Goal: Task Accomplishment & Management: Use online tool/utility

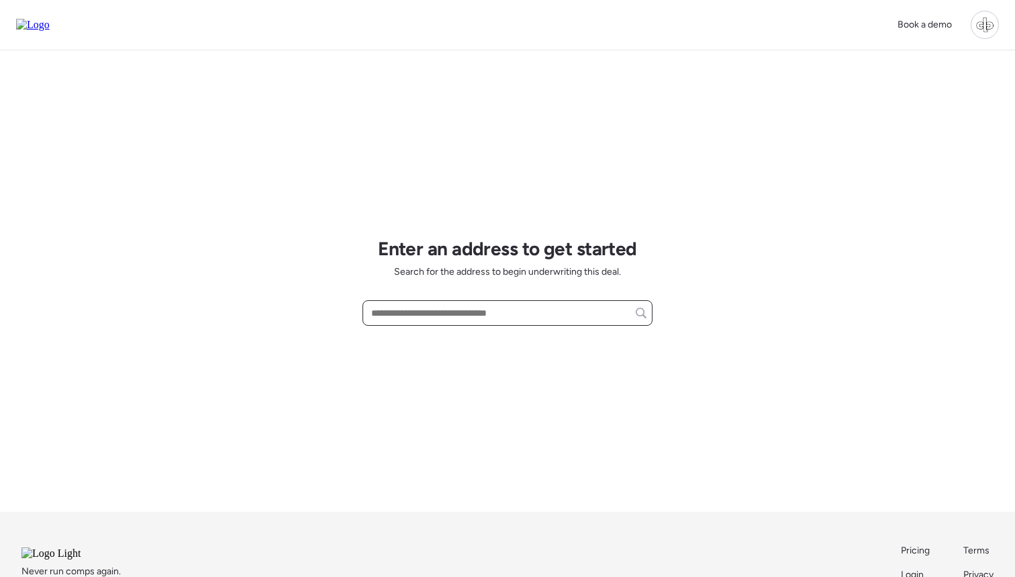
drag, startPoint x: 413, startPoint y: 317, endPoint x: 414, endPoint y: 311, distance: 6.7
click at [413, 317] on input "text" at bounding box center [507, 312] width 278 height 19
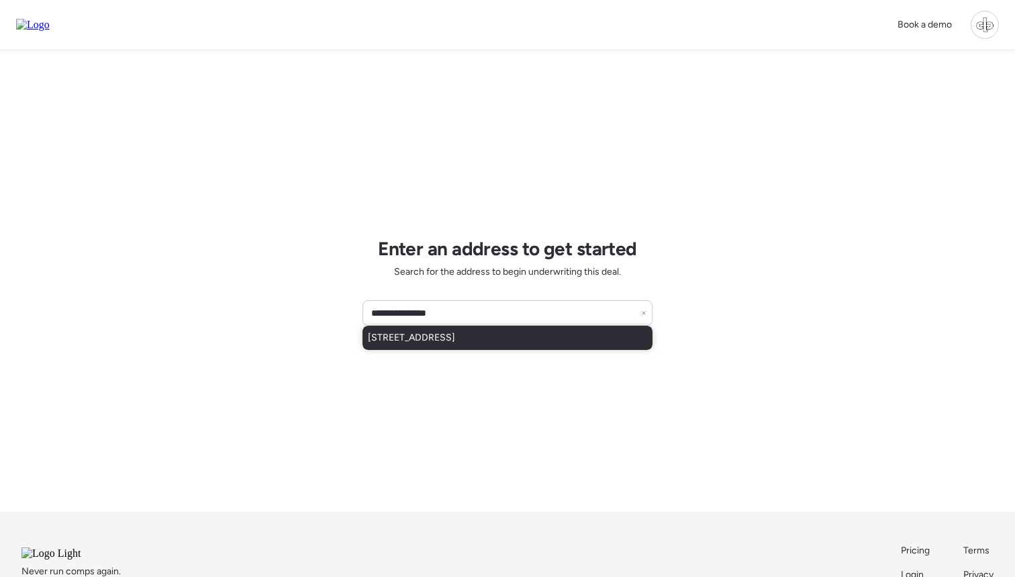
click at [429, 332] on span "1917 E Cornell Dr, Tempe, AZ, 85283" at bounding box center [411, 337] width 87 height 13
type input "**********"
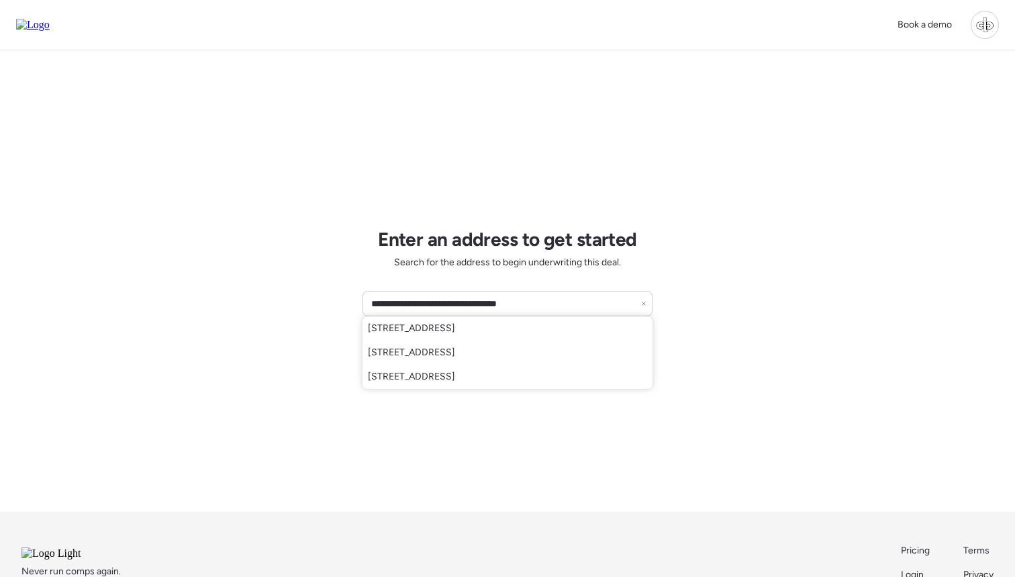
click at [564, 273] on div "**********" at bounding box center [507, 280] width 290 height 461
click at [644, 303] on icon at bounding box center [643, 303] width 5 height 5
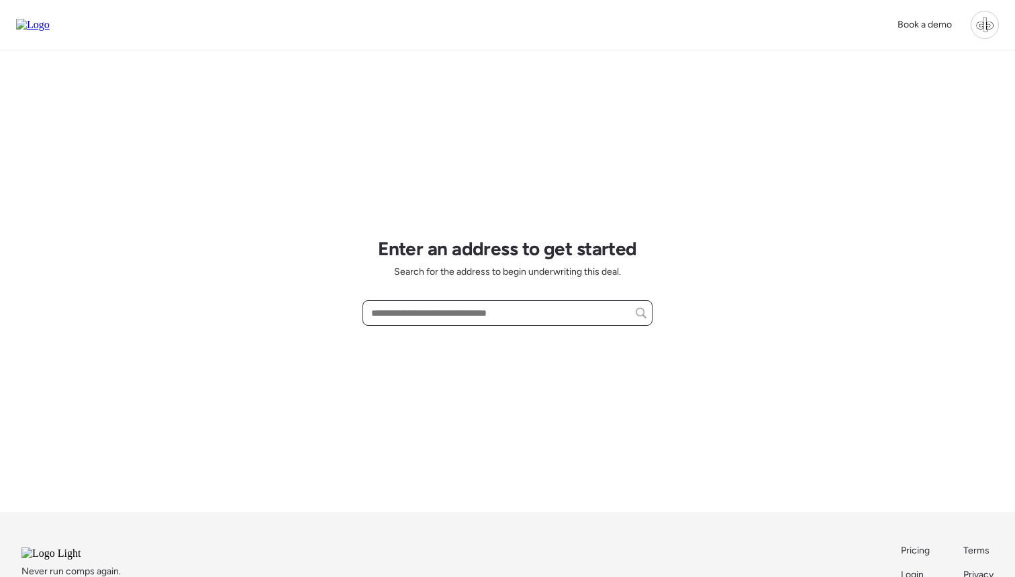
drag, startPoint x: 523, startPoint y: 179, endPoint x: 528, endPoint y: 312, distance: 133.0
click at [528, 312] on input "text" at bounding box center [507, 312] width 278 height 19
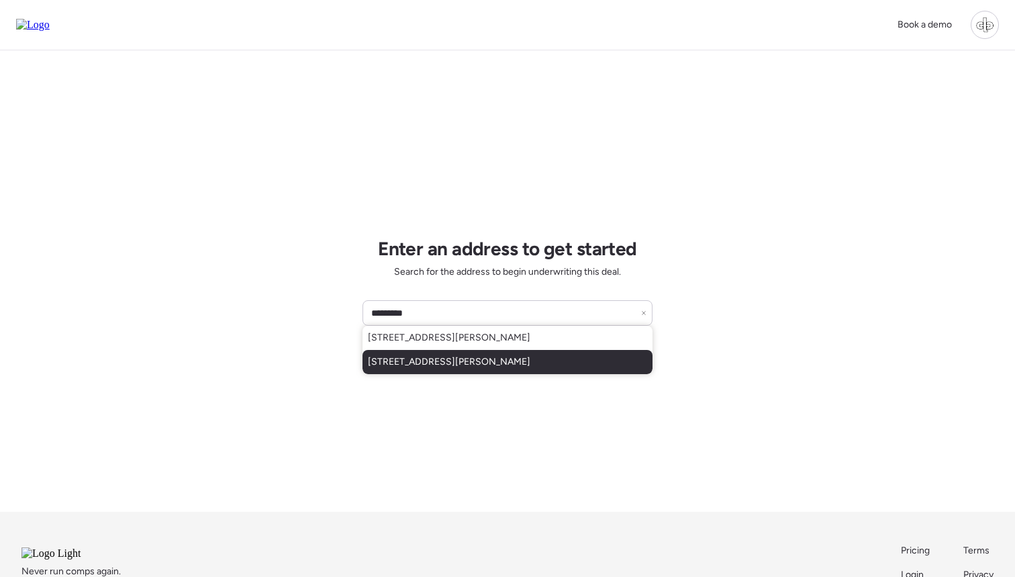
click at [511, 362] on span "111 W Osborne Ave, Tampa, FL, 33603" at bounding box center [449, 361] width 162 height 13
type input "**********"
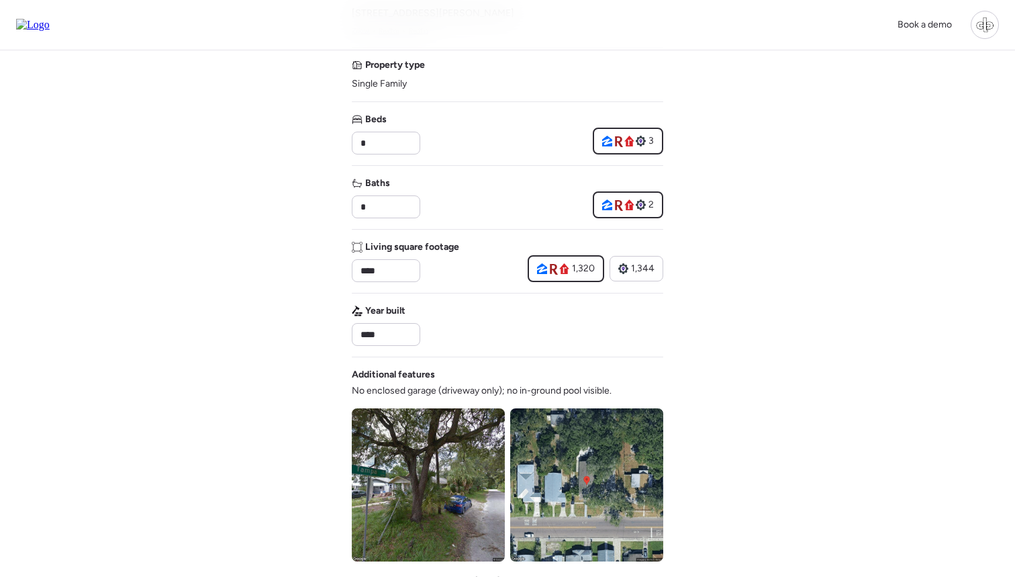
scroll to position [167, 0]
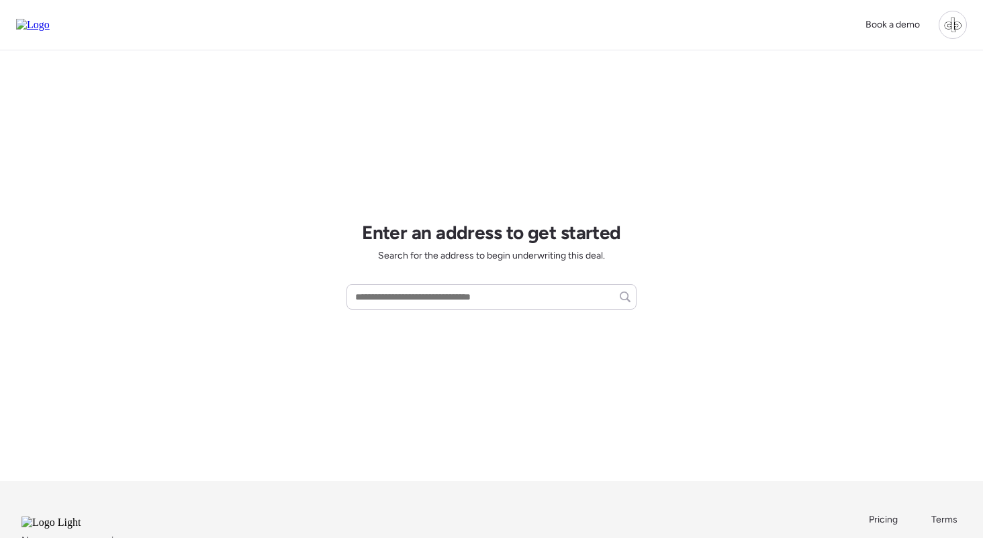
click at [962, 26] on div at bounding box center [952, 25] width 28 height 28
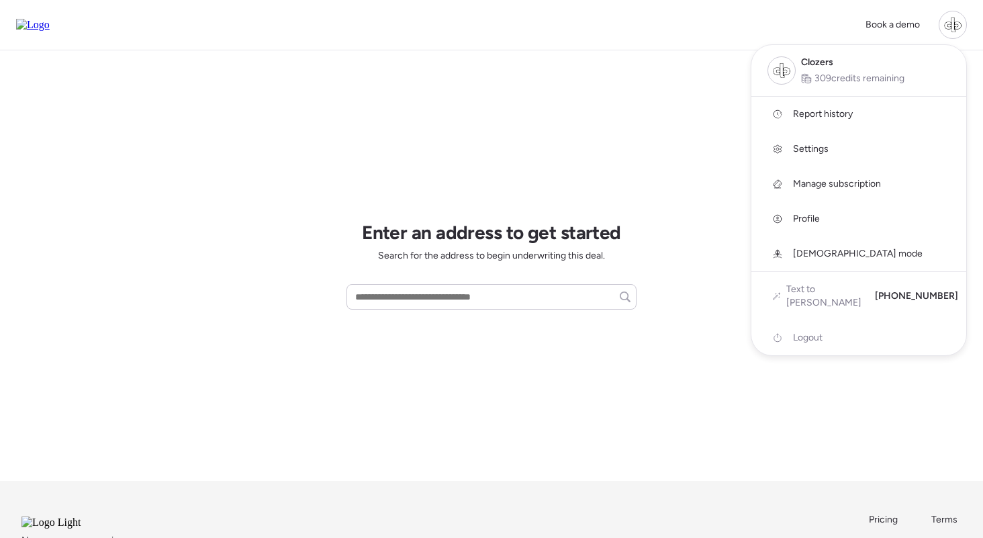
click at [826, 110] on span "Report history" at bounding box center [823, 113] width 60 height 13
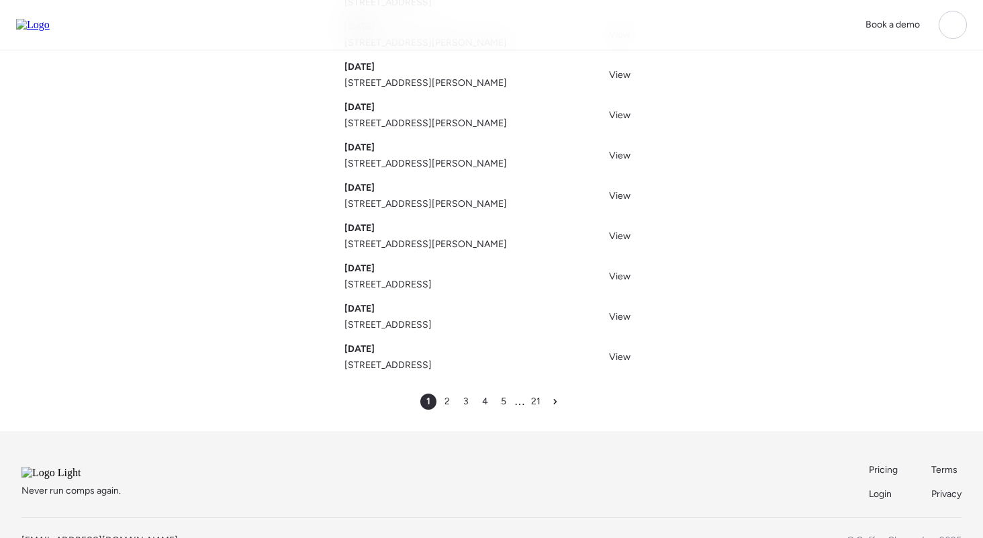
scroll to position [152, 0]
click at [445, 403] on span "2" at bounding box center [446, 401] width 5 height 13
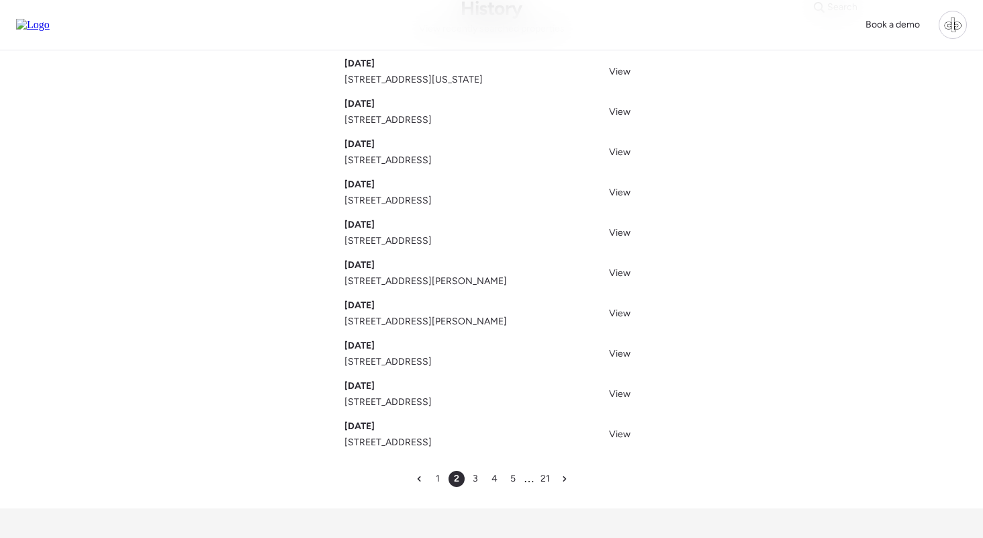
scroll to position [75, 0]
drag, startPoint x: 617, startPoint y: 279, endPoint x: 761, endPoint y: 232, distance: 151.1
click at [765, 232] on div "Search History View recently searched properties Sep 15, 2025 5313 W Idaho St, …" at bounding box center [491, 242] width 940 height 533
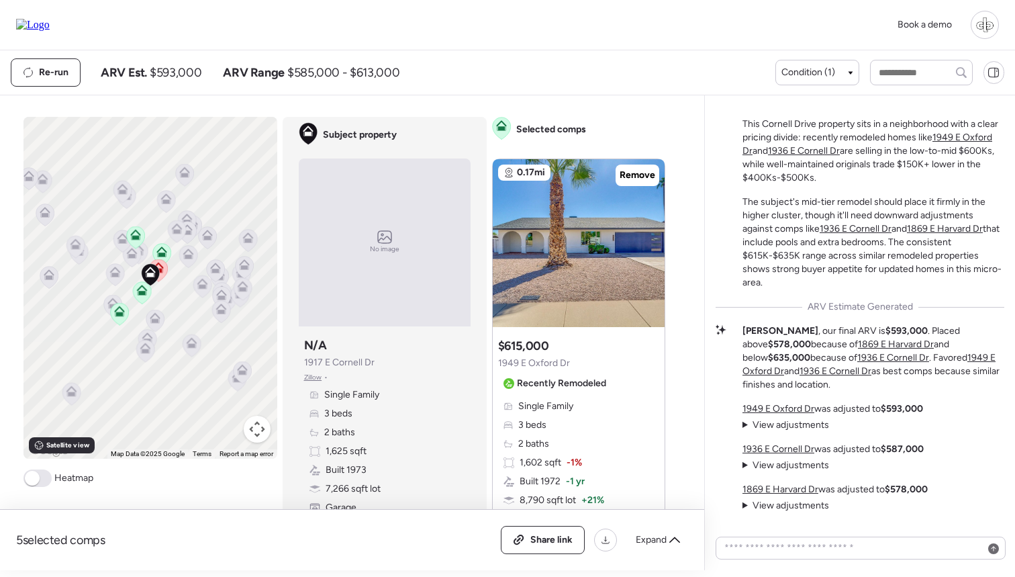
scroll to position [-111, 0]
click at [564, 87] on div "Re-run ARV Est. $593,000 ARV Range $585,000 - $613,000" at bounding box center [393, 72] width 764 height 28
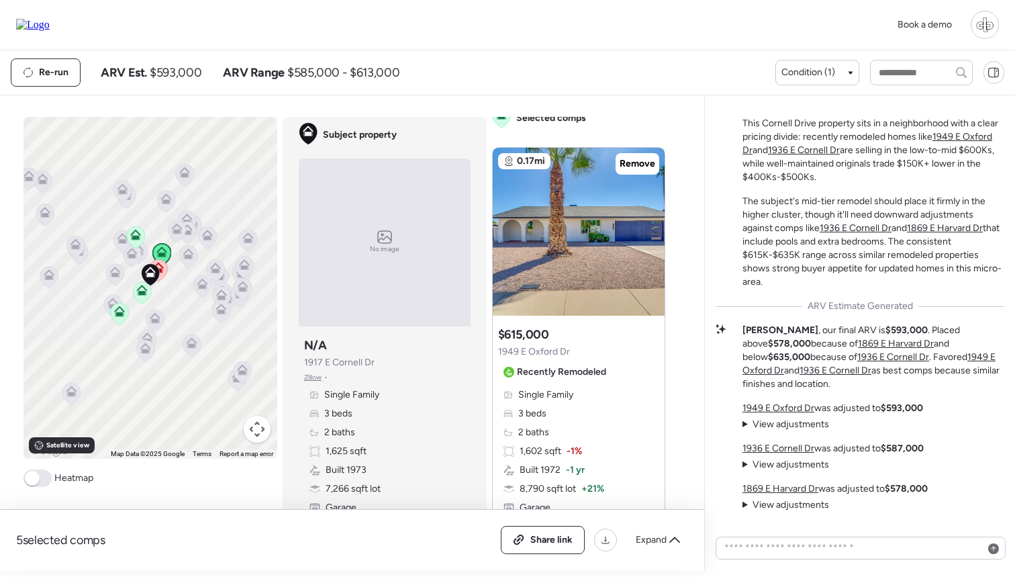
scroll to position [11, 0]
click at [585, 239] on img at bounding box center [579, 232] width 172 height 168
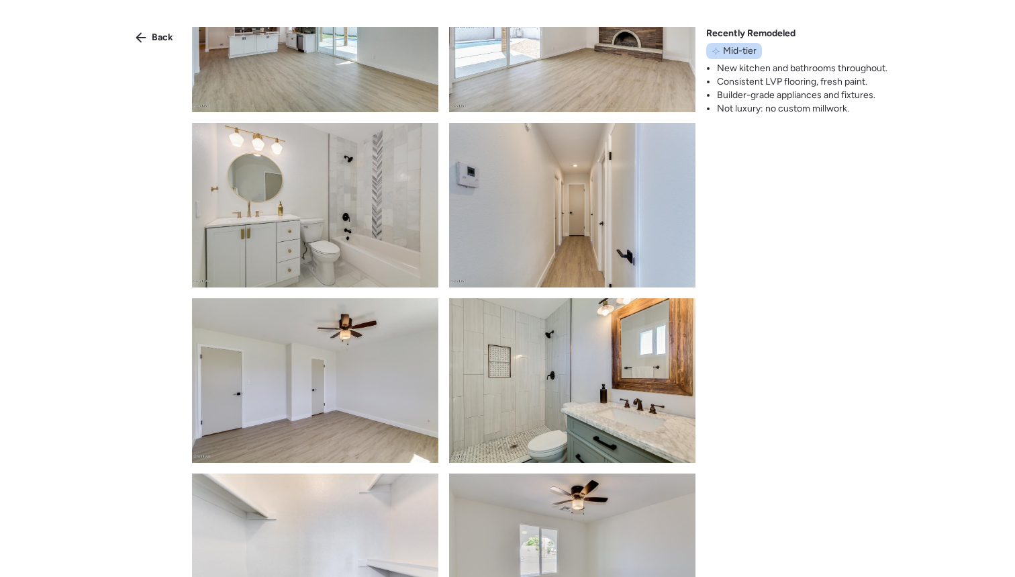
scroll to position [654, 0]
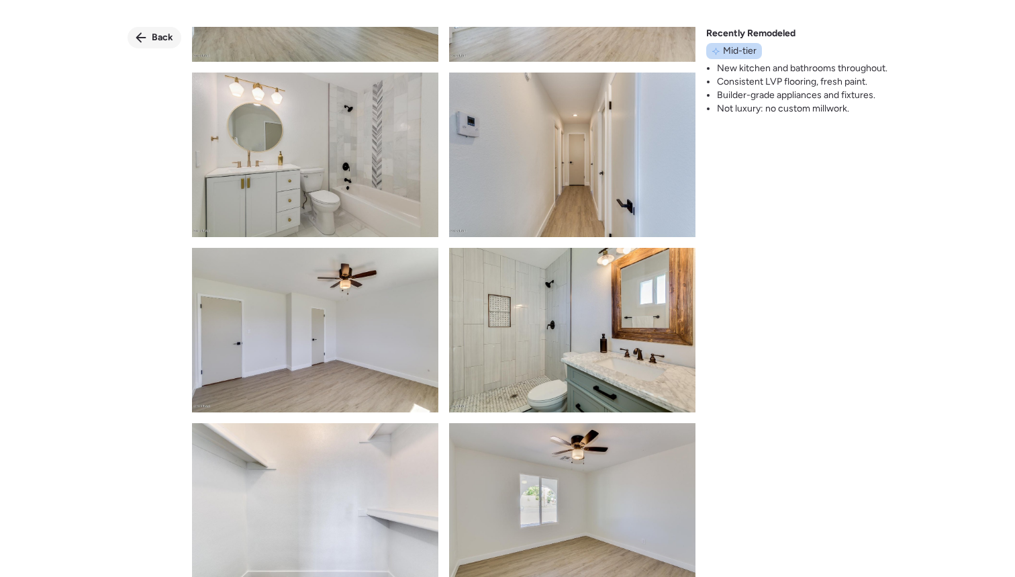
click at [154, 32] on span "Back" at bounding box center [162, 37] width 21 height 13
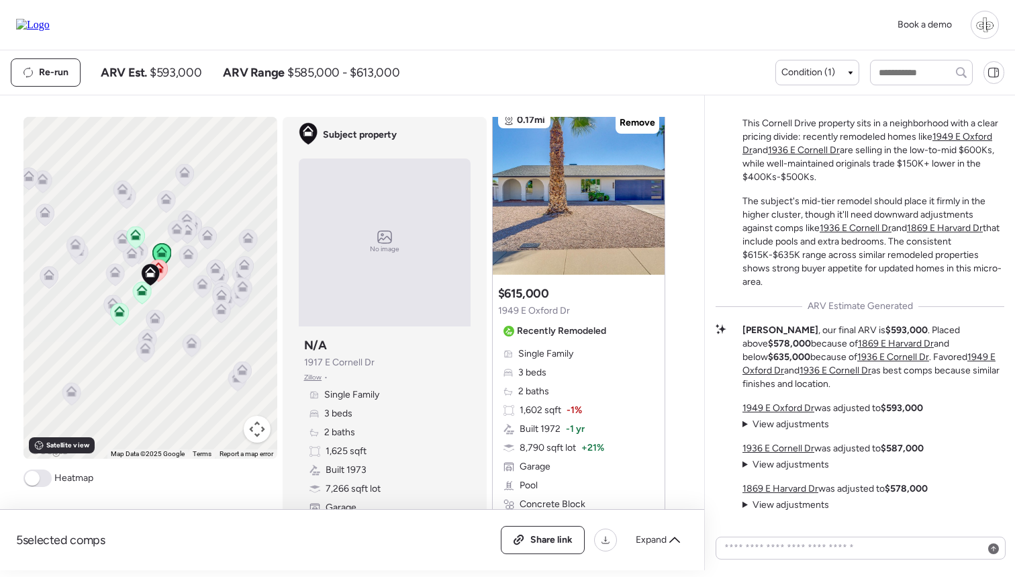
scroll to position [83, 0]
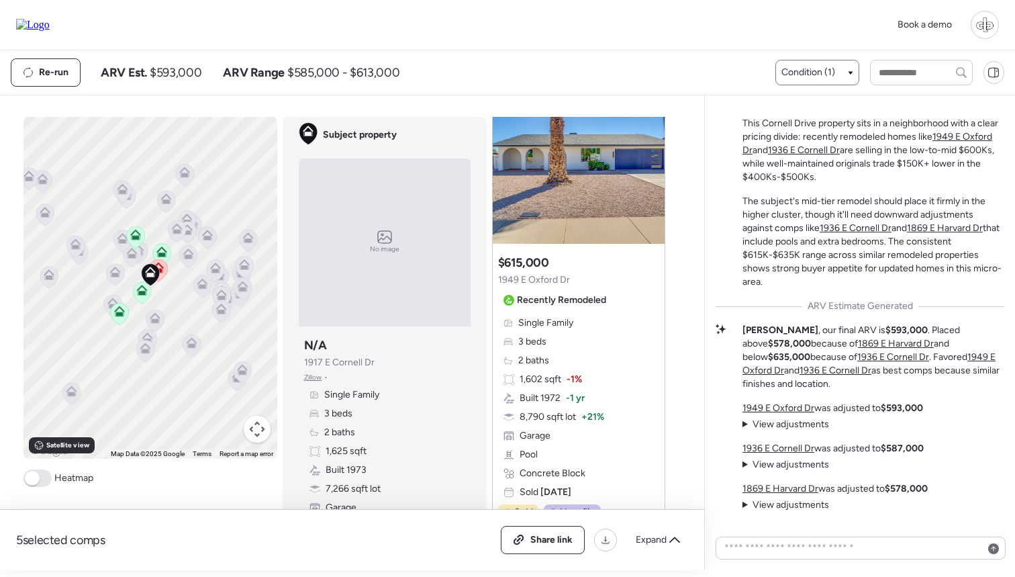
click at [805, 79] on span "Condition (1)" at bounding box center [808, 72] width 54 height 13
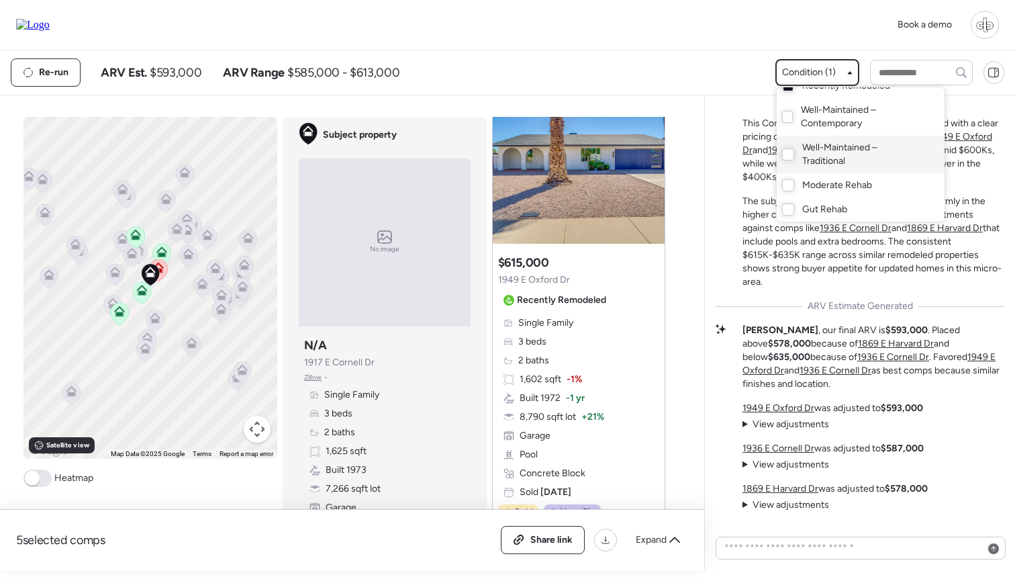
scroll to position [38, 0]
click at [681, 85] on div at bounding box center [507, 250] width 1015 height 577
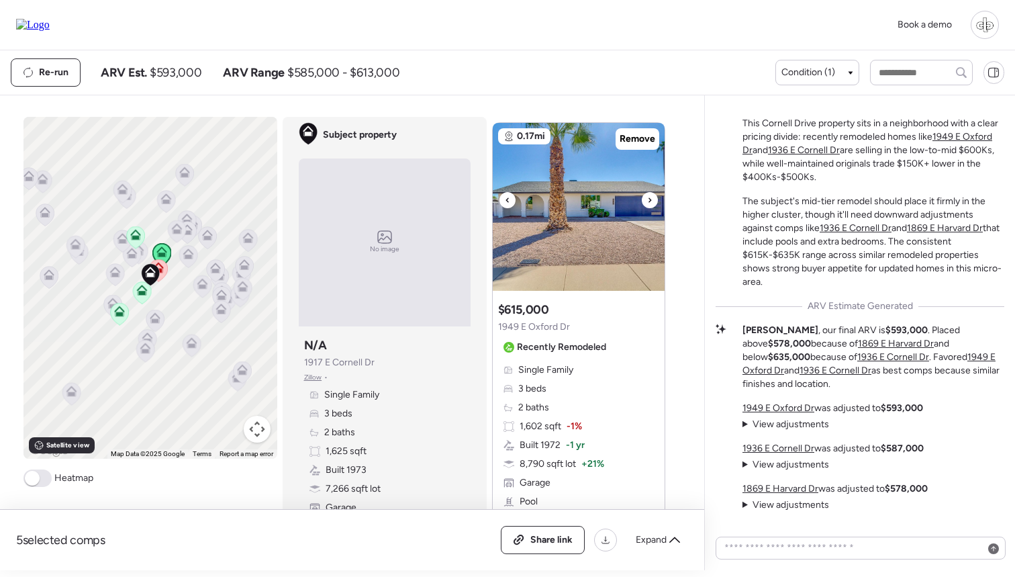
scroll to position [31, 0]
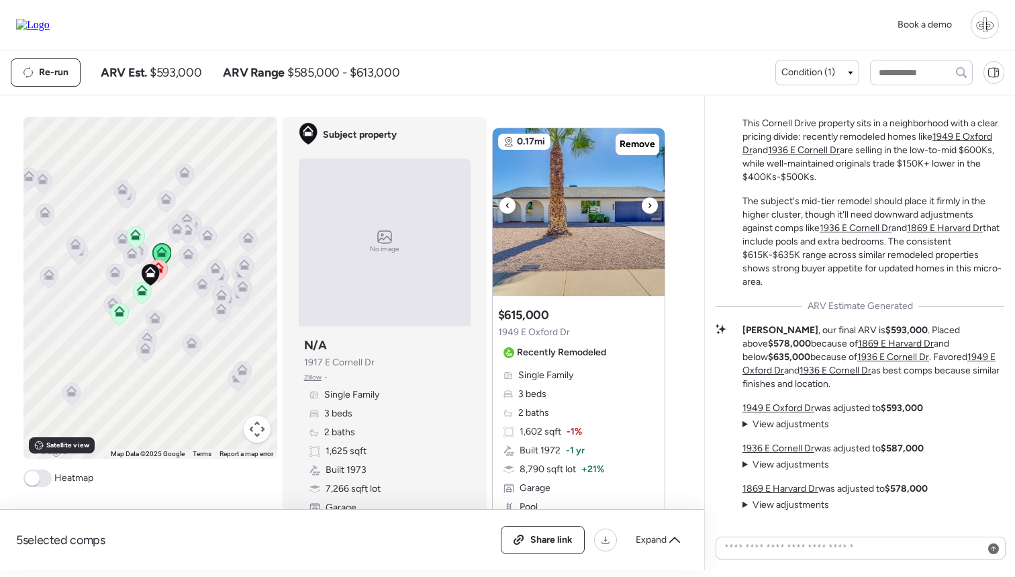
click at [572, 195] on img at bounding box center [579, 212] width 172 height 168
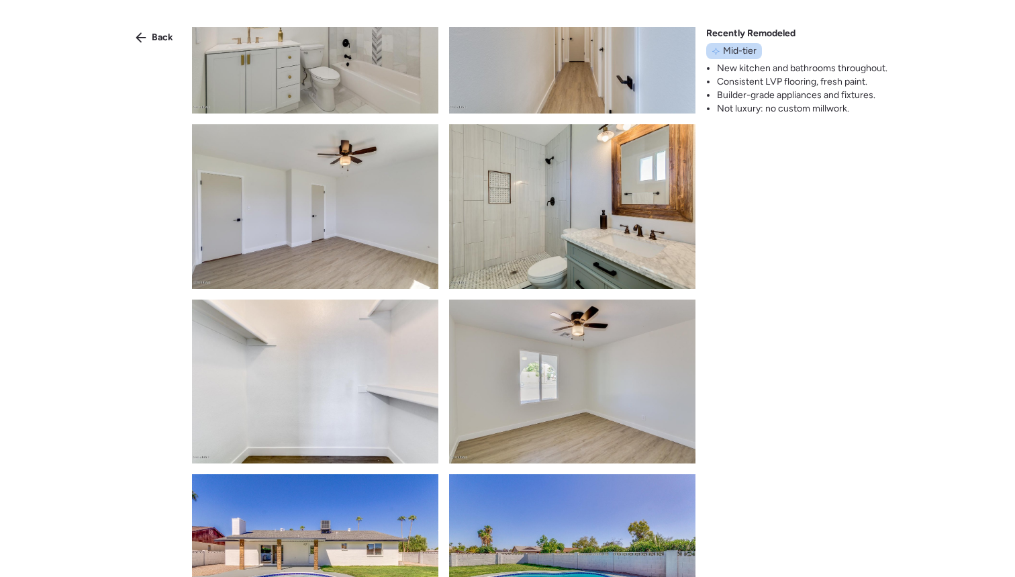
scroll to position [782, 0]
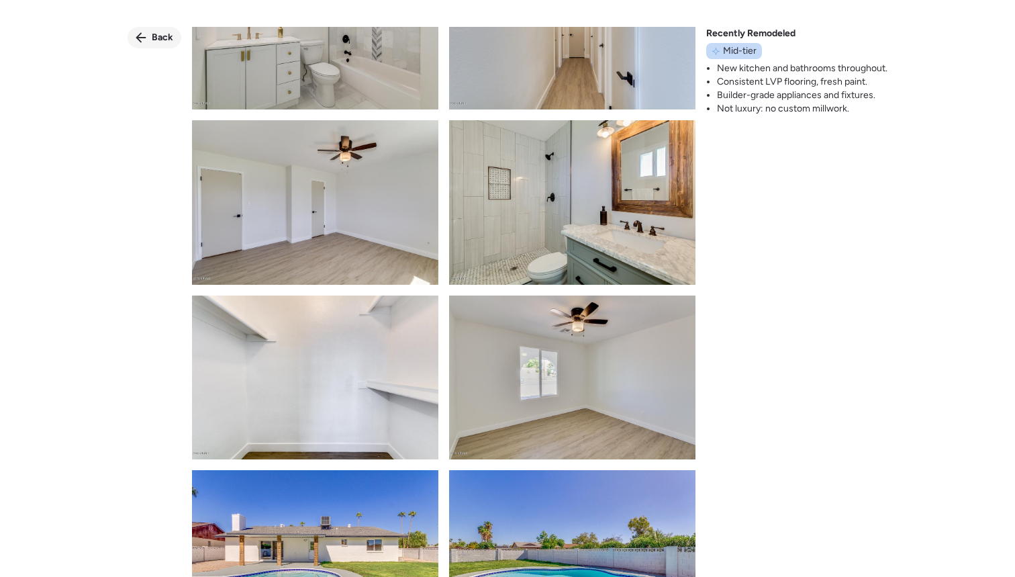
click at [168, 36] on span "Back" at bounding box center [162, 37] width 21 height 13
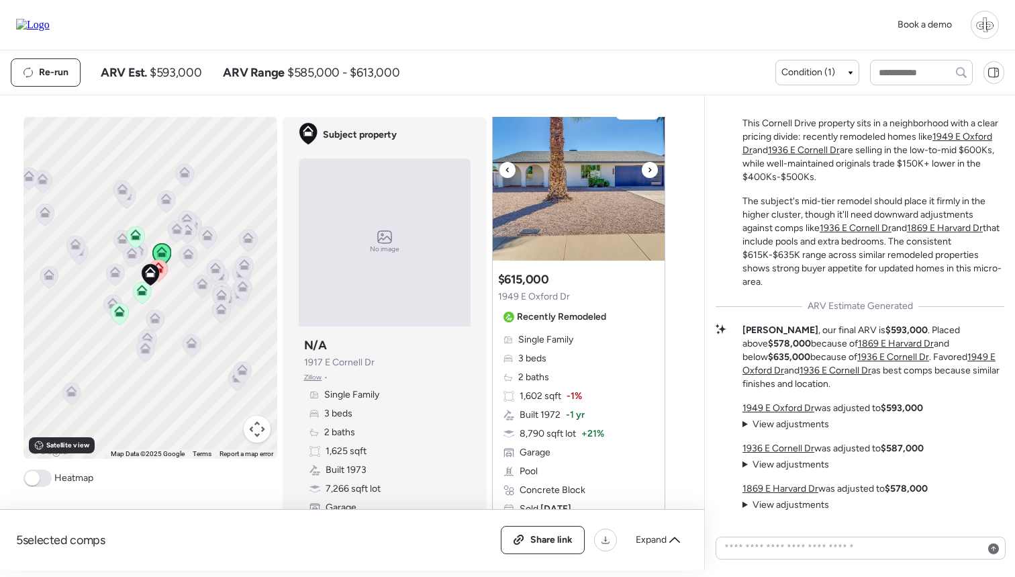
scroll to position [66, 0]
click at [536, 213] on img at bounding box center [579, 177] width 172 height 168
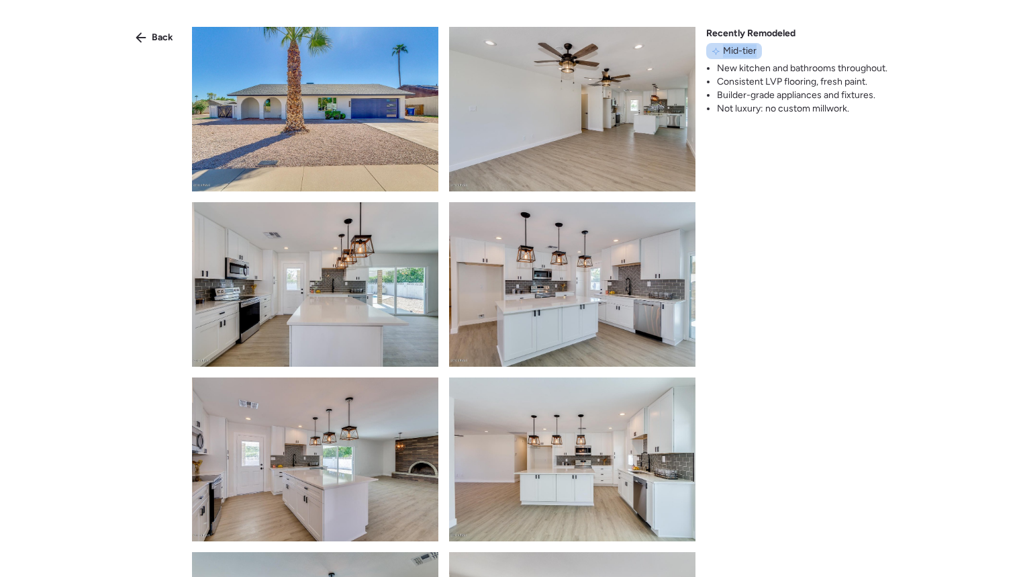
drag, startPoint x: 723, startPoint y: 52, endPoint x: 759, endPoint y: 52, distance: 36.2
click at [759, 52] on div "Mid-tier" at bounding box center [734, 51] width 56 height 16
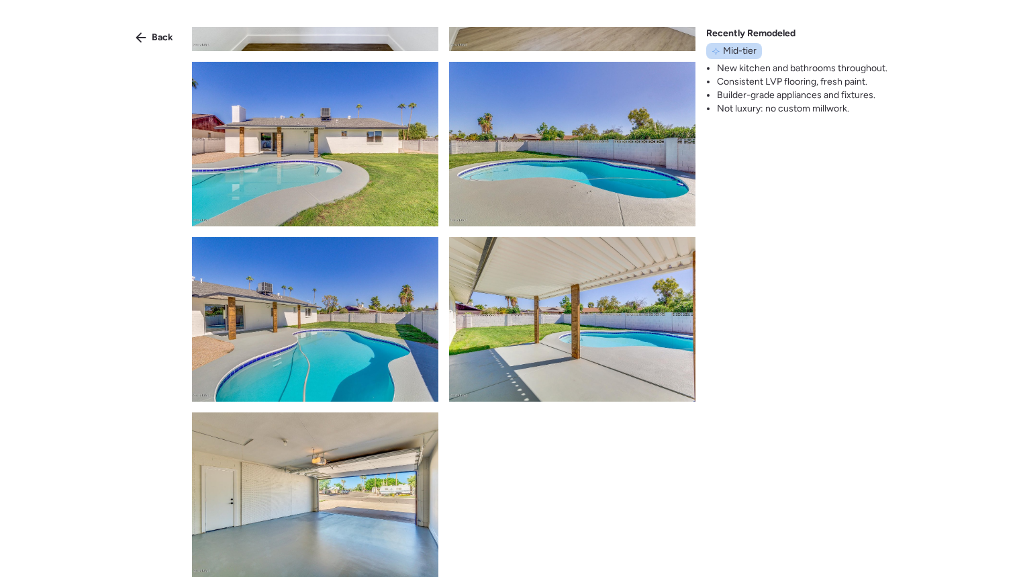
scroll to position [1190, 0]
click at [154, 41] on span "Back" at bounding box center [162, 37] width 21 height 13
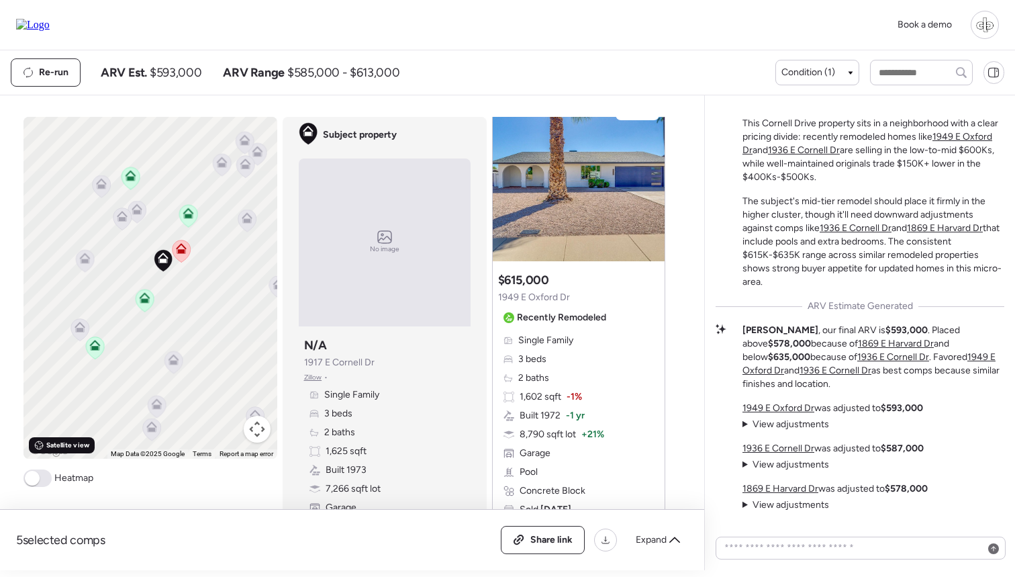
click at [81, 446] on span "Satellite view" at bounding box center [67, 445] width 43 height 11
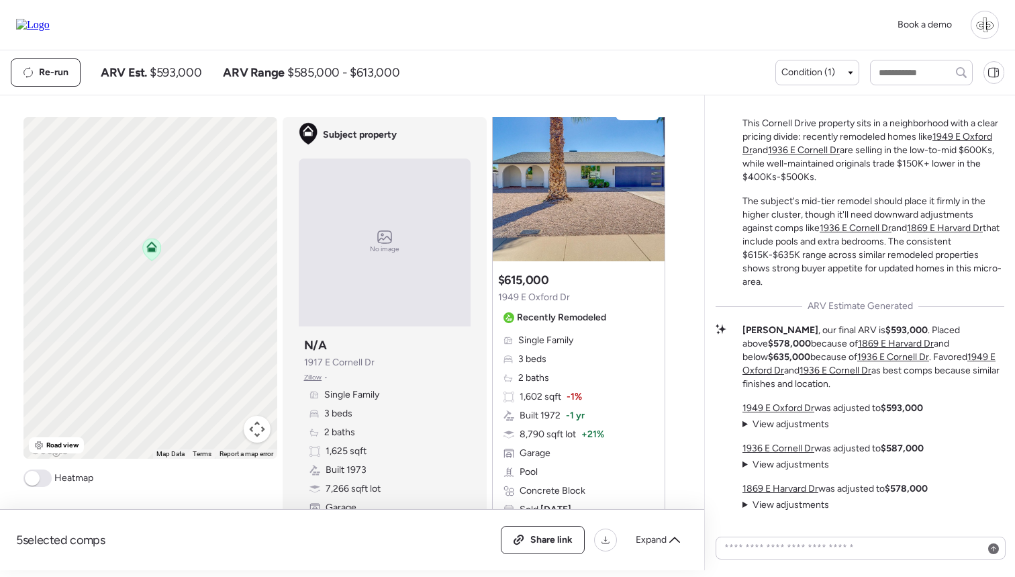
drag, startPoint x: 221, startPoint y: 334, endPoint x: 202, endPoint y: 270, distance: 66.7
click at [202, 270] on div "To activate drag with keyboard, press Alt + Enter. Once in keyboard drag state,…" at bounding box center [150, 288] width 254 height 342
click at [55, 445] on span "Road view" at bounding box center [62, 445] width 33 height 11
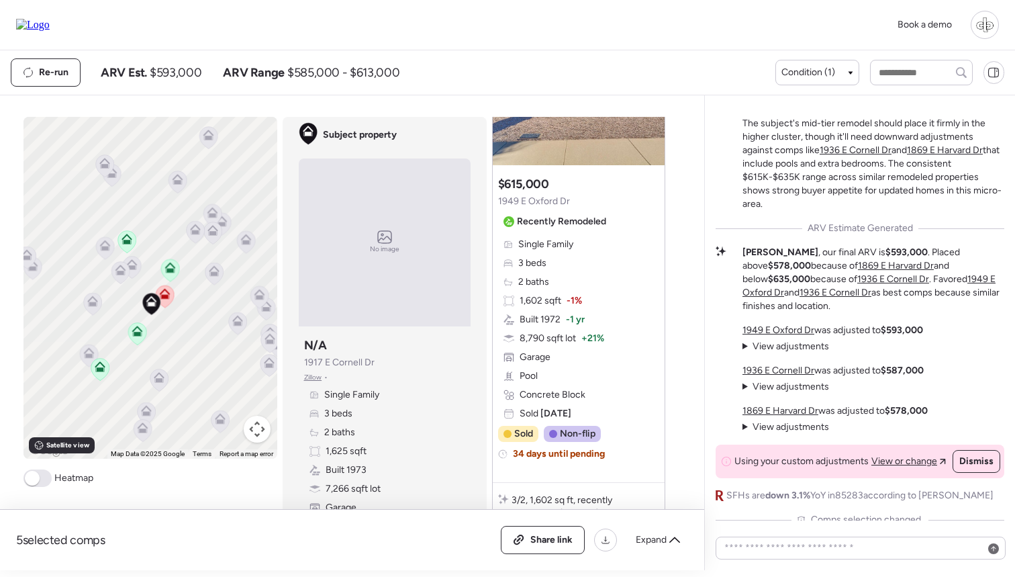
scroll to position [-32, 0]
click at [799, 348] on span "View adjustments" at bounding box center [790, 345] width 77 height 11
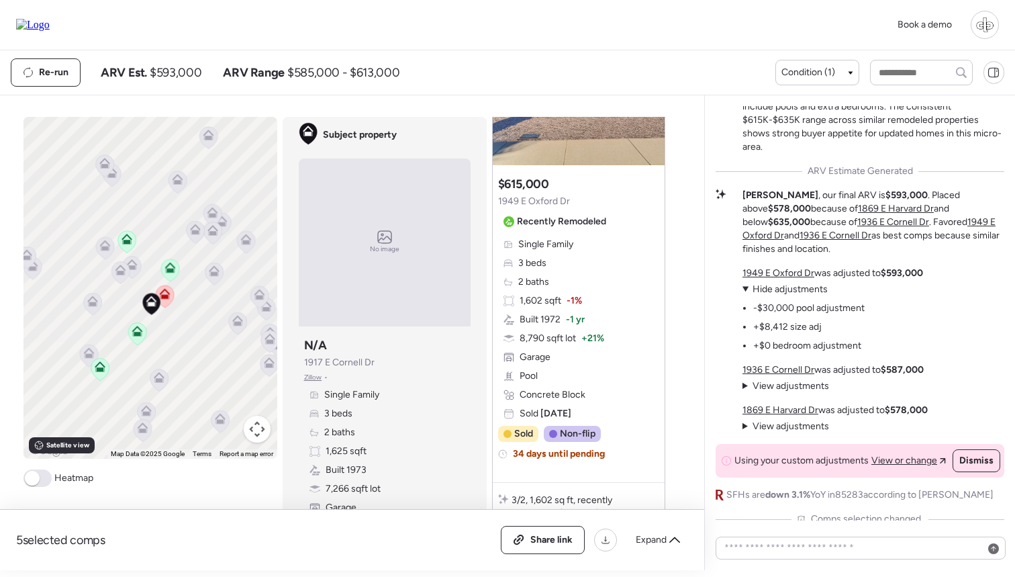
click at [890, 460] on span "View or change" at bounding box center [904, 460] width 66 height 13
click at [850, 307] on li "-$30,000 pool adjustment" at bounding box center [808, 307] width 111 height 13
drag, startPoint x: 757, startPoint y: 309, endPoint x: 807, endPoint y: 309, distance: 50.3
click at [807, 309] on li "-$30,000 pool adjustment" at bounding box center [808, 307] width 111 height 13
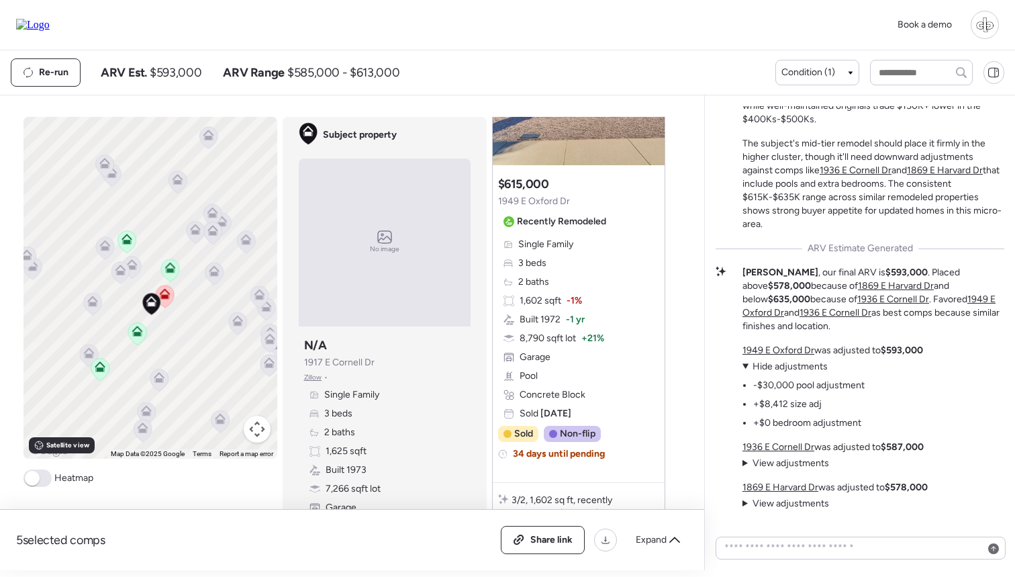
scroll to position [-167, 0]
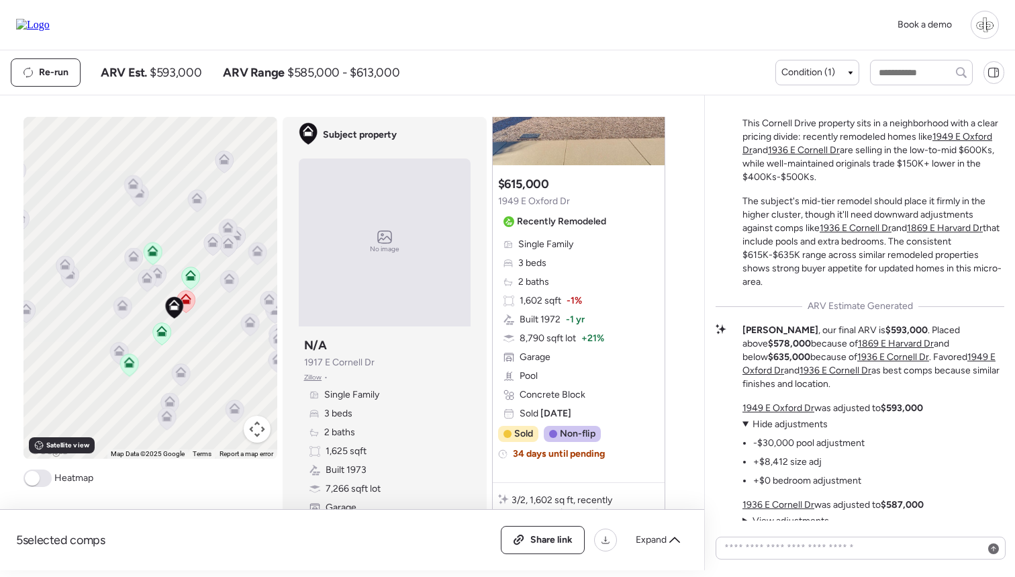
drag, startPoint x: 230, startPoint y: 319, endPoint x: 210, endPoint y: 319, distance: 19.5
click at [210, 319] on div "To activate drag with keyboard, press Alt + Enter. Once in keyboard drag state,…" at bounding box center [150, 288] width 254 height 342
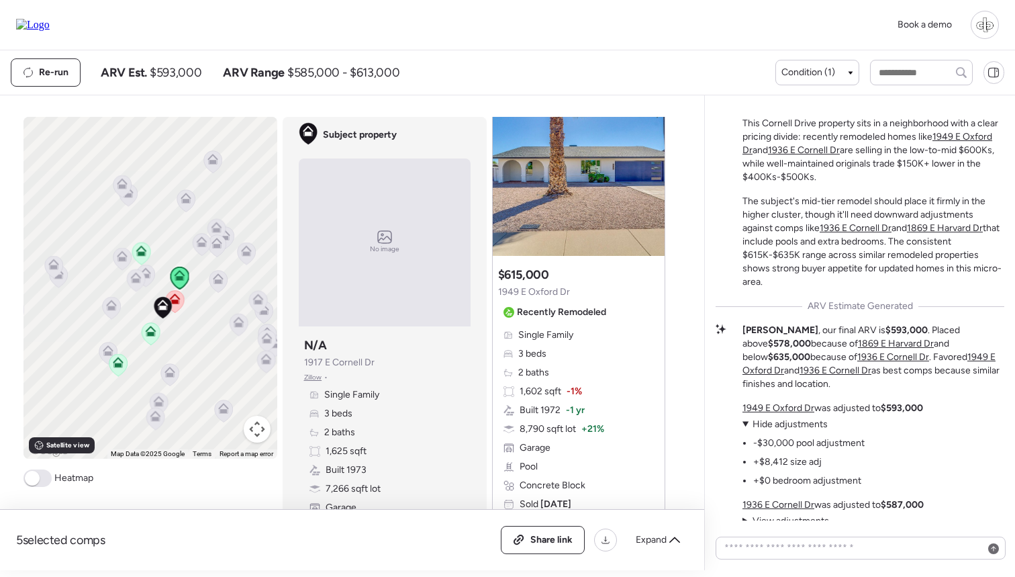
scroll to position [50, 0]
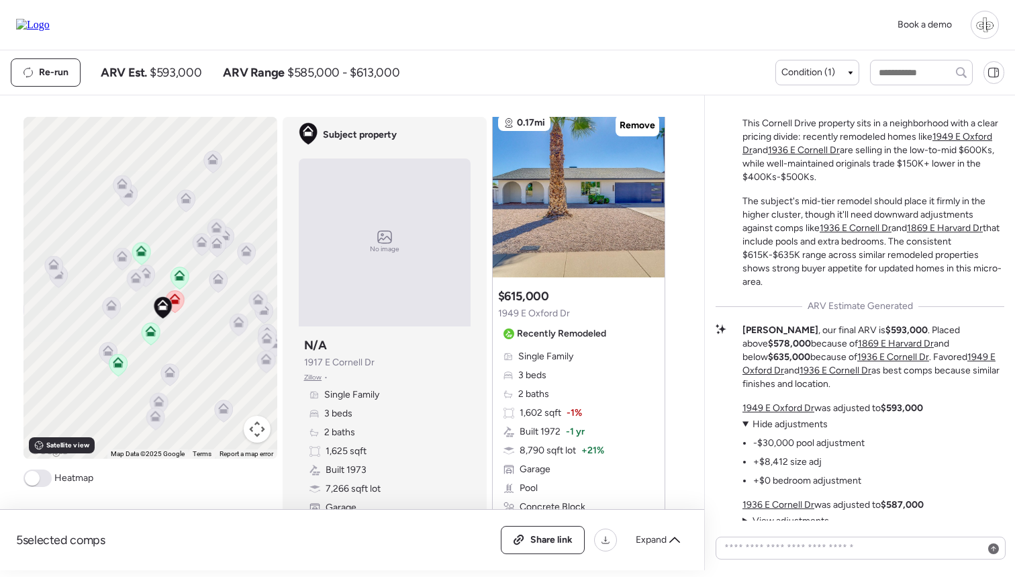
click at [35, 481] on span at bounding box center [32, 477] width 15 height 15
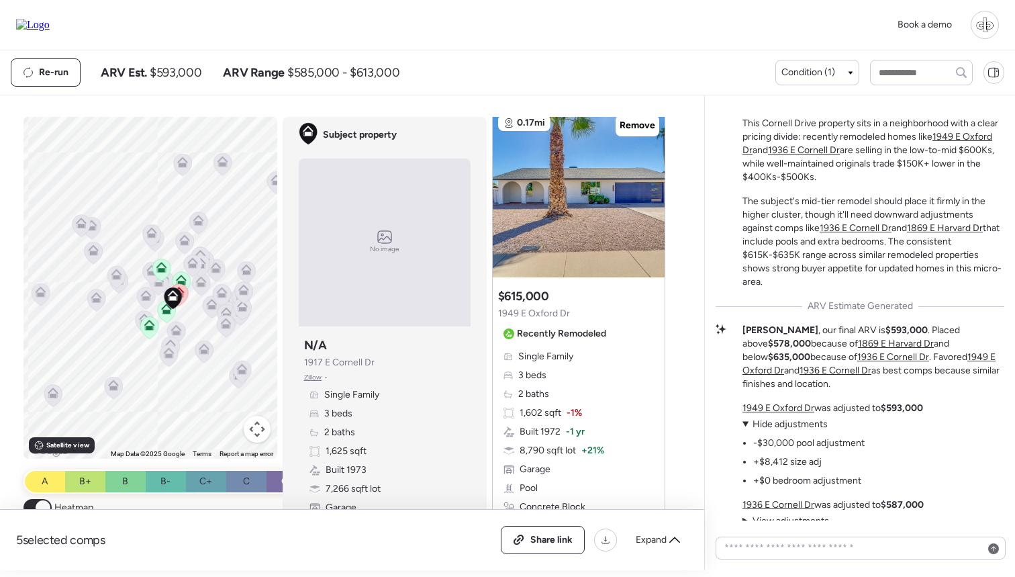
click at [33, 500] on span at bounding box center [37, 507] width 28 height 17
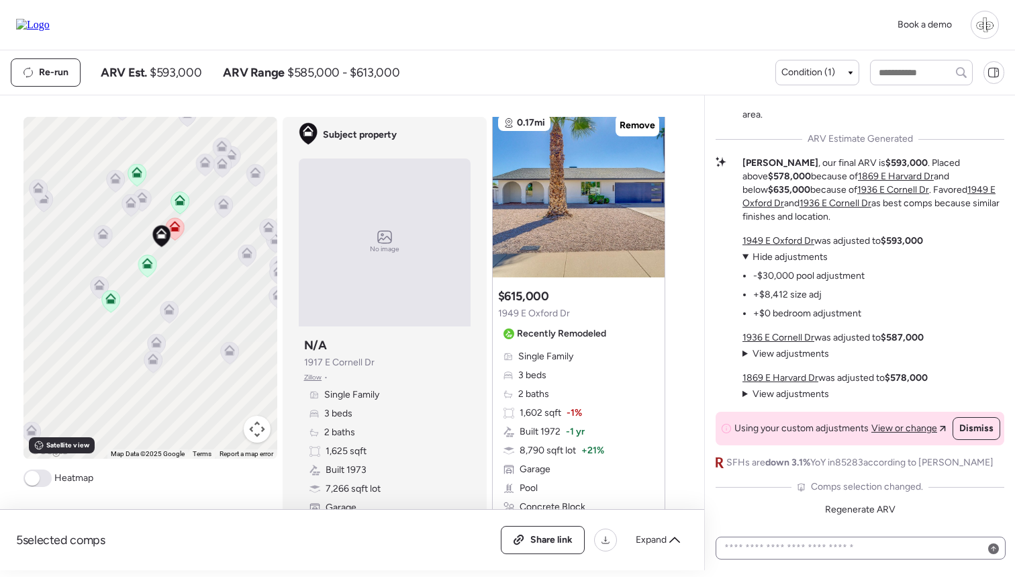
scroll to position [0, 0]
click at [807, 537] on textarea at bounding box center [861, 547] width 278 height 19
click at [136, 213] on icon at bounding box center [130, 204] width 19 height 23
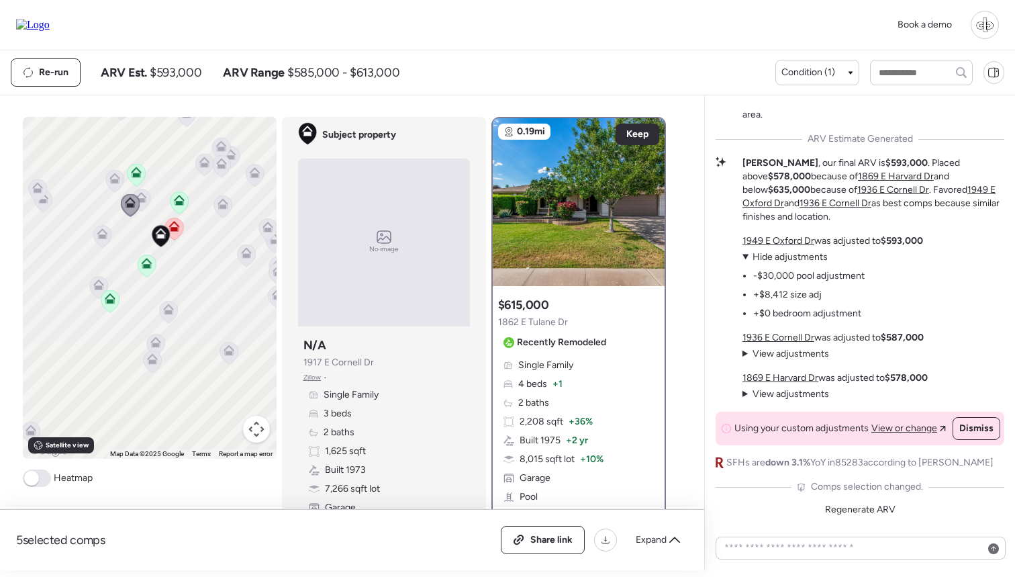
click at [101, 238] on icon at bounding box center [101, 236] width 9 height 4
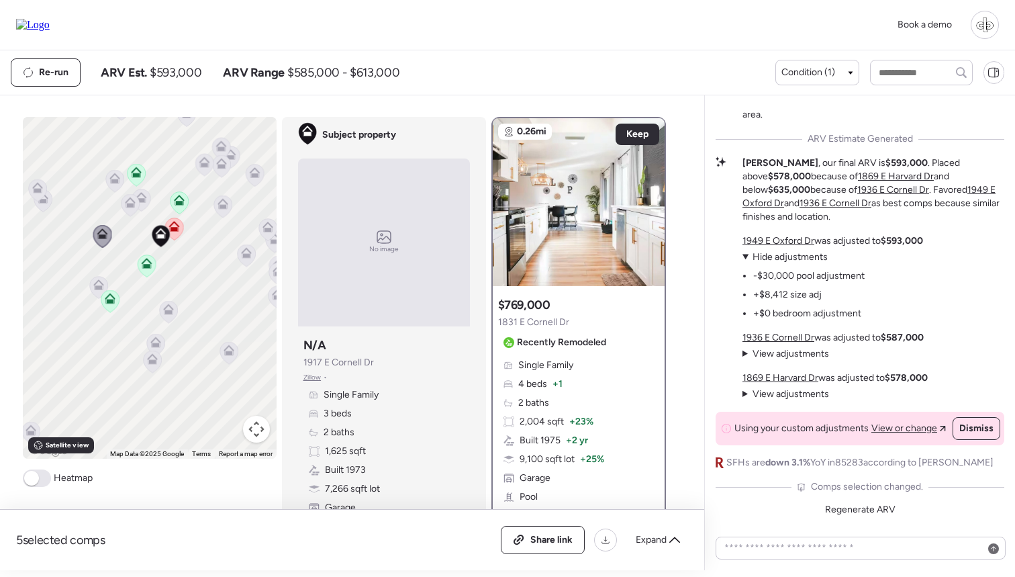
click at [95, 285] on icon at bounding box center [98, 282] width 10 height 6
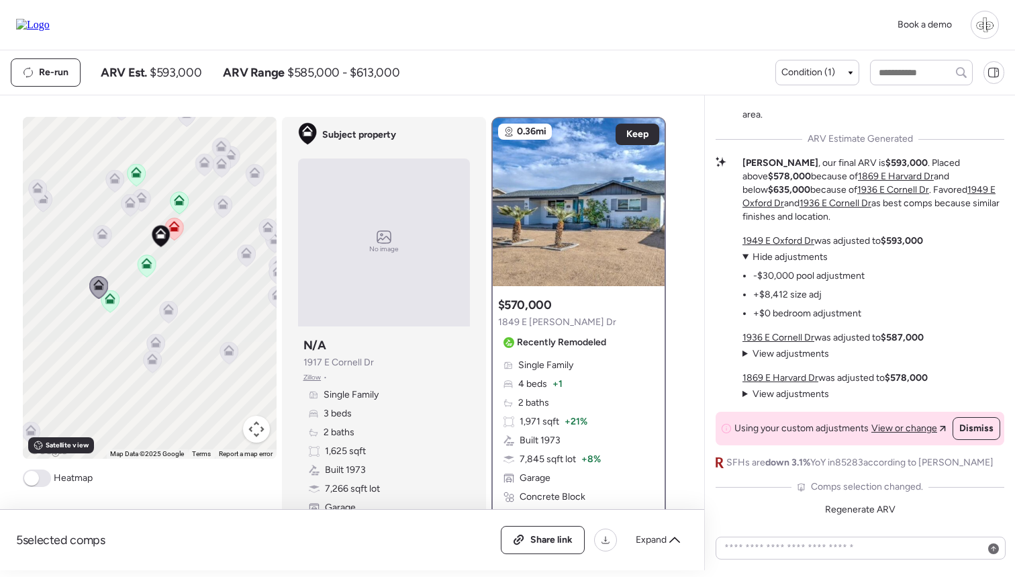
click at [169, 309] on icon at bounding box center [168, 308] width 11 height 11
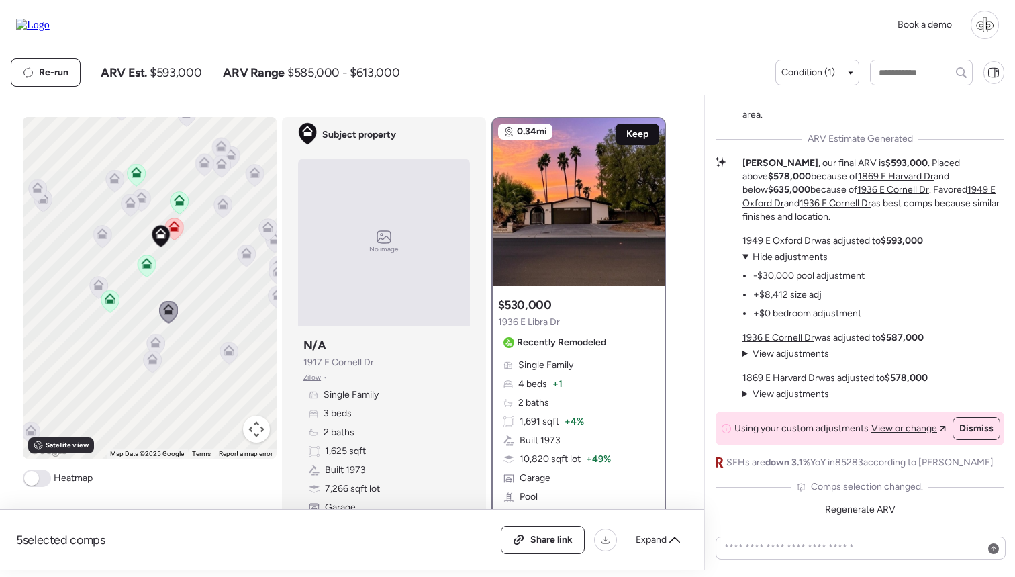
click at [626, 134] on span "Keep" at bounding box center [637, 134] width 22 height 13
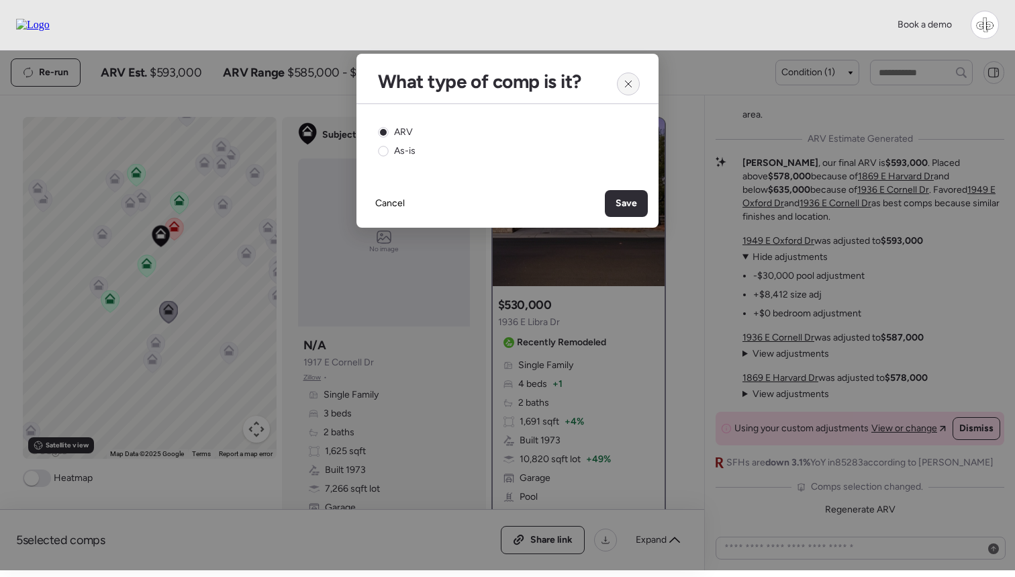
click at [632, 81] on icon at bounding box center [628, 84] width 11 height 11
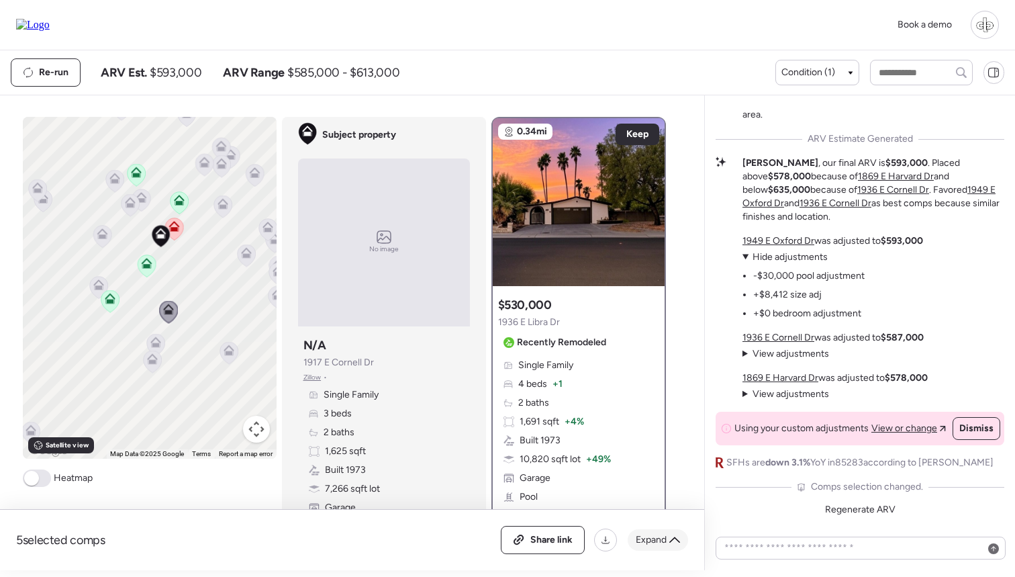
click at [660, 537] on span "Expand" at bounding box center [651, 539] width 31 height 13
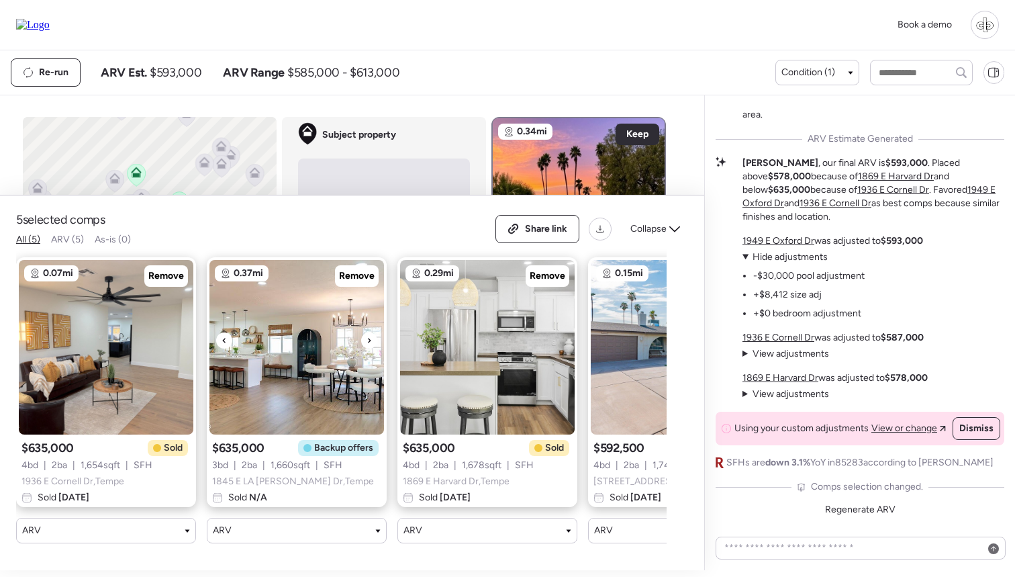
scroll to position [0, 240]
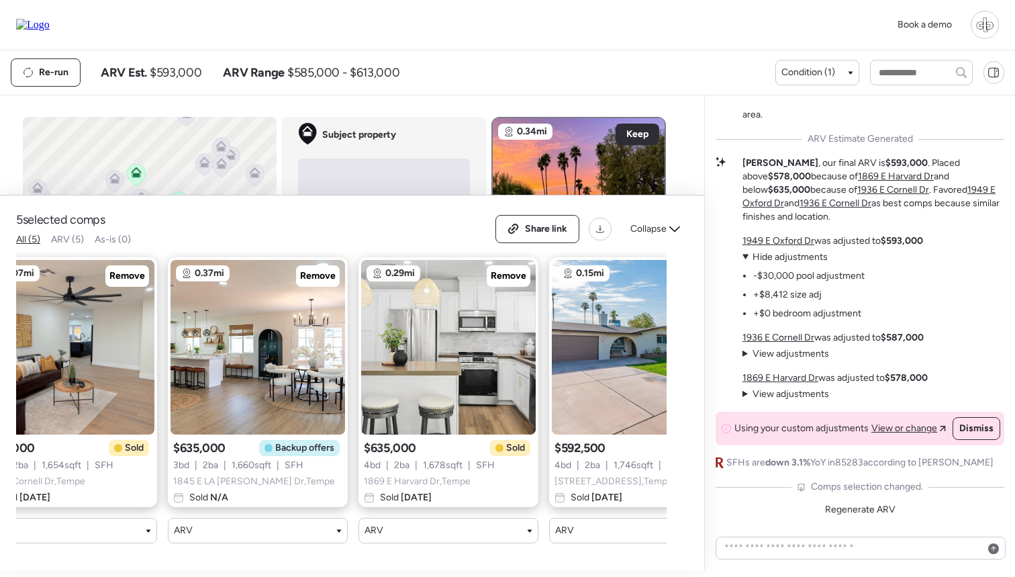
click at [656, 218] on div "Share link Collapse" at bounding box center [591, 229] width 193 height 28
click at [864, 537] on textarea at bounding box center [861, 547] width 278 height 19
click at [648, 227] on span "Collapse" at bounding box center [648, 228] width 36 height 13
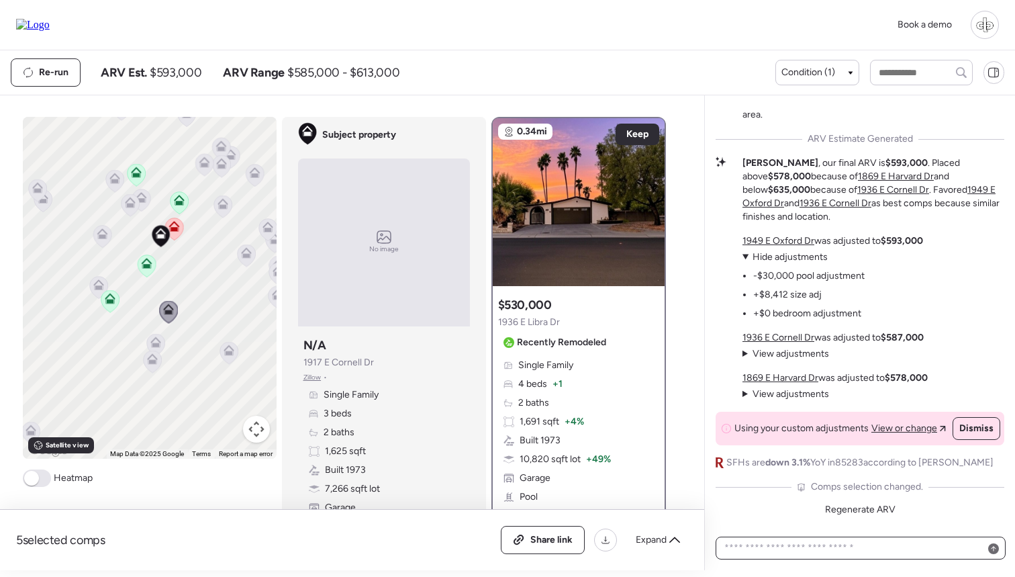
click at [849, 537] on textarea at bounding box center [861, 547] width 278 height 19
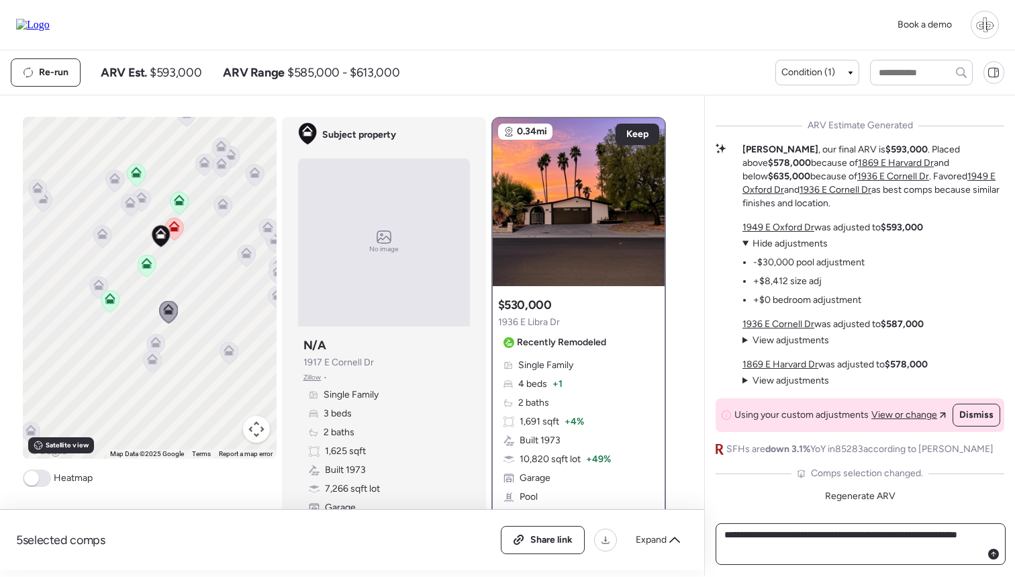
type textarea "**********"
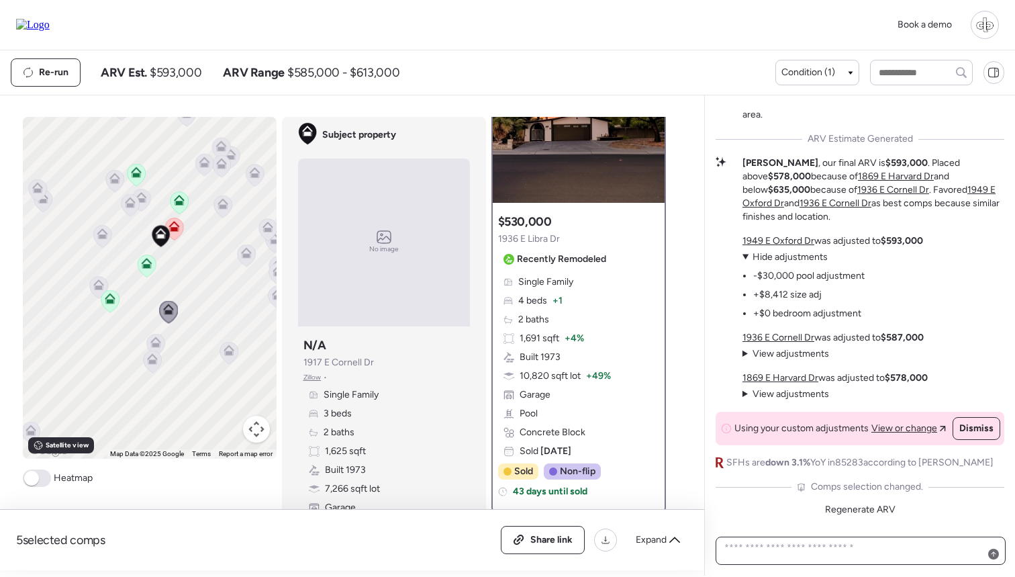
scroll to position [82, 0]
click at [570, 340] on span "+ 4%" at bounding box center [573, 339] width 19 height 13
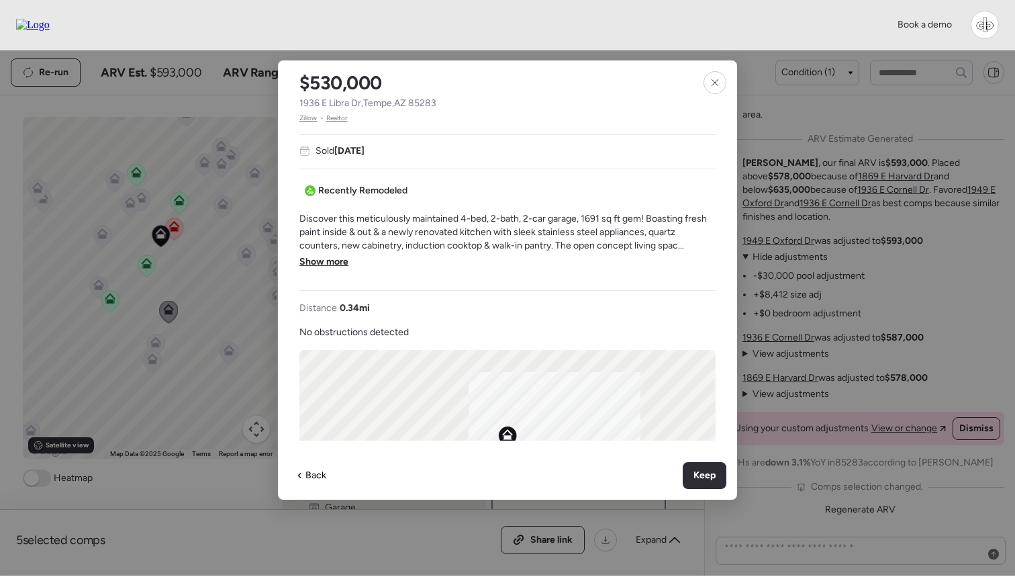
scroll to position [352, 0]
click at [715, 78] on icon at bounding box center [714, 82] width 11 height 11
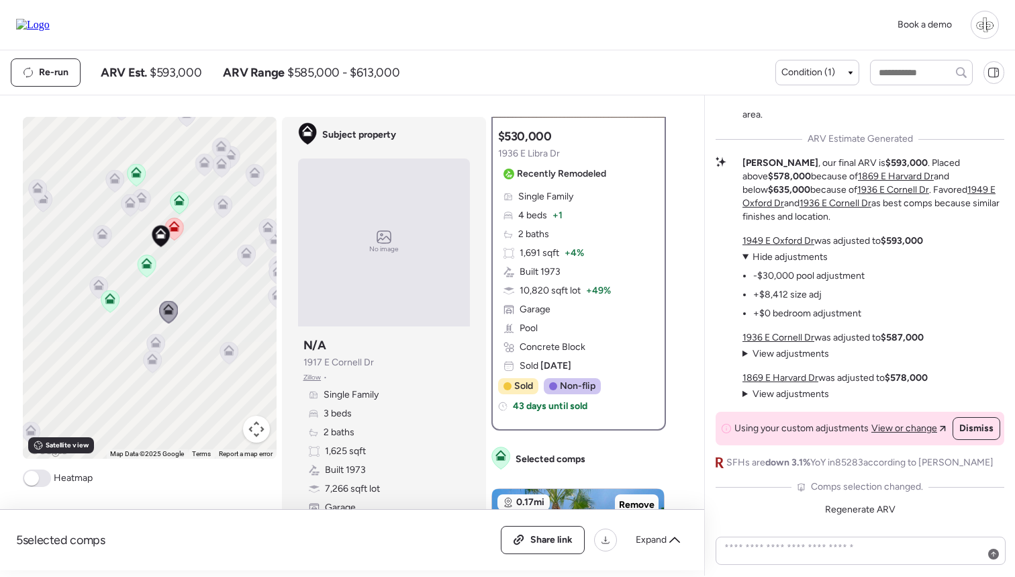
scroll to position [183, 0]
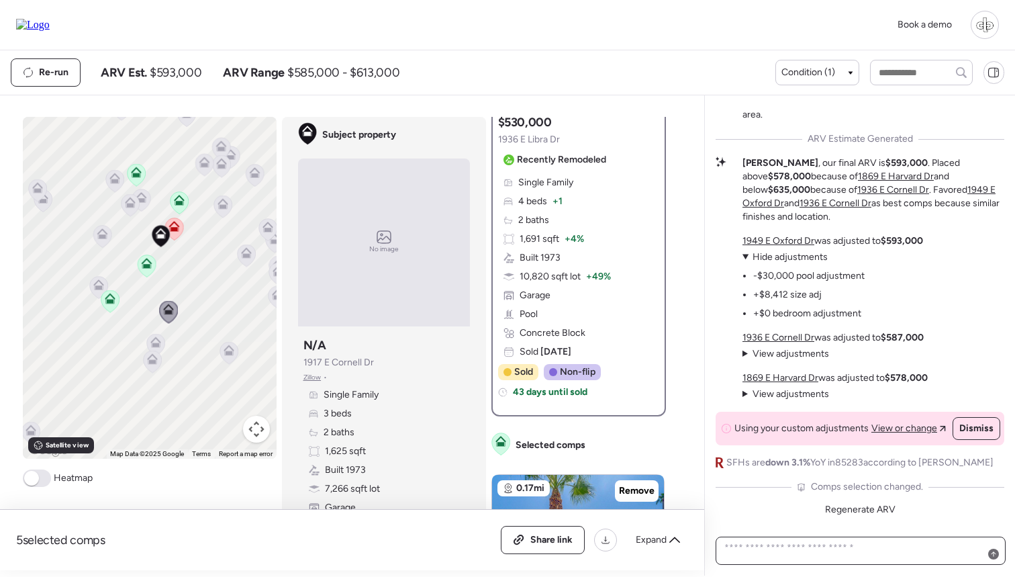
click at [806, 537] on textarea at bounding box center [861, 550] width 278 height 24
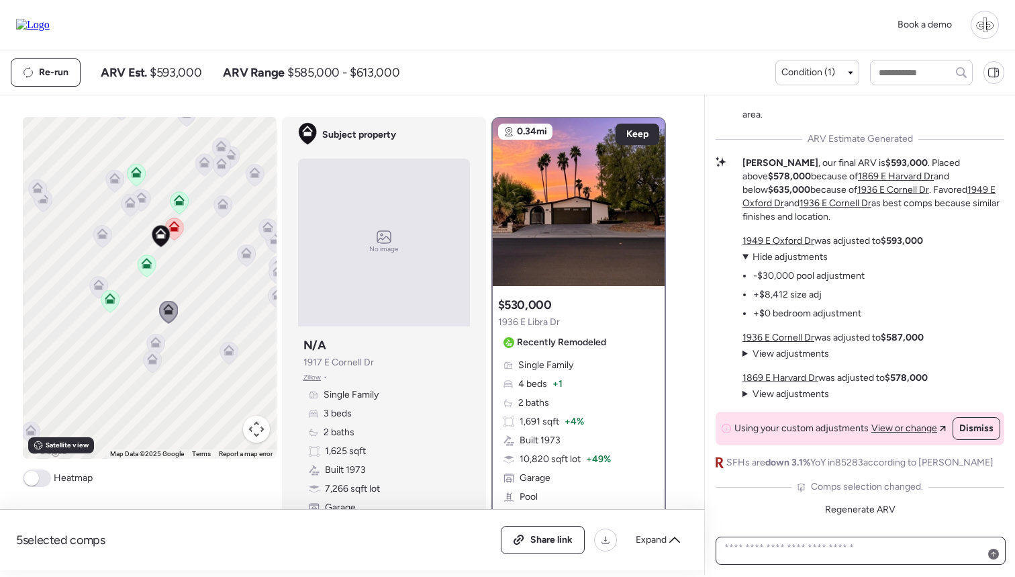
scroll to position [0, 0]
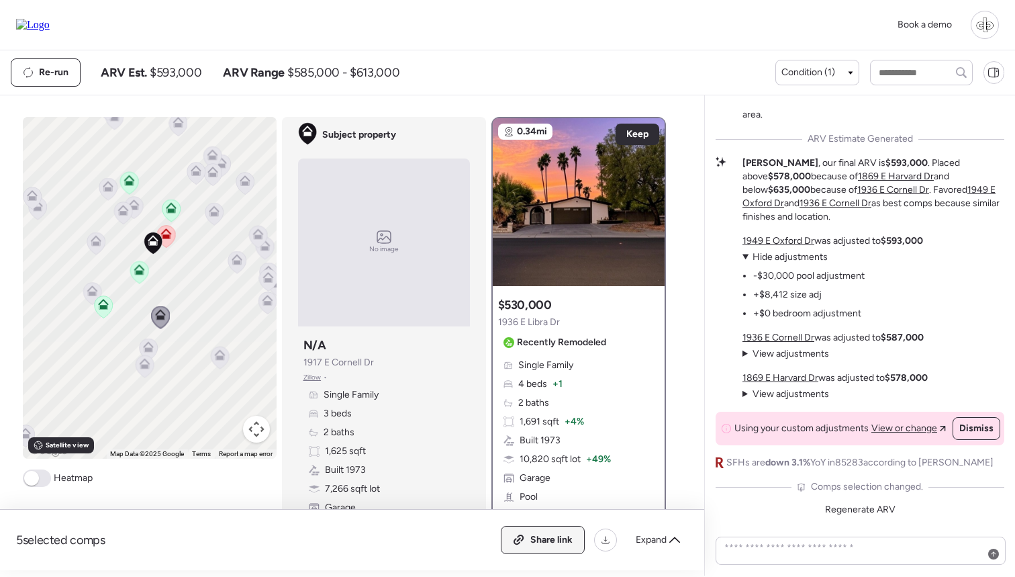
click at [546, 537] on span "Share link" at bounding box center [551, 539] width 42 height 13
click at [805, 81] on div "Condition (1)" at bounding box center [816, 73] width 83 height 26
click at [798, 66] on div "Condition (1)" at bounding box center [816, 73] width 83 height 26
click at [804, 68] on span "Condition (1)" at bounding box center [808, 72] width 54 height 13
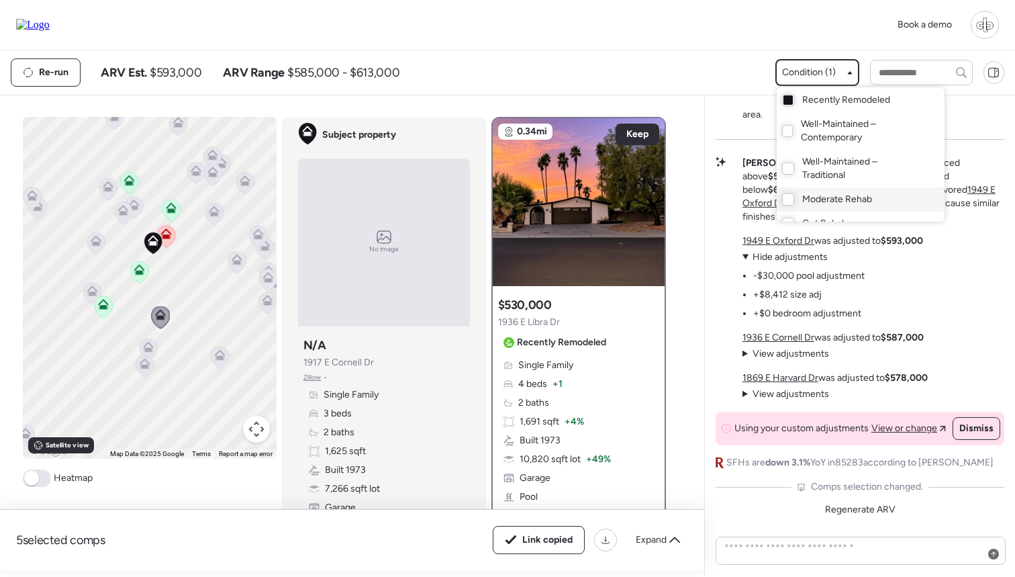
scroll to position [38, 0]
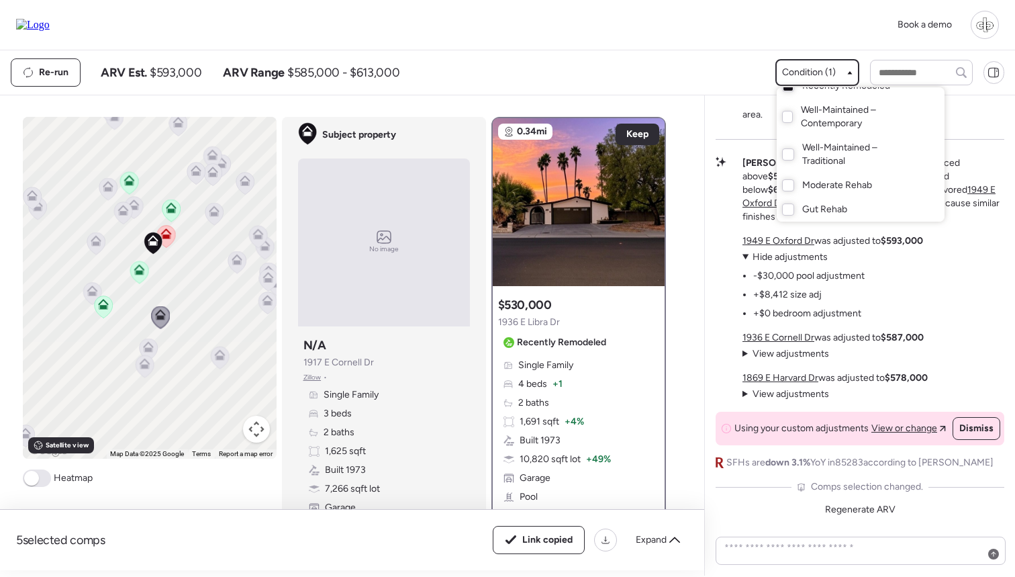
click at [681, 75] on div at bounding box center [507, 250] width 1015 height 577
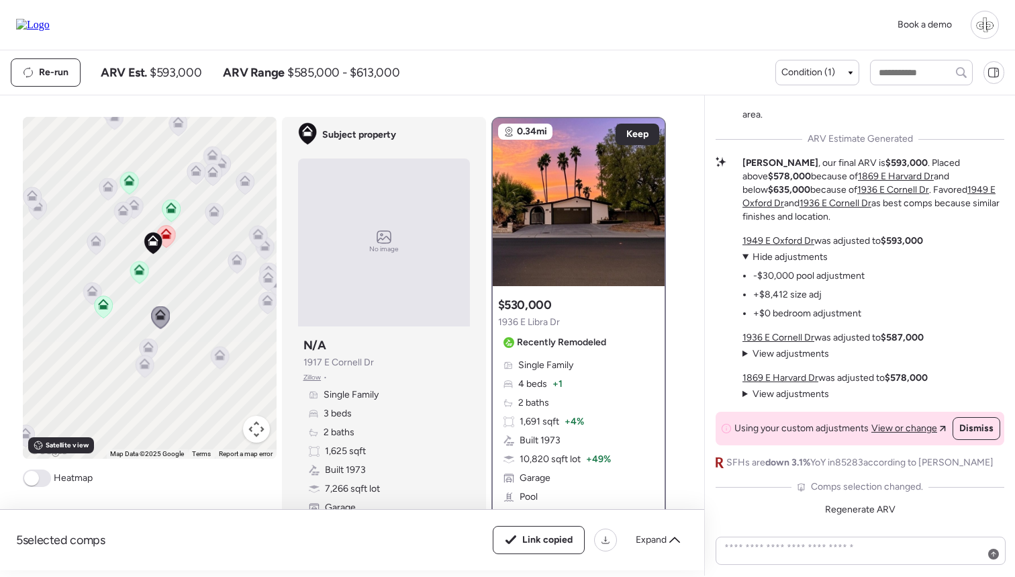
click at [168, 244] on icon at bounding box center [166, 236] width 18 height 22
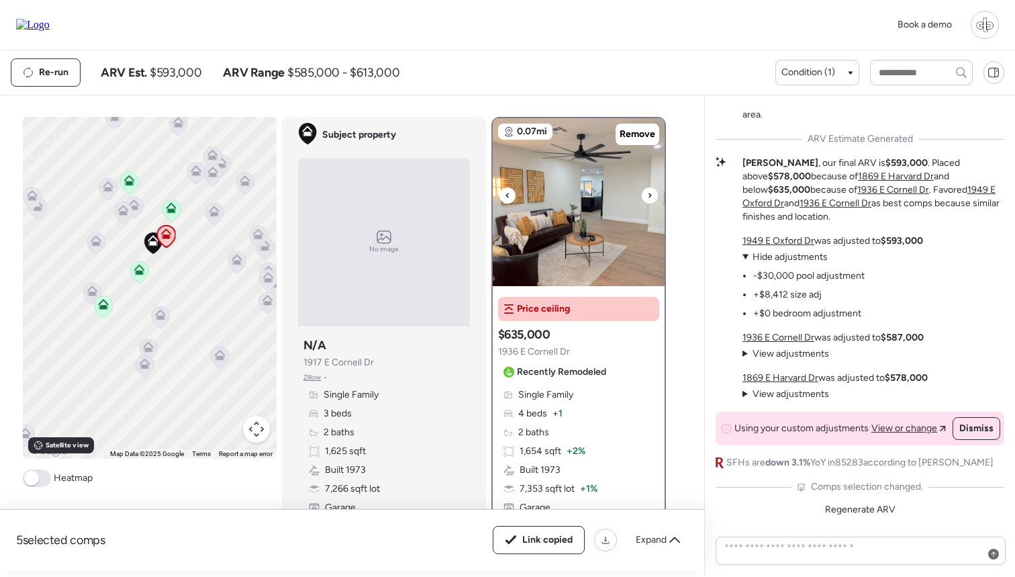
scroll to position [17, 0]
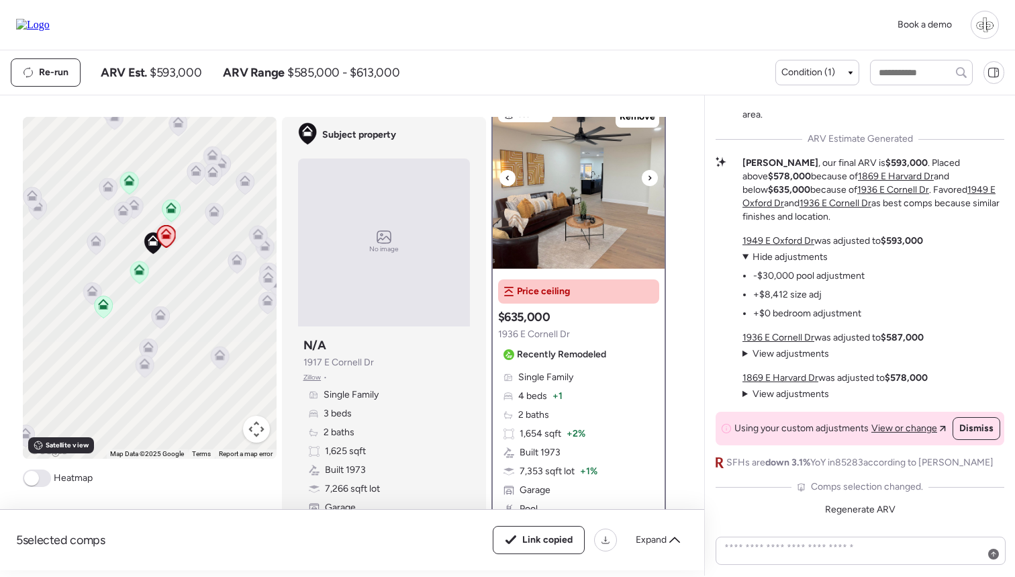
click at [590, 211] on img at bounding box center [579, 185] width 172 height 168
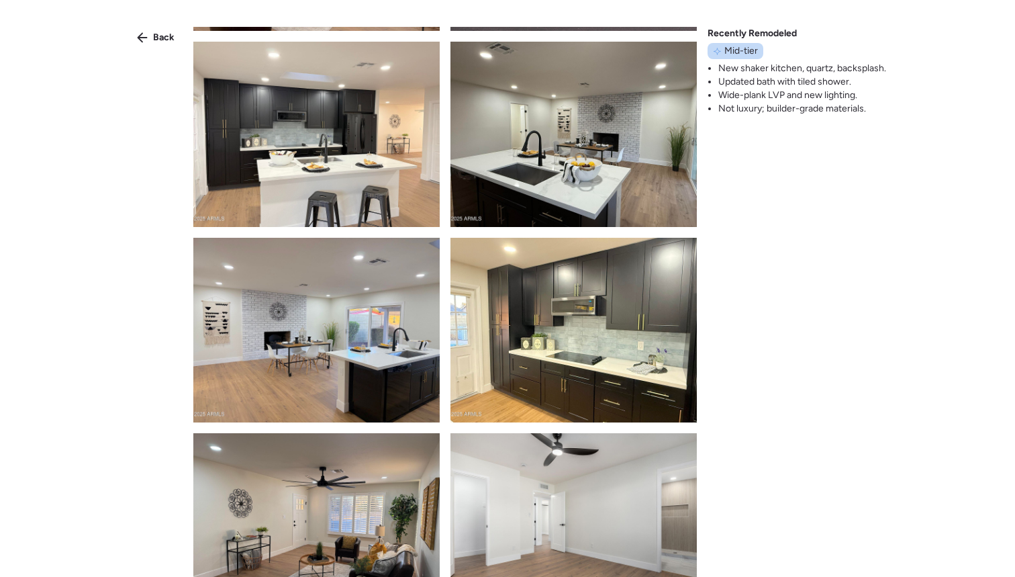
scroll to position [0, 0]
drag, startPoint x: 724, startPoint y: 46, endPoint x: 760, endPoint y: 46, distance: 36.2
click at [760, 46] on div "Mid-tier" at bounding box center [735, 51] width 56 height 16
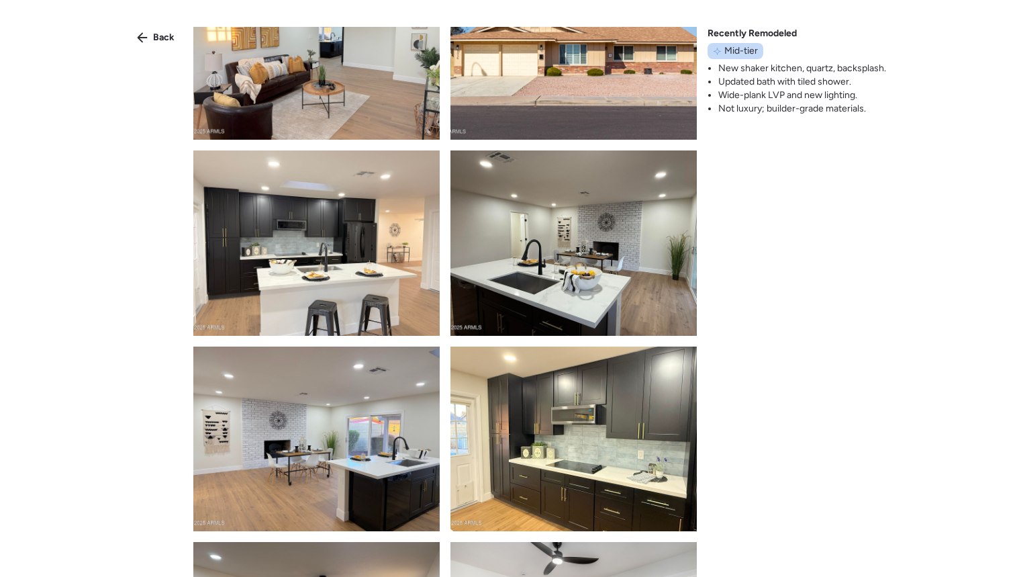
scroll to position [54, 0]
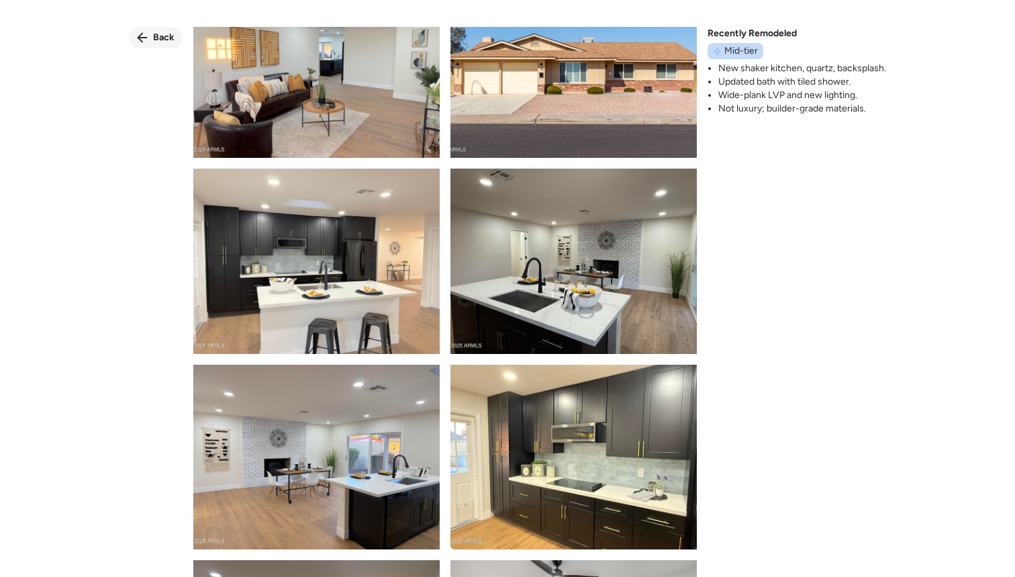
click at [151, 28] on div "Back" at bounding box center [156, 37] width 54 height 21
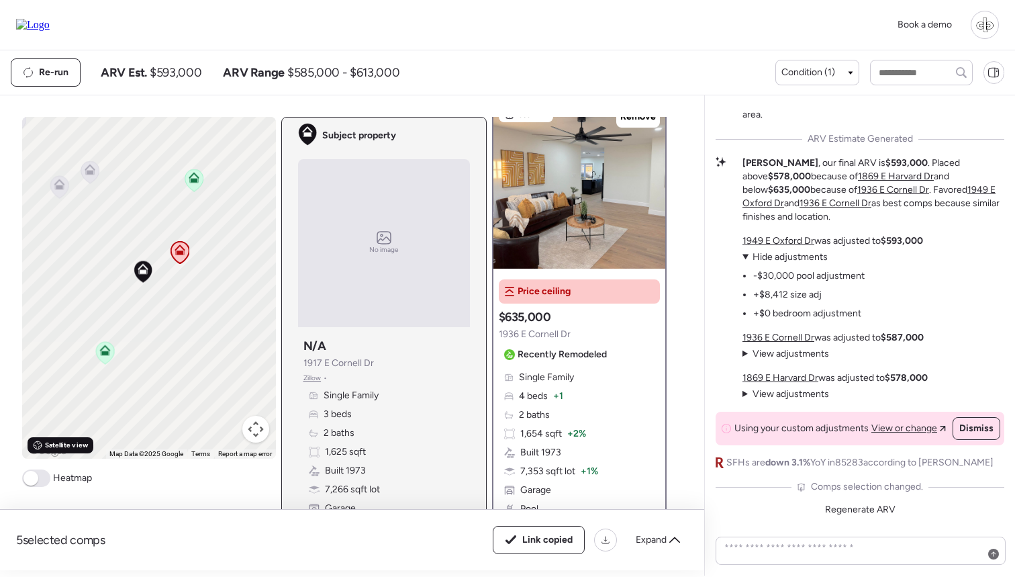
click at [56, 447] on span "Satellite view" at bounding box center [66, 445] width 43 height 11
drag, startPoint x: 205, startPoint y: 291, endPoint x: 189, endPoint y: 291, distance: 16.8
click at [189, 291] on div "To navigate, press the arrow keys. To activate drag with keyboard, press Alt + …" at bounding box center [149, 288] width 254 height 342
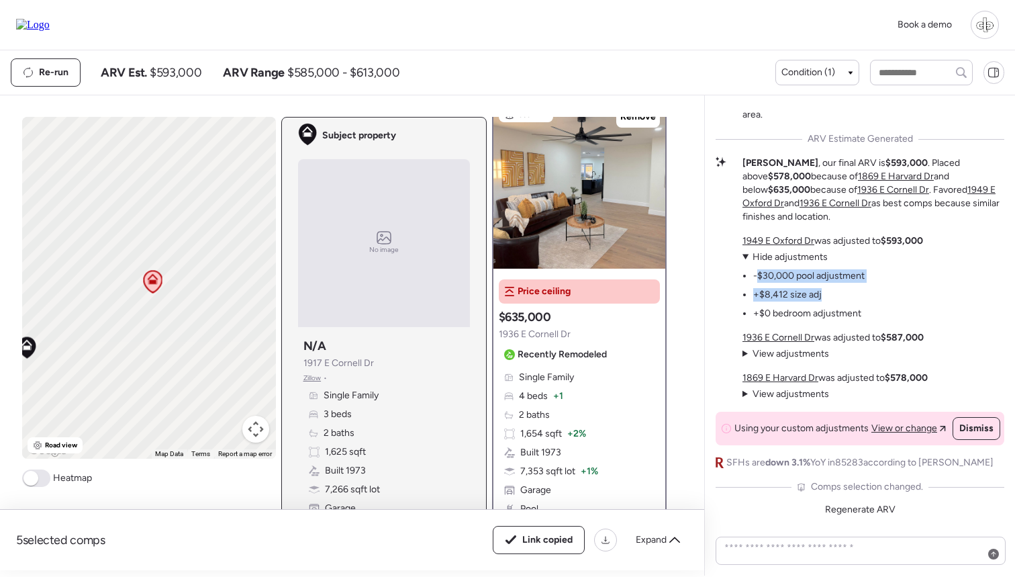
drag, startPoint x: 759, startPoint y: 272, endPoint x: 785, endPoint y: 301, distance: 39.0
click at [785, 301] on ul "-$30,000 pool adjustment +$8,412 size adj +$0 bedroom adjustment" at bounding box center [803, 292] width 122 height 56
click at [785, 301] on li "+$8,412 size adj" at bounding box center [787, 294] width 68 height 13
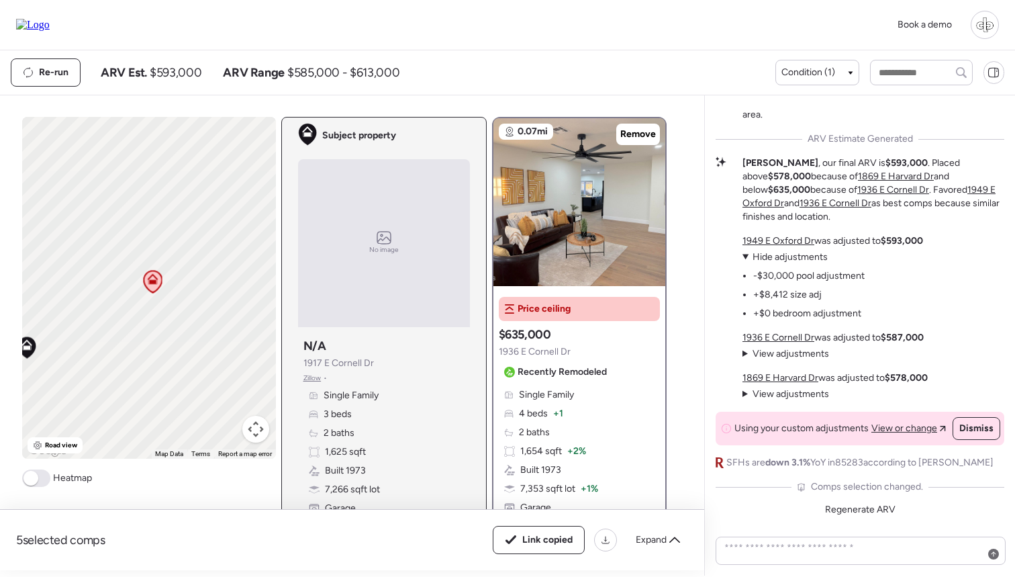
scroll to position [0, 0]
click at [555, 211] on img at bounding box center [579, 202] width 172 height 168
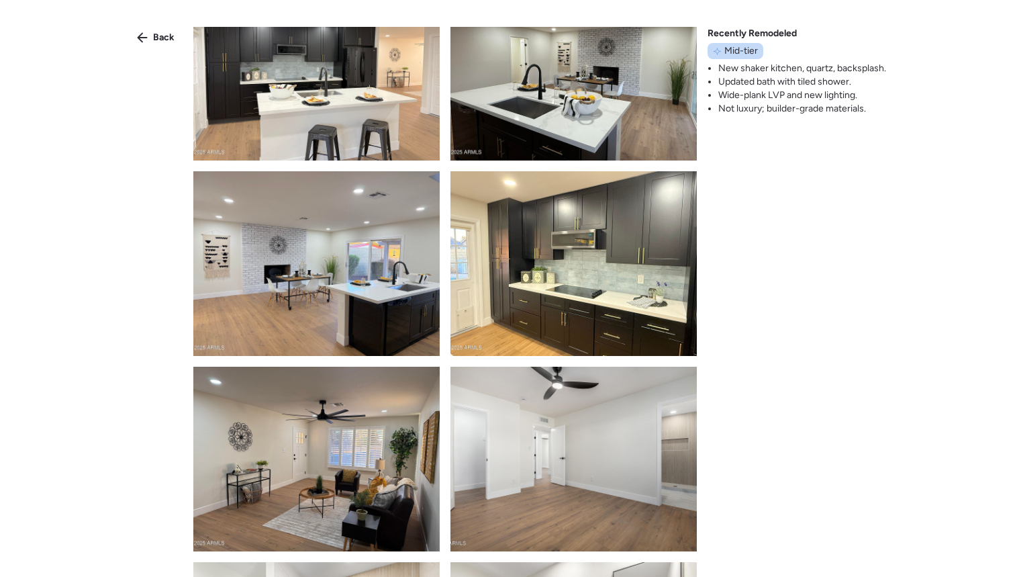
scroll to position [244, 0]
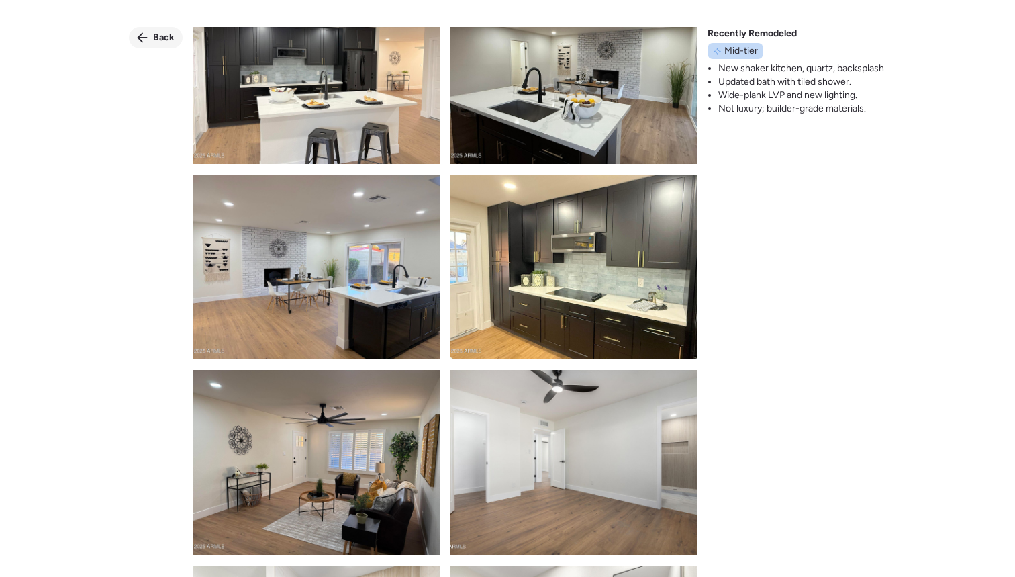
click at [152, 47] on div "Back" at bounding box center [156, 37] width 54 height 21
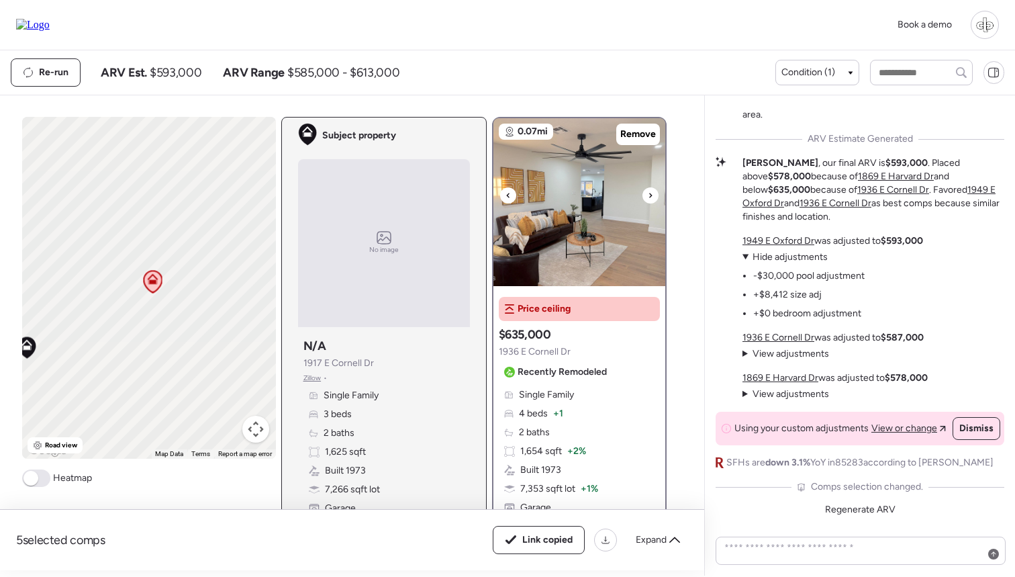
scroll to position [156, 0]
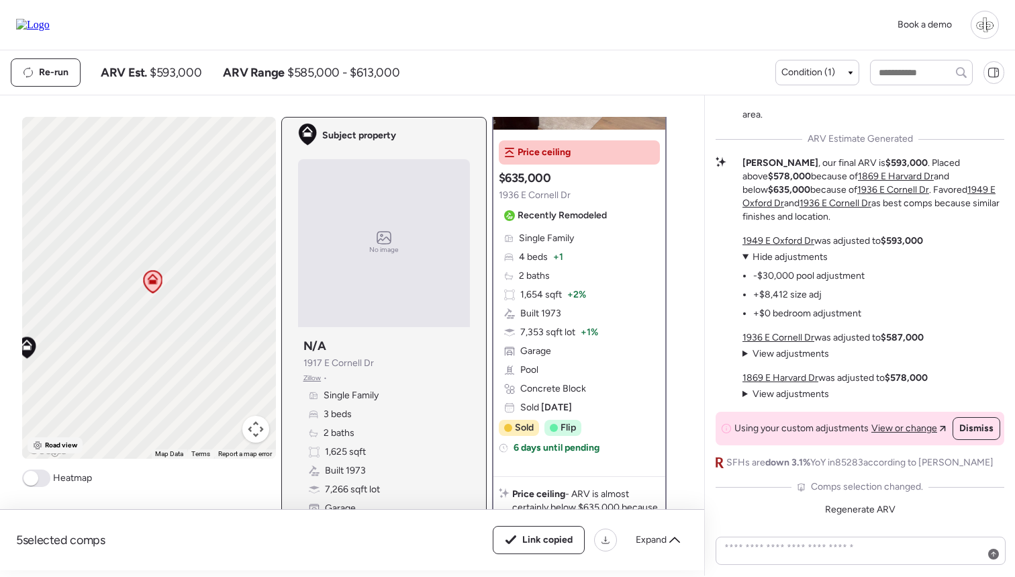
click at [48, 448] on span "Road view" at bounding box center [61, 445] width 33 height 11
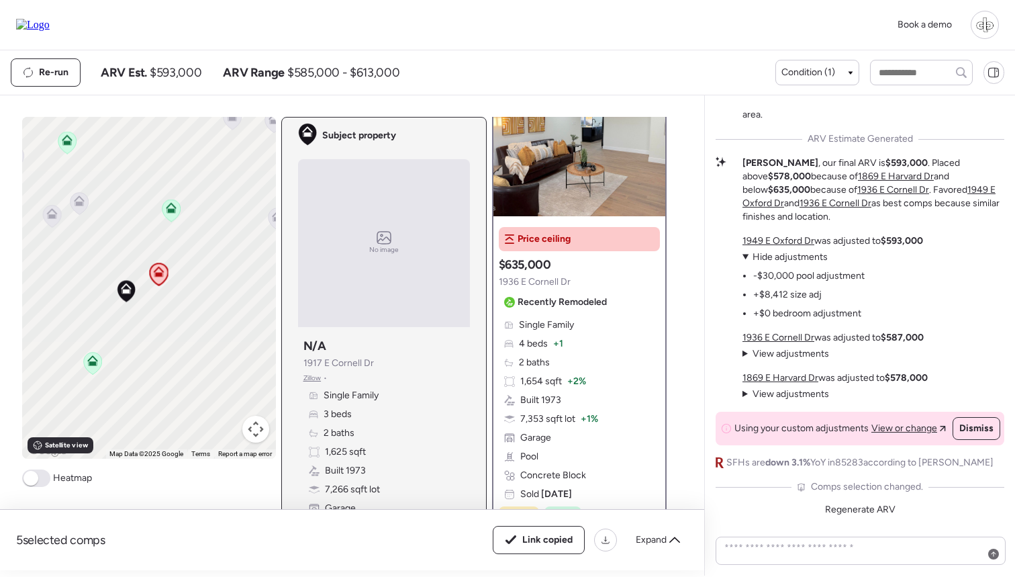
scroll to position [78, 0]
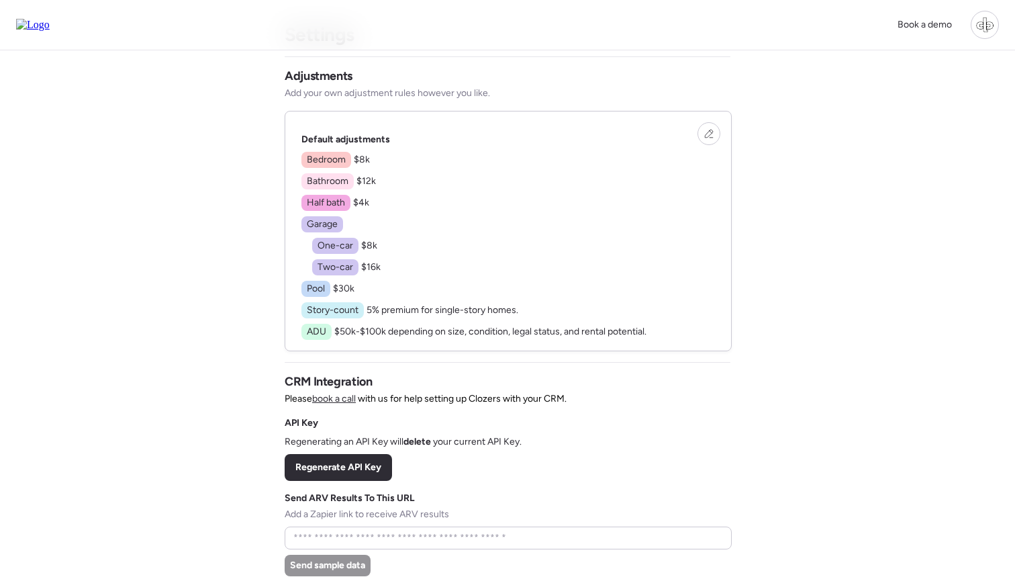
scroll to position [48, 0]
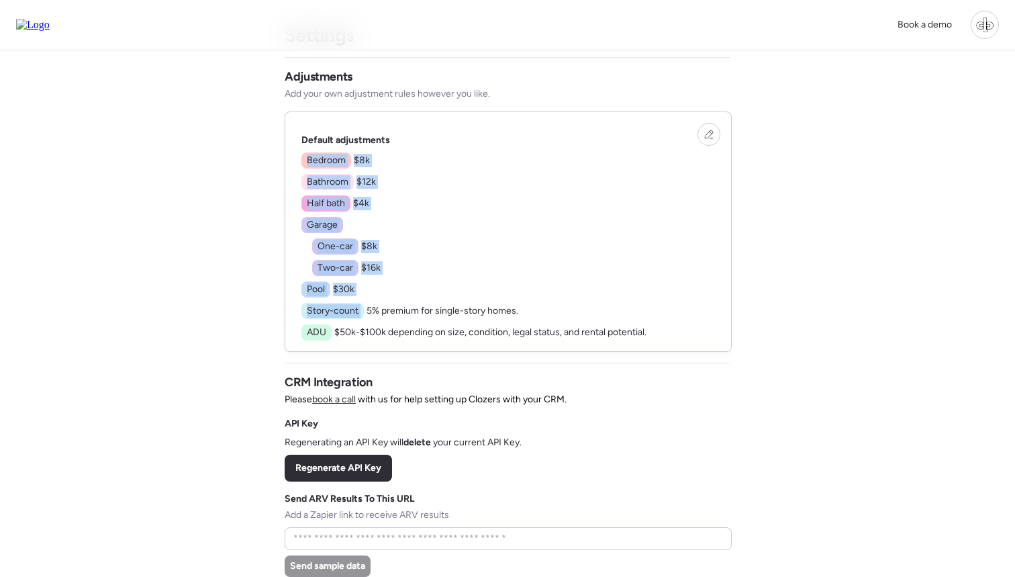
drag, startPoint x: 314, startPoint y: 150, endPoint x: 400, endPoint y: 285, distance: 160.5
click at [401, 286] on div "Default adjustments Bedroom $8k Bathroom $12k Half bath $4k Garage One-car $8k …" at bounding box center [473, 237] width 345 height 207
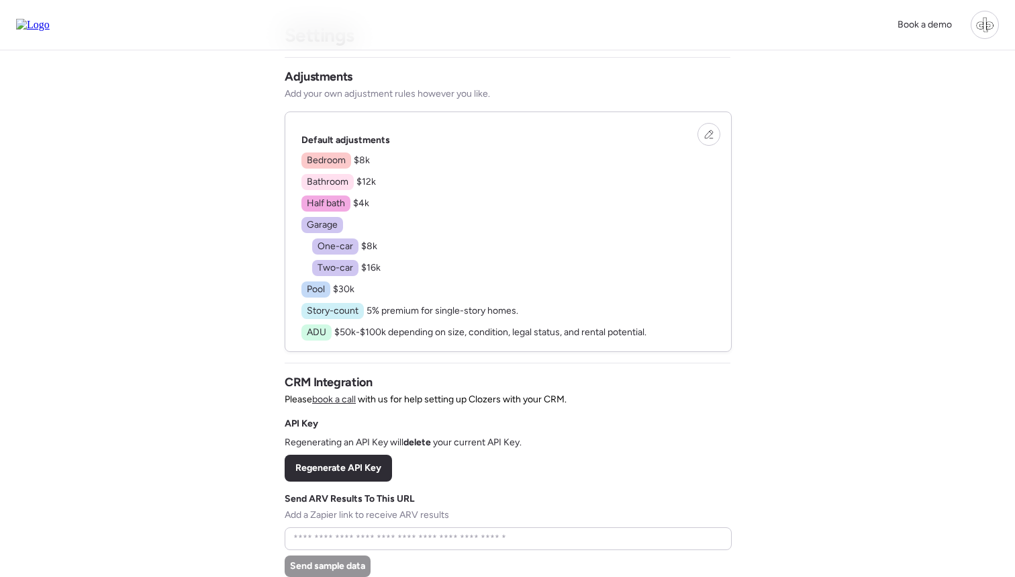
click at [400, 285] on div "Bedroom $8k Bathroom $12k Half bath $4k Garage One-car $8k Two-car $16k Pool $3…" at bounding box center [473, 246] width 345 height 188
click at [704, 139] on icon at bounding box center [708, 134] width 9 height 9
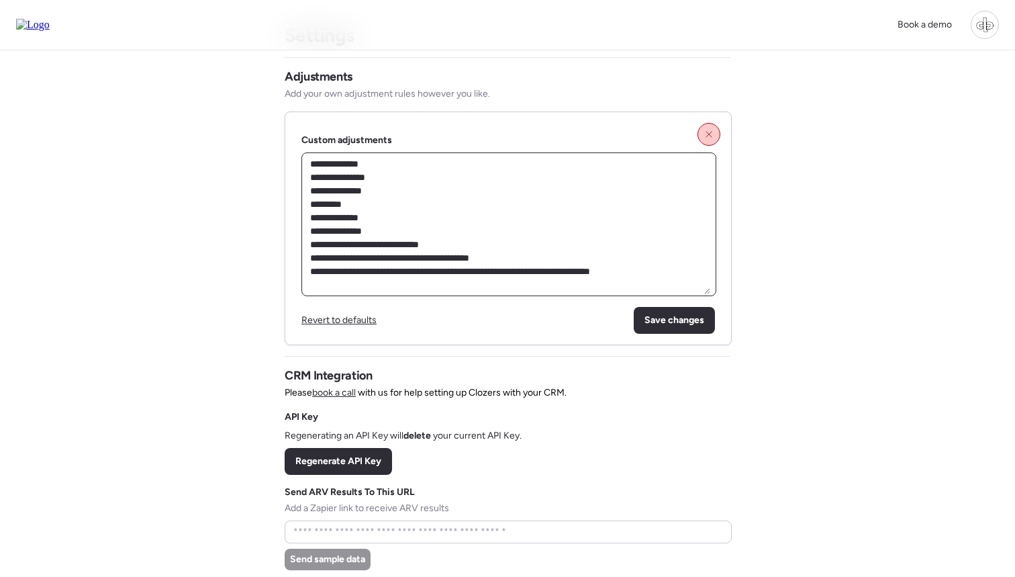
click at [530, 184] on textarea "**********" at bounding box center [508, 224] width 403 height 140
click at [714, 133] on div at bounding box center [708, 134] width 23 height 23
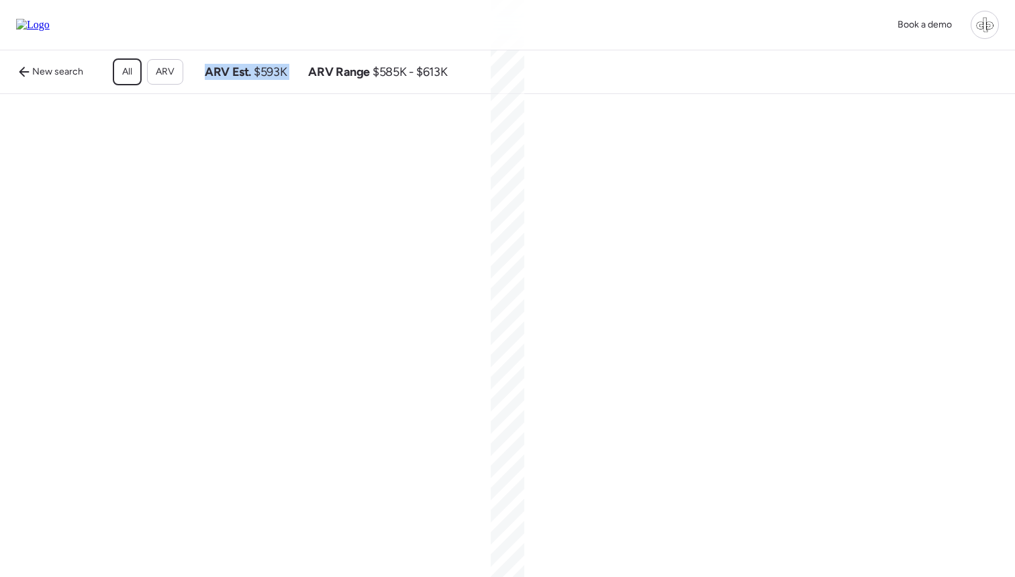
drag, startPoint x: 207, startPoint y: 75, endPoint x: 301, endPoint y: 75, distance: 93.3
click at [301, 76] on div "ARV Est. $593K ARV Range $585K - $613K" at bounding box center [326, 72] width 242 height 16
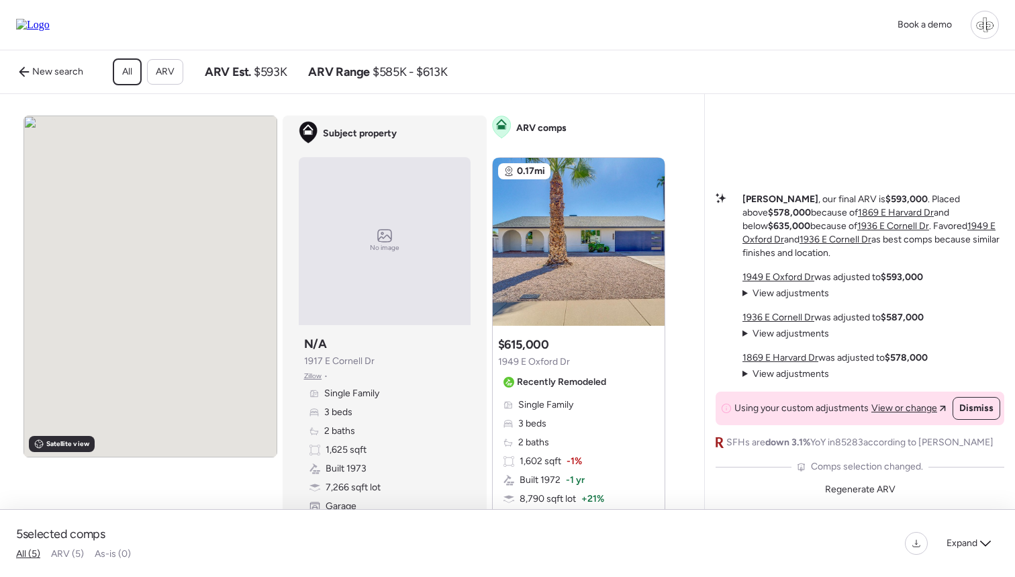
click at [342, 75] on span "ARV Range" at bounding box center [339, 72] width 62 height 16
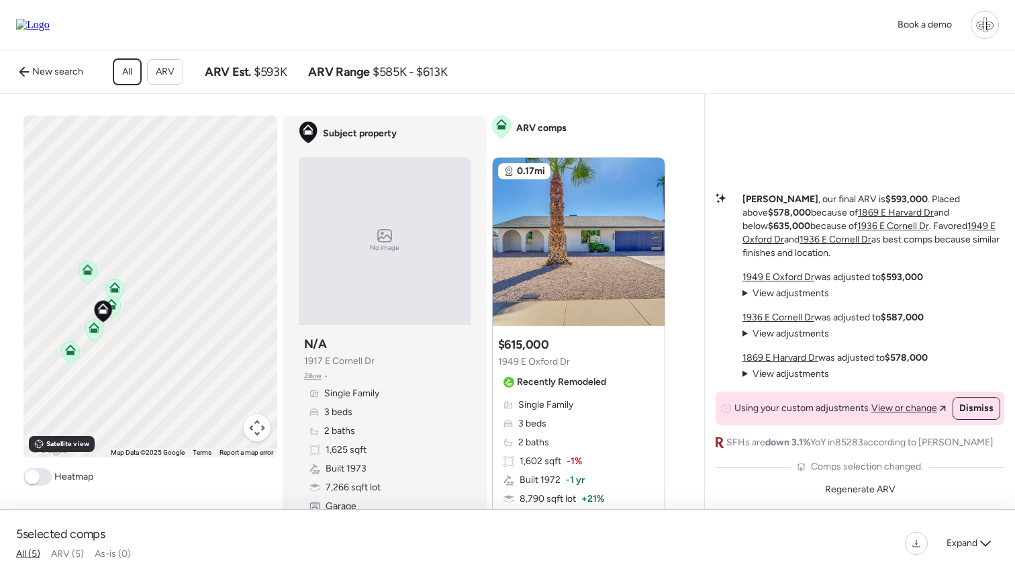
drag, startPoint x: 93, startPoint y: 295, endPoint x: 141, endPoint y: 280, distance: 49.9
click at [141, 280] on div "To activate drag with keyboard, press Alt + Enter. Once in keyboard drag state,…" at bounding box center [150, 286] width 254 height 342
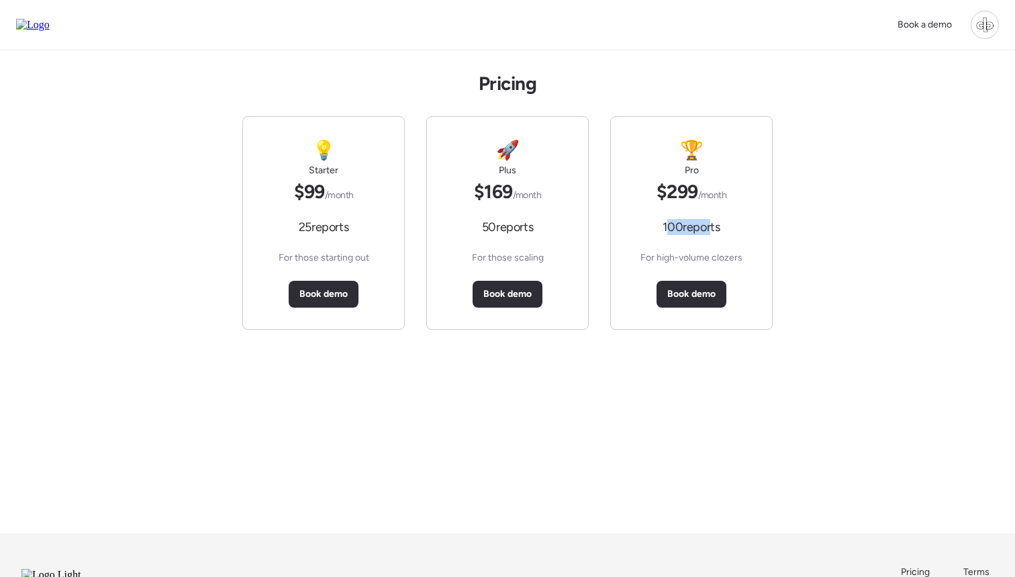
drag, startPoint x: 664, startPoint y: 227, endPoint x: 706, endPoint y: 228, distance: 42.3
click at [706, 228] on span "100 reports" at bounding box center [690, 227] width 57 height 16
drag, startPoint x: 657, startPoint y: 191, endPoint x: 724, endPoint y: 196, distance: 67.3
click at [724, 196] on span "$299 /month" at bounding box center [691, 191] width 70 height 23
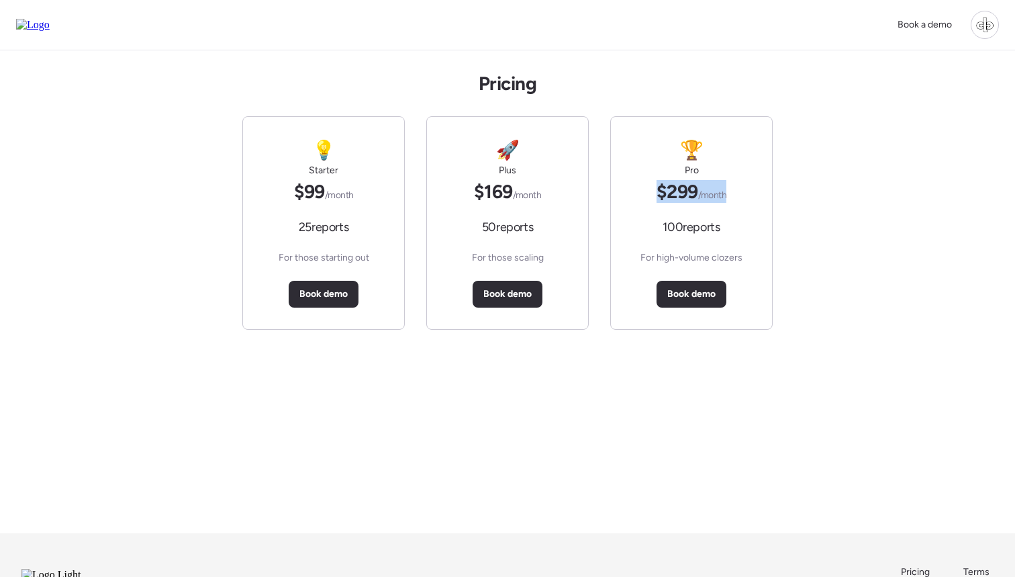
click at [665, 195] on span "$299 /month" at bounding box center [691, 191] width 70 height 23
drag, startPoint x: 652, startPoint y: 193, endPoint x: 738, endPoint y: 196, distance: 86.6
click at [738, 196] on div "🏆 Pro $299 /month 100 reports For high-volume clozers Book demo" at bounding box center [691, 223] width 134 height 212
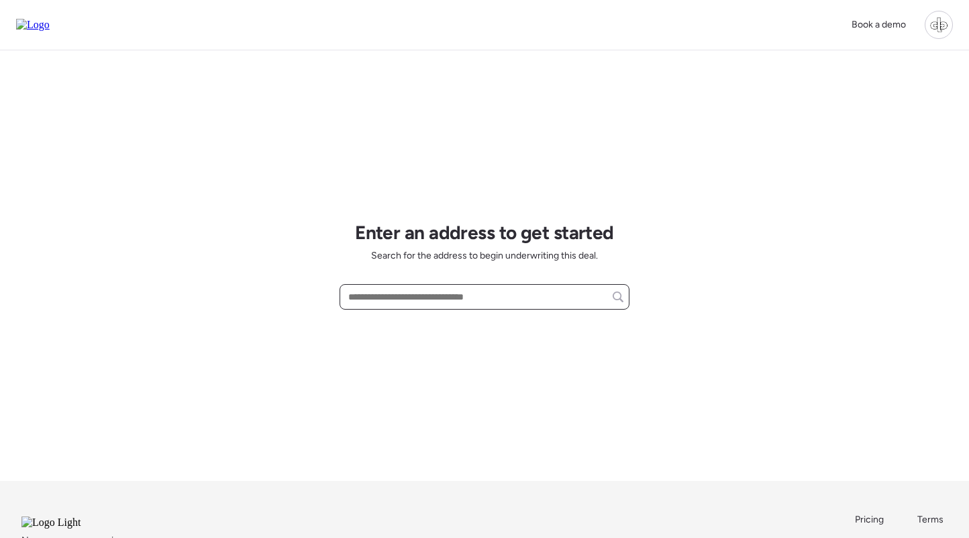
click at [476, 293] on input "text" at bounding box center [485, 296] width 278 height 19
paste input "**********"
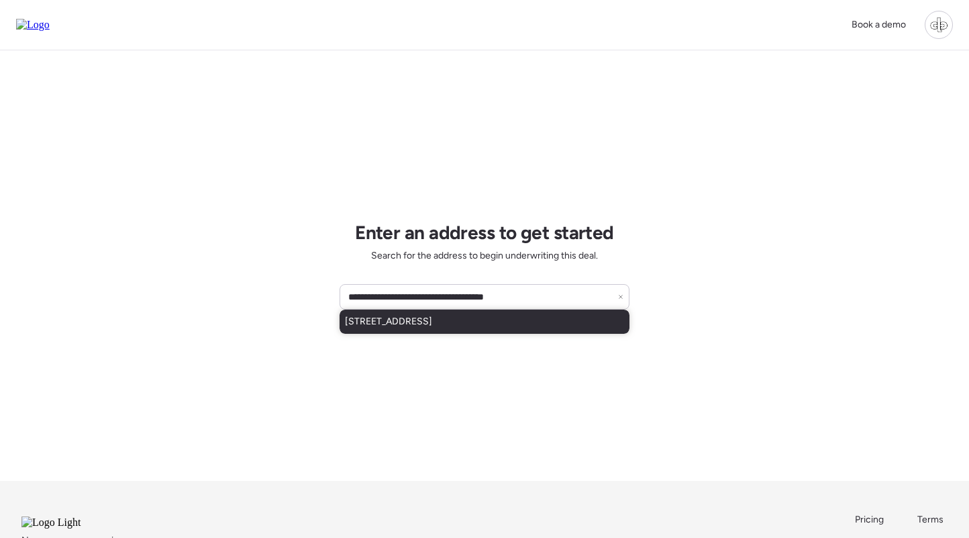
click at [432, 321] on span "[STREET_ADDRESS]" at bounding box center [388, 321] width 87 height 13
type input "**********"
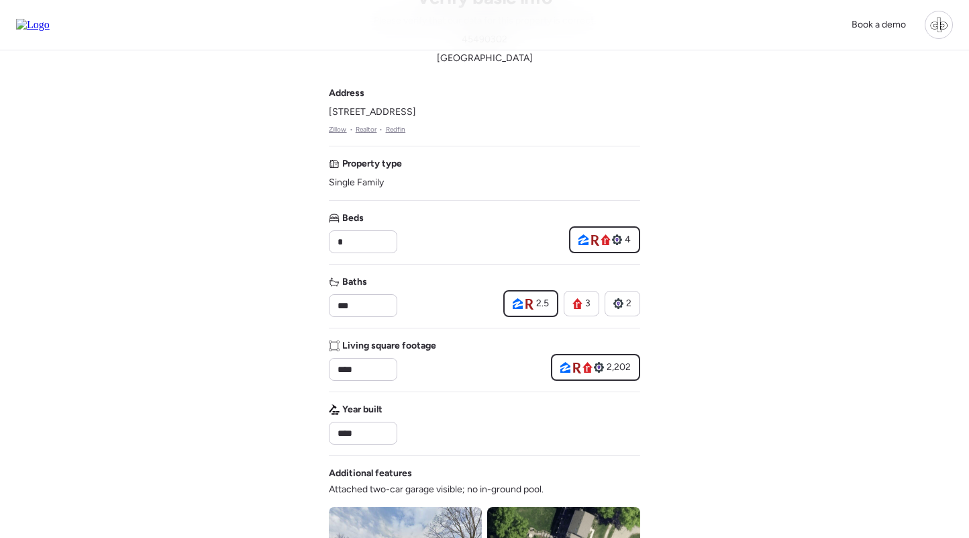
scroll to position [1, 0]
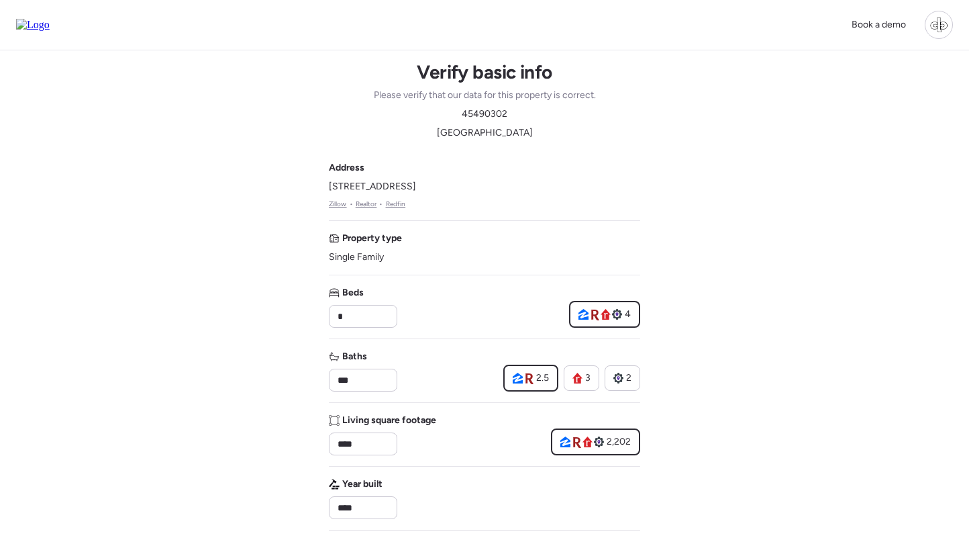
click at [335, 203] on link "Zillow" at bounding box center [338, 204] width 18 height 11
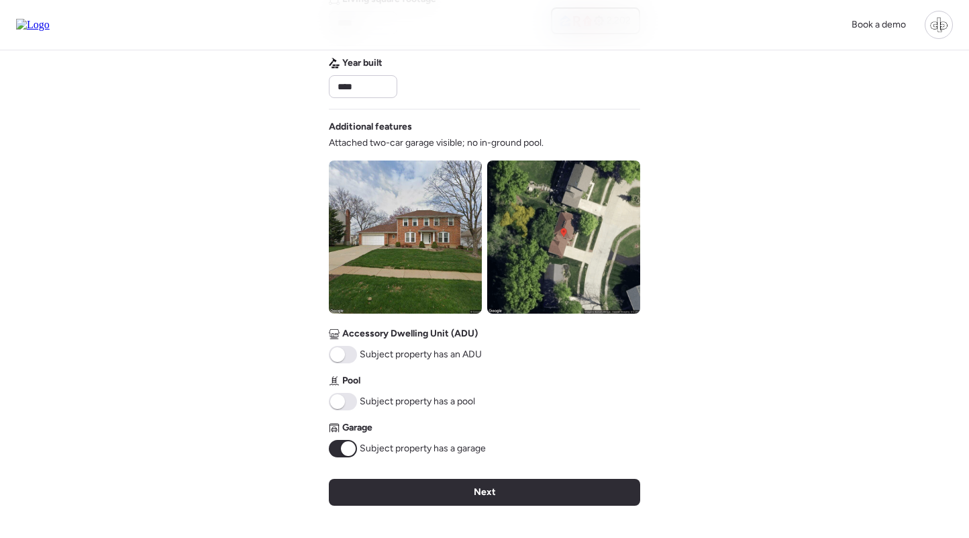
scroll to position [426, 0]
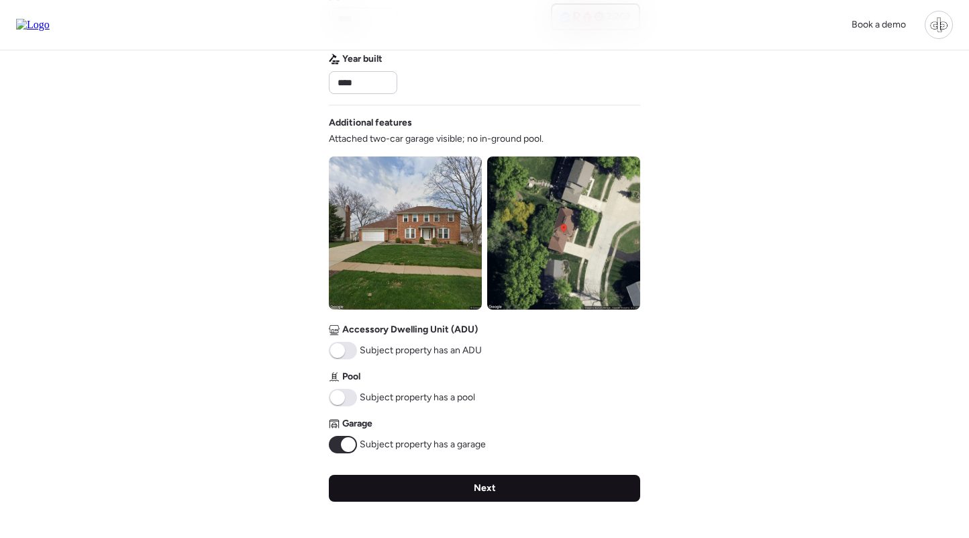
click at [470, 485] on div "Next" at bounding box center [484, 488] width 311 height 27
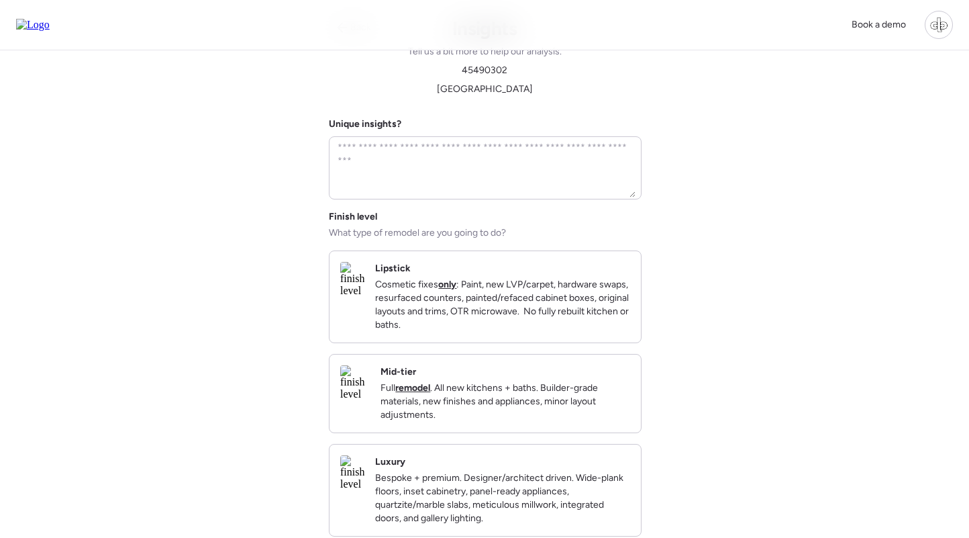
scroll to position [0, 0]
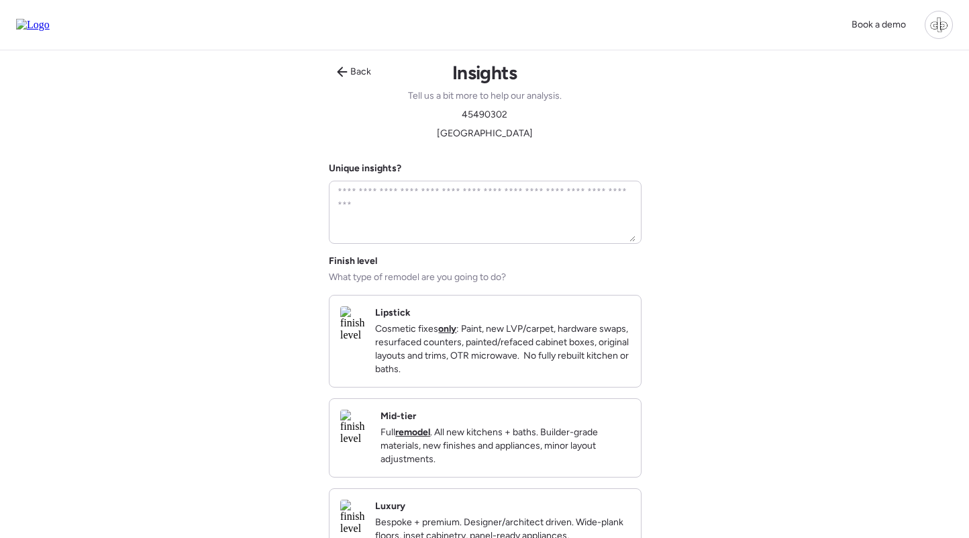
click at [430, 438] on strong "remodel" at bounding box center [412, 431] width 35 height 11
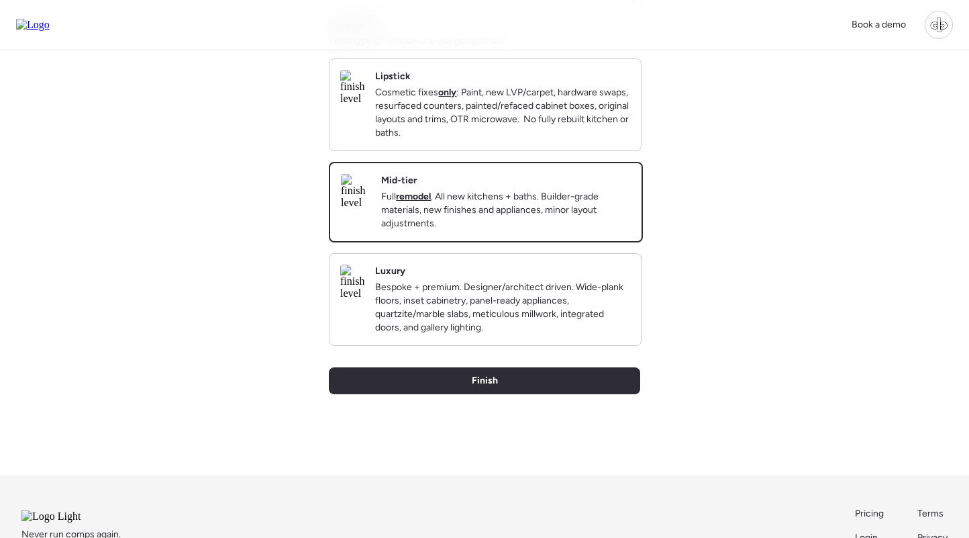
scroll to position [254, 0]
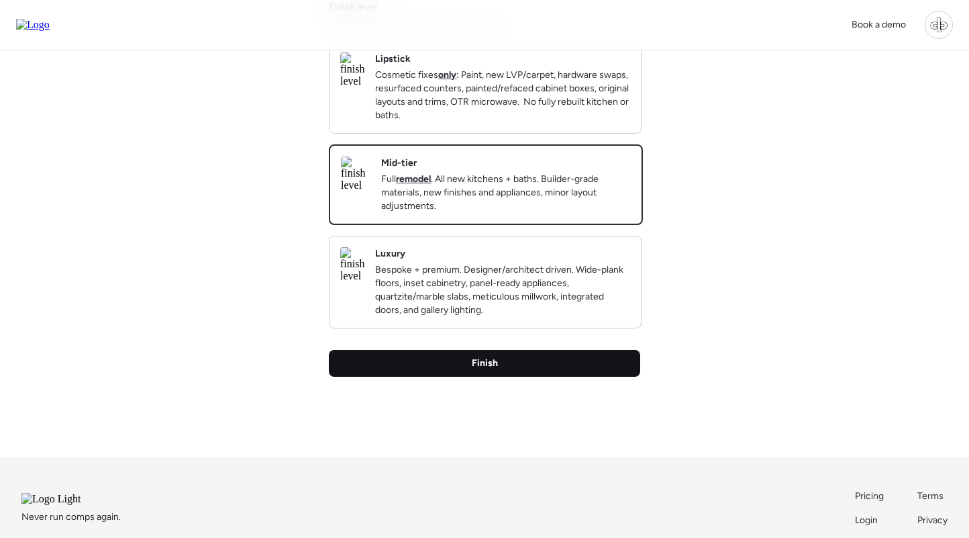
click at [493, 370] on span "Finish" at bounding box center [485, 362] width 26 height 13
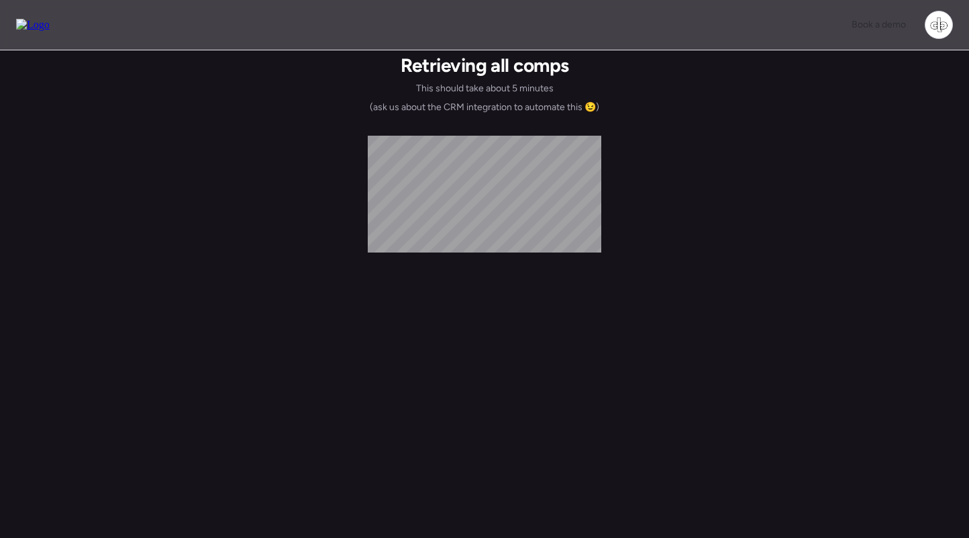
scroll to position [0, 0]
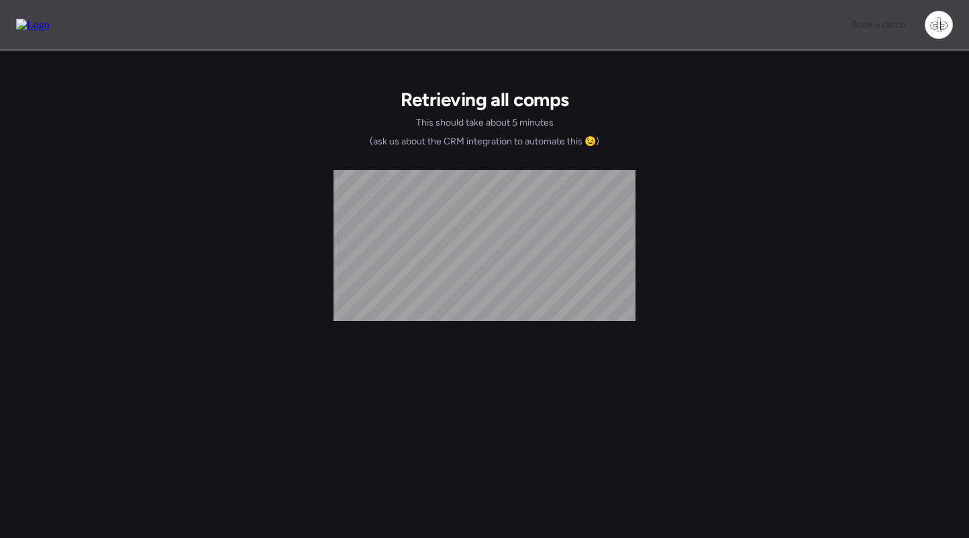
click at [44, 23] on img at bounding box center [33, 25] width 34 height 12
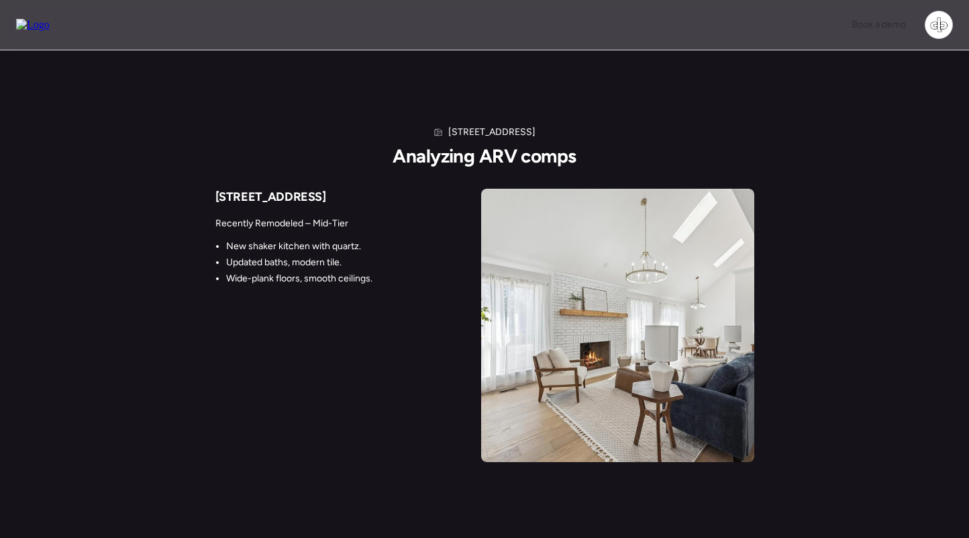
click at [38, 20] on img at bounding box center [33, 25] width 34 height 12
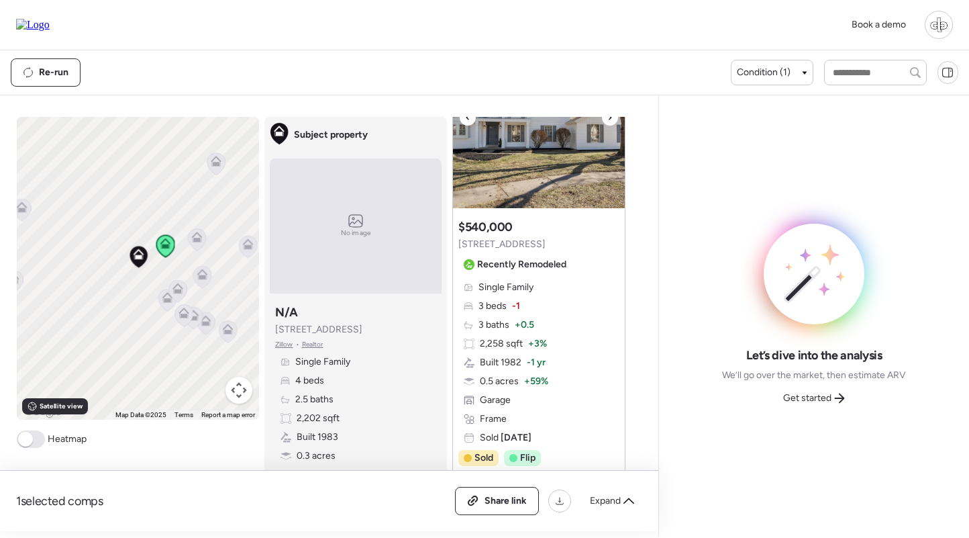
scroll to position [119, 0]
click at [520, 156] on img at bounding box center [539, 124] width 172 height 168
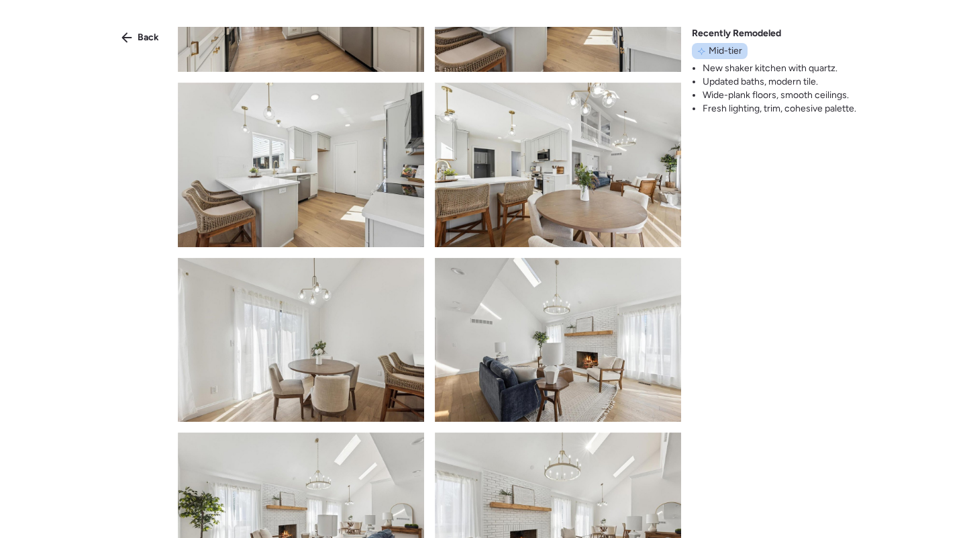
scroll to position [1228, 0]
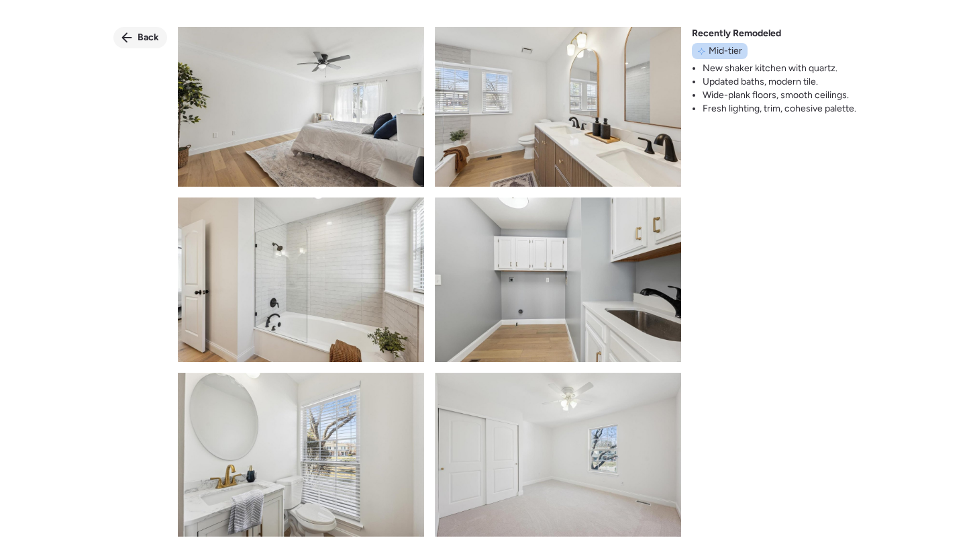
click at [132, 34] on div "Back" at bounding box center [140, 37] width 54 height 21
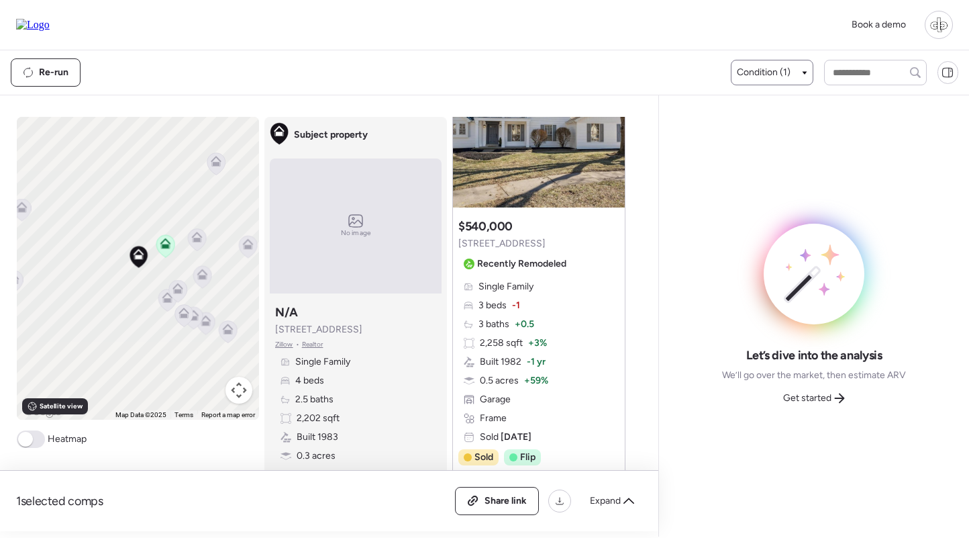
click at [760, 68] on span "Condition (1)" at bounding box center [764, 72] width 54 height 13
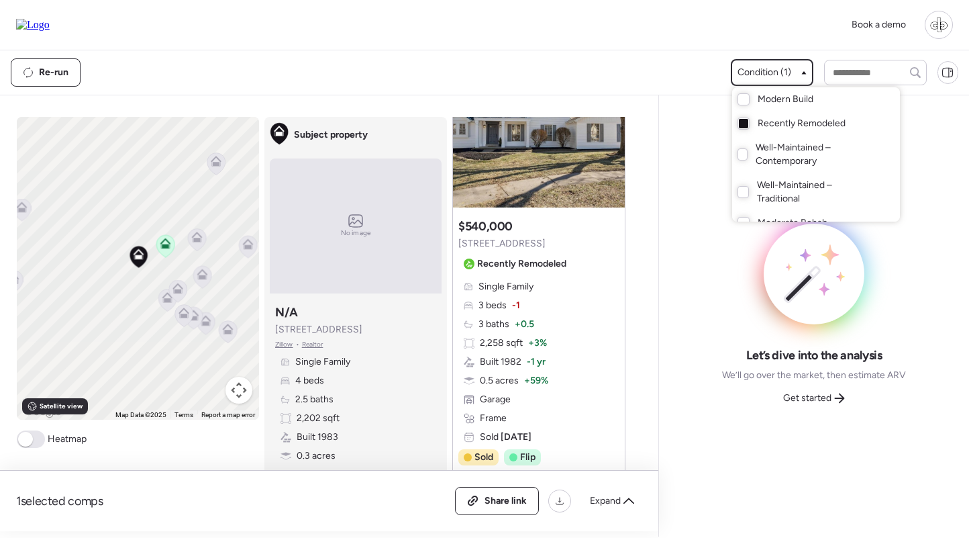
click at [760, 68] on div at bounding box center [484, 231] width 969 height 538
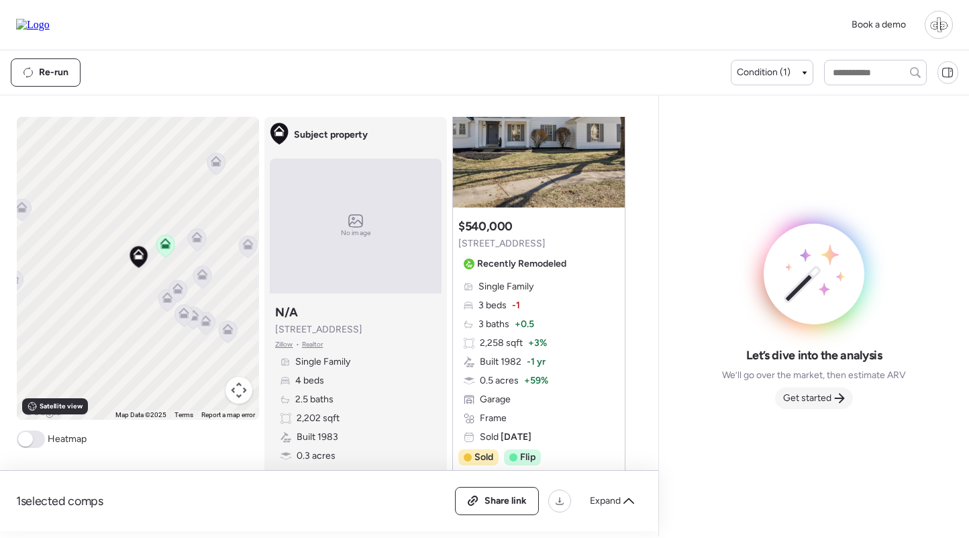
click at [805, 396] on span "Get started" at bounding box center [807, 397] width 48 height 13
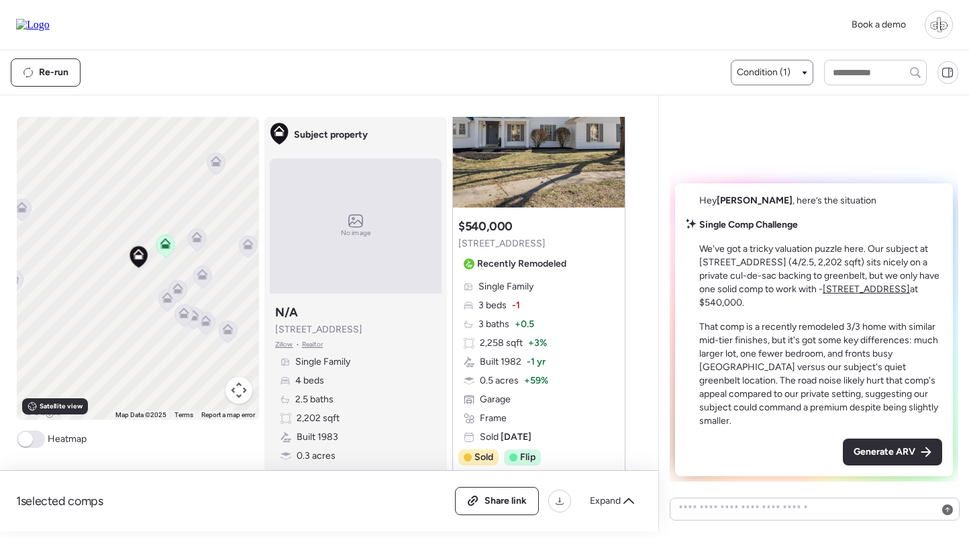
click at [763, 76] on span "Condition (1)" at bounding box center [764, 72] width 54 height 13
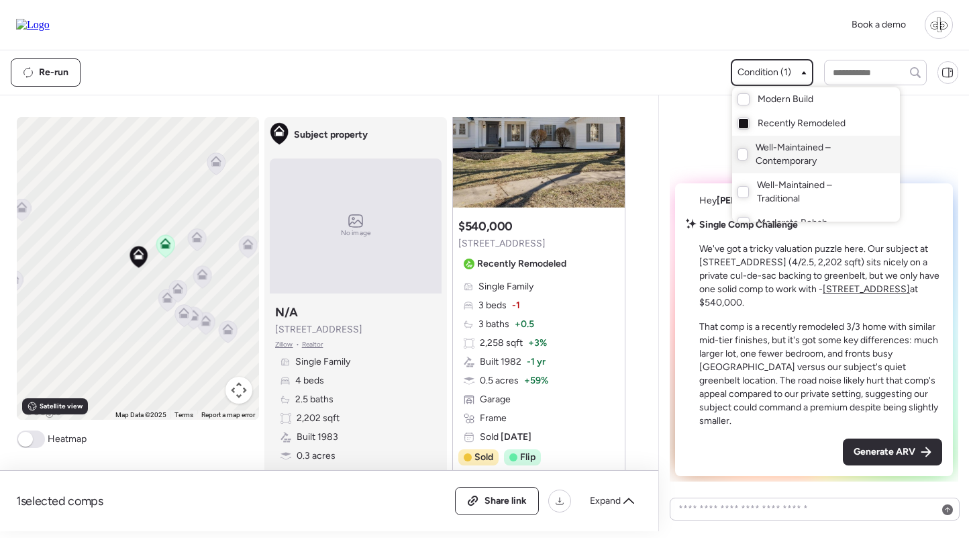
click at [756, 150] on span "Well-Maintained – Contemporary" at bounding box center [814, 154] width 117 height 27
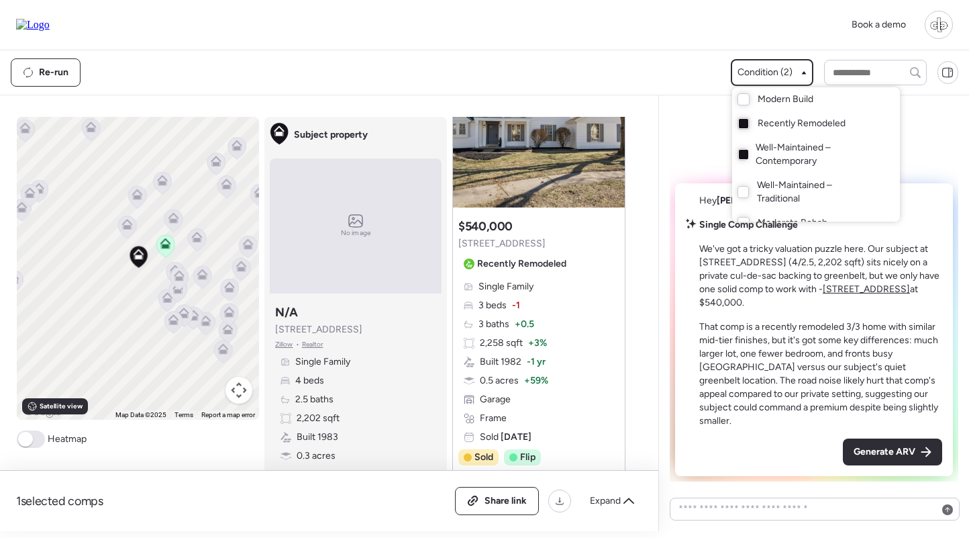
click at [170, 219] on div at bounding box center [484, 231] width 969 height 538
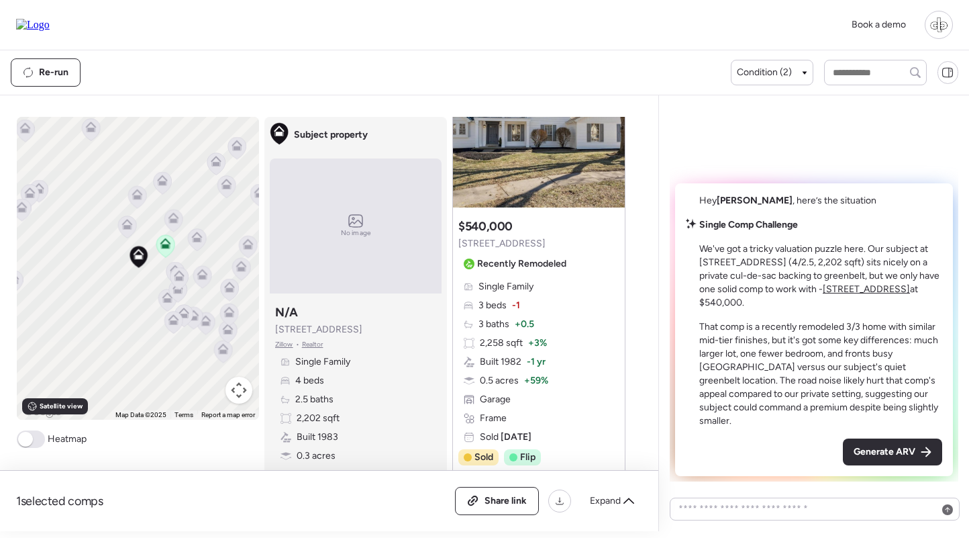
click at [172, 219] on icon at bounding box center [172, 220] width 9 height 4
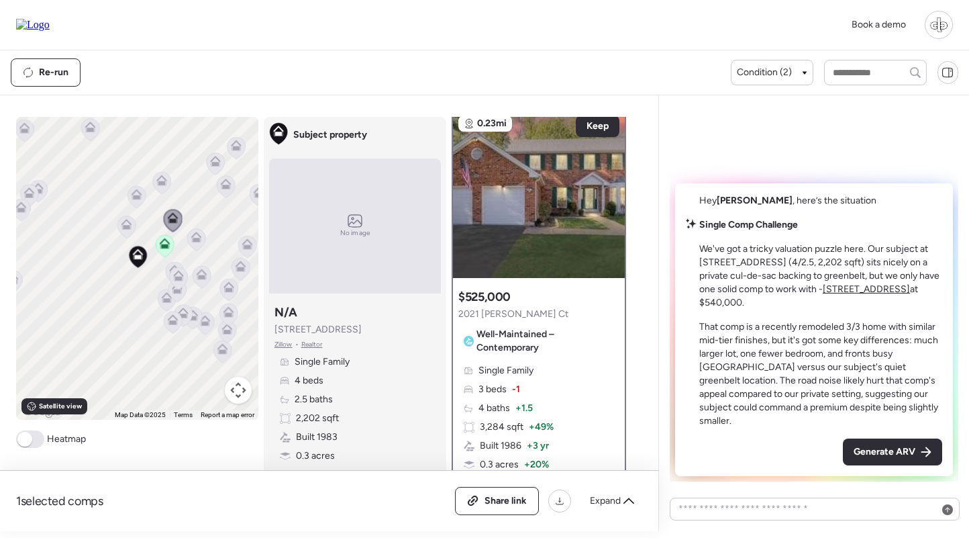
scroll to position [0, 0]
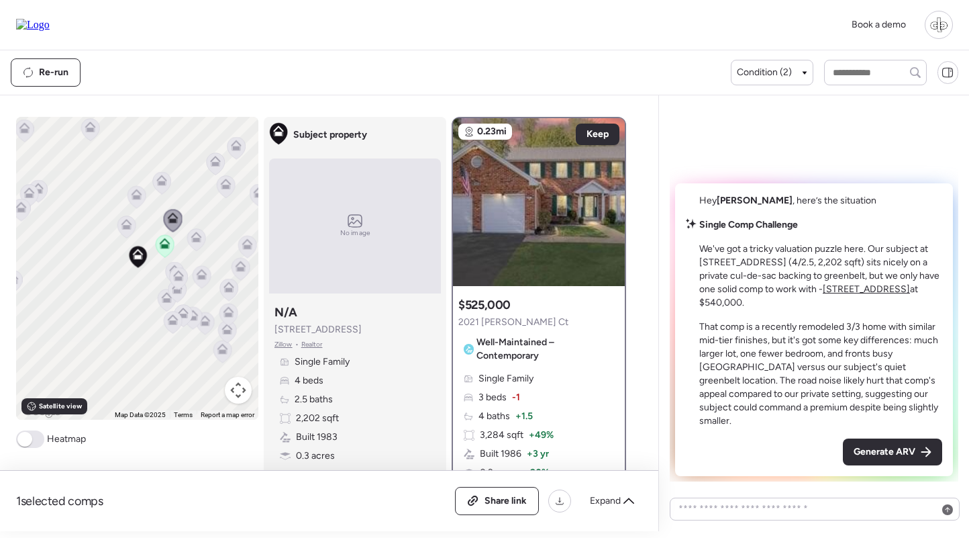
click at [128, 228] on icon at bounding box center [125, 227] width 9 height 4
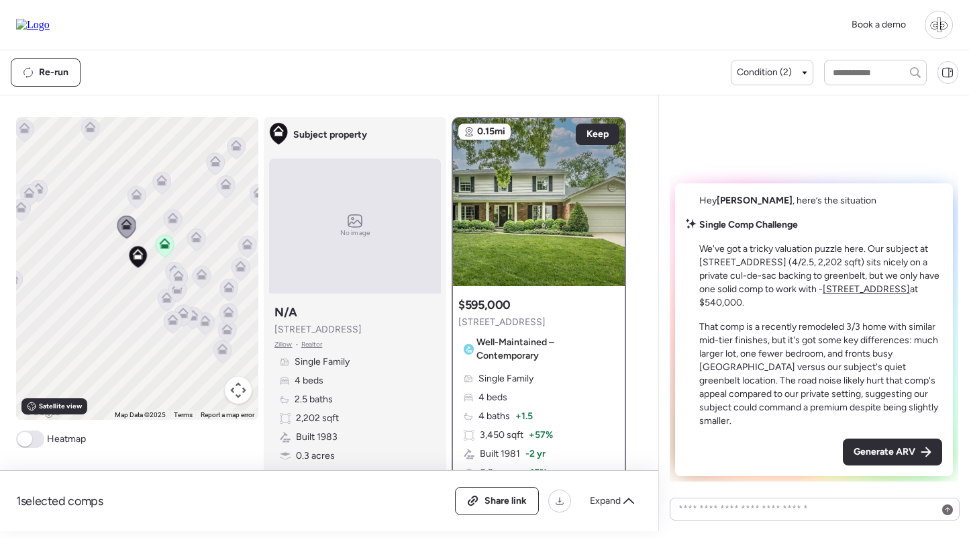
scroll to position [90, 0]
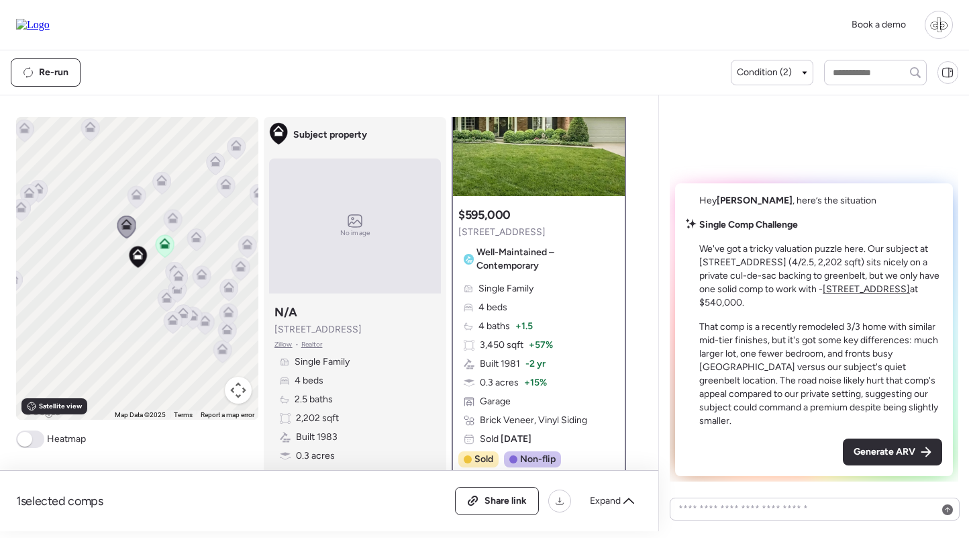
click at [138, 194] on icon at bounding box center [136, 194] width 11 height 11
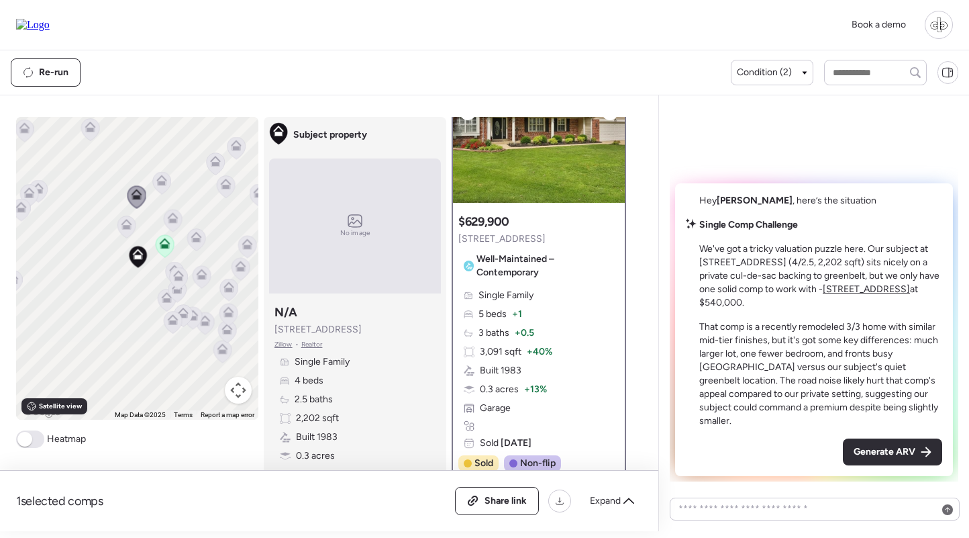
scroll to position [98, 0]
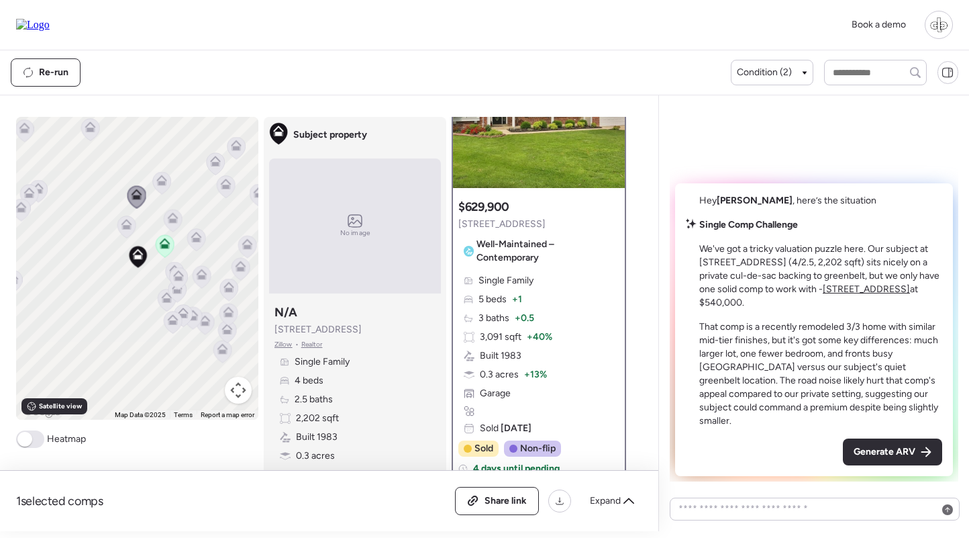
click at [160, 180] on icon at bounding box center [161, 180] width 11 height 11
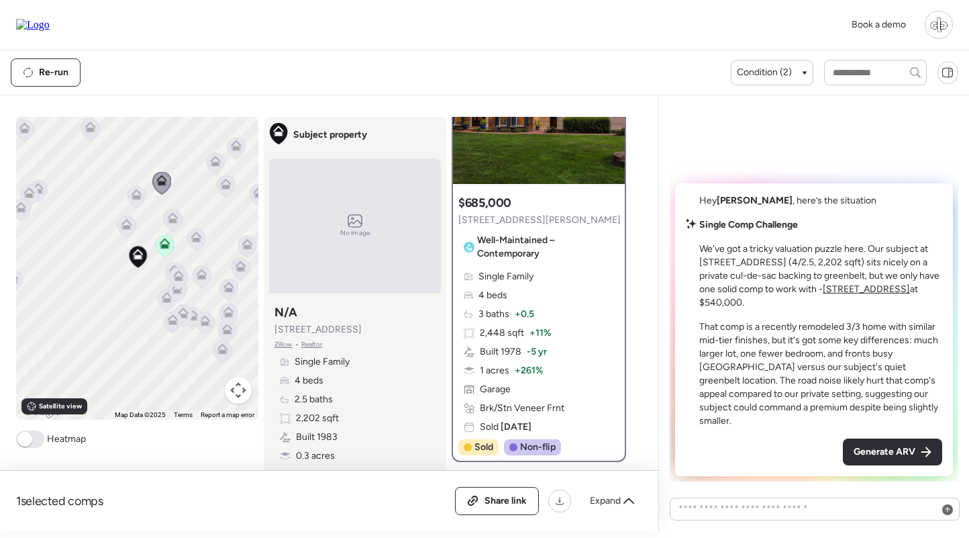
scroll to position [103, 0]
click at [169, 270] on icon at bounding box center [178, 277] width 19 height 23
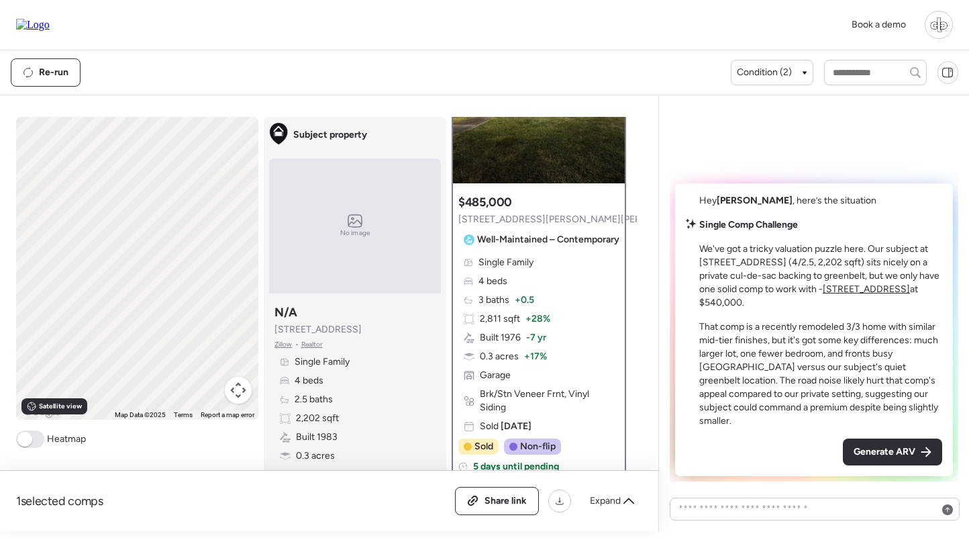
scroll to position [0, 0]
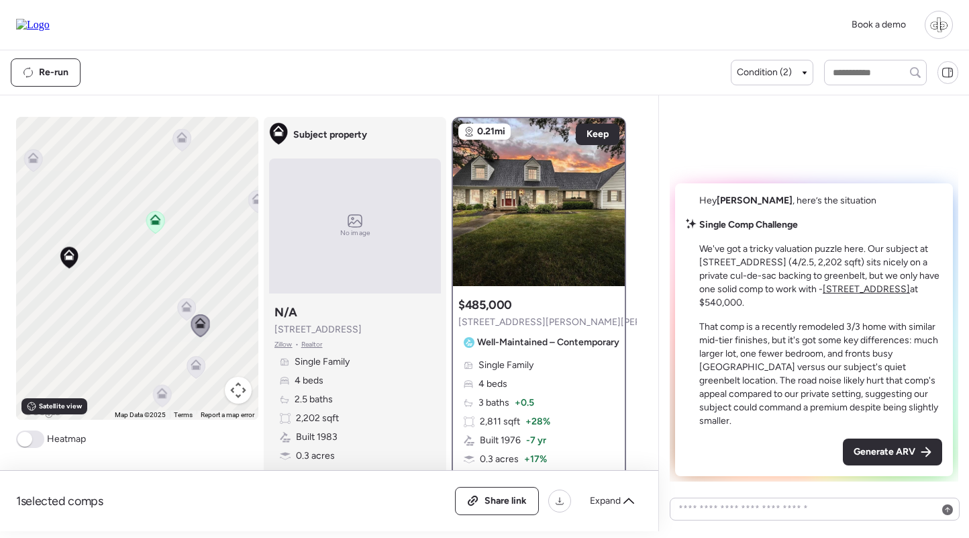
click at [181, 305] on icon at bounding box center [186, 306] width 11 height 11
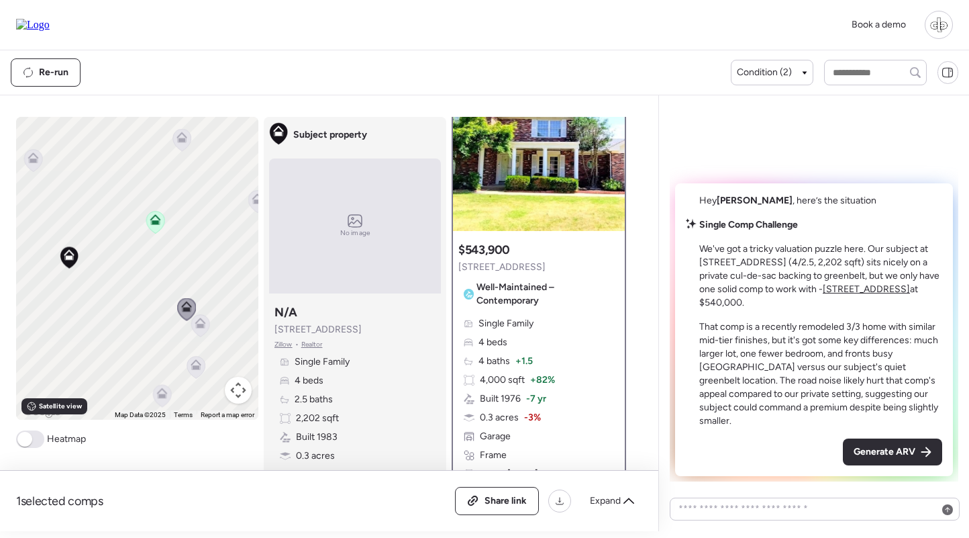
scroll to position [93, 0]
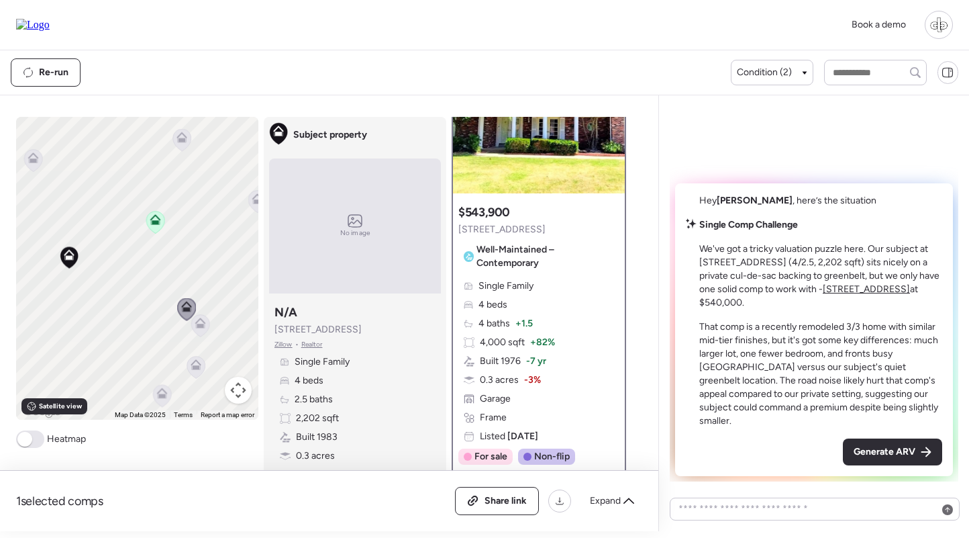
click at [543, 336] on div "Single Family 4 beds 4 baths + 1.5 4,000 sqft + 82% Built 1976 -7 yr 0.3 acres …" at bounding box center [538, 361] width 161 height 164
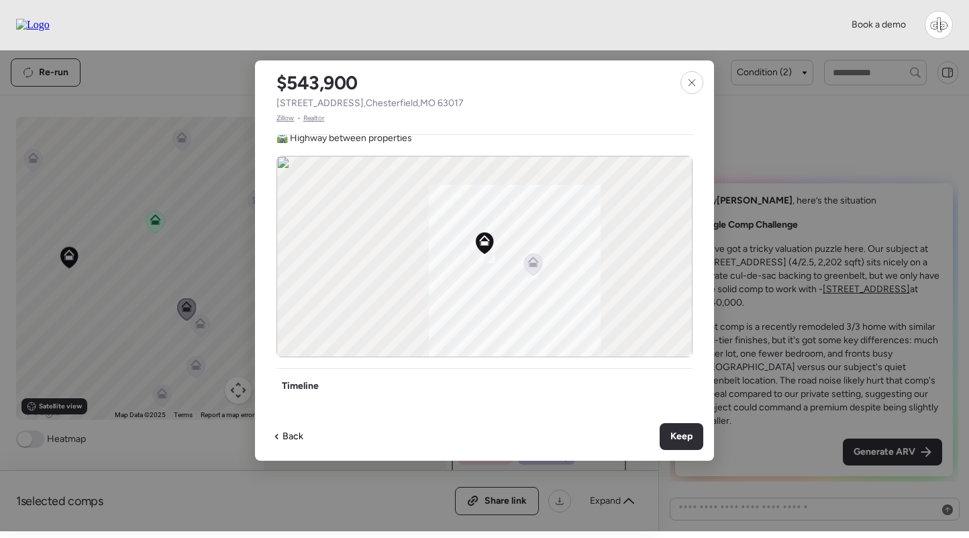
scroll to position [597, 0]
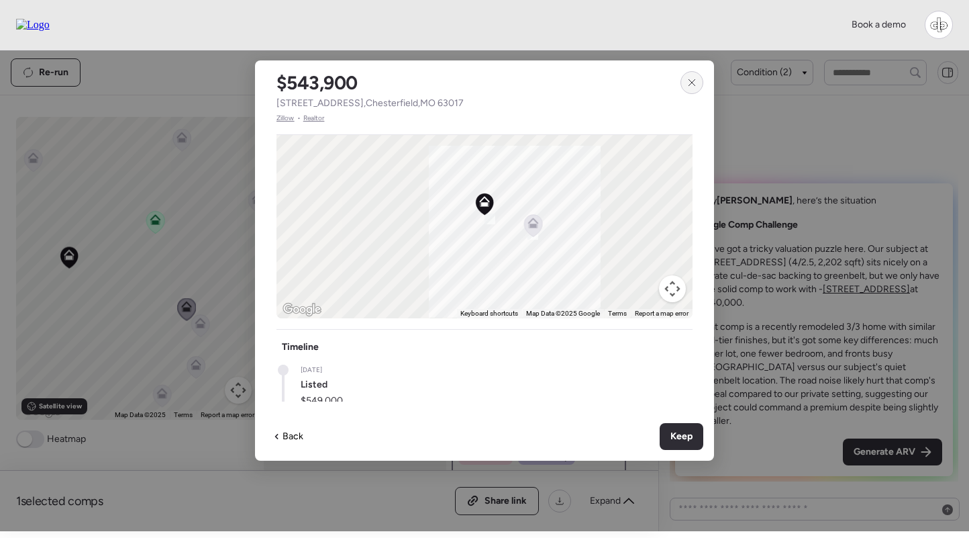
click at [697, 77] on div at bounding box center [692, 82] width 23 height 23
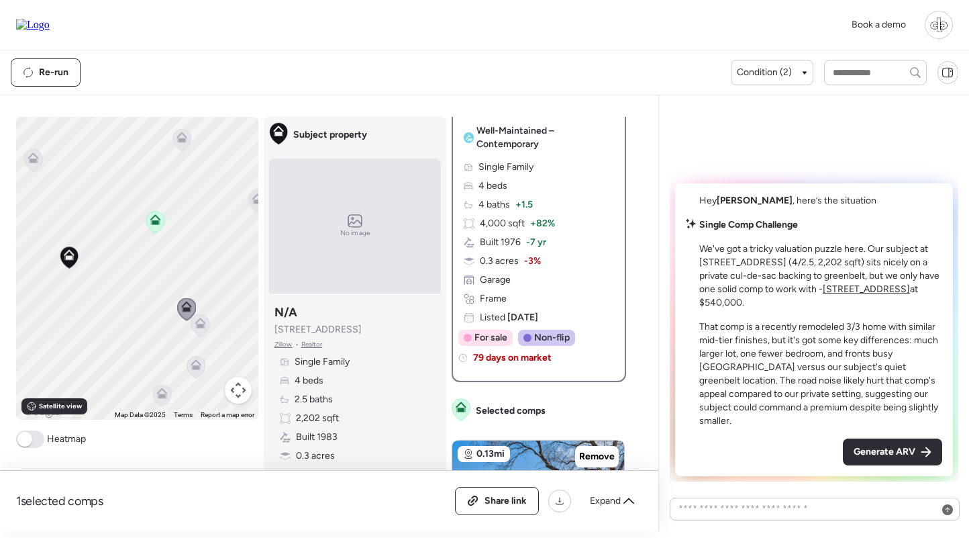
scroll to position [212, 0]
drag, startPoint x: 744, startPoint y: 275, endPoint x: 832, endPoint y: 275, distance: 87.9
click at [832, 275] on p "We've got a tricky valuation puzzle here. Our subject at 2113 Bow Tree Ct (4/2.…" at bounding box center [820, 275] width 243 height 67
click at [896, 295] on u "16205 Windfall Ridge Dr" at bounding box center [866, 288] width 87 height 11
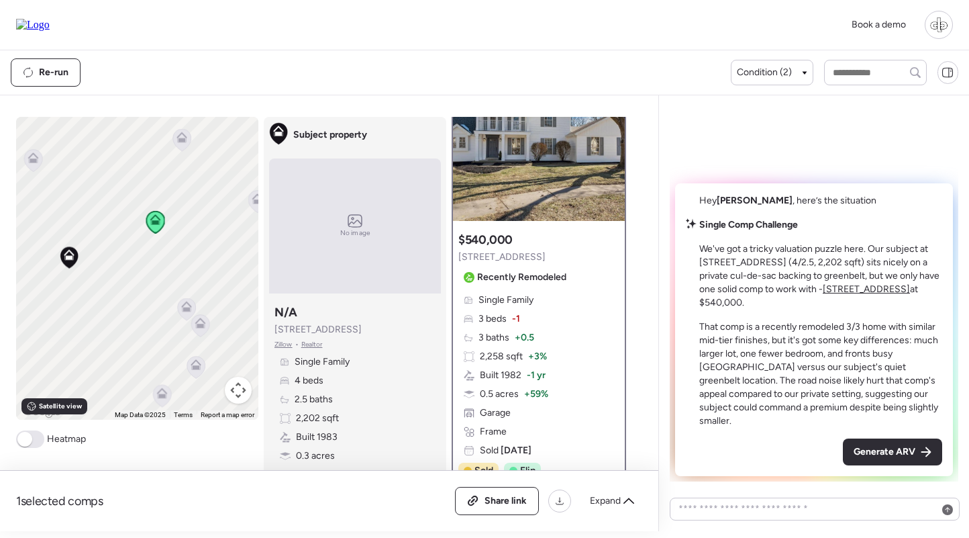
scroll to position [89, 0]
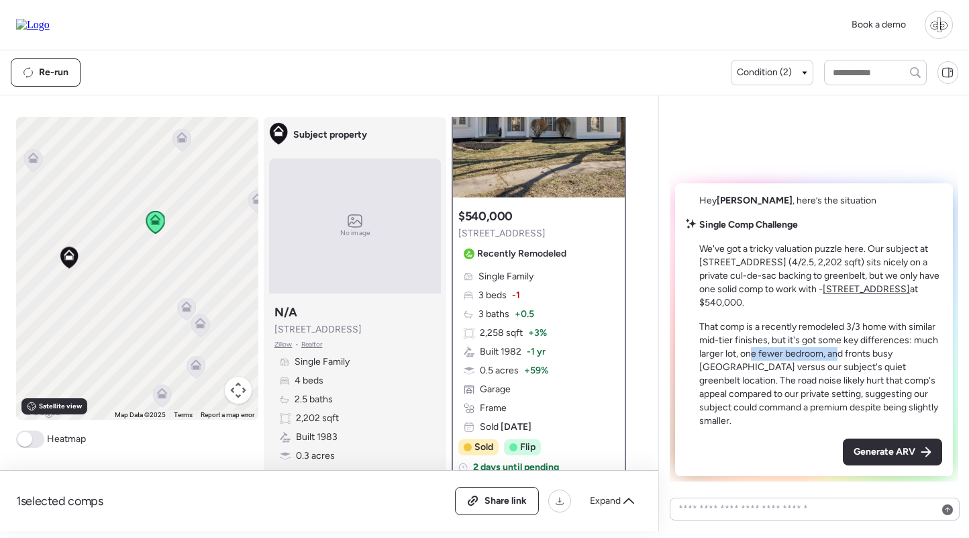
drag, startPoint x: 750, startPoint y: 367, endPoint x: 837, endPoint y: 368, distance: 86.6
click at [837, 368] on p "That comp is a recently remodeled 3/3 home with similar mid-tier finishes, but …" at bounding box center [820, 373] width 243 height 107
drag, startPoint x: 879, startPoint y: 368, endPoint x: 922, endPoint y: 370, distance: 42.3
click at [922, 370] on p "That comp is a recently remodeled 3/3 home with similar mid-tier finishes, but …" at bounding box center [820, 373] width 243 height 107
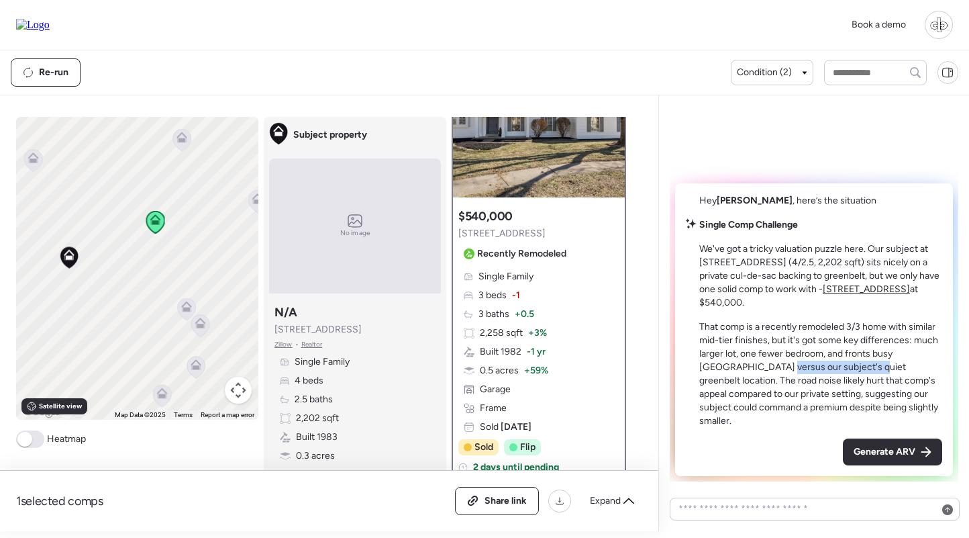
drag, startPoint x: 742, startPoint y: 377, endPoint x: 830, endPoint y: 377, distance: 87.9
click at [830, 377] on p "That comp is a recently remodeled 3/3 home with similar mid-tier finishes, but …" at bounding box center [820, 373] width 243 height 107
drag, startPoint x: 842, startPoint y: 363, endPoint x: 862, endPoint y: 363, distance: 20.8
click at [862, 363] on p "That comp is a recently remodeled 3/3 home with similar mid-tier finishes, but …" at bounding box center [820, 373] width 243 height 107
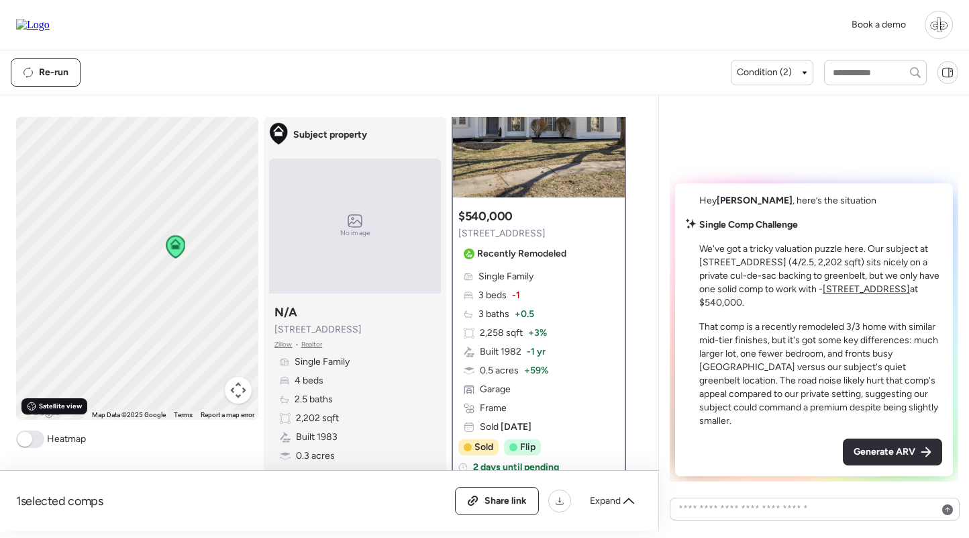
click at [70, 403] on span "Satellite view" at bounding box center [60, 406] width 43 height 11
click at [40, 412] on div "Road view" at bounding box center [49, 406] width 56 height 16
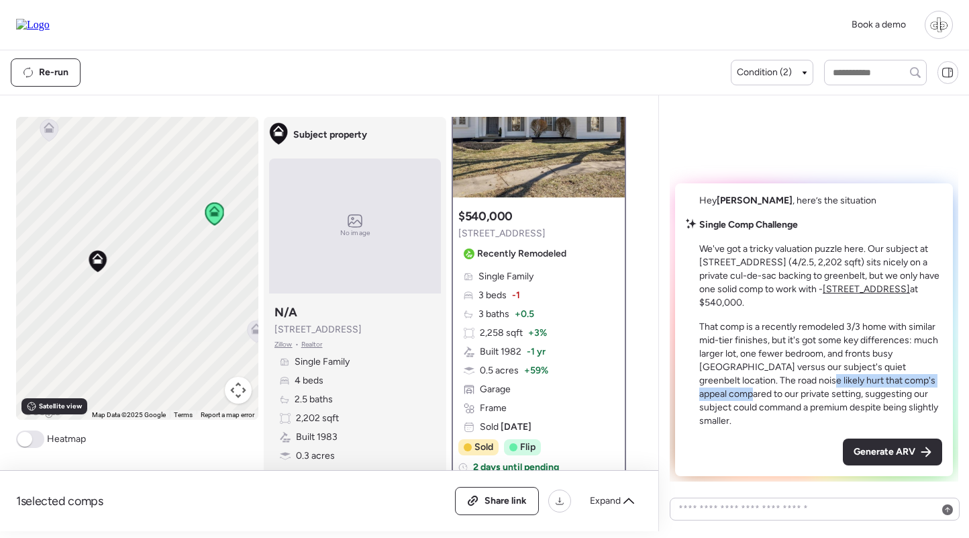
drag, startPoint x: 755, startPoint y: 392, endPoint x: 911, endPoint y: 389, distance: 156.4
click at [911, 389] on p "That comp is a recently remodeled 3/3 home with similar mid-tier finishes, but …" at bounding box center [820, 373] width 243 height 107
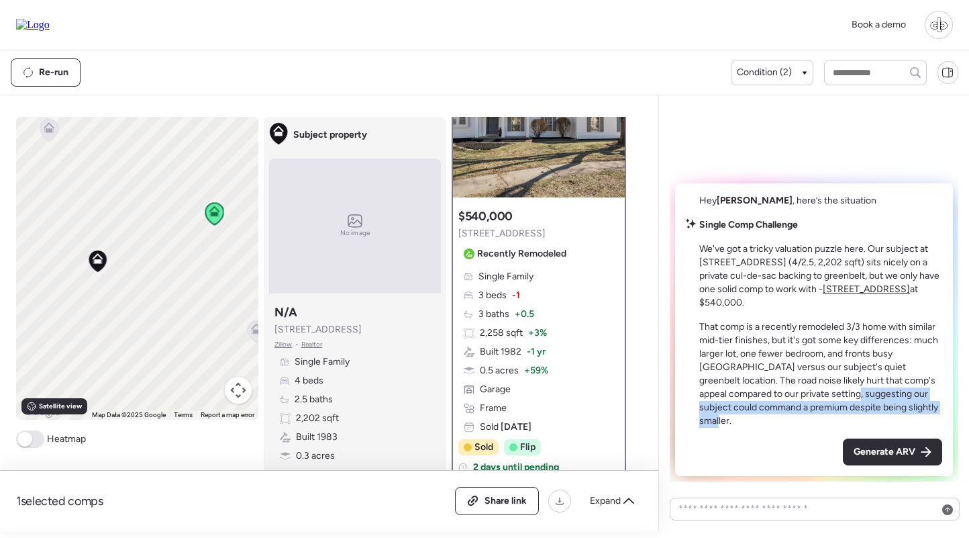
drag, startPoint x: 777, startPoint y: 407, endPoint x: 877, endPoint y: 416, distance: 101.1
click at [877, 416] on p "That comp is a recently remodeled 3/3 home with similar mid-tier finishes, but …" at bounding box center [820, 373] width 243 height 107
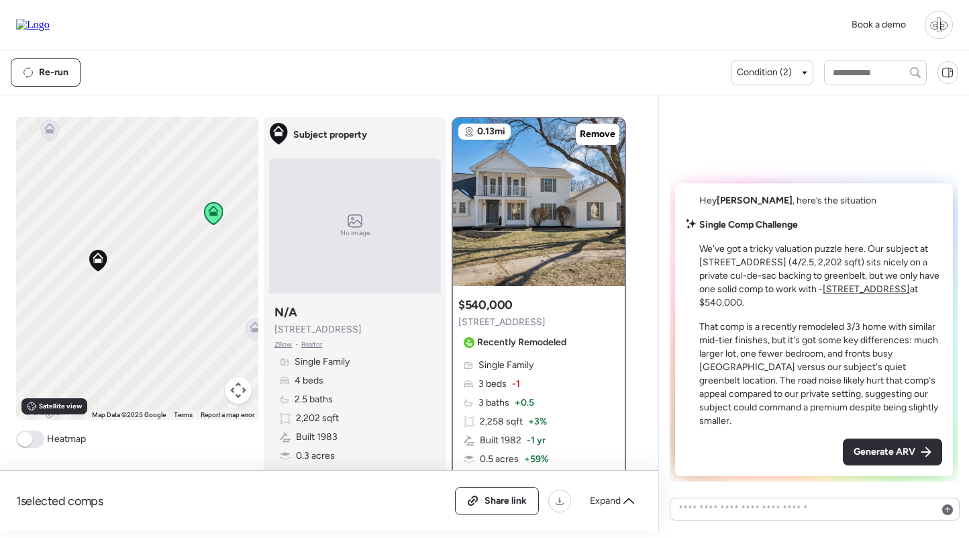
scroll to position [0, 0]
click at [71, 140] on icon at bounding box center [72, 143] width 11 height 11
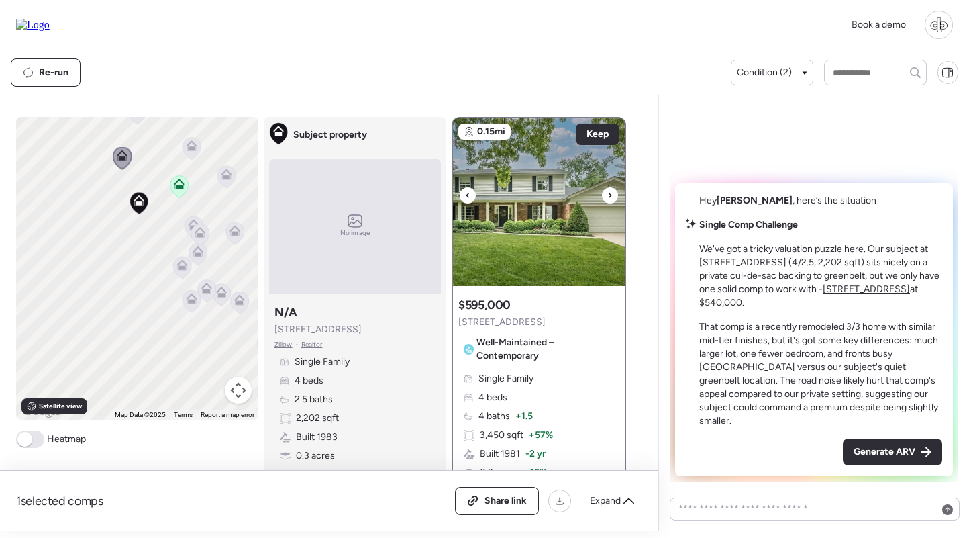
click at [545, 198] on img at bounding box center [539, 202] width 172 height 168
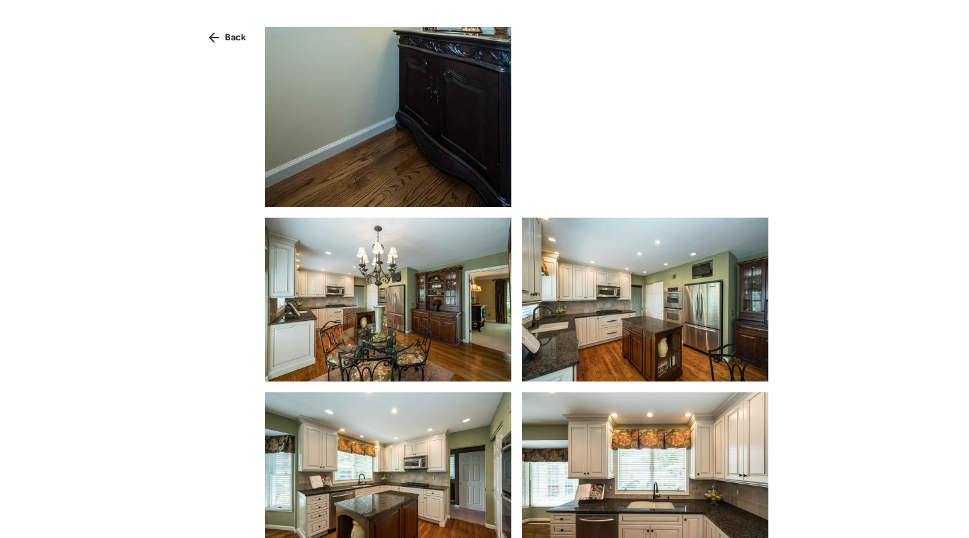
scroll to position [1398, 0]
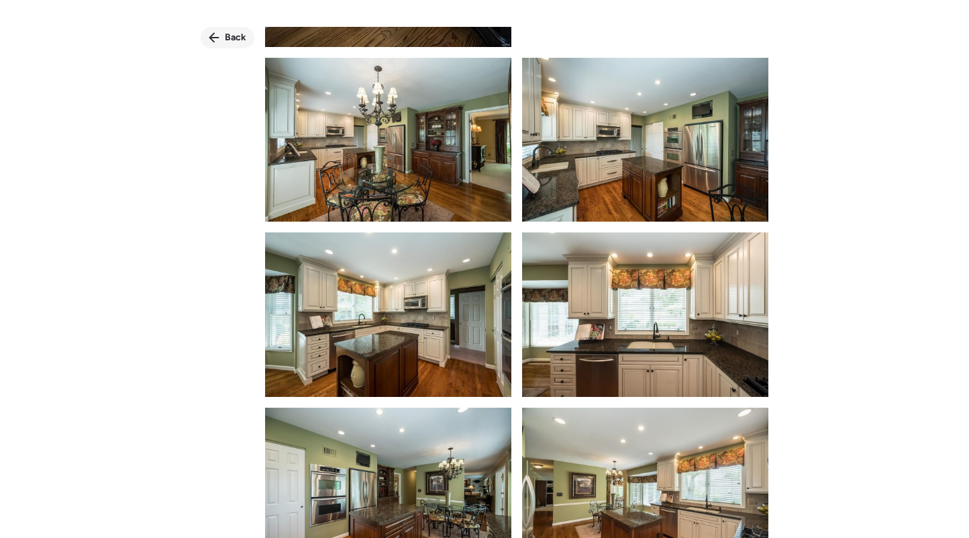
click at [211, 31] on div "Back" at bounding box center [228, 37] width 54 height 21
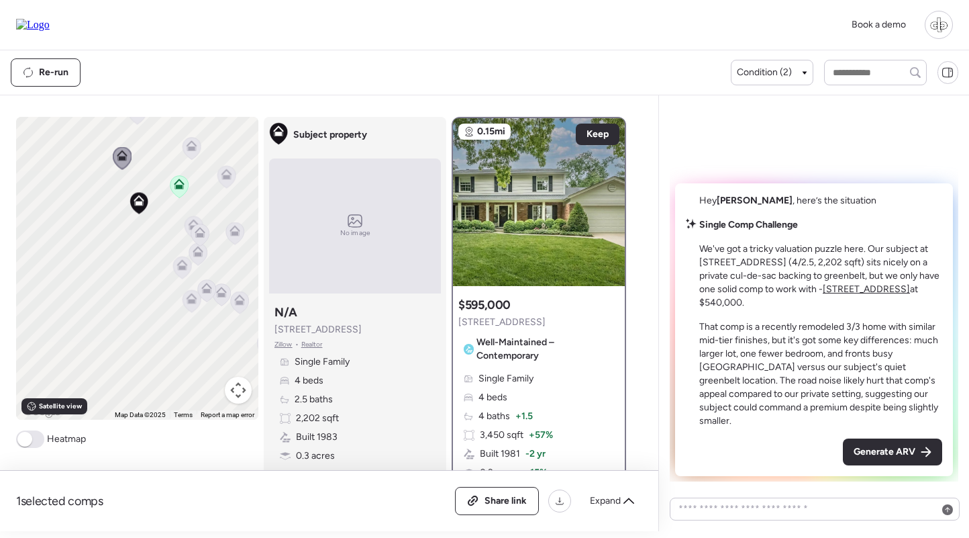
click at [181, 184] on icon at bounding box center [179, 184] width 11 height 11
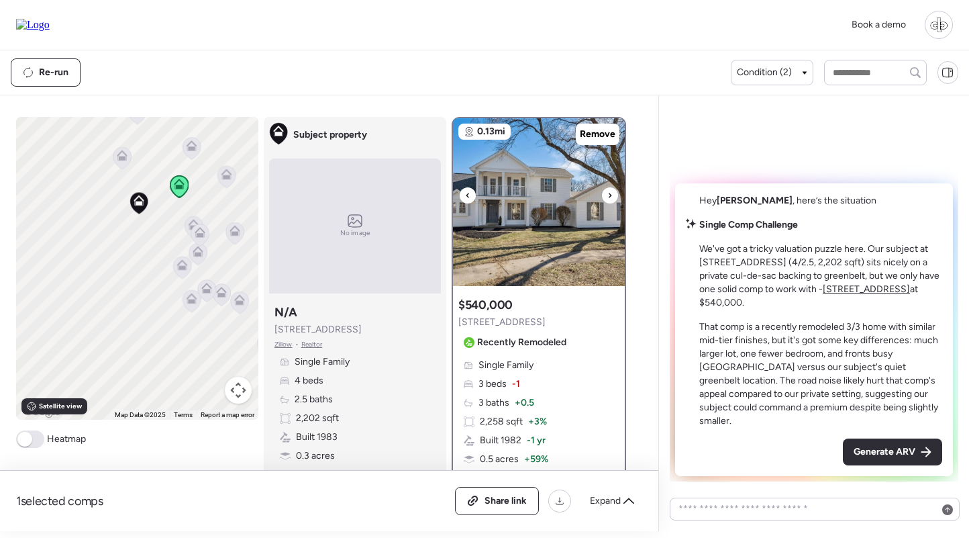
click at [539, 238] on img at bounding box center [539, 202] width 172 height 168
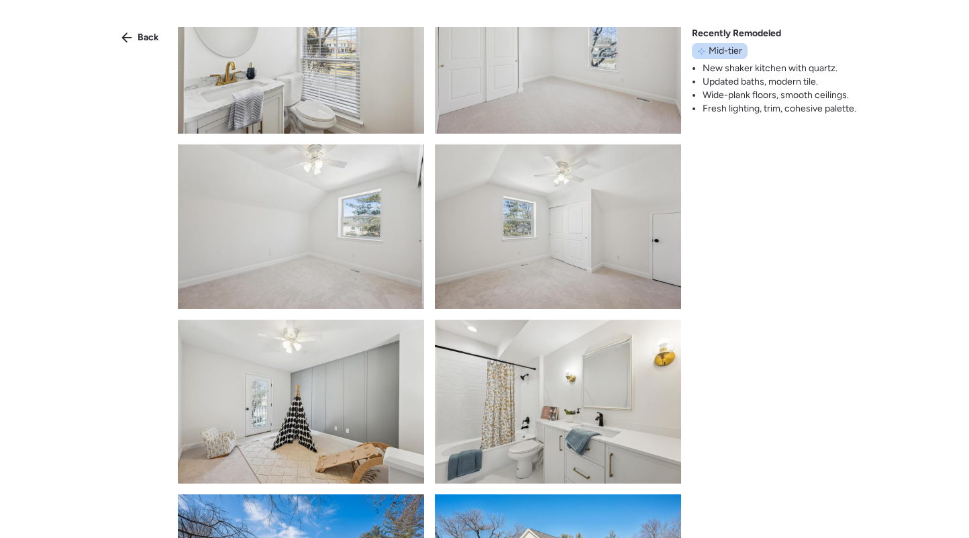
scroll to position [1707, 0]
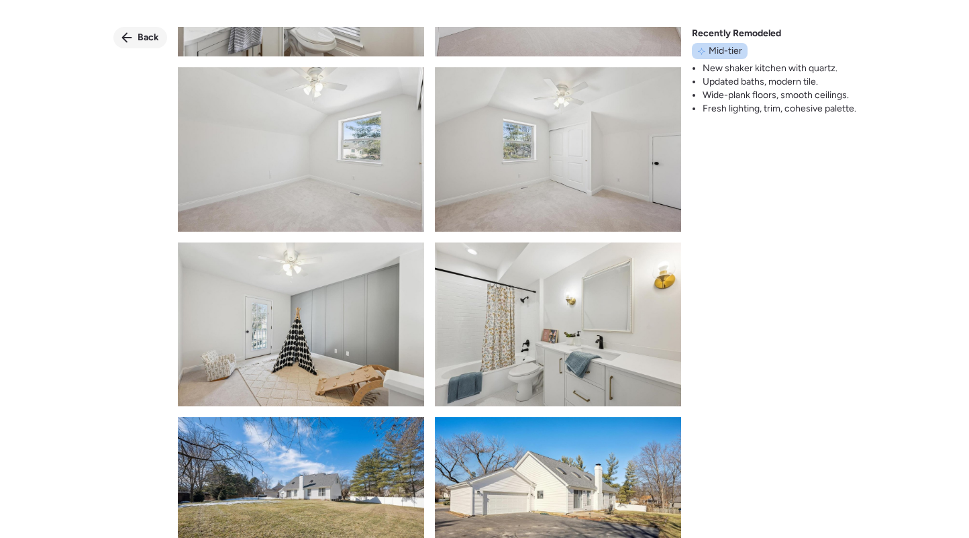
click at [132, 28] on div "Back" at bounding box center [140, 37] width 54 height 21
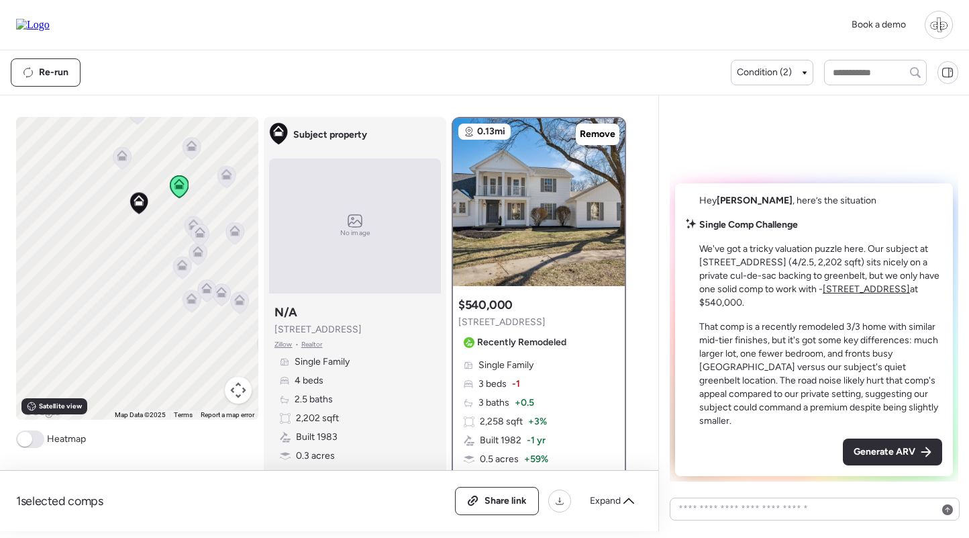
scroll to position [0, 0]
click at [121, 160] on icon at bounding box center [121, 158] width 9 height 4
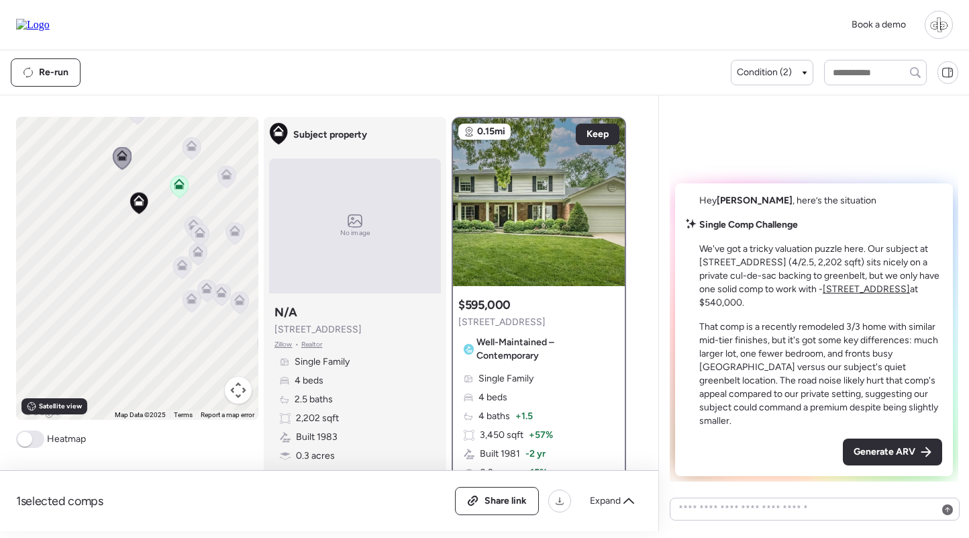
click at [189, 153] on icon at bounding box center [192, 148] width 18 height 22
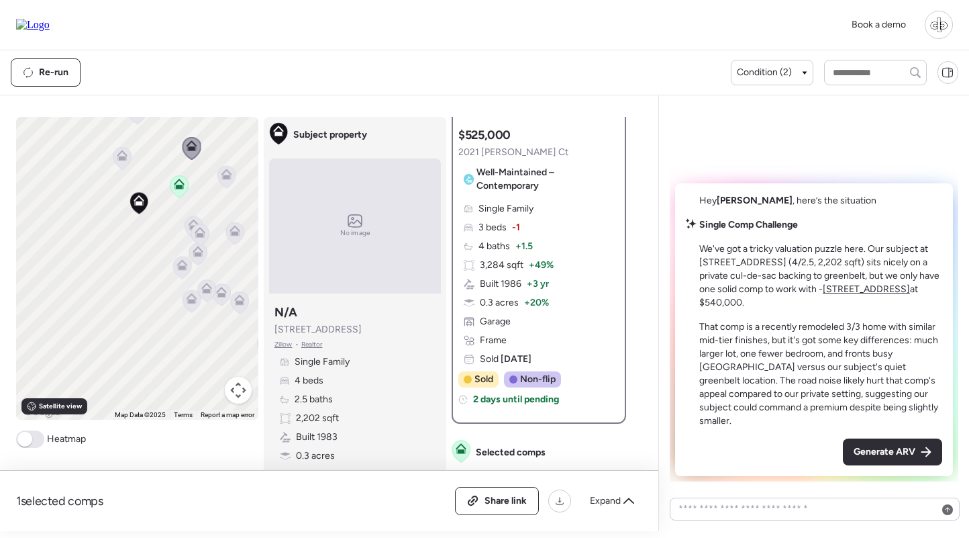
scroll to position [170, 0]
click at [115, 157] on icon at bounding box center [122, 158] width 18 height 22
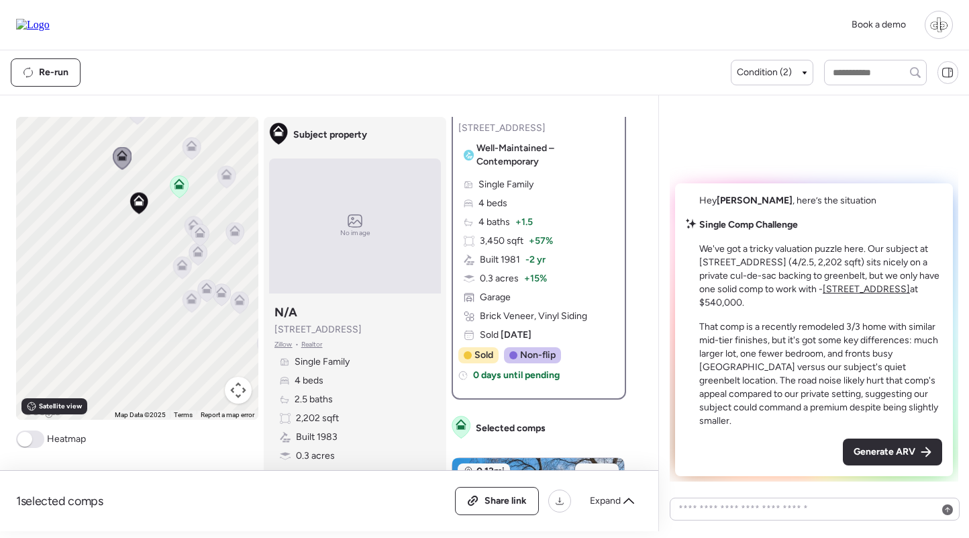
scroll to position [197, 0]
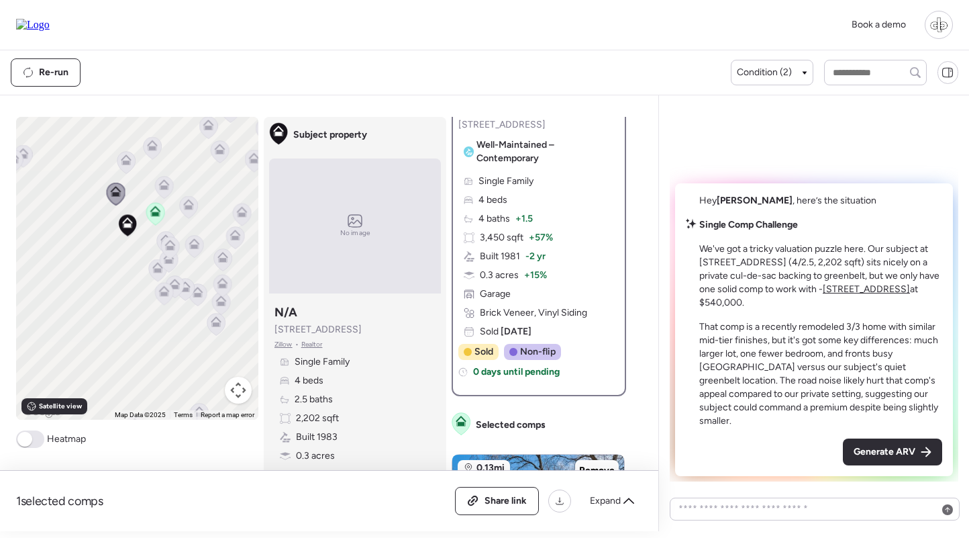
click at [125, 158] on icon at bounding box center [126, 159] width 11 height 11
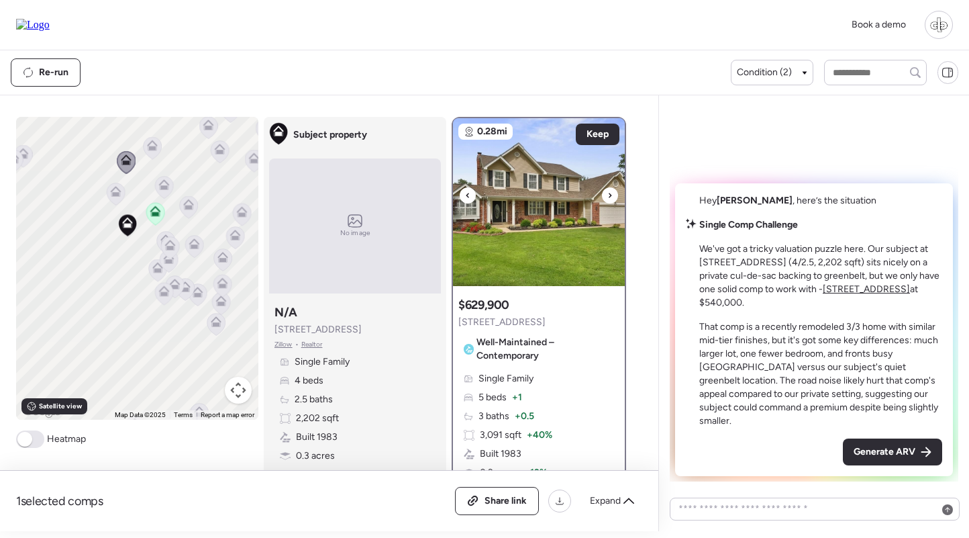
scroll to position [140, 0]
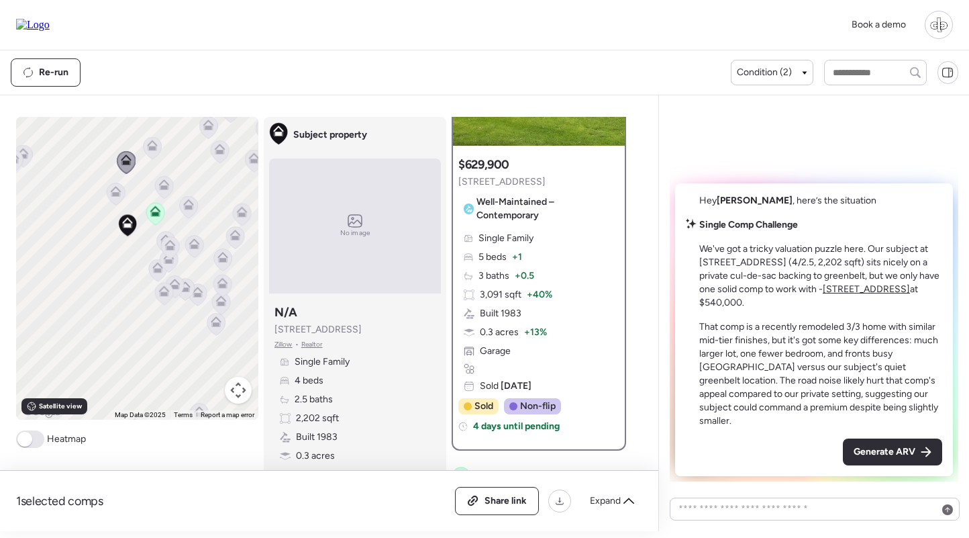
click at [152, 150] on icon at bounding box center [152, 148] width 9 height 4
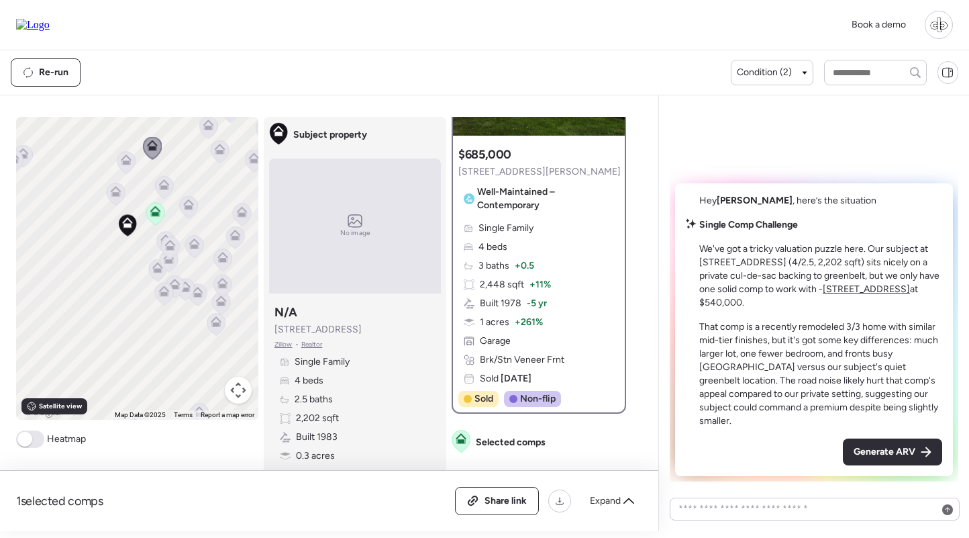
scroll to position [183, 0]
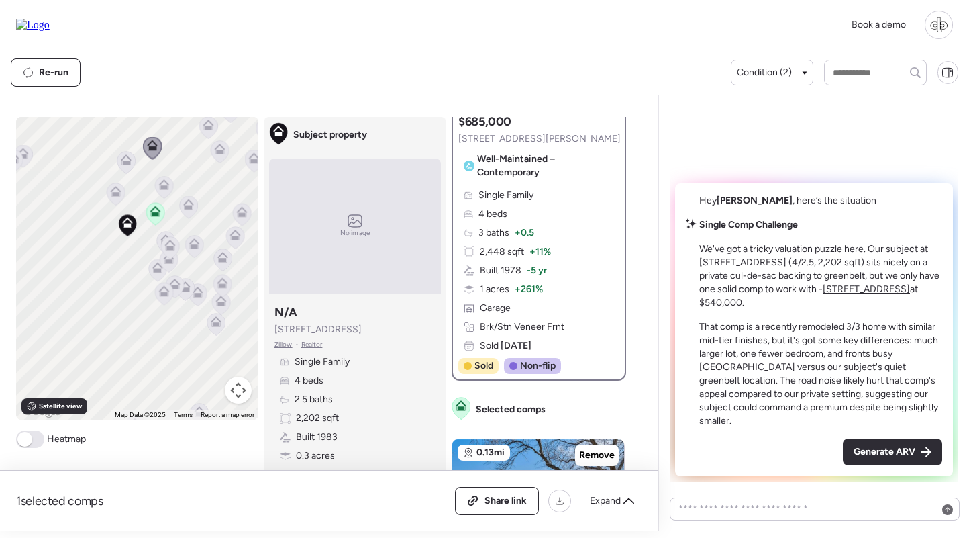
click at [162, 234] on icon at bounding box center [165, 242] width 18 height 22
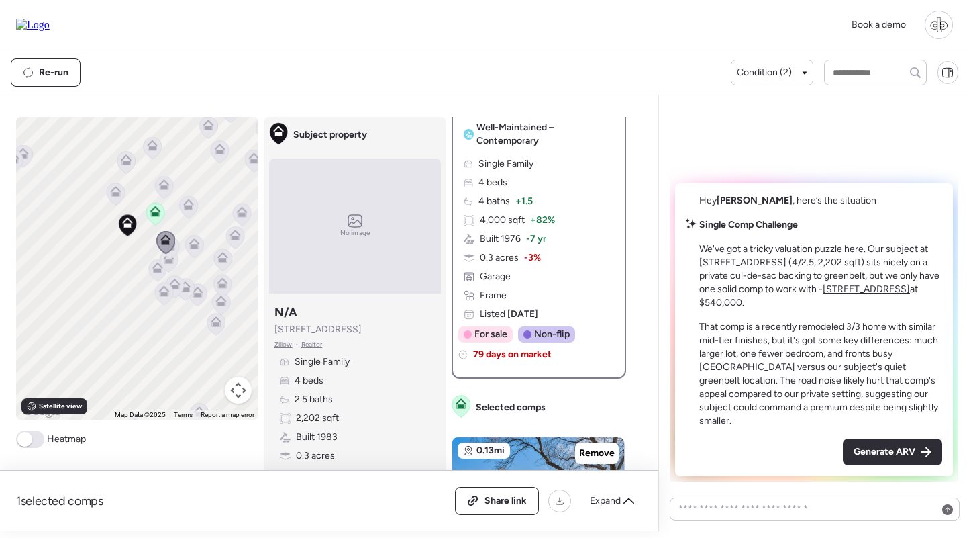
scroll to position [132, 0]
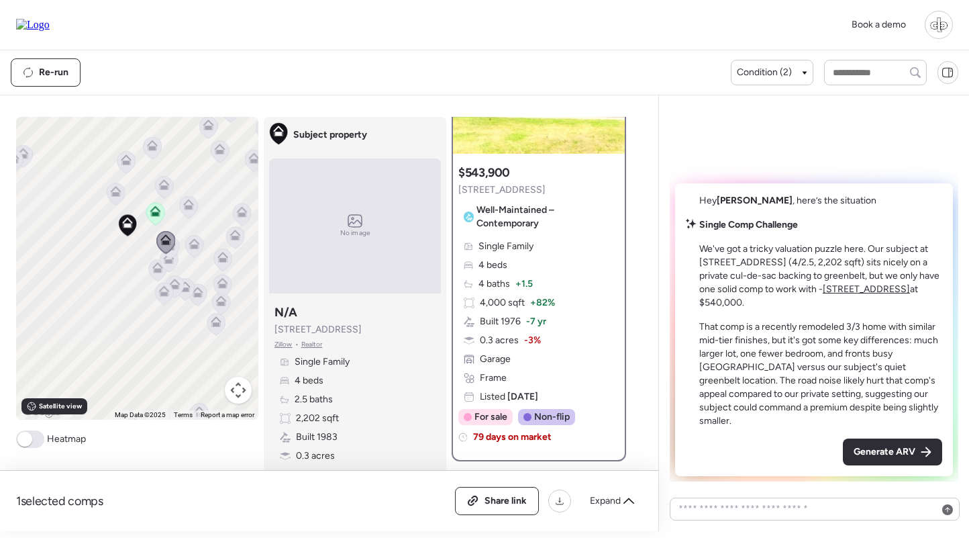
click at [558, 279] on div "Single Family 4 beds 4 baths + 1.5 4,000 sqft + 82% Built 1976 -7 yr 0.3 acres …" at bounding box center [538, 322] width 161 height 164
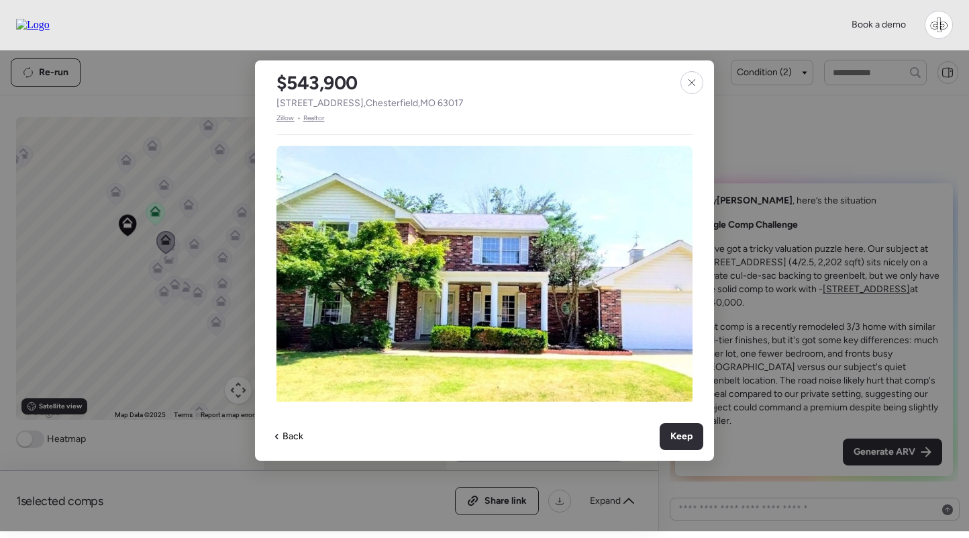
click at [284, 117] on span "Zillow" at bounding box center [286, 118] width 18 height 11
click at [688, 79] on icon at bounding box center [692, 82] width 11 height 11
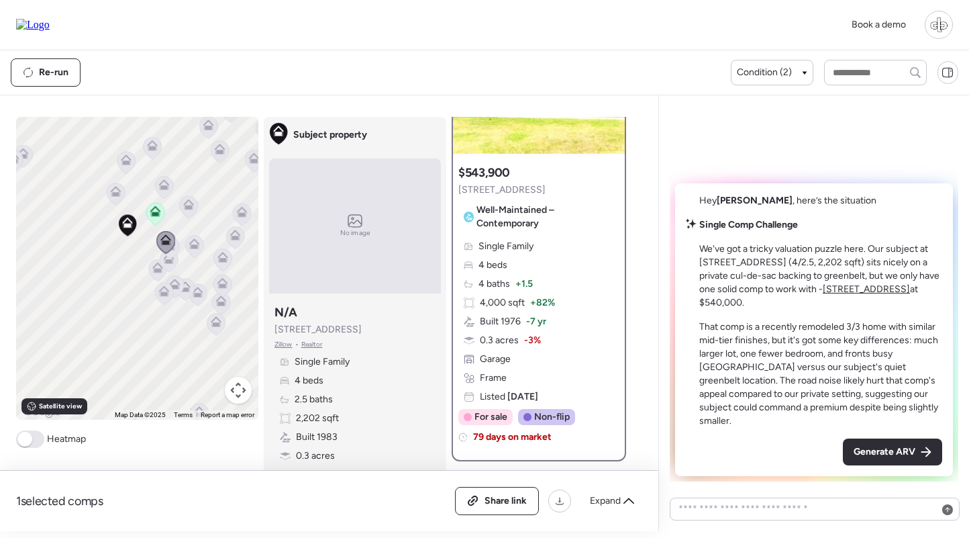
click at [197, 246] on icon at bounding box center [193, 246] width 9 height 4
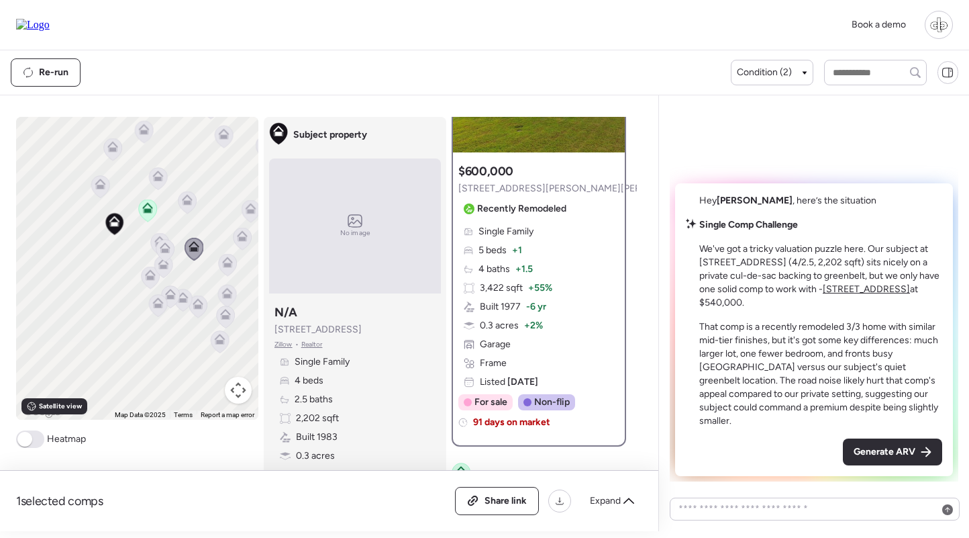
scroll to position [134, 0]
click at [520, 260] on div "Single Family 5 beds + 1 4 baths + 1.5 3,422 sqft + 55% Built 1977 -6 yr 0.3 ac…" at bounding box center [538, 307] width 161 height 164
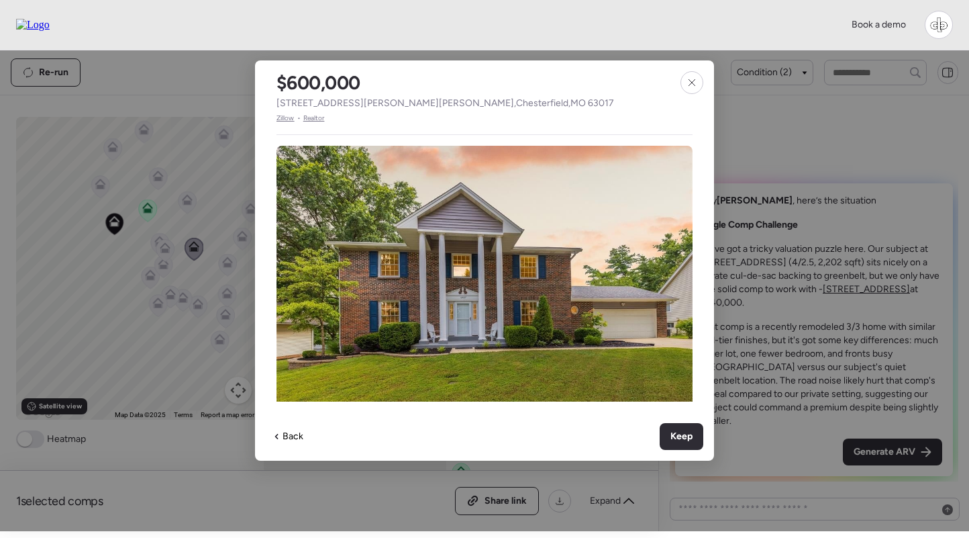
click at [287, 117] on span "Zillow" at bounding box center [286, 118] width 18 height 11
click at [691, 83] on icon at bounding box center [692, 82] width 11 height 11
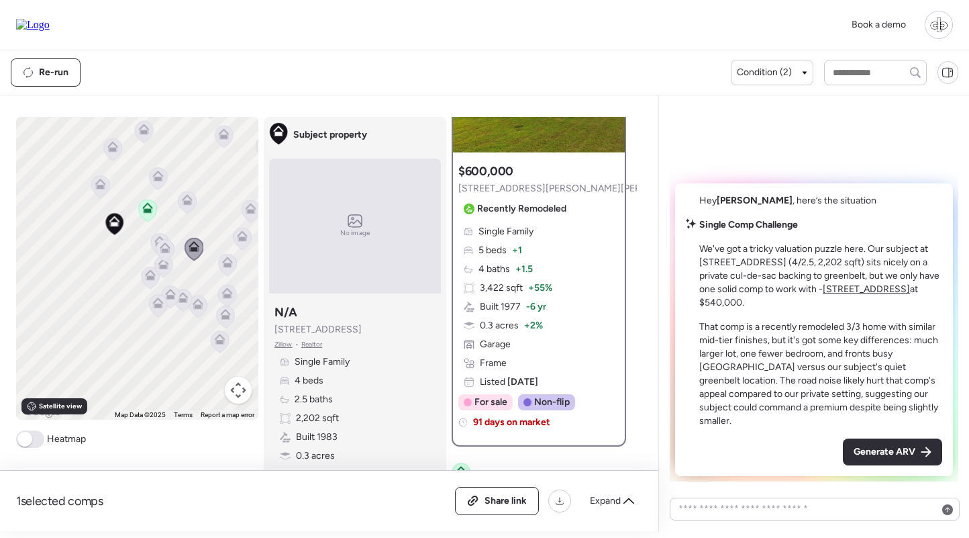
click at [188, 199] on icon at bounding box center [187, 199] width 11 height 11
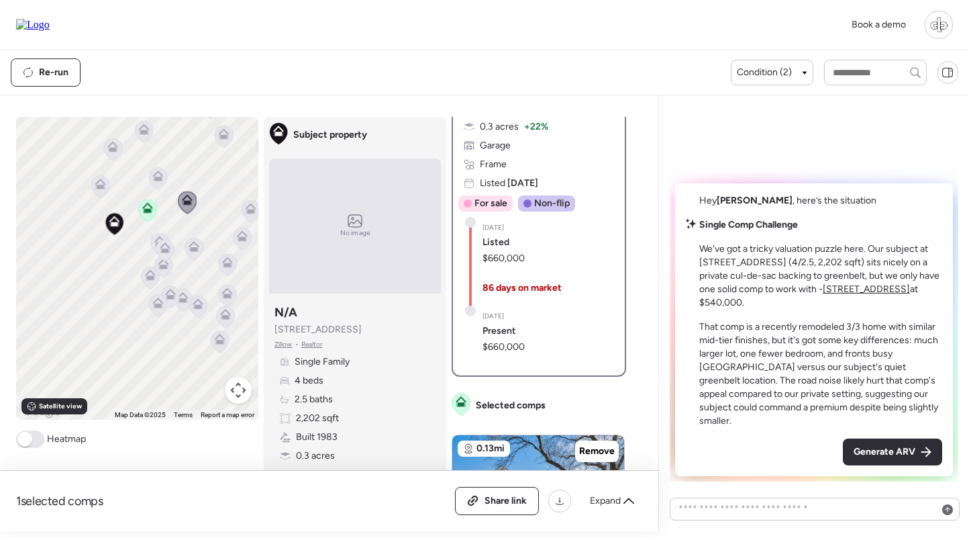
scroll to position [344, 0]
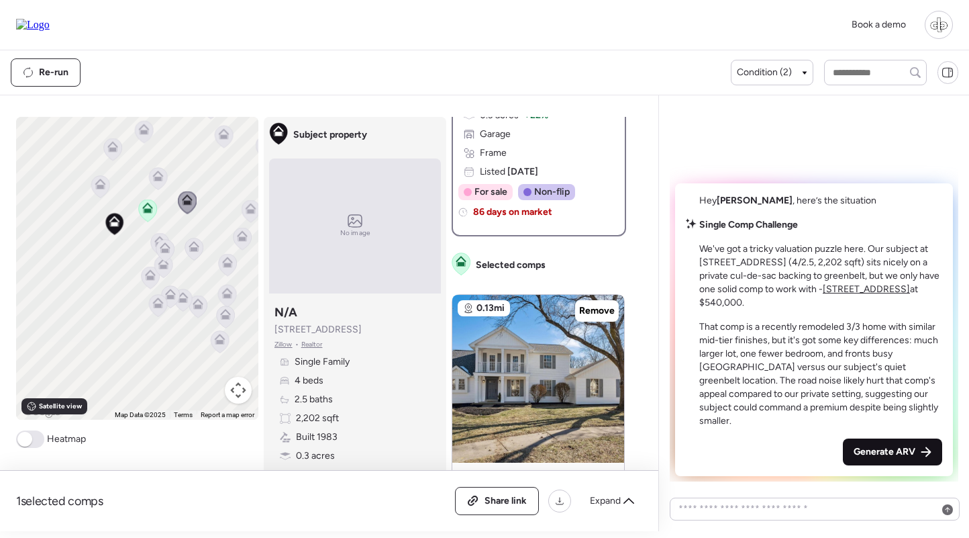
click at [903, 452] on span "Generate ARV" at bounding box center [885, 451] width 62 height 13
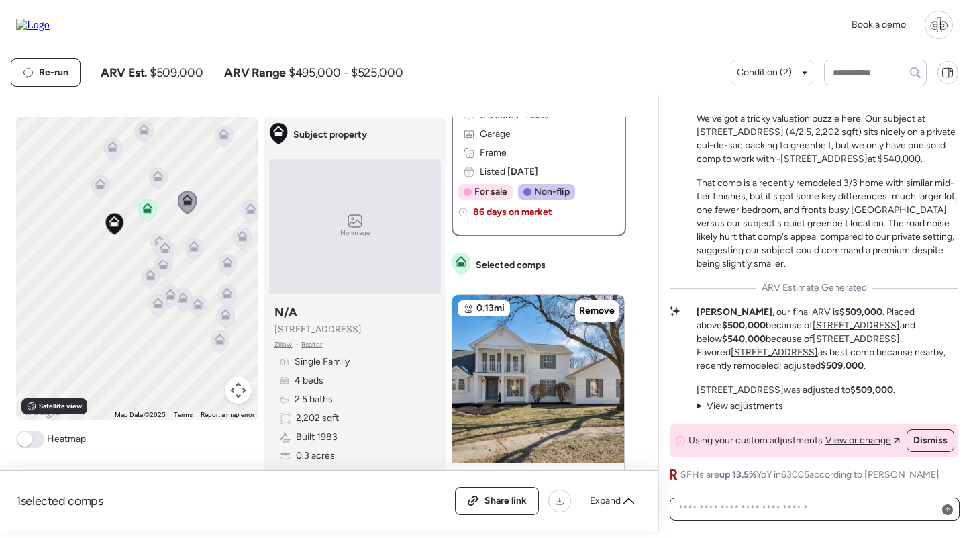
click at [823, 518] on textarea at bounding box center [815, 508] width 278 height 19
type textarea "**********"
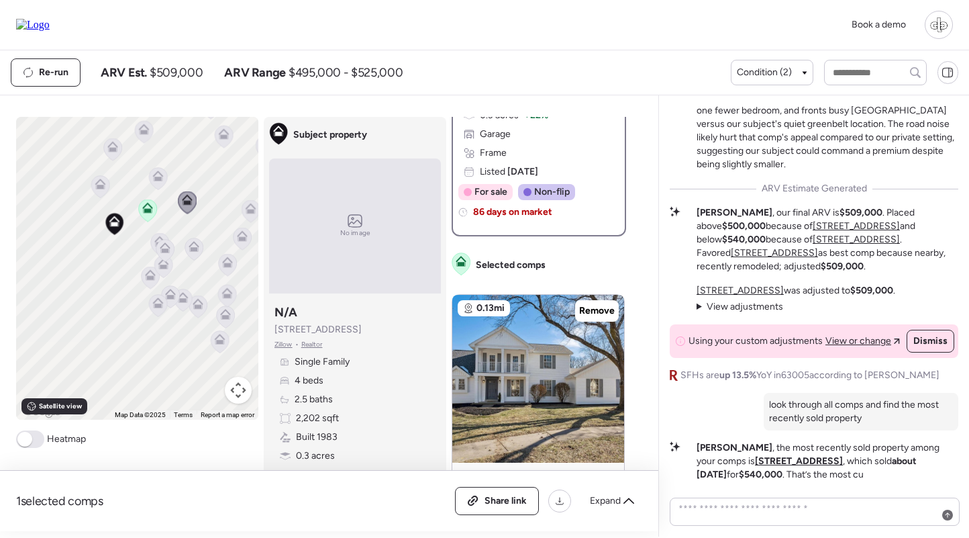
scroll to position [0, 0]
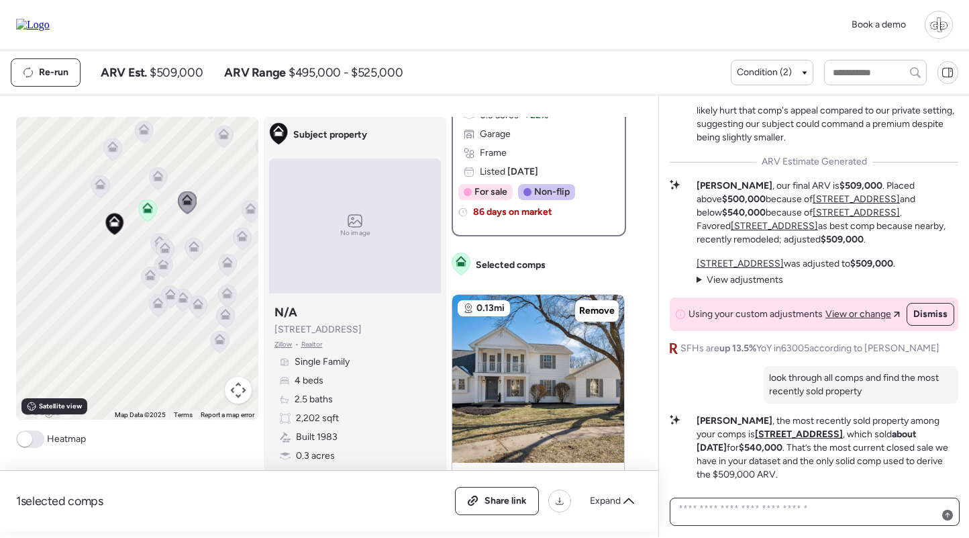
click at [758, 515] on textarea at bounding box center [815, 511] width 278 height 24
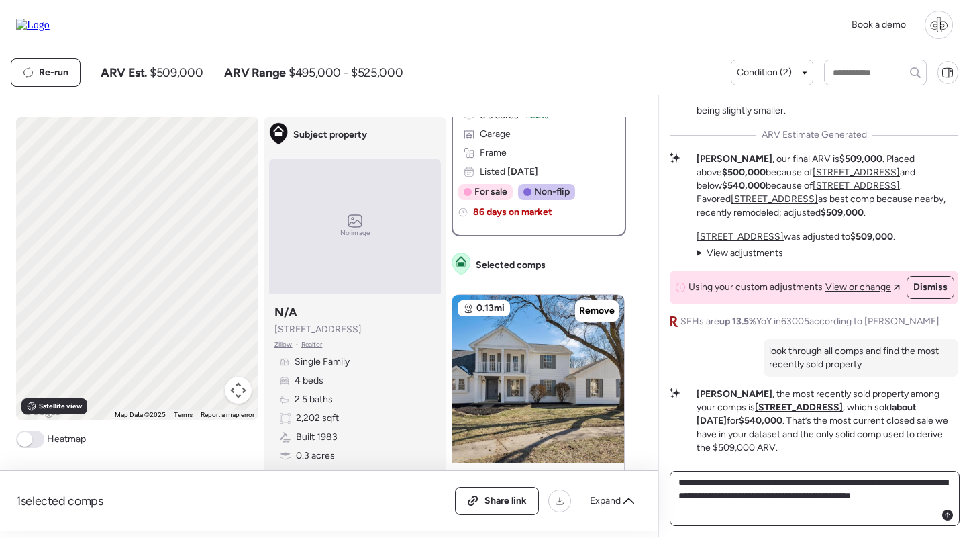
type textarea "**********"
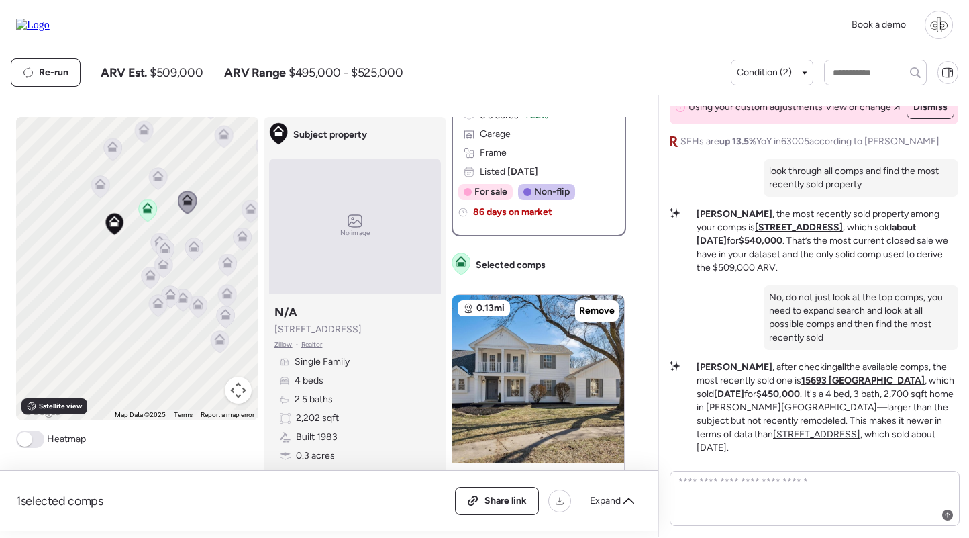
click at [801, 386] on u "15693 Dresden Lake Ct" at bounding box center [862, 380] width 123 height 11
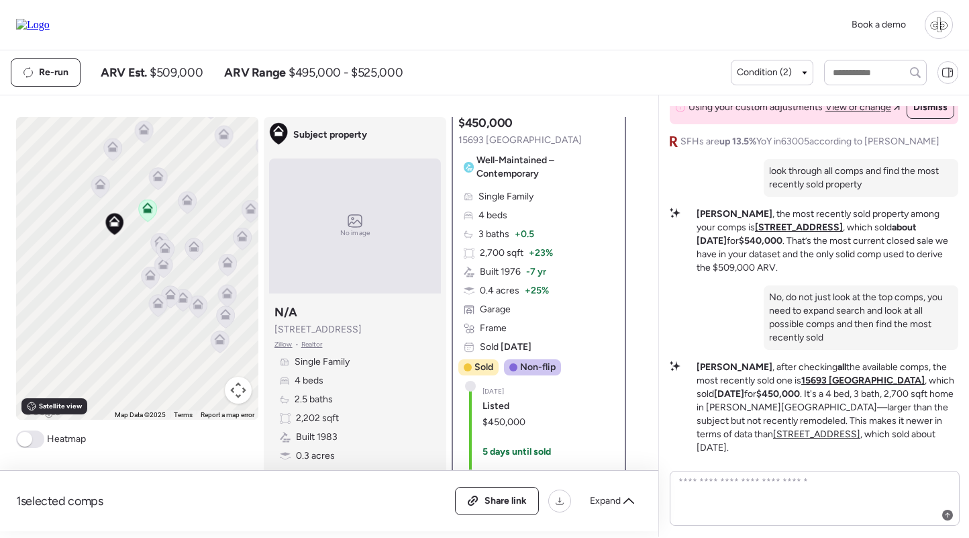
scroll to position [185, 0]
click at [531, 248] on span "+ 23%" at bounding box center [541, 250] width 24 height 13
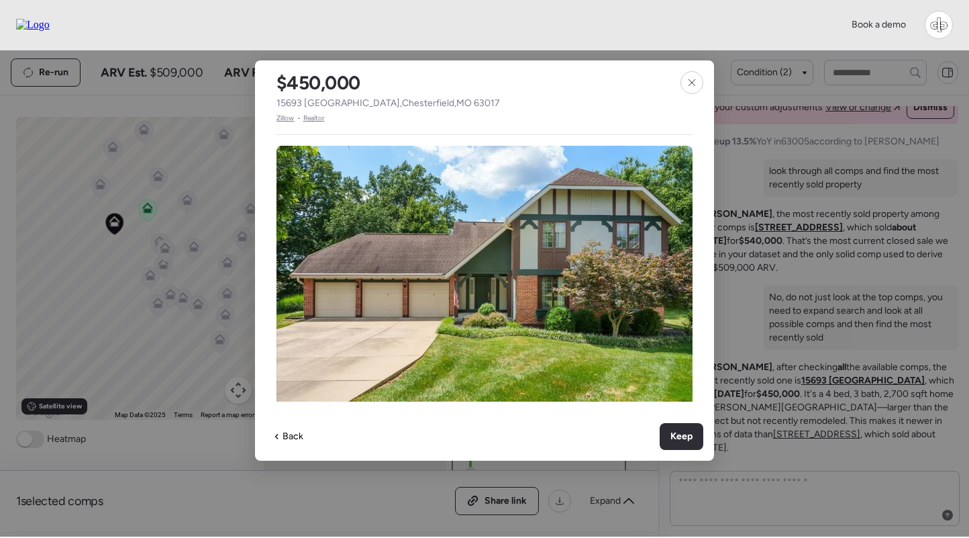
click at [291, 118] on span "Zillow" at bounding box center [286, 118] width 18 height 11
click at [690, 84] on icon at bounding box center [692, 82] width 11 height 11
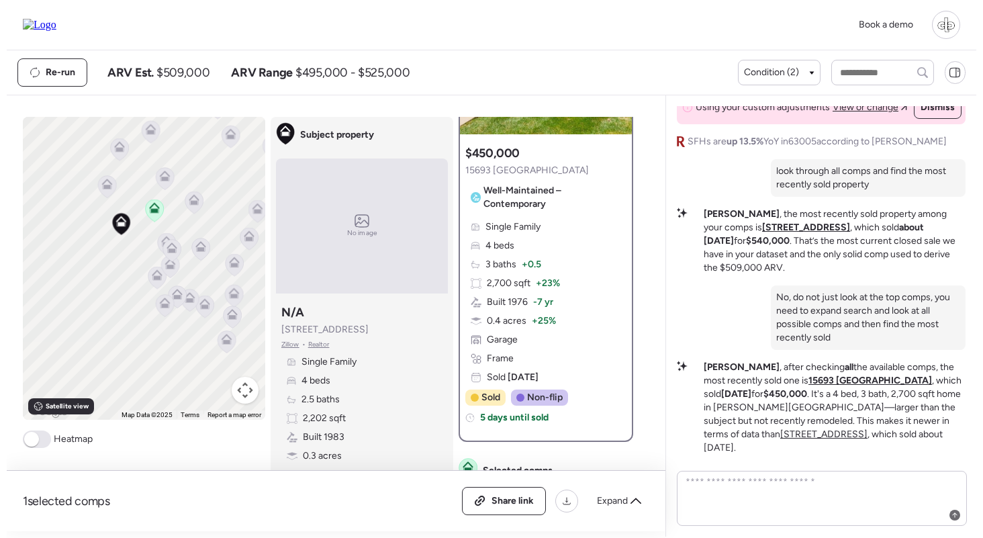
scroll to position [150, 0]
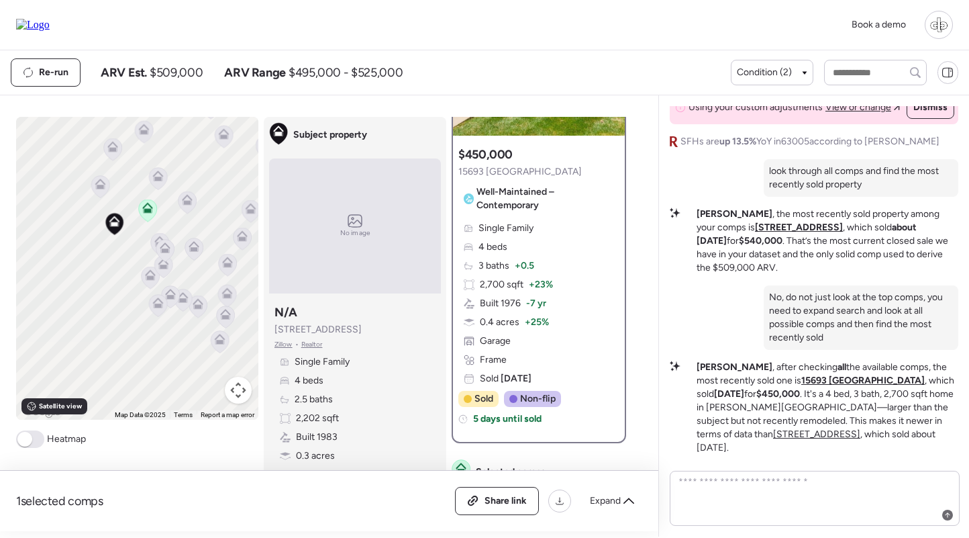
click at [537, 272] on div "Single Family 4 beds 3 baths + 0.5 2,700 sqft + 23% Built 1976 -7 yr 0.4 acres …" at bounding box center [538, 303] width 161 height 164
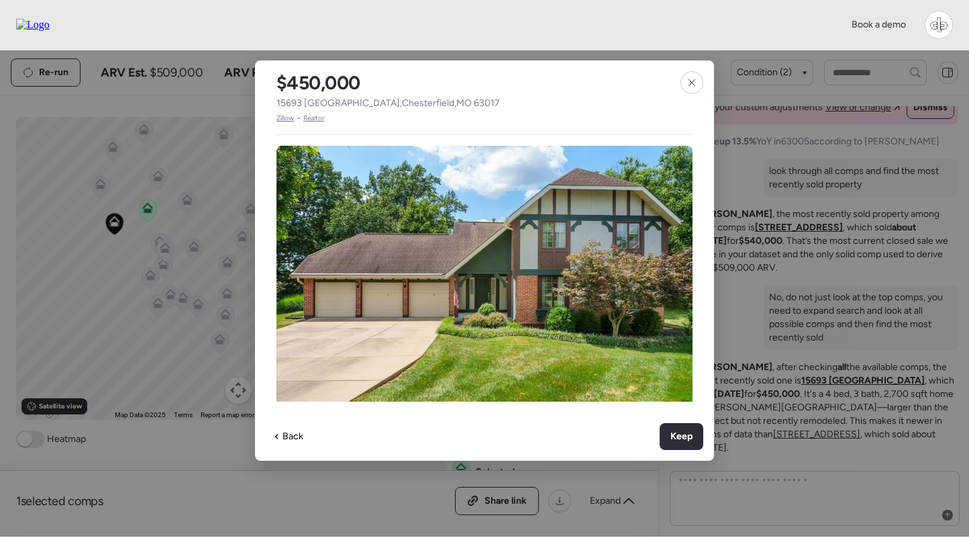
click at [291, 115] on span "Zillow" at bounding box center [286, 118] width 18 height 11
click at [687, 82] on icon at bounding box center [692, 82] width 11 height 11
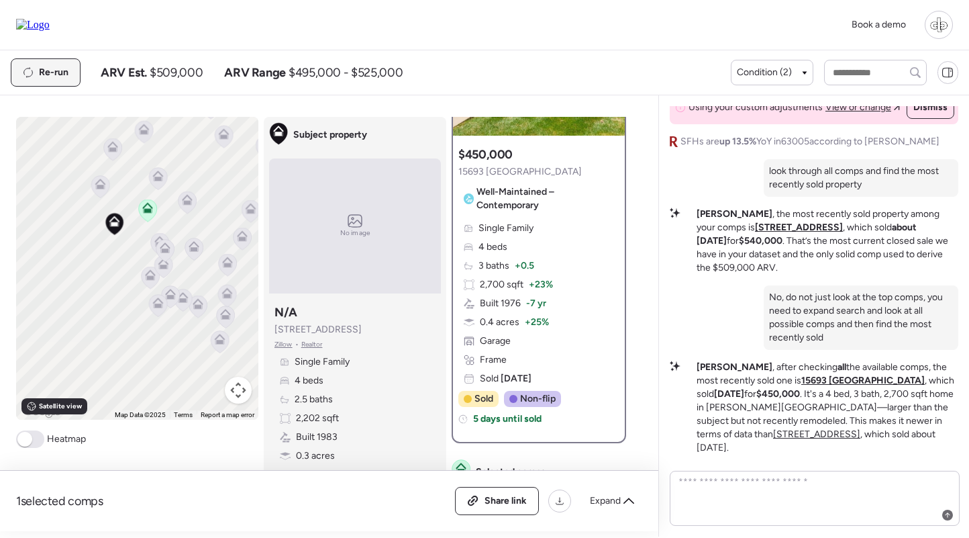
click at [42, 71] on span "Re-run" at bounding box center [54, 72] width 30 height 13
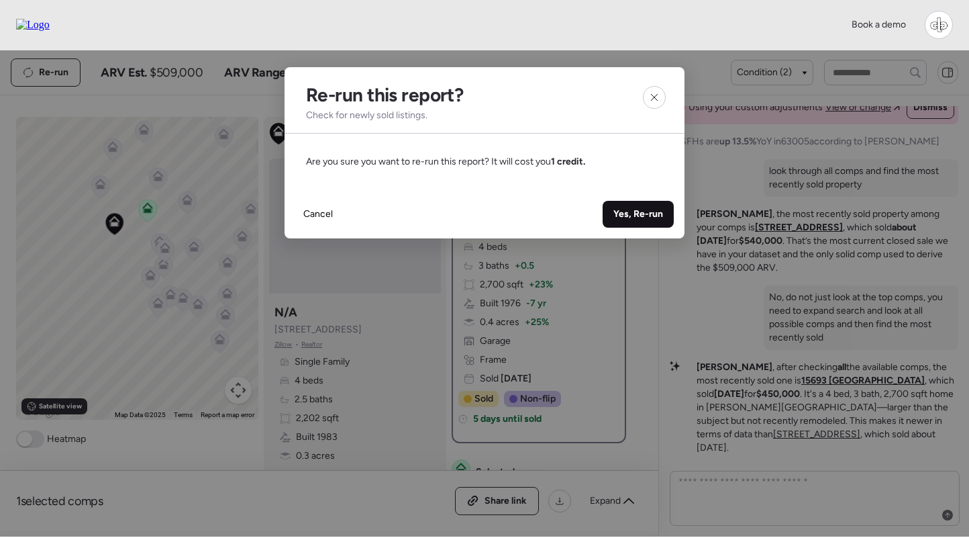
click at [626, 209] on span "Yes, Re-run" at bounding box center [638, 213] width 50 height 13
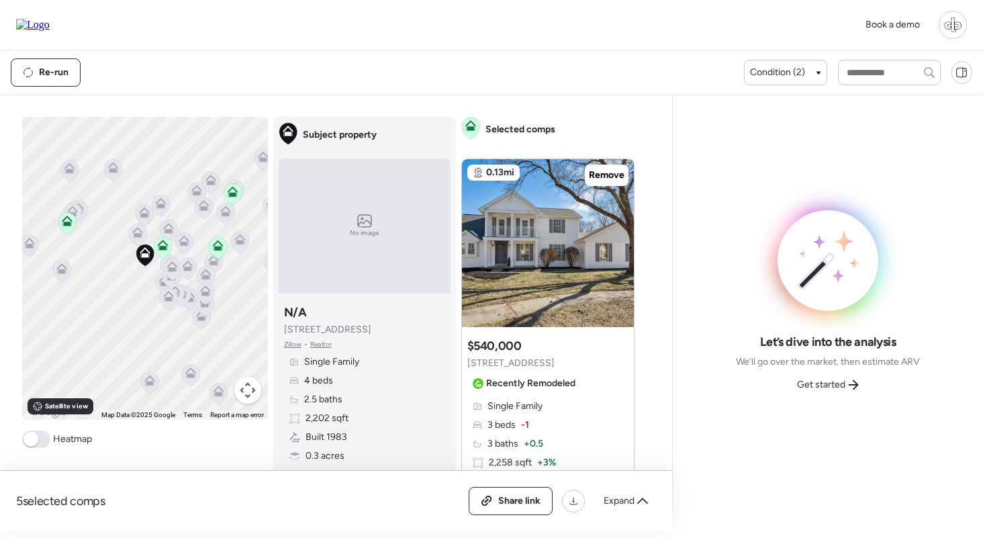
click at [67, 221] on icon at bounding box center [67, 220] width 11 height 11
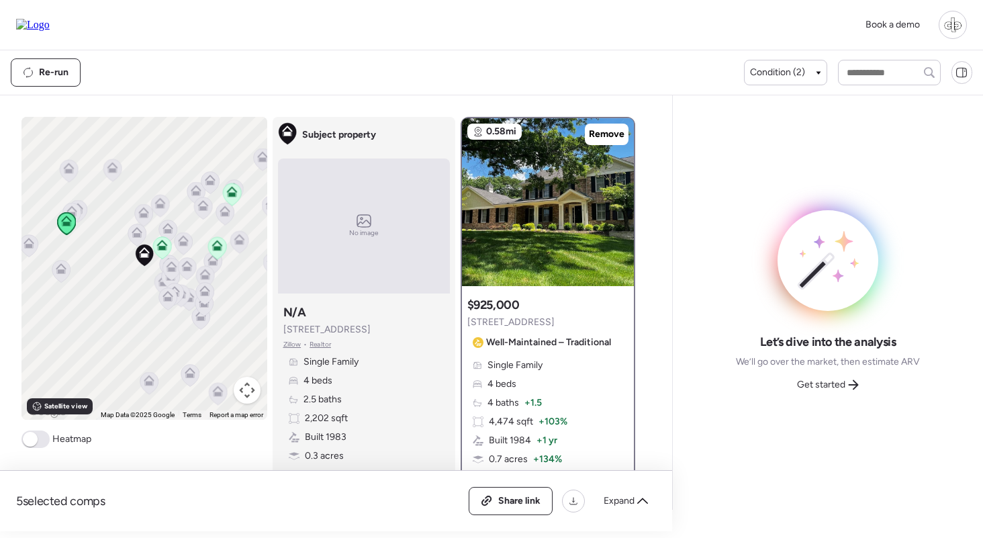
click at [161, 245] on icon at bounding box center [161, 245] width 11 height 11
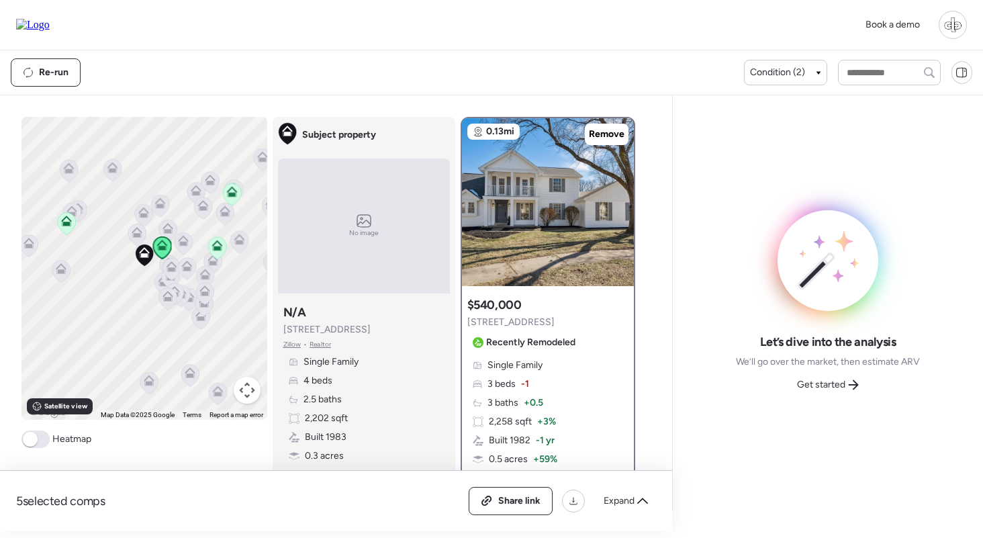
scroll to position [74, 0]
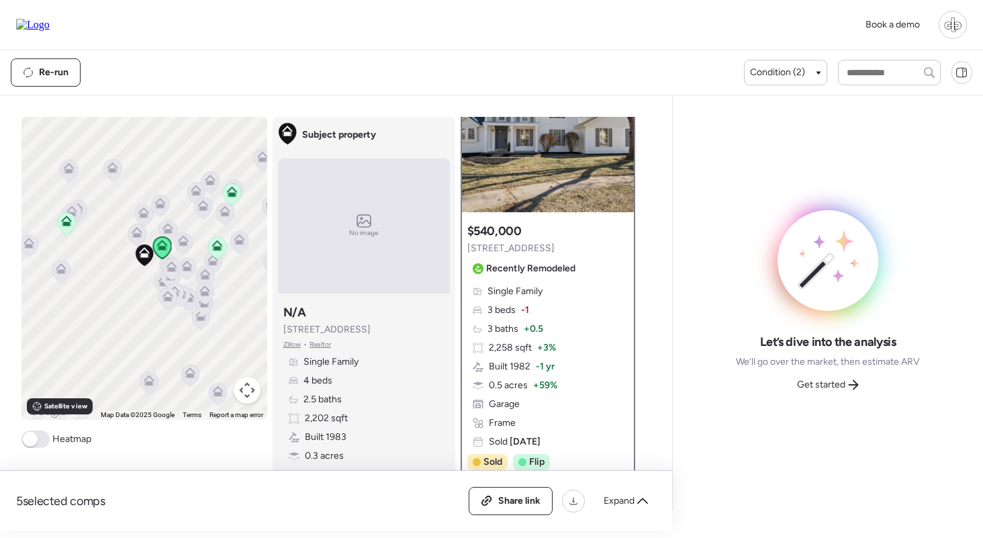
click at [168, 228] on icon at bounding box center [167, 228] width 11 height 11
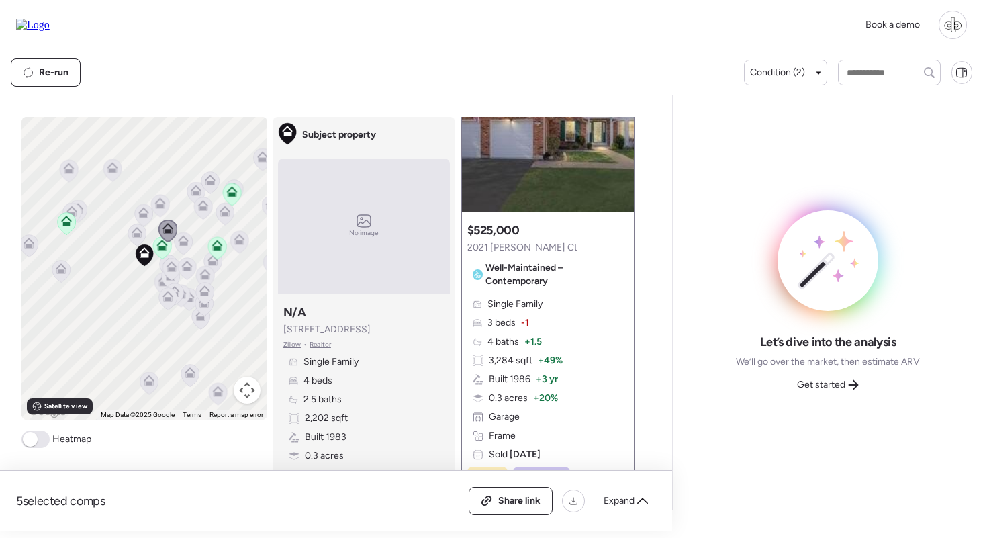
scroll to position [84, 0]
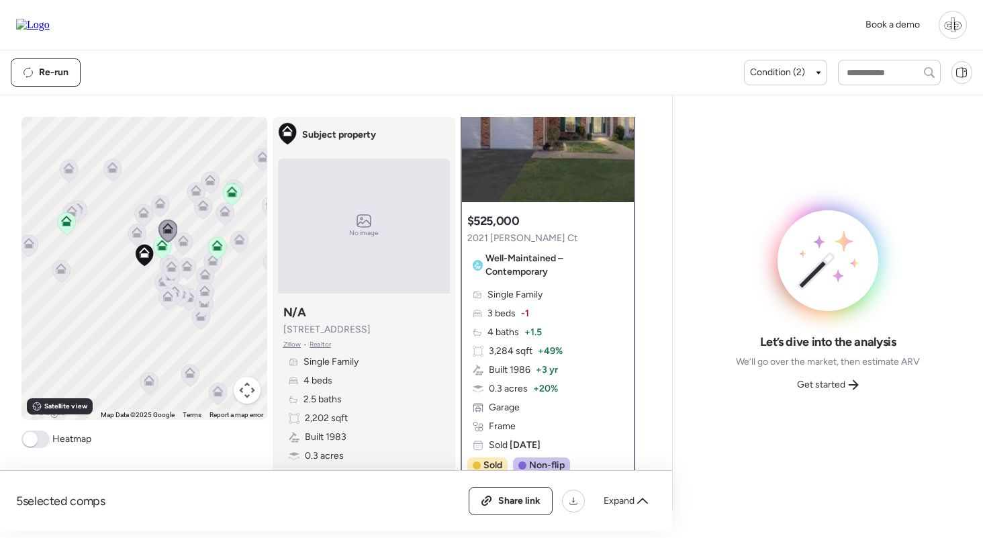
click at [136, 233] on icon at bounding box center [137, 232] width 11 height 11
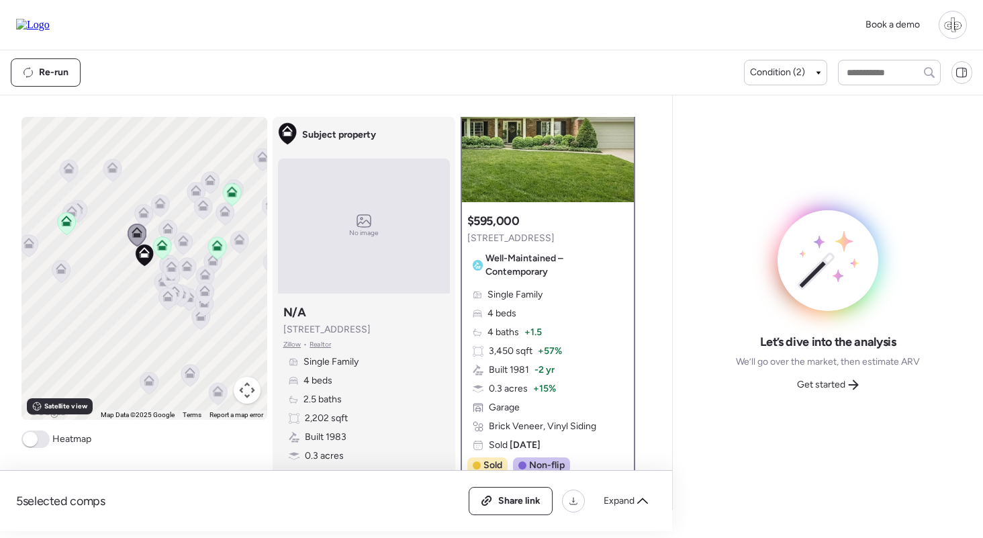
scroll to position [0, 0]
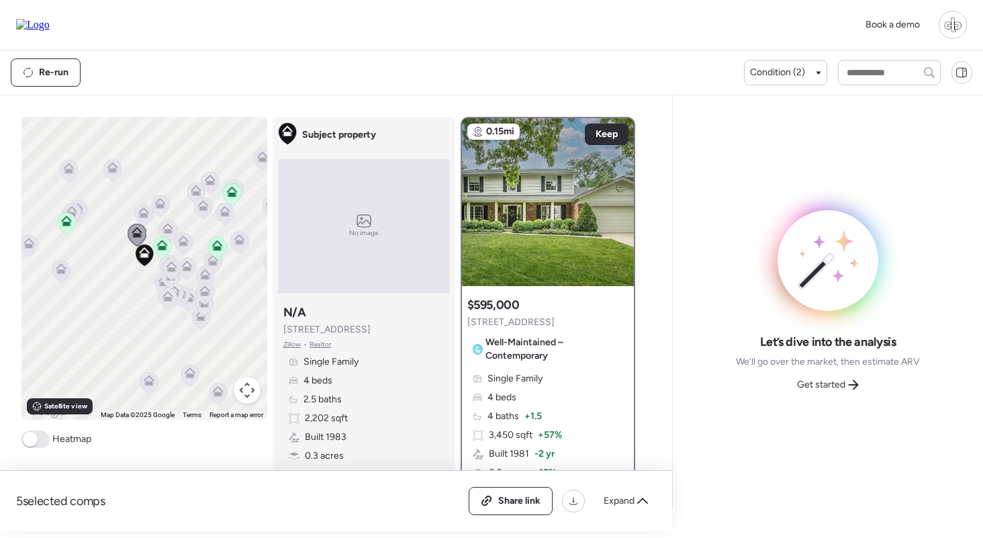
click at [146, 210] on icon at bounding box center [143, 210] width 10 height 6
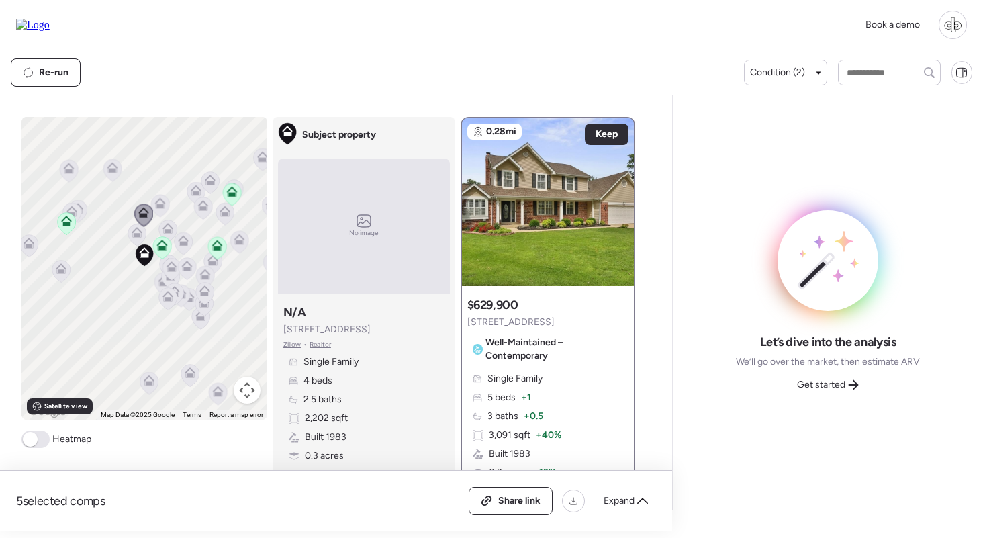
click at [62, 268] on icon at bounding box center [61, 268] width 11 height 11
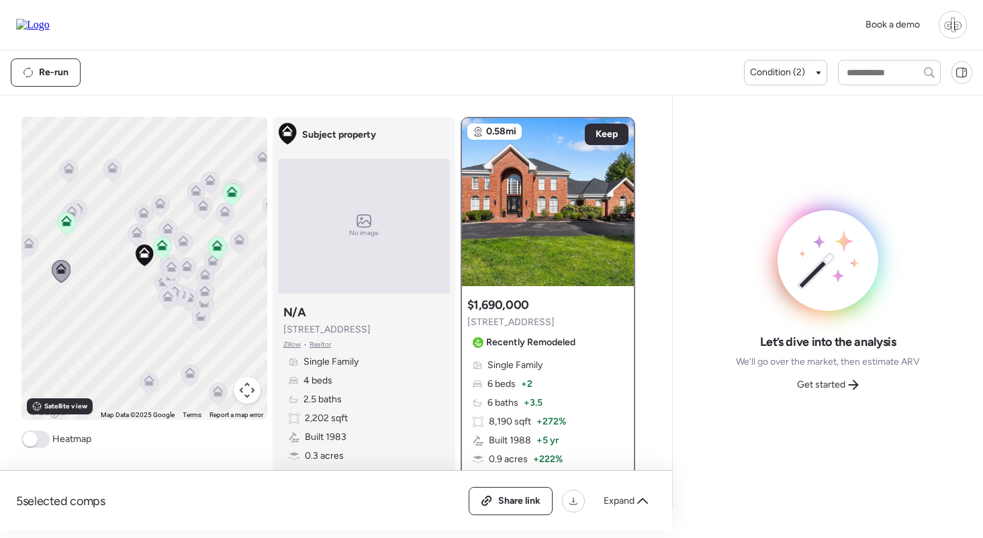
click at [220, 248] on icon at bounding box center [216, 248] width 9 height 4
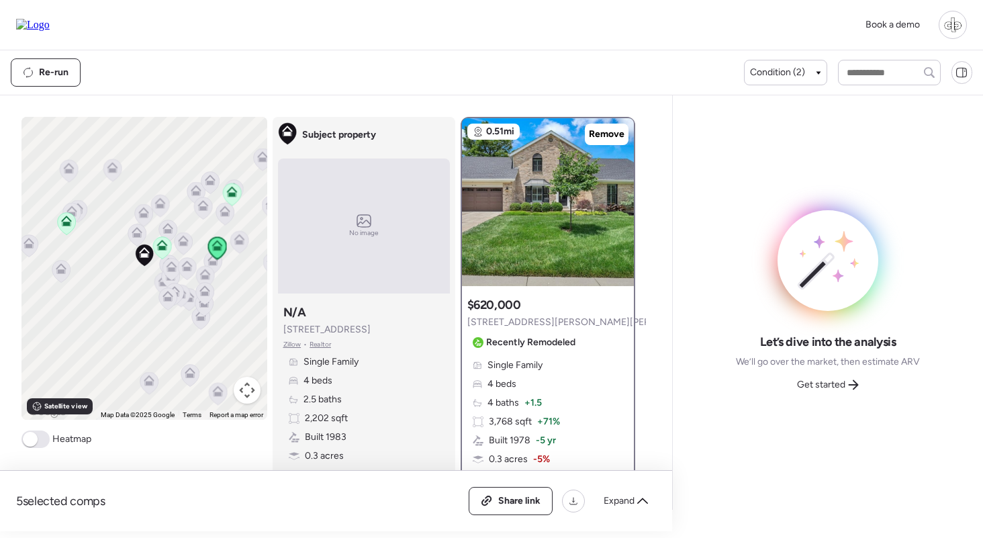
click at [234, 188] on icon at bounding box center [231, 191] width 11 height 11
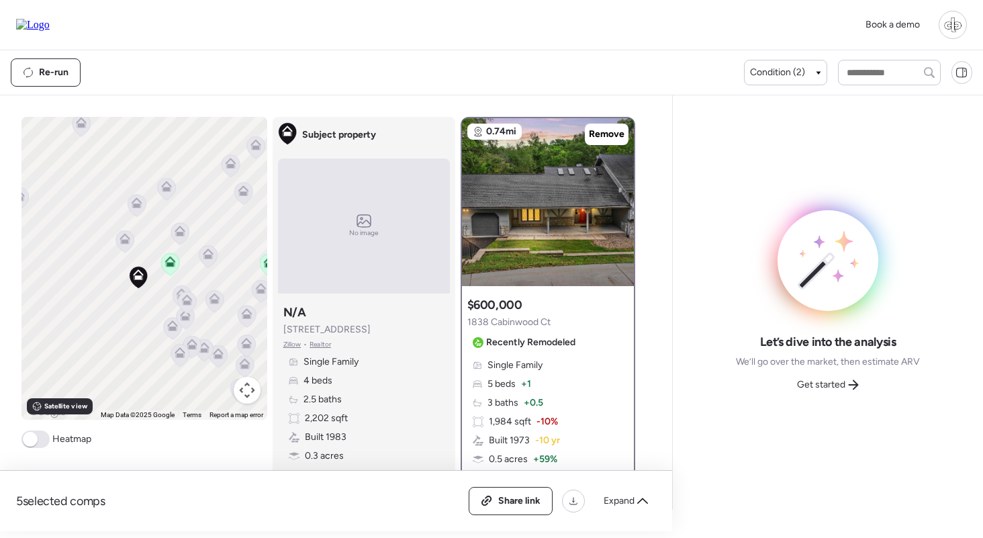
click at [125, 238] on icon at bounding box center [124, 238] width 11 height 11
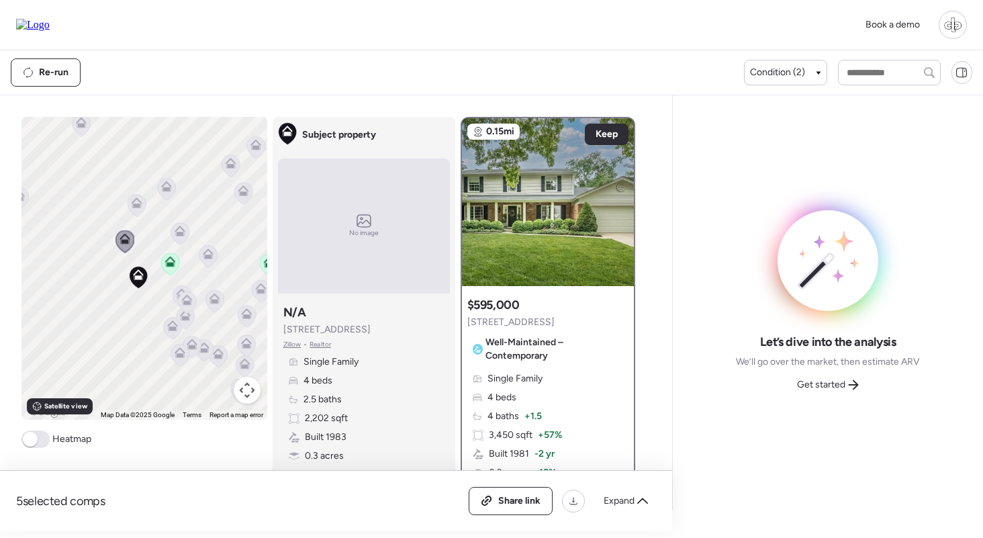
click at [168, 265] on icon at bounding box center [169, 264] width 9 height 4
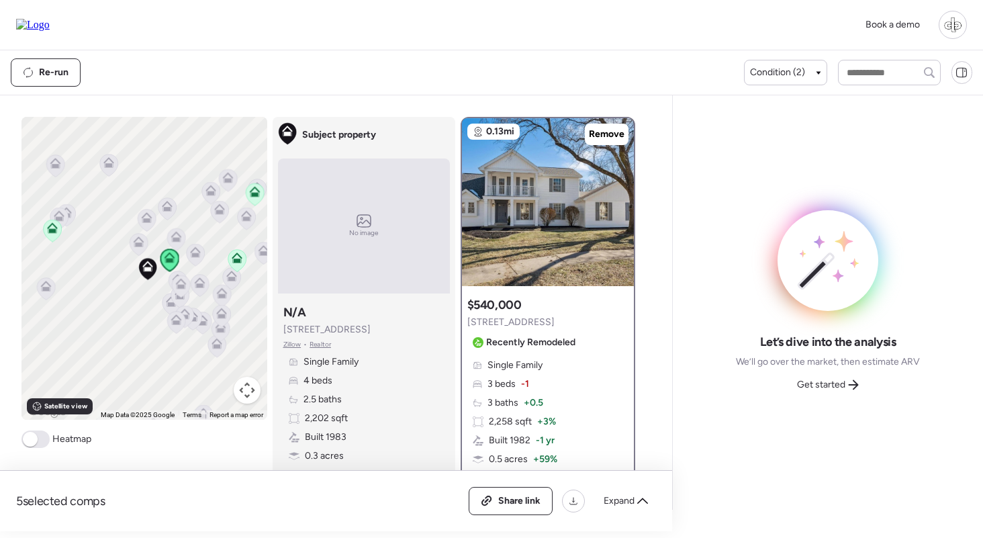
click at [240, 258] on icon at bounding box center [237, 255] width 10 height 6
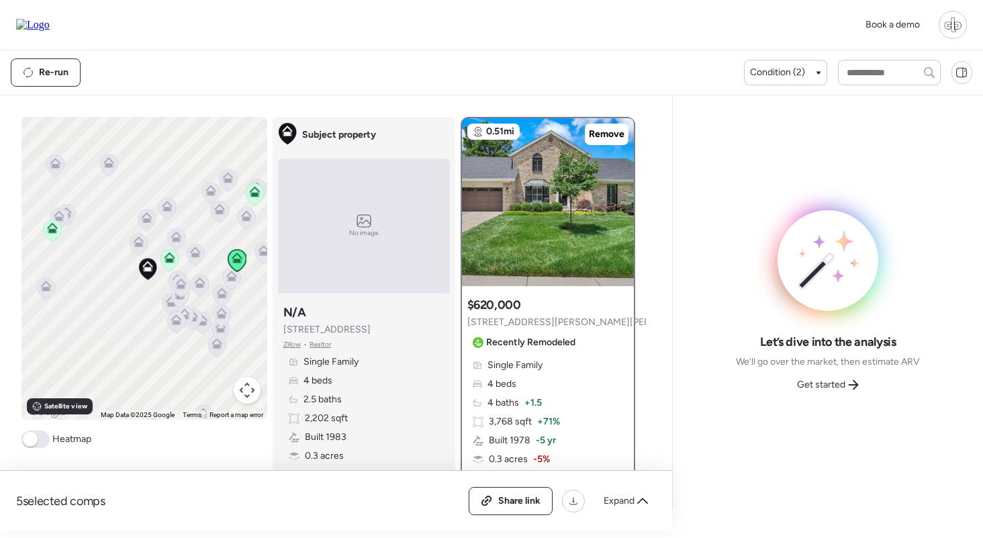
click at [256, 187] on icon at bounding box center [254, 191] width 11 height 11
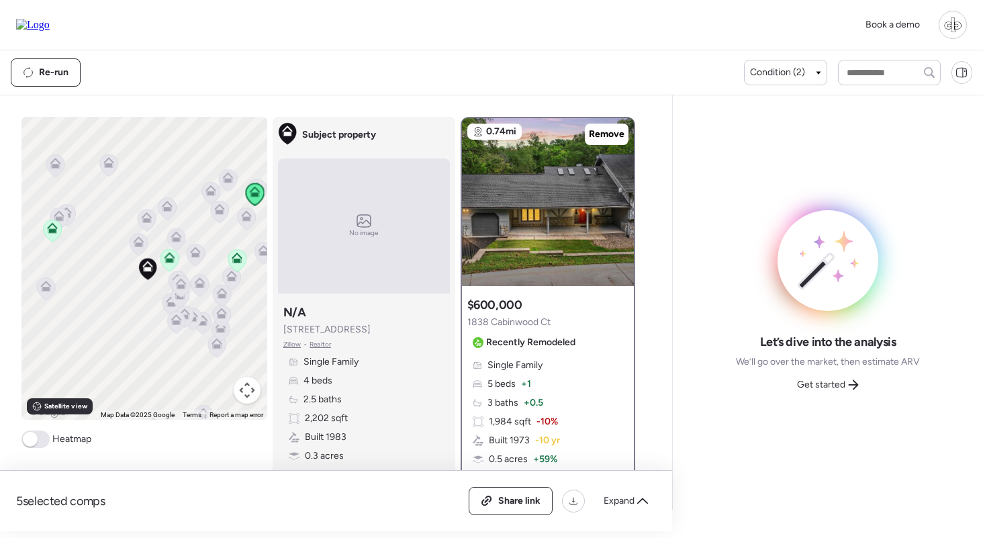
click at [166, 258] on icon at bounding box center [169, 257] width 11 height 11
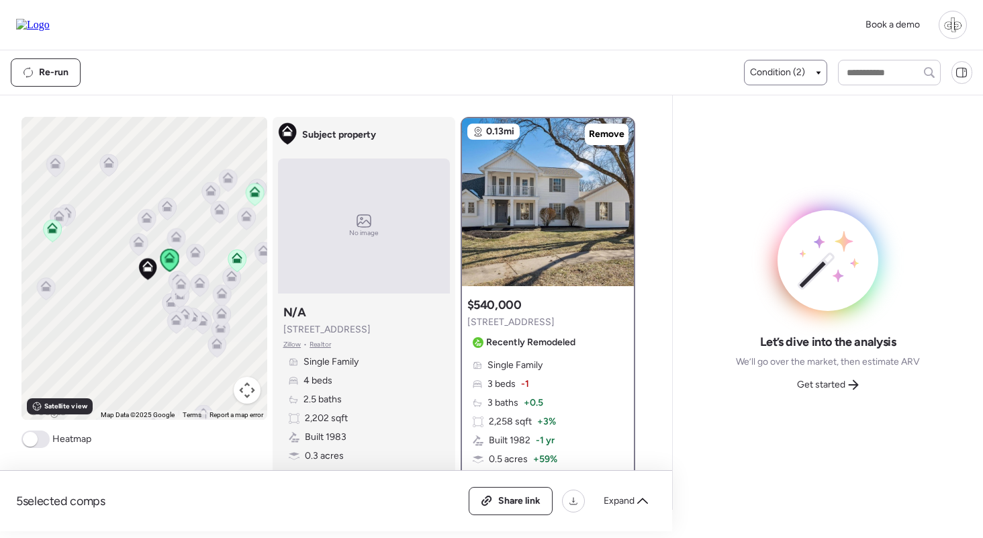
click at [779, 80] on div "Condition (2)" at bounding box center [785, 73] width 83 height 26
click at [775, 81] on div "Condition (2)" at bounding box center [785, 73] width 83 height 26
click at [778, 74] on span "Condition (2)" at bounding box center [777, 72] width 55 height 13
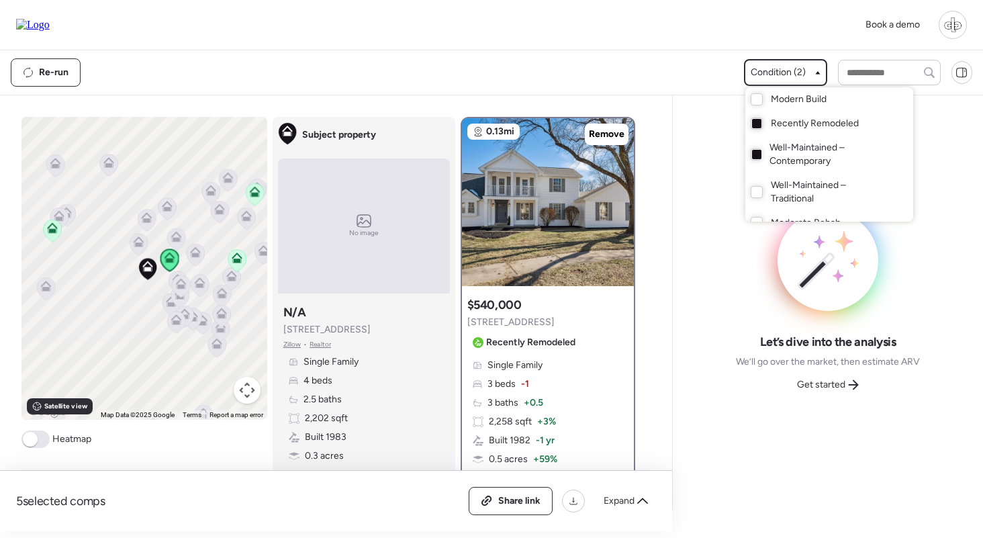
click at [101, 264] on div at bounding box center [491, 231] width 983 height 538
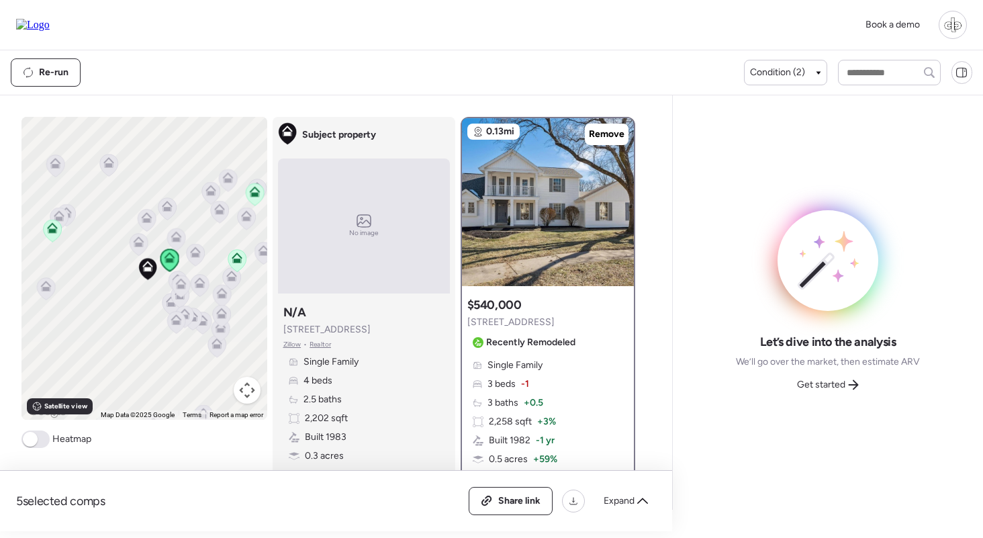
click at [135, 245] on icon at bounding box center [138, 244] width 9 height 4
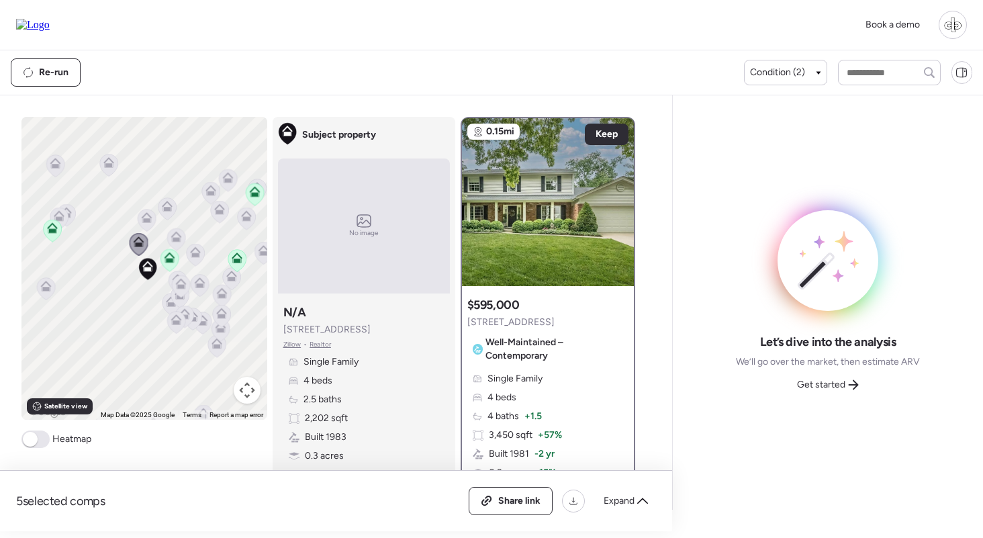
click at [175, 240] on icon at bounding box center [175, 239] width 9 height 4
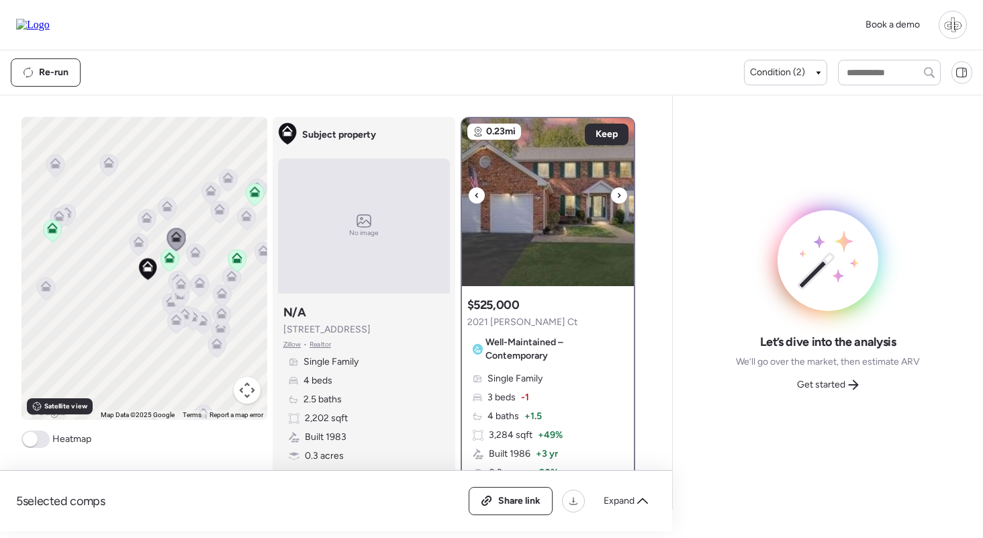
click at [551, 224] on img at bounding box center [548, 202] width 172 height 168
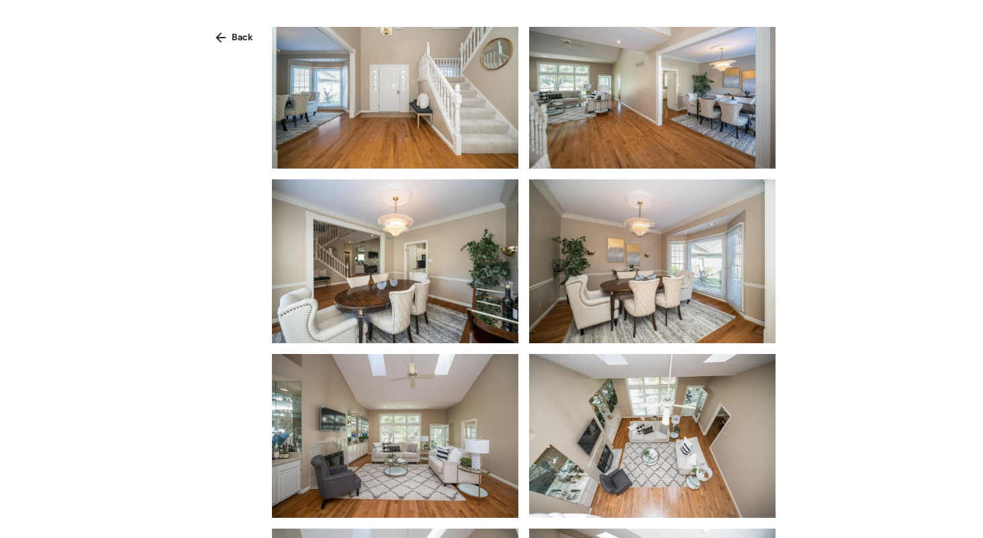
scroll to position [905, 0]
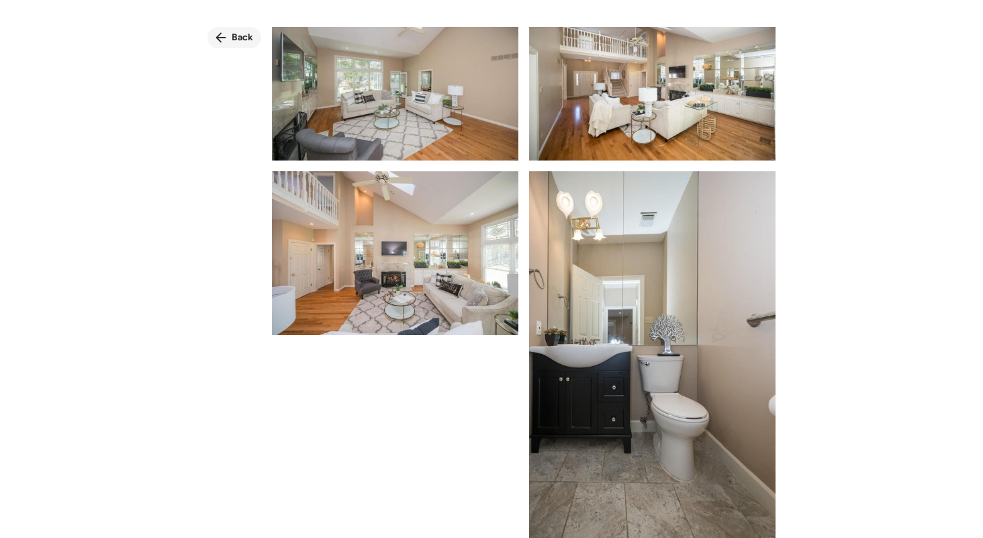
click at [231, 40] on div "Back" at bounding box center [234, 37] width 54 height 21
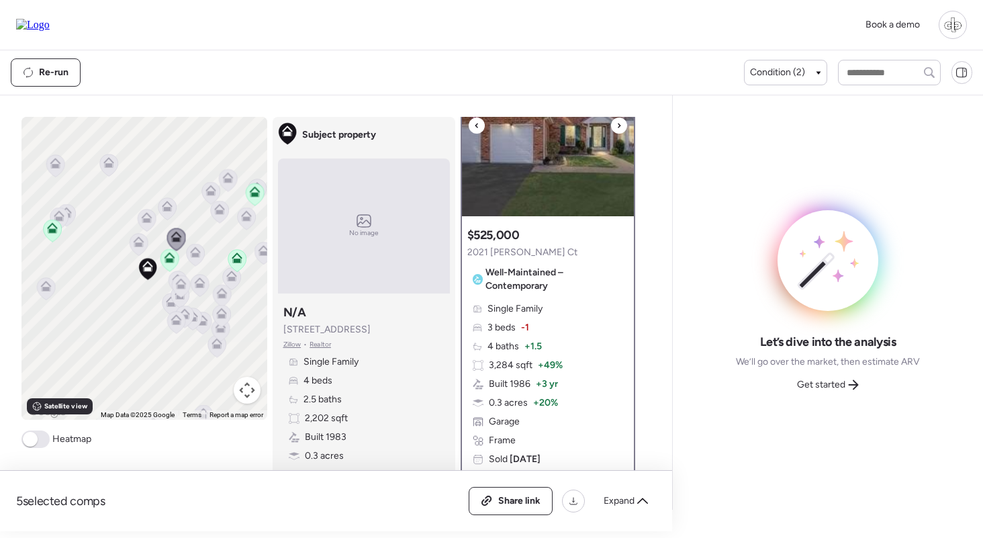
scroll to position [79, 0]
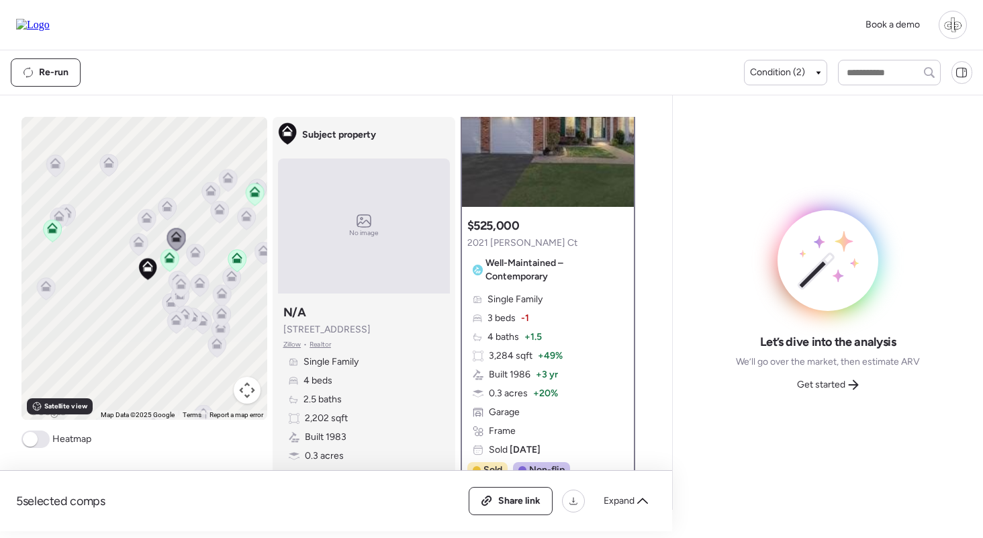
click at [168, 260] on icon at bounding box center [168, 260] width 9 height 4
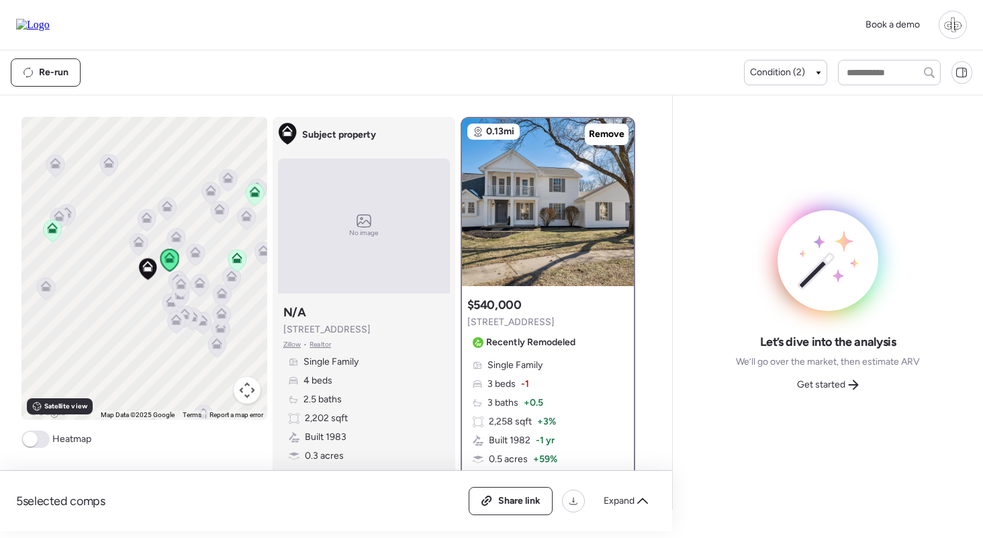
scroll to position [0, 0]
click at [46, 289] on icon at bounding box center [45, 289] width 9 height 4
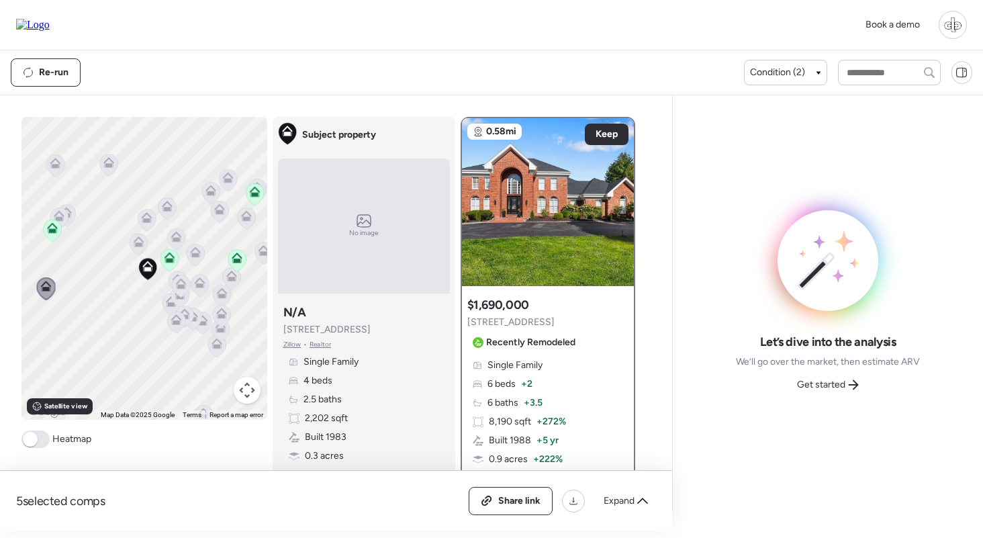
click at [70, 209] on icon at bounding box center [66, 212] width 11 height 11
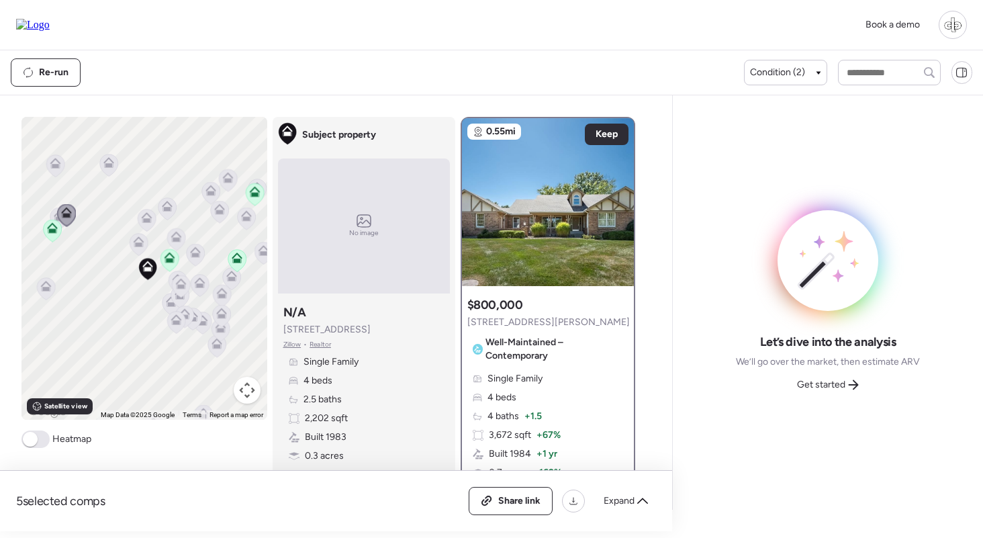
click at [115, 157] on icon at bounding box center [108, 165] width 19 height 23
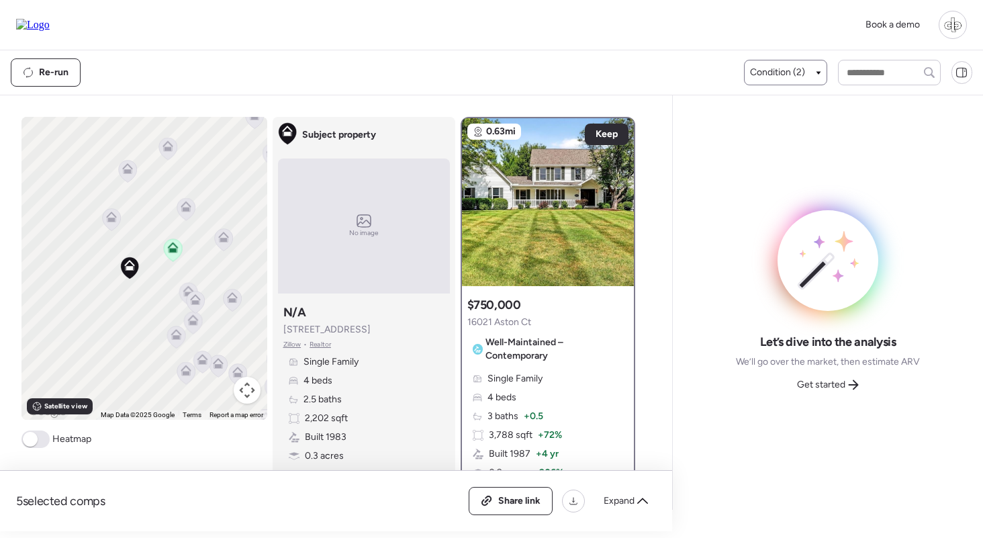
click at [768, 71] on span "Condition (2)" at bounding box center [777, 72] width 55 height 13
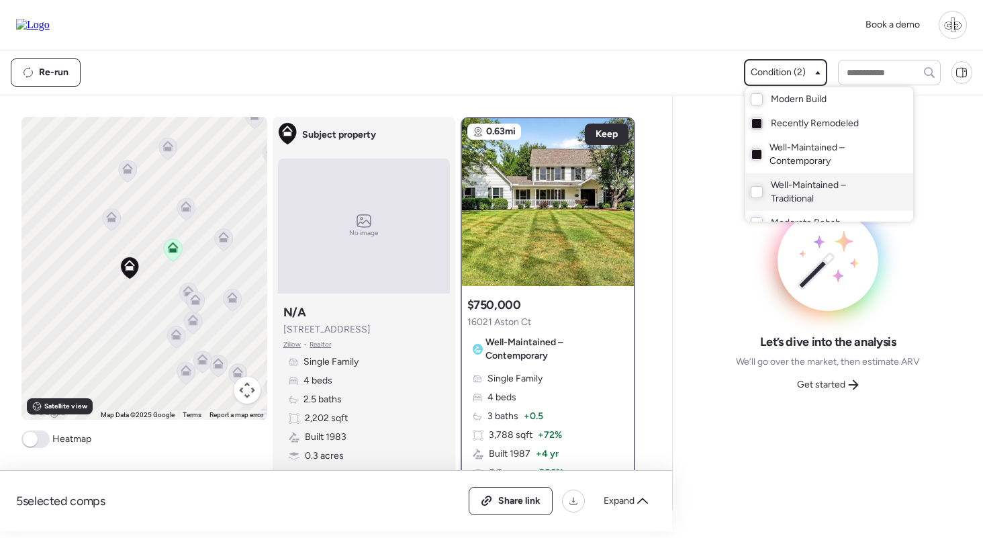
click at [797, 197] on span "Well-Maintained – Traditional" at bounding box center [829, 192] width 116 height 27
click at [798, 195] on span "Well-Maintained – Traditional" at bounding box center [829, 192] width 116 height 27
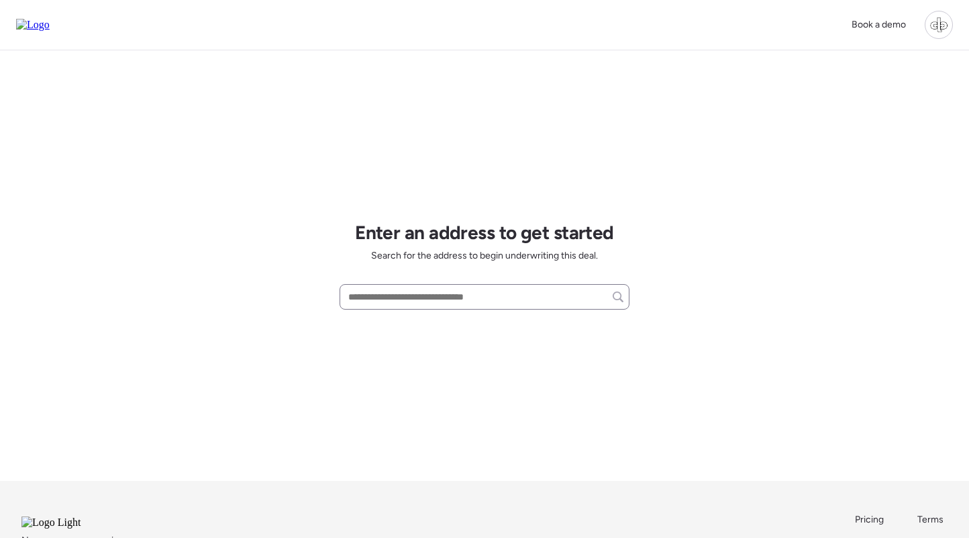
click at [397, 309] on div at bounding box center [485, 297] width 290 height 26
click at [409, 302] on input "text" at bounding box center [485, 296] width 278 height 19
paste input "**********"
type input "**********"
paste input "**********"
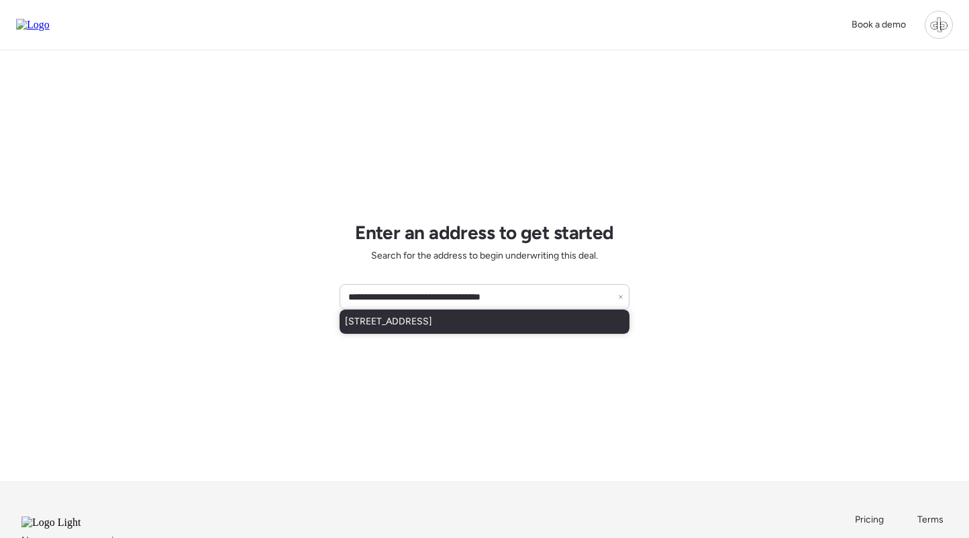
click at [432, 317] on span "2546 Indiancup Dr, Florissant, MO, 63033" at bounding box center [388, 321] width 87 height 13
type input "**********"
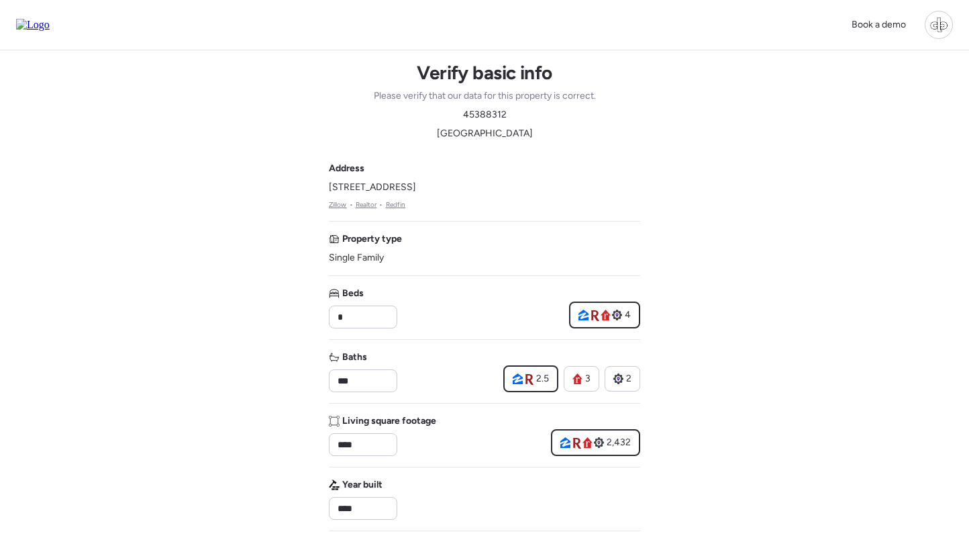
scroll to position [511, 0]
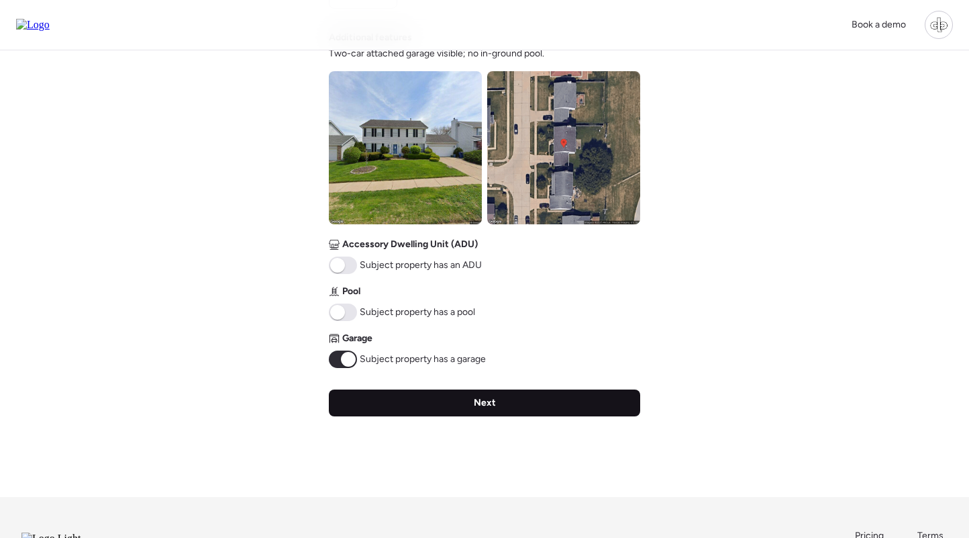
click at [478, 407] on span "Next" at bounding box center [485, 402] width 22 height 13
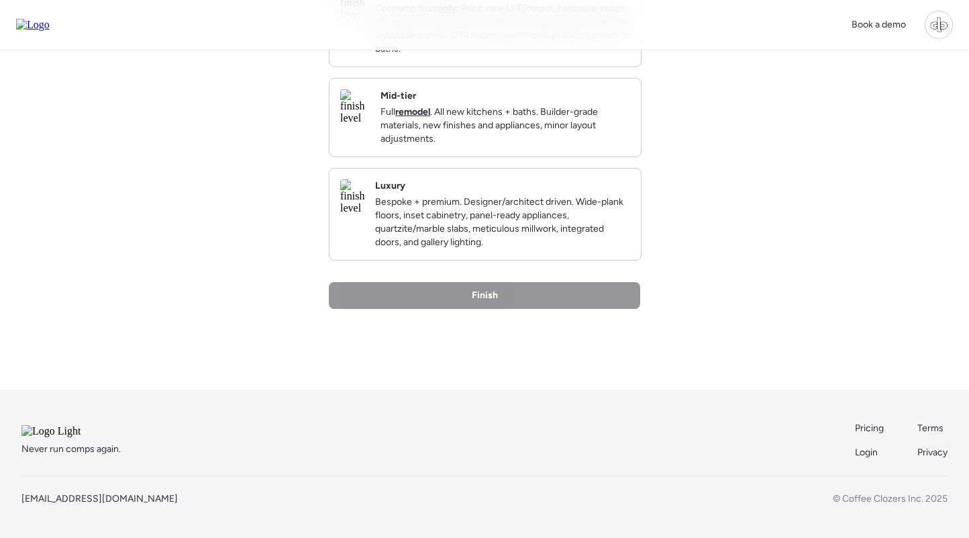
scroll to position [0, 0]
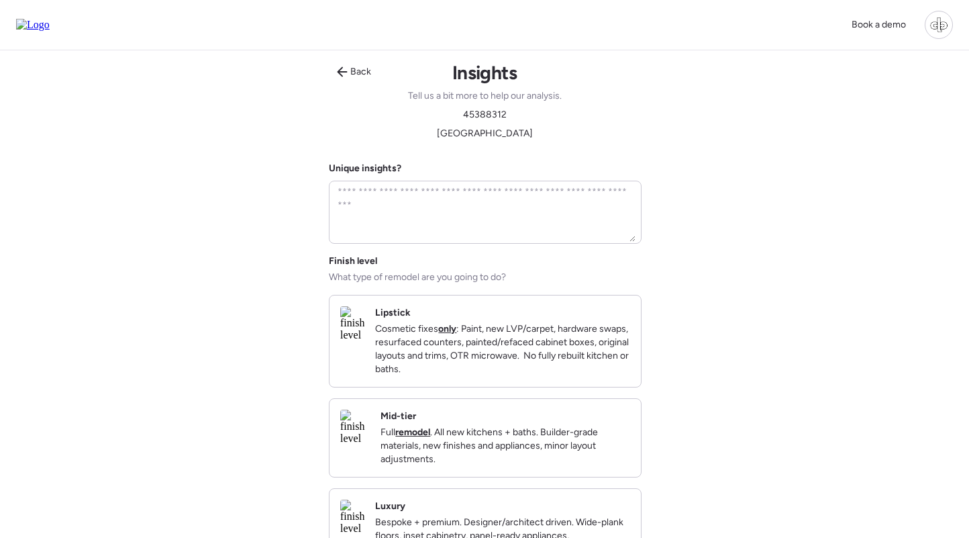
click at [456, 438] on div "Mid-tier Full remodel . All new kitchens + baths. Builder-grade materials, new …" at bounding box center [506, 437] width 250 height 56
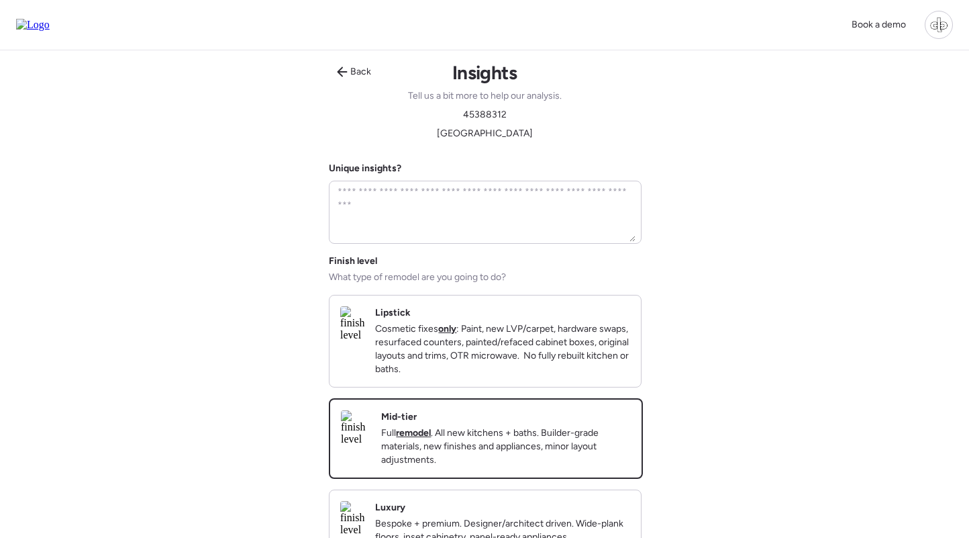
scroll to position [239, 0]
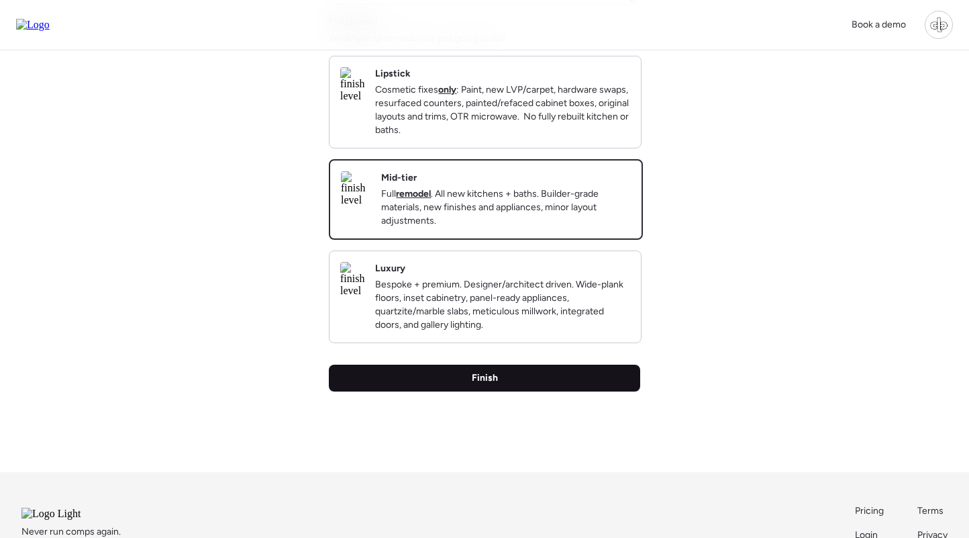
click at [464, 391] on div "Finish" at bounding box center [484, 377] width 311 height 27
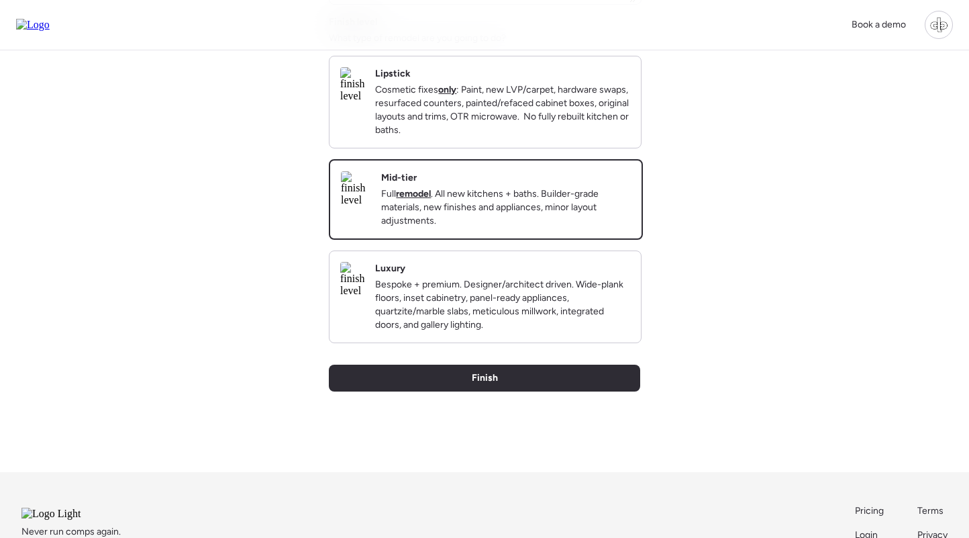
scroll to position [0, 0]
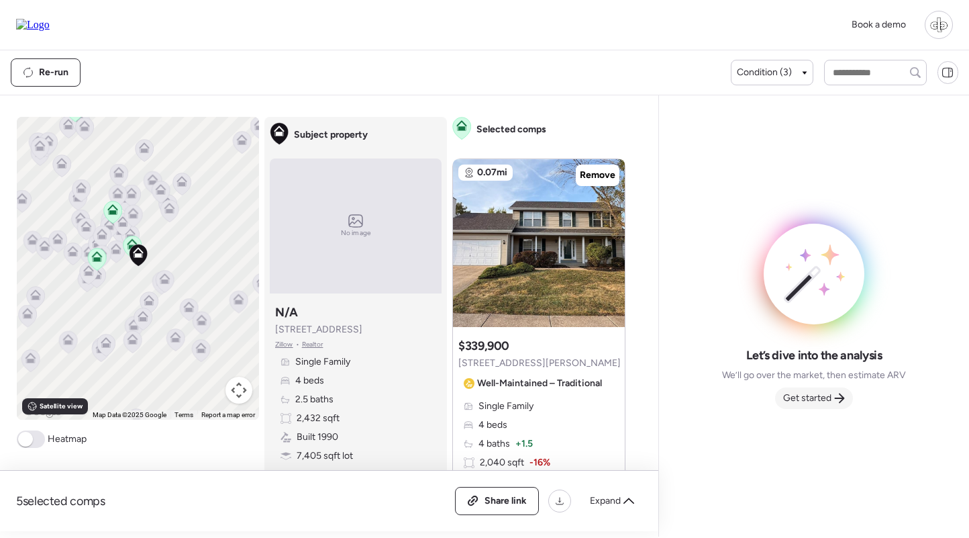
click at [806, 391] on div "Get started" at bounding box center [814, 397] width 78 height 21
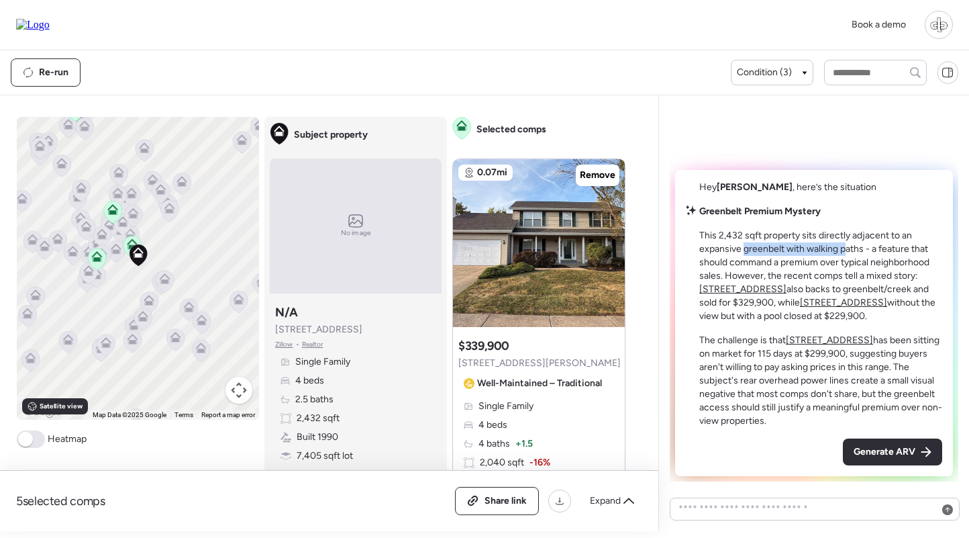
drag, startPoint x: 745, startPoint y: 250, endPoint x: 849, endPoint y: 249, distance: 104.0
click at [849, 249] on p "This 2,432 sqft property sits directly adjacent to an expansive greenbelt with …" at bounding box center [820, 276] width 243 height 94
click at [848, 249] on p "This 2,432 sqft property sits directly adjacent to an expansive greenbelt with …" at bounding box center [820, 276] width 243 height 94
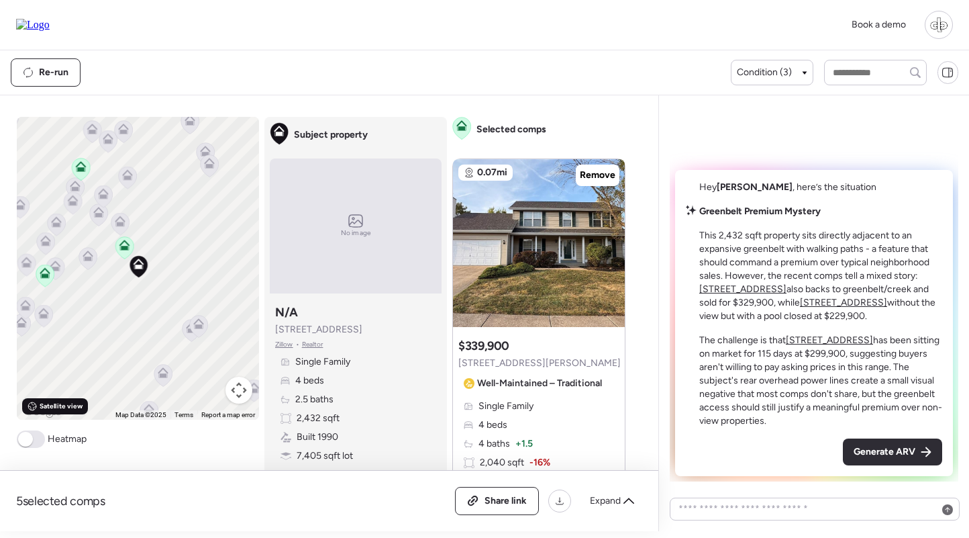
click at [67, 407] on span "Satellite view" at bounding box center [61, 406] width 43 height 11
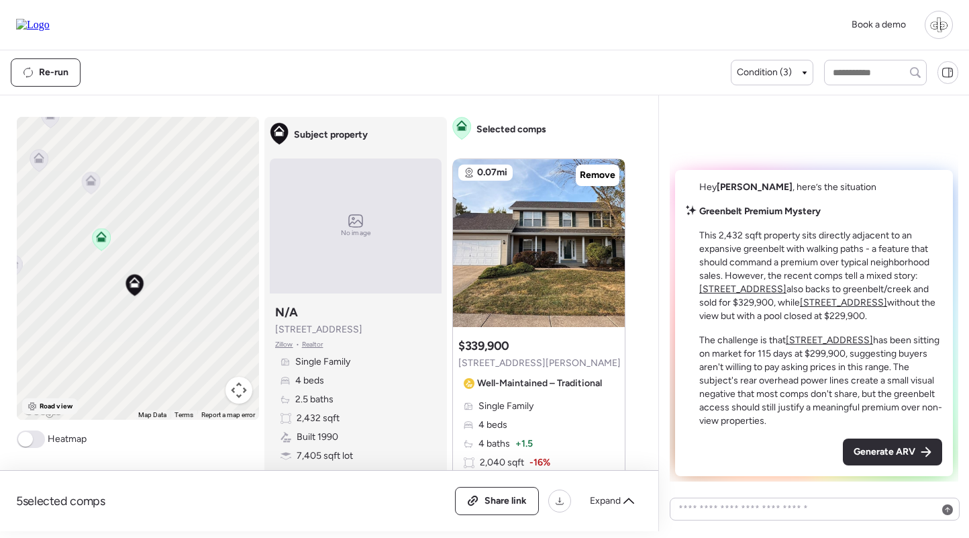
click at [56, 413] on div "Road view" at bounding box center [50, 406] width 56 height 16
drag, startPoint x: 763, startPoint y: 262, endPoint x: 877, endPoint y: 262, distance: 114.1
click at [877, 262] on p "This 2,432 sqft property sits directly adjacent to an expansive greenbelt with …" at bounding box center [820, 276] width 243 height 94
drag, startPoint x: 767, startPoint y: 273, endPoint x: 881, endPoint y: 272, distance: 113.4
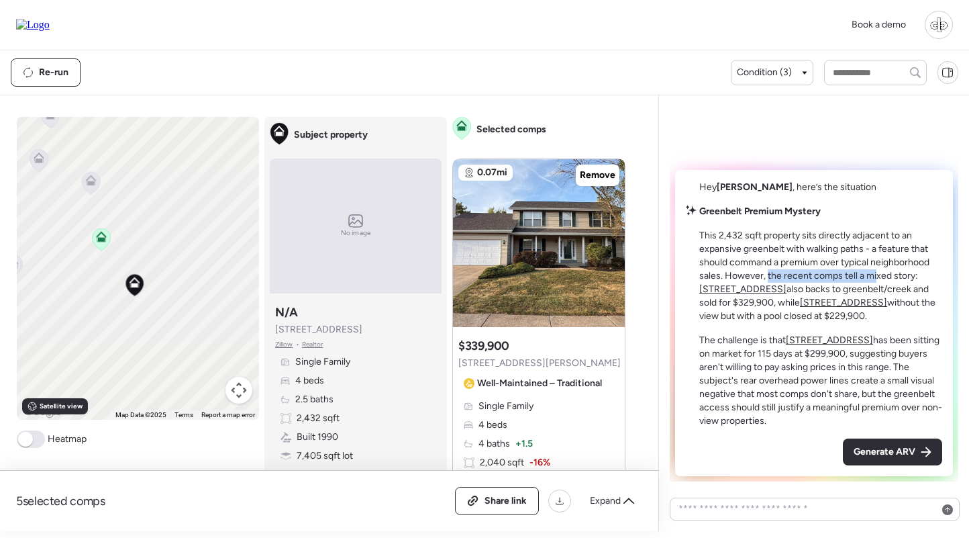
click at [881, 272] on p "This 2,432 sqft property sits directly adjacent to an expansive greenbelt with …" at bounding box center [820, 276] width 243 height 94
click at [787, 283] on u "2952 Willow Creek Estates Dr" at bounding box center [742, 288] width 87 height 11
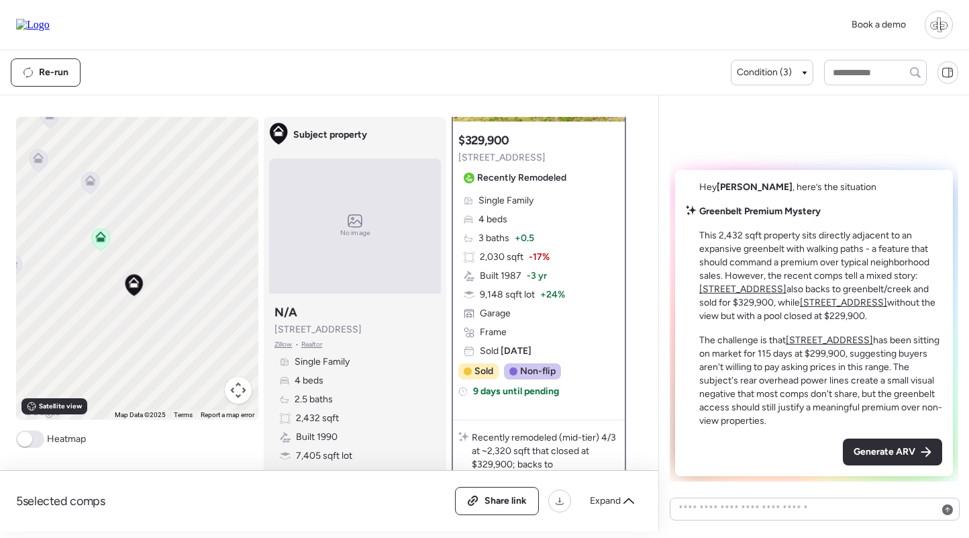
scroll to position [166, 0]
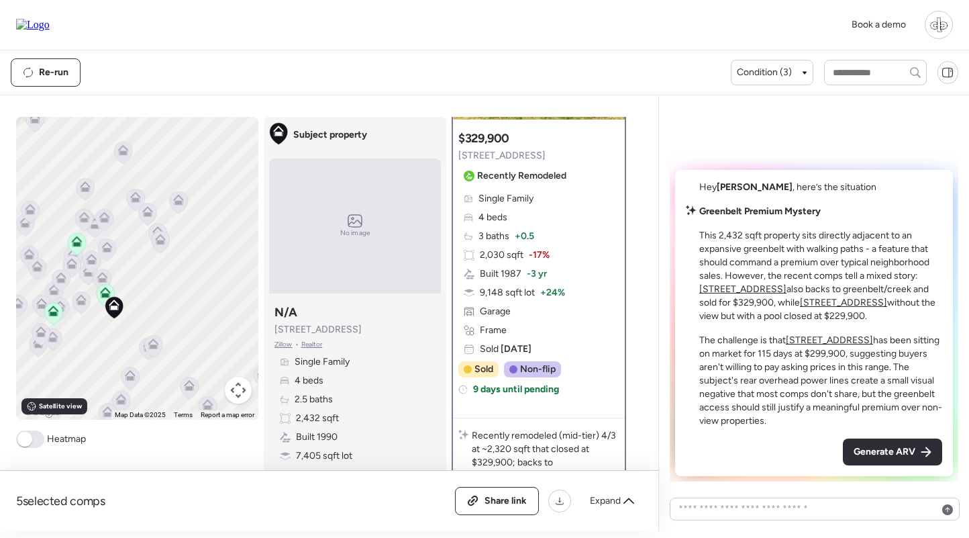
drag, startPoint x: 97, startPoint y: 344, endPoint x: 179, endPoint y: 342, distance: 81.9
click at [179, 342] on div "To activate drag with keyboard, press Alt + Enter. Once in keyboard drag state,…" at bounding box center [137, 268] width 242 height 303
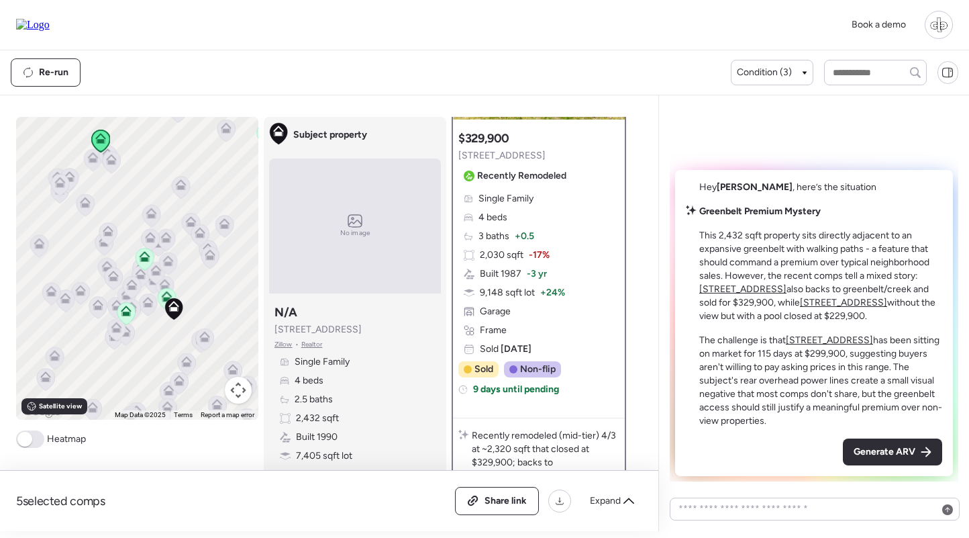
click at [864, 302] on u "2145 Glenoro Dr" at bounding box center [843, 302] width 87 height 11
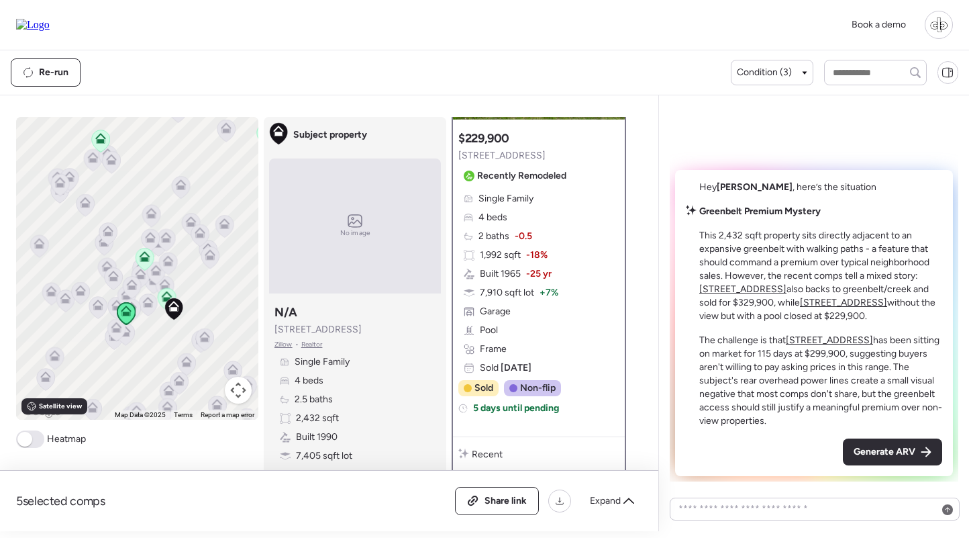
scroll to position [0, 0]
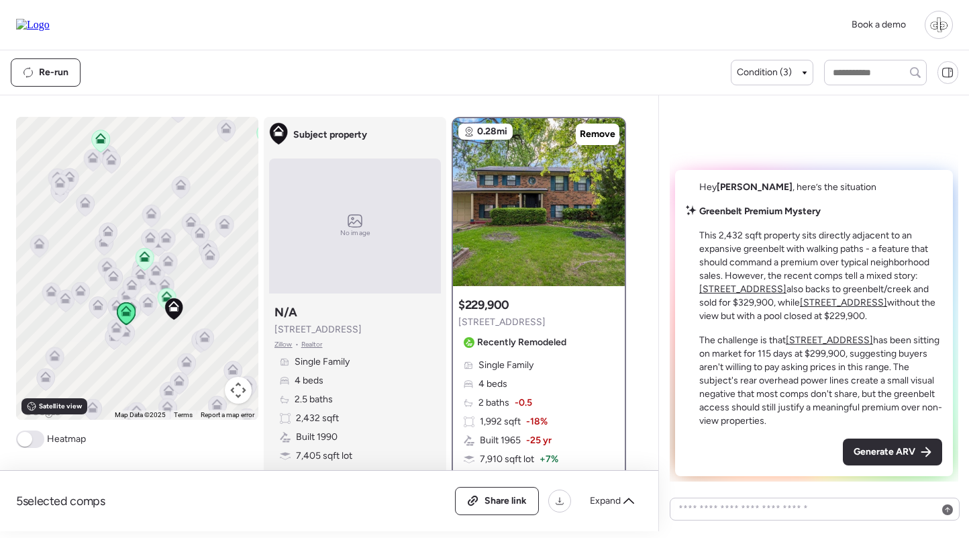
click at [822, 340] on u "3524 Espace Ct" at bounding box center [829, 339] width 87 height 11
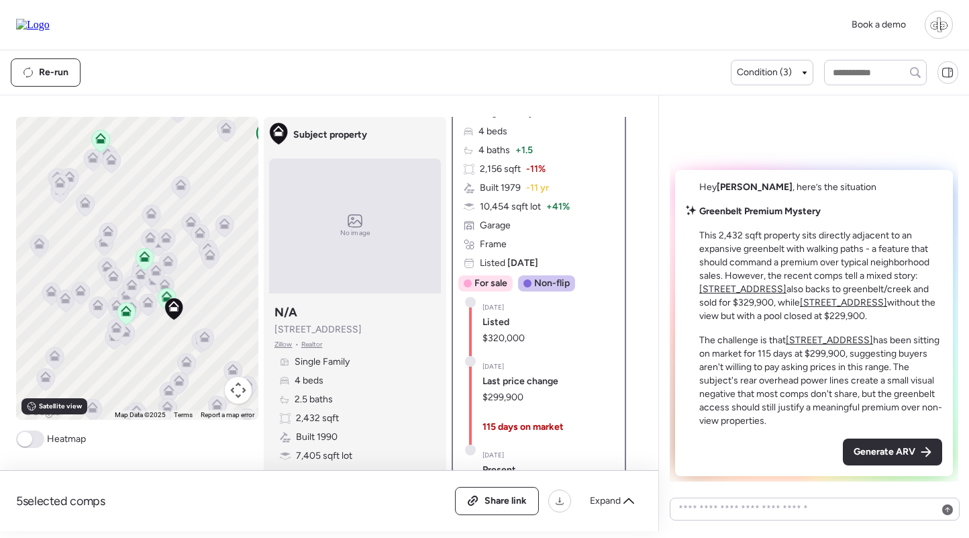
scroll to position [79, 0]
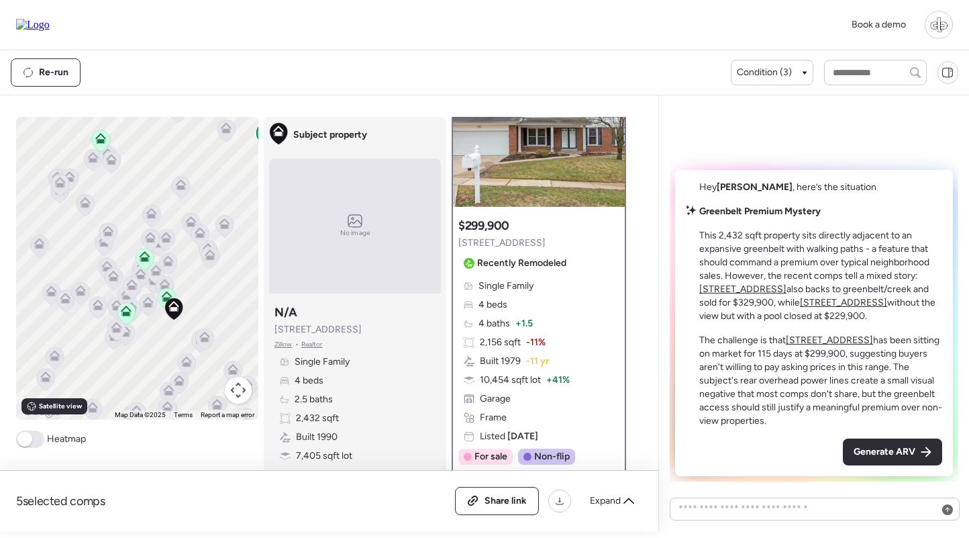
click at [534, 333] on div "Single Family 4 beds 4 baths + 1.5 2,156 sqft -11% Built 1979 -11 yr 10,454 sqf…" at bounding box center [538, 361] width 161 height 164
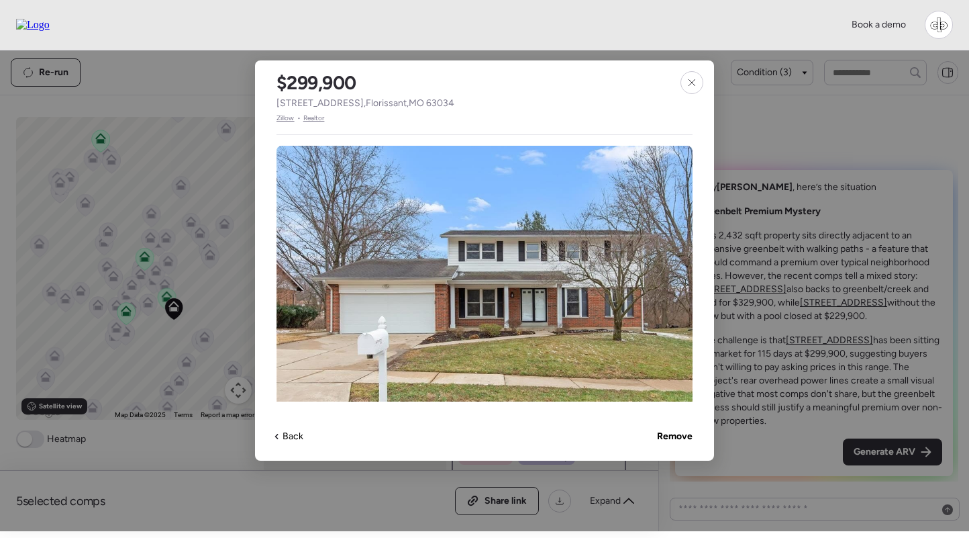
click at [289, 121] on span "Zillow" at bounding box center [286, 118] width 18 height 11
click at [687, 81] on icon at bounding box center [692, 82] width 11 height 11
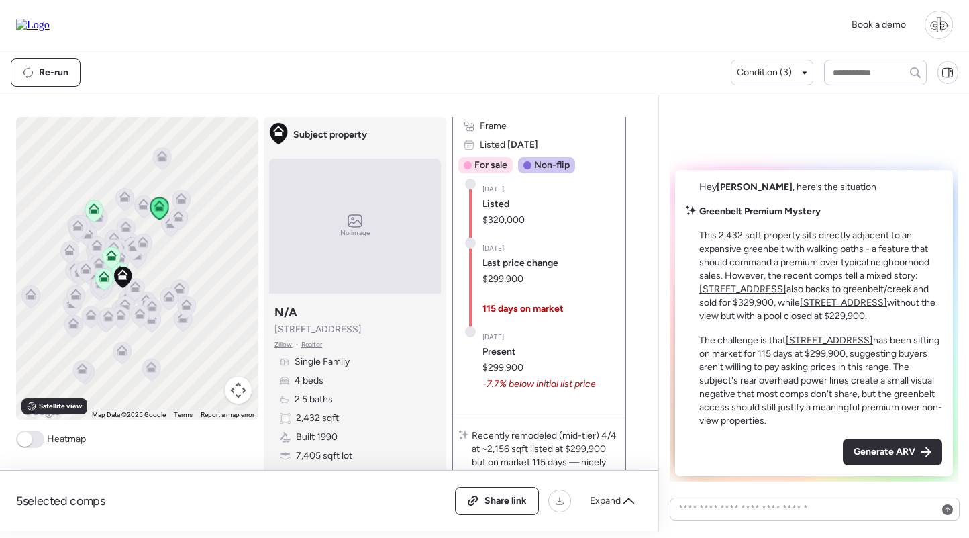
scroll to position [373, 0]
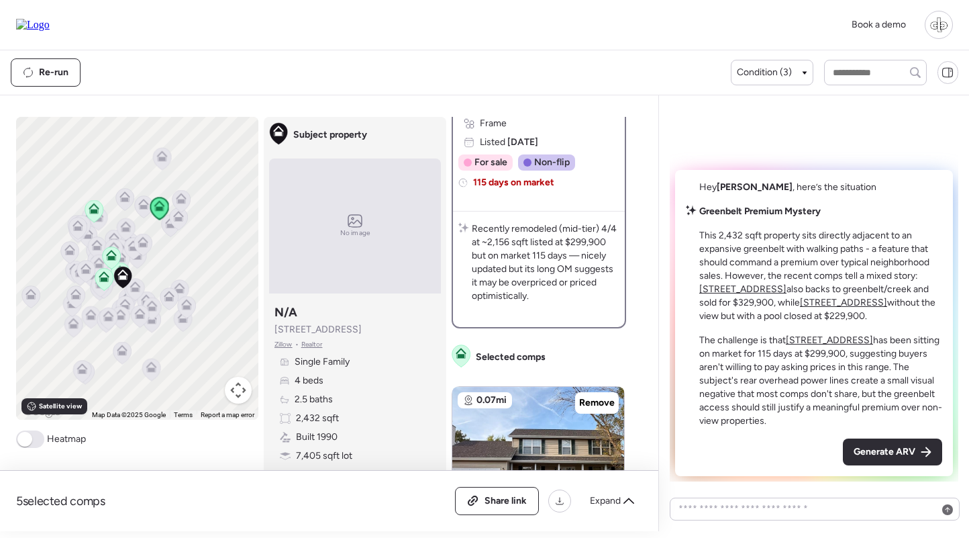
click at [95, 209] on icon at bounding box center [94, 208] width 11 height 11
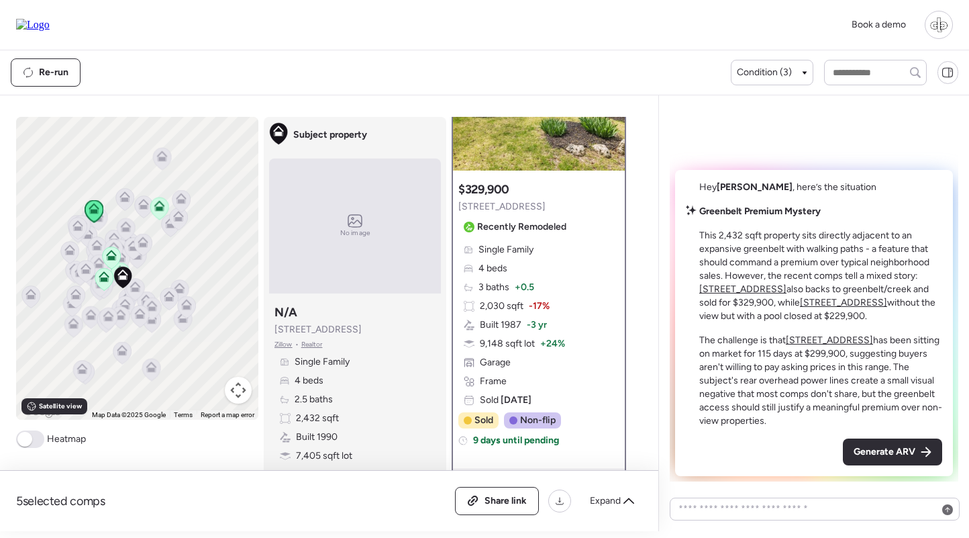
scroll to position [117, 0]
click at [536, 294] on div "Single Family 4 beds 3 baths + 0.5 2,030 sqft -17% Built 1987 -3 yr 9,148 sqft …" at bounding box center [538, 324] width 161 height 164
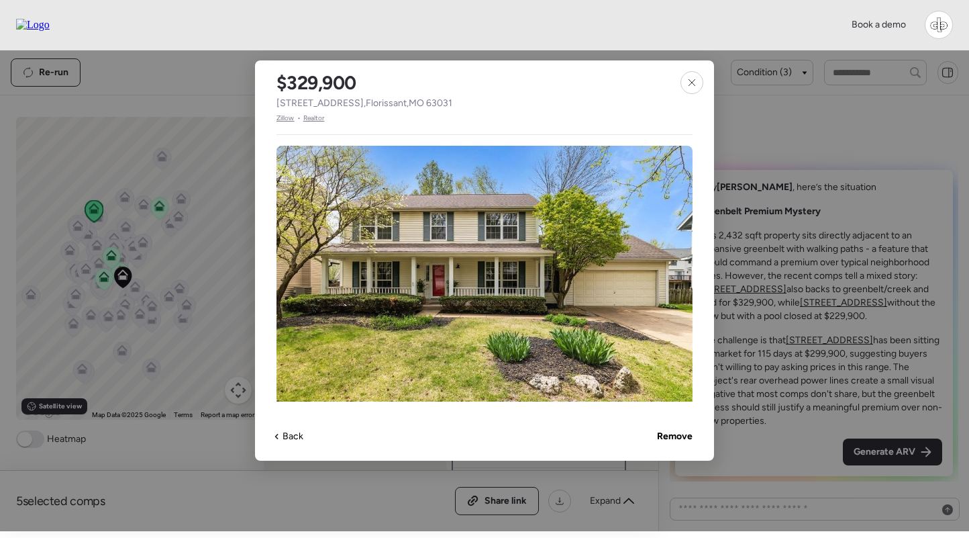
click at [287, 121] on span "Zillow" at bounding box center [286, 118] width 18 height 11
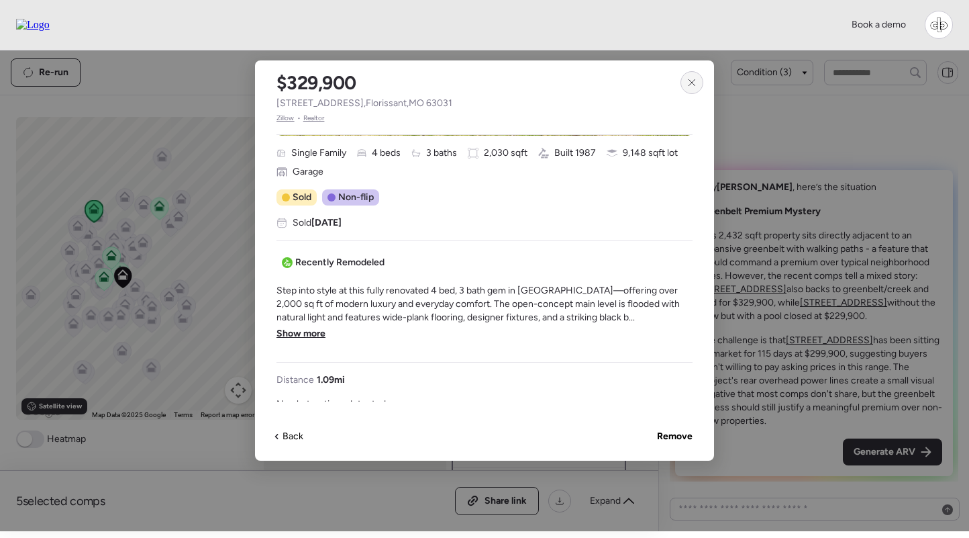
click at [691, 81] on icon at bounding box center [692, 82] width 11 height 11
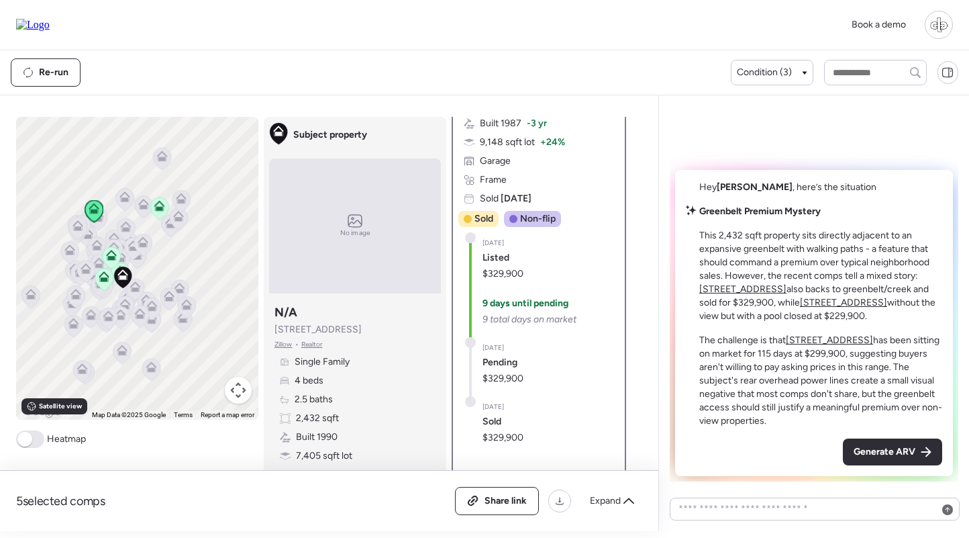
scroll to position [340, 0]
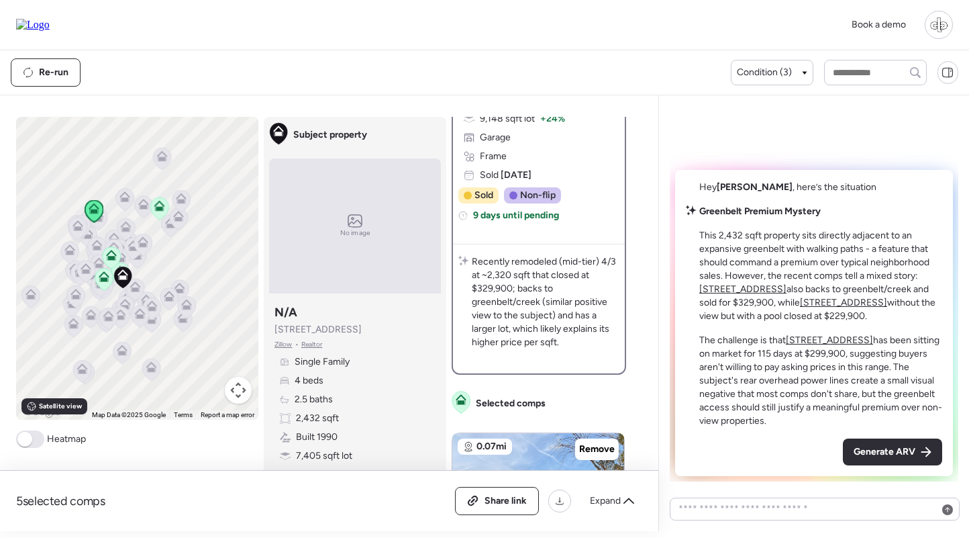
click at [158, 207] on icon at bounding box center [158, 208] width 9 height 4
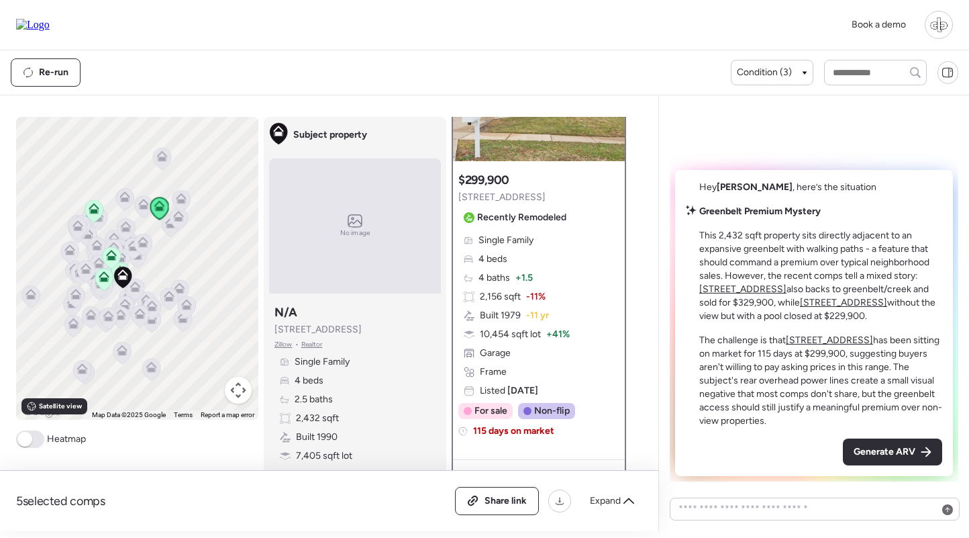
scroll to position [126, 0]
click at [103, 279] on icon at bounding box center [103, 279] width 9 height 4
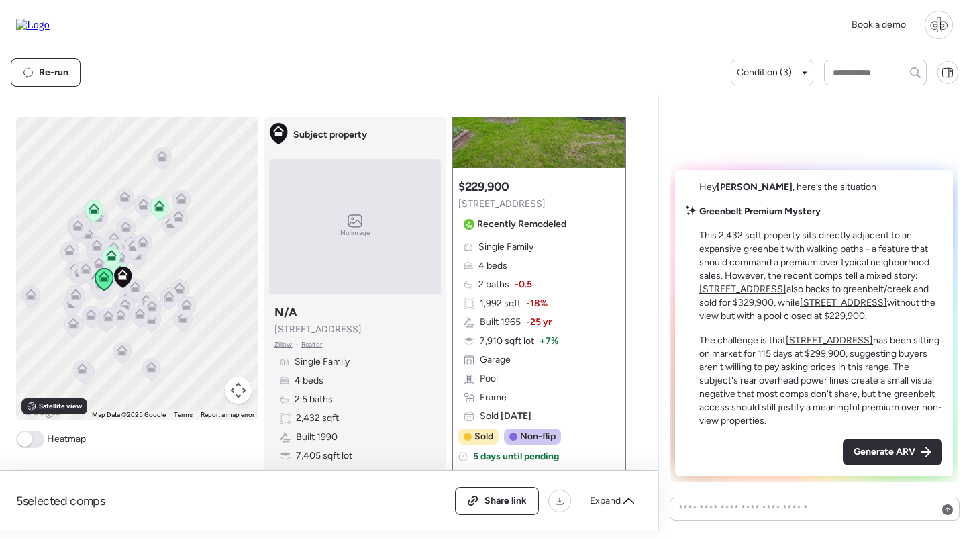
scroll to position [122, 0]
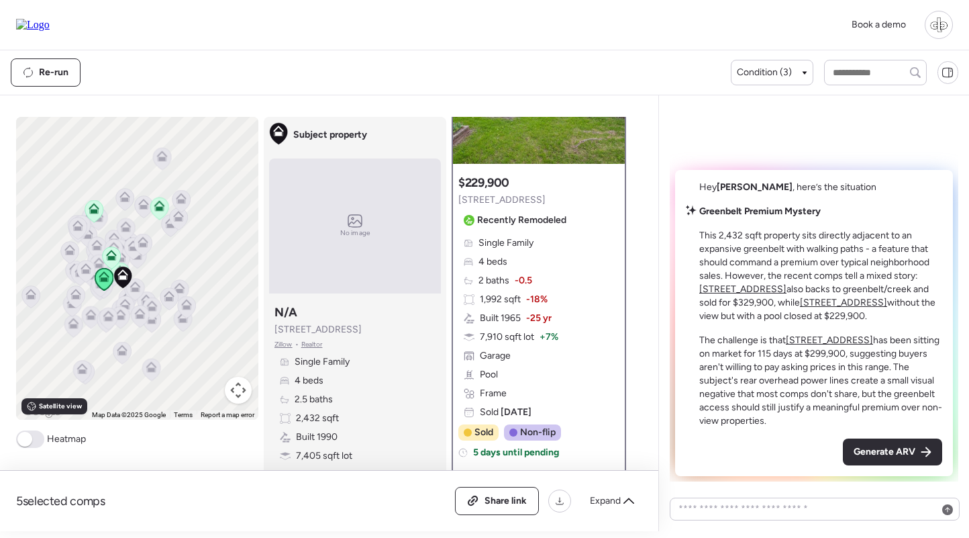
click at [106, 256] on icon at bounding box center [111, 255] width 11 height 11
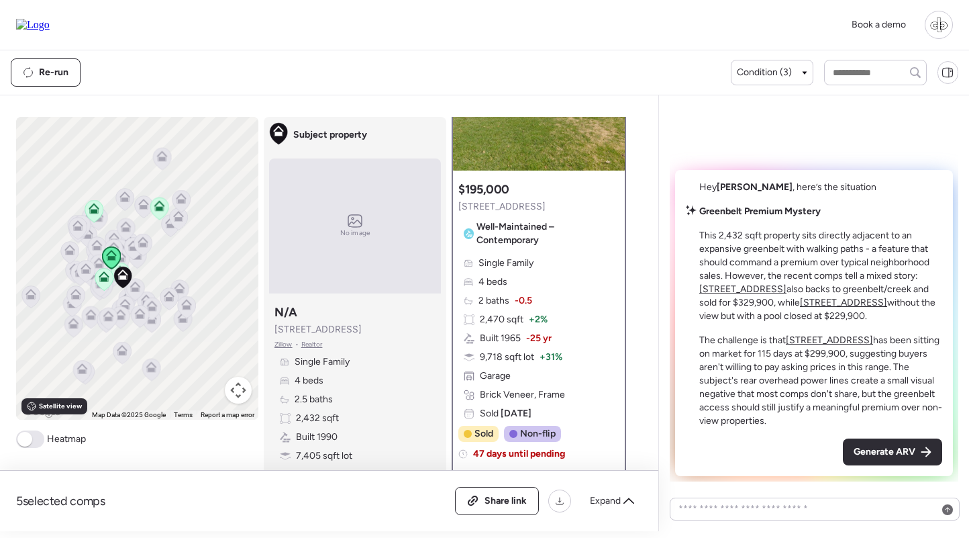
scroll to position [117, 0]
click at [543, 280] on div "Single Family 4 beds 2 baths -0.5 2,470 sqft + 2% Built 1965 -25 yr 9,718 sqft …" at bounding box center [538, 336] width 161 height 164
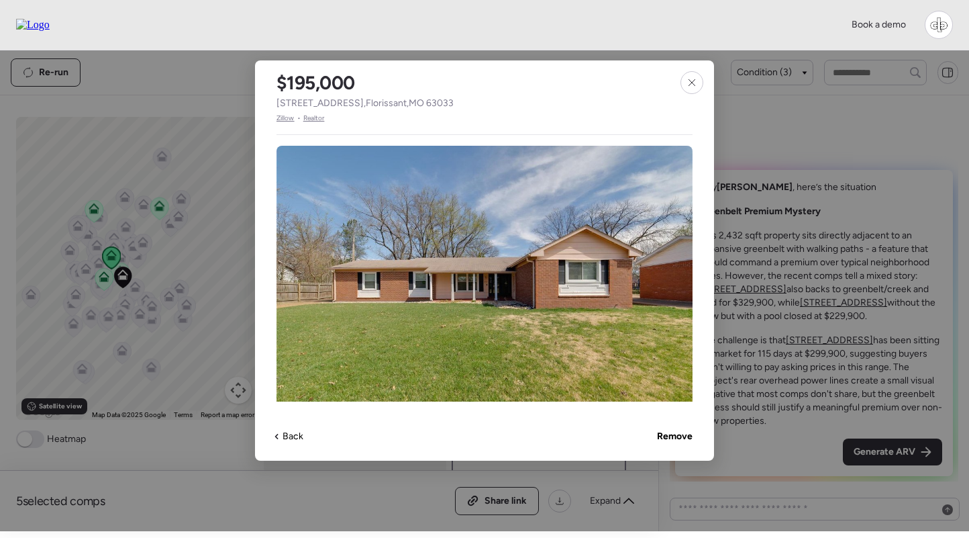
click at [287, 118] on span "Zillow" at bounding box center [286, 118] width 18 height 11
click at [697, 83] on div at bounding box center [692, 82] width 23 height 23
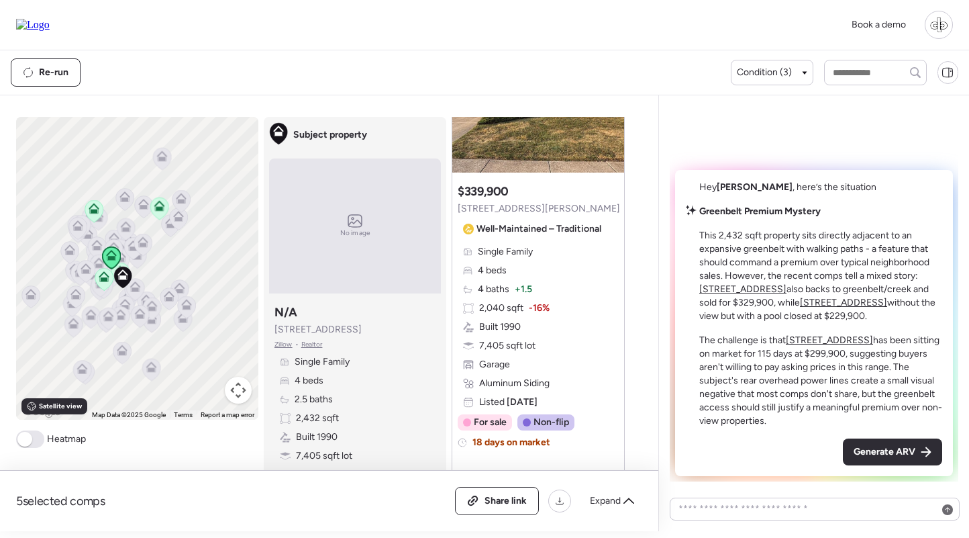
scroll to position [783, 0]
click at [515, 259] on div "Single Family 4 beds 4 baths + 1.5 2,040 sqft -16% Built 1990 7,405 sqft lot Ga…" at bounding box center [538, 326] width 161 height 164
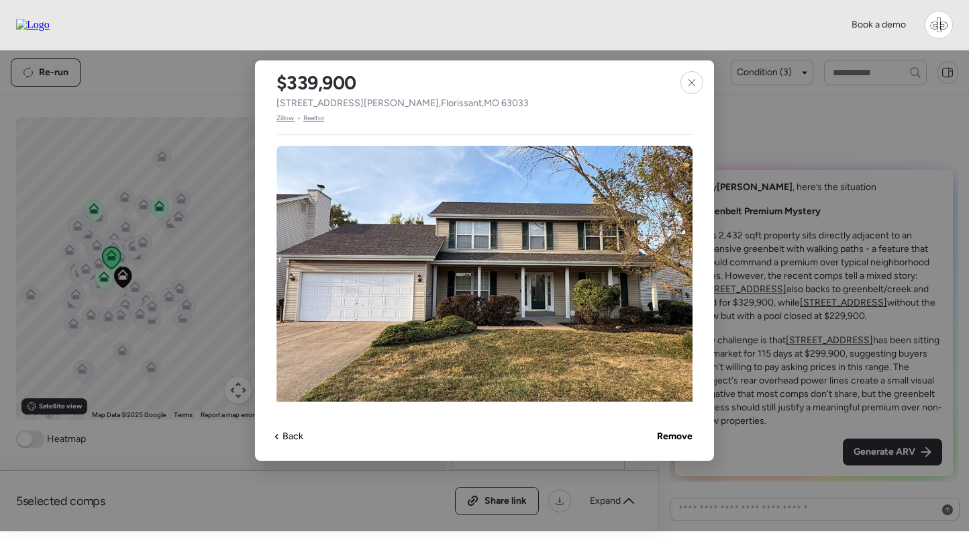
click at [287, 115] on span "Zillow" at bounding box center [286, 118] width 18 height 11
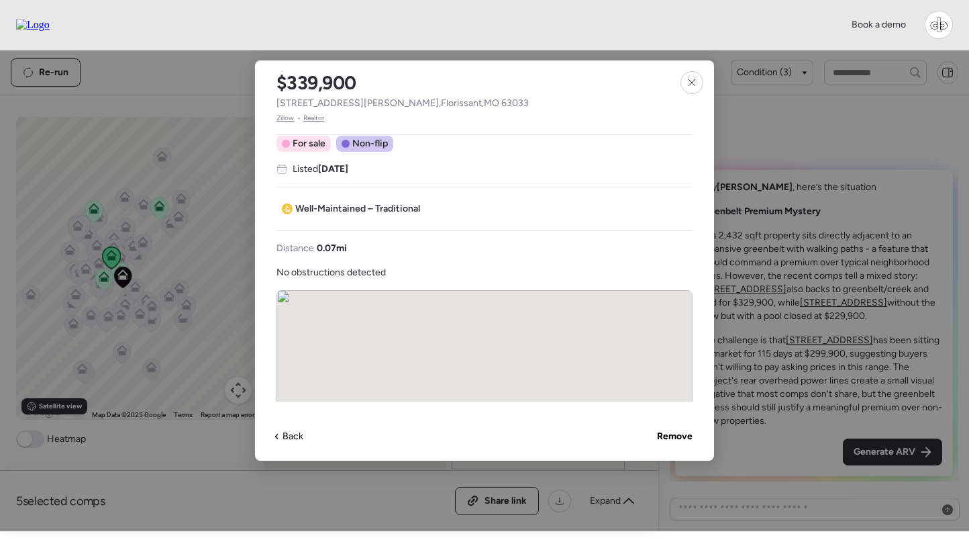
scroll to position [364, 0]
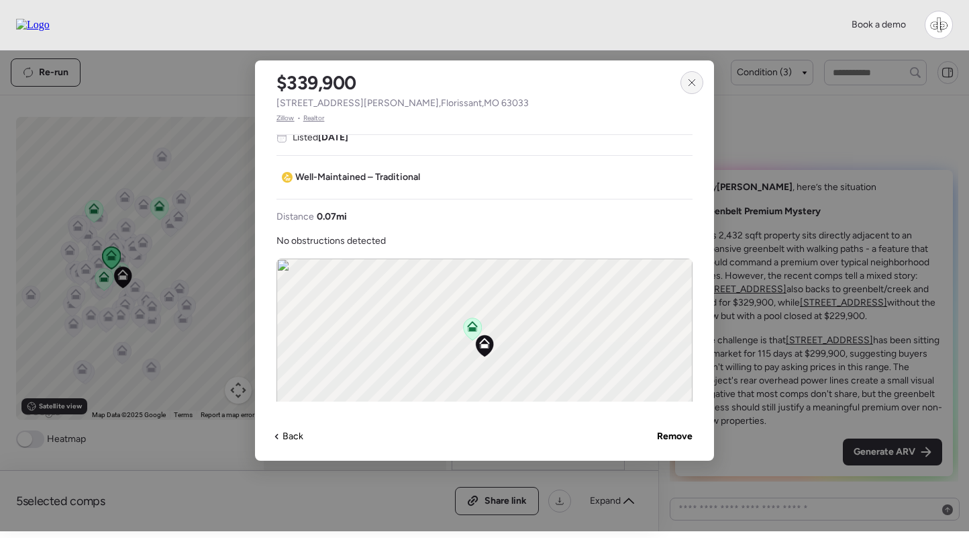
click at [693, 83] on icon at bounding box center [692, 82] width 11 height 11
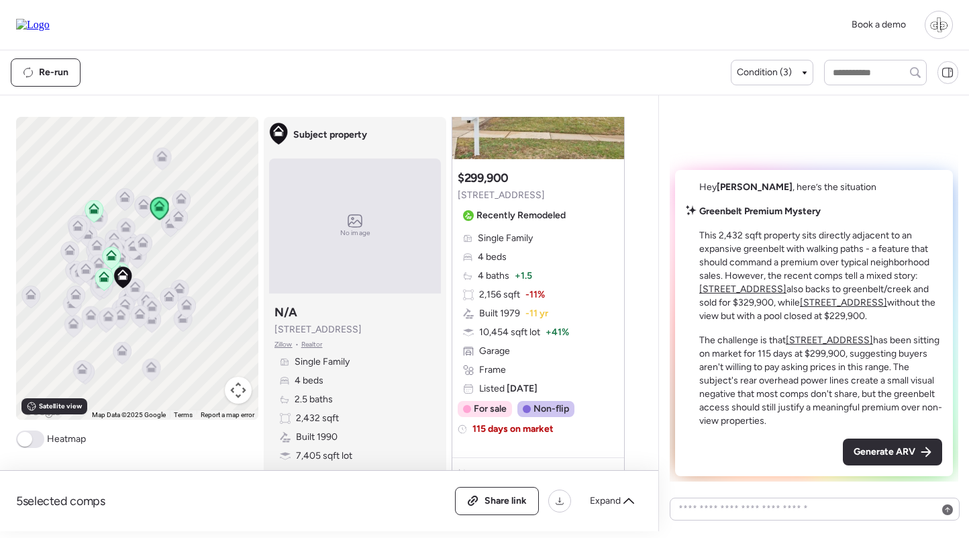
scroll to position [2507, 0]
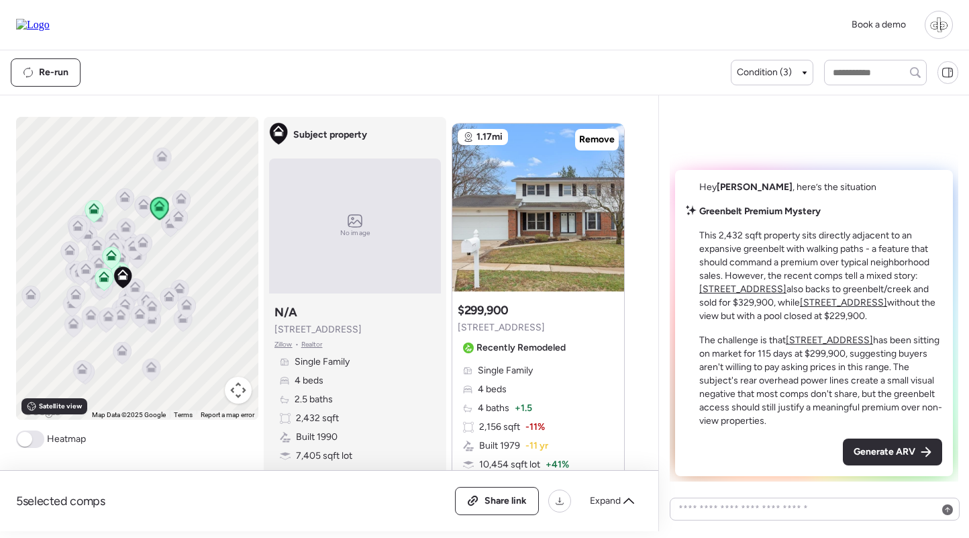
click at [514, 372] on span "Single Family" at bounding box center [505, 370] width 55 height 13
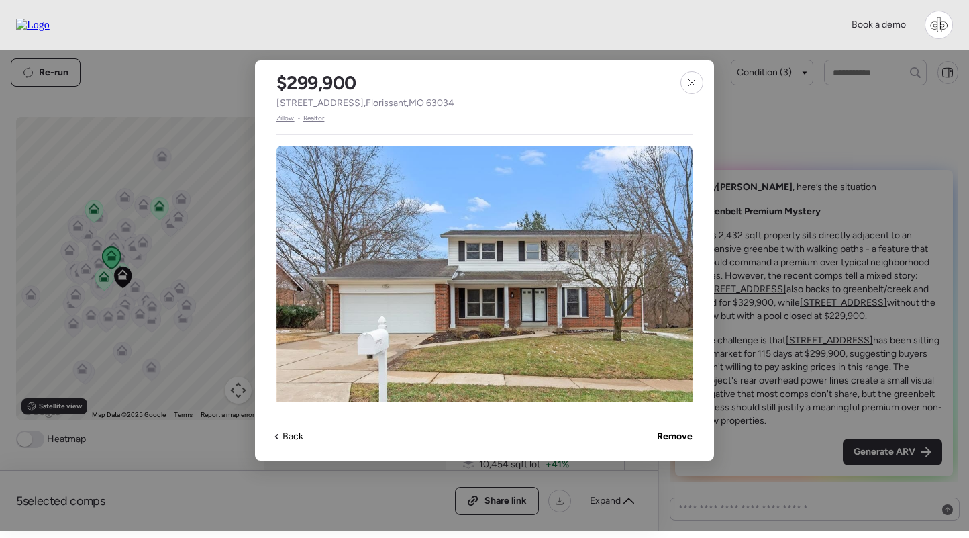
click at [283, 119] on span "Zillow" at bounding box center [286, 118] width 18 height 11
click at [286, 117] on span "Zillow" at bounding box center [286, 118] width 18 height 11
click at [688, 76] on div at bounding box center [692, 82] width 23 height 23
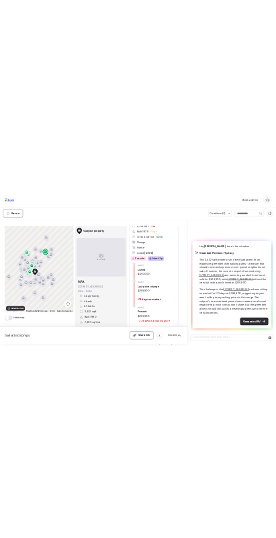
scroll to position [2797, 0]
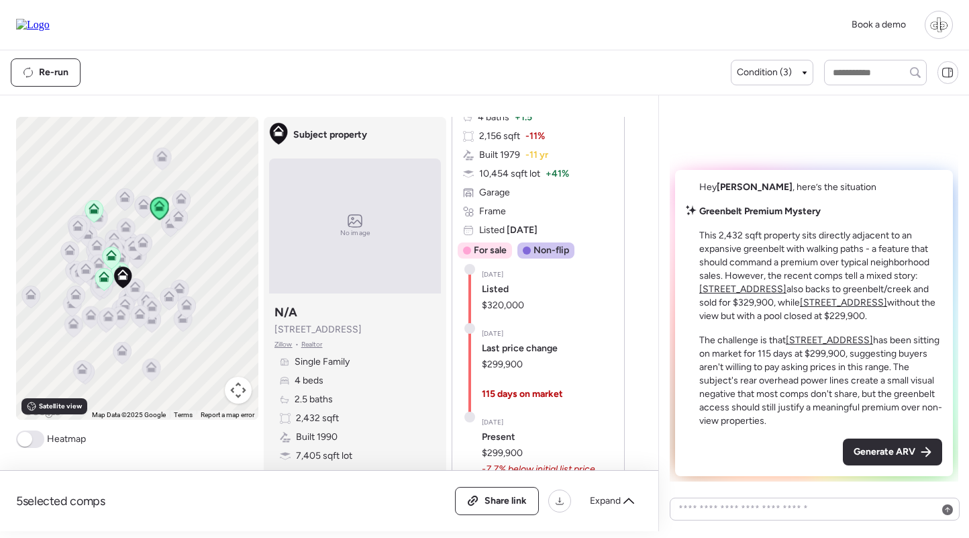
click at [528, 172] on span "10,454 sqft lot" at bounding box center [509, 173] width 61 height 13
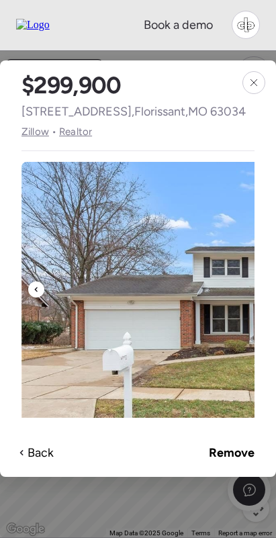
click at [68, 128] on span "Realtor" at bounding box center [75, 131] width 33 height 16
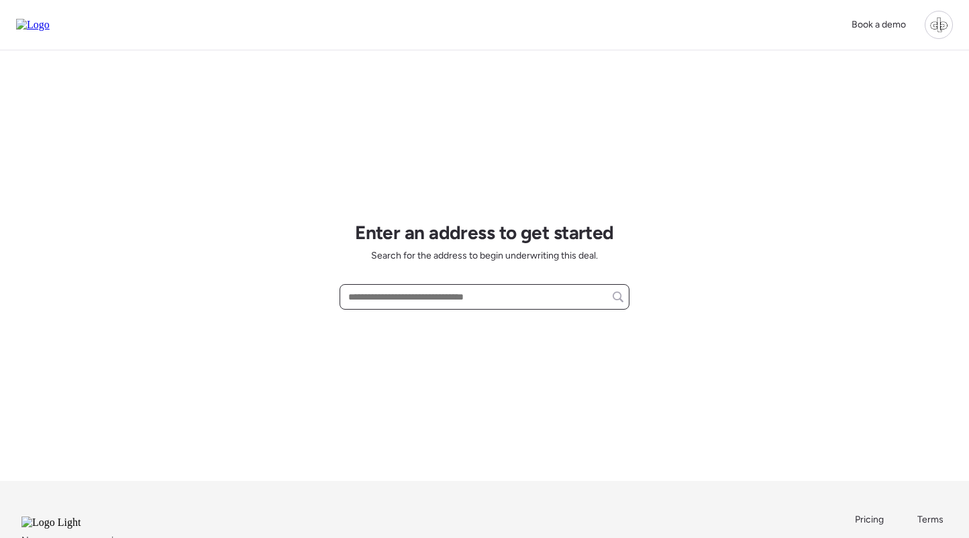
click at [472, 293] on input "text" at bounding box center [485, 296] width 278 height 19
paste input "**********"
click at [427, 298] on input "**********" at bounding box center [485, 296] width 278 height 19
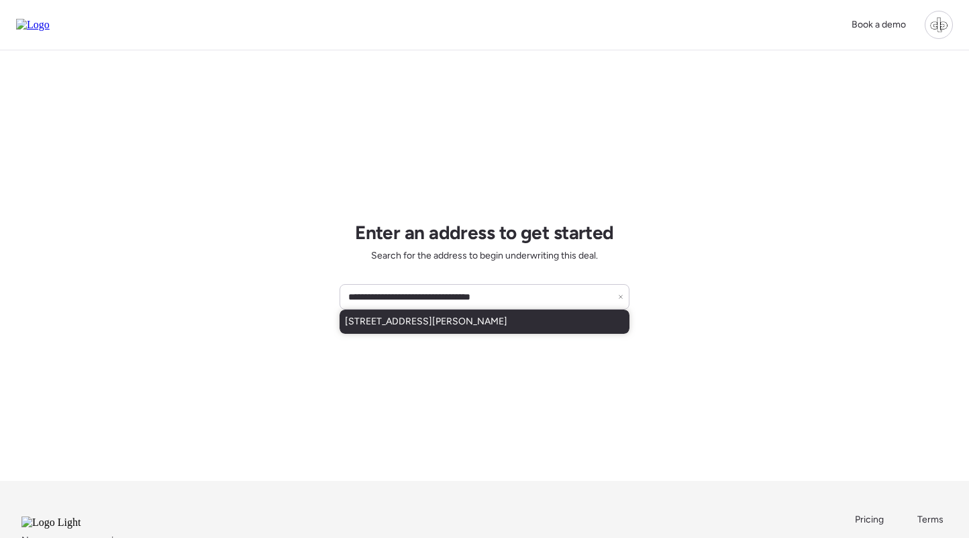
click at [456, 314] on div "[STREET_ADDRESS][PERSON_NAME]" at bounding box center [485, 321] width 290 height 24
type input "**********"
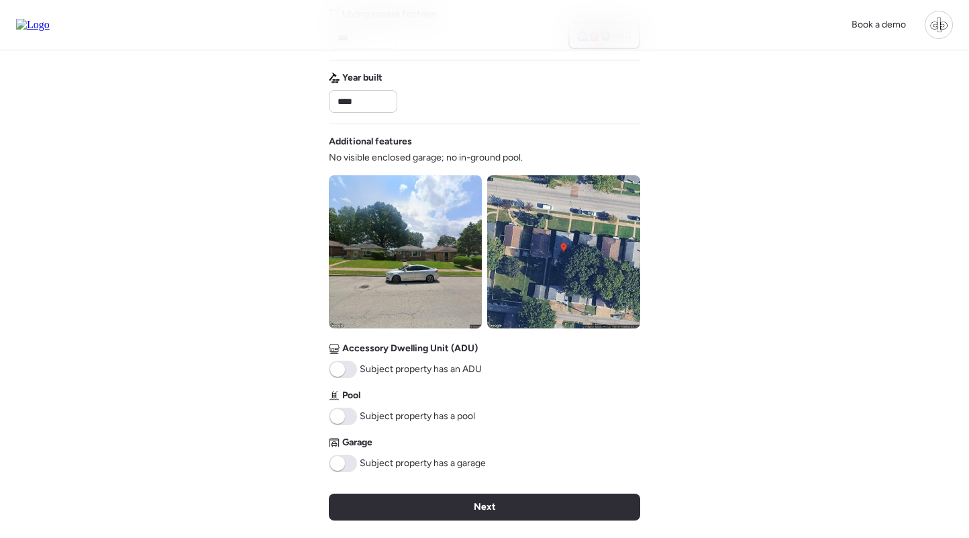
scroll to position [491, 0]
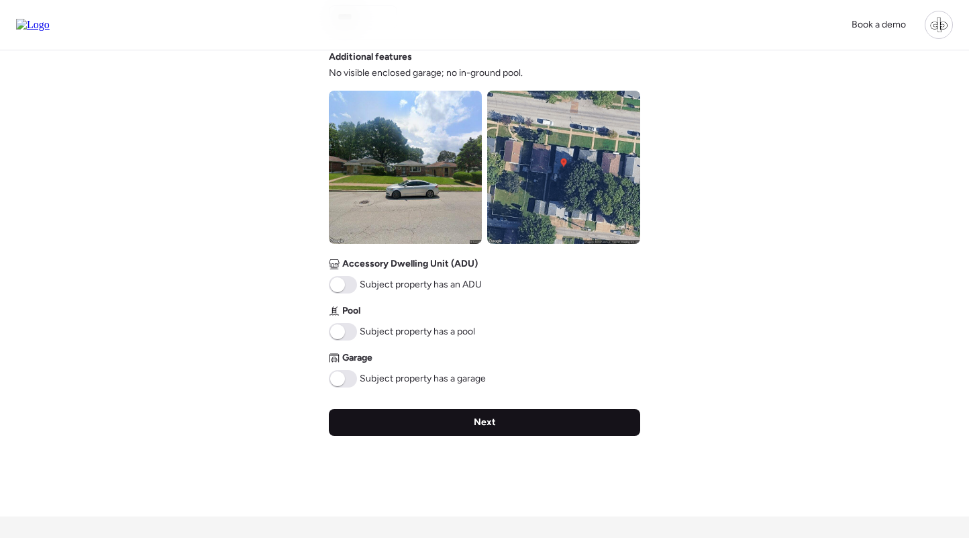
click at [482, 432] on div "Next" at bounding box center [484, 422] width 311 height 27
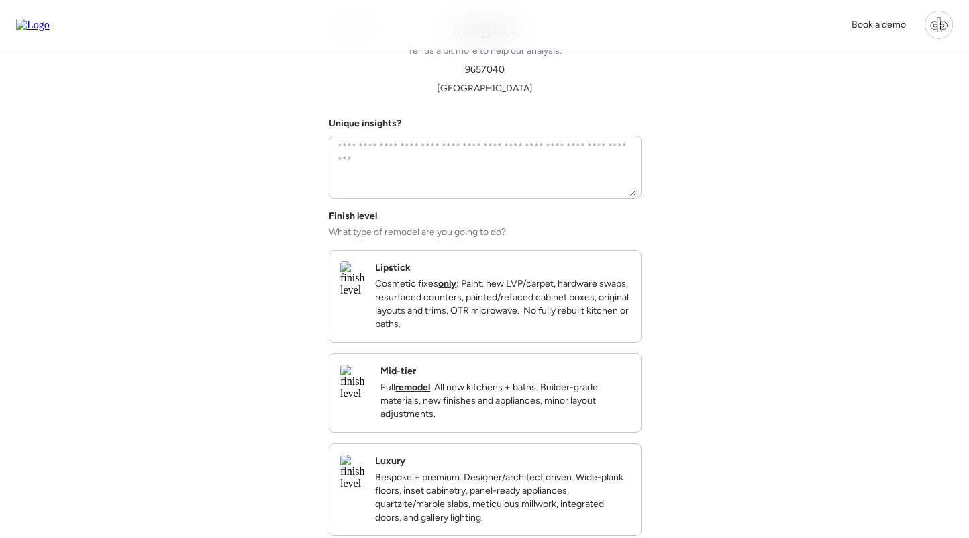
scroll to position [0, 0]
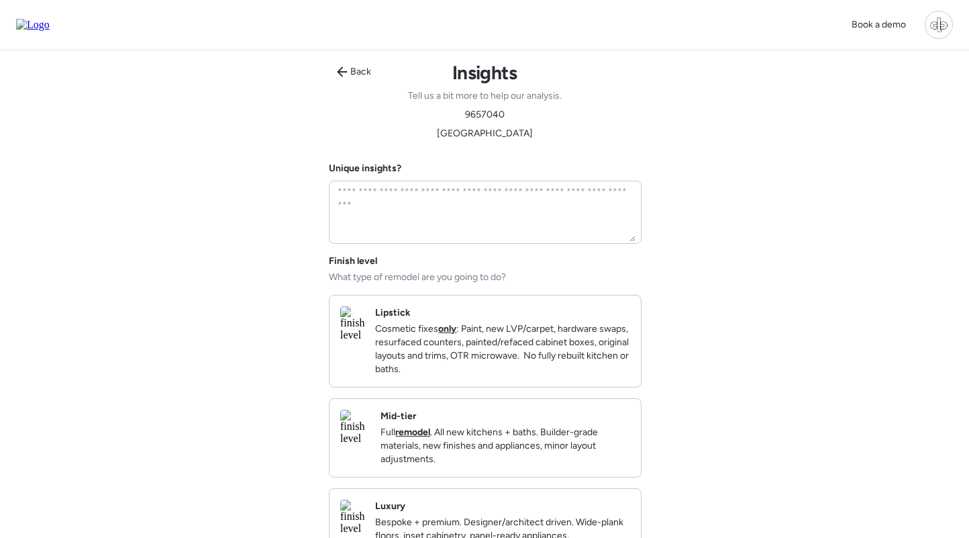
click at [475, 438] on div "Mid-tier Full remodel . All new kitchens + baths. Builder-grade materials, new …" at bounding box center [506, 437] width 250 height 56
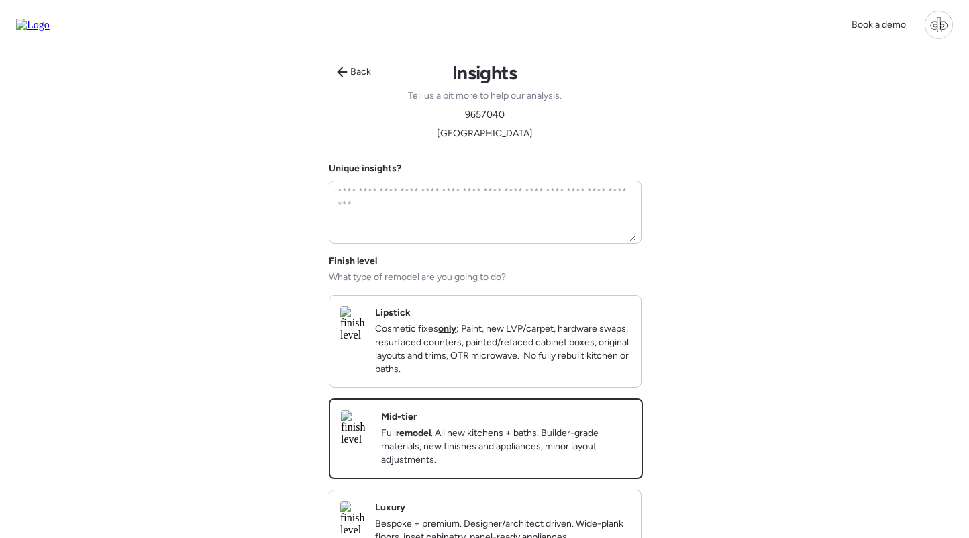
scroll to position [285, 0]
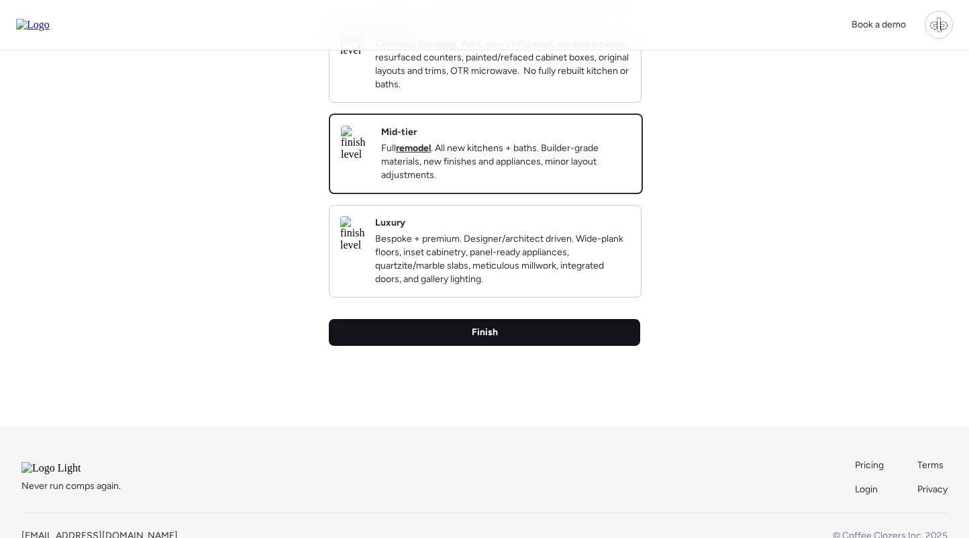
click at [502, 346] on div "Finish" at bounding box center [484, 332] width 311 height 27
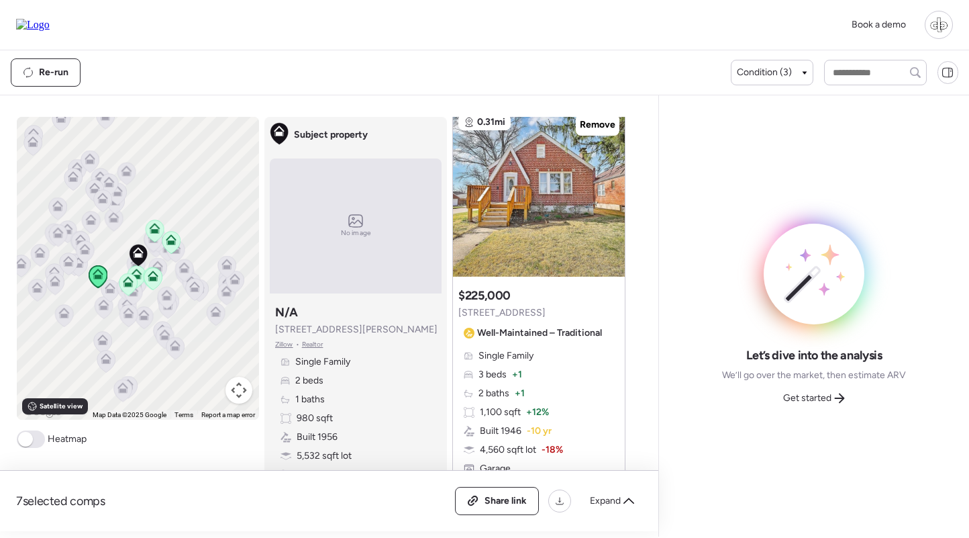
scroll to position [1821, 0]
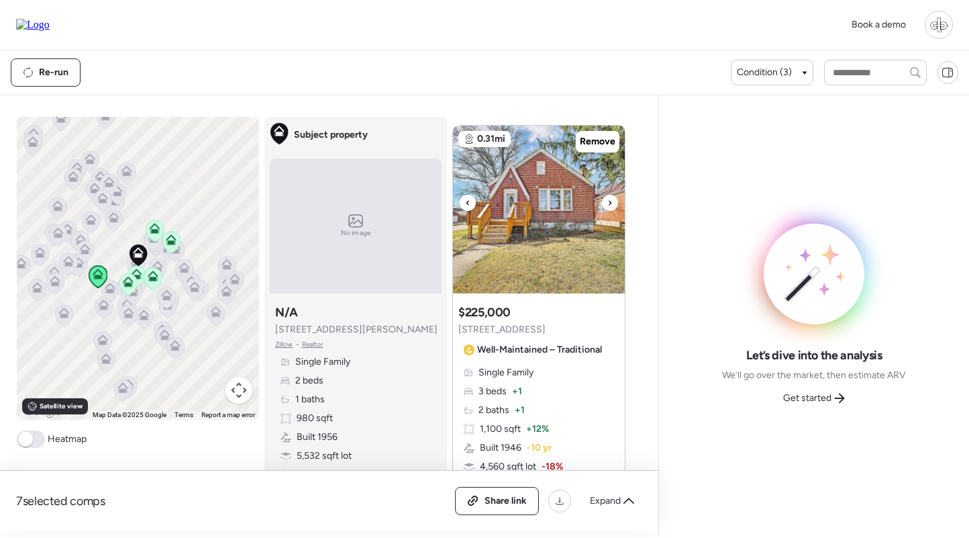
click at [525, 221] on img at bounding box center [539, 210] width 172 height 168
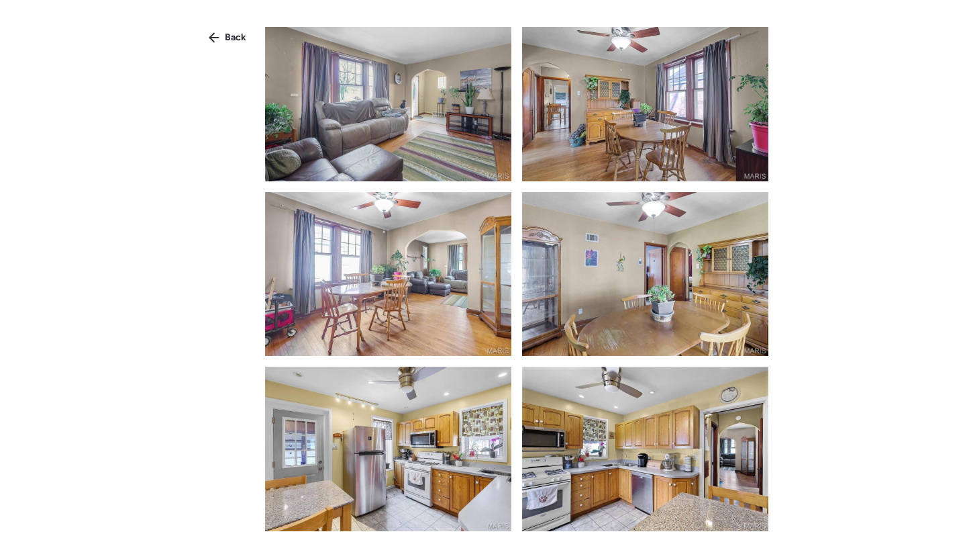
scroll to position [1017, 0]
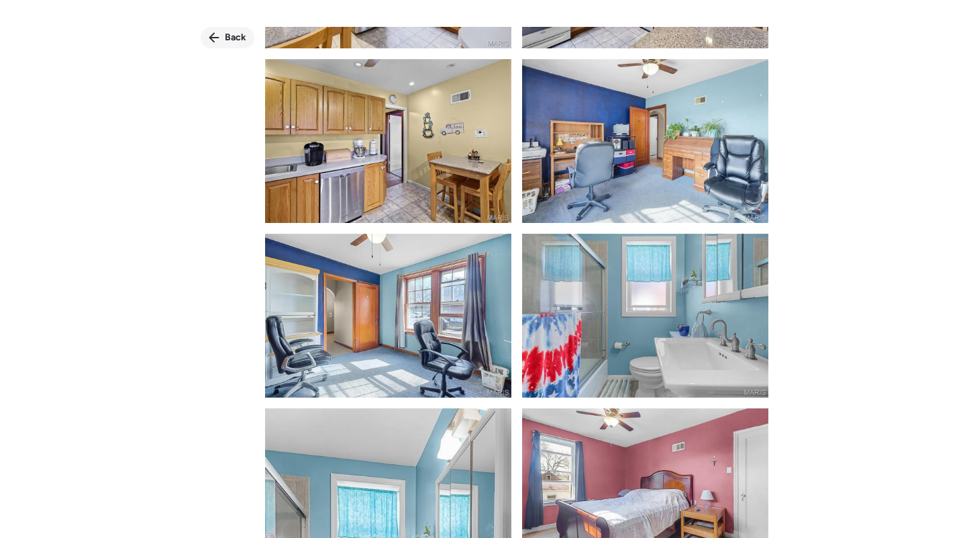
click at [226, 34] on span "Back" at bounding box center [235, 37] width 21 height 13
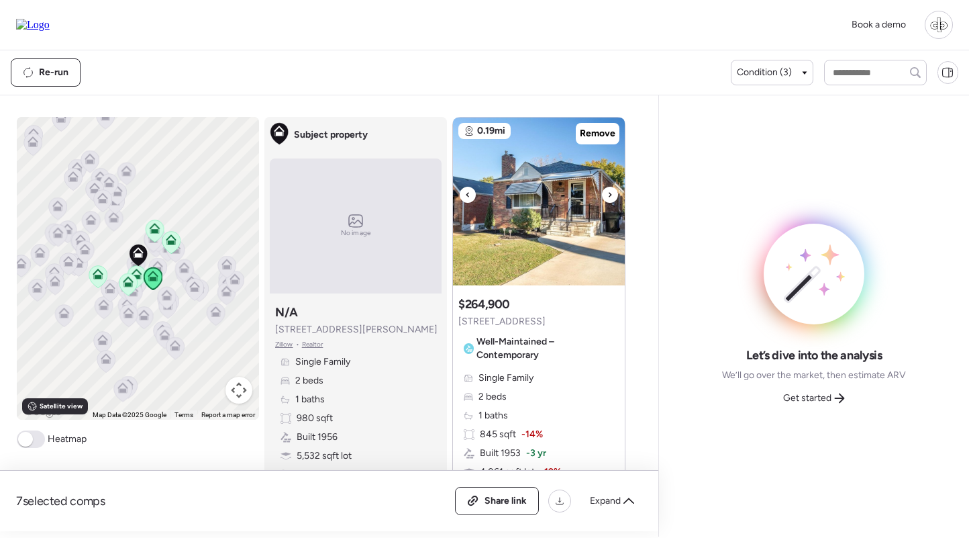
scroll to position [2440, 0]
click at [517, 205] on img at bounding box center [539, 203] width 172 height 168
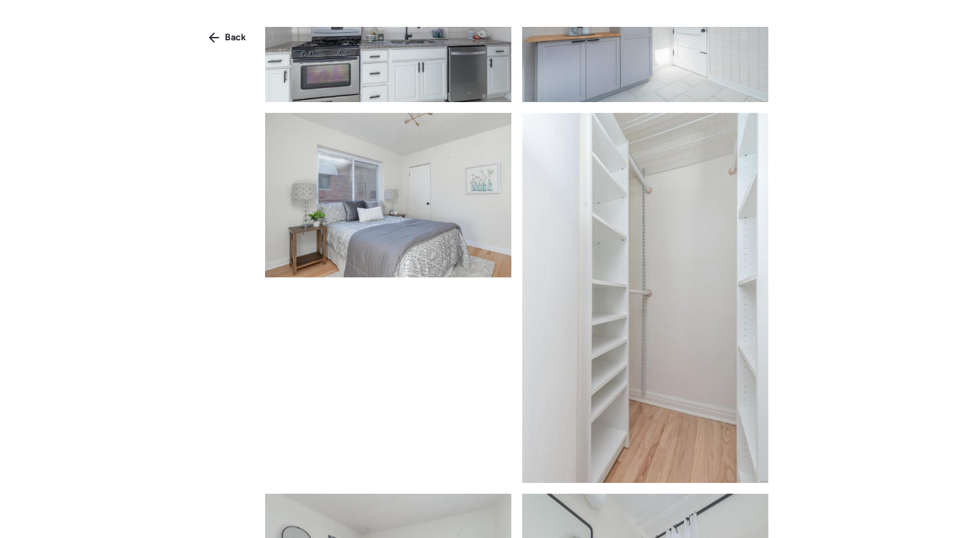
scroll to position [960, 0]
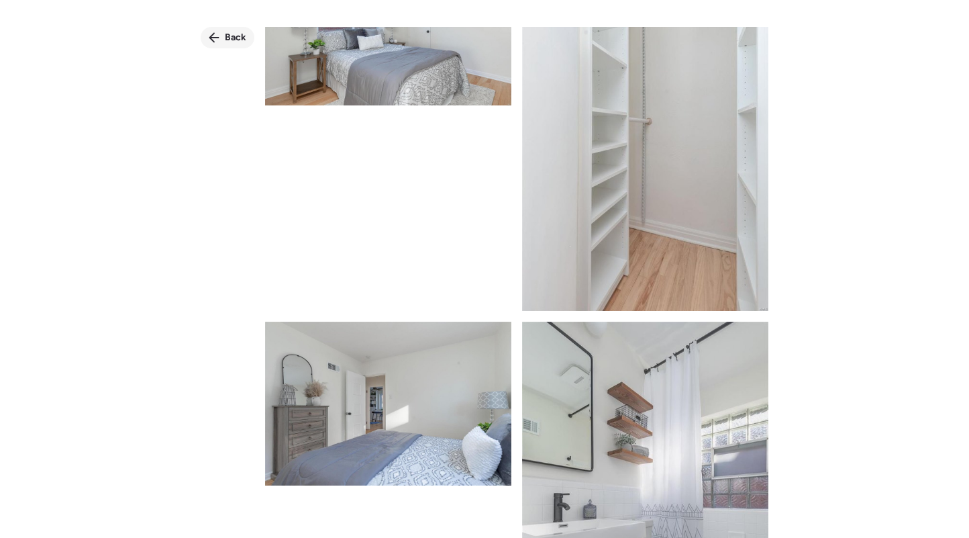
click at [219, 42] on icon at bounding box center [214, 37] width 11 height 11
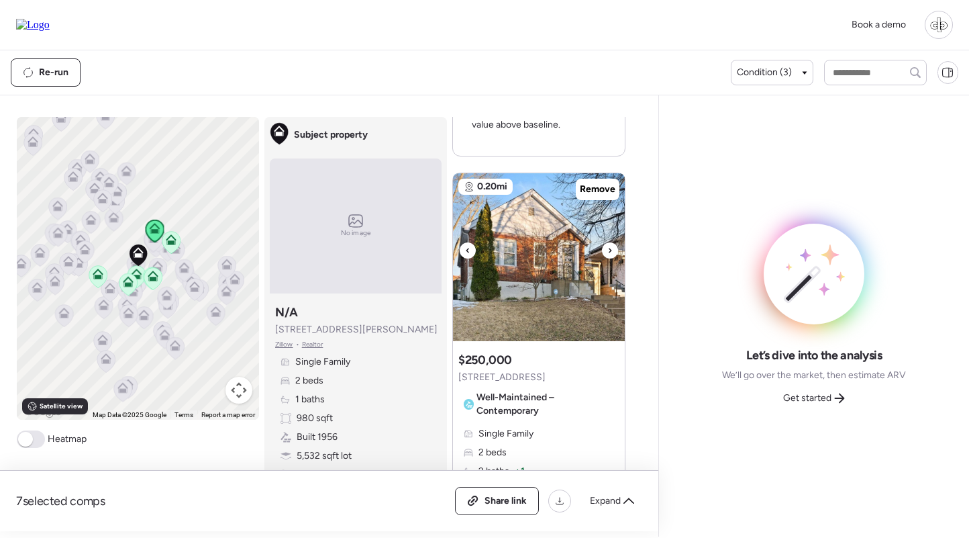
scroll to position [2981, 0]
click at [521, 268] on img at bounding box center [539, 256] width 172 height 168
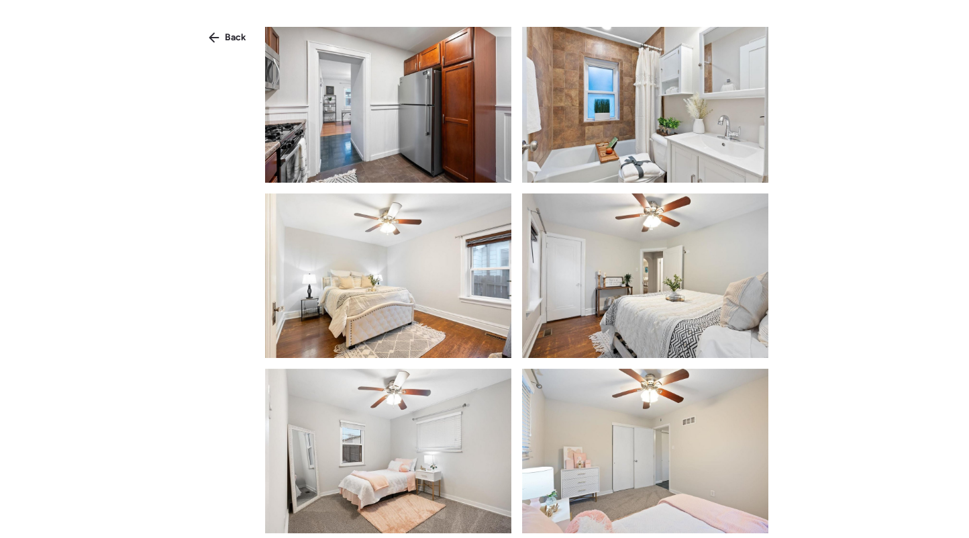
scroll to position [1114, 0]
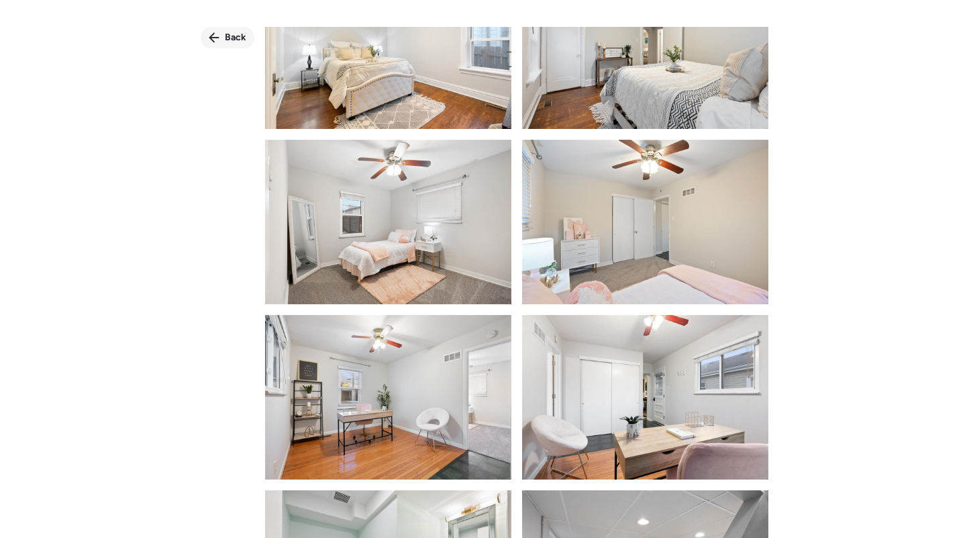
click at [237, 36] on span "Back" at bounding box center [235, 37] width 21 height 13
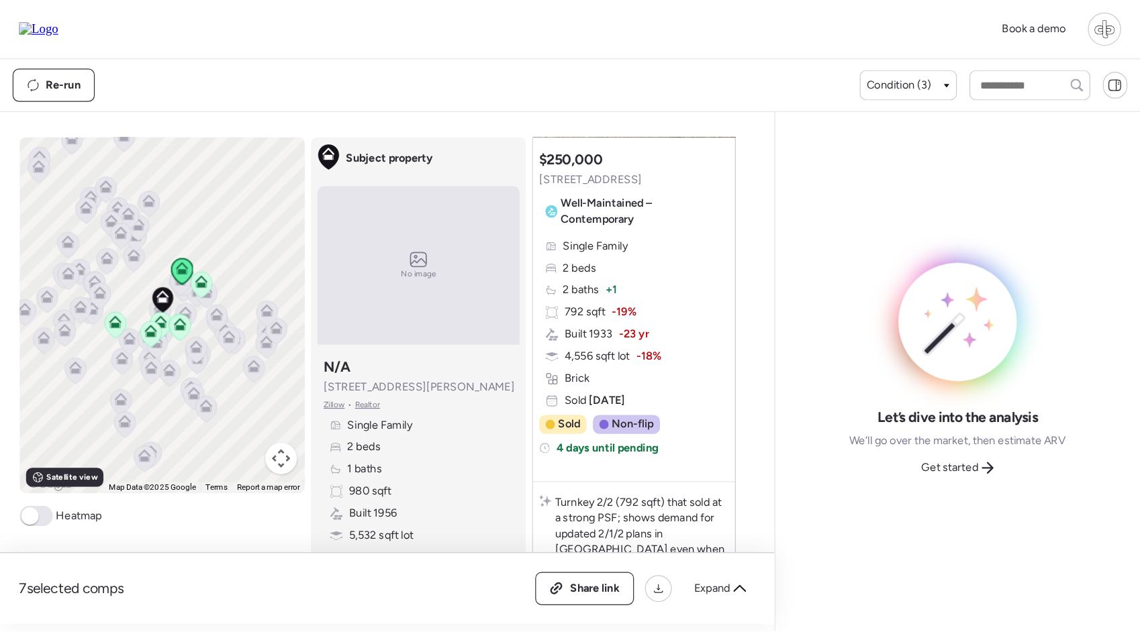
scroll to position [3302, 0]
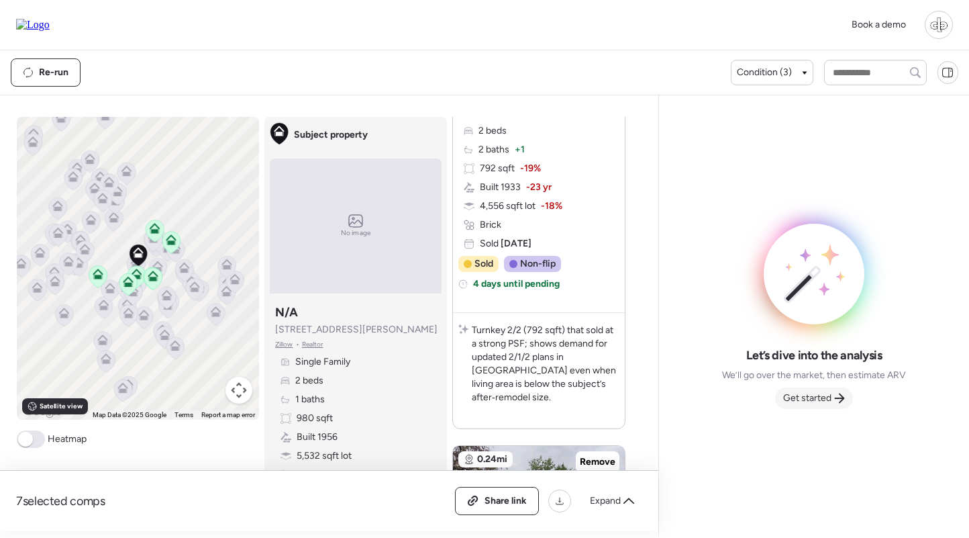
click at [825, 404] on span "Get started" at bounding box center [807, 397] width 48 height 13
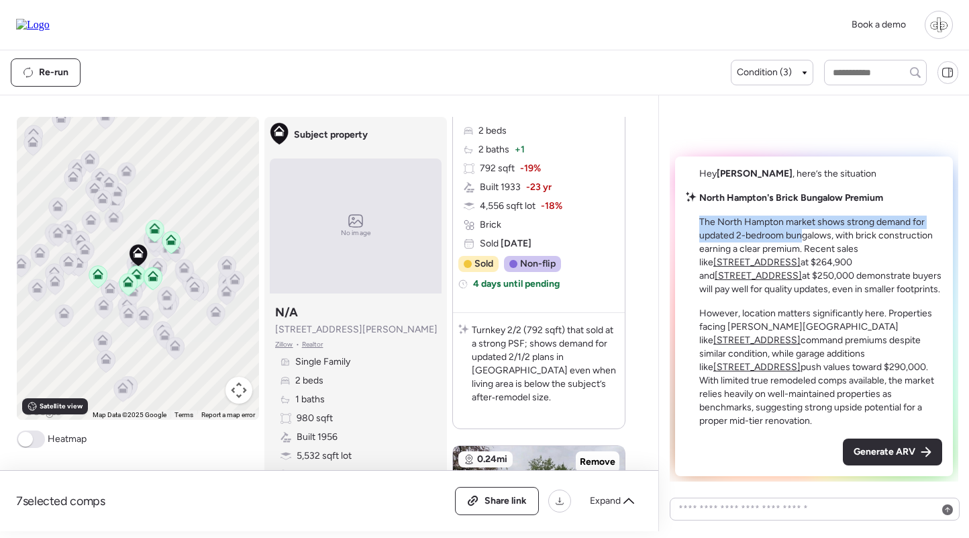
drag, startPoint x: 709, startPoint y: 228, endPoint x: 800, endPoint y: 245, distance: 92.8
click at [800, 245] on div "[GEOGRAPHIC_DATA]'s Brick Bungalow Premium The [GEOGRAPHIC_DATA] market shows s…" at bounding box center [820, 309] width 243 height 236
click at [800, 245] on p "The North Hampton market shows strong demand for updated 2-bedroom bungalows, w…" at bounding box center [820, 255] width 243 height 81
click at [426, 408] on div "Single Family 2 beds 1 baths 980 sqft Built 1956 5,532 sqft lot Brick" at bounding box center [355, 418] width 161 height 126
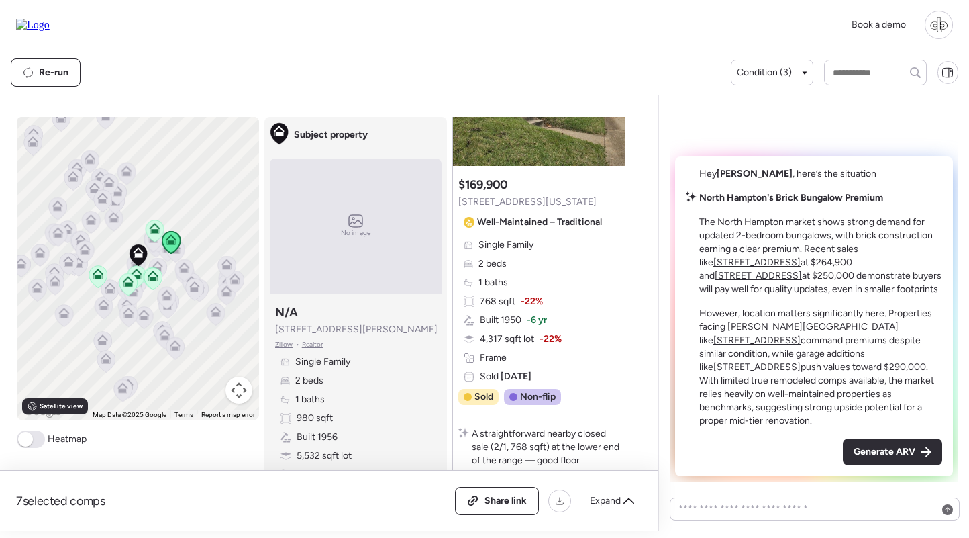
scroll to position [3592, 0]
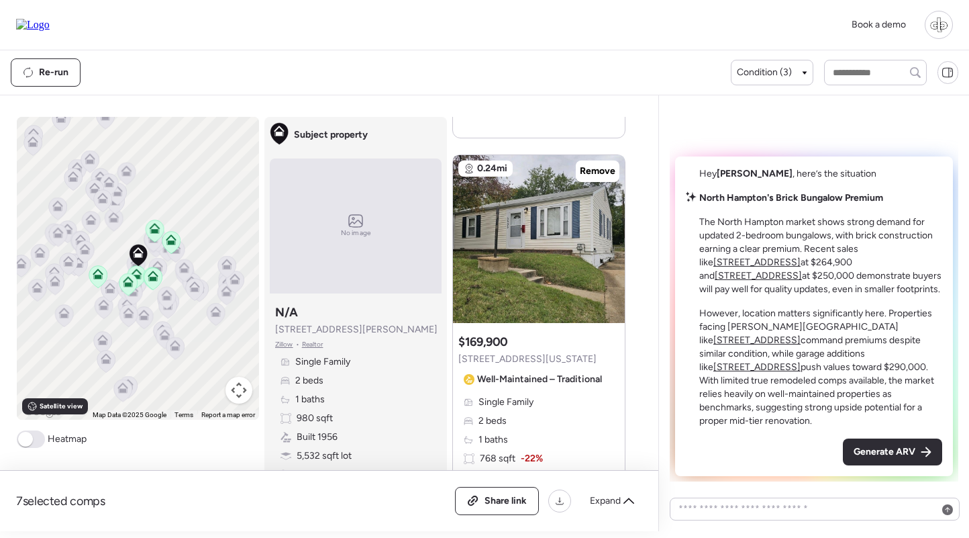
click at [801, 261] on u "[STREET_ADDRESS]" at bounding box center [756, 261] width 87 height 11
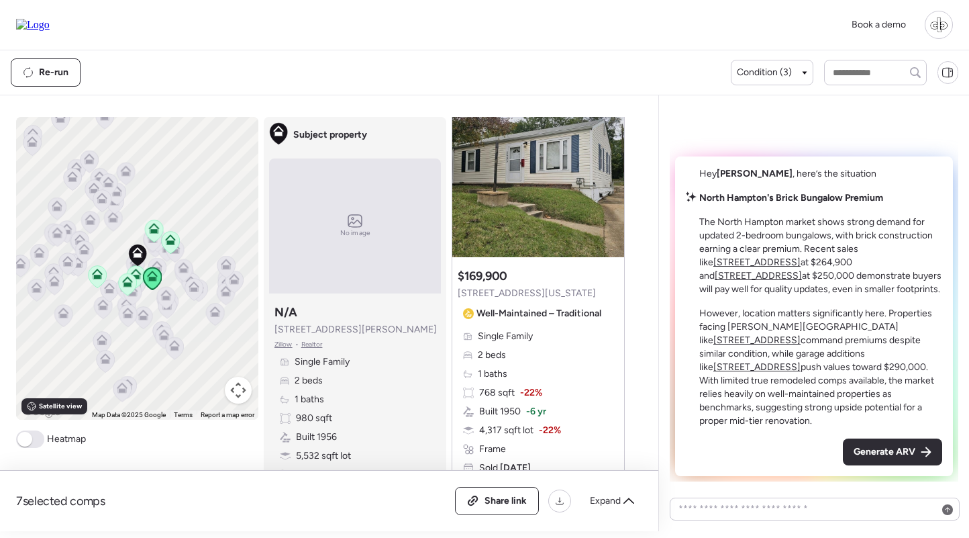
scroll to position [0, 0]
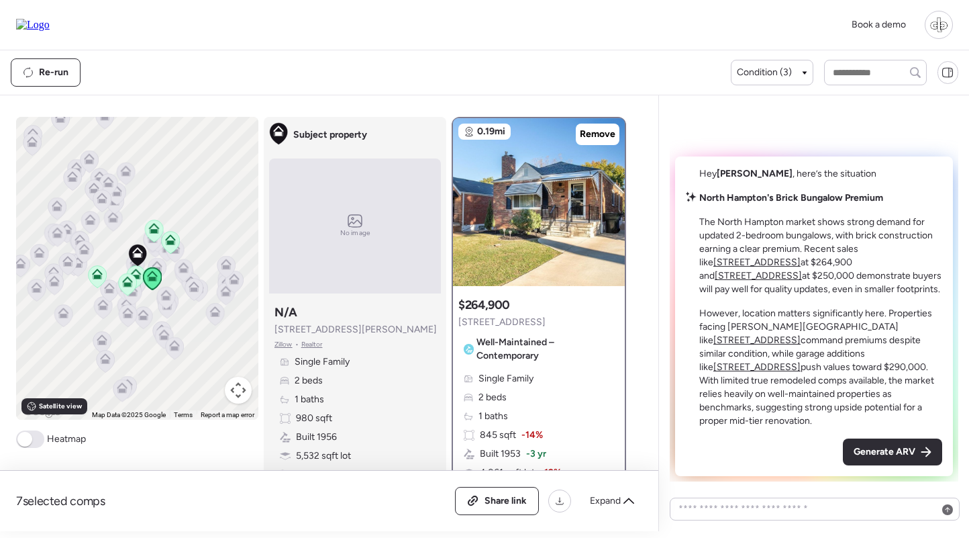
click at [802, 280] on u "[STREET_ADDRESS]" at bounding box center [758, 275] width 87 height 11
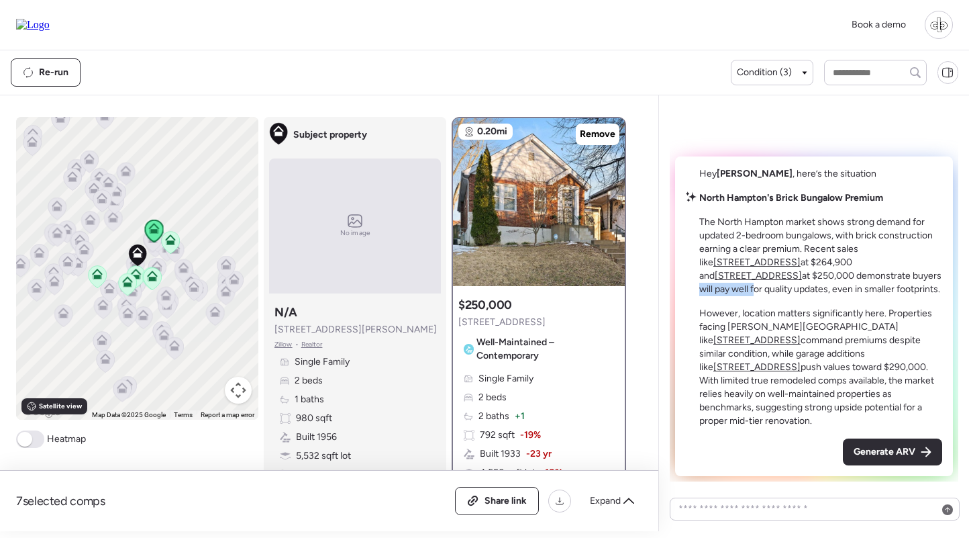
drag, startPoint x: 826, startPoint y: 289, endPoint x: 883, endPoint y: 291, distance: 57.1
click at [883, 289] on p "The North Hampton market shows strong demand for updated 2-bedroom bungalows, w…" at bounding box center [820, 255] width 243 height 81
click at [883, 291] on p "The North Hampton market shows strong demand for updated 2-bedroom bungalows, w…" at bounding box center [820, 255] width 243 height 81
drag, startPoint x: 754, startPoint y: 326, endPoint x: 870, endPoint y: 326, distance: 115.4
click at [870, 326] on p "However, location matters significantly here. Properties facing [PERSON_NAME][G…" at bounding box center [820, 367] width 243 height 121
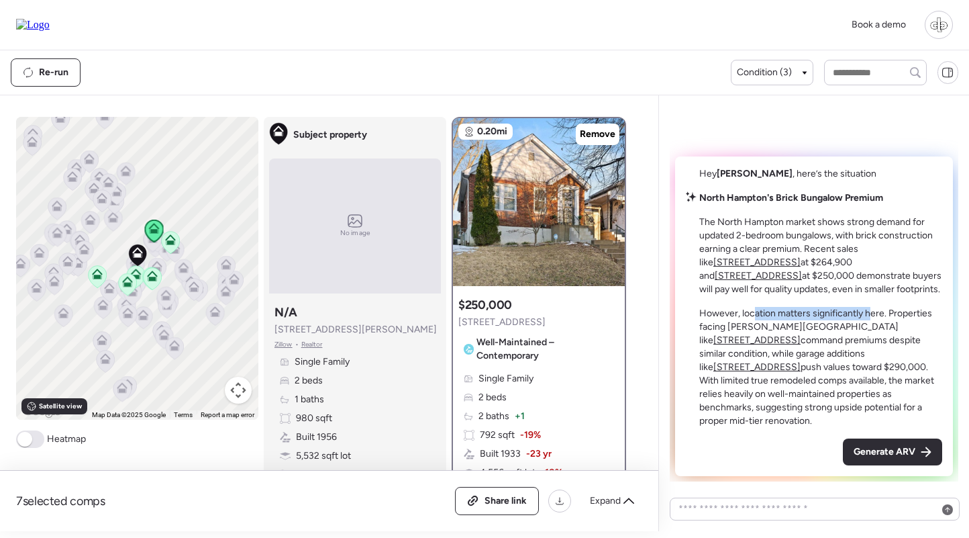
click at [870, 326] on p "However, location matters significantly here. Properties facing [PERSON_NAME][G…" at bounding box center [820, 367] width 243 height 121
drag, startPoint x: 720, startPoint y: 332, endPoint x: 742, endPoint y: 332, distance: 22.1
click at [742, 332] on p "However, location matters significantly here. Properties facing [PERSON_NAME][G…" at bounding box center [820, 367] width 243 height 121
click at [861, 294] on p "The North Hampton market shows strong demand for updated 2-bedroom bungalows, w…" at bounding box center [820, 255] width 243 height 81
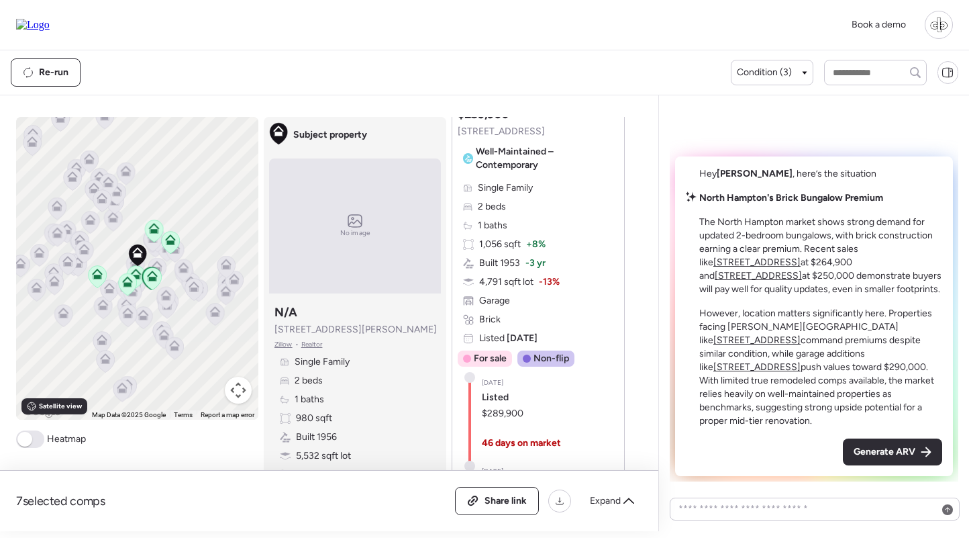
scroll to position [1362, 0]
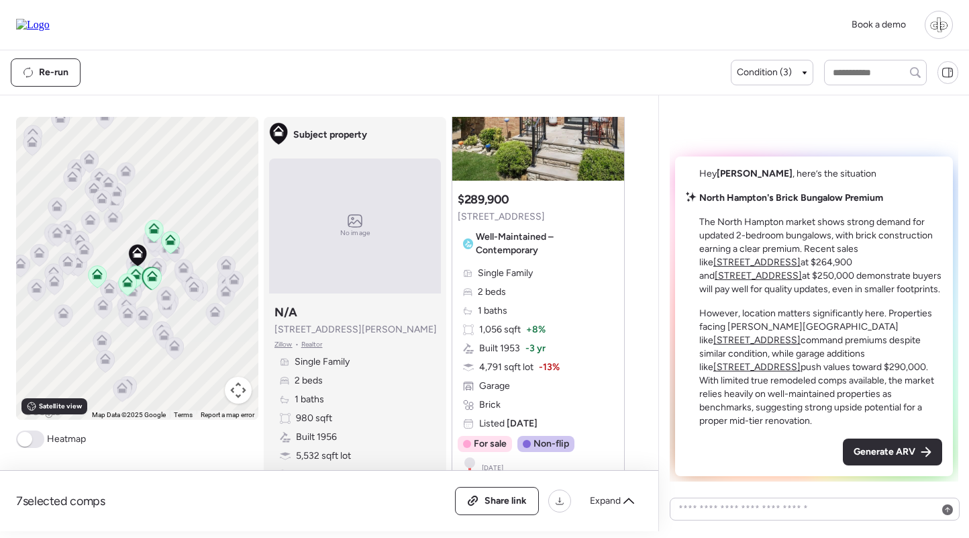
click at [525, 253] on div "Suggested comp $289,900 [STREET_ADDRESS] – Contemporary Single Family 2 beds 1 …" at bounding box center [538, 401] width 172 height 430
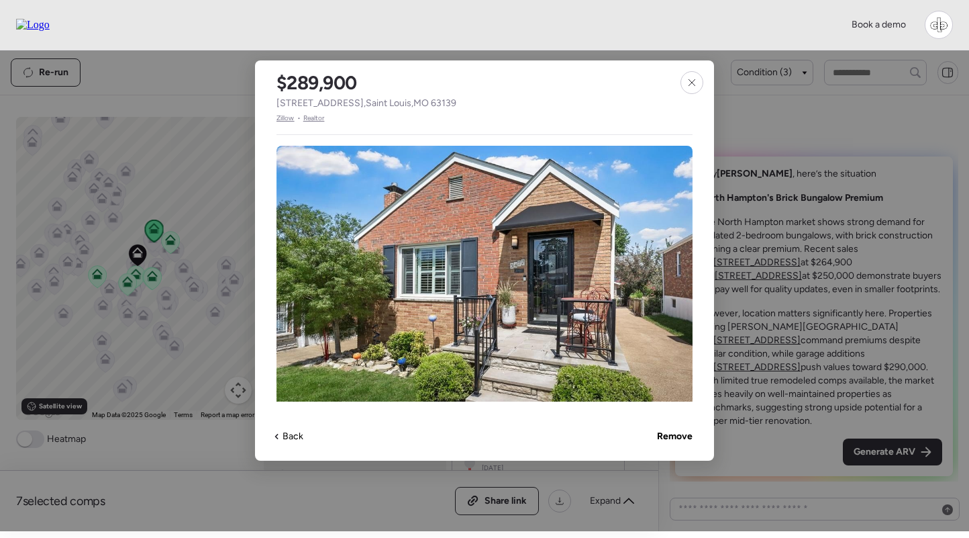
click at [280, 122] on span "Zillow" at bounding box center [286, 118] width 18 height 11
click at [696, 77] on icon at bounding box center [692, 82] width 11 height 11
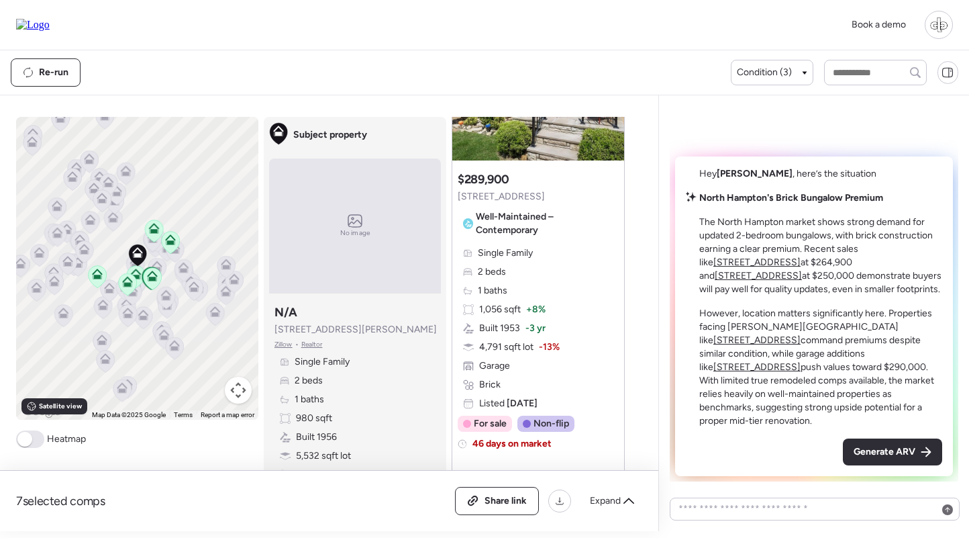
scroll to position [1382, 0]
click at [562, 247] on div "Single Family 2 beds 1 baths 1,056 sqft + 8% Built 1953 -3 yr 4,791 sqft lot -1…" at bounding box center [538, 329] width 161 height 164
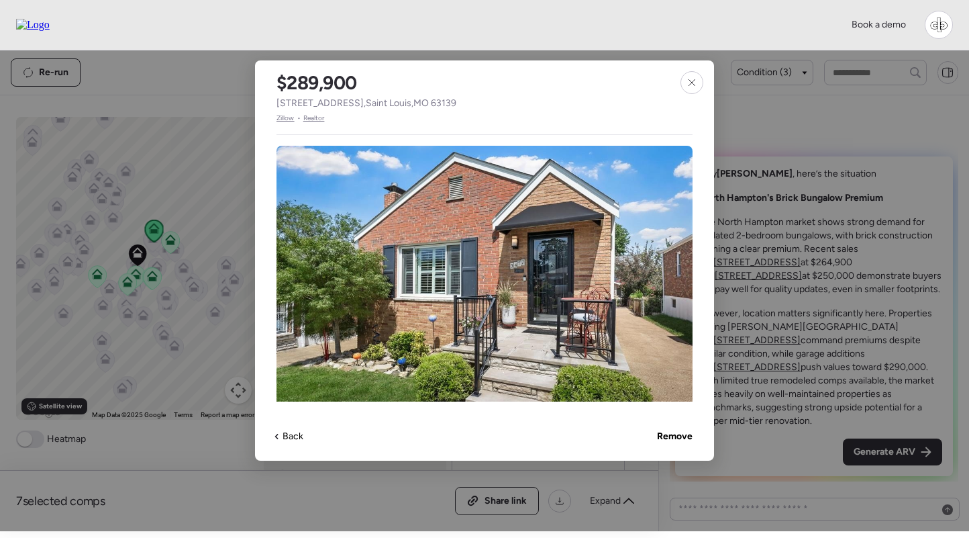
click at [282, 121] on span "Zillow" at bounding box center [286, 118] width 18 height 11
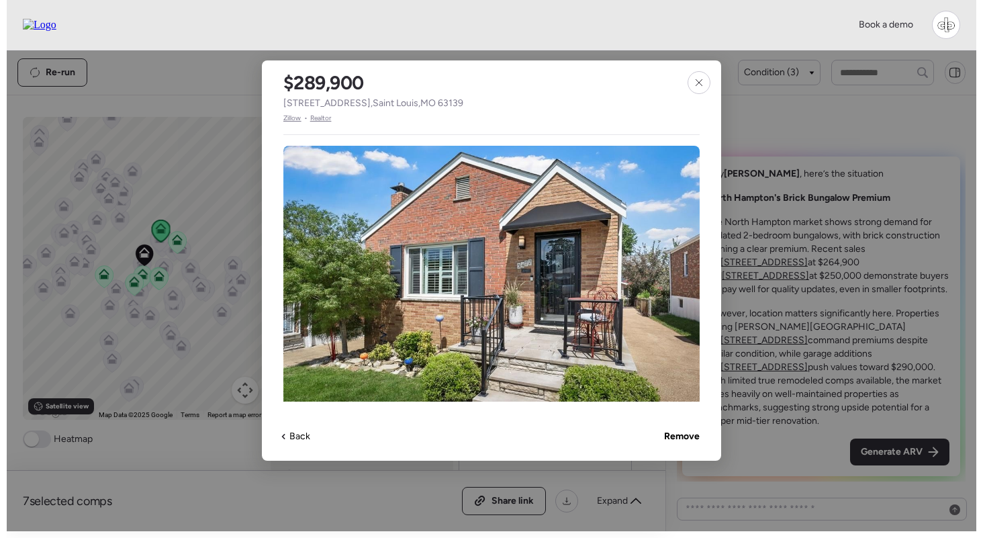
scroll to position [0, 0]
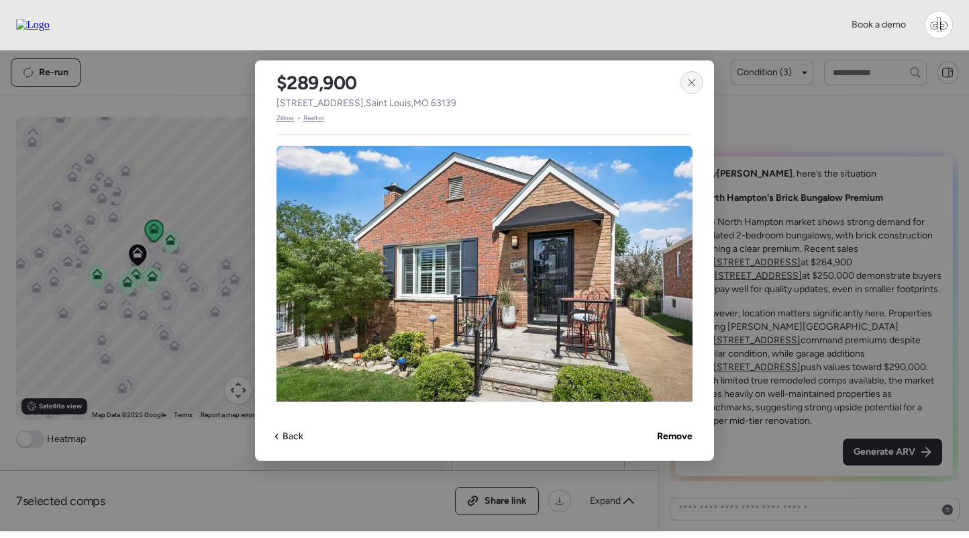
click at [695, 85] on icon at bounding box center [692, 82] width 6 height 6
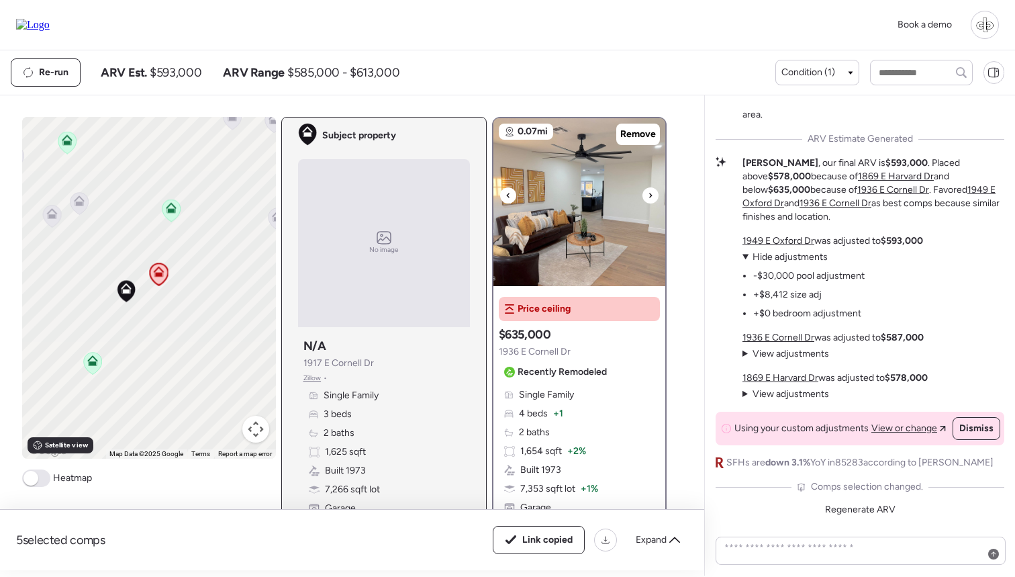
scroll to position [78, 0]
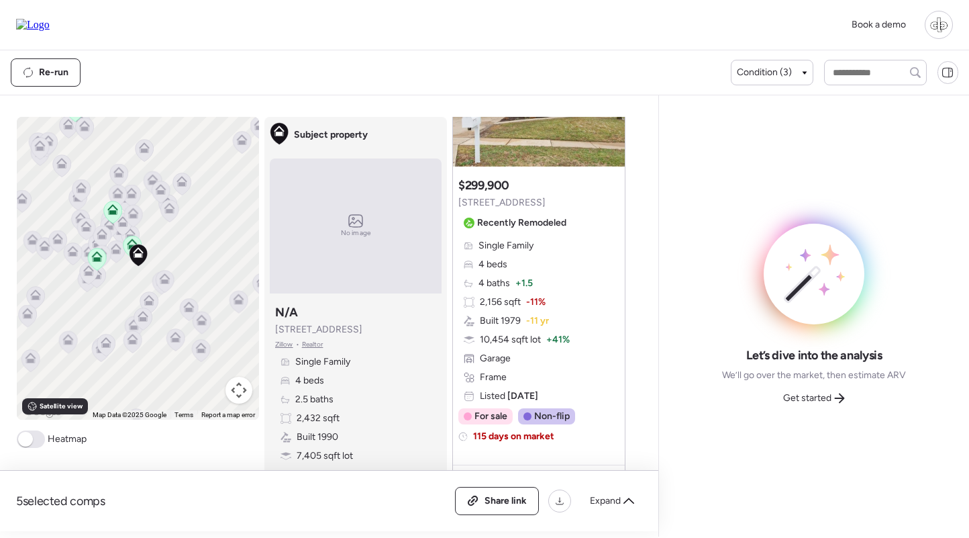
scroll to position [2628, 0]
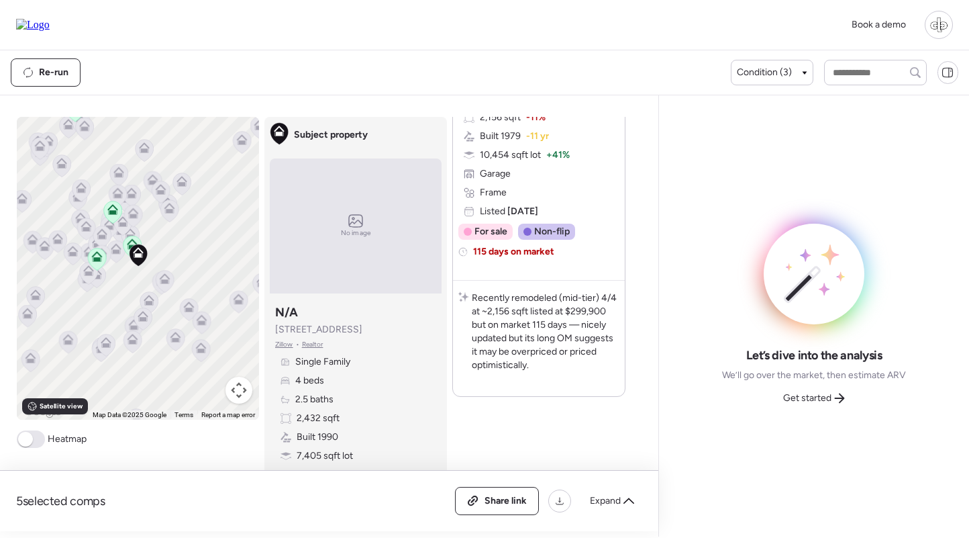
scroll to position [2814, 0]
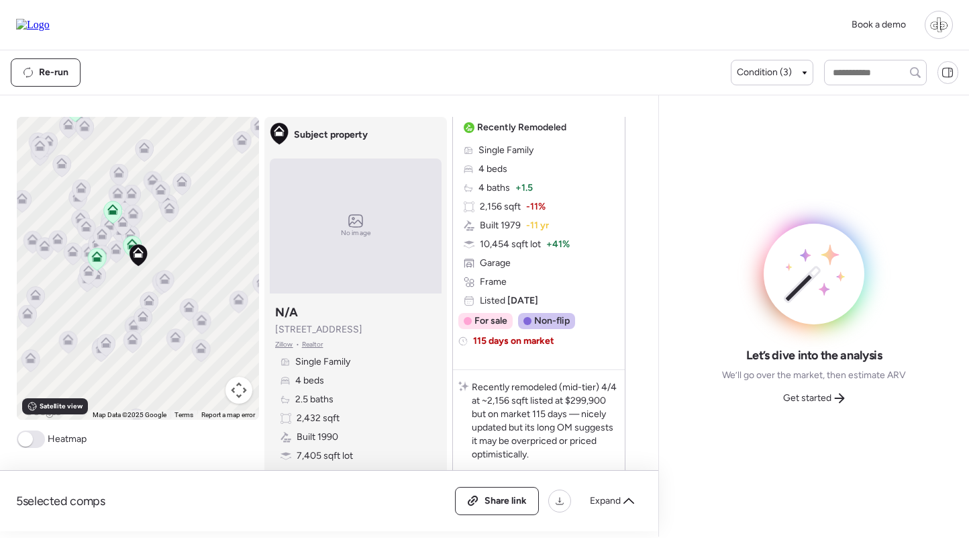
scroll to position [2724, 0]
click at [504, 230] on span "Built 1979" at bounding box center [500, 227] width 41 height 13
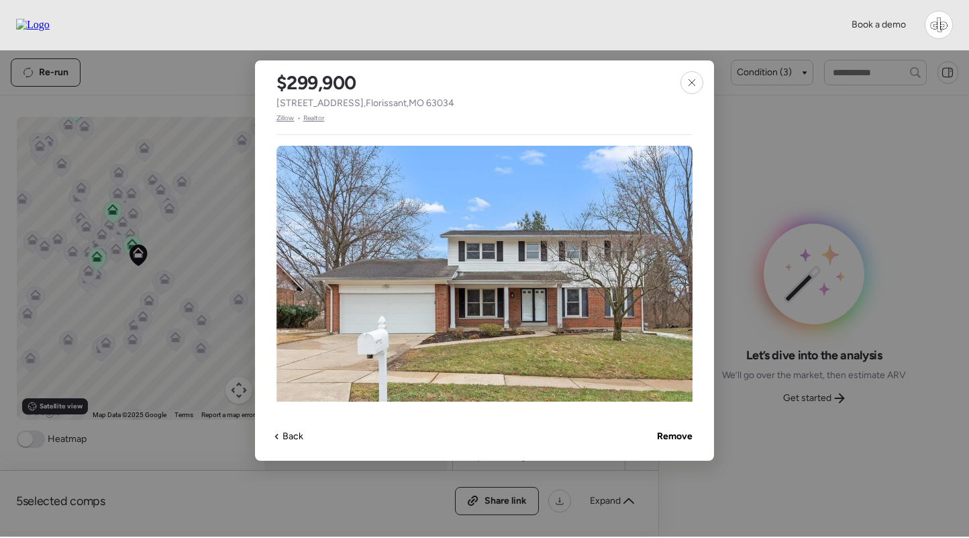
click at [281, 119] on span "Zillow" at bounding box center [286, 118] width 18 height 11
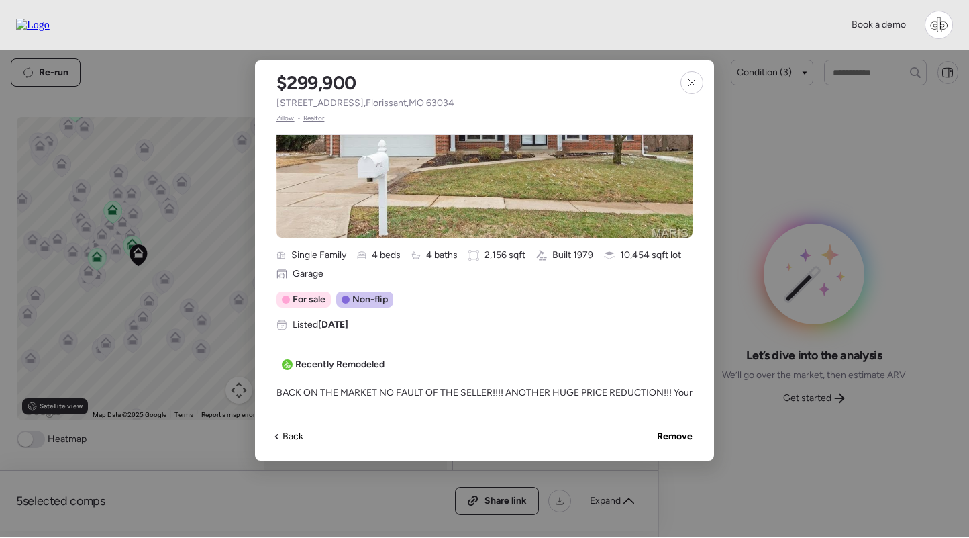
scroll to position [89, 0]
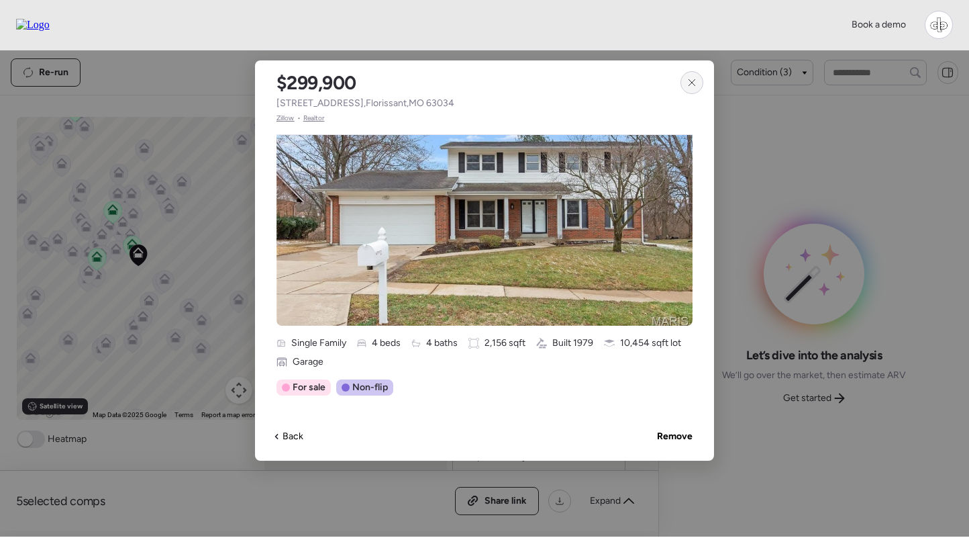
click at [687, 85] on icon at bounding box center [692, 82] width 11 height 11
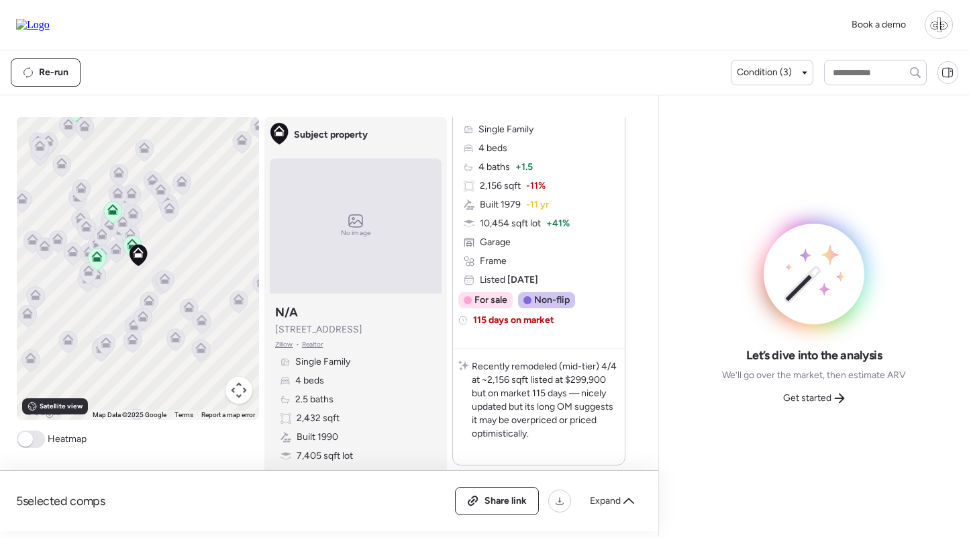
scroll to position [2635, 0]
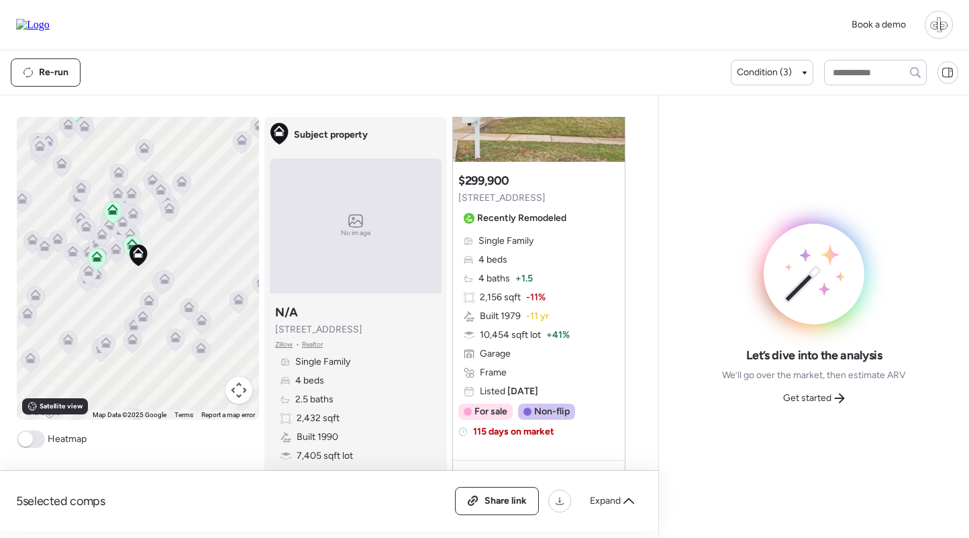
click at [536, 281] on div "Single Family 4 beds 4 baths + 1.5 2,156 sqft -11% Built 1979 -11 yr 10,454 sqf…" at bounding box center [538, 316] width 161 height 164
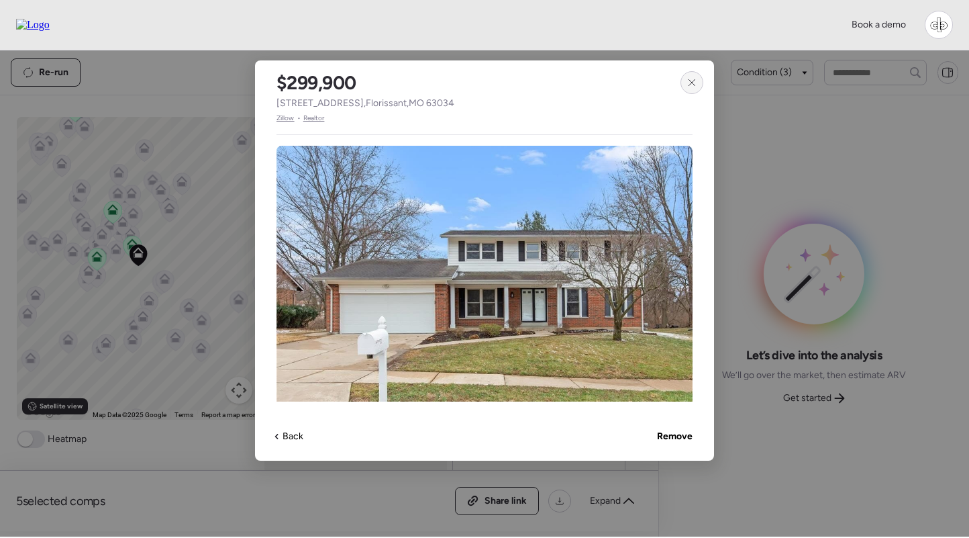
click at [697, 78] on icon at bounding box center [692, 82] width 11 height 11
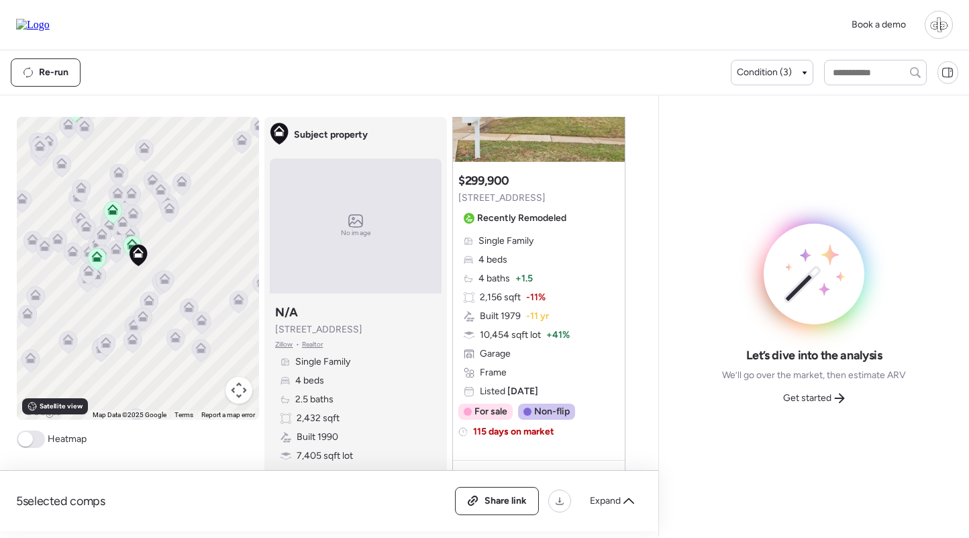
scroll to position [2154, 0]
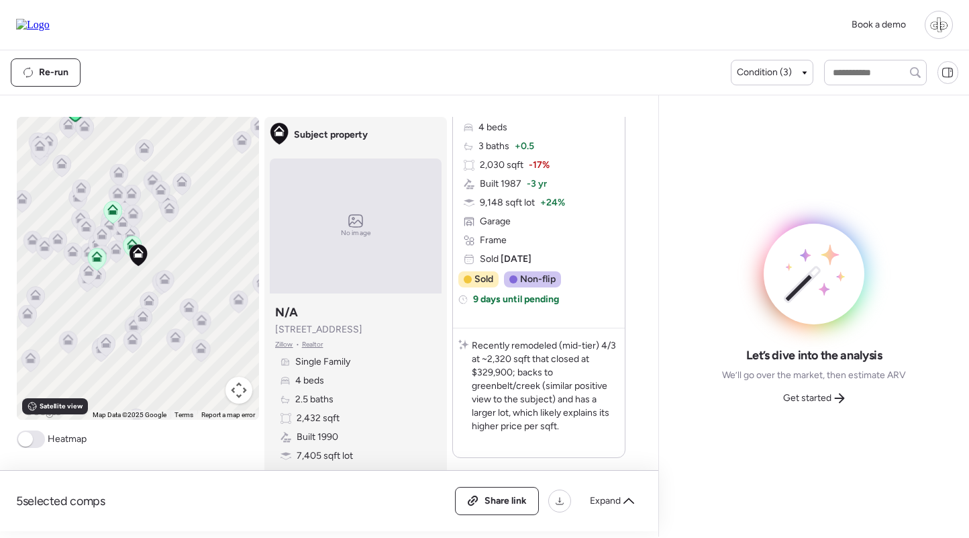
click at [560, 178] on div "Single Family 4 beds 3 baths + 0.5 2,030 sqft -17% Built 1987 -3 yr 9,148 sqft …" at bounding box center [538, 184] width 161 height 164
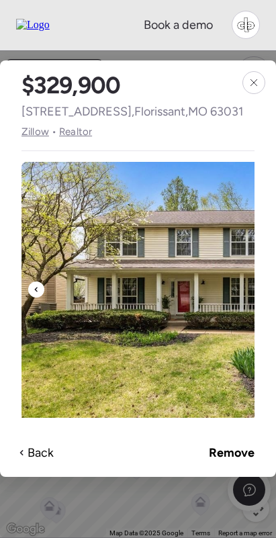
click at [35, 140] on span "Zillow" at bounding box center [35, 131] width 28 height 16
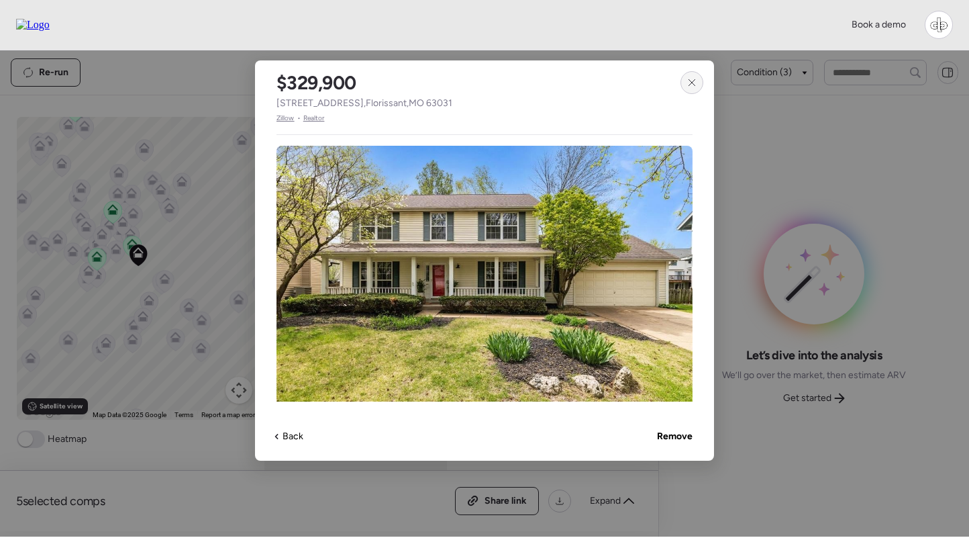
click at [692, 83] on icon at bounding box center [692, 82] width 11 height 11
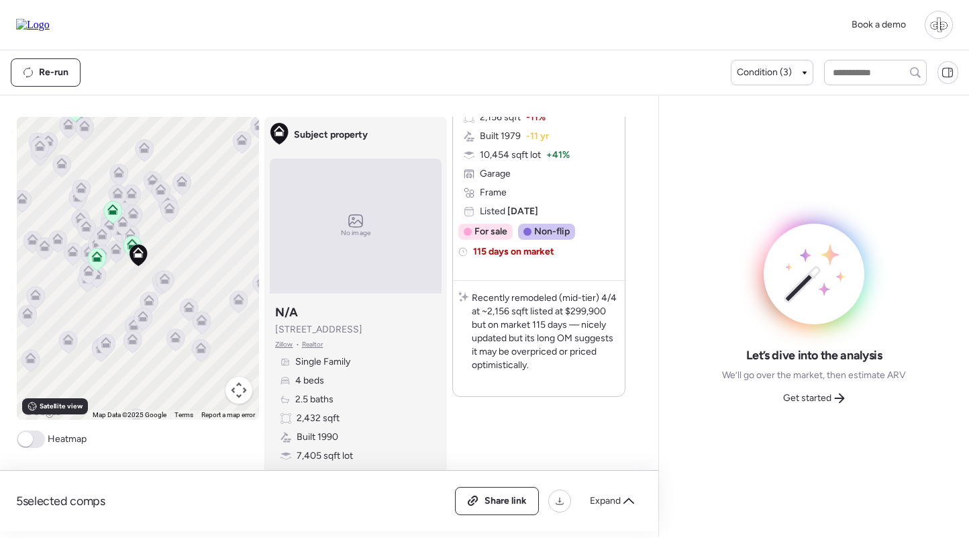
click at [549, 326] on p "Recently remodeled (mid-tier) 4/4 at ~2,156 sqft listed at $299,900 but on mark…" at bounding box center [546, 331] width 148 height 81
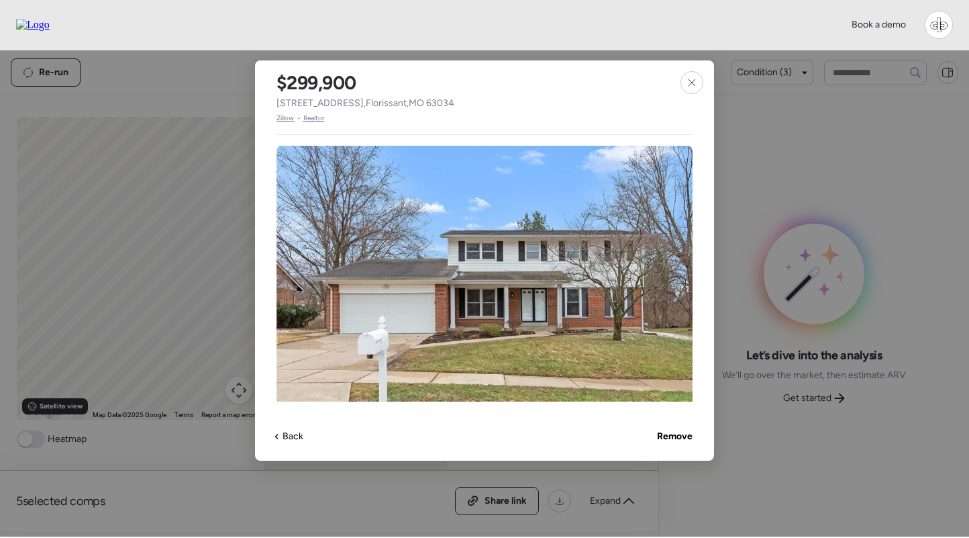
scroll to position [2815, 0]
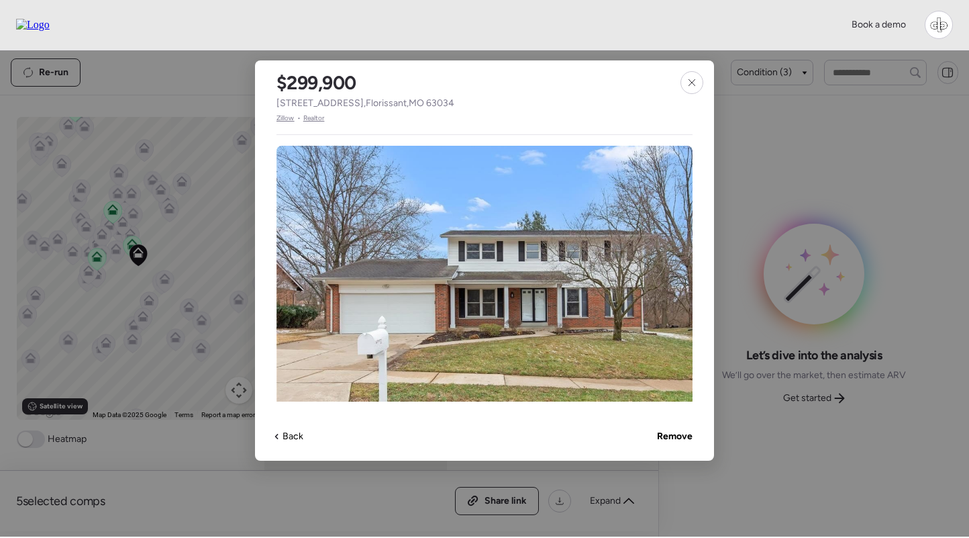
click at [282, 119] on span "Zillow" at bounding box center [286, 118] width 18 height 11
click at [689, 85] on icon at bounding box center [692, 82] width 6 height 6
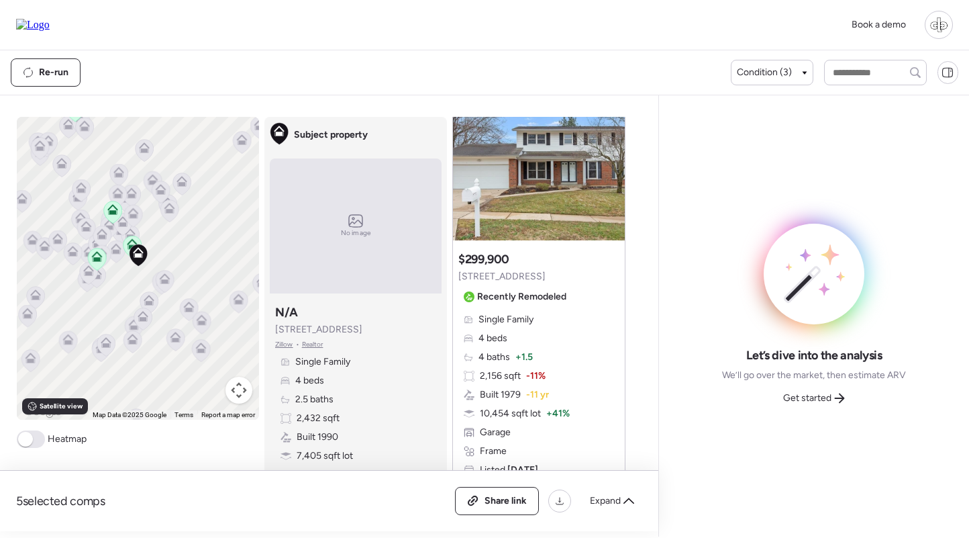
scroll to position [2447, 0]
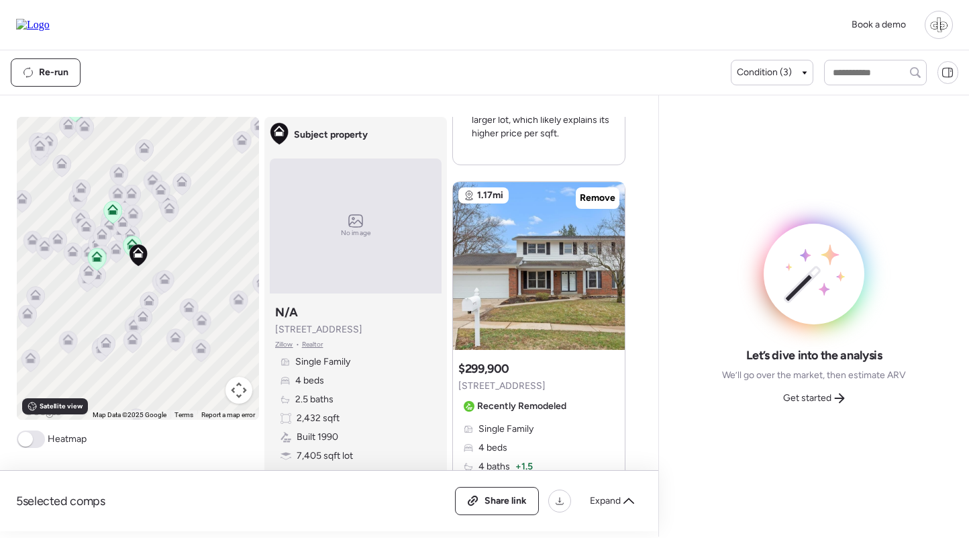
click at [332, 49] on div "Book a demo" at bounding box center [484, 25] width 969 height 50
click at [52, 72] on span "Re-run" at bounding box center [54, 72] width 30 height 13
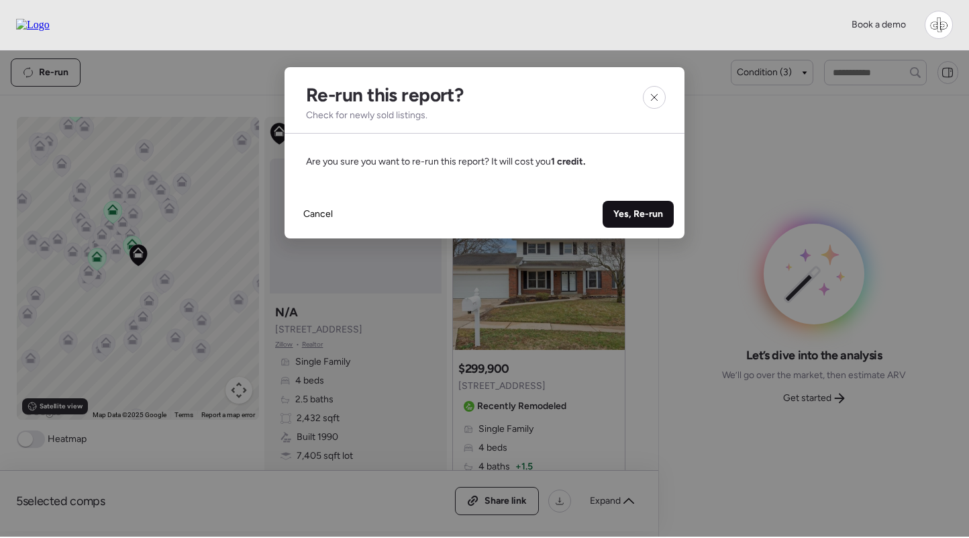
click at [642, 210] on span "Yes, Re-run" at bounding box center [638, 213] width 50 height 13
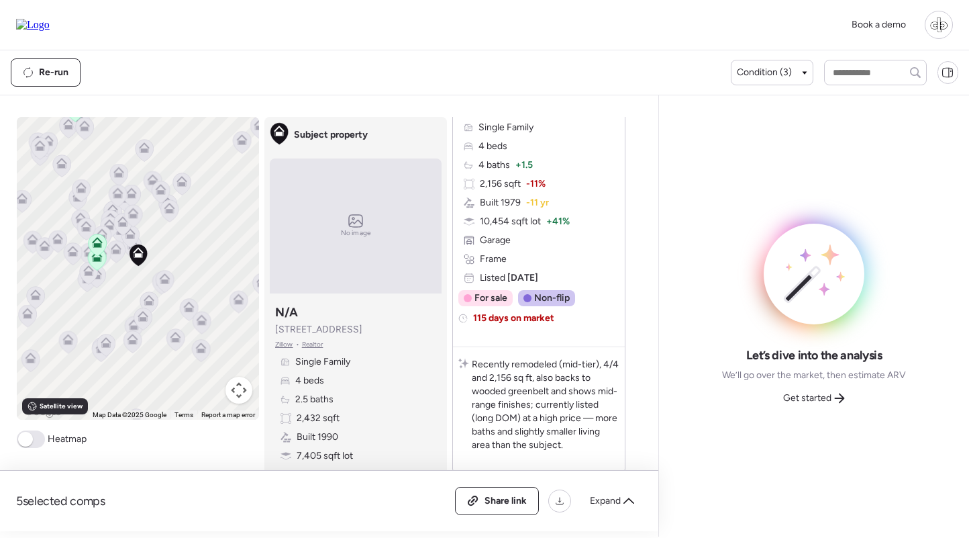
scroll to position [2842, 0]
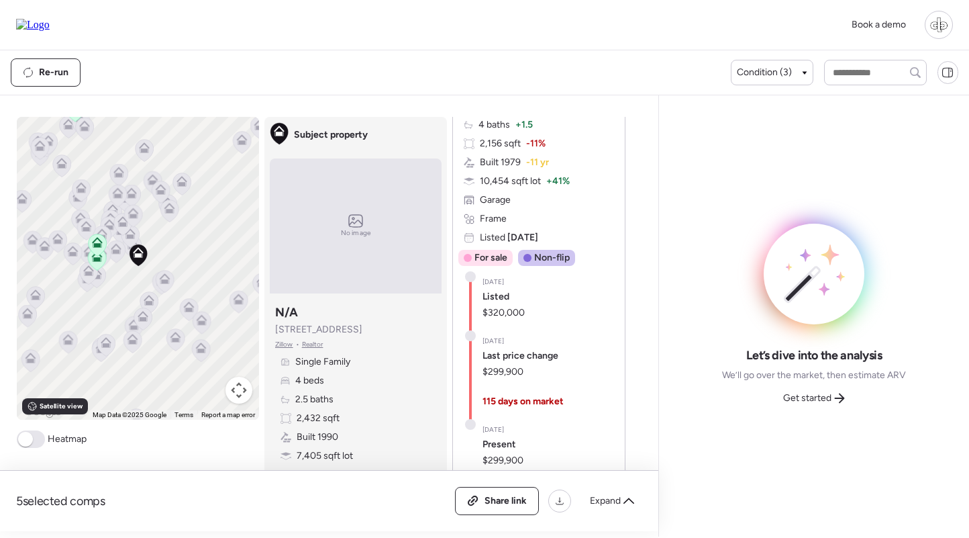
click at [543, 159] on span "-11 yr" at bounding box center [537, 162] width 23 height 13
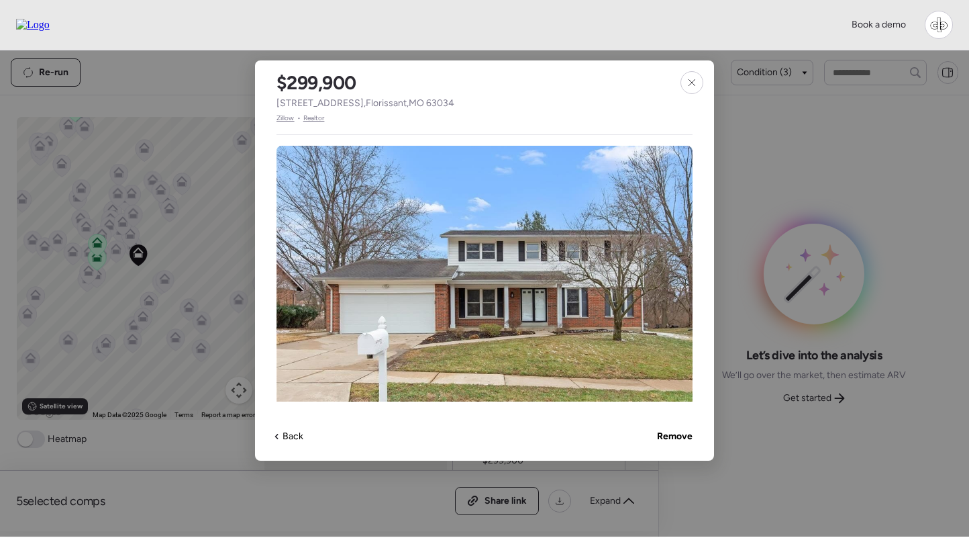
click at [282, 120] on span "Zillow" at bounding box center [286, 118] width 18 height 11
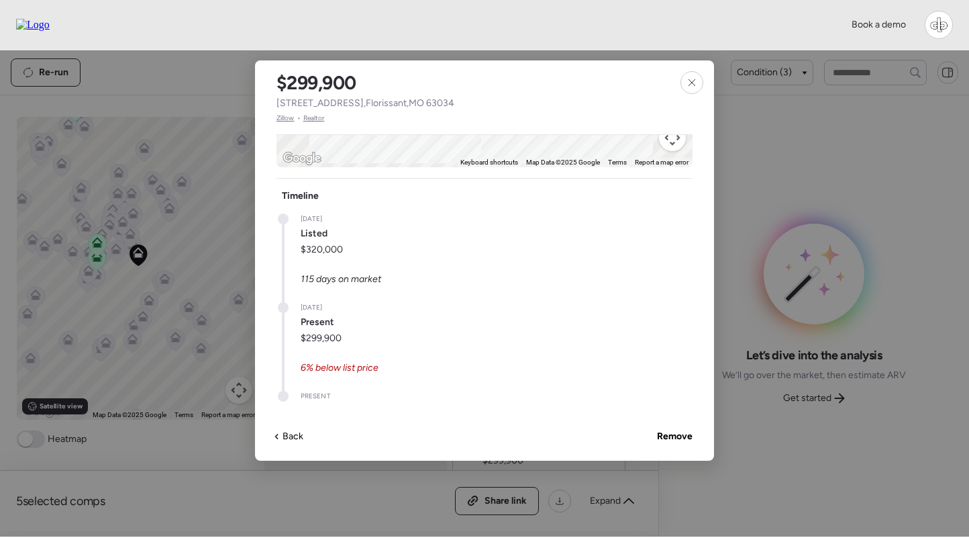
scroll to position [748, 0]
click at [689, 85] on icon at bounding box center [692, 82] width 11 height 11
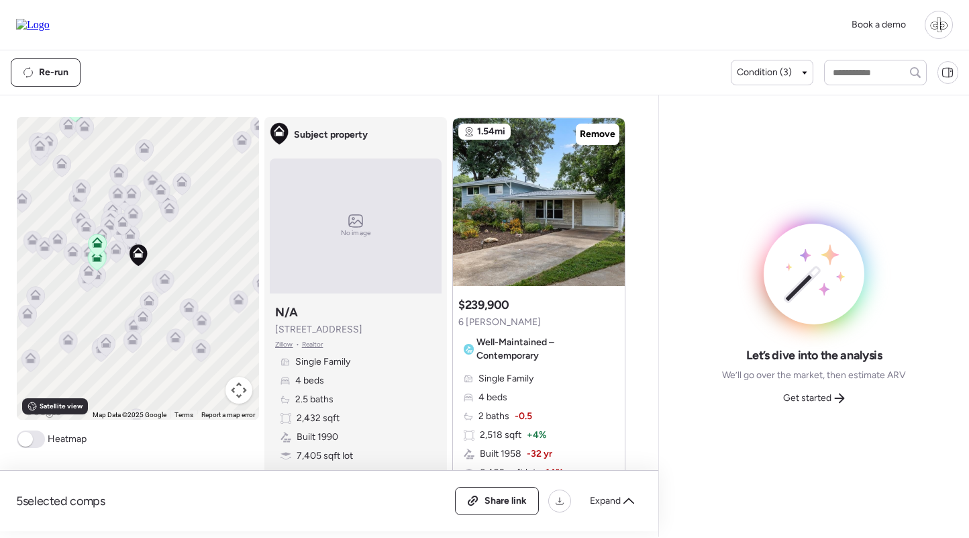
scroll to position [2187, 0]
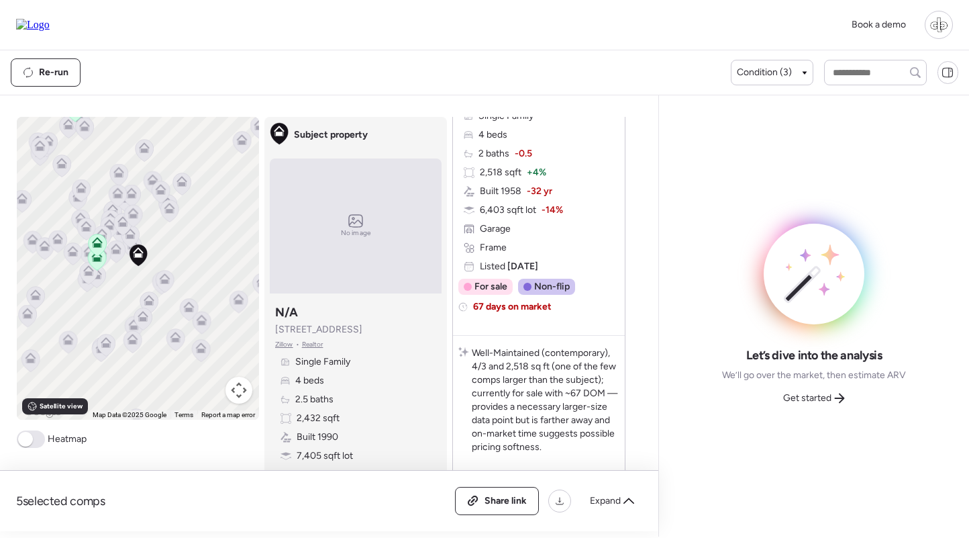
click at [544, 246] on div "Single Family 4 beds 2 baths -0.5 2,518 sqft + 4% Built 1958 -32 yr 6,403 sqft …" at bounding box center [538, 191] width 161 height 164
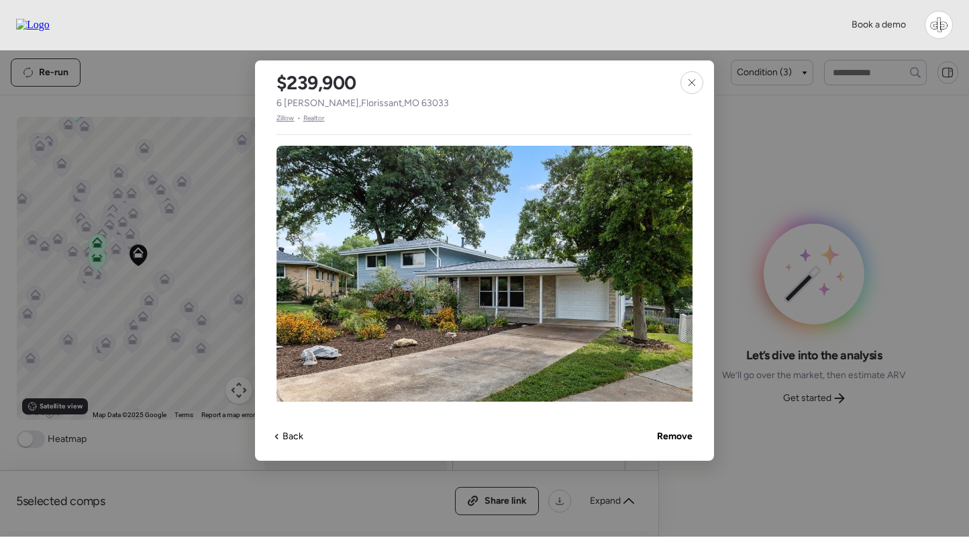
click at [283, 119] on span "Zillow" at bounding box center [286, 118] width 18 height 11
click at [687, 71] on div at bounding box center [692, 82] width 23 height 23
click at [693, 80] on icon at bounding box center [692, 82] width 11 height 11
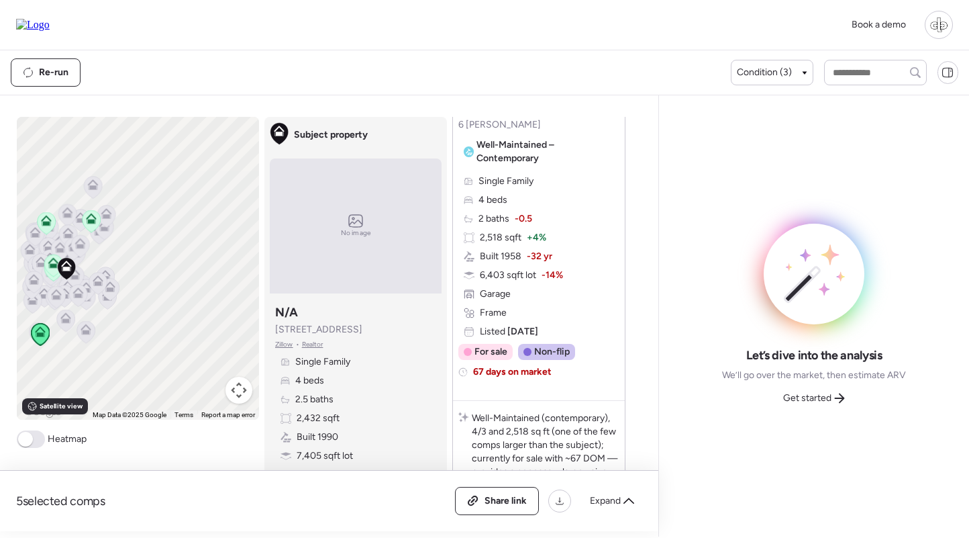
scroll to position [2121, 0]
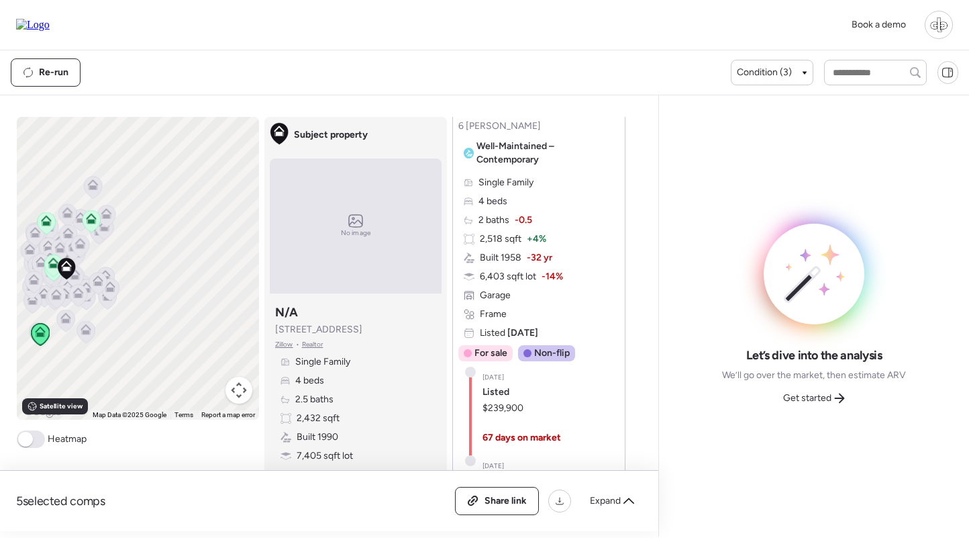
click at [541, 377] on div "[DATE] Listed $239,900 67 days on market" at bounding box center [515, 416] width 92 height 89
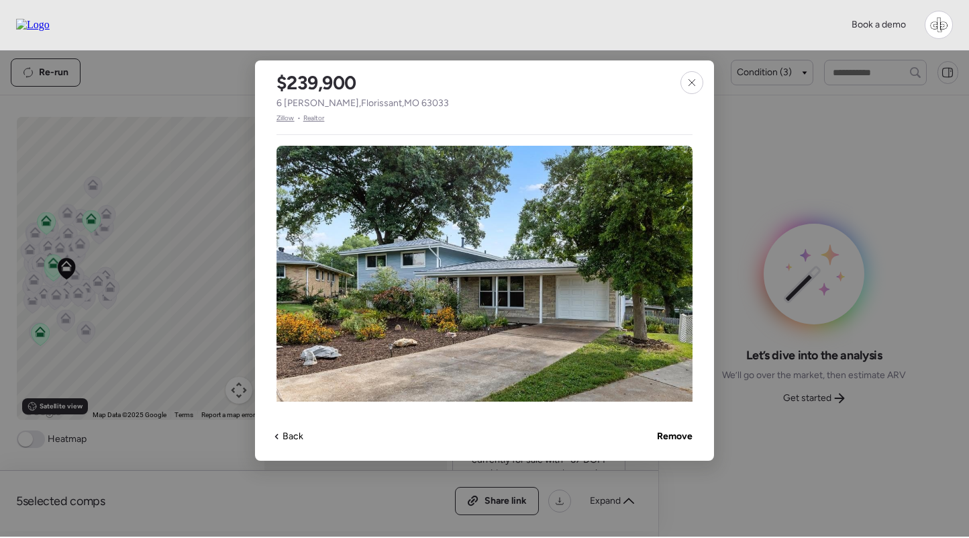
click at [288, 116] on span "Zillow" at bounding box center [286, 118] width 18 height 11
click at [688, 81] on icon at bounding box center [692, 82] width 11 height 11
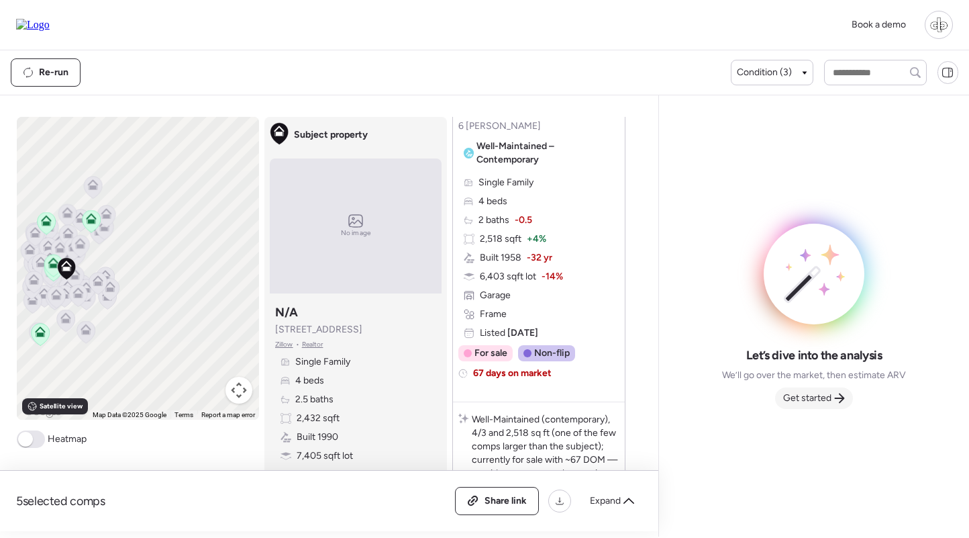
click at [828, 397] on span "Get started" at bounding box center [807, 397] width 48 height 13
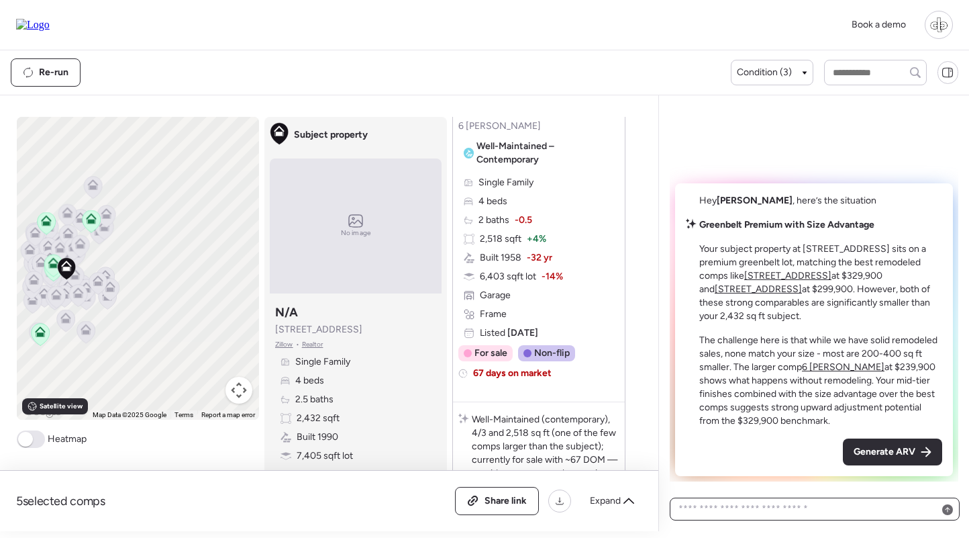
click at [779, 507] on textarea at bounding box center [815, 508] width 278 height 19
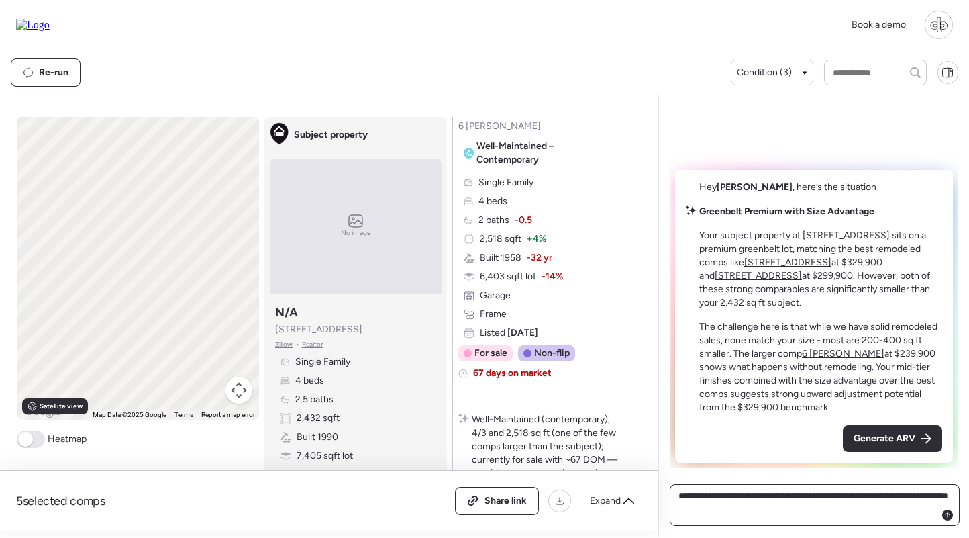
type textarea "**********"
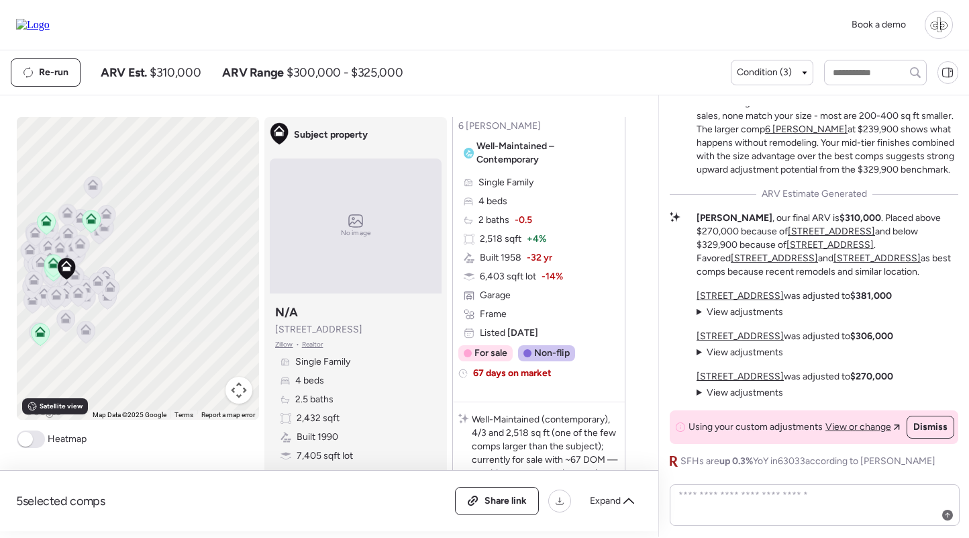
scroll to position [0, 0]
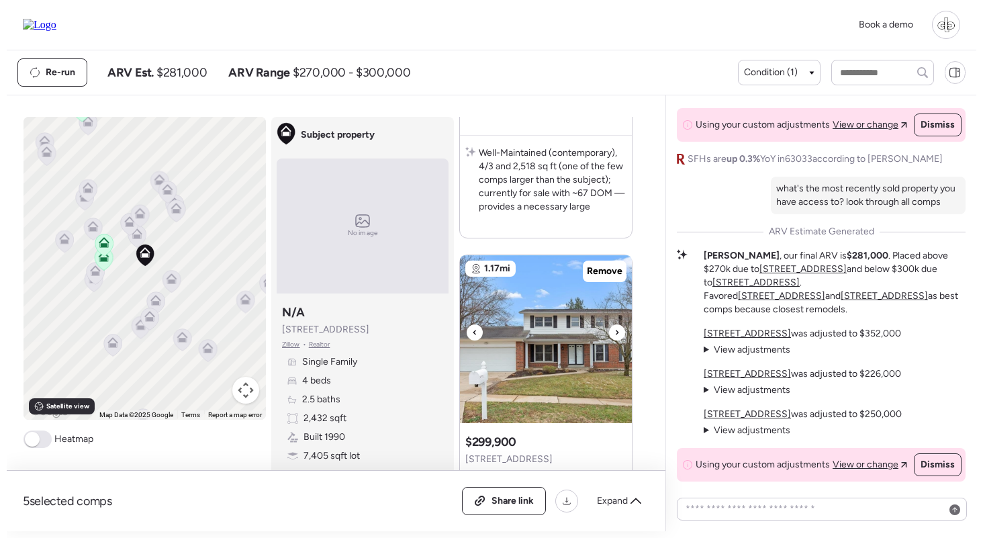
scroll to position [2721, 0]
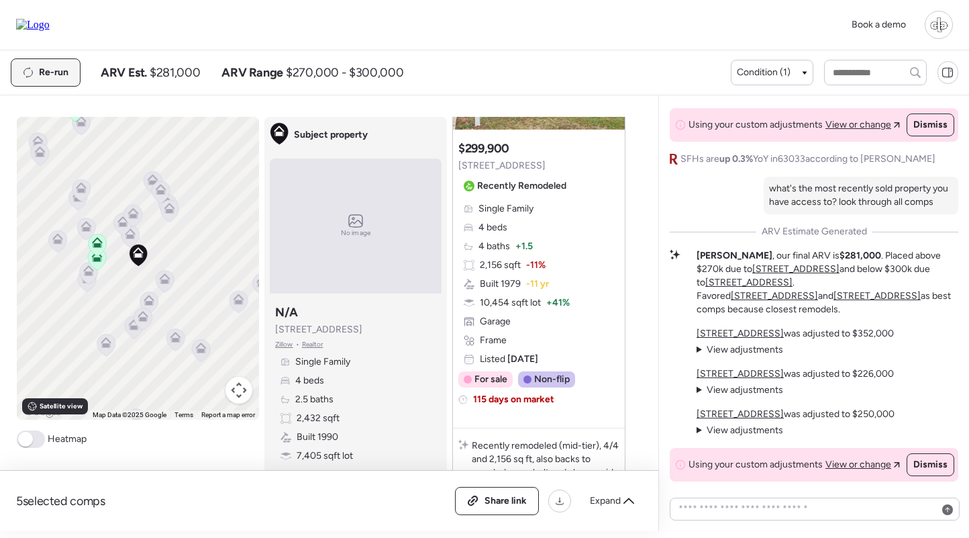
click at [45, 77] on span "Re-run" at bounding box center [54, 72] width 30 height 13
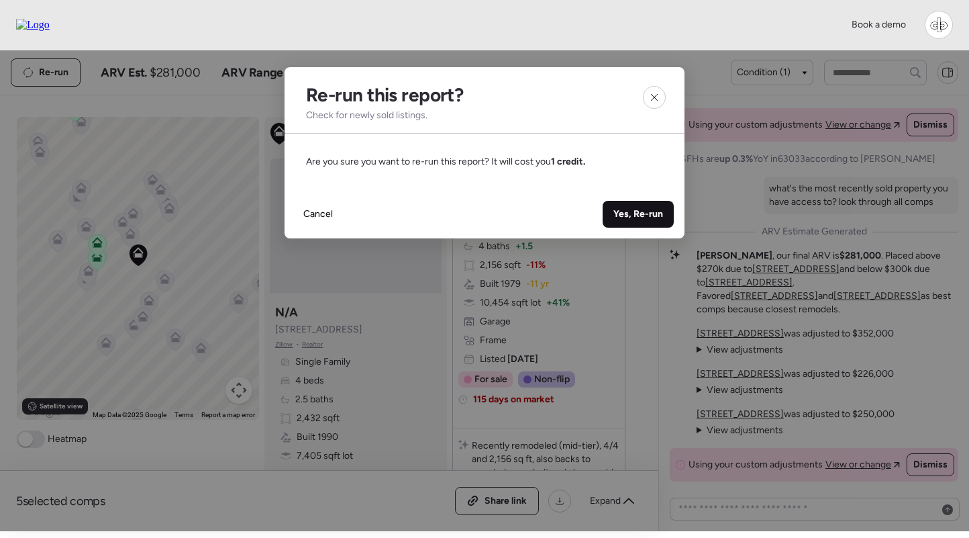
click at [644, 206] on div "Yes, Re-run" at bounding box center [638, 214] width 71 height 27
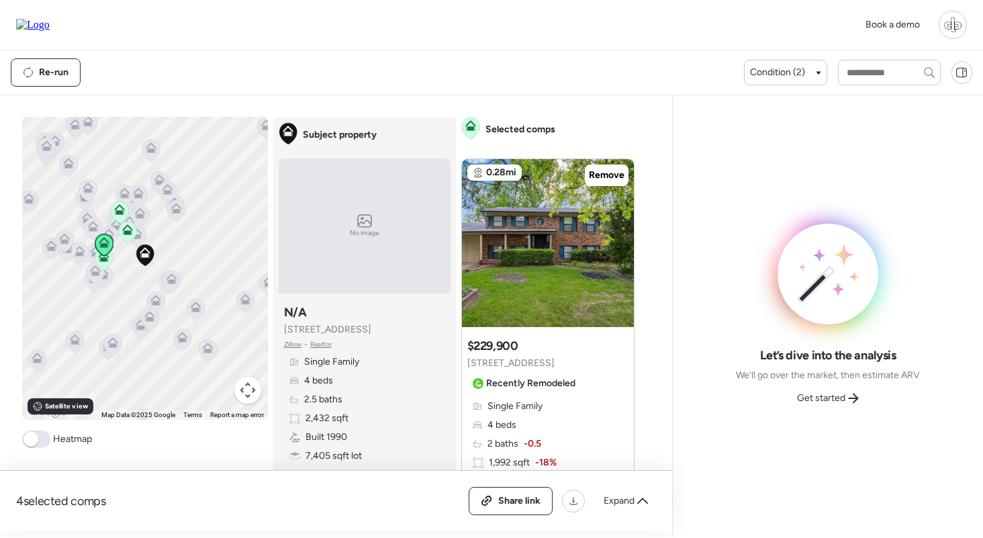
scroll to position [0, 0]
click at [838, 393] on span "Get started" at bounding box center [821, 397] width 48 height 13
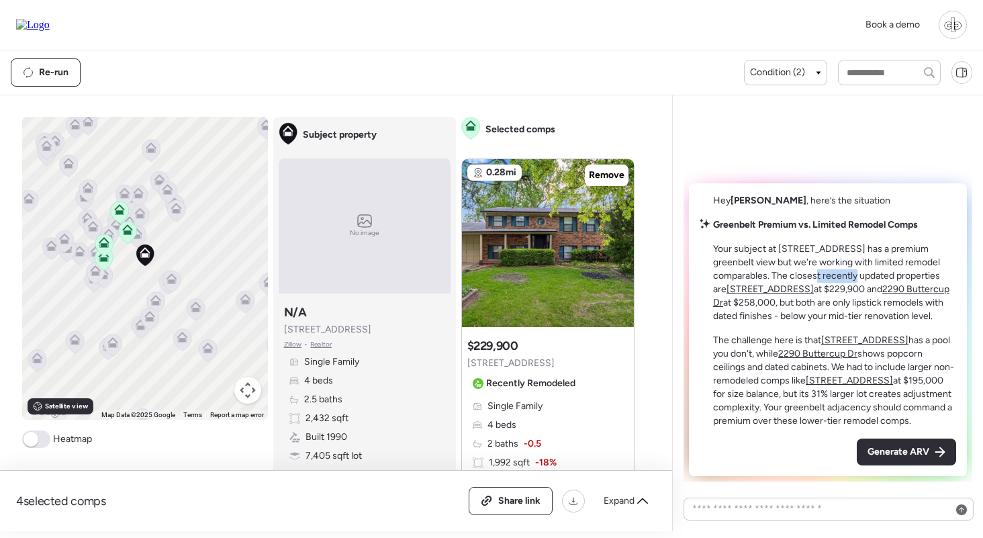
drag, startPoint x: 809, startPoint y: 279, endPoint x: 850, endPoint y: 279, distance: 40.3
click at [850, 279] on p "Your subject at [STREET_ADDRESS] has a premium greenbelt view but we're working…" at bounding box center [834, 282] width 243 height 81
click at [750, 289] on u "[STREET_ADDRESS]" at bounding box center [769, 288] width 87 height 11
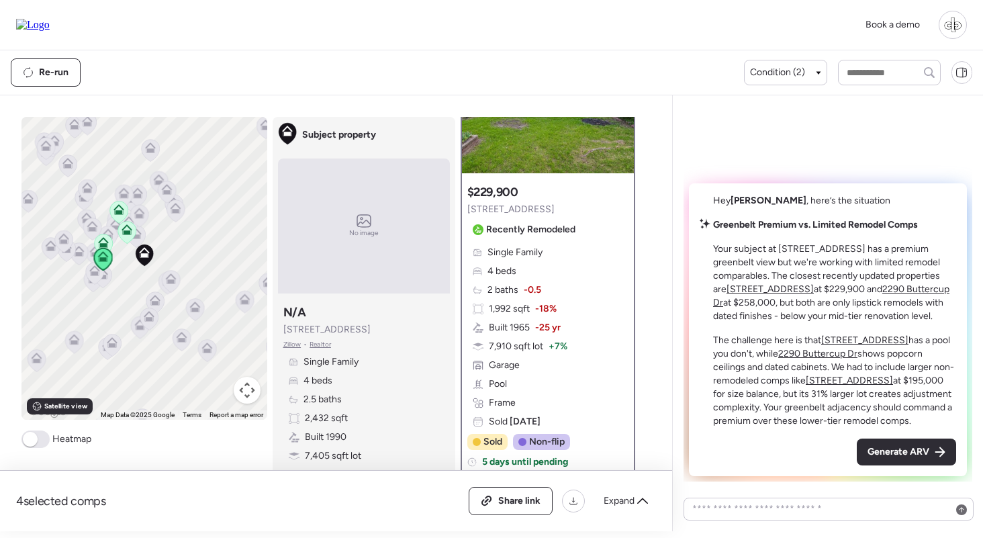
scroll to position [115, 0]
click at [556, 321] on span "-25 yr" at bounding box center [548, 325] width 26 height 13
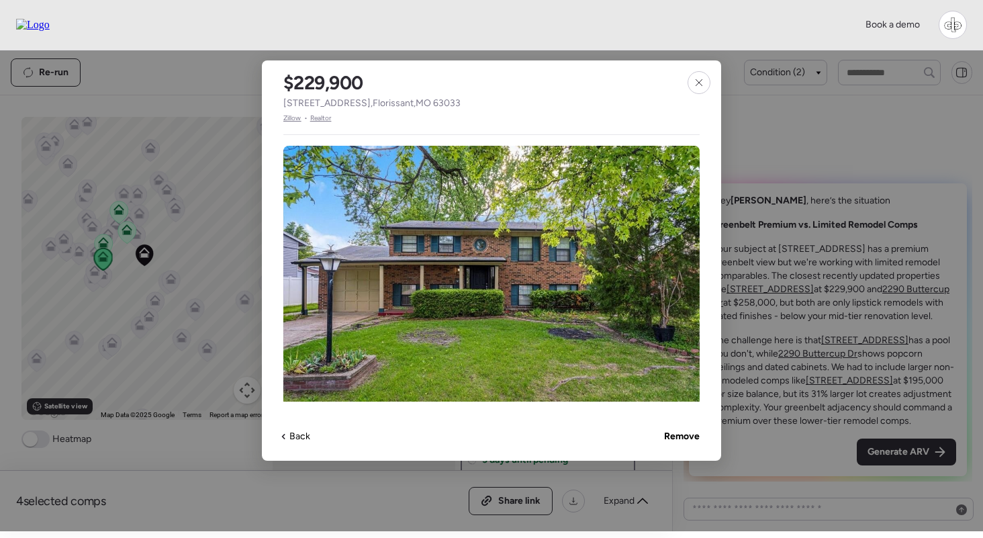
click at [293, 114] on span "Zillow" at bounding box center [292, 118] width 18 height 11
click at [698, 83] on icon at bounding box center [698, 82] width 6 height 6
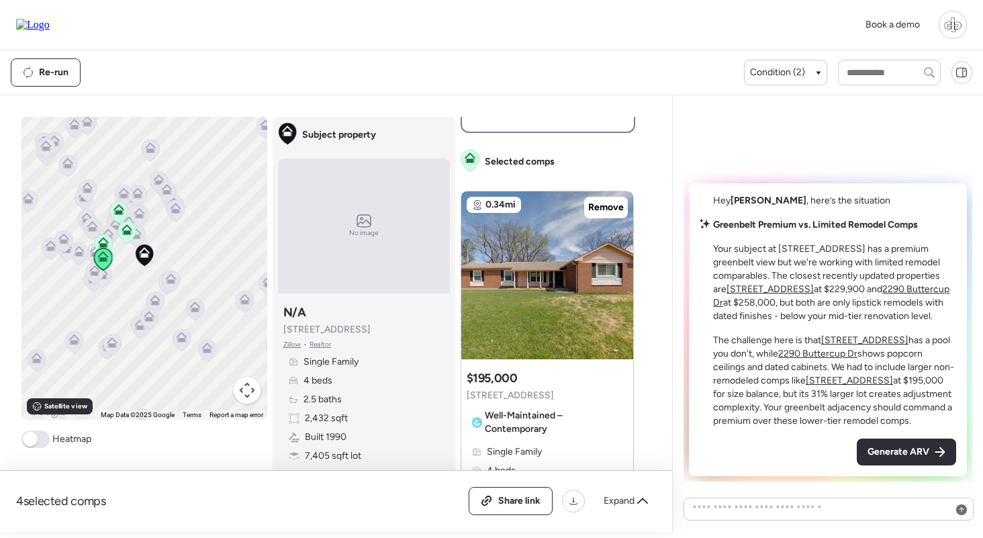
scroll to position [657, 0]
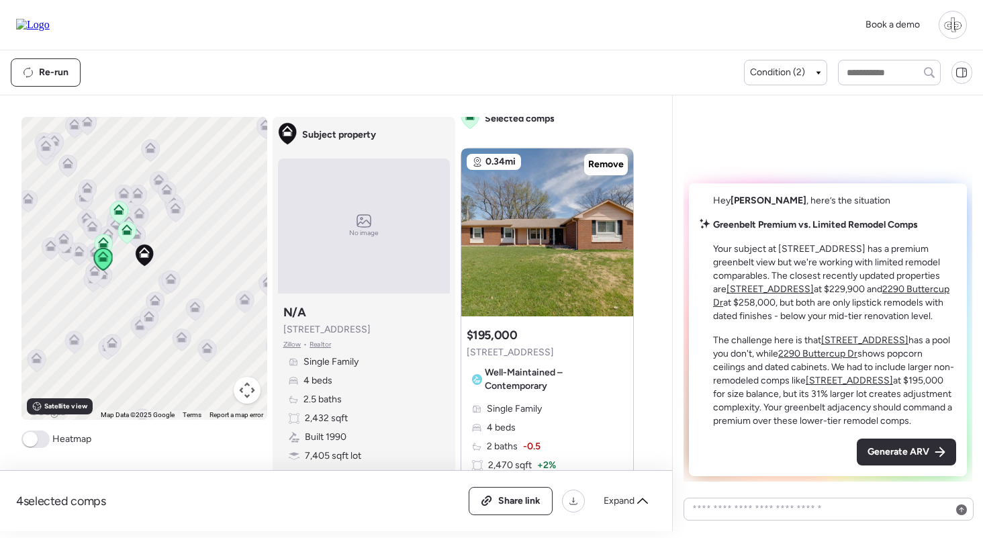
click at [878, 291] on u "2290 Buttercup Dr" at bounding box center [831, 295] width 236 height 25
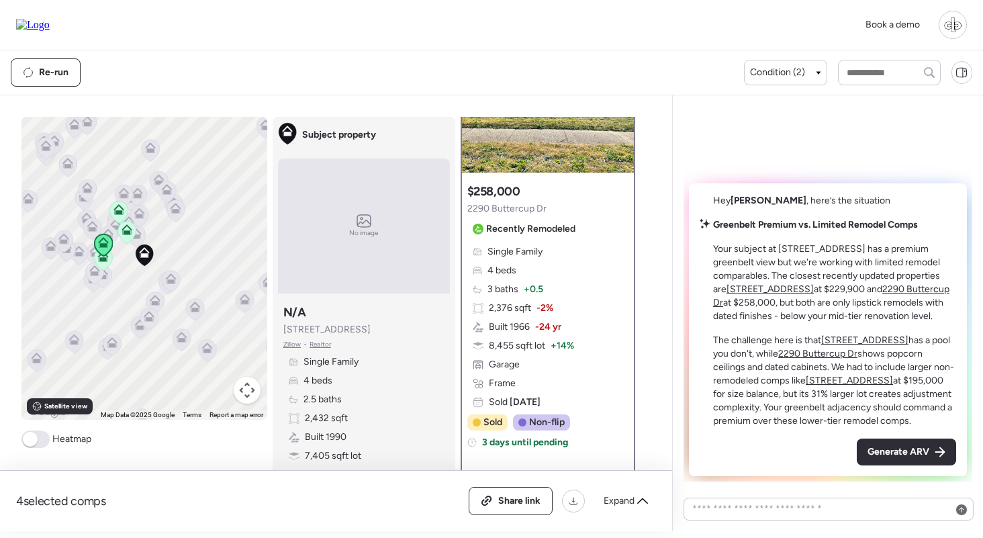
scroll to position [187, 0]
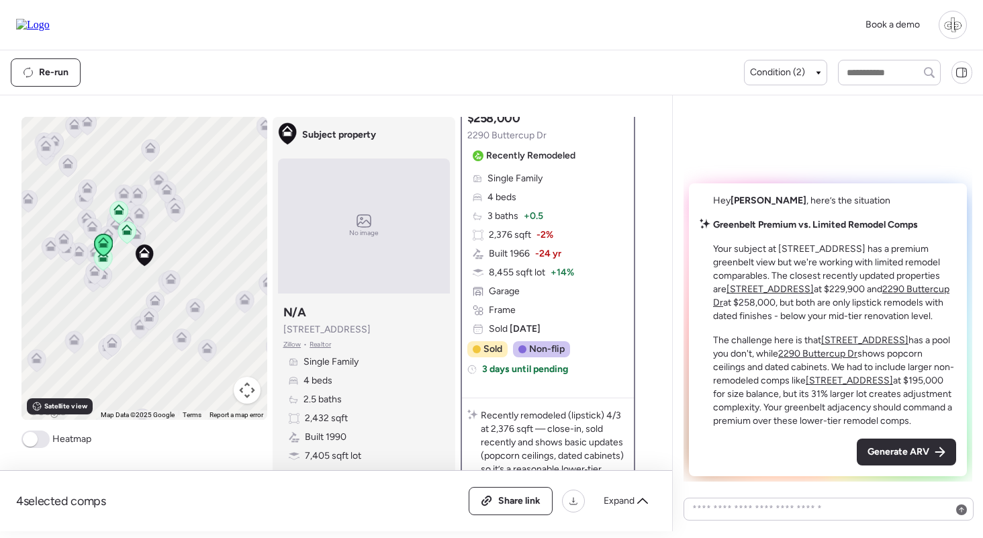
click at [744, 293] on u "[STREET_ADDRESS]" at bounding box center [769, 288] width 87 height 11
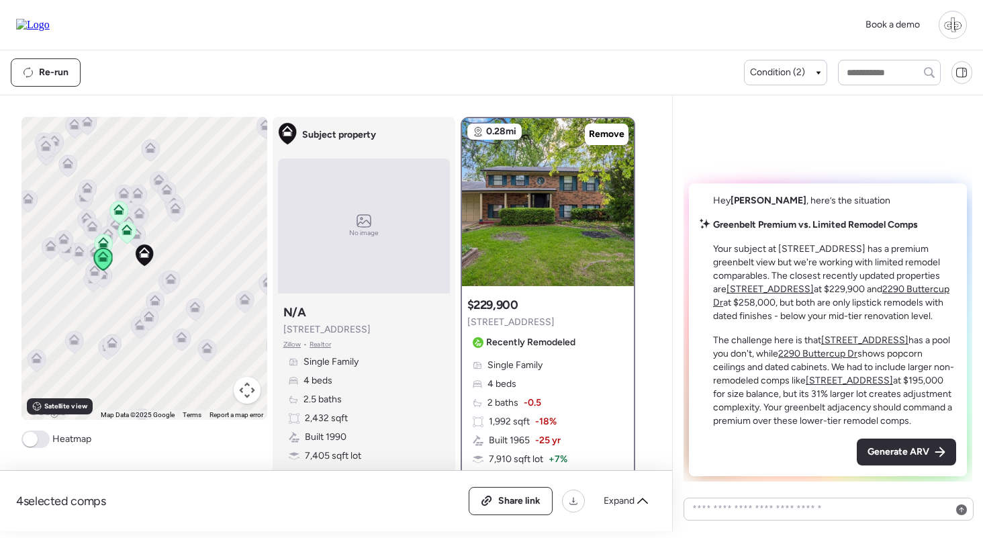
scroll to position [54, 0]
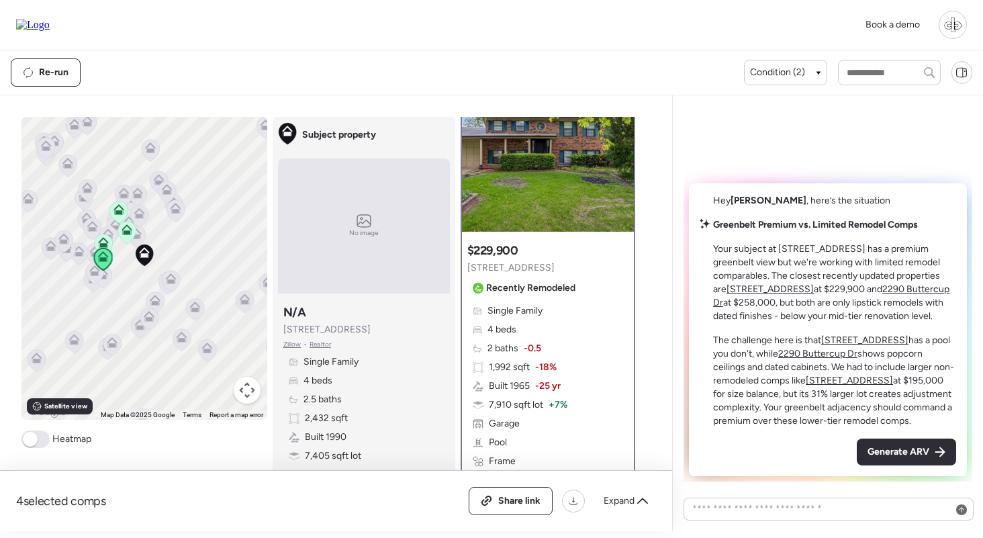
click at [883, 287] on u "2290 Buttercup Dr" at bounding box center [831, 295] width 236 height 25
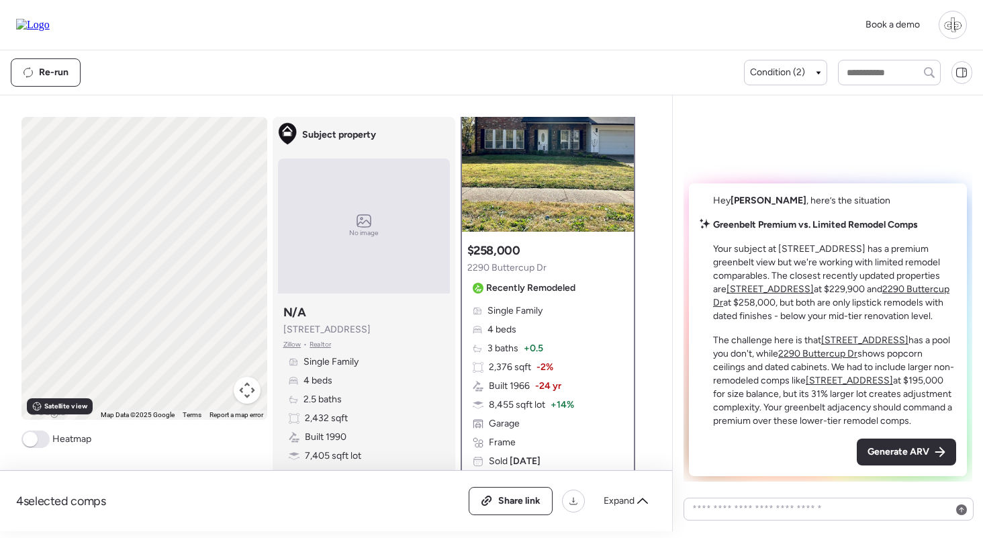
scroll to position [0, 0]
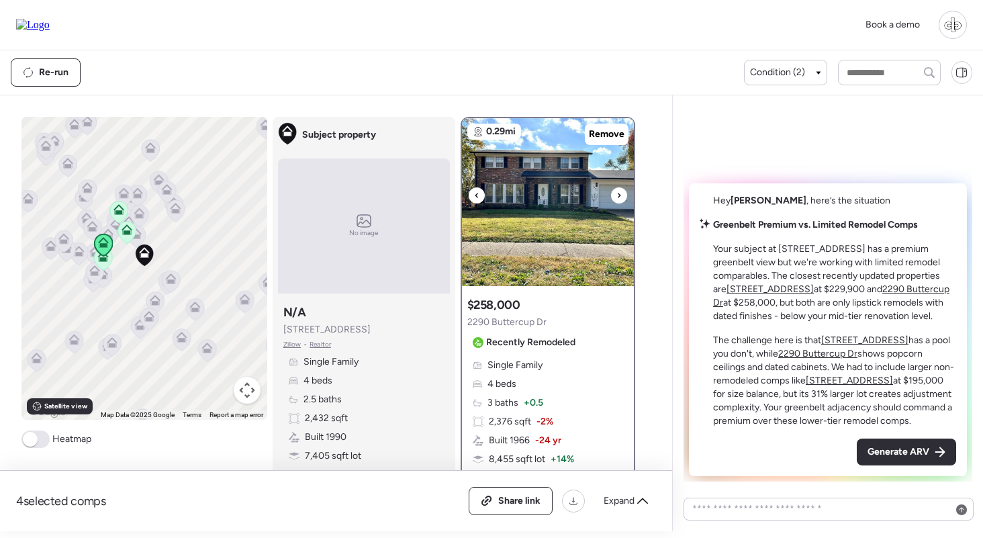
click at [559, 224] on img at bounding box center [548, 202] width 172 height 168
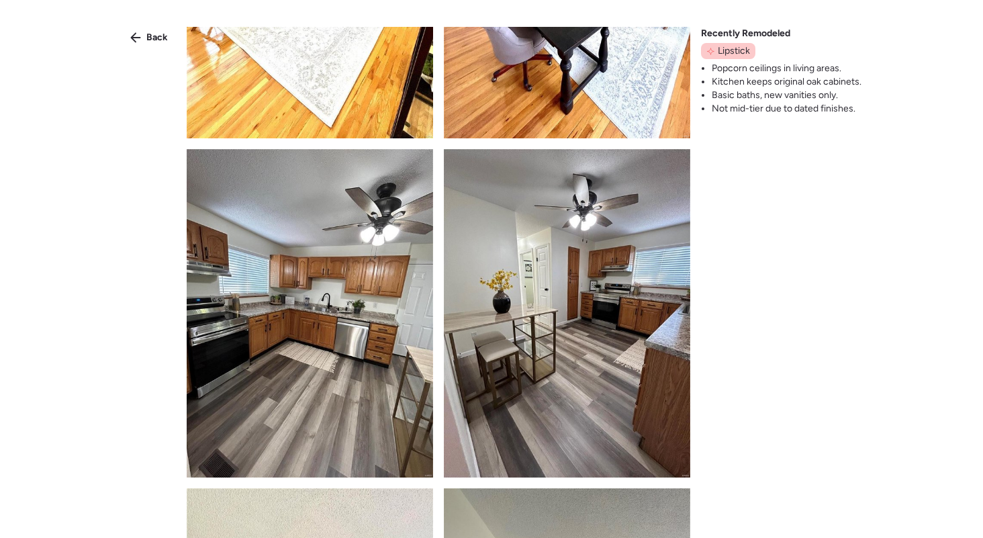
scroll to position [1991, 0]
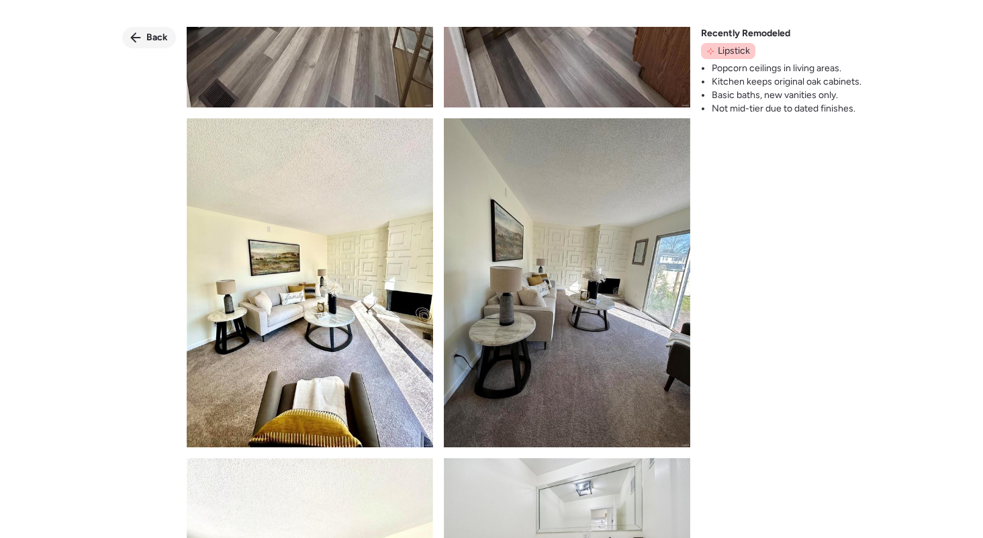
click at [131, 30] on div "Back" at bounding box center [149, 37] width 54 height 21
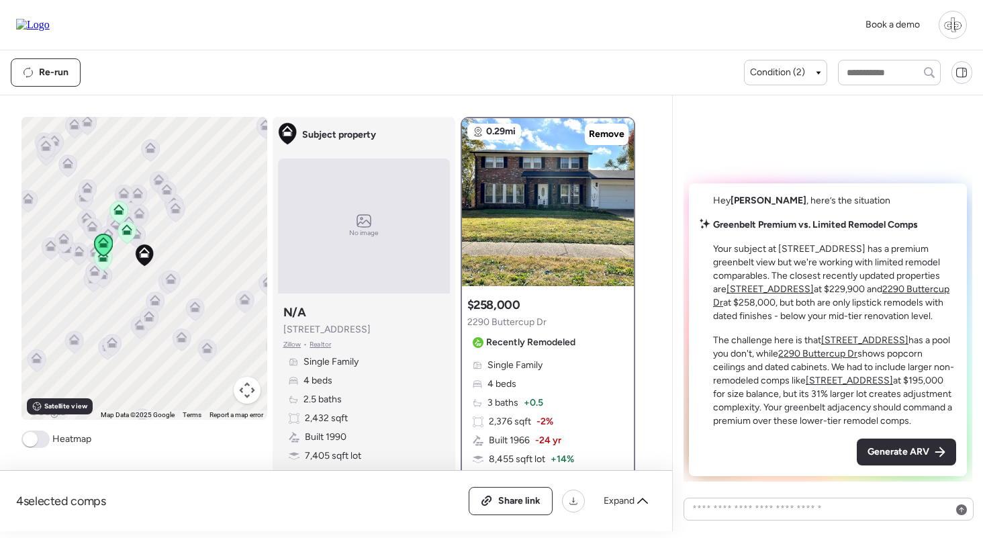
click at [756, 286] on u "[STREET_ADDRESS]" at bounding box center [769, 288] width 87 height 11
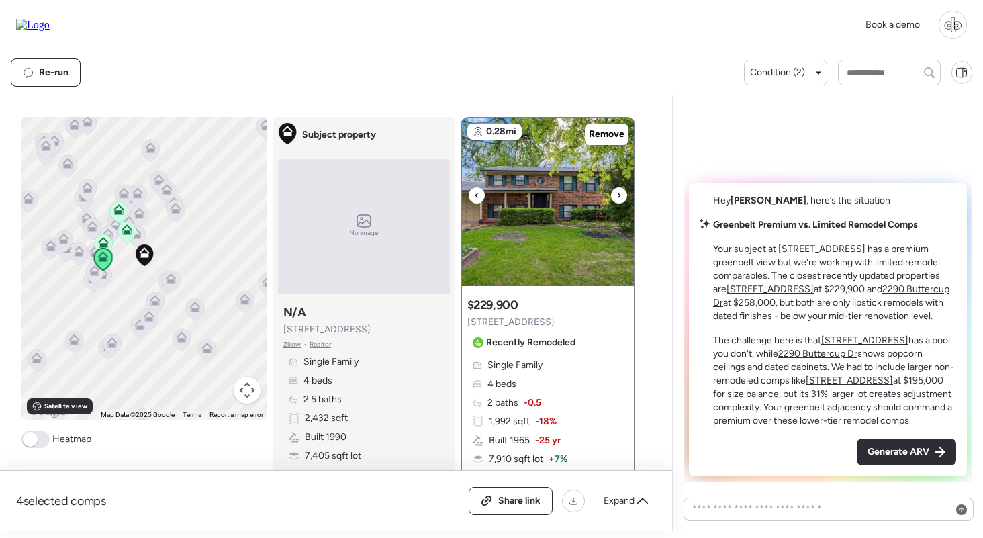
click at [539, 226] on img at bounding box center [548, 202] width 172 height 168
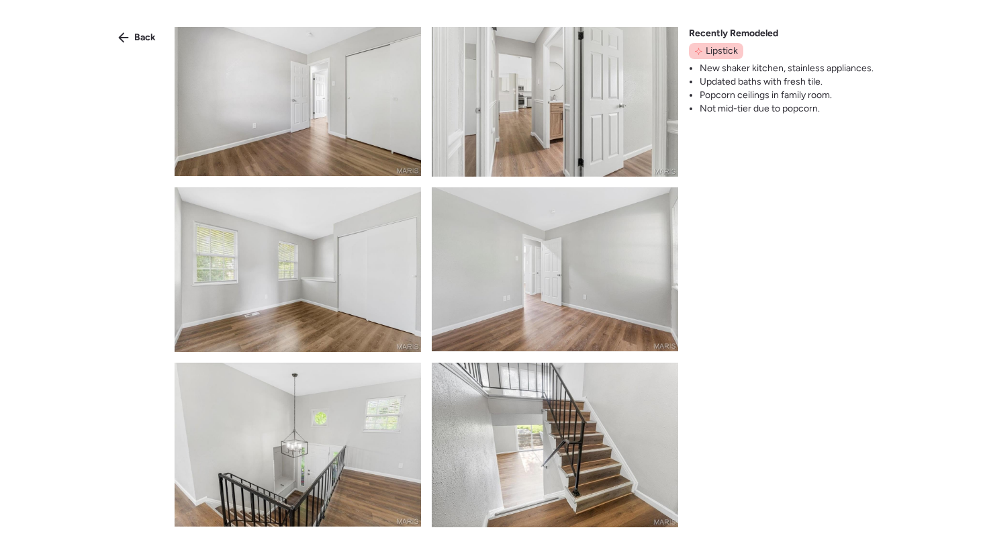
scroll to position [2365, 0]
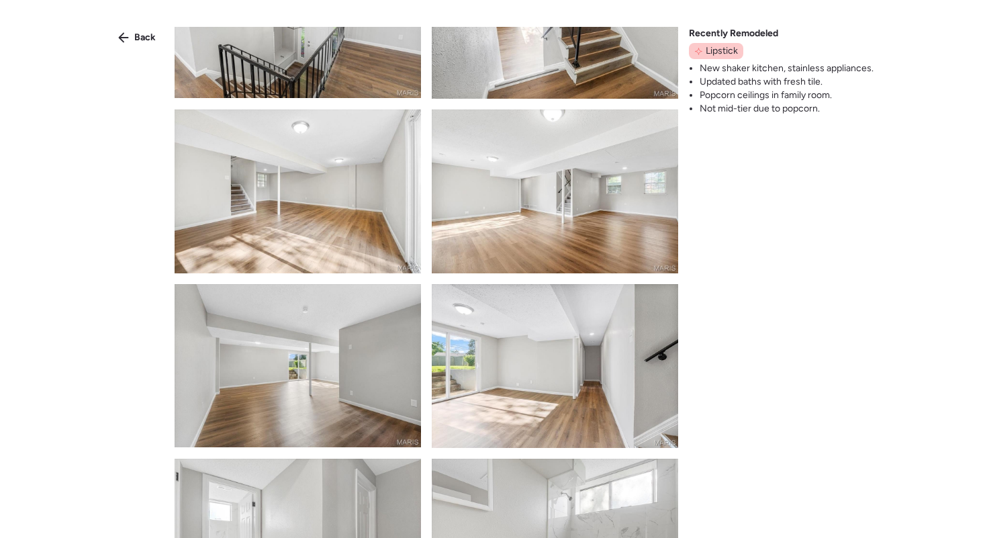
click at [542, 226] on img at bounding box center [555, 191] width 246 height 164
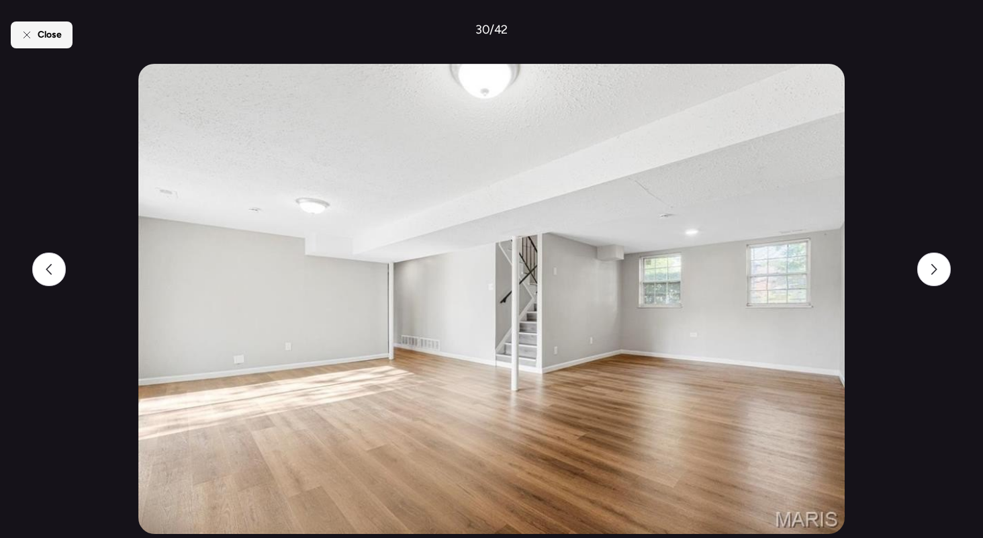
click at [42, 41] on span "Close" at bounding box center [50, 34] width 24 height 13
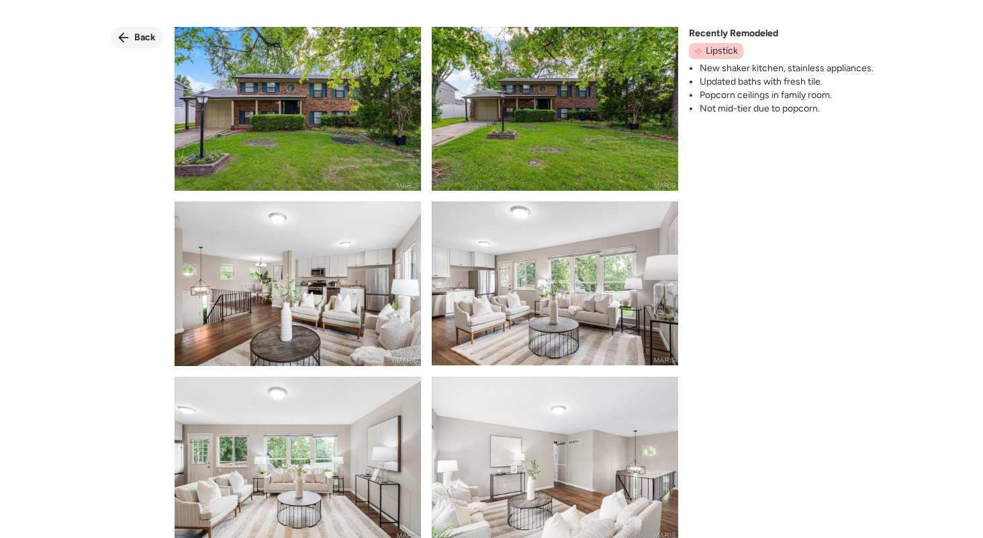
click at [120, 32] on div "Back" at bounding box center [137, 37] width 54 height 21
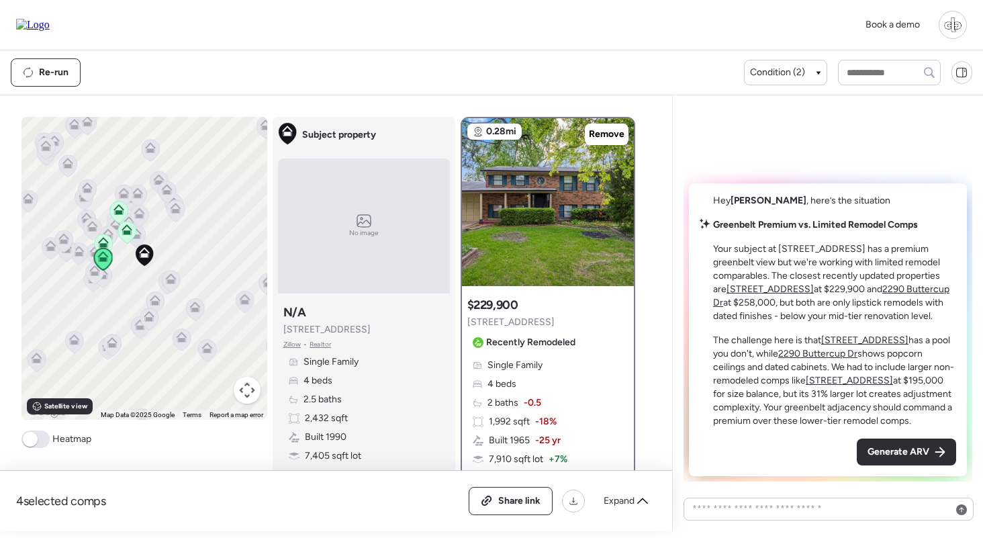
click at [850, 338] on u "[STREET_ADDRESS]" at bounding box center [864, 339] width 87 height 11
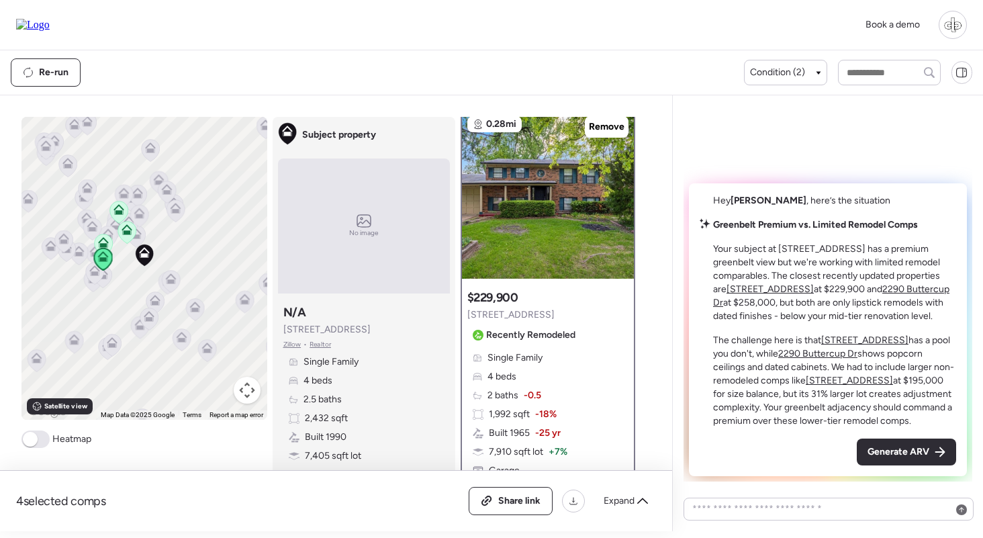
scroll to position [5, 0]
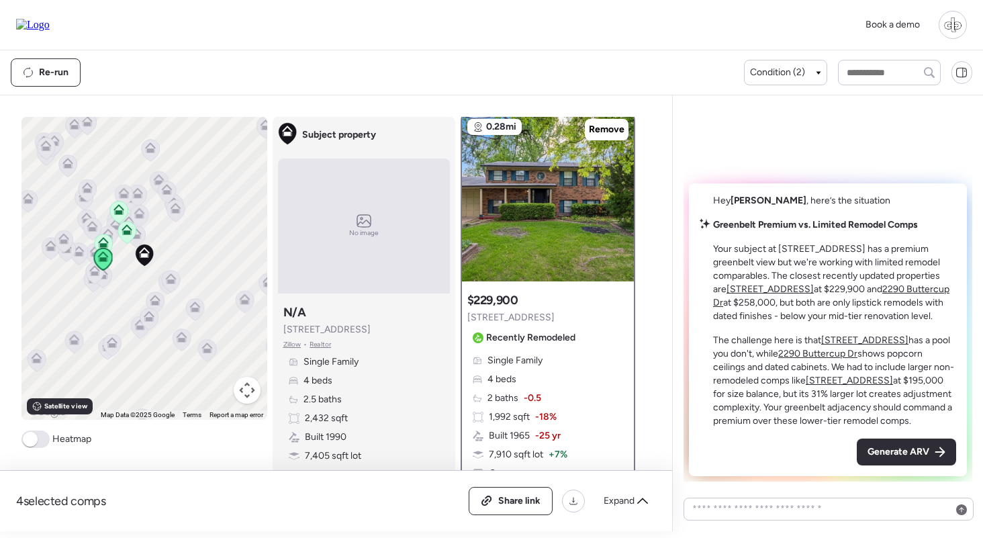
click at [789, 353] on u "2290 Buttercup Dr" at bounding box center [817, 353] width 79 height 11
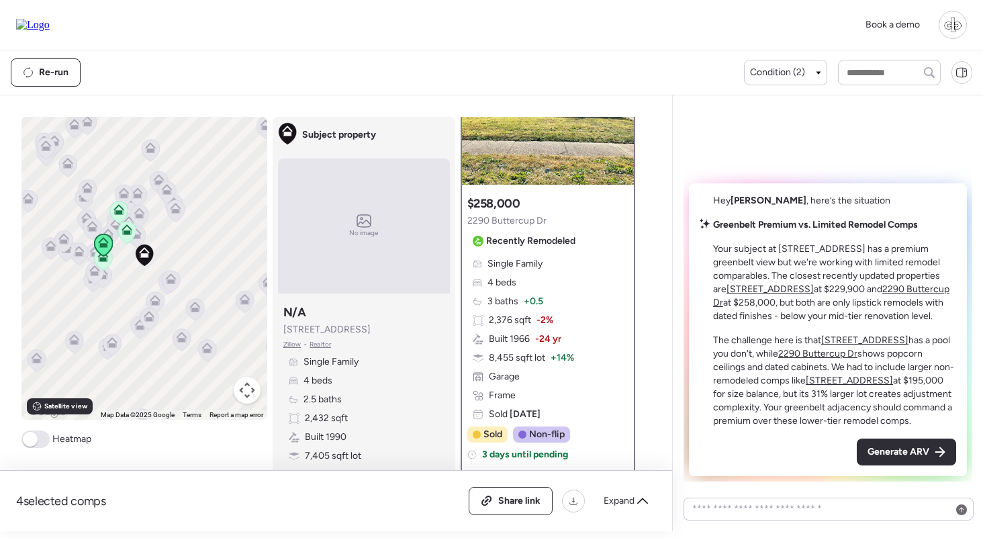
scroll to position [117, 0]
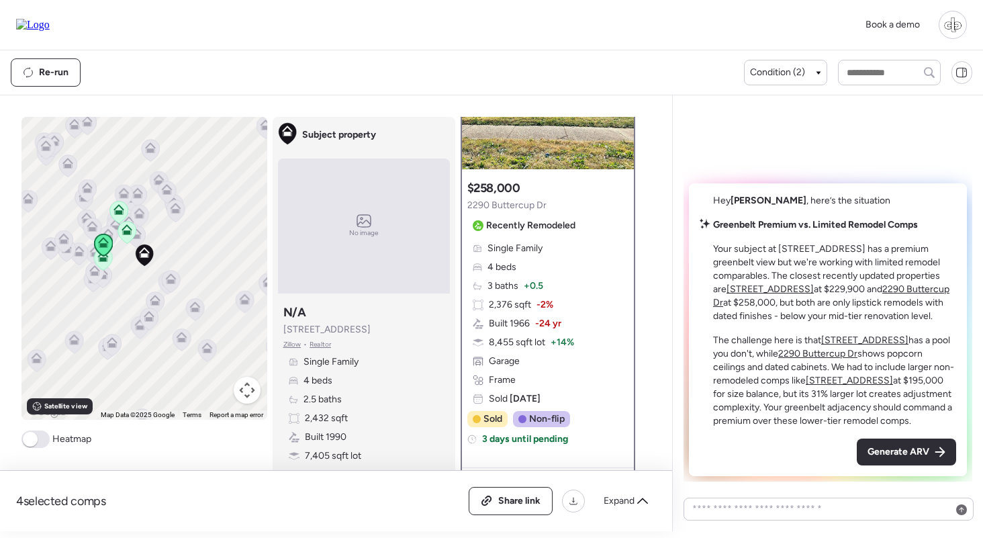
click at [828, 379] on u "[STREET_ADDRESS]" at bounding box center [848, 380] width 87 height 11
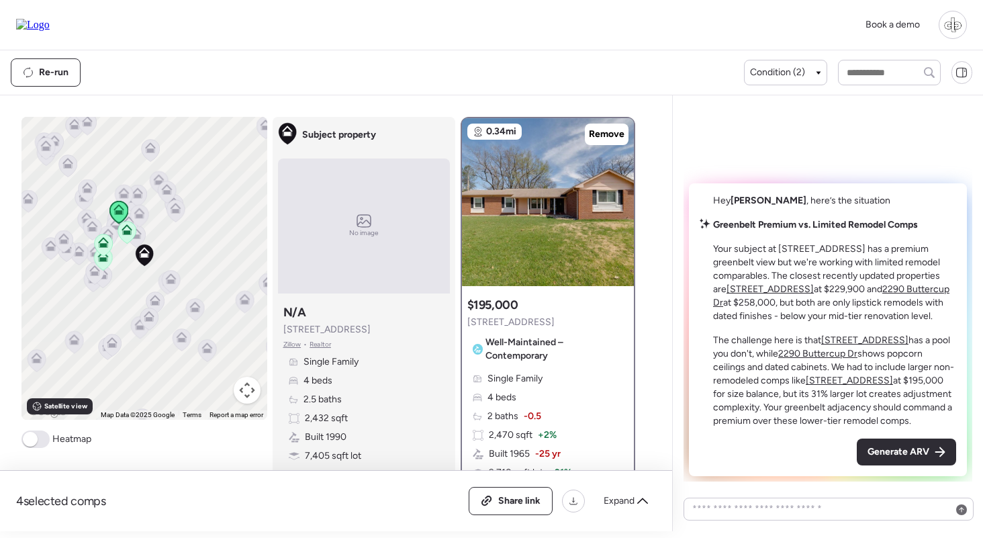
scroll to position [118, 0]
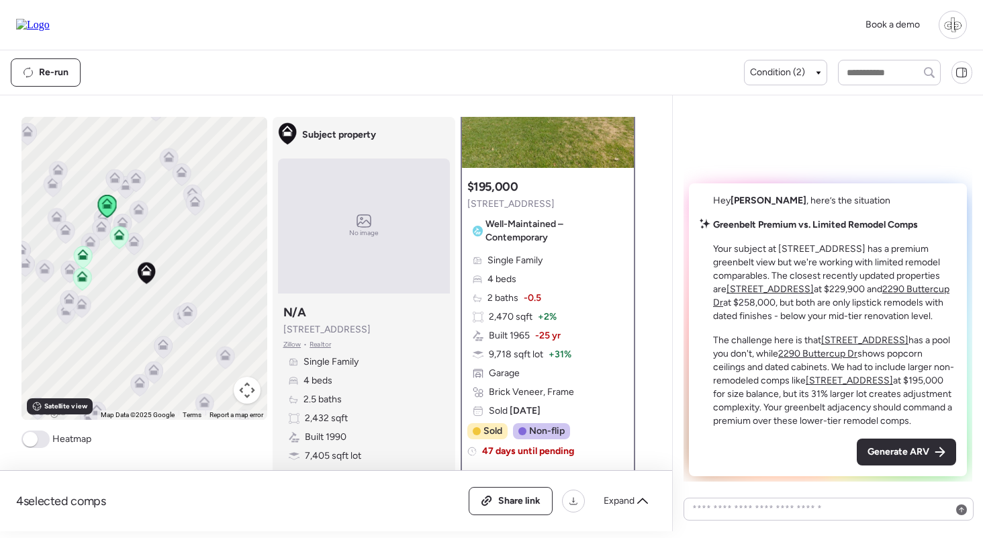
click at [136, 241] on icon at bounding box center [133, 241] width 11 height 11
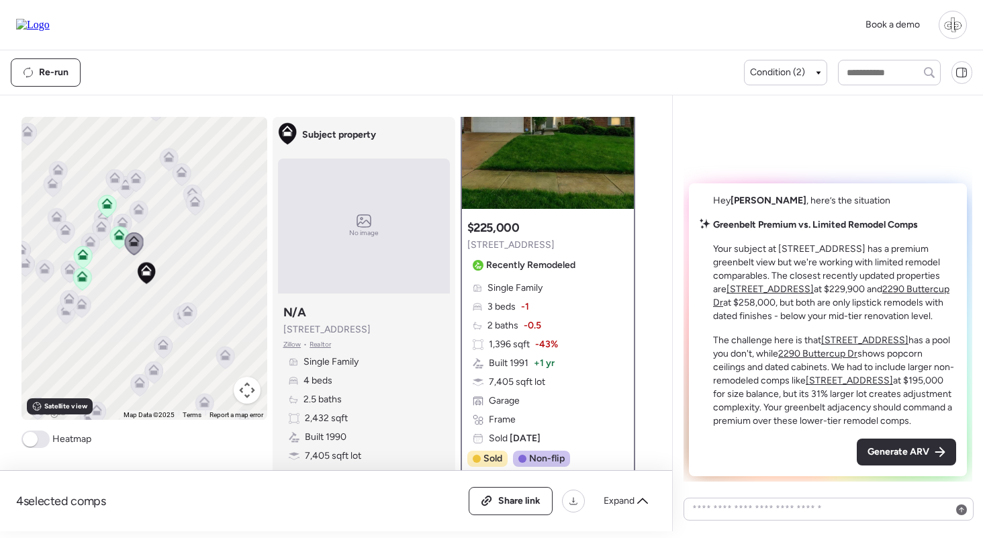
scroll to position [90, 0]
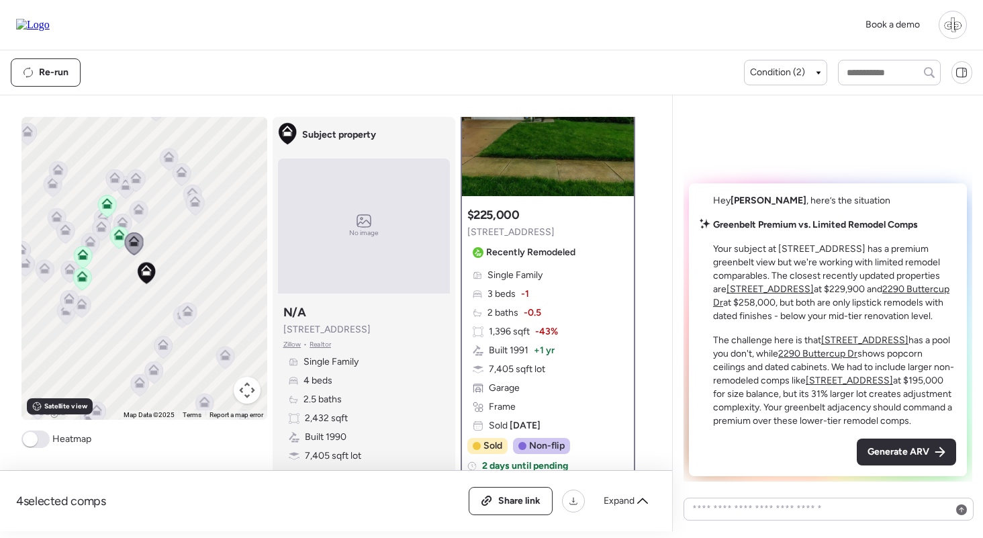
click at [141, 213] on icon at bounding box center [138, 211] width 9 height 4
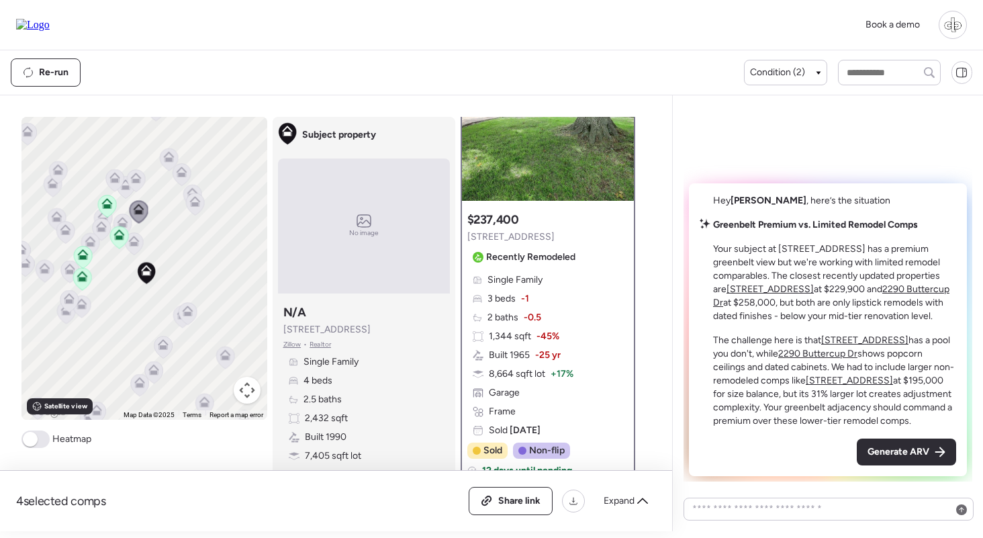
scroll to position [86, 0]
click at [119, 216] on icon at bounding box center [122, 224] width 18 height 22
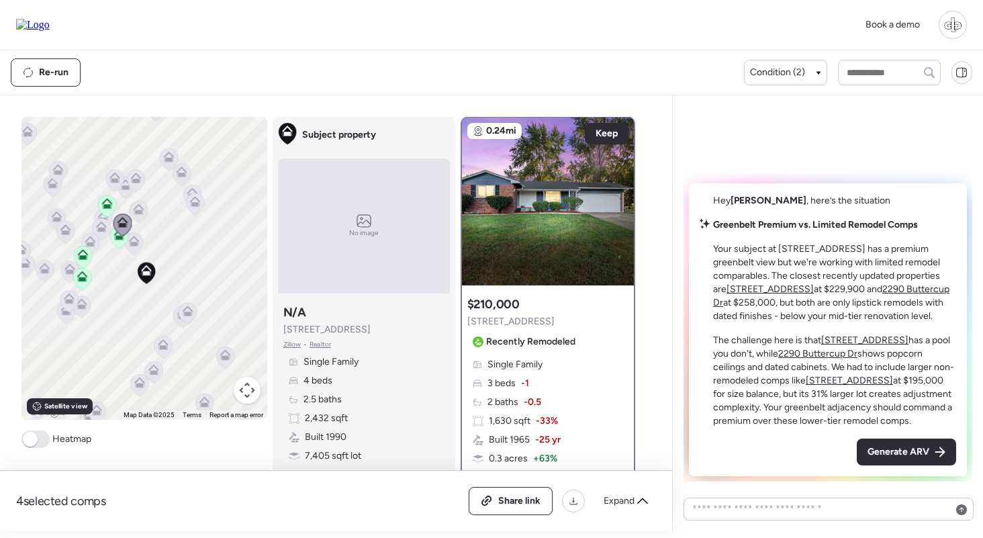
scroll to position [0, 0]
click at [87, 237] on icon at bounding box center [90, 241] width 11 height 11
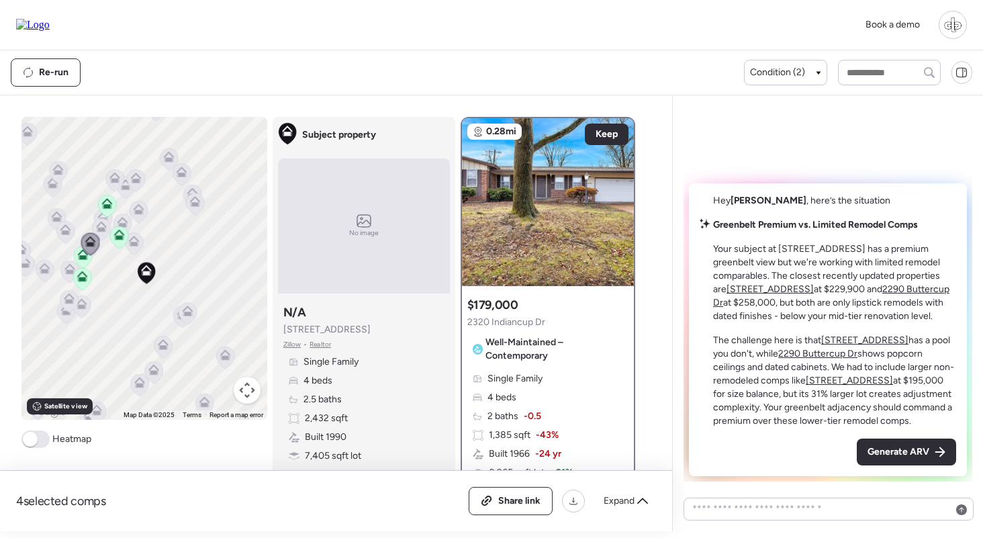
click at [95, 233] on icon at bounding box center [90, 243] width 19 height 23
click at [103, 225] on icon at bounding box center [101, 224] width 10 height 6
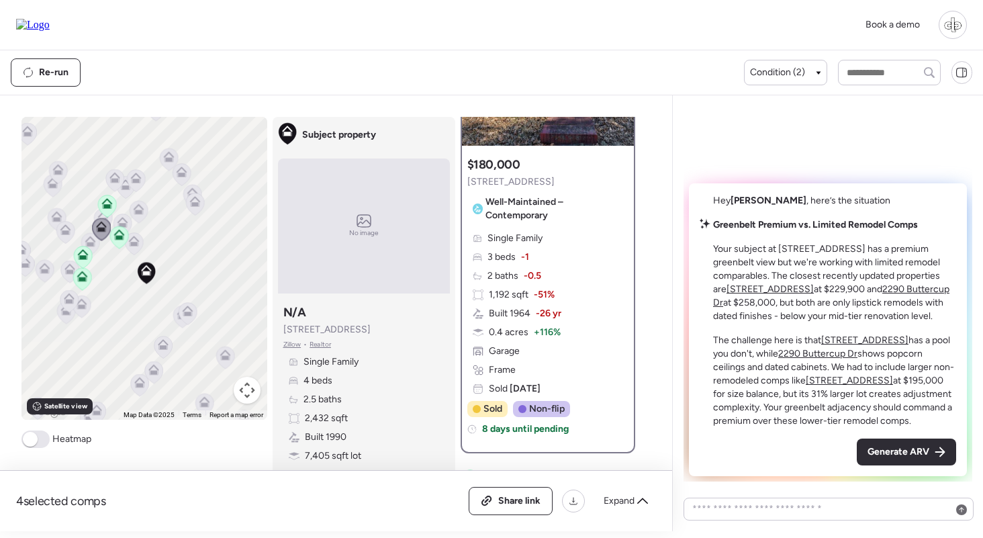
scroll to position [141, 0]
click at [66, 302] on icon at bounding box center [68, 301] width 9 height 4
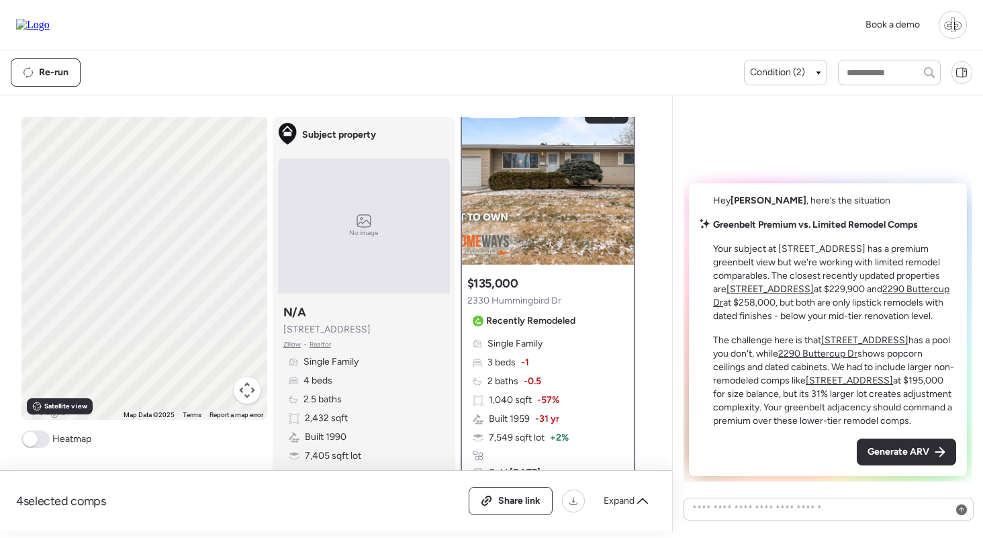
scroll to position [0, 0]
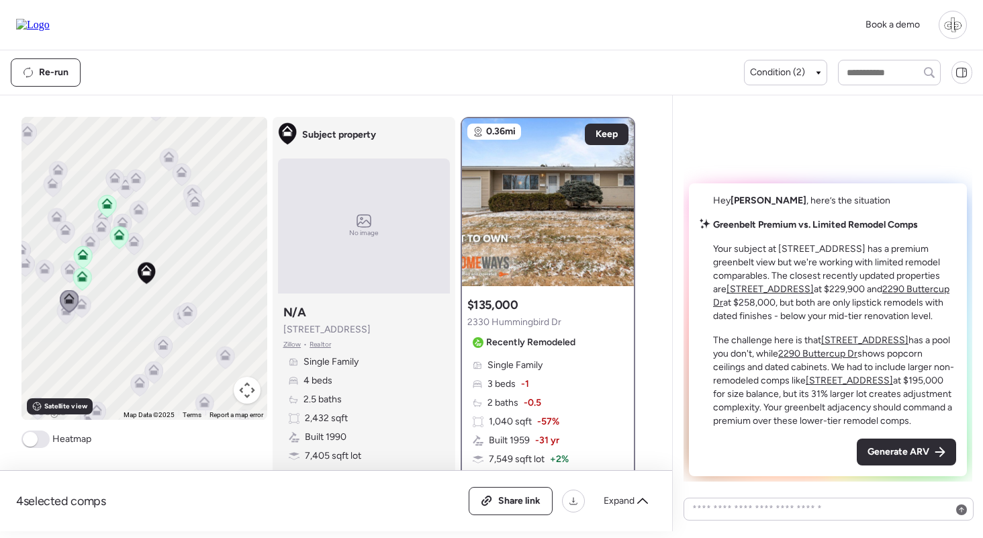
click at [84, 311] on icon at bounding box center [81, 306] width 18 height 22
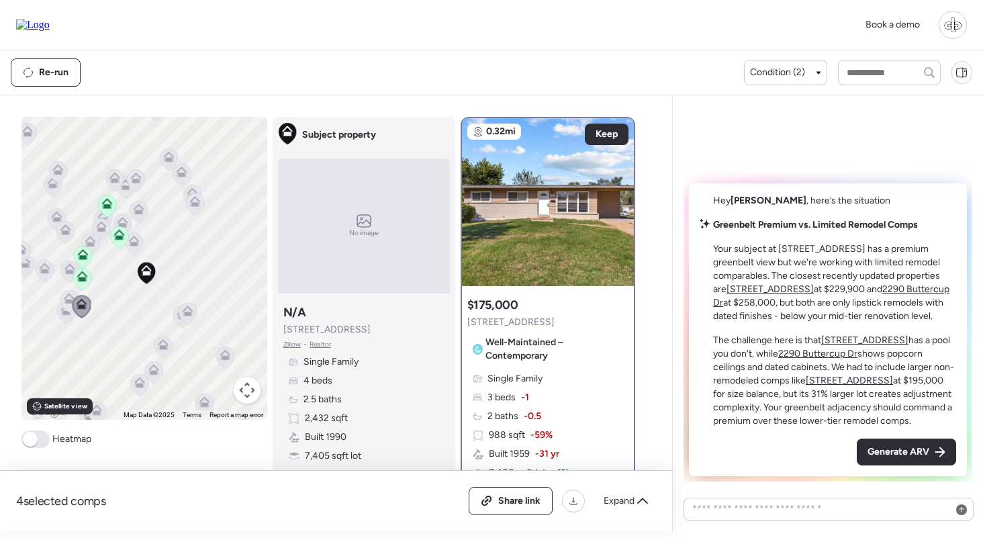
click at [68, 270] on icon at bounding box center [69, 271] width 9 height 4
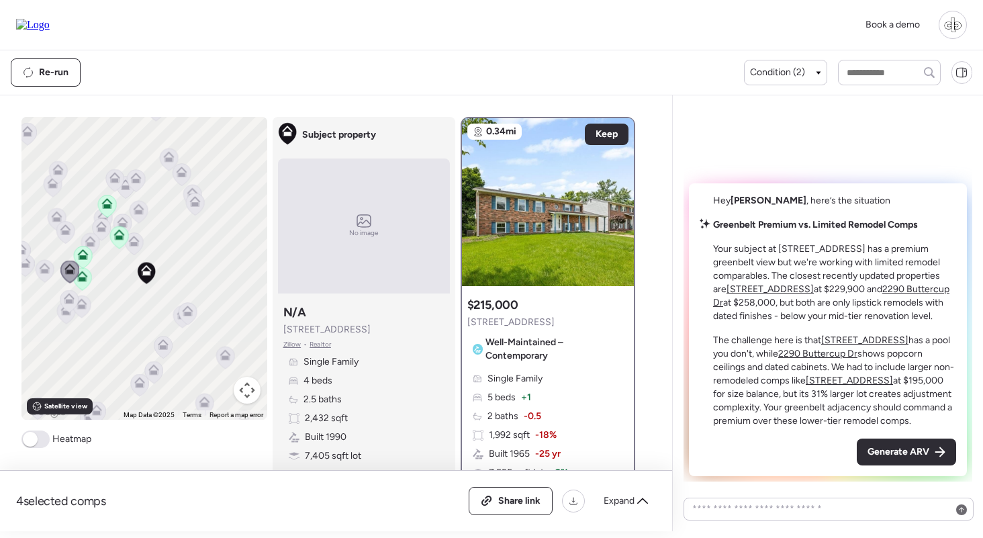
click at [45, 270] on icon at bounding box center [44, 270] width 9 height 4
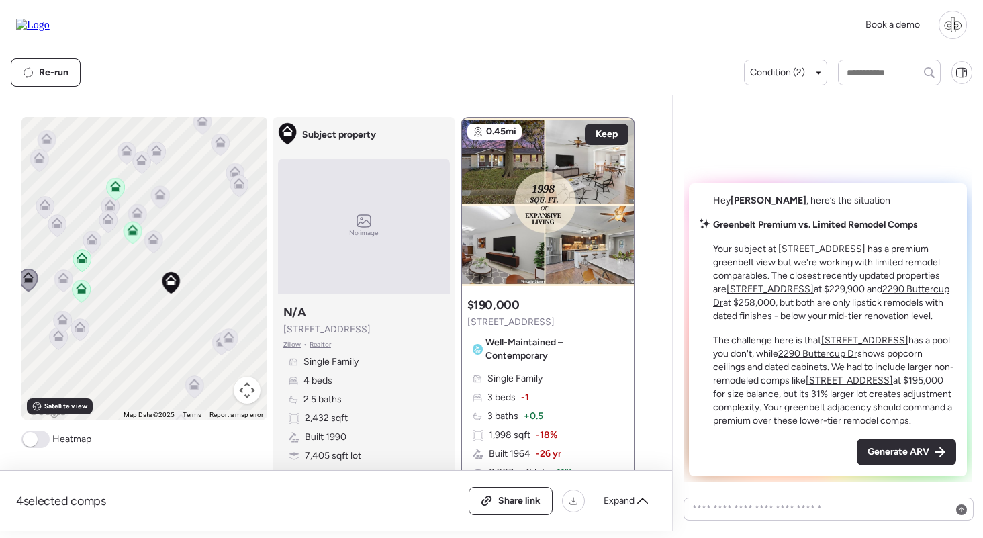
click at [61, 282] on icon at bounding box center [62, 281] width 9 height 4
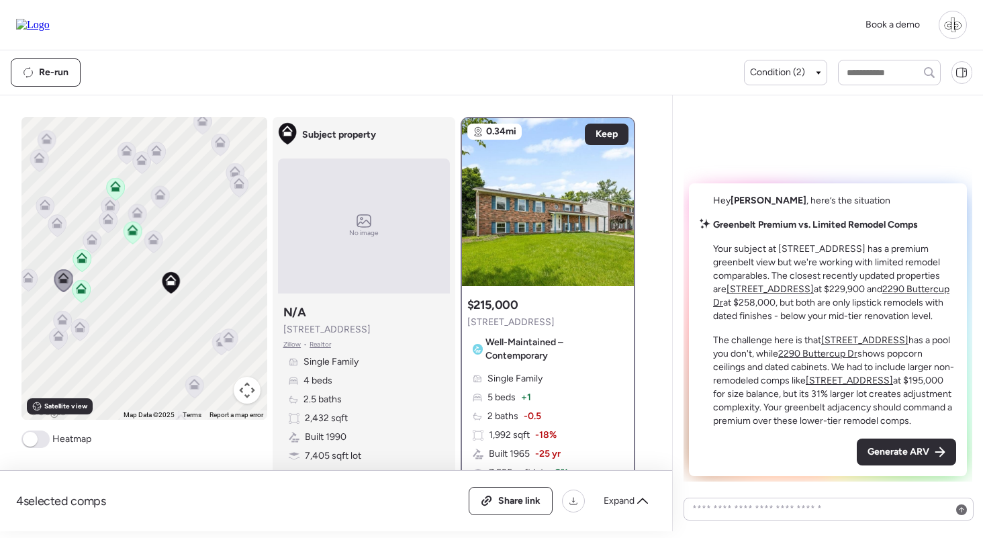
click at [85, 240] on icon at bounding box center [92, 242] width 18 height 22
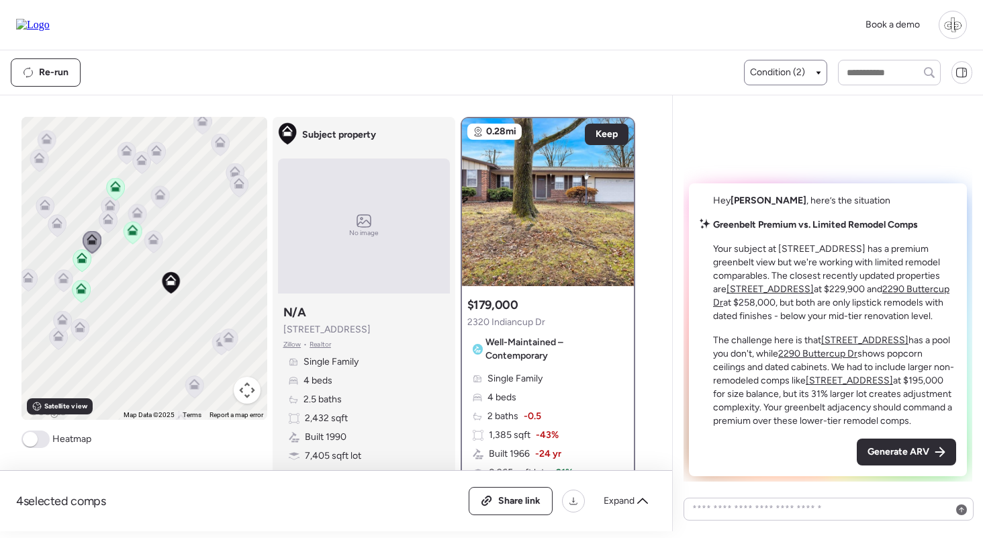
click at [794, 68] on span "Condition (2)" at bounding box center [777, 72] width 55 height 13
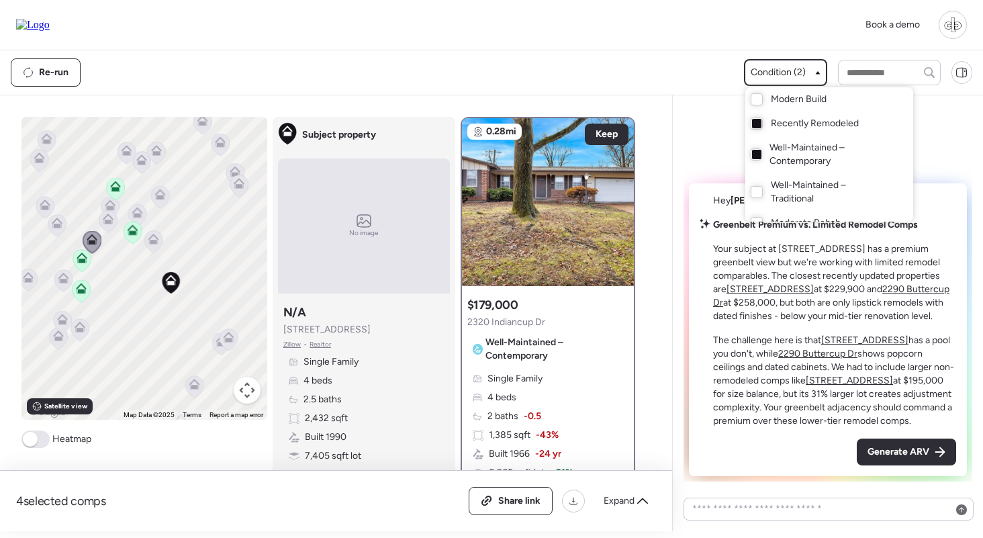
click at [769, 155] on span "Well-Maintained – Contemporary" at bounding box center [827, 154] width 117 height 27
click at [583, 51] on div at bounding box center [491, 231] width 983 height 538
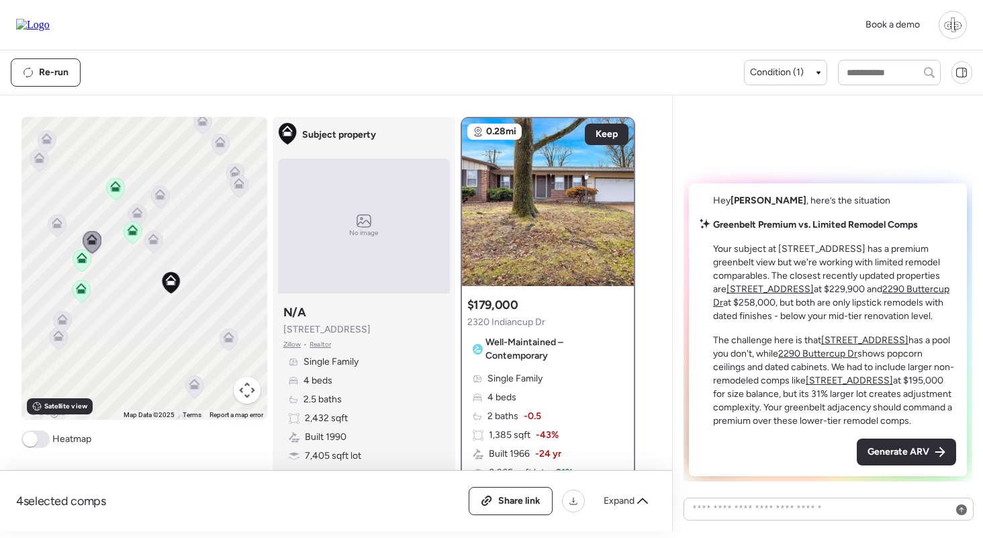
click at [148, 241] on icon at bounding box center [153, 239] width 11 height 11
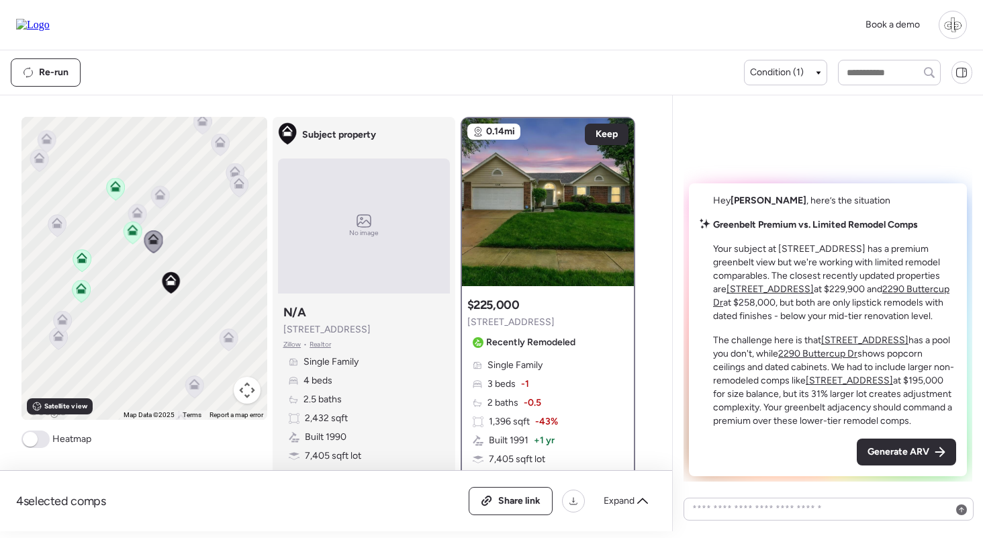
click at [159, 195] on icon at bounding box center [159, 194] width 11 height 11
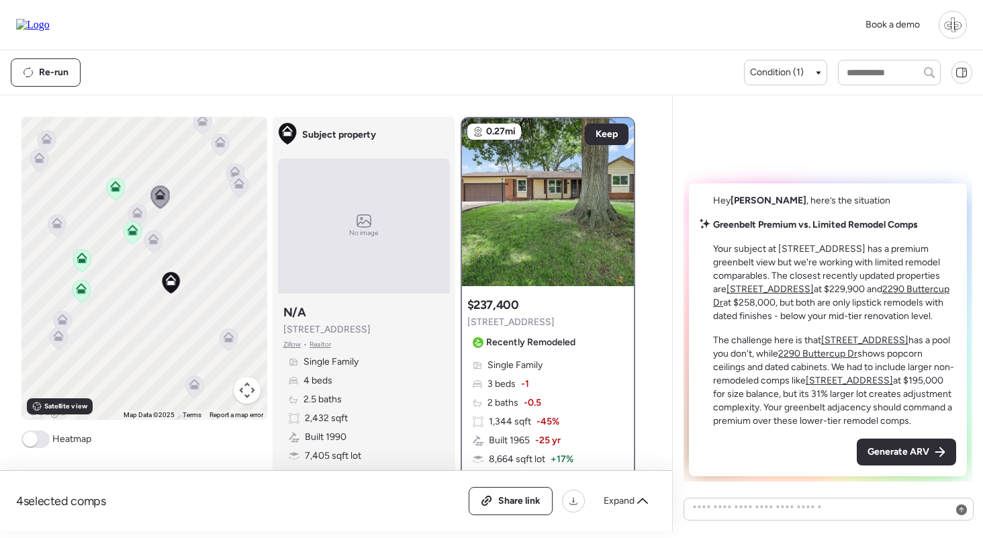
click at [138, 208] on icon at bounding box center [137, 212] width 11 height 11
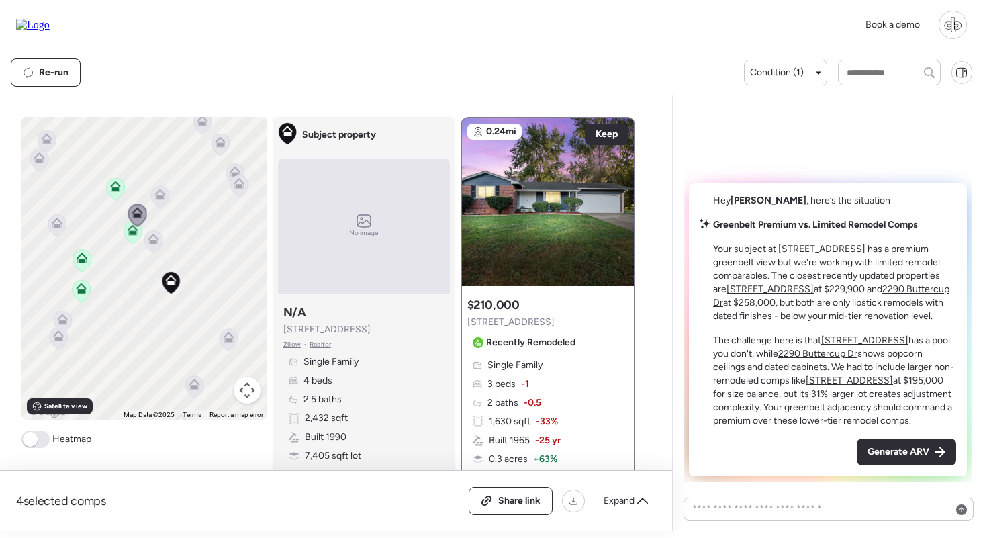
click at [242, 188] on icon at bounding box center [239, 183] width 11 height 11
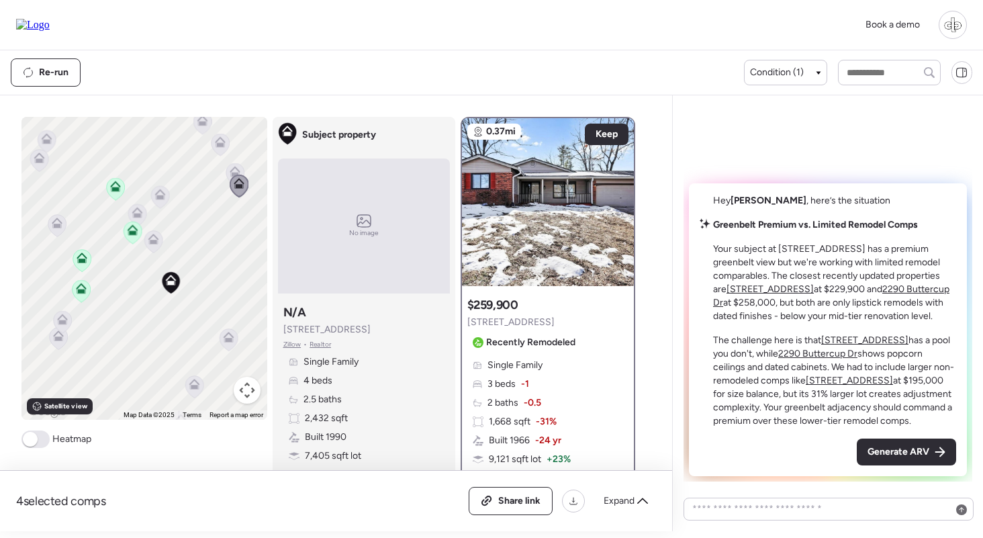
click at [231, 163] on icon at bounding box center [235, 173] width 19 height 23
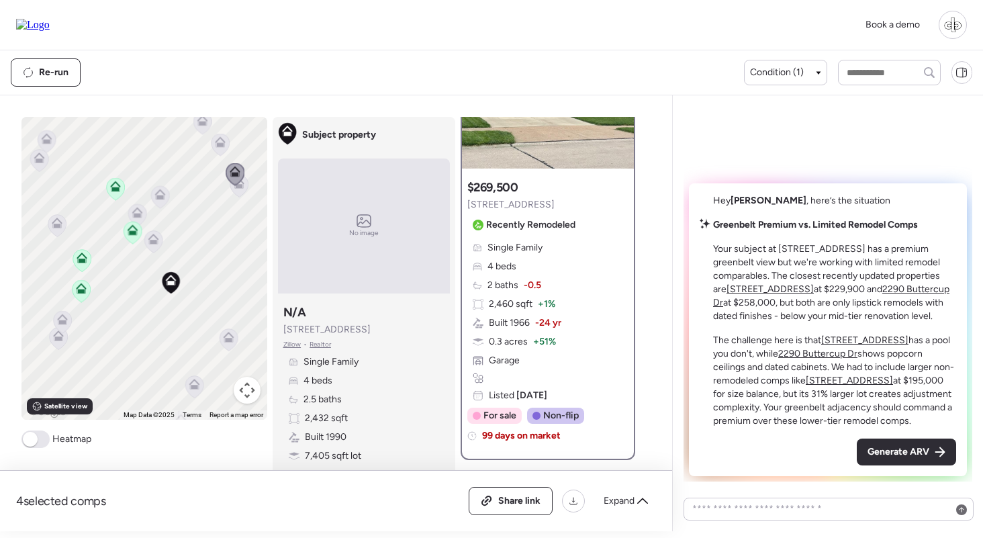
scroll to position [164, 0]
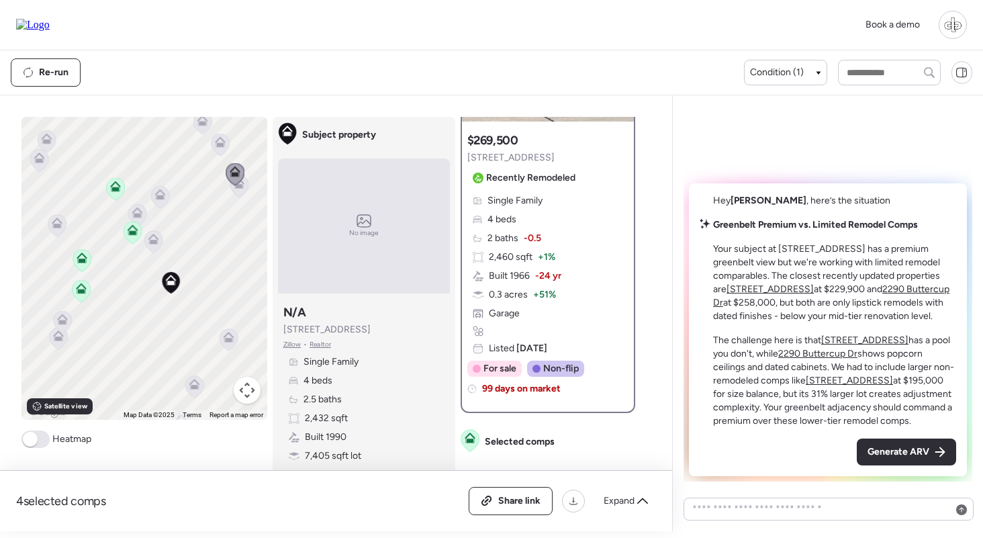
click at [550, 271] on span "-24 yr" at bounding box center [548, 275] width 26 height 13
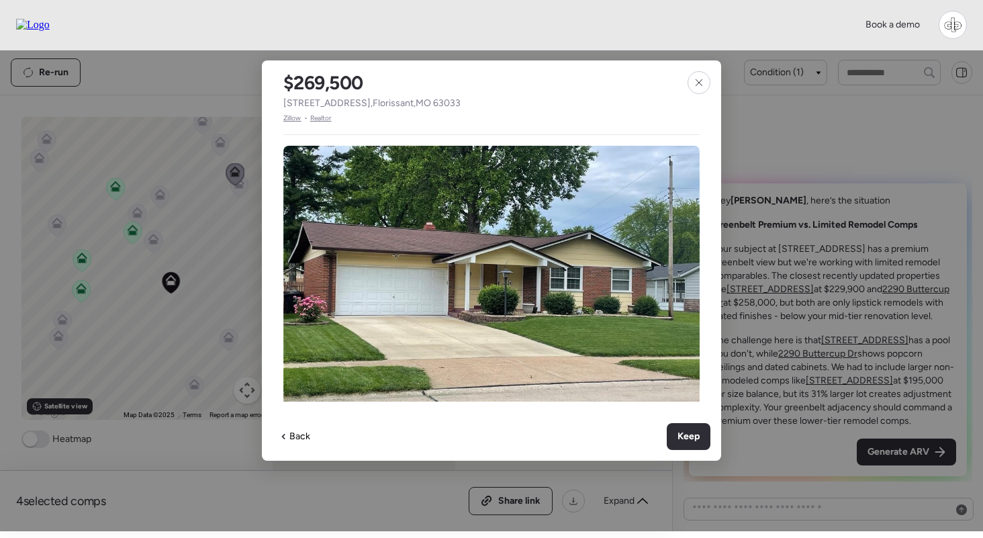
click at [287, 118] on span "Zillow" at bounding box center [292, 118] width 18 height 11
click at [696, 79] on icon at bounding box center [698, 82] width 11 height 11
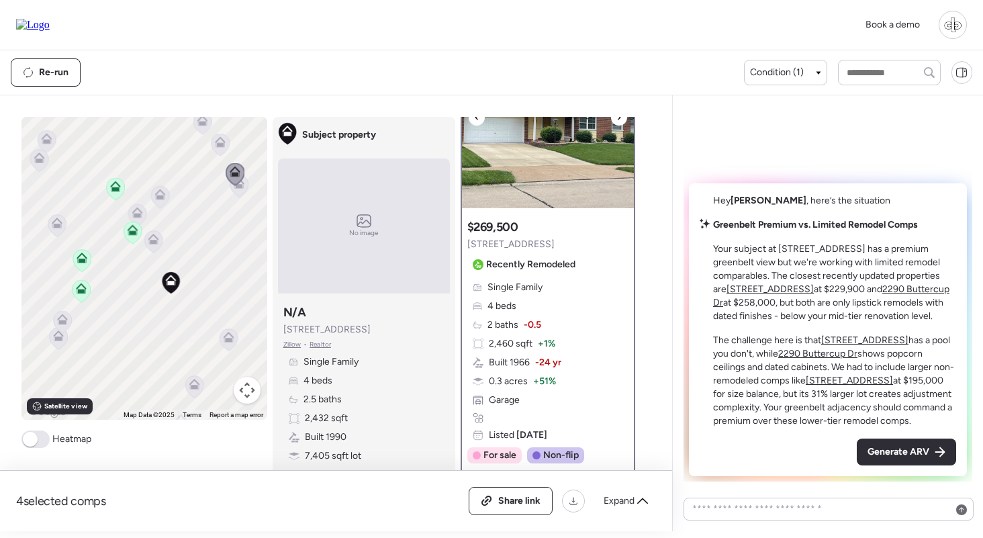
scroll to position [75, 0]
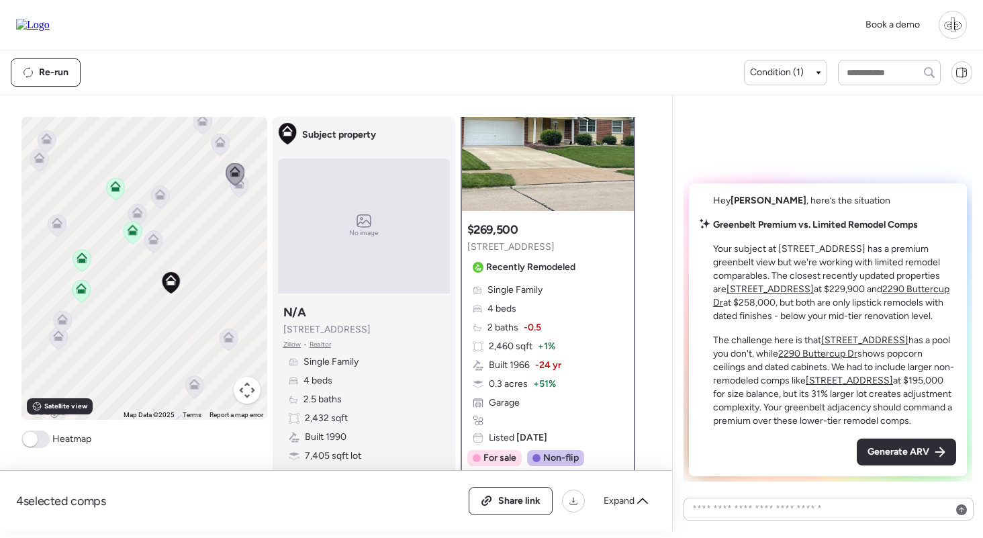
click at [152, 200] on icon at bounding box center [160, 197] width 18 height 22
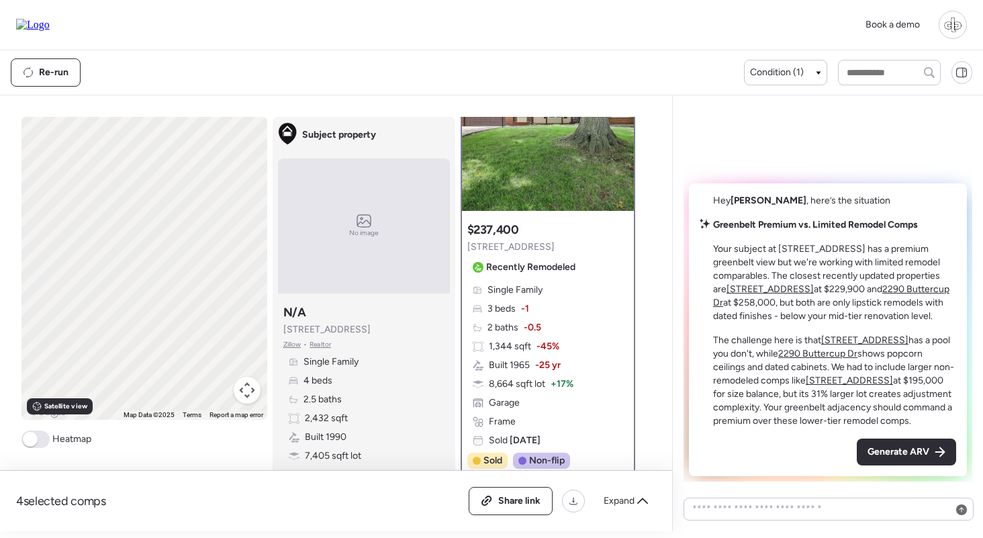
scroll to position [0, 0]
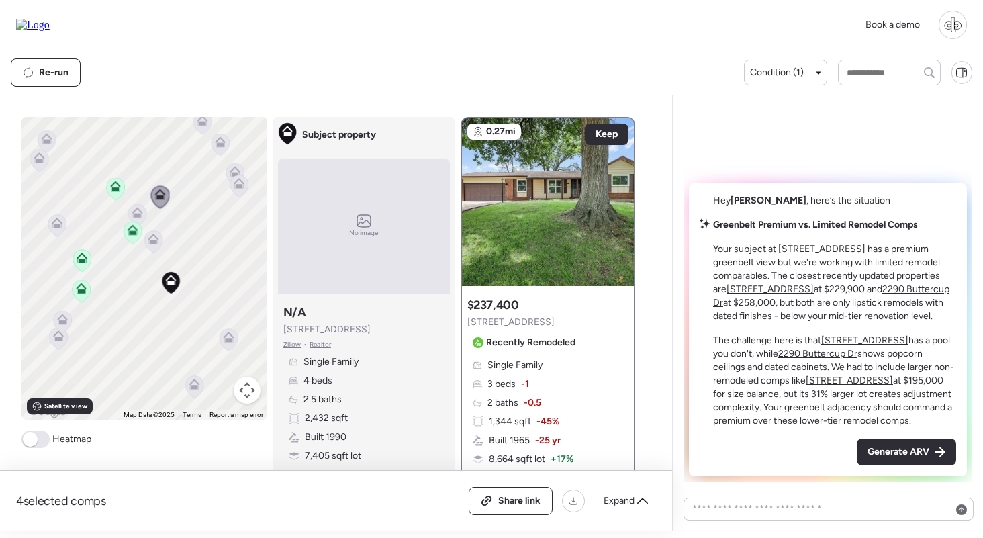
click at [242, 189] on icon at bounding box center [239, 183] width 11 height 11
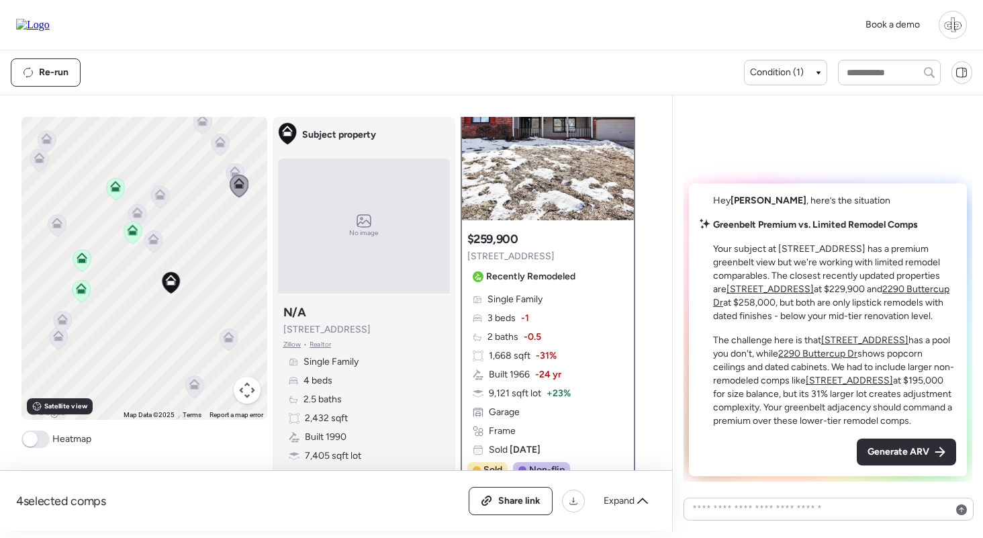
scroll to position [64, 0]
click at [152, 244] on icon at bounding box center [153, 239] width 11 height 11
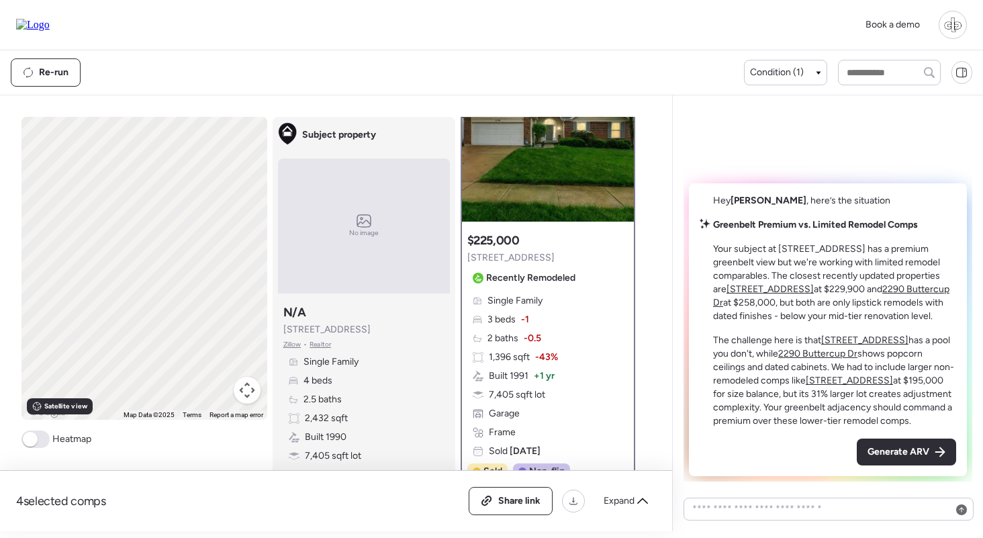
scroll to position [0, 0]
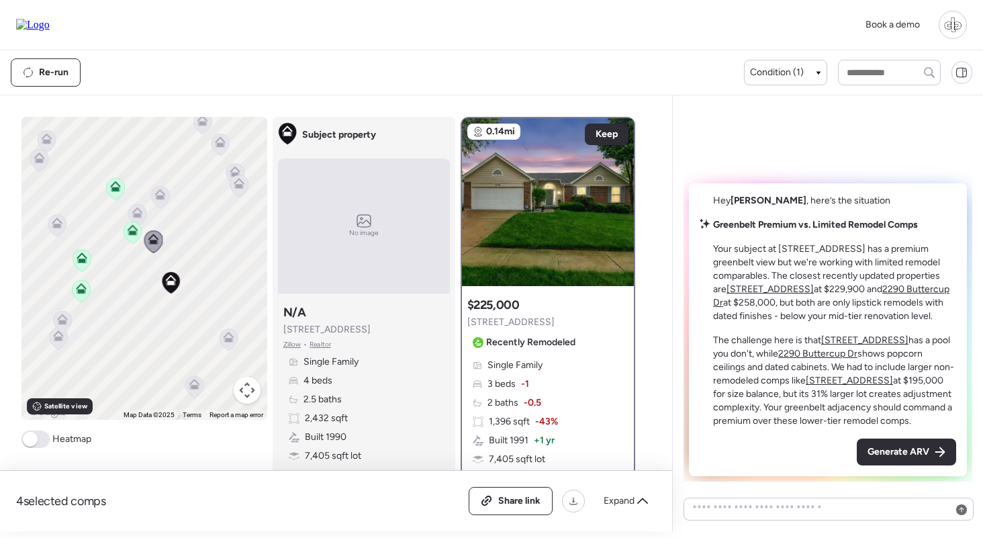
click at [166, 195] on icon at bounding box center [160, 197] width 18 height 22
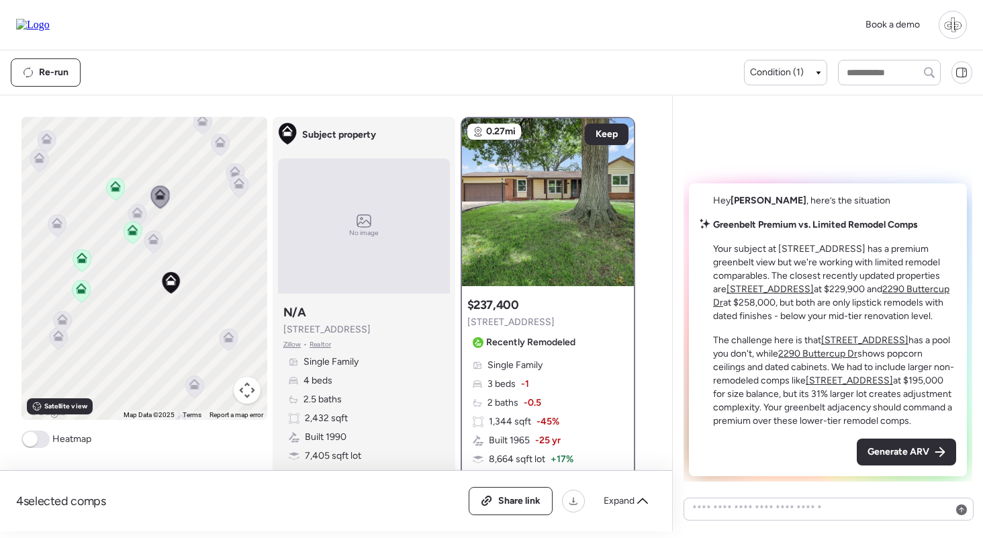
click at [151, 244] on icon at bounding box center [153, 239] width 11 height 11
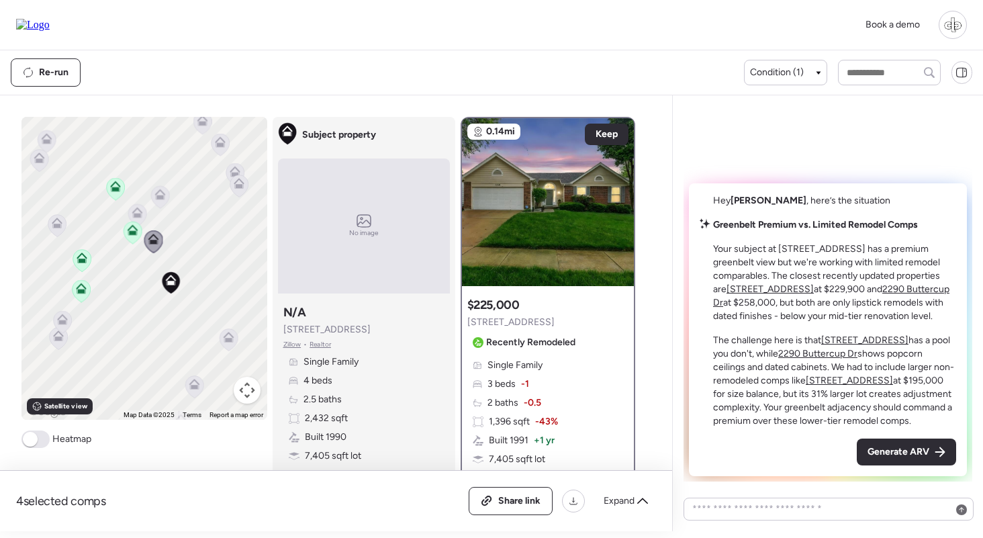
click at [139, 213] on icon at bounding box center [137, 210] width 10 height 6
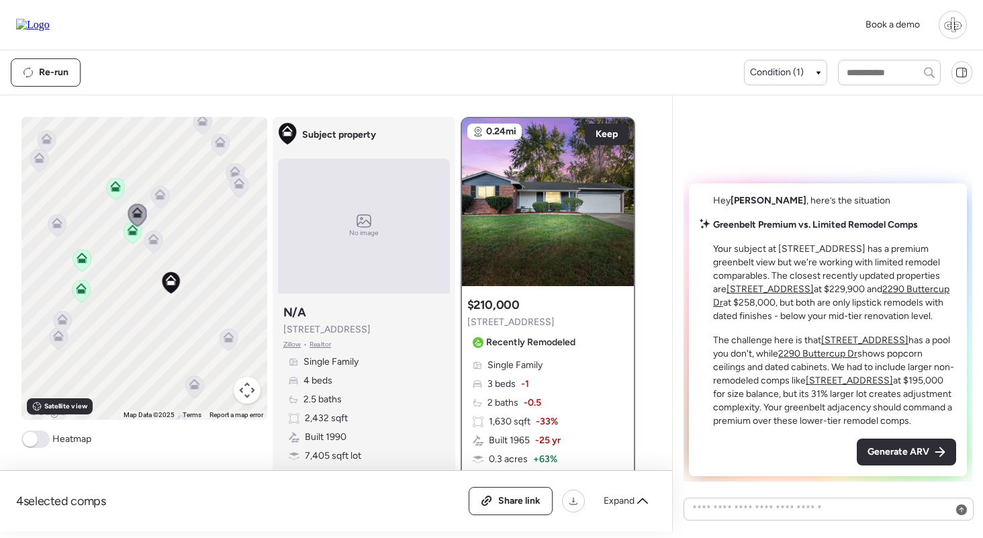
click at [38, 162] on icon at bounding box center [38, 160] width 9 height 4
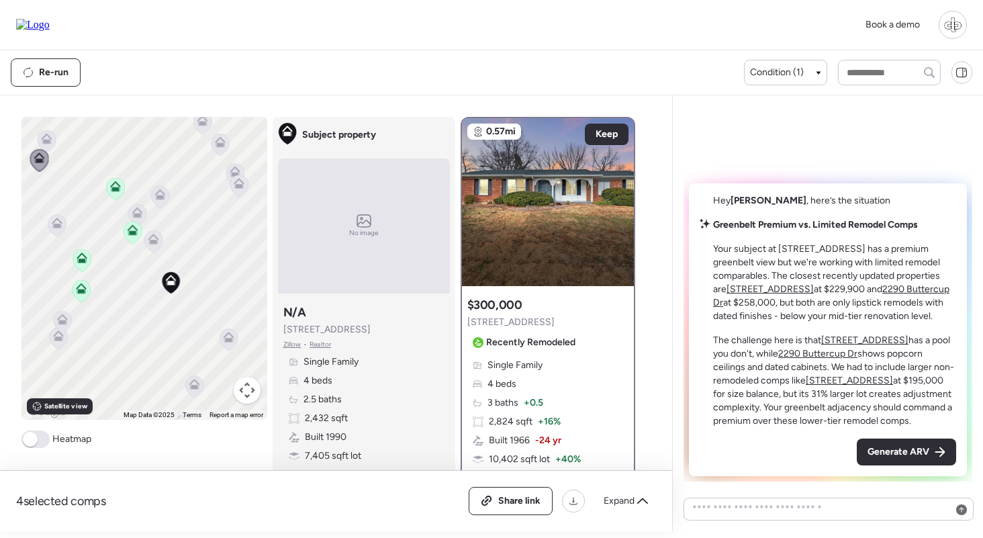
click at [544, 365] on div "Single Family" at bounding box center [510, 364] width 75 height 13
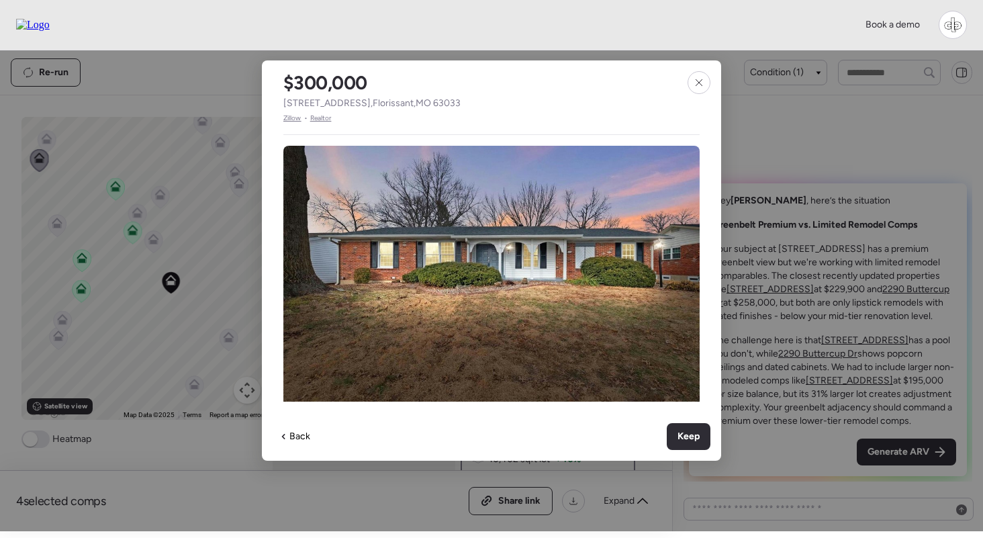
click at [290, 123] on span "Zillow" at bounding box center [292, 118] width 18 height 11
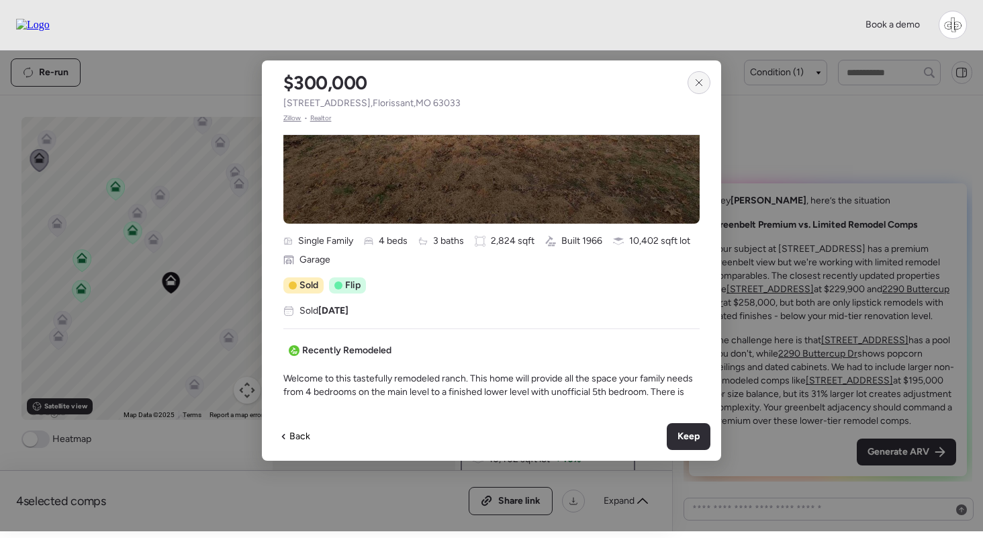
click at [699, 78] on div at bounding box center [698, 82] width 23 height 23
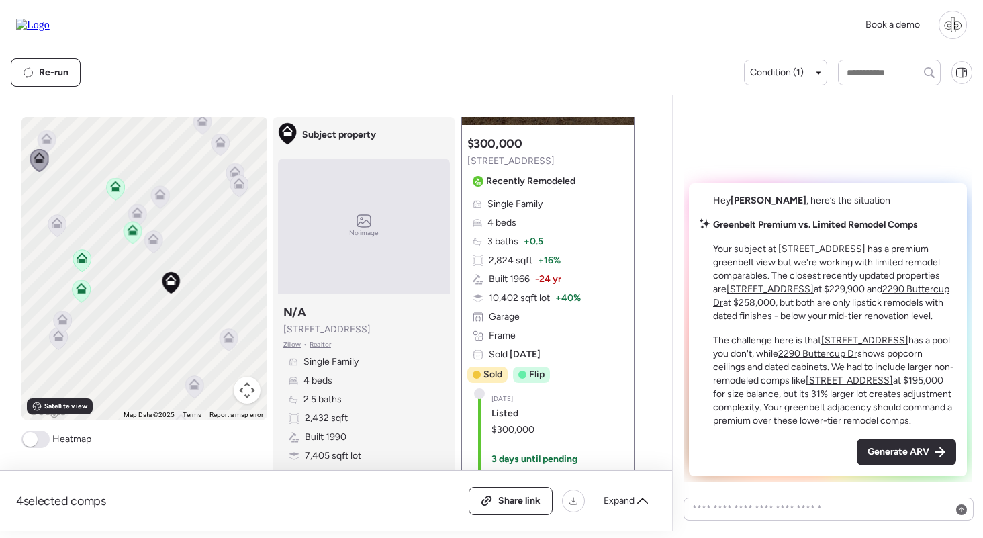
scroll to position [162, 0]
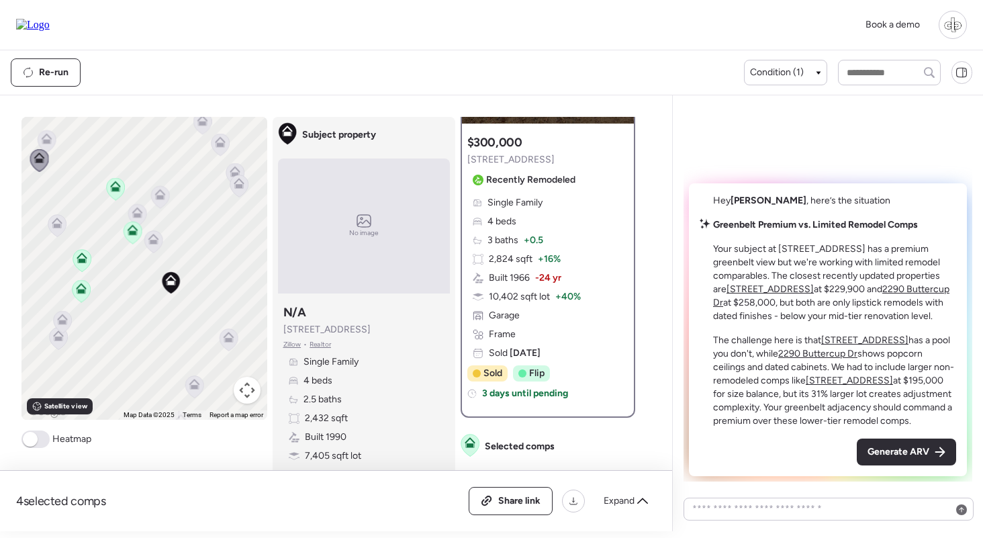
click at [450, 411] on div "Subject property No image Subject property N/A 2546 Indiancup Dr Zillow • Realt…" at bounding box center [363, 312] width 183 height 391
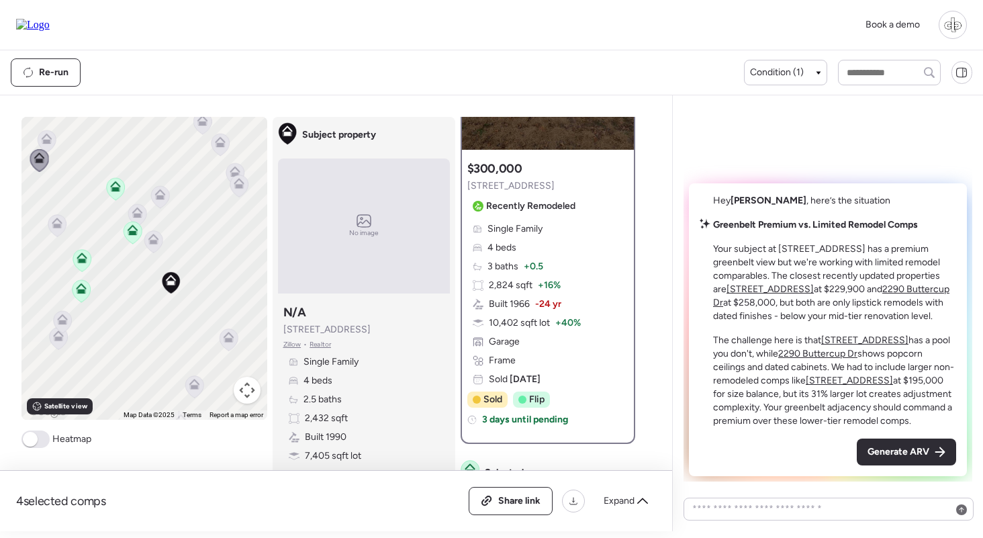
scroll to position [137, 0]
click at [55, 222] on icon at bounding box center [57, 222] width 11 height 11
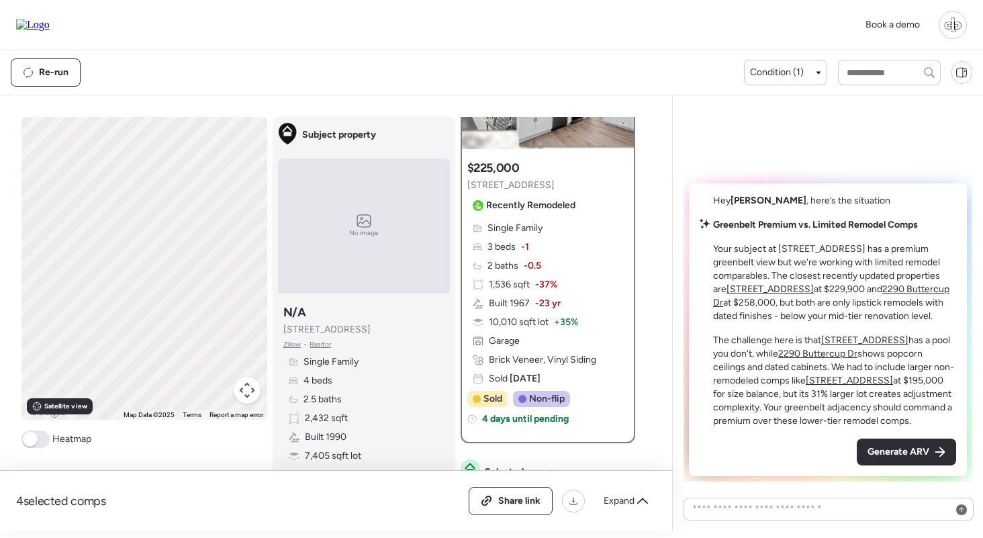
scroll to position [0, 0]
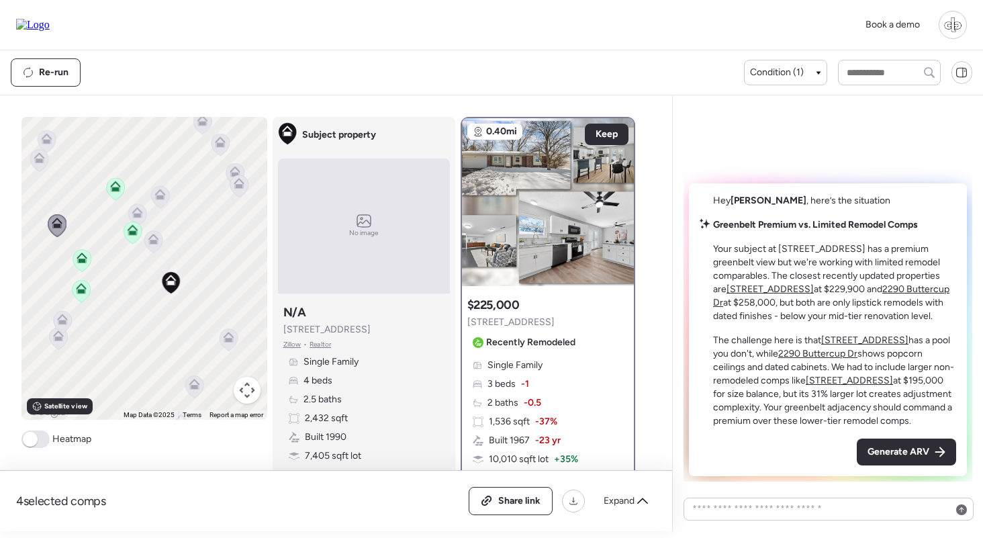
click at [113, 189] on icon at bounding box center [115, 189] width 9 height 4
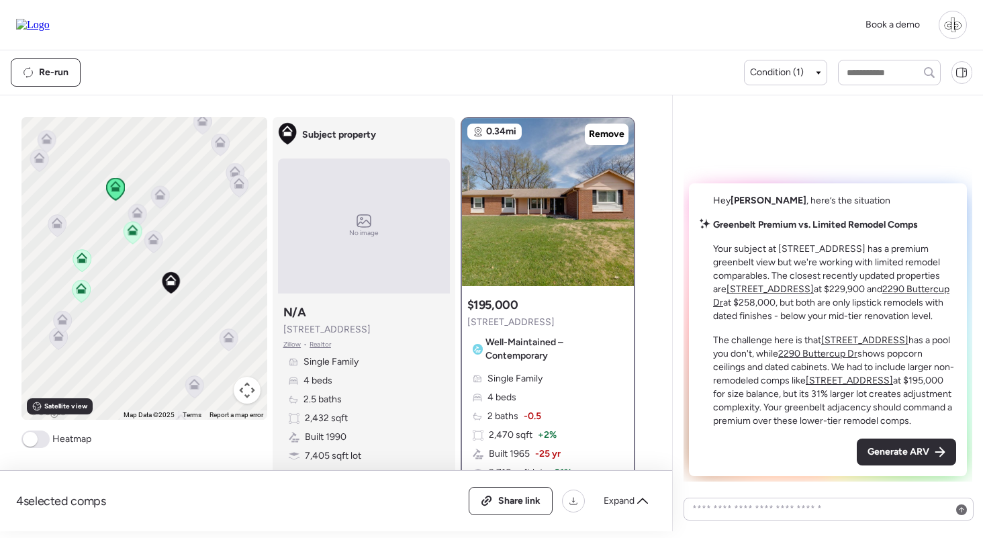
click at [134, 232] on icon at bounding box center [132, 232] width 9 height 4
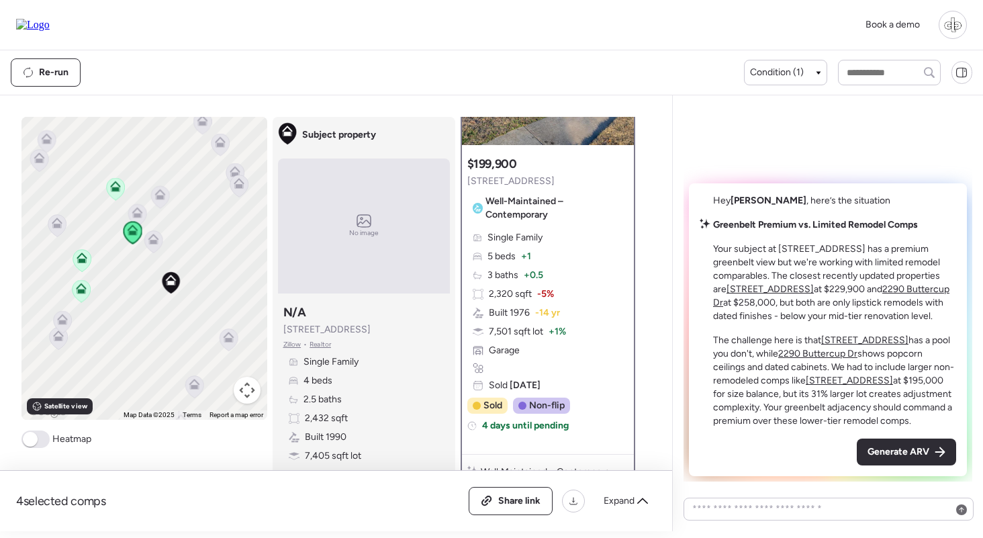
scroll to position [150, 0]
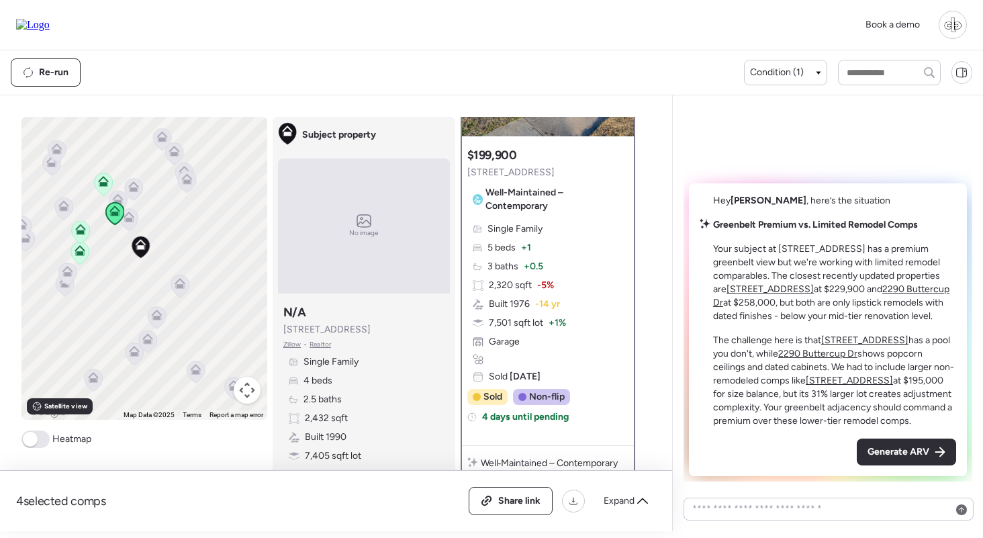
click at [47, 162] on icon at bounding box center [56, 151] width 19 height 23
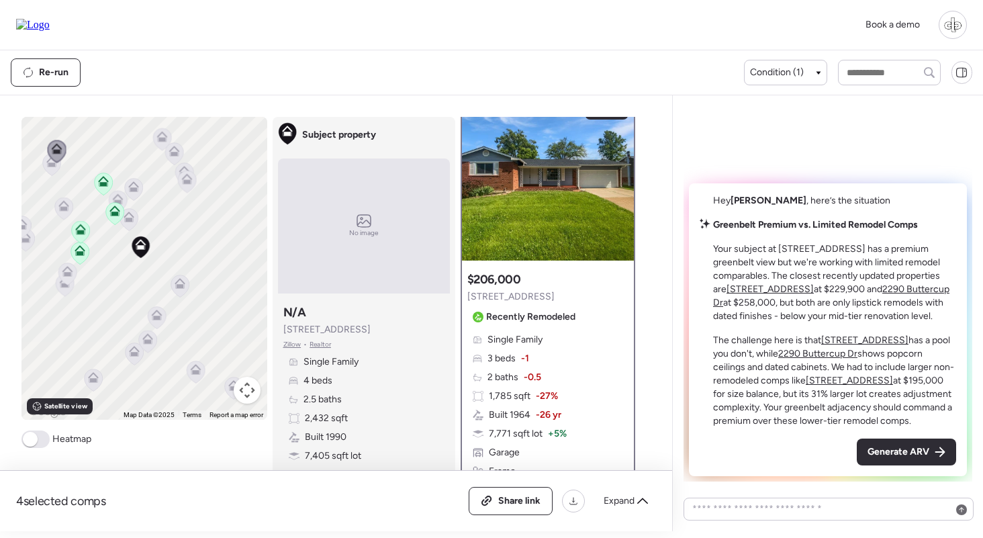
scroll to position [0, 0]
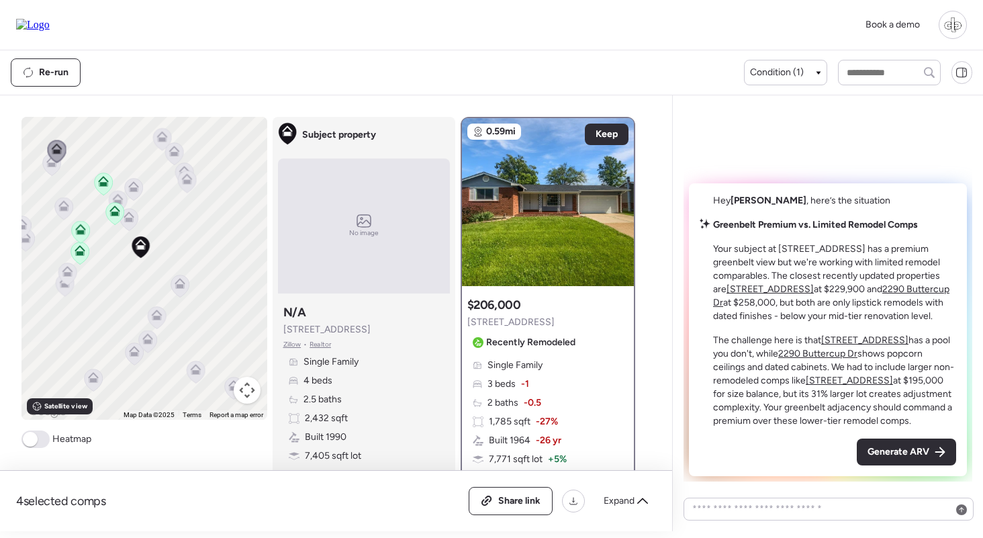
click at [53, 168] on icon at bounding box center [51, 164] width 18 height 22
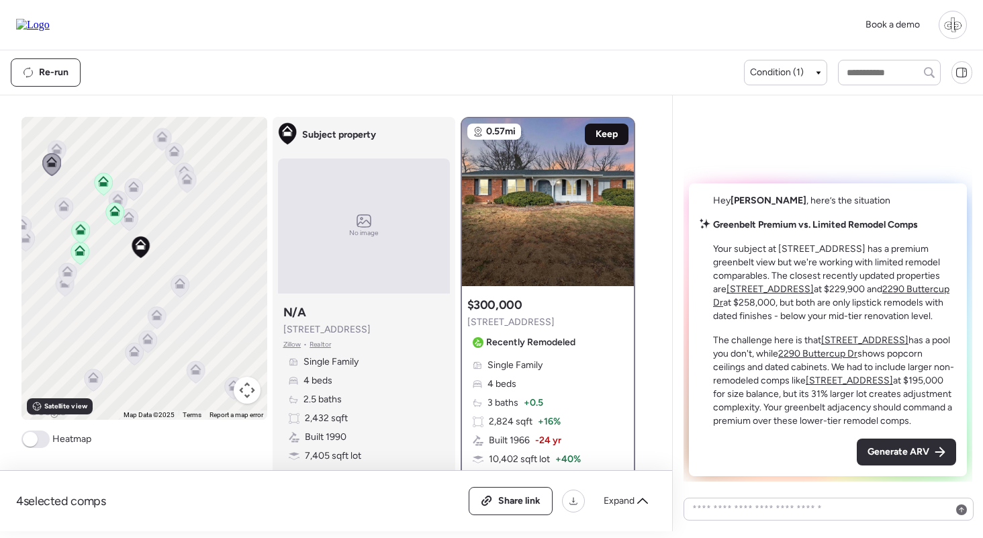
click at [601, 132] on span "Keep" at bounding box center [606, 134] width 22 height 13
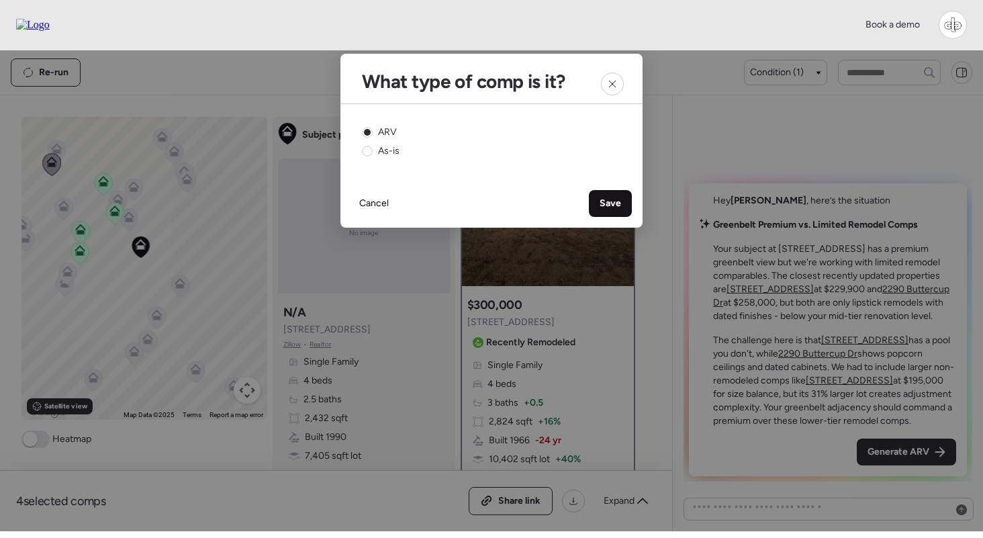
click at [601, 202] on span "Save" at bounding box center [609, 203] width 21 height 13
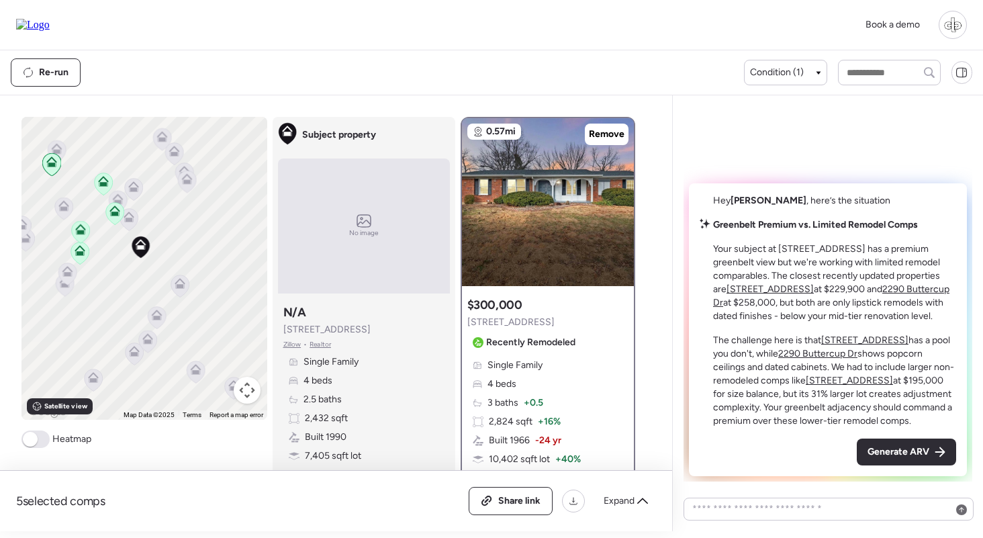
click at [115, 205] on icon at bounding box center [114, 213] width 18 height 22
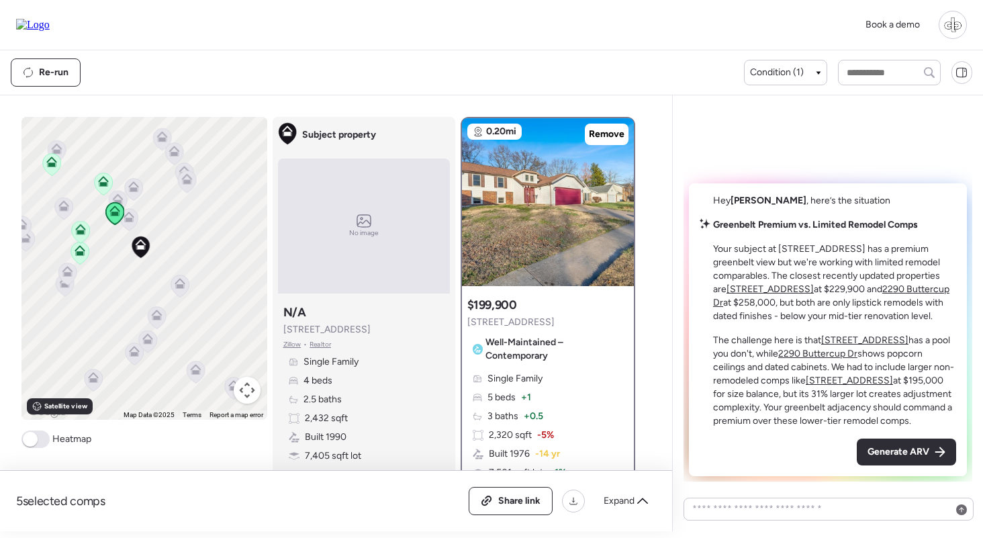
click at [113, 215] on icon at bounding box center [114, 213] width 9 height 4
drag, startPoint x: 77, startPoint y: 230, endPoint x: 78, endPoint y: 241, distance: 10.8
click at [77, 230] on icon at bounding box center [80, 229] width 11 height 11
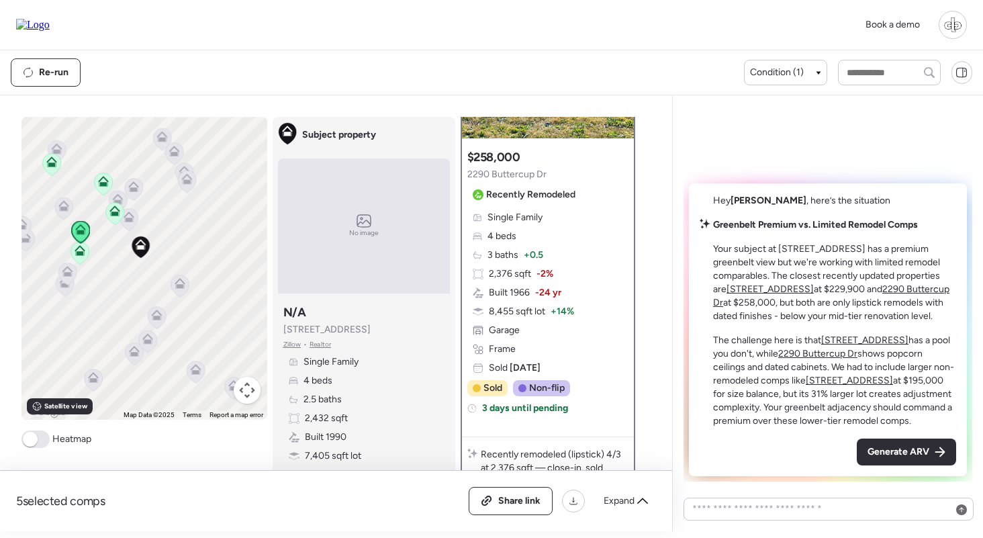
scroll to position [146, 0]
click at [79, 258] on icon at bounding box center [79, 253] width 18 height 22
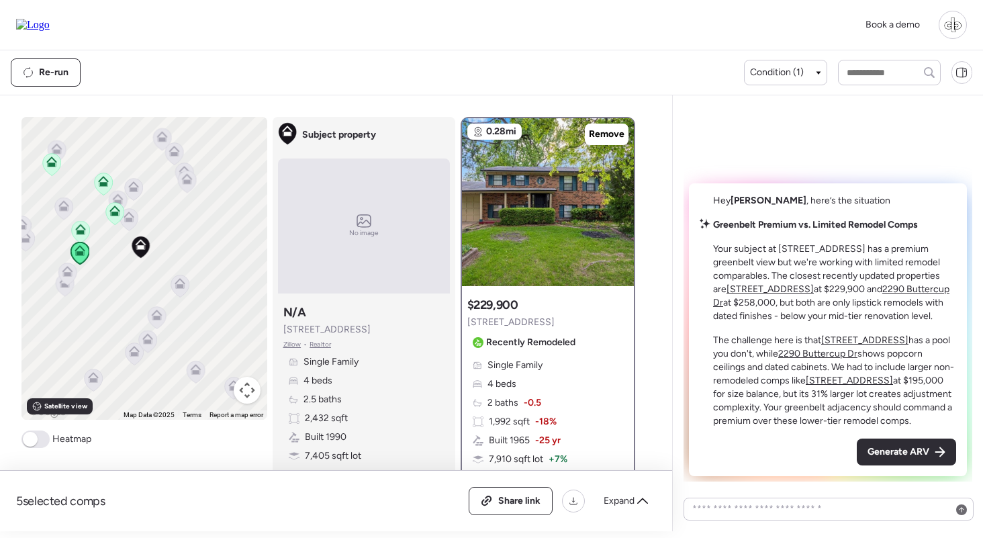
scroll to position [0, 0]
click at [538, 265] on img at bounding box center [548, 202] width 172 height 168
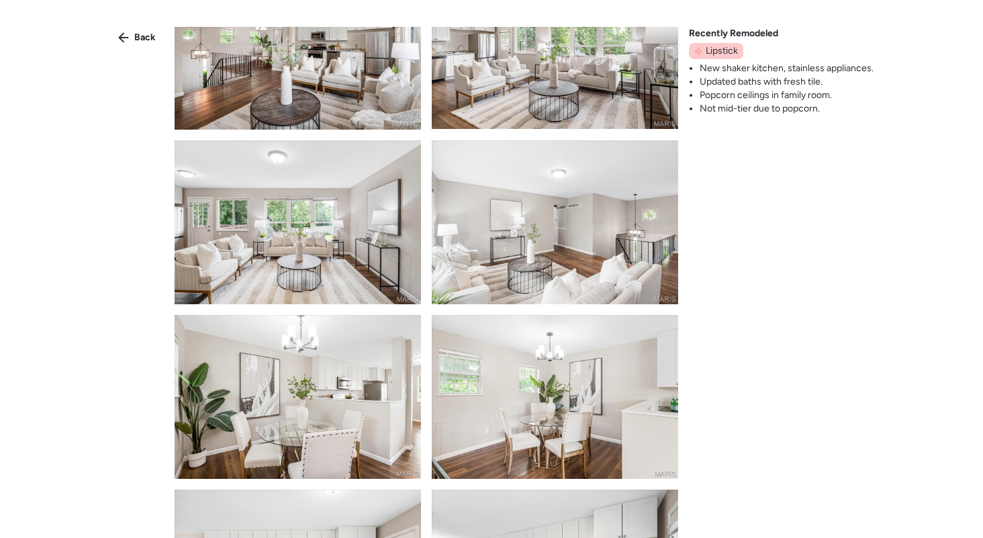
scroll to position [397, 0]
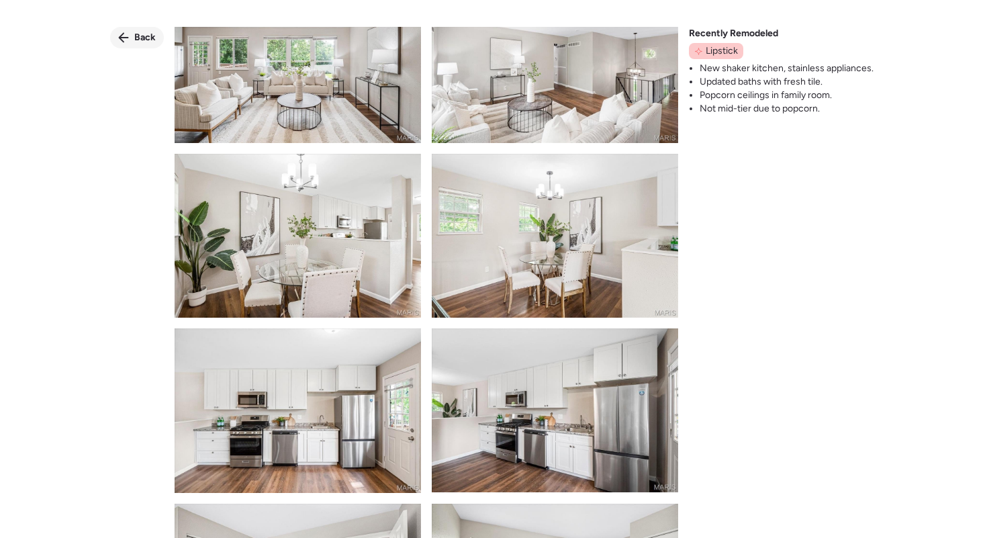
click at [126, 36] on icon at bounding box center [123, 37] width 11 height 11
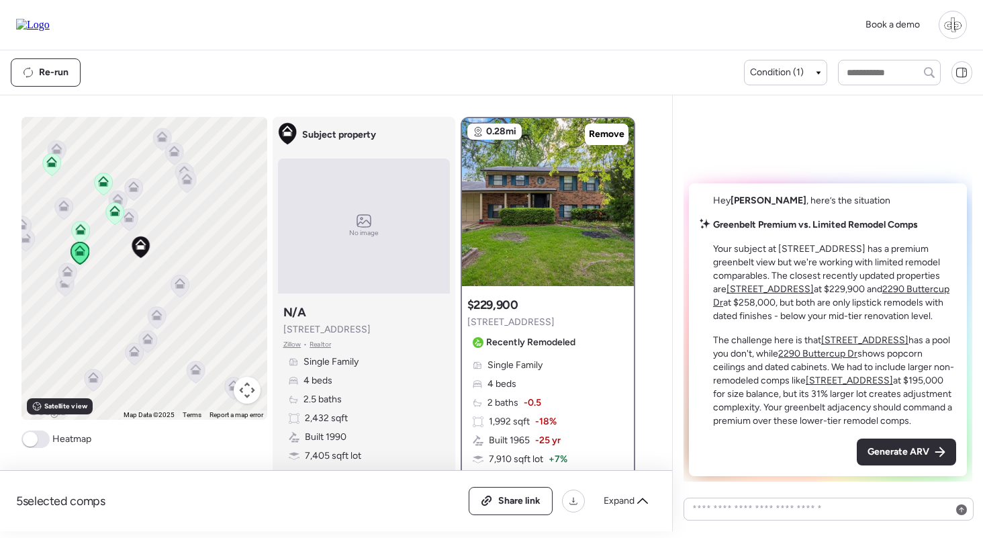
scroll to position [0, 0]
click at [62, 409] on span "Satellite view" at bounding box center [65, 406] width 43 height 11
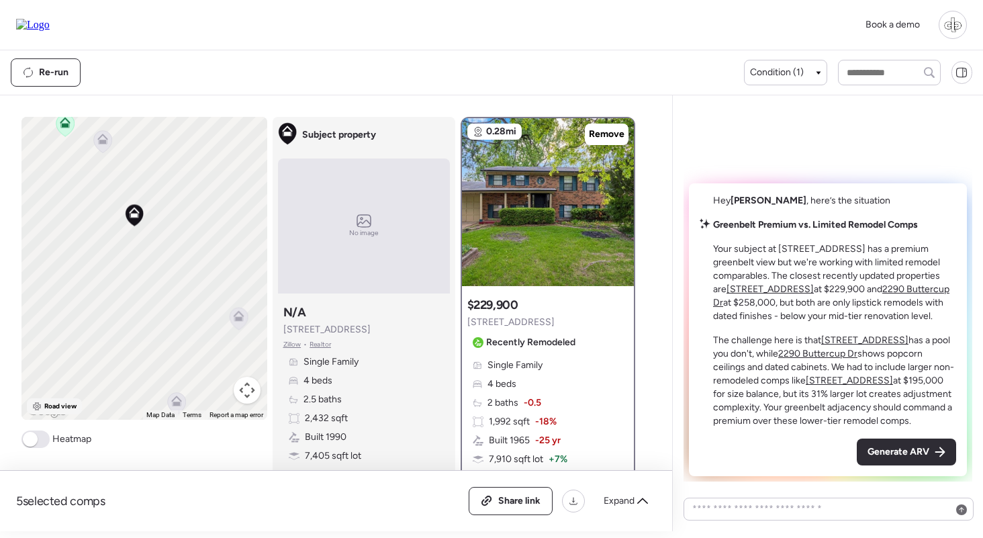
click at [61, 403] on span "Road view" at bounding box center [60, 406] width 33 height 11
click at [286, 347] on span "Zillow" at bounding box center [292, 344] width 18 height 11
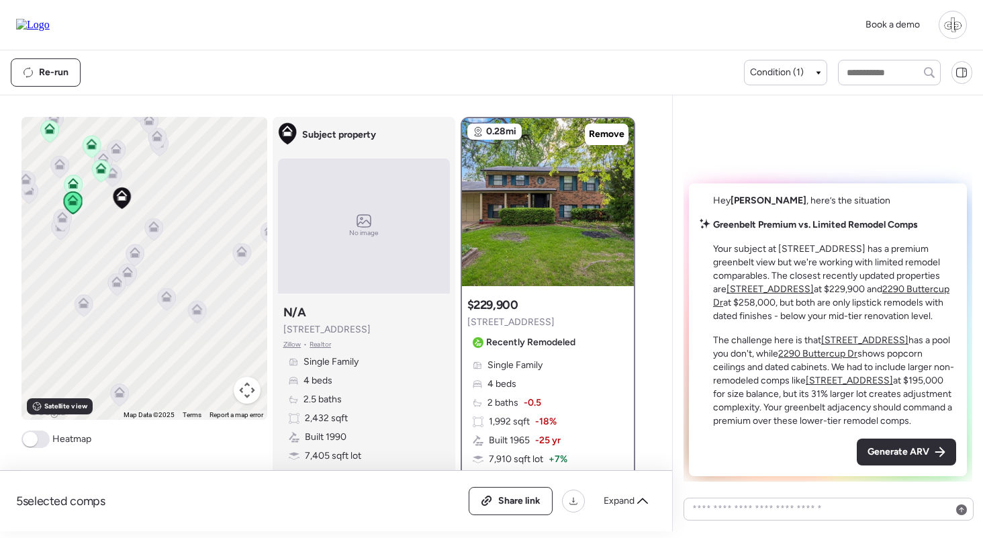
drag, startPoint x: 141, startPoint y: 183, endPoint x: 158, endPoint y: 192, distance: 19.2
click at [160, 193] on div "To navigate, press the arrow keys. To activate drag with keyboard, press Alt + …" at bounding box center [144, 268] width 246 height 303
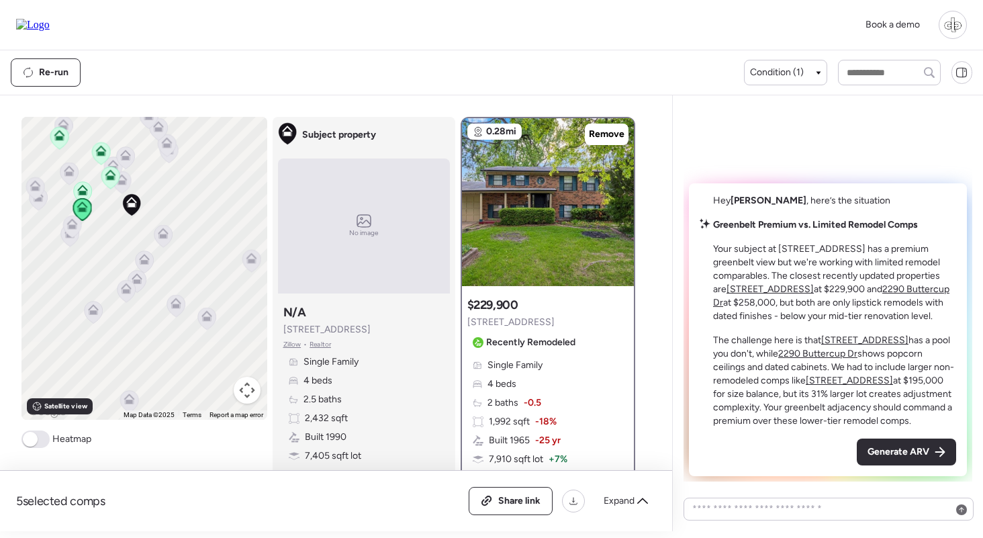
click at [164, 234] on icon at bounding box center [163, 233] width 11 height 11
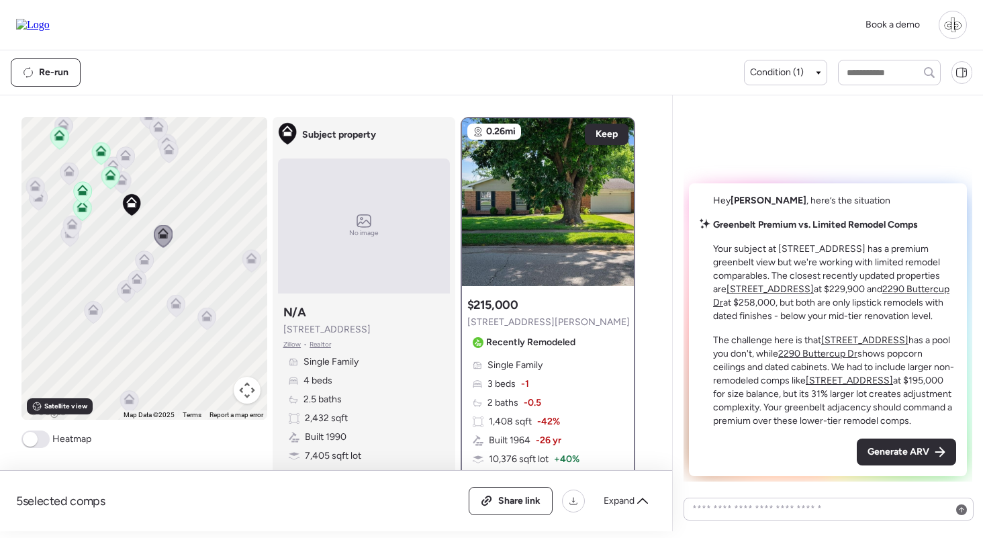
click at [122, 186] on icon at bounding box center [122, 182] width 18 height 22
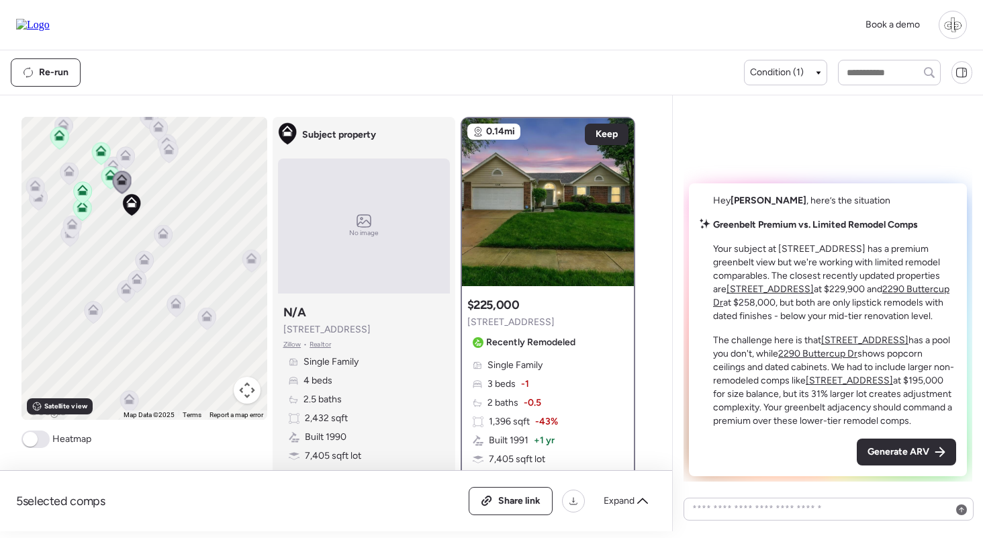
click at [59, 140] on icon at bounding box center [58, 138] width 9 height 4
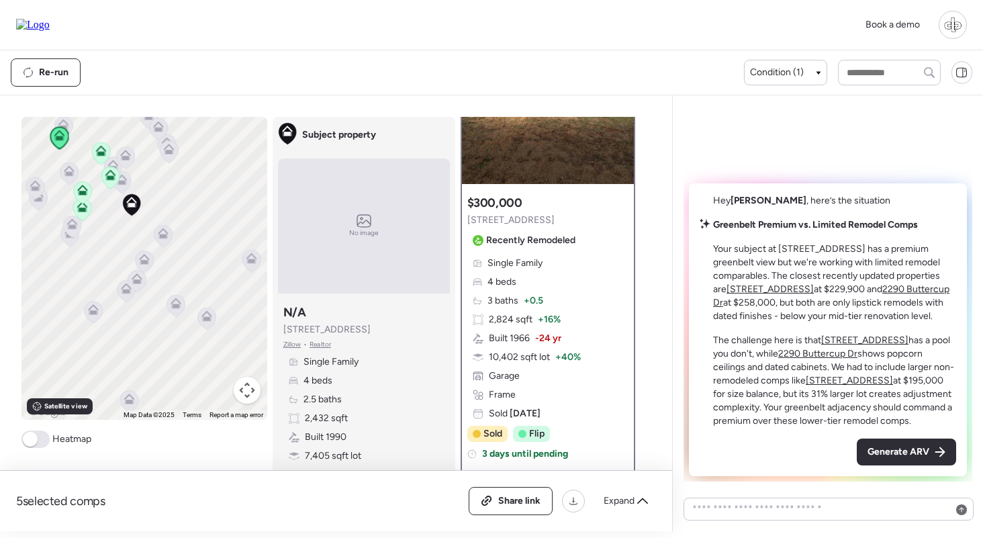
scroll to position [100, 0]
click at [33, 185] on icon at bounding box center [35, 185] width 11 height 11
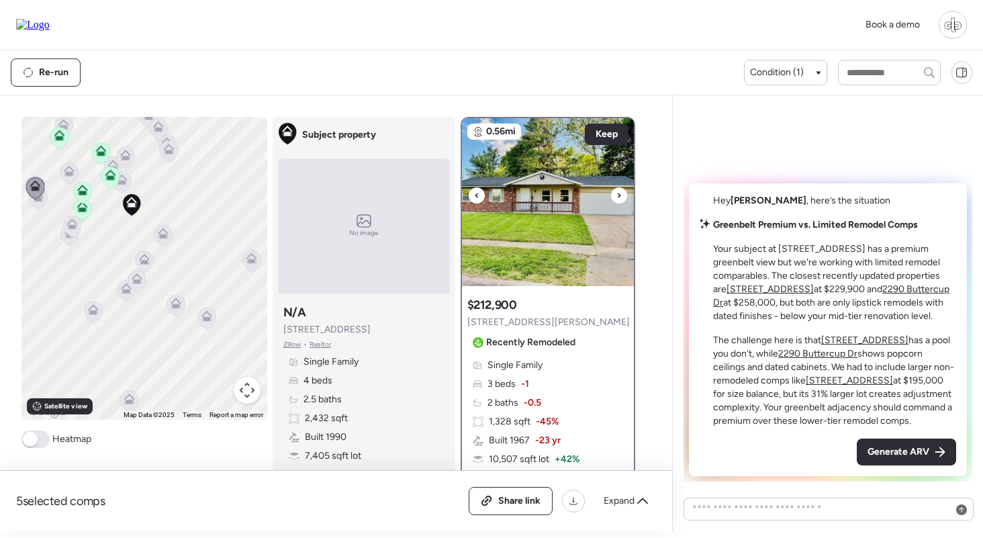
scroll to position [68, 0]
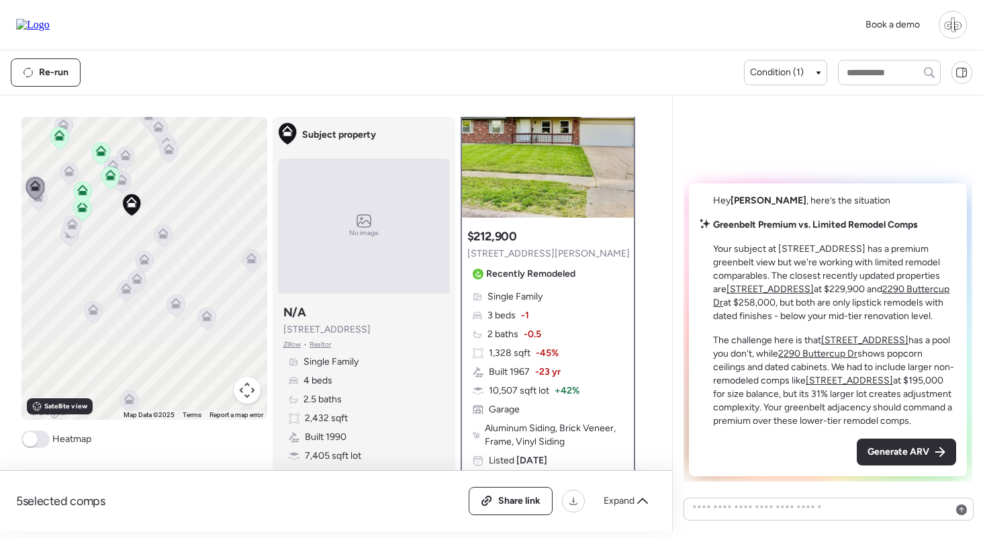
click at [41, 207] on icon at bounding box center [38, 199] width 18 height 22
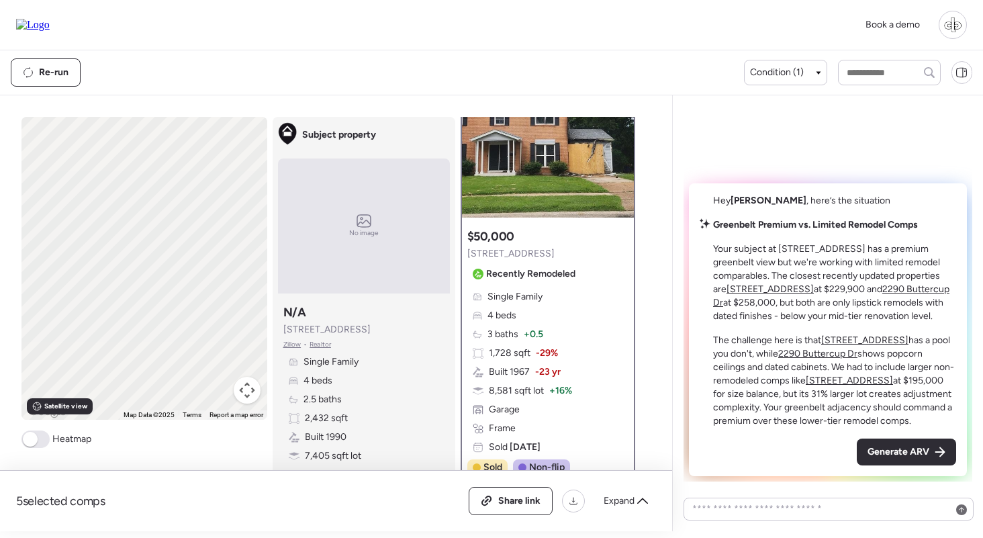
scroll to position [0, 0]
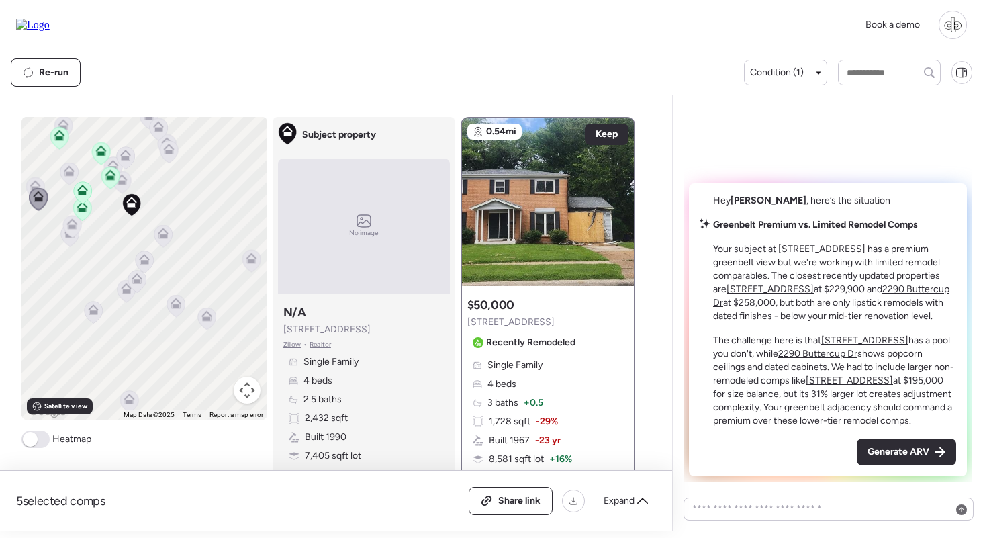
click at [76, 170] on icon at bounding box center [69, 173] width 18 height 22
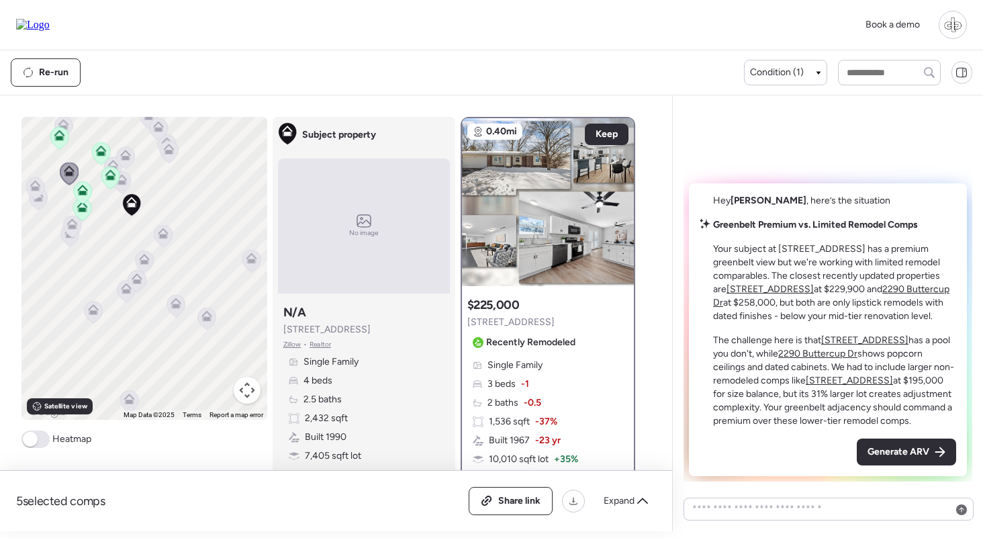
click at [126, 148] on icon at bounding box center [125, 157] width 18 height 22
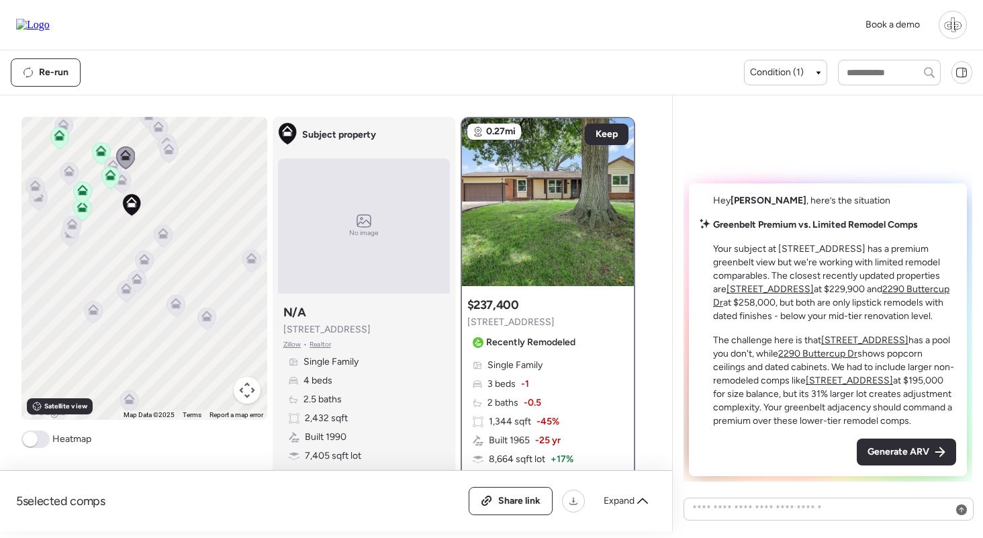
click at [174, 150] on icon at bounding box center [169, 151] width 18 height 22
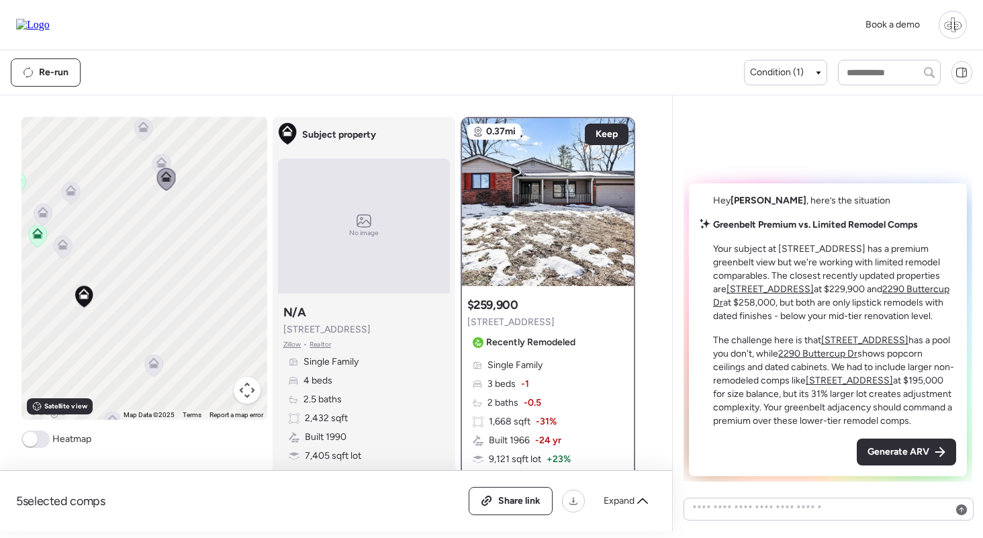
click at [160, 156] on icon at bounding box center [161, 165] width 18 height 22
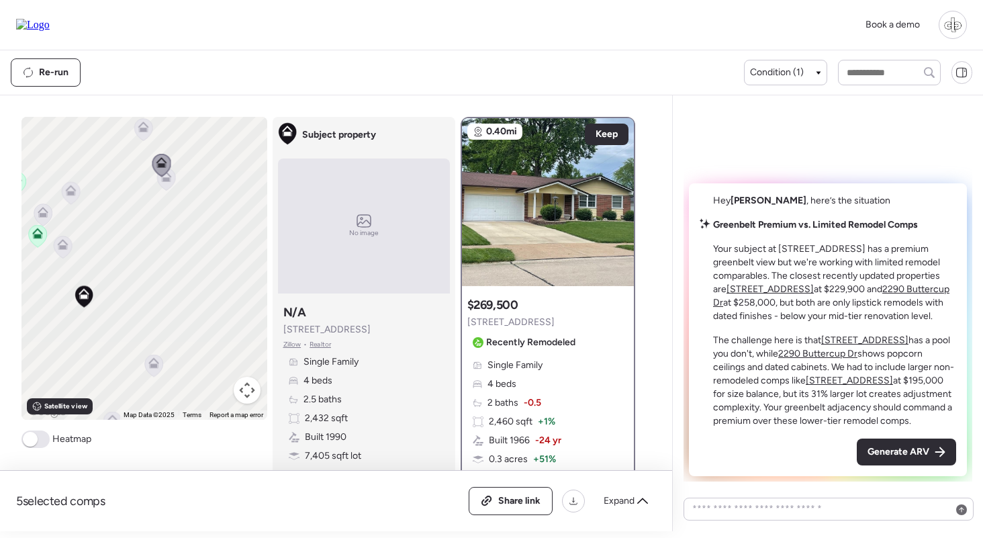
click at [165, 181] on icon at bounding box center [165, 179] width 9 height 4
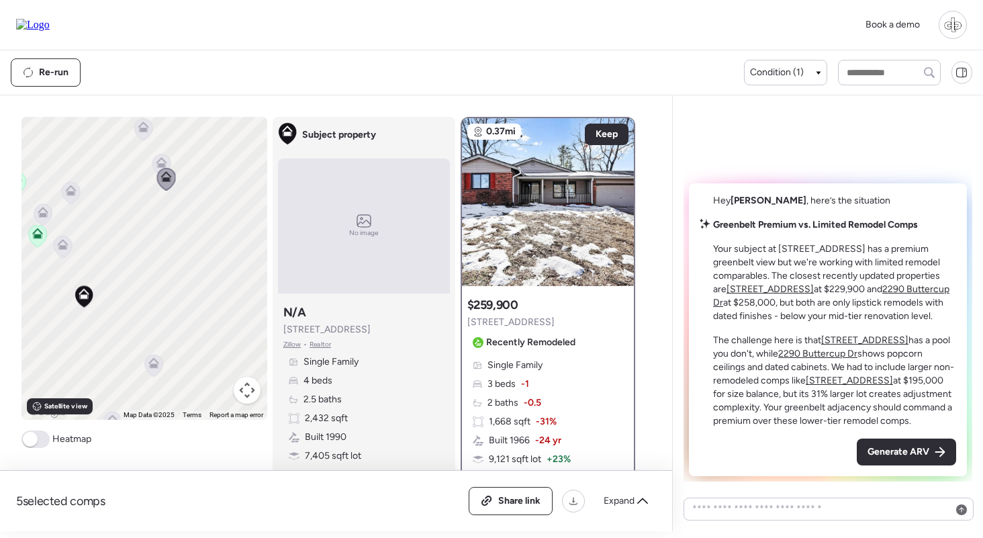
click at [160, 157] on icon at bounding box center [161, 162] width 11 height 11
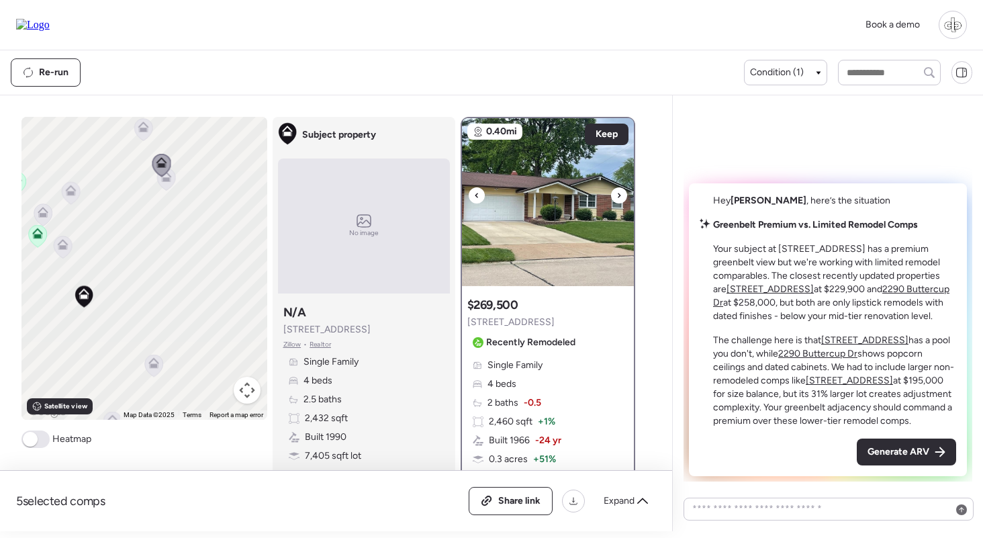
click at [546, 166] on img at bounding box center [548, 202] width 172 height 168
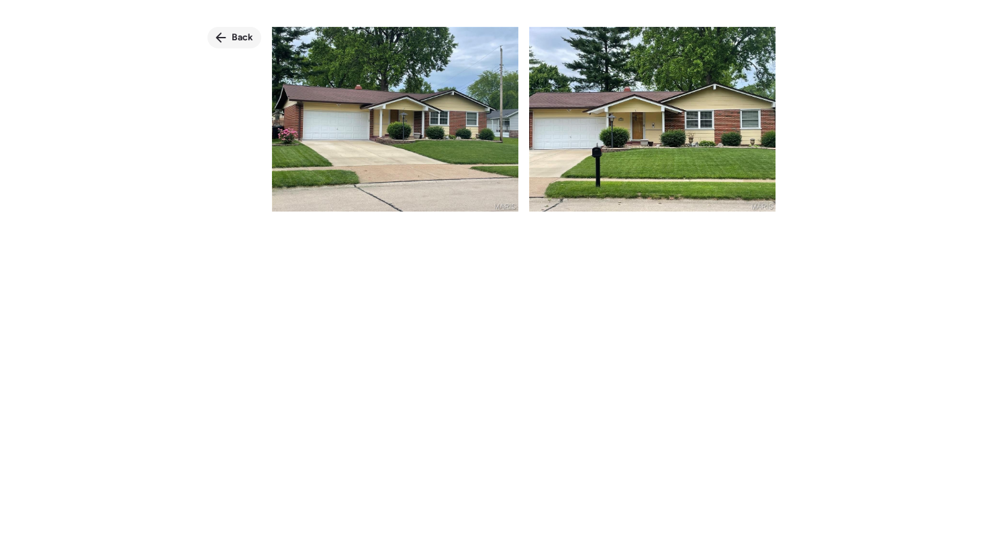
click at [257, 32] on div "Back" at bounding box center [234, 37] width 54 height 21
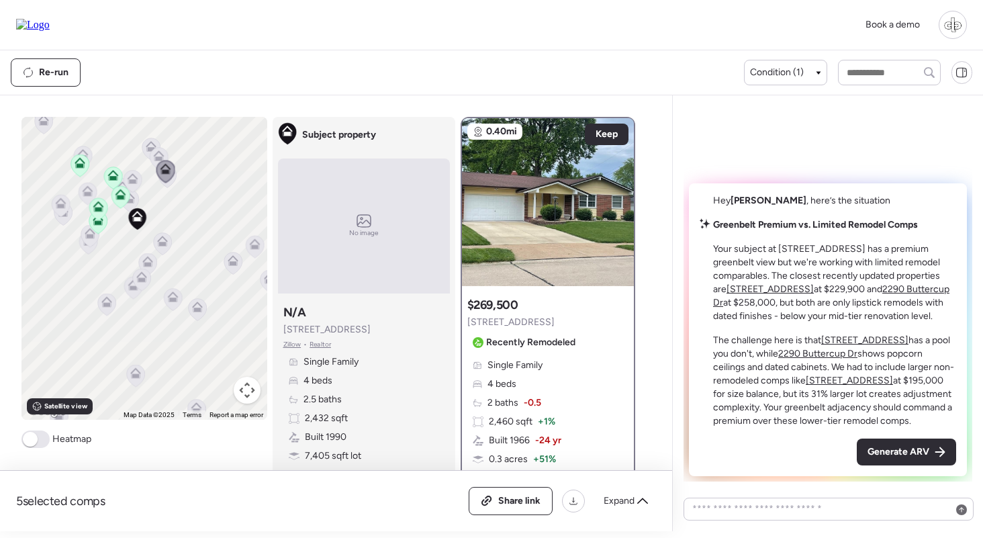
click at [157, 152] on icon at bounding box center [158, 153] width 10 height 6
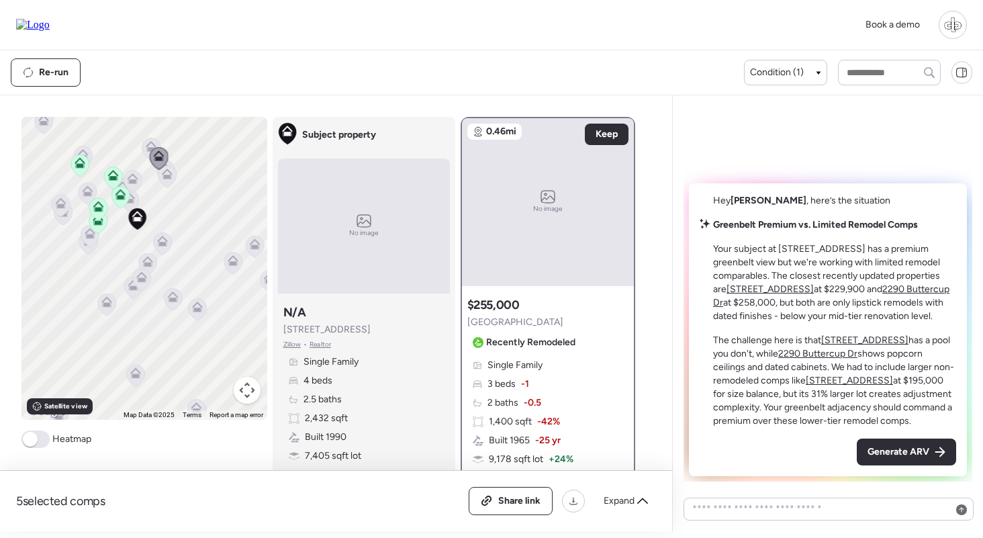
click at [142, 142] on icon at bounding box center [151, 149] width 19 height 23
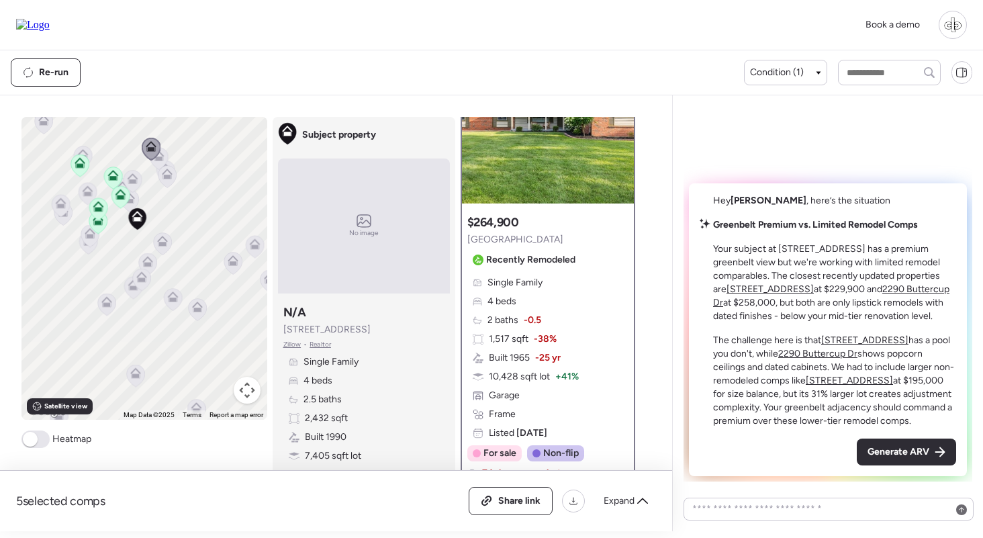
scroll to position [121, 0]
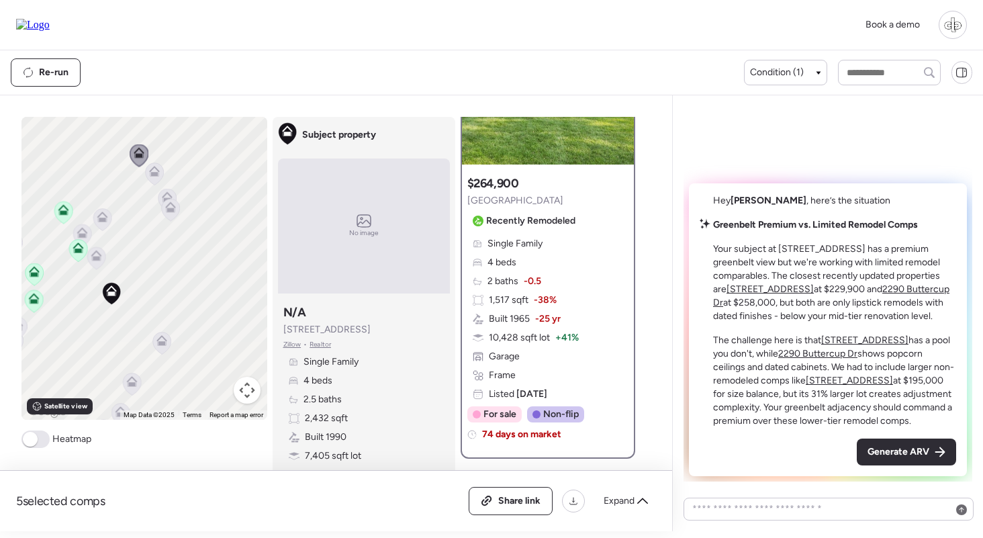
click at [150, 173] on icon at bounding box center [154, 174] width 9 height 4
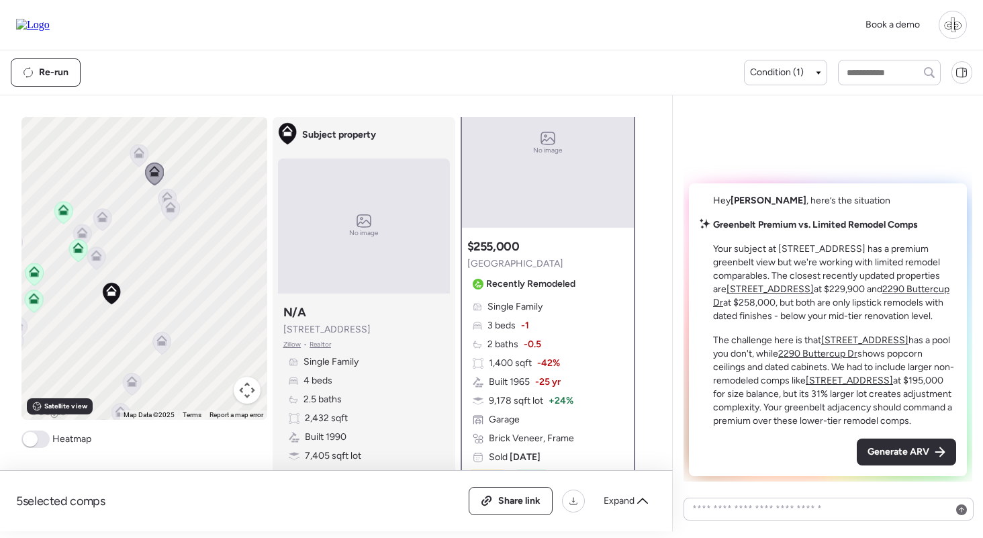
scroll to position [60, 0]
click at [561, 311] on div "Single Family 3 beds -1 2 baths -0.5 1,400 sqft -42% Built 1965 -25 yr 9,178 sq…" at bounding box center [547, 381] width 161 height 164
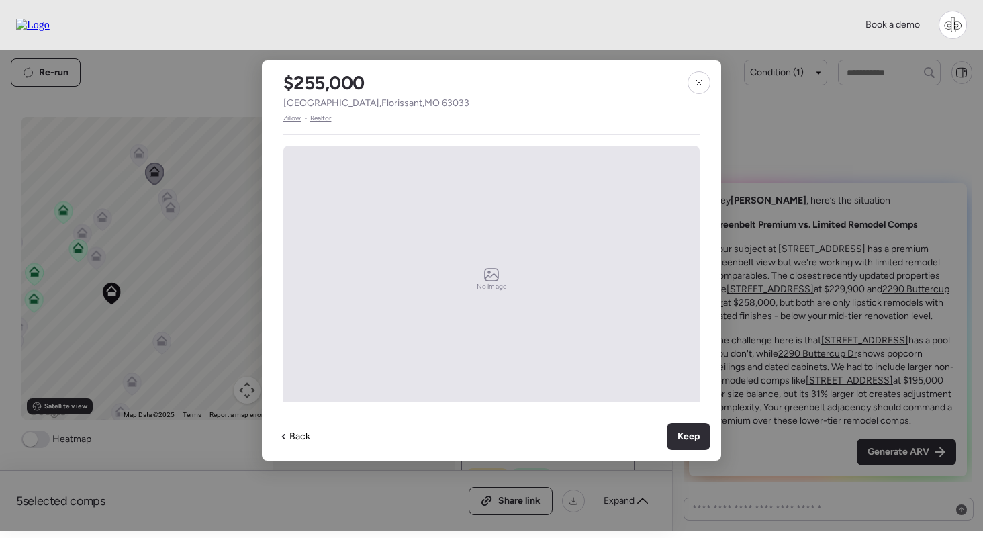
click at [295, 121] on span "Zillow" at bounding box center [292, 118] width 18 height 11
click at [689, 75] on div at bounding box center [698, 82] width 23 height 23
click at [704, 84] on div at bounding box center [698, 82] width 23 height 23
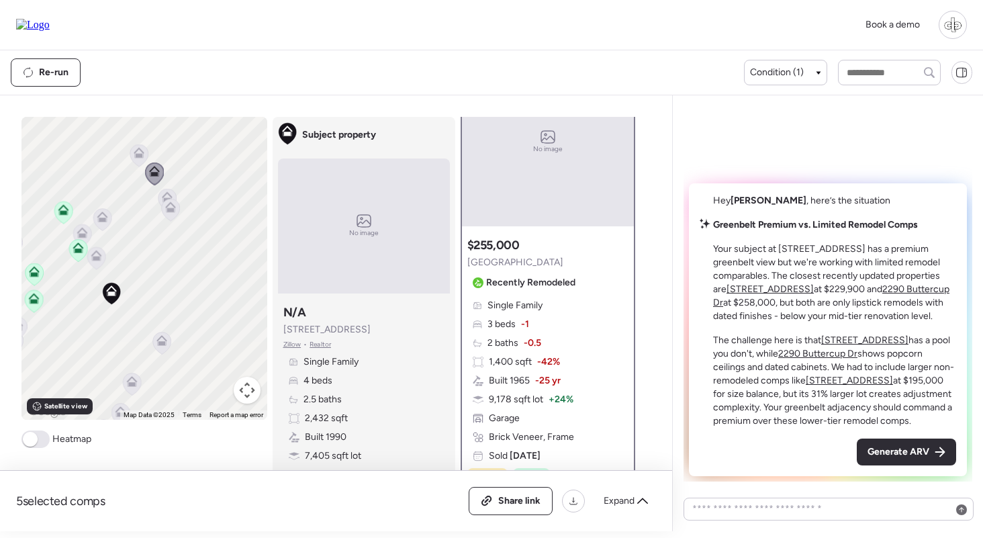
click at [142, 158] on icon at bounding box center [139, 152] width 11 height 11
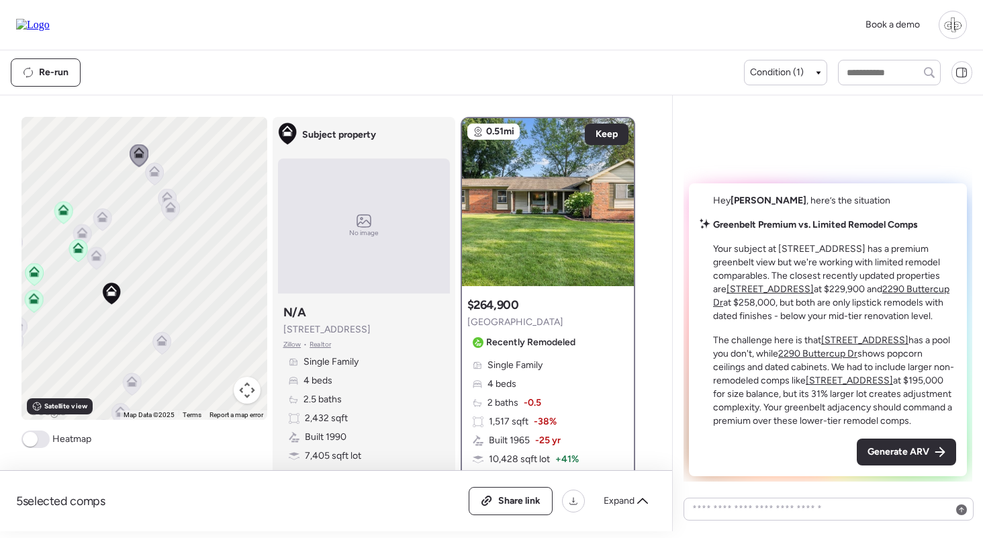
scroll to position [83, 0]
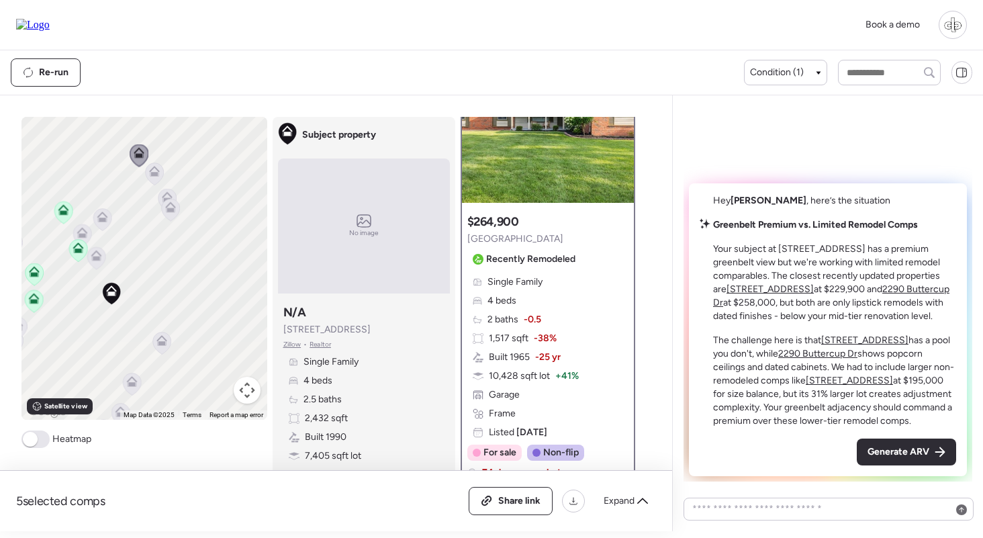
click at [81, 258] on icon at bounding box center [78, 250] width 18 height 22
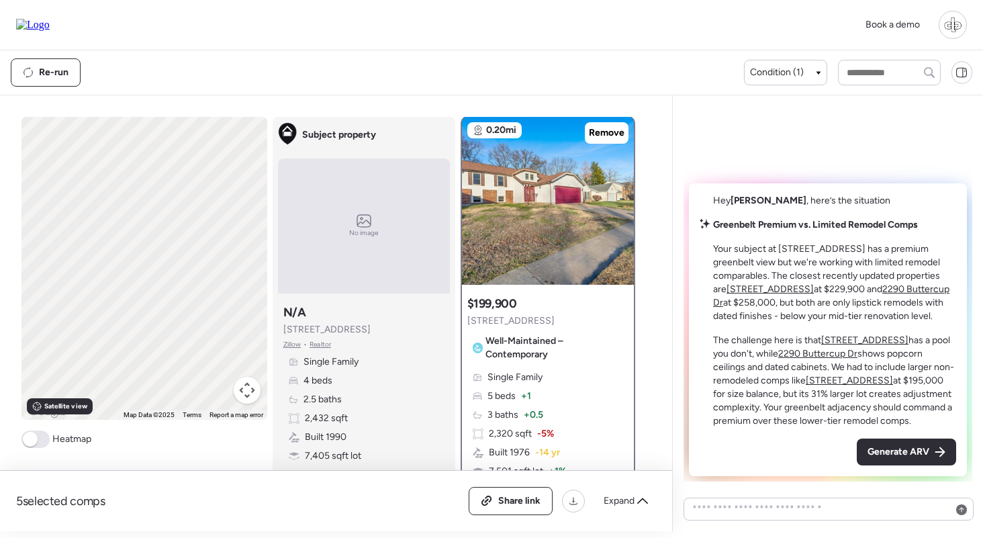
scroll to position [0, 0]
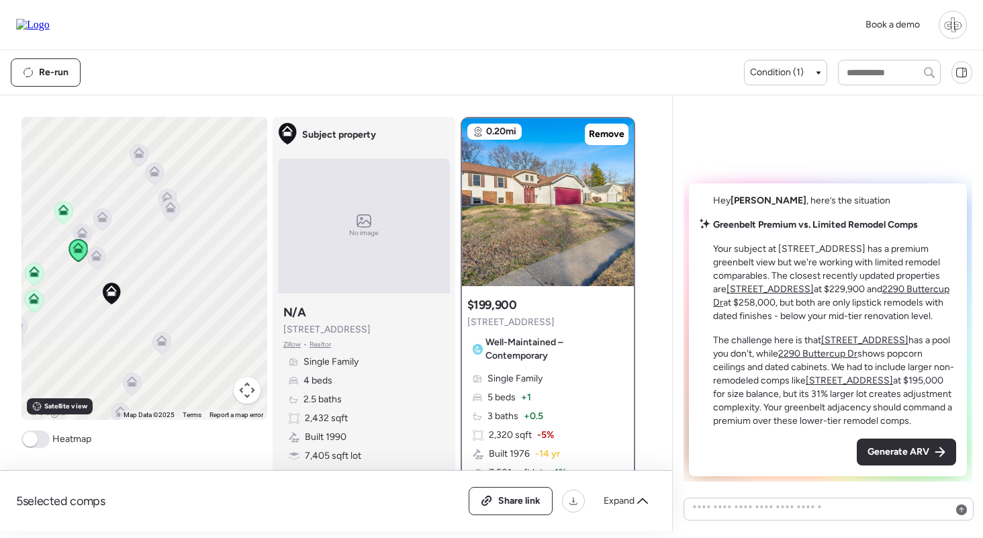
click at [96, 262] on icon at bounding box center [96, 258] width 18 height 22
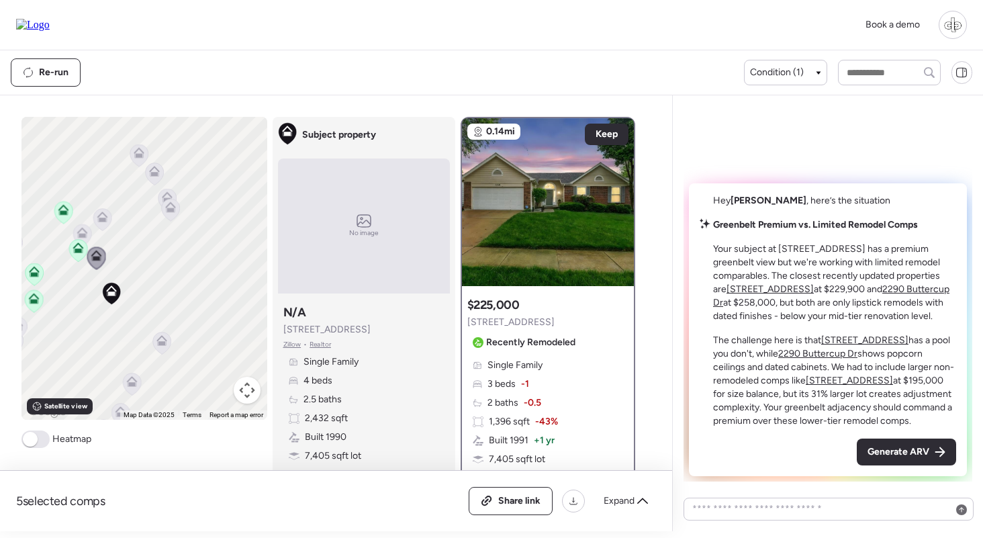
click at [62, 207] on icon at bounding box center [63, 207] width 10 height 6
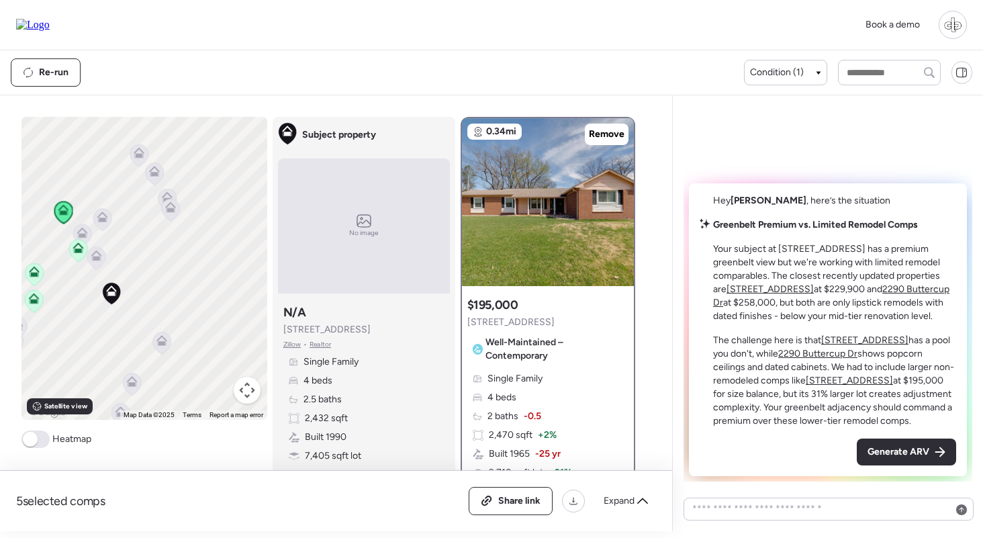
click at [31, 273] on icon at bounding box center [34, 274] width 9 height 4
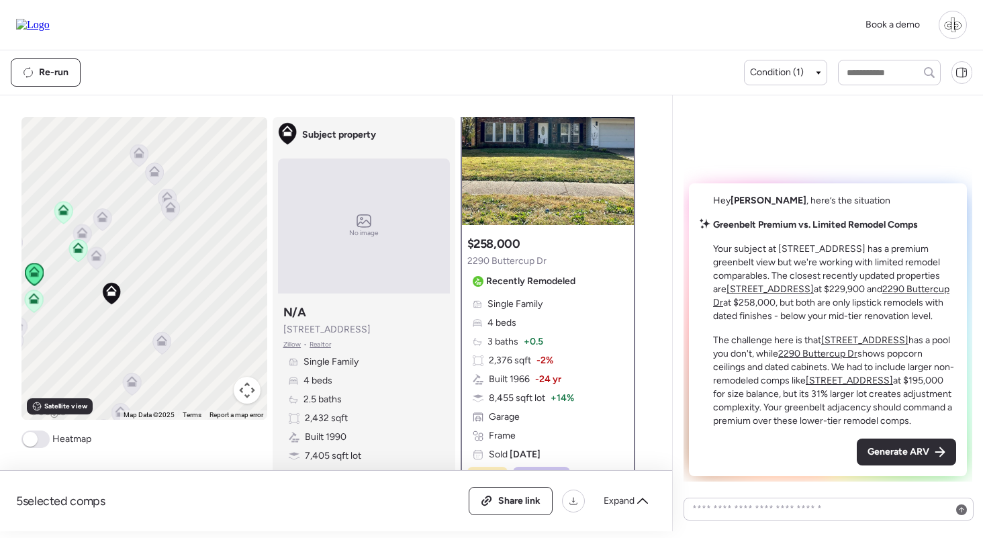
scroll to position [62, 0]
click at [32, 306] on icon at bounding box center [34, 301] width 18 height 22
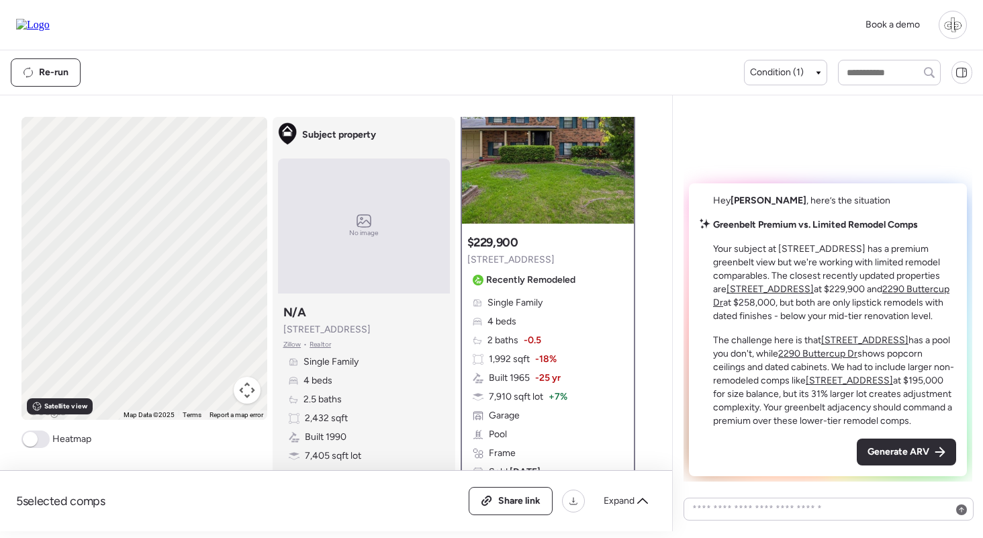
scroll to position [0, 0]
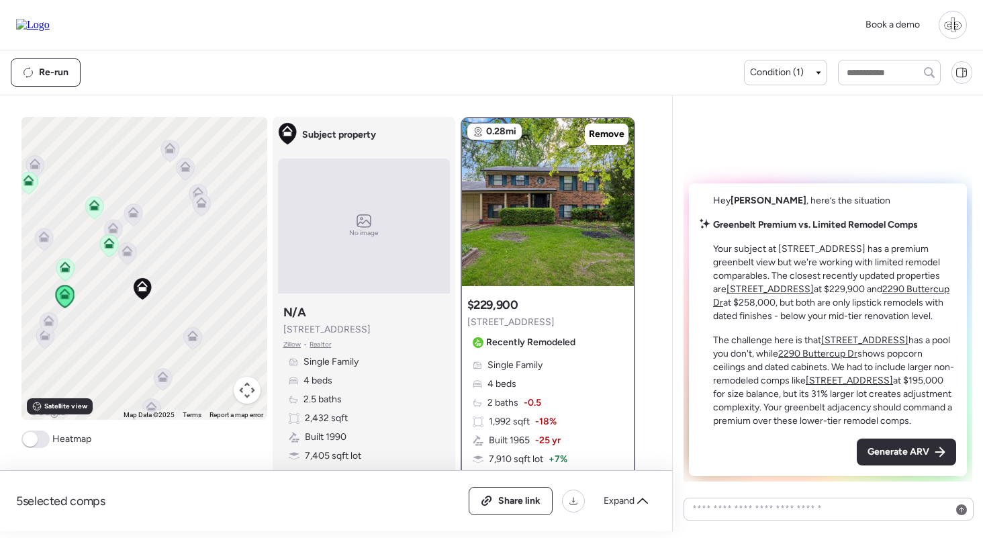
drag, startPoint x: 80, startPoint y: 306, endPoint x: 114, endPoint y: 301, distance: 34.6
click at [115, 301] on div "To navigate, press the arrow keys. To activate drag with keyboard, press Alt + …" at bounding box center [144, 268] width 246 height 303
click at [581, 218] on img at bounding box center [548, 202] width 172 height 168
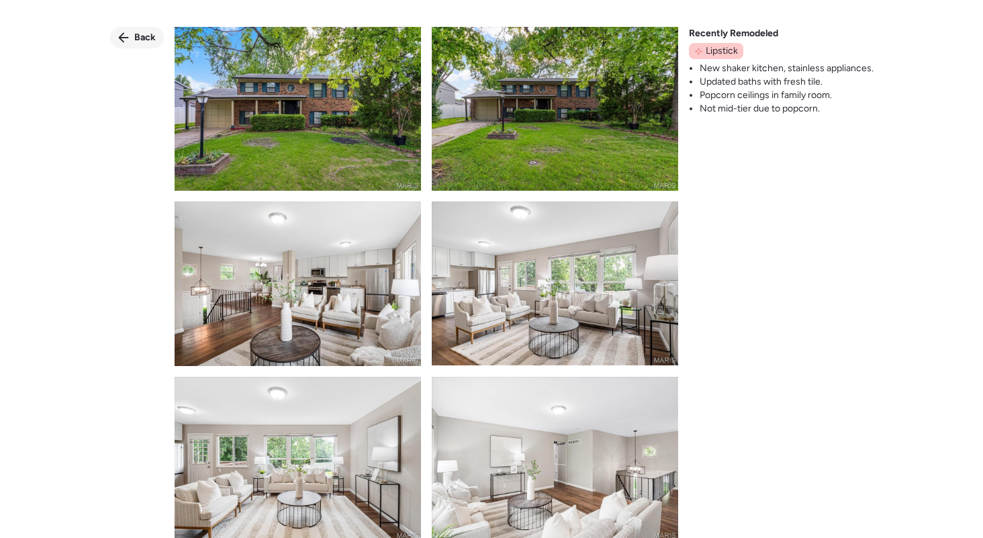
scroll to position [-1, 0]
click at [141, 41] on span "Back" at bounding box center [144, 37] width 21 height 13
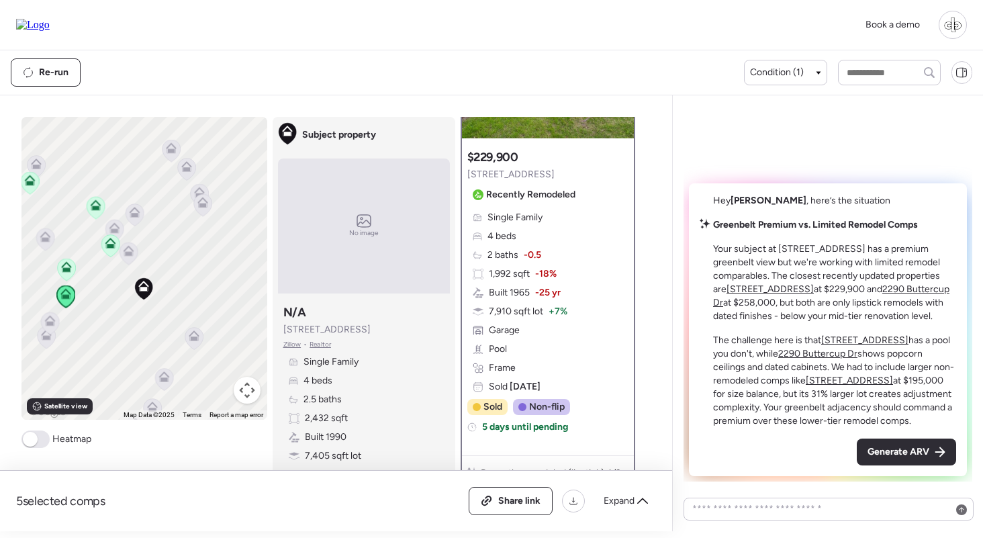
scroll to position [148, 0]
click at [560, 332] on div "Single Family 4 beds 2 baths -0.5 1,992 sqft -18% Built 1965 -25 yr 7,910 sqft …" at bounding box center [547, 301] width 161 height 183
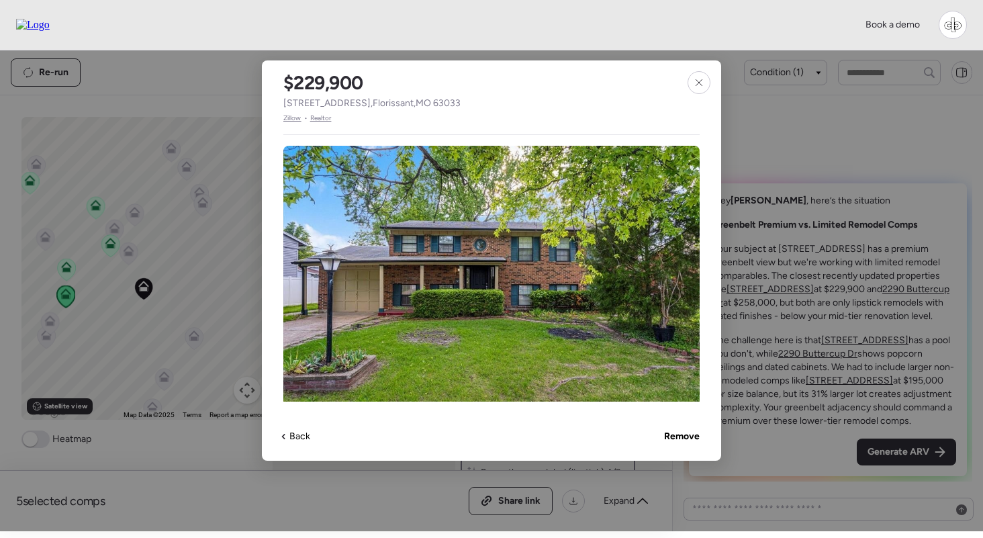
click at [284, 117] on span "Zillow" at bounding box center [292, 118] width 18 height 11
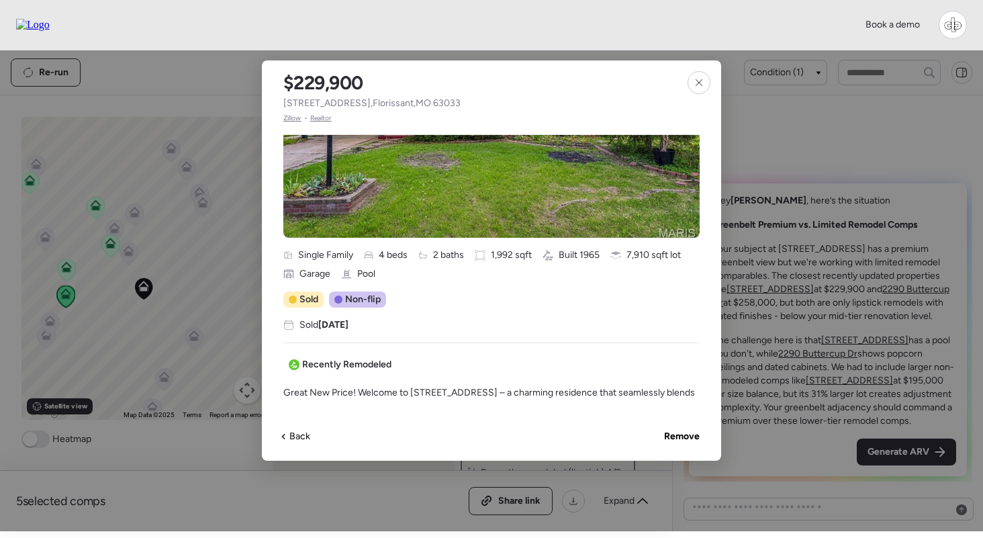
scroll to position [317, 0]
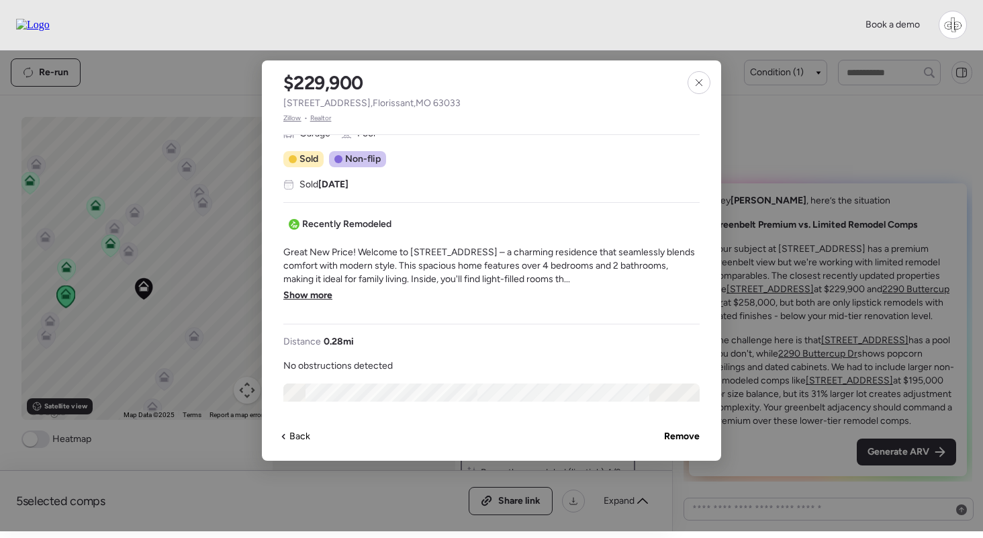
click at [325, 120] on span "Realtor" at bounding box center [320, 118] width 21 height 11
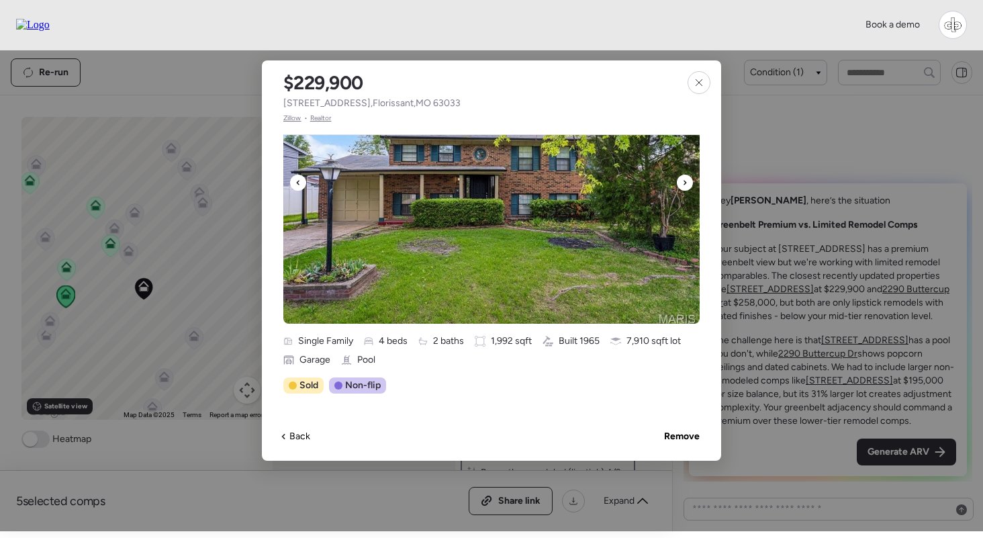
scroll to position [91, 0]
click at [699, 87] on icon at bounding box center [698, 82] width 11 height 11
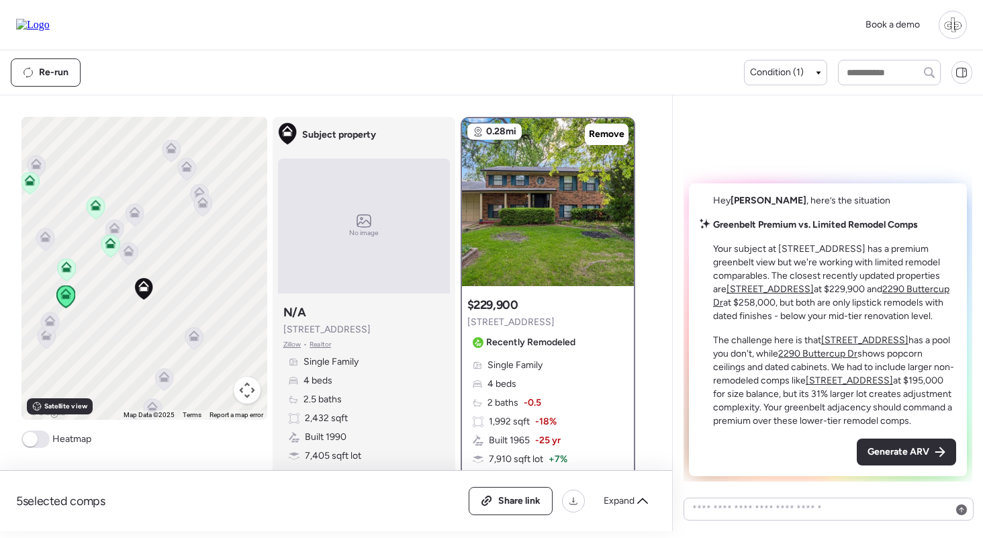
scroll to position [0, 0]
click at [66, 266] on icon at bounding box center [66, 266] width 11 height 11
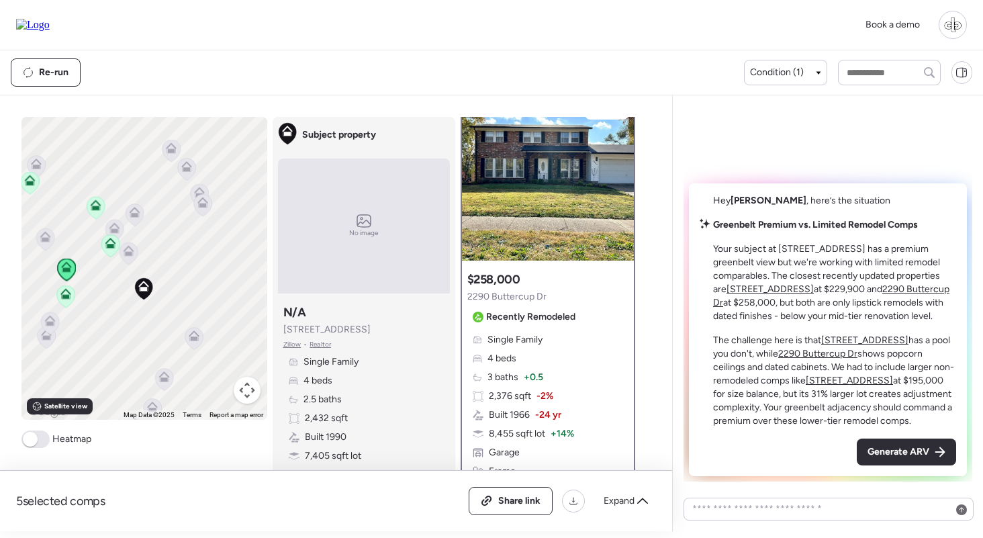
scroll to position [25, 0]
click at [547, 187] on img at bounding box center [548, 177] width 172 height 168
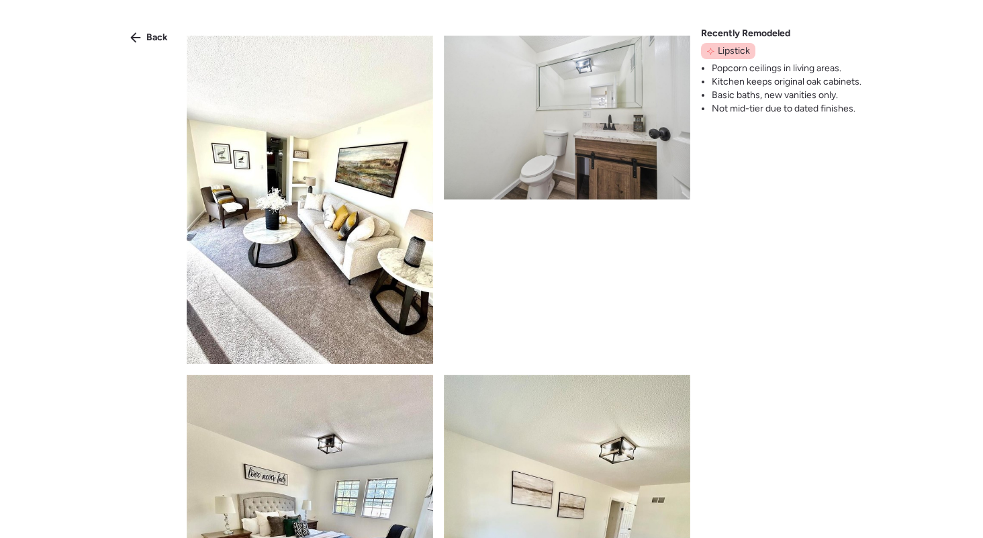
scroll to position [2697, 0]
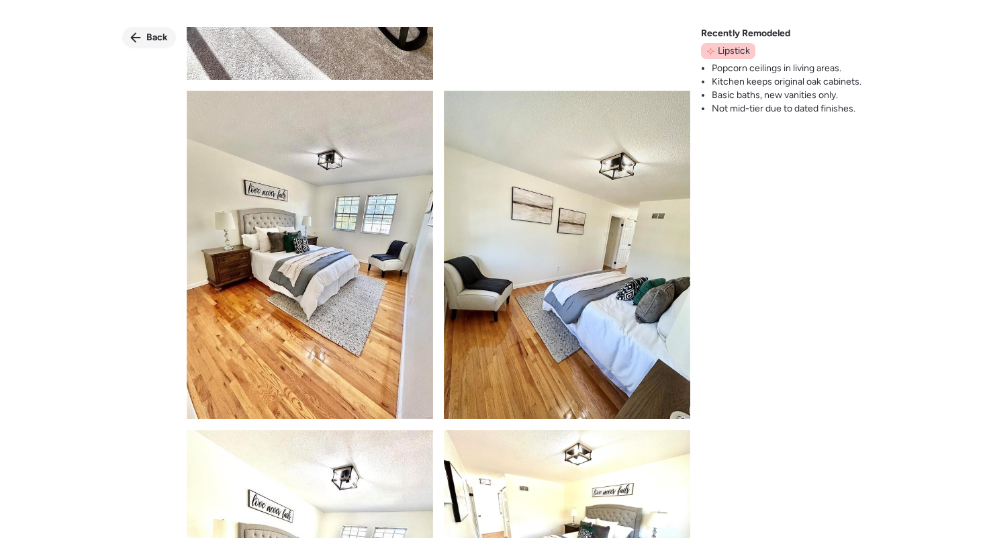
click at [150, 33] on span "Back" at bounding box center [156, 37] width 21 height 13
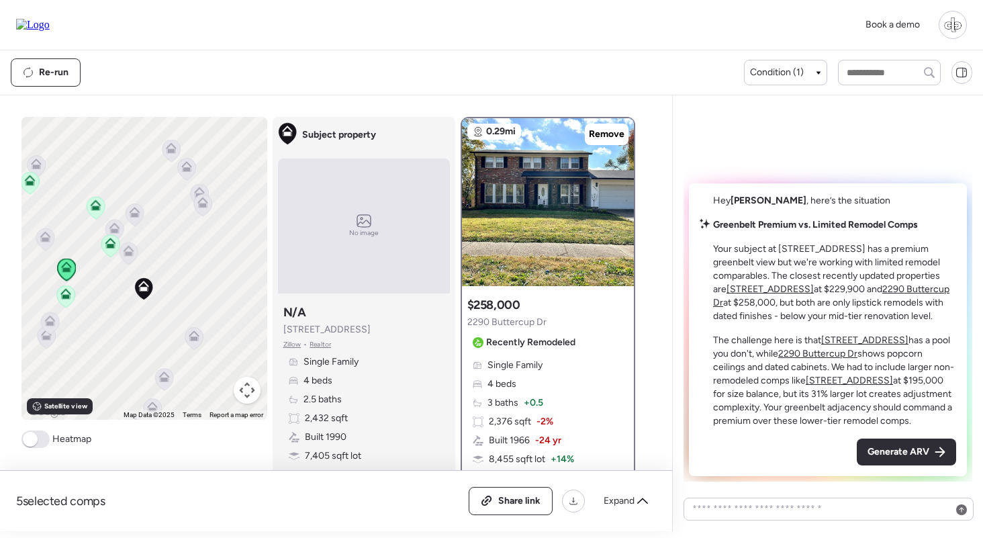
scroll to position [0, 0]
click at [127, 251] on icon at bounding box center [128, 250] width 11 height 11
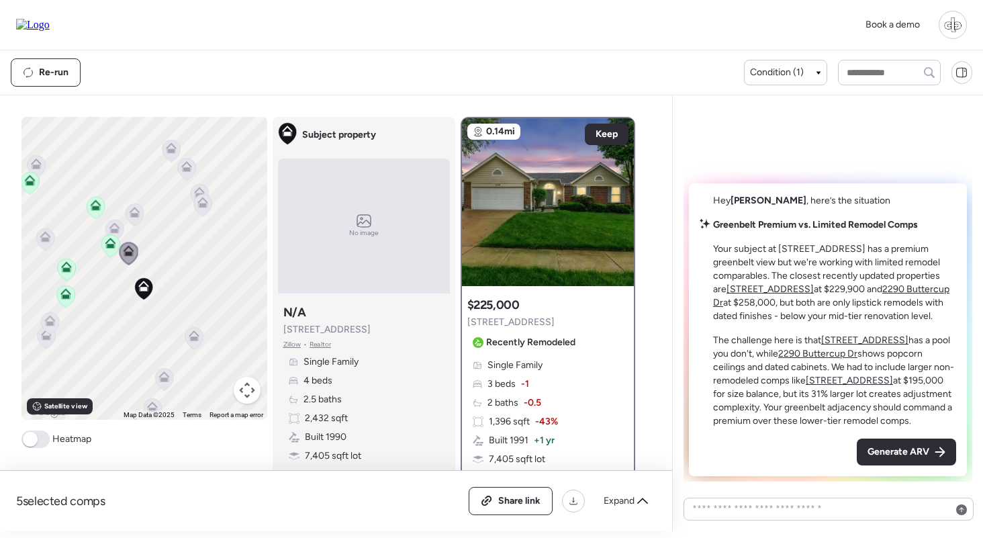
click at [66, 268] on icon at bounding box center [66, 269] width 9 height 4
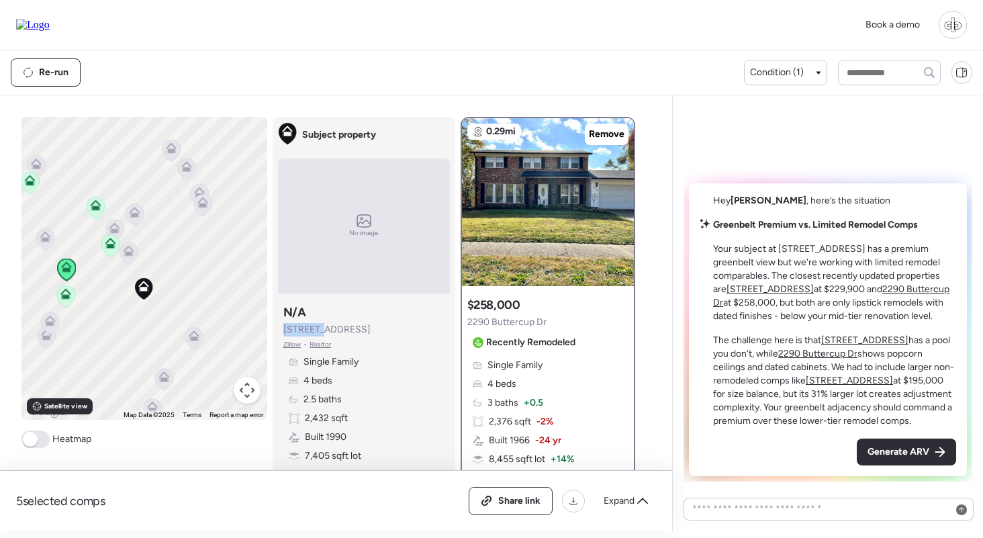
drag, startPoint x: 281, startPoint y: 328, endPoint x: 321, endPoint y: 328, distance: 39.6
click at [321, 328] on div "Subject property N/A 2546 Indiancup Dr Zillow • Realtor Single Family 4 beds 2.…" at bounding box center [364, 401] width 172 height 204
click at [321, 328] on span "2546 Indiancup Dr" at bounding box center [326, 329] width 87 height 13
click at [328, 326] on span "2546 Indiancup Dr" at bounding box center [326, 329] width 87 height 13
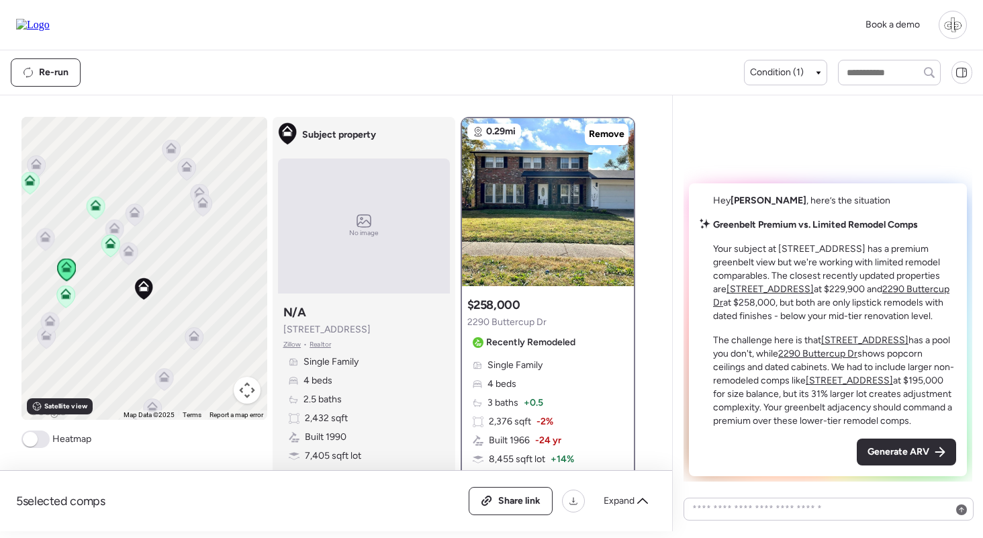
click at [787, 199] on span "Hey Liam , here’s the situation" at bounding box center [801, 200] width 177 height 11
drag, startPoint x: 714, startPoint y: 225, endPoint x: 779, endPoint y: 225, distance: 64.4
click at [779, 225] on strong "Greenbelt Premium vs. Limited Remodel Comps" at bounding box center [815, 224] width 205 height 11
drag, startPoint x: 717, startPoint y: 266, endPoint x: 783, endPoint y: 267, distance: 65.8
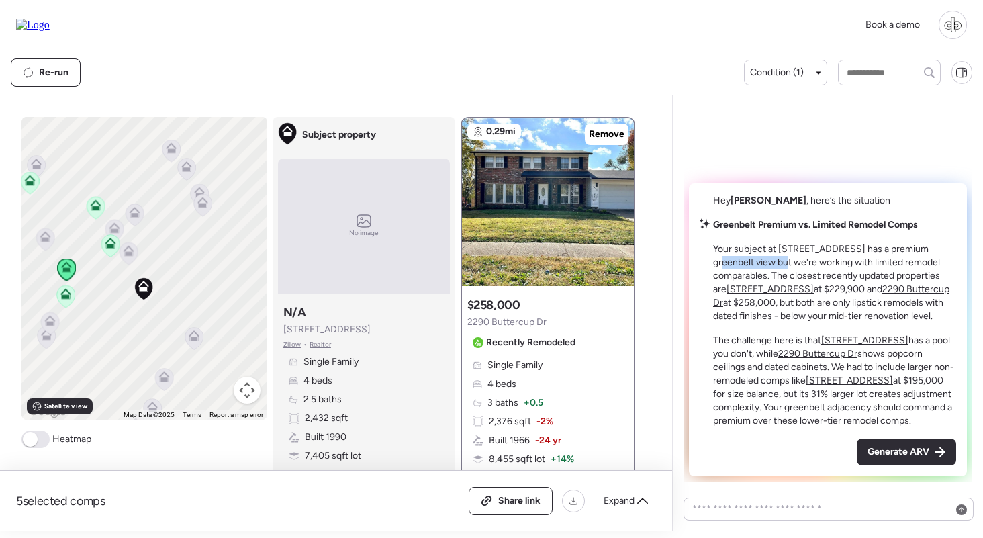
click at [783, 267] on p "Your subject at 2546 Indiancup Dr has a premium greenbelt view but we're workin…" at bounding box center [834, 282] width 243 height 81
click at [170, 291] on div "To navigate, press the arrow keys. To activate drag with keyboard, press Alt + …" at bounding box center [144, 268] width 246 height 303
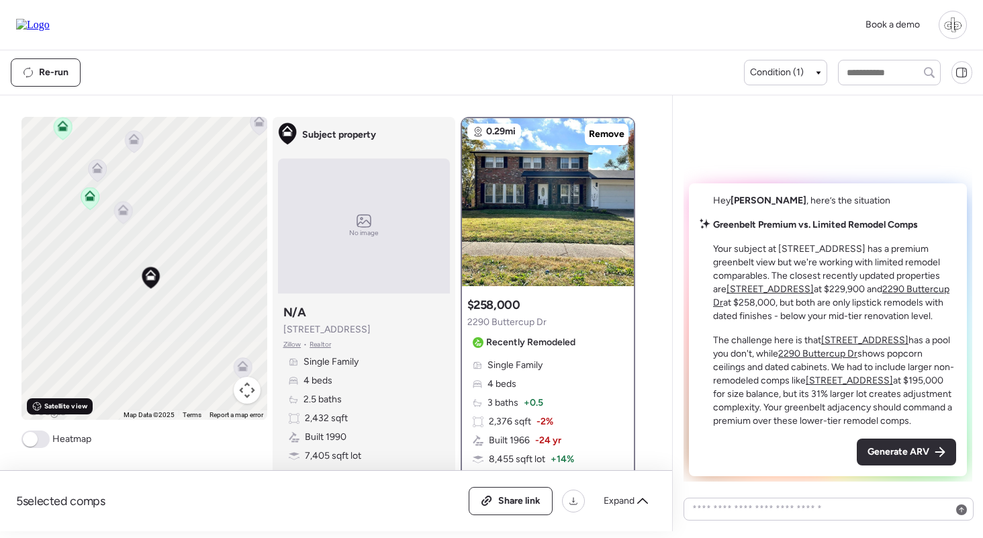
click at [52, 411] on span "Satellite view" at bounding box center [65, 406] width 43 height 11
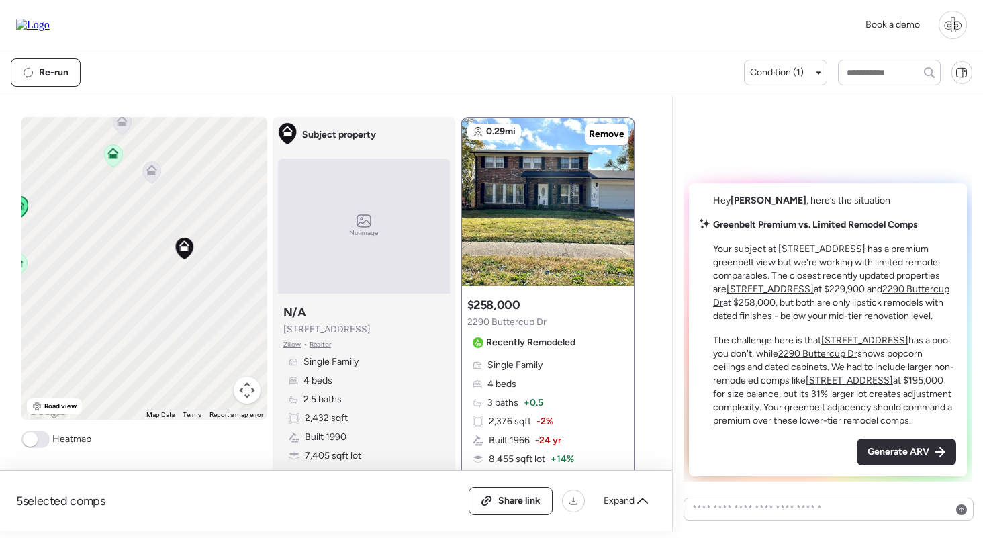
drag, startPoint x: 215, startPoint y: 179, endPoint x: 224, endPoint y: 220, distance: 41.9
click at [224, 220] on div "To navigate, press the arrow keys. To activate drag with keyboard, press Alt + …" at bounding box center [144, 268] width 246 height 303
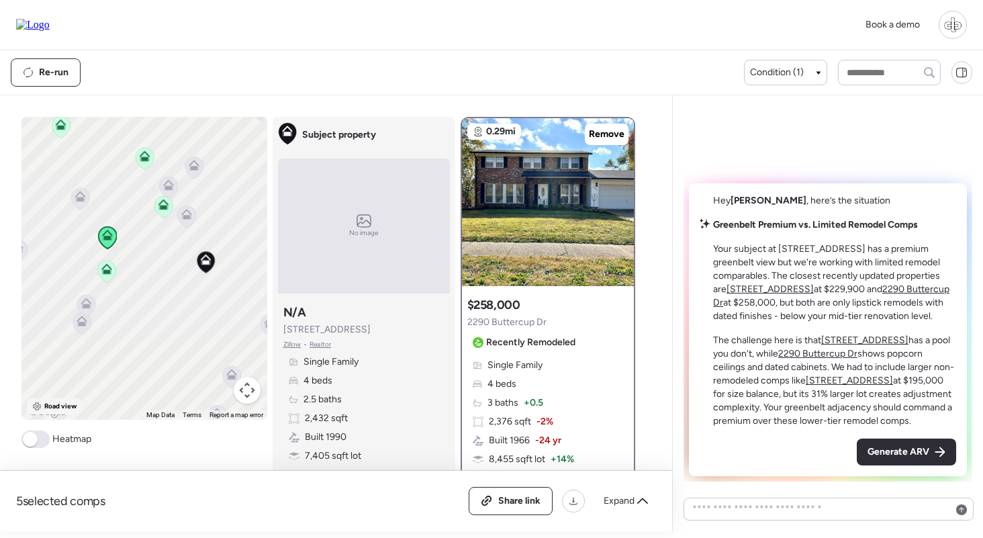
click at [48, 413] on div "Road view" at bounding box center [55, 406] width 56 height 16
drag, startPoint x: 823, startPoint y: 274, endPoint x: 927, endPoint y: 268, distance: 104.2
click at [927, 268] on p "Your subject at 2546 Indiancup Dr has a premium greenbelt view but we're workin…" at bounding box center [834, 282] width 243 height 81
click at [728, 289] on u "2145 Glenoro Dr" at bounding box center [769, 288] width 87 height 11
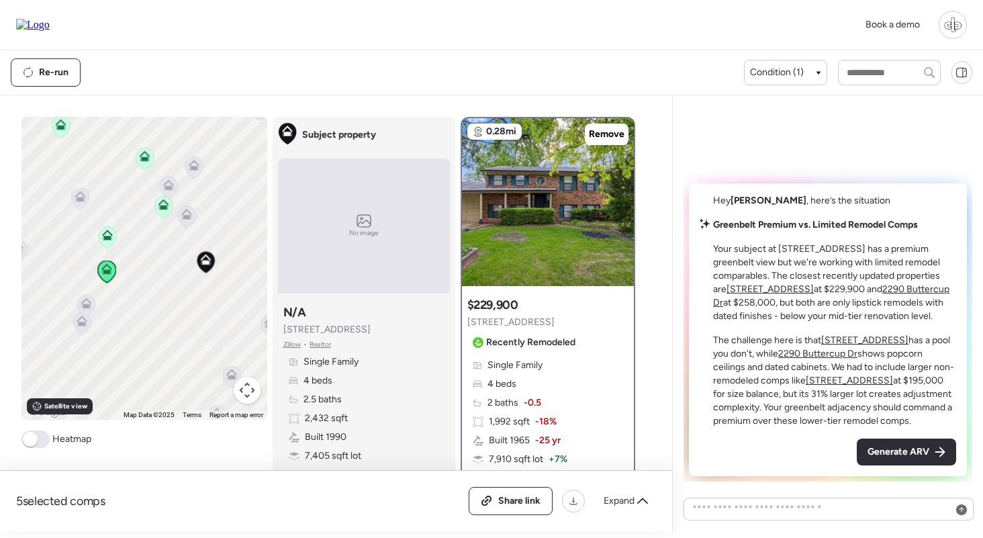
click at [890, 289] on u "2290 Buttercup Dr" at bounding box center [831, 295] width 236 height 25
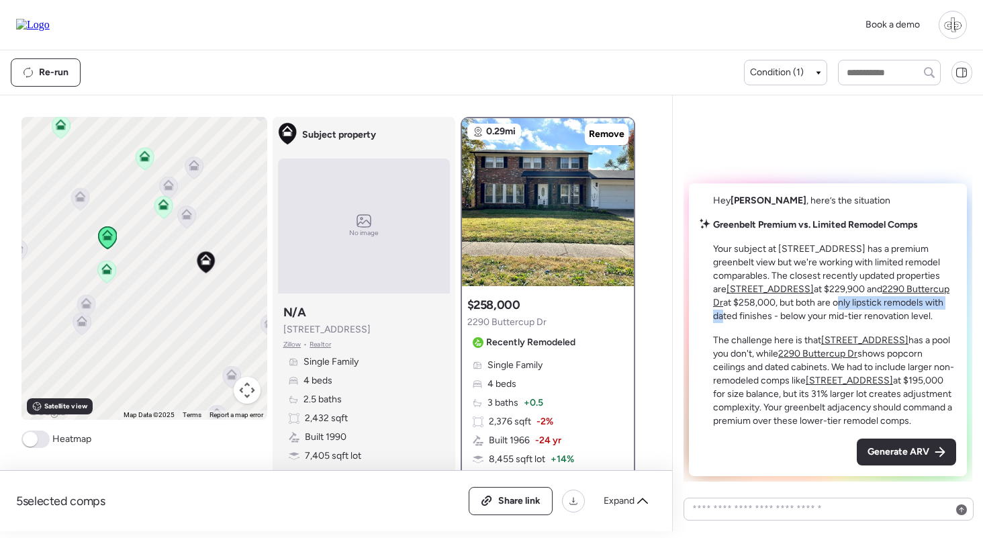
drag, startPoint x: 814, startPoint y: 301, endPoint x: 934, endPoint y: 303, distance: 119.5
click at [934, 303] on p "Your subject at 2546 Indiancup Dr has a premium greenbelt view but we're workin…" at bounding box center [834, 282] width 243 height 81
click at [932, 301] on p "Your subject at 2546 Indiancup Dr has a premium greenbelt view but we're workin…" at bounding box center [834, 282] width 243 height 81
click at [728, 318] on p "Your subject at 2546 Indiancup Dr has a premium greenbelt view but we're workin…" at bounding box center [834, 282] width 243 height 81
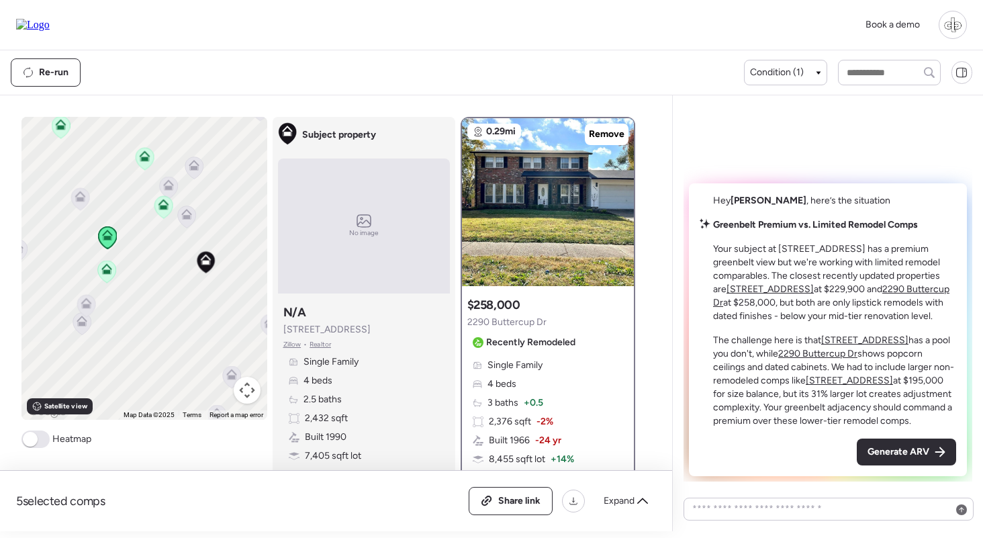
click at [775, 317] on p "Your subject at 2546 Indiancup Dr has a premium greenbelt view but we're workin…" at bounding box center [834, 282] width 243 height 81
drag, startPoint x: 757, startPoint y: 316, endPoint x: 866, endPoint y: 320, distance: 109.5
click at [866, 320] on p "Your subject at 2546 Indiancup Dr has a premium greenbelt view but we're workin…" at bounding box center [834, 282] width 243 height 81
drag, startPoint x: 281, startPoint y: 331, endPoint x: 351, endPoint y: 330, distance: 70.5
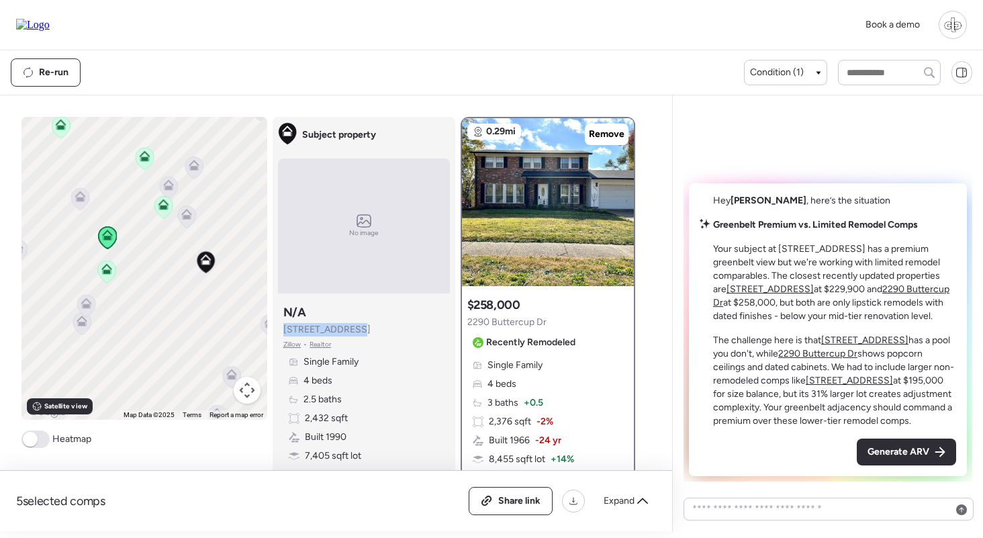
click at [351, 330] on div "Subject property N/A 2546 Indiancup Dr Zillow • Realtor Single Family 4 beds 2.…" at bounding box center [364, 401] width 172 height 204
click at [351, 330] on span "2546 Indiancup Dr" at bounding box center [326, 329] width 87 height 13
click at [554, 232] on img at bounding box center [548, 202] width 172 height 168
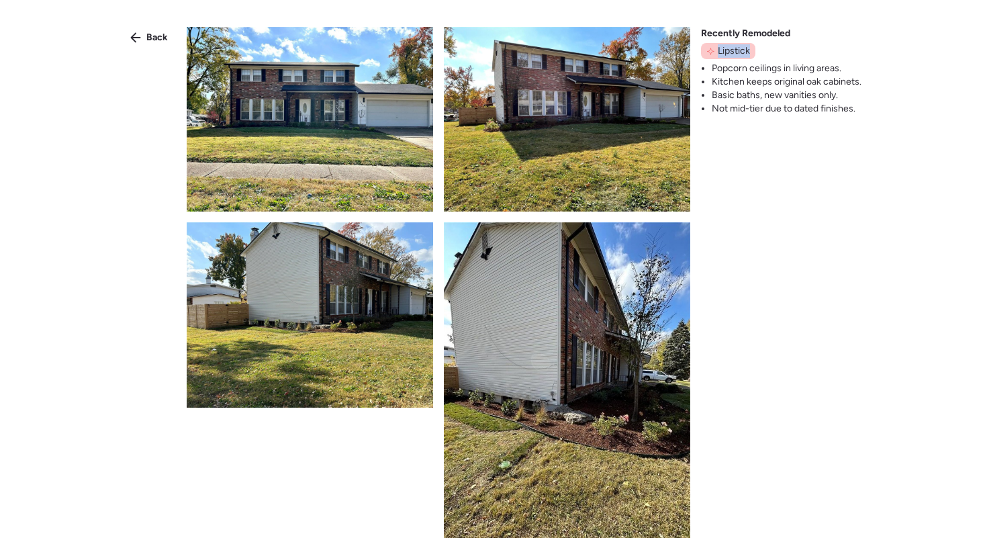
drag, startPoint x: 718, startPoint y: 48, endPoint x: 753, endPoint y: 48, distance: 34.9
click at [753, 48] on div "Lipstick" at bounding box center [728, 51] width 54 height 16
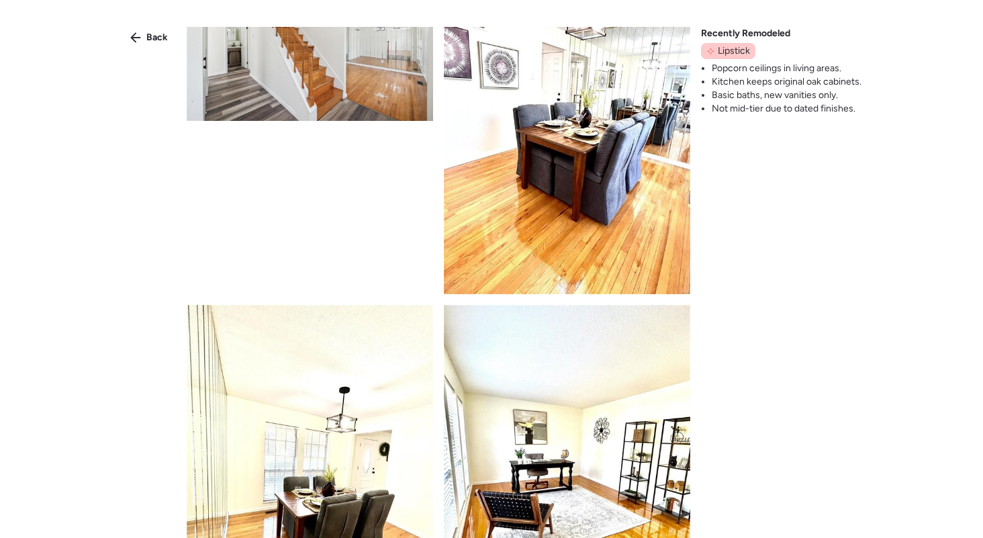
scroll to position [799, 0]
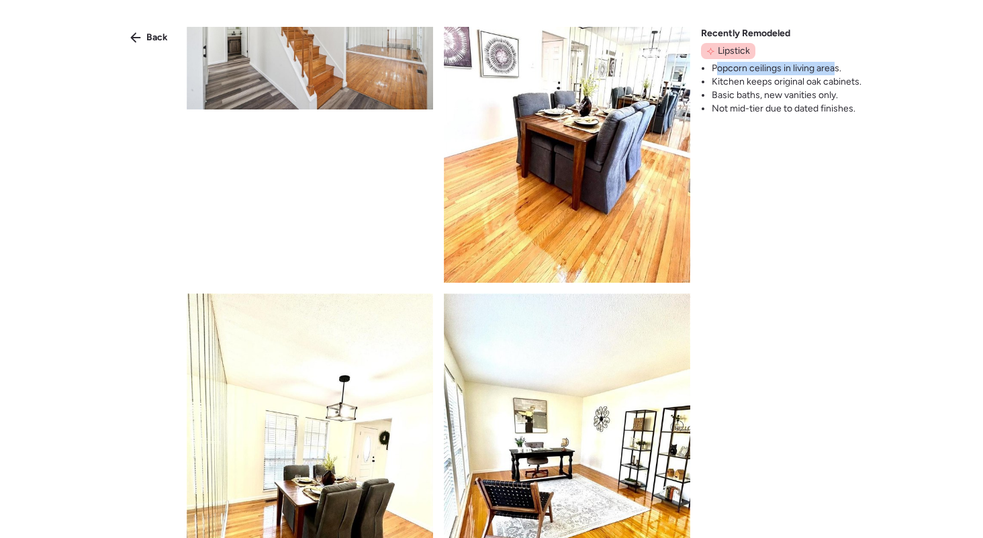
drag, startPoint x: 714, startPoint y: 64, endPoint x: 829, endPoint y: 66, distance: 114.8
click at [833, 66] on li "Popcorn ceilings in living areas." at bounding box center [786, 68] width 150 height 13
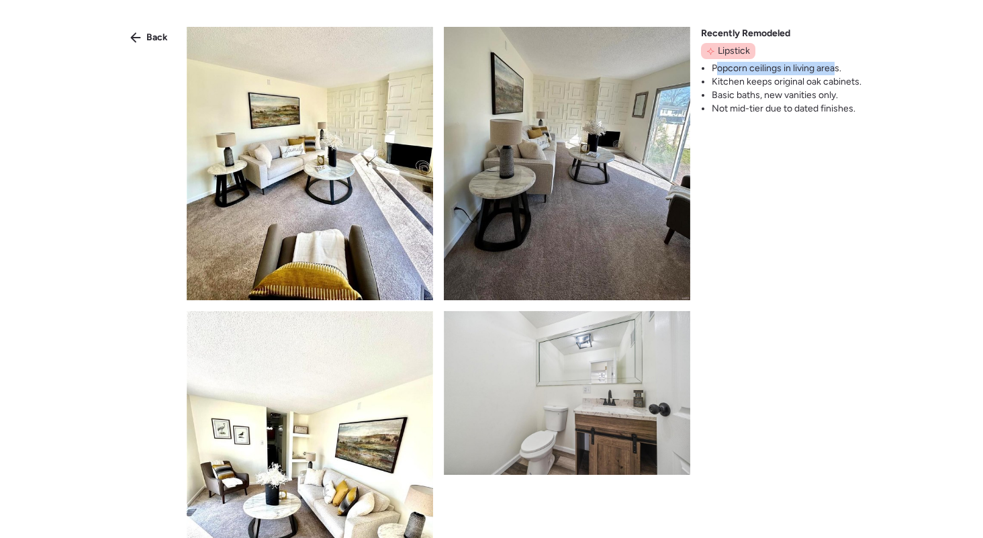
scroll to position [2135, 0]
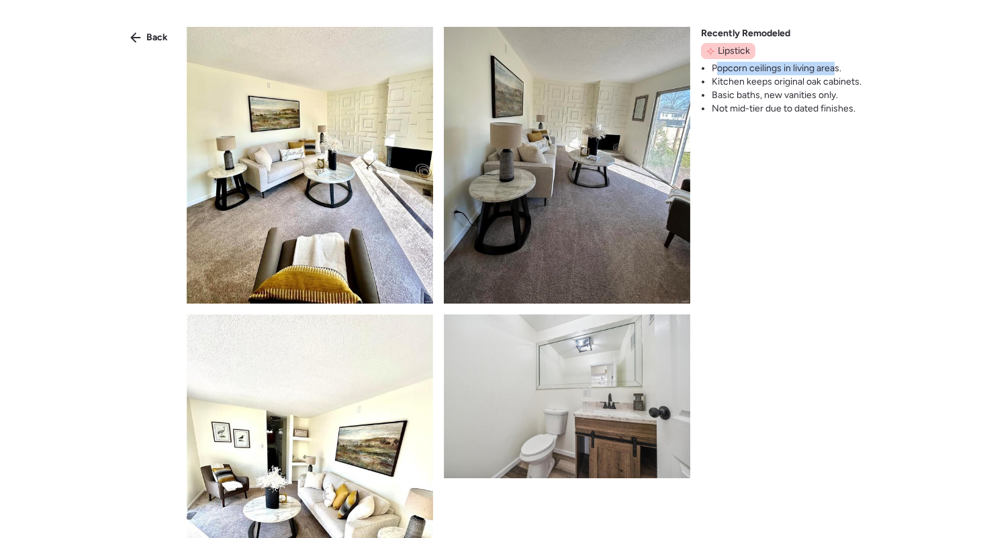
click at [339, 230] on img at bounding box center [310, 138] width 246 height 328
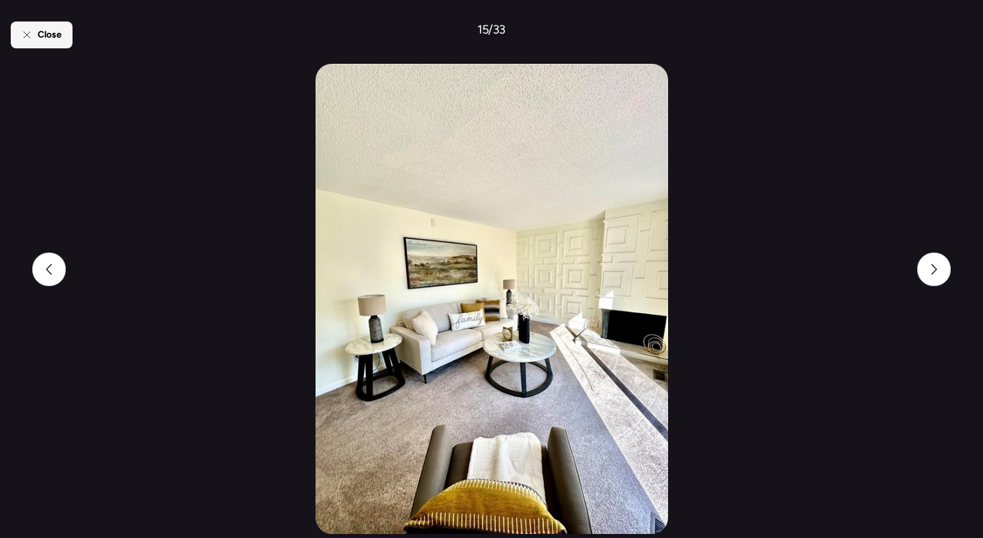
click at [28, 30] on icon at bounding box center [26, 35] width 11 height 11
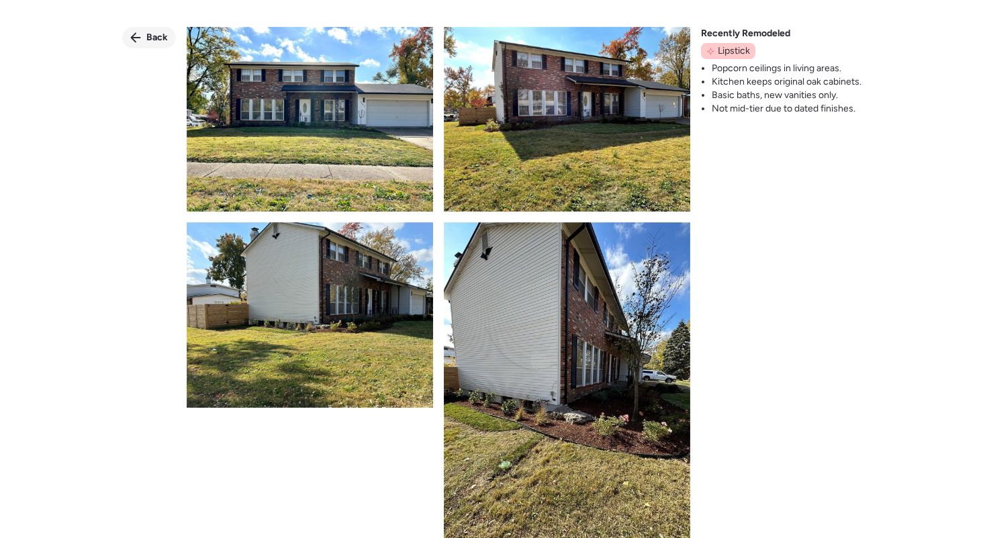
click at [144, 34] on div "Back" at bounding box center [149, 37] width 54 height 21
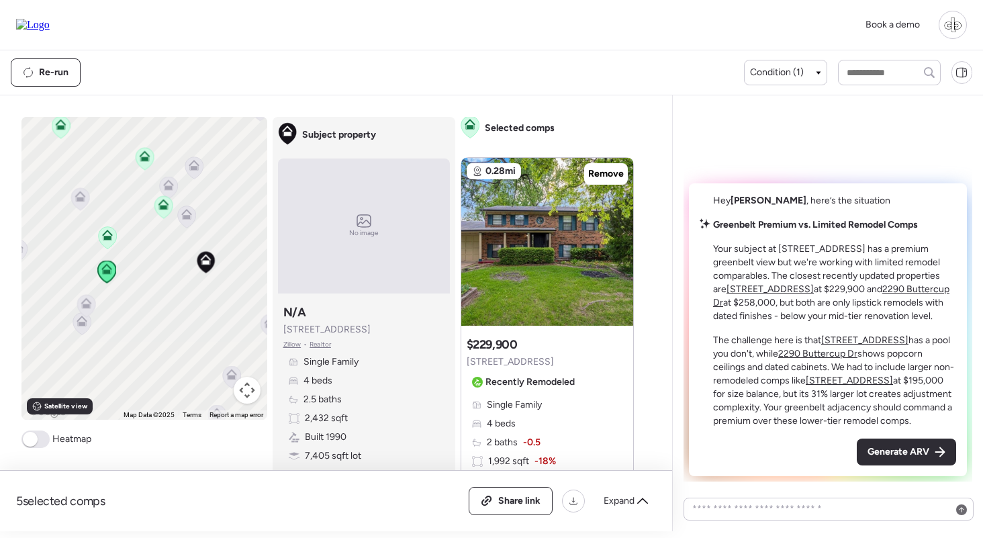
scroll to position [636, 0]
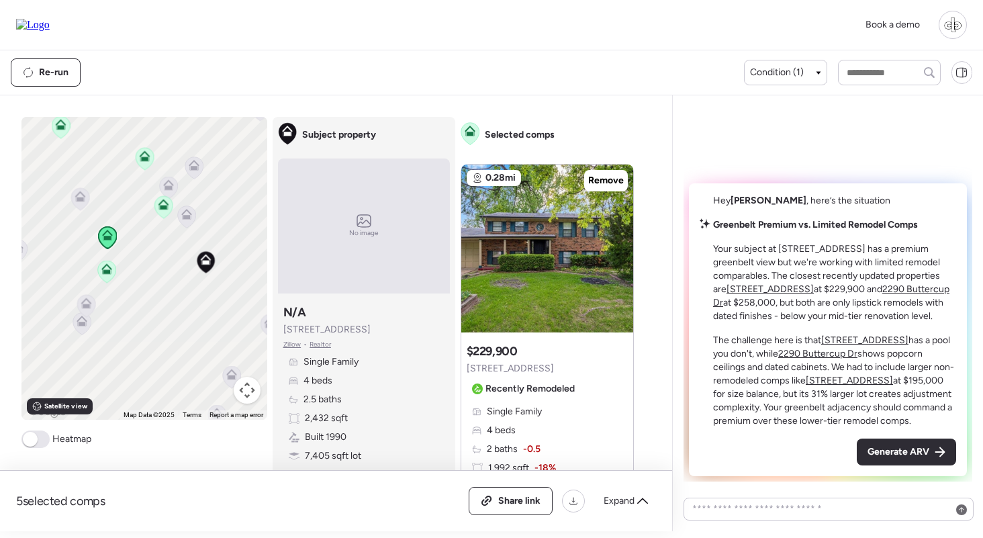
drag, startPoint x: 148, startPoint y: 192, endPoint x: 181, endPoint y: 219, distance: 42.5
click at [181, 219] on div "To navigate, press the arrow keys. To activate drag with keyboard, press Alt + …" at bounding box center [144, 268] width 246 height 303
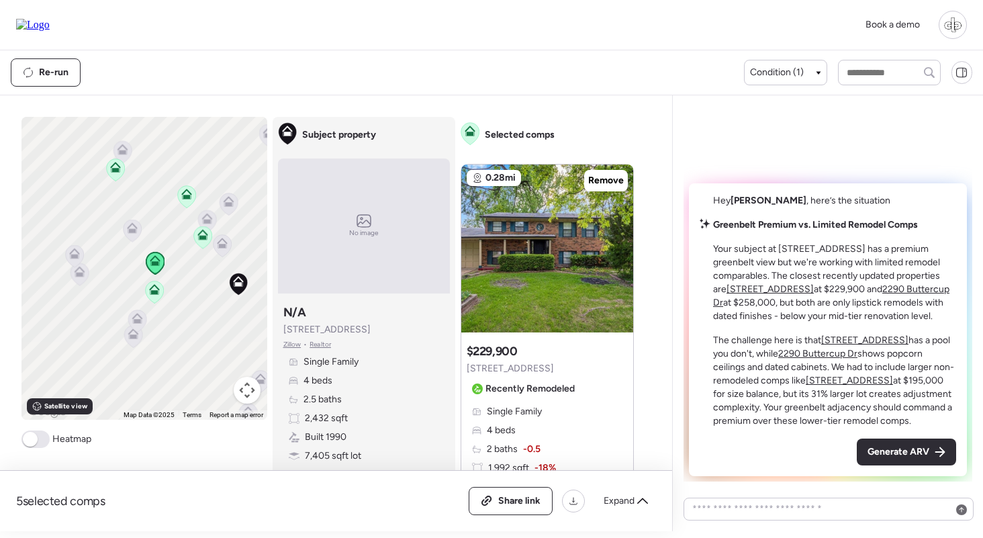
click at [115, 172] on icon at bounding box center [115, 170] width 9 height 4
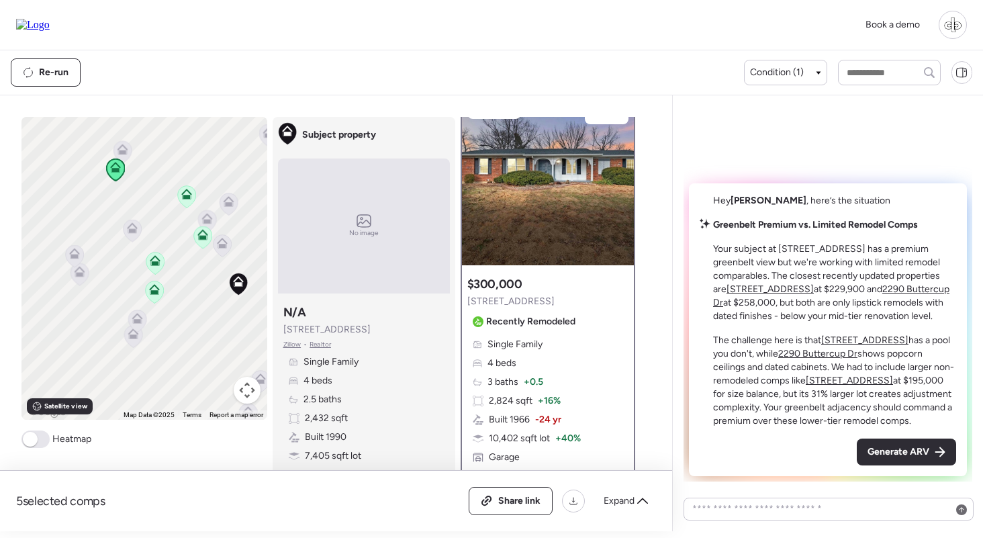
scroll to position [0, 0]
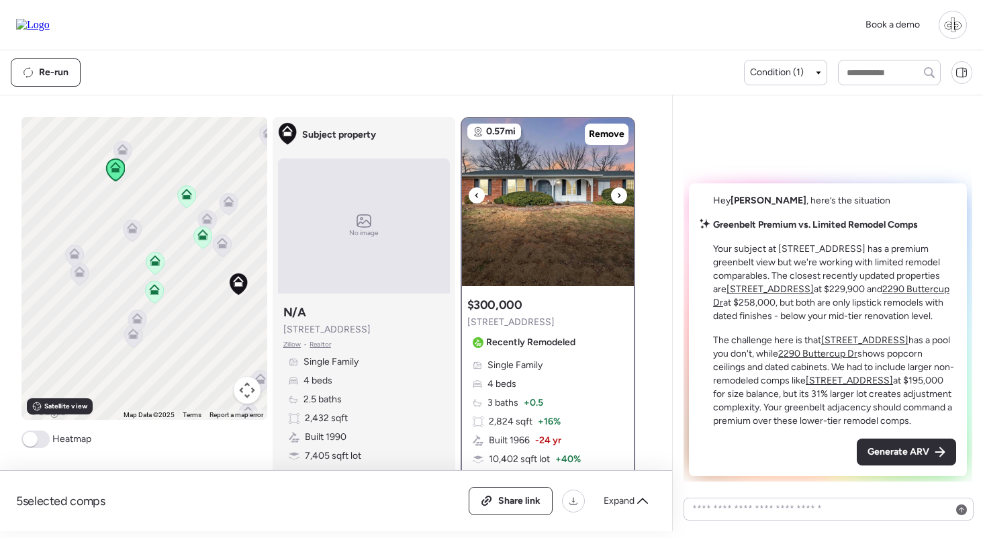
click at [568, 232] on img at bounding box center [548, 202] width 172 height 168
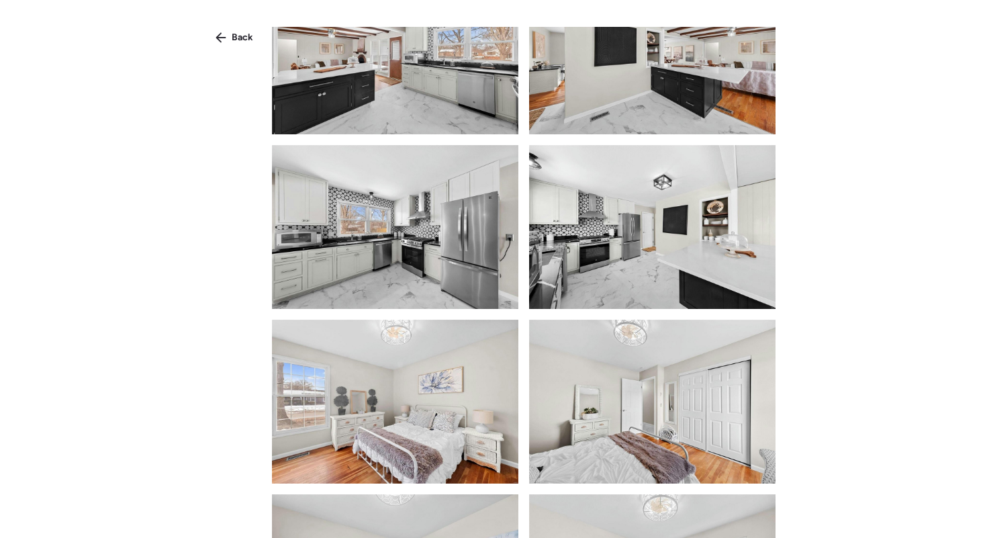
scroll to position [1604, 0]
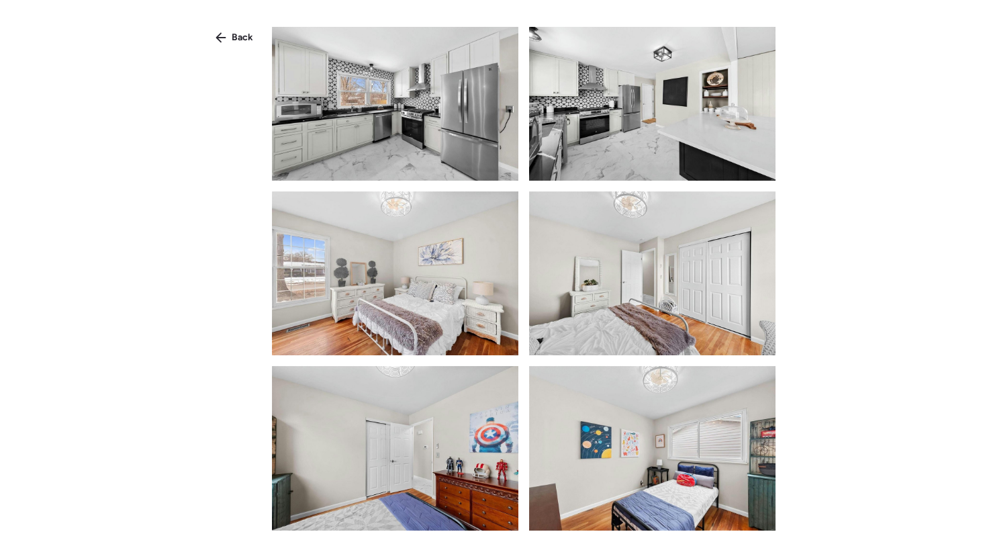
click at [229, 26] on div "Back" at bounding box center [491, 293] width 983 height 586
click at [230, 32] on div "Back" at bounding box center [234, 37] width 54 height 21
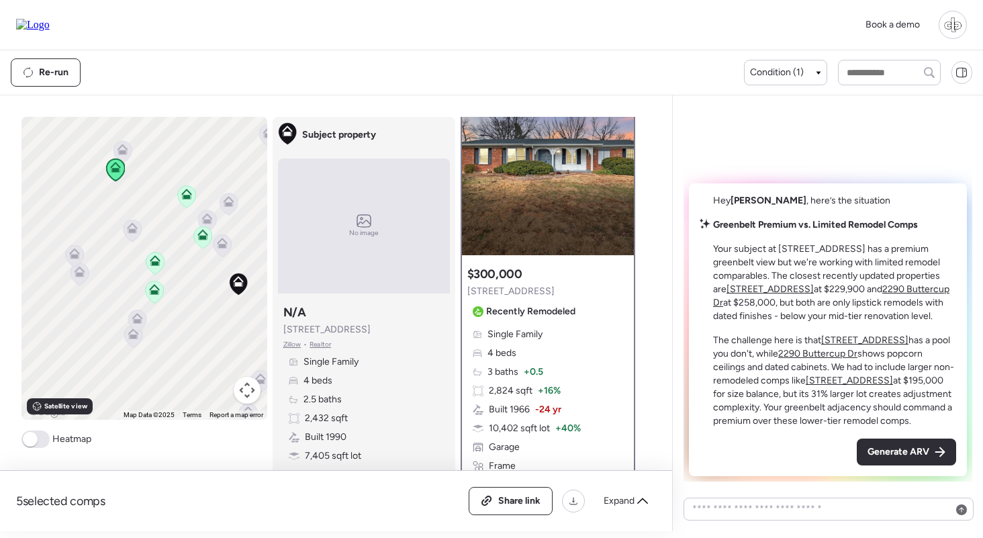
scroll to position [36, 0]
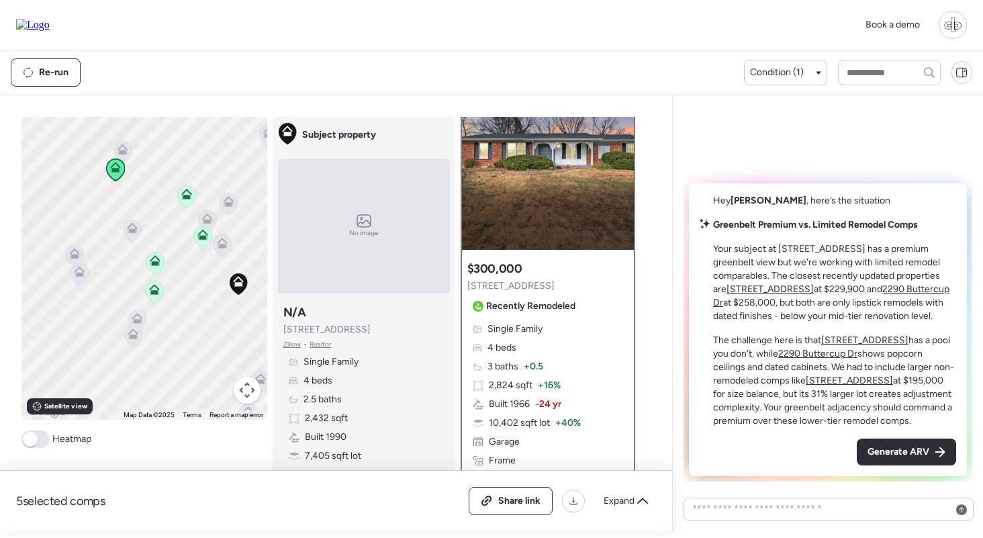
click at [153, 289] on icon at bounding box center [154, 289] width 11 height 11
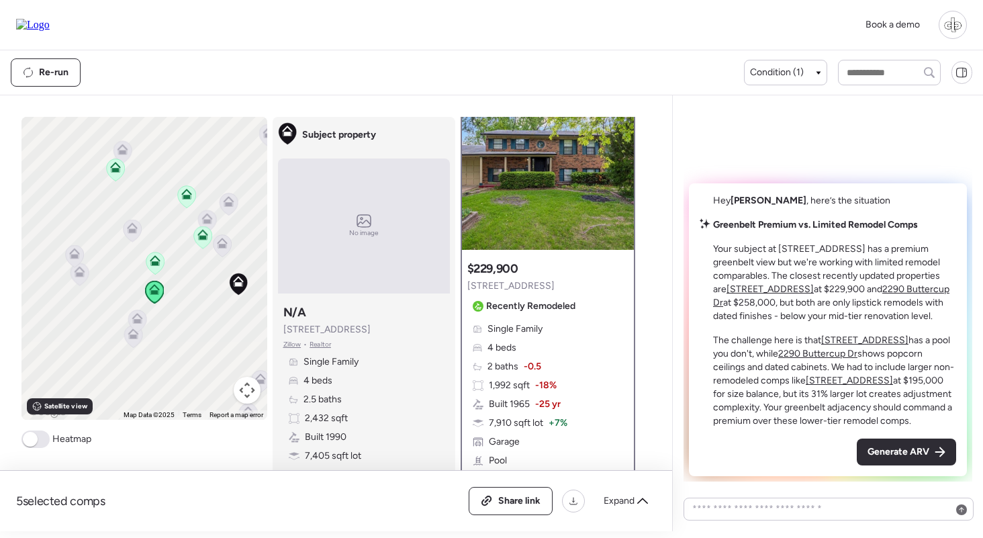
scroll to position [0, 0]
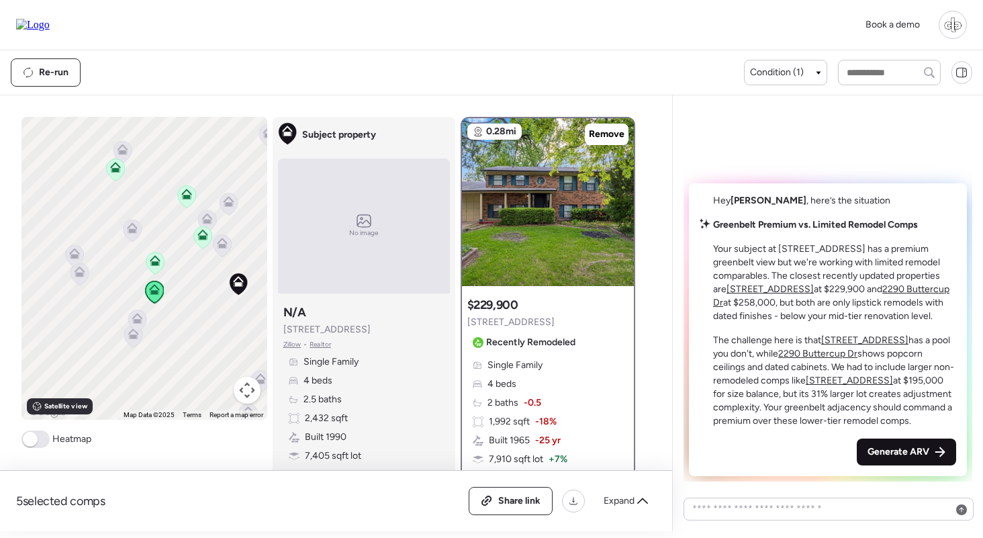
click at [905, 457] on span "Generate ARV" at bounding box center [898, 451] width 62 height 13
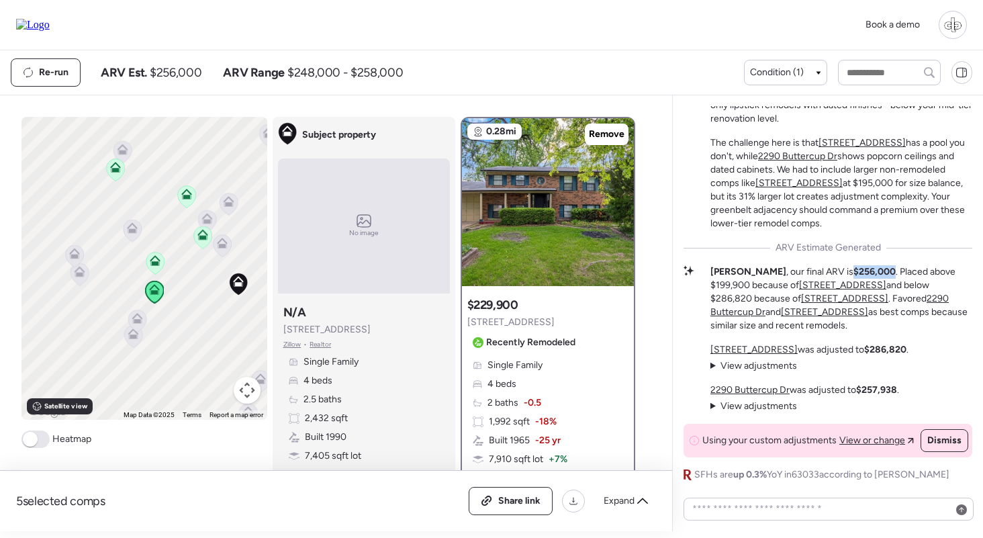
drag, startPoint x: 799, startPoint y: 272, endPoint x: 841, endPoint y: 272, distance: 41.6
click at [841, 272] on p "Liam , our final ARV is $256,000 . Placed above $199,900 because of 2445 Indian…" at bounding box center [841, 298] width 262 height 67
click at [853, 272] on strong "$256,000" at bounding box center [874, 271] width 42 height 11
click at [766, 390] on u "2290 Buttercup Dr" at bounding box center [749, 389] width 79 height 11
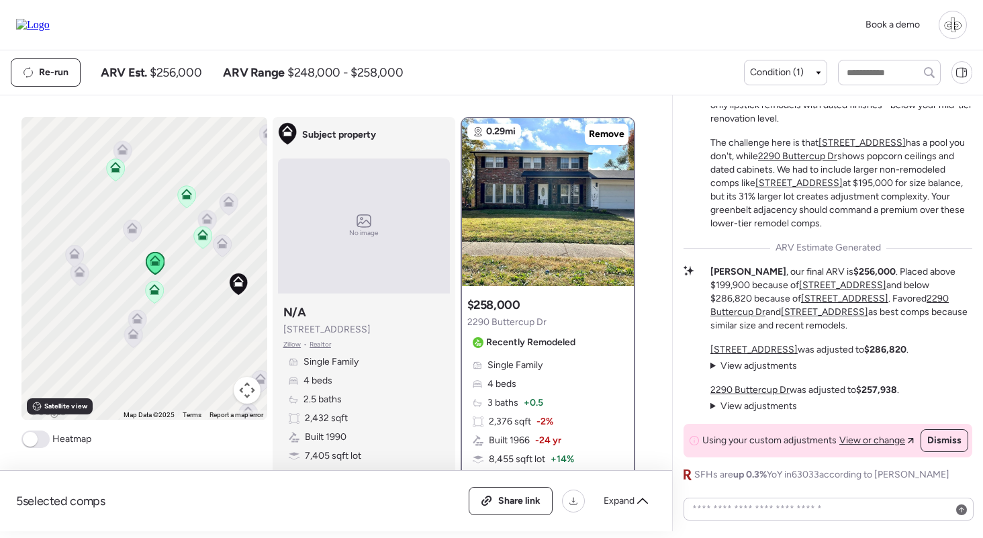
click at [760, 403] on span "View adjustments" at bounding box center [758, 405] width 77 height 11
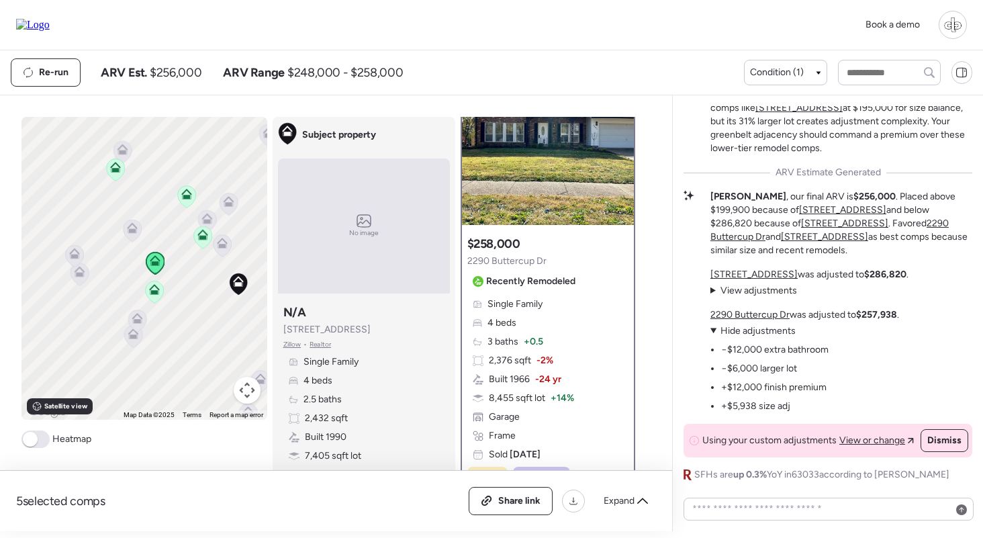
scroll to position [72, 0]
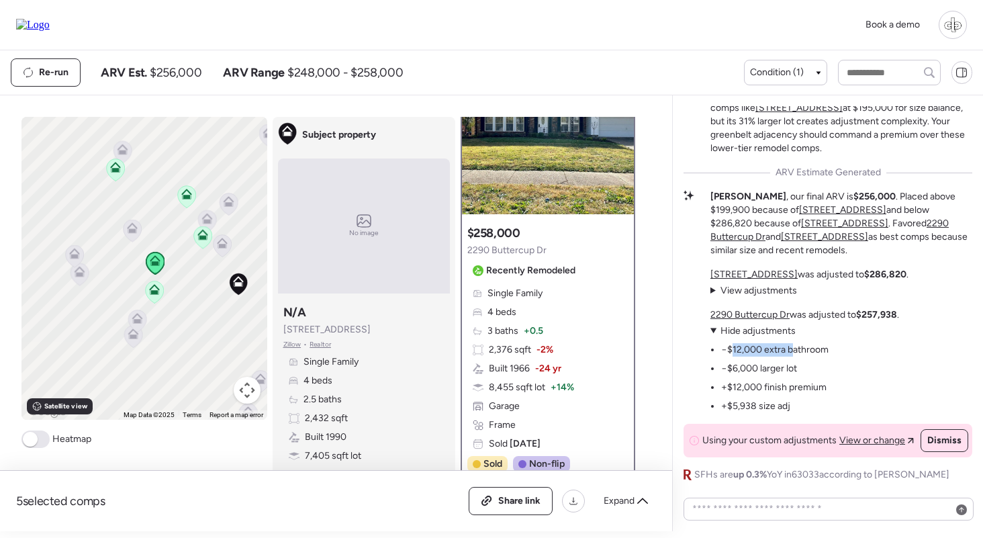
drag, startPoint x: 730, startPoint y: 348, endPoint x: 791, endPoint y: 350, distance: 61.8
click at [791, 350] on li "−$12,000 extra bathroom" at bounding box center [774, 349] width 107 height 13
drag, startPoint x: 739, startPoint y: 348, endPoint x: 766, endPoint y: 348, distance: 27.5
click at [766, 348] on li "−$12,000 extra bathroom" at bounding box center [774, 349] width 107 height 13
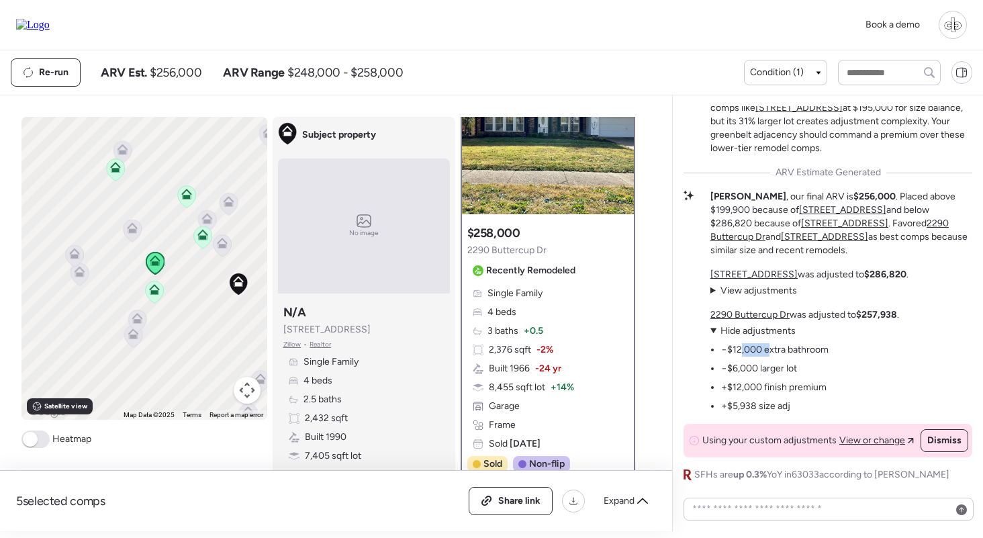
click at [766, 348] on li "−$12,000 extra bathroom" at bounding box center [774, 349] width 107 height 13
drag, startPoint x: 726, startPoint y: 373, endPoint x: 777, endPoint y: 373, distance: 50.3
click at [777, 373] on li "−$6,000 larger lot" at bounding box center [759, 368] width 76 height 13
drag, startPoint x: 741, startPoint y: 389, endPoint x: 787, endPoint y: 389, distance: 46.3
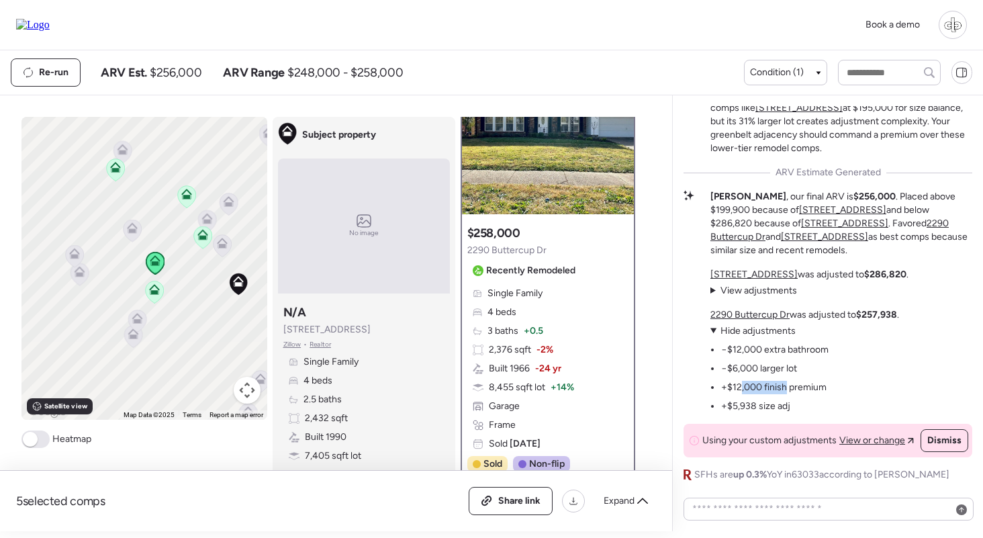
click at [787, 389] on li "+$12,000 finish premium" at bounding box center [773, 387] width 105 height 13
drag, startPoint x: 736, startPoint y: 406, endPoint x: 773, endPoint y: 406, distance: 36.9
click at [773, 406] on li "+$5,938 size adj" at bounding box center [755, 405] width 69 height 13
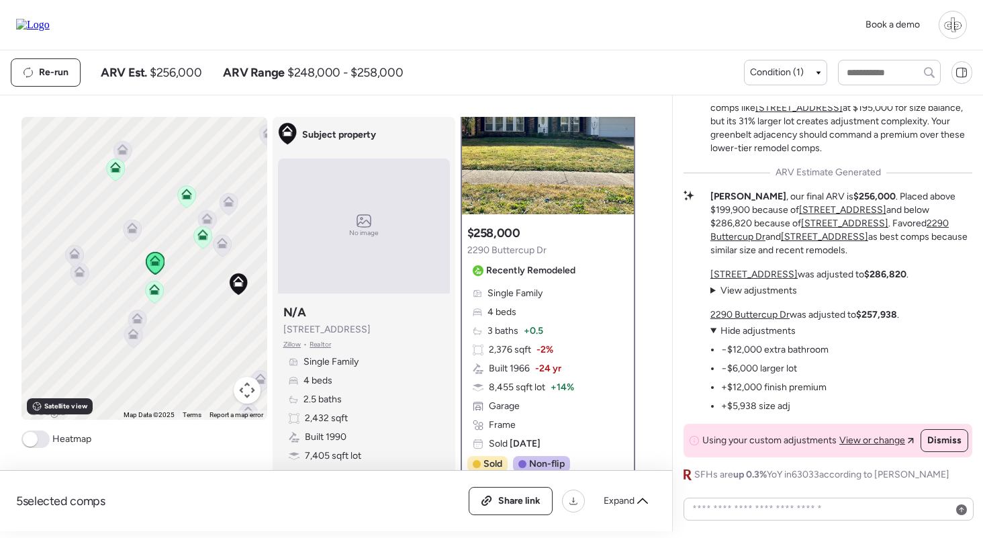
click at [768, 334] on span "Hide adjustments" at bounding box center [757, 330] width 75 height 11
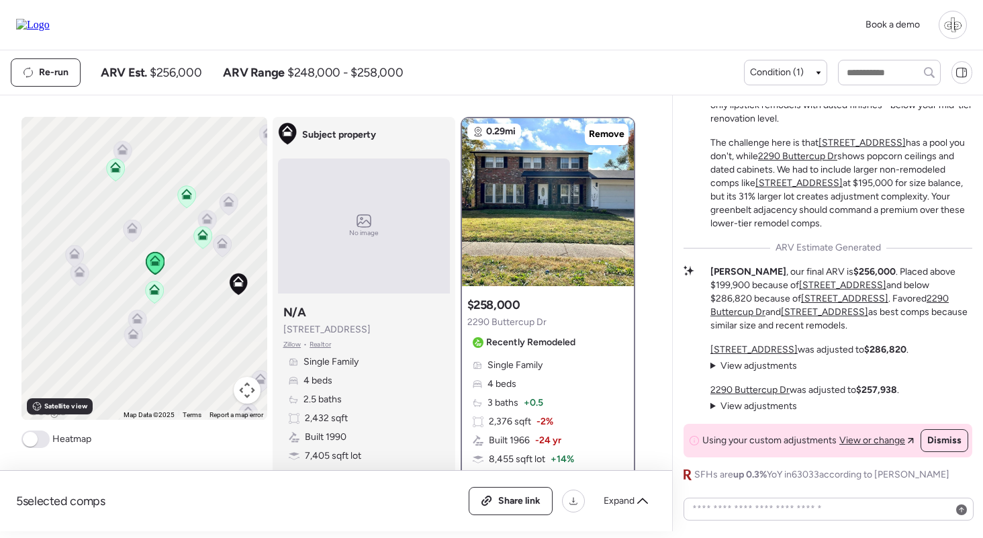
scroll to position [0, 0]
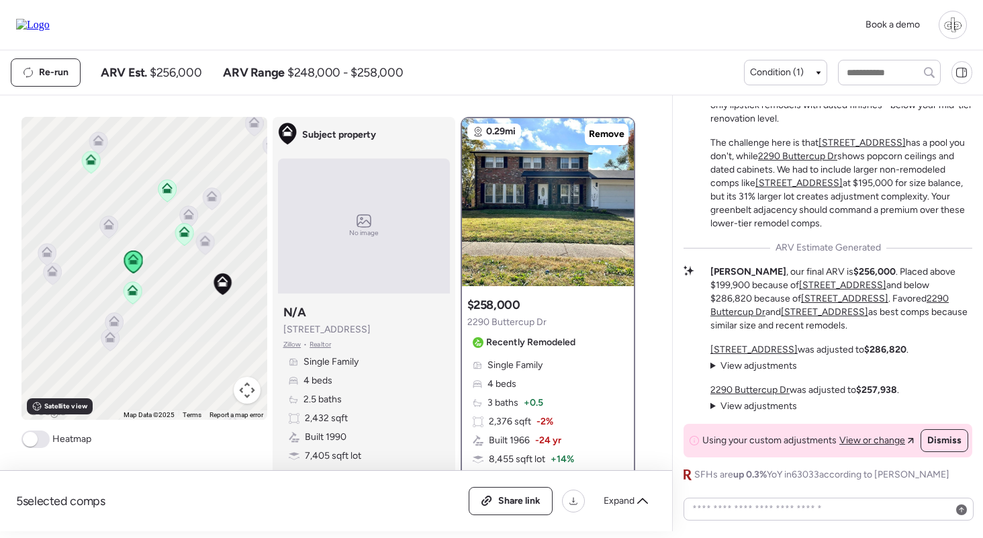
drag, startPoint x: 209, startPoint y: 295, endPoint x: 175, endPoint y: 295, distance: 34.2
click at [175, 295] on div "To navigate, press the arrow keys. To activate drag with keyboard, press Alt + …" at bounding box center [144, 268] width 246 height 303
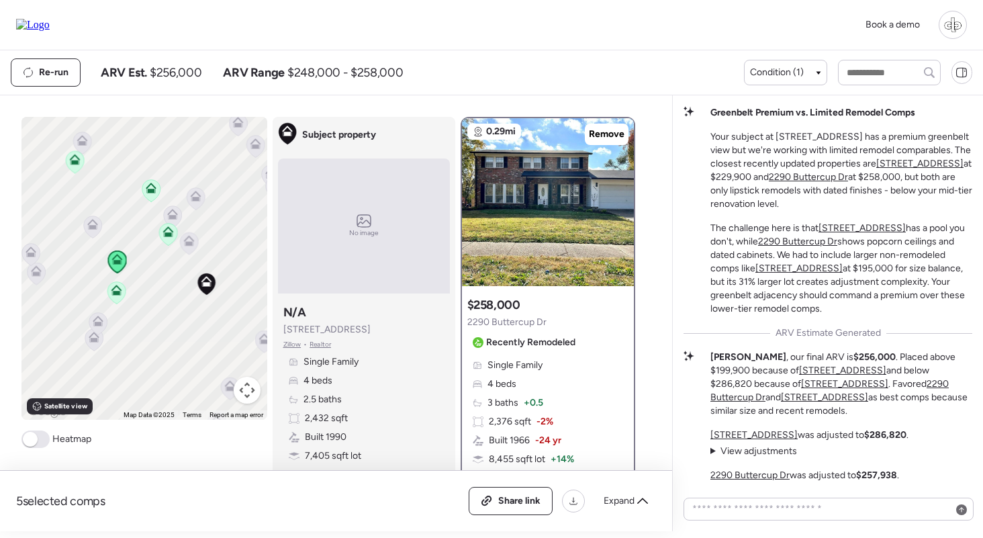
scroll to position [-85, 0]
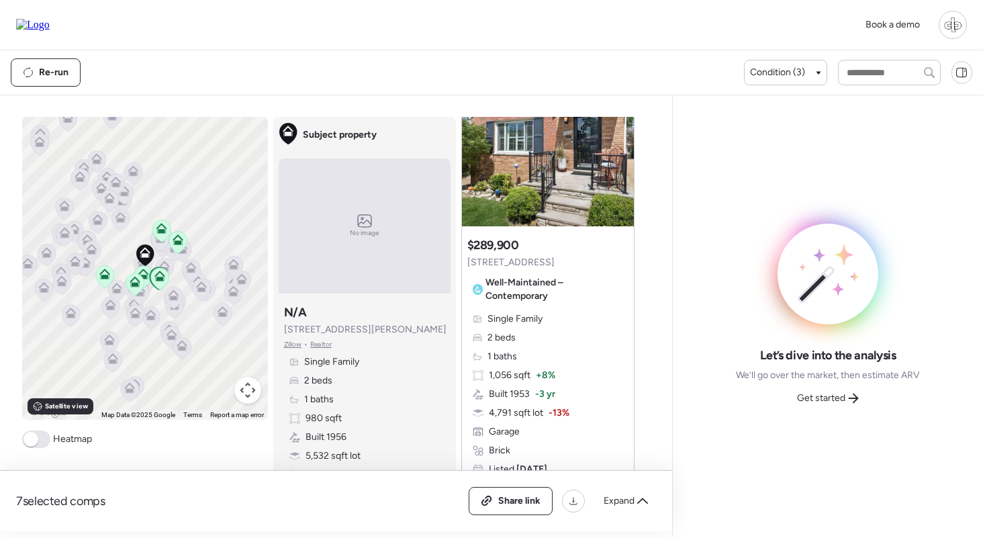
scroll to position [720, 0]
click at [517, 291] on span "Well-Maintained – Contemporary" at bounding box center [554, 291] width 138 height 27
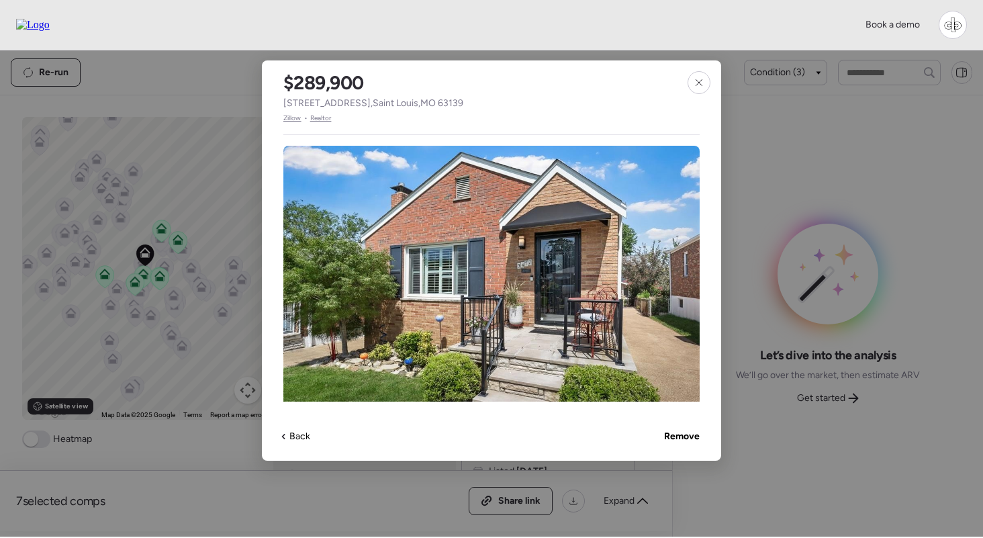
click at [287, 120] on span "Zillow" at bounding box center [292, 118] width 18 height 11
click at [706, 85] on div at bounding box center [698, 82] width 23 height 23
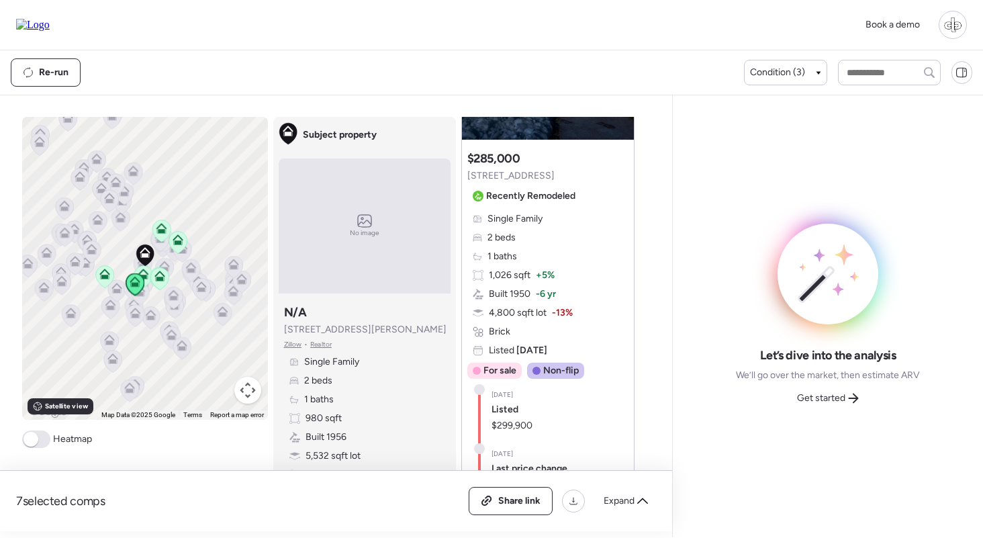
scroll to position [1402, 0]
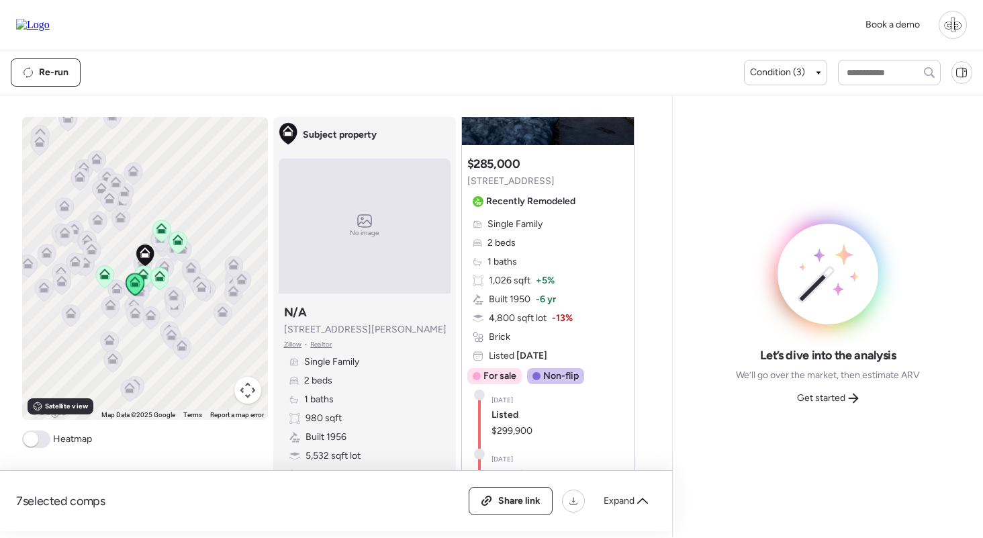
click at [542, 274] on span "+ 5%" at bounding box center [545, 280] width 19 height 13
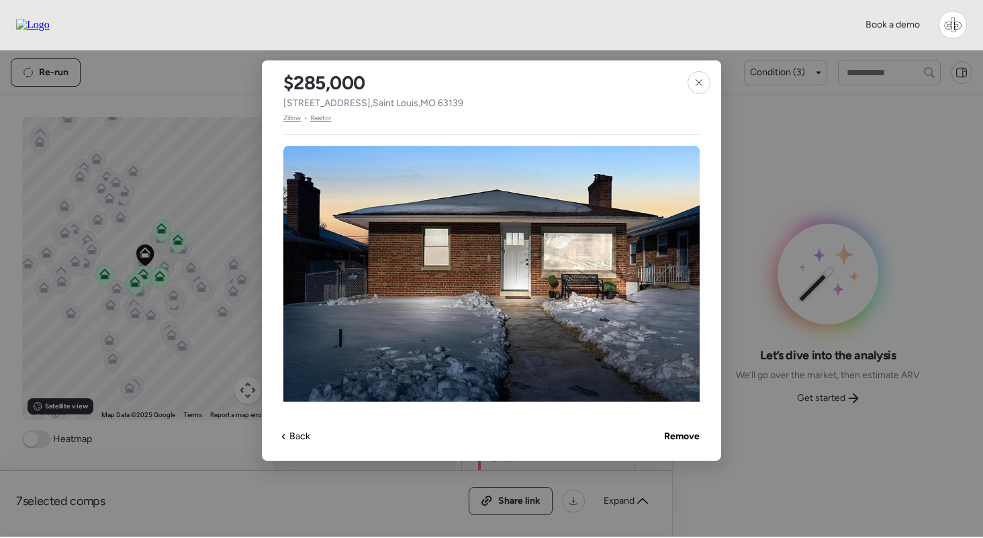
click at [289, 119] on span "Zillow" at bounding box center [292, 118] width 18 height 11
click at [707, 78] on div at bounding box center [698, 82] width 23 height 23
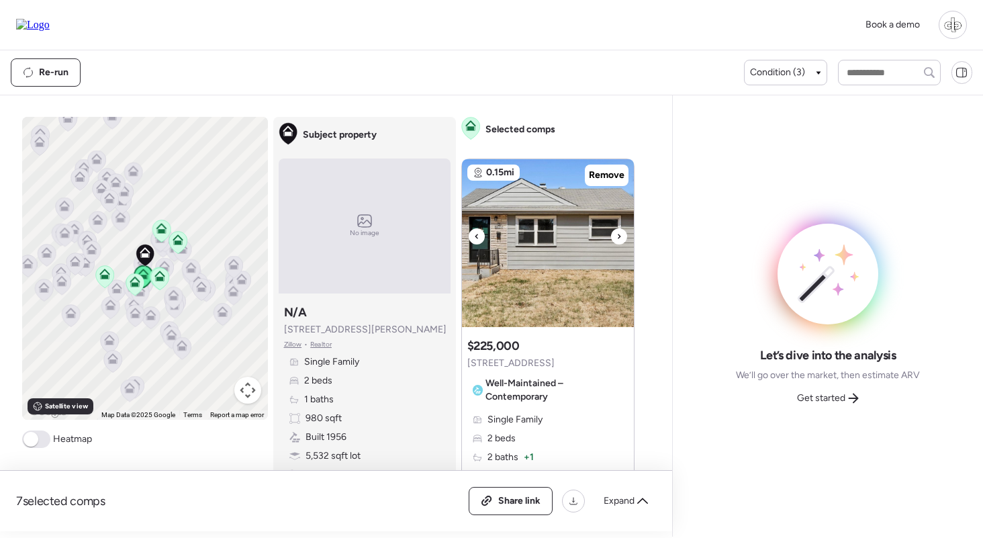
scroll to position [0, 0]
click at [777, 64] on div "Condition (3)" at bounding box center [785, 73] width 83 height 26
click at [778, 85] on div "Condition (3)" at bounding box center [785, 73] width 83 height 26
click at [779, 78] on span "Condition (3)" at bounding box center [777, 72] width 55 height 13
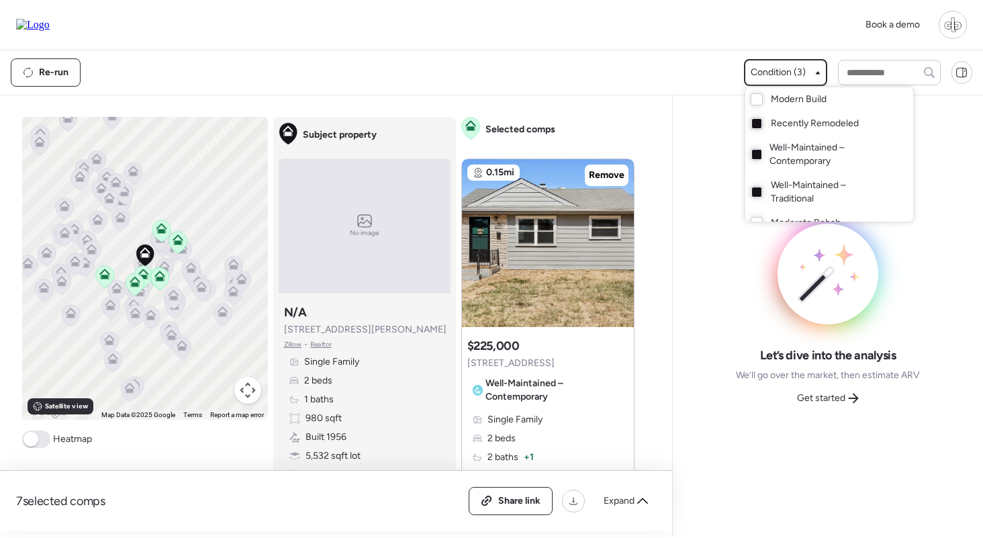
click at [770, 159] on span "Well-Maintained – Contemporary" at bounding box center [827, 154] width 117 height 27
click at [771, 189] on span "Well-Maintained – Traditional" at bounding box center [829, 192] width 116 height 27
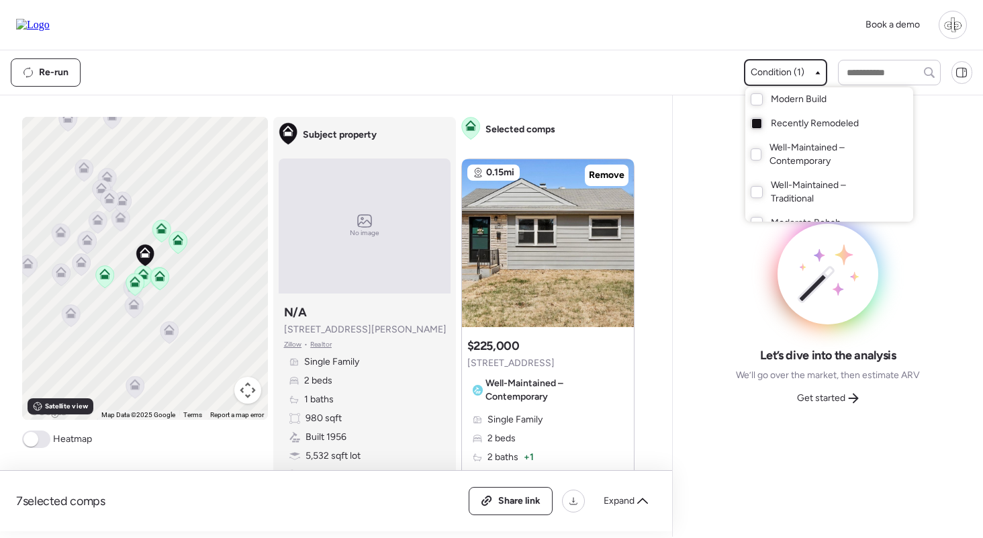
click at [130, 302] on div at bounding box center [491, 231] width 983 height 538
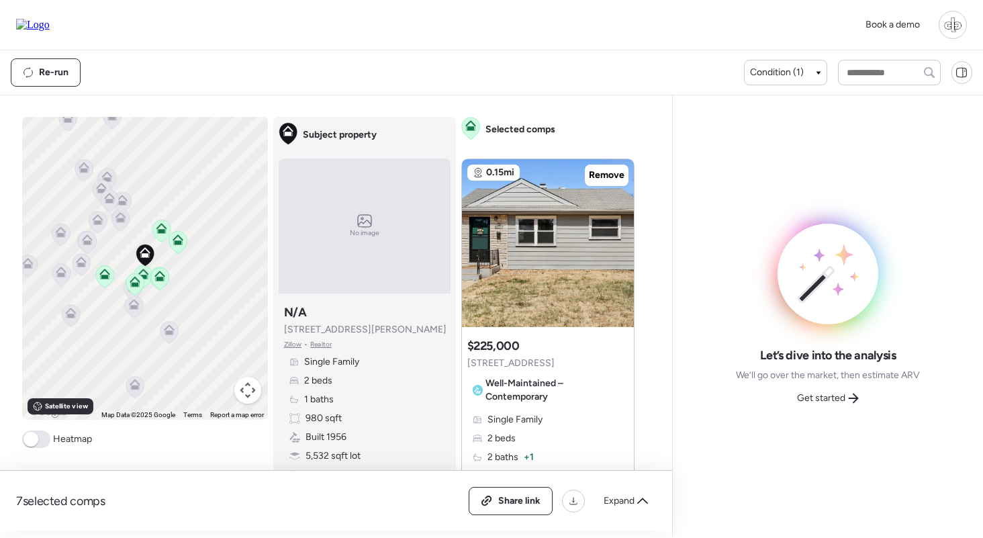
click at [134, 302] on div at bounding box center [132, 289] width 19 height 25
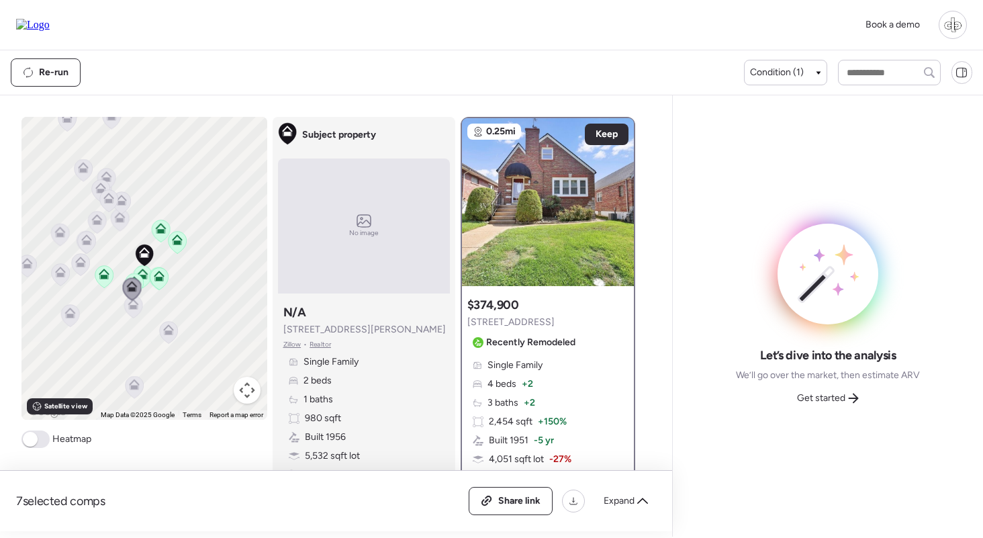
click at [165, 334] on icon at bounding box center [168, 332] width 9 height 4
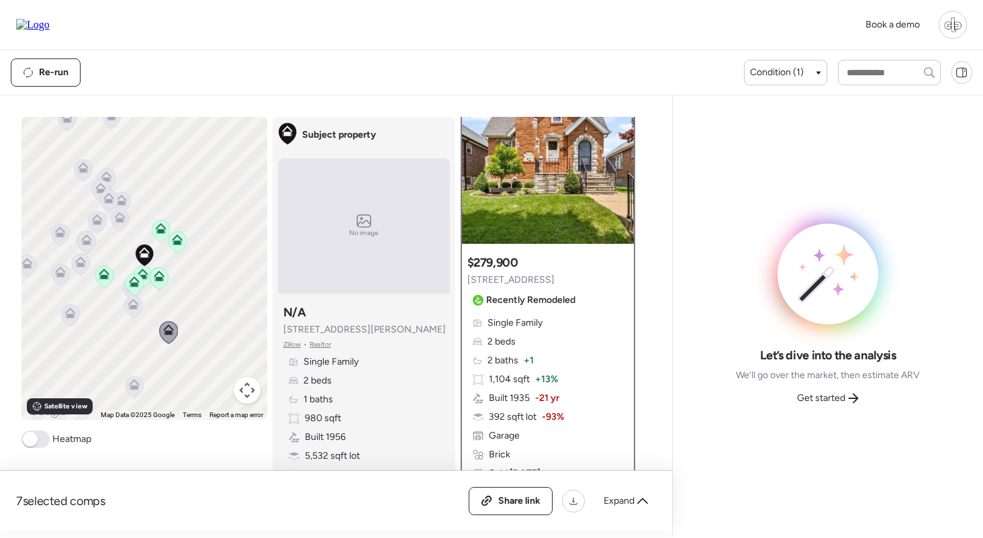
scroll to position [48, 0]
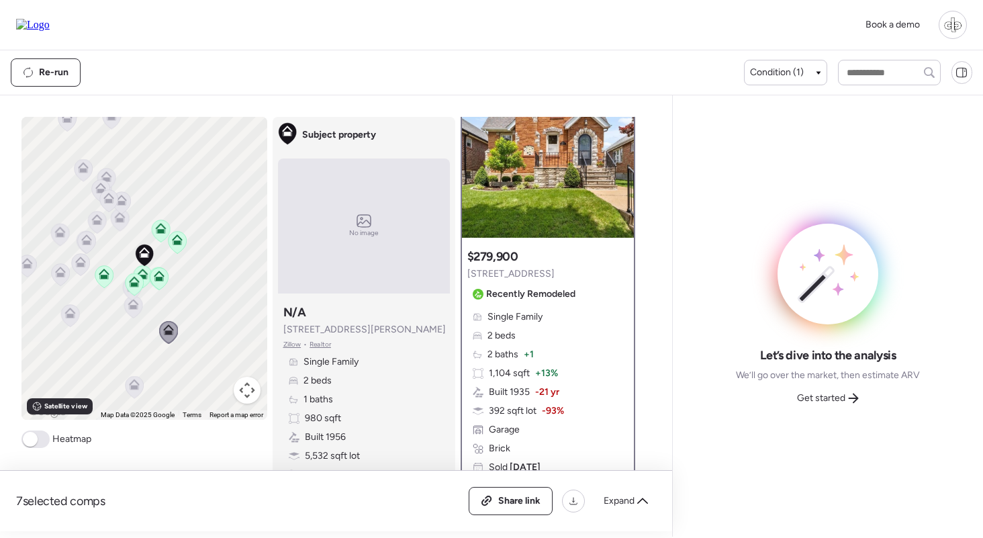
click at [158, 273] on icon at bounding box center [159, 273] width 10 height 6
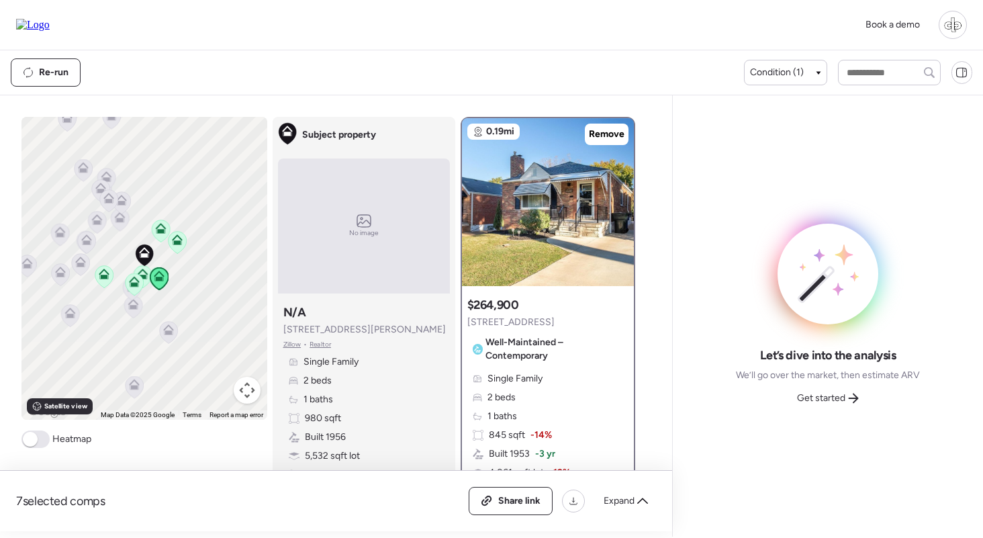
scroll to position [64, 0]
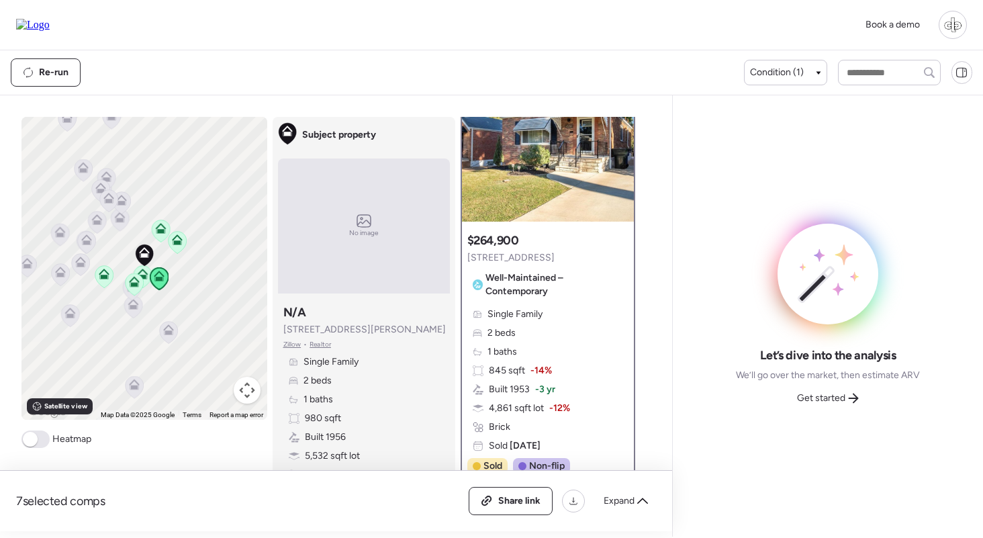
click at [144, 275] on icon at bounding box center [142, 277] width 9 height 4
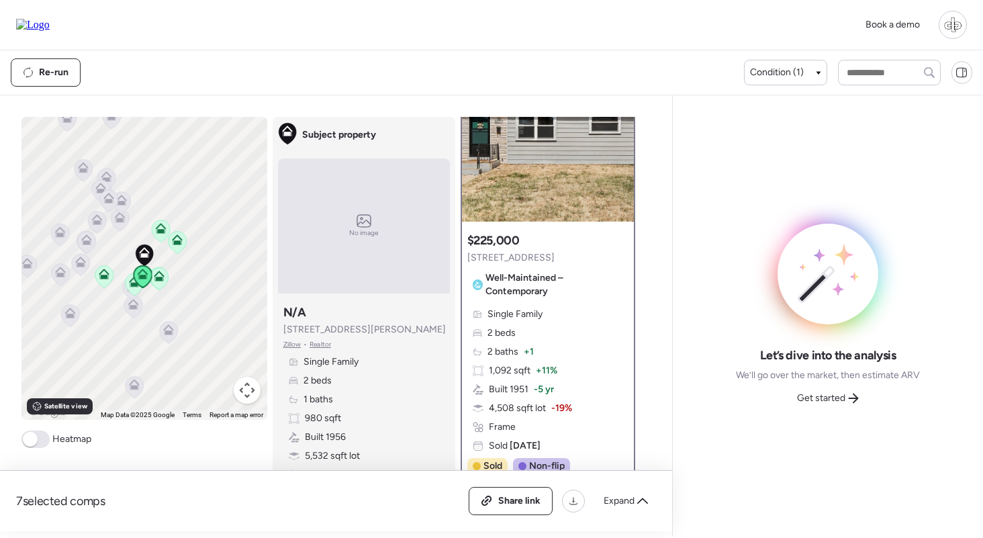
scroll to position [0, 0]
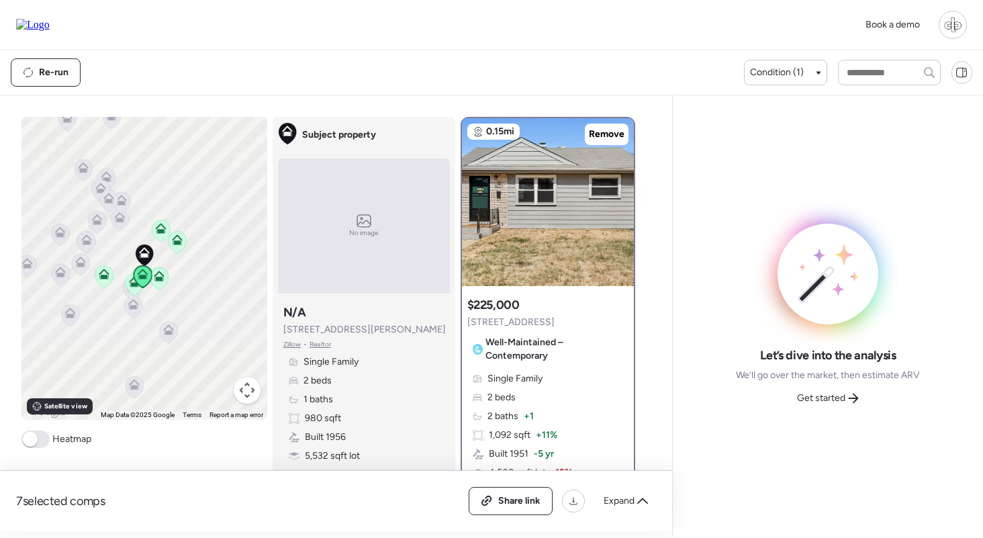
click at [130, 291] on icon at bounding box center [134, 284] width 18 height 22
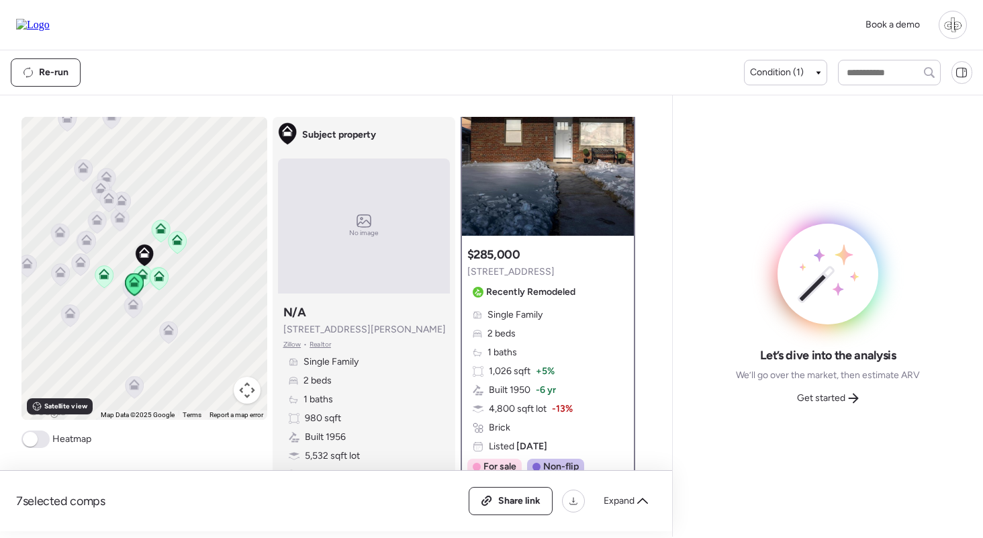
scroll to position [7, 0]
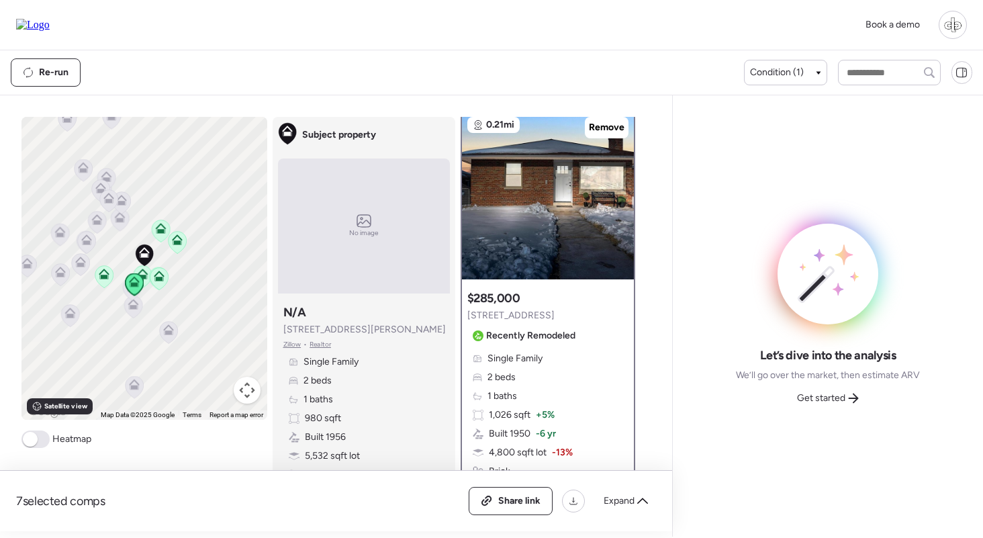
click at [158, 233] on icon at bounding box center [160, 231] width 9 height 4
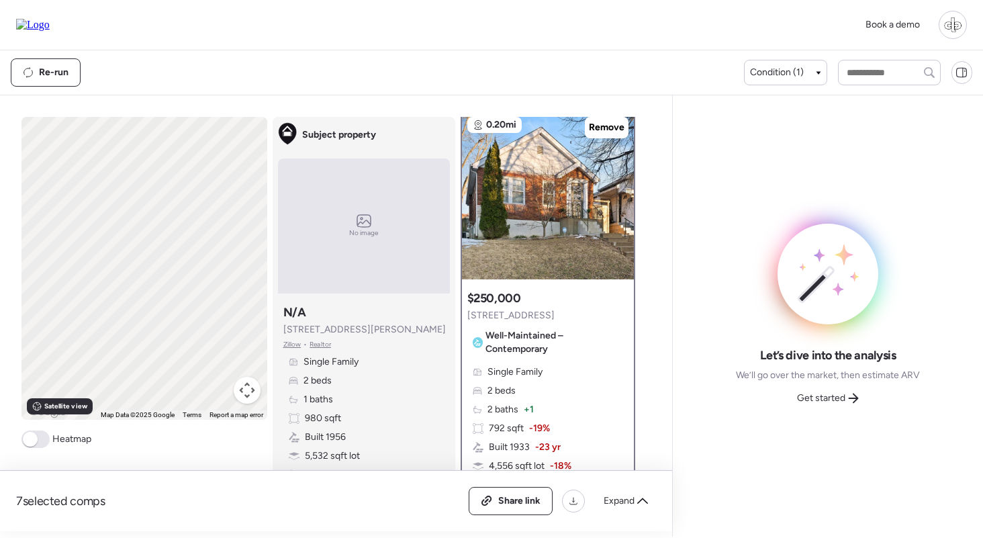
scroll to position [0, 0]
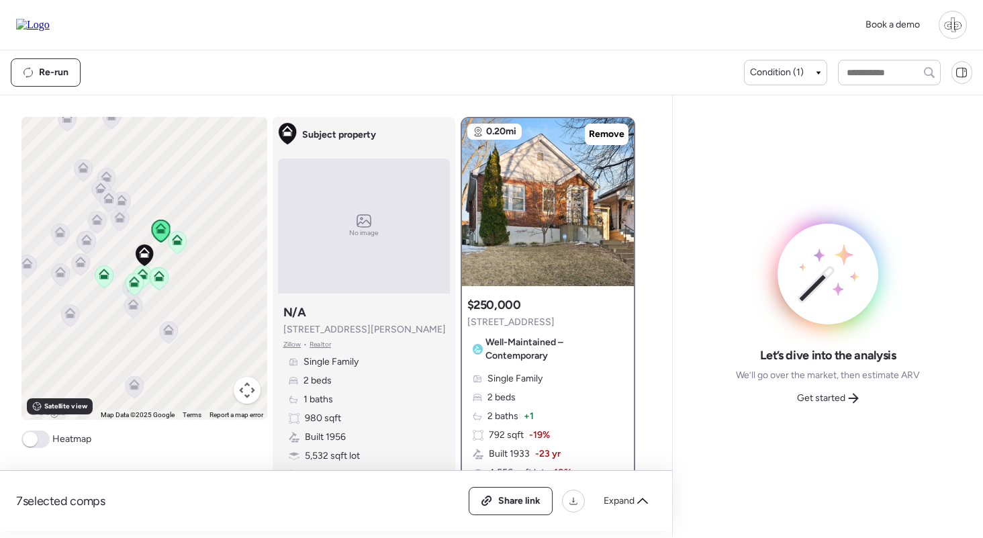
click at [179, 242] on icon at bounding box center [176, 242] width 9 height 4
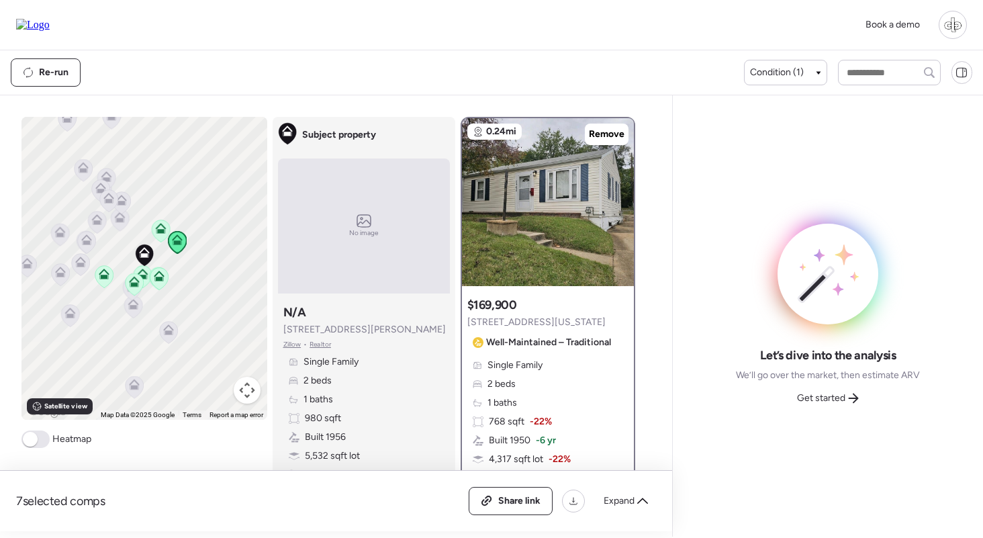
scroll to position [14, 0]
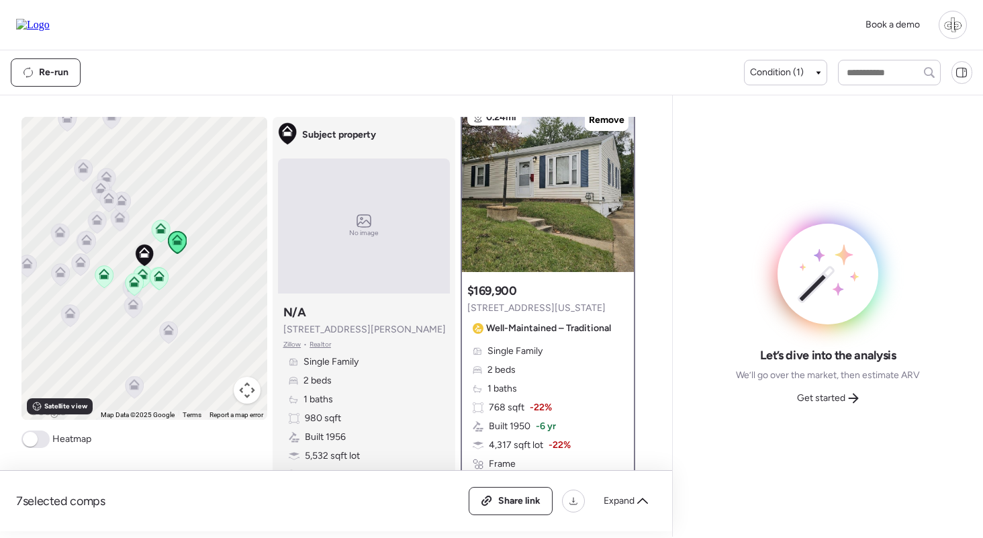
click at [164, 228] on icon at bounding box center [160, 226] width 10 height 6
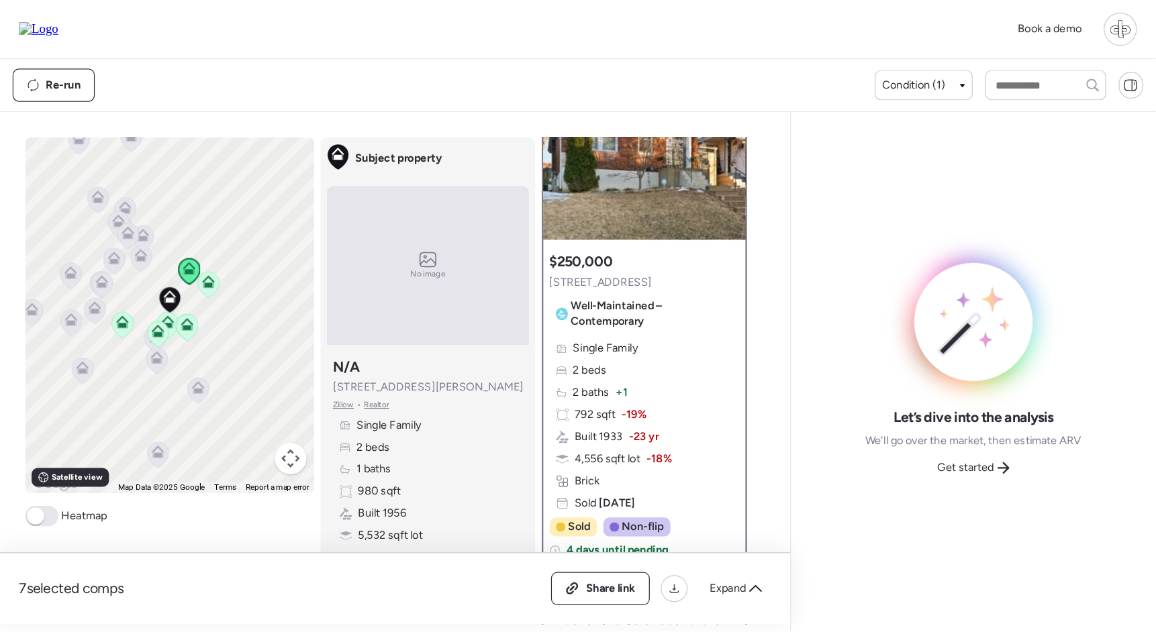
scroll to position [166, 0]
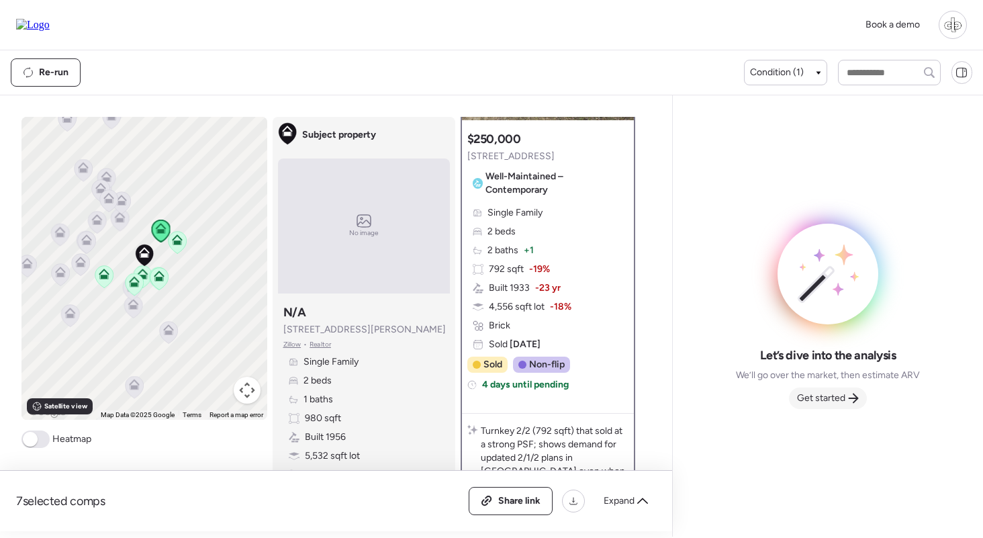
click at [836, 393] on span "Get started" at bounding box center [821, 397] width 48 height 13
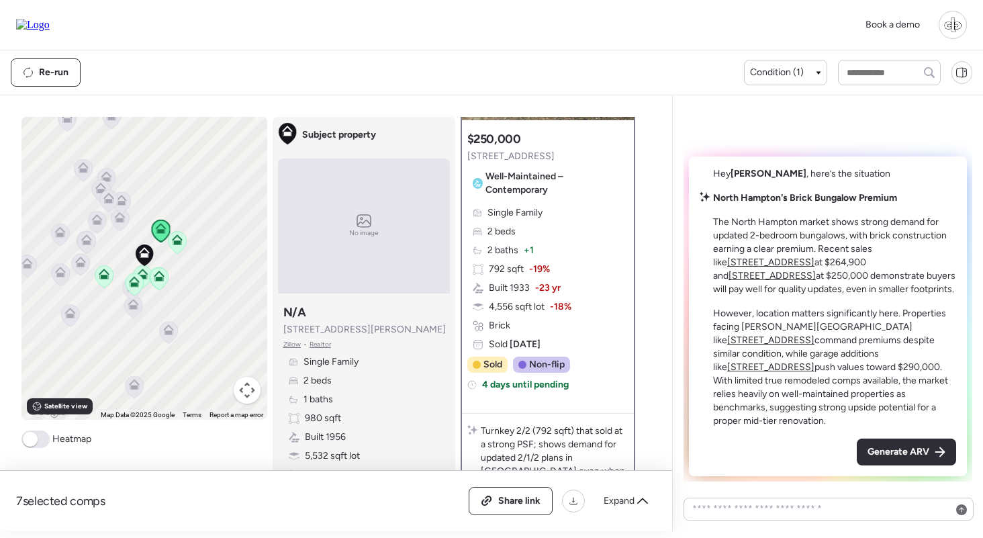
click at [364, 387] on div "Single Family 2 beds 1 baths 980 sqft Built 1956 5,532 sqft lot Brick" at bounding box center [363, 418] width 161 height 126
click at [741, 268] on u "5473 Marquette Ave" at bounding box center [770, 261] width 87 height 11
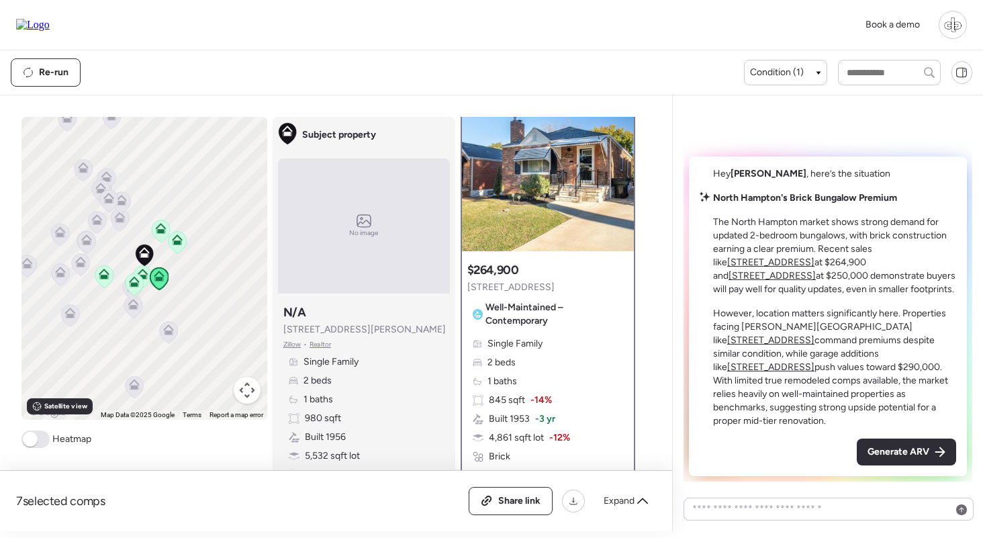
scroll to position [0, 0]
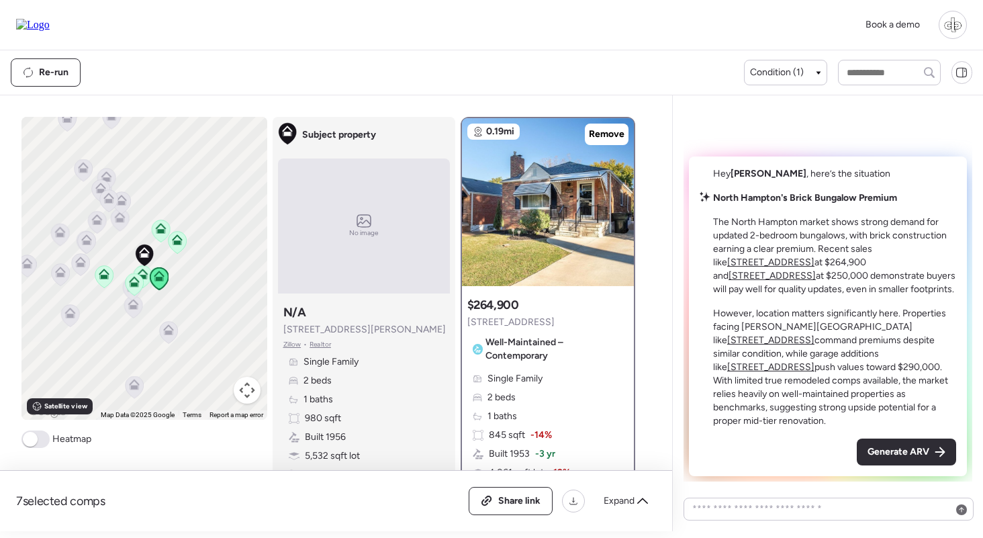
click at [815, 277] on u "3210 Regal Pl" at bounding box center [771, 275] width 87 height 11
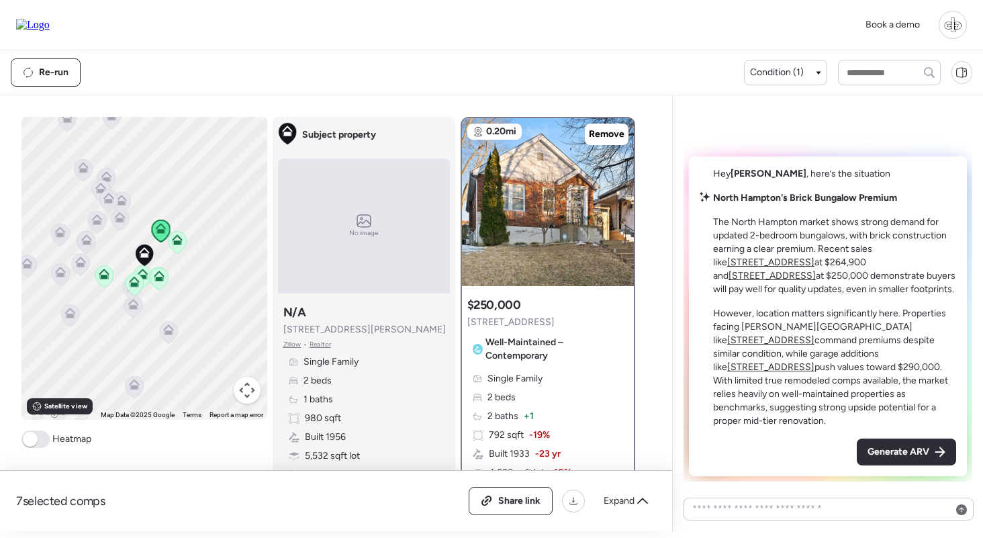
click at [814, 264] on u "5473 Marquette Ave" at bounding box center [770, 261] width 87 height 11
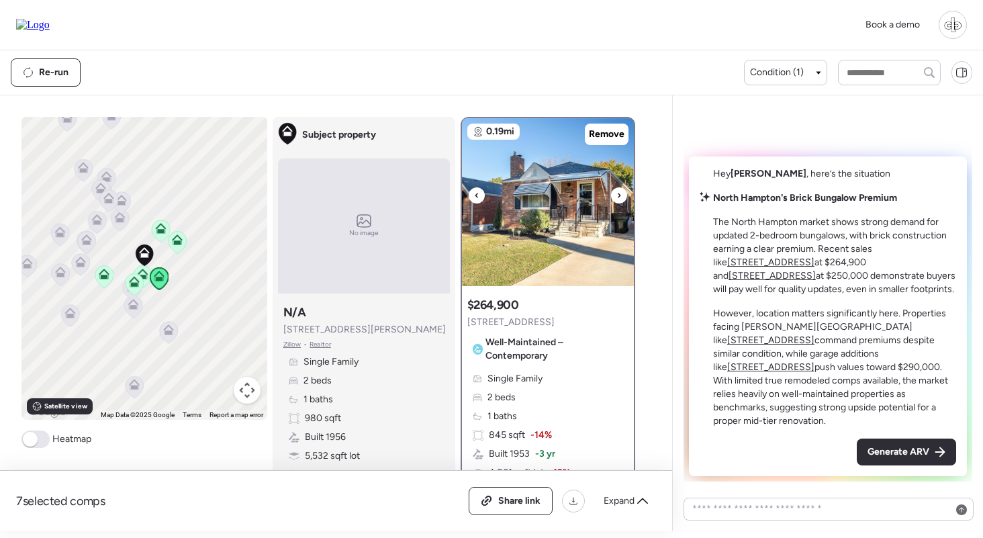
click at [551, 252] on img at bounding box center [548, 202] width 172 height 168
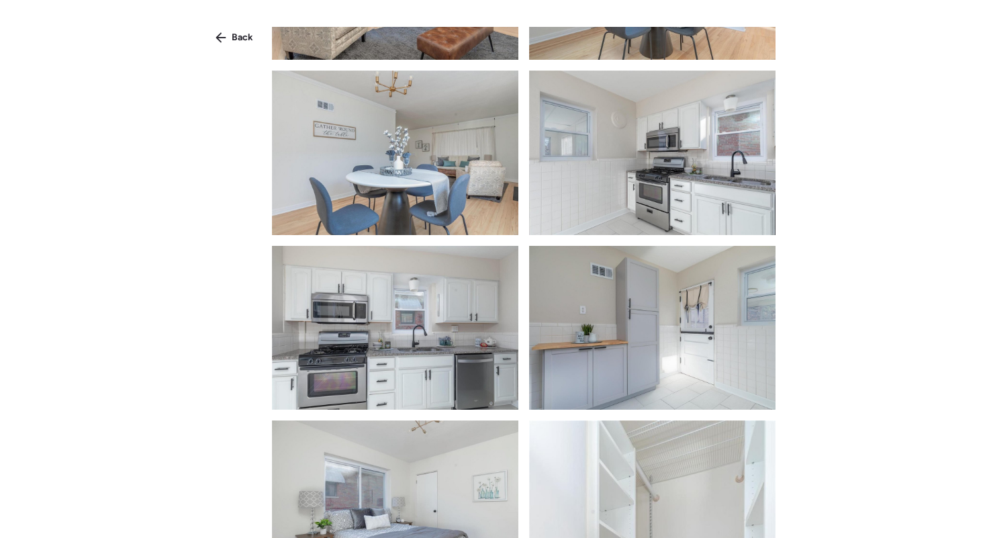
scroll to position [1024, 0]
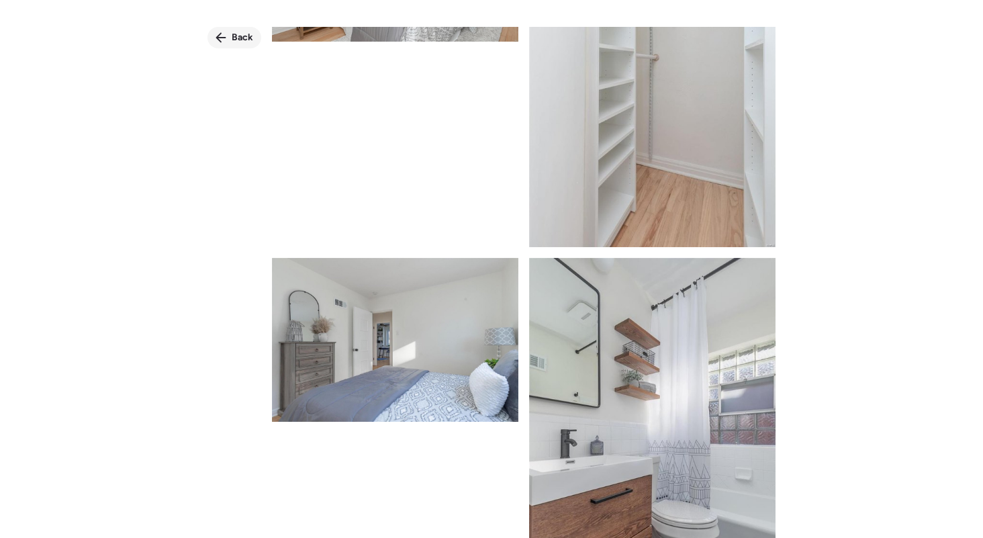
click at [234, 43] on span "Back" at bounding box center [242, 37] width 21 height 13
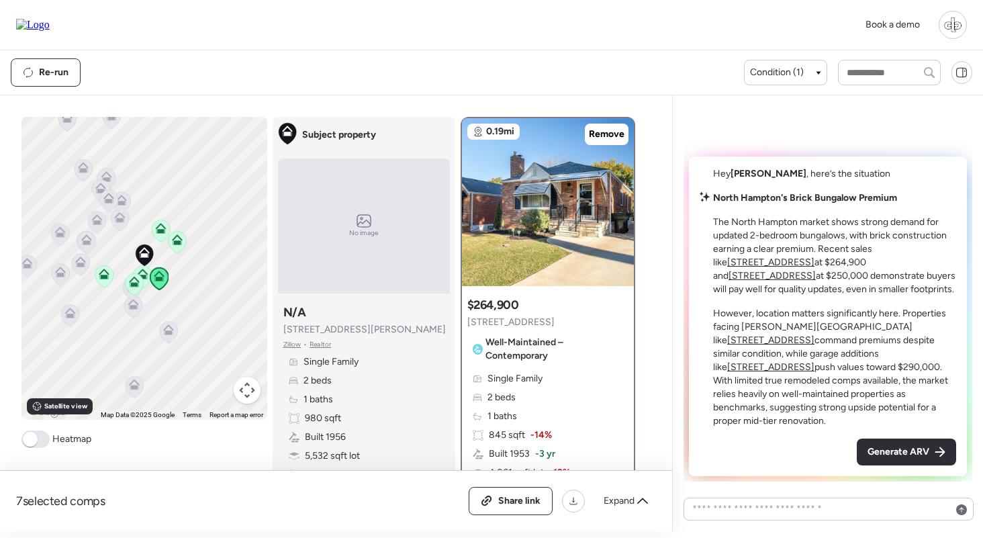
click at [815, 274] on u "3210 Regal Pl" at bounding box center [771, 275] width 87 height 11
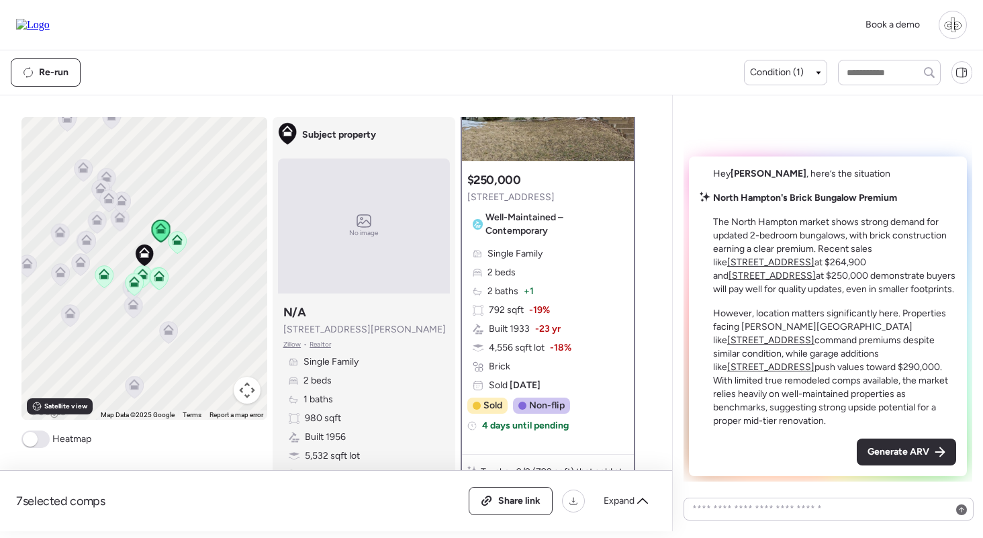
scroll to position [132, 0]
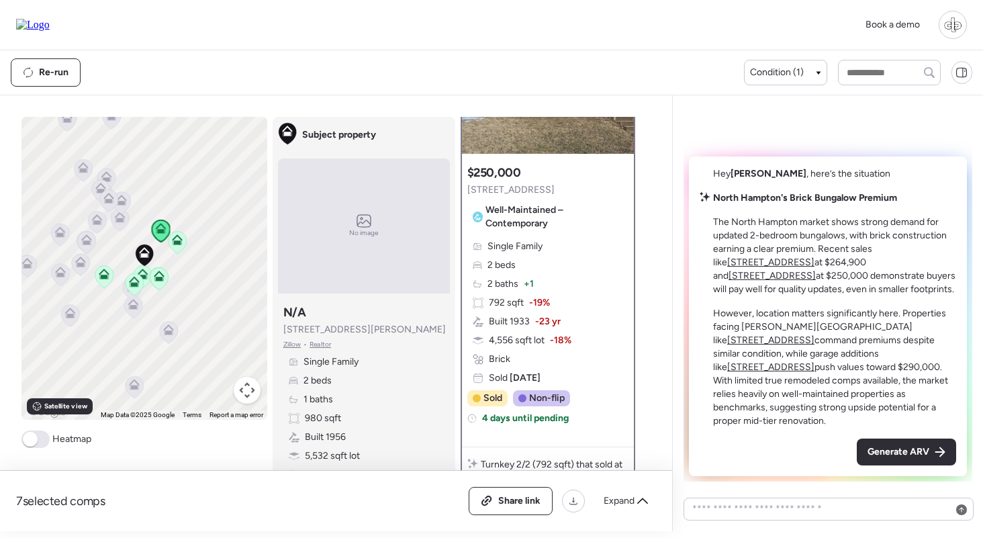
click at [814, 338] on u "5800 Marquette Ave" at bounding box center [770, 339] width 87 height 11
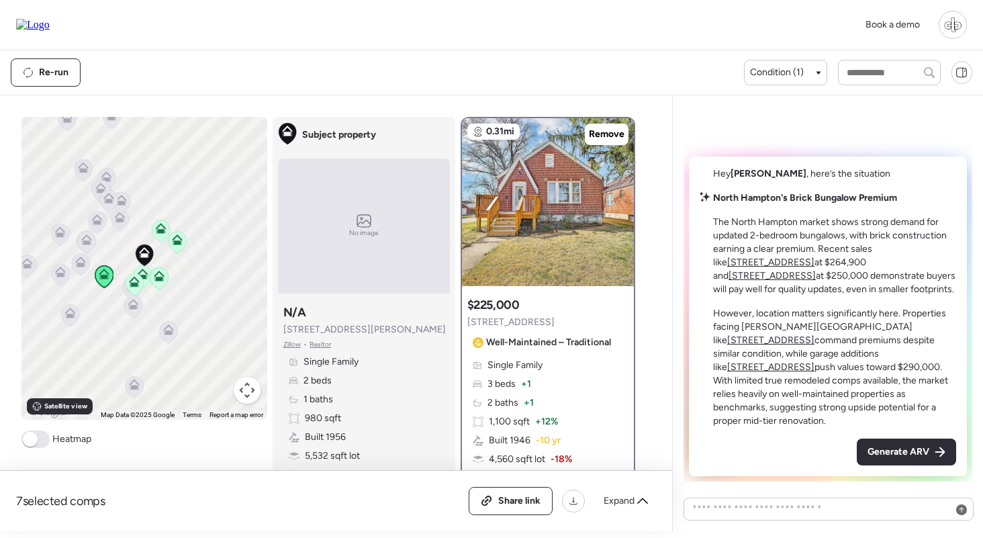
scroll to position [134, 0]
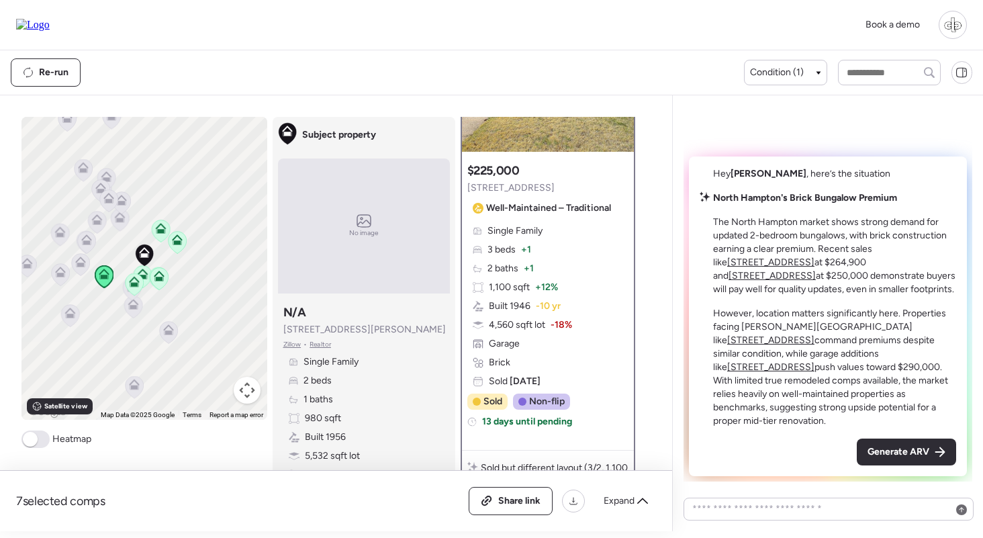
click at [799, 367] on u "5477 Marquette Ave" at bounding box center [770, 366] width 87 height 11
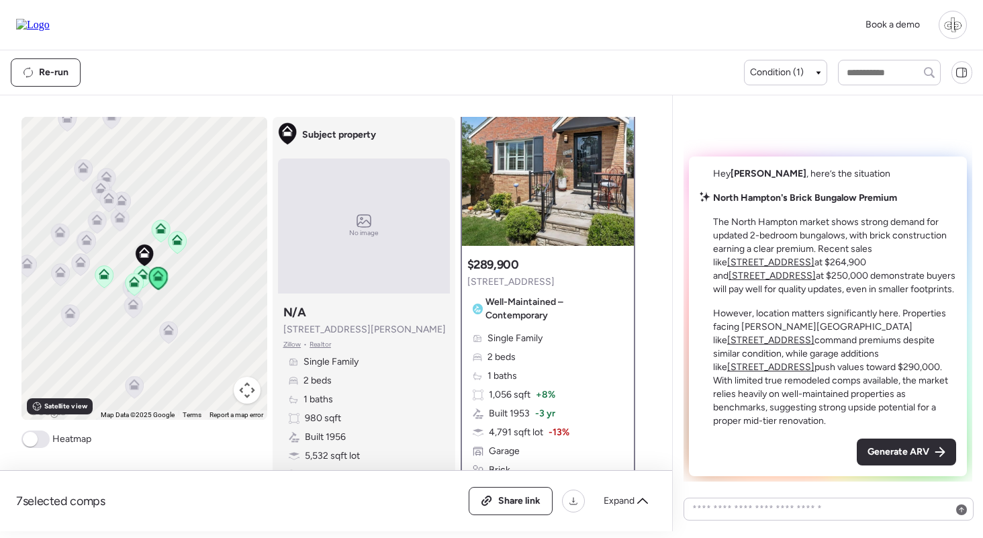
scroll to position [21, 0]
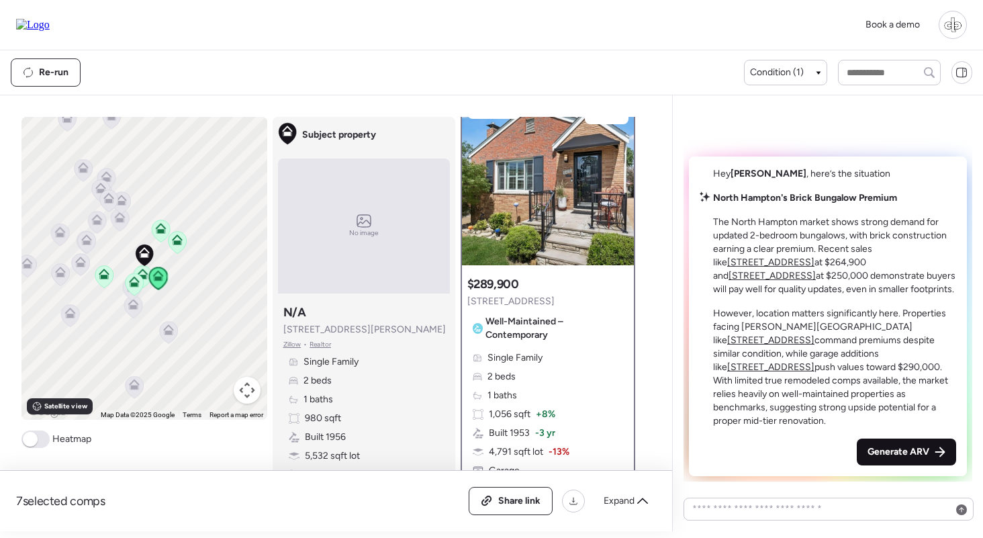
click at [929, 451] on div "Generate ARV" at bounding box center [905, 451] width 99 height 27
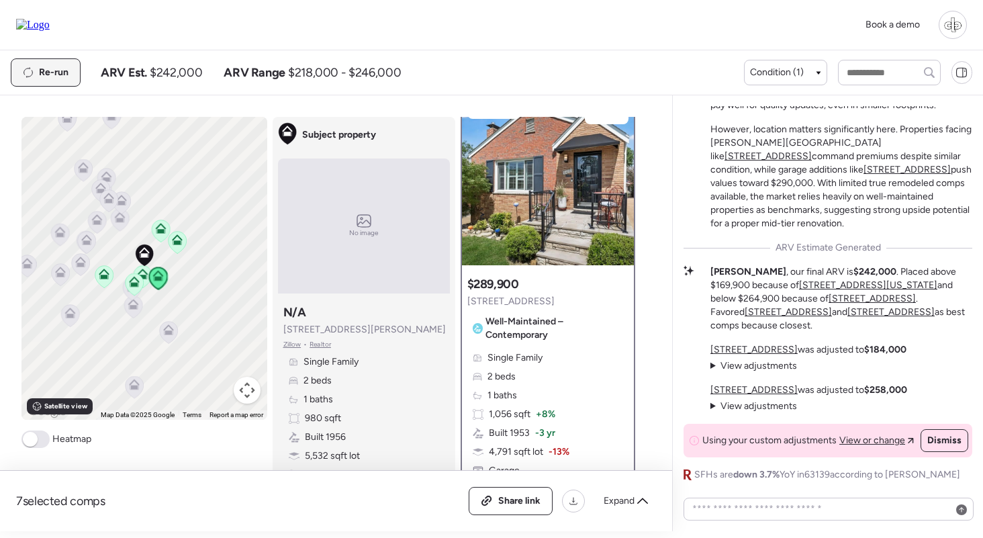
click at [37, 63] on div "Re-run" at bounding box center [45, 72] width 68 height 27
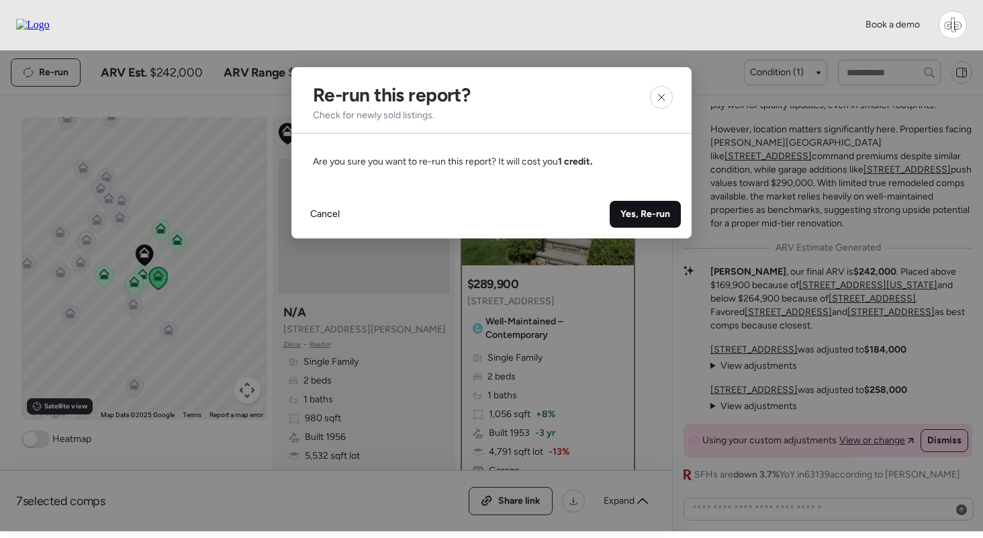
click at [660, 207] on div "Yes, Re-run" at bounding box center [644, 214] width 71 height 27
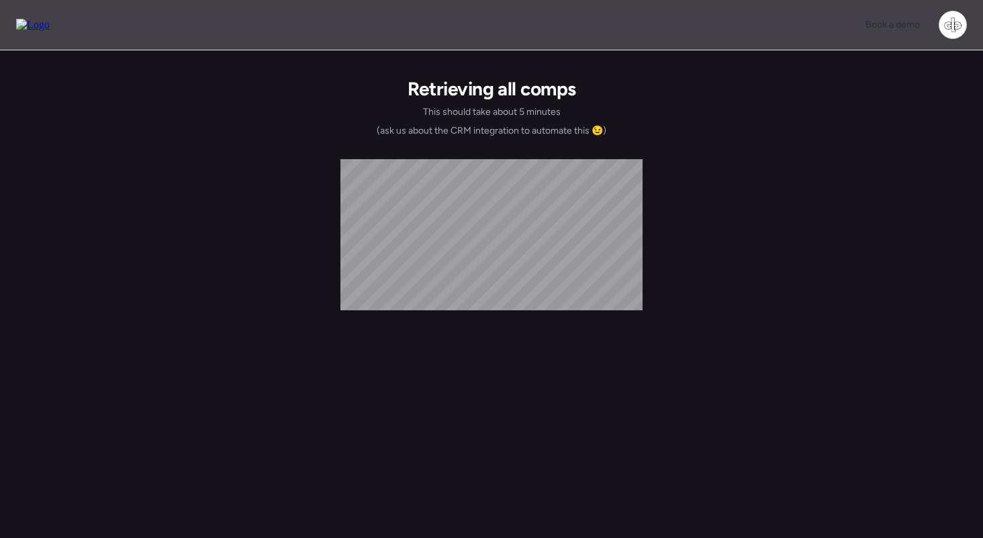
click at [48, 19] on img at bounding box center [33, 25] width 34 height 12
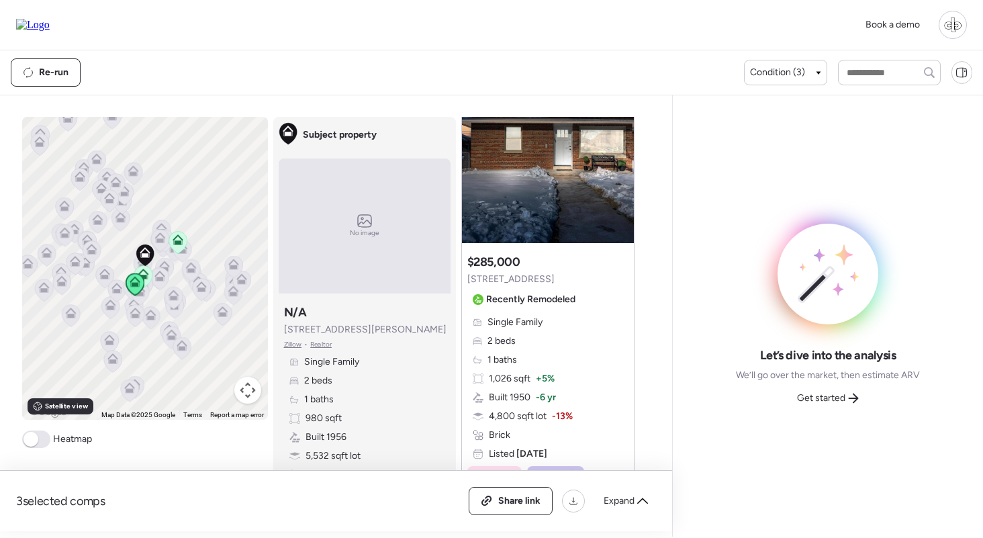
scroll to position [703, 0]
click at [534, 315] on div "Suggested comp $285,000 5655 Potomac St Recently Remodeled Single Family 2 beds…" at bounding box center [548, 384] width 172 height 268
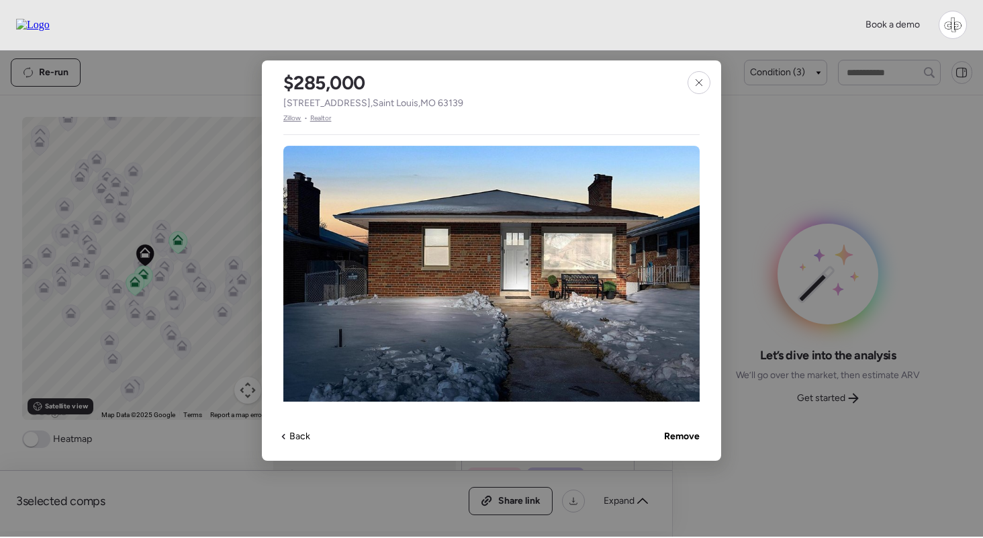
click at [295, 120] on span "Zillow" at bounding box center [292, 118] width 18 height 11
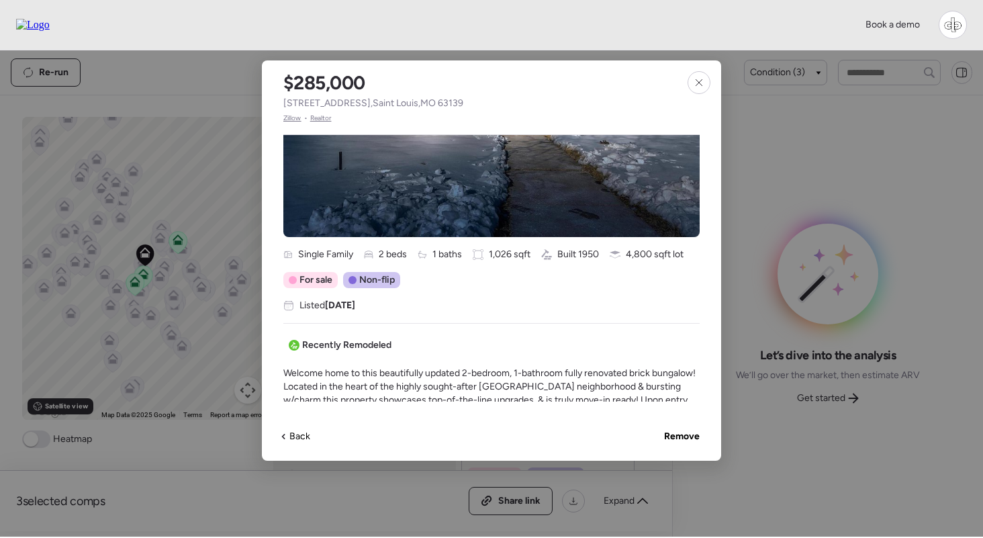
scroll to position [207, 0]
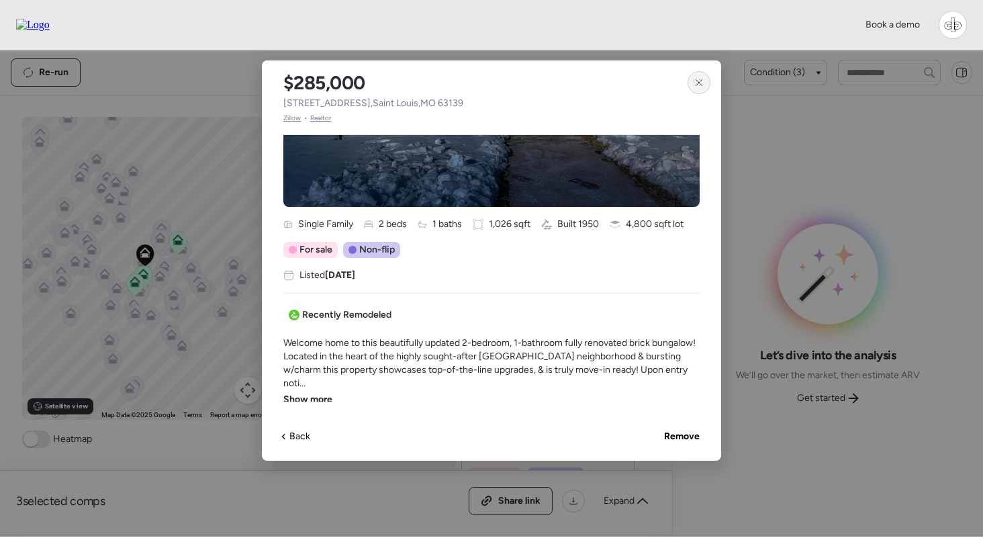
click at [705, 76] on div at bounding box center [698, 82] width 23 height 23
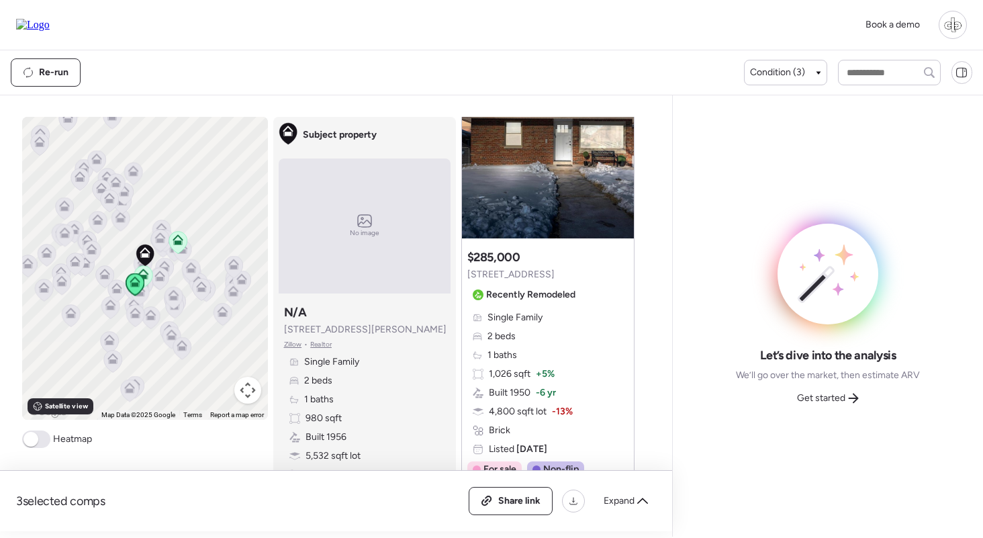
scroll to position [710, 0]
click at [787, 79] on span "Condition (3)" at bounding box center [777, 72] width 55 height 13
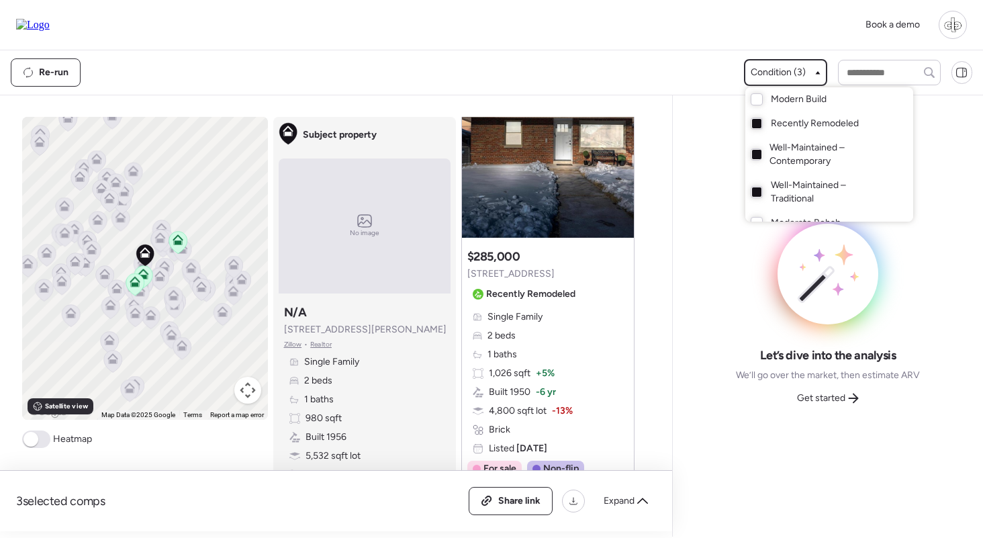
click at [771, 189] on span "Well-Maintained – Traditional" at bounding box center [829, 192] width 116 height 27
click at [778, 162] on span "Well-Maintained – Contemporary" at bounding box center [827, 154] width 117 height 27
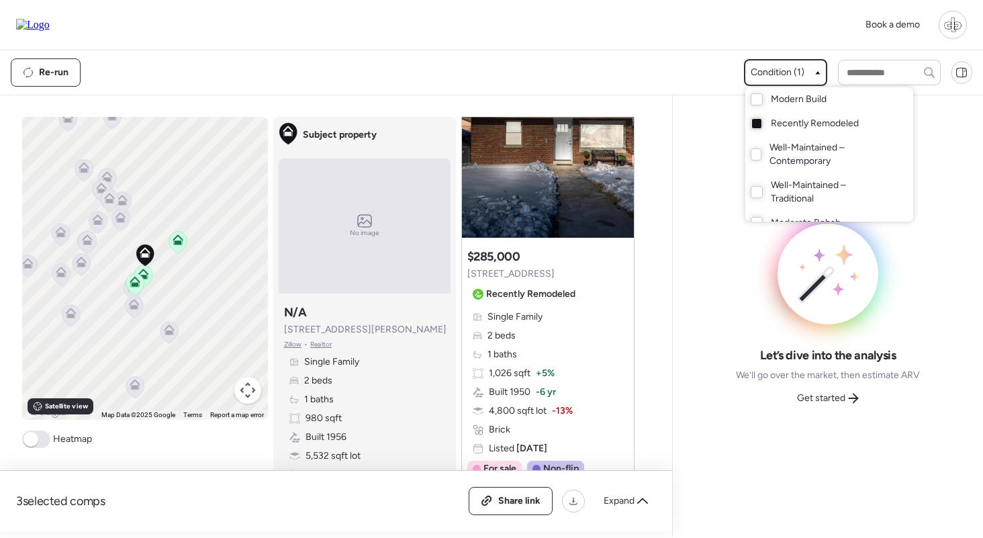
click at [568, 56] on div at bounding box center [491, 231] width 983 height 538
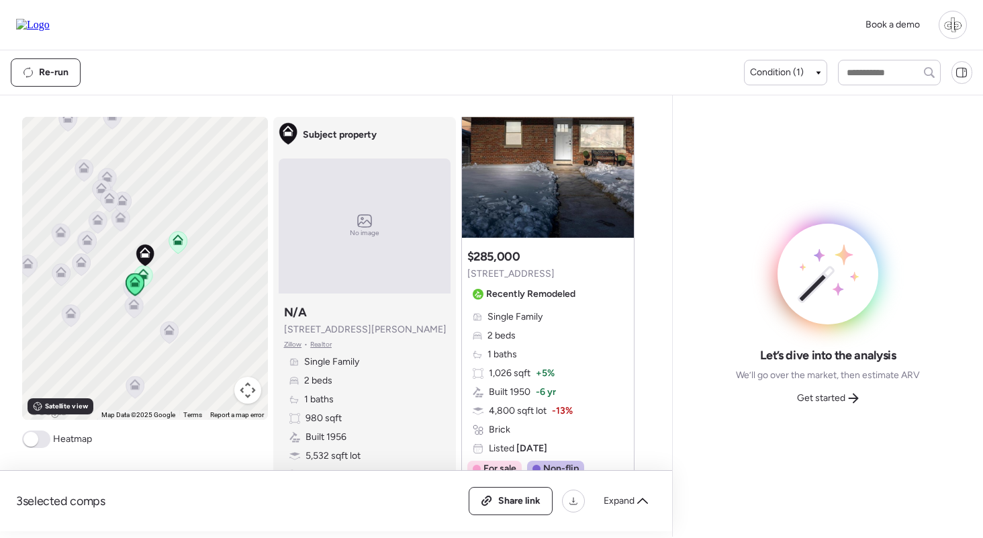
scroll to position [662, 0]
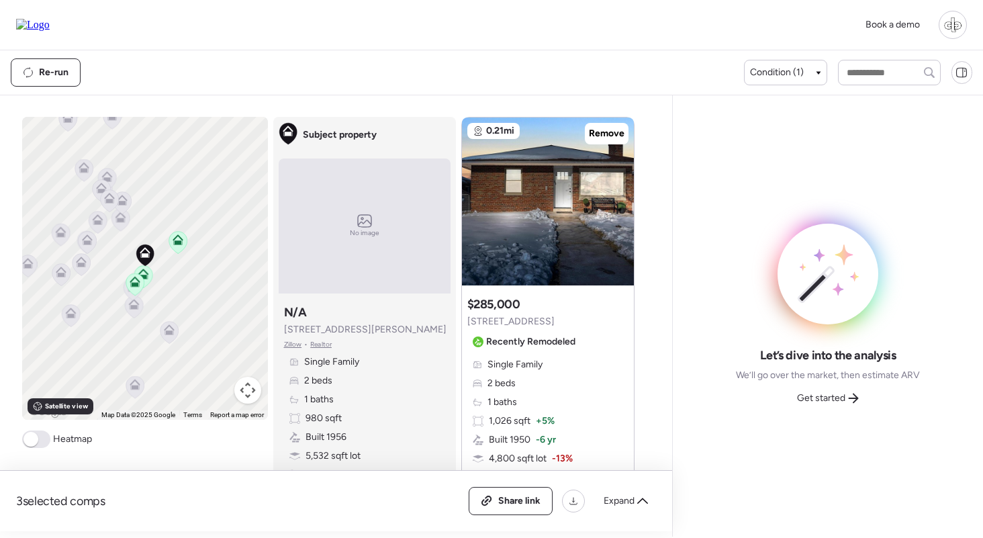
click at [134, 315] on icon at bounding box center [134, 306] width 18 height 22
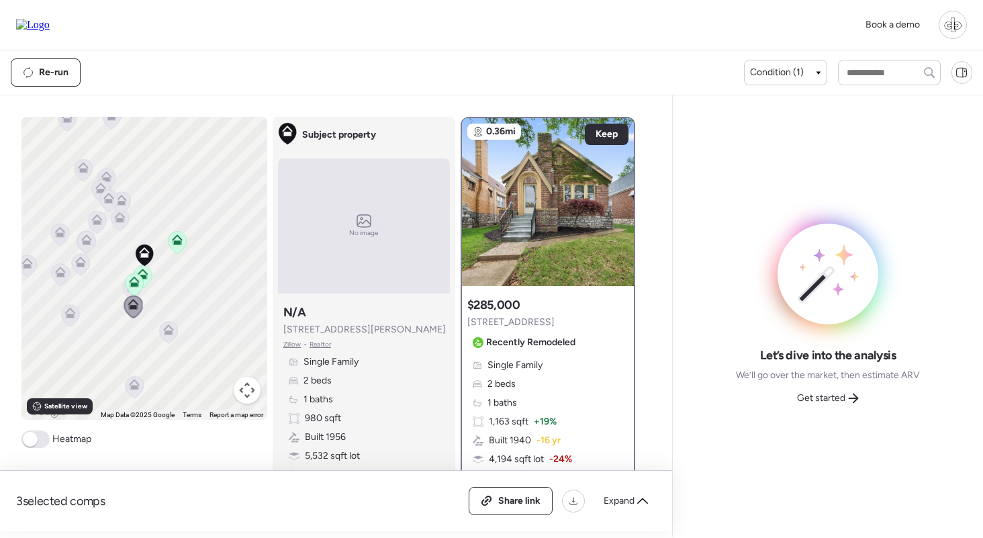
scroll to position [0, 0]
click at [536, 176] on img at bounding box center [548, 202] width 172 height 168
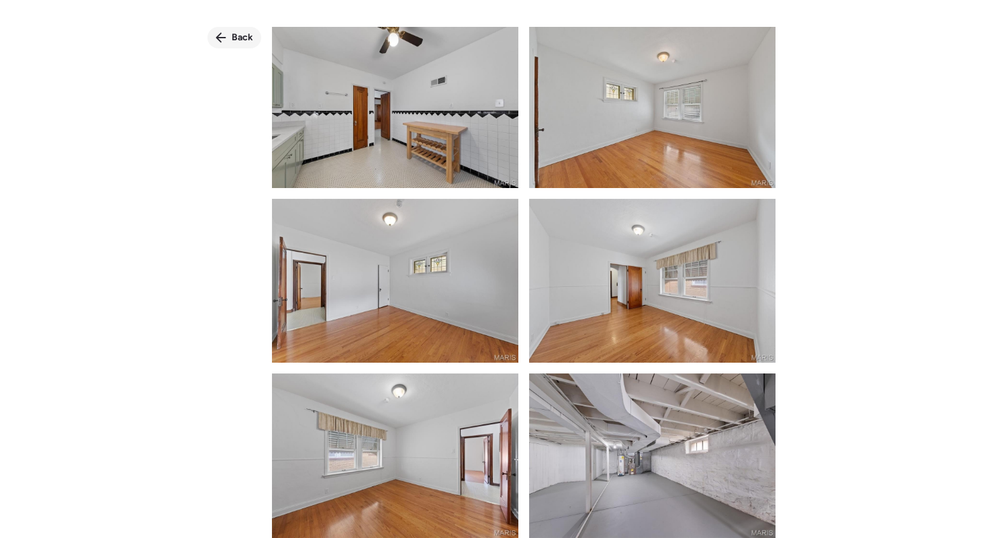
click at [241, 35] on span "Back" at bounding box center [242, 37] width 21 height 13
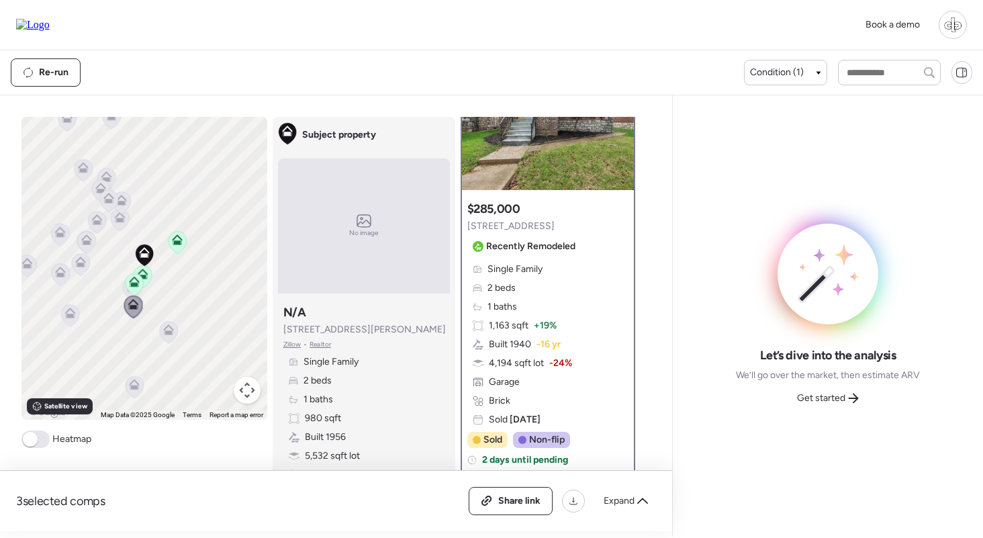
scroll to position [97, 0]
click at [168, 340] on icon at bounding box center [168, 332] width 18 height 22
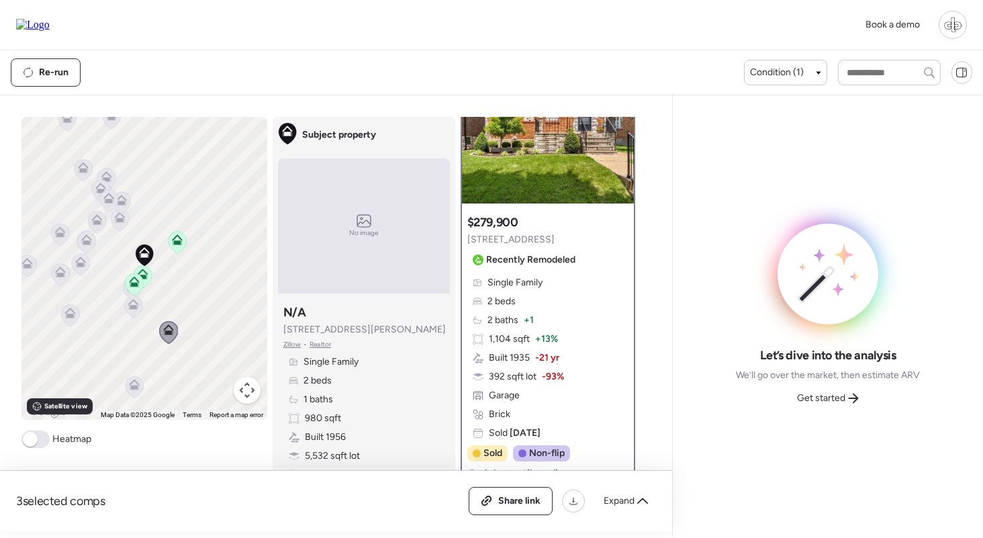
scroll to position [30, 0]
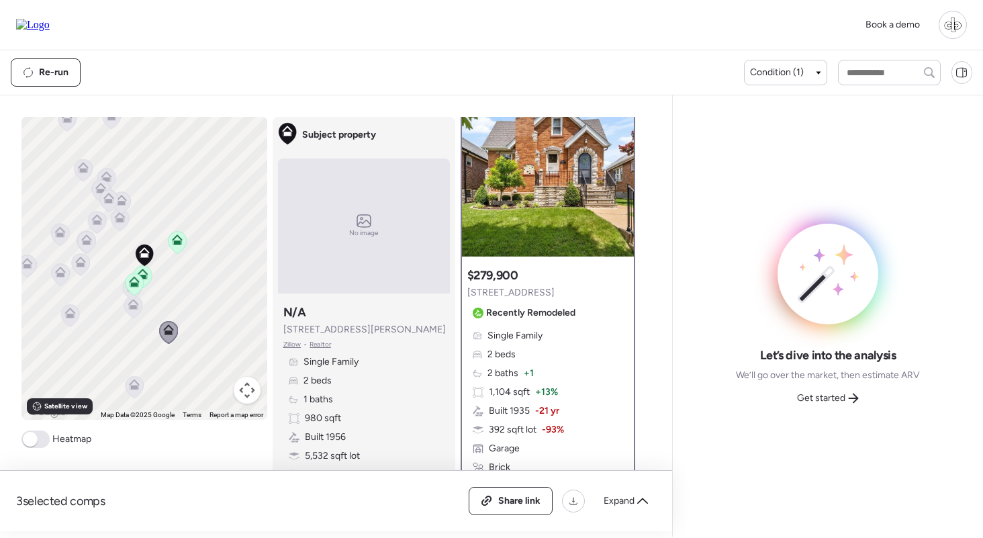
click at [134, 311] on icon at bounding box center [133, 306] width 18 height 22
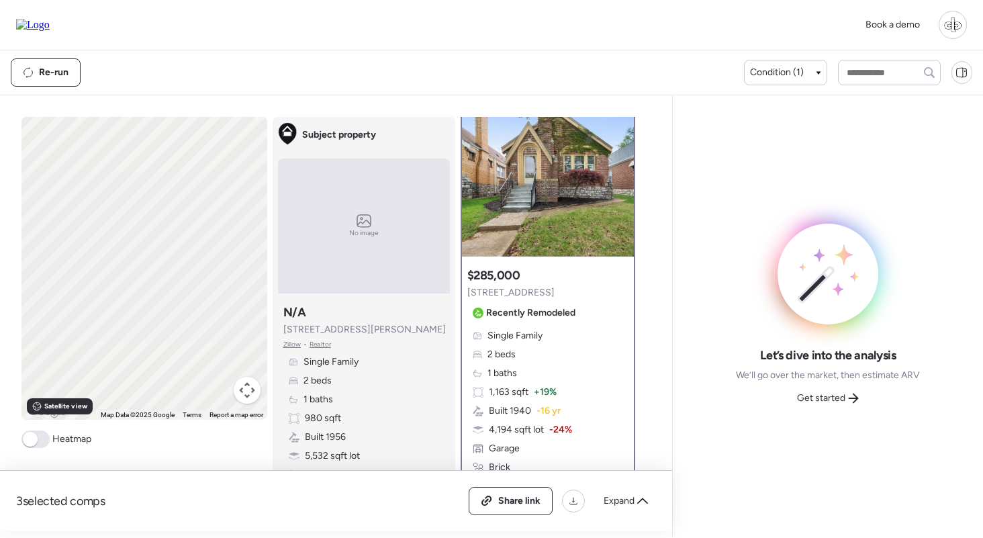
scroll to position [0, 0]
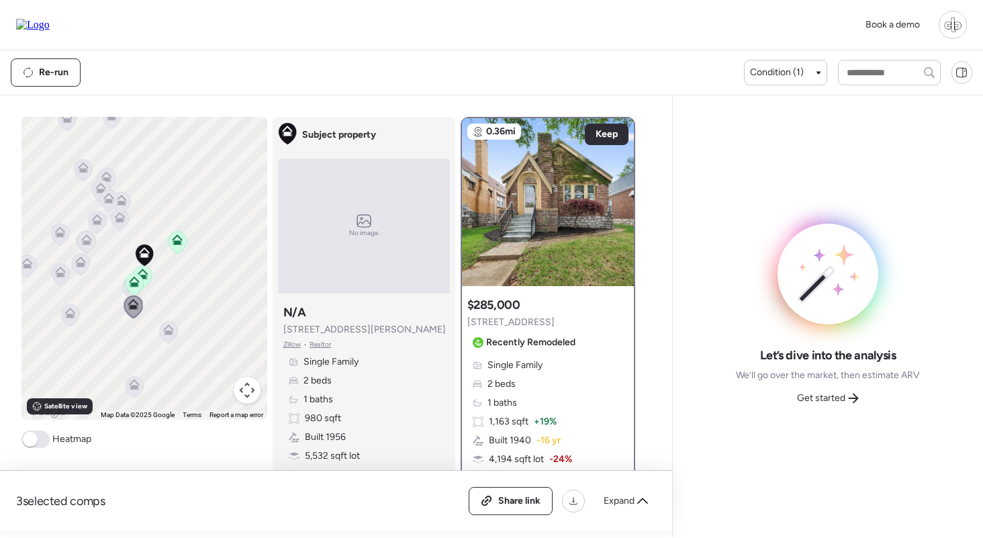
drag, startPoint x: 170, startPoint y: 336, endPoint x: 272, endPoint y: 324, distance: 102.7
click at [170, 336] on icon at bounding box center [168, 332] width 18 height 22
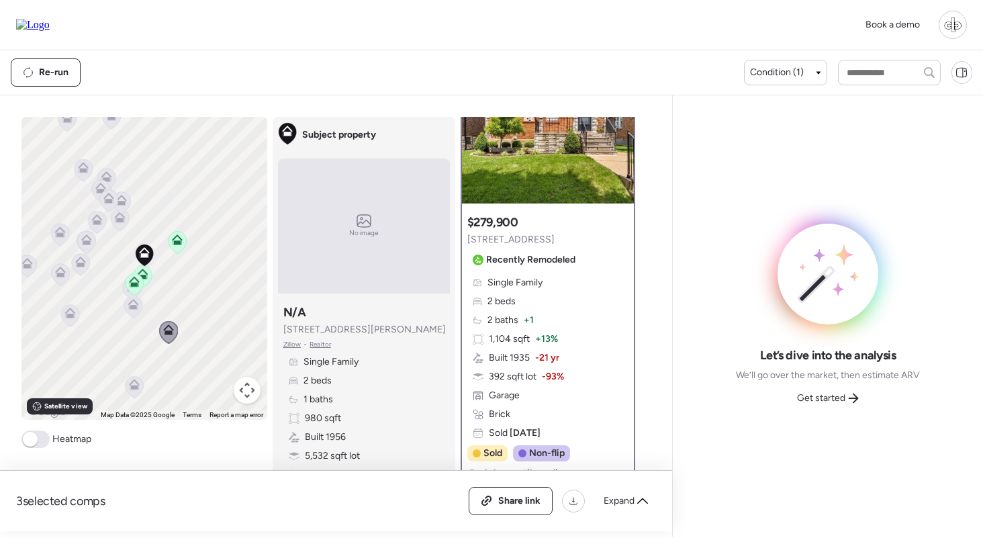
scroll to position [82, 0]
click at [132, 304] on icon at bounding box center [133, 304] width 11 height 11
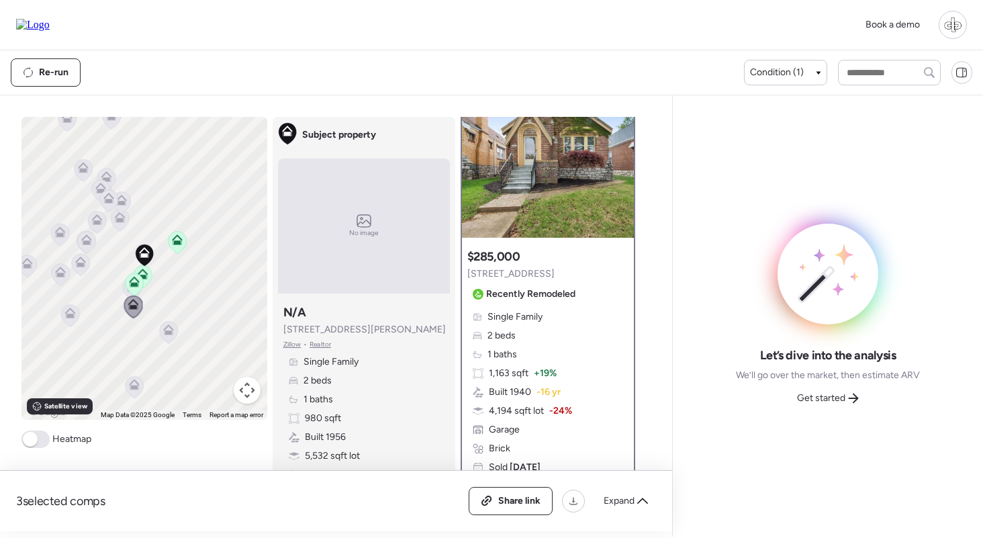
scroll to position [43, 0]
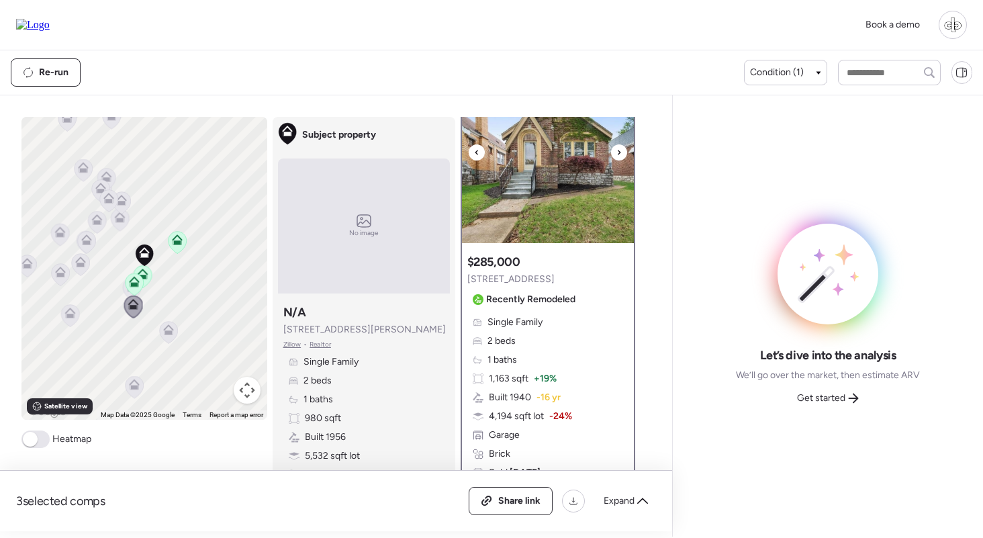
click at [569, 212] on img at bounding box center [548, 159] width 172 height 168
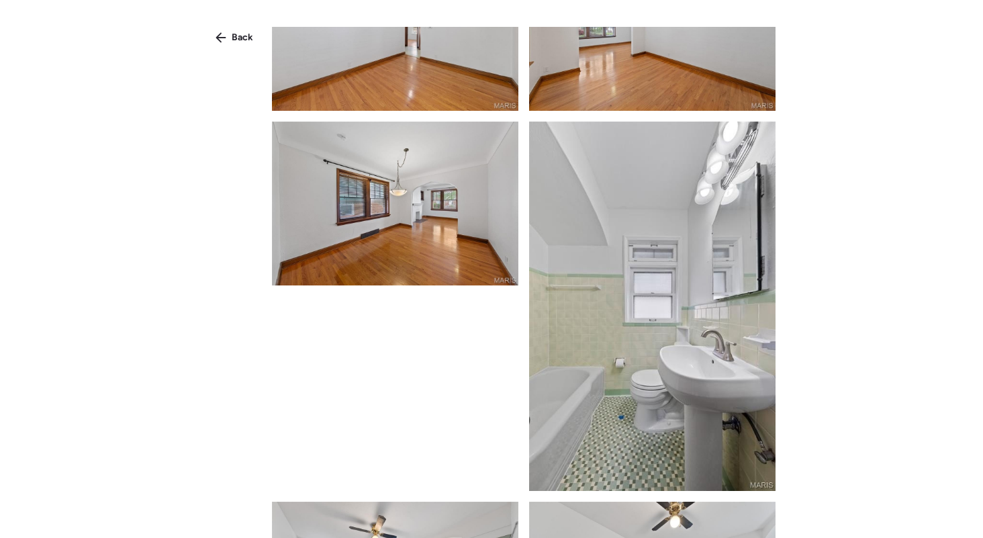
scroll to position [887, 0]
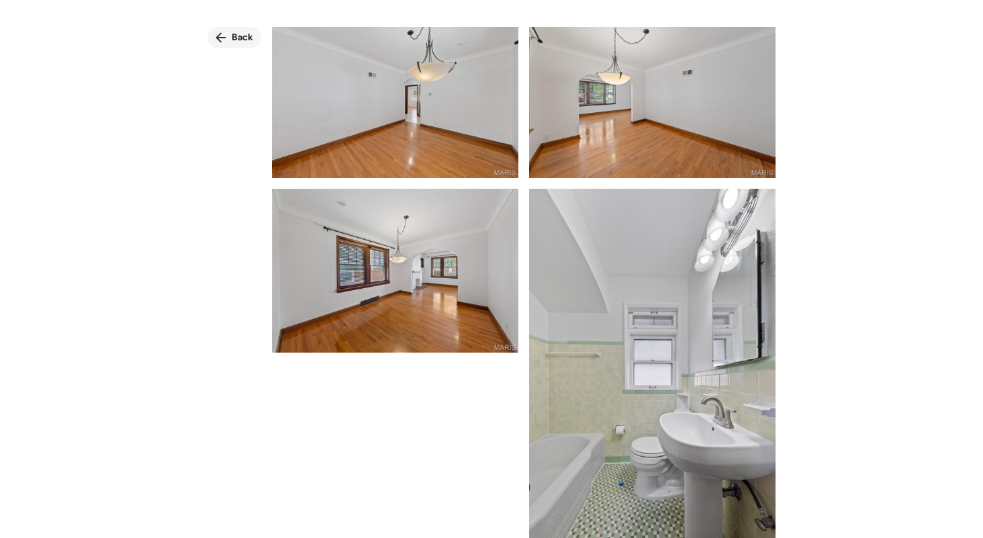
click at [237, 34] on span "Back" at bounding box center [242, 37] width 21 height 13
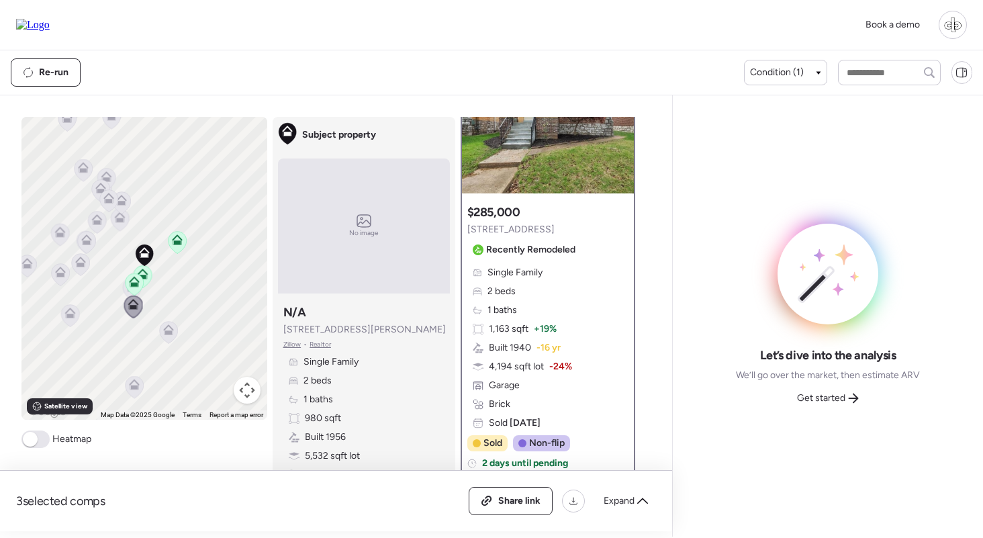
scroll to position [93, 0]
click at [170, 329] on icon at bounding box center [168, 329] width 11 height 11
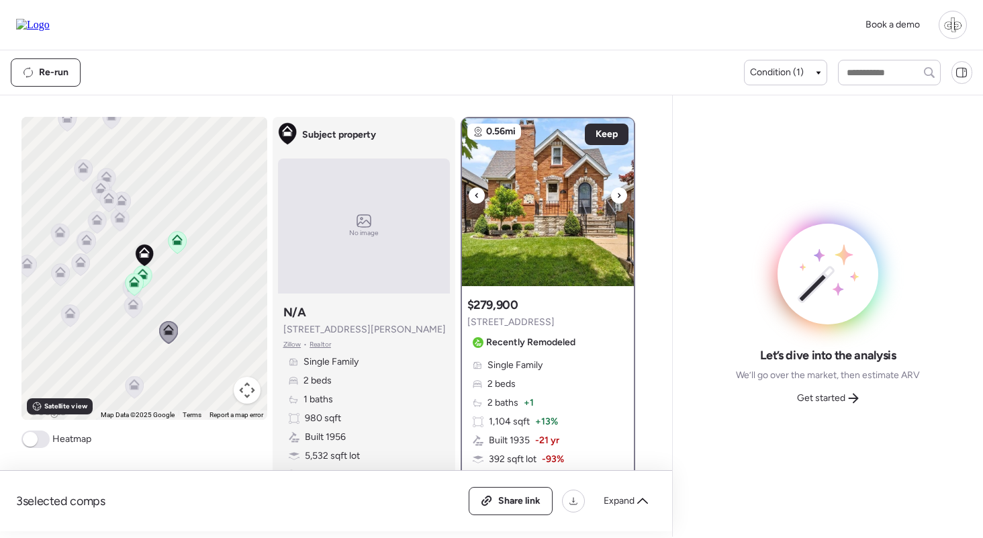
click at [532, 201] on img at bounding box center [548, 202] width 172 height 168
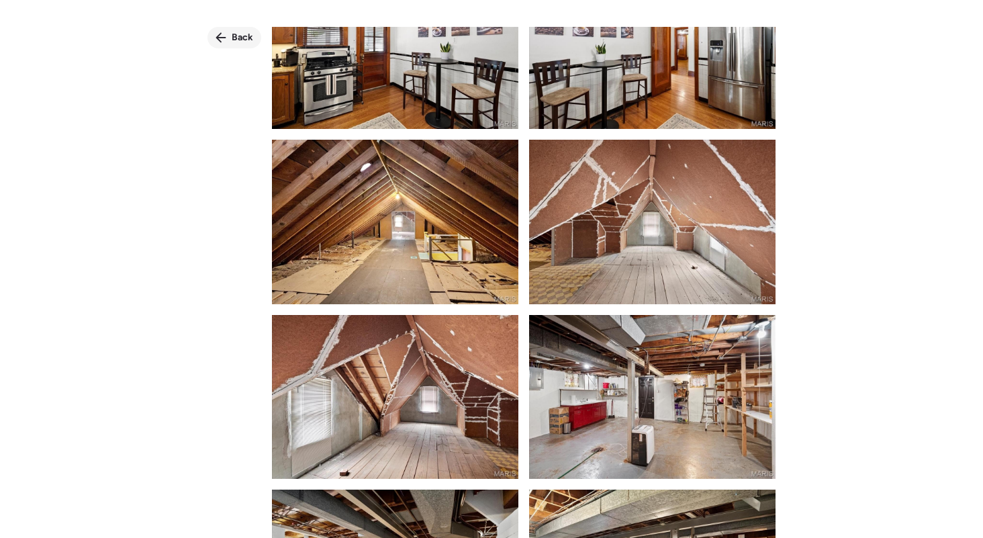
click at [237, 36] on span "Back" at bounding box center [242, 37] width 21 height 13
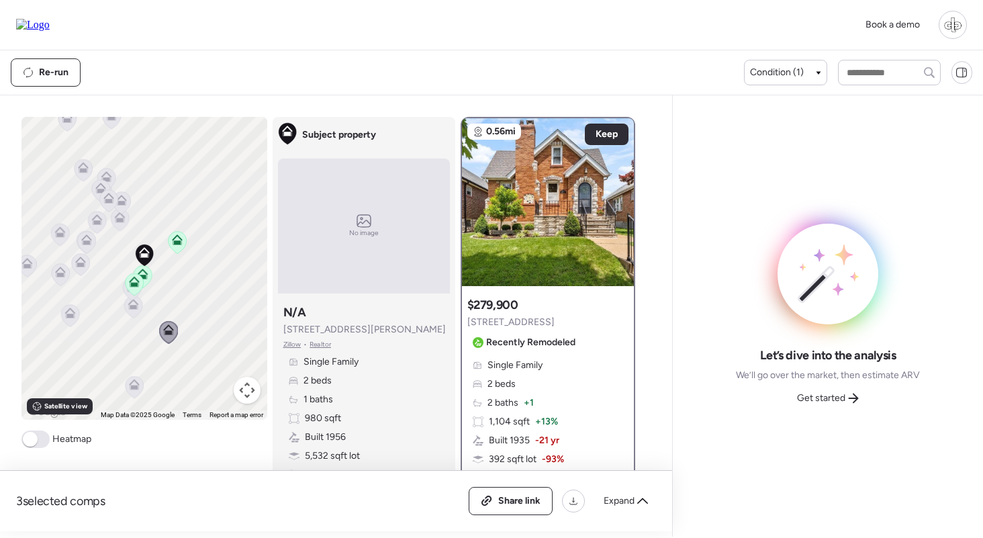
click at [172, 240] on icon at bounding box center [177, 239] width 11 height 11
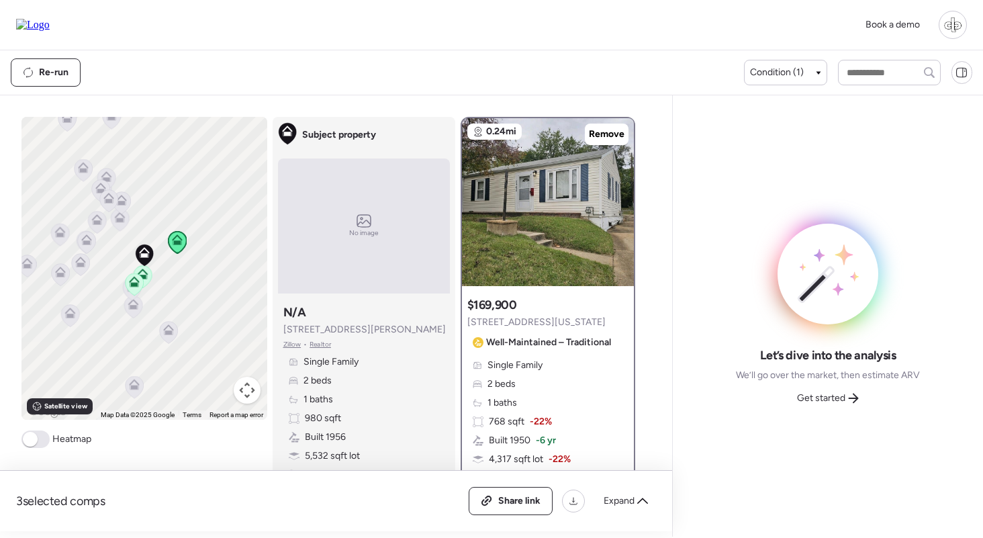
click at [121, 221] on icon at bounding box center [119, 219] width 9 height 4
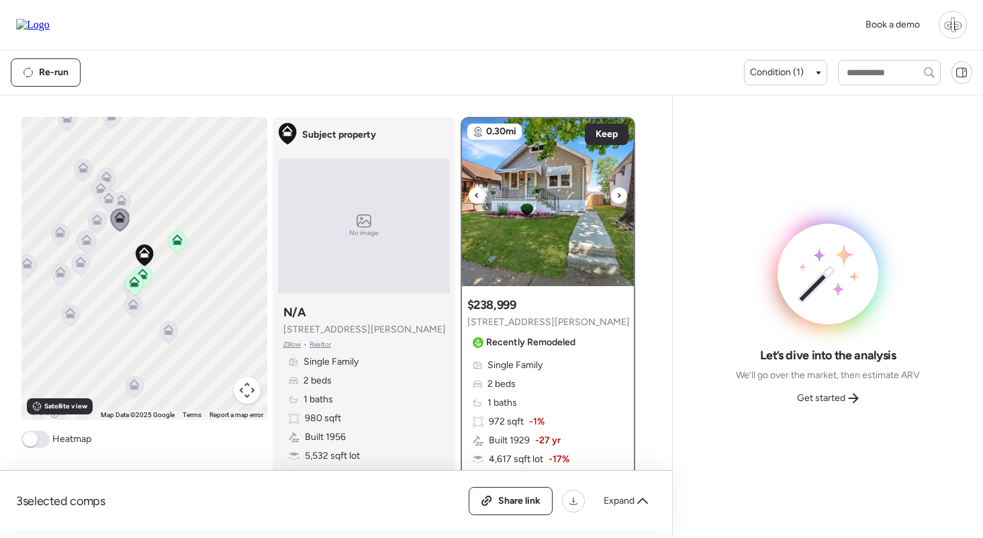
click at [548, 175] on img at bounding box center [548, 202] width 172 height 168
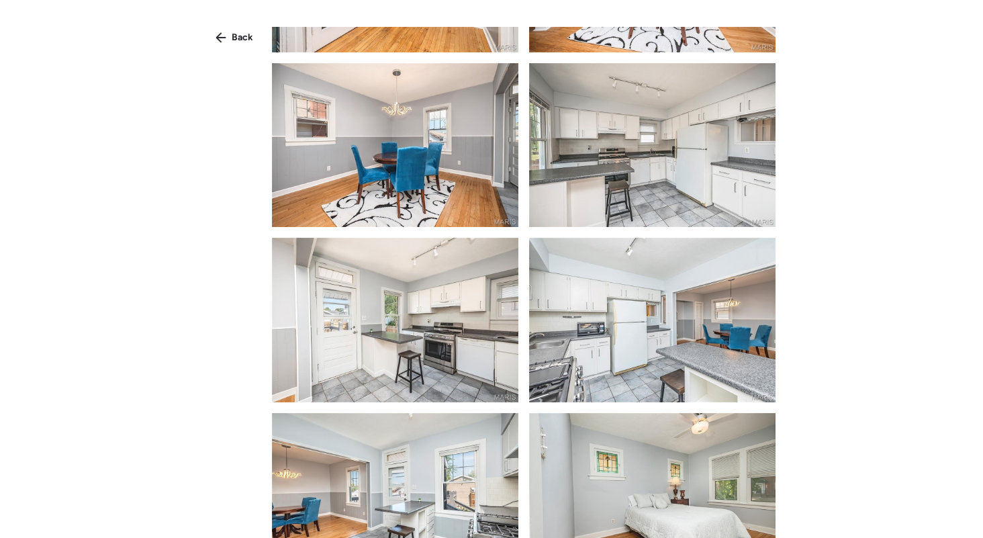
scroll to position [665, 0]
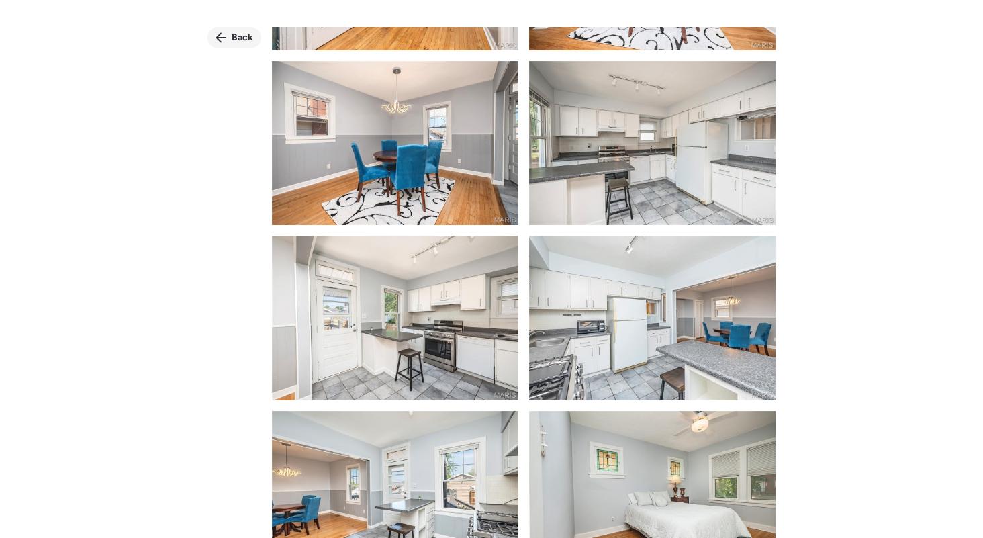
click at [230, 36] on div "Back" at bounding box center [234, 37] width 54 height 21
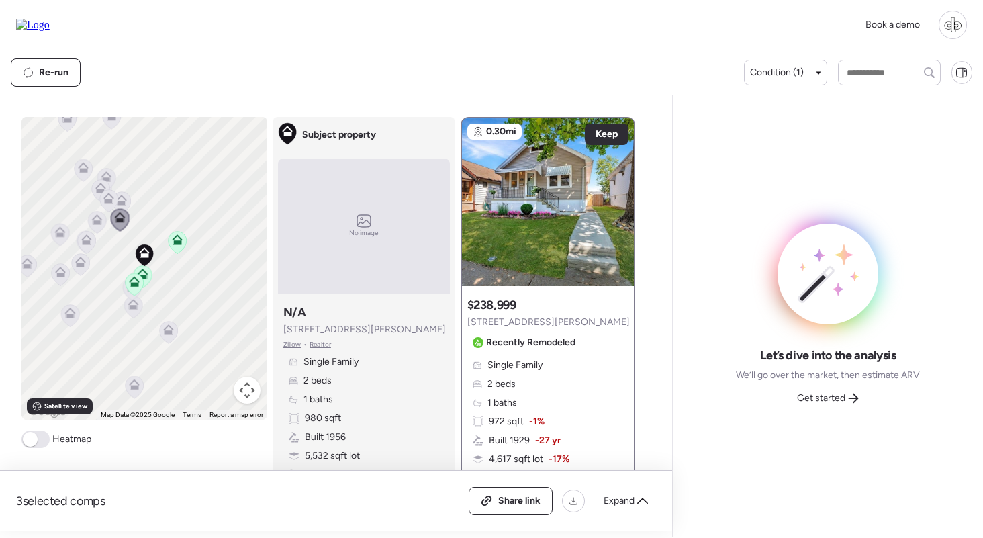
scroll to position [71, 0]
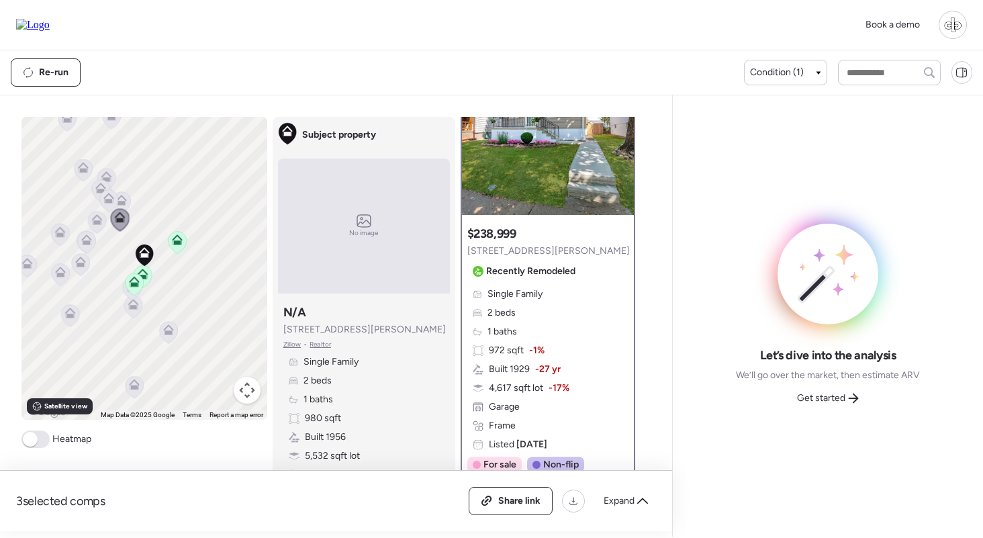
click at [544, 364] on span "-27 yr" at bounding box center [548, 368] width 26 height 13
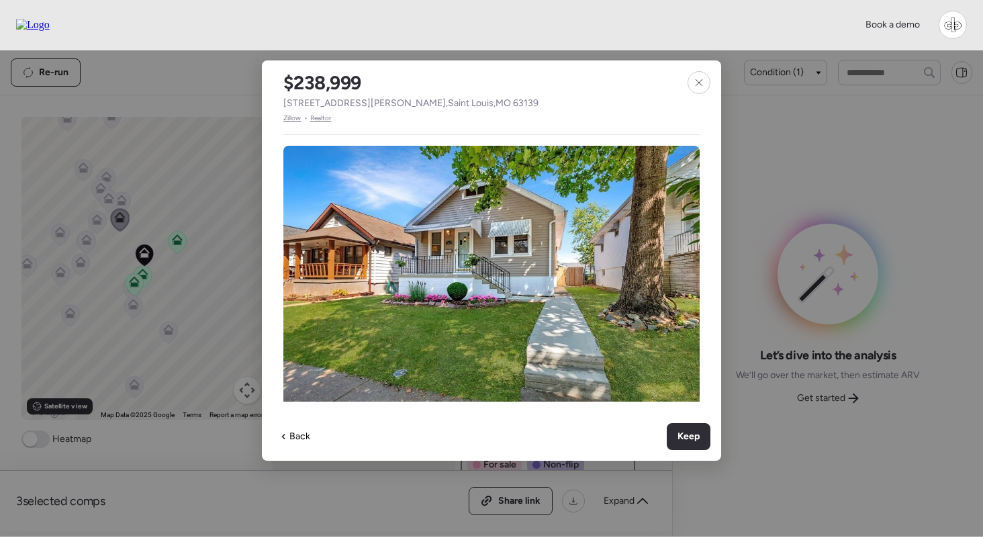
click at [294, 119] on span "Zillow" at bounding box center [292, 118] width 18 height 11
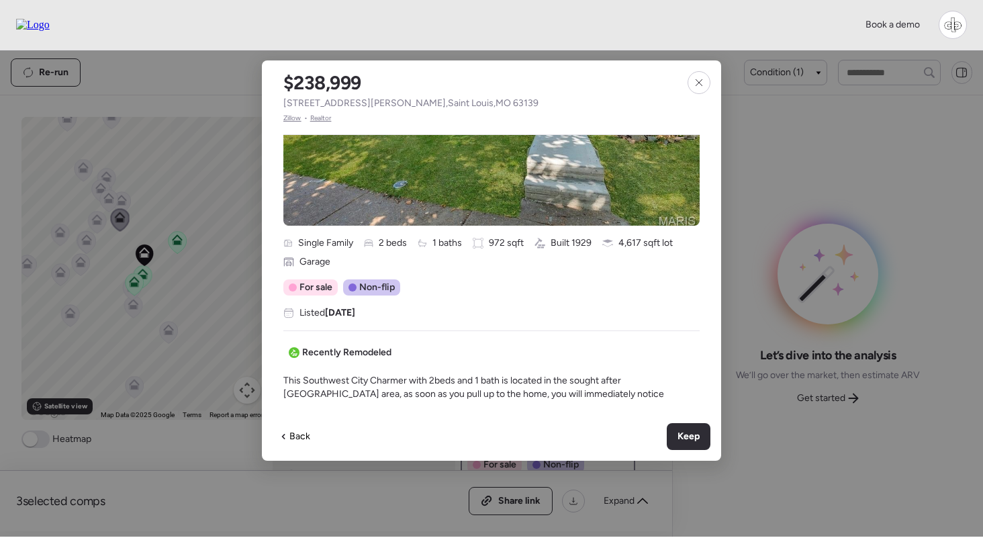
scroll to position [193, 0]
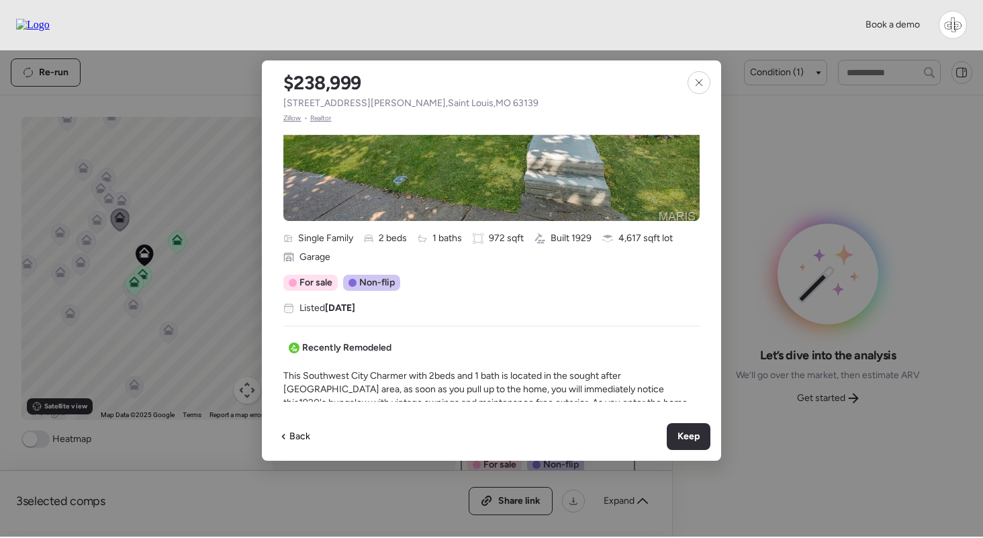
click at [291, 119] on span "Zillow" at bounding box center [292, 118] width 18 height 11
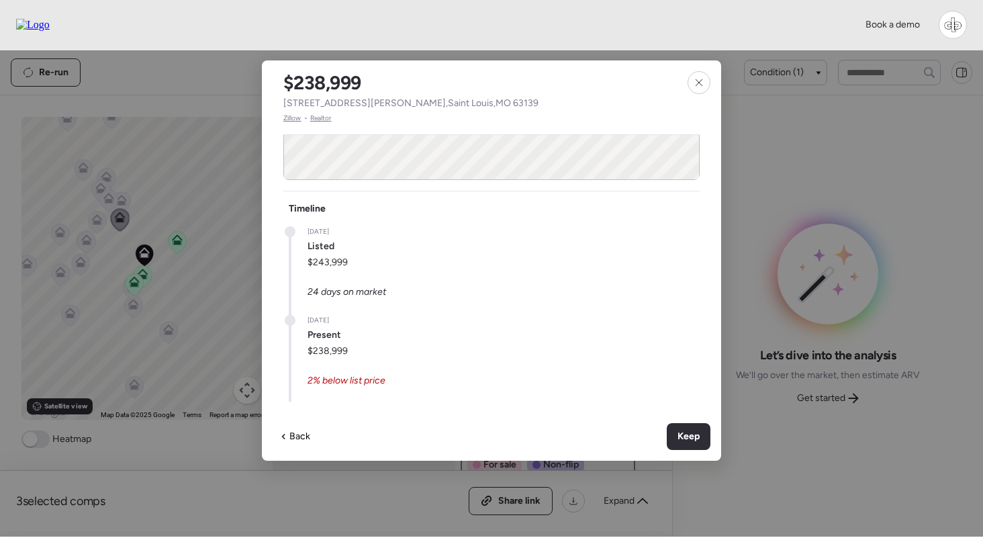
scroll to position [734, 0]
click at [699, 81] on icon at bounding box center [698, 82] width 11 height 11
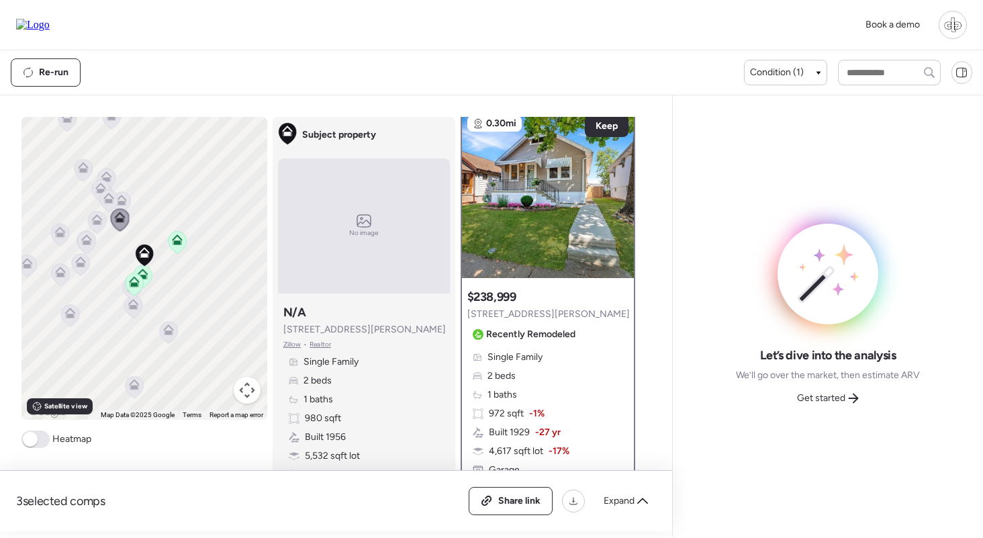
scroll to position [7, 0]
click at [546, 199] on img at bounding box center [548, 195] width 172 height 168
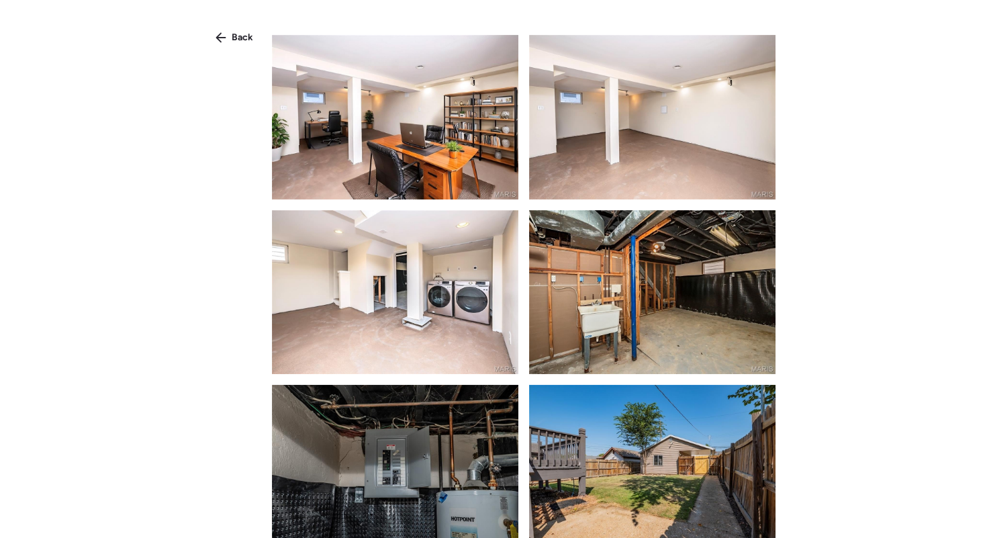
scroll to position [2139, 0]
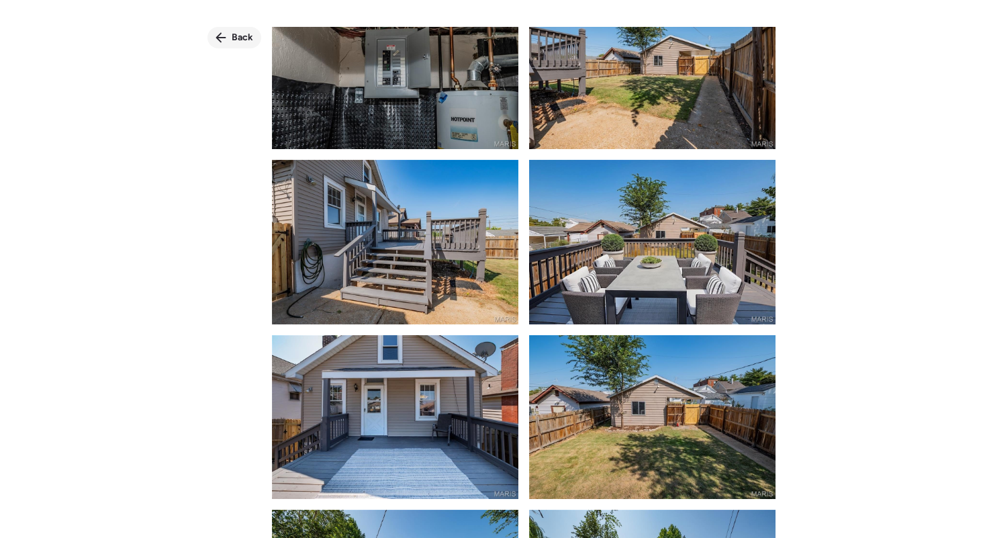
click at [238, 42] on span "Back" at bounding box center [242, 37] width 21 height 13
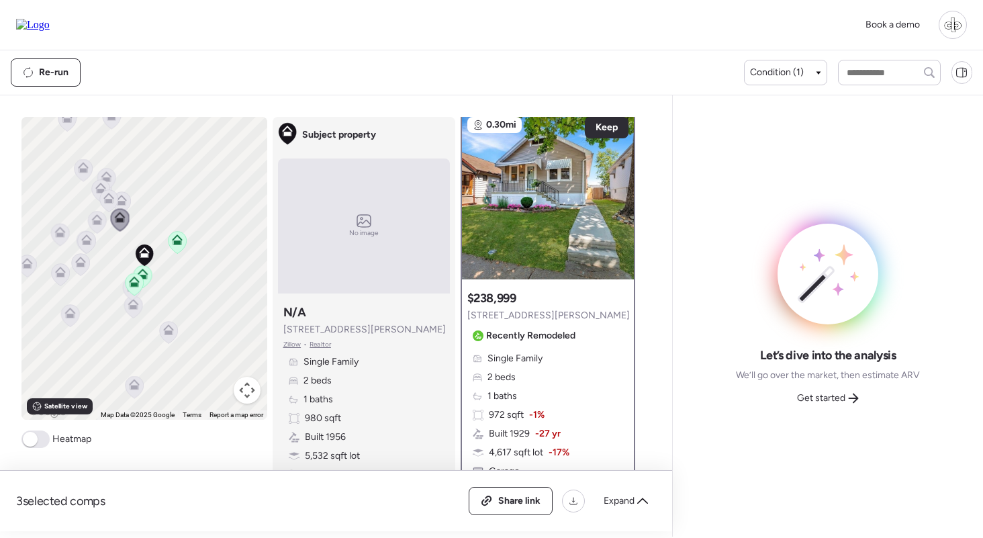
click at [187, 246] on div "To navigate, press the arrow keys. To activate drag with keyboard, press Alt + …" at bounding box center [144, 268] width 246 height 303
click at [177, 246] on icon at bounding box center [177, 242] width 18 height 22
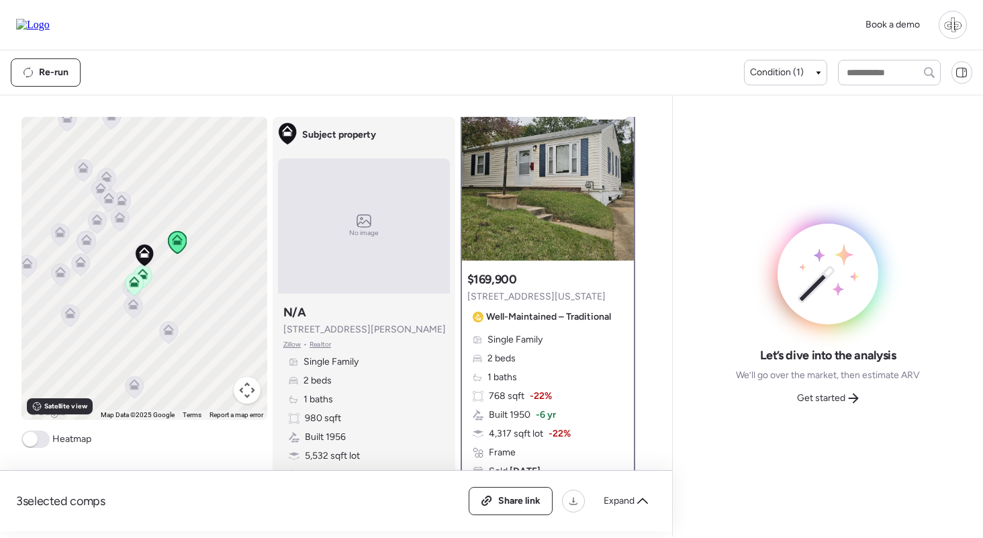
scroll to position [23, 0]
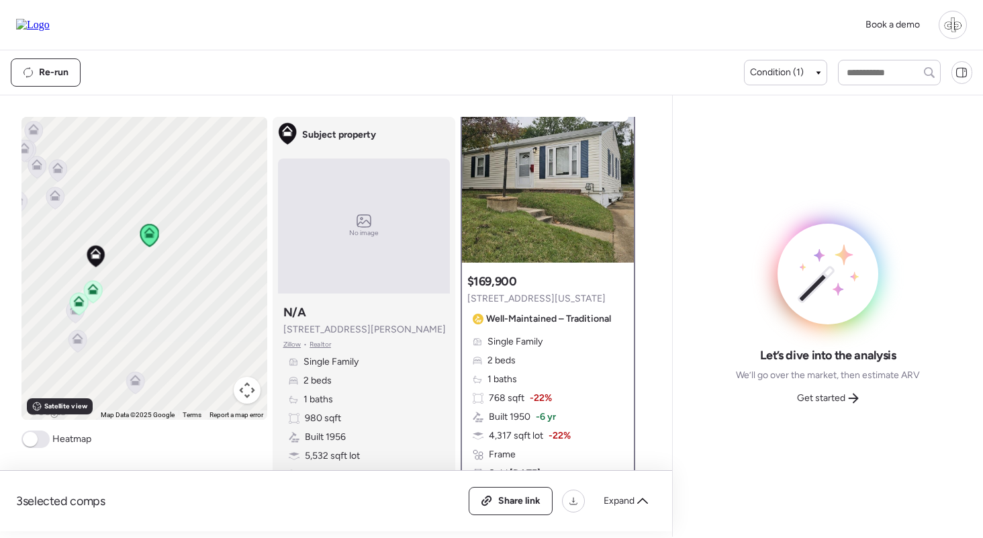
click at [92, 290] on icon at bounding box center [92, 288] width 11 height 11
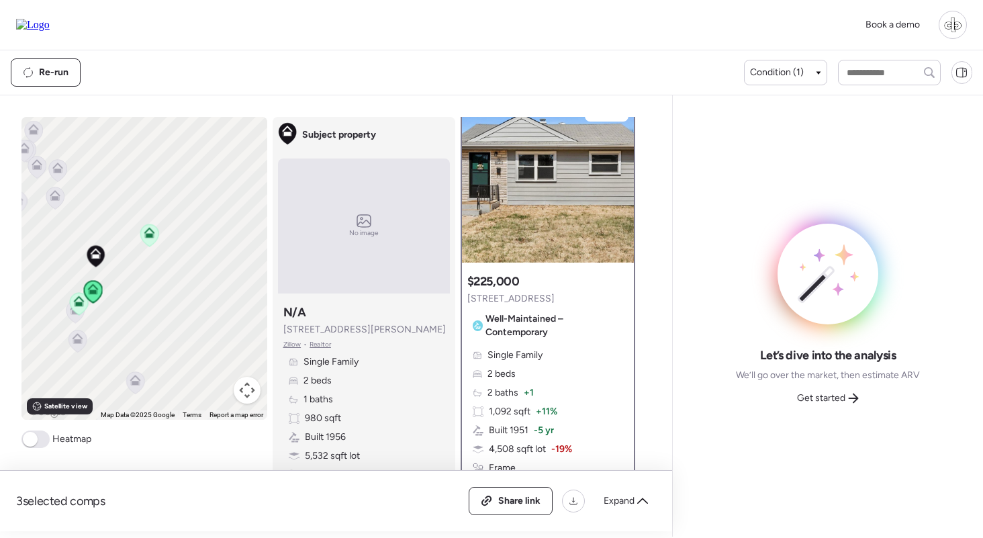
scroll to position [0, 0]
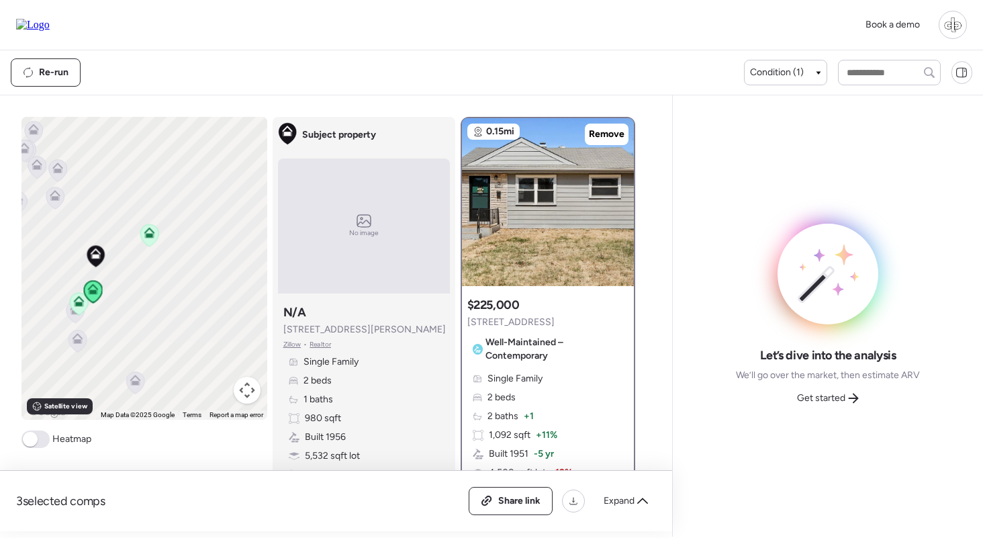
click at [77, 303] on icon at bounding box center [78, 303] width 9 height 4
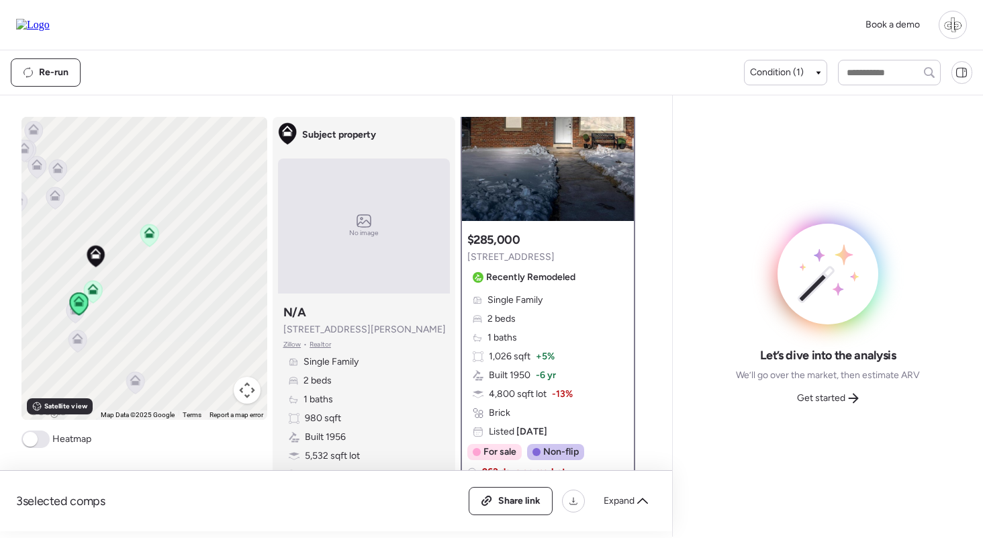
scroll to position [66, 0]
click at [823, 396] on span "Get started" at bounding box center [821, 397] width 48 height 13
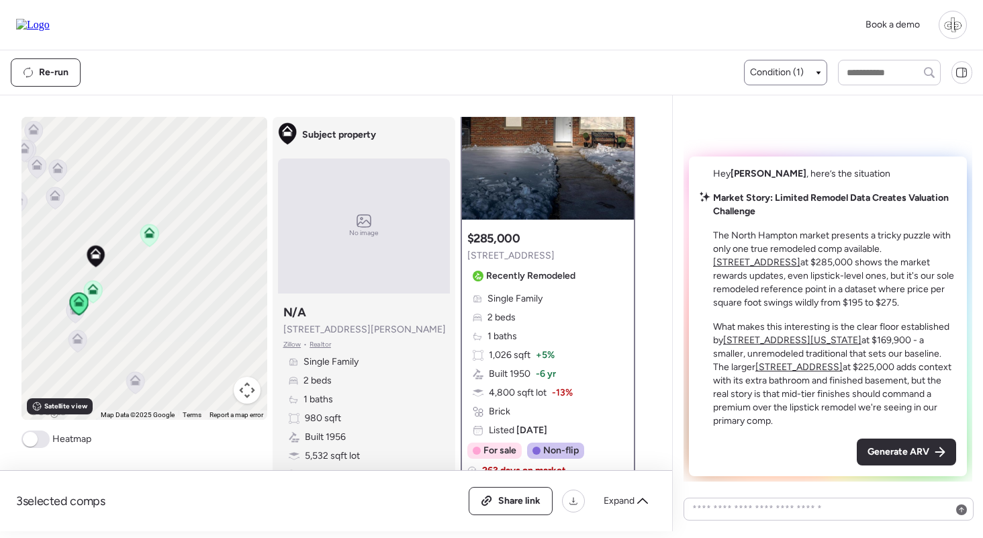
click at [772, 80] on div "Condition (1)" at bounding box center [785, 73] width 83 height 26
click at [784, 80] on div "Condition (1)" at bounding box center [785, 73] width 83 height 26
click at [784, 78] on span "Condition (1)" at bounding box center [777, 72] width 54 height 13
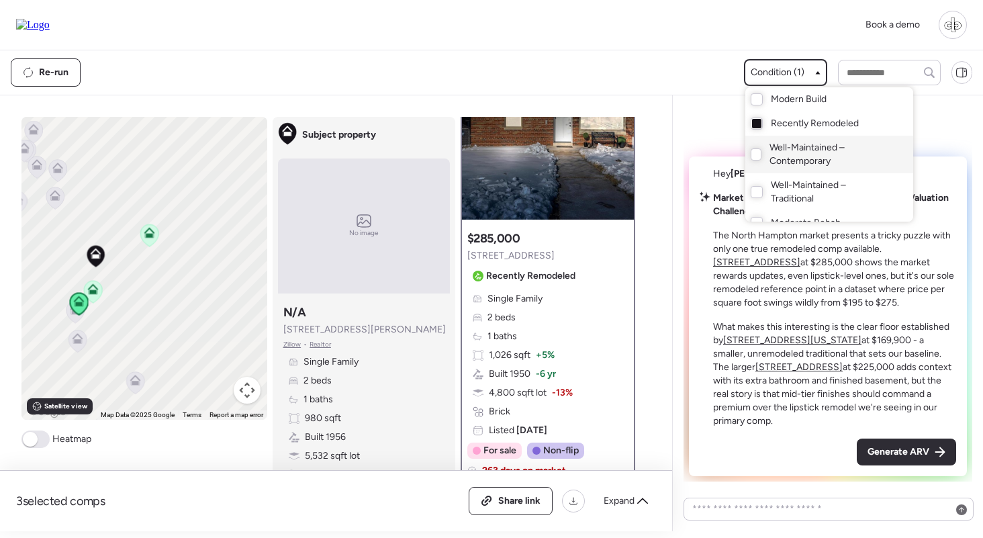
click at [781, 152] on span "Well-Maintained – Contemporary" at bounding box center [827, 154] width 117 height 27
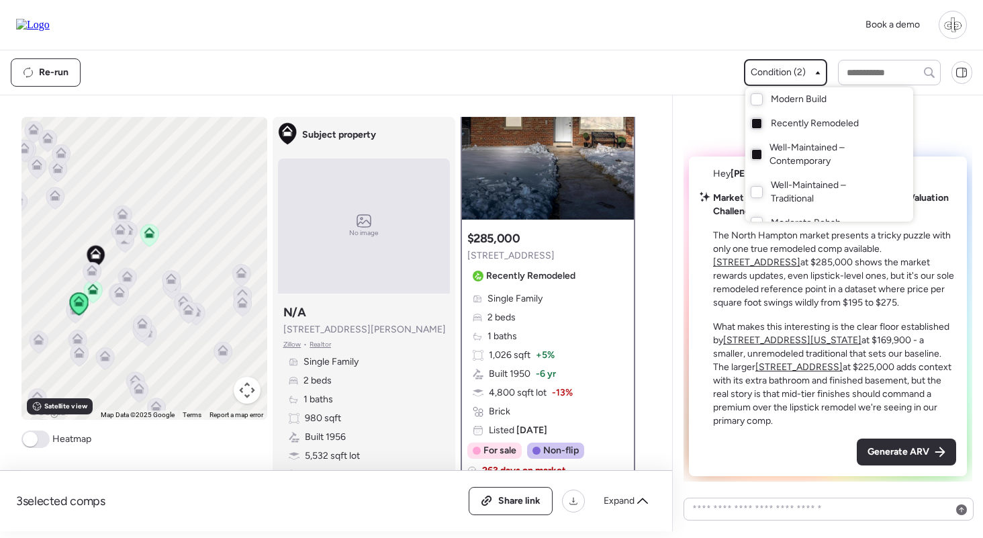
scroll to position [0, 0]
click at [90, 233] on div at bounding box center [491, 231] width 983 height 538
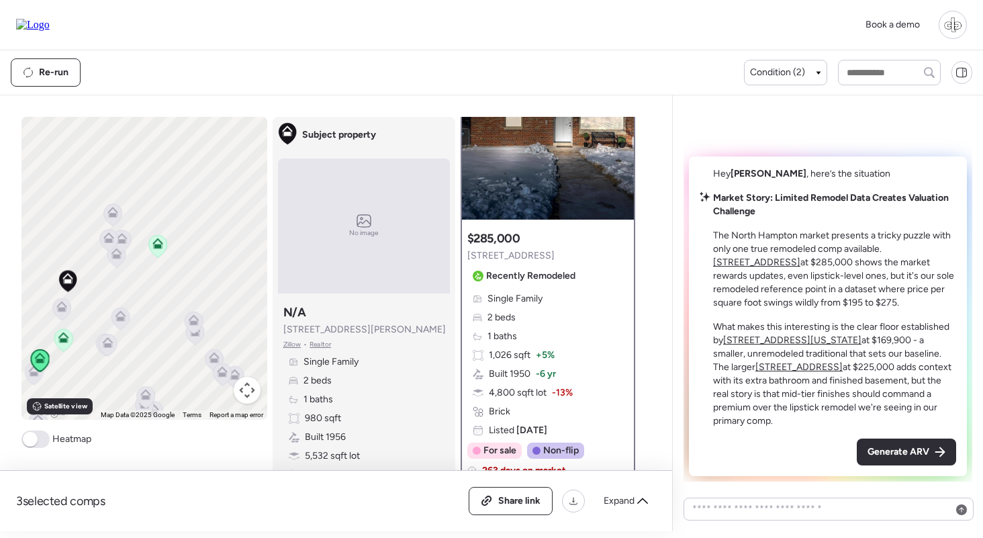
click at [56, 319] on icon at bounding box center [61, 308] width 19 height 23
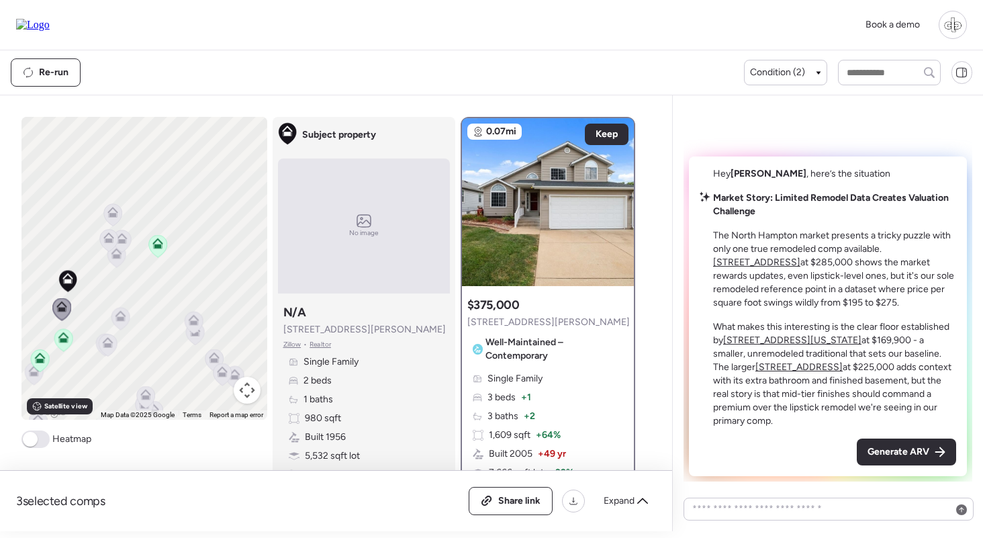
click at [105, 237] on icon at bounding box center [108, 235] width 10 height 6
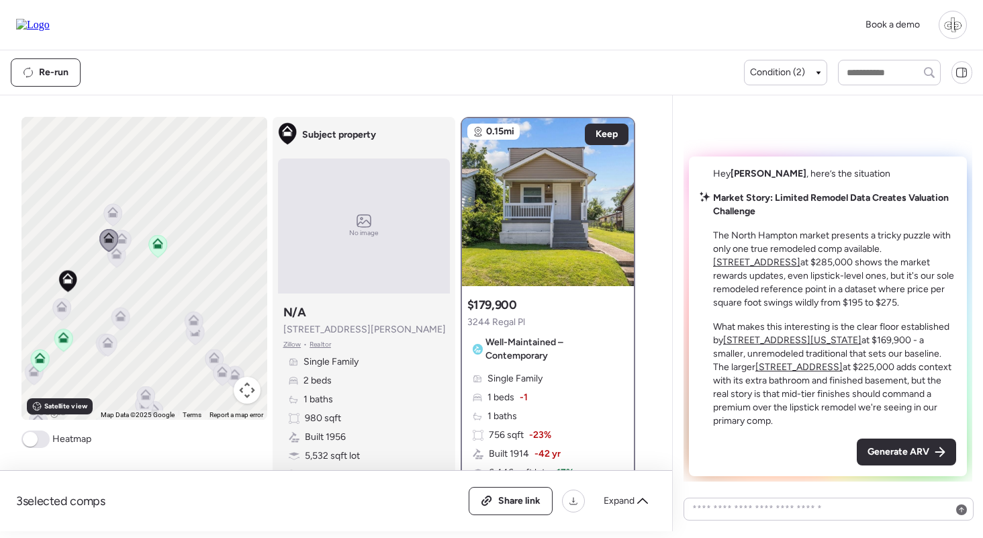
click at [118, 260] on icon at bounding box center [116, 256] width 18 height 22
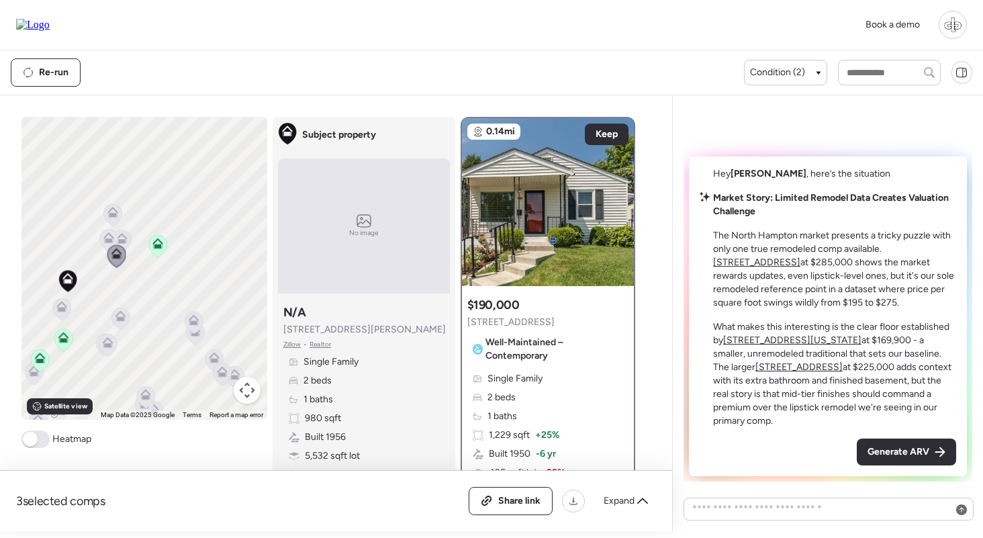
click at [128, 241] on icon at bounding box center [122, 241] width 18 height 22
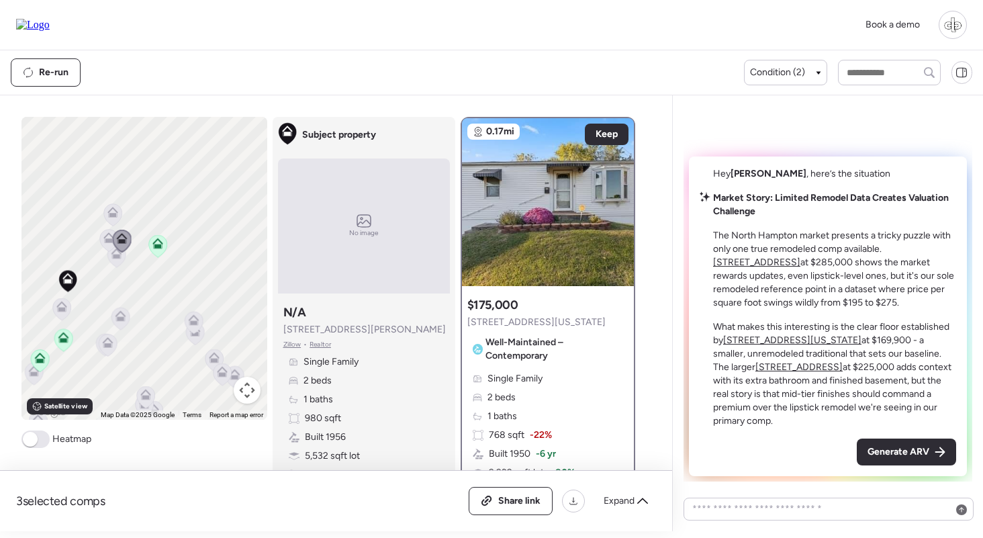
click at [113, 203] on icon at bounding box center [112, 214] width 19 height 23
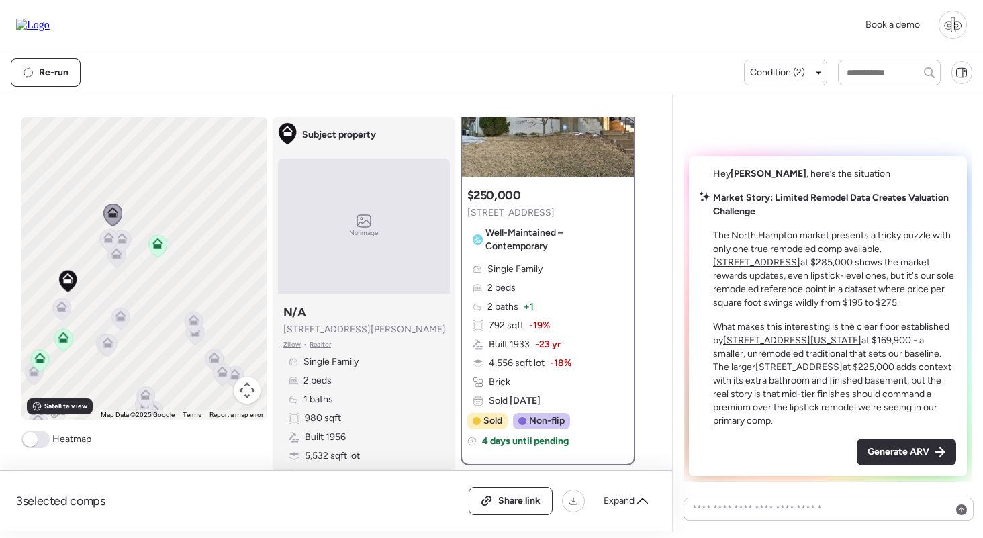
scroll to position [140, 0]
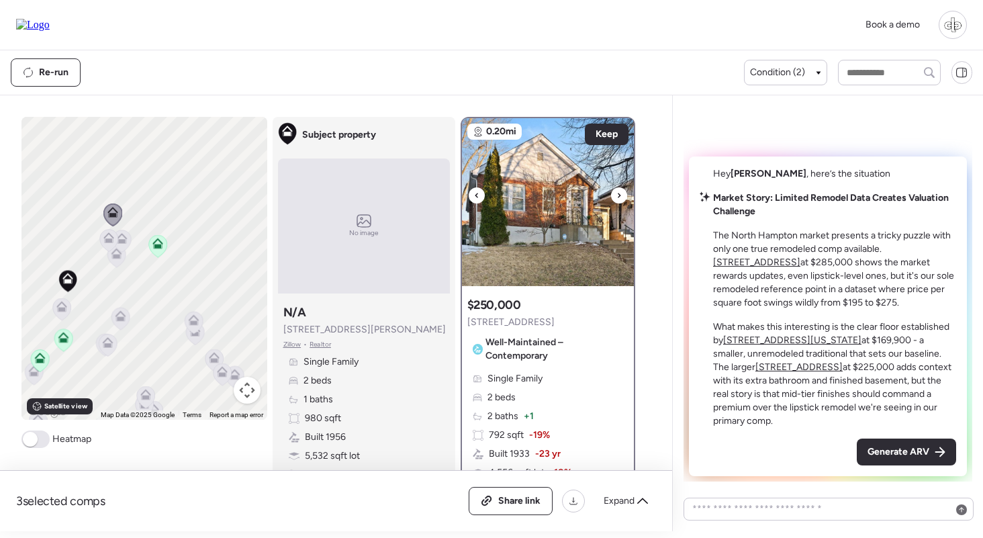
click at [541, 217] on img at bounding box center [548, 202] width 172 height 168
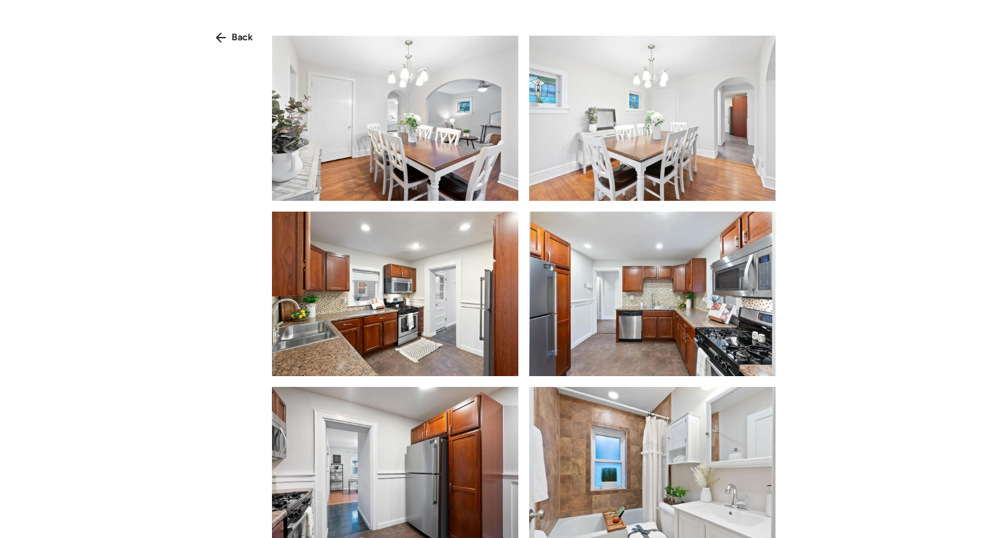
scroll to position [866, 0]
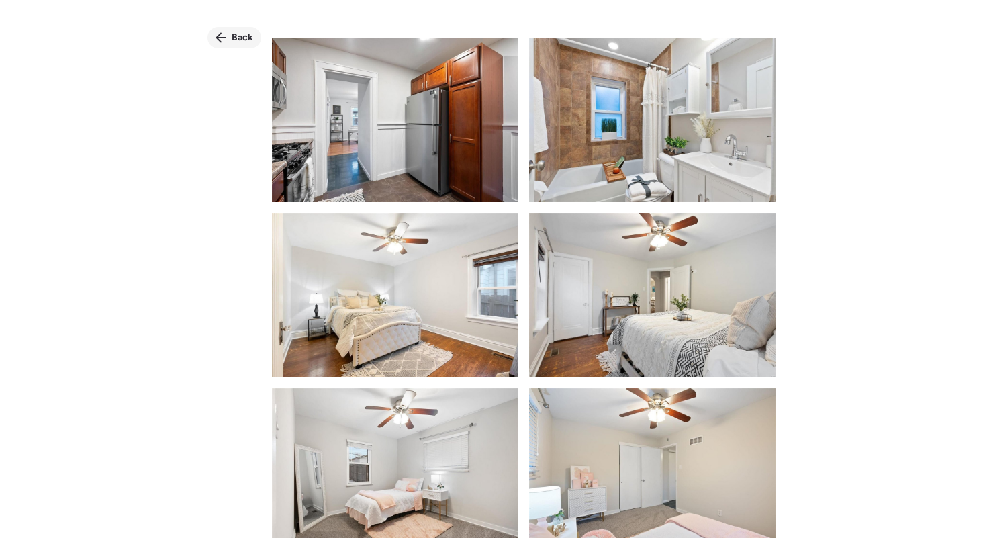
click at [229, 30] on div "Back" at bounding box center [234, 37] width 54 height 21
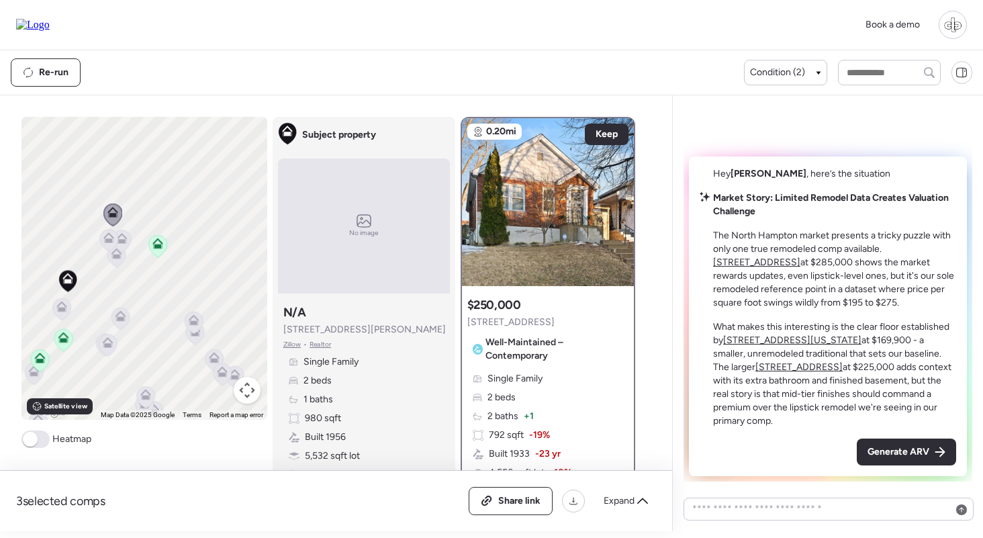
drag, startPoint x: 50, startPoint y: 404, endPoint x: 62, endPoint y: 352, distance: 53.9
click at [50, 404] on span "Satellite view" at bounding box center [65, 406] width 43 height 11
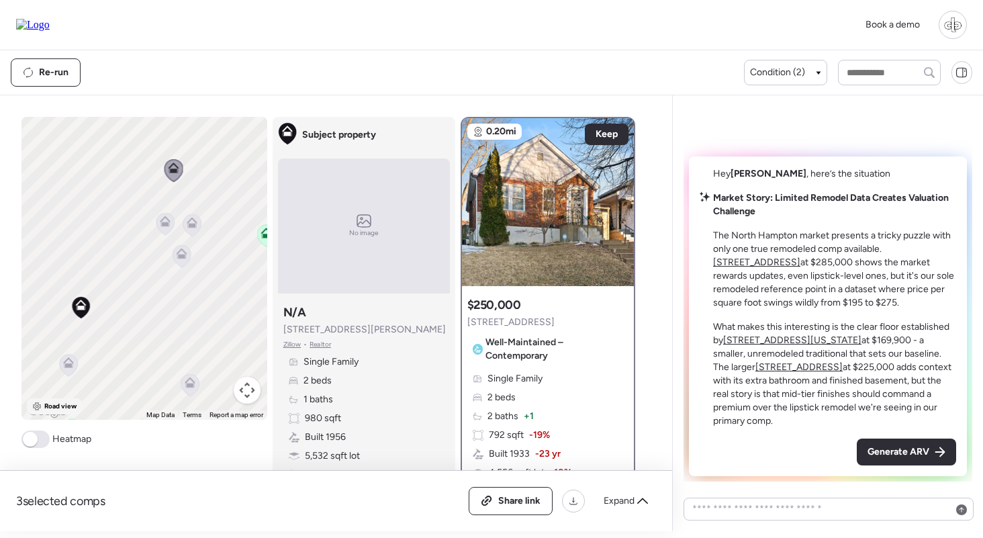
click at [59, 403] on span "Road view" at bounding box center [60, 406] width 33 height 11
click at [292, 347] on span "Zillow" at bounding box center [292, 344] width 18 height 11
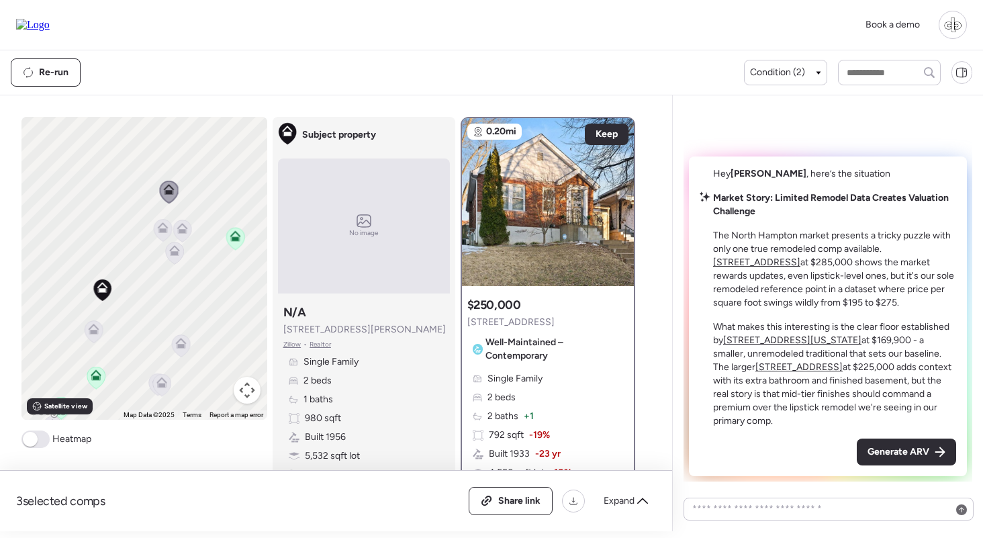
click at [159, 236] on icon at bounding box center [163, 230] width 18 height 22
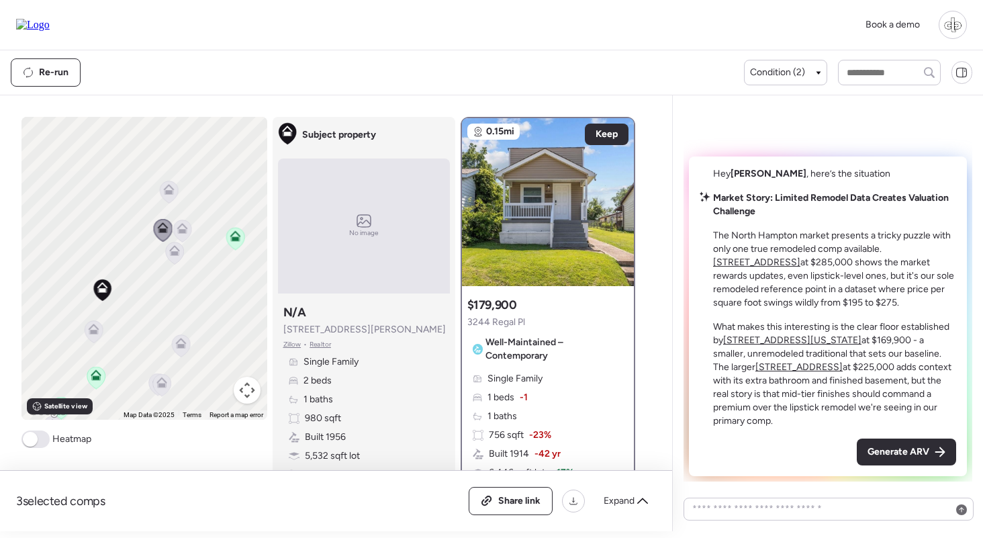
click at [186, 228] on icon at bounding box center [182, 226] width 10 height 6
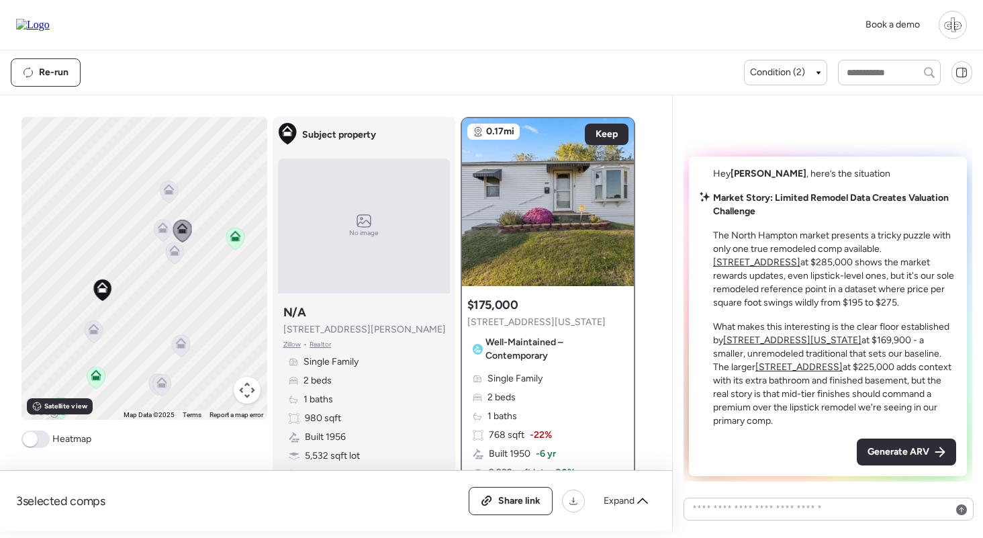
click at [242, 241] on icon at bounding box center [235, 239] width 18 height 22
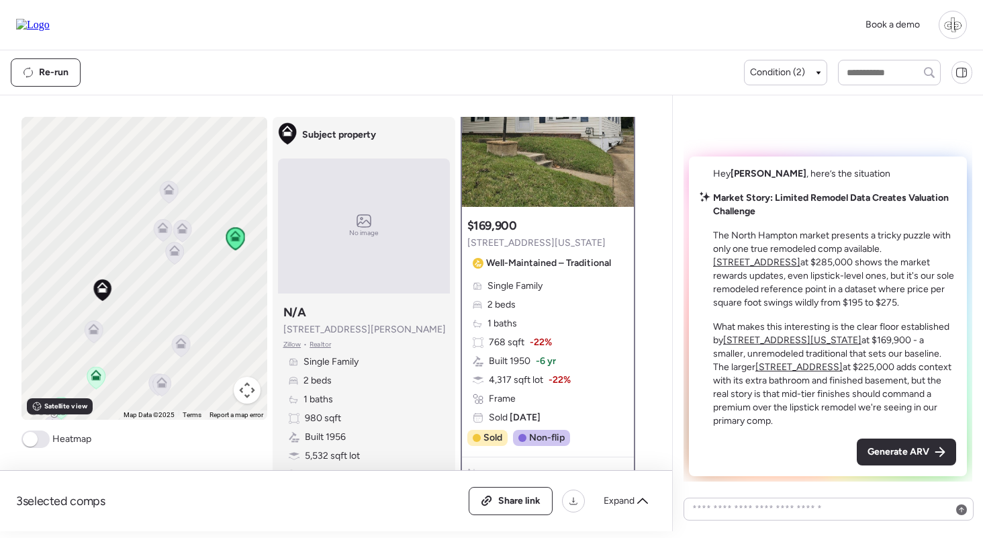
scroll to position [80, 0]
click at [93, 336] on icon at bounding box center [94, 331] width 18 height 22
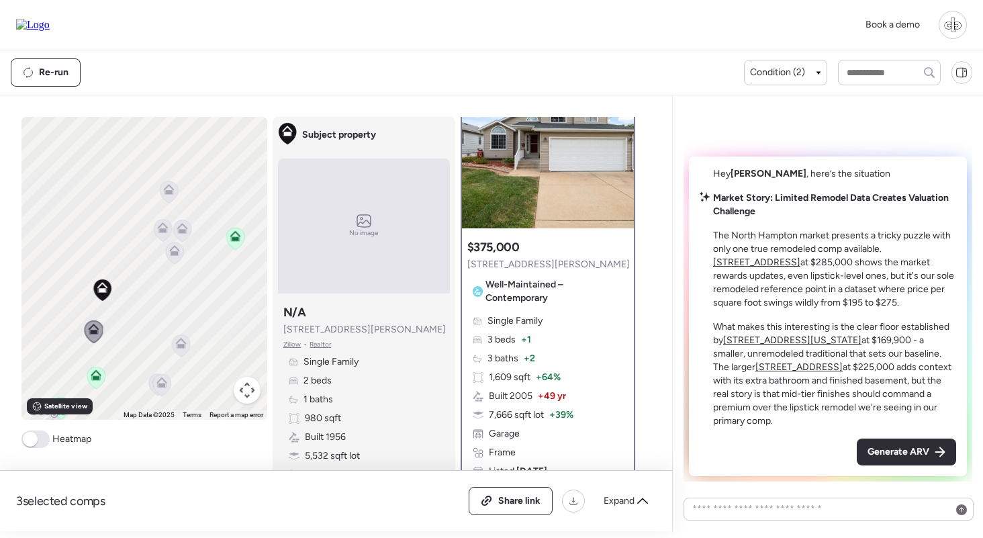
scroll to position [87, 0]
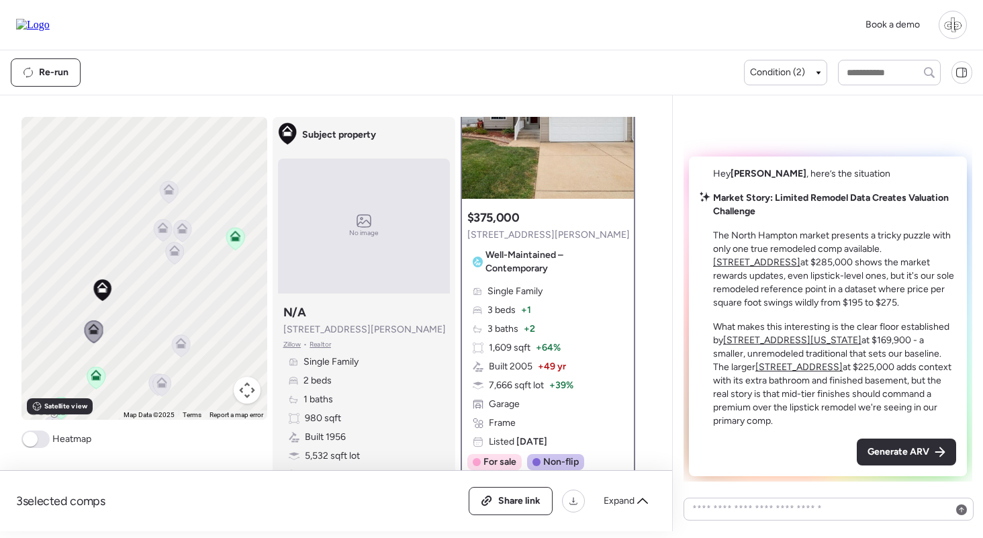
click at [98, 376] on icon at bounding box center [96, 374] width 11 height 11
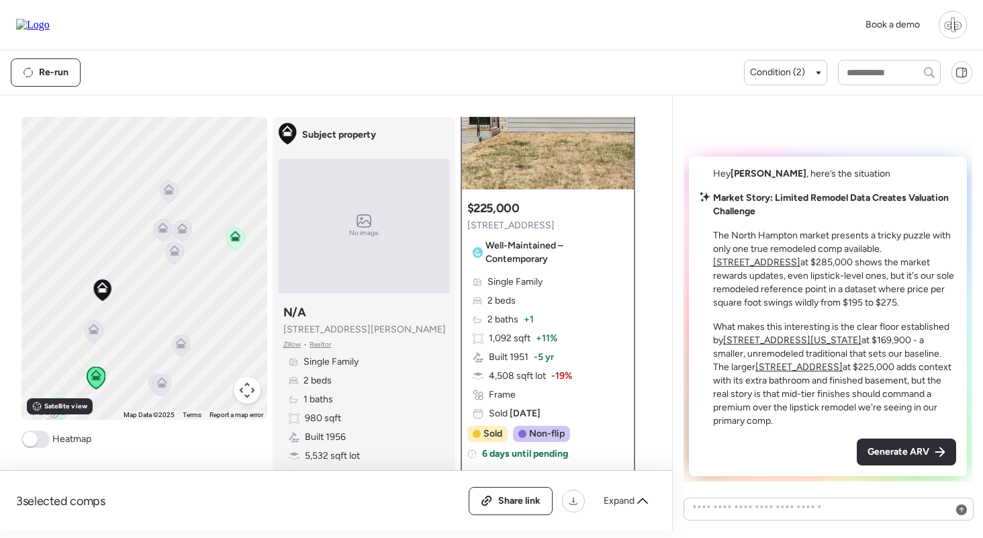
scroll to position [101, 0]
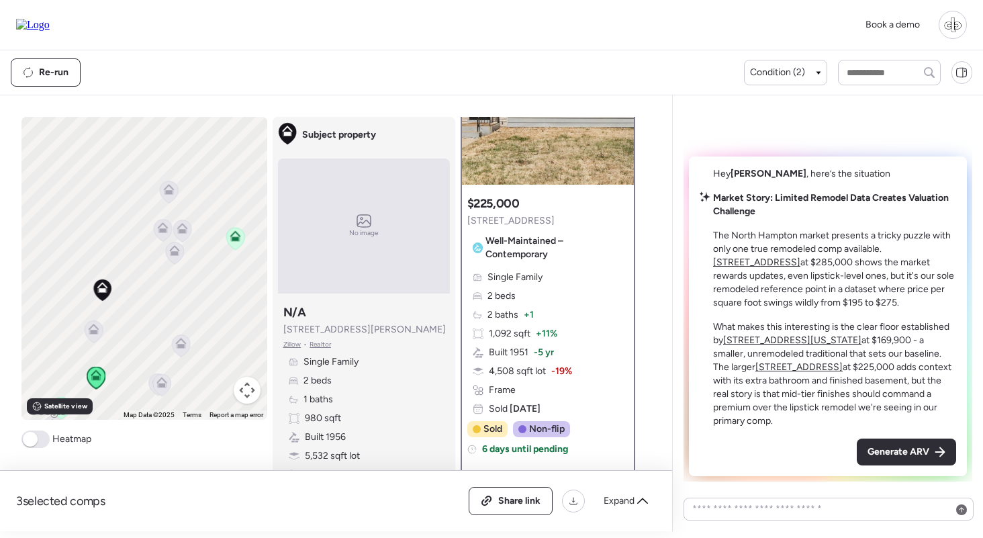
click at [182, 345] on icon at bounding box center [180, 346] width 9 height 4
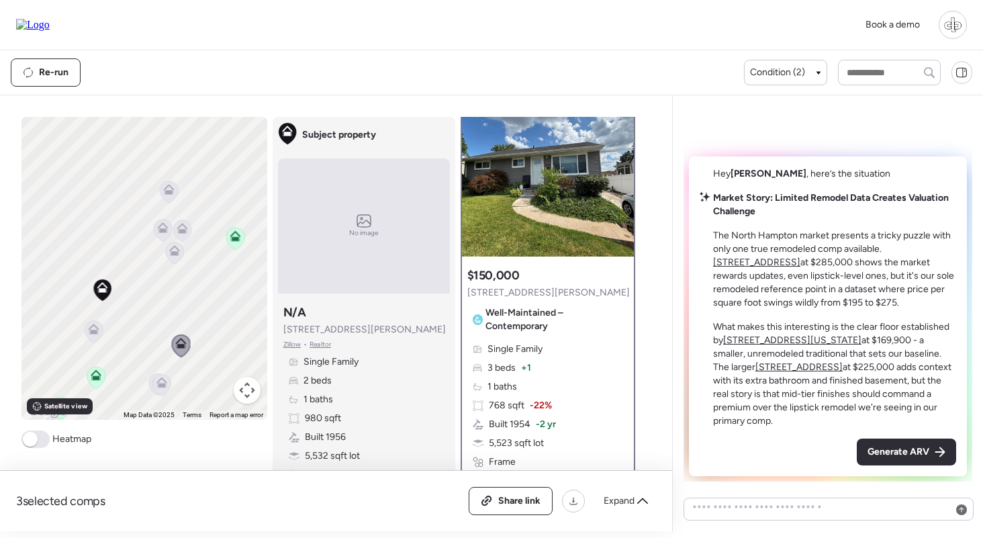
scroll to position [36, 0]
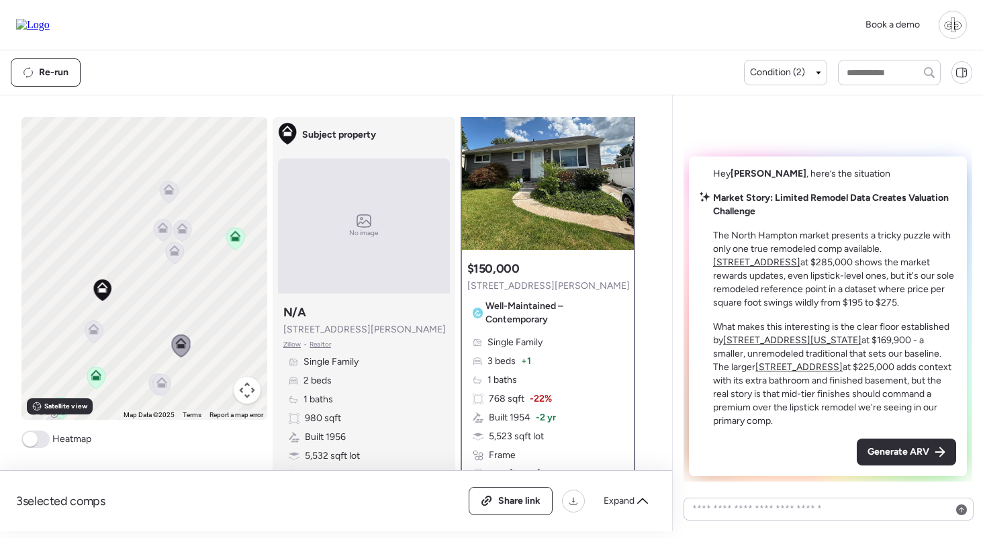
click at [181, 253] on icon at bounding box center [174, 253] width 18 height 22
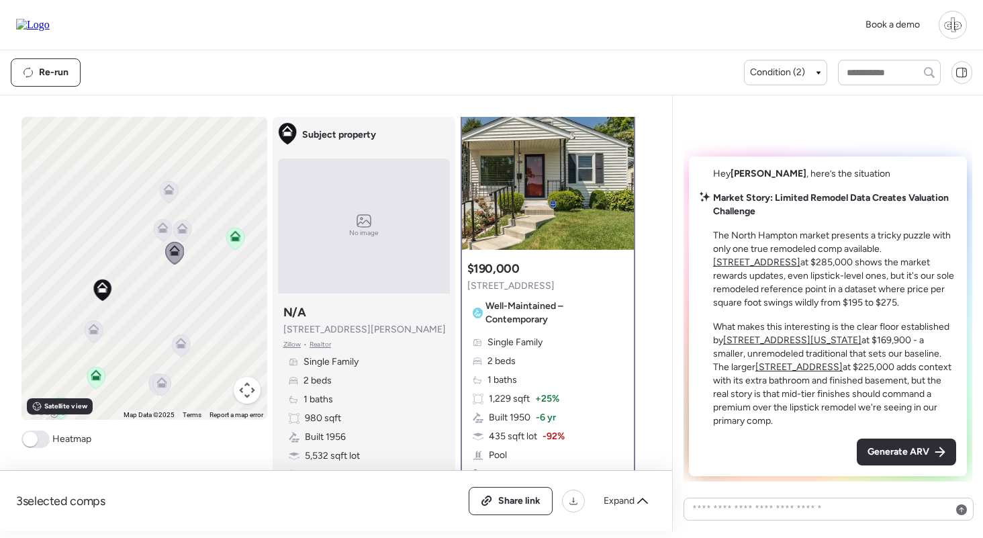
scroll to position [0, 0]
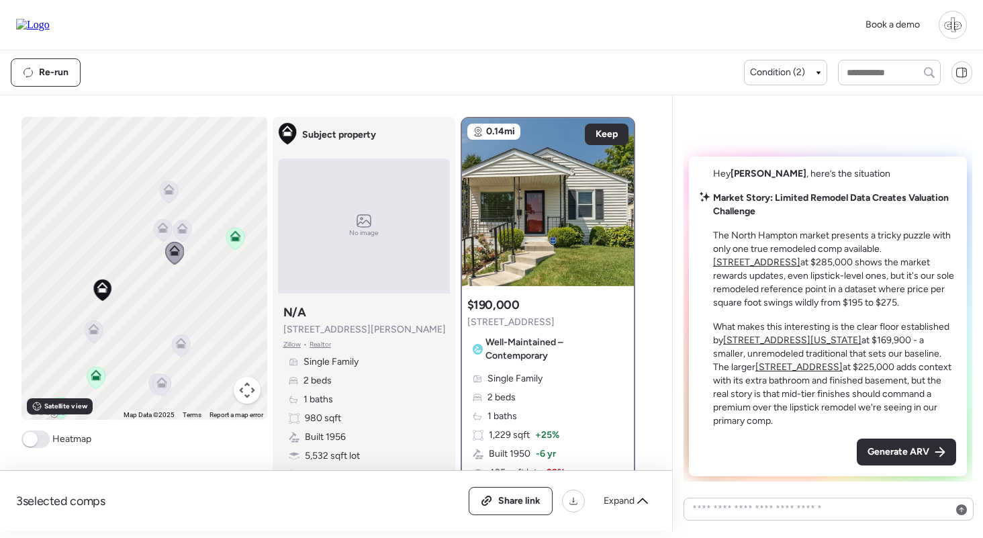
click at [183, 231] on icon at bounding box center [181, 231] width 9 height 4
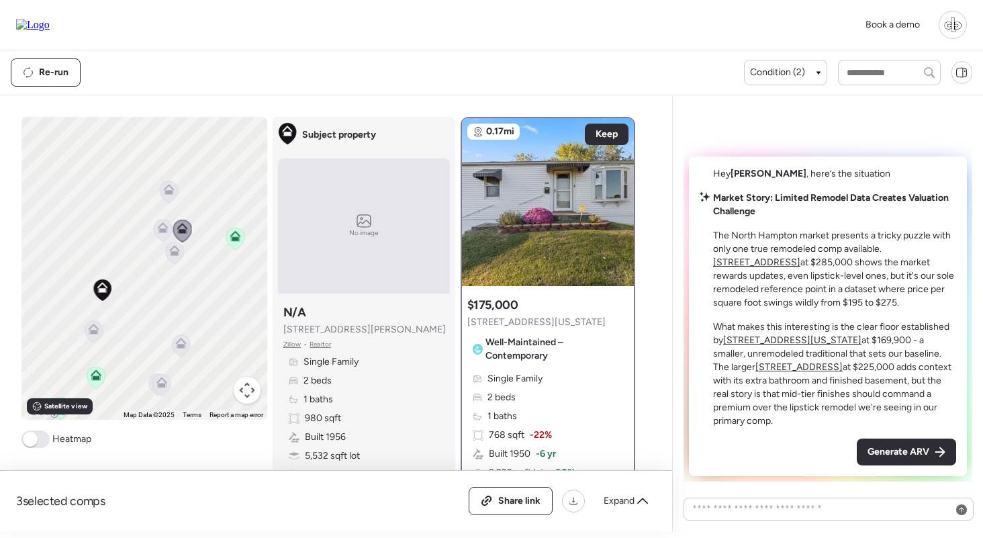
click at [161, 231] on icon at bounding box center [162, 230] width 9 height 4
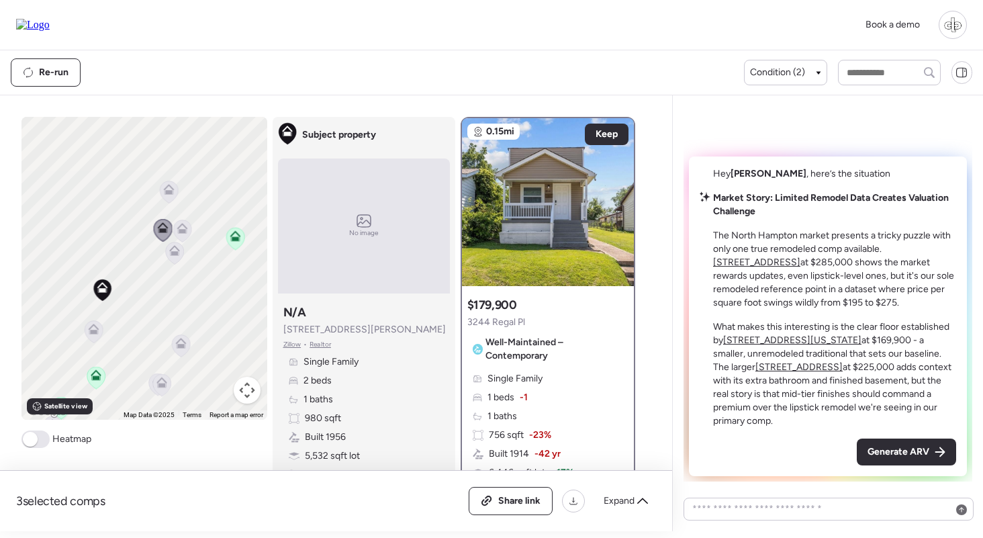
click at [168, 189] on icon at bounding box center [168, 189] width 11 height 11
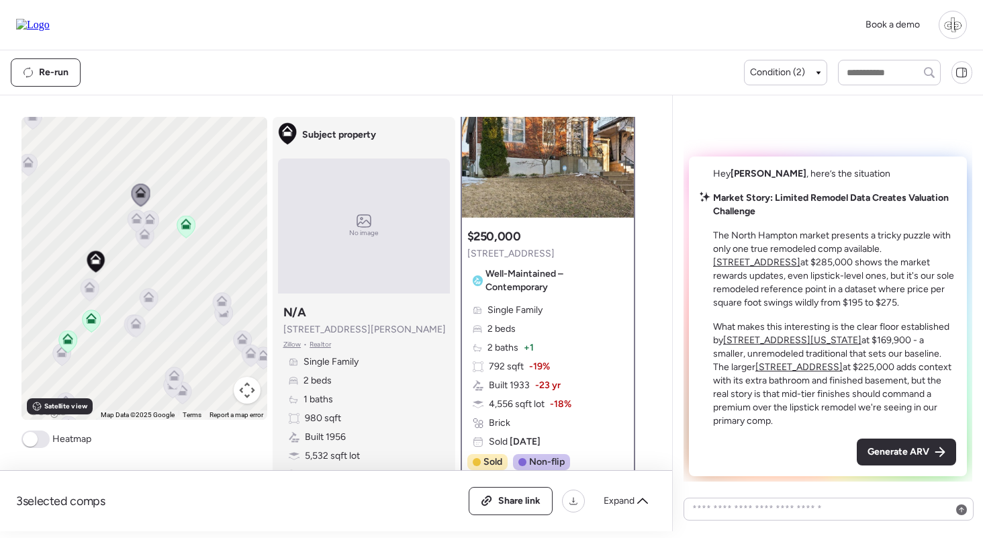
scroll to position [69, 0]
drag, startPoint x: 117, startPoint y: 253, endPoint x: 150, endPoint y: 262, distance: 34.2
click at [151, 262] on div "To navigate, press the arrow keys. To activate drag with keyboard, press Alt + …" at bounding box center [144, 268] width 246 height 303
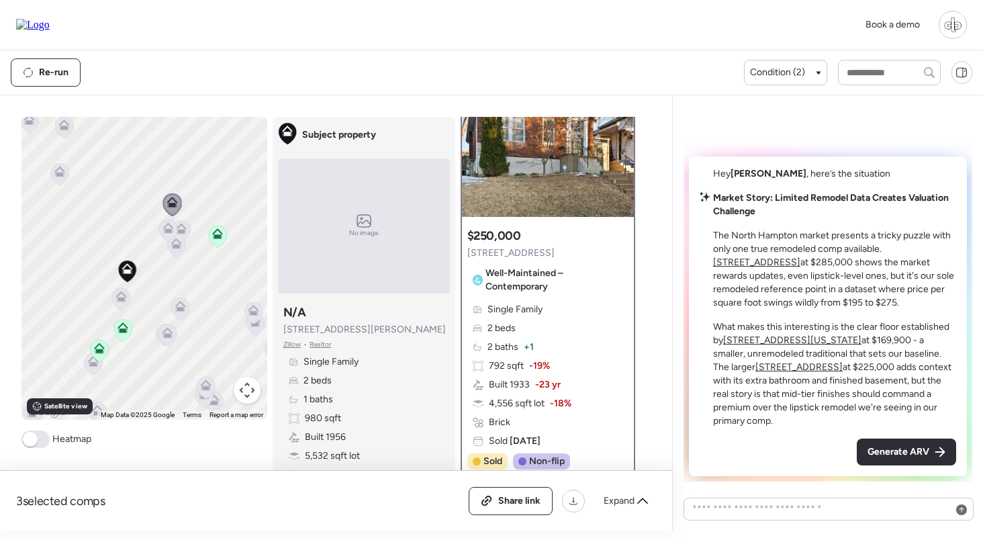
click at [98, 355] on icon at bounding box center [99, 351] width 18 height 22
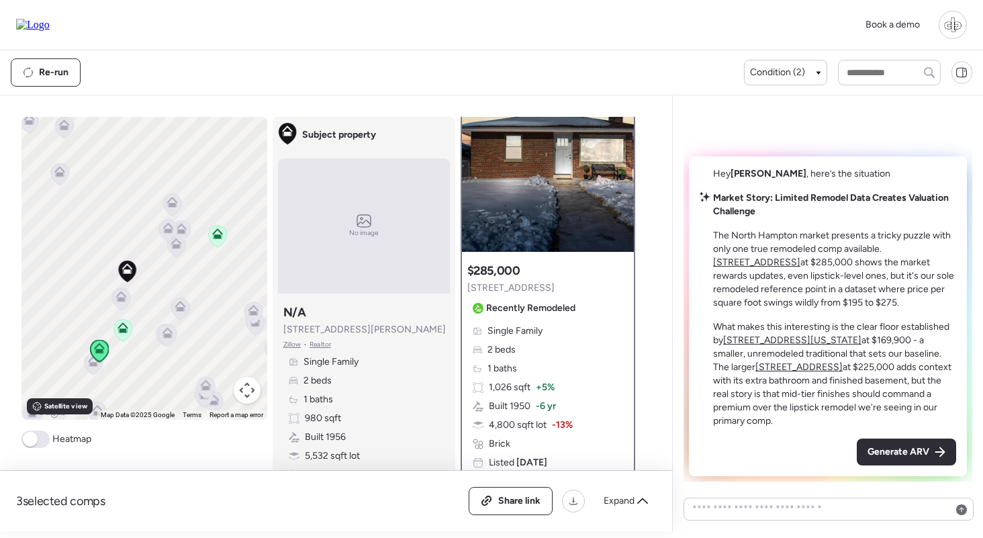
scroll to position [24, 0]
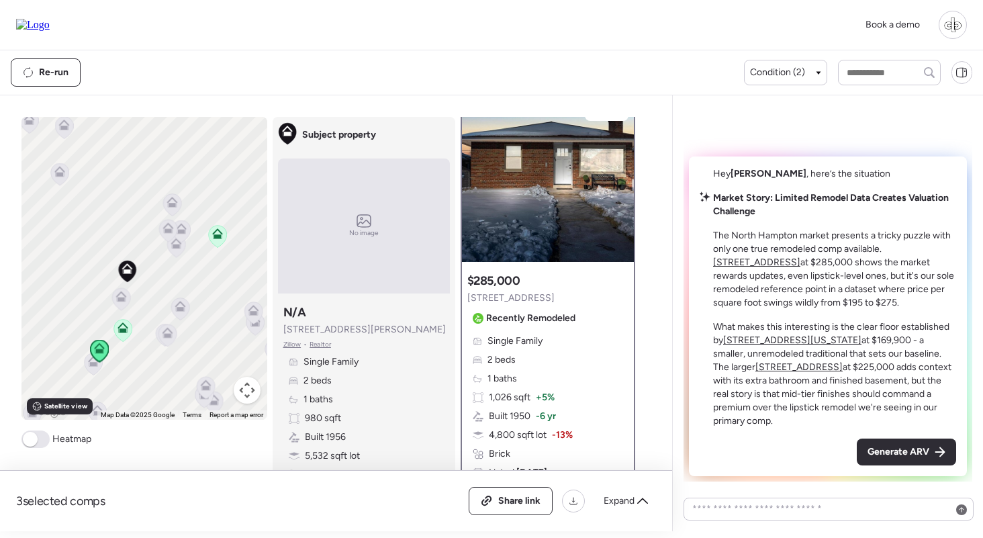
click at [175, 208] on icon at bounding box center [172, 204] width 18 height 22
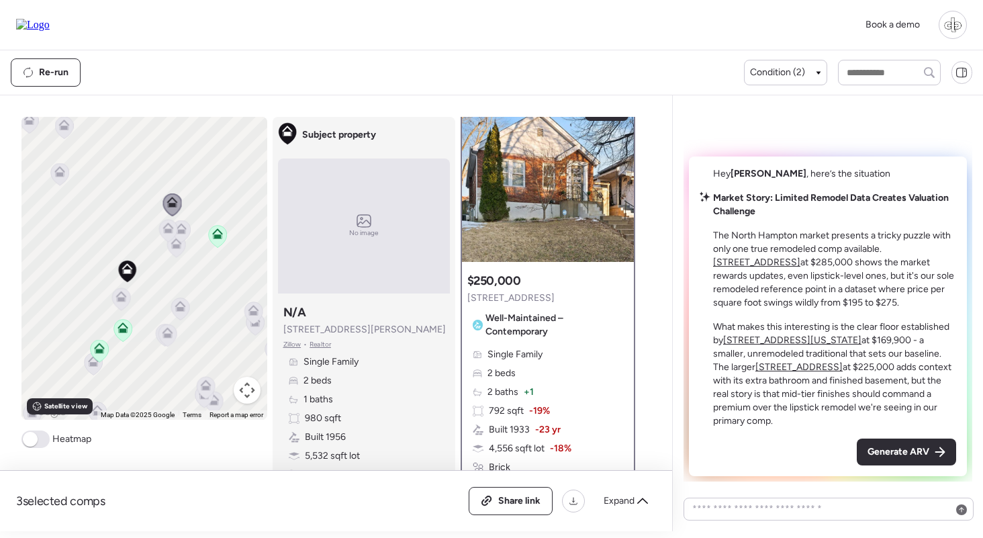
scroll to position [0, 0]
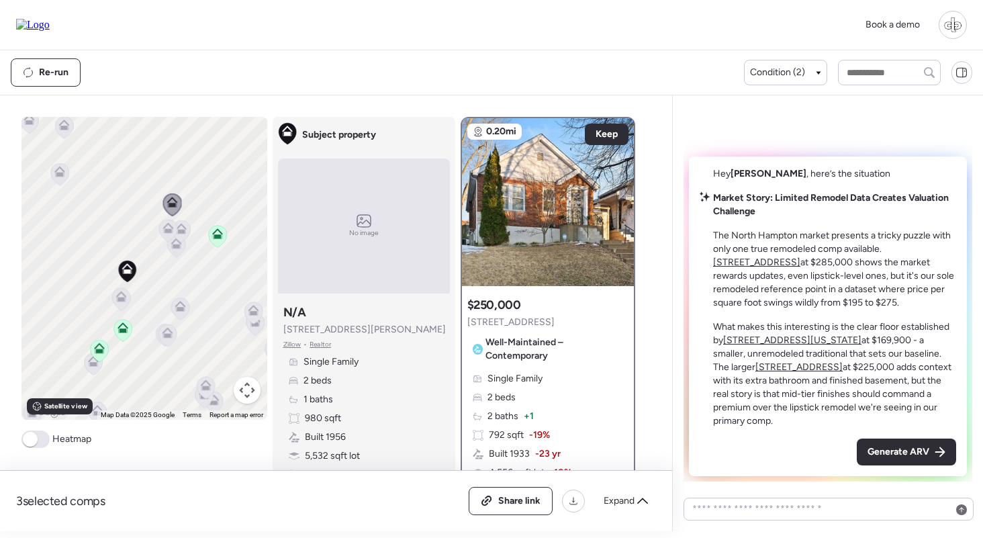
click at [123, 334] on icon at bounding box center [122, 330] width 18 height 22
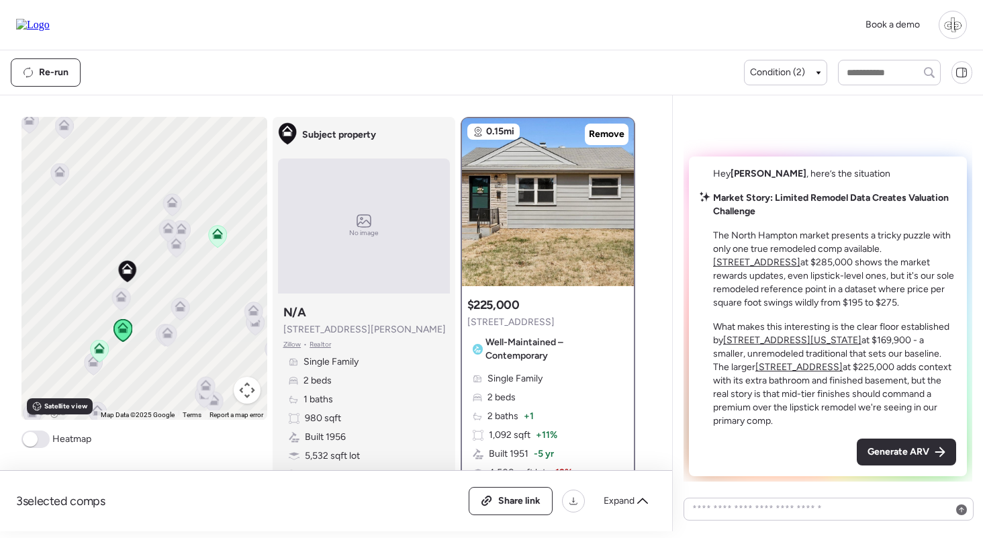
click at [121, 297] on icon at bounding box center [120, 296] width 11 height 11
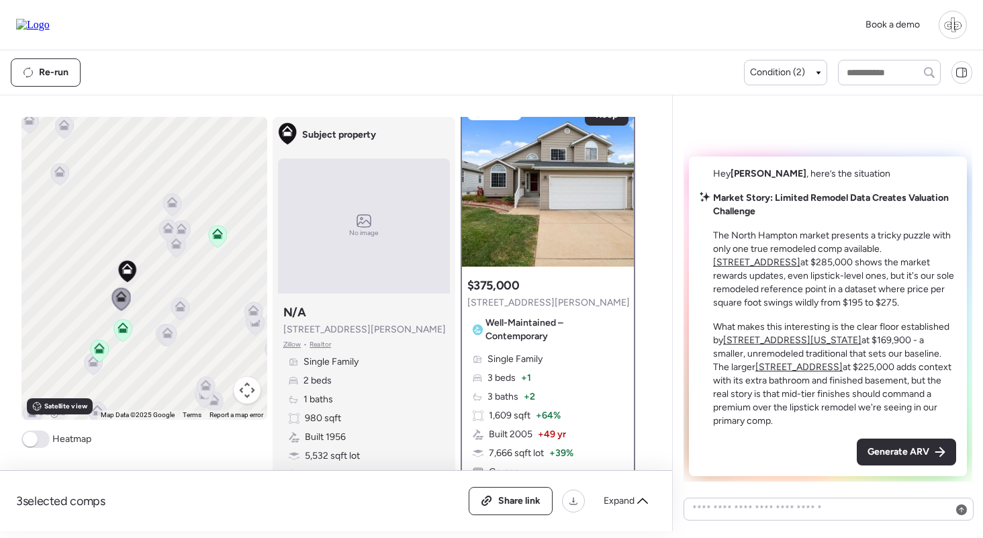
scroll to position [21, 0]
click at [187, 314] on icon at bounding box center [179, 308] width 19 height 23
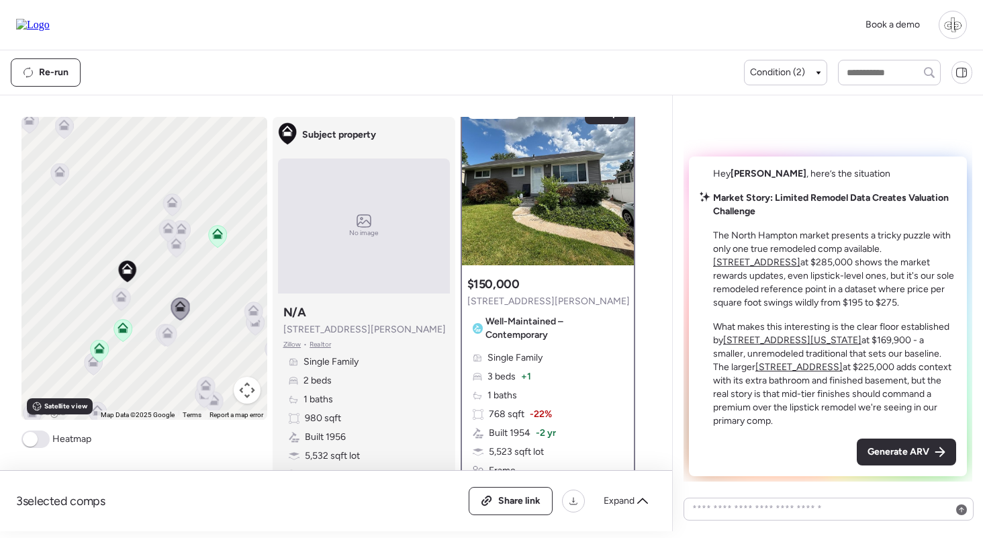
scroll to position [0, 0]
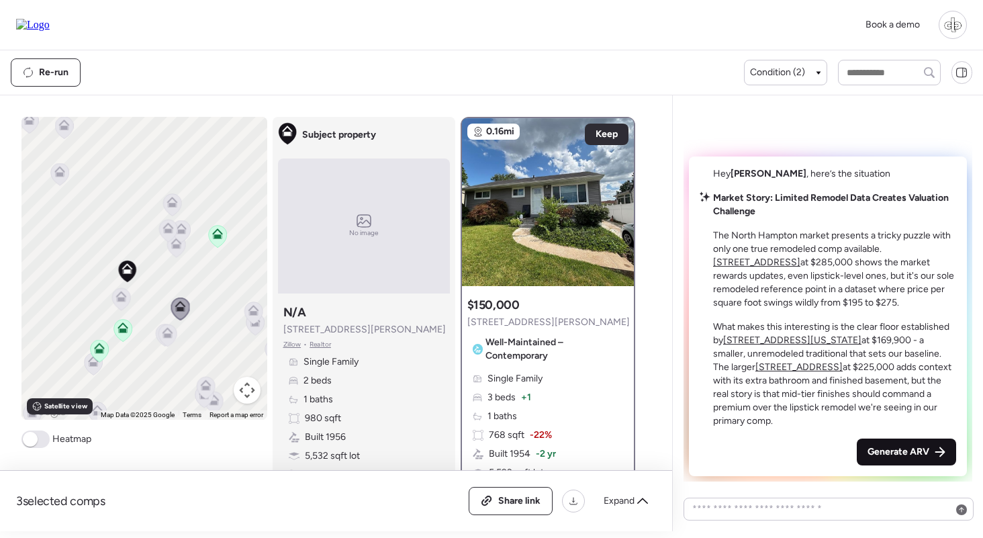
click at [889, 445] on div "Generate ARV" at bounding box center [905, 451] width 99 height 27
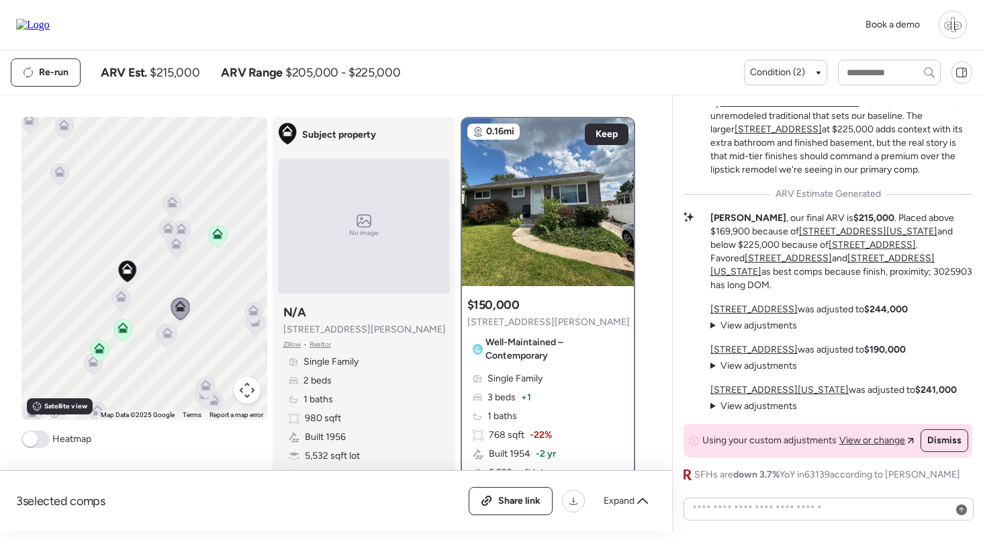
click at [749, 307] on u "5655 Potomac St" at bounding box center [753, 308] width 87 height 11
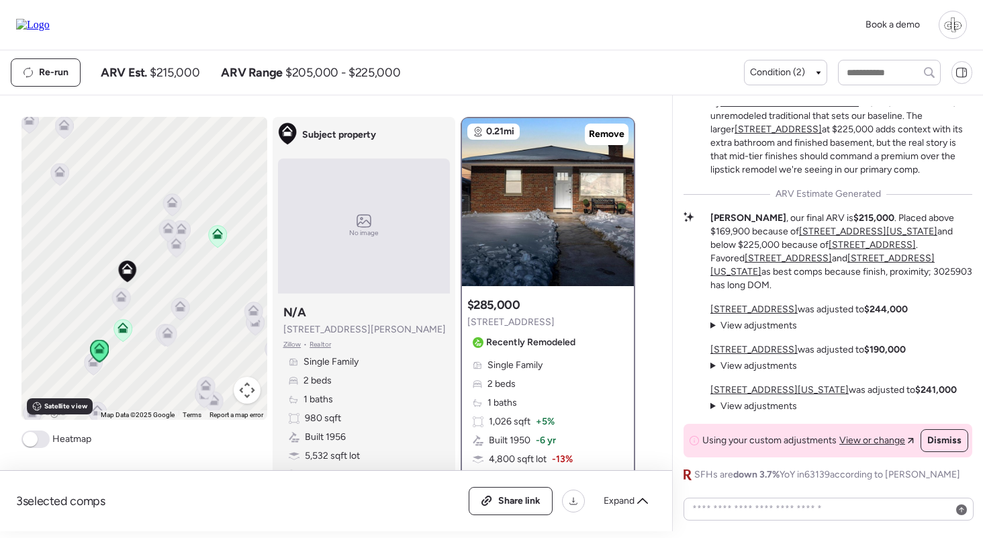
click at [745, 385] on u "5505 Wyoming St" at bounding box center [779, 389] width 138 height 11
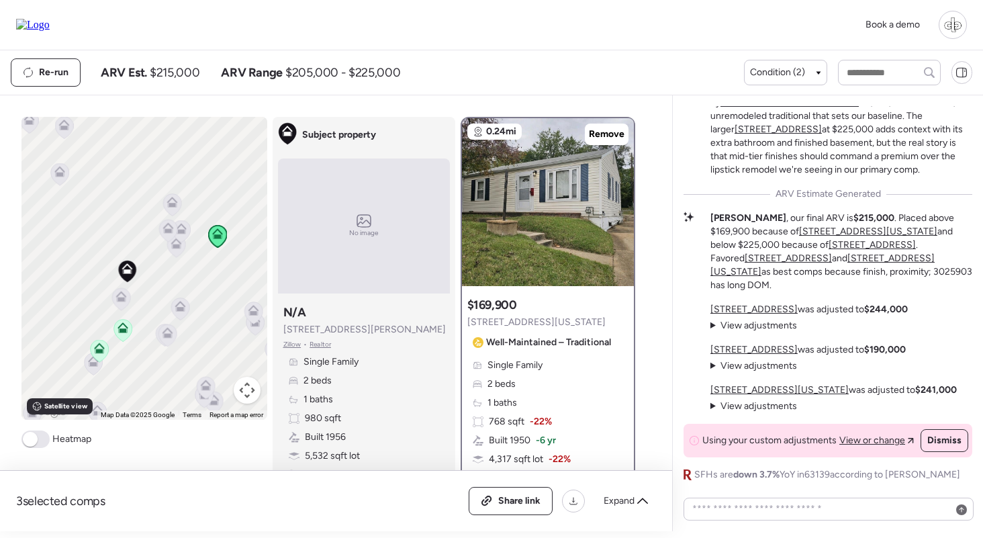
click at [761, 346] on u "5625 Marquette Ave" at bounding box center [753, 349] width 87 height 11
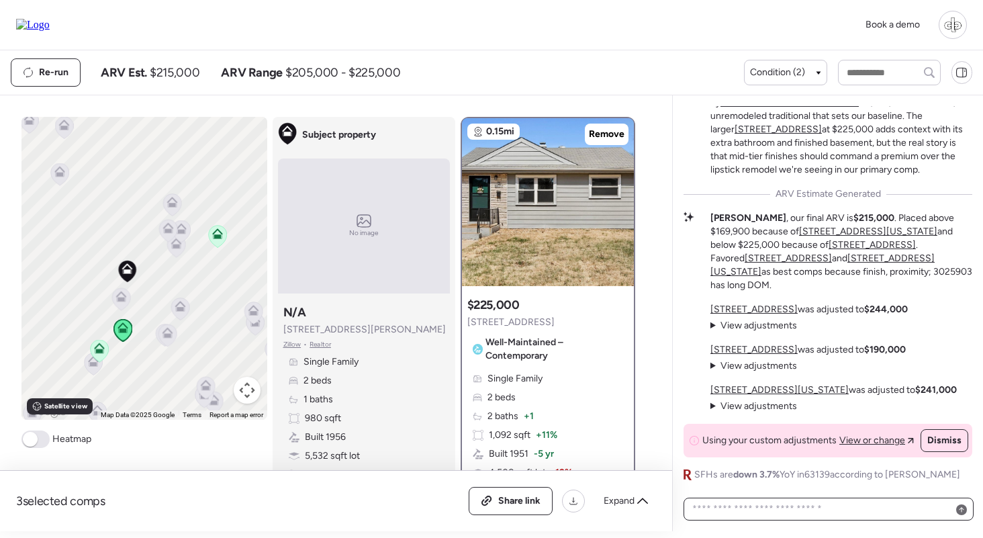
click at [761, 507] on textarea at bounding box center [828, 508] width 278 height 19
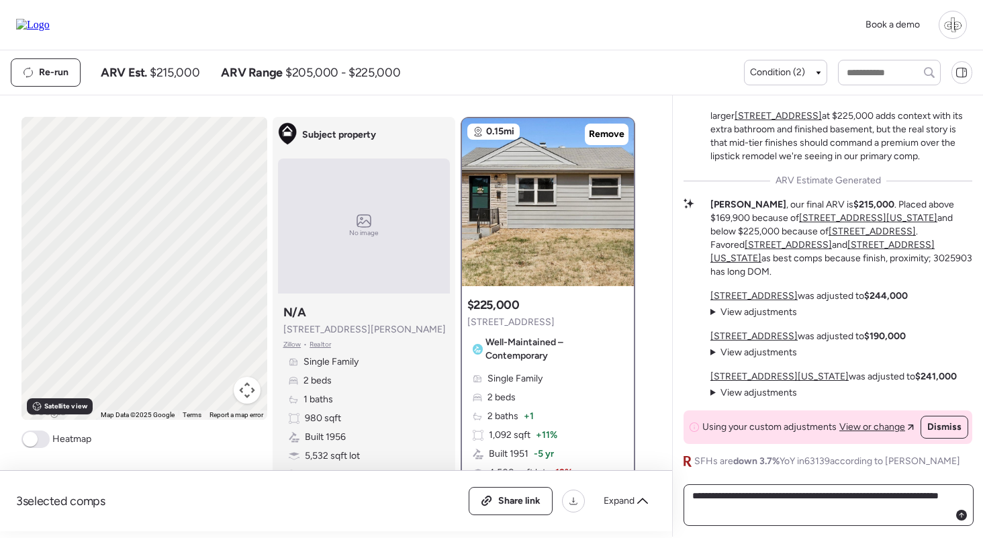
type textarea "**********"
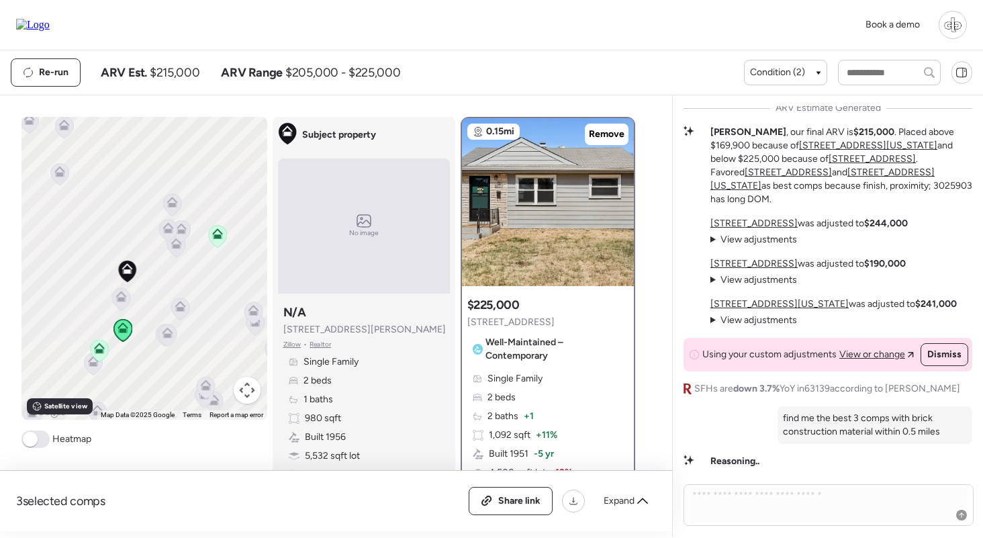
click at [179, 307] on icon at bounding box center [180, 306] width 11 height 11
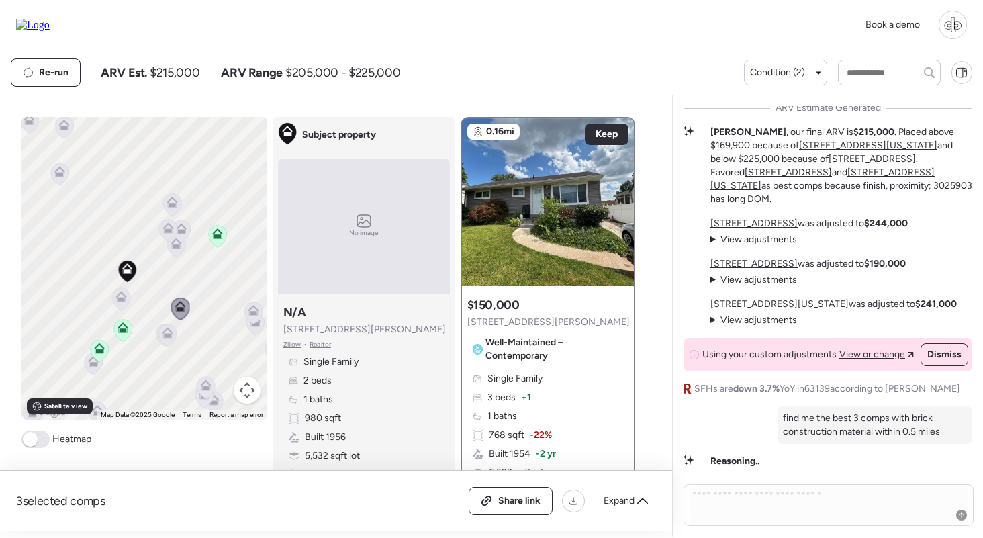
click at [167, 342] on icon at bounding box center [167, 335] width 18 height 22
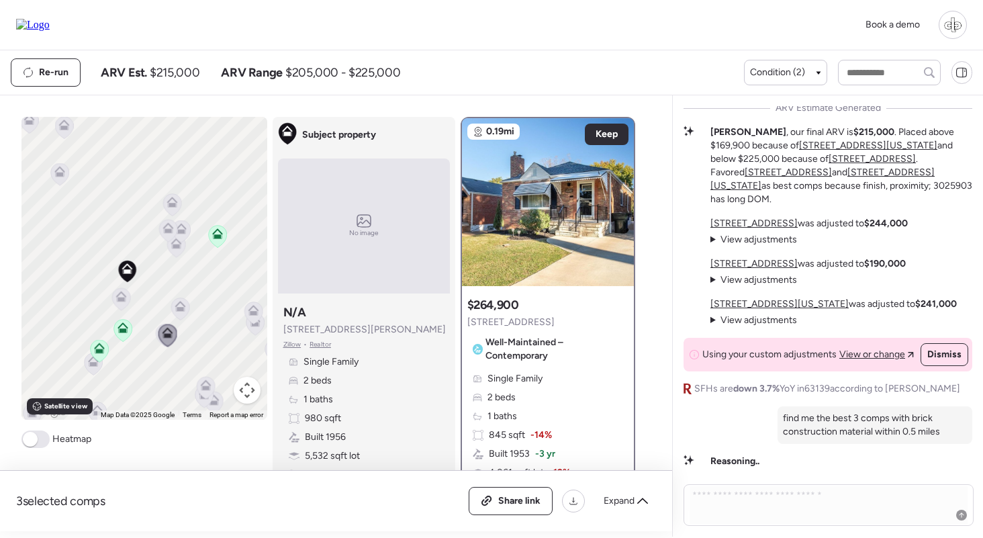
scroll to position [6, 0]
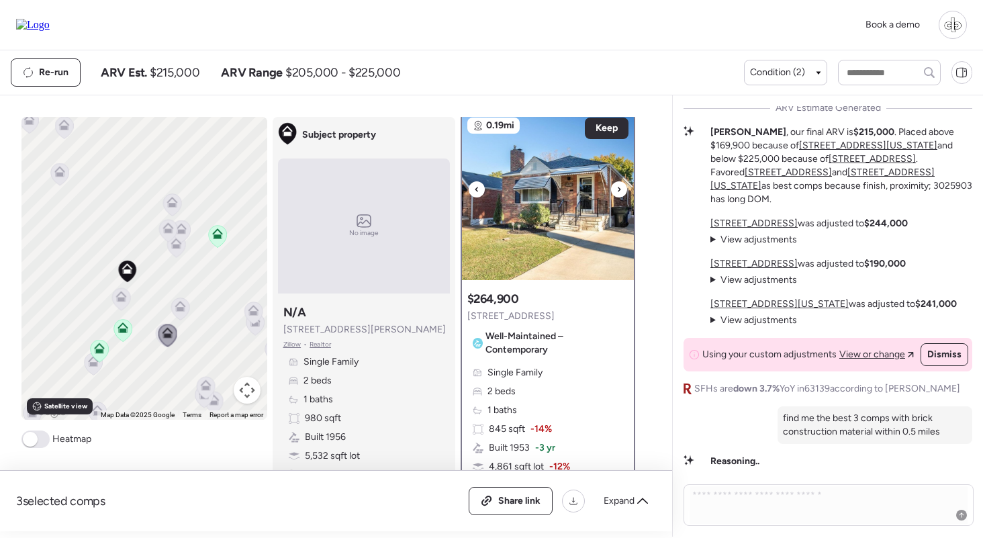
click at [558, 210] on img at bounding box center [548, 196] width 172 height 168
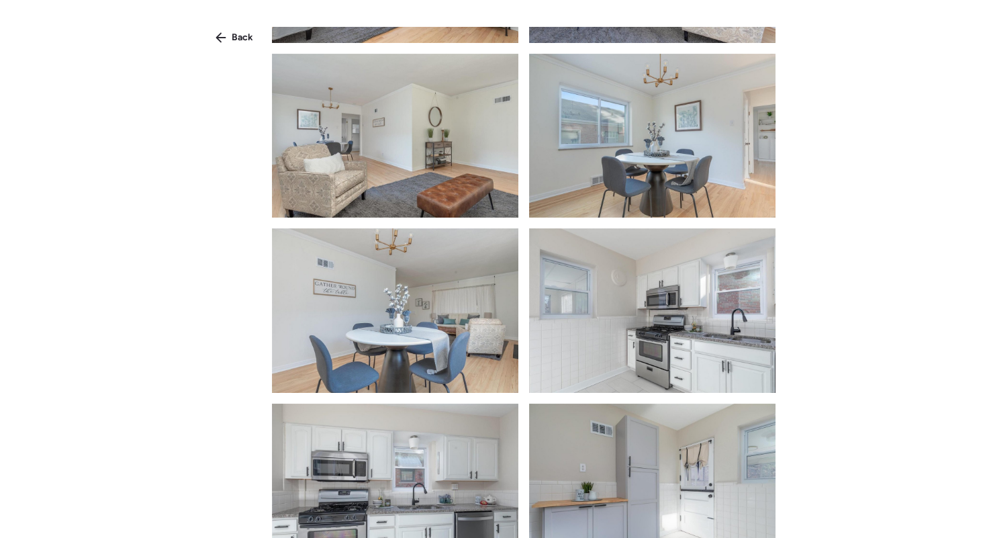
scroll to position [675, 0]
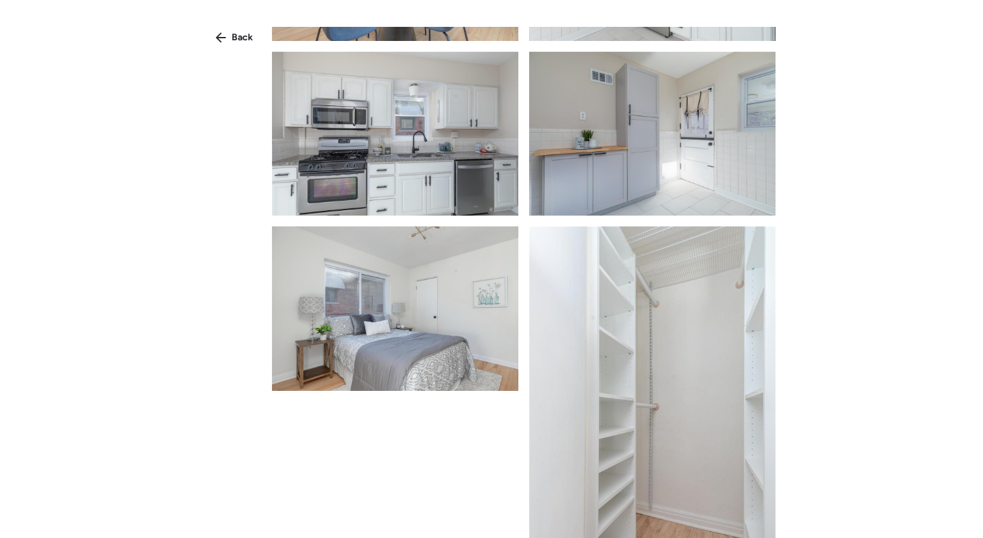
click at [242, 20] on div "Back" at bounding box center [491, 293] width 983 height 586
click at [242, 29] on div "Back" at bounding box center [234, 37] width 54 height 21
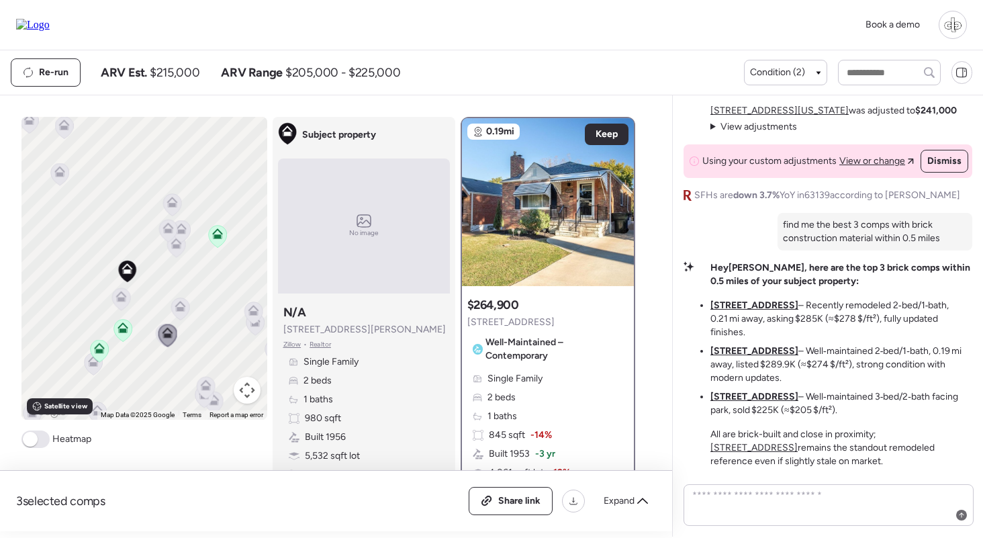
scroll to position [0, 0]
click at [753, 311] on u "5655 Potomac St" at bounding box center [754, 304] width 88 height 11
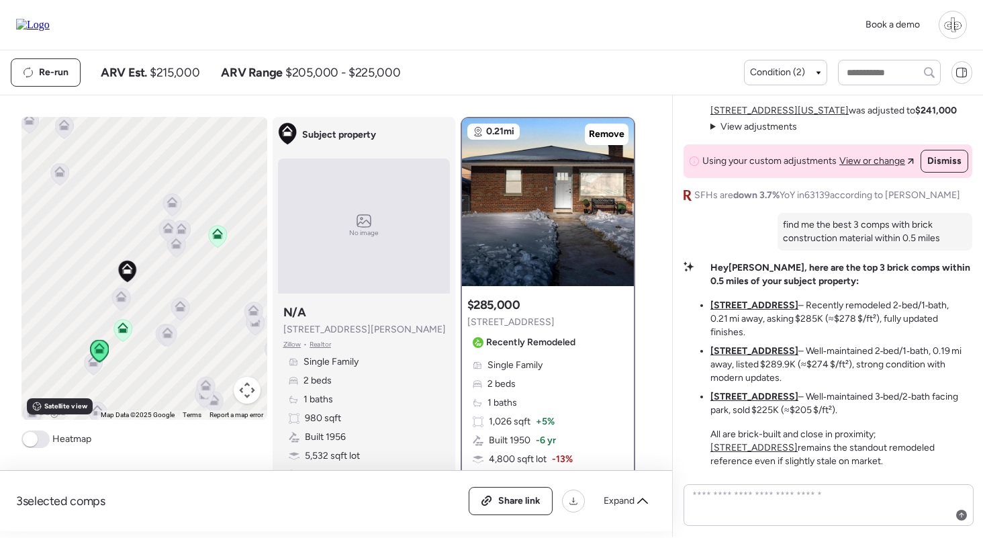
click at [771, 348] on u "5477 Marquette Ave" at bounding box center [754, 350] width 88 height 11
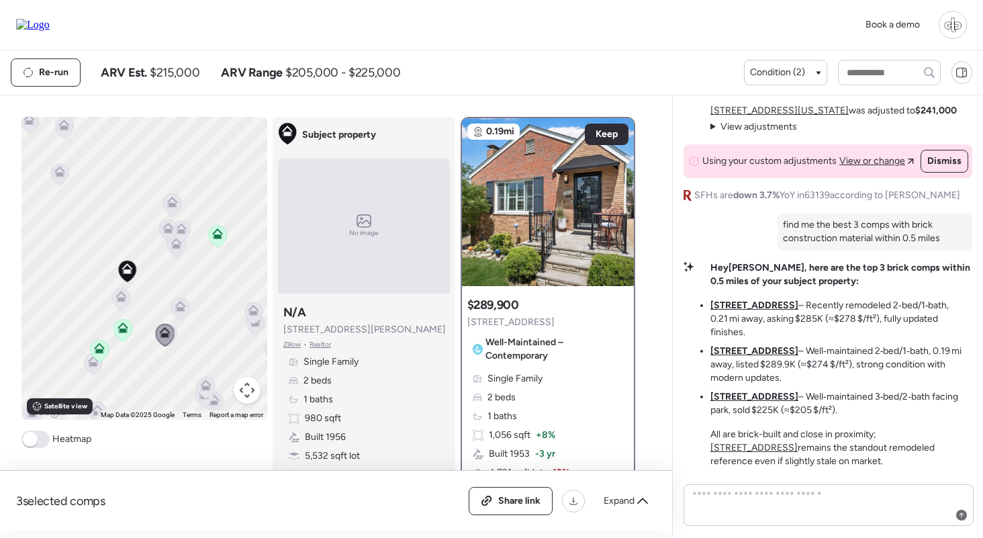
click at [763, 395] on u "5800 Marquette Ave" at bounding box center [754, 396] width 88 height 11
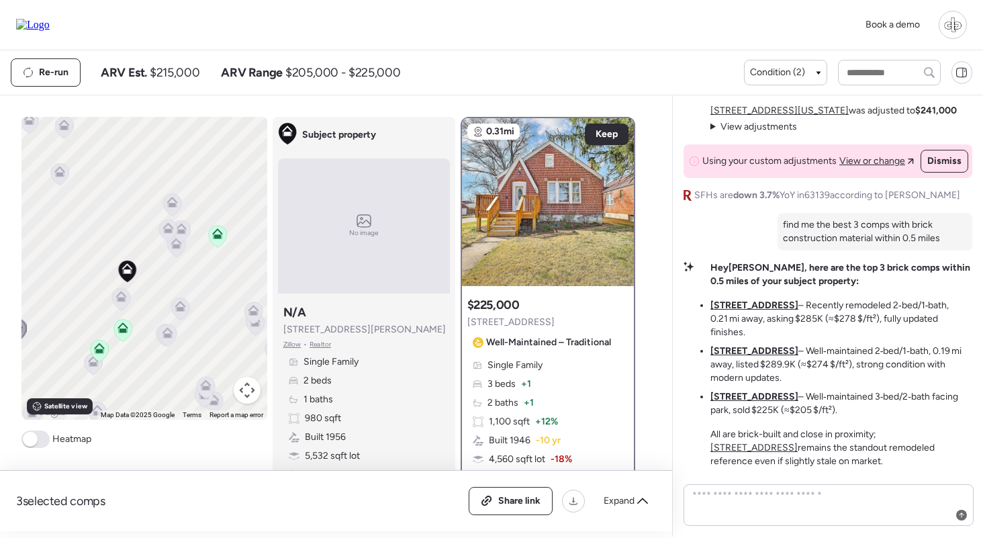
click at [174, 247] on icon at bounding box center [175, 246] width 9 height 4
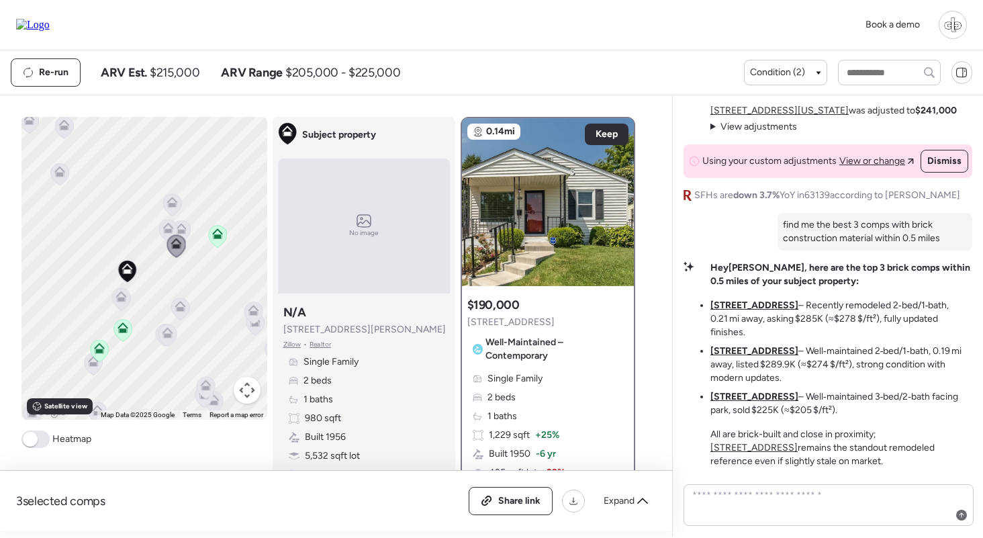
click at [161, 226] on icon at bounding box center [168, 230] width 18 height 22
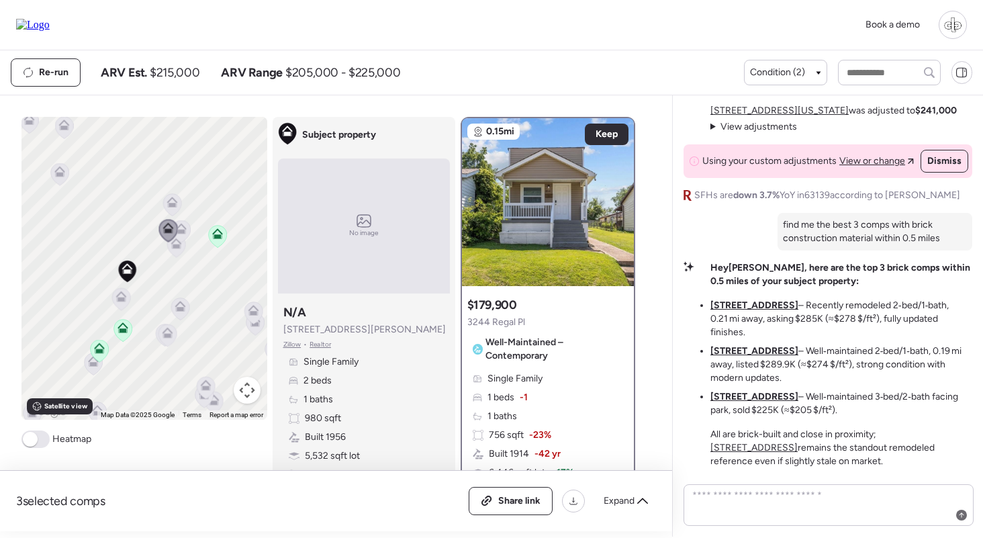
click at [174, 198] on icon at bounding box center [171, 202] width 11 height 11
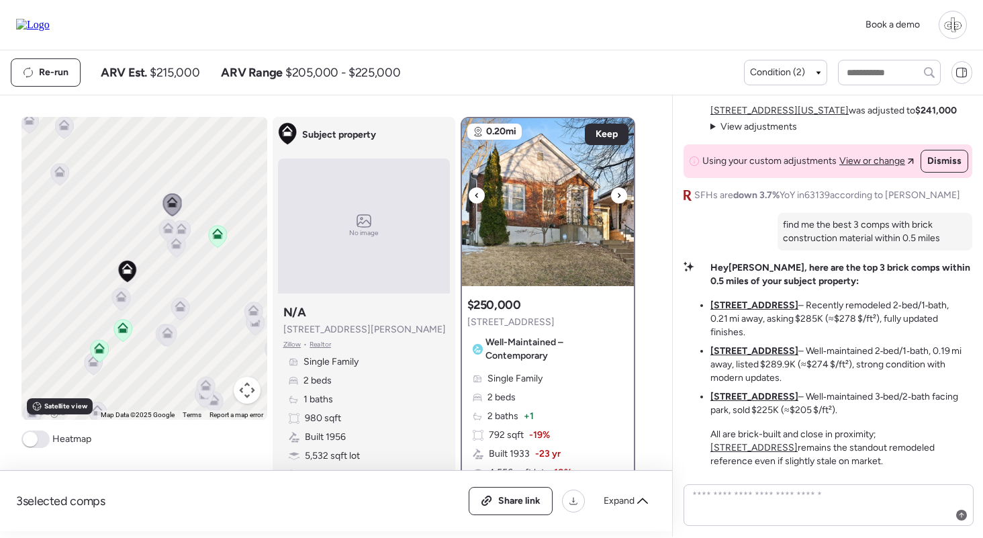
click at [522, 241] on img at bounding box center [548, 202] width 172 height 168
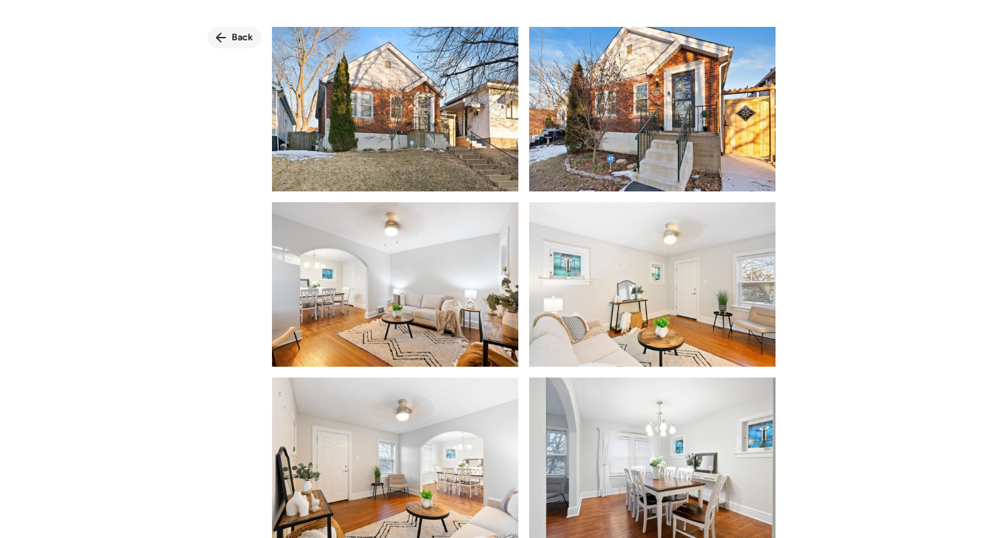
click at [247, 43] on span "Back" at bounding box center [242, 37] width 21 height 13
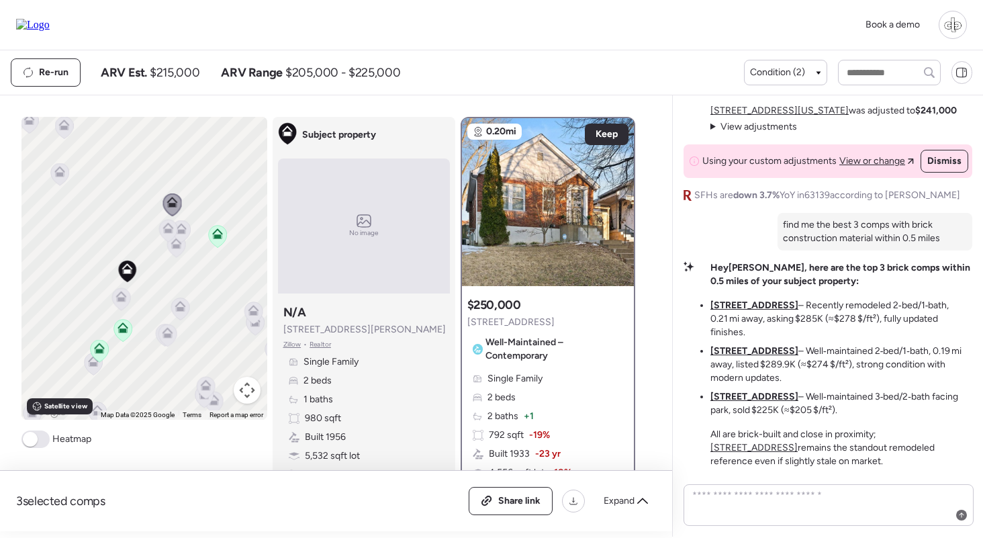
click at [215, 240] on icon at bounding box center [217, 236] width 18 height 22
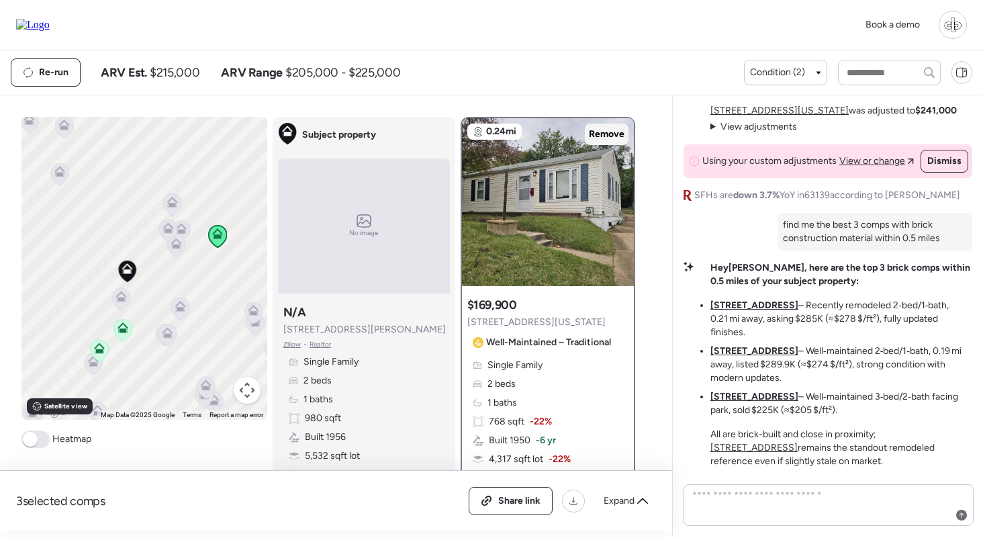
click at [597, 133] on span "Remove" at bounding box center [607, 134] width 36 height 13
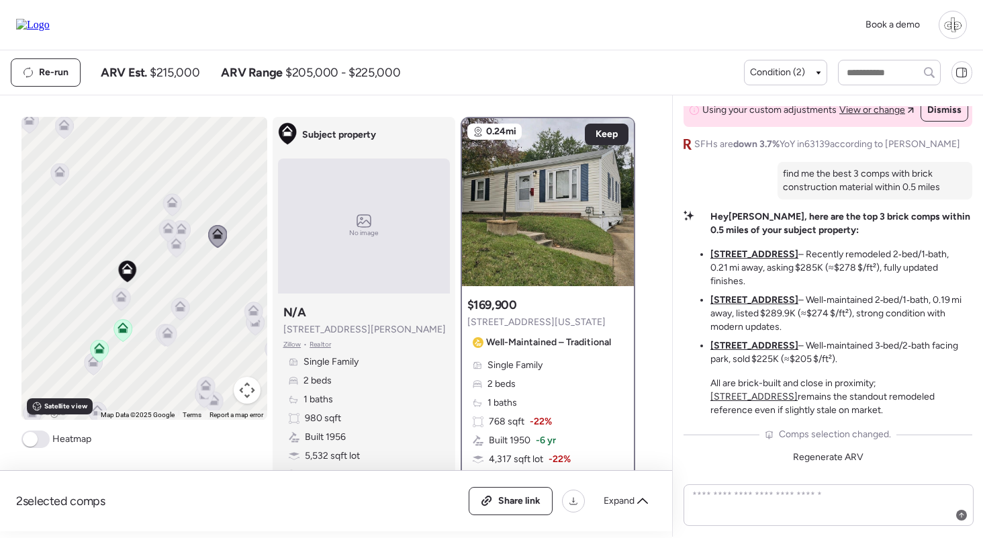
click at [171, 202] on icon at bounding box center [171, 202] width 11 height 11
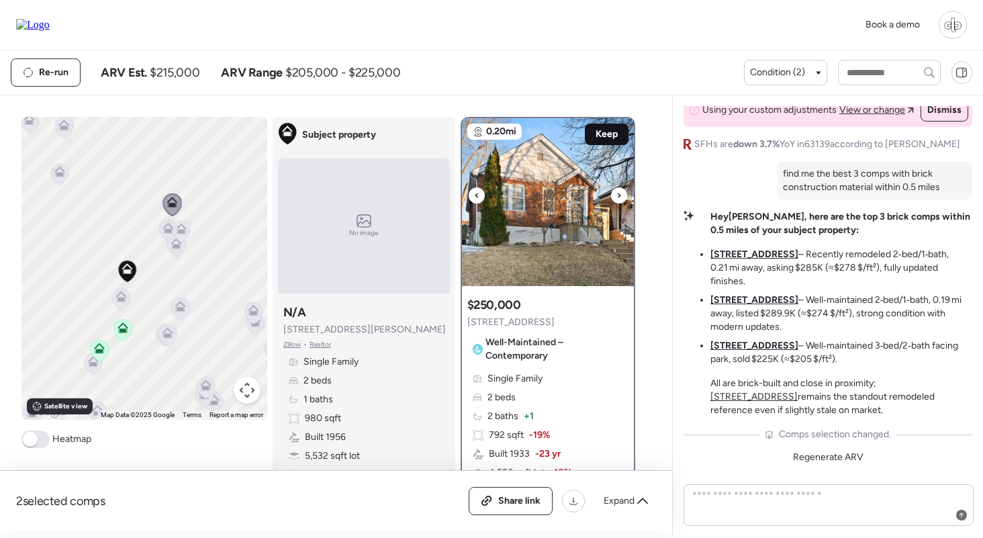
click at [601, 128] on div "Keep" at bounding box center [607, 133] width 44 height 21
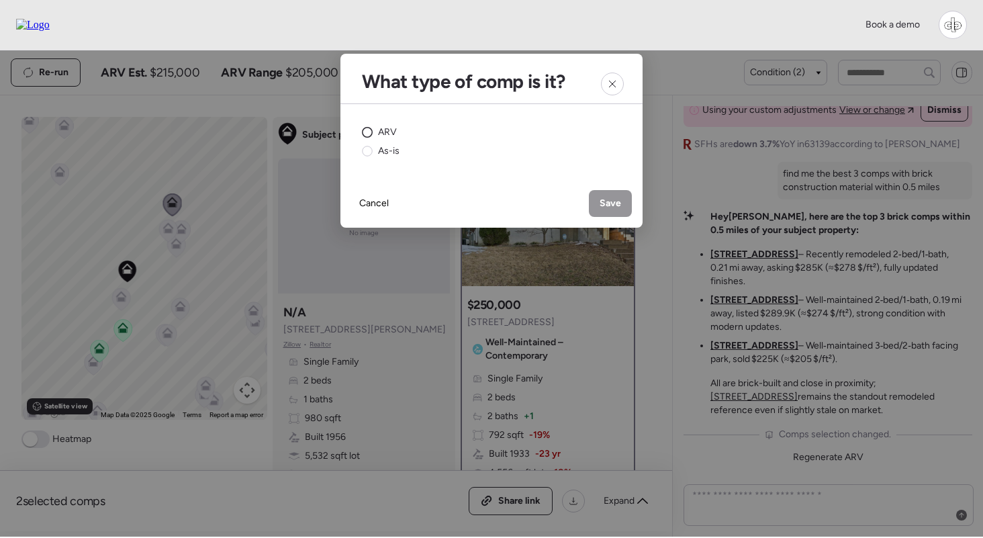
click at [387, 138] on span "ARV" at bounding box center [387, 132] width 19 height 13
click at [612, 203] on span "Save" at bounding box center [609, 203] width 21 height 13
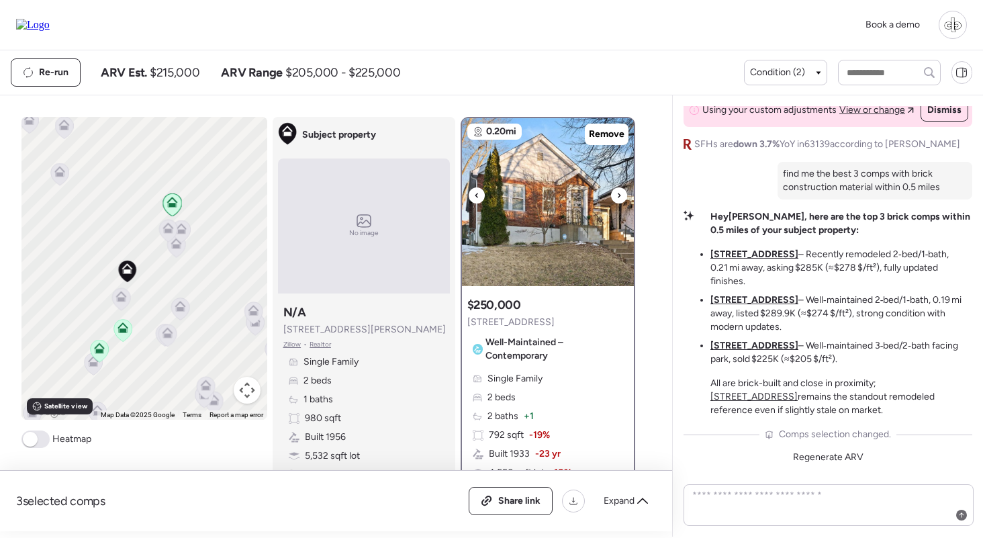
scroll to position [83, 0]
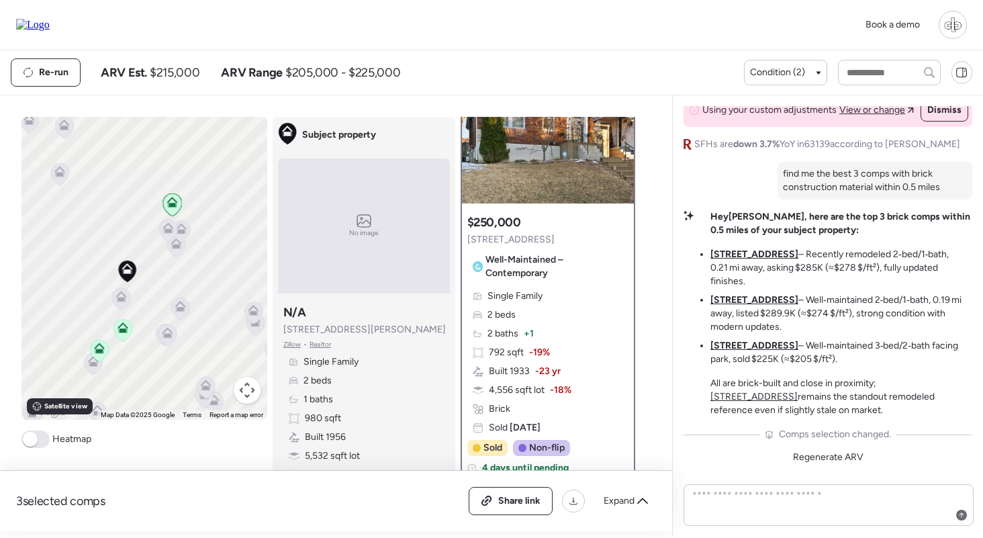
click at [117, 330] on icon at bounding box center [122, 327] width 11 height 11
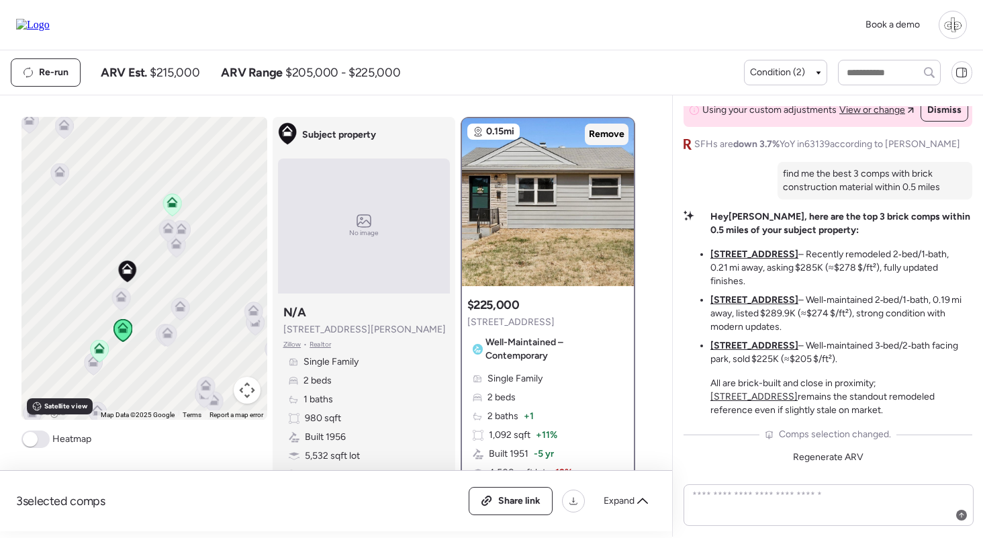
click at [616, 130] on span "Remove" at bounding box center [607, 134] width 36 height 13
click at [96, 351] on icon at bounding box center [99, 350] width 9 height 4
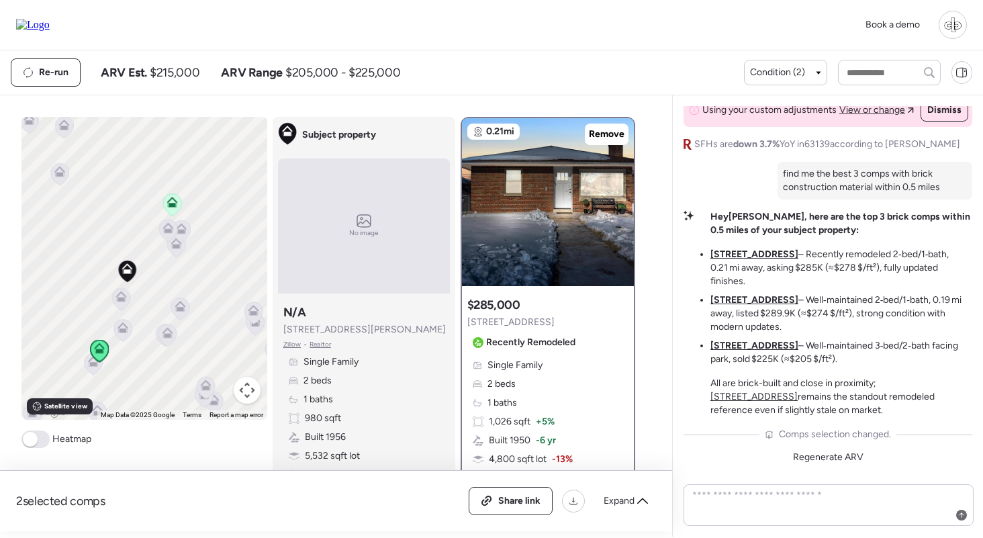
click at [727, 345] on u "5800 Marquette Ave" at bounding box center [754, 345] width 88 height 11
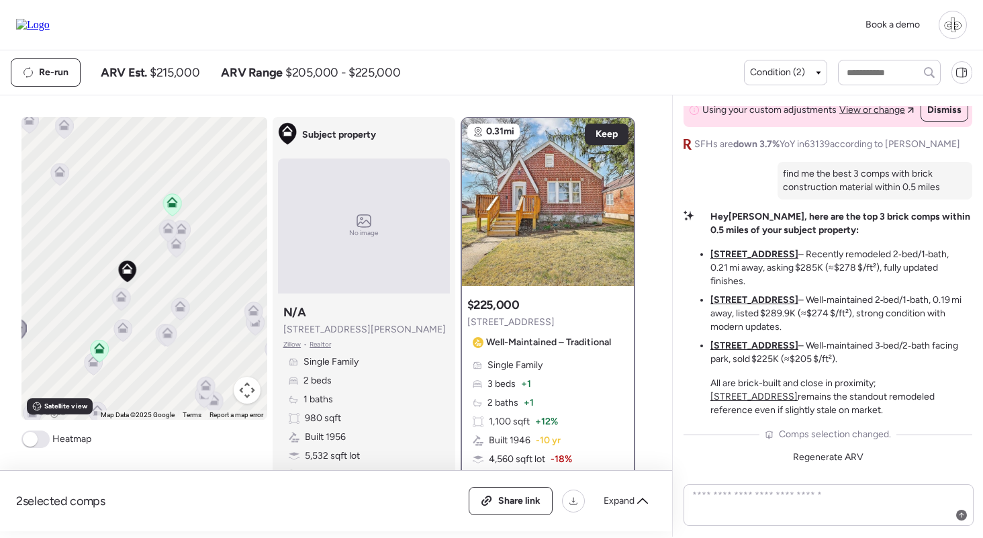
click at [742, 301] on u "5477 Marquette Ave" at bounding box center [754, 299] width 88 height 11
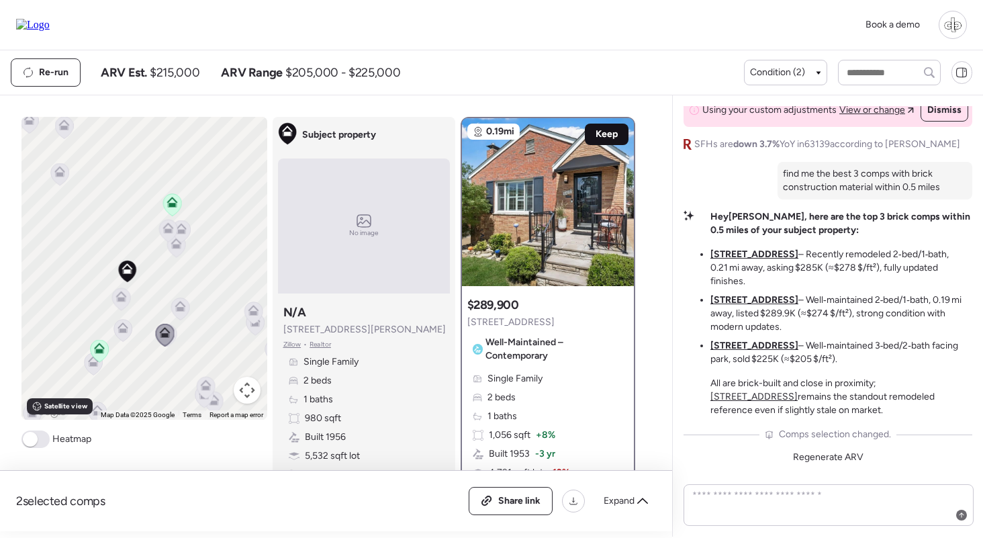
click at [611, 133] on span "Keep" at bounding box center [606, 134] width 22 height 13
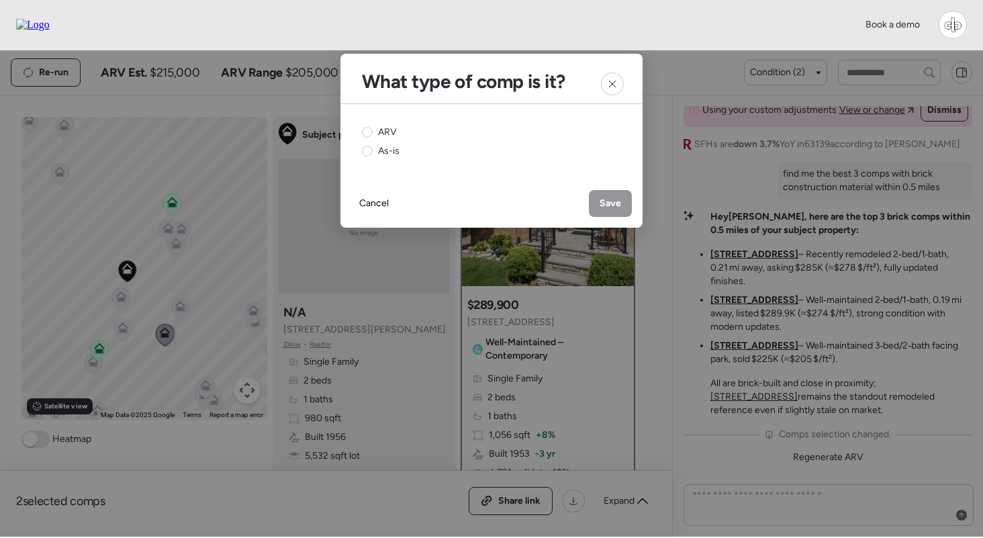
drag, startPoint x: 383, startPoint y: 134, endPoint x: 410, endPoint y: 134, distance: 26.9
click at [383, 134] on span "ARV" at bounding box center [387, 132] width 19 height 13
click at [626, 191] on div "Save" at bounding box center [610, 203] width 43 height 27
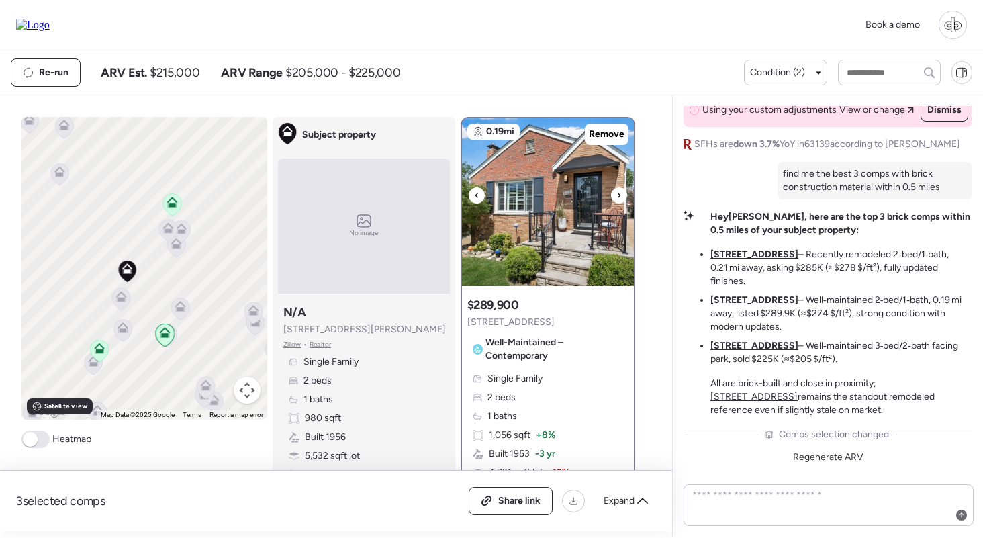
click at [554, 208] on img at bounding box center [548, 202] width 172 height 168
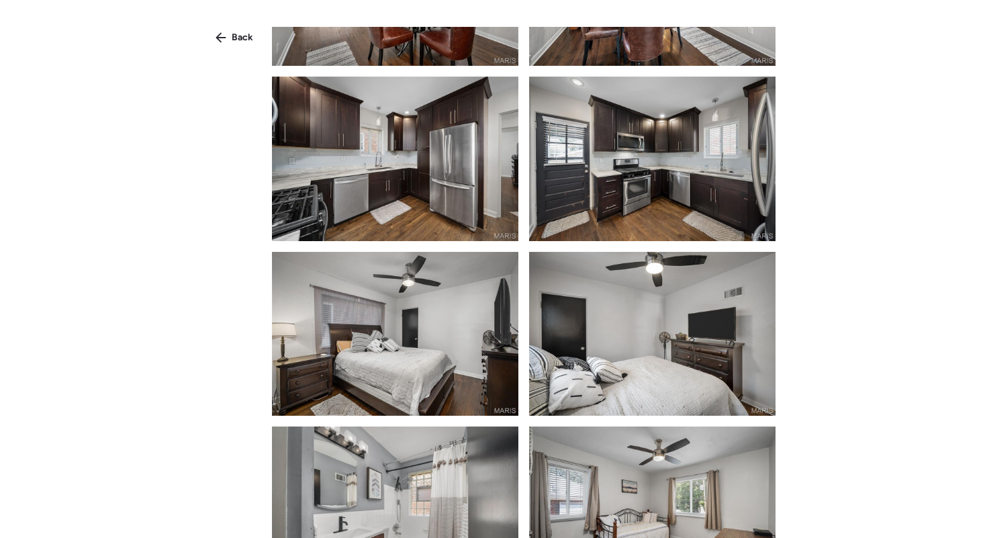
scroll to position [966, 0]
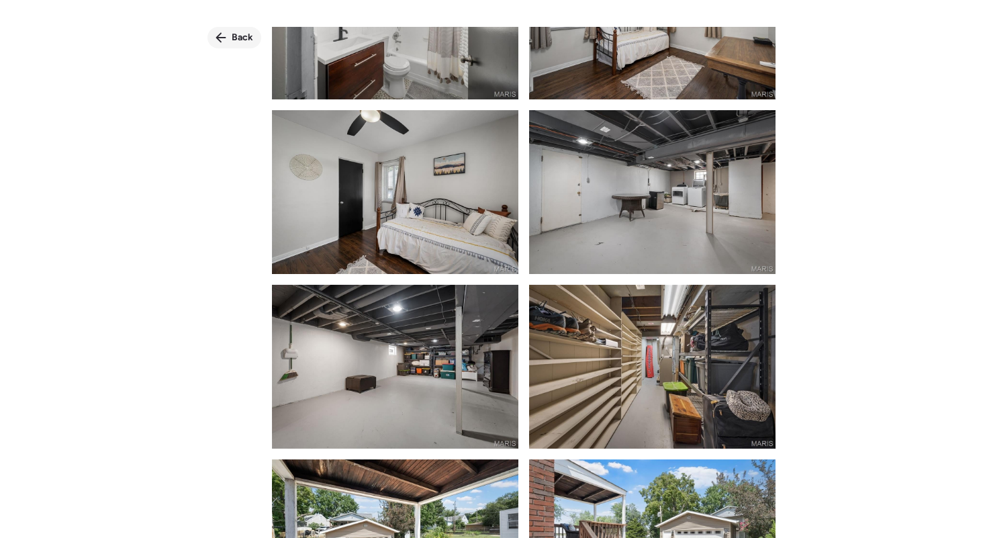
click at [228, 38] on div "Back" at bounding box center [234, 37] width 54 height 21
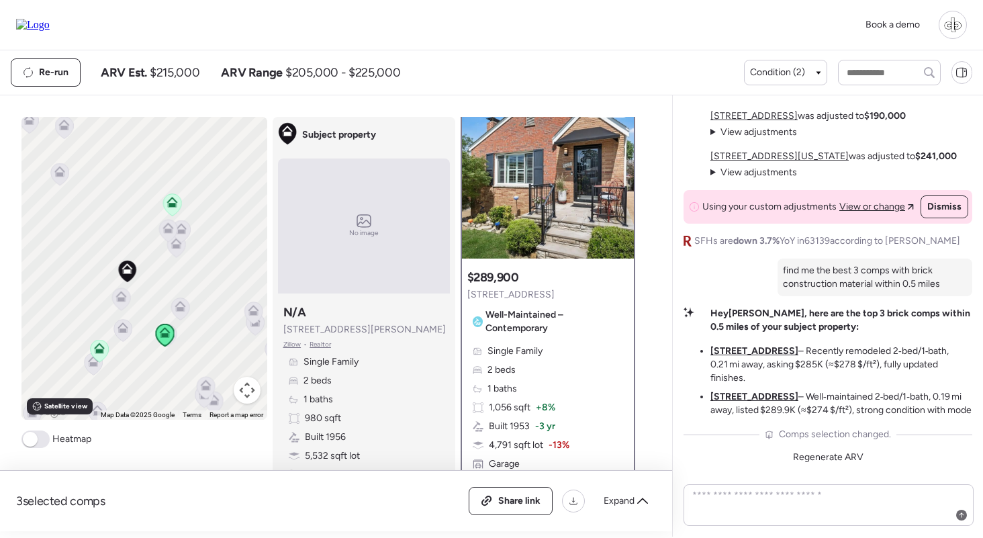
scroll to position [13, 0]
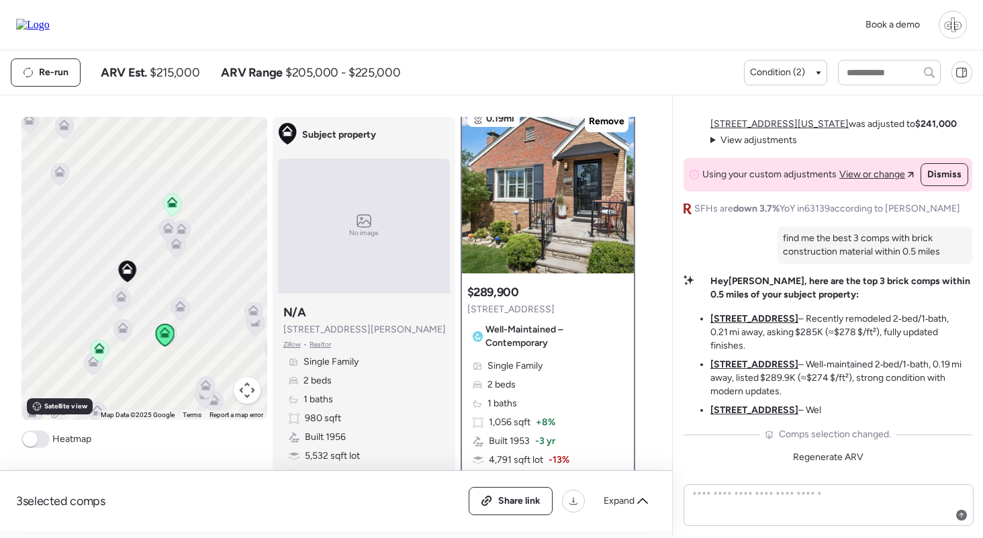
click at [542, 344] on span "Well-Maintained – Contemporary" at bounding box center [554, 336] width 138 height 27
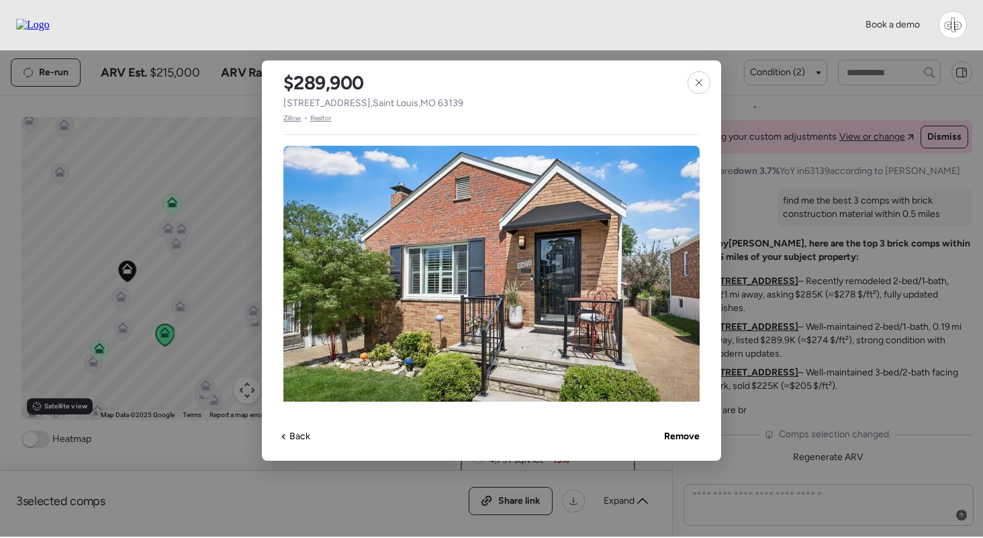
click at [293, 120] on span "Zillow" at bounding box center [292, 118] width 18 height 11
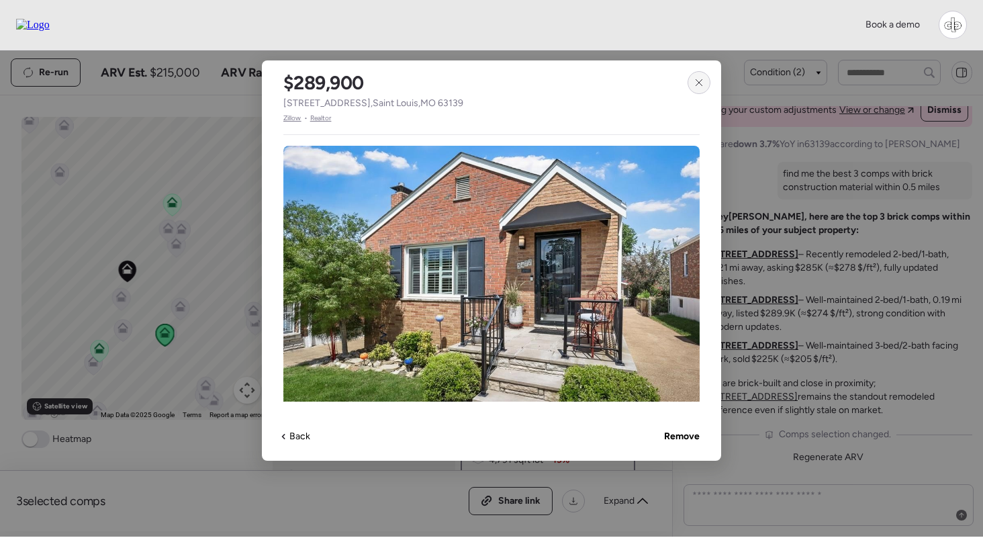
click at [691, 87] on div at bounding box center [698, 82] width 23 height 23
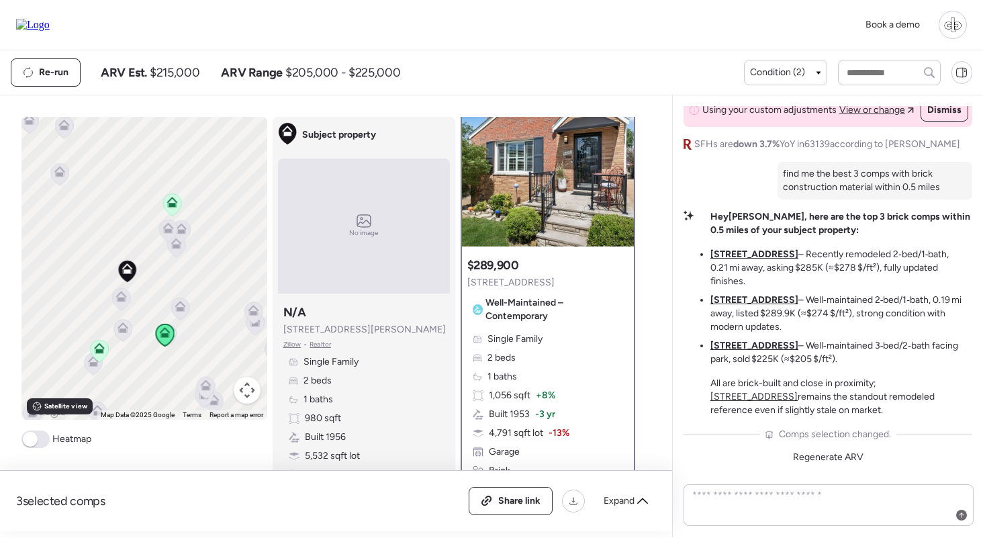
scroll to position [30, 0]
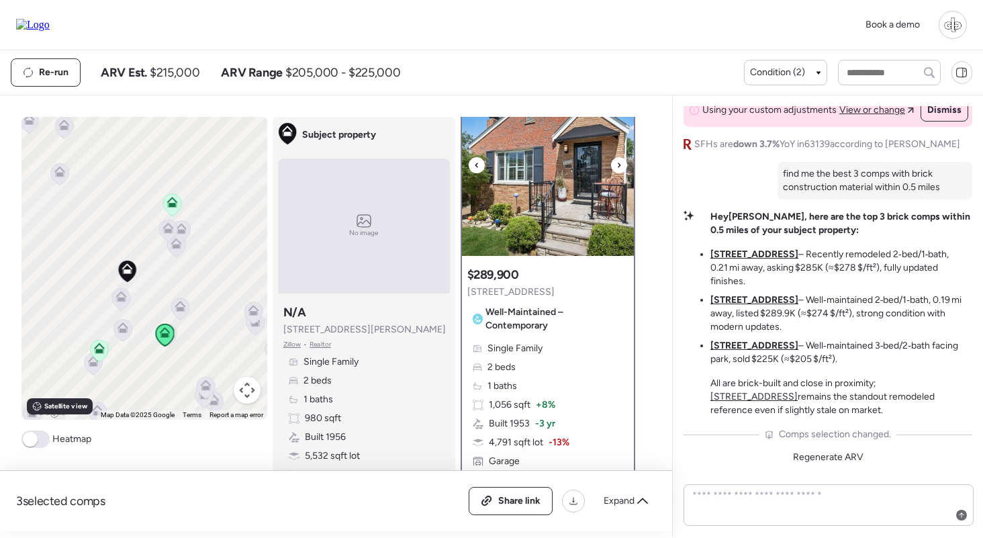
click at [563, 175] on img at bounding box center [548, 172] width 172 height 168
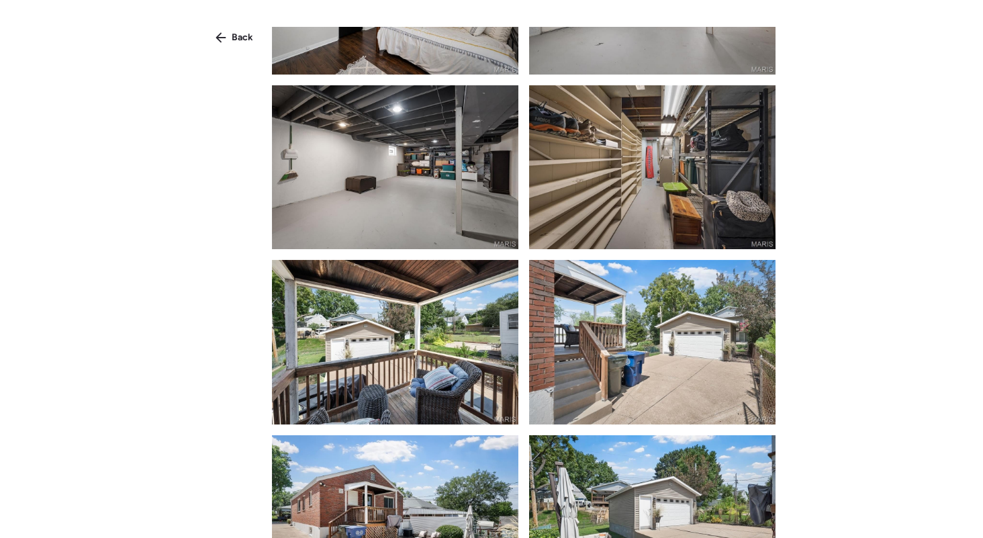
scroll to position [1362, 0]
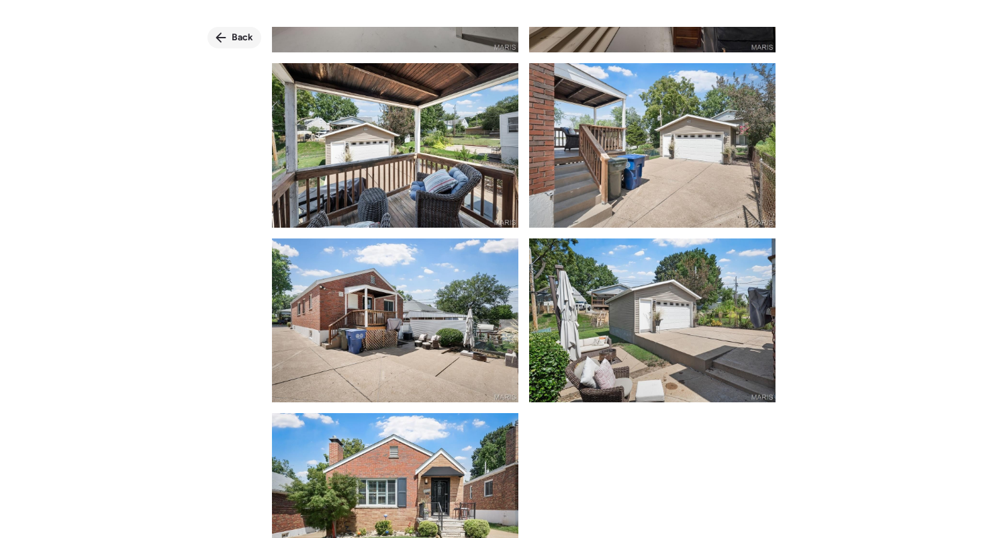
click at [226, 34] on icon at bounding box center [220, 37] width 11 height 11
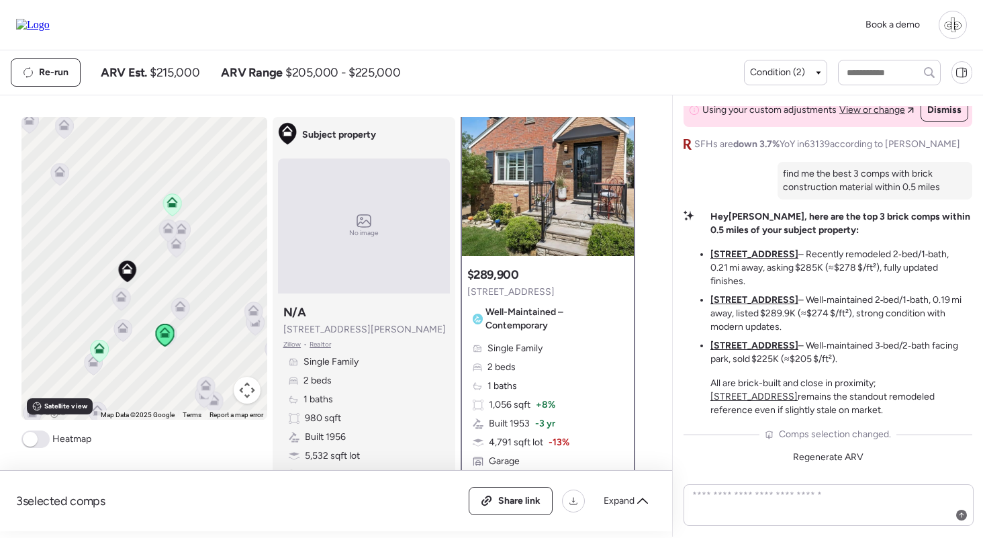
click at [96, 347] on icon at bounding box center [99, 345] width 10 height 6
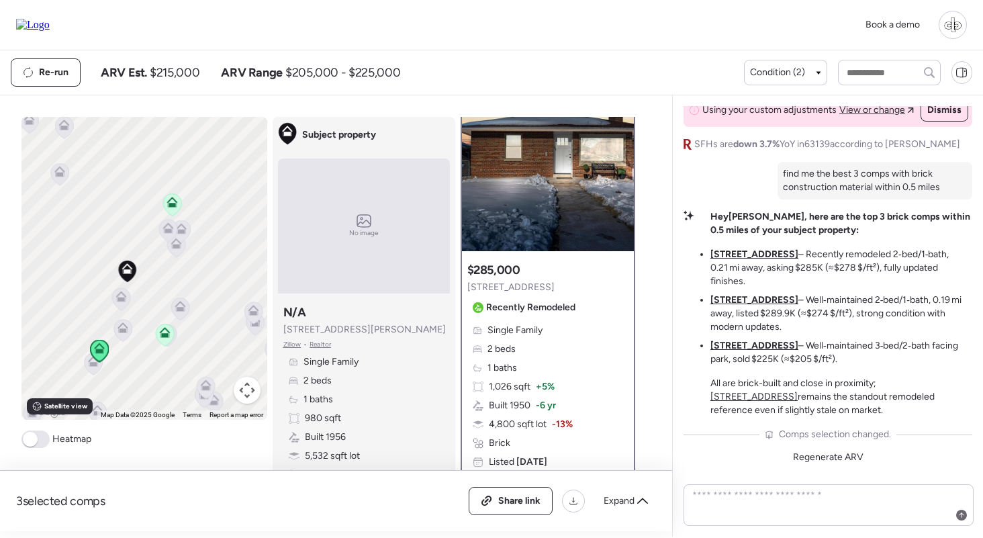
scroll to position [0, 0]
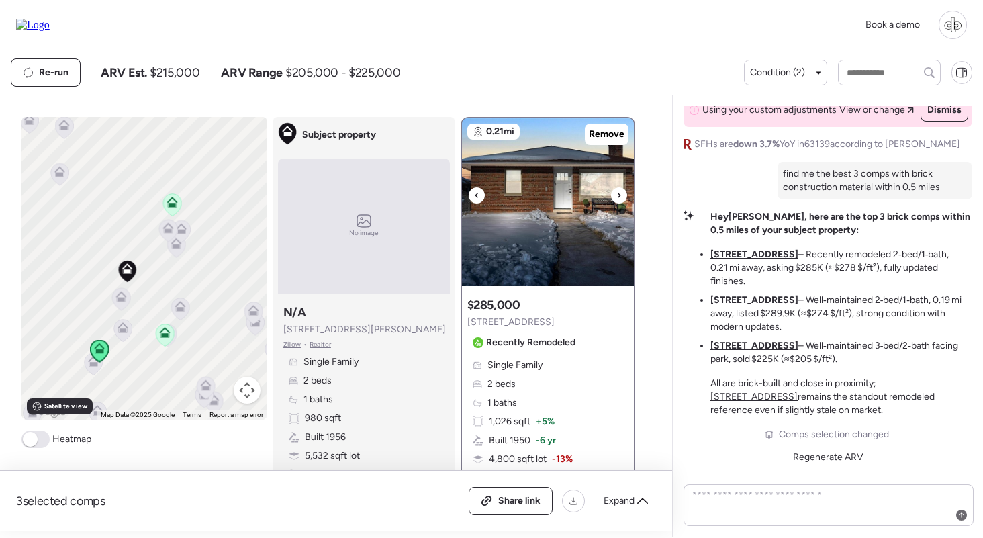
click at [556, 222] on img at bounding box center [548, 202] width 172 height 168
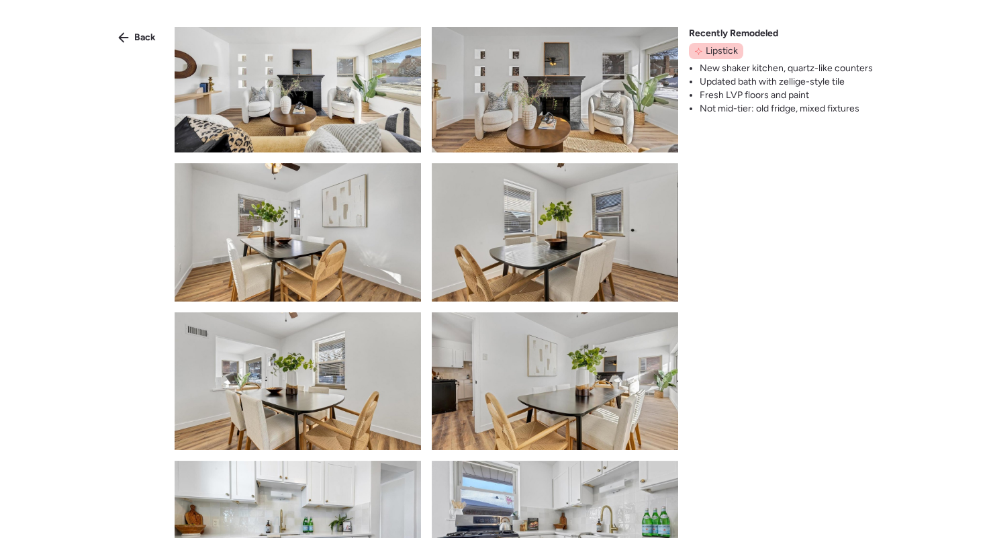
scroll to position [1179, 0]
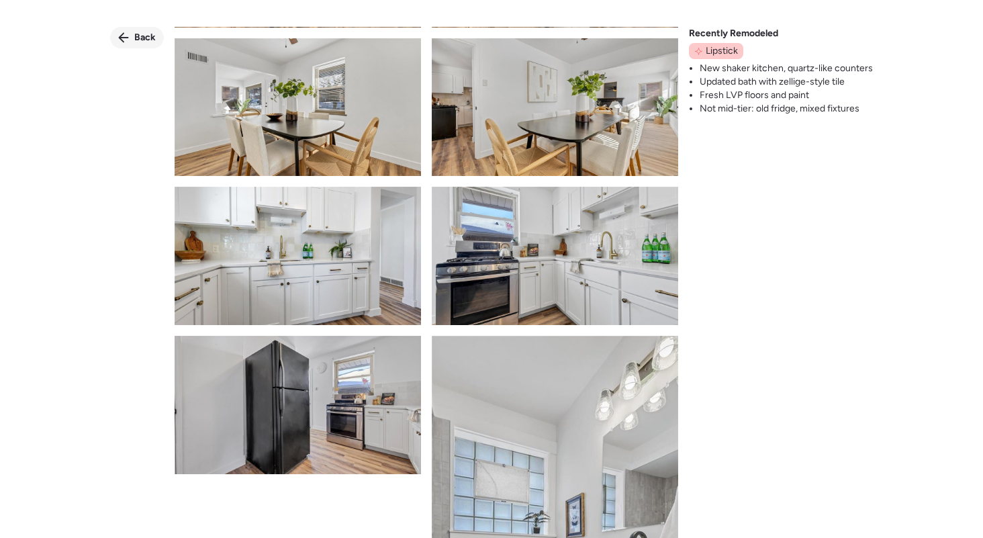
click at [152, 35] on span "Back" at bounding box center [144, 37] width 21 height 13
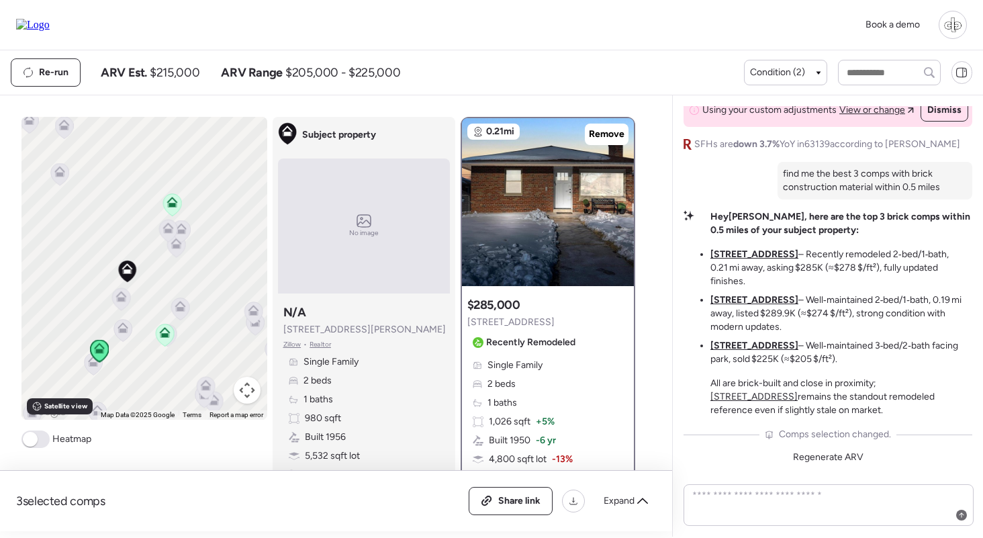
click at [166, 199] on icon at bounding box center [171, 202] width 11 height 11
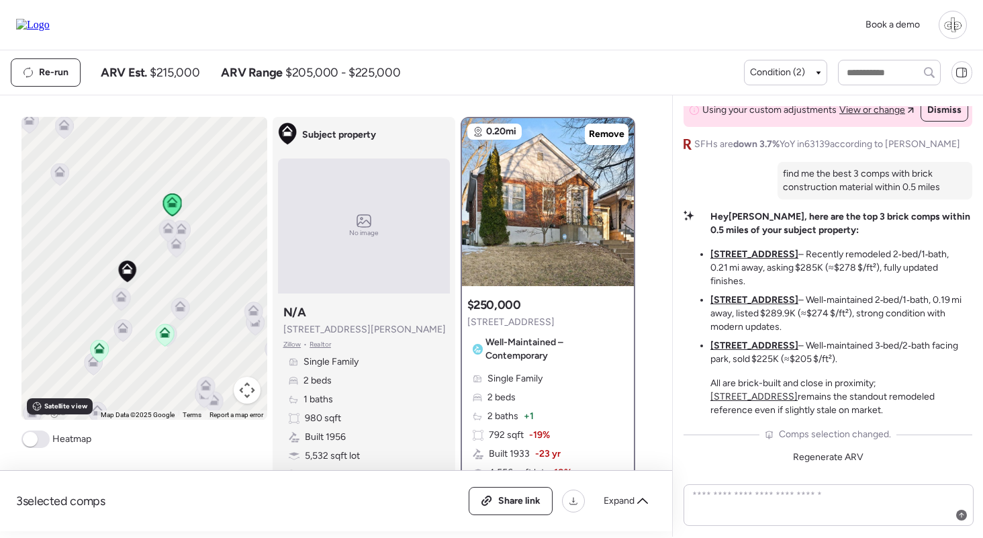
scroll to position [51, 0]
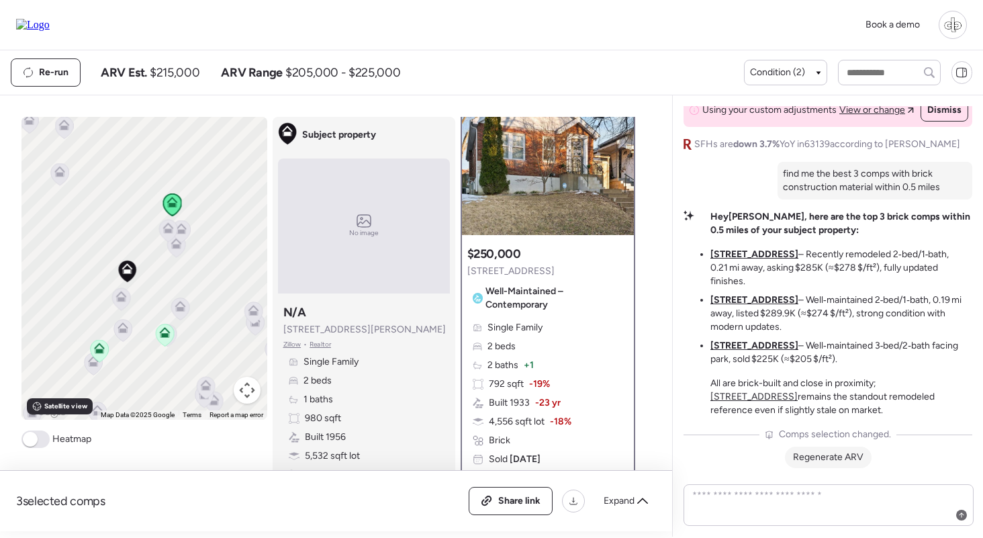
click at [832, 460] on span "Regenerate ARV" at bounding box center [828, 456] width 70 height 11
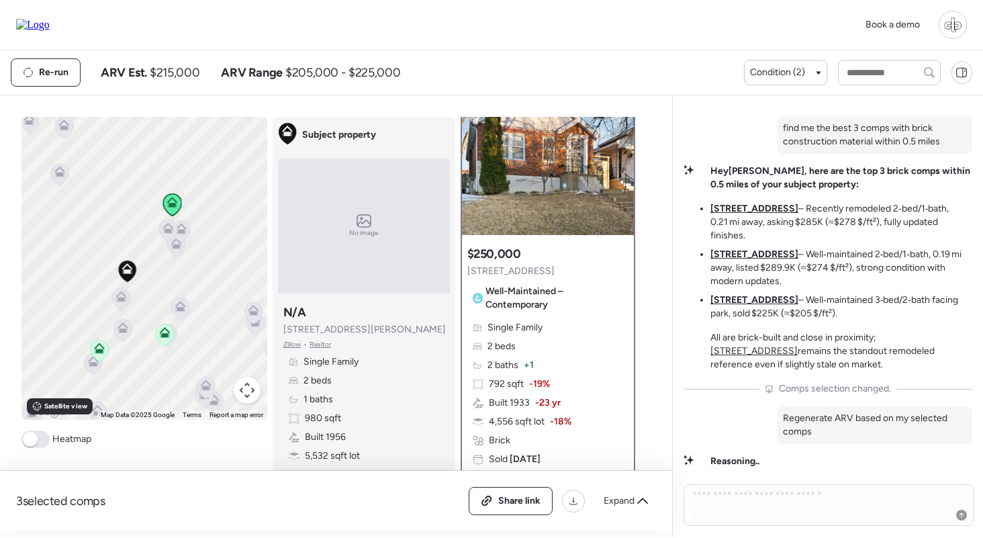
click at [250, 312] on icon at bounding box center [252, 313] width 9 height 4
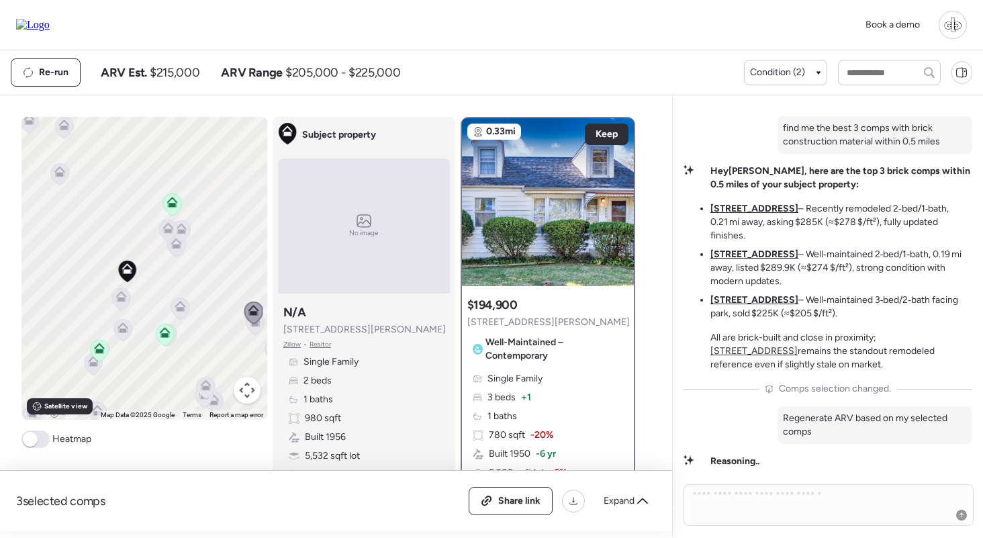
click at [182, 305] on icon at bounding box center [180, 306] width 11 height 11
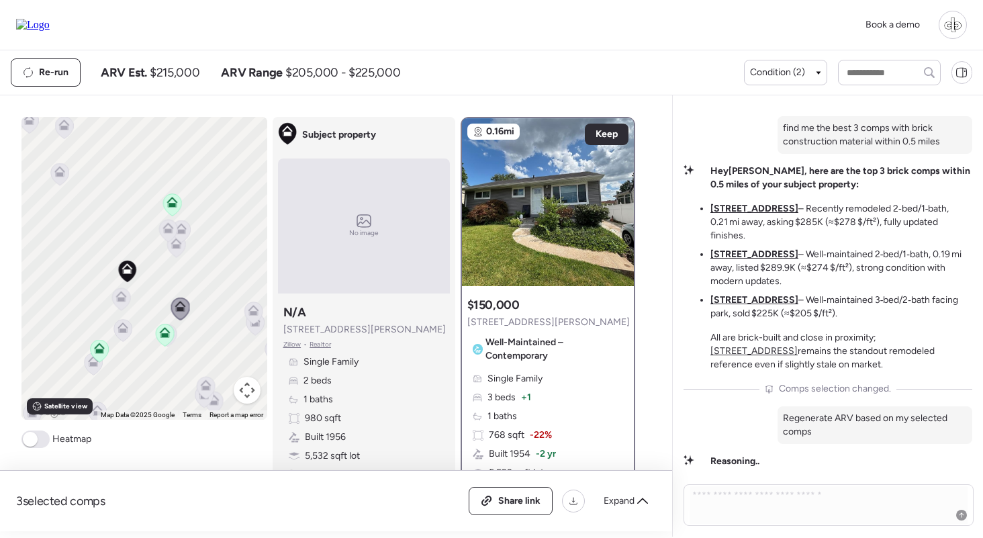
click at [119, 294] on icon at bounding box center [120, 294] width 10 height 6
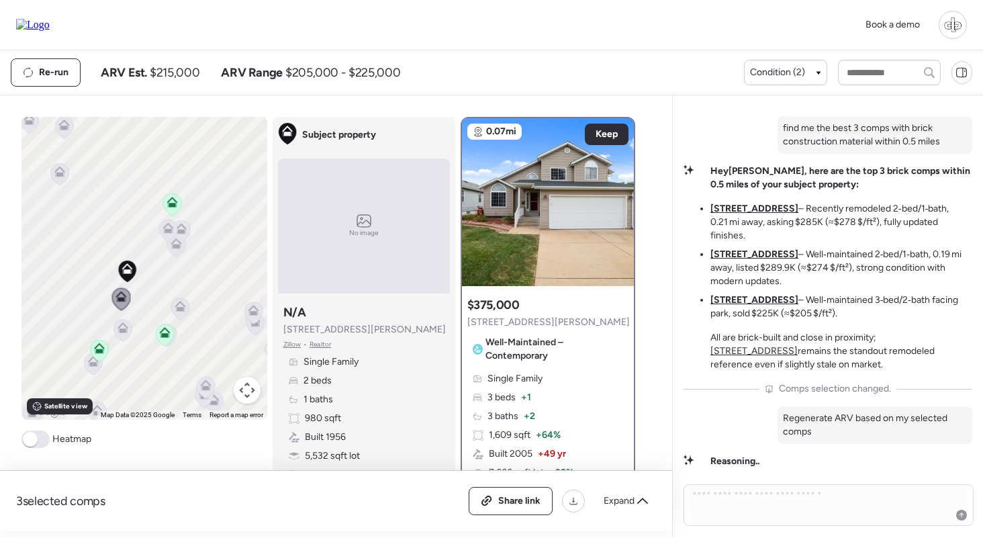
click at [179, 252] on icon at bounding box center [176, 246] width 18 height 22
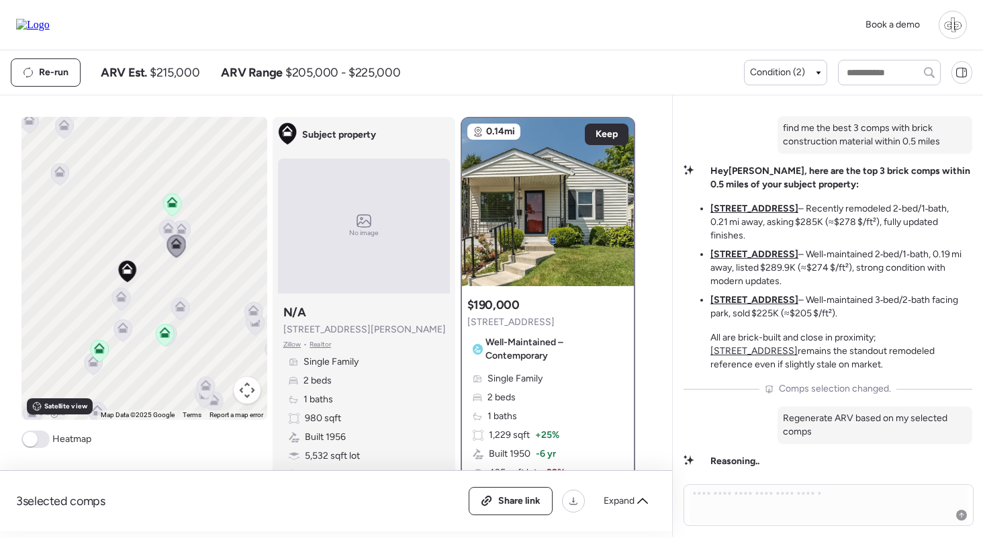
click at [162, 226] on icon at bounding box center [168, 230] width 18 height 22
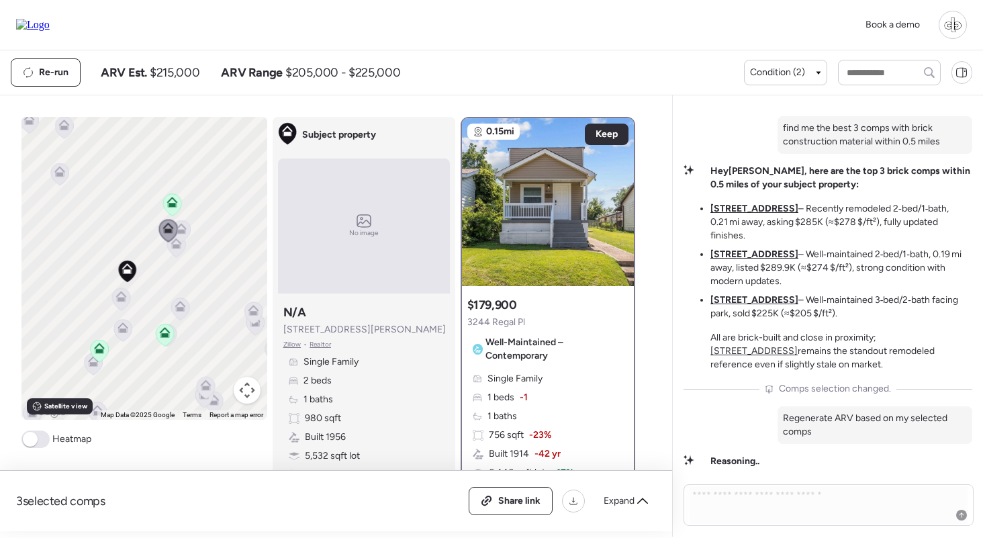
click at [195, 226] on div "To navigate, press the arrow keys. To activate drag with keyboard, press Alt + …" at bounding box center [144, 268] width 246 height 303
click at [183, 228] on icon at bounding box center [181, 226] width 10 height 6
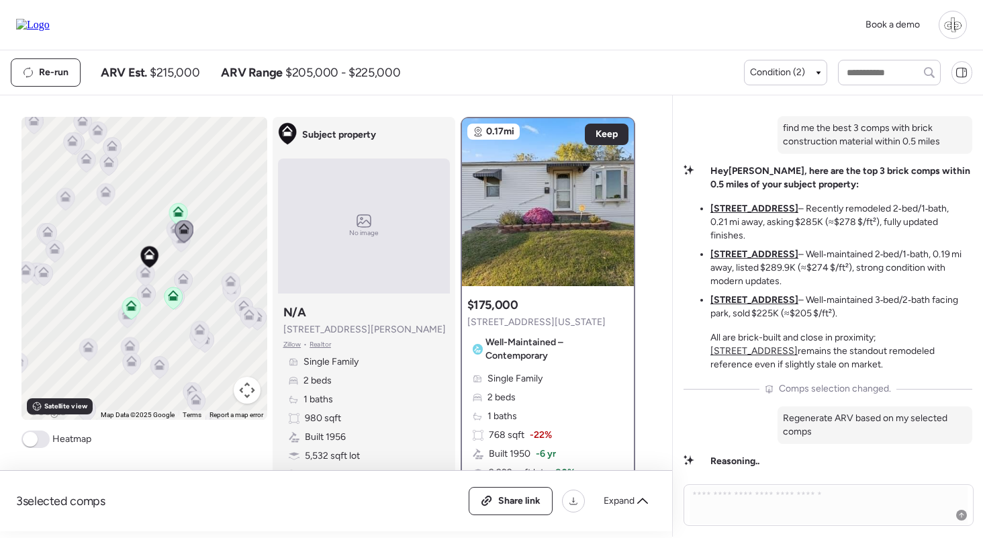
click at [126, 320] on div at bounding box center [130, 309] width 19 height 25
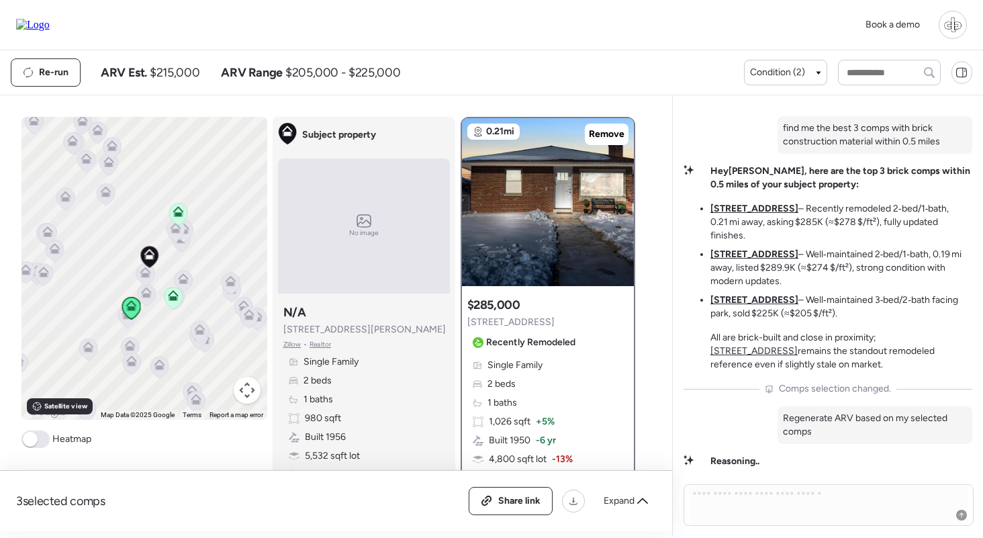
click at [88, 350] on icon at bounding box center [87, 349] width 9 height 4
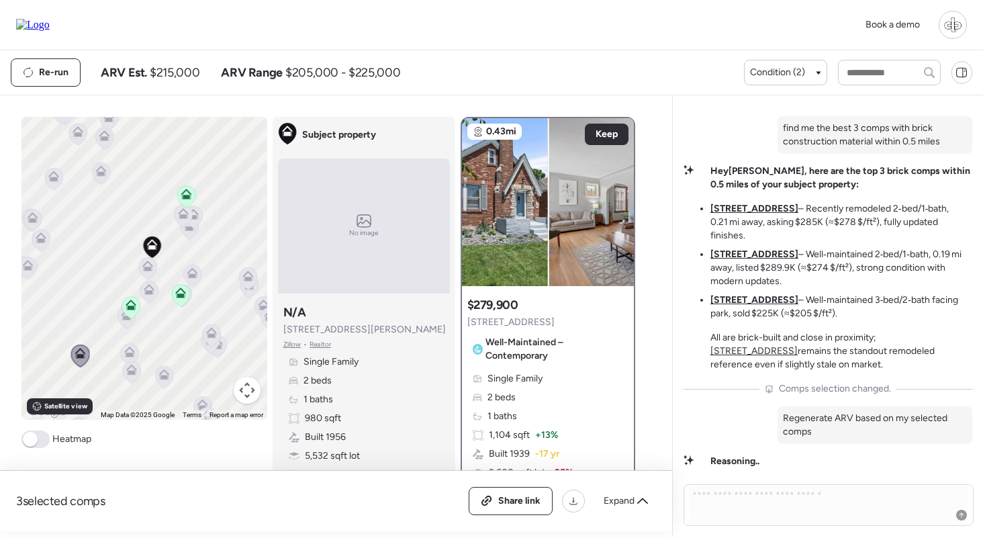
click at [121, 327] on icon at bounding box center [126, 317] width 19 height 23
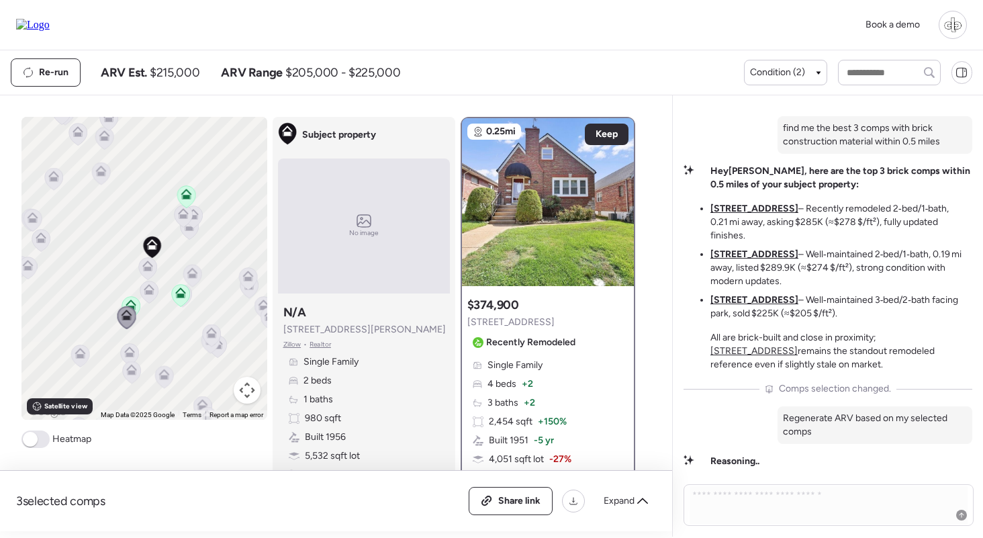
click at [132, 297] on icon at bounding box center [130, 307] width 18 height 22
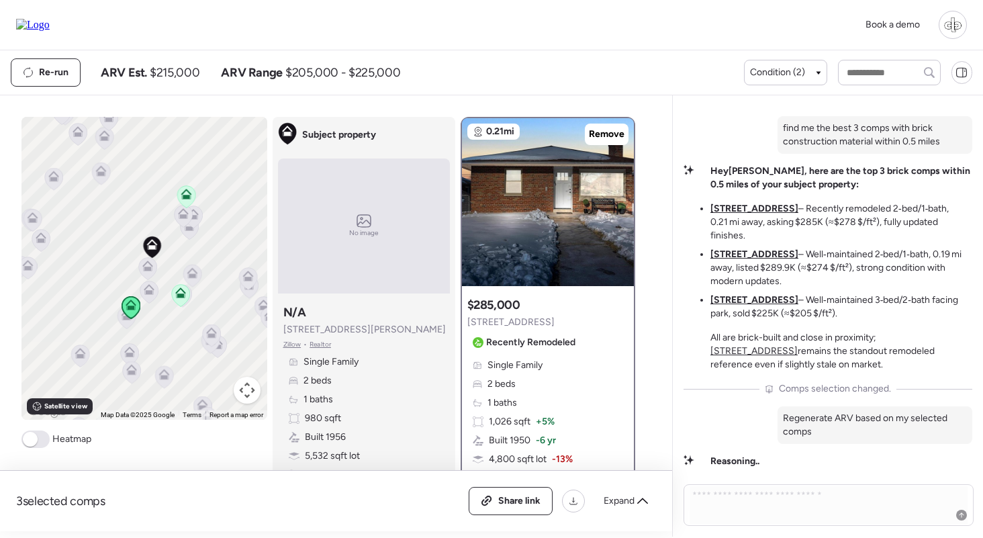
click at [184, 297] on icon at bounding box center [180, 292] width 11 height 11
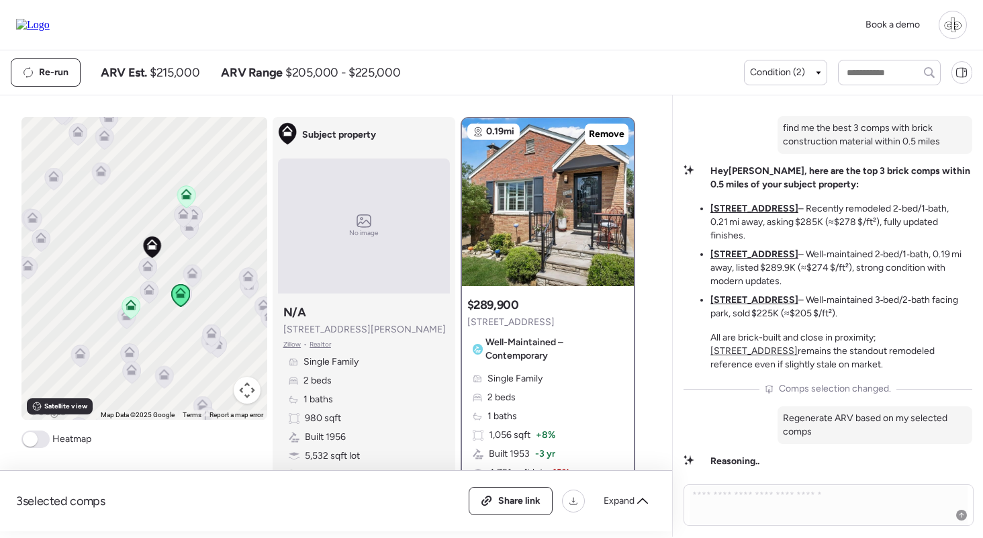
click at [189, 194] on icon at bounding box center [186, 194] width 11 height 11
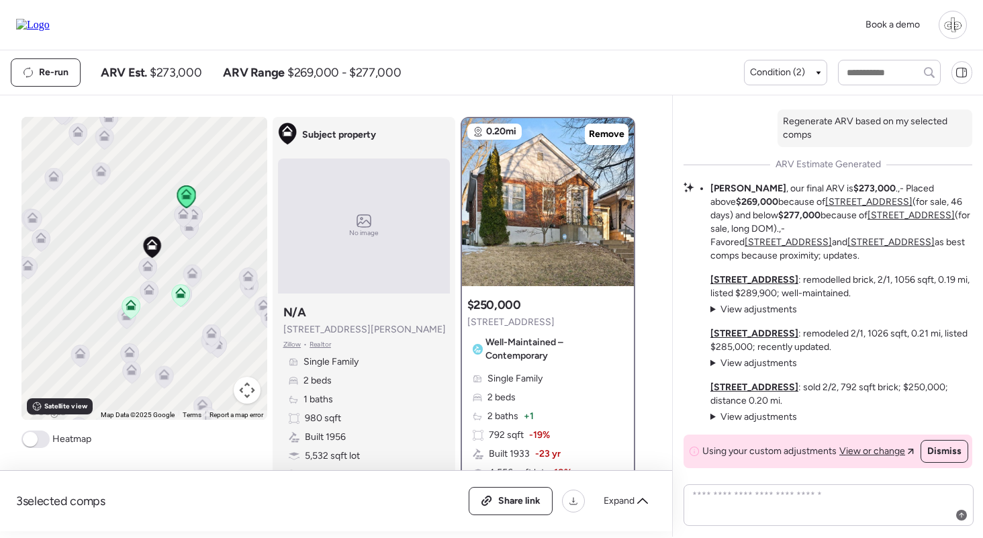
click at [743, 276] on u "5655 Potomac St" at bounding box center [754, 279] width 88 height 11
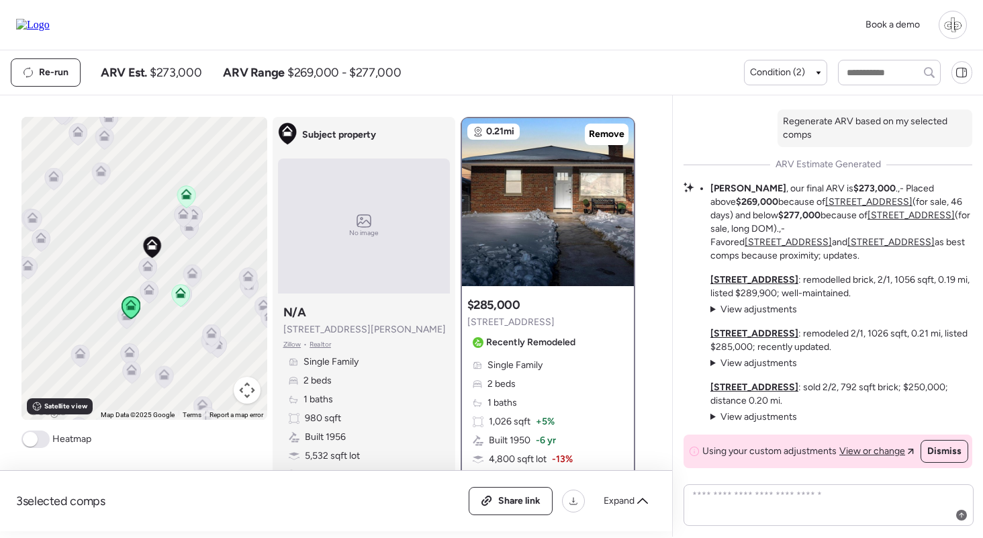
click at [741, 335] on u "5477 Marquette Ave" at bounding box center [754, 333] width 88 height 11
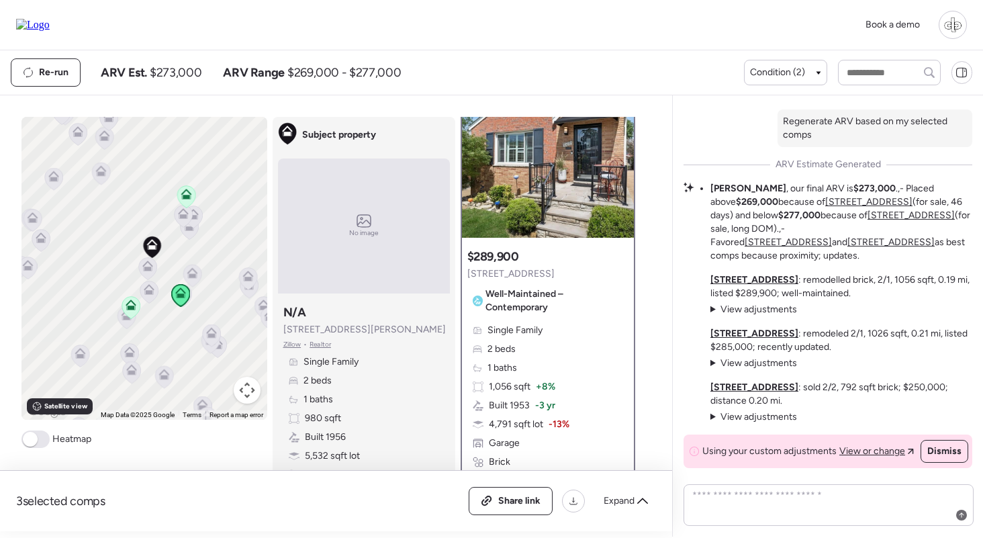
scroll to position [39, 0]
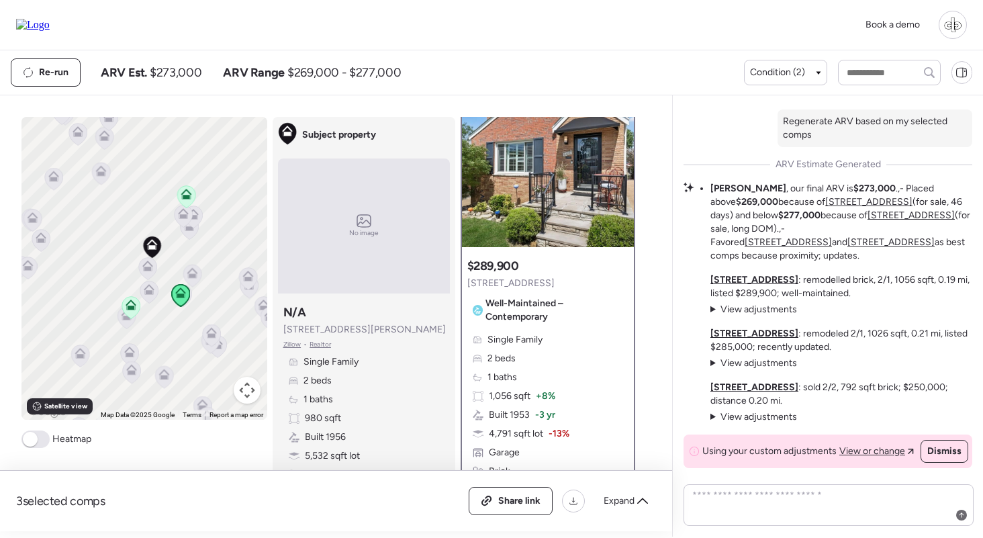
click at [554, 312] on span "Well-Maintained – Contemporary" at bounding box center [554, 310] width 138 height 27
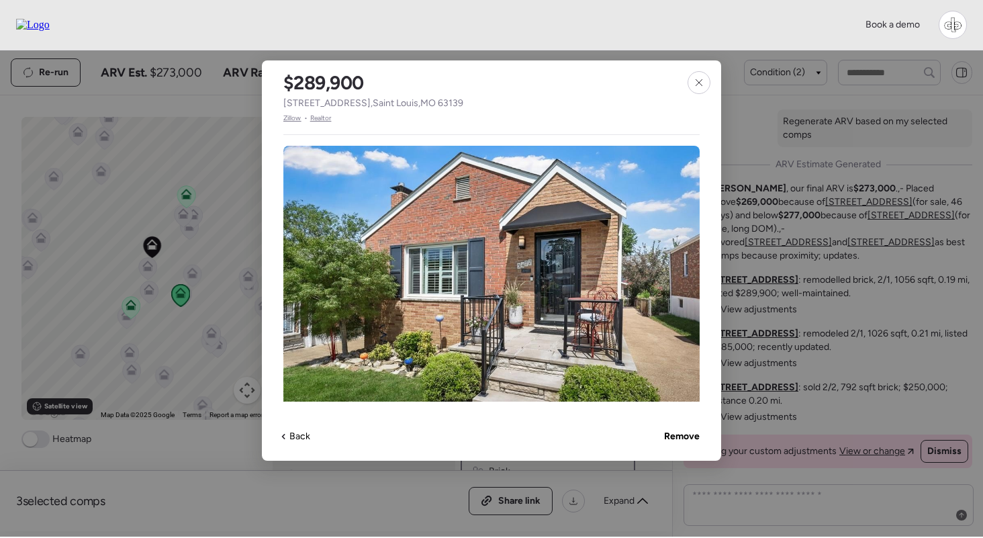
click at [289, 119] on span "Zillow" at bounding box center [292, 118] width 18 height 11
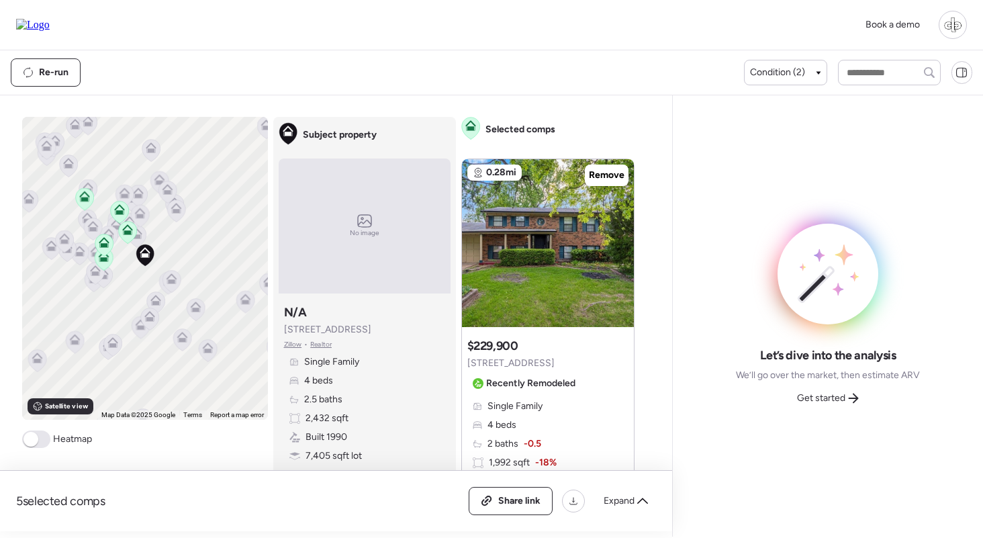
click at [836, 345] on div "Let’s dive into the analysis We’ll go over the market, then estimate ARV Get st…" at bounding box center [828, 316] width 184 height 185
click at [854, 399] on icon at bounding box center [853, 398] width 10 height 10
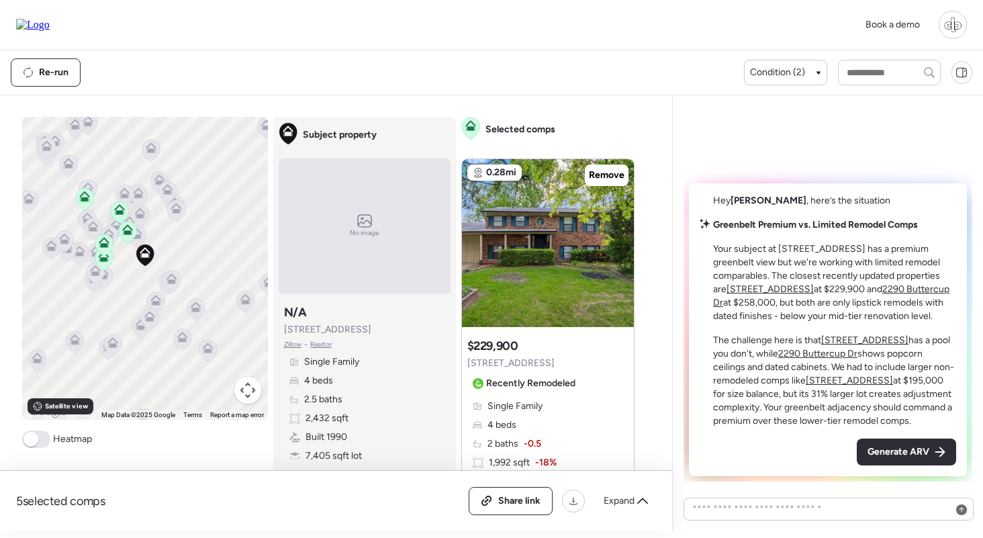
drag, startPoint x: 311, startPoint y: 330, endPoint x: 361, endPoint y: 330, distance: 50.3
click at [361, 330] on div "Subject property N/A 2546 Indiancup Dr Zillow • Realtor Single Family 4 beds 2.…" at bounding box center [365, 401] width 172 height 204
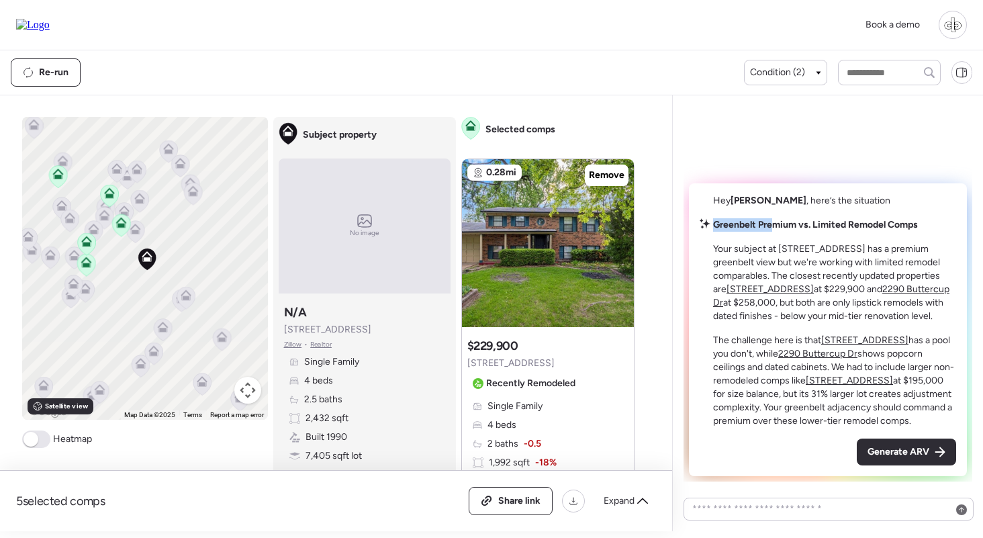
drag, startPoint x: 722, startPoint y: 226, endPoint x: 776, endPoint y: 226, distance: 54.4
click at [776, 226] on strong "Greenbelt Premium vs. Limited Remodel Comps" at bounding box center [815, 224] width 205 height 11
click at [57, 409] on span "Satellite view" at bounding box center [66, 406] width 43 height 11
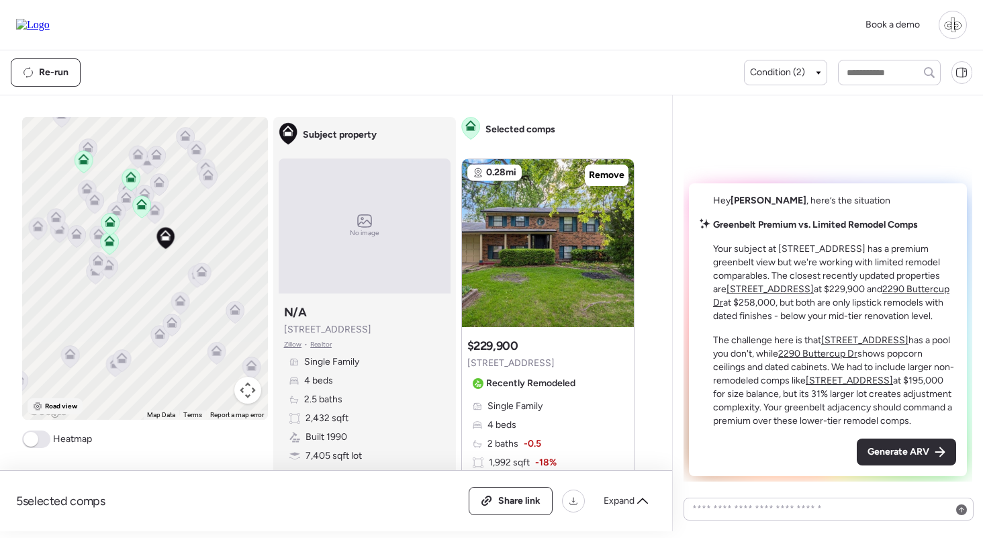
click at [34, 407] on icon at bounding box center [37, 405] width 9 height 9
drag, startPoint x: 807, startPoint y: 275, endPoint x: 869, endPoint y: 275, distance: 61.1
click at [869, 275] on p "Your subject at 2546 Indiancup Dr has a premium greenbelt view but we're workin…" at bounding box center [834, 282] width 243 height 81
drag, startPoint x: 871, startPoint y: 272, endPoint x: 904, endPoint y: 272, distance: 32.9
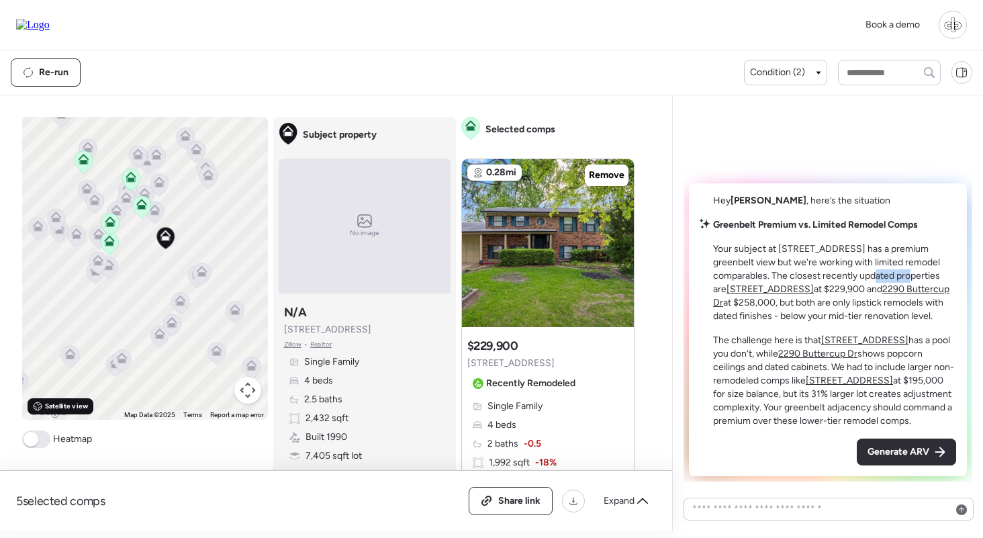
click at [904, 272] on p "Your subject at 2546 Indiancup Dr has a premium greenbelt view but we're workin…" at bounding box center [834, 282] width 243 height 81
click at [736, 289] on u "2145 Glenoro Dr" at bounding box center [769, 288] width 87 height 11
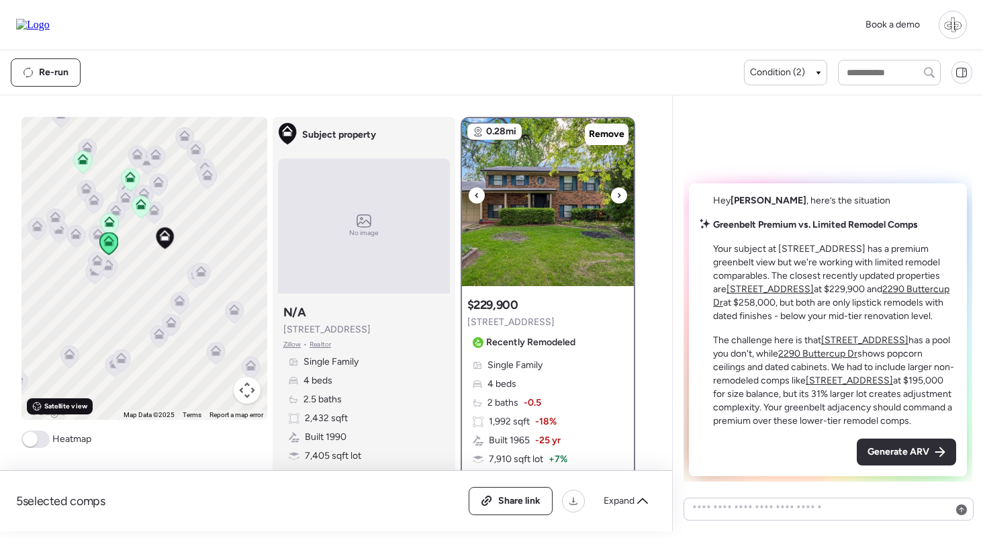
click at [566, 213] on img at bounding box center [548, 202] width 172 height 168
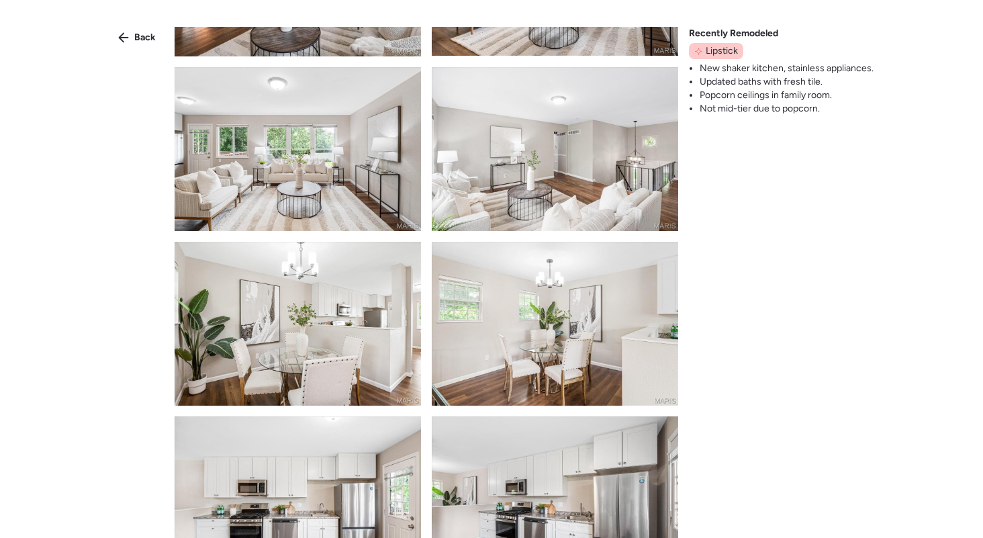
scroll to position [310, 0]
drag, startPoint x: 705, startPoint y: 48, endPoint x: 728, endPoint y: 48, distance: 23.5
click at [728, 48] on div "Lipstick" at bounding box center [716, 51] width 54 height 16
click at [728, 48] on span "Lipstick" at bounding box center [721, 50] width 32 height 13
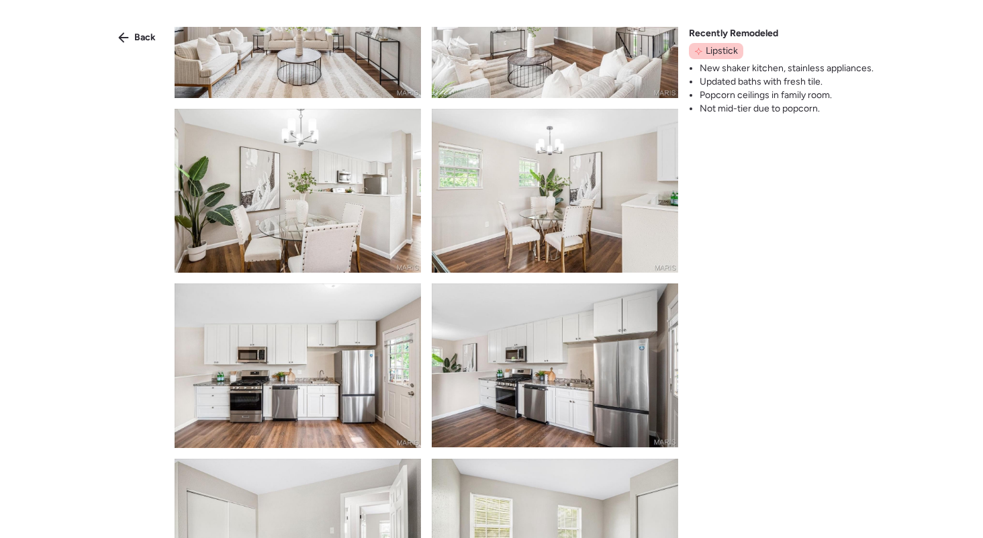
scroll to position [442, 0]
drag, startPoint x: 701, startPoint y: 94, endPoint x: 841, endPoint y: 103, distance: 140.5
click at [841, 103] on ul "New shaker kitchen, stainless appliances. Updated baths with fresh tile. Popcor…" at bounding box center [781, 89] width 185 height 54
click at [841, 103] on li "Not mid-tier due to popcorn." at bounding box center [786, 108] width 174 height 13
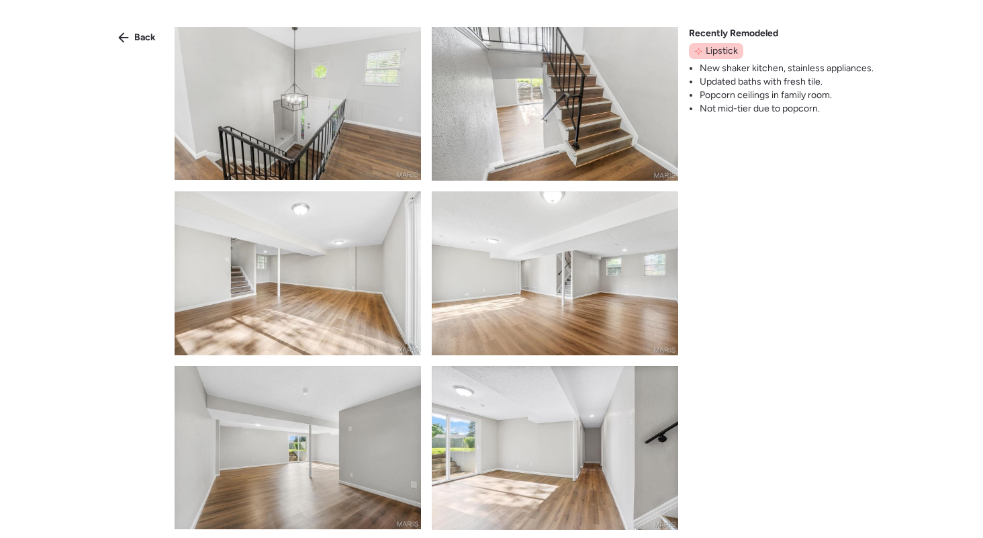
scroll to position [2307, 0]
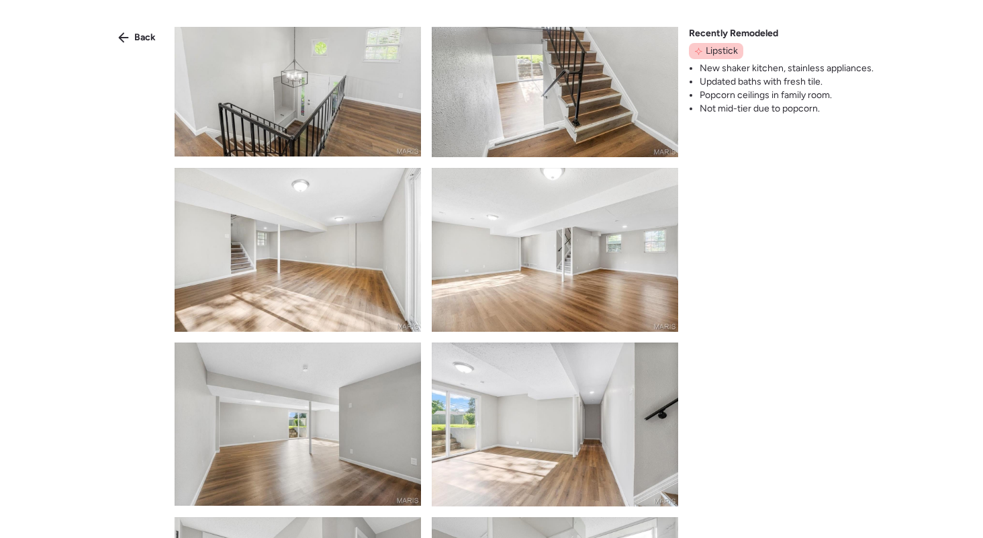
click at [327, 270] on img at bounding box center [298, 250] width 246 height 164
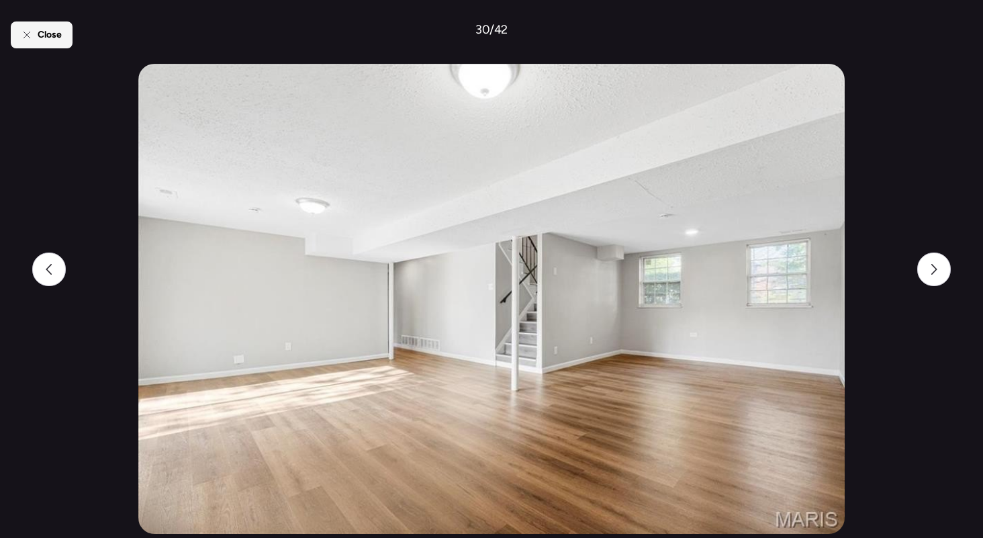
click at [26, 25] on div "Close" at bounding box center [42, 34] width 62 height 27
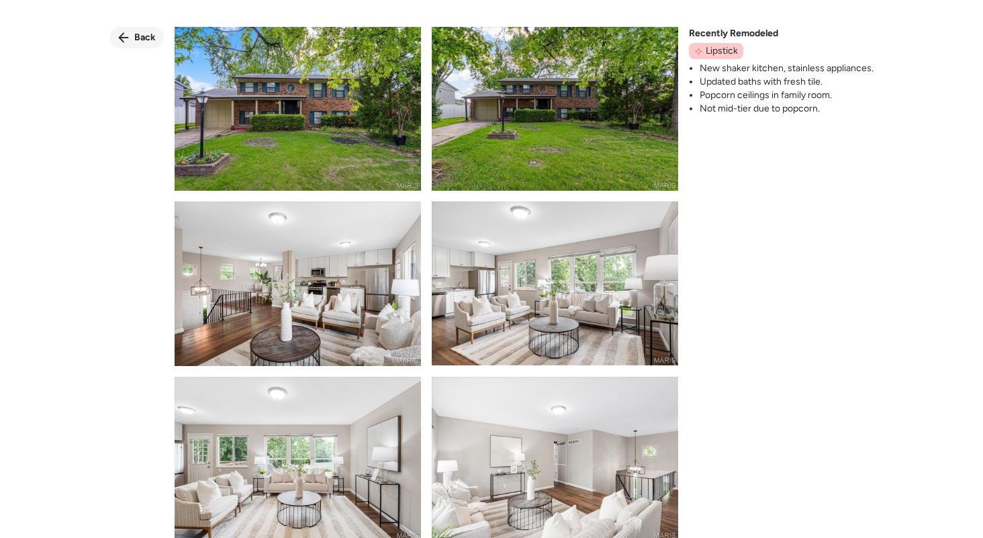
click at [146, 43] on span "Back" at bounding box center [144, 37] width 21 height 13
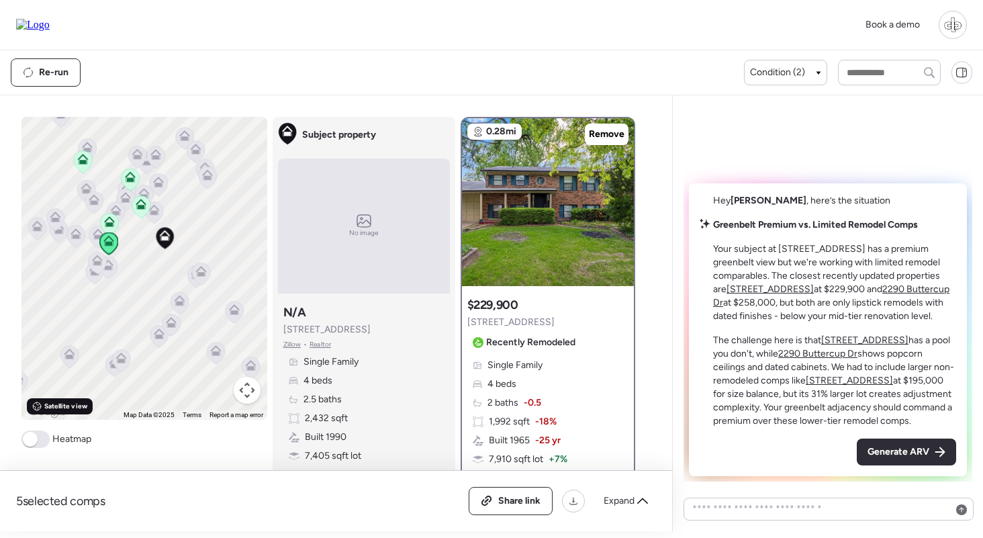
drag, startPoint x: 305, startPoint y: 330, endPoint x: 366, endPoint y: 329, distance: 61.1
click at [366, 329] on div "Subject property N/A 2546 Indiancup Dr Zillow • Realtor Single Family 4 beds 2.…" at bounding box center [364, 401] width 172 height 204
drag, startPoint x: 715, startPoint y: 225, endPoint x: 793, endPoint y: 226, distance: 78.5
click at [793, 226] on strong "Greenbelt Premium vs. Limited Remodel Comps" at bounding box center [815, 224] width 205 height 11
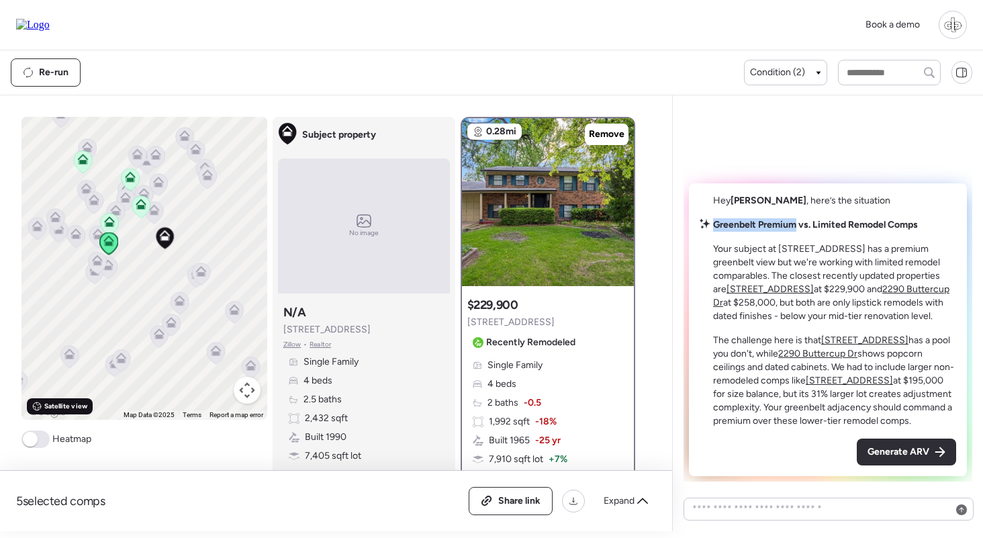
click at [793, 226] on strong "Greenbelt Premium vs. Limited Remodel Comps" at bounding box center [815, 224] width 205 height 11
drag, startPoint x: 731, startPoint y: 250, endPoint x: 819, endPoint y: 250, distance: 87.9
click at [819, 250] on p "Your subject at 2546 Indiancup Dr has a premium greenbelt view but we're workin…" at bounding box center [834, 282] width 243 height 81
drag, startPoint x: 715, startPoint y: 262, endPoint x: 820, endPoint y: 266, distance: 104.8
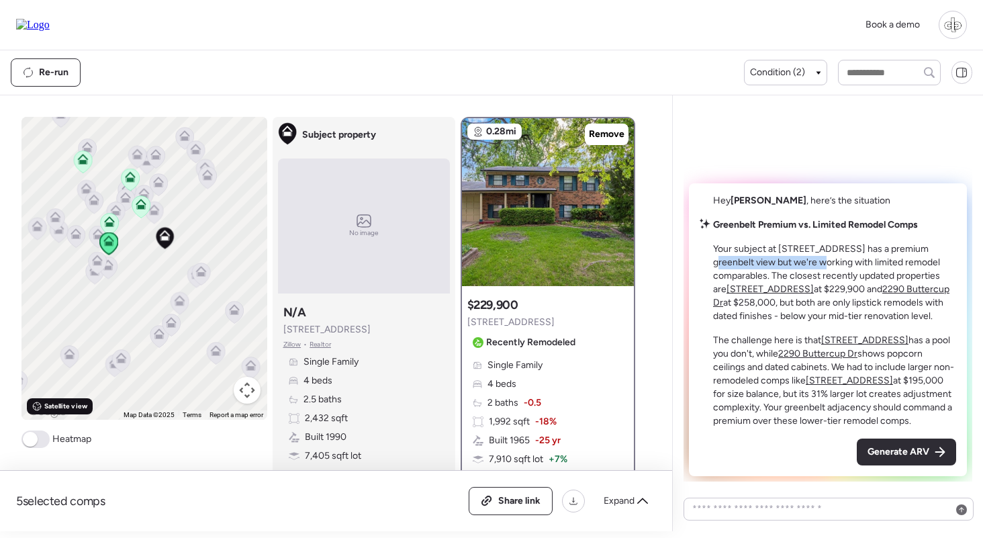
click at [820, 266] on p "Your subject at 2546 Indiancup Dr has a premium greenbelt view but we're workin…" at bounding box center [834, 282] width 243 height 81
click at [71, 412] on div "Satellite view" at bounding box center [60, 406] width 66 height 16
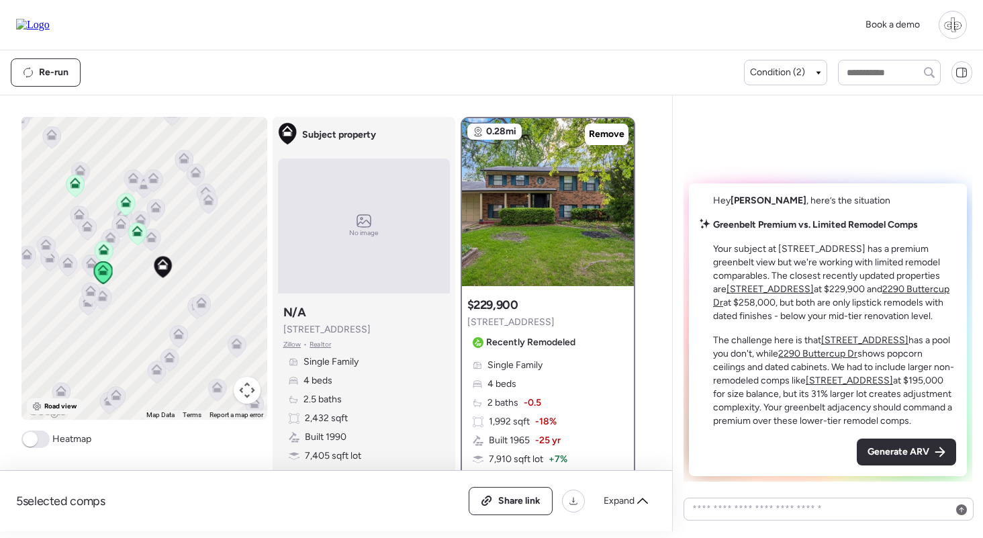
click at [43, 413] on div "Road view" at bounding box center [55, 406] width 56 height 16
click at [750, 289] on u "2145 Glenoro Dr" at bounding box center [769, 288] width 87 height 11
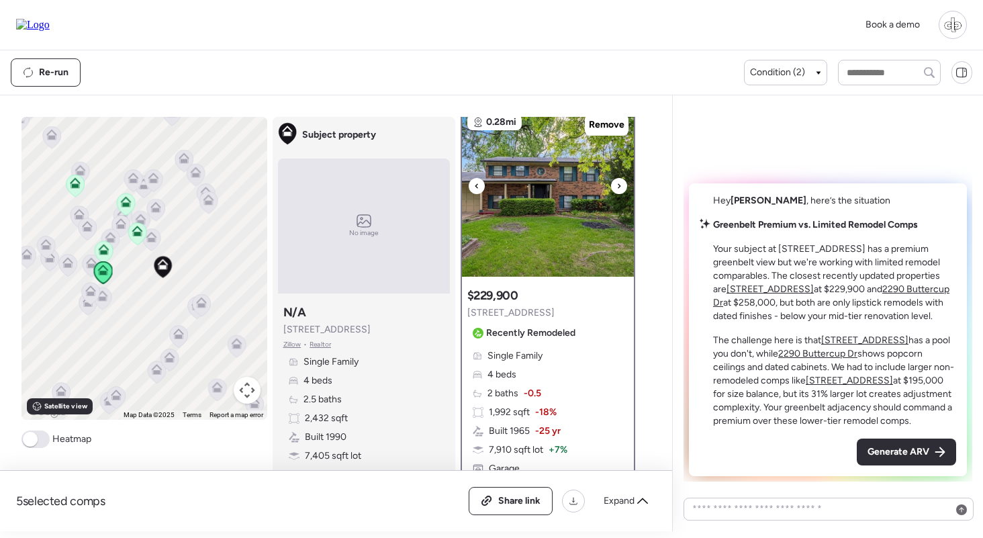
click at [527, 203] on img at bounding box center [548, 193] width 172 height 168
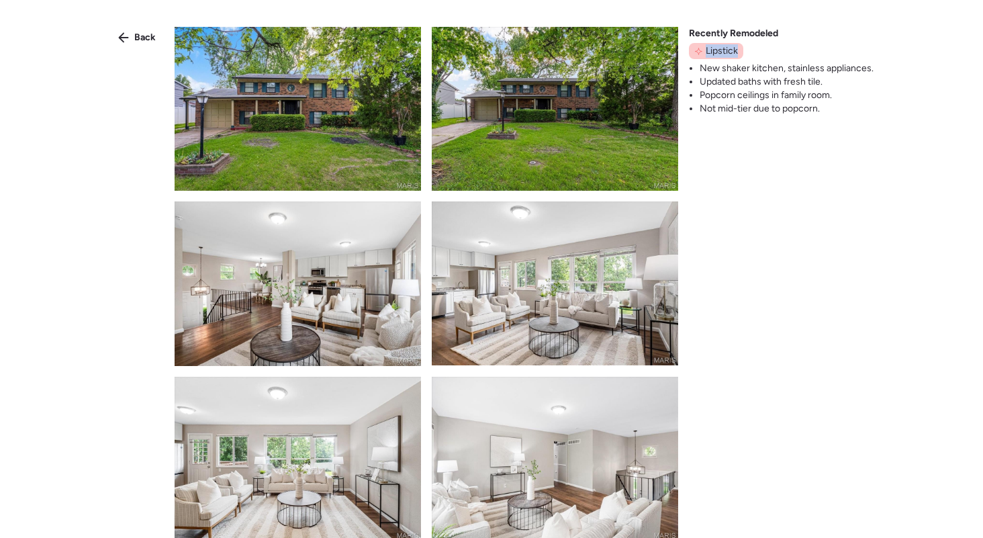
drag, startPoint x: 707, startPoint y: 50, endPoint x: 747, endPoint y: 51, distance: 39.6
click at [748, 51] on div "Recently Remodeled Lipstick New shaker kitchen, stainless appliances. Updated b…" at bounding box center [781, 71] width 185 height 89
click at [747, 51] on div "Recently Remodeled Lipstick New shaker kitchen, stainless appliances. Updated b…" at bounding box center [781, 71] width 185 height 89
drag, startPoint x: 703, startPoint y: 108, endPoint x: 793, endPoint y: 109, distance: 89.9
click at [792, 109] on li "Not mid-tier due to popcorn." at bounding box center [786, 108] width 174 height 13
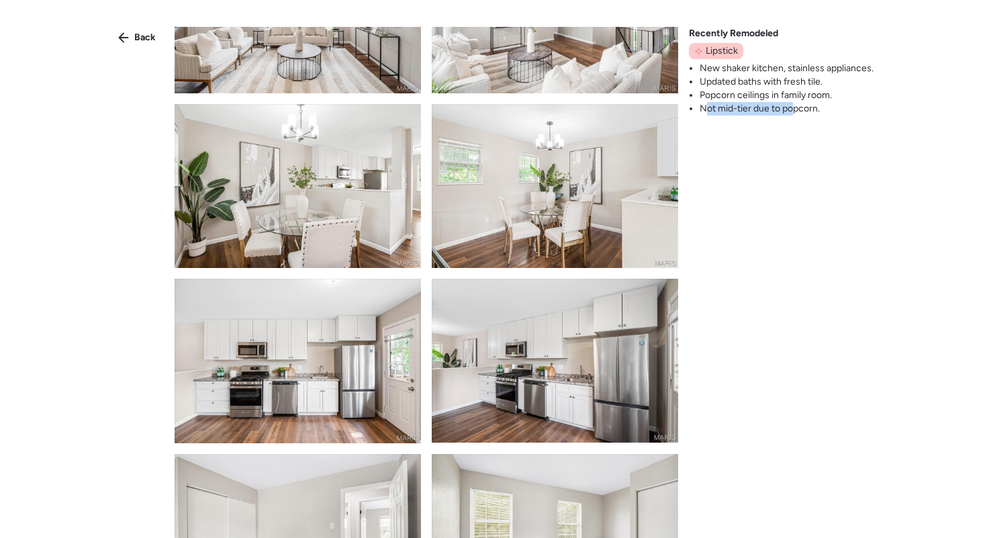
scroll to position [476, 0]
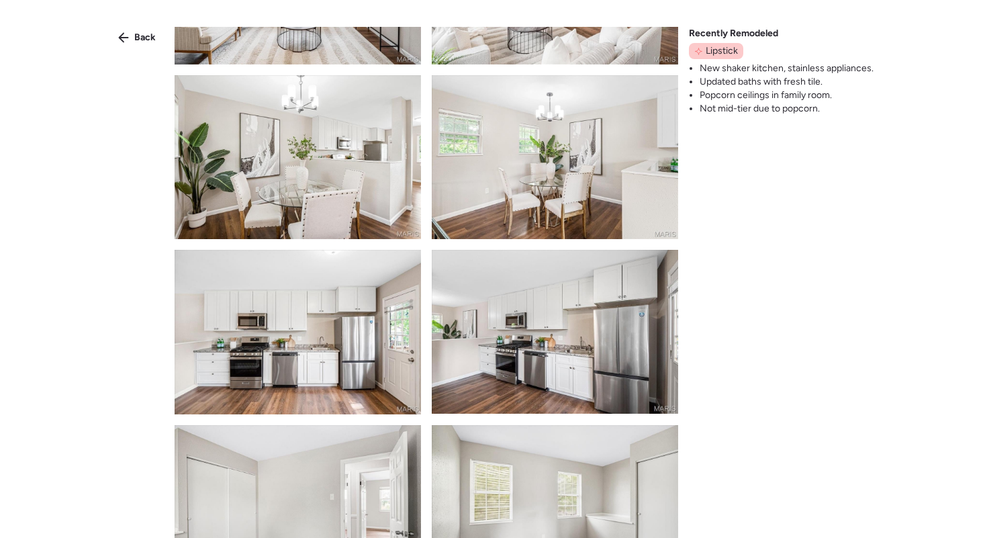
click at [715, 191] on div "Back Recently Remodeled Lipstick New shaker kitchen, stainless appliances. Upda…" at bounding box center [491, 293] width 983 height 586
drag, startPoint x: 711, startPoint y: 106, endPoint x: 808, endPoint y: 107, distance: 97.3
click at [808, 107] on li "Not mid-tier due to popcorn." at bounding box center [786, 108] width 174 height 13
drag, startPoint x: 715, startPoint y: 94, endPoint x: 766, endPoint y: 94, distance: 51.7
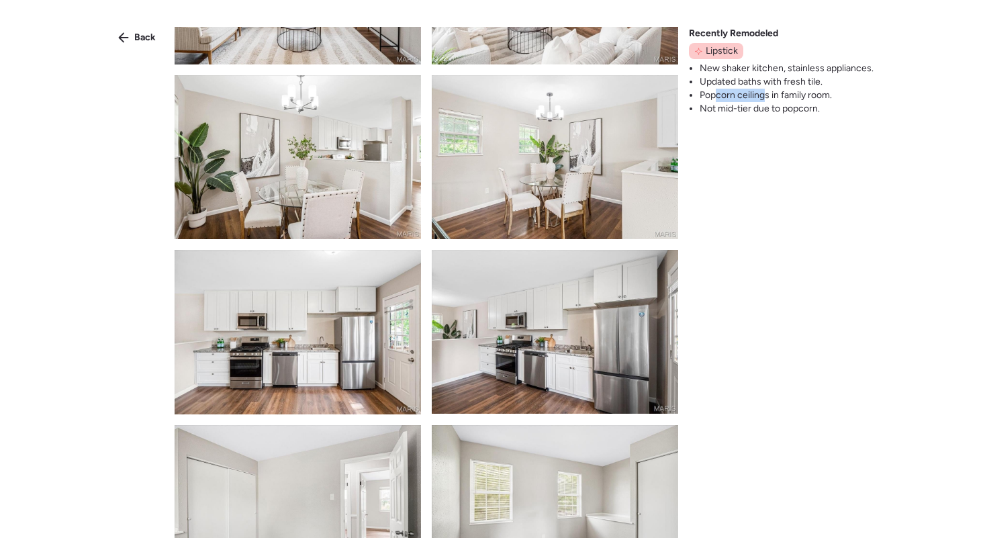
click at [766, 94] on li "Popcorn ceilings in family room." at bounding box center [786, 95] width 174 height 13
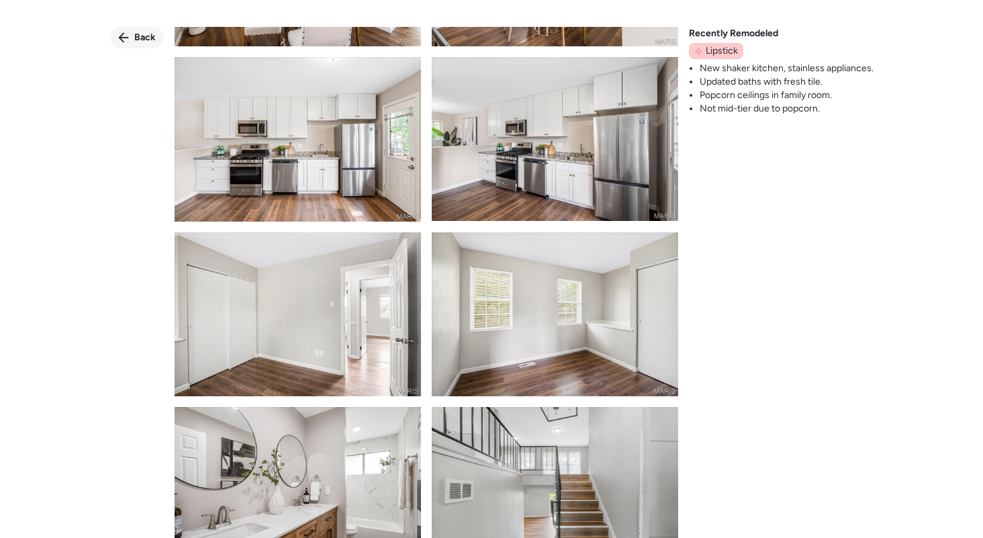
click at [132, 45] on div "Back" at bounding box center [137, 37] width 54 height 21
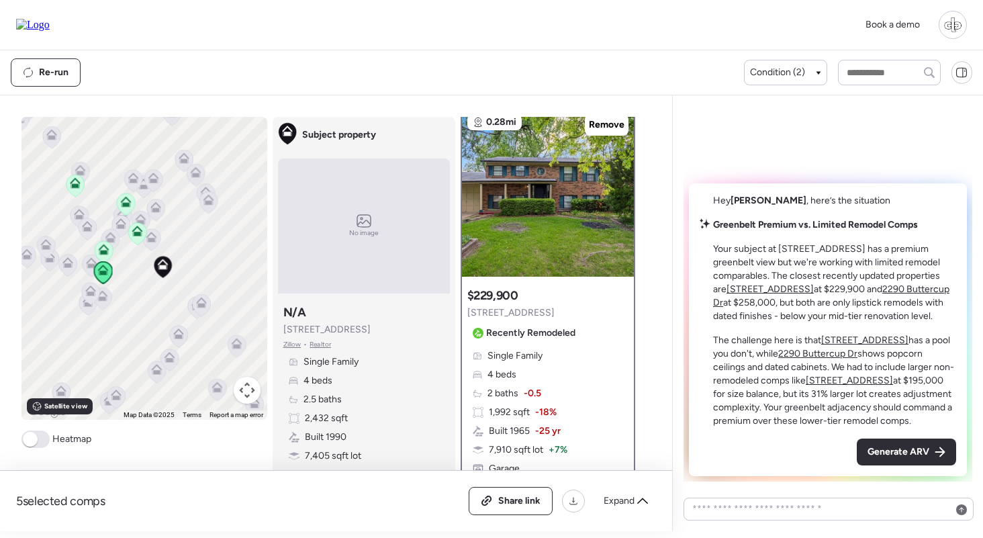
click at [897, 291] on u "2290 Buttercup Dr" at bounding box center [831, 295] width 236 height 25
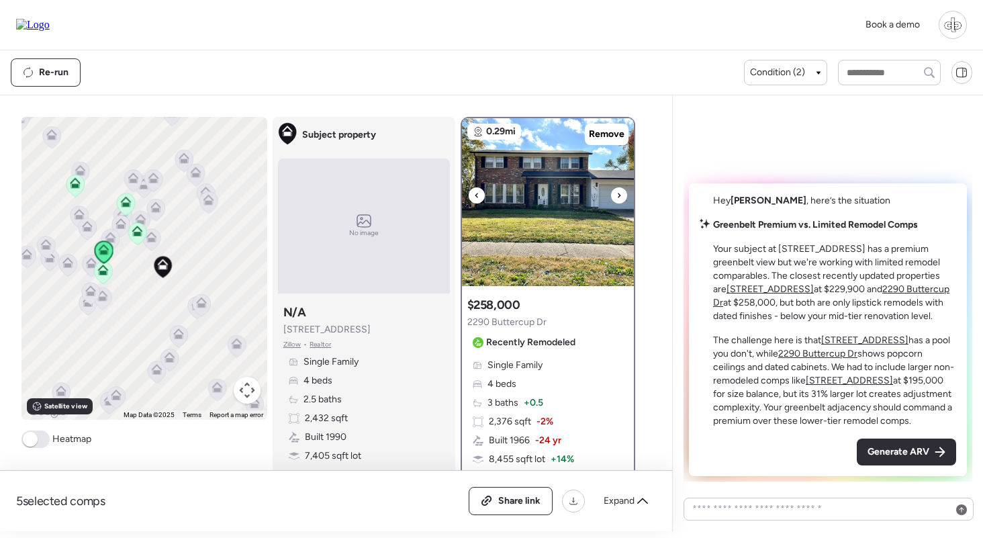
scroll to position [0, 0]
click at [560, 234] on img at bounding box center [548, 202] width 172 height 168
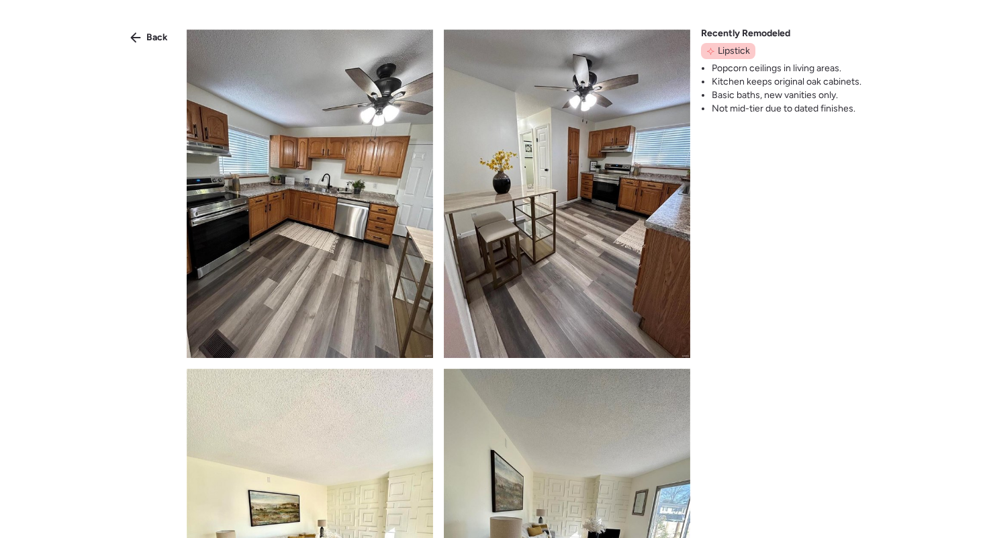
scroll to position [1934, 0]
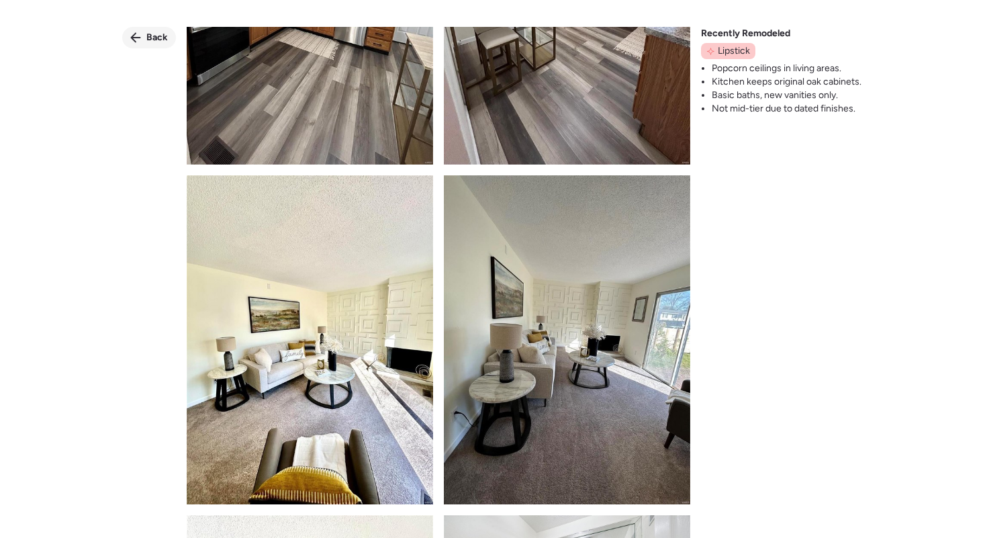
click at [148, 29] on div "Back" at bounding box center [149, 37] width 54 height 21
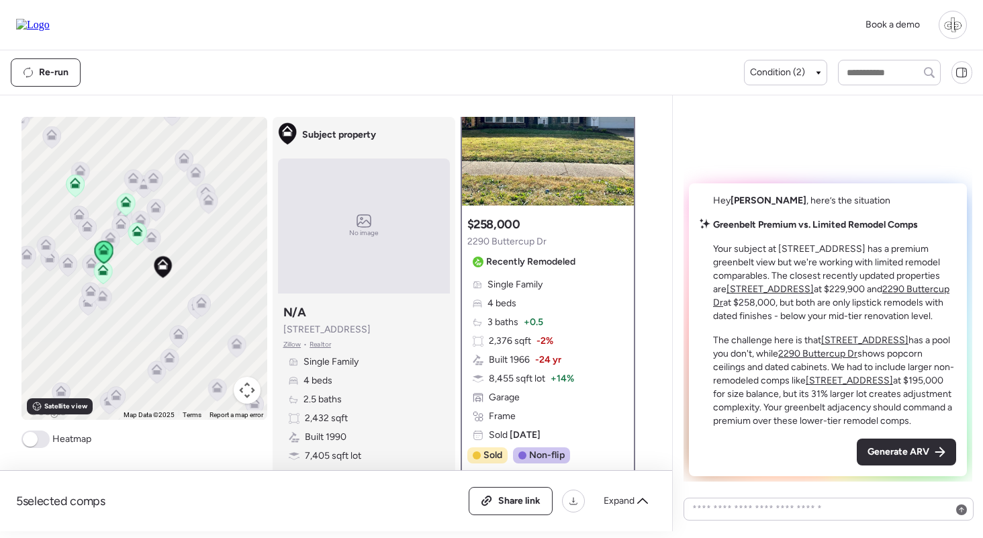
scroll to position [19, 0]
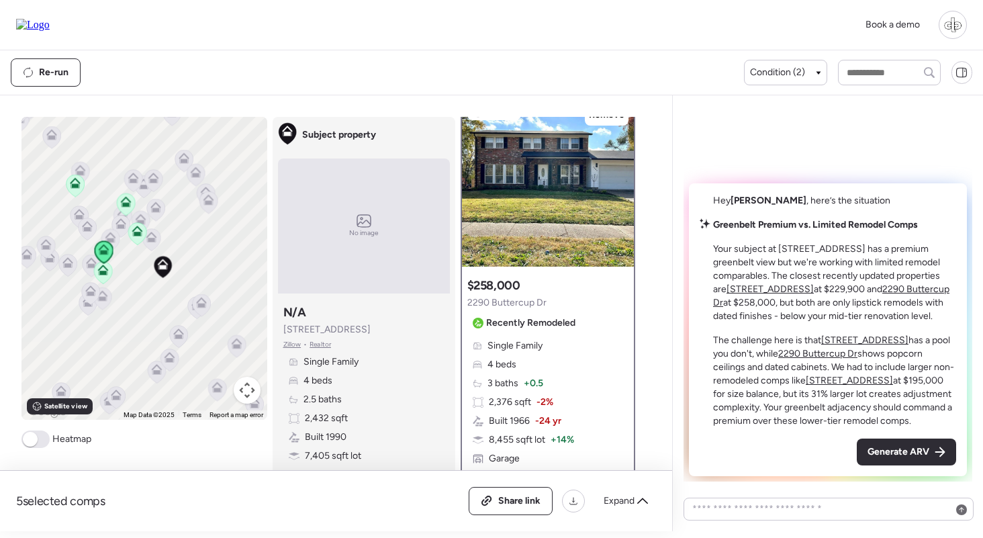
click at [746, 293] on u "2145 Glenoro Dr" at bounding box center [769, 288] width 87 height 11
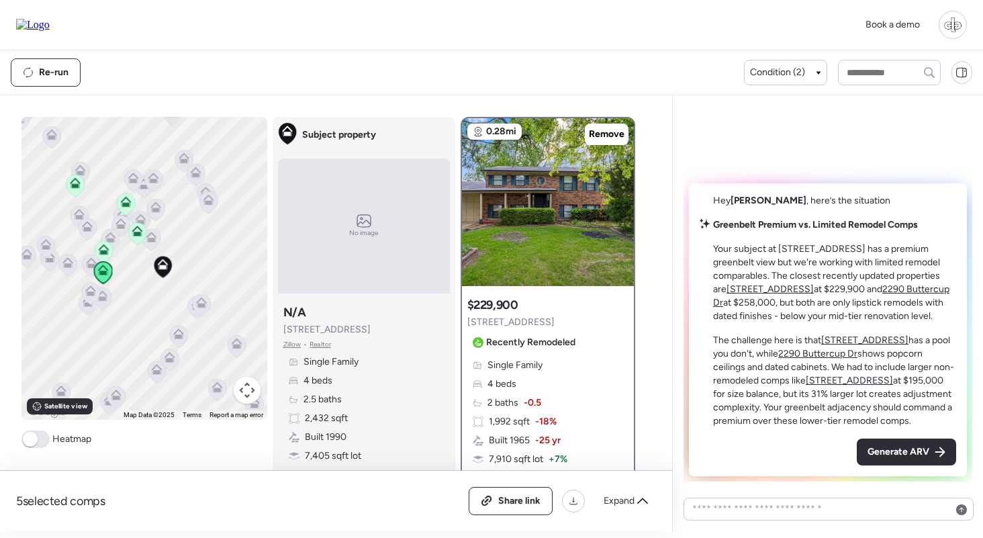
scroll to position [36, 0]
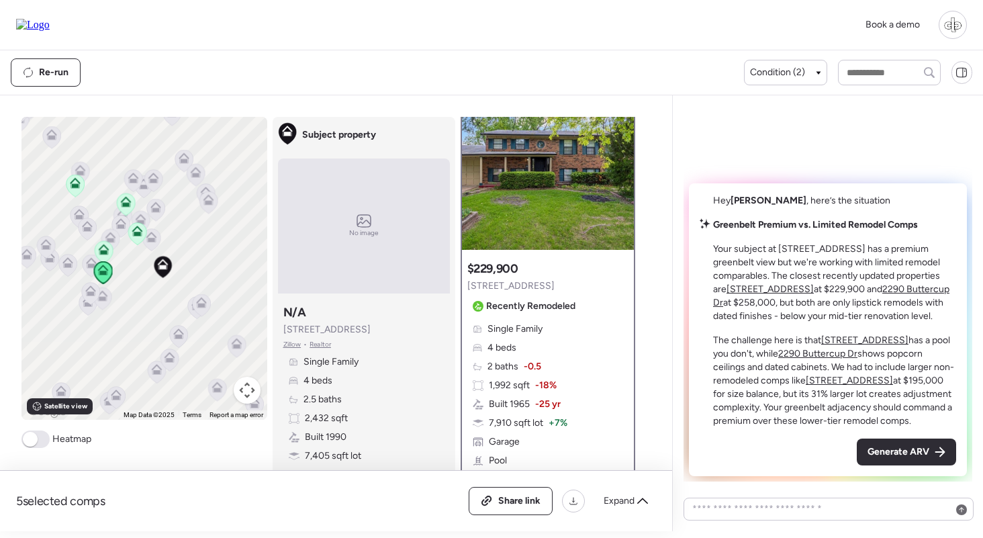
click at [77, 191] on icon at bounding box center [75, 186] width 18 height 22
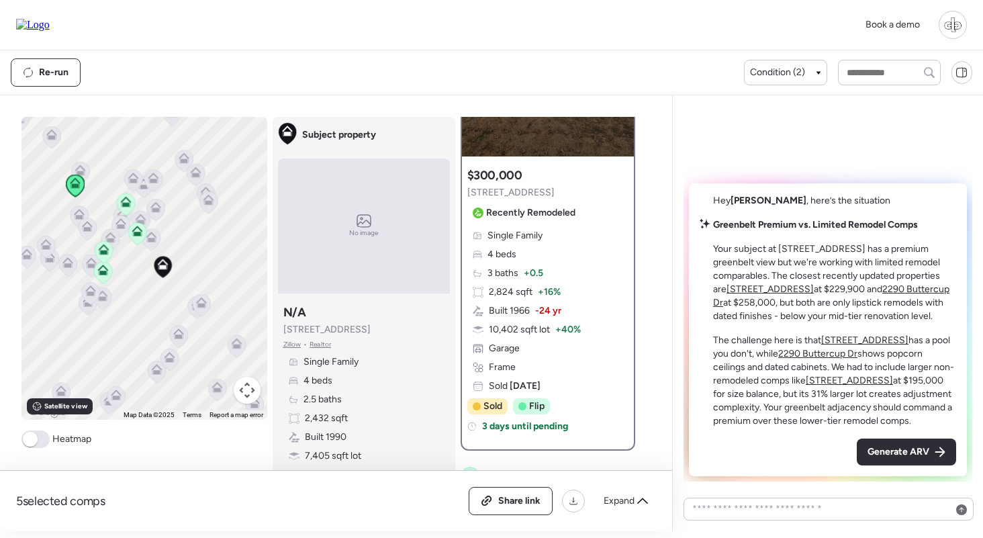
scroll to position [52, 0]
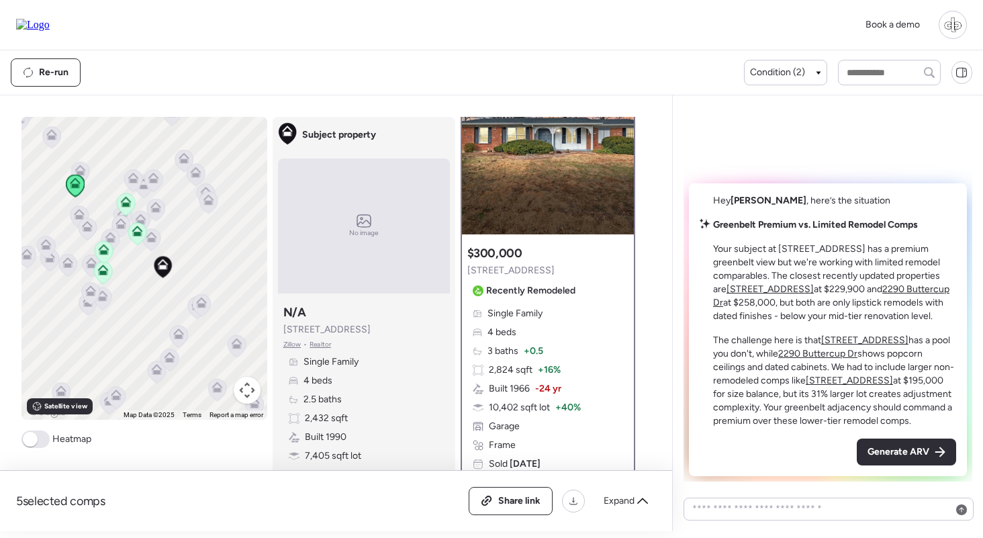
click at [96, 254] on icon at bounding box center [104, 252] width 18 height 22
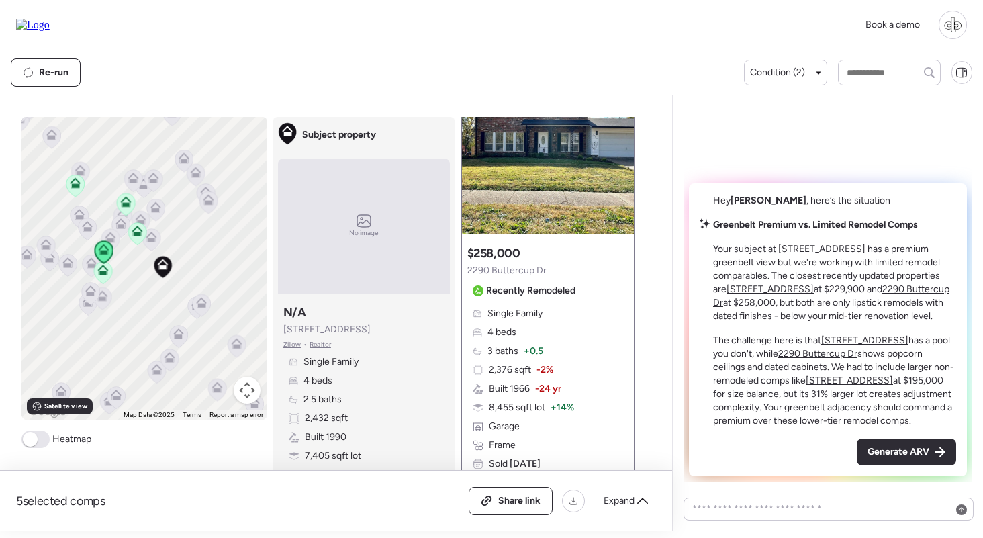
scroll to position [0, 0]
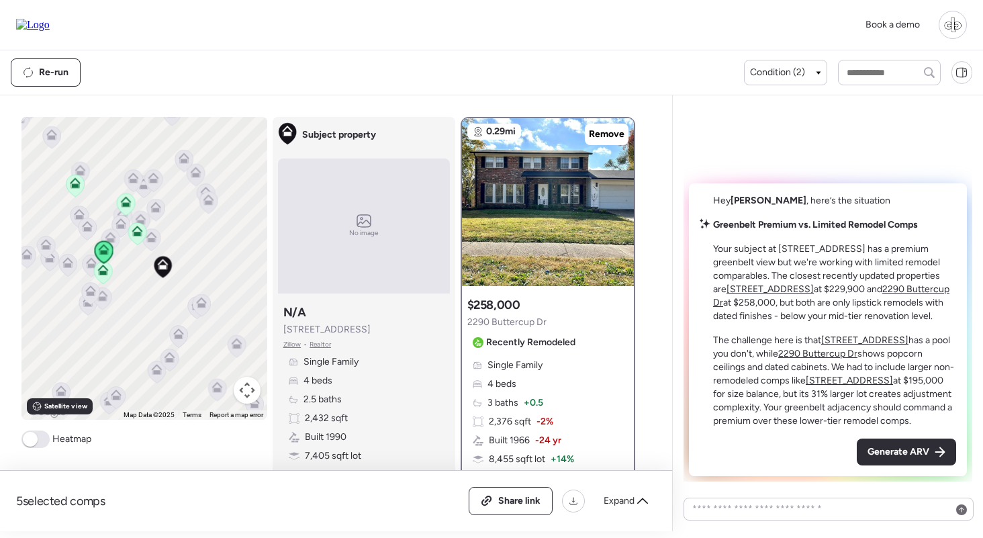
click at [104, 273] on icon at bounding box center [102, 272] width 9 height 4
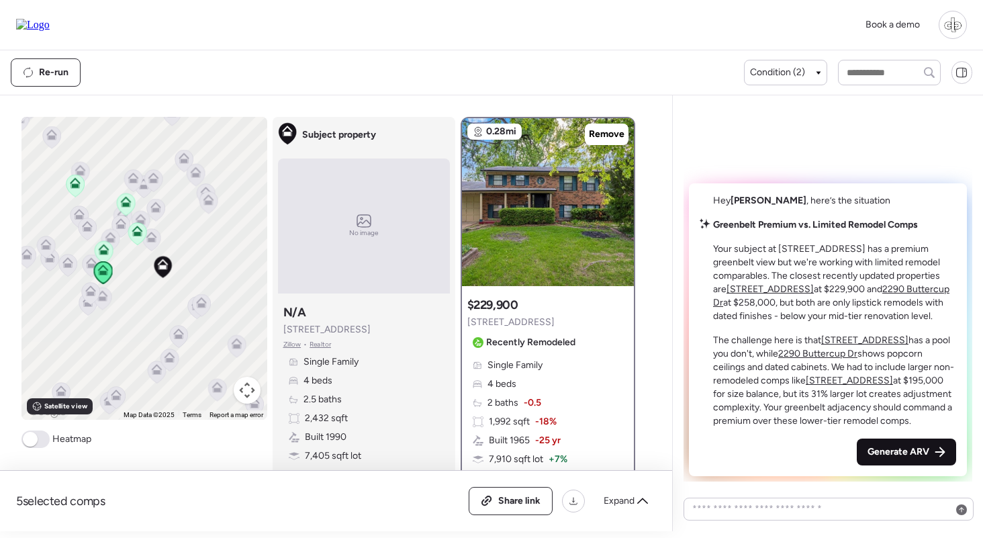
click at [903, 446] on span "Generate ARV" at bounding box center [898, 451] width 62 height 13
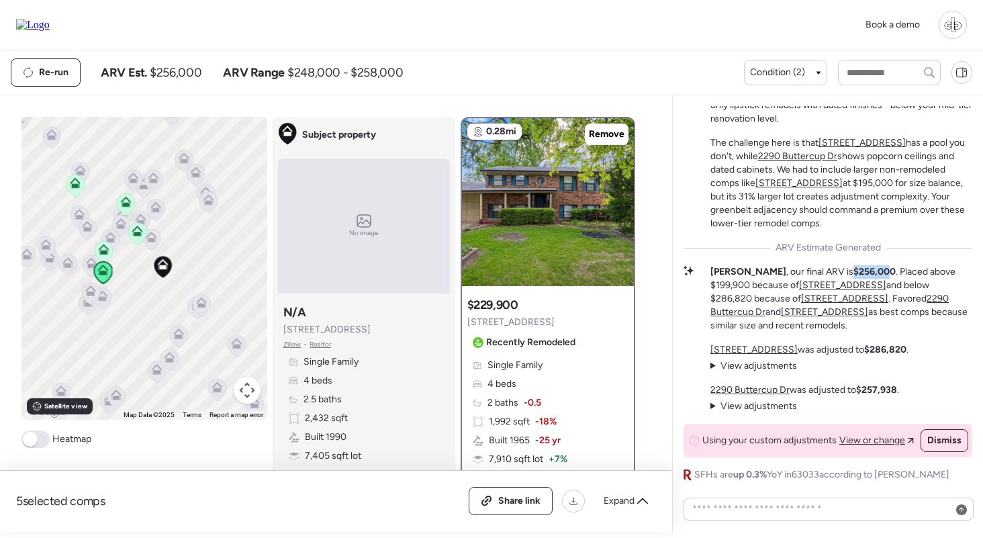
drag, startPoint x: 800, startPoint y: 268, endPoint x: 837, endPoint y: 268, distance: 36.9
click at [838, 268] on p "Liam , our final ARV is $256,000 . Placed above $199,900 because of 2445 Indian…" at bounding box center [841, 298] width 262 height 67
click at [853, 268] on strong "$256,000" at bounding box center [874, 271] width 42 height 11
click at [752, 411] on span "View adjustments" at bounding box center [758, 405] width 77 height 11
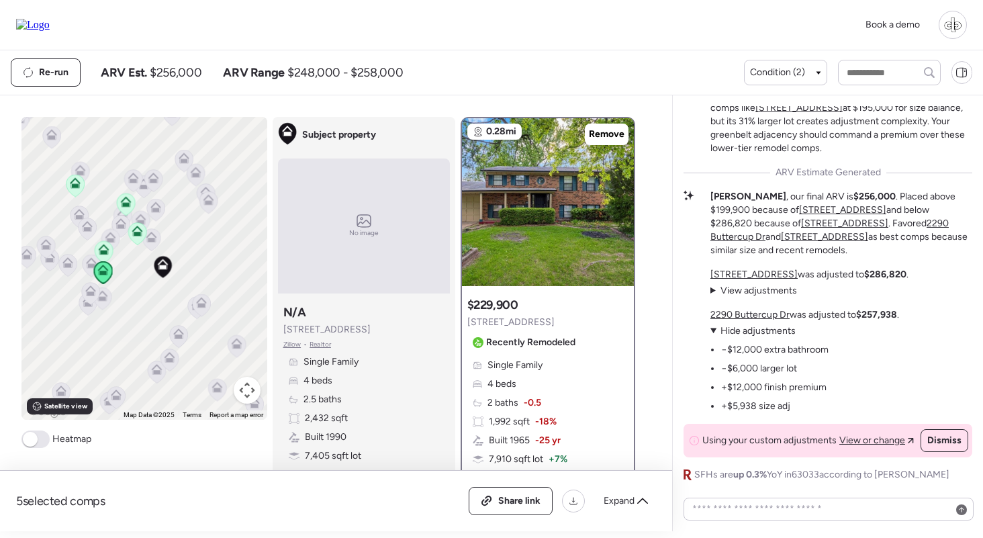
click at [757, 316] on u "2290 Buttercup Dr" at bounding box center [749, 314] width 79 height 11
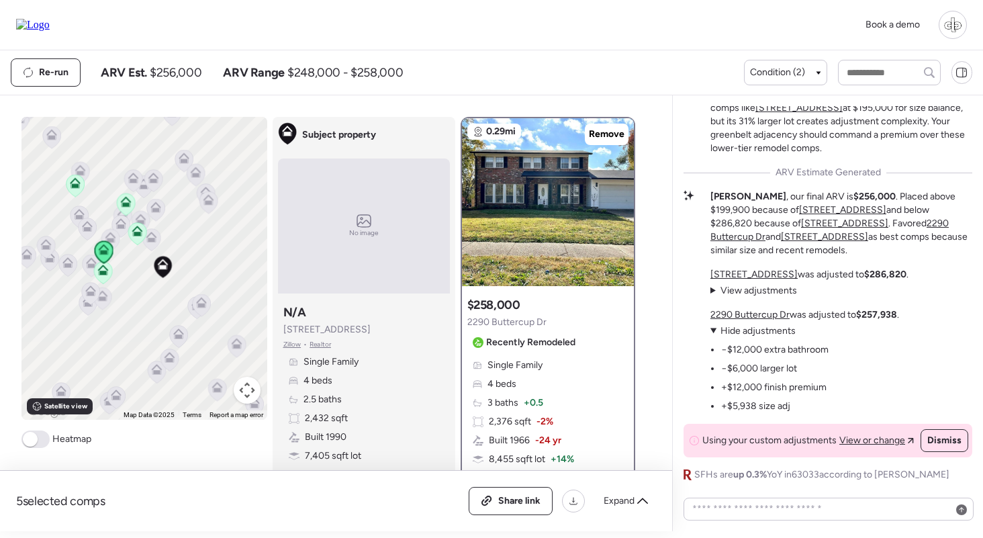
scroll to position [89, 0]
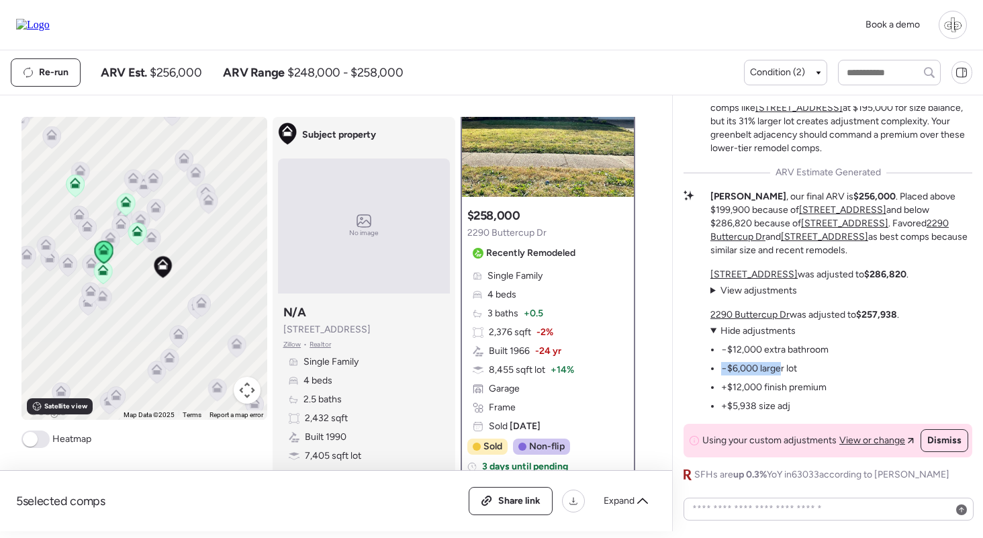
drag, startPoint x: 722, startPoint y: 365, endPoint x: 781, endPoint y: 365, distance: 58.4
click at [781, 365] on li "−$6,000 larger lot" at bounding box center [759, 368] width 76 height 13
drag, startPoint x: 728, startPoint y: 386, endPoint x: 779, endPoint y: 386, distance: 51.0
click at [780, 386] on li "+$12,000 finish premium" at bounding box center [773, 387] width 105 height 13
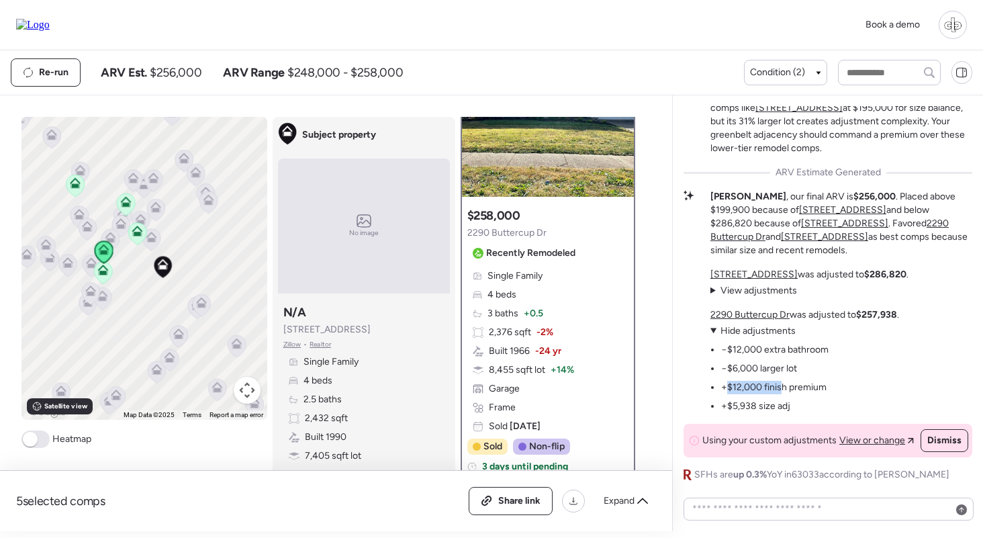
click at [779, 386] on li "+$12,000 finish premium" at bounding box center [773, 387] width 105 height 13
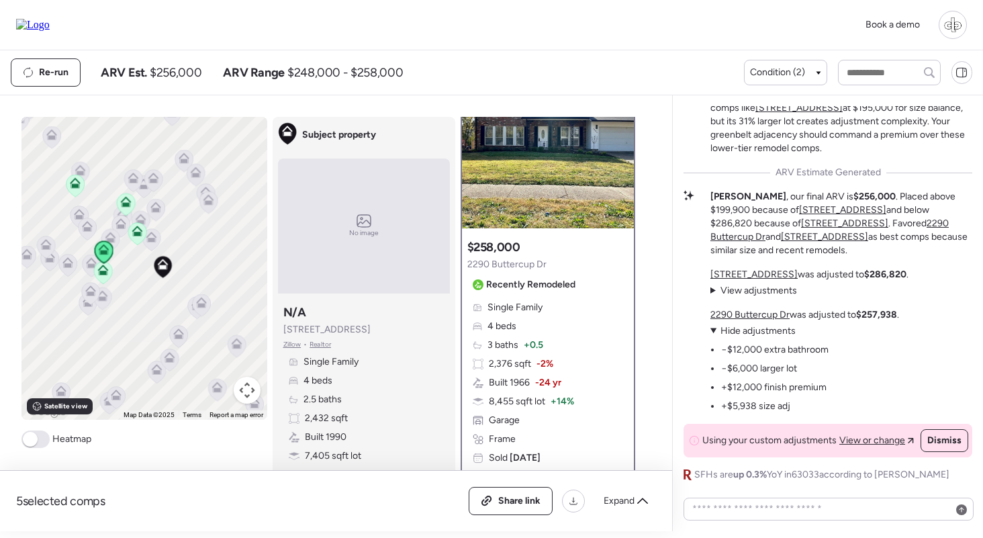
scroll to position [57, 0]
click at [523, 199] on img at bounding box center [548, 145] width 172 height 168
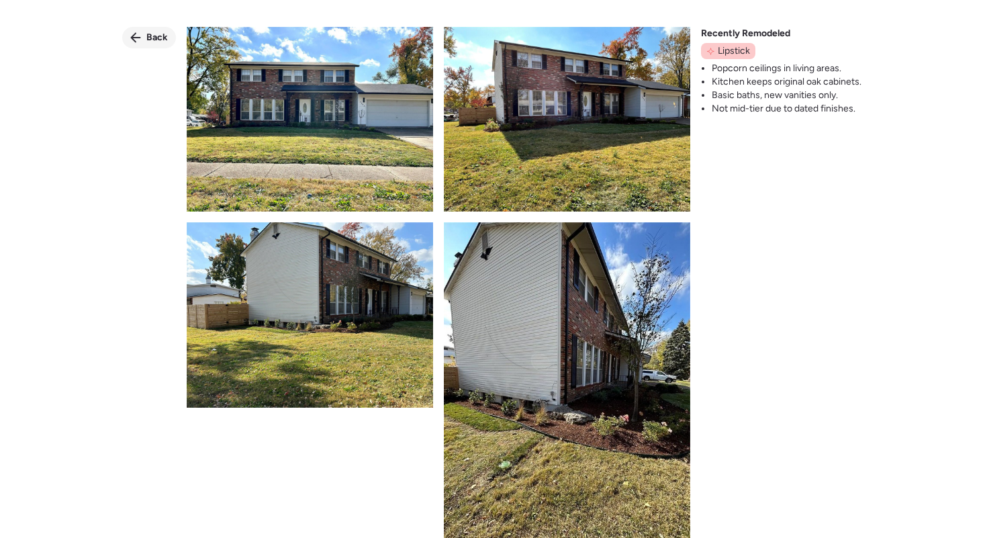
click at [144, 34] on div "Back" at bounding box center [149, 37] width 54 height 21
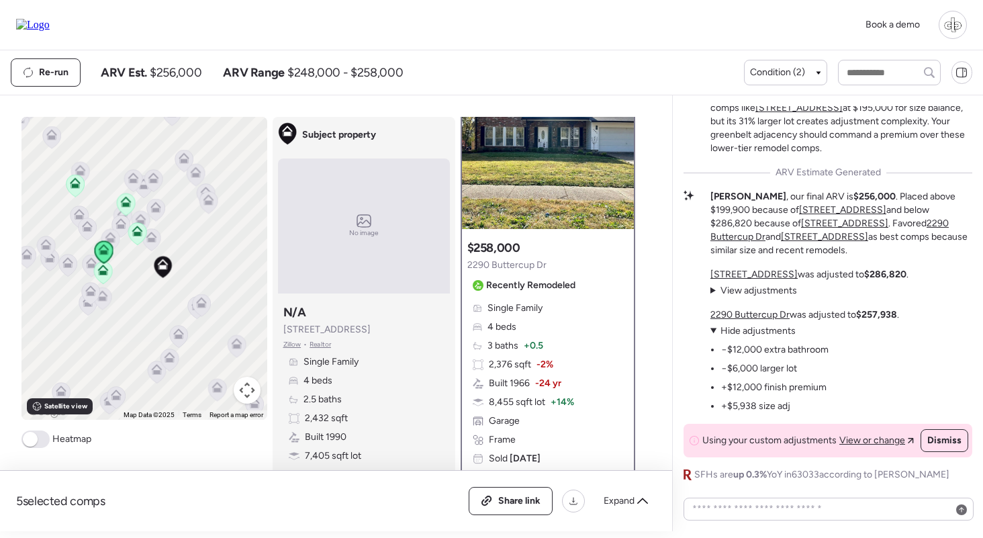
scroll to position [91, 0]
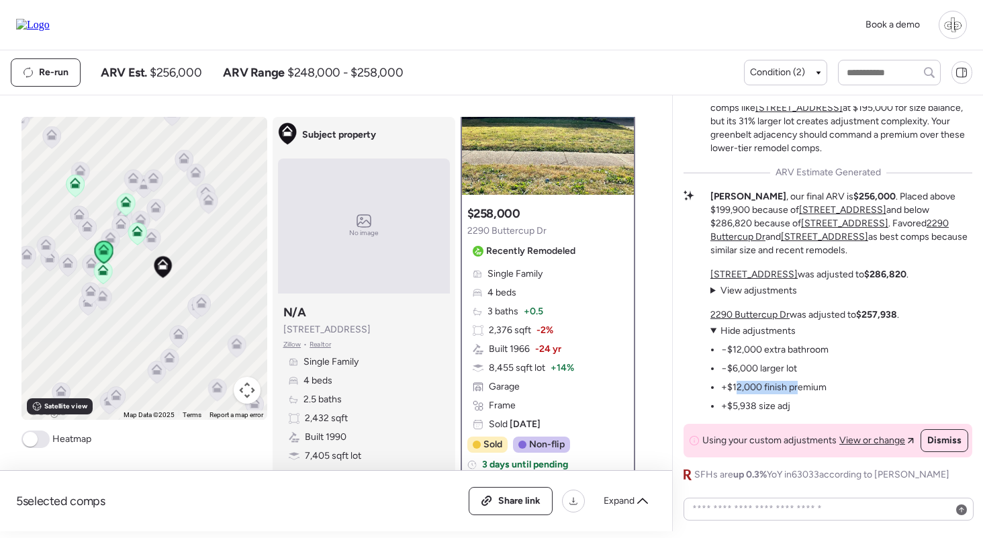
drag, startPoint x: 736, startPoint y: 386, endPoint x: 797, endPoint y: 386, distance: 61.7
click at [798, 386] on li "+$12,000 finish premium" at bounding box center [773, 387] width 105 height 13
click at [797, 386] on li "+$12,000 finish premium" at bounding box center [773, 387] width 105 height 13
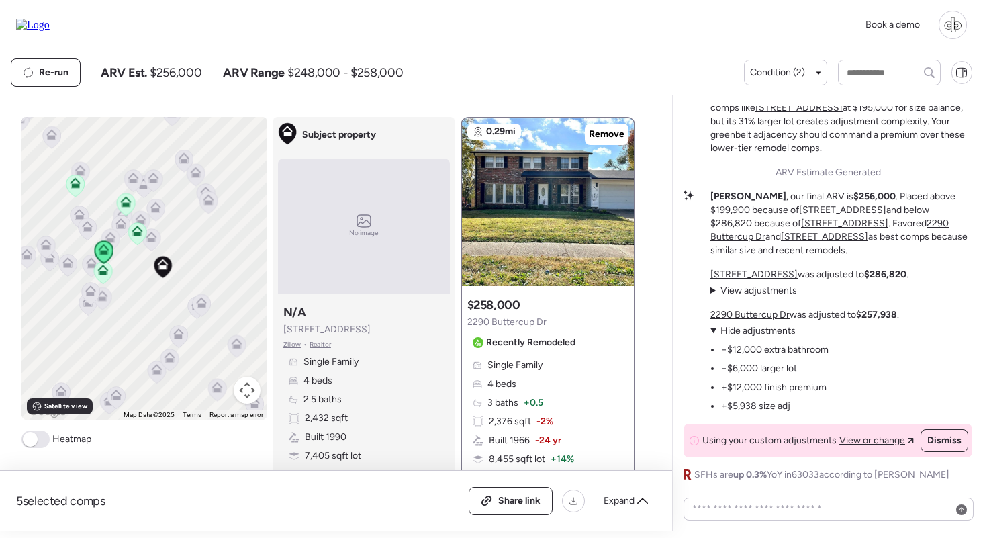
scroll to position [0, 0]
click at [781, 514] on textarea at bounding box center [828, 508] width 278 height 19
click at [75, 187] on icon at bounding box center [74, 185] width 9 height 4
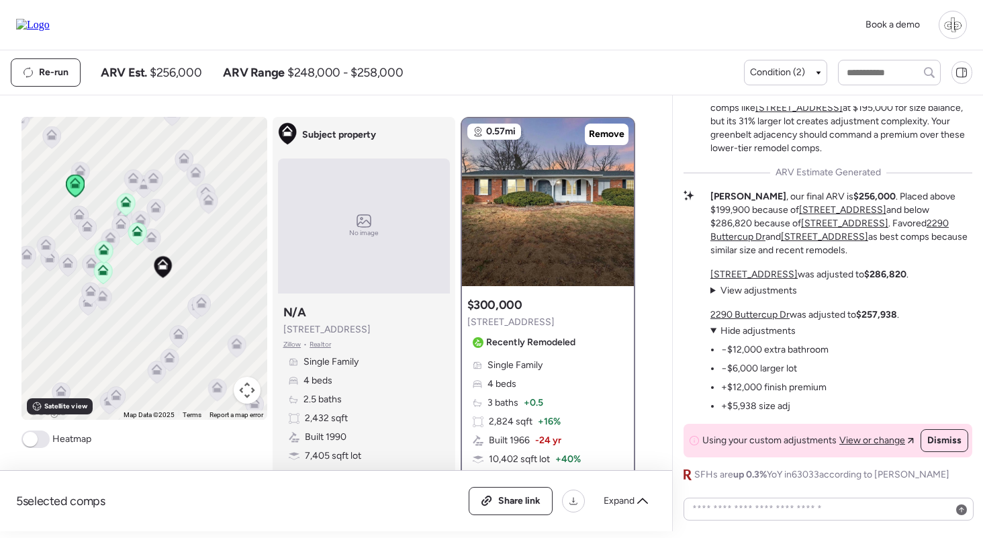
scroll to position [66, 0]
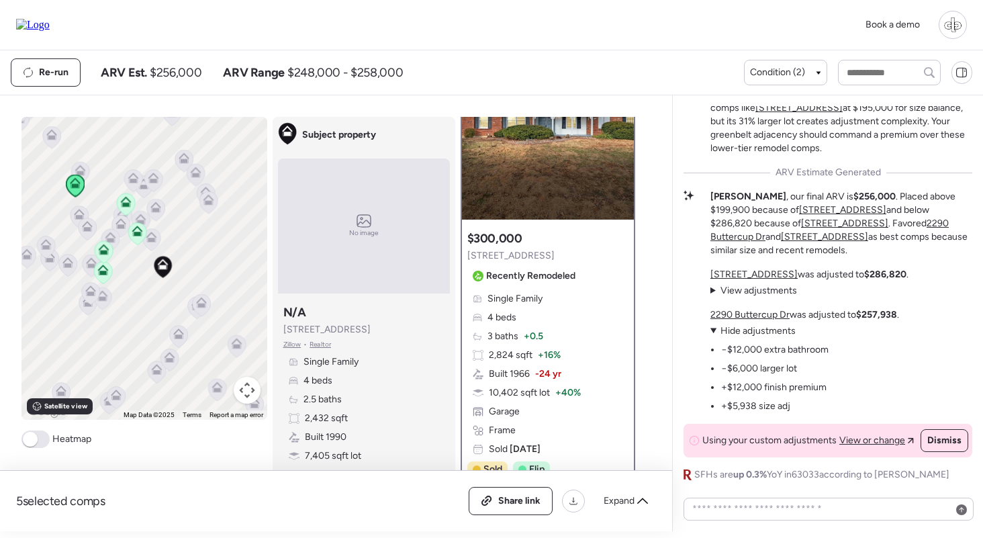
click at [105, 269] on icon at bounding box center [102, 267] width 10 height 6
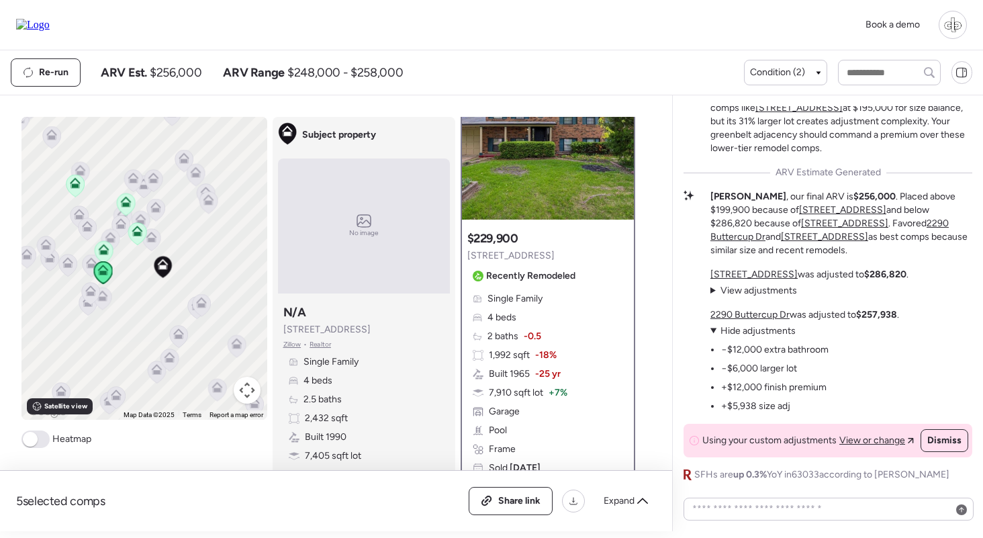
scroll to position [0, 0]
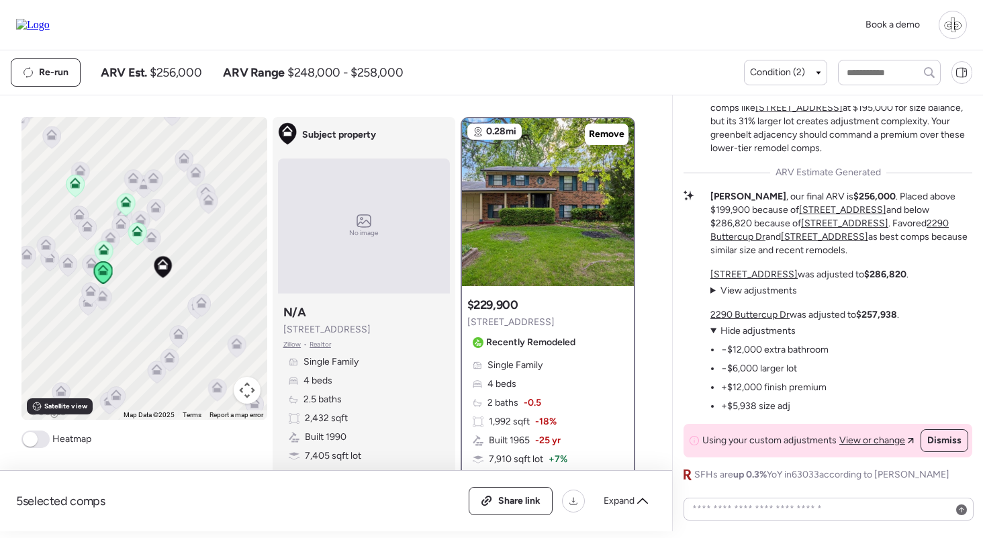
click at [103, 258] on icon at bounding box center [104, 252] width 18 height 22
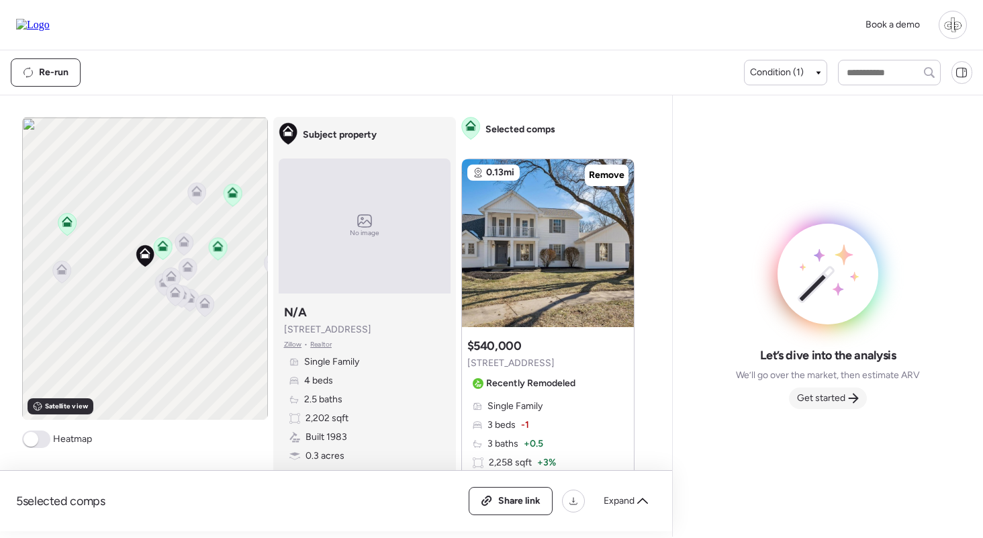
click at [828, 403] on span "Get started" at bounding box center [821, 397] width 48 height 13
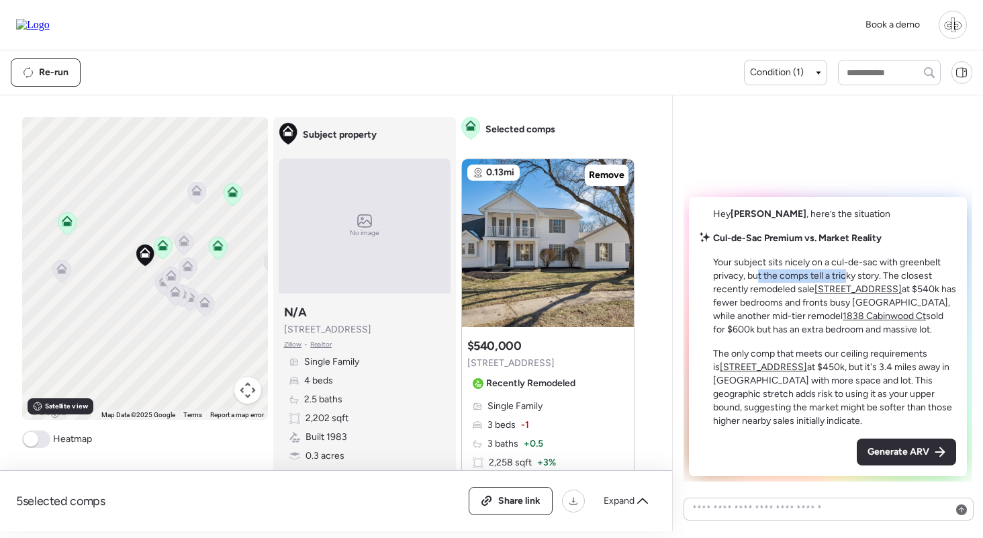
drag, startPoint x: 756, startPoint y: 275, endPoint x: 846, endPoint y: 275, distance: 89.9
click at [846, 275] on p "Your subject sits nicely on a cul-de-sac with greenbelt privacy, but the comps …" at bounding box center [834, 296] width 243 height 81
click at [893, 312] on u "1838 Cabinwood Ct" at bounding box center [883, 315] width 83 height 11
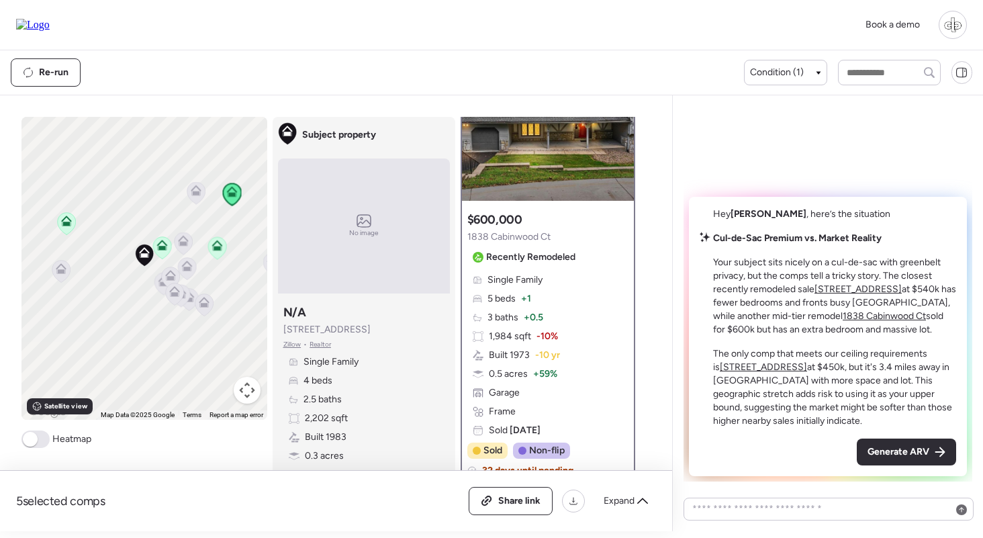
scroll to position [87, 0]
click at [807, 361] on u "[STREET_ADDRESS]" at bounding box center [763, 366] width 87 height 11
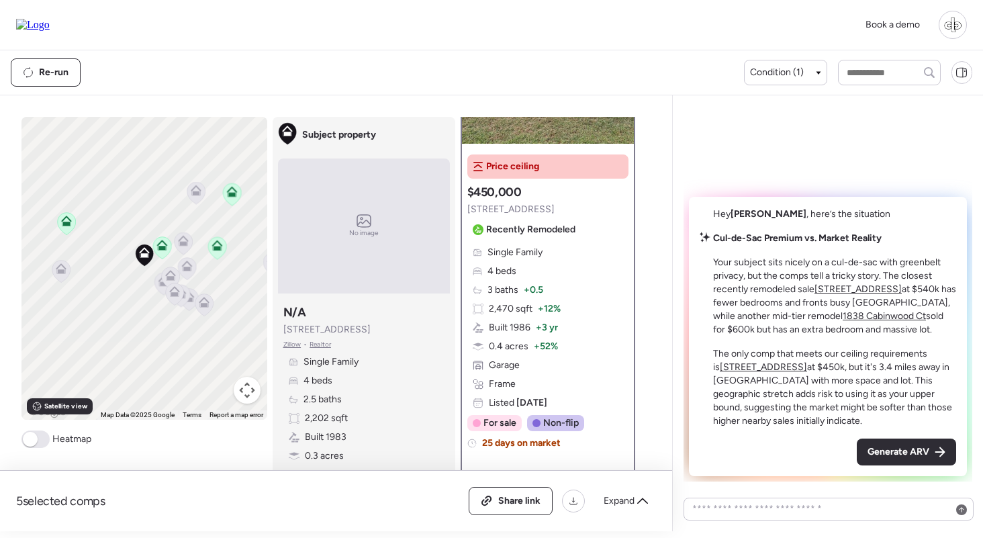
scroll to position [146, 0]
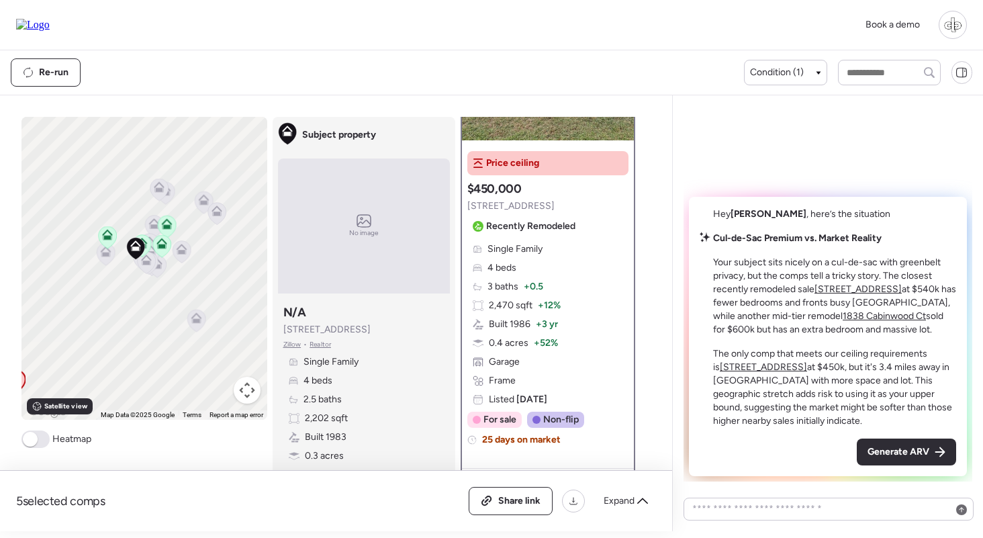
click at [520, 209] on span "[STREET_ADDRESS]" at bounding box center [510, 205] width 87 height 13
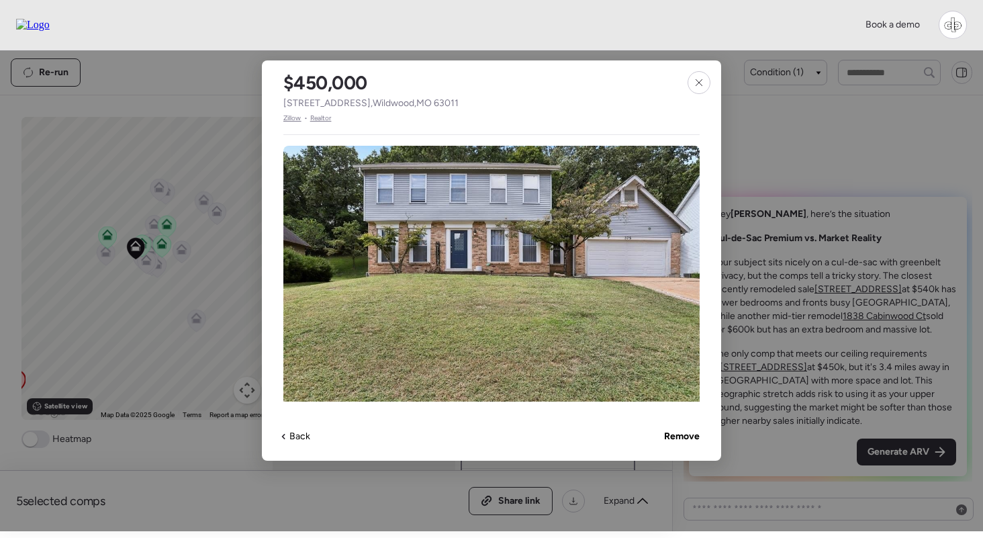
click at [292, 114] on span "Zillow" at bounding box center [292, 118] width 18 height 11
click at [701, 82] on icon at bounding box center [698, 82] width 11 height 11
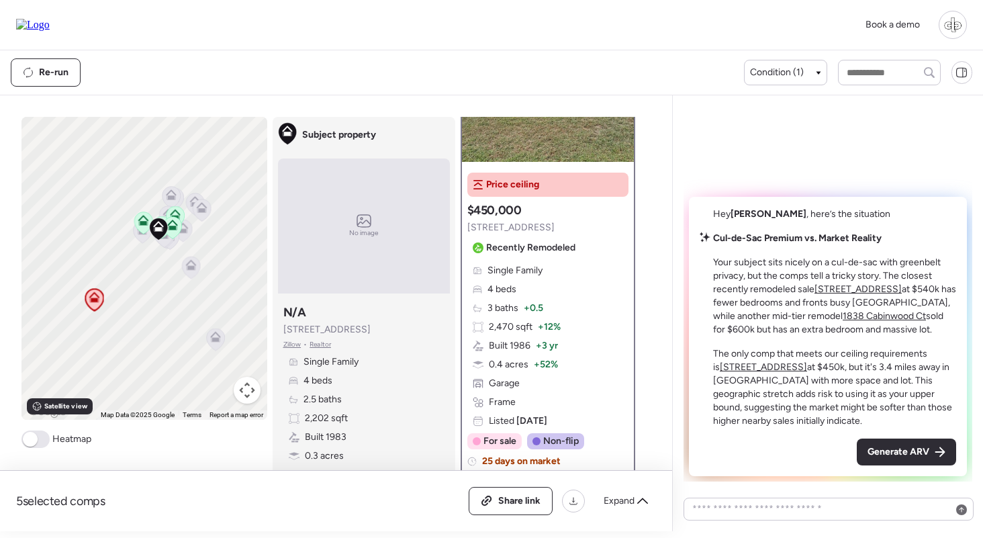
scroll to position [140, 0]
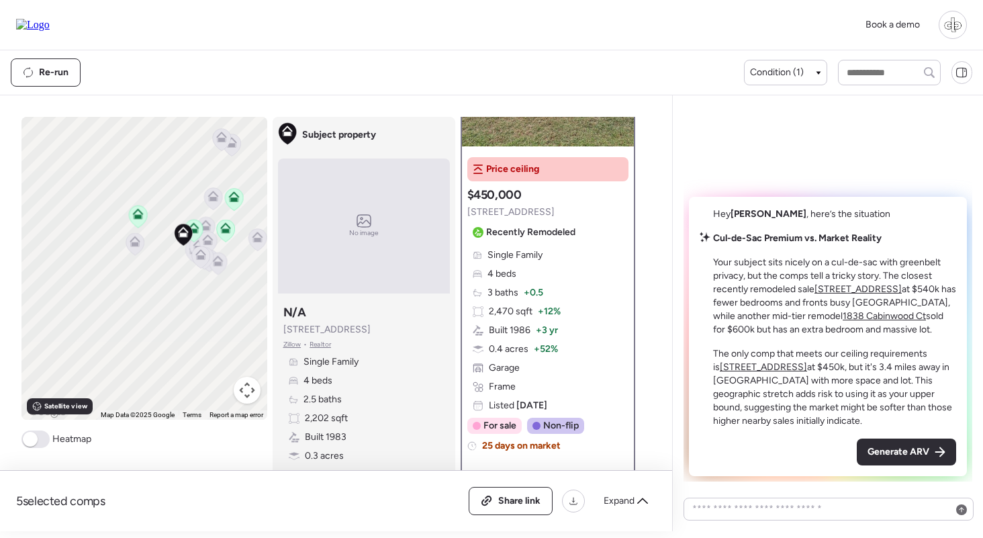
click at [864, 295] on u "[STREET_ADDRESS]" at bounding box center [857, 288] width 87 height 11
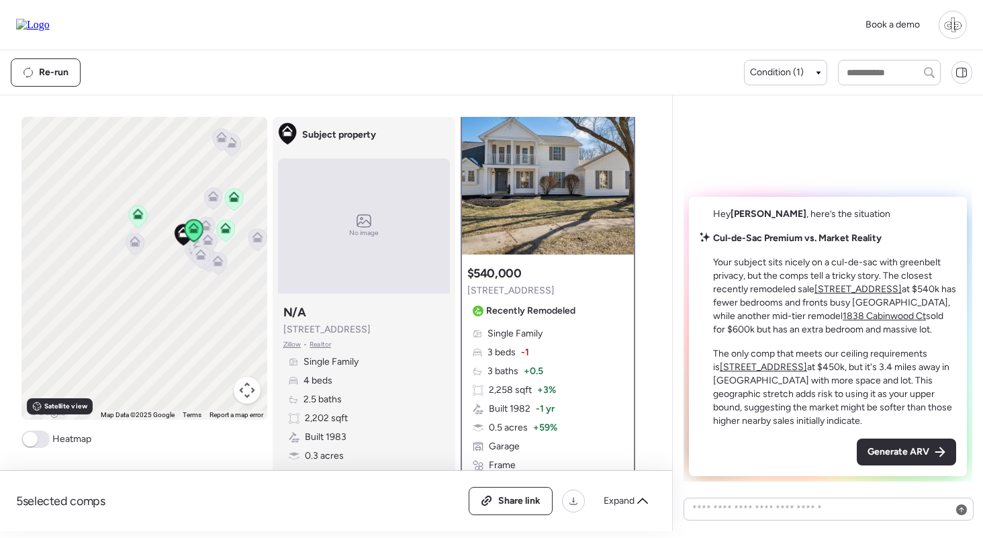
scroll to position [0, 0]
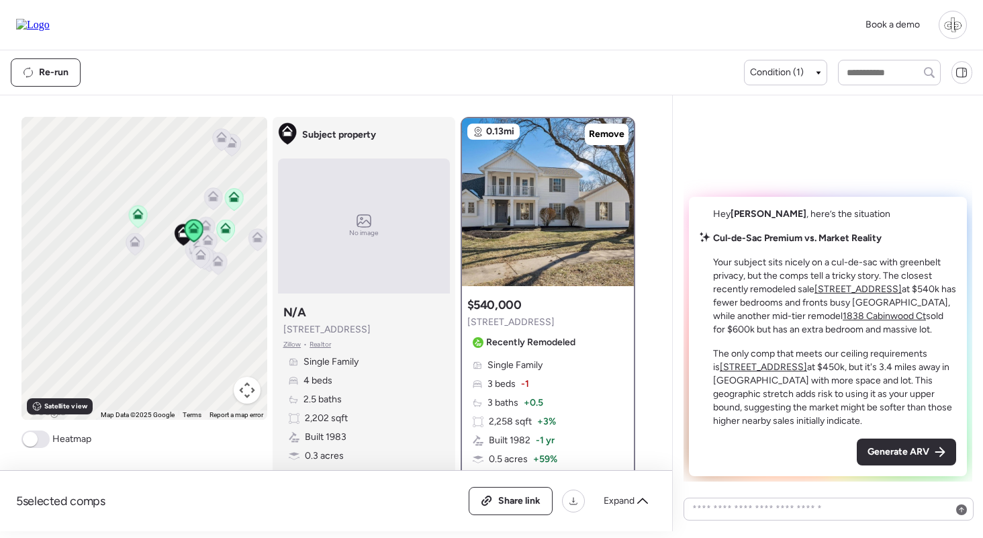
click at [865, 292] on u "[STREET_ADDRESS]" at bounding box center [857, 288] width 87 height 11
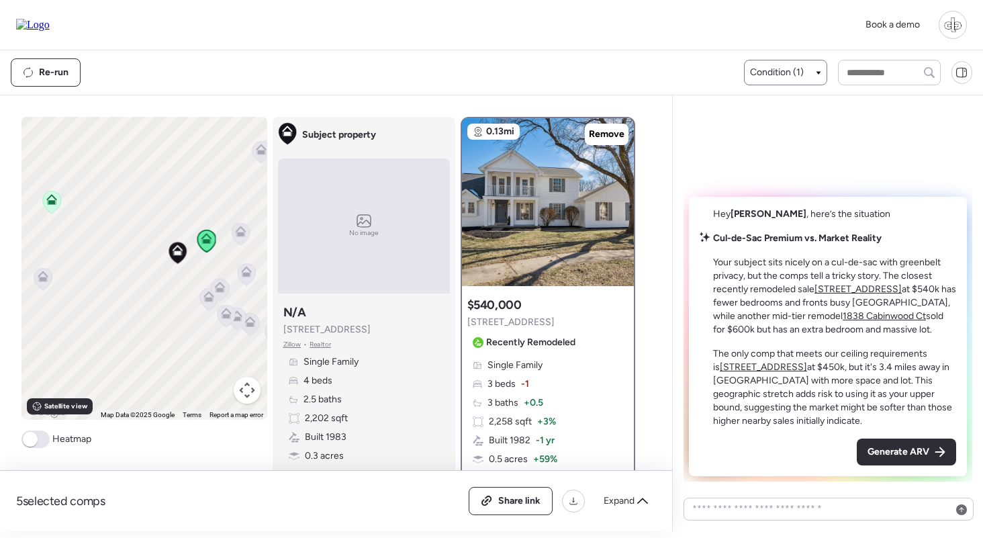
click at [781, 71] on span "Condition (1)" at bounding box center [777, 72] width 54 height 13
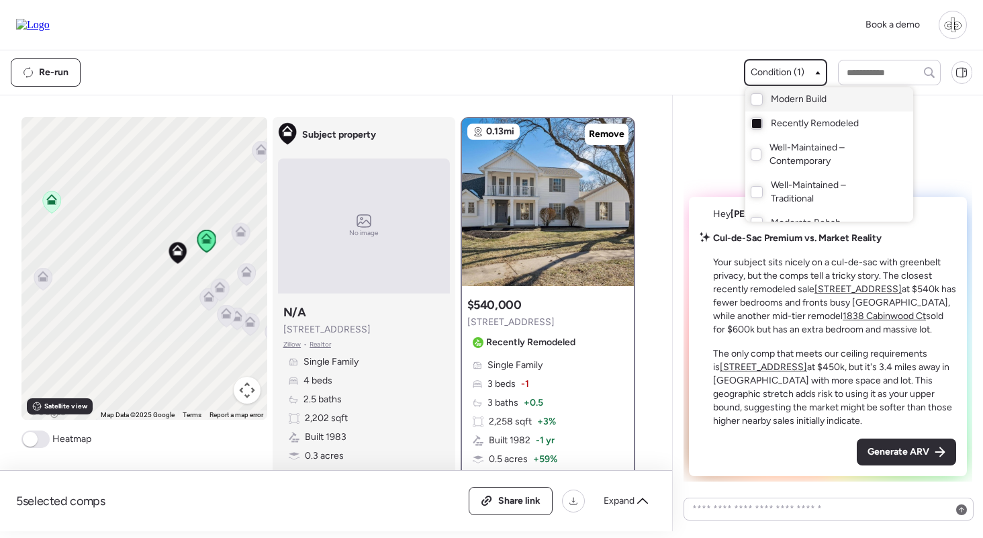
click at [780, 99] on span "Modern Build" at bounding box center [799, 99] width 56 height 13
click at [108, 228] on div at bounding box center [491, 231] width 983 height 538
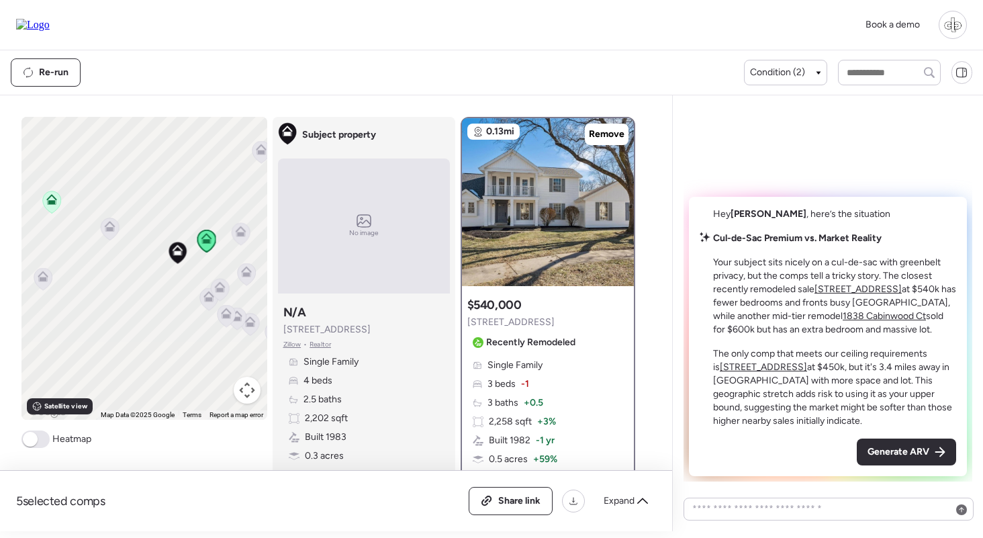
click at [109, 228] on icon at bounding box center [109, 229] width 9 height 4
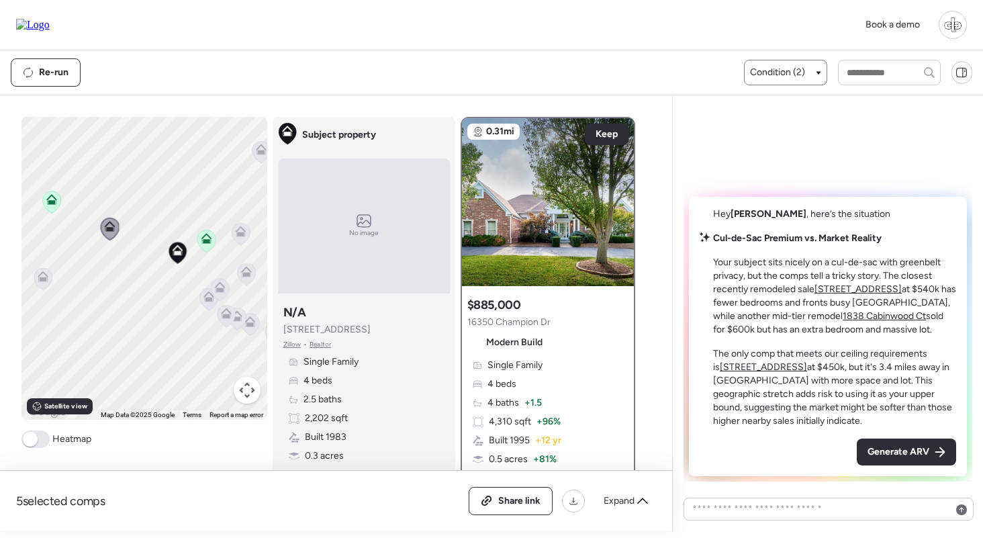
click at [783, 68] on span "Condition (2)" at bounding box center [777, 72] width 55 height 13
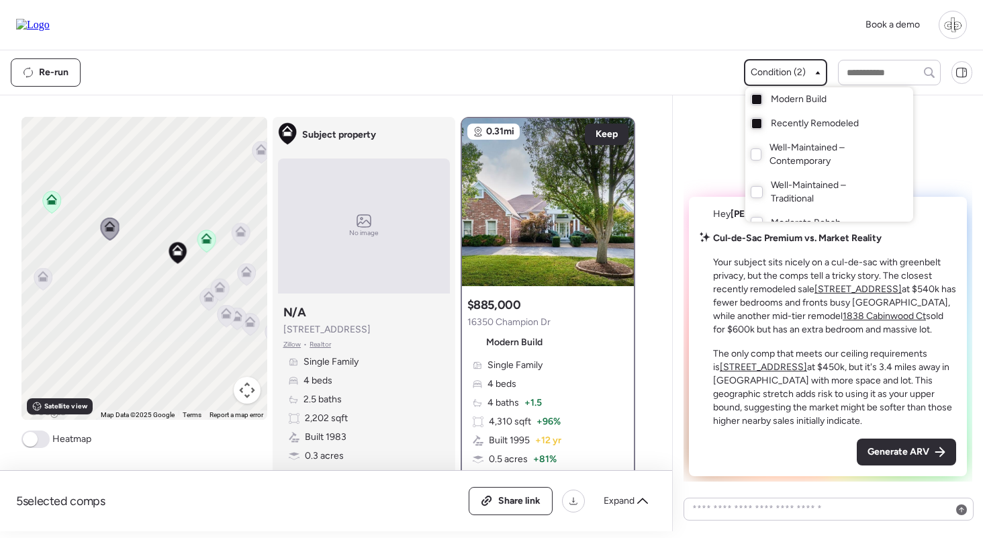
click at [795, 99] on span "Modern Build" at bounding box center [799, 99] width 56 height 13
click at [794, 157] on span "Well-Maintained – Contemporary" at bounding box center [827, 154] width 117 height 27
click at [790, 189] on span "Well-Maintained – Traditional" at bounding box center [829, 192] width 116 height 27
click at [790, 153] on span "Well-Maintained – Contemporary" at bounding box center [827, 154] width 117 height 27
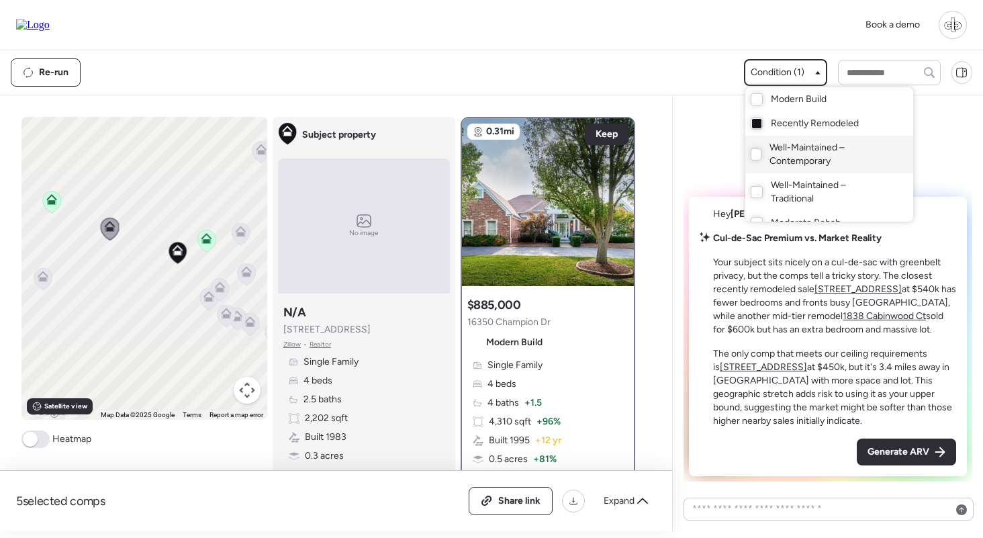
click at [789, 152] on span "Well-Maintained – Contemporary" at bounding box center [827, 154] width 117 height 27
click at [217, 291] on div at bounding box center [491, 231] width 983 height 538
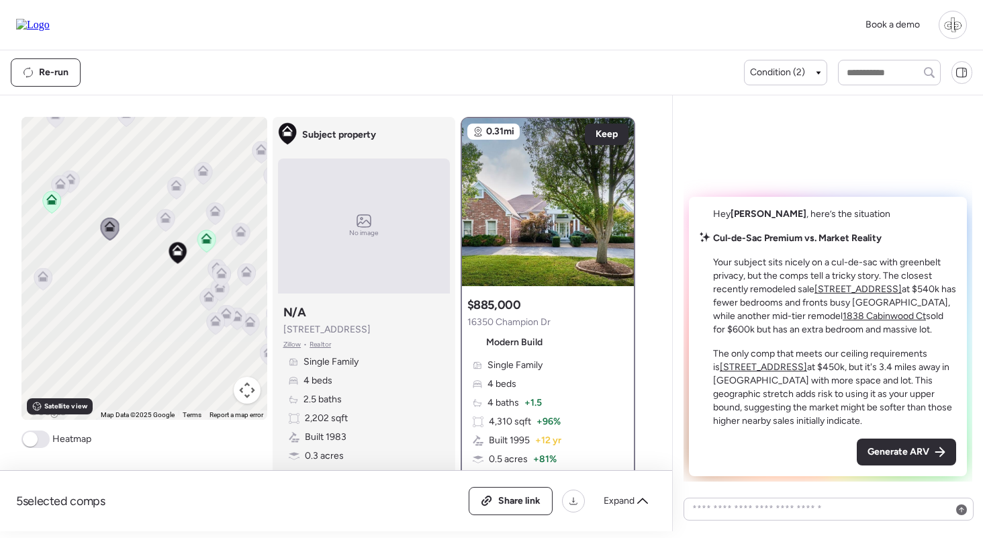
click at [218, 293] on icon at bounding box center [220, 290] width 18 height 22
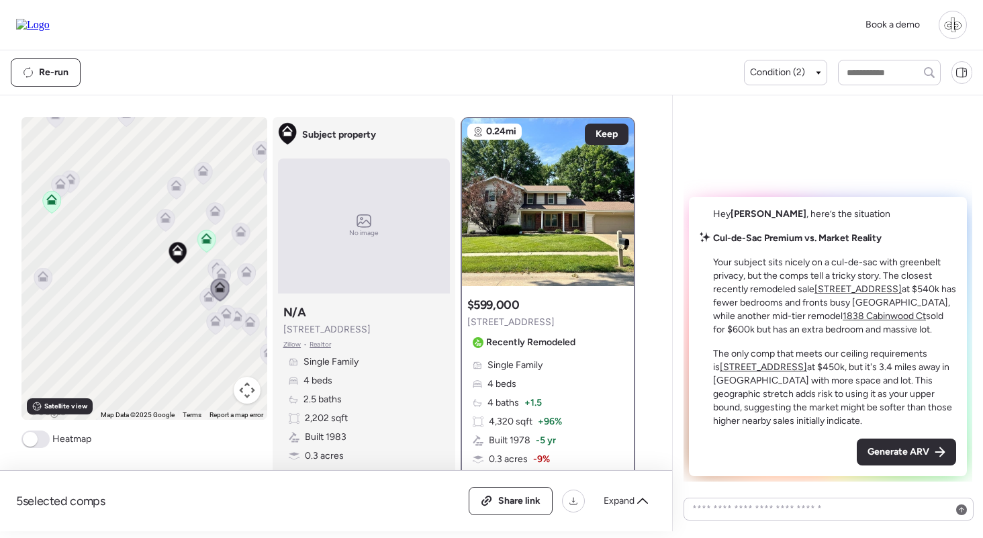
click at [205, 301] on icon at bounding box center [208, 299] width 9 height 4
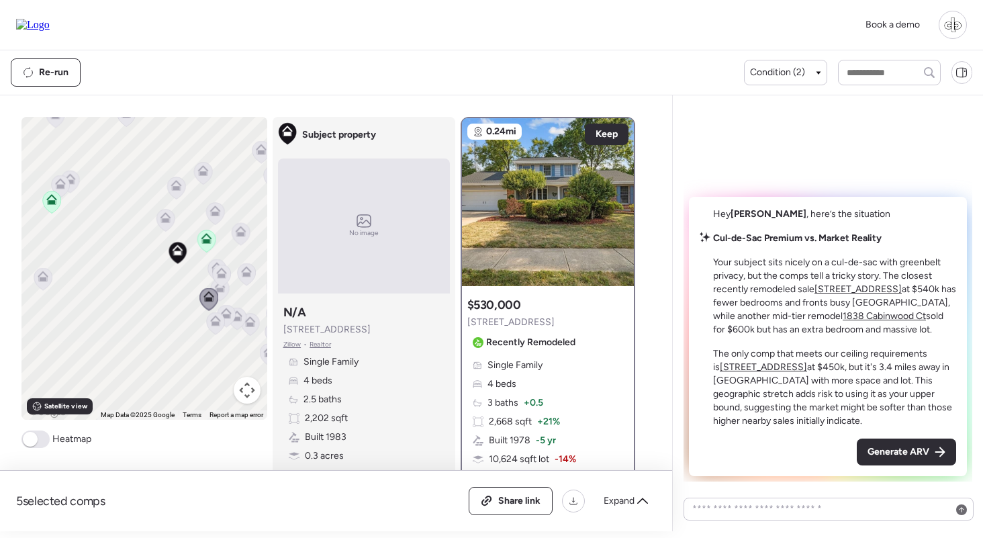
click at [222, 291] on icon at bounding box center [219, 289] width 9 height 4
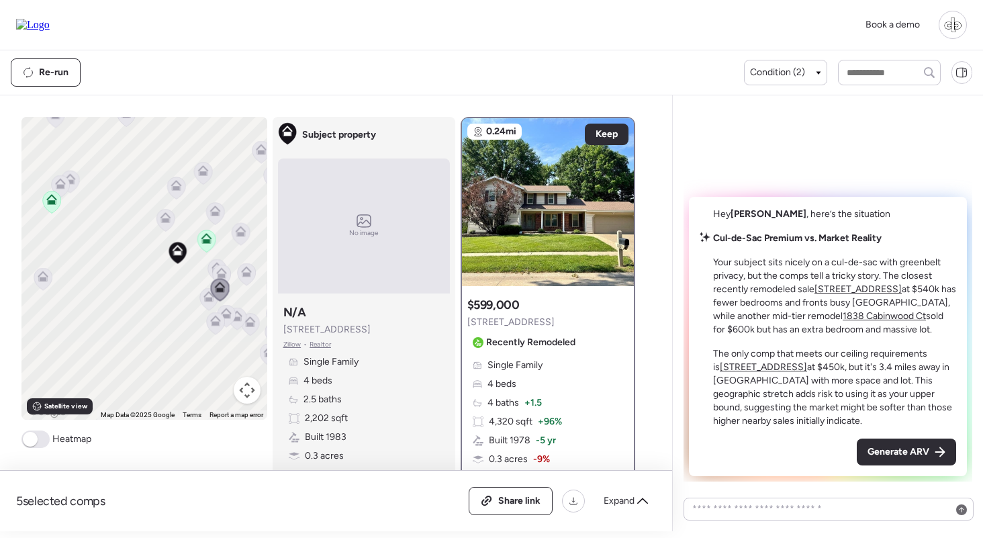
click at [221, 270] on icon at bounding box center [221, 270] width 10 height 6
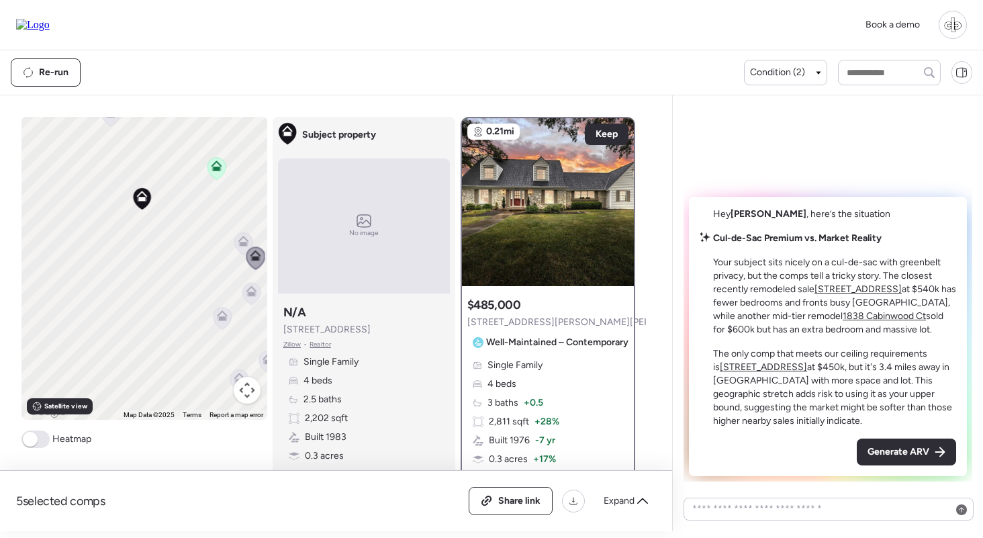
click at [240, 242] on icon at bounding box center [243, 241] width 11 height 11
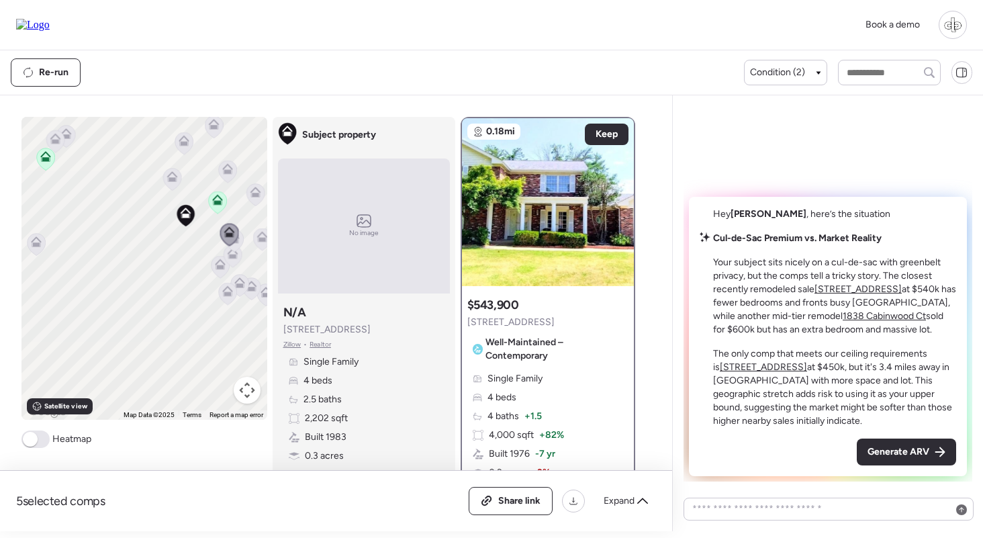
drag, startPoint x: 254, startPoint y: 253, endPoint x: 183, endPoint y: 253, distance: 70.5
click at [225, 253] on div at bounding box center [234, 241] width 19 height 25
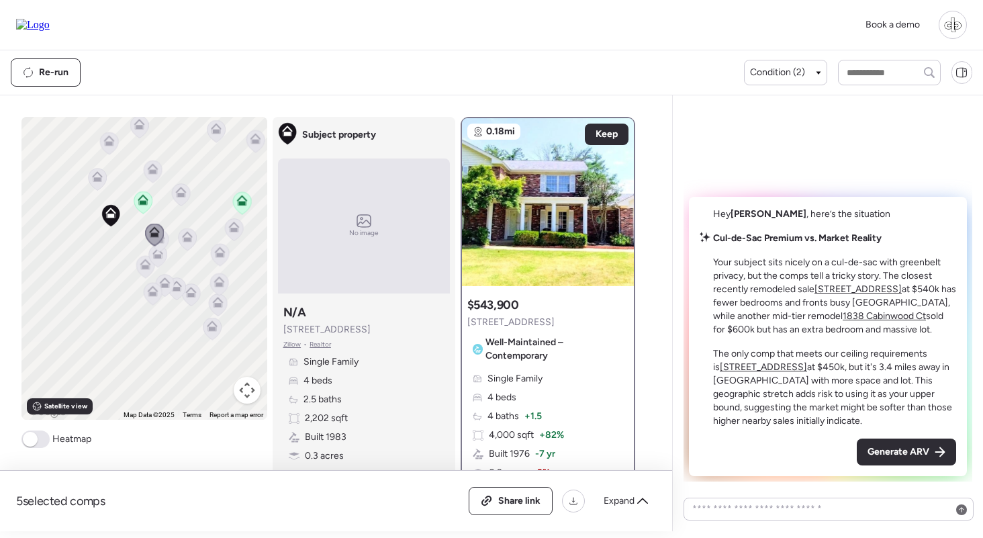
click at [185, 240] on icon at bounding box center [187, 239] width 9 height 4
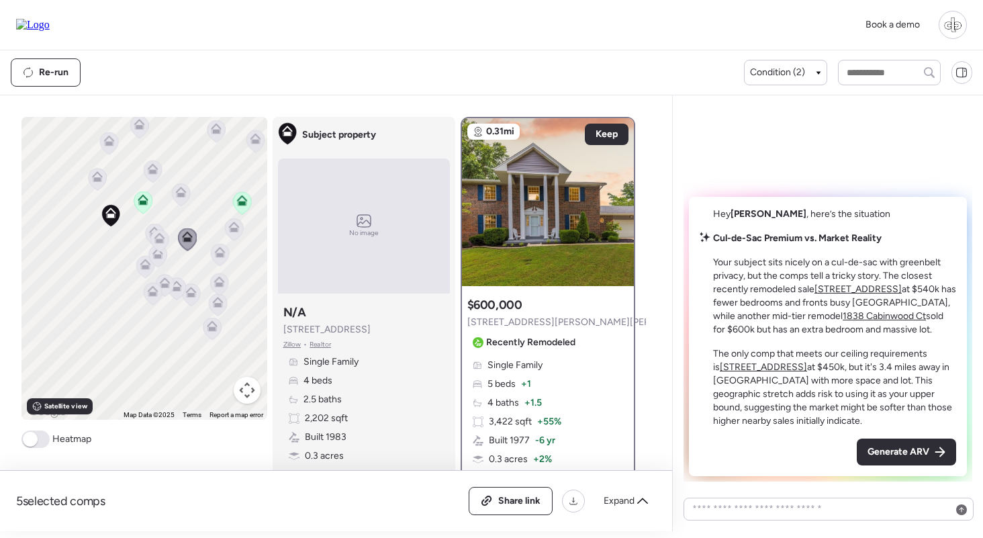
click at [216, 256] on icon at bounding box center [219, 254] width 9 height 4
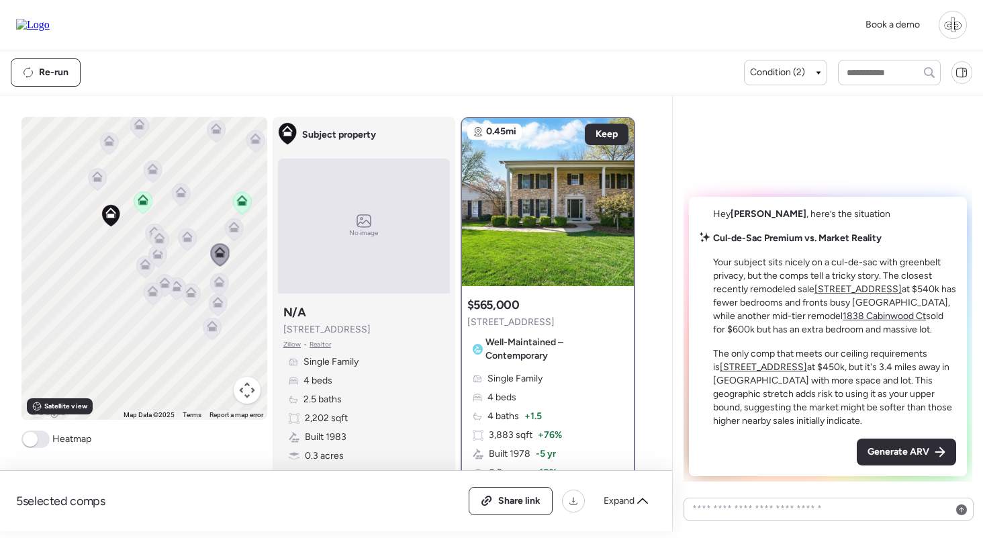
click at [145, 268] on icon at bounding box center [144, 266] width 9 height 4
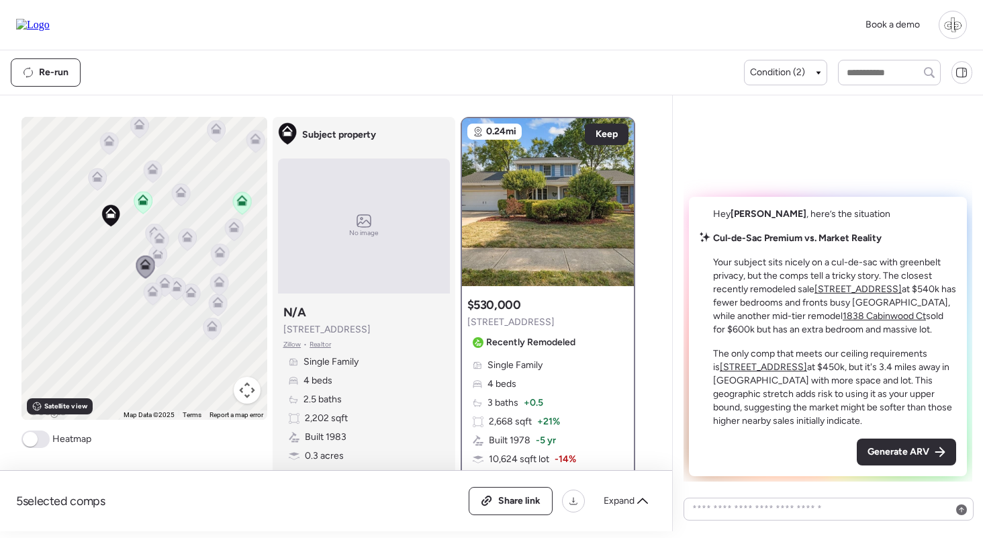
scroll to position [160, 0]
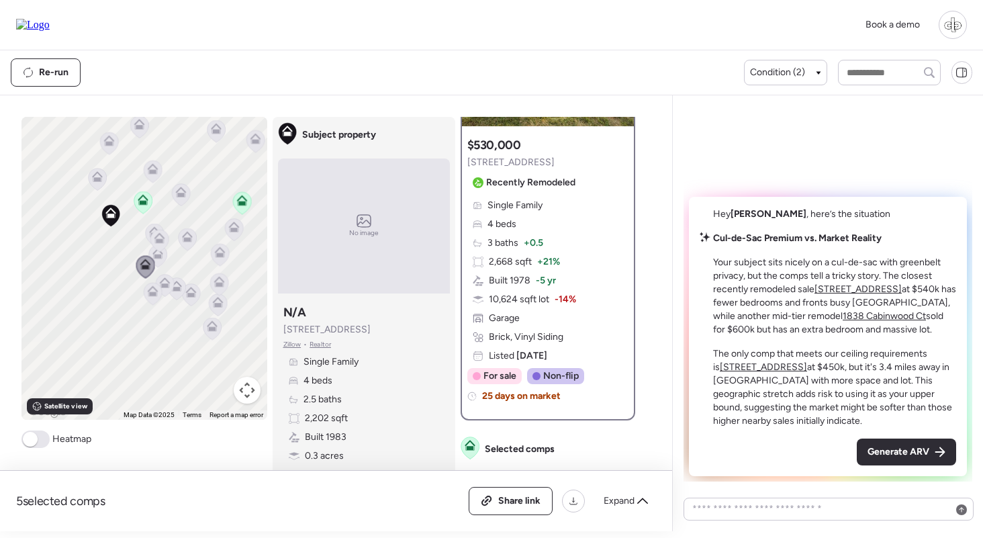
click at [538, 274] on div "Single Family 4 beds 3 baths + 0.5 2,668 sqft + 21% Built 1978 -5 yr 10,624 sqf…" at bounding box center [547, 281] width 161 height 164
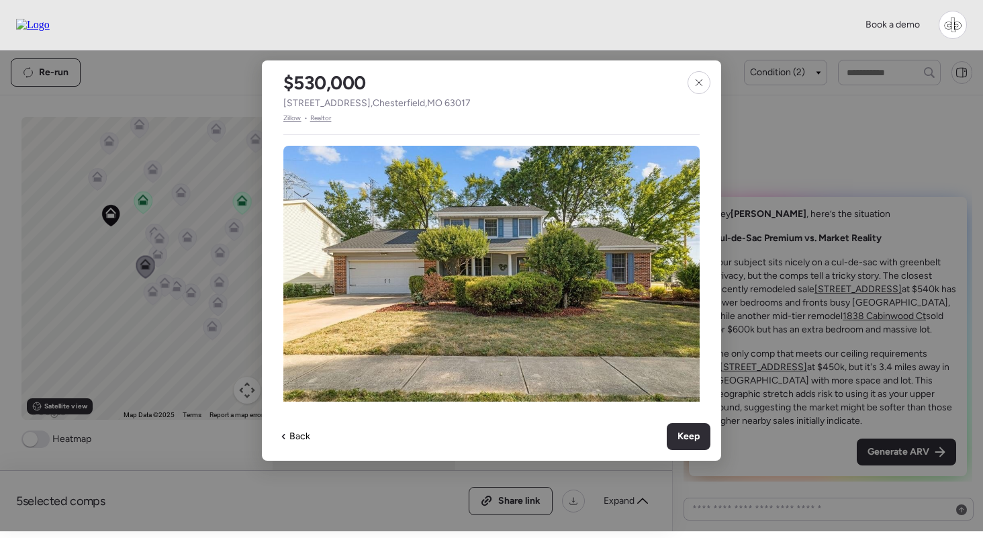
click at [289, 117] on span "Zillow" at bounding box center [292, 118] width 18 height 11
click at [697, 78] on icon at bounding box center [698, 82] width 11 height 11
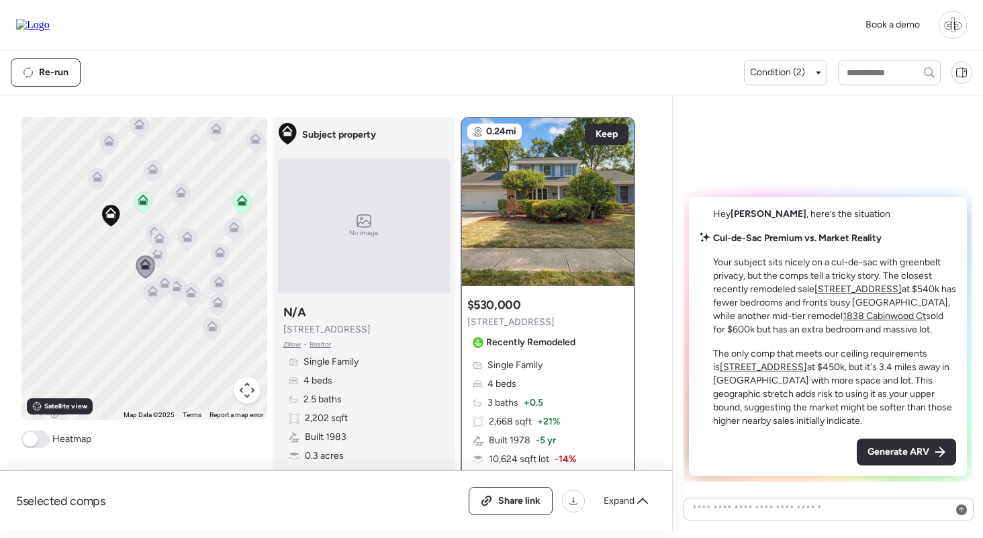
scroll to position [0, 0]
click at [39, 441] on span at bounding box center [35, 438] width 28 height 17
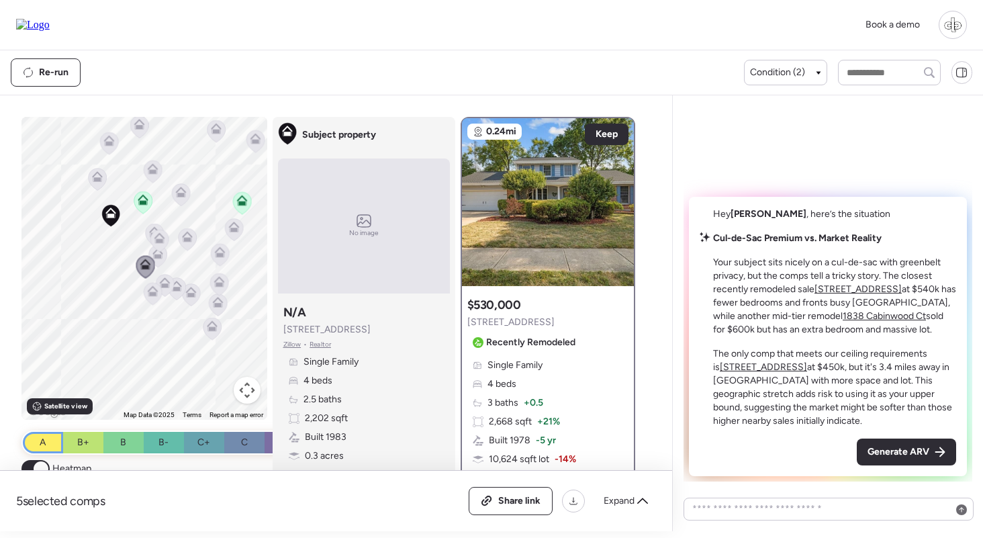
click at [40, 441] on span "A" at bounding box center [43, 442] width 6 height 13
click at [38, 469] on span at bounding box center [41, 468] width 15 height 15
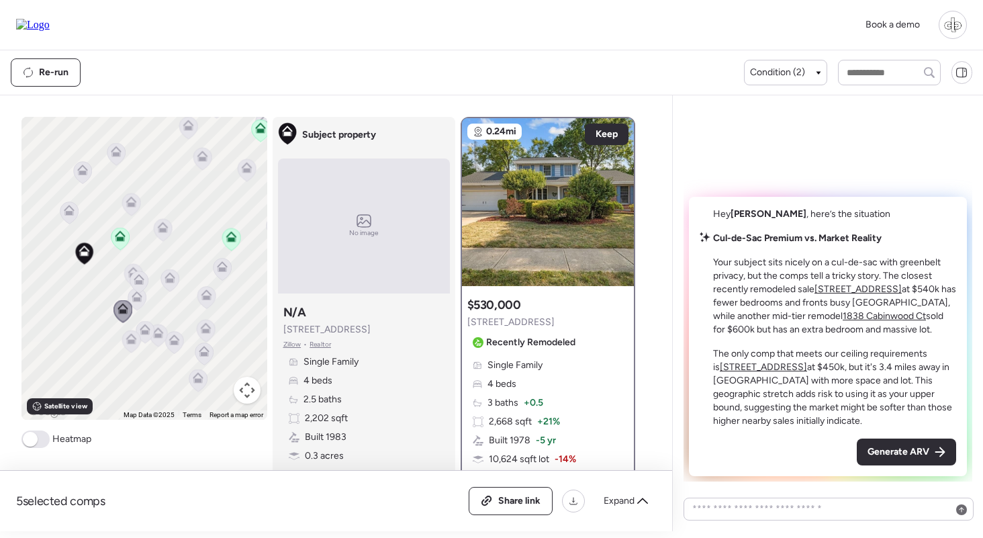
click at [34, 444] on span at bounding box center [30, 439] width 15 height 15
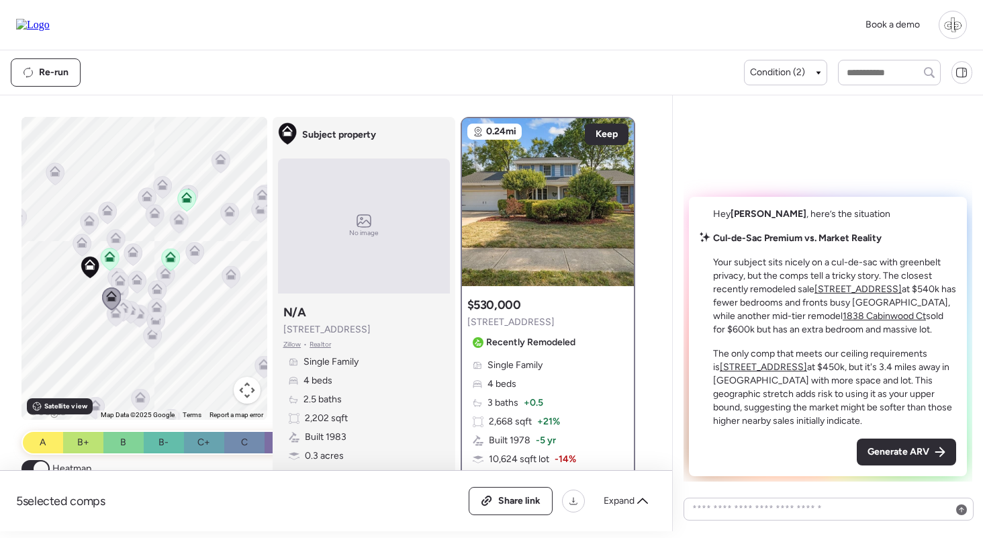
click at [34, 466] on span at bounding box center [41, 468] width 15 height 15
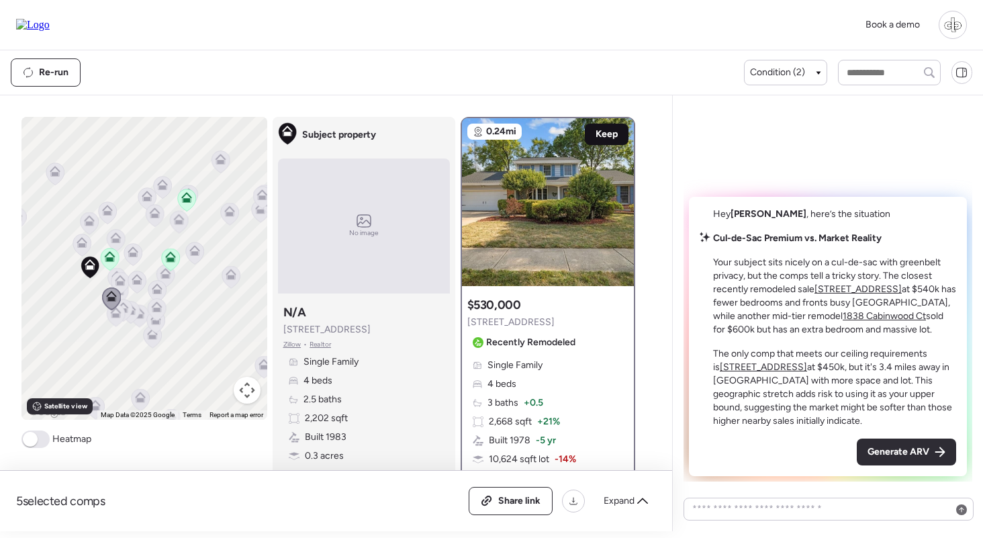
click at [613, 136] on span "Keep" at bounding box center [606, 134] width 22 height 13
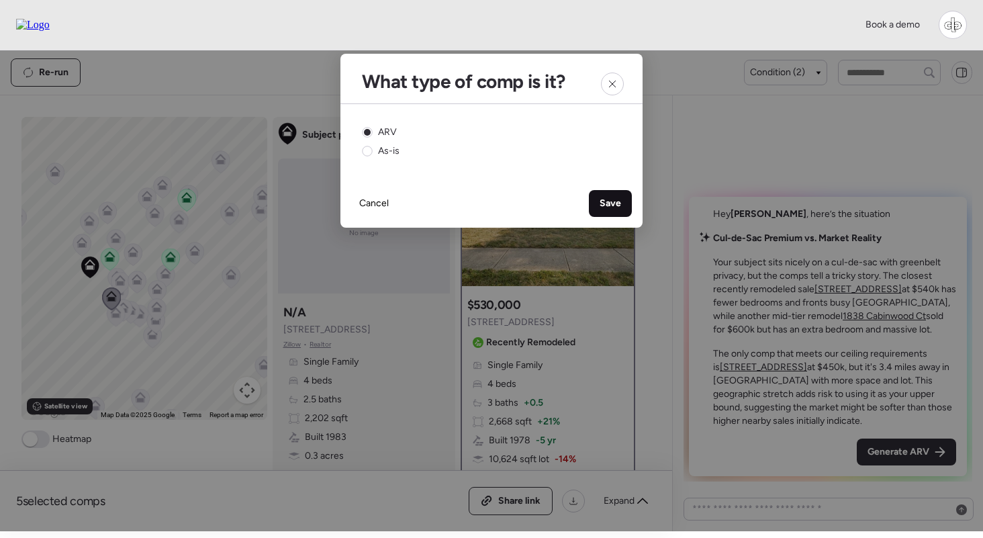
click at [607, 205] on span "Save" at bounding box center [609, 203] width 21 height 13
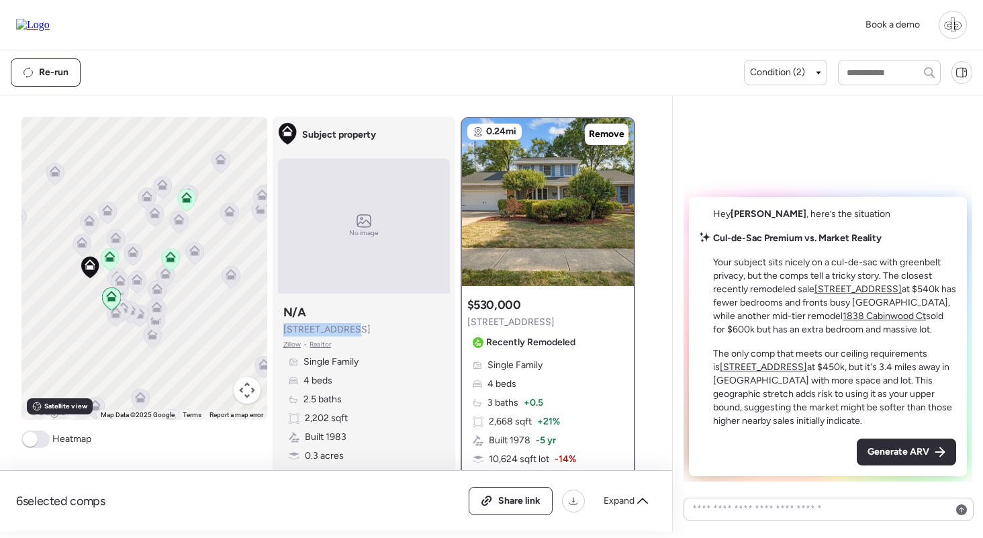
drag, startPoint x: 284, startPoint y: 333, endPoint x: 346, endPoint y: 330, distance: 61.8
click at [346, 330] on span "[STREET_ADDRESS]" at bounding box center [326, 329] width 87 height 13
click at [771, 259] on p "Your subject sits nicely on a cul-de-sac with greenbelt privacy, but the comps …" at bounding box center [834, 296] width 243 height 81
drag, startPoint x: 711, startPoint y: 264, endPoint x: 822, endPoint y: 262, distance: 110.1
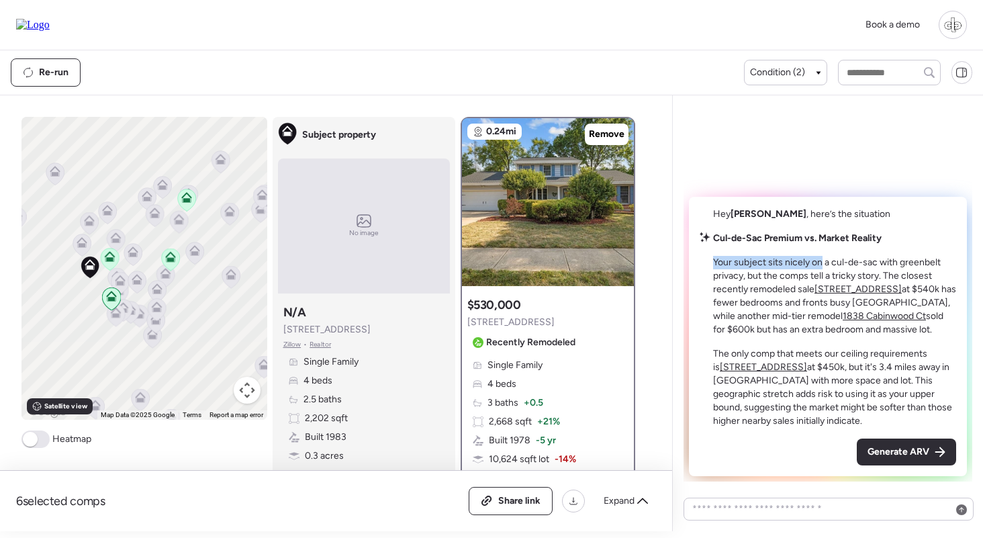
click at [822, 262] on div "Cul-de-Sac Premium vs. Market Reality Your subject sits nicely on a cul-de-sac …" at bounding box center [827, 330] width 256 height 196
click at [822, 262] on p "Your subject sits nicely on a cul-de-sac with greenbelt privacy, but the comps …" at bounding box center [834, 296] width 243 height 81
drag, startPoint x: 822, startPoint y: 262, endPoint x: 869, endPoint y: 261, distance: 46.3
click at [869, 261] on p "Your subject sits nicely on a cul-de-sac with greenbelt privacy, but the comps …" at bounding box center [834, 296] width 243 height 81
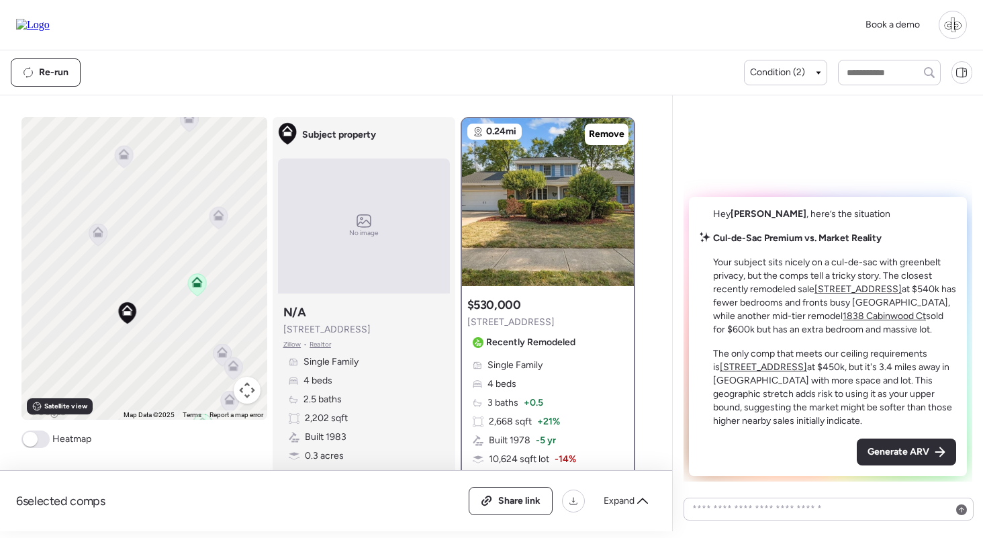
drag, startPoint x: 150, startPoint y: 307, endPoint x: 93, endPoint y: 417, distance: 123.7
click at [93, 417] on div "To navigate, press the arrow keys. To activate drag with keyboard, press Alt + …" at bounding box center [144, 268] width 246 height 303
drag, startPoint x: 115, startPoint y: 313, endPoint x: 156, endPoint y: 237, distance: 87.1
click at [156, 237] on div "To navigate, press the arrow keys. To activate drag with keyboard, press Alt + …" at bounding box center [144, 268] width 246 height 303
drag, startPoint x: 149, startPoint y: 253, endPoint x: 169, endPoint y: 168, distance: 86.9
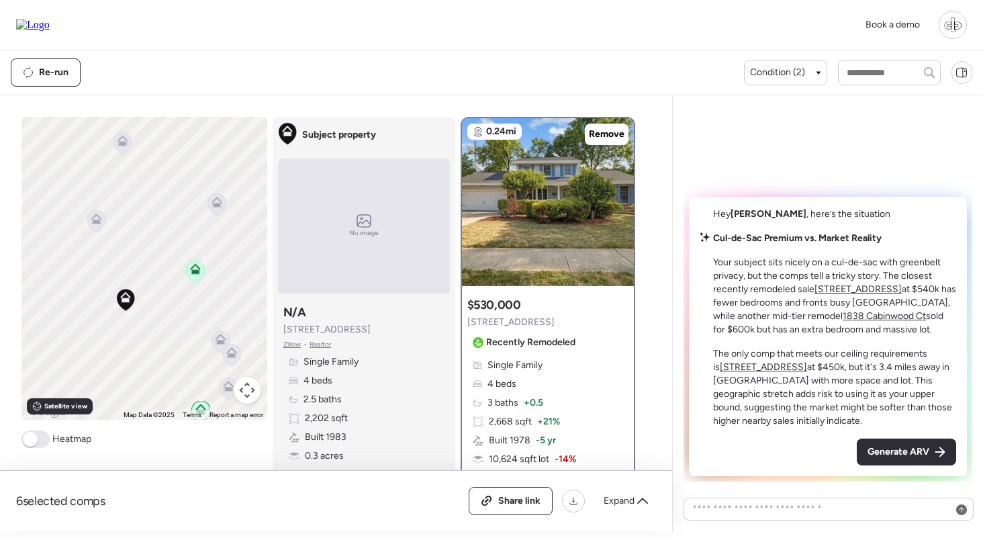
click at [169, 168] on div "To navigate, press the arrow keys. To activate drag with keyboard, press Alt + …" at bounding box center [144, 268] width 246 height 303
click at [63, 401] on span "Satellite view" at bounding box center [65, 406] width 43 height 11
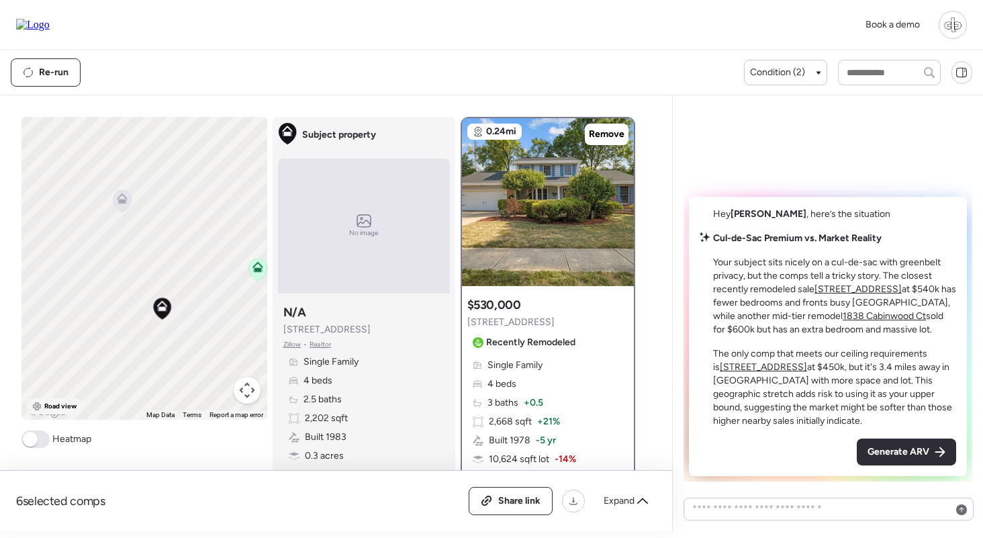
click at [62, 405] on span "Road view" at bounding box center [60, 406] width 33 height 11
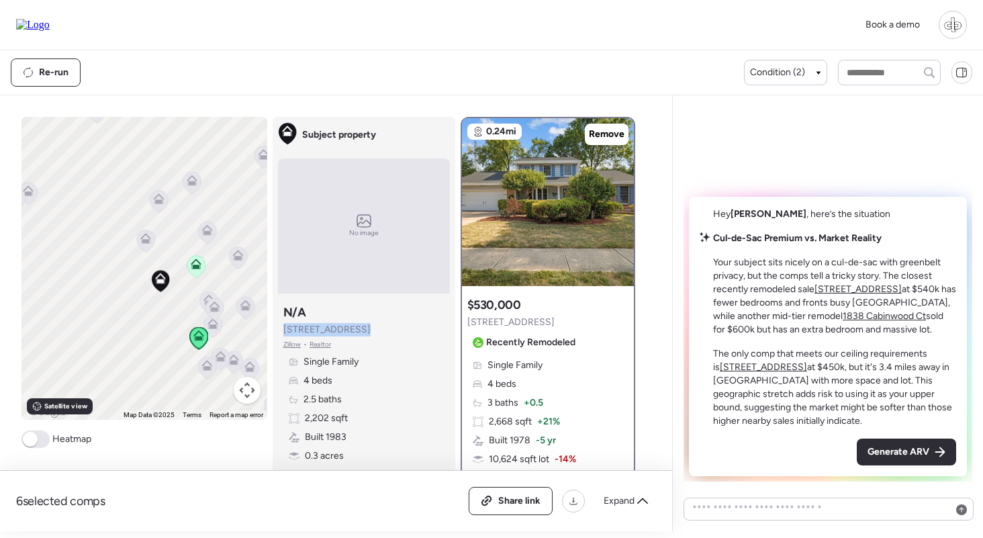
drag, startPoint x: 282, startPoint y: 329, endPoint x: 355, endPoint y: 328, distance: 73.2
click at [355, 328] on div "Subject property N/A [STREET_ADDRESS] • Realtor Single Family 4 beds 2.5 baths …" at bounding box center [364, 402] width 172 height 207
drag, startPoint x: 747, startPoint y: 260, endPoint x: 886, endPoint y: 261, distance: 138.9
click at [887, 261] on p "Your subject sits nicely on a cul-de-sac with greenbelt privacy, but the comps …" at bounding box center [834, 296] width 243 height 81
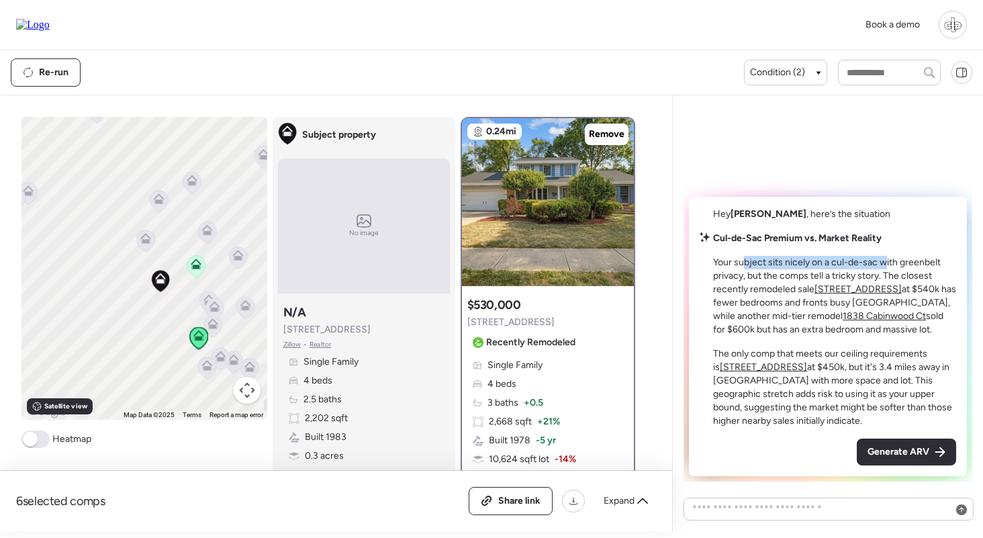
click at [886, 261] on p "Your subject sits nicely on a cul-de-sac with greenbelt privacy, but the comps …" at bounding box center [834, 296] width 243 height 81
drag, startPoint x: 746, startPoint y: 277, endPoint x: 839, endPoint y: 277, distance: 92.6
click at [839, 277] on p "Your subject sits nicely on a cul-de-sac with greenbelt privacy, but the comps …" at bounding box center [834, 296] width 243 height 81
click at [852, 290] on u "[STREET_ADDRESS]" at bounding box center [857, 288] width 87 height 11
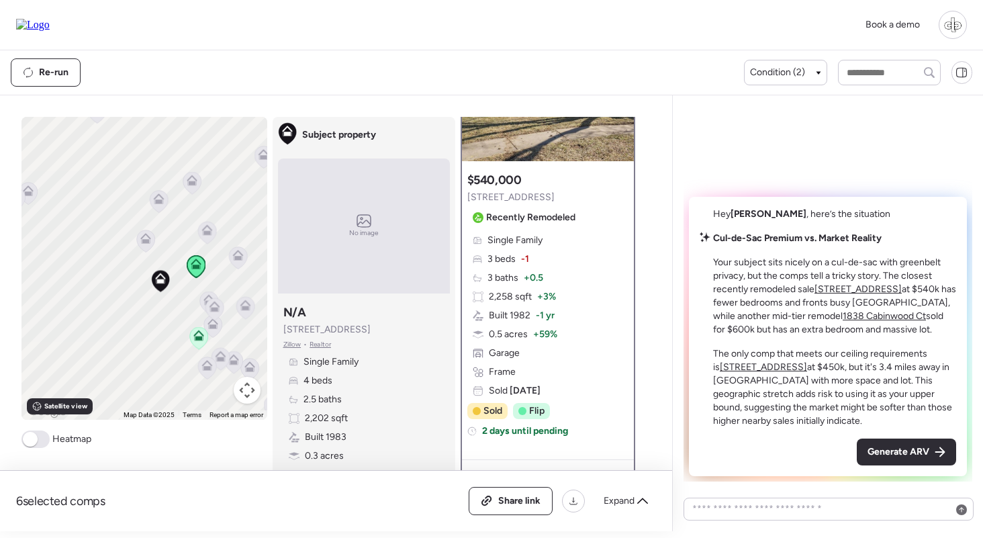
scroll to position [127, 0]
click at [914, 317] on u "1838 Cabinwood Ct" at bounding box center [883, 315] width 83 height 11
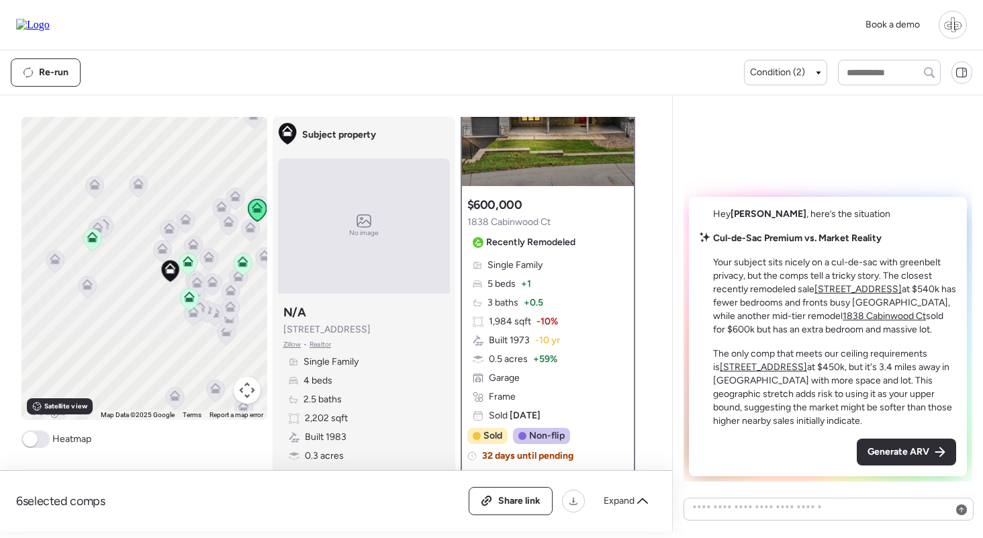
scroll to position [98, 0]
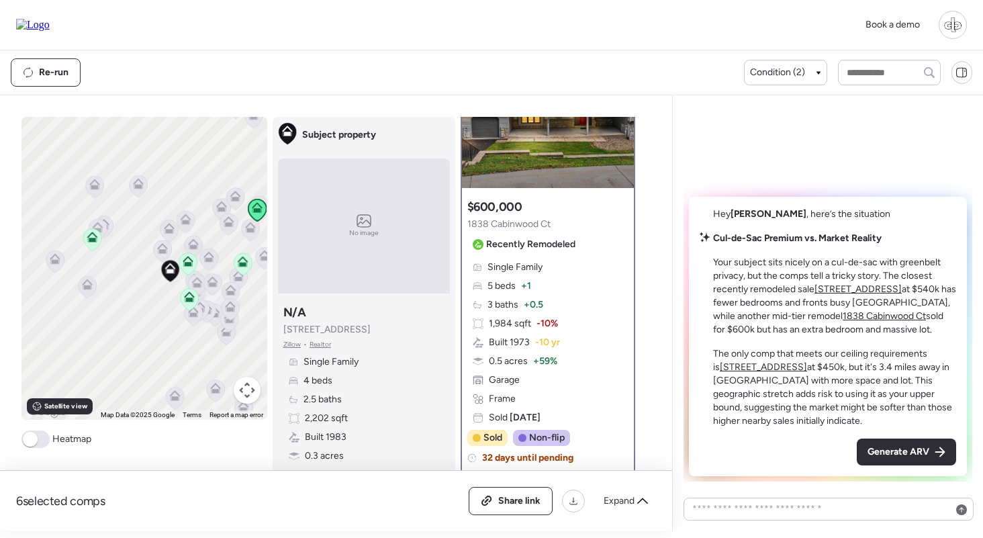
click at [530, 313] on div "Single Family 5 beds + 1 3 baths + 0.5 1,984 sqft -10% Built 1973 -10 yr 0.5 ac…" at bounding box center [547, 342] width 161 height 164
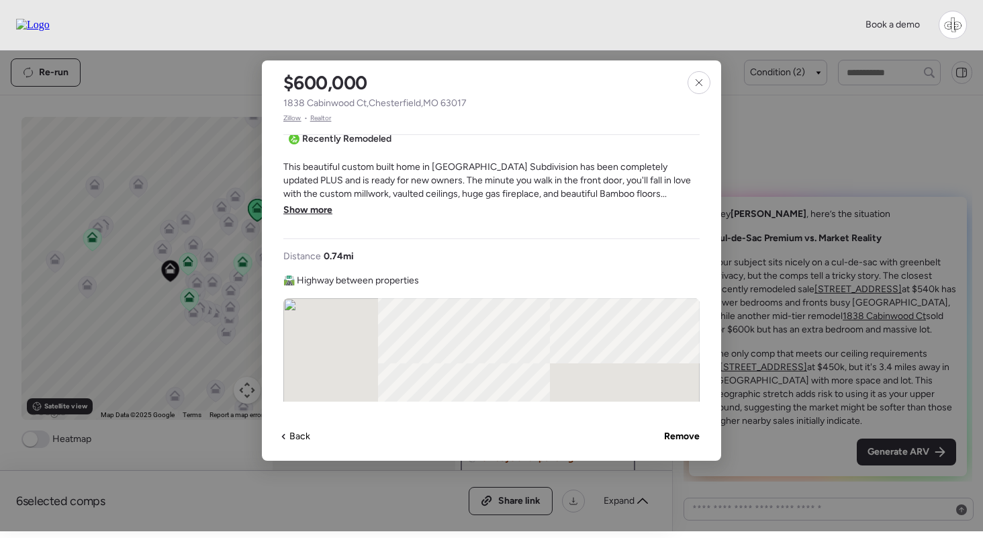
scroll to position [489, 0]
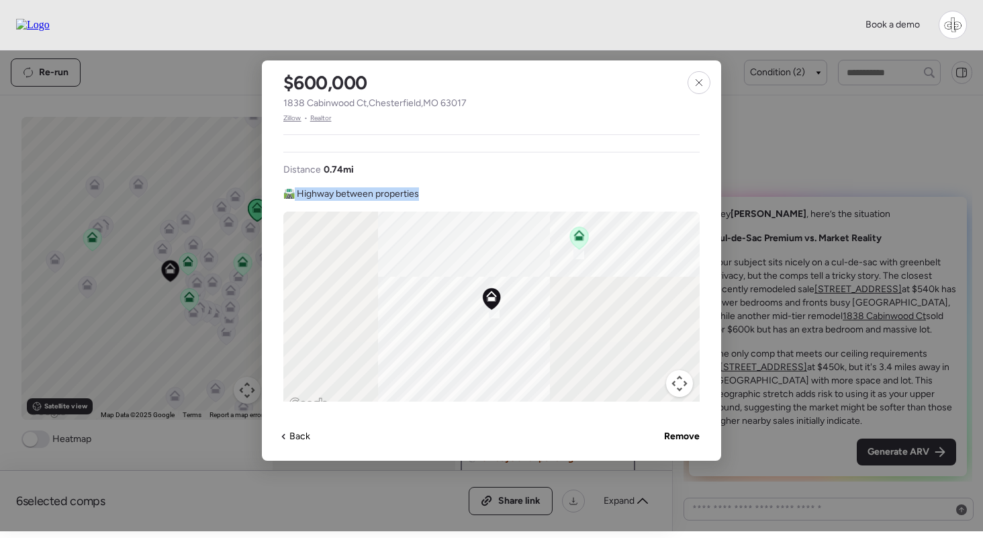
drag, startPoint x: 295, startPoint y: 191, endPoint x: 428, endPoint y: 195, distance: 132.3
click at [428, 195] on div "Distance 0.74 mi 🛣️ Highway between properties ← Move left → Move right ↑ Move …" at bounding box center [491, 288] width 416 height 250
click at [701, 83] on icon at bounding box center [698, 82] width 11 height 11
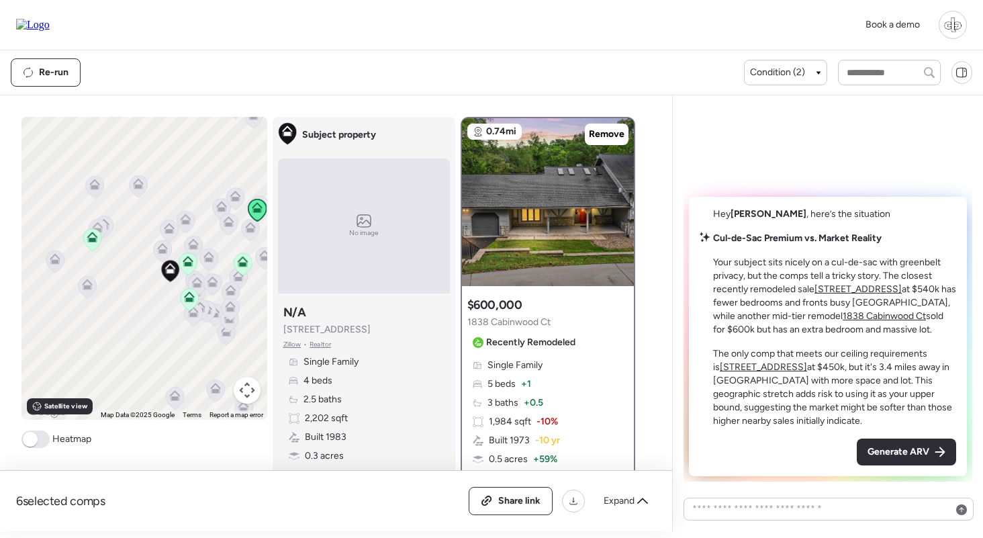
scroll to position [0, 0]
click at [189, 258] on icon at bounding box center [188, 259] width 10 height 6
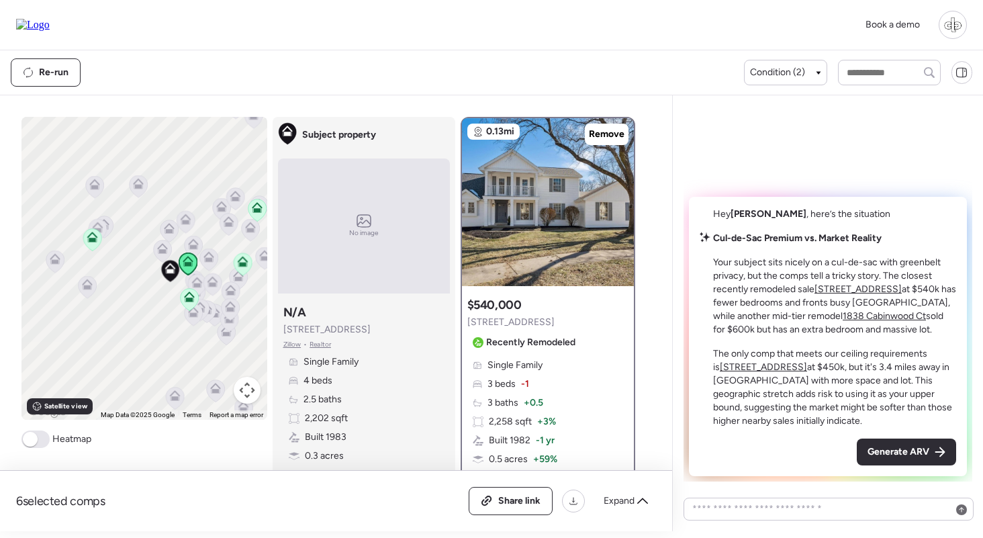
scroll to position [69, 0]
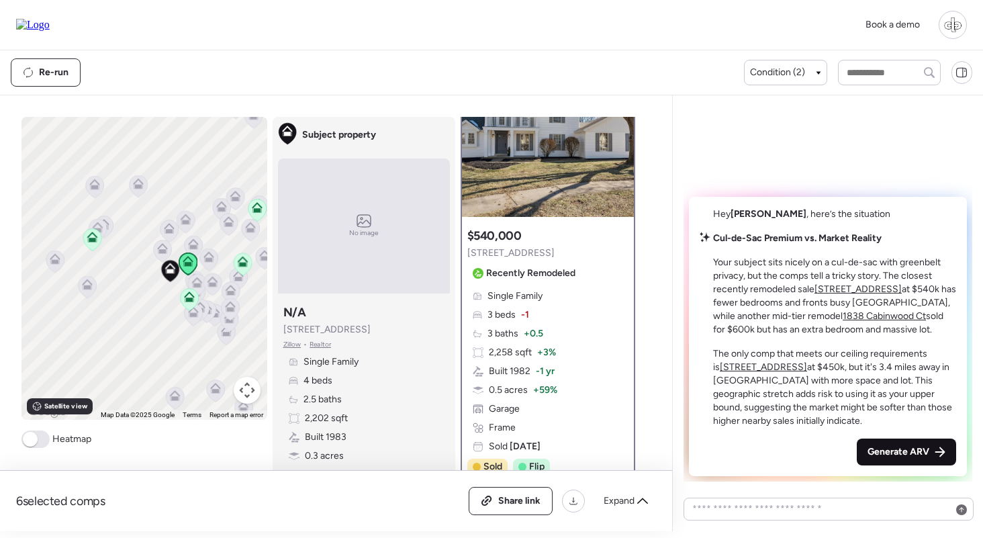
click at [898, 452] on span "Generate ARV" at bounding box center [898, 451] width 62 height 13
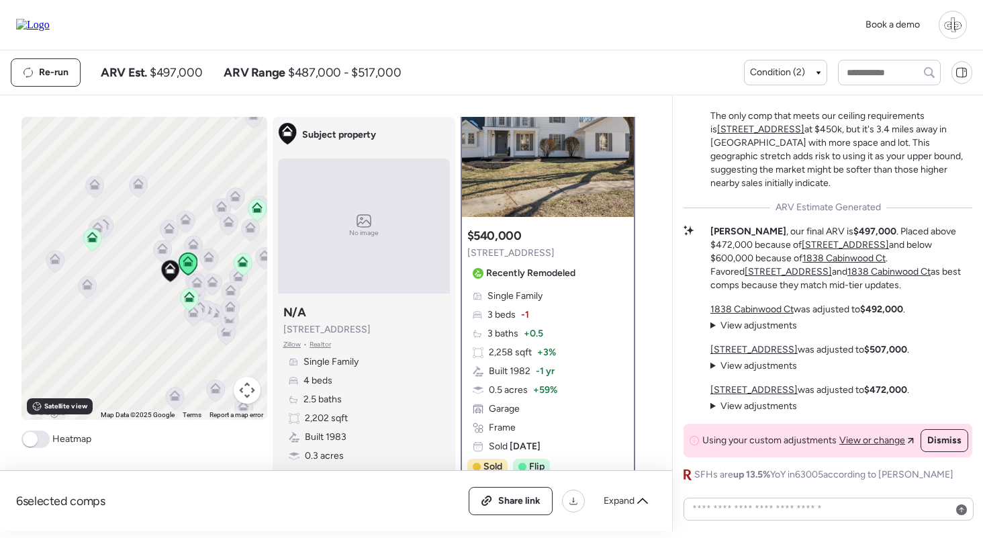
click at [763, 365] on span "View adjustments" at bounding box center [758, 365] width 77 height 11
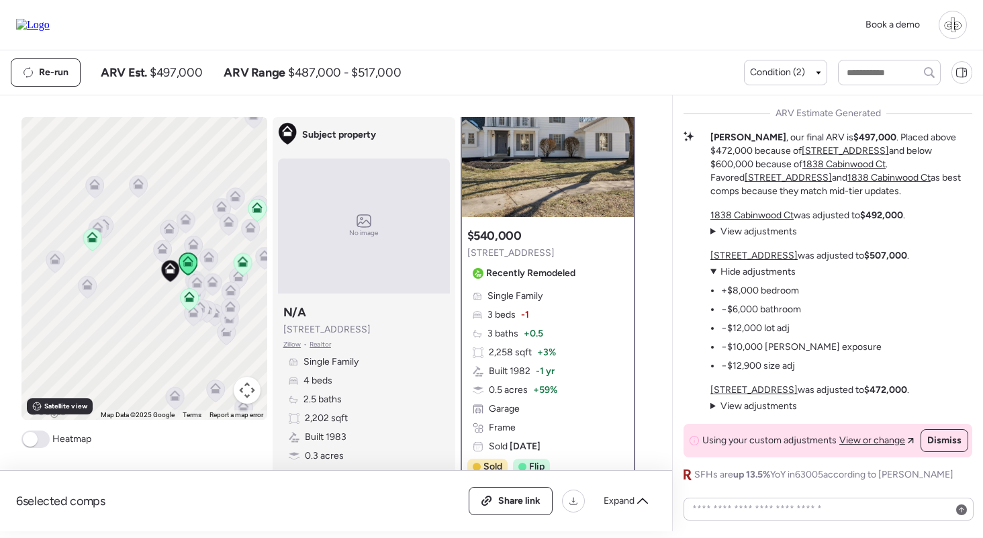
drag, startPoint x: 885, startPoint y: 256, endPoint x: 923, endPoint y: 254, distance: 38.3
click at [907, 254] on strong "$507,000" at bounding box center [885, 255] width 43 height 11
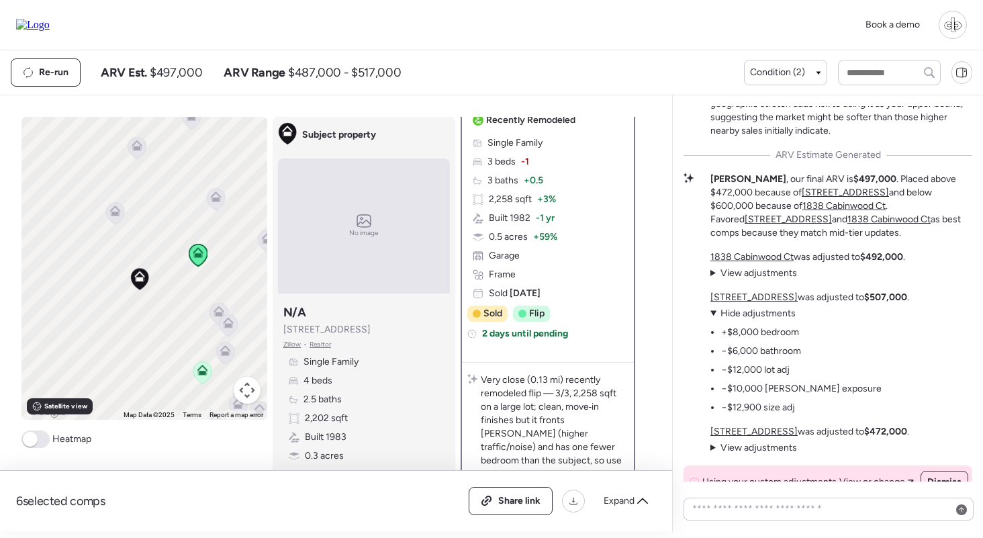
scroll to position [387, 0]
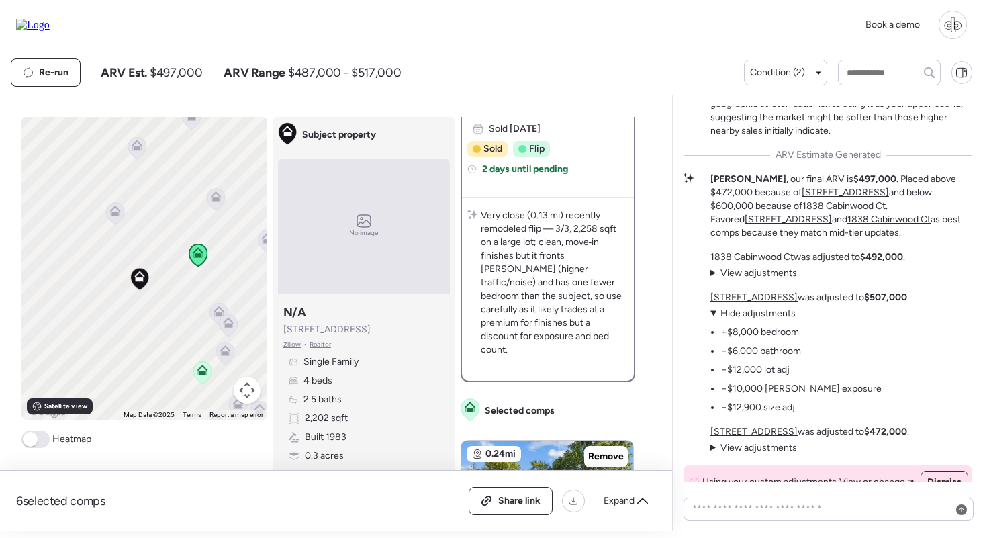
click at [764, 310] on span "Hide adjustments" at bounding box center [757, 312] width 75 height 11
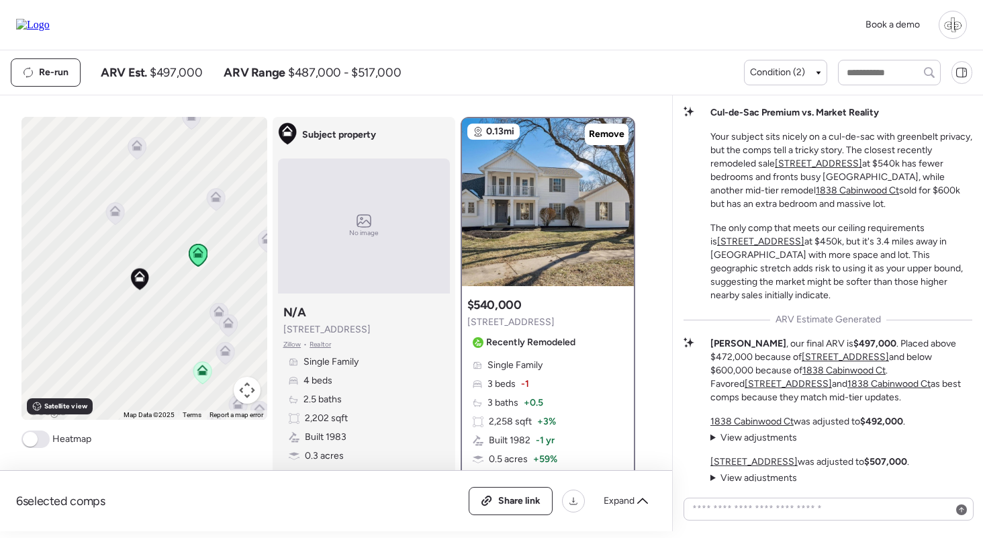
scroll to position [0, 0]
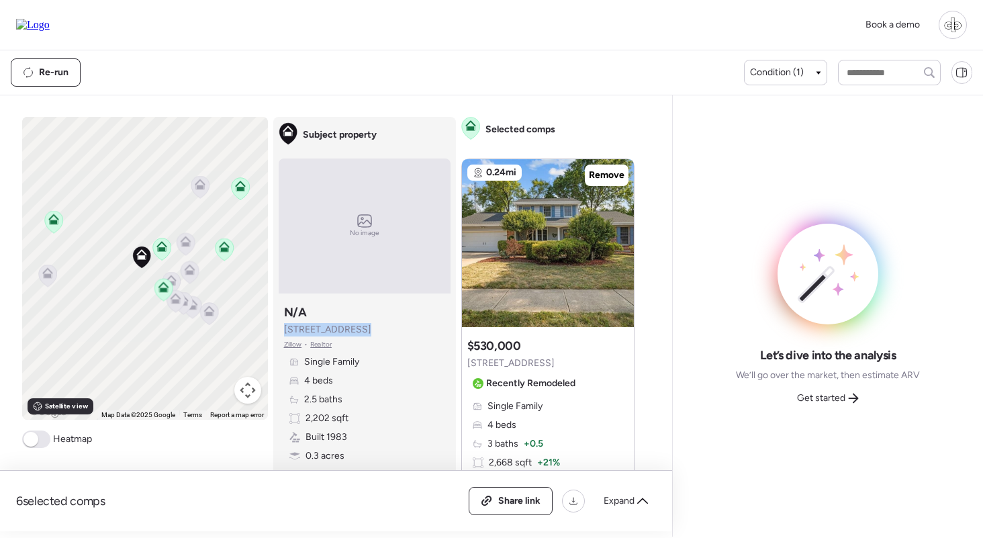
drag, startPoint x: 281, startPoint y: 334, endPoint x: 356, endPoint y: 330, distance: 75.3
click at [356, 330] on div "Subject property N/A [STREET_ADDRESS] • Realtor Single Family 4 beds 2.5 baths …" at bounding box center [365, 402] width 172 height 207
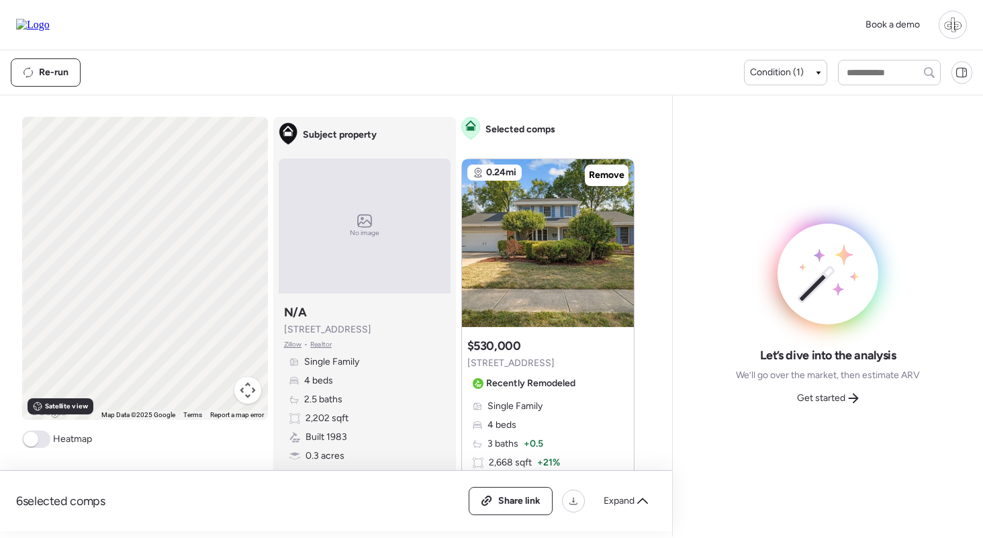
click at [805, 347] on span "Let’s dive into the analysis" at bounding box center [828, 355] width 136 height 16
click at [828, 397] on span "Get started" at bounding box center [821, 397] width 48 height 13
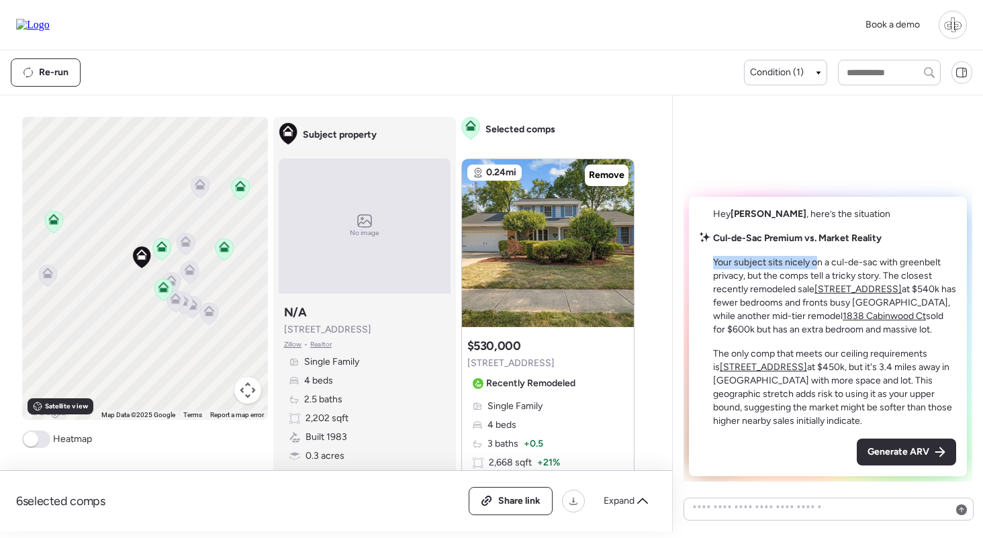
drag, startPoint x: 711, startPoint y: 262, endPoint x: 817, endPoint y: 263, distance: 105.4
click at [820, 264] on div "Cul-de-Sac Premium vs. Market Reality Your subject sits nicely on a cul-de-sac …" at bounding box center [827, 330] width 256 height 196
click at [817, 263] on p "Your subject sits nicely on a cul-de-sac with greenbelt privacy, but the comps …" at bounding box center [834, 296] width 243 height 81
drag, startPoint x: 750, startPoint y: 281, endPoint x: 853, endPoint y: 274, distance: 102.9
click at [853, 274] on p "Your subject sits nicely on a cul-de-sac with greenbelt privacy, but the comps …" at bounding box center [834, 296] width 243 height 81
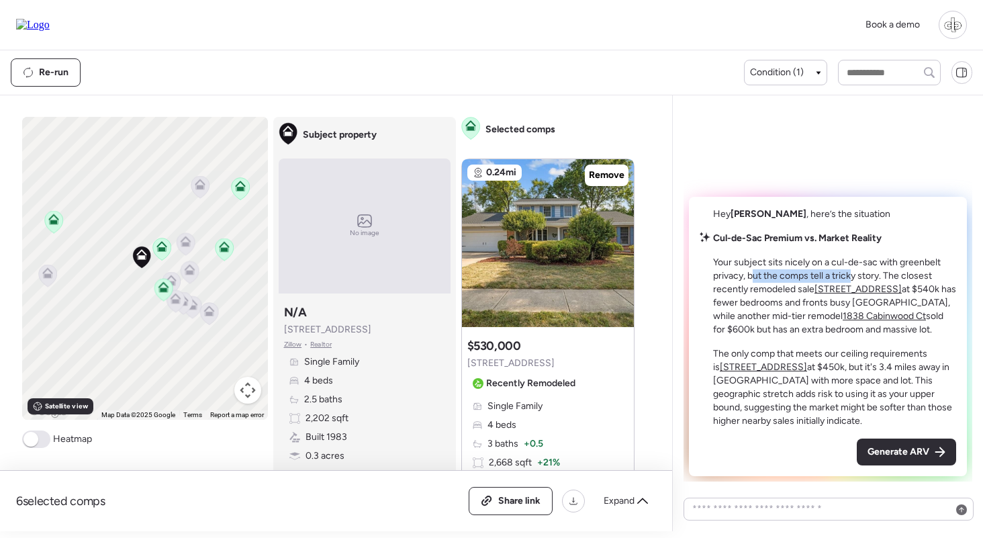
click at [853, 274] on p "Your subject sits nicely on a cul-de-sac with greenbelt privacy, but the comps …" at bounding box center [834, 296] width 243 height 81
drag, startPoint x: 887, startPoint y: 275, endPoint x: 934, endPoint y: 276, distance: 46.3
click at [934, 276] on p "Your subject sits nicely on a cul-de-sac with greenbelt privacy, but the comps …" at bounding box center [834, 296] width 243 height 81
click at [936, 276] on p "Your subject sits nicely on a cul-de-sac with greenbelt privacy, but the comps …" at bounding box center [834, 296] width 243 height 81
click at [877, 290] on u "[STREET_ADDRESS]" at bounding box center [857, 288] width 87 height 11
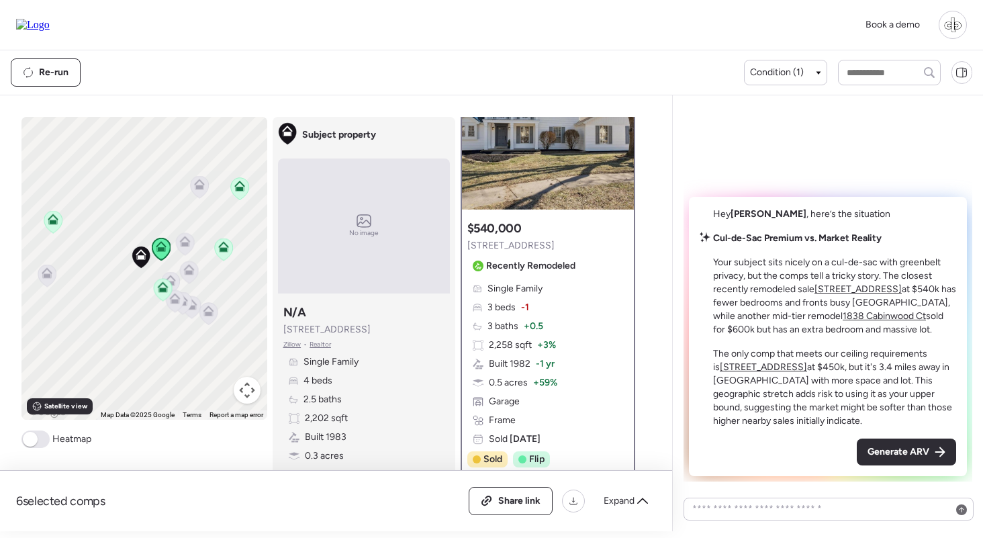
scroll to position [76, 0]
drag, startPoint x: 754, startPoint y: 298, endPoint x: 882, endPoint y: 302, distance: 128.3
click at [882, 302] on p "Your subject sits nicely on a cul-de-sac with greenbelt privacy, but the comps …" at bounding box center [834, 296] width 243 height 81
drag, startPoint x: 847, startPoint y: 304, endPoint x: 886, endPoint y: 304, distance: 38.9
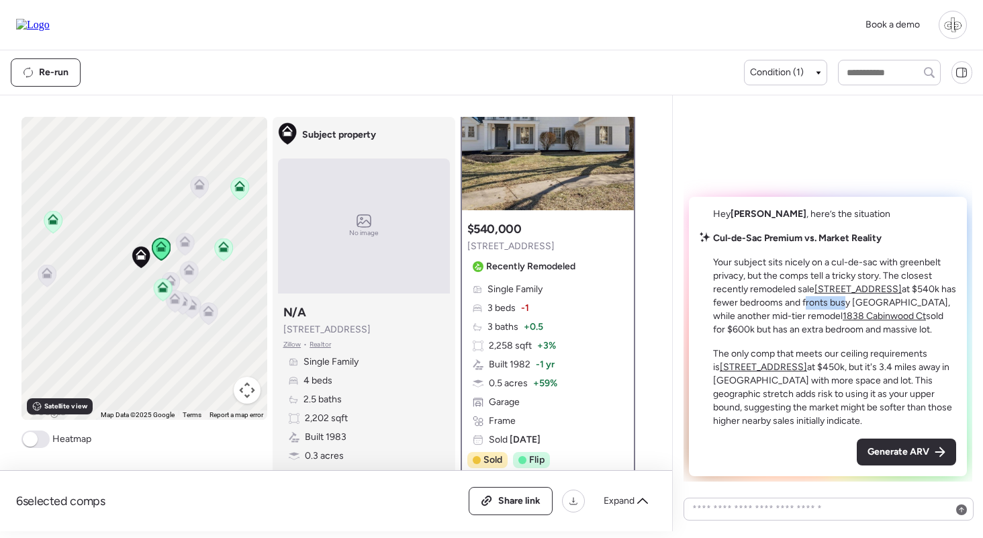
click at [886, 304] on p "Your subject sits nicely on a cul-de-sac with greenbelt privacy, but the comps …" at bounding box center [834, 296] width 243 height 81
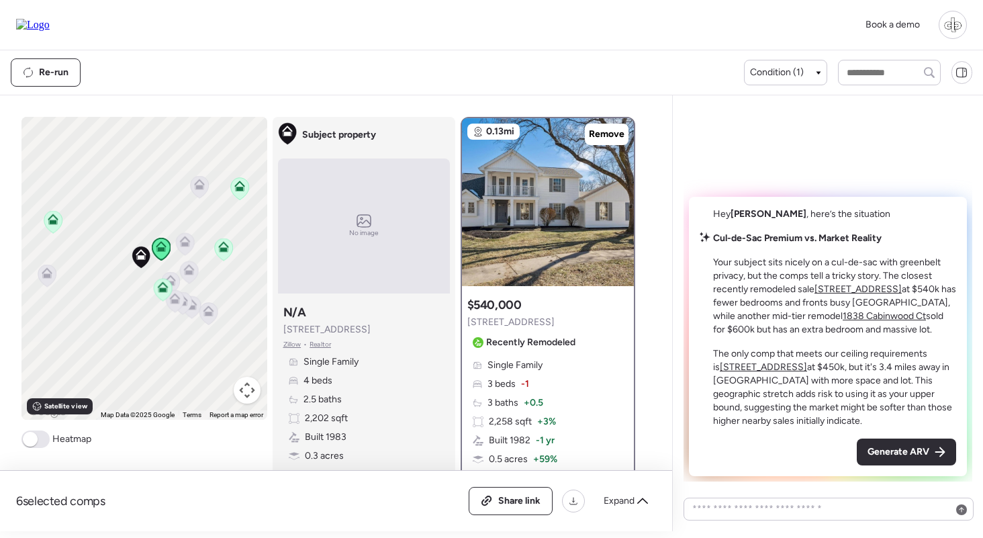
scroll to position [0, 0]
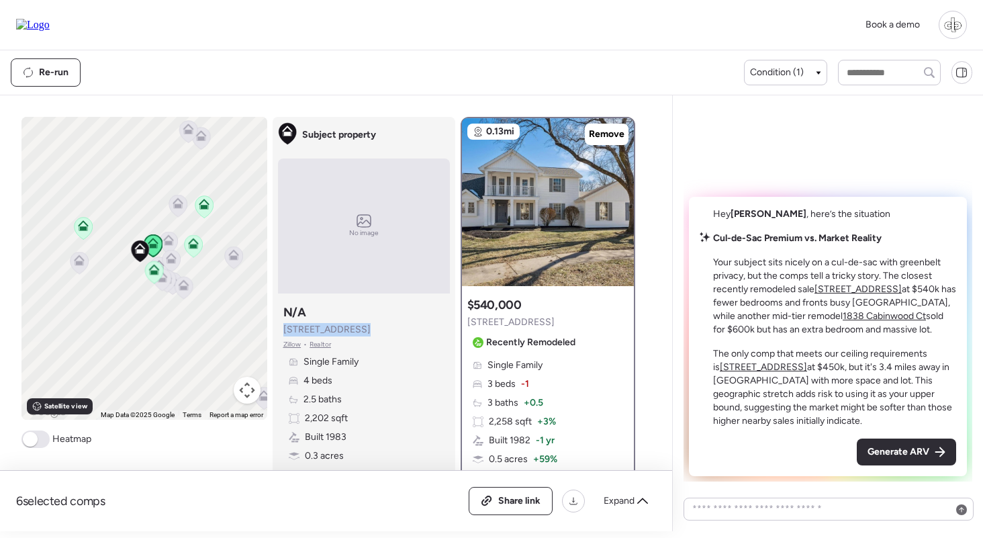
drag, startPoint x: 281, startPoint y: 330, endPoint x: 370, endPoint y: 332, distance: 89.3
click at [370, 332] on div "Subject property N/A [STREET_ADDRESS] • Realtor Single Family 4 beds 2.5 baths …" at bounding box center [364, 402] width 172 height 207
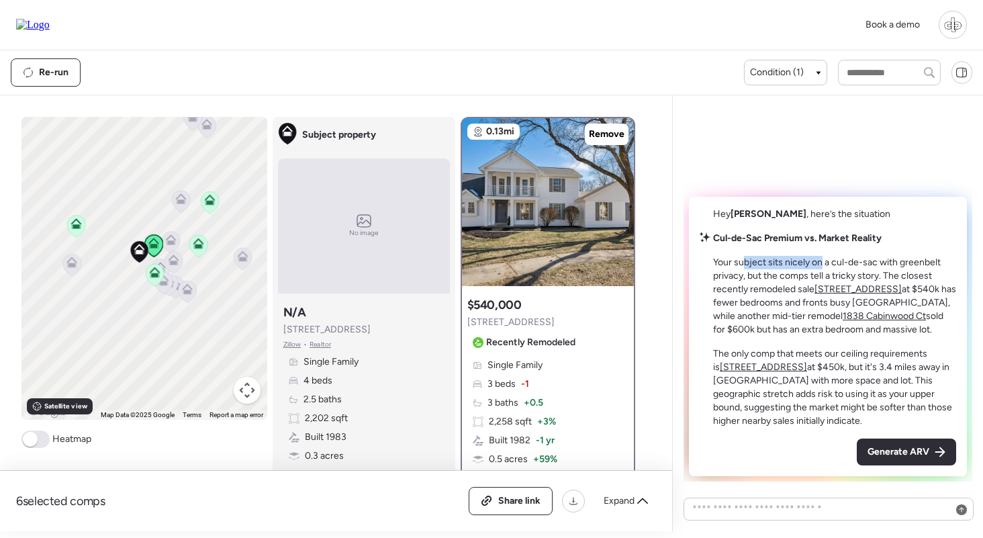
drag, startPoint x: 742, startPoint y: 260, endPoint x: 822, endPoint y: 256, distance: 80.6
click at [822, 256] on p "Your subject sits nicely on a cul-de-sac with greenbelt privacy, but the comps …" at bounding box center [834, 296] width 243 height 81
drag, startPoint x: 861, startPoint y: 262, endPoint x: 904, endPoint y: 262, distance: 43.0
click at [904, 262] on p "Your subject sits nicely on a cul-de-sac with greenbelt privacy, but the comps …" at bounding box center [834, 296] width 243 height 81
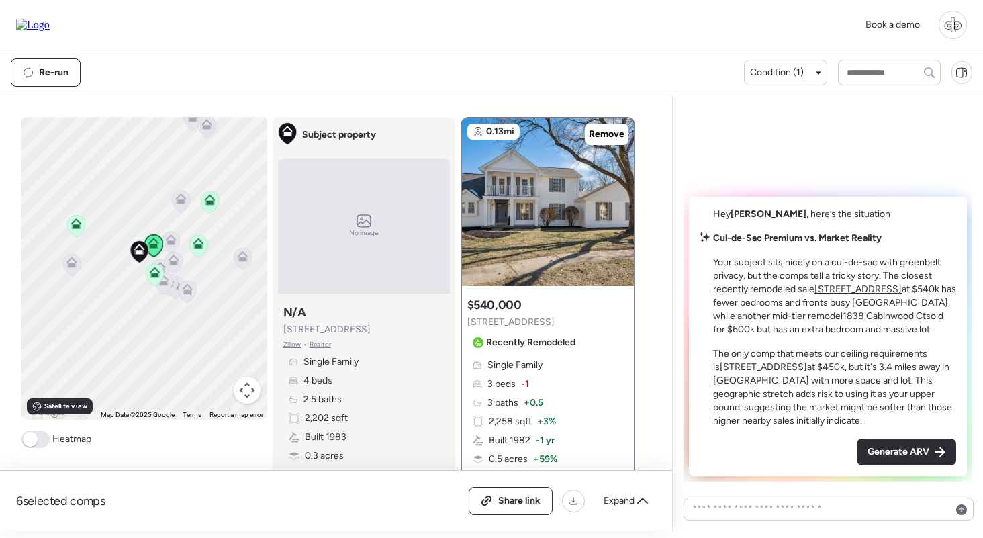
click at [724, 282] on p "Your subject sits nicely on a cul-de-sac with greenbelt privacy, but the comps …" at bounding box center [834, 296] width 243 height 81
click at [726, 276] on p "Your subject sits nicely on a cul-de-sac with greenbelt privacy, but the comps …" at bounding box center [834, 296] width 243 height 81
drag, startPoint x: 797, startPoint y: 275, endPoint x: 846, endPoint y: 275, distance: 49.0
click at [846, 275] on p "Your subject sits nicely on a cul-de-sac with greenbelt privacy, but the comps …" at bounding box center [834, 296] width 243 height 81
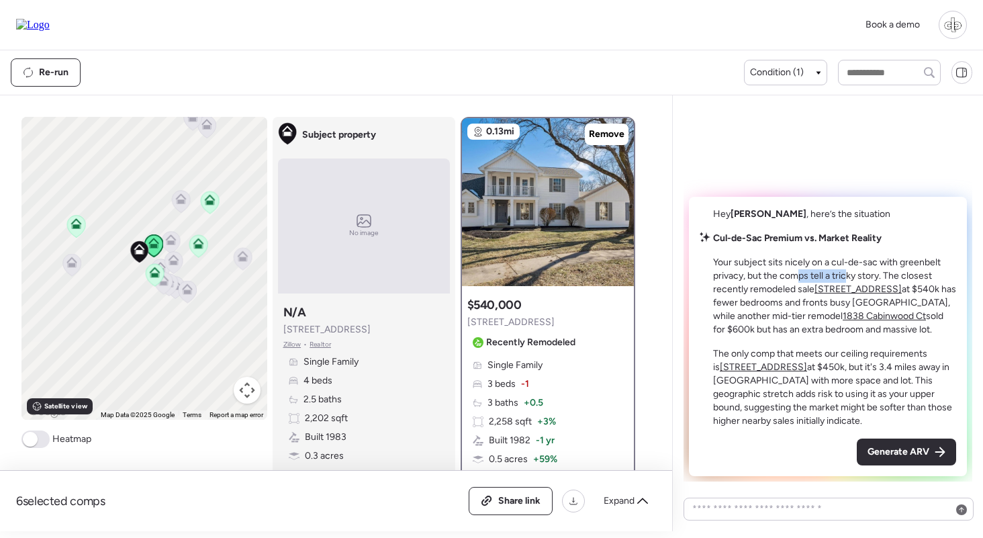
click at [846, 275] on p "Your subject sits nicely on a cul-de-sac with greenbelt privacy, but the comps …" at bounding box center [834, 296] width 243 height 81
click at [844, 290] on u "[STREET_ADDRESS]" at bounding box center [857, 288] width 87 height 11
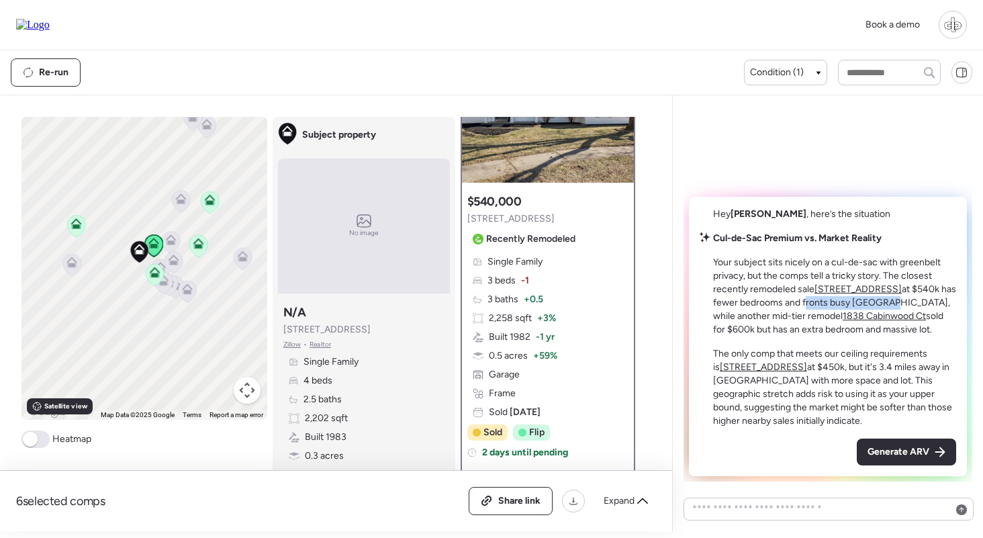
drag, startPoint x: 848, startPoint y: 302, endPoint x: 932, endPoint y: 303, distance: 83.2
click at [932, 303] on p "Your subject sits nicely on a cul-de-sac with greenbelt privacy, but the comps …" at bounding box center [834, 296] width 243 height 81
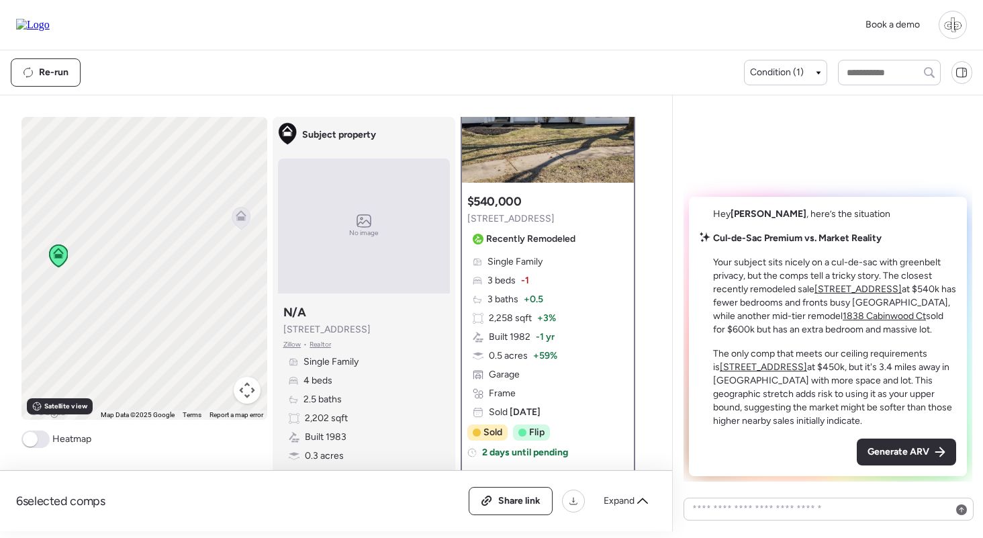
drag, startPoint x: 164, startPoint y: 257, endPoint x: 251, endPoint y: 232, distance: 90.1
click at [251, 232] on div "To activate drag with keyboard, press Alt + Enter. Once in keyboard drag state,…" at bounding box center [144, 268] width 246 height 303
drag, startPoint x: 110, startPoint y: 279, endPoint x: 159, endPoint y: 262, distance: 51.6
click at [159, 262] on div "To activate drag with keyboard, press Alt + Enter. Once in keyboard drag state,…" at bounding box center [144, 268] width 246 height 303
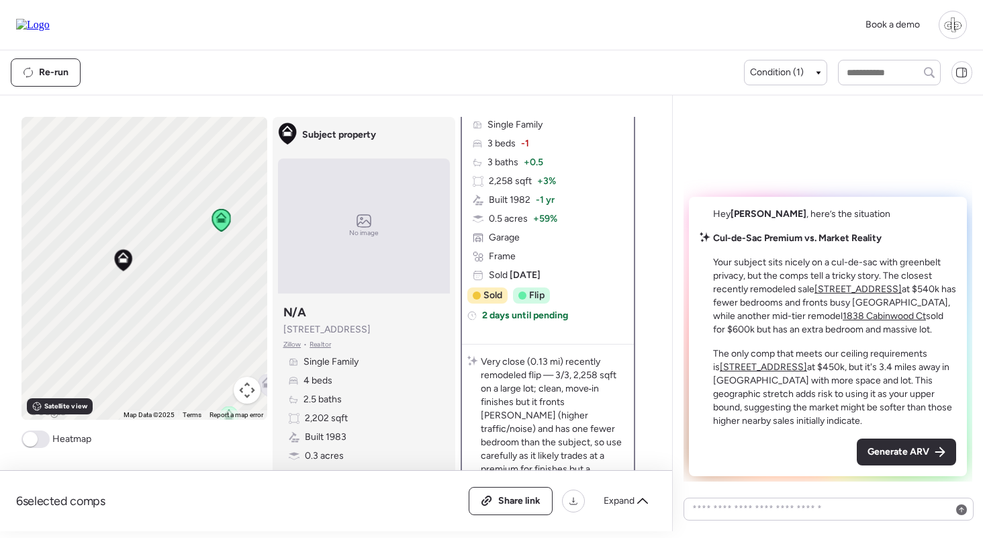
scroll to position [199, 0]
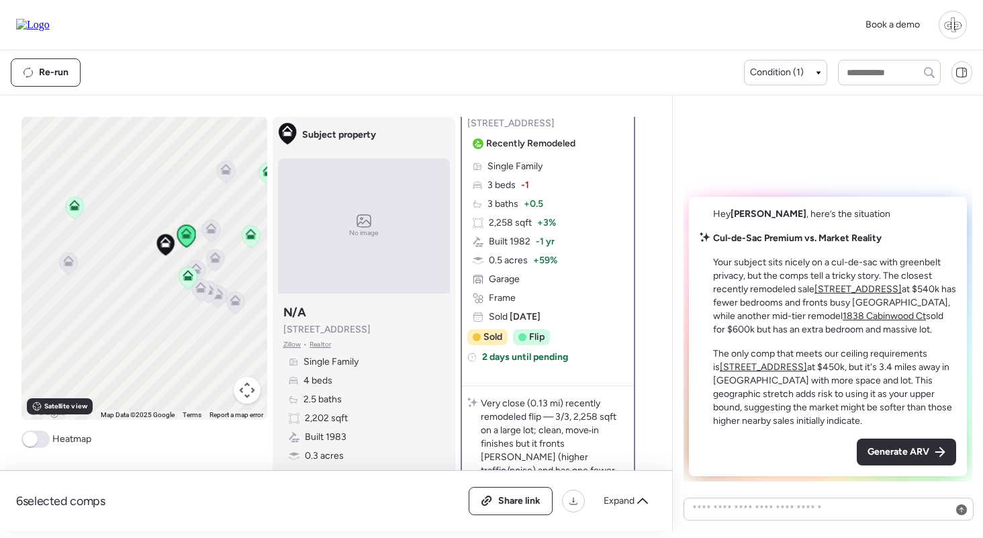
drag, startPoint x: 195, startPoint y: 217, endPoint x: 165, endPoint y: 213, distance: 29.8
click at [165, 213] on div "To activate drag with keyboard, press Alt + Enter. Once in keyboard drag state,…" at bounding box center [144, 268] width 246 height 303
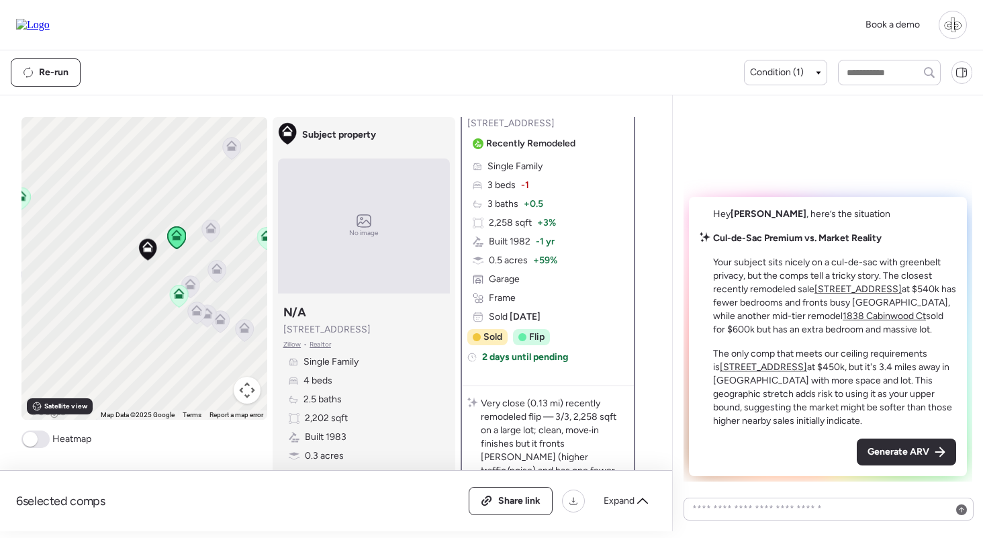
click at [179, 295] on icon at bounding box center [178, 296] width 9 height 4
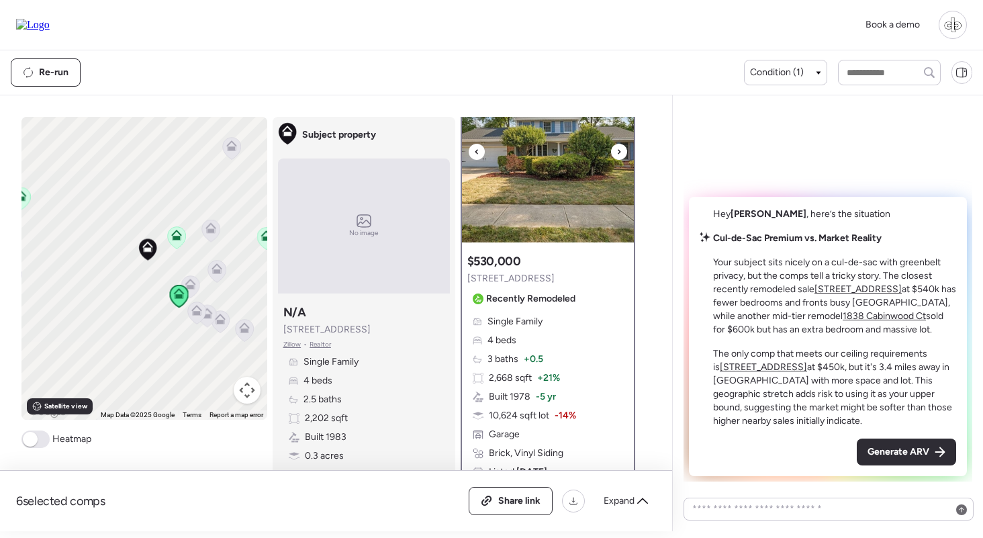
scroll to position [34, 0]
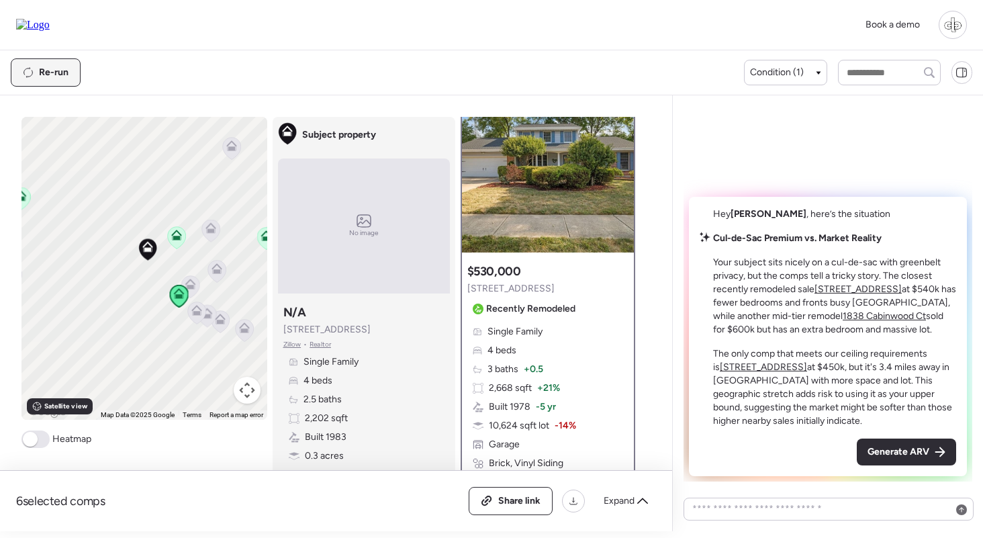
click at [43, 73] on span "Re-run" at bounding box center [54, 72] width 30 height 13
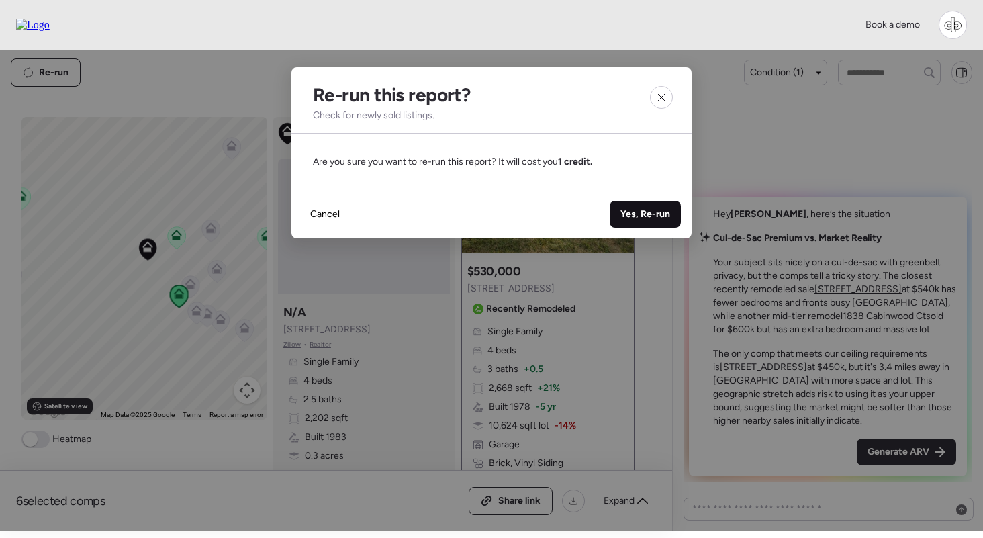
click at [648, 218] on span "Yes, Re-run" at bounding box center [645, 213] width 50 height 13
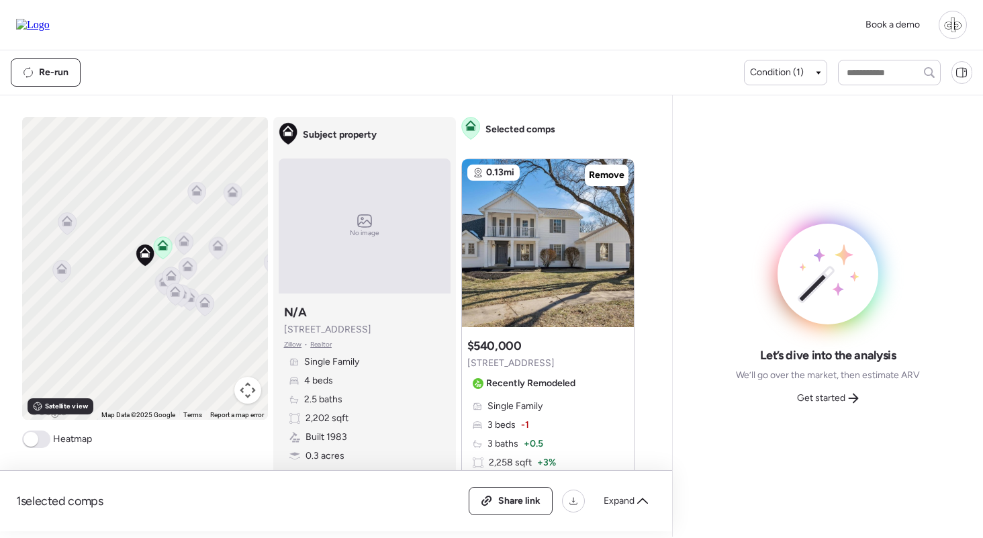
scroll to position [0, 0]
click at [827, 395] on span "Get started" at bounding box center [821, 397] width 48 height 13
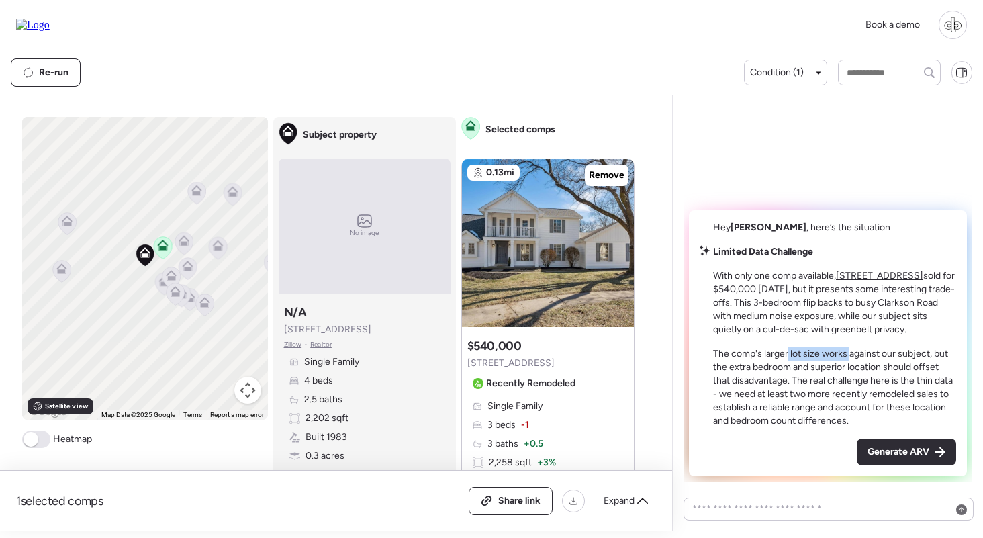
drag, startPoint x: 788, startPoint y: 354, endPoint x: 859, endPoint y: 354, distance: 71.1
click at [859, 354] on p "The comp's larger lot size works against our subject, but the extra bedroom and…" at bounding box center [834, 387] width 243 height 81
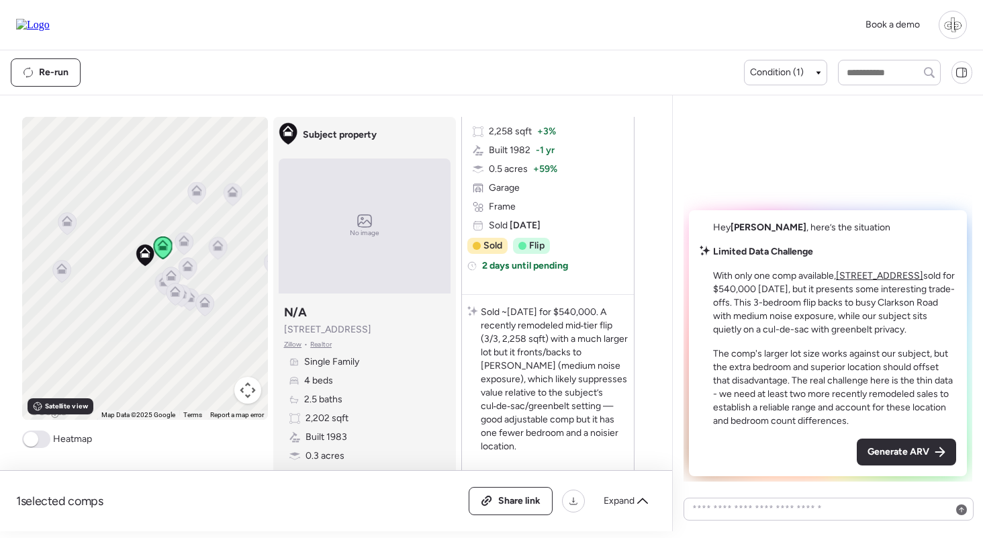
scroll to position [15, 0]
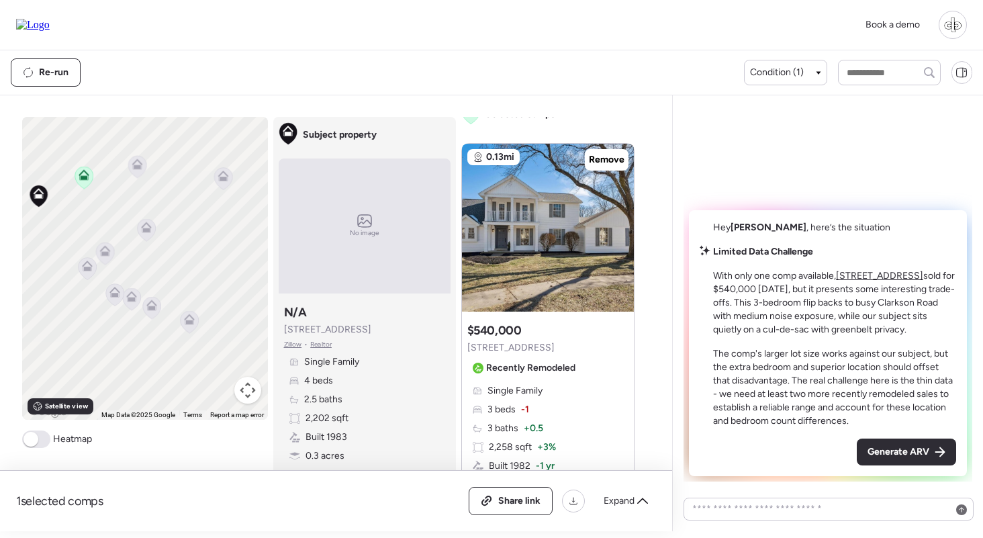
click at [83, 269] on icon at bounding box center [87, 265] width 11 height 11
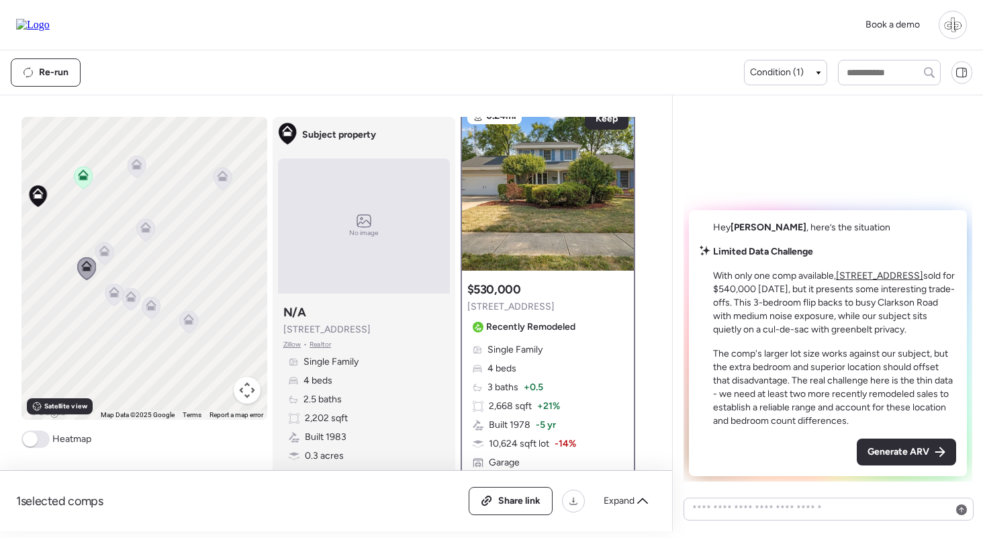
scroll to position [0, 0]
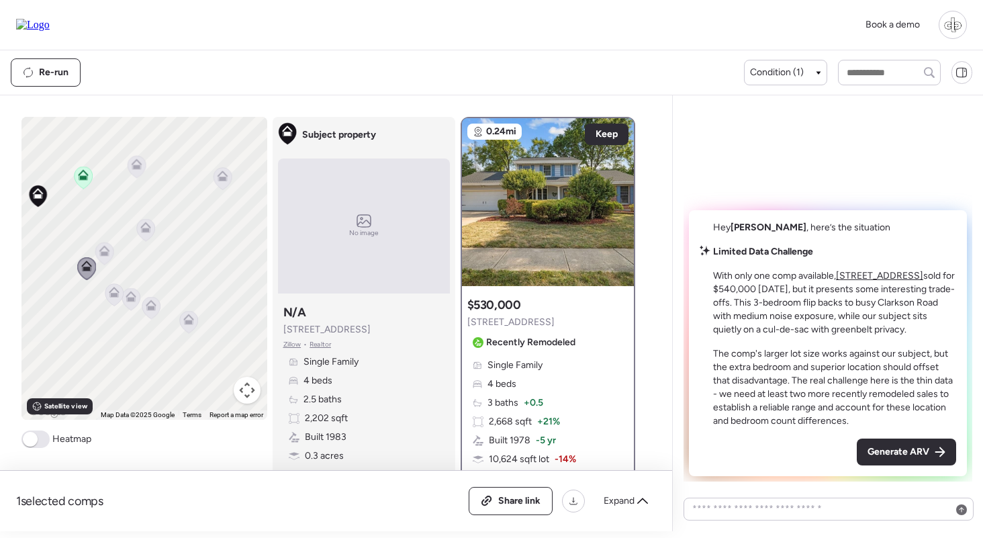
click at [105, 253] on icon at bounding box center [103, 253] width 9 height 4
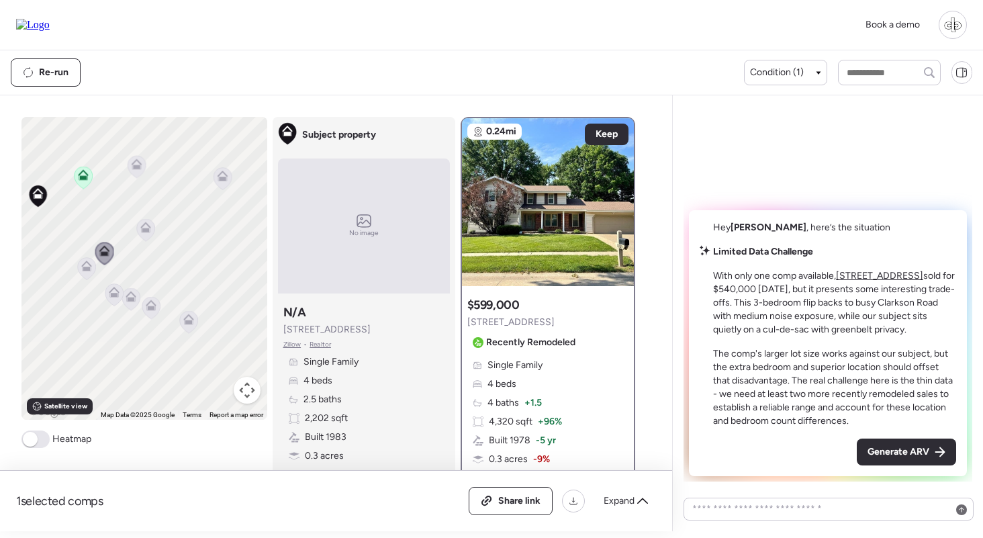
click at [107, 295] on icon at bounding box center [114, 294] width 18 height 22
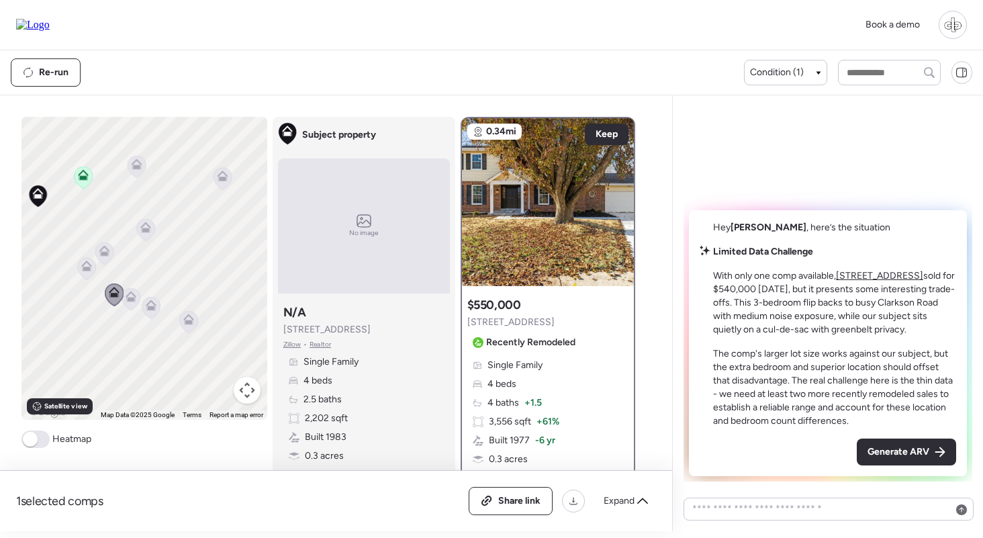
click at [136, 297] on icon at bounding box center [130, 299] width 18 height 22
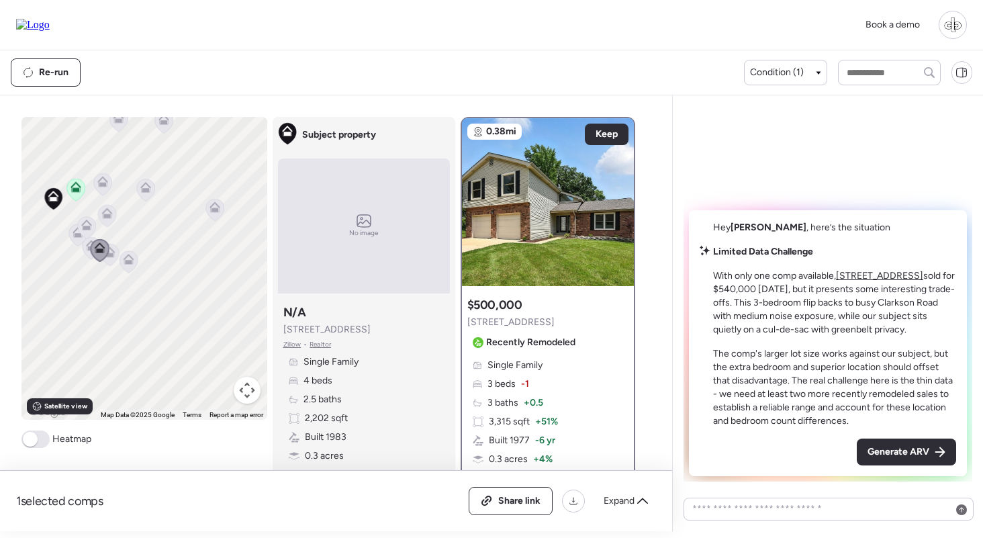
drag, startPoint x: 67, startPoint y: 215, endPoint x: 122, endPoint y: 215, distance: 55.0
click at [122, 215] on div "To navigate, press the arrow keys. To activate drag with keyboard, press Alt + …" at bounding box center [144, 268] width 246 height 303
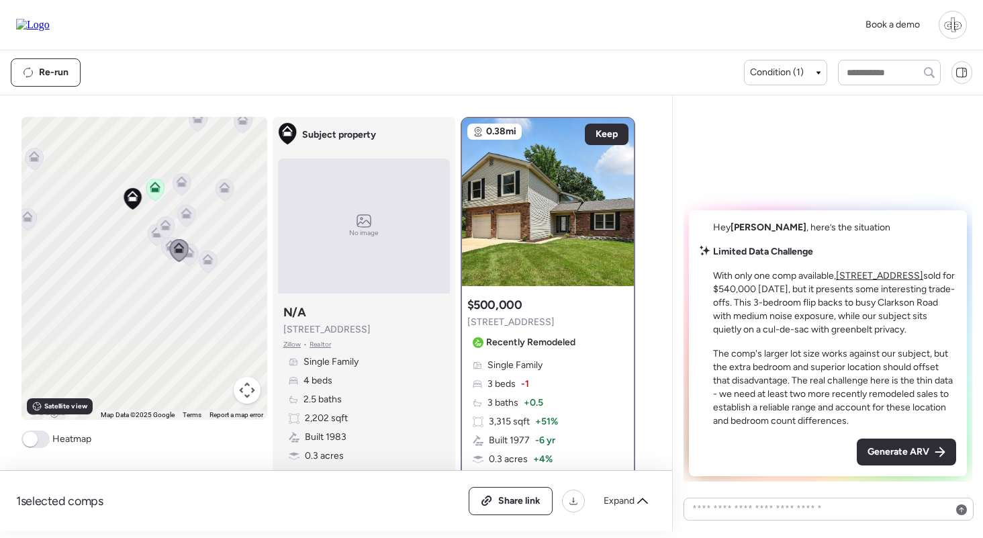
click at [156, 186] on icon at bounding box center [155, 186] width 11 height 11
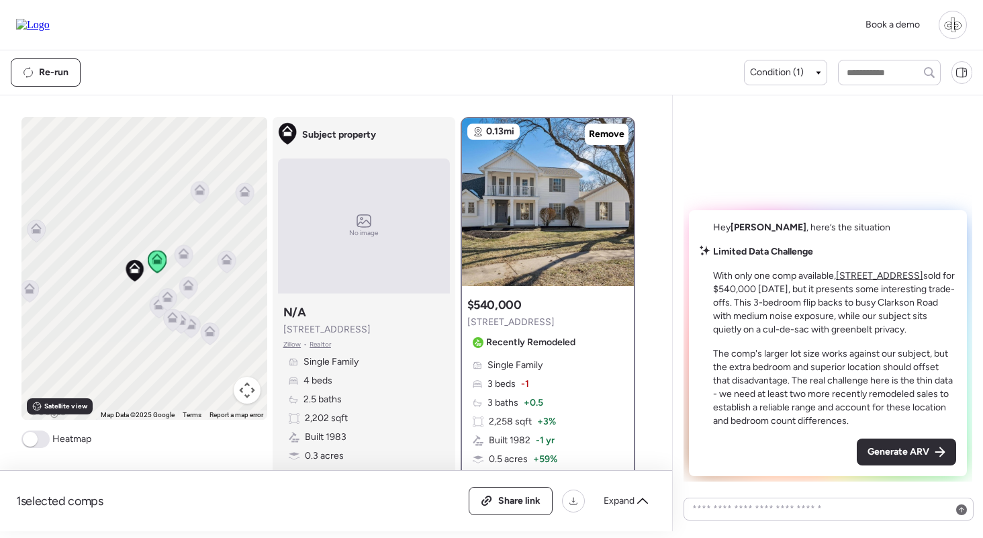
drag, startPoint x: 97, startPoint y: 262, endPoint x: 99, endPoint y: 335, distance: 73.2
click at [99, 335] on div "To navigate, press the arrow keys. To activate drag with keyboard, press Alt + …" at bounding box center [144, 268] width 246 height 303
click at [781, 72] on span "Condition (1)" at bounding box center [777, 72] width 54 height 13
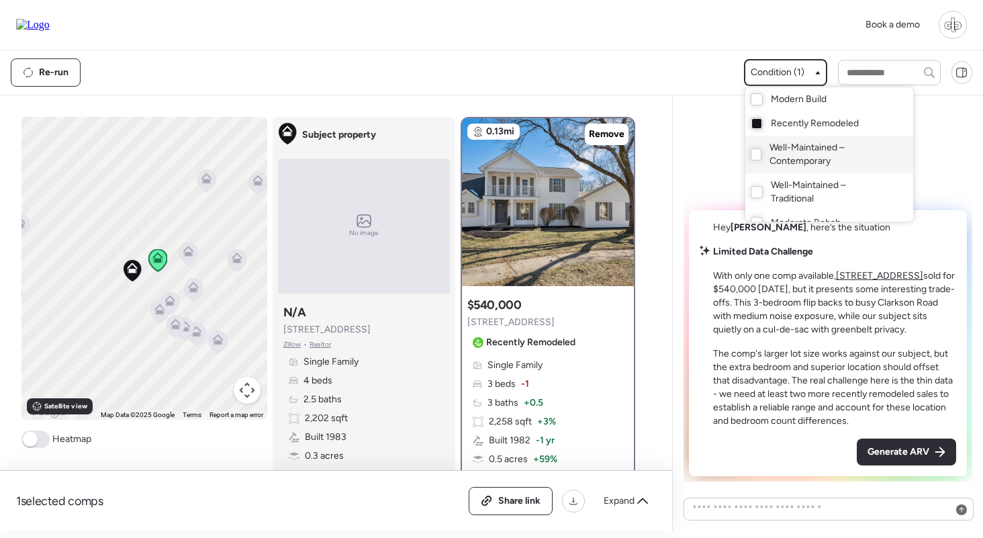
click at [769, 154] on span "Well-Maintained – Contemporary" at bounding box center [827, 154] width 117 height 27
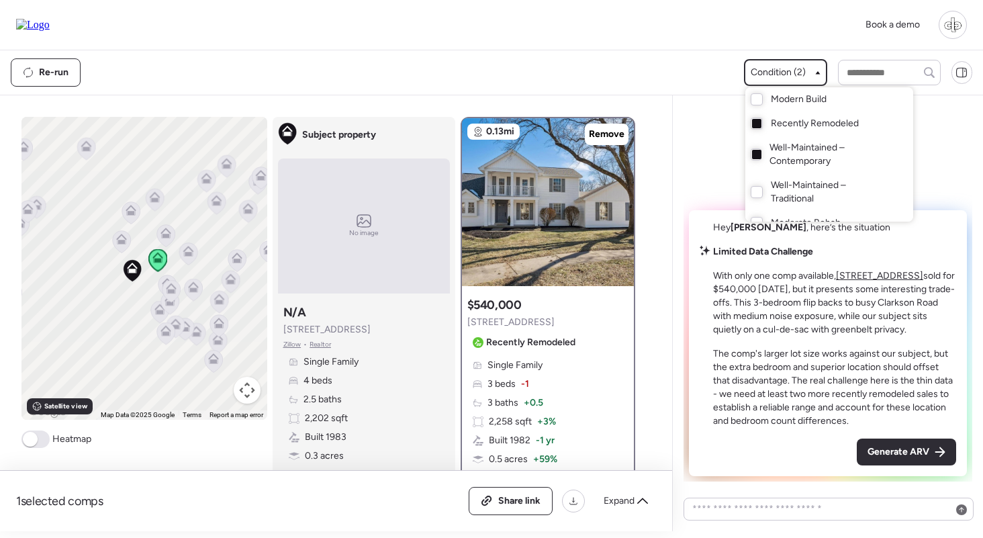
click at [126, 240] on div at bounding box center [491, 231] width 983 height 538
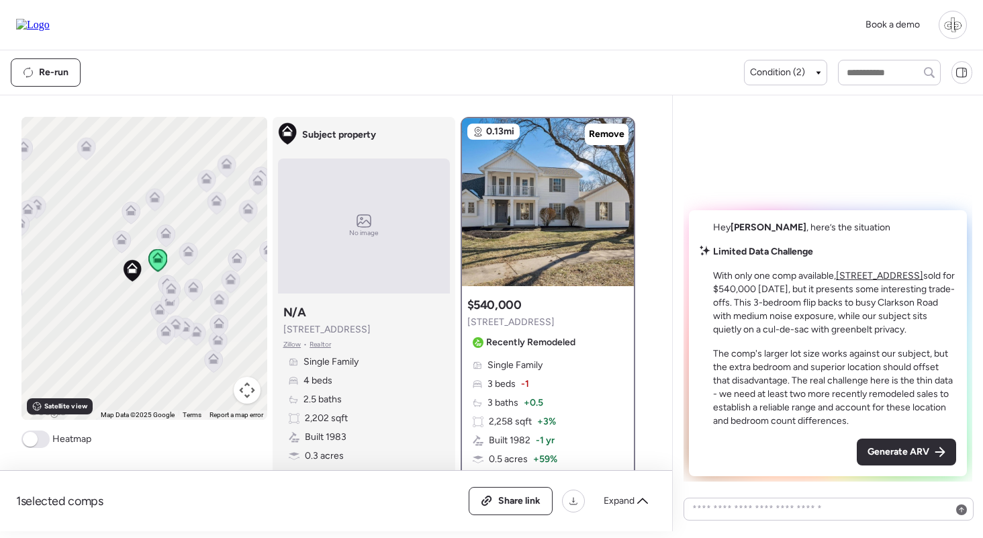
click at [121, 240] on icon at bounding box center [121, 239] width 11 height 11
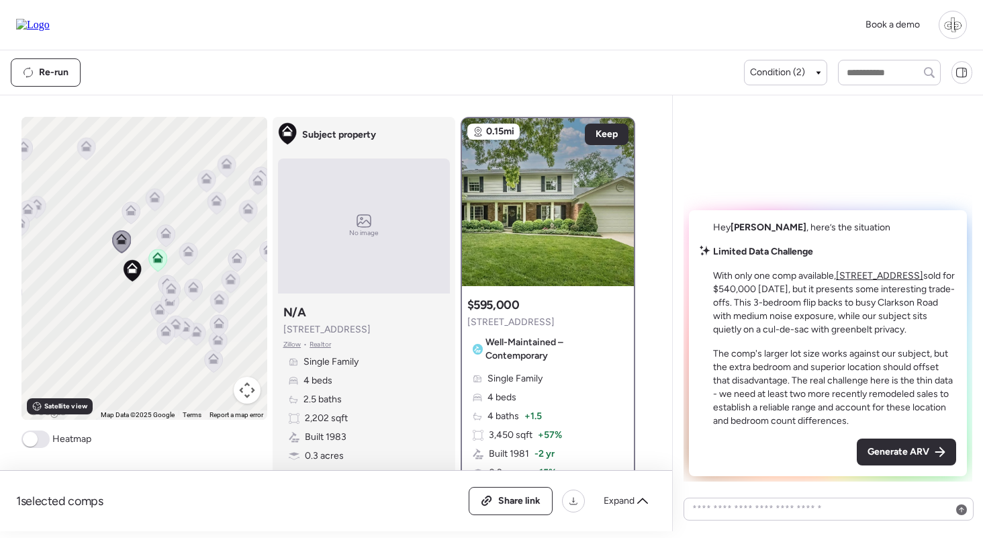
click at [168, 240] on icon at bounding box center [165, 235] width 18 height 22
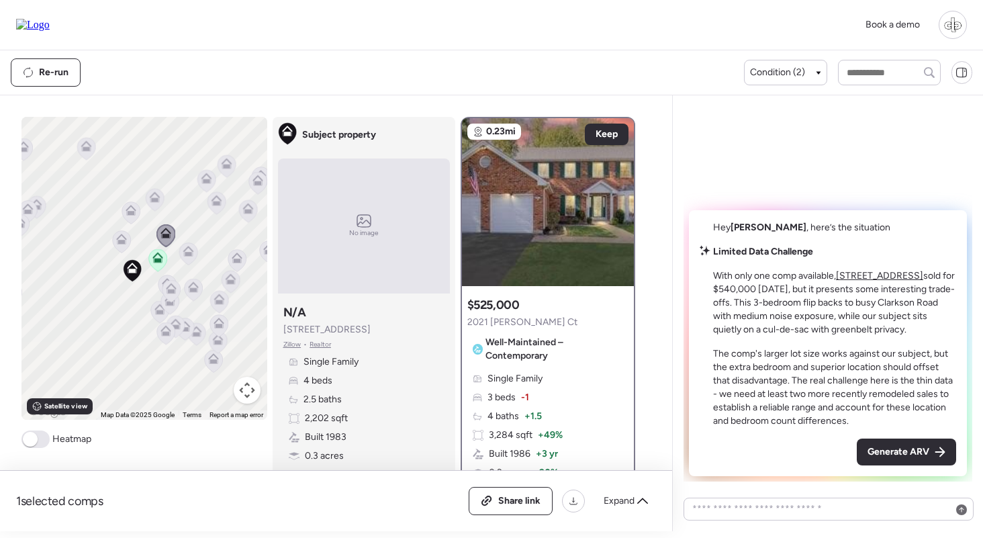
scroll to position [83, 0]
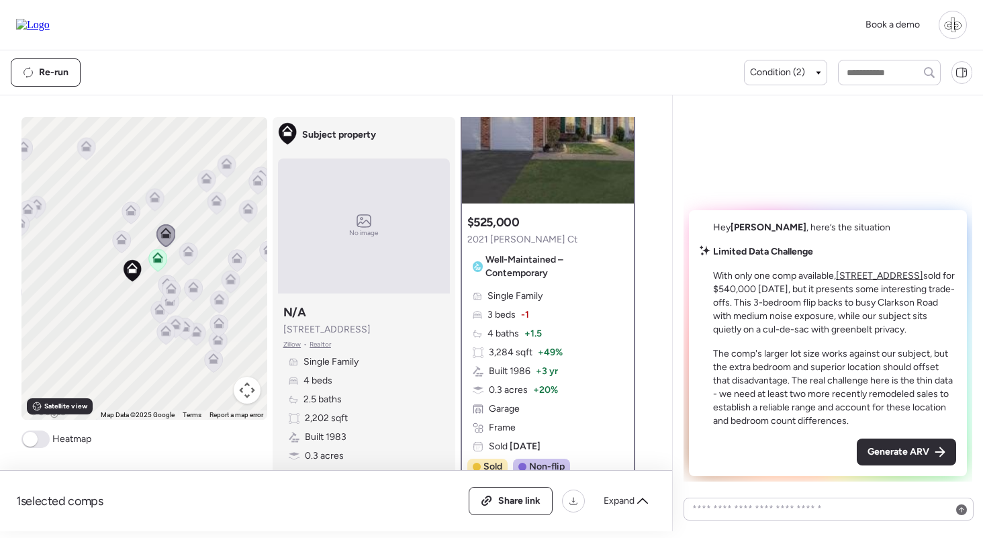
click at [127, 209] on icon at bounding box center [131, 210] width 11 height 11
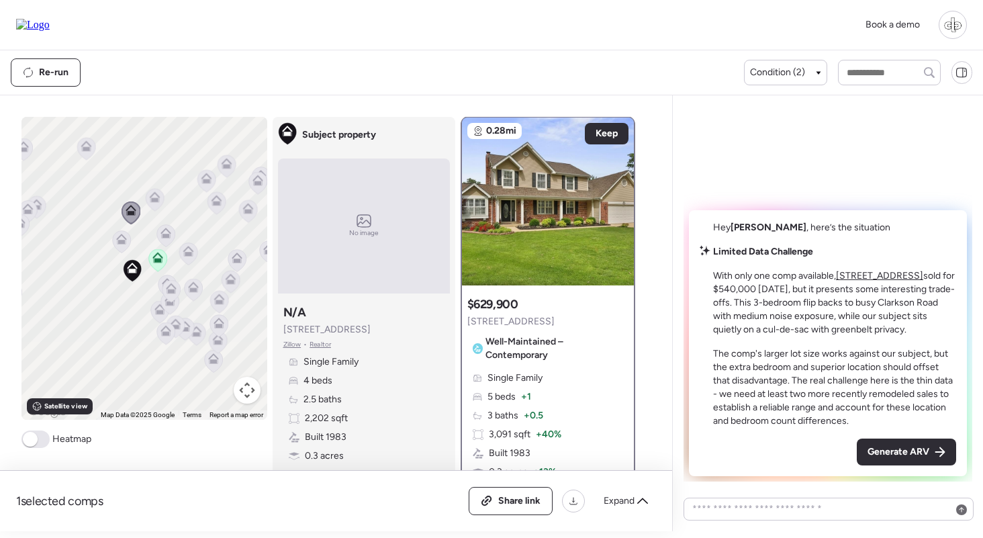
scroll to position [0, 0]
click at [159, 199] on icon at bounding box center [154, 196] width 11 height 11
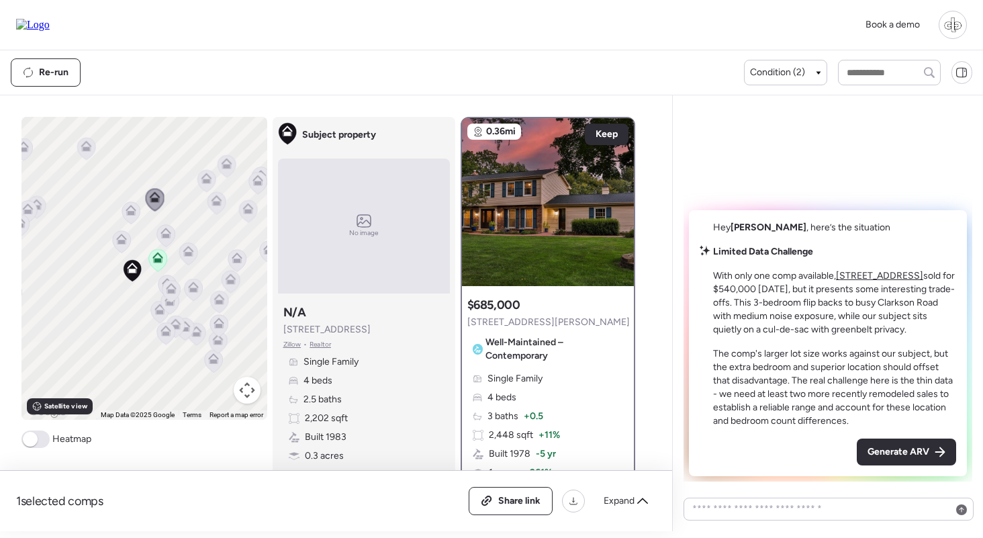
click at [166, 240] on icon at bounding box center [165, 235] width 18 height 22
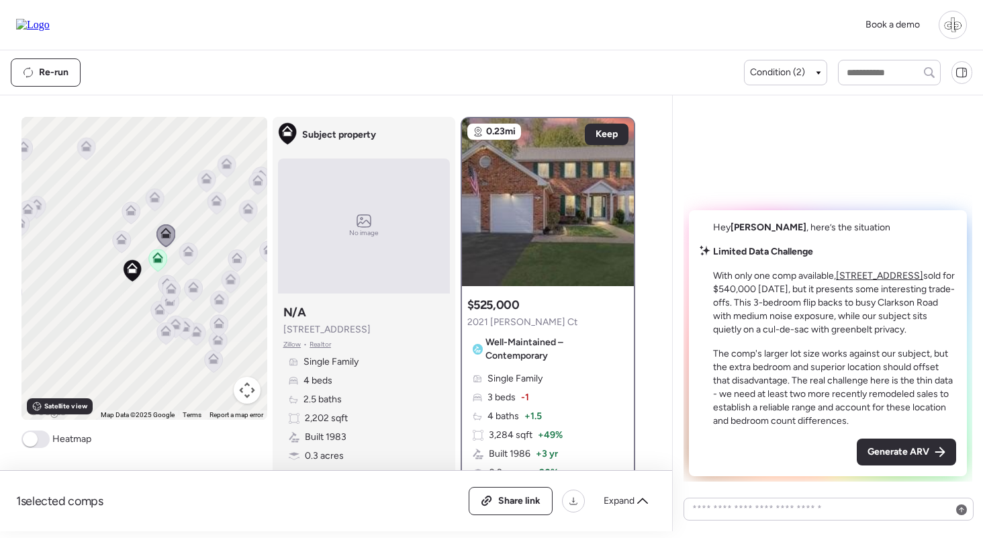
click at [187, 255] on icon at bounding box center [187, 254] width 9 height 4
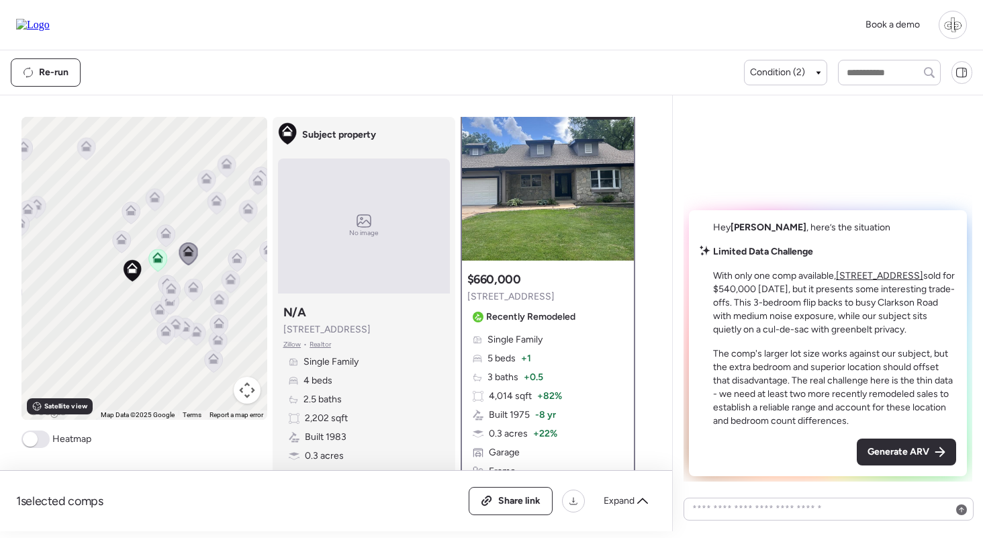
scroll to position [30, 0]
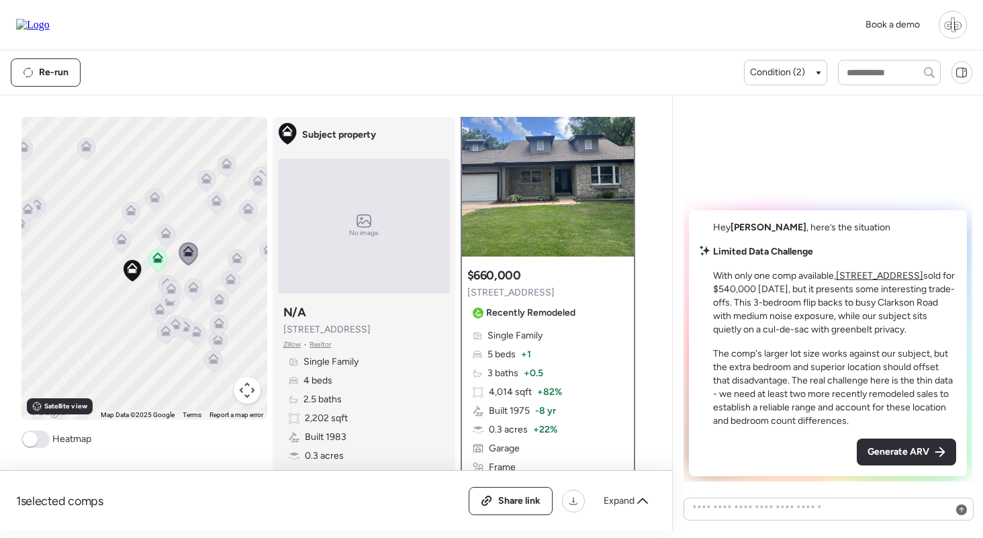
click at [118, 245] on icon at bounding box center [121, 241] width 18 height 22
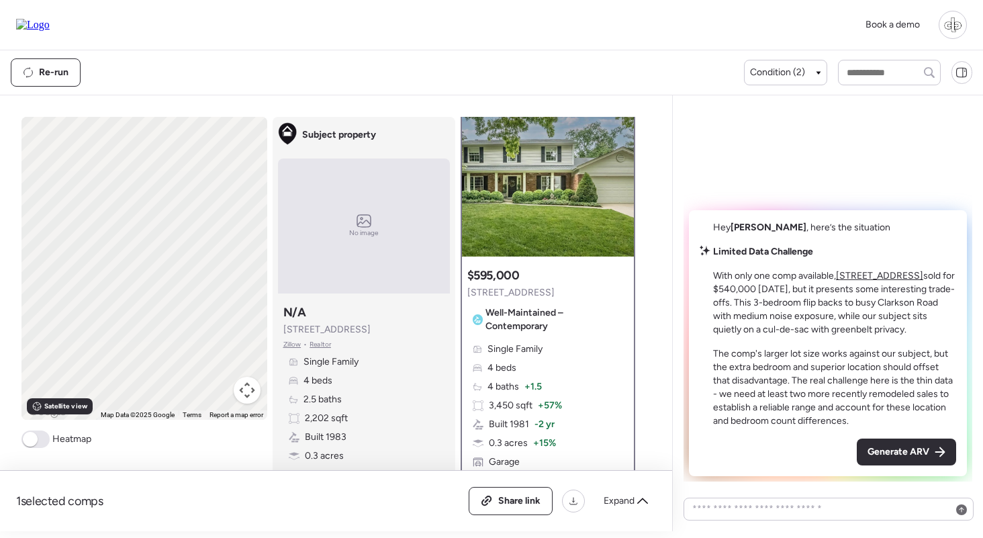
scroll to position [0, 0]
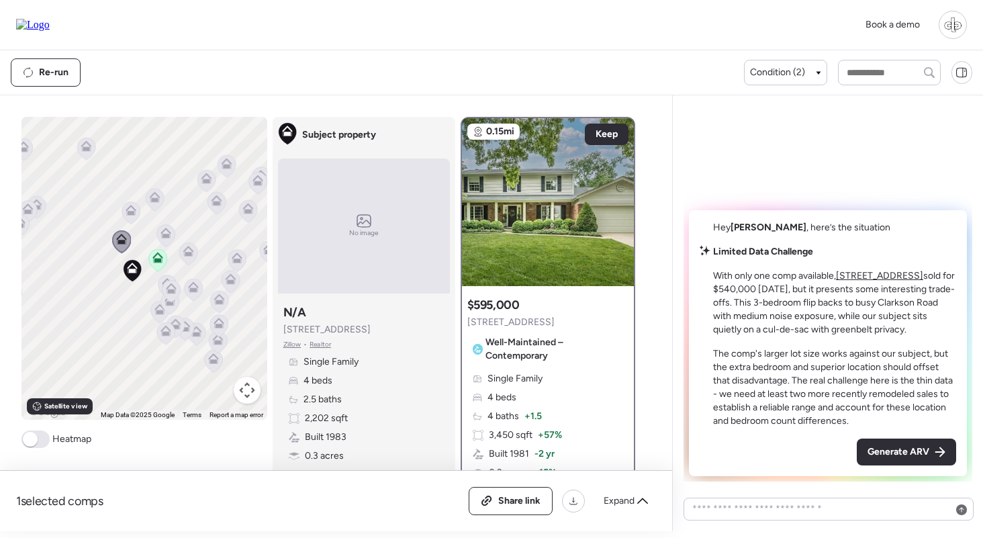
click at [158, 265] on icon at bounding box center [157, 260] width 18 height 22
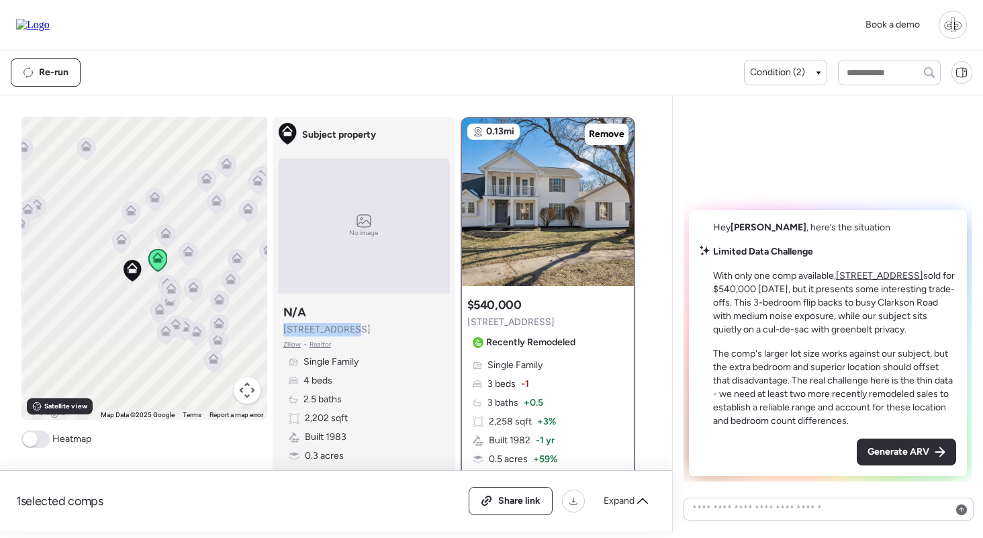
drag, startPoint x: 280, startPoint y: 332, endPoint x: 344, endPoint y: 332, distance: 64.4
click at [345, 332] on div "Subject property N/A 2113 Bow Tree Ct Zillow • Realtor Single Family 4 beds 2.5…" at bounding box center [364, 402] width 172 height 207
click at [344, 332] on span "2113 Bow Tree Ct" at bounding box center [326, 329] width 87 height 13
drag, startPoint x: 722, startPoint y: 262, endPoint x: 777, endPoint y: 262, distance: 55.0
click at [777, 269] on p "With only one comp available, 16205 Windfall Ridge Dr sold for $540,000 seven m…" at bounding box center [834, 302] width 243 height 67
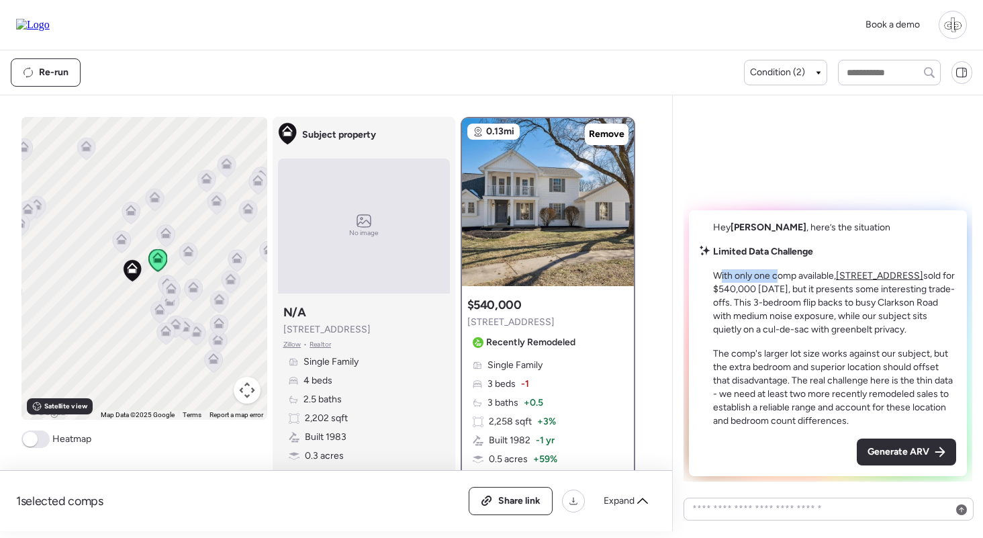
click at [777, 269] on p "With only one comp available, 16205 Windfall Ridge Dr sold for $540,000 seven m…" at bounding box center [834, 302] width 243 height 67
click at [898, 270] on u "16205 Windfall Ridge Dr" at bounding box center [879, 275] width 87 height 11
drag, startPoint x: 752, startPoint y: 283, endPoint x: 787, endPoint y: 277, distance: 36.0
click at [788, 278] on p "With only one comp available, 16205 Windfall Ridge Dr sold for $540,000 seven m…" at bounding box center [834, 302] width 243 height 67
click at [787, 277] on p "With only one comp available, 16205 Windfall Ridge Dr sold for $540,000 seven m…" at bounding box center [834, 302] width 243 height 67
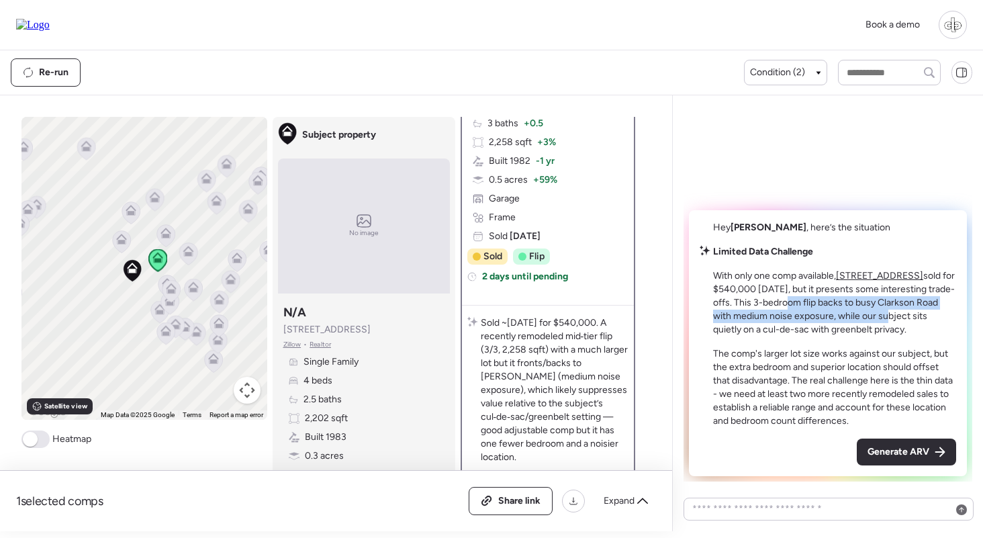
drag, startPoint x: 838, startPoint y: 291, endPoint x: 927, endPoint y: 299, distance: 88.9
click at [927, 299] on p "With only one comp available, 16205 Windfall Ridge Dr sold for $540,000 seven m…" at bounding box center [834, 302] width 243 height 67
drag, startPoint x: 742, startPoint y: 300, endPoint x: 885, endPoint y: 302, distance: 143.0
click at [885, 302] on p "With only one comp available, 16205 Windfall Ridge Dr sold for $540,000 seven m…" at bounding box center [834, 302] width 243 height 67
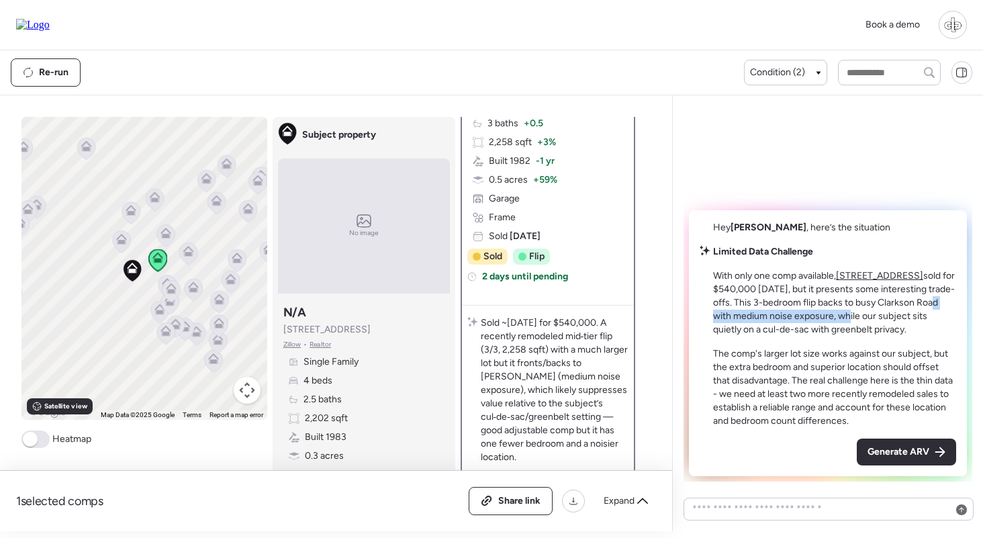
click at [885, 302] on p "With only one comp available, 16205 Windfall Ridge Dr sold for $540,000 seven m…" at bounding box center [834, 302] width 243 height 67
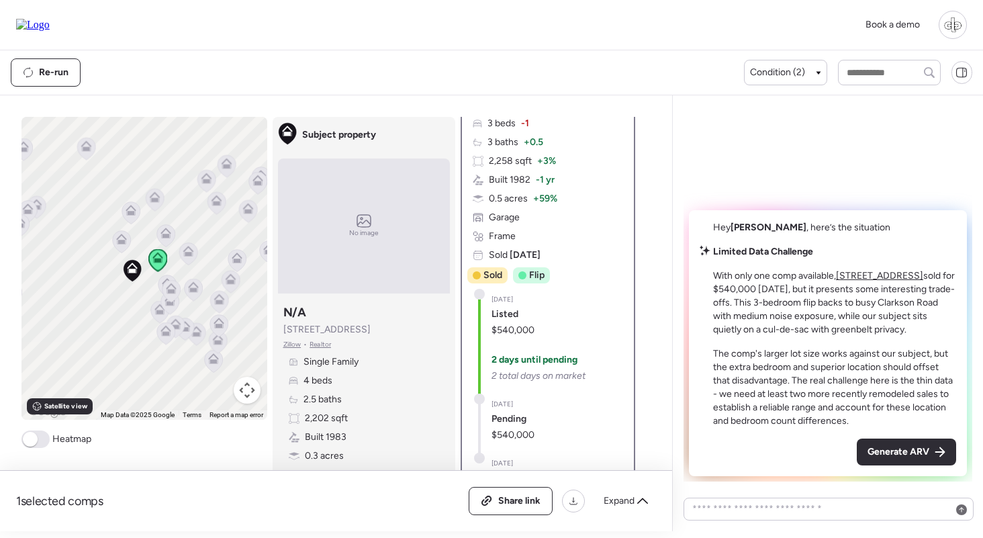
drag, startPoint x: 742, startPoint y: 319, endPoint x: 906, endPoint y: 329, distance: 164.0
click at [906, 329] on p "With only one comp available, 16205 Windfall Ridge Dr sold for $540,000 seven m…" at bounding box center [834, 302] width 243 height 67
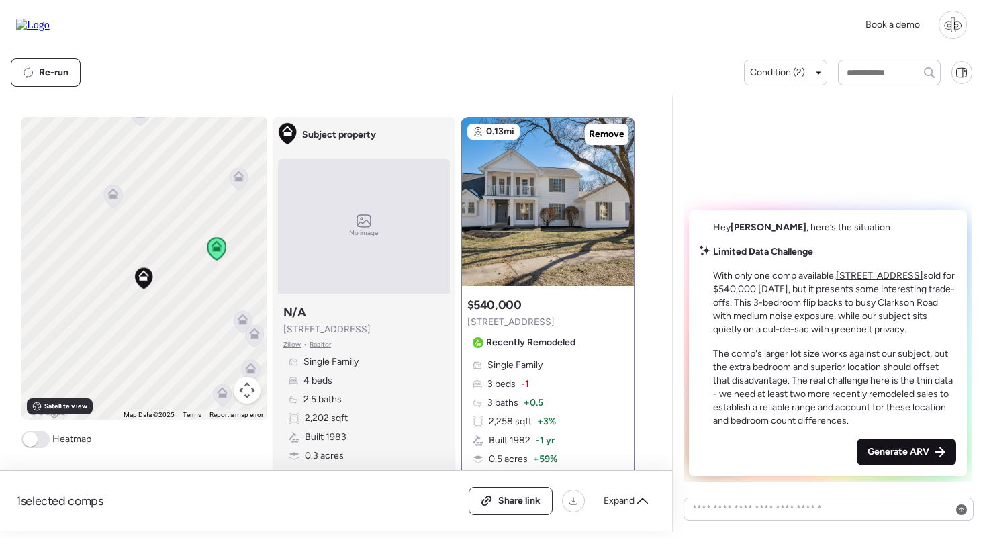
scroll to position [0, 0]
click at [920, 444] on div "Generate ARV" at bounding box center [905, 451] width 99 height 27
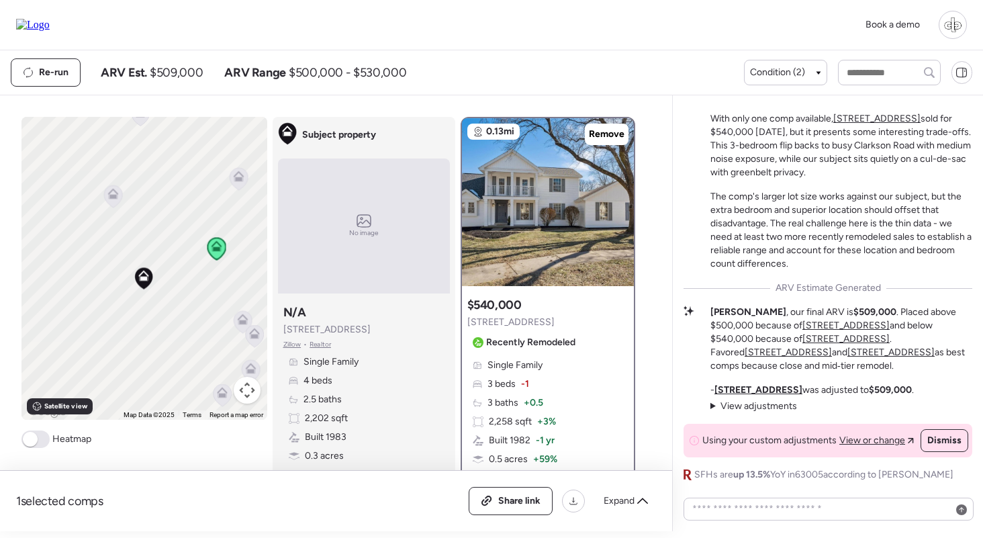
drag, startPoint x: 803, startPoint y: 310, endPoint x: 829, endPoint y: 309, distance: 26.2
click at [853, 310] on strong "$509,000" at bounding box center [874, 311] width 43 height 11
click at [853, 309] on strong "$509,000" at bounding box center [874, 311] width 43 height 11
click at [775, 409] on span "View adjustments" at bounding box center [758, 405] width 77 height 11
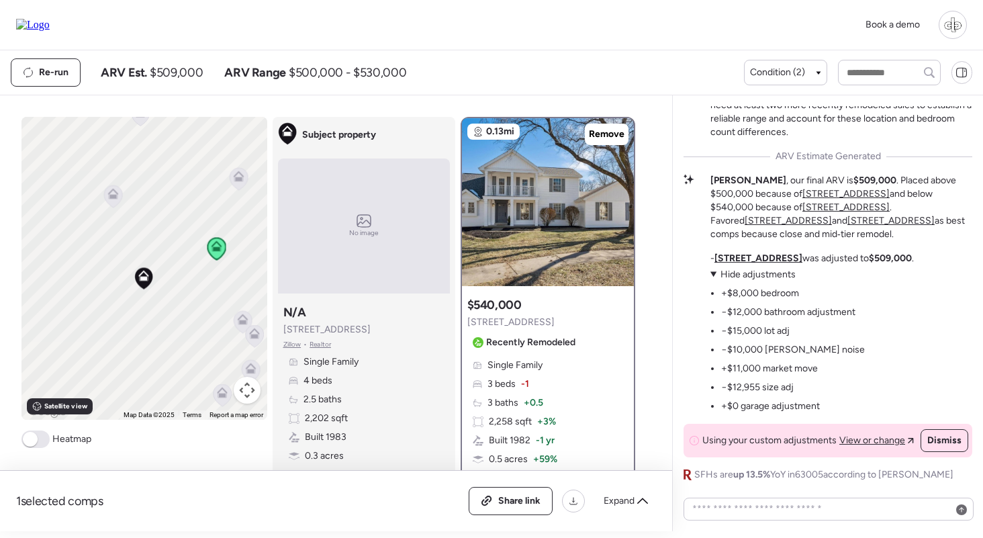
click at [759, 278] on span "Hide adjustments" at bounding box center [757, 273] width 75 height 11
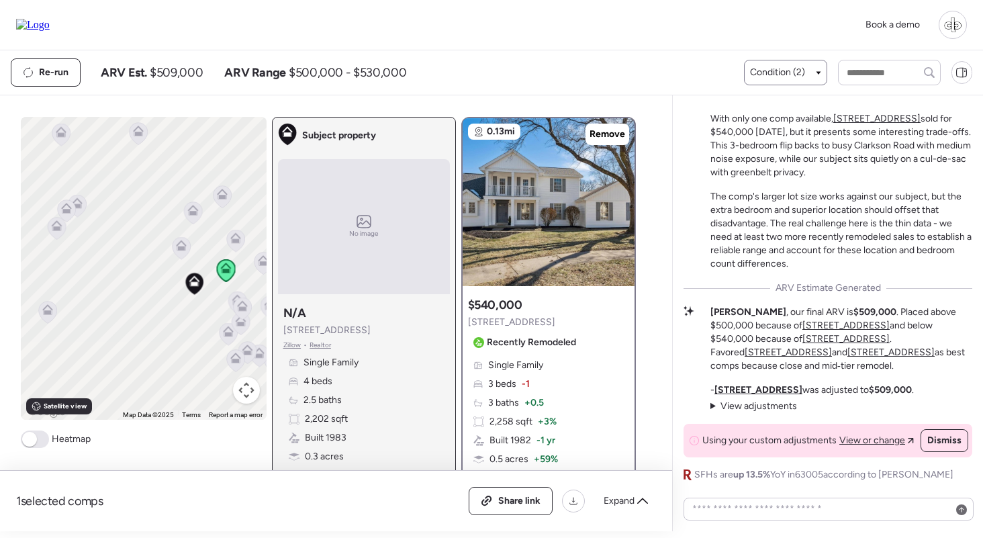
click at [797, 68] on span "Condition (2)" at bounding box center [777, 72] width 55 height 13
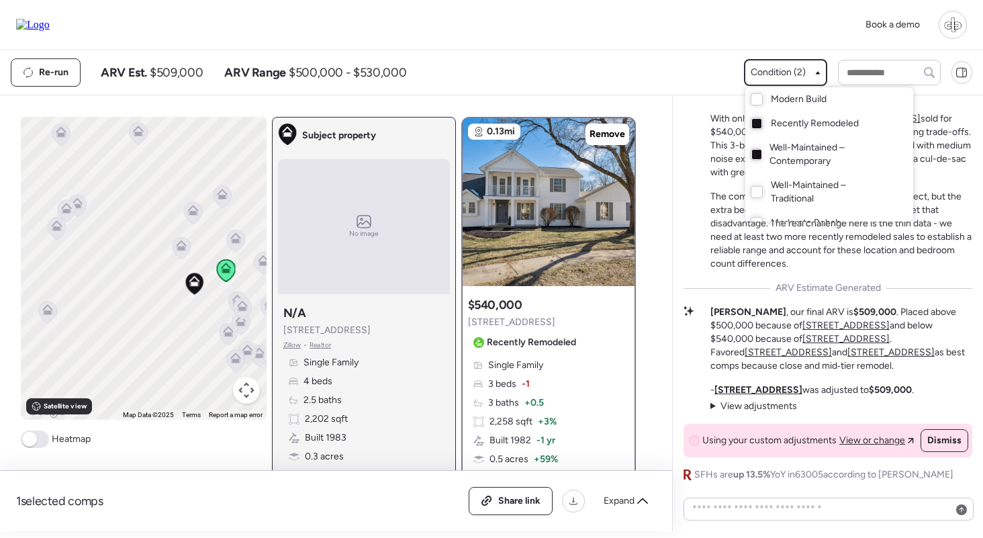
click at [769, 151] on span "Well-Maintained – Contemporary" at bounding box center [827, 154] width 117 height 27
drag, startPoint x: 206, startPoint y: 181, endPoint x: 148, endPoint y: 181, distance: 58.4
click at [148, 181] on div at bounding box center [491, 231] width 983 height 538
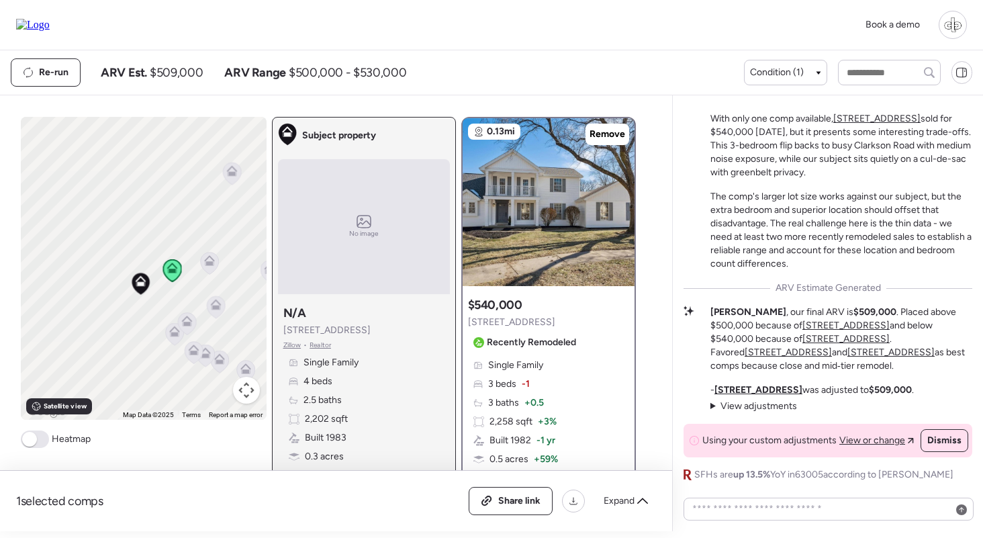
drag, startPoint x: 200, startPoint y: 211, endPoint x: 111, endPoint y: 211, distance: 89.3
click at [111, 211] on div "To navigate, press the arrow keys. To activate drag with keyboard, press Alt + …" at bounding box center [144, 268] width 246 height 303
click at [37, 444] on span at bounding box center [35, 438] width 28 height 17
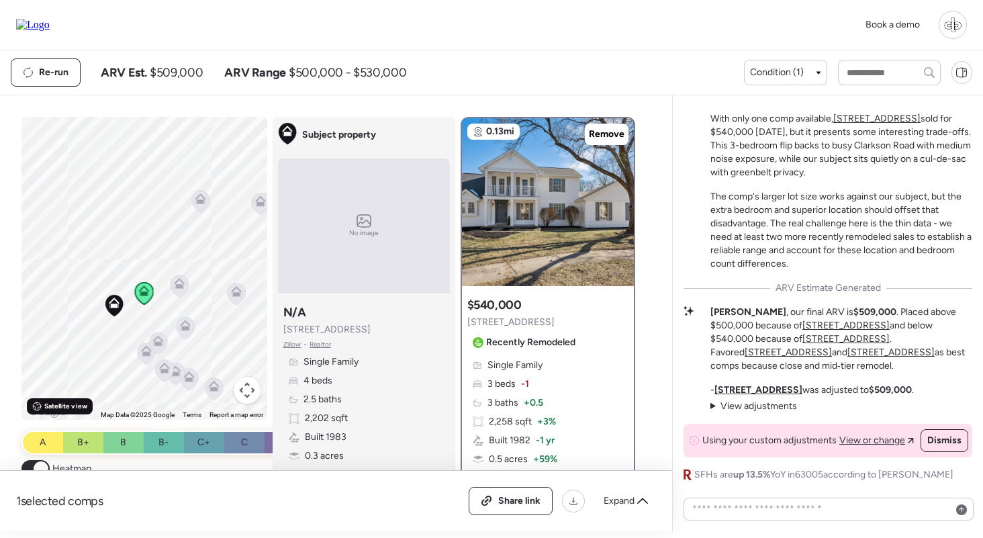
click at [62, 413] on div "Satellite view" at bounding box center [60, 406] width 66 height 16
click at [158, 338] on icon at bounding box center [157, 340] width 11 height 11
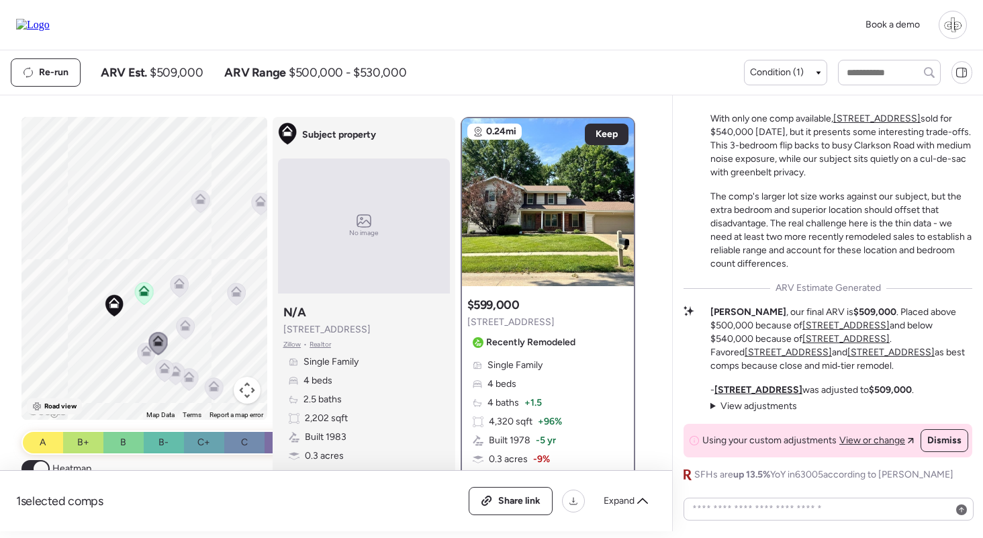
click at [45, 408] on span "Road view" at bounding box center [60, 406] width 33 height 11
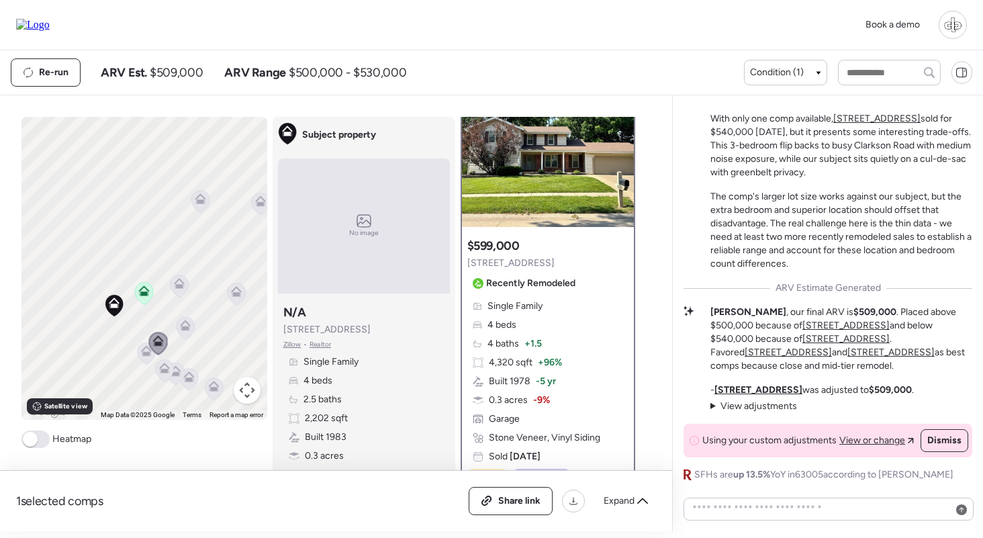
scroll to position [65, 0]
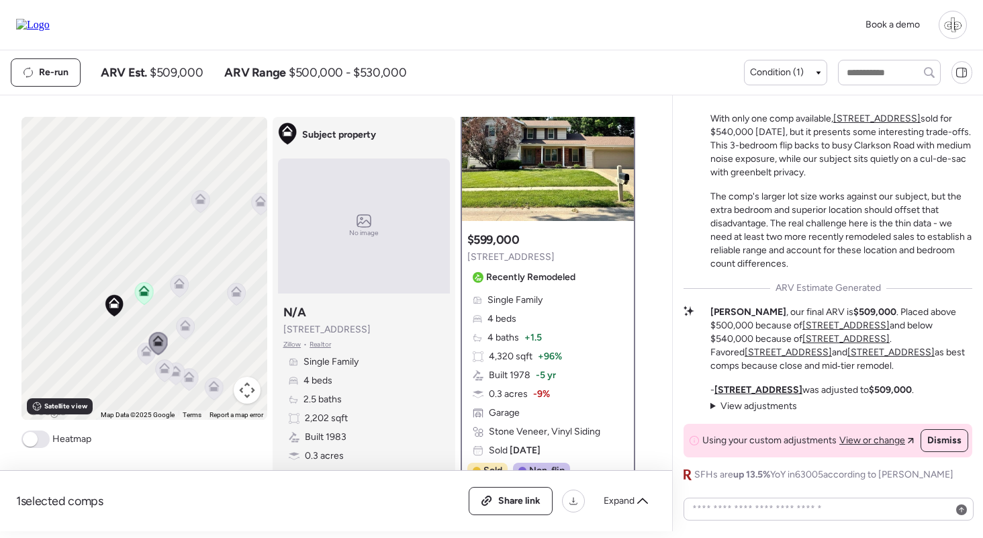
click at [141, 358] on icon at bounding box center [146, 353] width 18 height 22
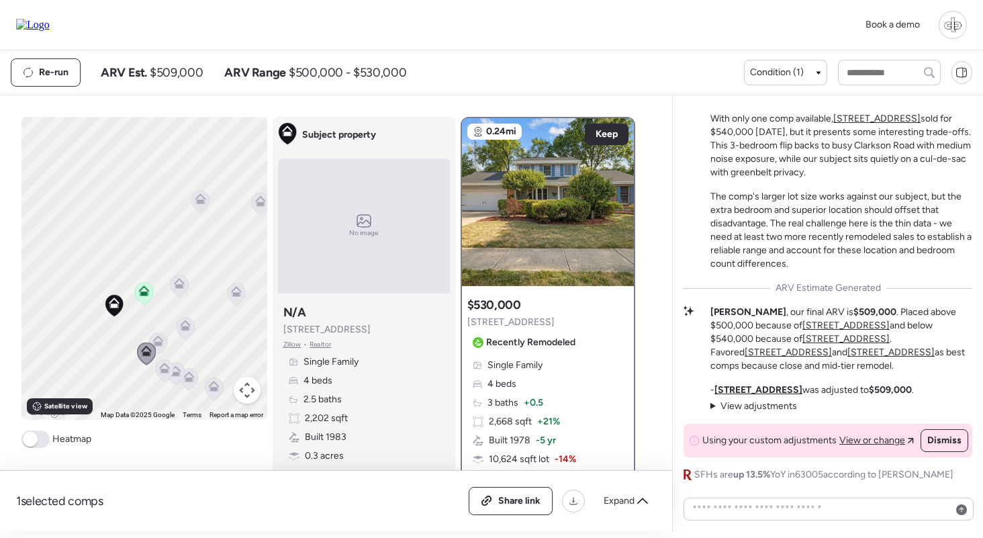
scroll to position [7, 0]
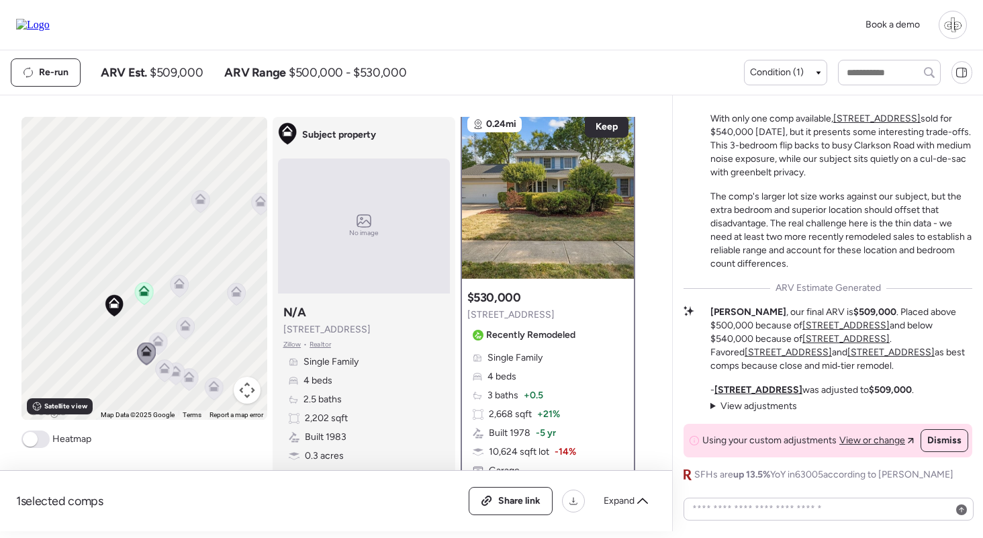
click at [182, 288] on icon at bounding box center [179, 286] width 9 height 4
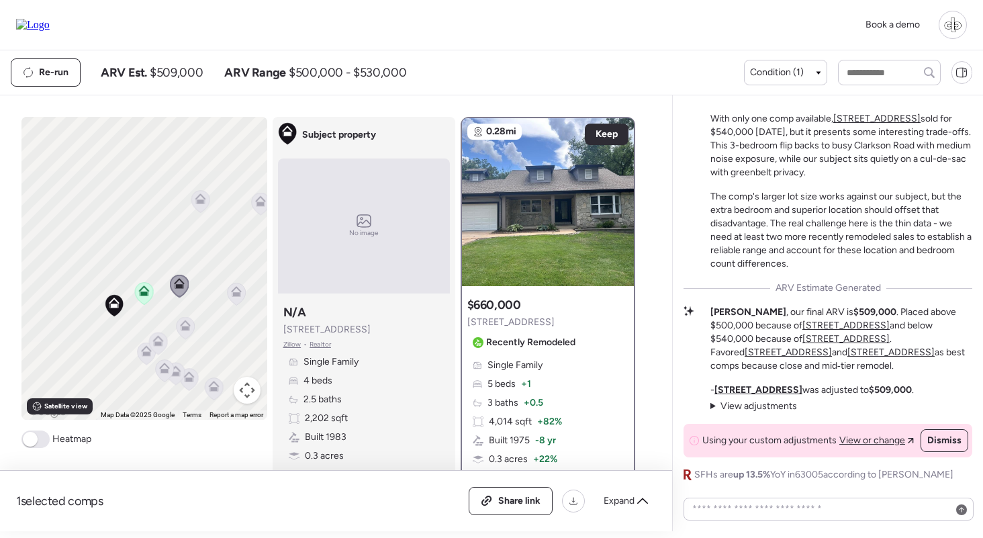
scroll to position [0, 0]
click at [811, 69] on div "Condition (1)" at bounding box center [785, 72] width 71 height 13
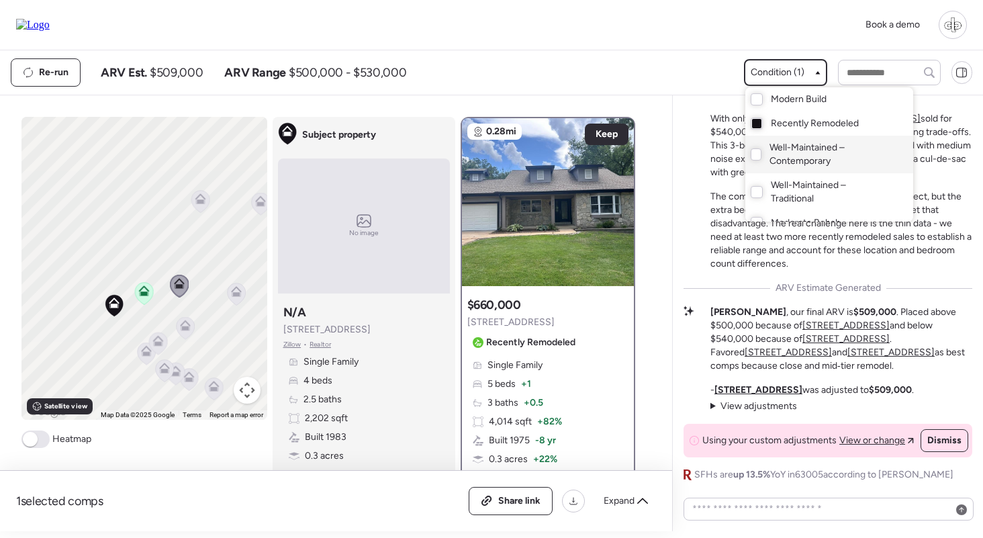
click at [785, 160] on span "Well-Maintained – Contemporary" at bounding box center [827, 154] width 117 height 27
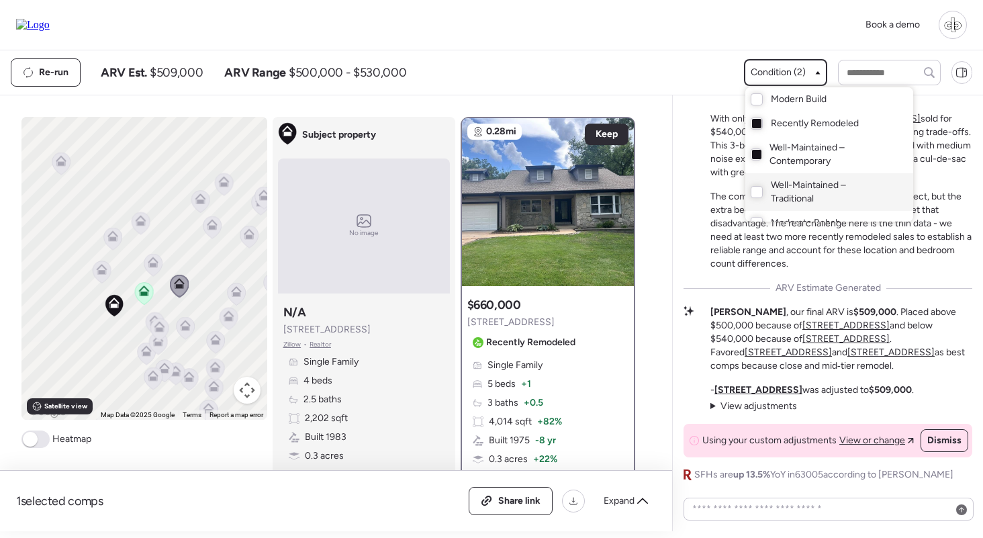
click at [785, 195] on span "Well-Maintained – Traditional" at bounding box center [829, 192] width 116 height 27
click at [784, 121] on span "Recently Remodeled" at bounding box center [815, 123] width 88 height 13
click at [156, 261] on div at bounding box center [491, 231] width 983 height 538
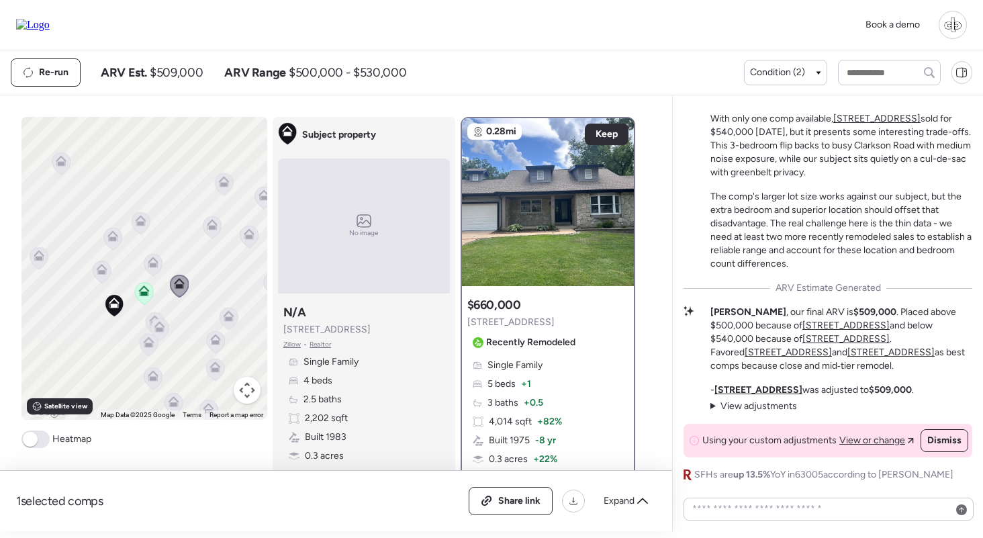
click at [149, 262] on icon at bounding box center [153, 259] width 10 height 6
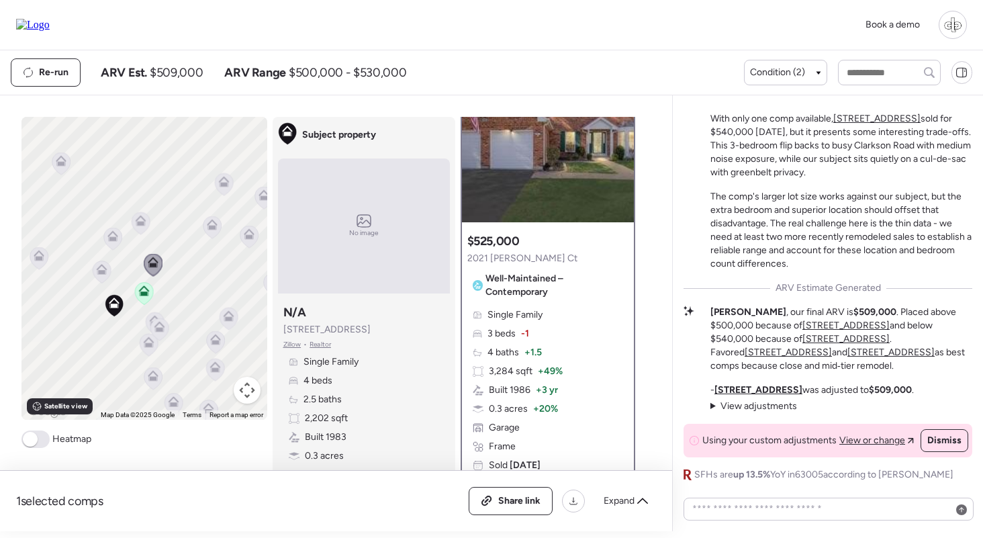
scroll to position [66, 0]
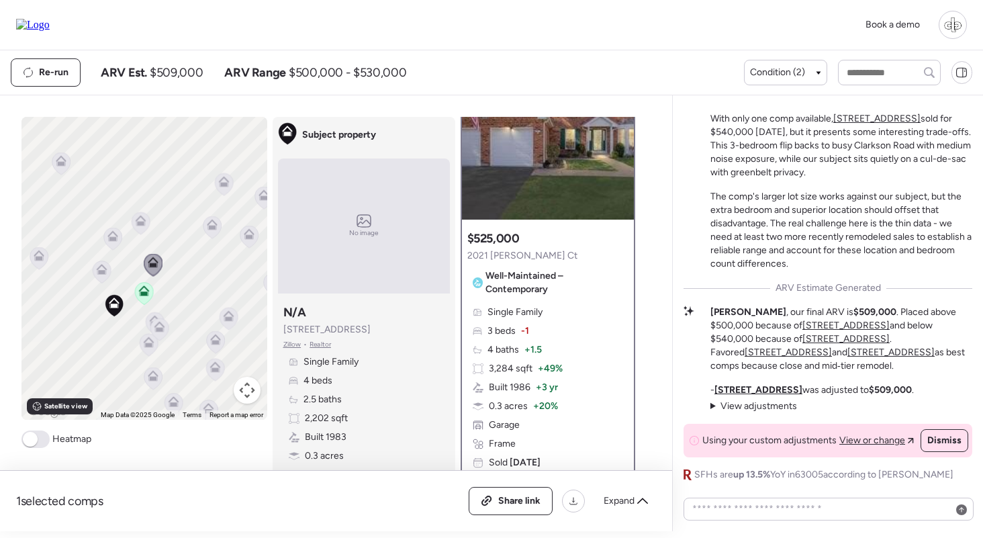
click at [103, 274] on icon at bounding box center [101, 272] width 9 height 4
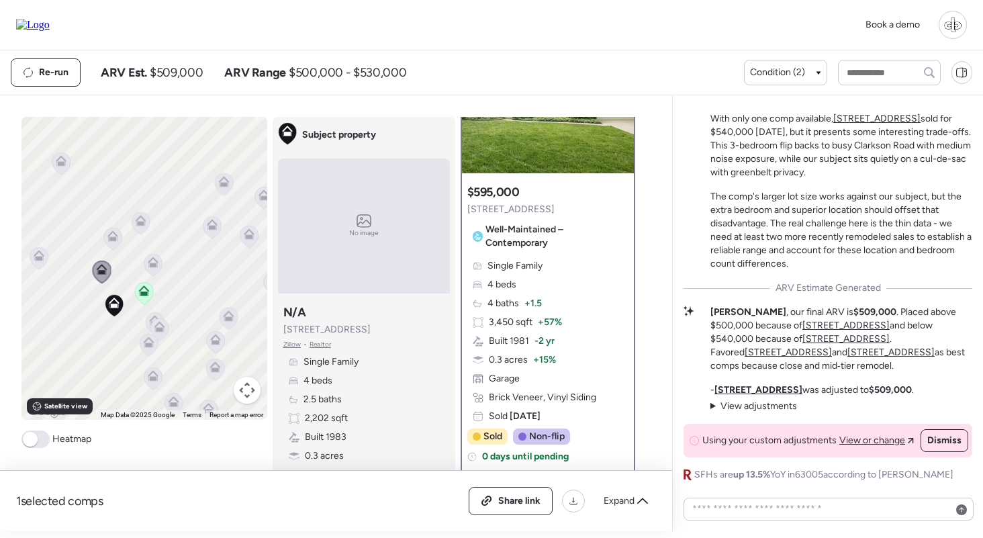
scroll to position [112, 0]
click at [33, 263] on icon at bounding box center [39, 258] width 18 height 22
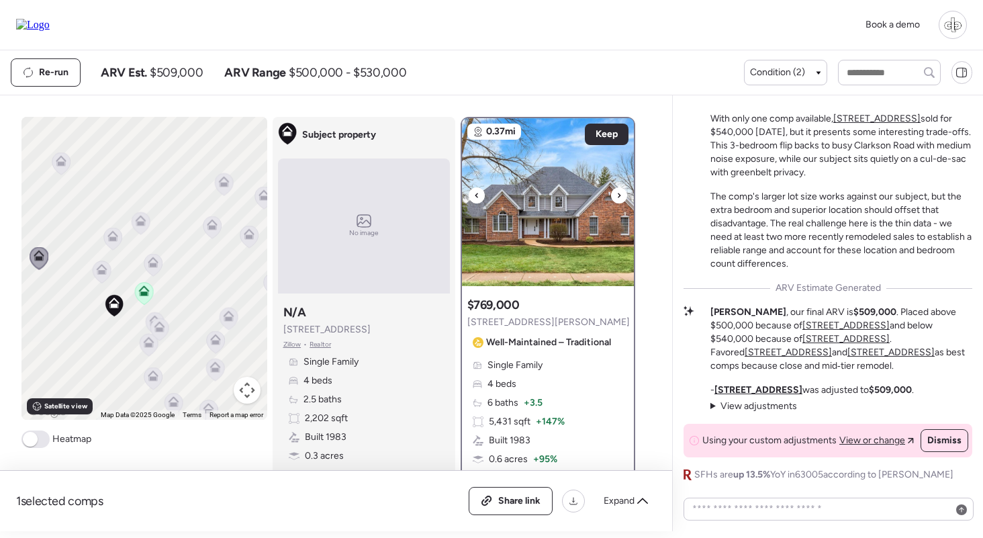
scroll to position [75, 0]
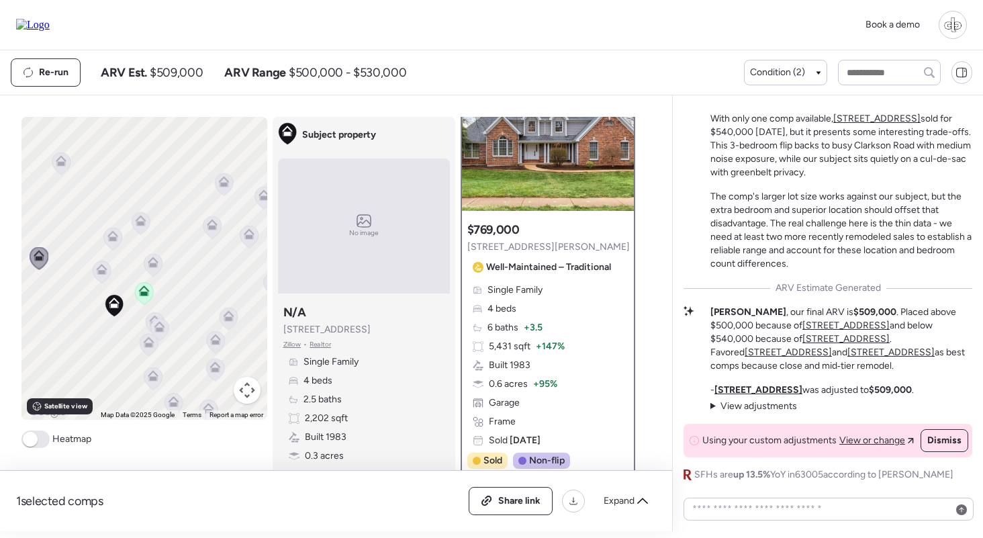
click at [97, 270] on icon at bounding box center [101, 269] width 11 height 11
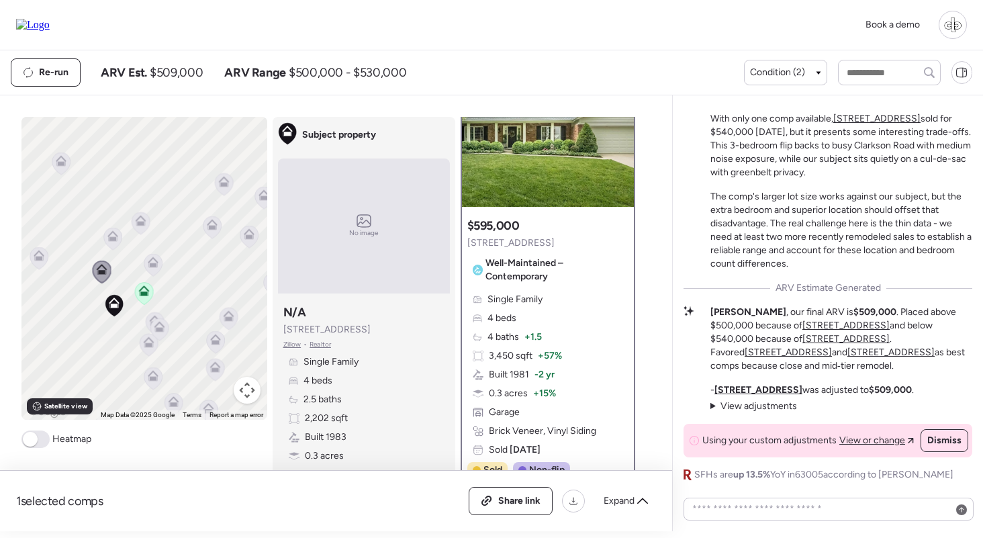
scroll to position [87, 0]
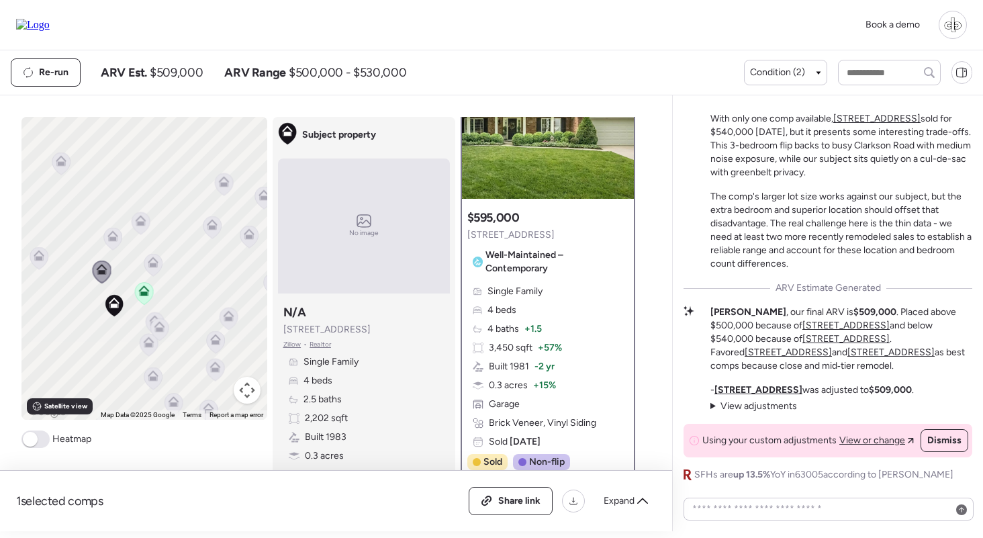
click at [142, 297] on icon at bounding box center [144, 293] width 18 height 22
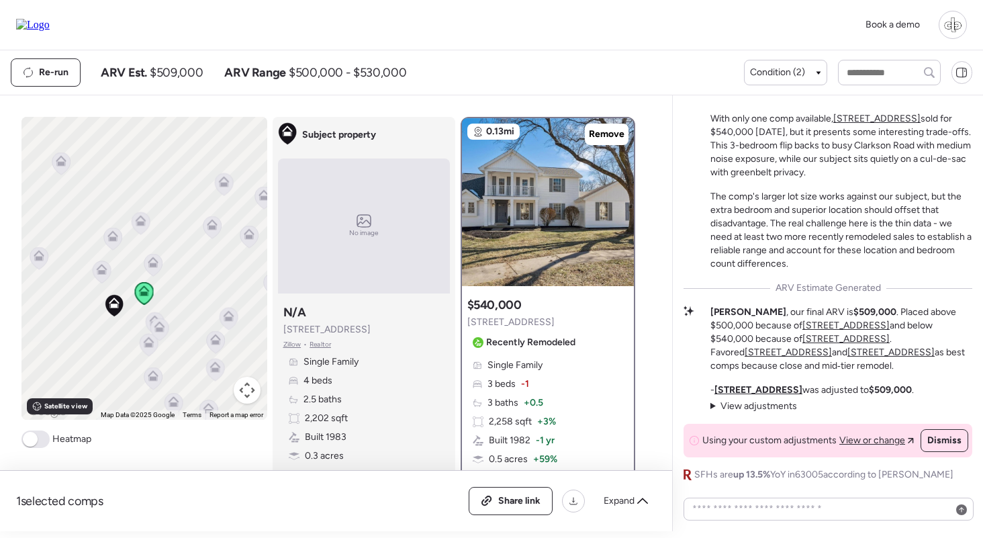
scroll to position [0, 0]
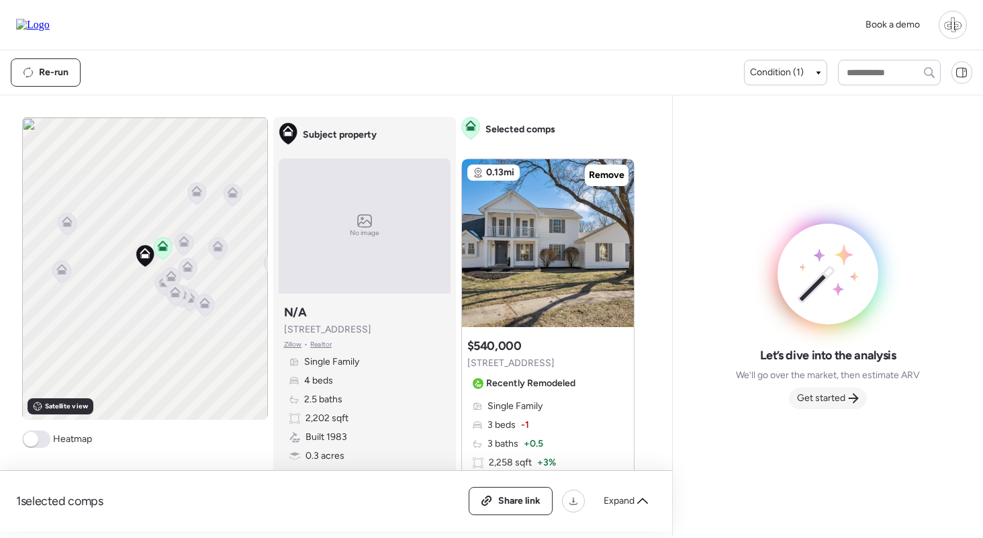
click at [835, 395] on span "Get started" at bounding box center [821, 397] width 48 height 13
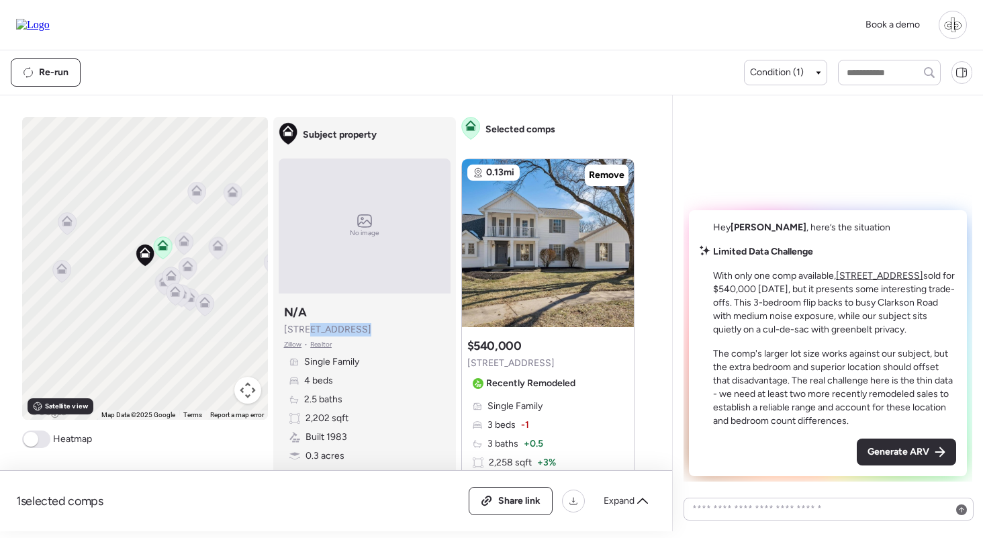
drag, startPoint x: 306, startPoint y: 332, endPoint x: 359, endPoint y: 330, distance: 53.1
click at [359, 330] on div "Subject property N/A 2113 Bow Tree Ct Zillow • Realtor Single Family 4 beds 2.5…" at bounding box center [365, 402] width 172 height 207
drag, startPoint x: 754, startPoint y: 262, endPoint x: 801, endPoint y: 262, distance: 47.7
click at [801, 269] on p "With only one comp available, 16205 Windfall Ridge Dr sold for $540,000 seven m…" at bounding box center [834, 302] width 243 height 67
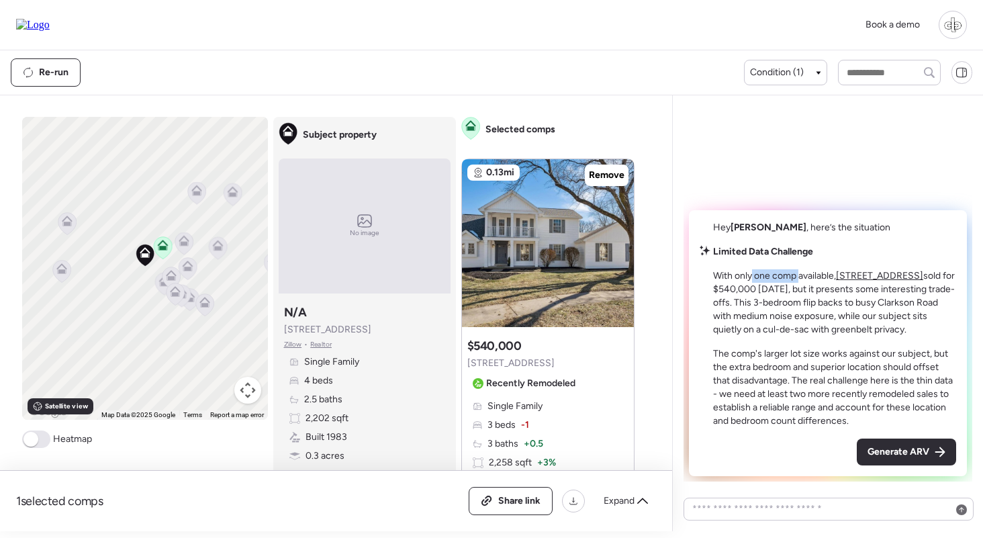
click at [801, 269] on p "With only one comp available, 16205 Windfall Ridge Dr sold for $540,000 seven m…" at bounding box center [834, 302] width 243 height 67
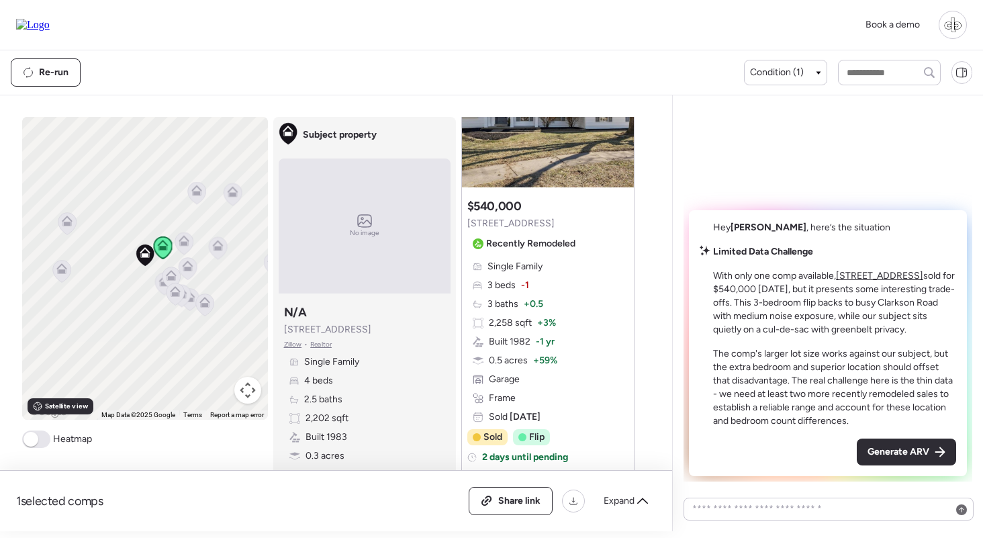
scroll to position [143, 0]
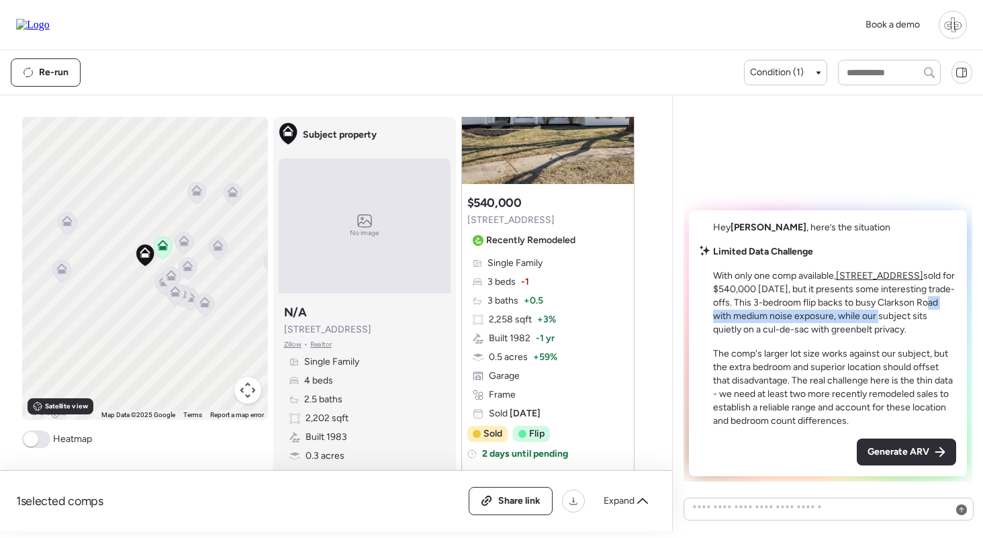
drag, startPoint x: 736, startPoint y: 301, endPoint x: 921, endPoint y: 302, distance: 184.6
click at [921, 302] on p "With only one comp available, 16205 Windfall Ridge Dr sold for $540,000 seven m…" at bounding box center [834, 302] width 243 height 67
drag, startPoint x: 760, startPoint y: 315, endPoint x: 903, endPoint y: 328, distance: 142.9
click at [903, 328] on p "With only one comp available, 16205 Windfall Ridge Dr sold for $540,000 seven m…" at bounding box center [834, 302] width 243 height 67
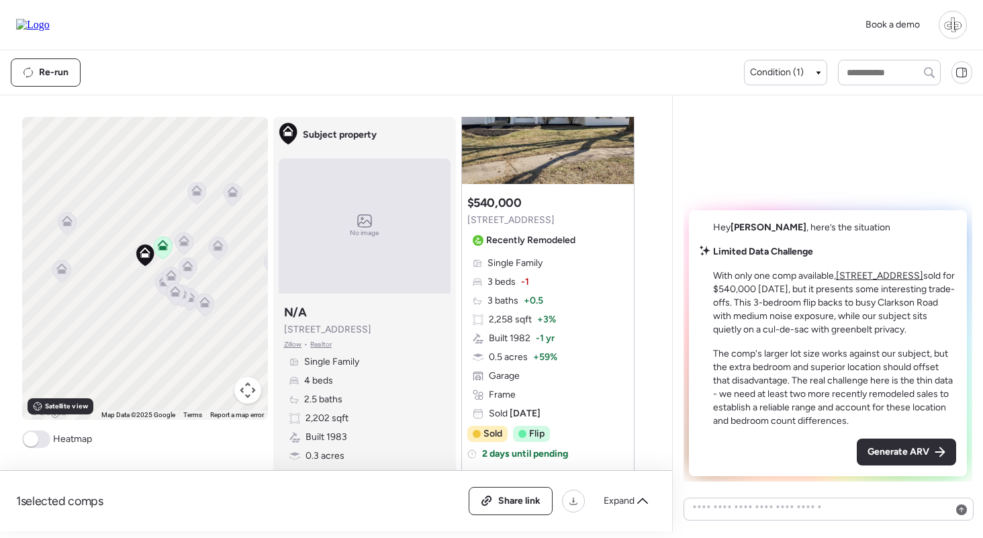
click at [903, 328] on p "With only one comp available, 16205 Windfall Ridge Dr sold for $540,000 seven m…" at bounding box center [834, 302] width 243 height 67
drag, startPoint x: 136, startPoint y: 338, endPoint x: 136, endPoint y: 262, distance: 75.2
click at [136, 262] on div "To activate drag with keyboard, press Alt + Enter. Once in keyboard drag state,…" at bounding box center [145, 268] width 246 height 303
drag, startPoint x: 122, startPoint y: 181, endPoint x: 140, endPoint y: 248, distance: 70.0
click at [140, 248] on div "To activate drag with keyboard, press Alt + Enter. Once in keyboard drag state,…" at bounding box center [145, 268] width 246 height 303
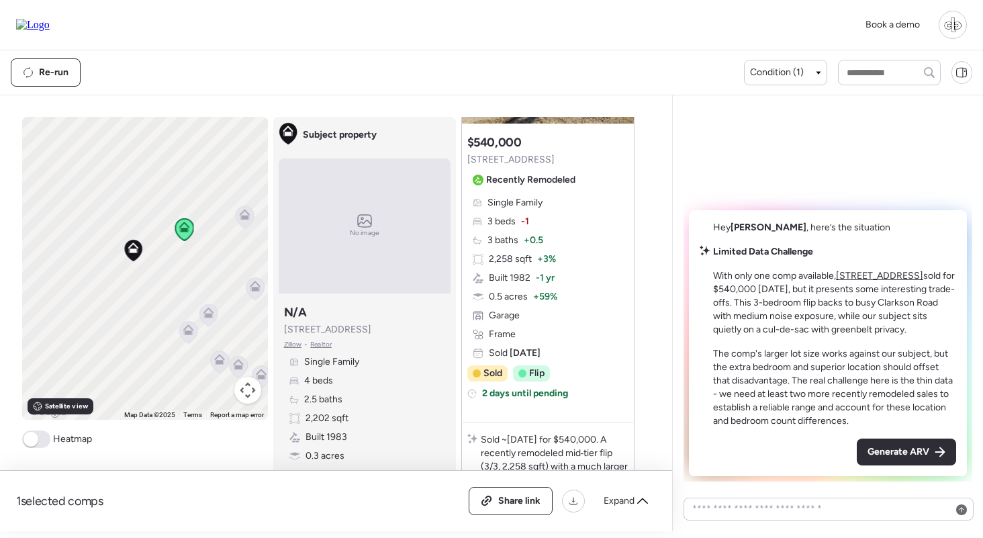
scroll to position [145, 0]
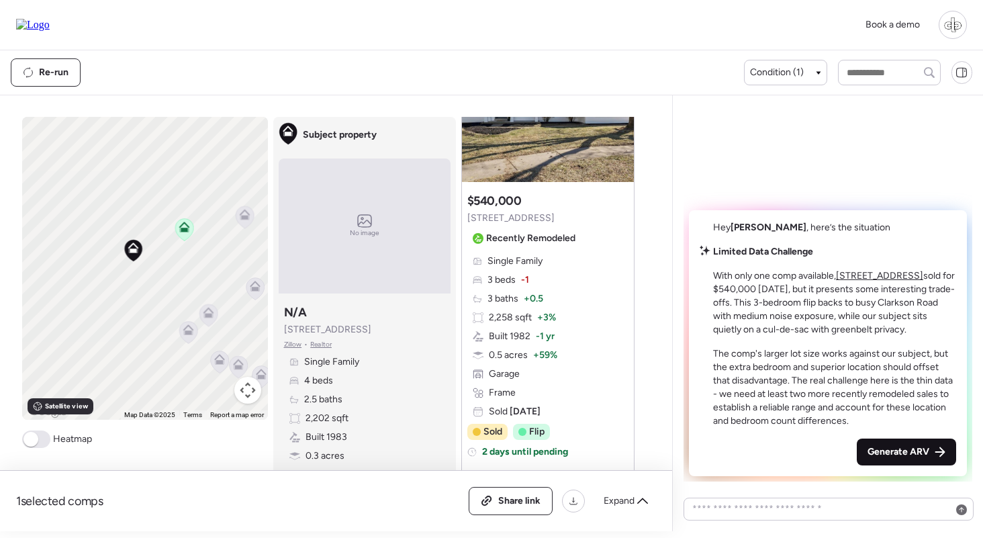
click at [904, 446] on span "Generate ARV" at bounding box center [898, 451] width 62 height 13
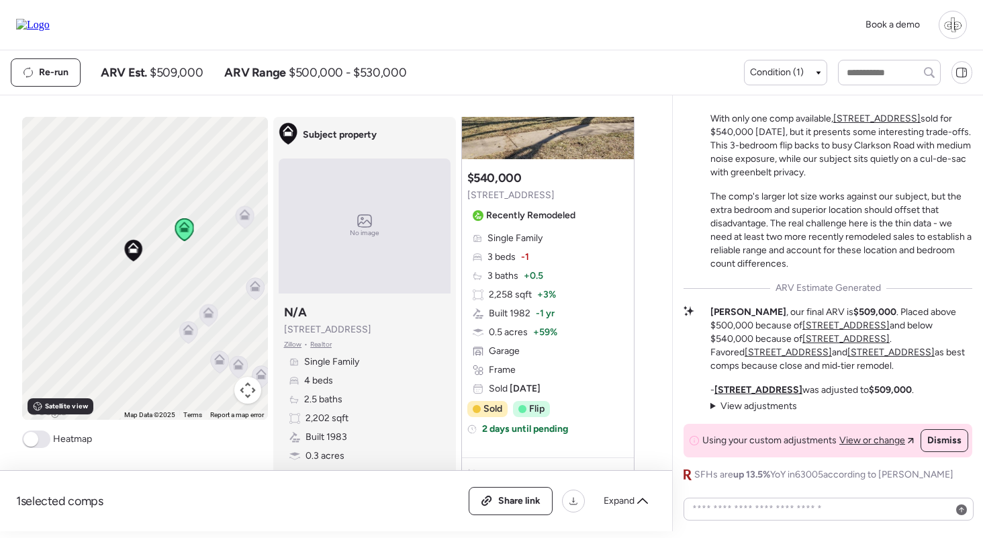
scroll to position [168, 0]
drag, startPoint x: 156, startPoint y: 221, endPoint x: 156, endPoint y: 241, distance: 19.5
click at [156, 241] on div "To activate drag with keyboard, press Alt + Enter. Once in keyboard drag state,…" at bounding box center [145, 268] width 246 height 303
click at [210, 238] on icon at bounding box center [207, 236] width 9 height 4
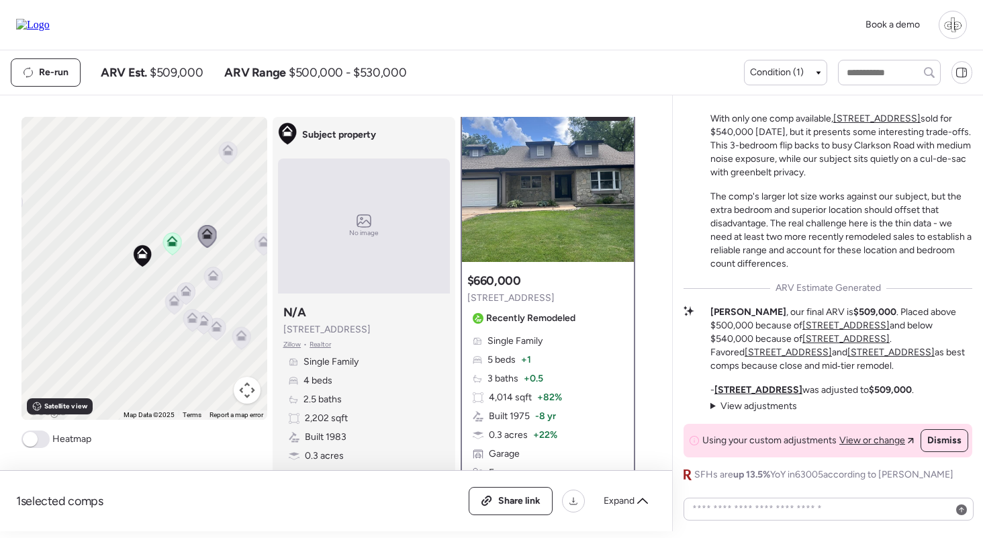
scroll to position [0, 0]
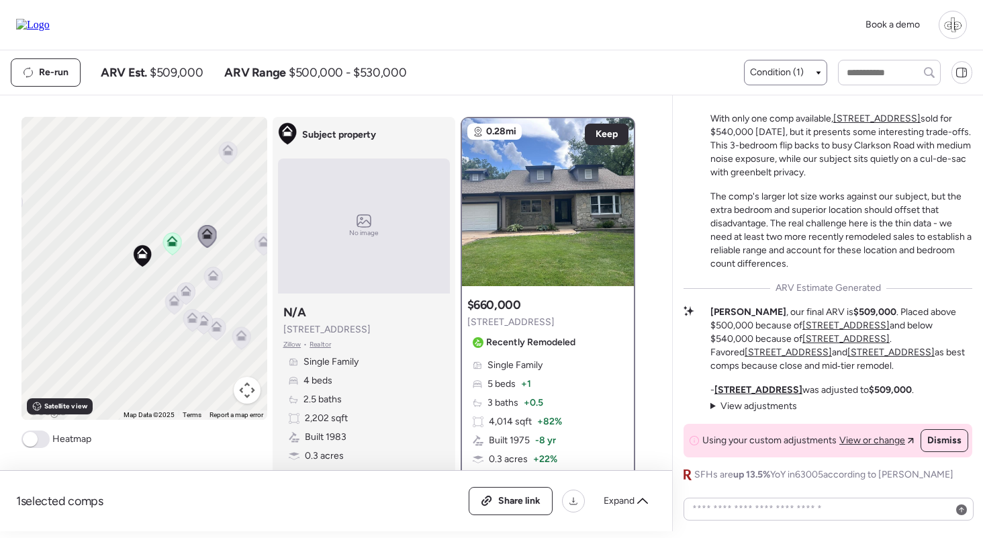
click at [767, 77] on span "Condition (1)" at bounding box center [777, 72] width 54 height 13
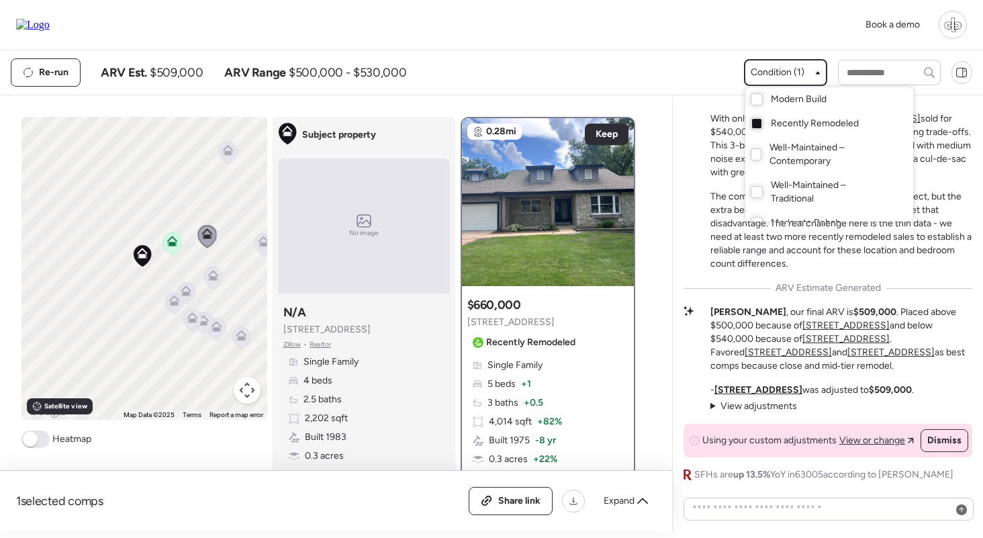
click at [691, 84] on div at bounding box center [491, 231] width 983 height 538
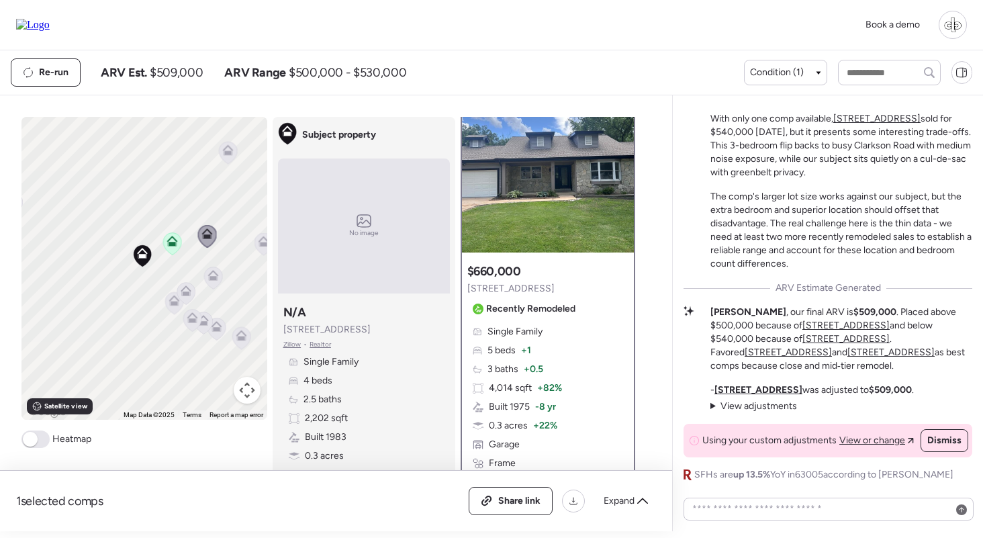
scroll to position [27, 0]
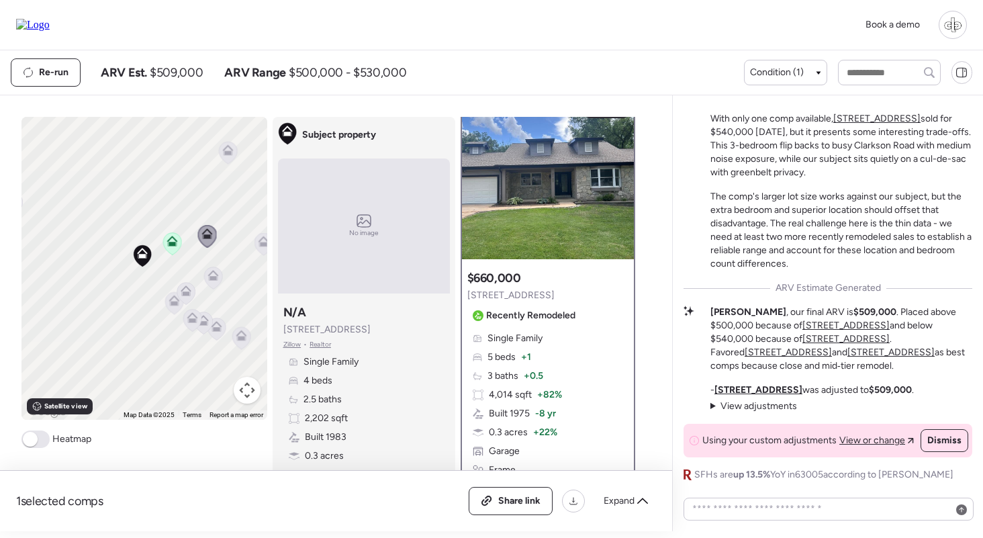
click at [207, 275] on icon at bounding box center [213, 277] width 18 height 22
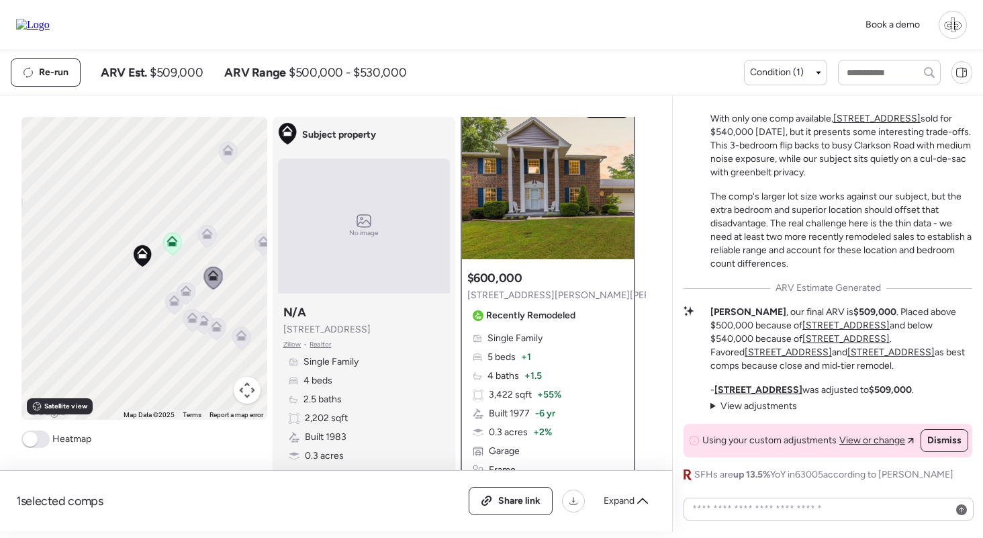
scroll to position [0, 0]
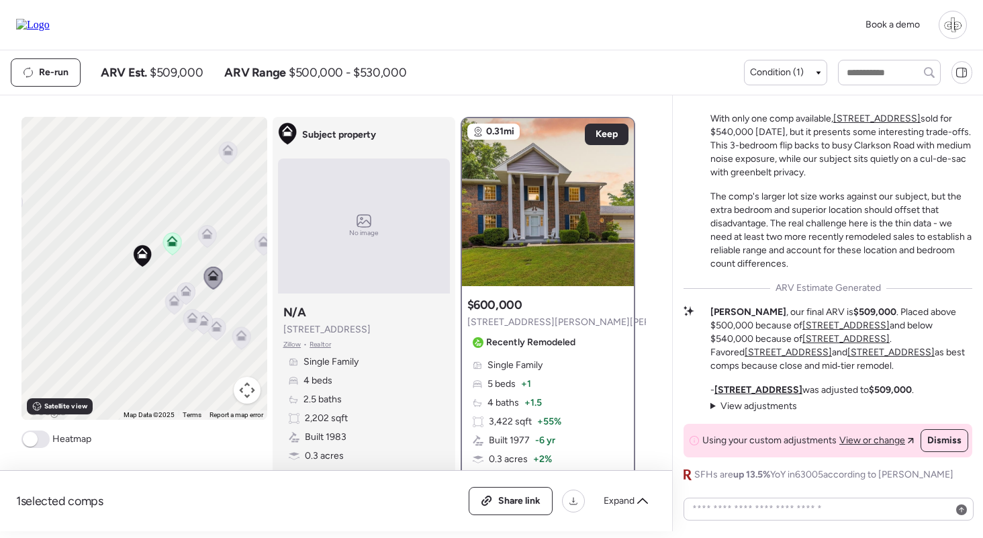
click at [202, 234] on icon at bounding box center [206, 231] width 10 height 6
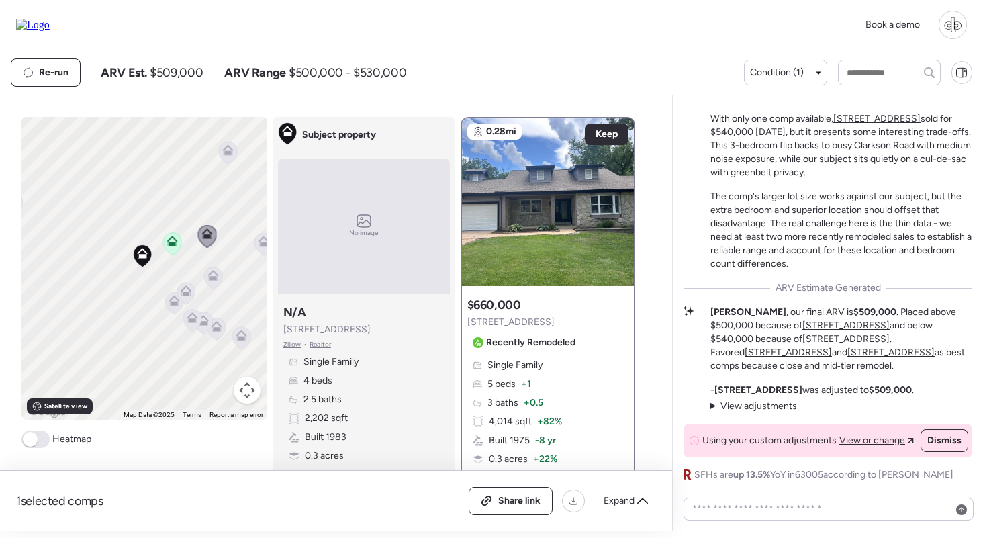
click at [185, 293] on icon at bounding box center [185, 293] width 9 height 4
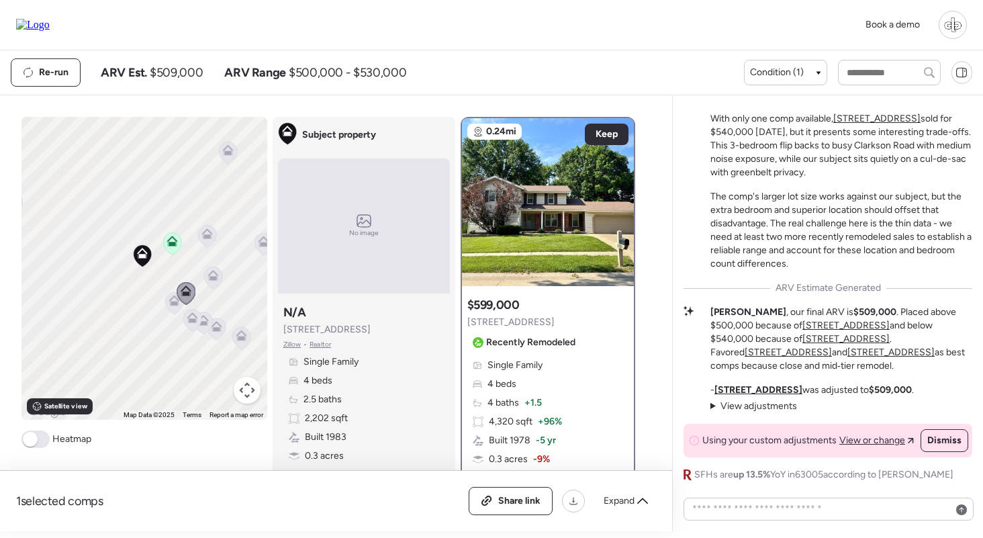
click at [542, 375] on div "Single Family 4 beds 4 baths + 1.5 4,320 sqft + 96% Built 1978 -5 yr 0.3 acres …" at bounding box center [547, 440] width 161 height 164
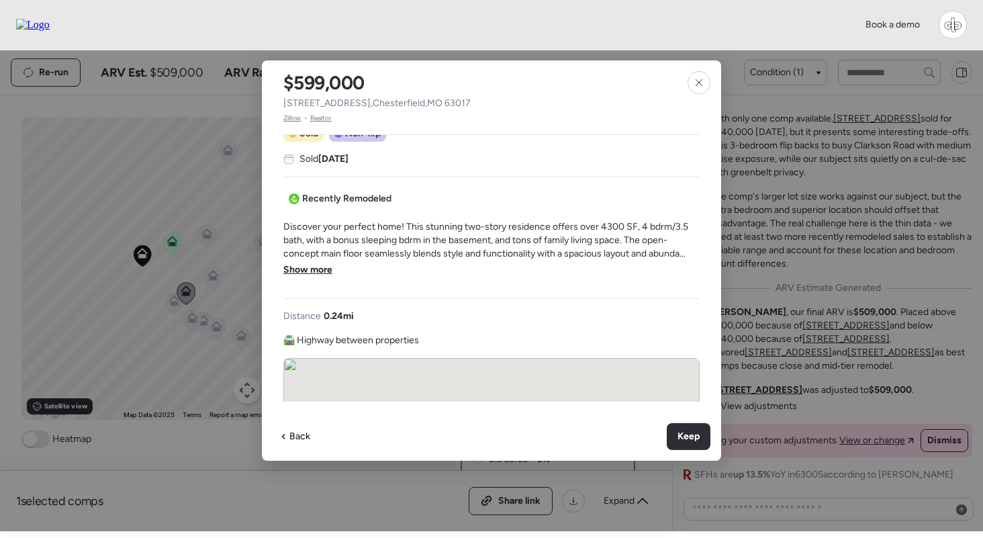
scroll to position [373, 0]
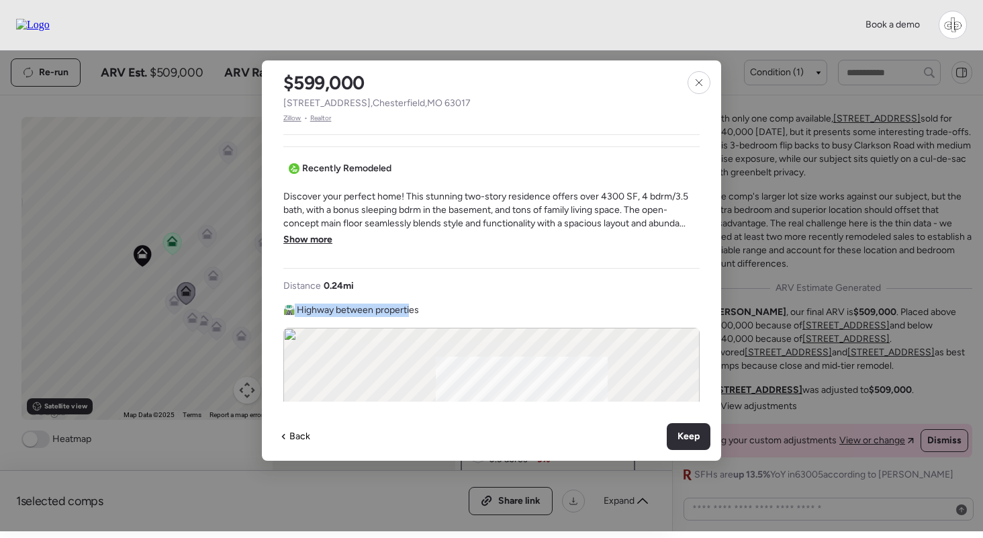
drag, startPoint x: 291, startPoint y: 309, endPoint x: 409, endPoint y: 309, distance: 117.5
click at [409, 309] on span "🛣️ Highway between properties" at bounding box center [351, 309] width 136 height 13
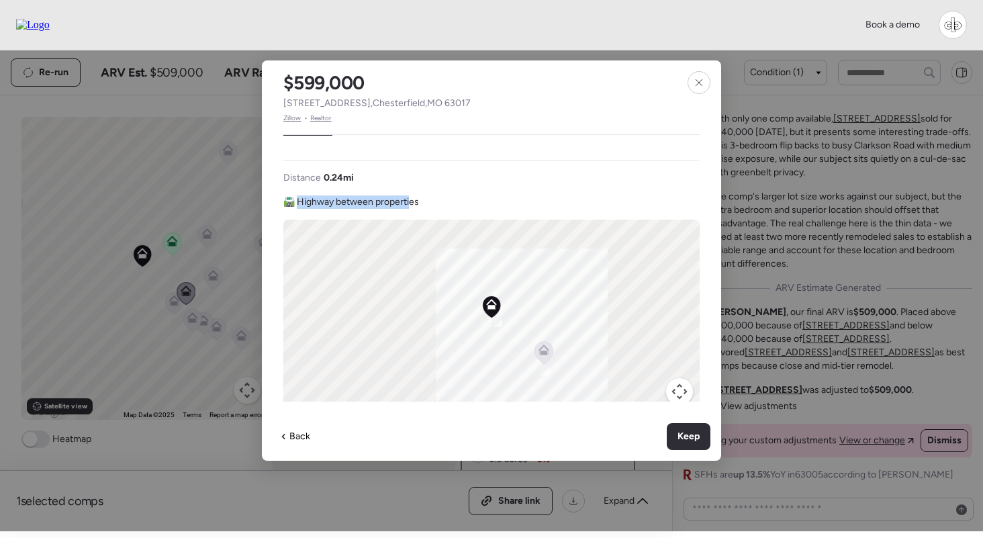
drag, startPoint x: 316, startPoint y: 203, endPoint x: 415, endPoint y: 203, distance: 98.7
click at [415, 203] on span "🛣️ Highway between properties" at bounding box center [351, 201] width 136 height 13
click at [697, 83] on icon at bounding box center [698, 82] width 11 height 11
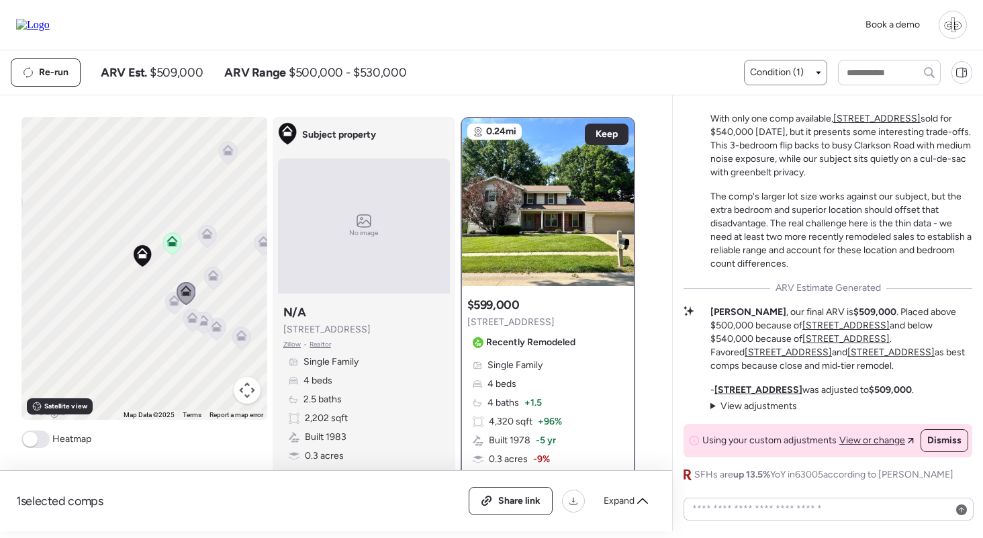
click at [787, 68] on span "Condition (1)" at bounding box center [777, 72] width 54 height 13
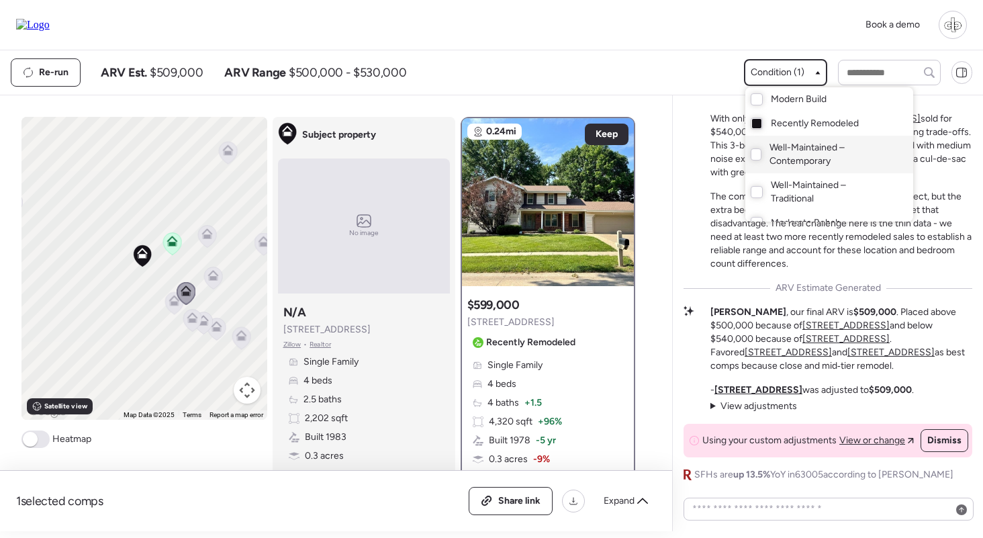
click at [771, 154] on span "Well-Maintained – Contemporary" at bounding box center [827, 154] width 117 height 27
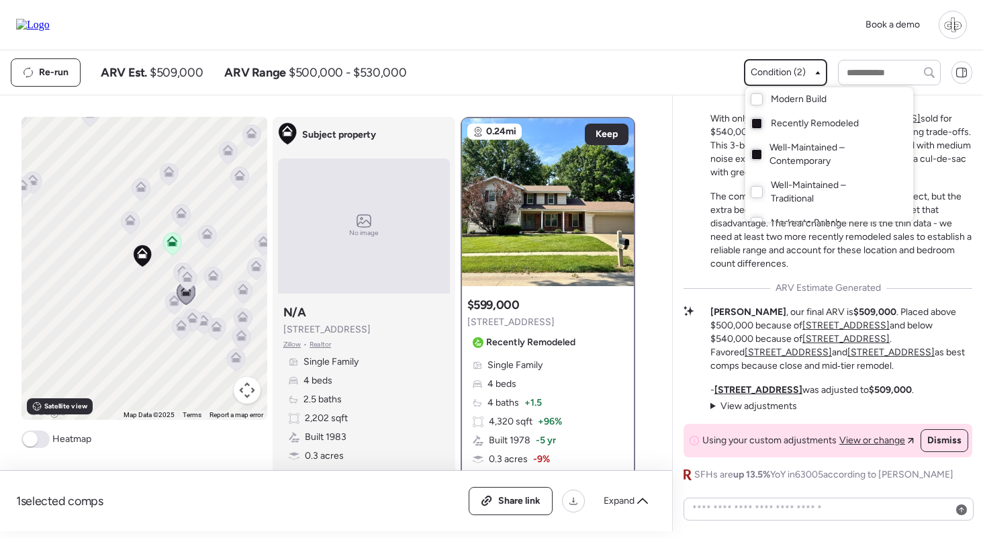
scroll to position [0, 0]
click at [140, 224] on div at bounding box center [491, 231] width 983 height 538
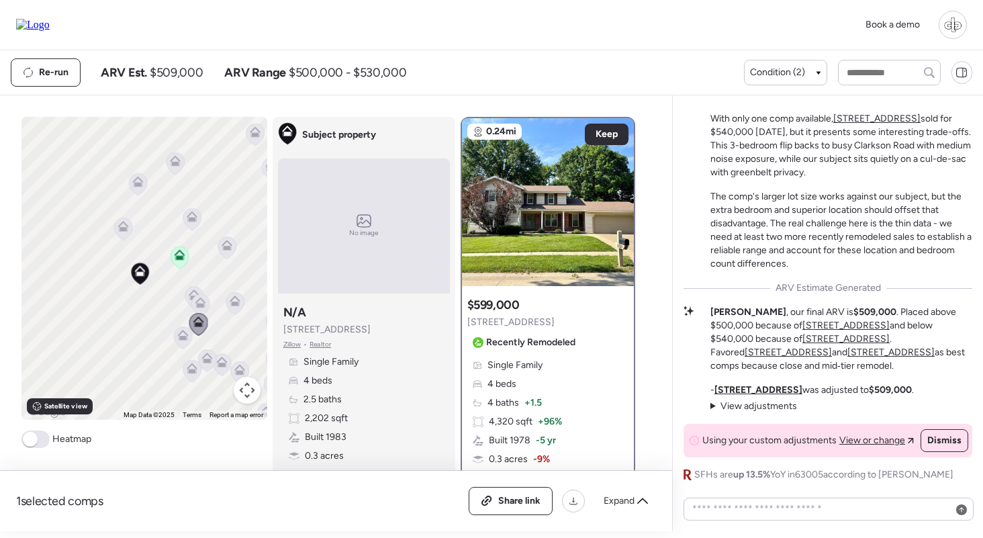
click at [116, 236] on icon at bounding box center [122, 228] width 19 height 23
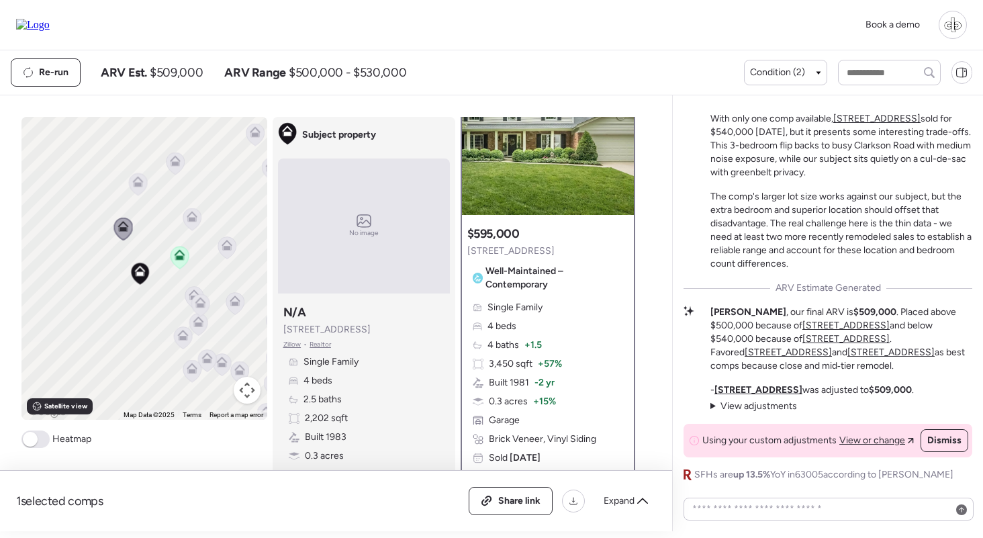
scroll to position [82, 0]
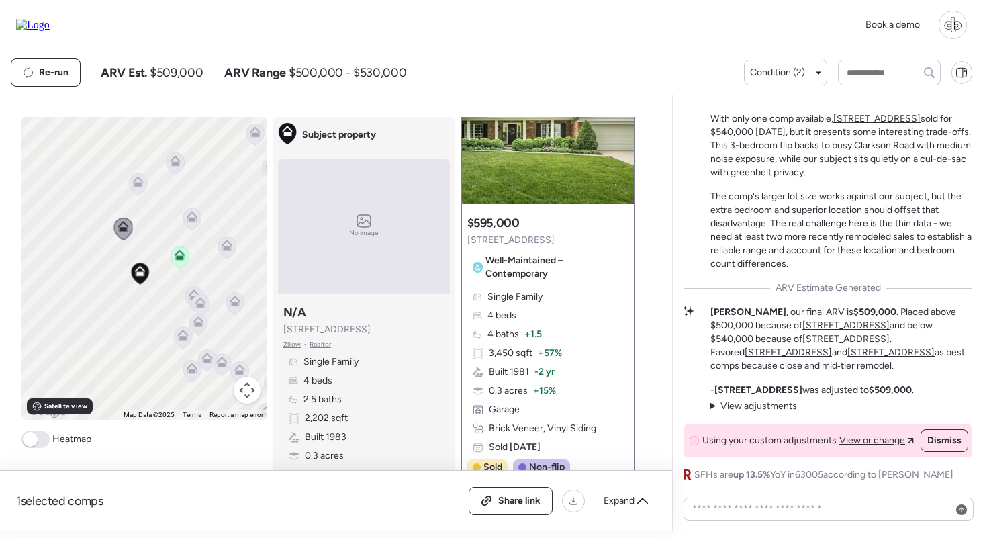
click at [192, 226] on icon at bounding box center [192, 219] width 18 height 22
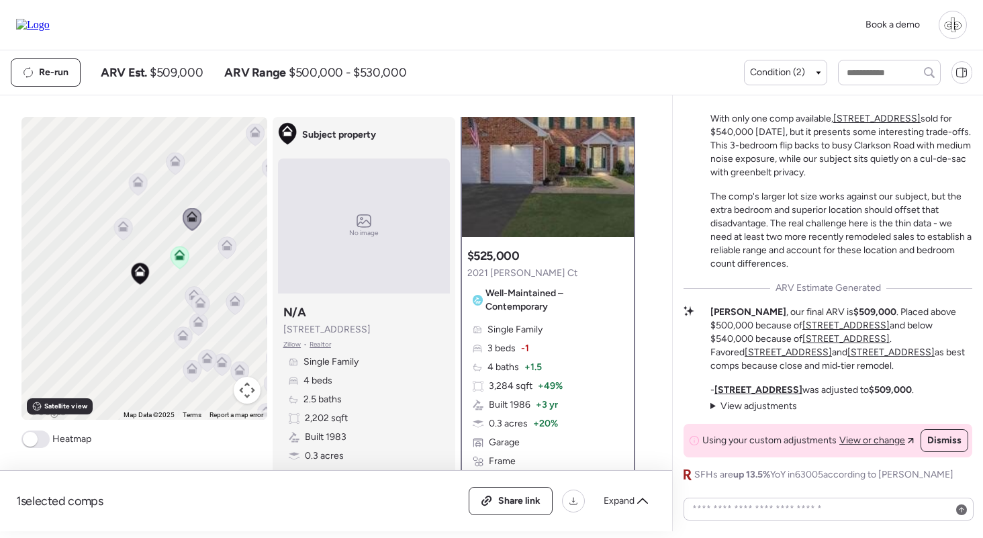
scroll to position [52, 0]
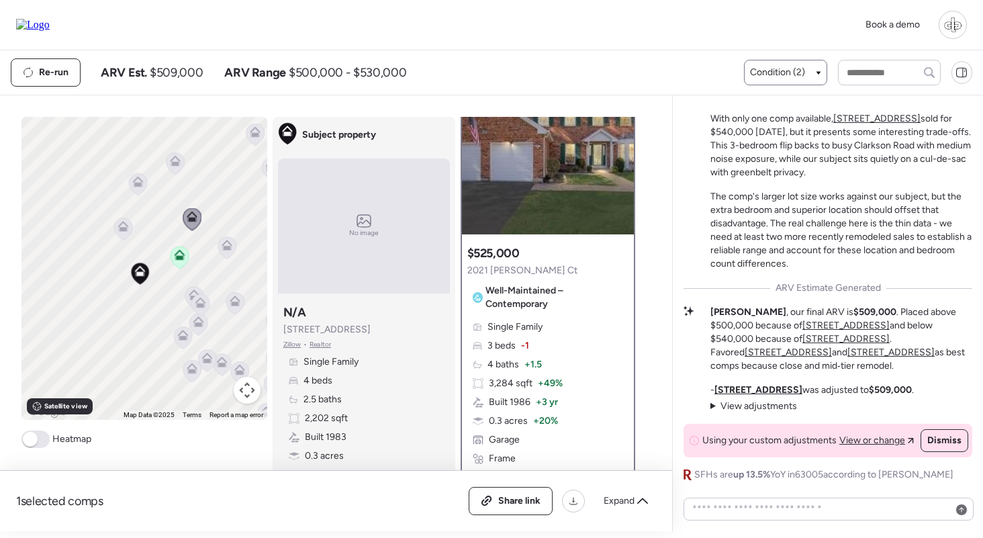
click at [811, 77] on div "Condition (2)" at bounding box center [785, 72] width 71 height 13
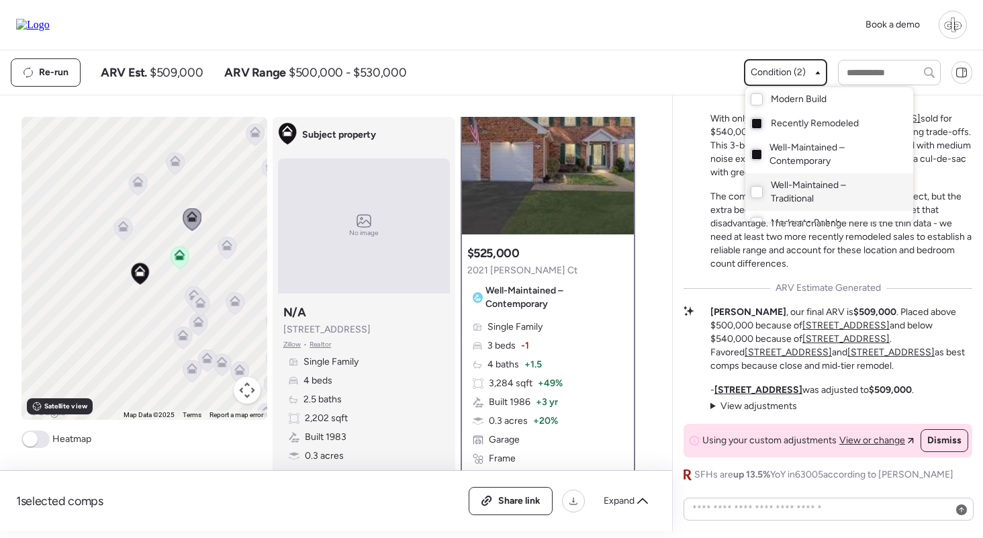
click at [779, 192] on span "Well-Maintained – Traditional" at bounding box center [829, 192] width 116 height 27
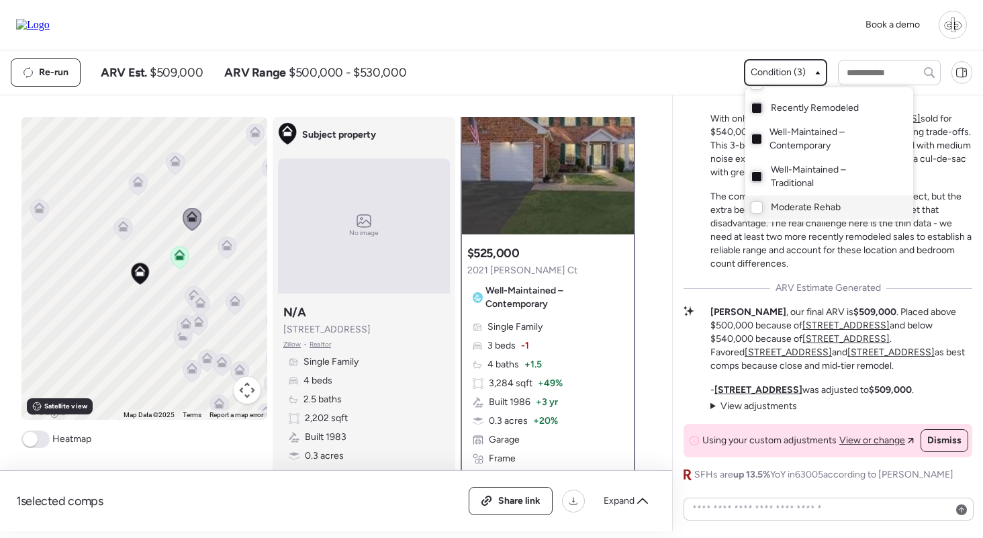
click at [792, 205] on span "Moderate Rehab" at bounding box center [806, 207] width 70 height 13
click at [146, 247] on div at bounding box center [491, 231] width 983 height 538
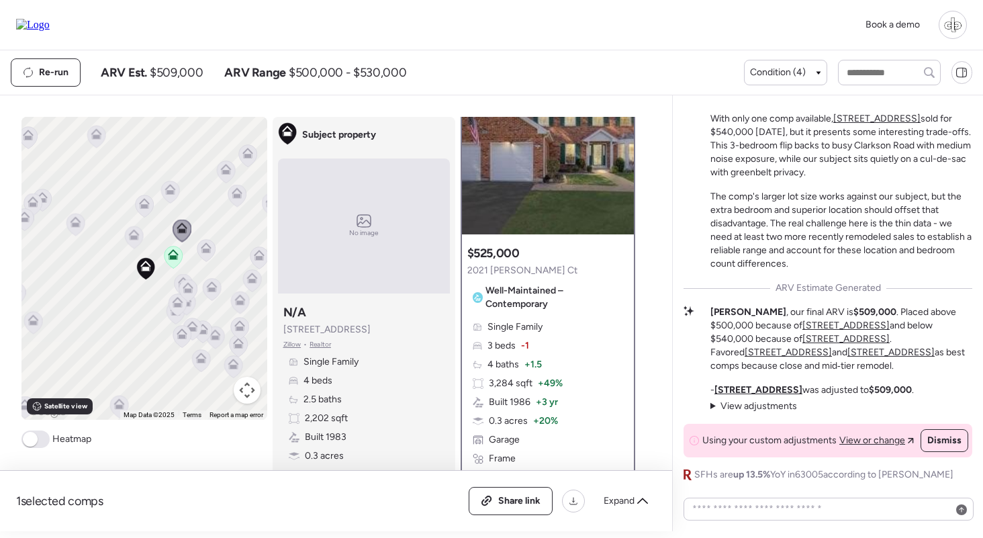
click at [76, 228] on icon at bounding box center [75, 224] width 18 height 22
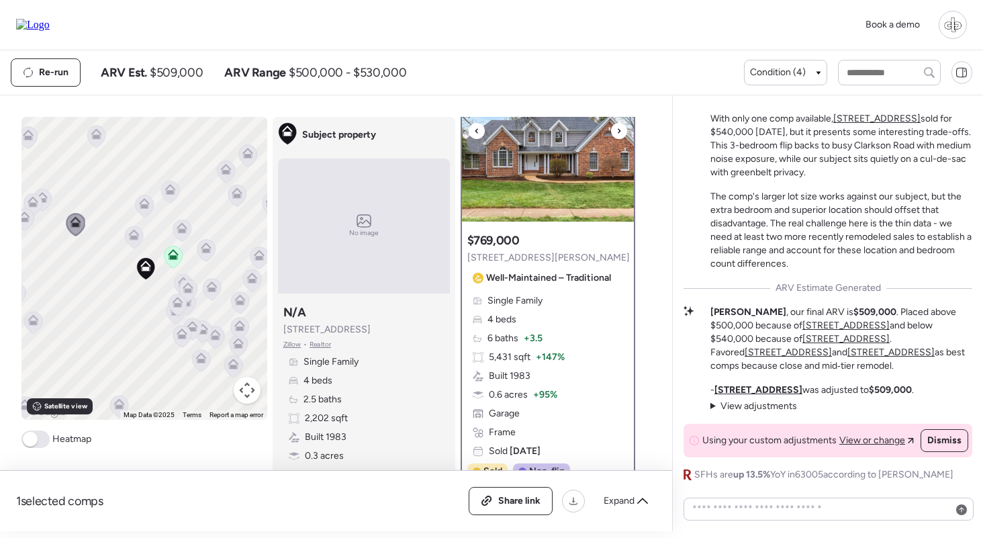
scroll to position [85, 0]
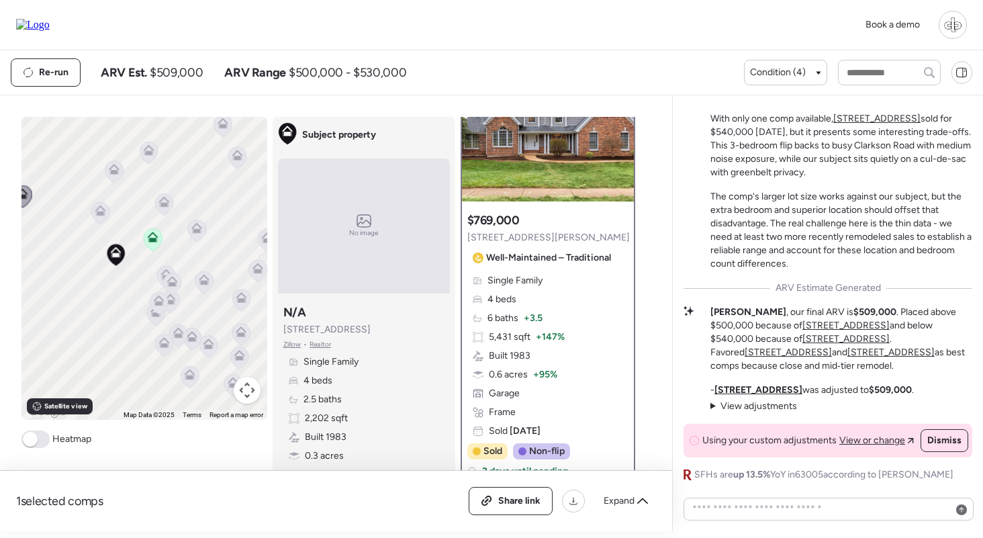
click at [155, 237] on icon at bounding box center [152, 237] width 11 height 11
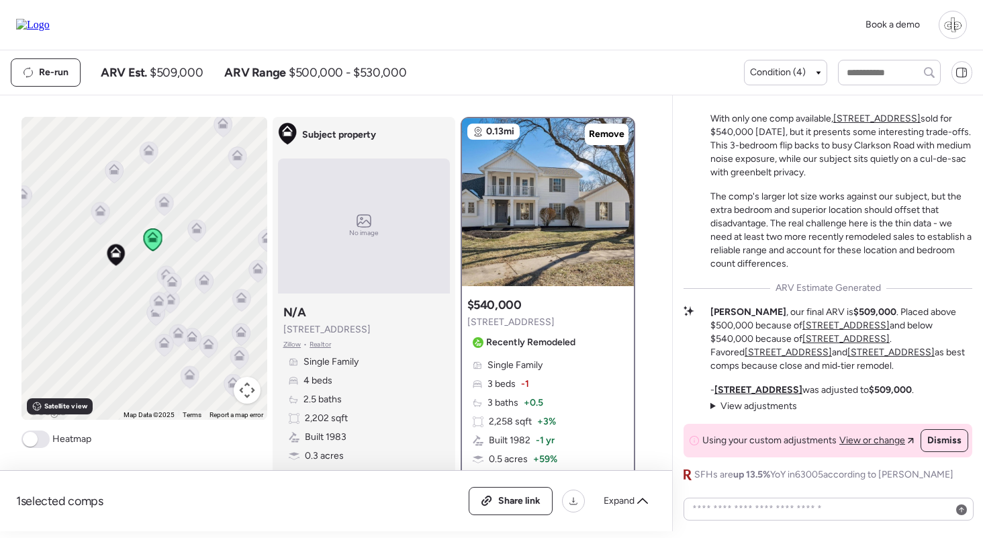
scroll to position [0, 0]
click at [194, 232] on icon at bounding box center [196, 230] width 9 height 4
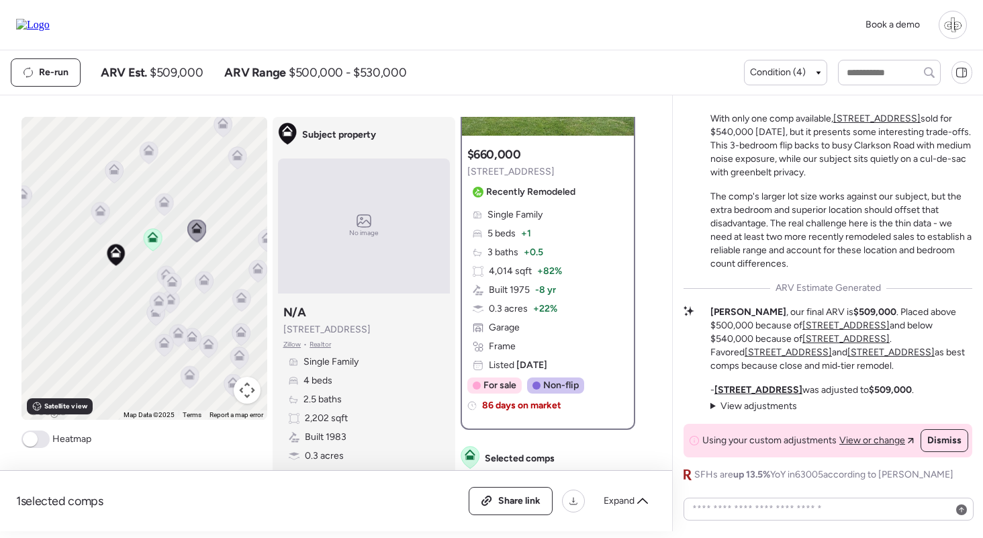
scroll to position [172, 0]
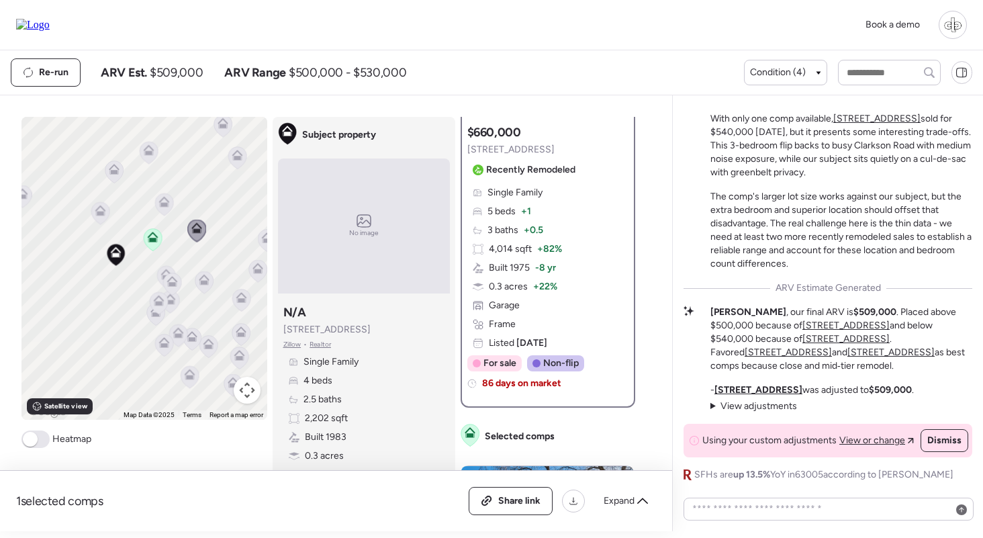
click at [552, 248] on span "+ 82%" at bounding box center [549, 248] width 25 height 13
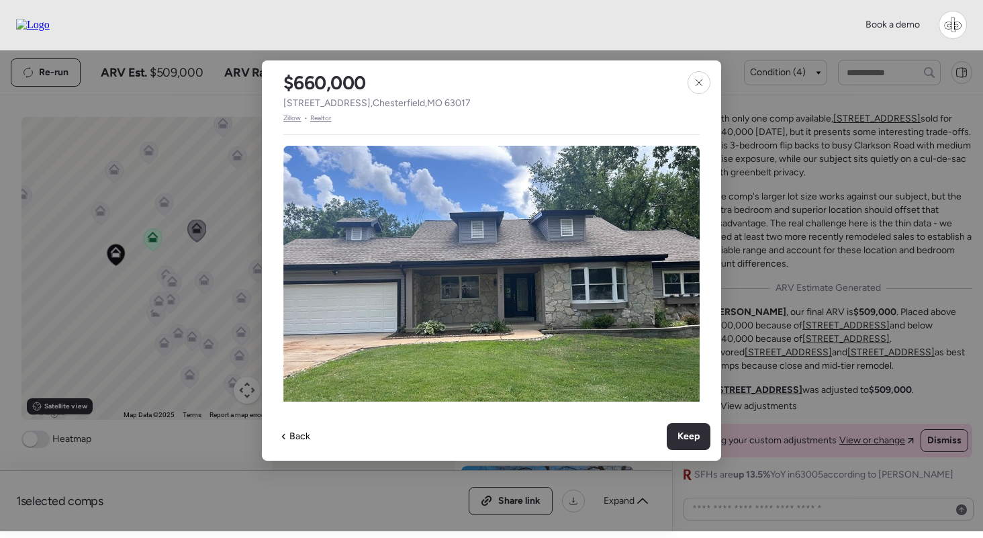
click at [295, 120] on span "Zillow" at bounding box center [292, 118] width 18 height 11
click at [698, 81] on icon at bounding box center [698, 82] width 11 height 11
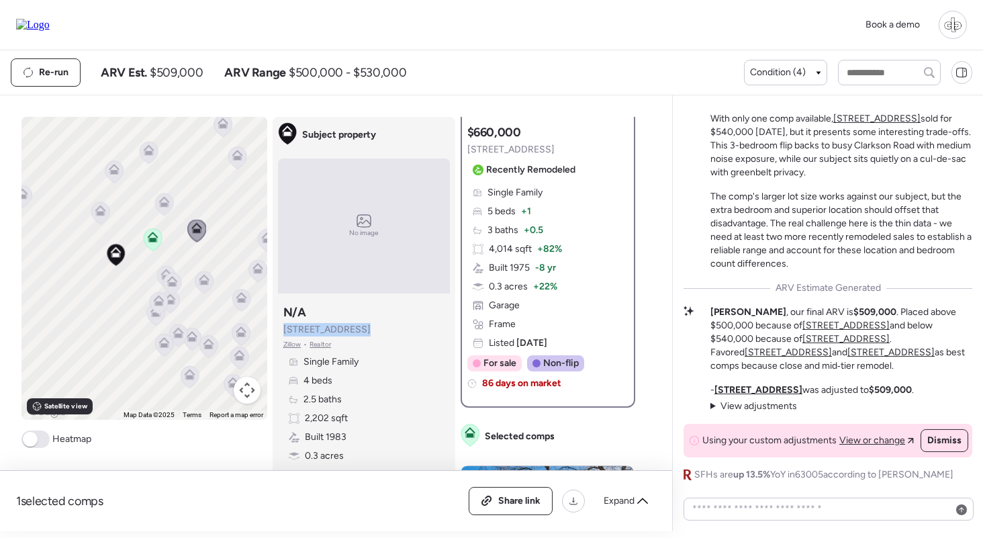
drag, startPoint x: 357, startPoint y: 330, endPoint x: 283, endPoint y: 332, distance: 74.5
click at [283, 332] on div "Subject property N/A 2113 Bow Tree Ct Zillow • Realtor Single Family 4 beds 2.5…" at bounding box center [364, 402] width 172 height 207
copy span "2113 Bow Tree Ct"
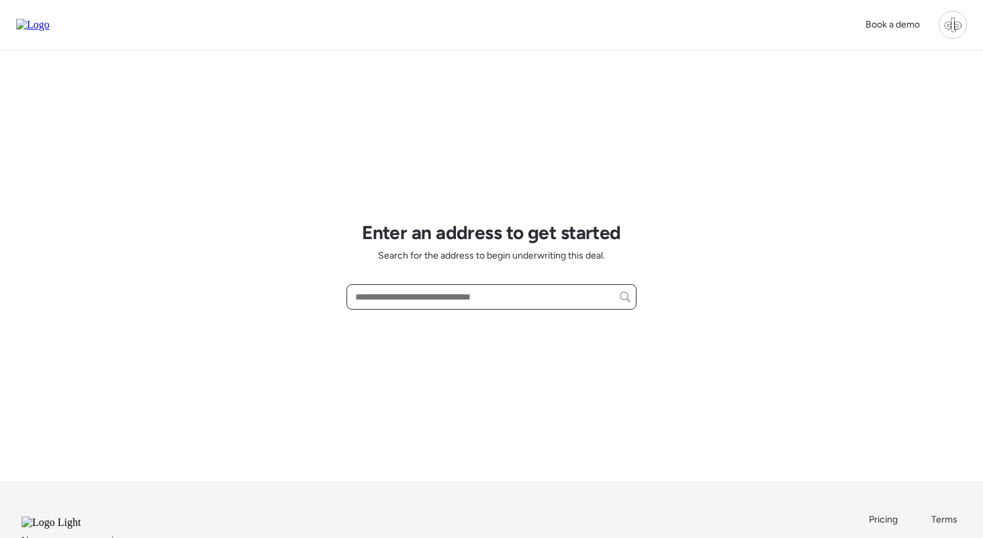
click at [433, 296] on input "text" at bounding box center [491, 296] width 278 height 19
paste input "**********"
type input "**********"
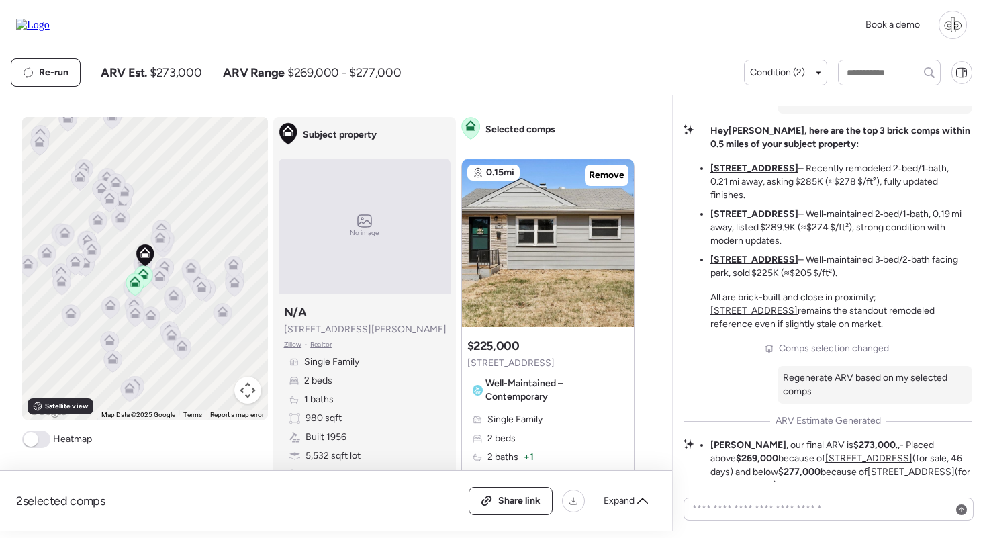
scroll to position [-244, 0]
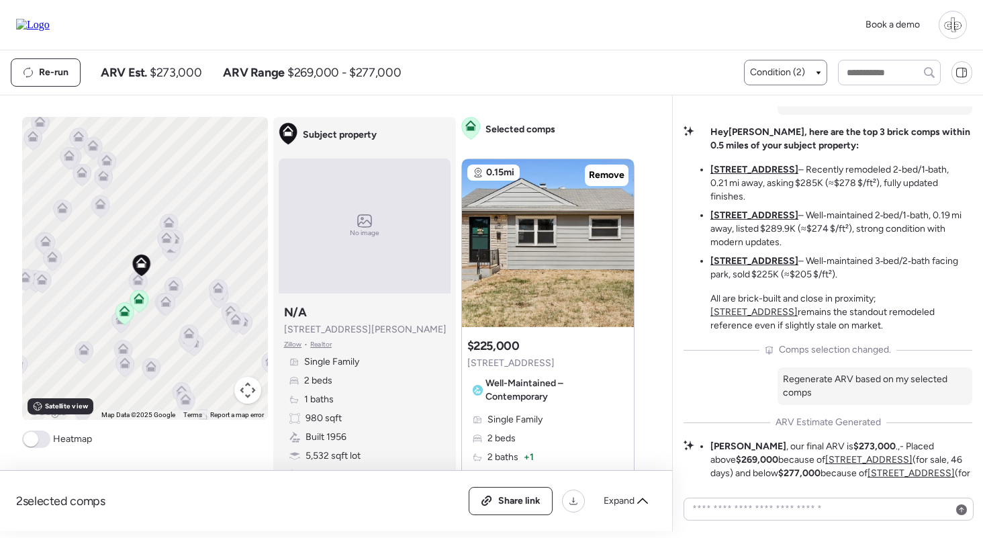
click at [780, 79] on span "Condition (2)" at bounding box center [777, 72] width 55 height 13
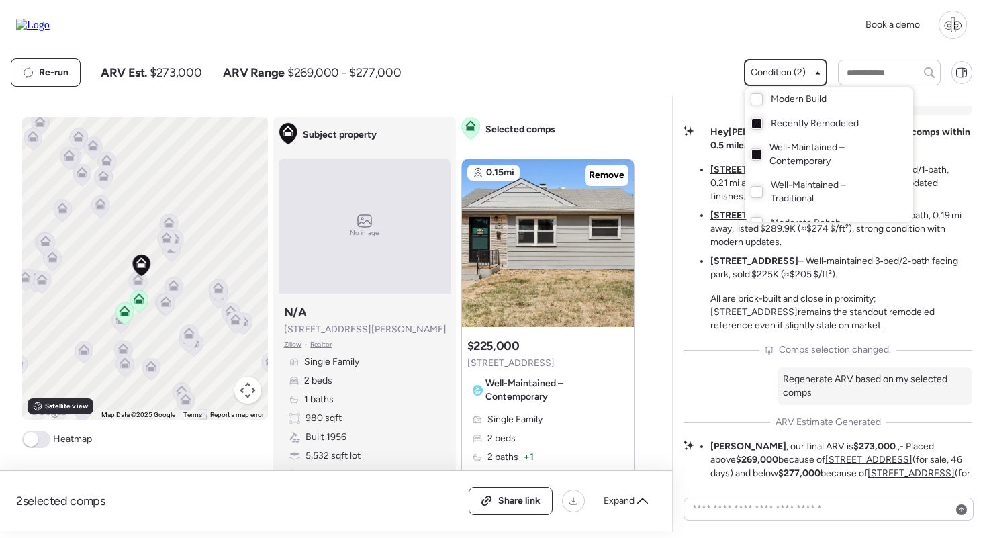
click at [773, 72] on div at bounding box center [491, 231] width 983 height 538
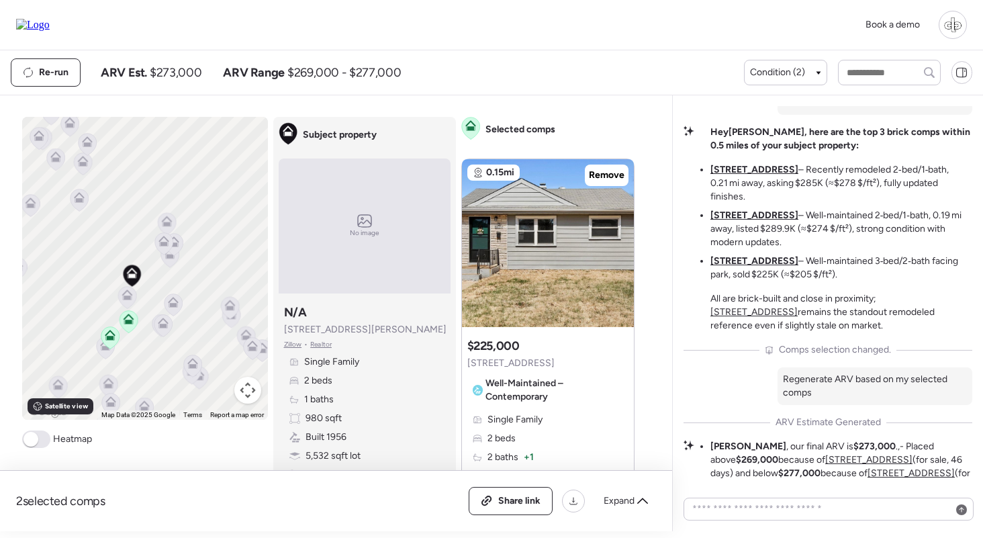
click at [125, 294] on icon at bounding box center [126, 294] width 11 height 11
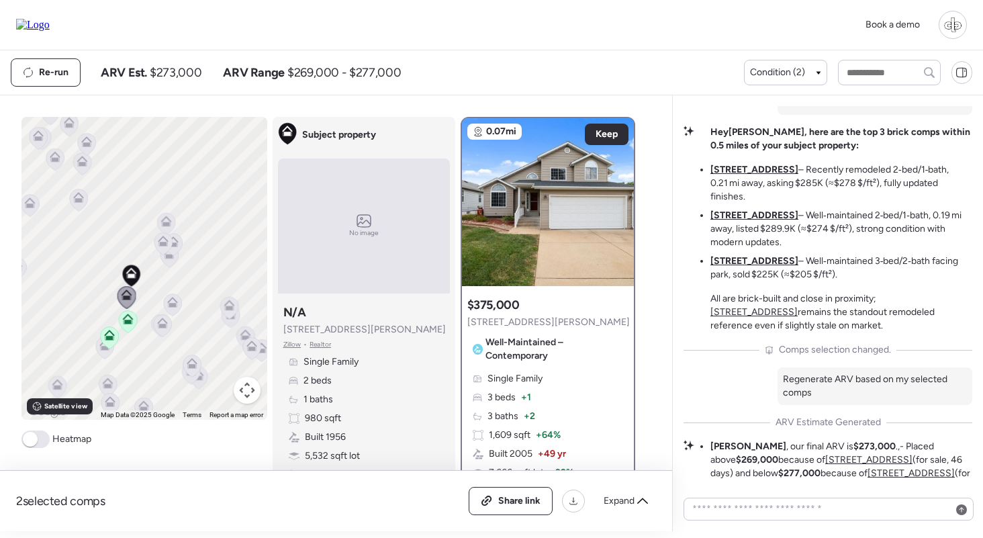
click at [181, 299] on icon at bounding box center [172, 304] width 19 height 23
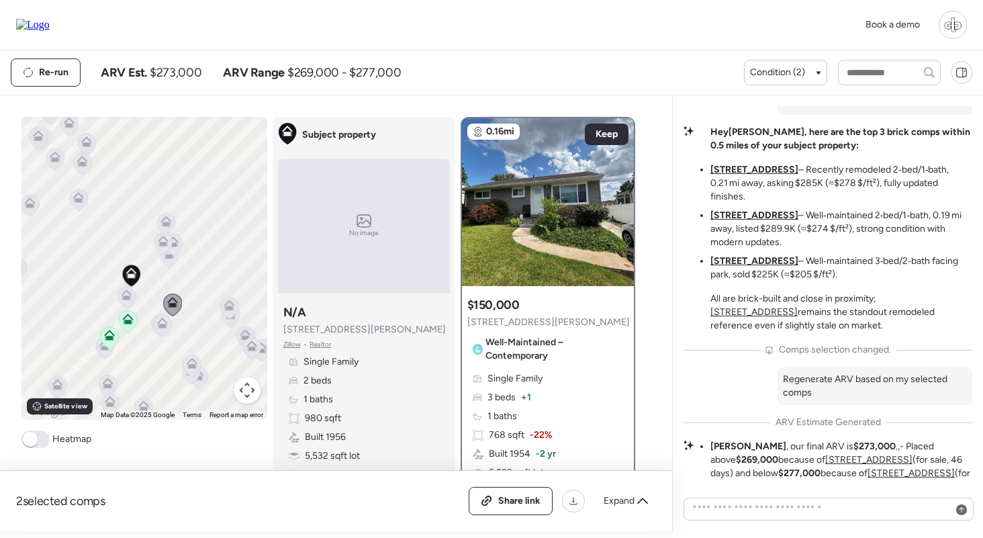
click at [168, 333] on icon at bounding box center [162, 325] width 19 height 23
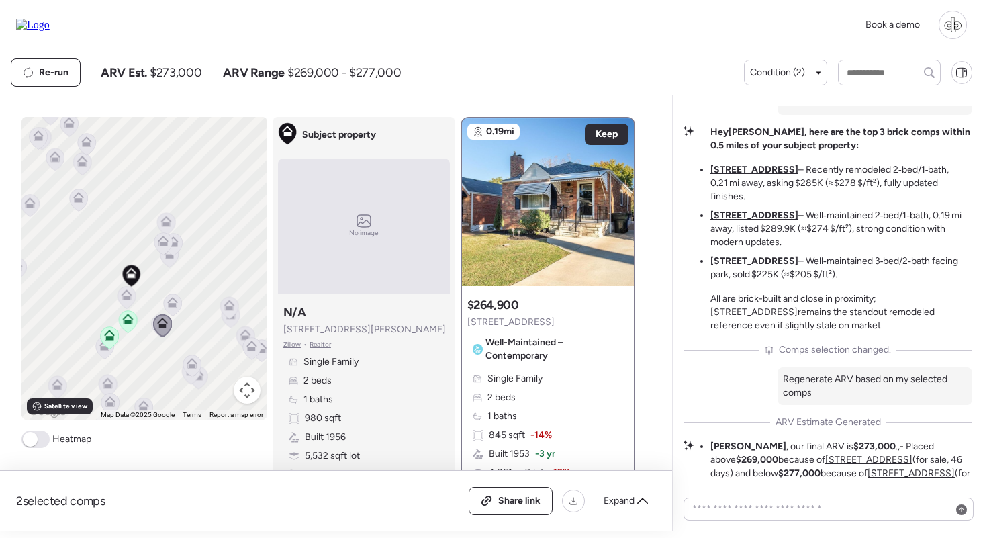
click at [162, 245] on icon at bounding box center [162, 244] width 9 height 4
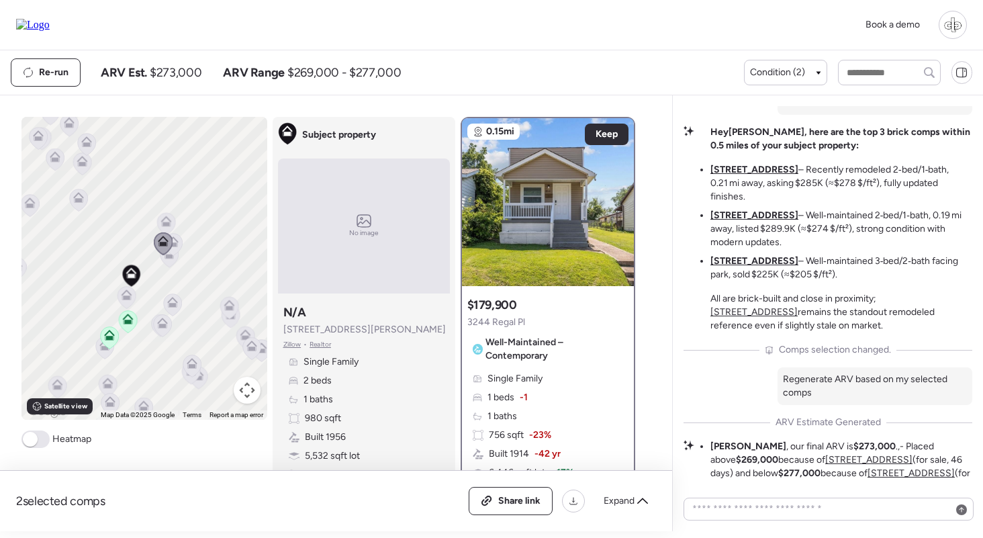
click at [170, 259] on icon at bounding box center [169, 256] width 18 height 22
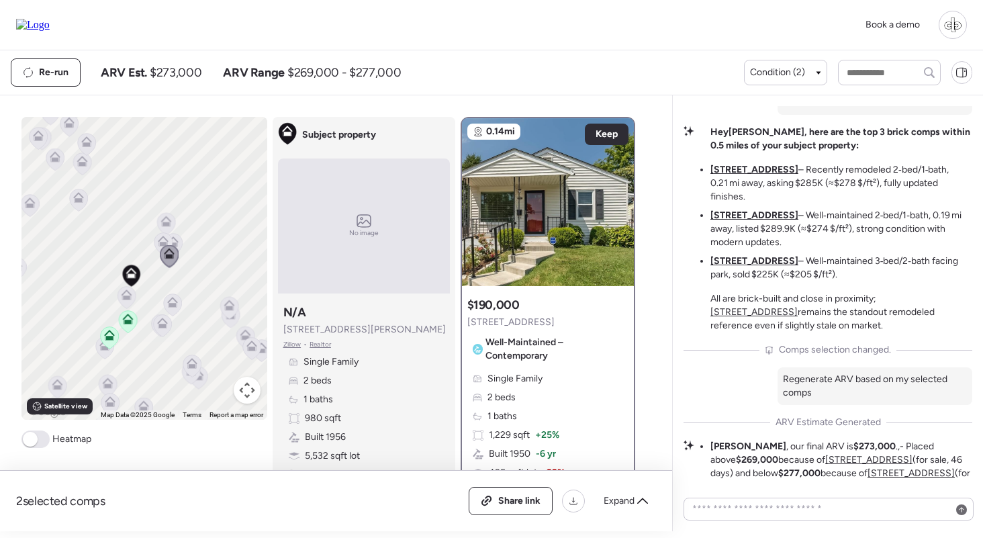
click at [170, 266] on icon at bounding box center [169, 256] width 18 height 22
click at [176, 268] on div at bounding box center [267, 268] width 246 height 0
click at [177, 238] on icon at bounding box center [173, 241] width 11 height 11
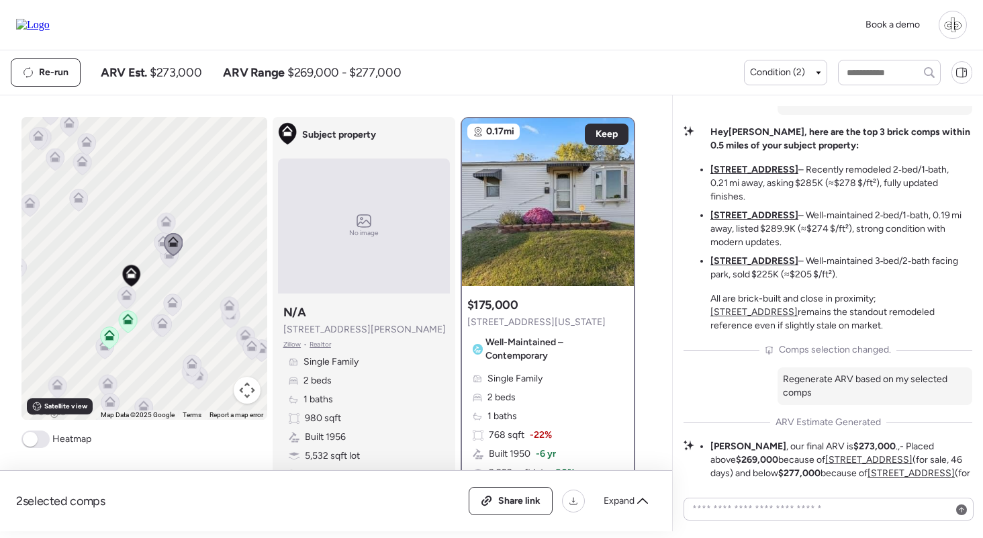
click at [173, 301] on icon at bounding box center [172, 302] width 11 height 11
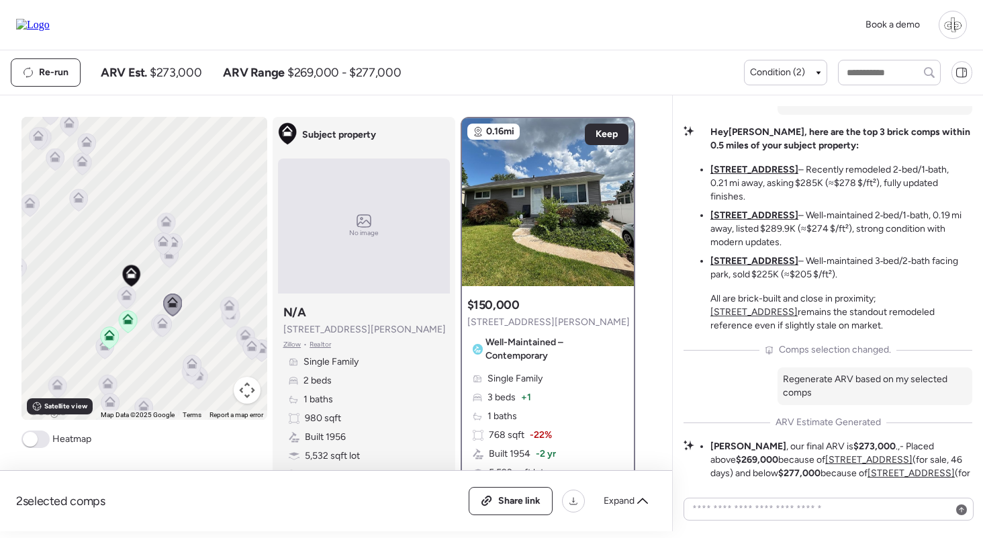
click at [164, 321] on icon at bounding box center [162, 322] width 11 height 11
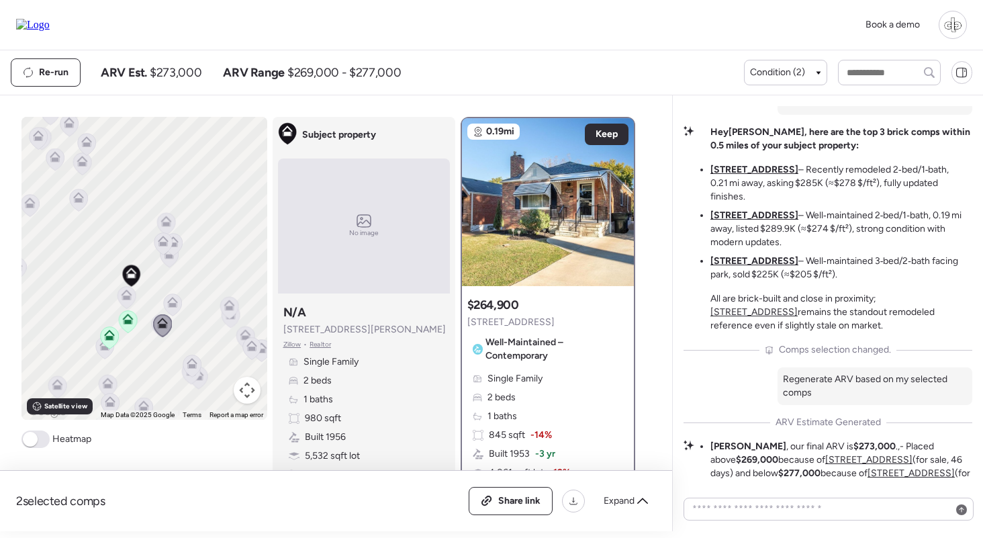
scroll to position [0, 0]
click at [579, 172] on img at bounding box center [548, 202] width 172 height 168
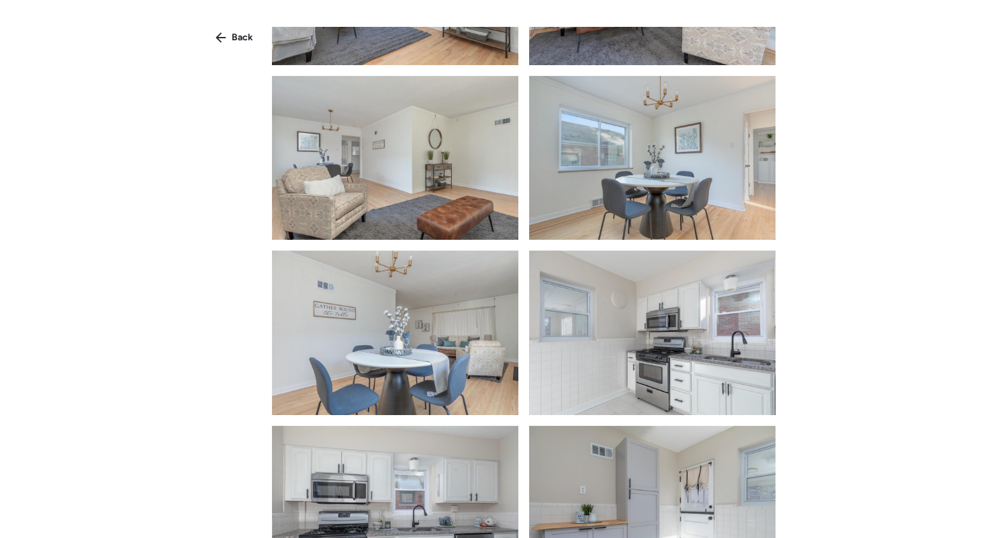
scroll to position [617, 0]
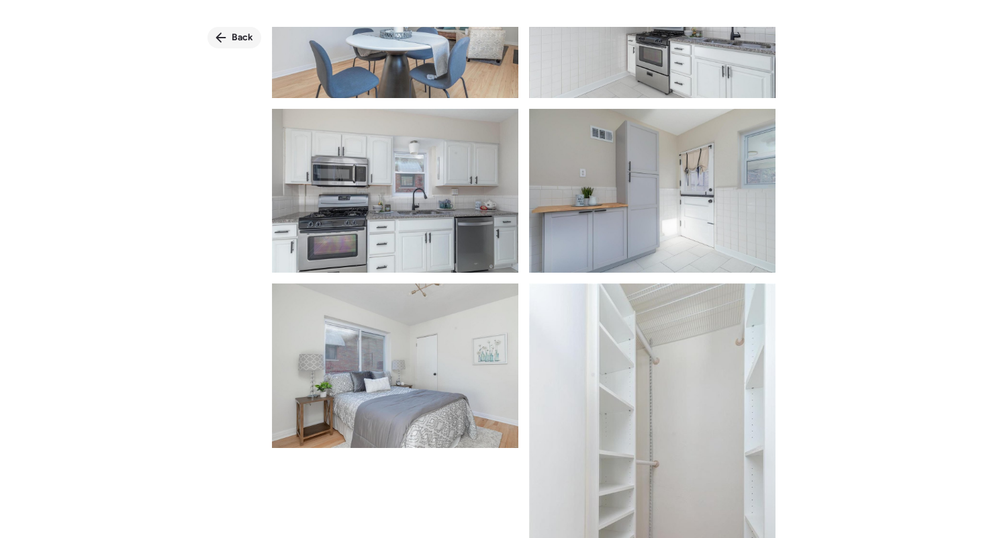
click at [224, 36] on icon at bounding box center [220, 37] width 11 height 11
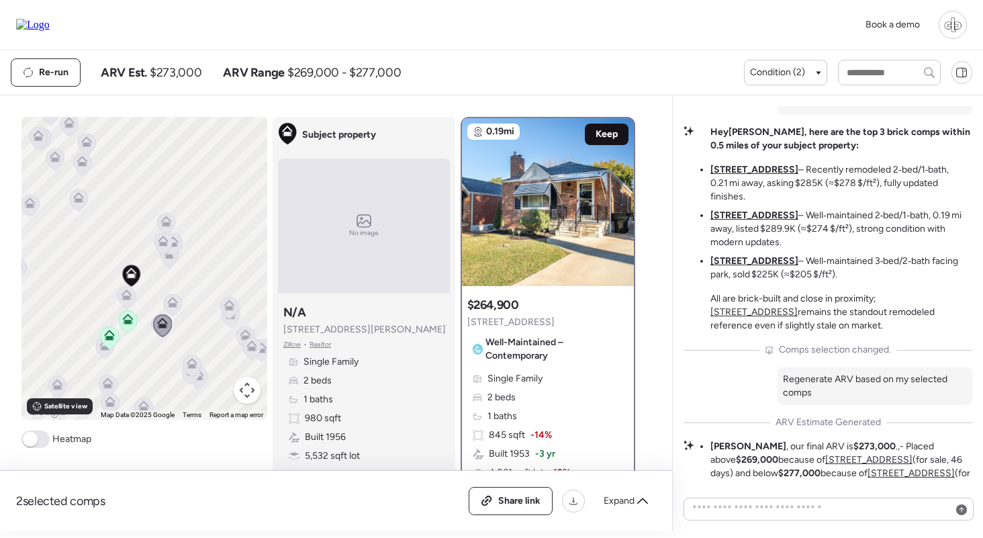
click at [612, 132] on span "Keep" at bounding box center [606, 134] width 22 height 13
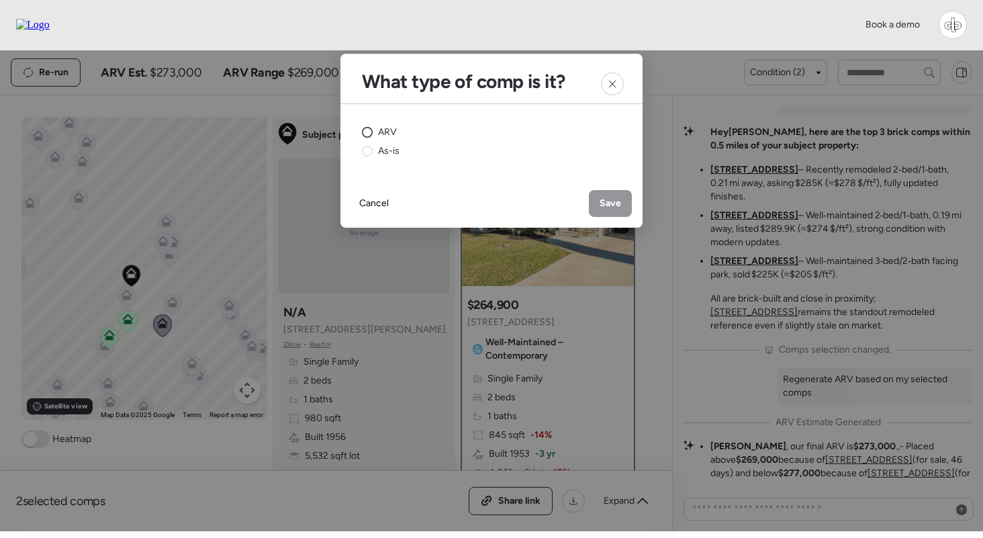
click at [385, 135] on span "ARV" at bounding box center [387, 132] width 19 height 13
click at [600, 200] on span "Save" at bounding box center [609, 203] width 21 height 13
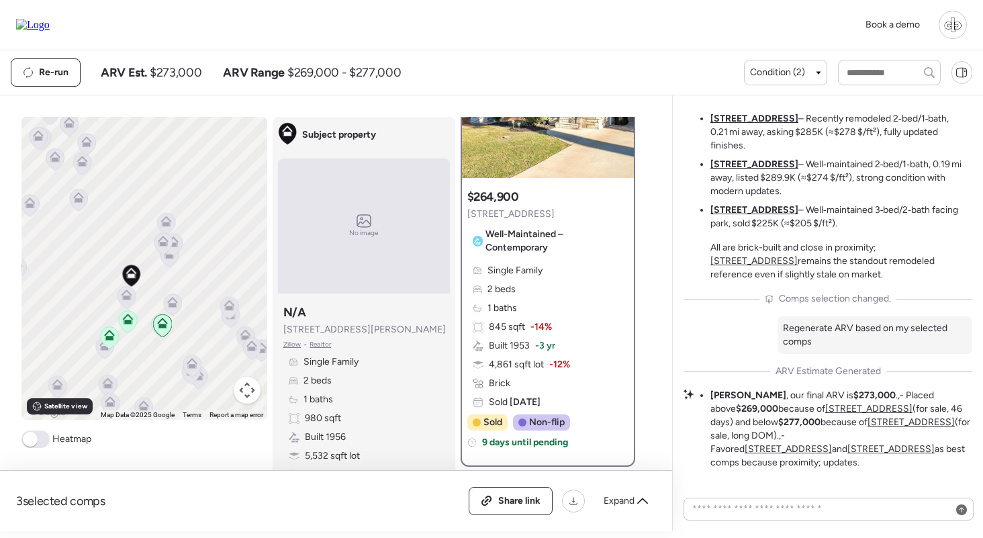
scroll to position [56, 0]
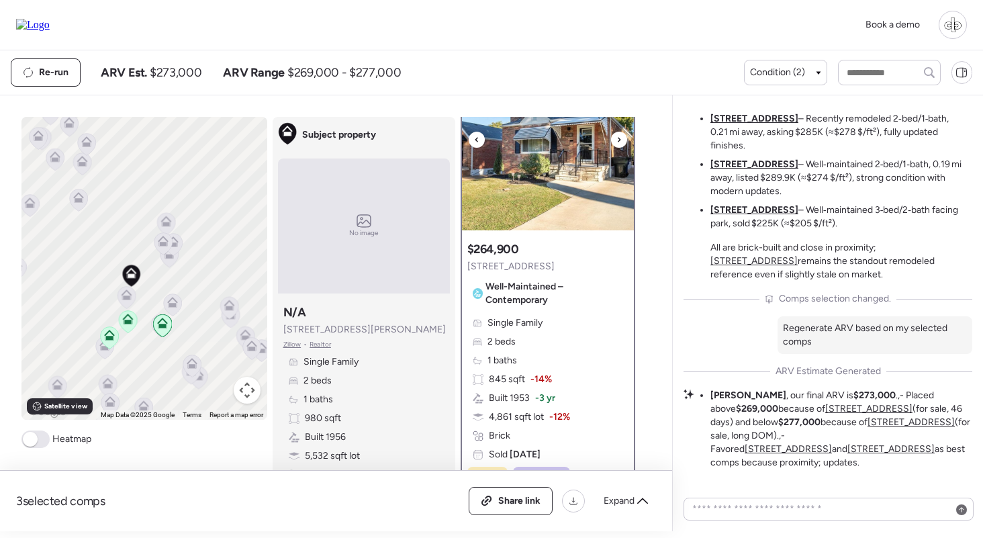
click at [546, 215] on img at bounding box center [548, 146] width 172 height 168
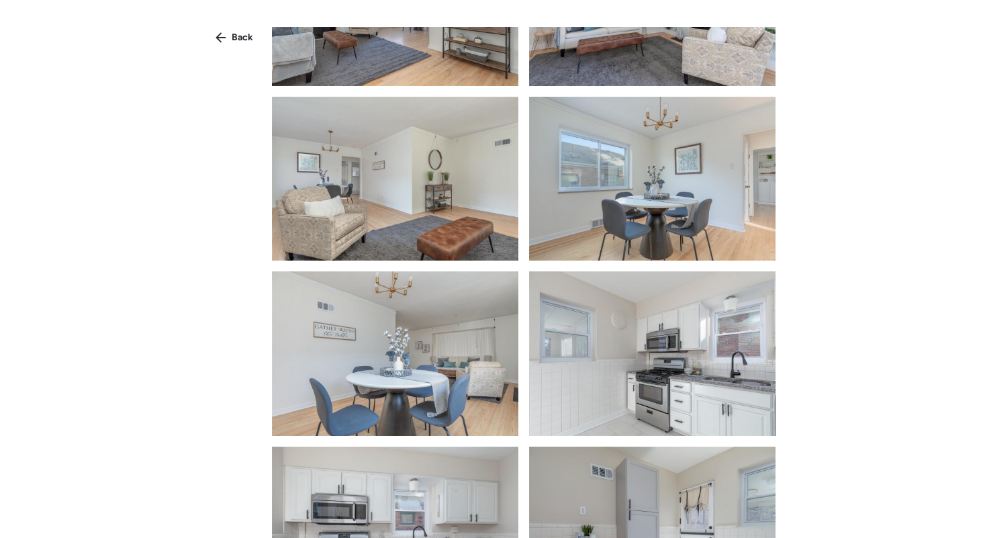
scroll to position [554, 0]
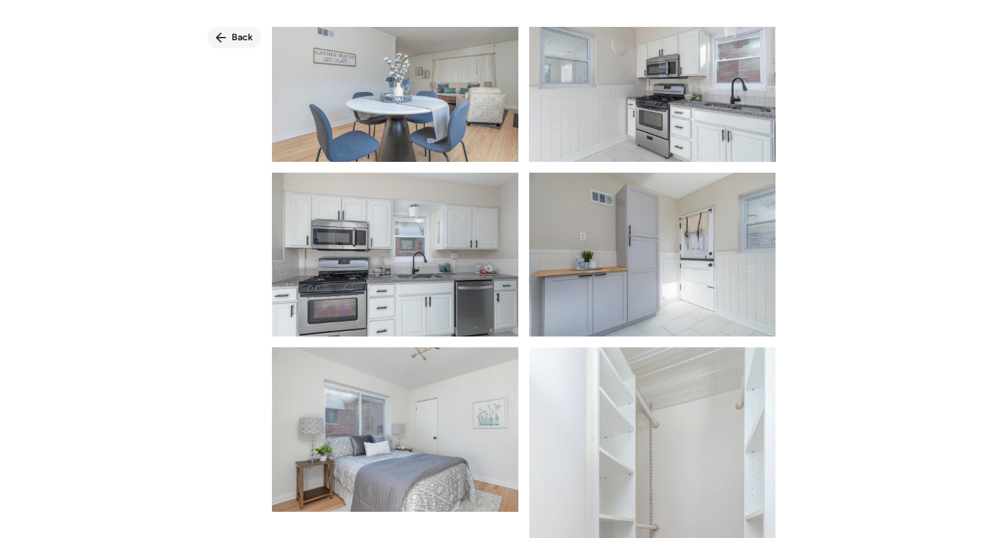
click at [237, 36] on span "Back" at bounding box center [242, 37] width 21 height 13
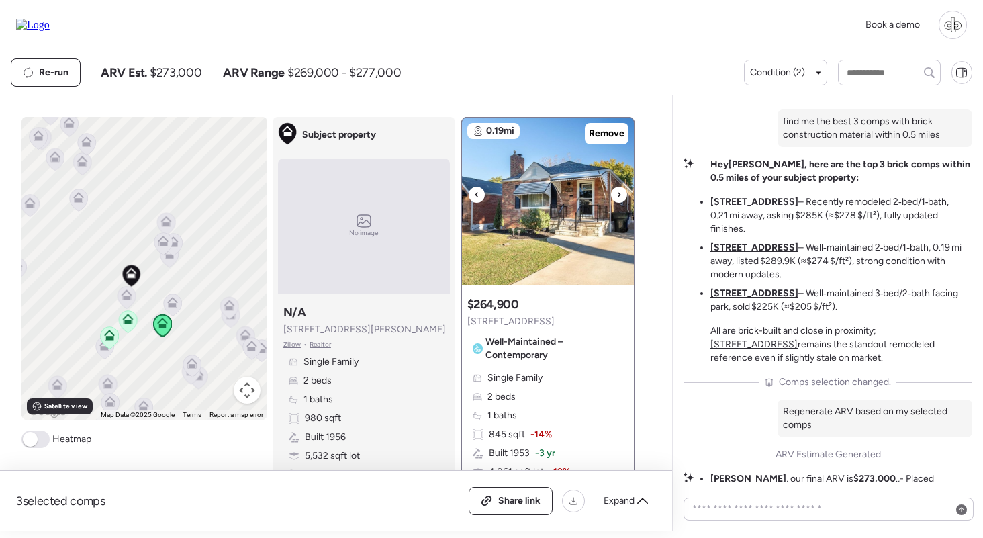
scroll to position [0, 0]
click at [750, 207] on u "[STREET_ADDRESS]" at bounding box center [754, 201] width 88 height 11
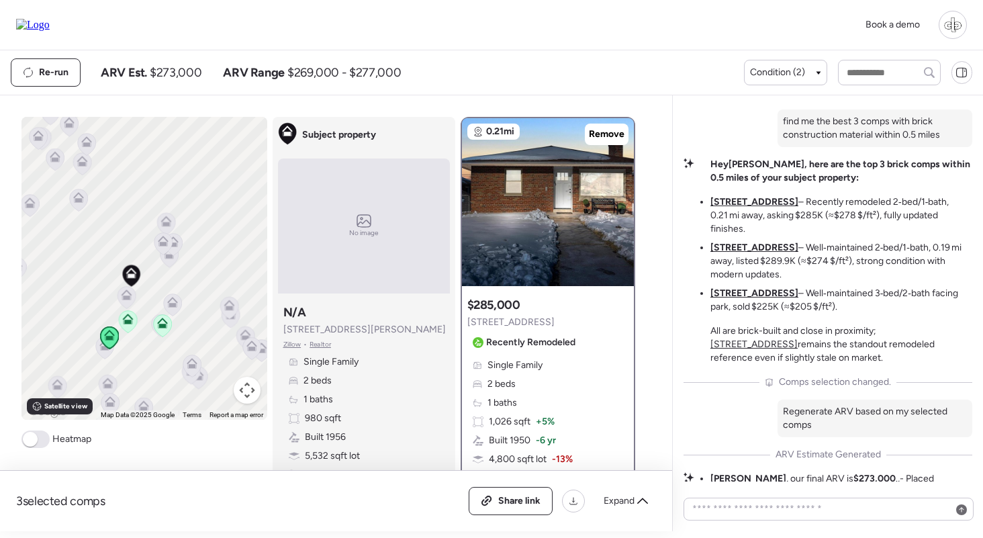
click at [747, 253] on u "[STREET_ADDRESS]" at bounding box center [754, 247] width 88 height 11
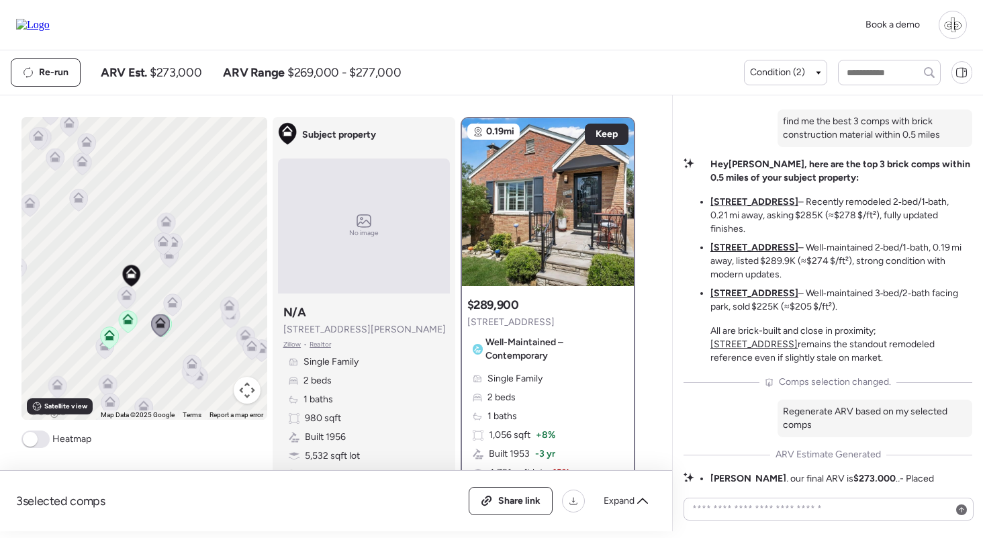
click at [747, 299] on u "[STREET_ADDRESS]" at bounding box center [754, 292] width 88 height 11
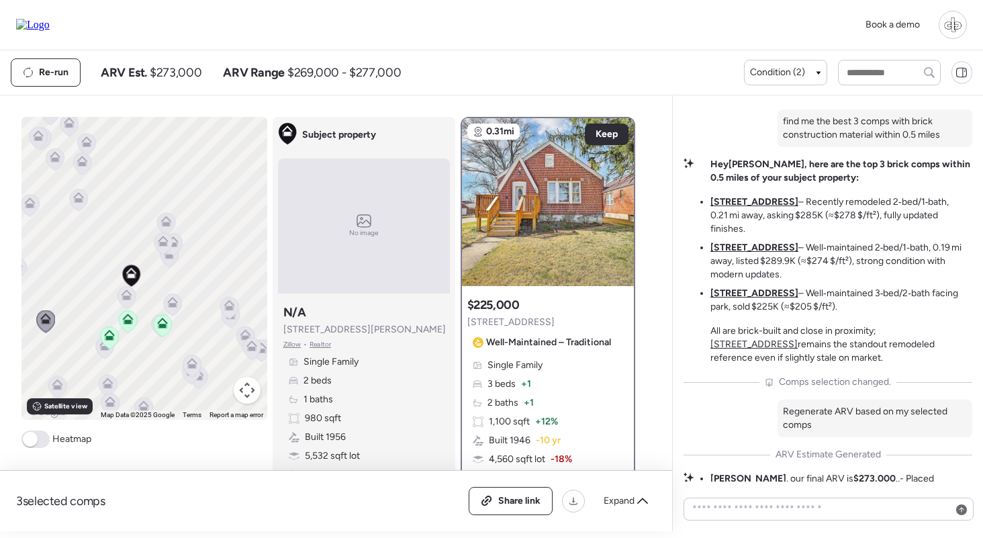
click at [748, 207] on u "5655 Potomac St" at bounding box center [754, 201] width 88 height 11
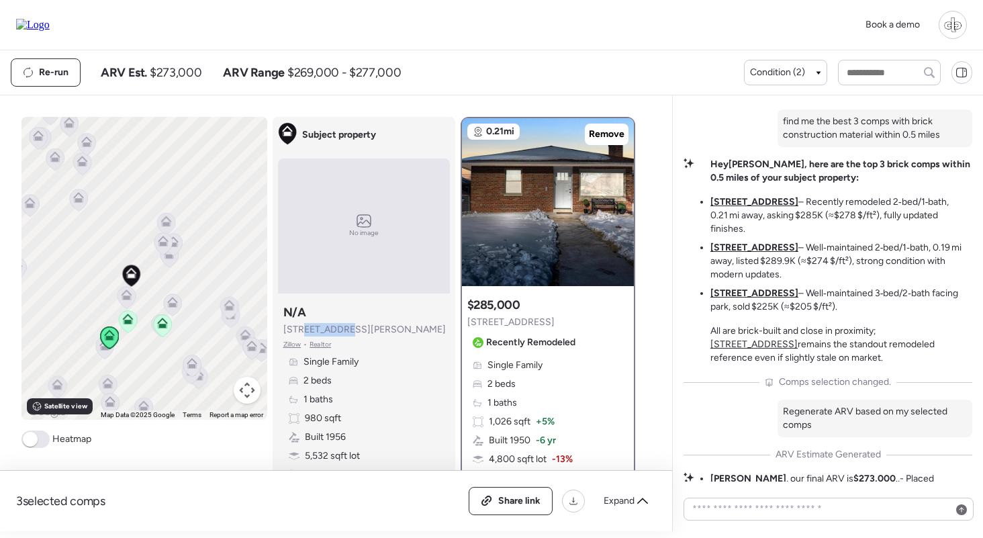
drag, startPoint x: 303, startPoint y: 332, endPoint x: 342, endPoint y: 331, distance: 39.6
click at [344, 332] on span "5634 Fyler Ave" at bounding box center [364, 329] width 162 height 13
click at [342, 331] on span "5634 Fyler Ave" at bounding box center [364, 329] width 162 height 13
drag, startPoint x: 734, startPoint y: 121, endPoint x: 789, endPoint y: 121, distance: 55.0
click at [789, 99] on span "SFHs are down 3.7% YoY in 63139 according to Redfin" at bounding box center [827, 91] width 266 height 13
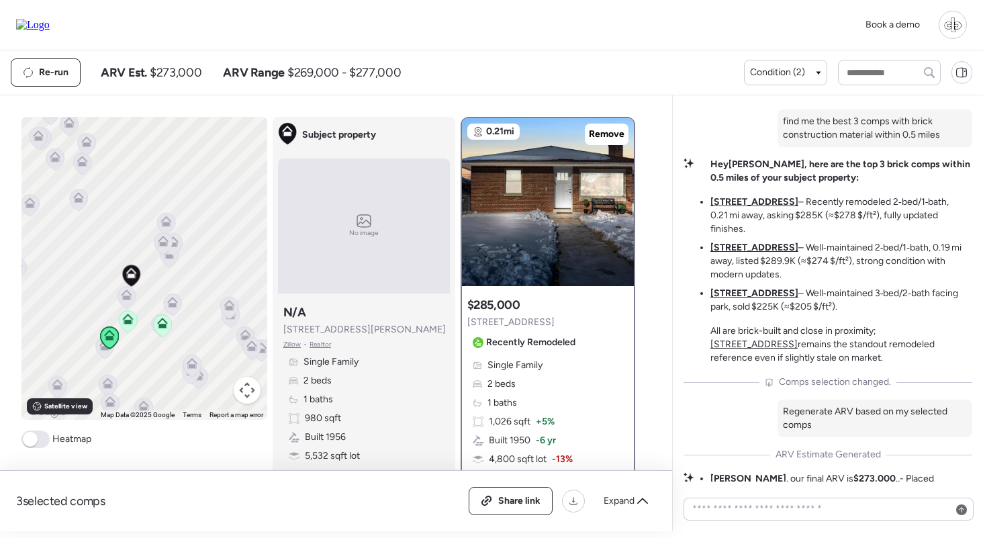
drag, startPoint x: 789, startPoint y: 121, endPoint x: 873, endPoint y: 119, distance: 83.9
click at [795, 99] on span "SFHs are down 3.7% YoY in 63139 according to Redfin" at bounding box center [827, 91] width 266 height 13
drag, startPoint x: 873, startPoint y: 119, endPoint x: 909, endPoint y: 117, distance: 35.6
click at [909, 99] on span "SFHs are down 3.7% YoY in 63139 according to Redfin" at bounding box center [827, 91] width 266 height 13
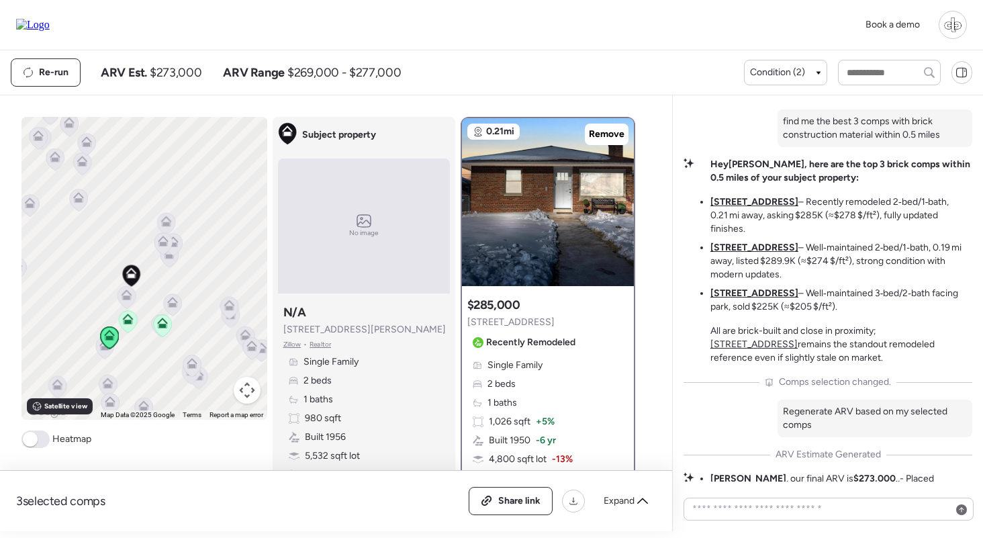
click at [363, 388] on div "Single Family 2 beds 1 baths 980 sqft Built 1956 5,532 sqft lot Brick" at bounding box center [363, 418] width 161 height 126
drag, startPoint x: 807, startPoint y: 143, endPoint x: 906, endPoint y: 158, distance: 99.9
click at [906, 142] on p "find me the best 3 comps with brick construction material within 0.5 miles" at bounding box center [875, 128] width 184 height 27
drag, startPoint x: 816, startPoint y: 164, endPoint x: 933, endPoint y: 159, distance: 116.9
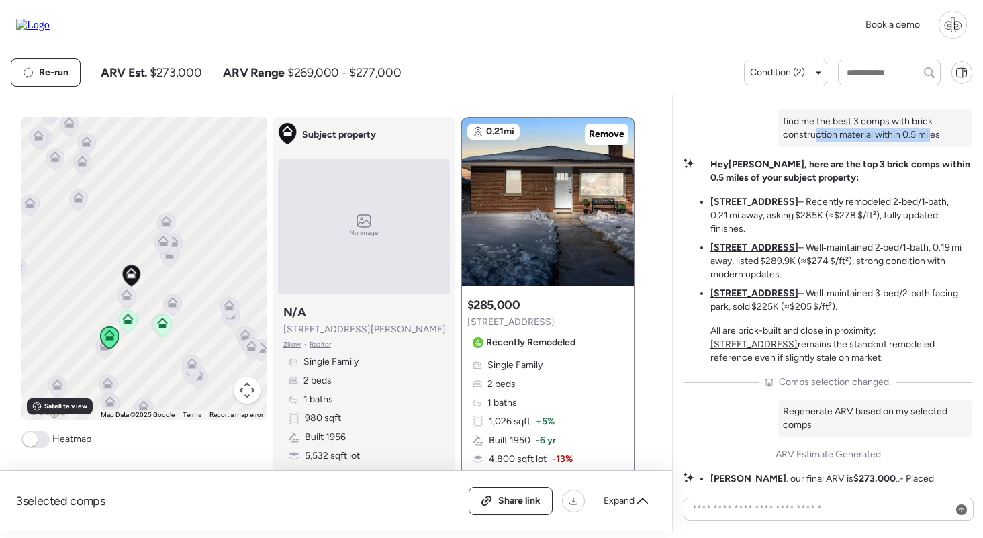
click at [933, 142] on p "find me the best 3 comps with brick construction material within 0.5 miles" at bounding box center [875, 128] width 184 height 27
click at [744, 207] on u "5655 Potomac St" at bounding box center [754, 201] width 88 height 11
click at [744, 270] on li "5477 Marquette Ave – Well‑maintained 2‑bed/1‑bath, 0.19 mi away, listed $289.9K…" at bounding box center [841, 261] width 262 height 40
click at [746, 253] on u "5477 Marquette Ave" at bounding box center [754, 247] width 88 height 11
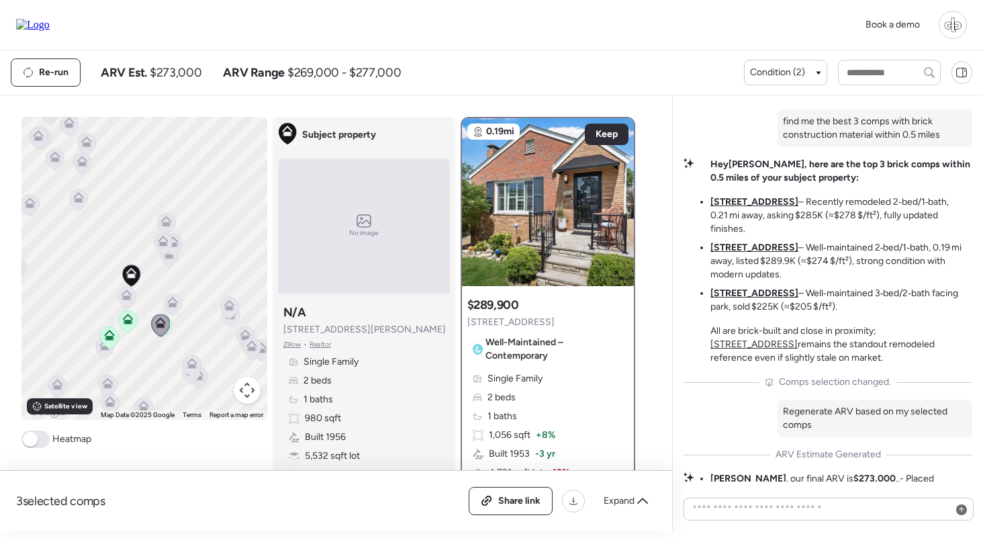
click at [752, 207] on u "5655 Potomac St" at bounding box center [754, 201] width 88 height 11
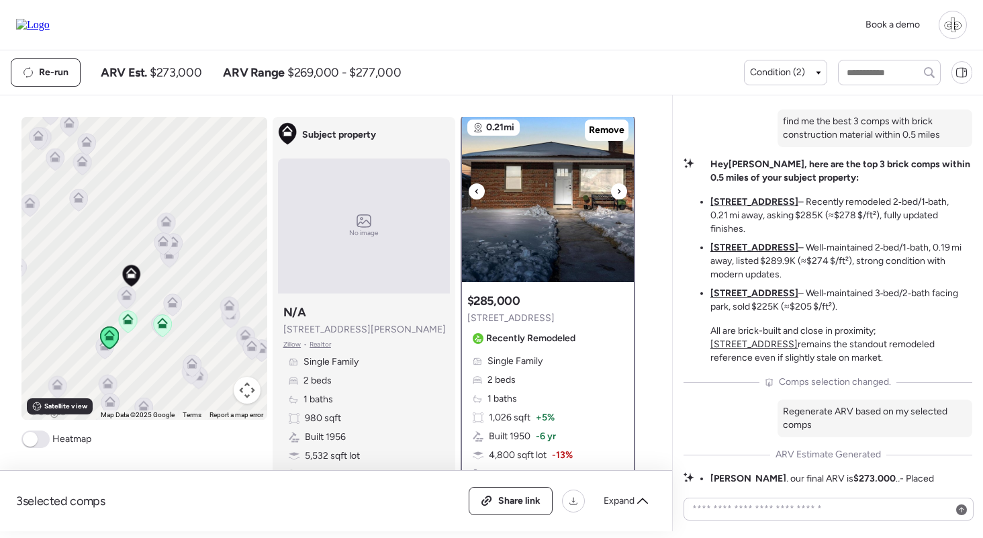
scroll to position [5, 0]
click at [511, 232] on img at bounding box center [548, 197] width 172 height 168
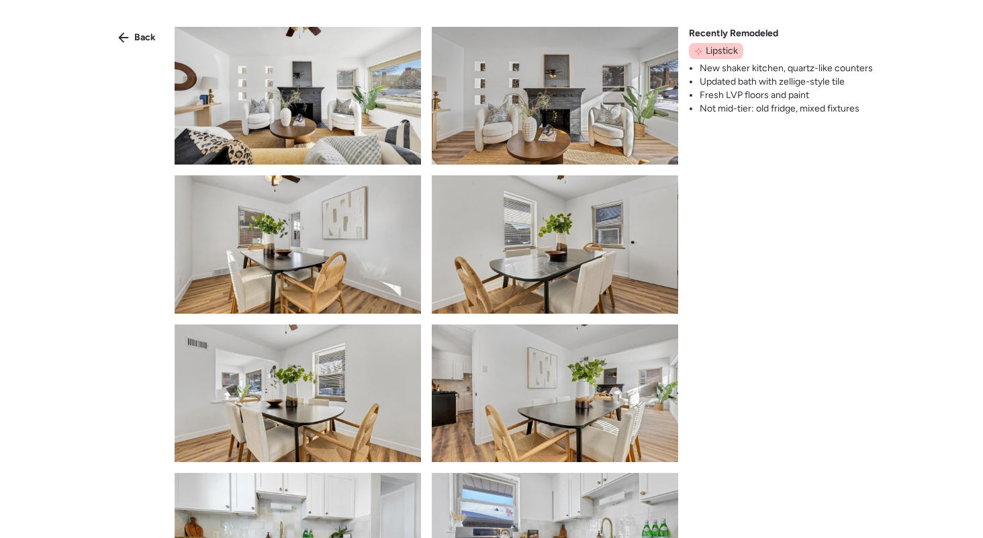
scroll to position [911, 0]
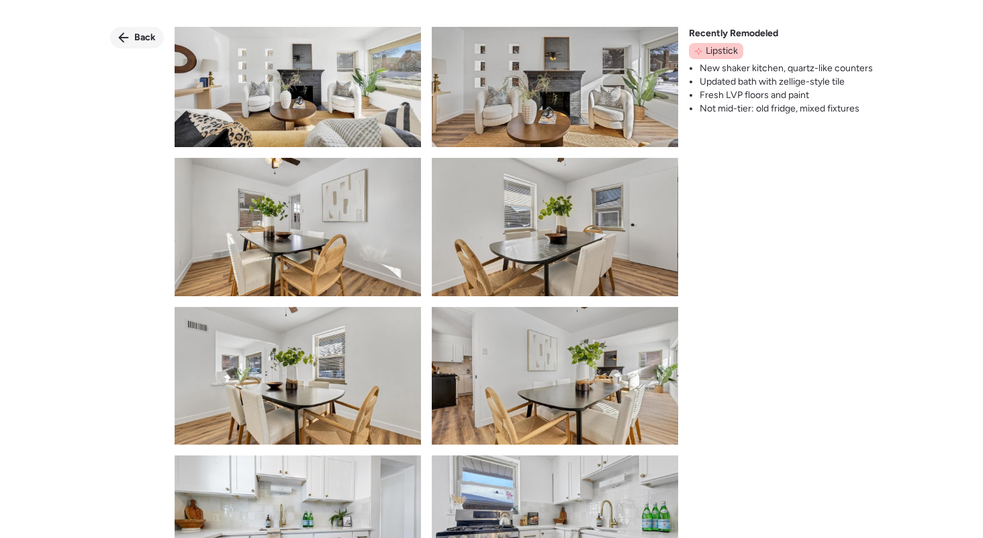
click at [137, 44] on div "Back" at bounding box center [137, 37] width 54 height 21
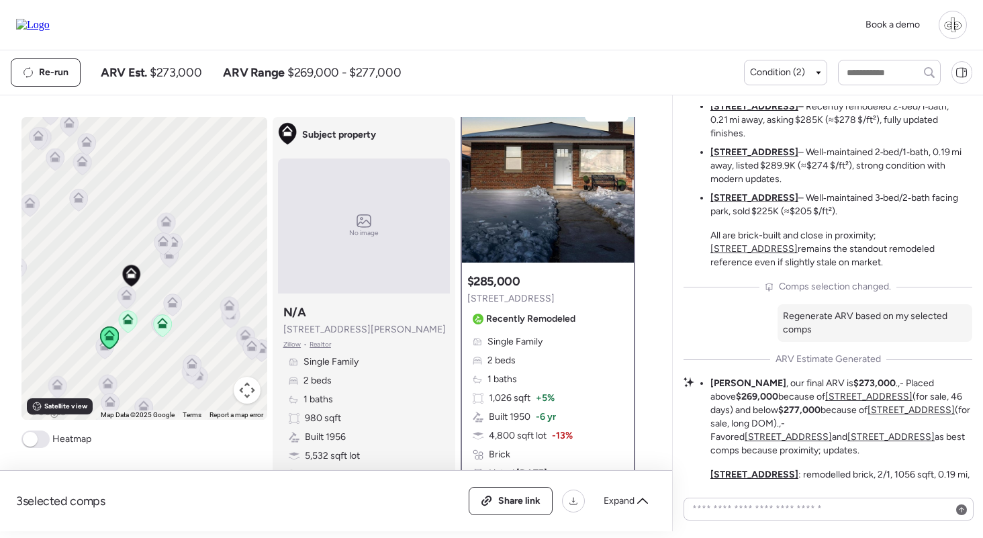
scroll to position [-209, 0]
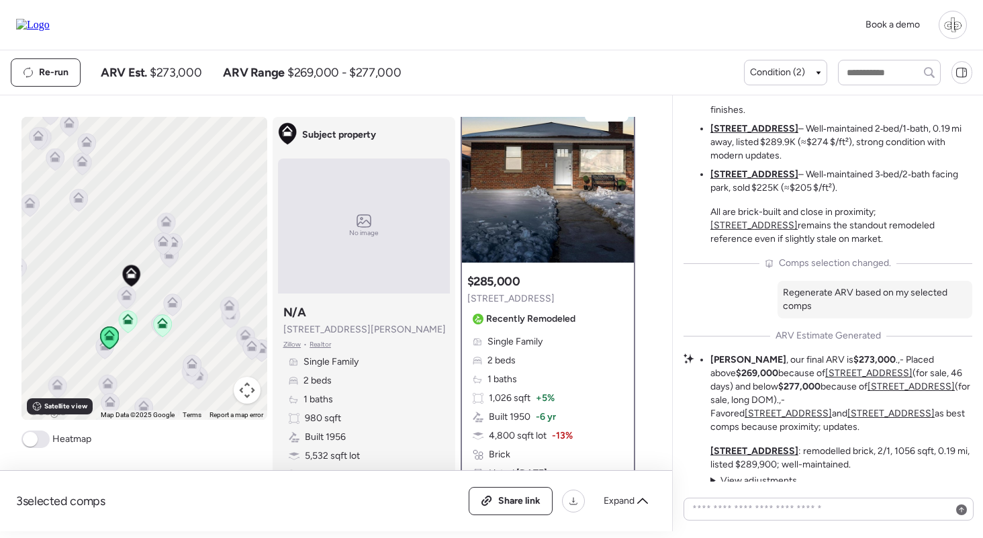
click at [756, 134] on u "5477 Marquette Ave" at bounding box center [754, 128] width 88 height 11
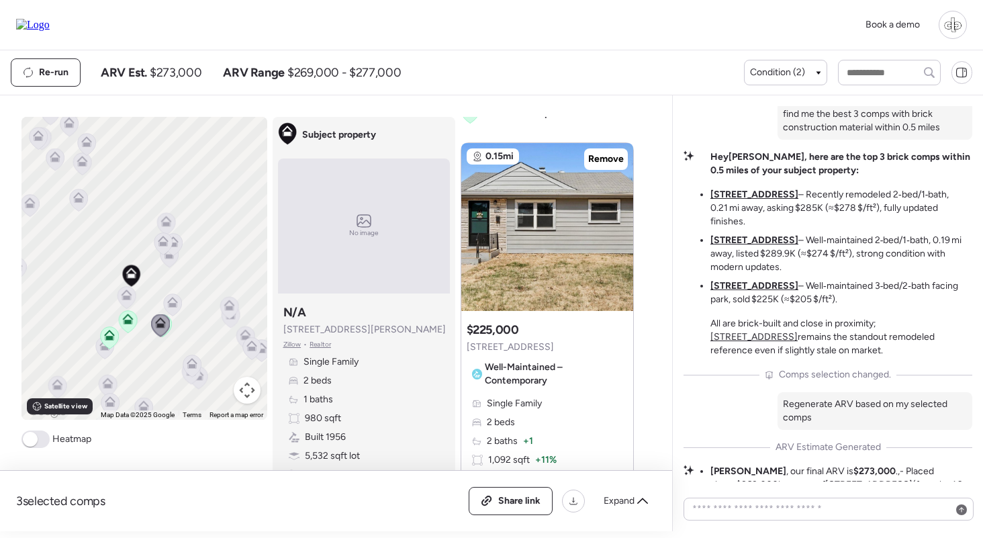
scroll to position [476, 0]
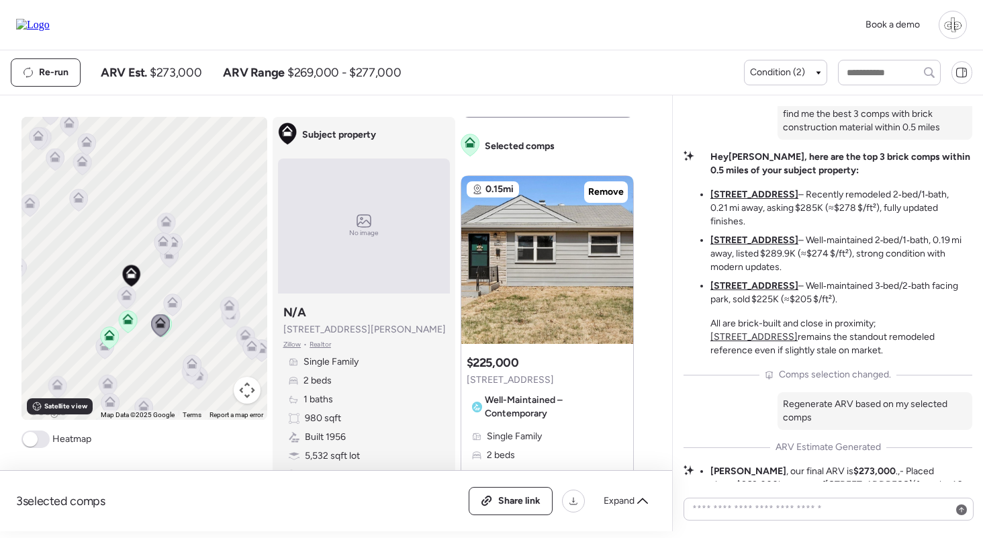
click at [772, 291] on u "[STREET_ADDRESS]" at bounding box center [754, 285] width 88 height 11
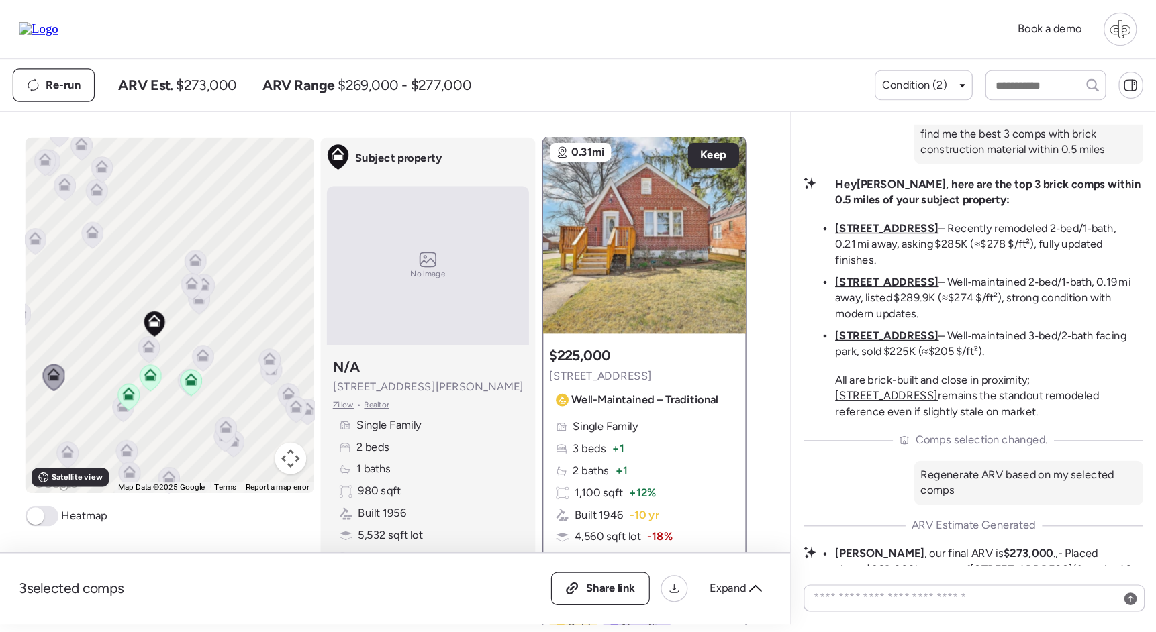
scroll to position [0, 0]
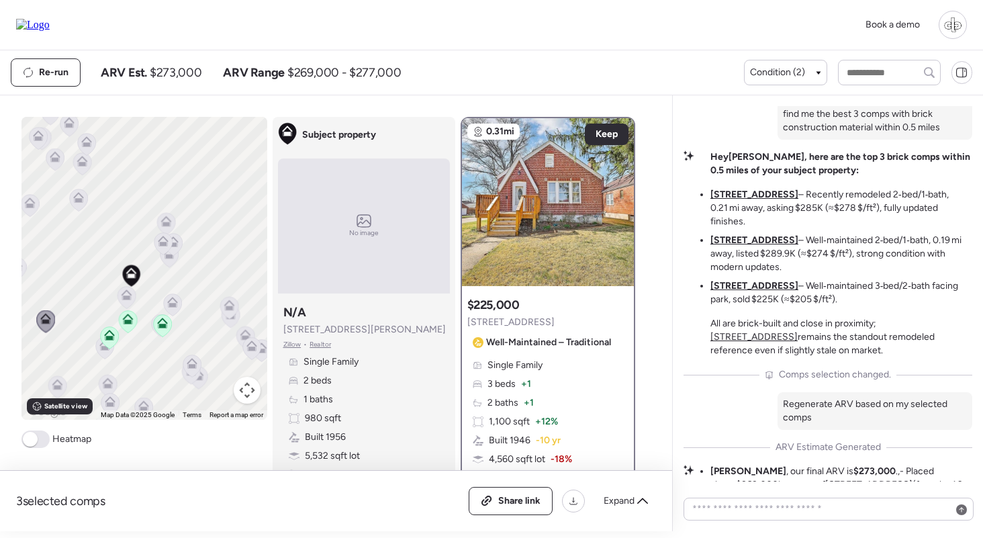
click at [768, 228] on li "5655 Potomac St – Recently remodeled 2‑bed/1‑bath, 0.21 mi away, asking $285K (…" at bounding box center [841, 208] width 262 height 40
click at [768, 200] on u "[STREET_ADDRESS]" at bounding box center [754, 194] width 88 height 11
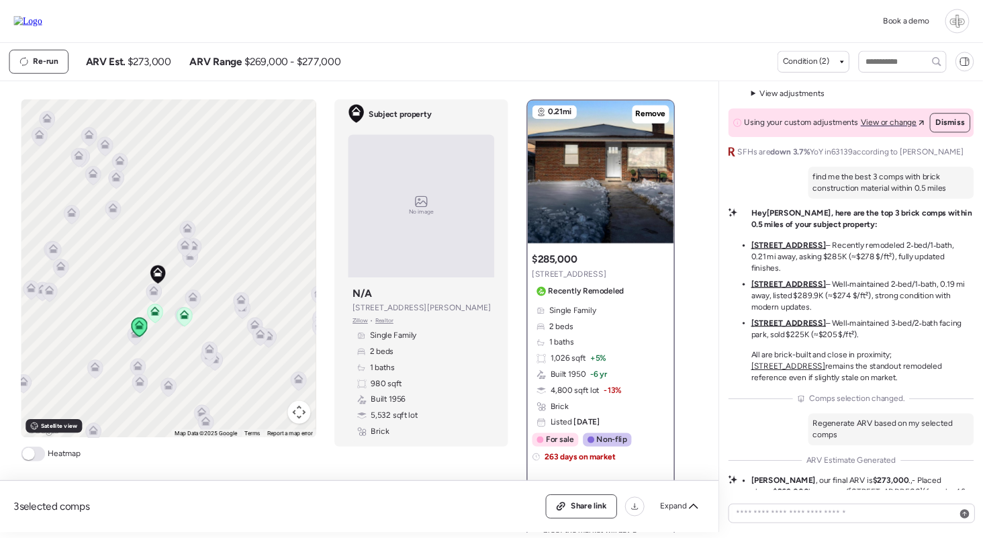
scroll to position [-319, 0]
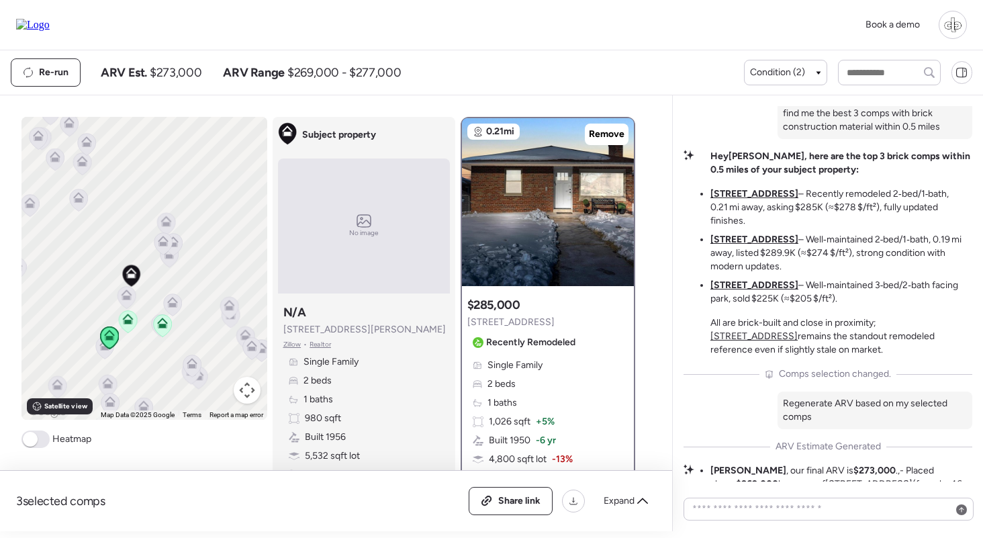
click at [292, 346] on span "Zillow" at bounding box center [292, 344] width 18 height 11
drag, startPoint x: 283, startPoint y: 331, endPoint x: 346, endPoint y: 331, distance: 63.8
click at [346, 331] on div "Subject property N/A 5634 Fyler Ave Zillow • Realtor Single Family 2 beds 1 bat…" at bounding box center [364, 393] width 172 height 188
drag, startPoint x: 731, startPoint y: 111, endPoint x: 881, endPoint y: 115, distance: 149.7
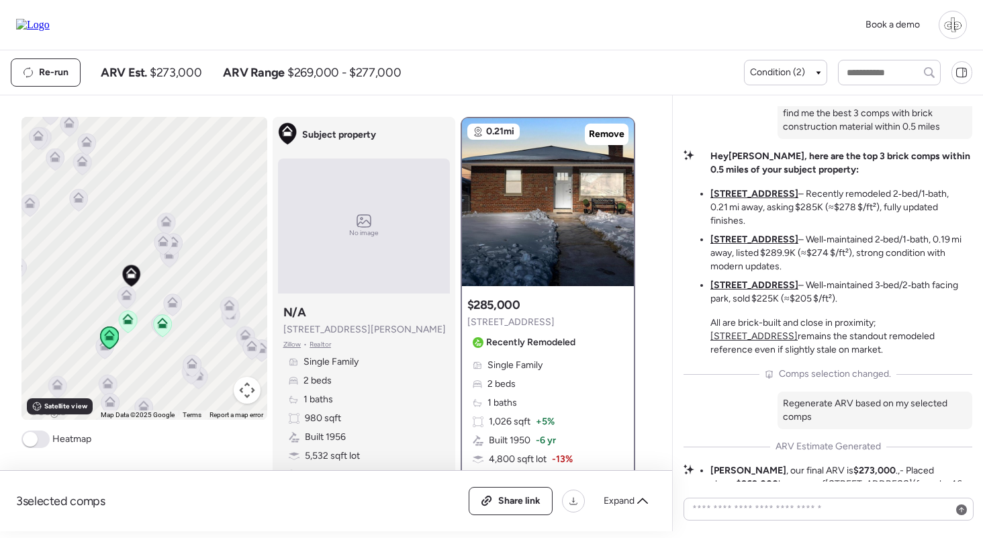
click at [881, 91] on span "SFHs are down 3.7% YoY in 63139 according to Redfin" at bounding box center [827, 83] width 266 height 13
drag, startPoint x: 785, startPoint y: 141, endPoint x: 897, endPoint y: 161, distance: 114.5
click at [897, 139] on div "find me the best 3 comps with brick construction material within 0.5 miles" at bounding box center [874, 120] width 195 height 38
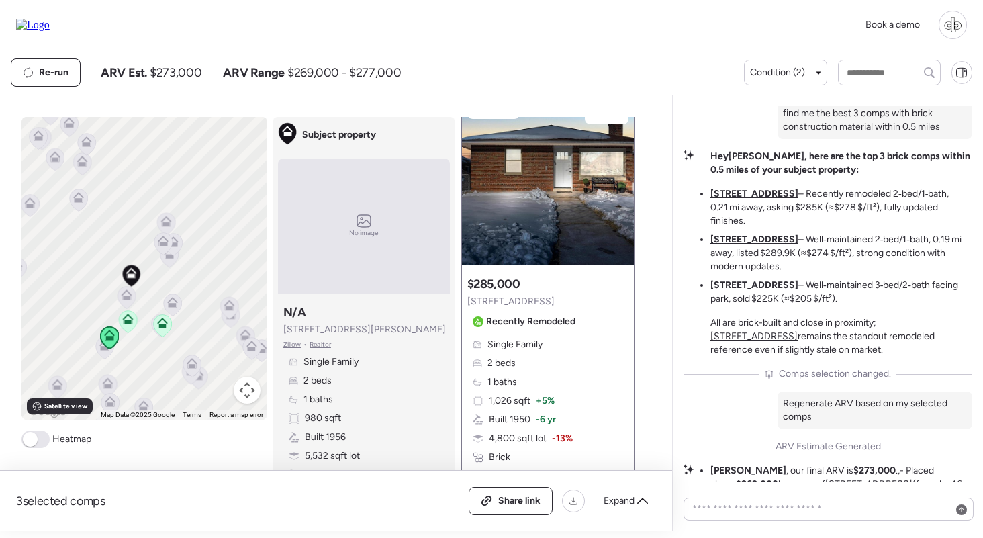
scroll to position [29, 0]
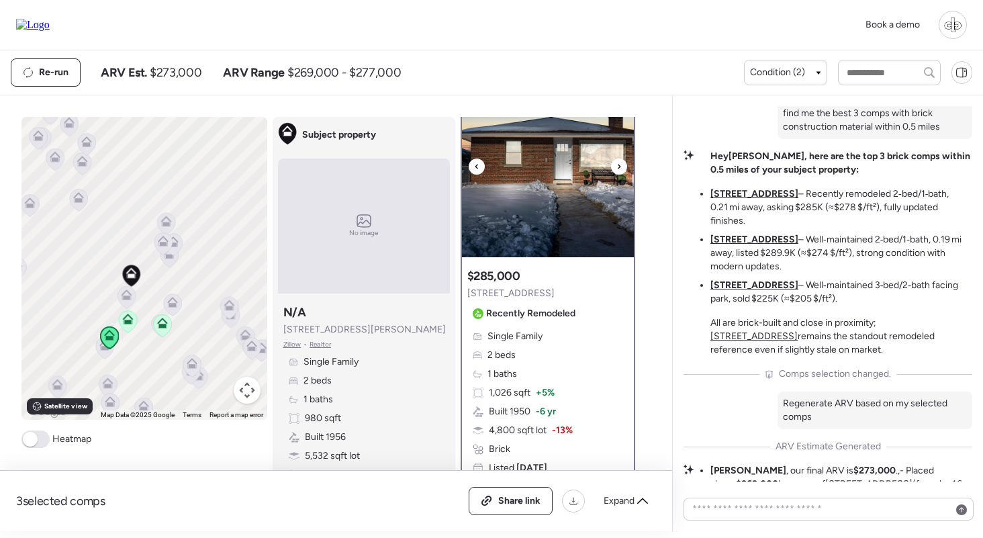
click at [551, 199] on img at bounding box center [548, 173] width 172 height 168
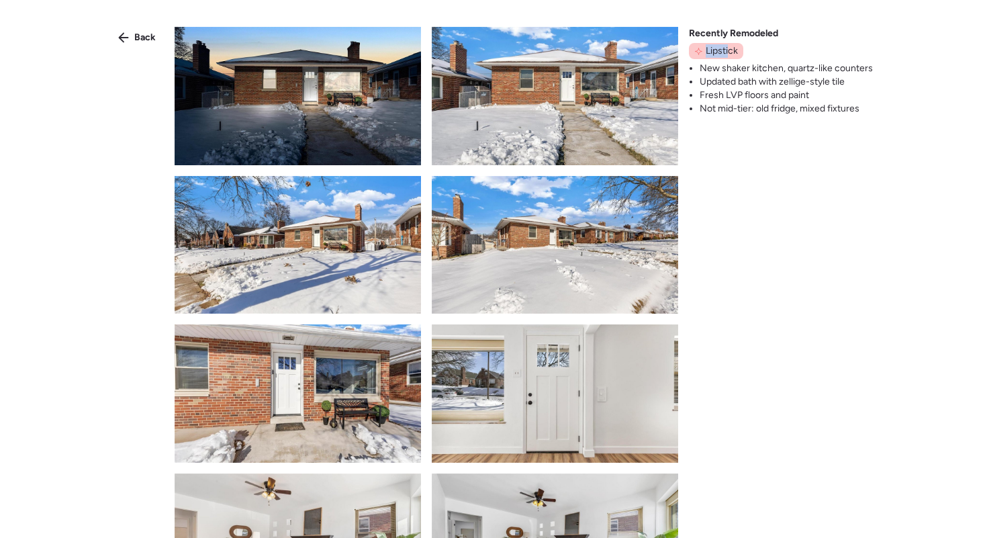
drag, startPoint x: 702, startPoint y: 43, endPoint x: 730, endPoint y: 46, distance: 27.6
click at [730, 46] on div "Lipstick" at bounding box center [716, 51] width 54 height 16
click at [730, 46] on span "Lipstick" at bounding box center [721, 50] width 32 height 13
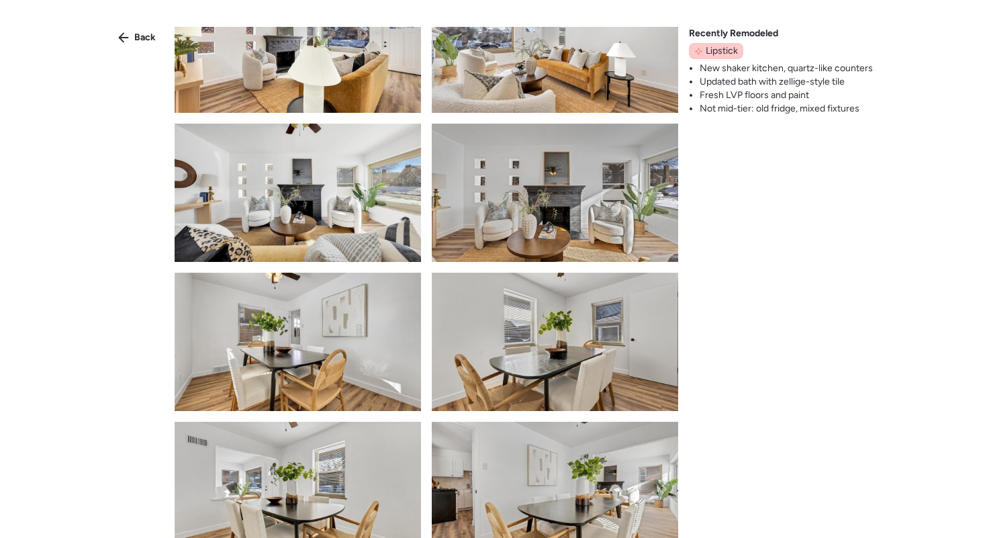
scroll to position [997, 0]
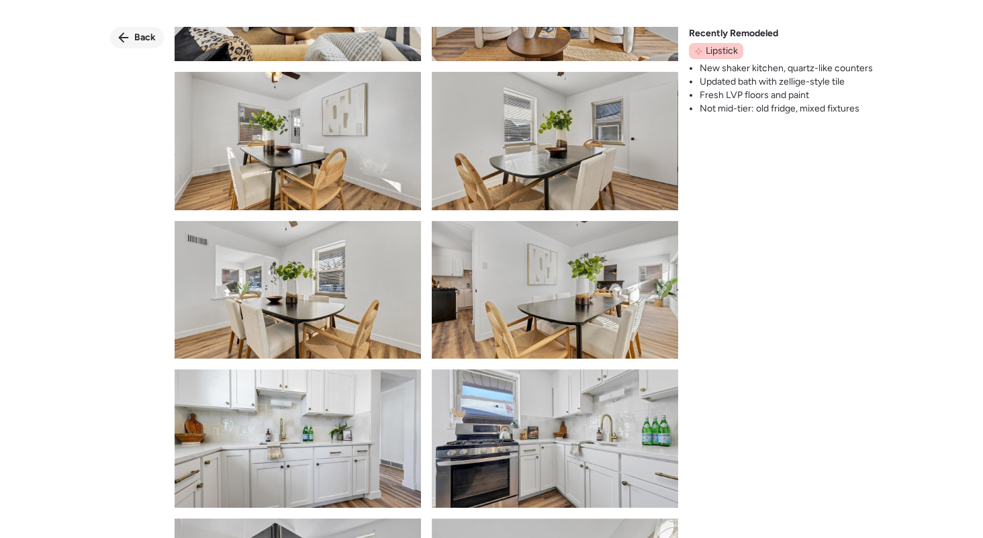
click at [140, 29] on div "Back" at bounding box center [137, 37] width 54 height 21
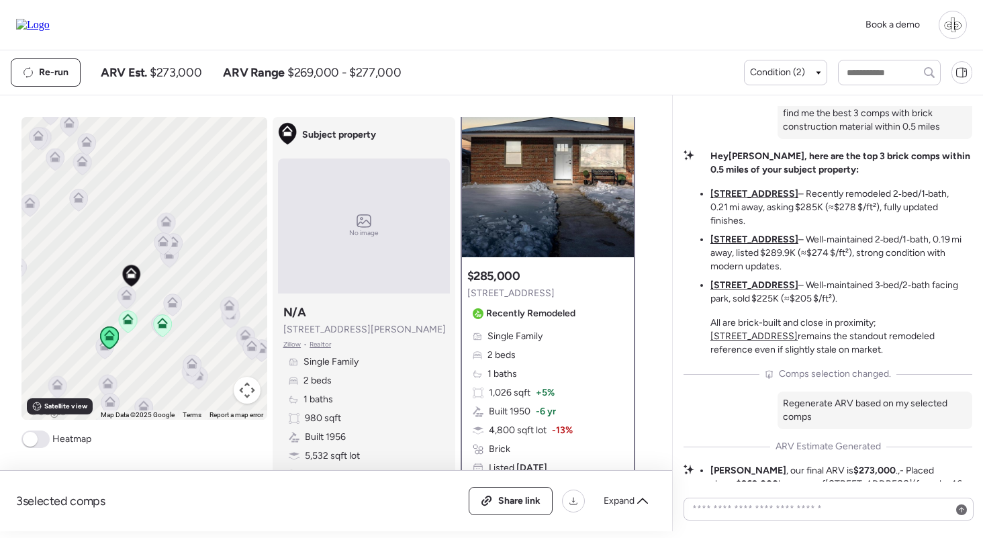
click at [755, 245] on u "5477 Marquette Ave" at bounding box center [754, 239] width 88 height 11
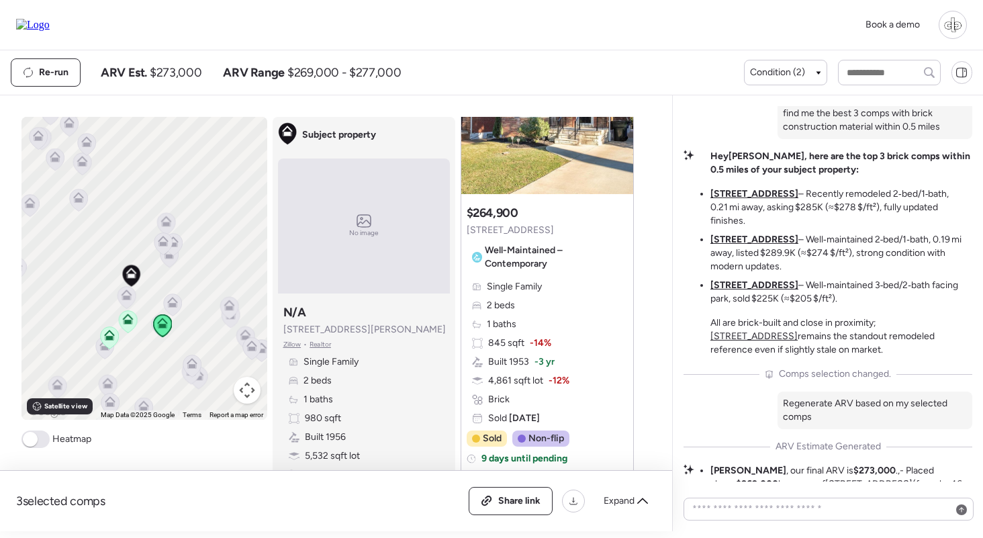
scroll to position [1825, 0]
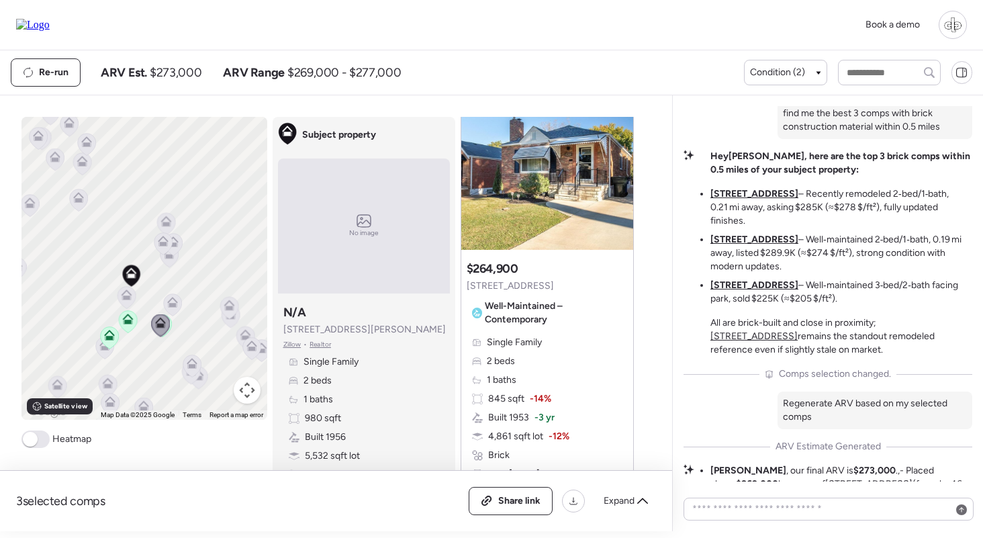
click at [764, 199] on u "5655 Potomac St" at bounding box center [754, 193] width 88 height 11
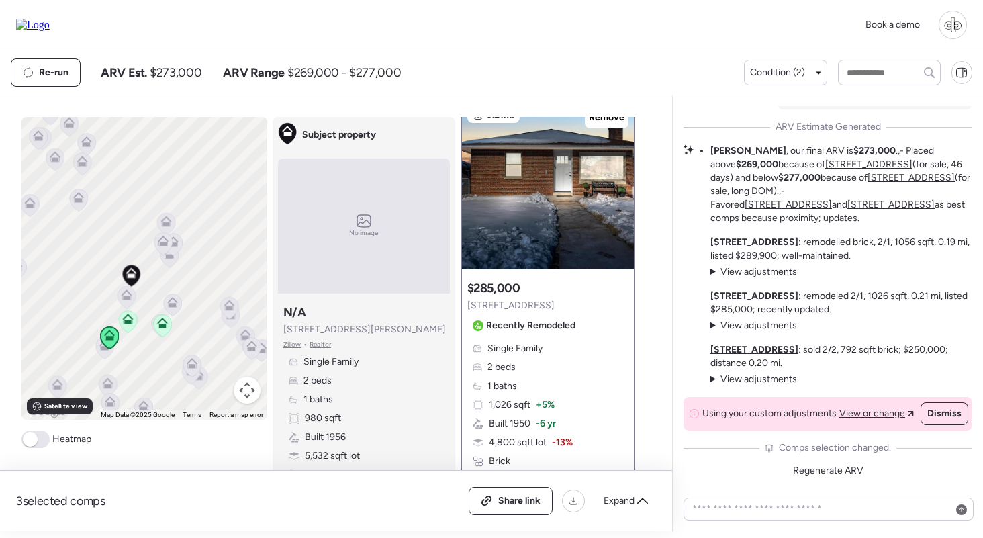
scroll to position [0, 0]
drag, startPoint x: 800, startPoint y: 162, endPoint x: 846, endPoint y: 162, distance: 45.6
click at [846, 162] on li "Liam , our final ARV is $273,000 .,- Placed above $269,000 because of 5655 Poto…" at bounding box center [841, 184] width 262 height 81
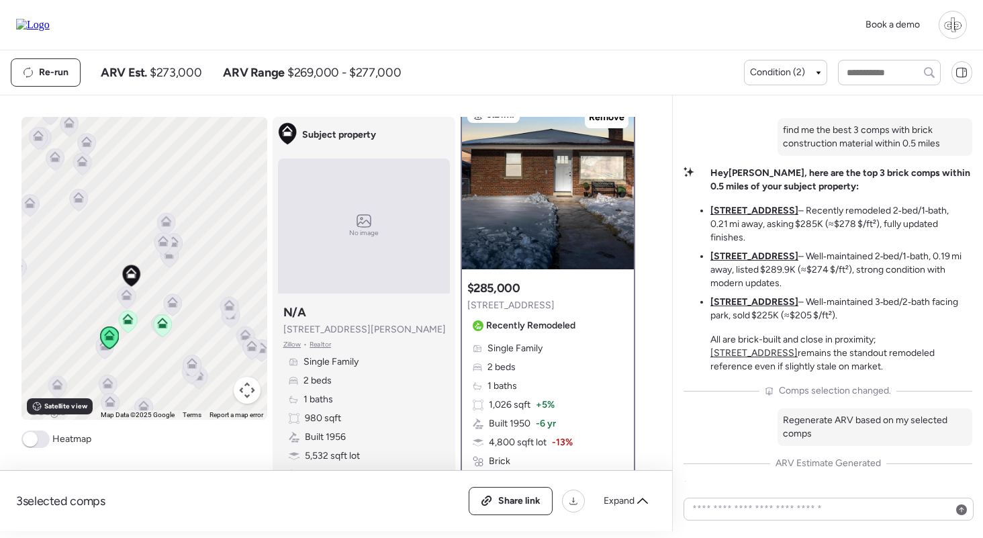
scroll to position [-341, 0]
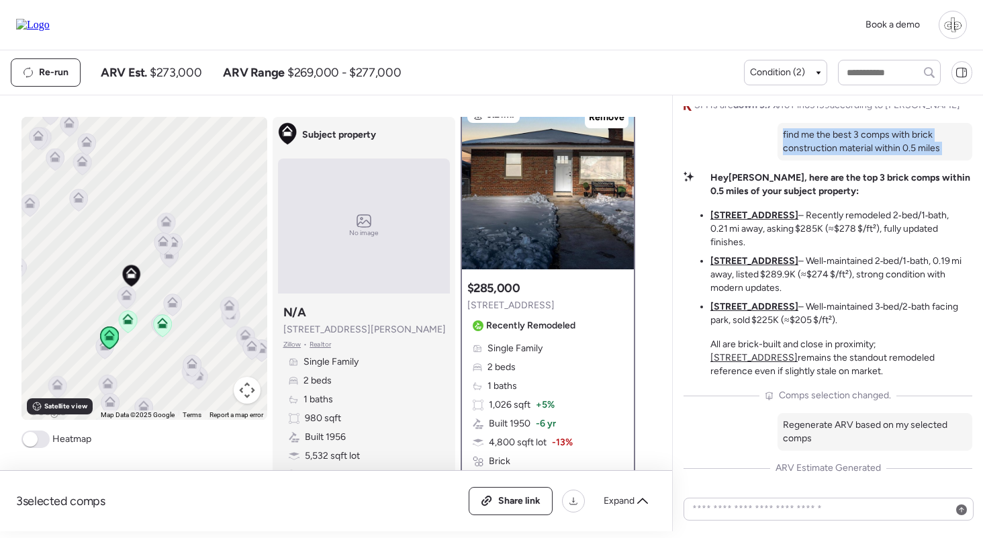
drag, startPoint x: 820, startPoint y: 153, endPoint x: 880, endPoint y: 193, distance: 72.2
click at [880, 193] on div "Market Story: Limited Remodel Data Creates Valuation Challenge The North Hampto…" at bounding box center [827, 204] width 289 height 1238
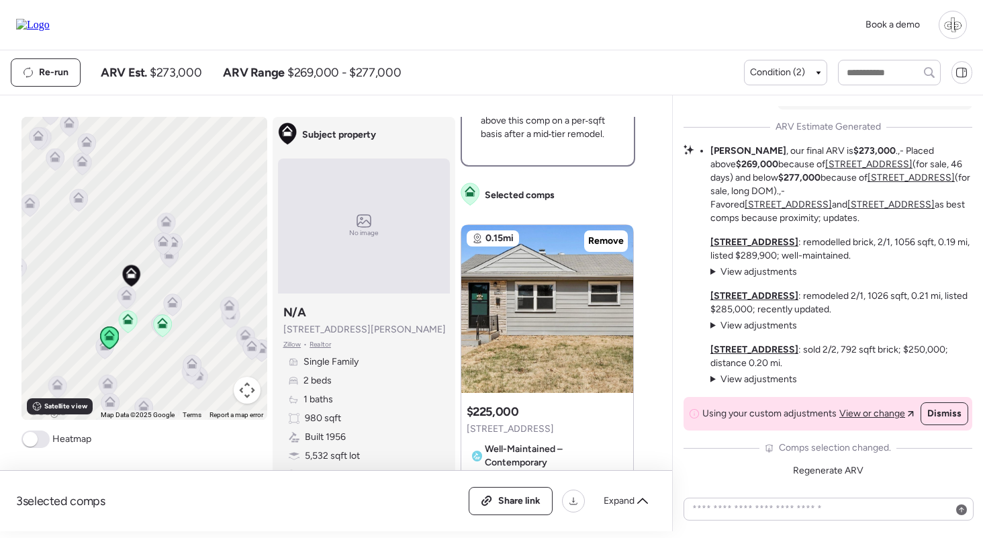
scroll to position [846, 0]
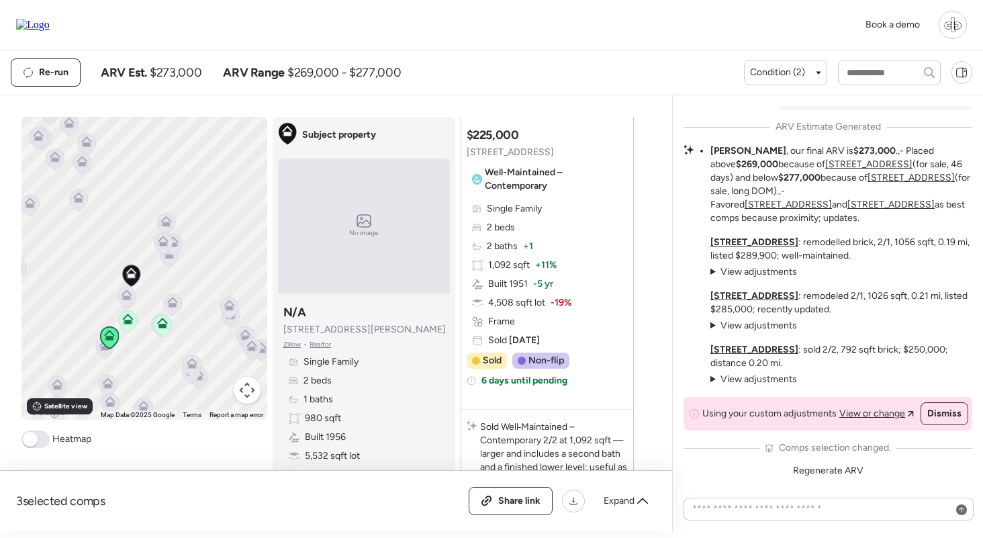
click at [778, 296] on u "5477 Marquette Ave" at bounding box center [754, 295] width 88 height 11
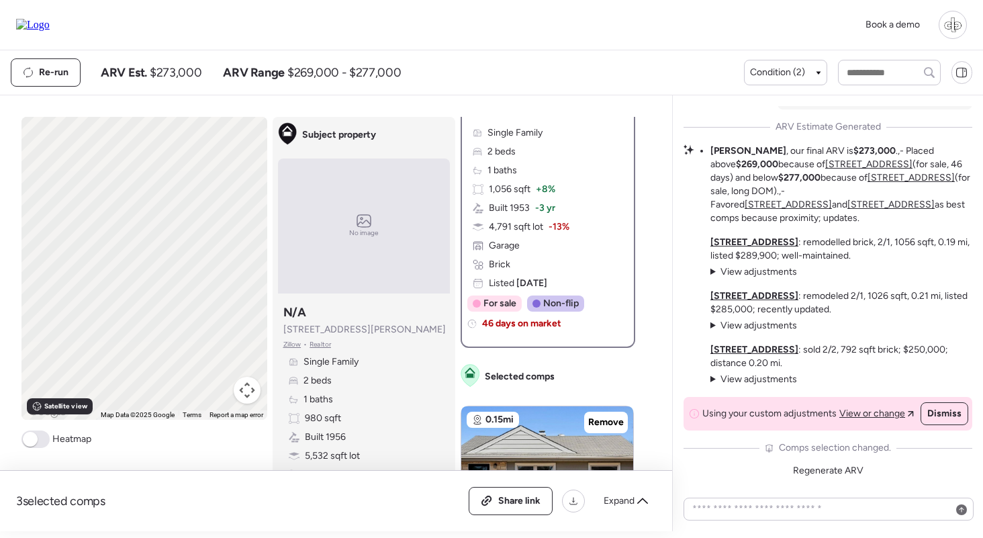
scroll to position [0, 0]
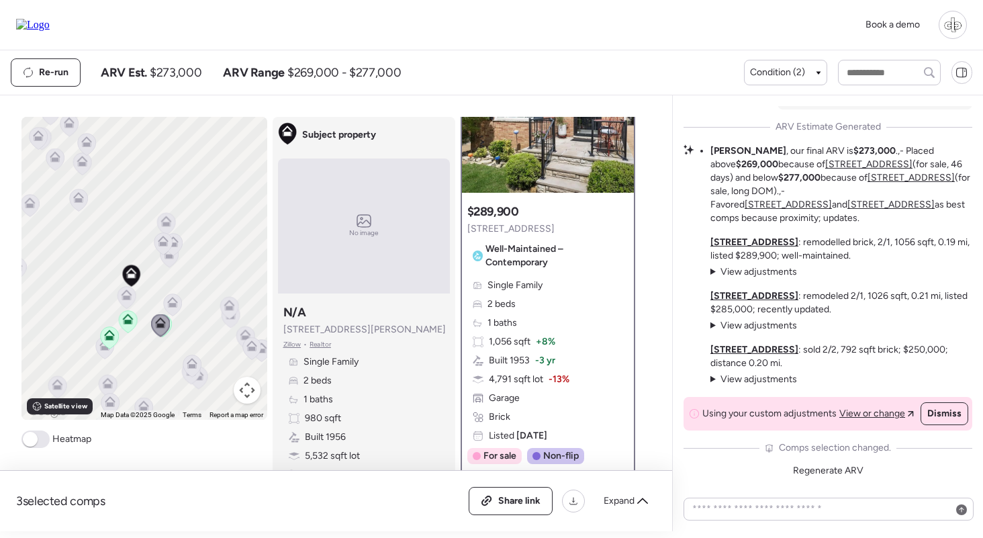
click at [744, 349] on u "3210 Regal Pl" at bounding box center [754, 349] width 88 height 11
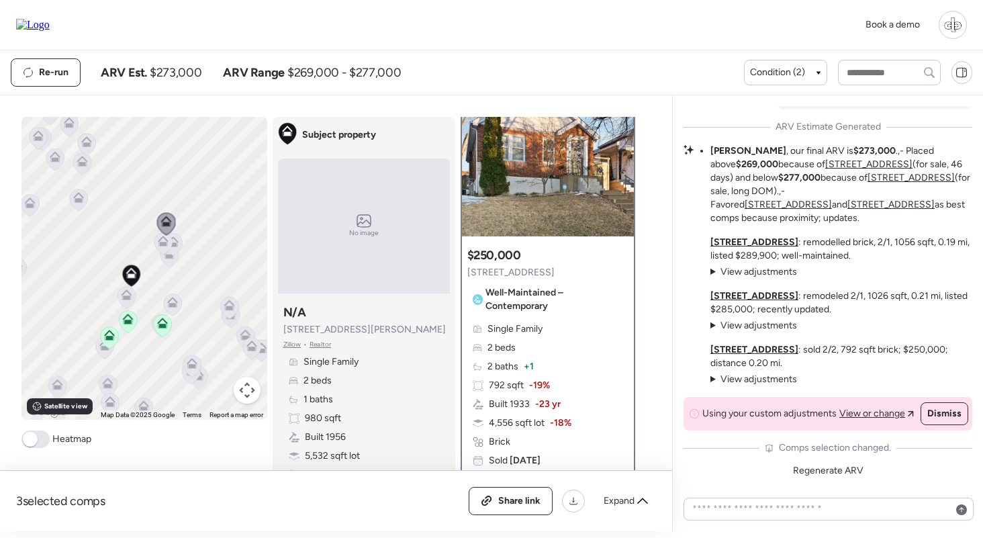
scroll to position [49, 0]
click at [736, 241] on u "5655 Potomac St" at bounding box center [754, 241] width 88 height 11
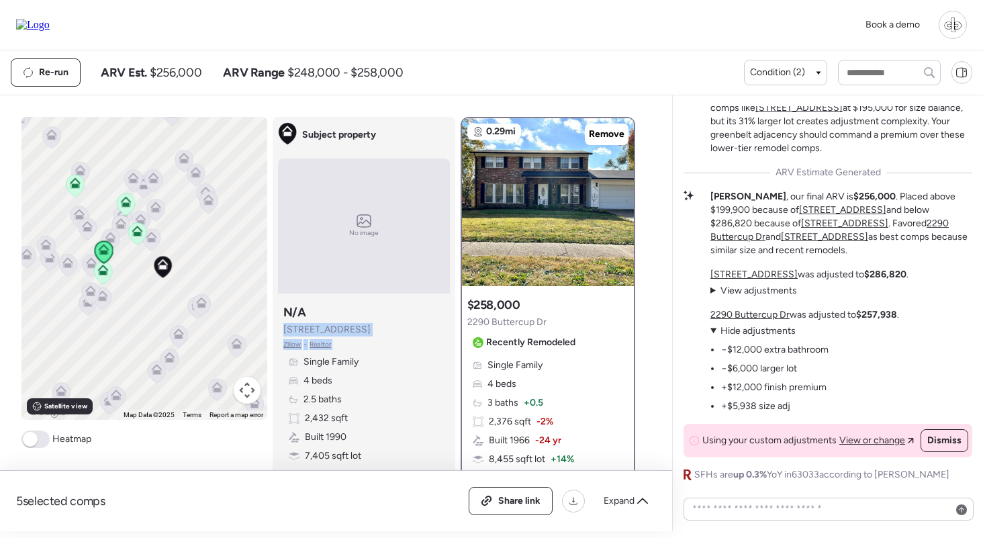
drag, startPoint x: 282, startPoint y: 330, endPoint x: 395, endPoint y: 326, distance: 113.5
click at [395, 326] on div "Subject property N/A [STREET_ADDRESS][PERSON_NAME] • Realtor Single Family 4 be…" at bounding box center [364, 401] width 172 height 204
click at [405, 315] on div "Subject property N/A [STREET_ADDRESS][PERSON_NAME] • Realtor Single Family 4 be…" at bounding box center [364, 401] width 172 height 204
drag, startPoint x: 361, startPoint y: 328, endPoint x: 285, endPoint y: 334, distance: 76.8
click at [285, 334] on div "Subject property N/A [STREET_ADDRESS][PERSON_NAME] • Realtor Single Family 4 be…" at bounding box center [364, 401] width 172 height 204
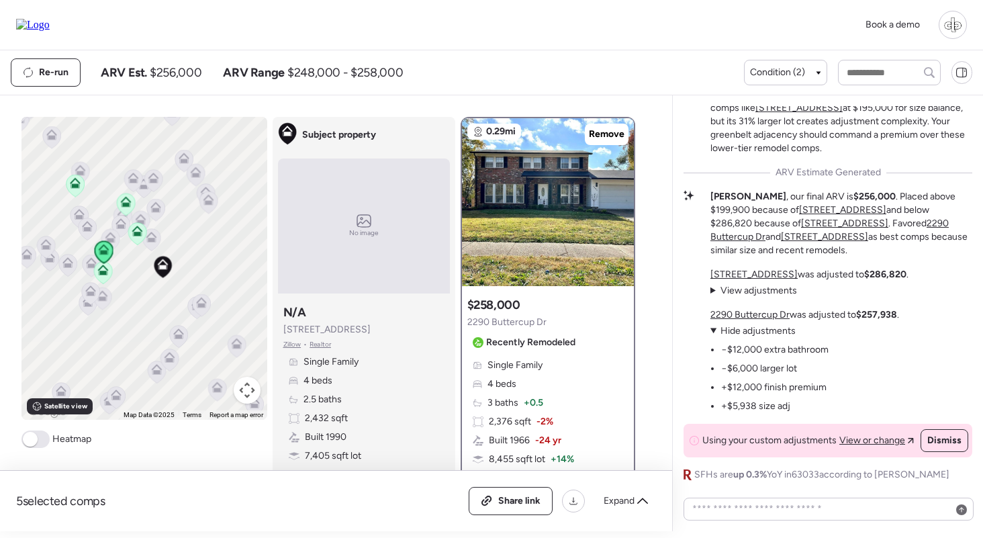
copy span "[STREET_ADDRESS]"
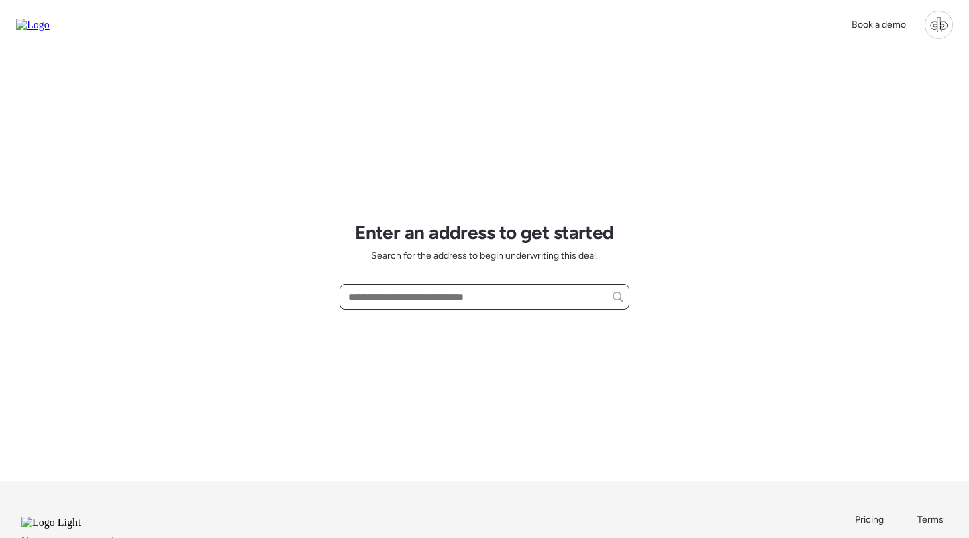
click at [440, 296] on input "text" at bounding box center [485, 296] width 278 height 19
paste input "**********"
click at [432, 328] on span "[STREET_ADDRESS]" at bounding box center [388, 321] width 87 height 13
type input "**********"
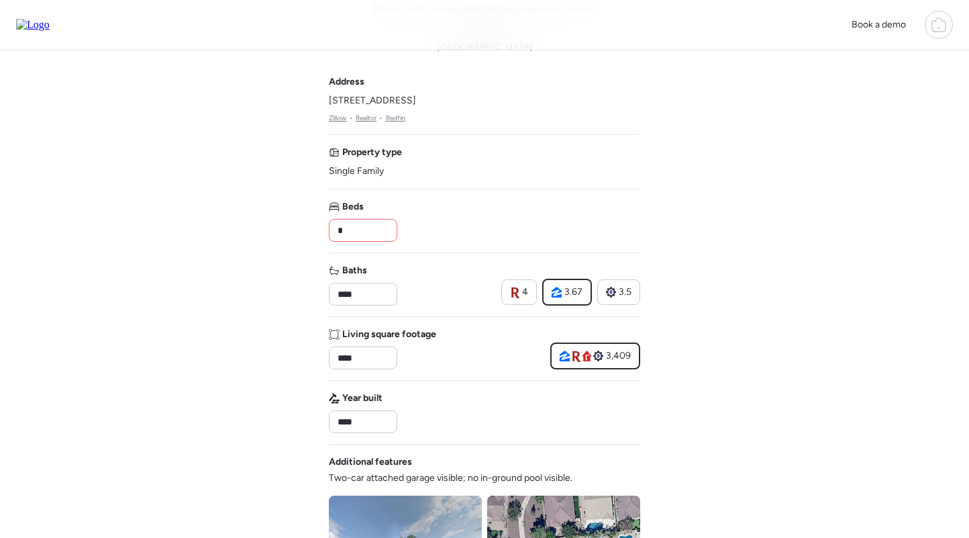
scroll to position [110, 0]
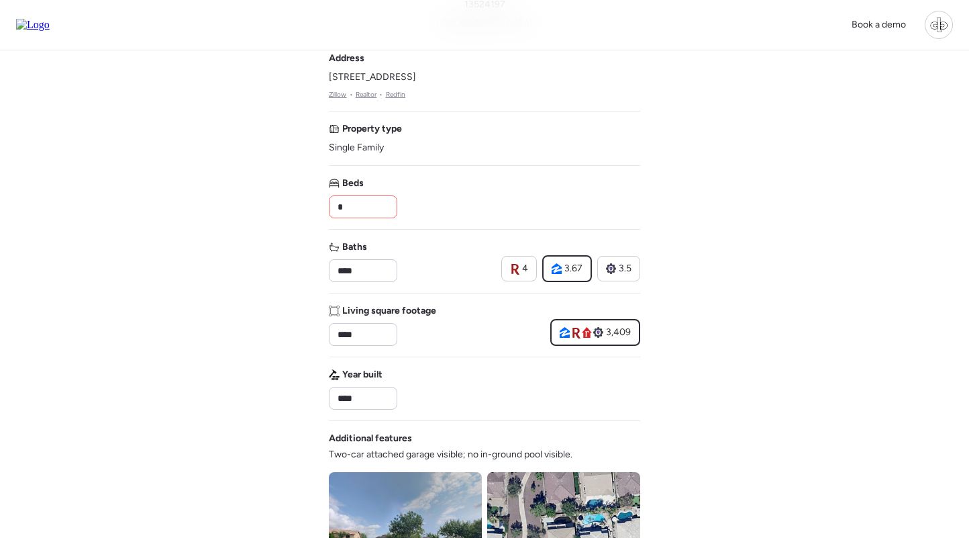
click at [383, 212] on input "*" at bounding box center [363, 206] width 56 height 19
type input "*"
click at [364, 277] on input "****" at bounding box center [363, 270] width 56 height 19
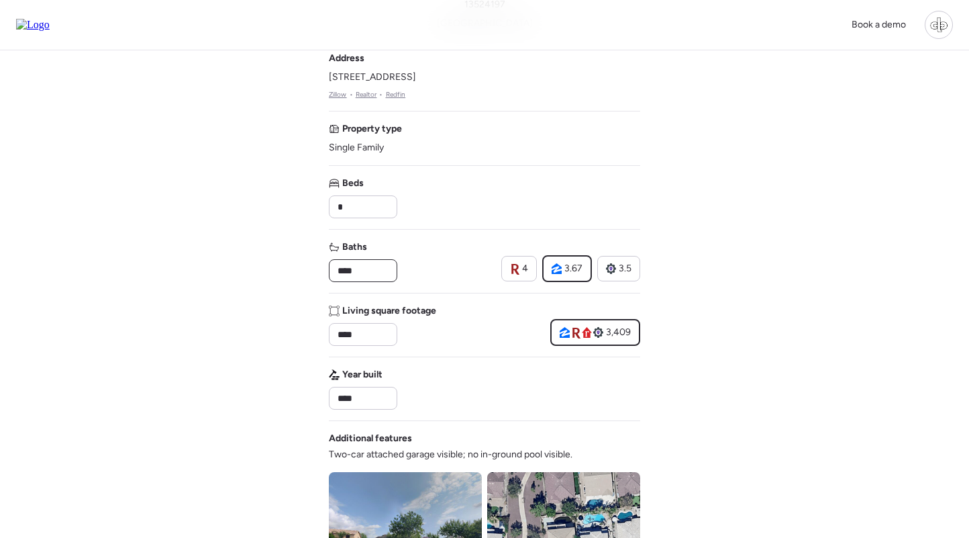
click at [364, 277] on input "****" at bounding box center [363, 270] width 56 height 19
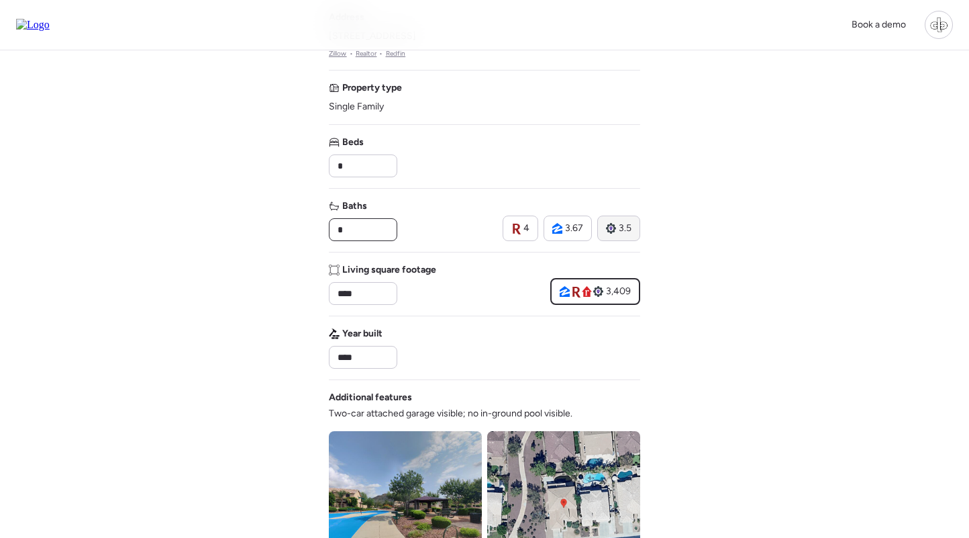
scroll to position [426, 0]
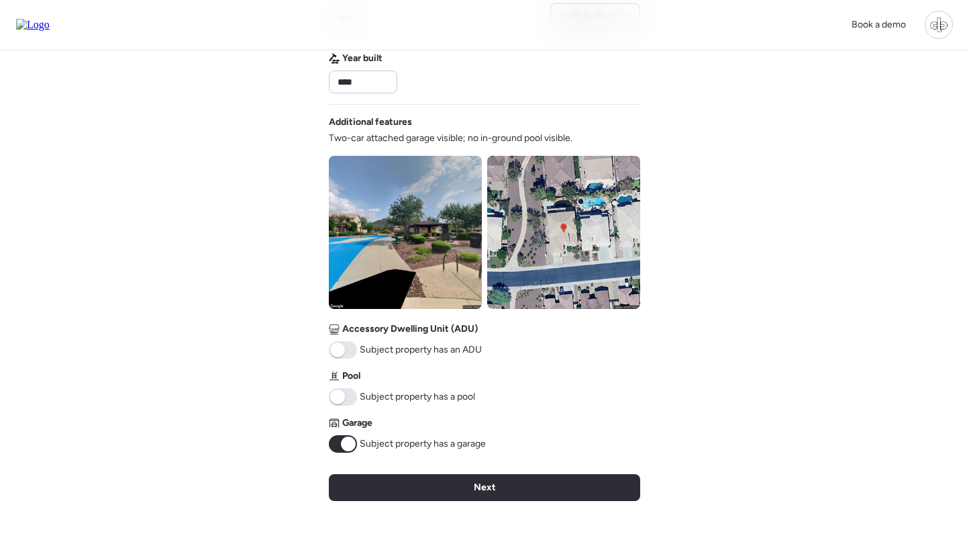
type input "*"
drag, startPoint x: 345, startPoint y: 397, endPoint x: 408, endPoint y: 454, distance: 85.1
click at [345, 397] on span at bounding box center [343, 396] width 28 height 17
click at [456, 507] on div "Verify basic info Please verify that our data for this property is correct. 135…" at bounding box center [484, 102] width 311 height 957
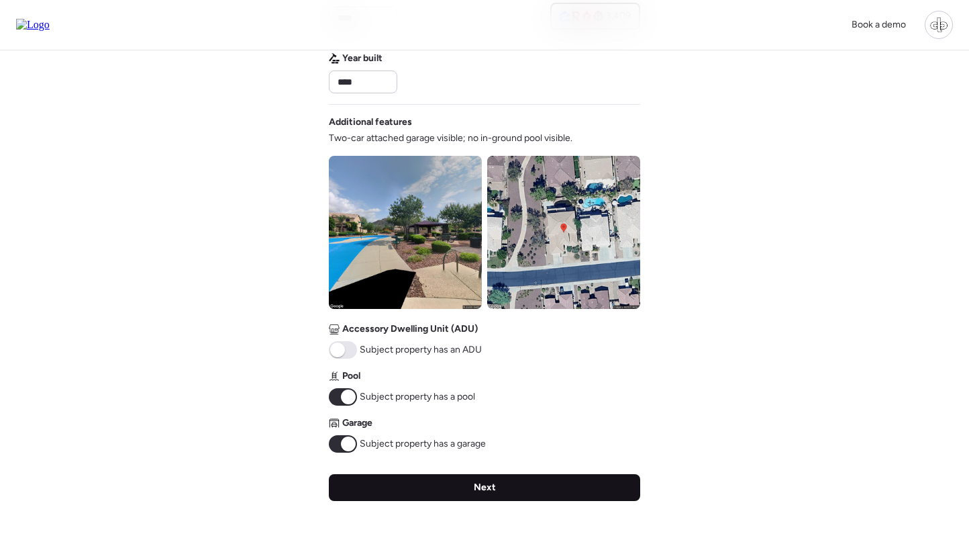
click at [477, 485] on span "Next" at bounding box center [485, 487] width 22 height 13
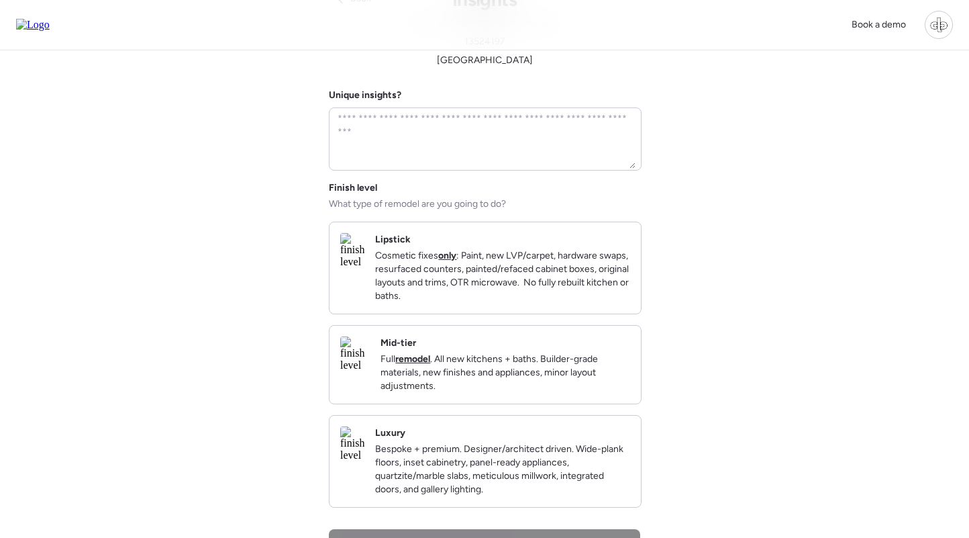
scroll to position [0, 0]
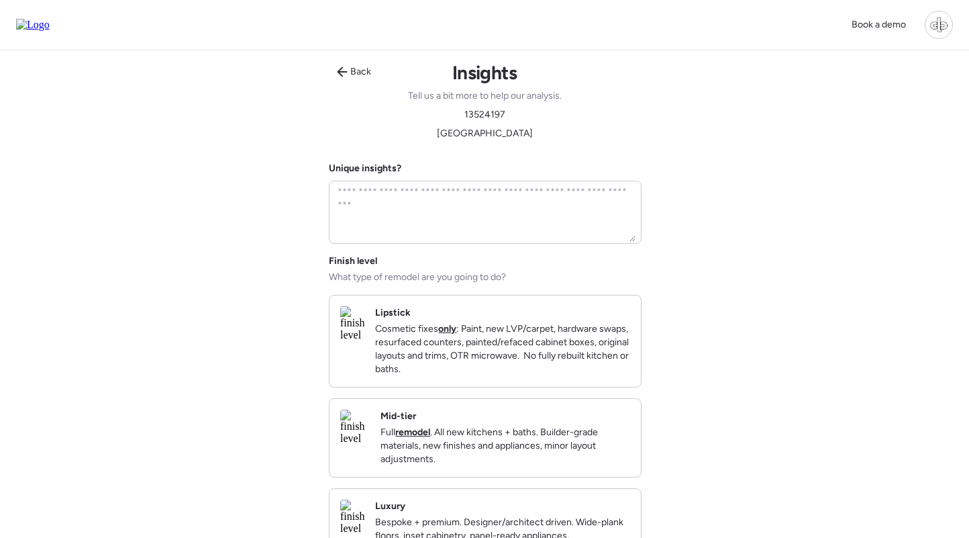
click at [483, 432] on div "Mid-tier Full remodel . All new kitchens + baths. Builder-grade materials, new …" at bounding box center [506, 437] width 250 height 56
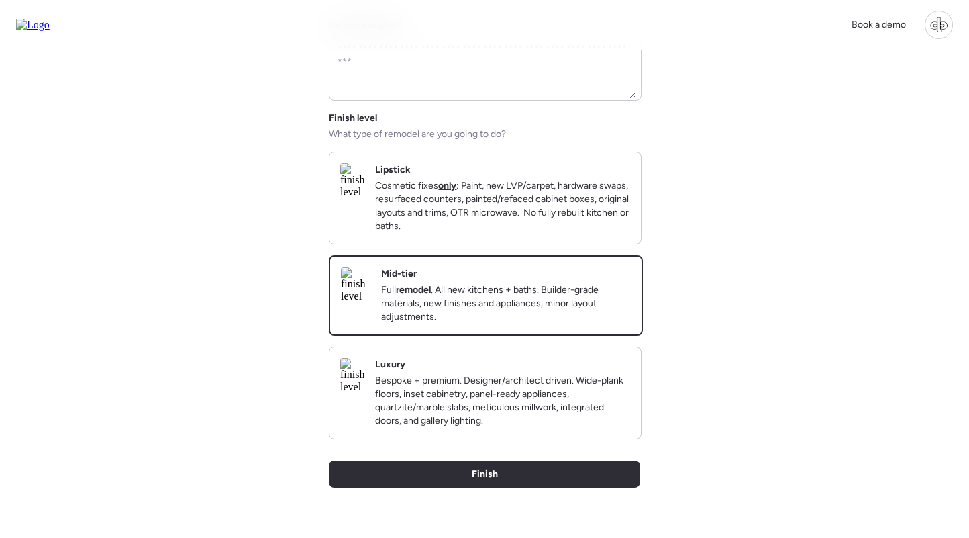
scroll to position [163, 0]
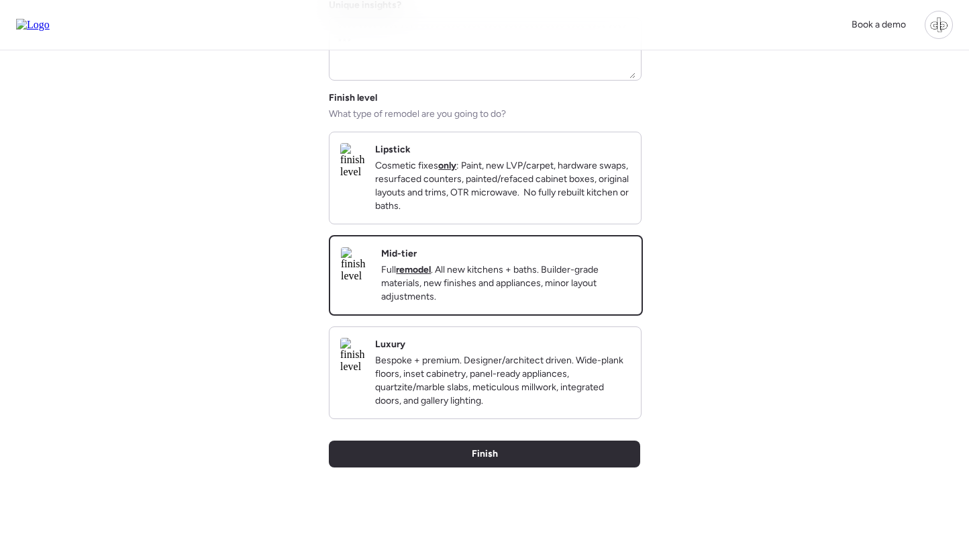
click at [483, 461] on div "Back Insights Tell us a bit more to help our analysis. 13524197 Maricopa County…" at bounding box center [484, 217] width 311 height 660
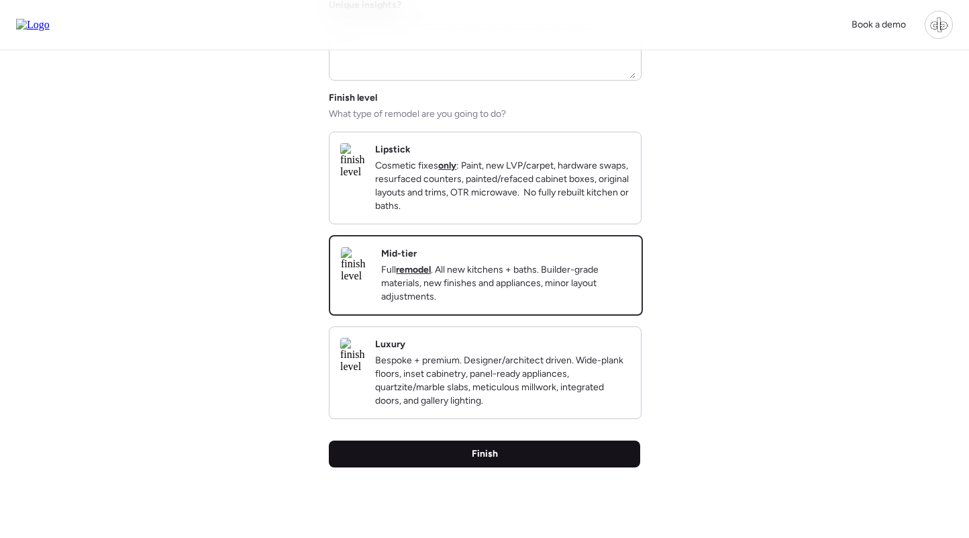
click at [475, 467] on div "Finish" at bounding box center [484, 453] width 311 height 27
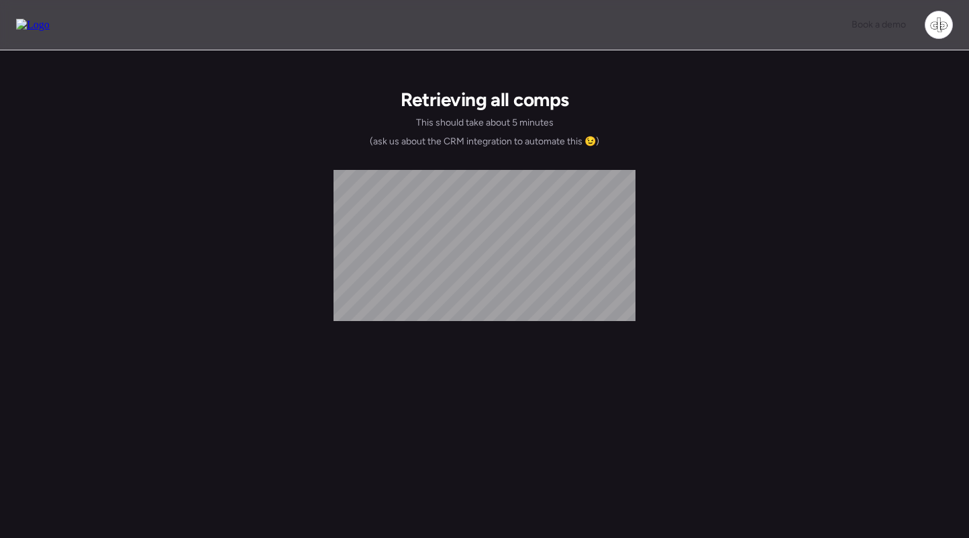
scroll to position [0, 0]
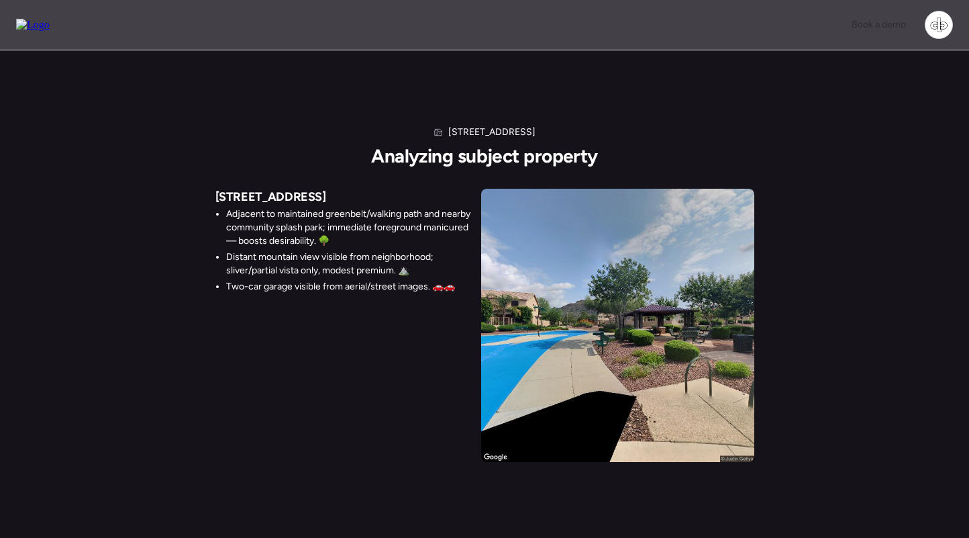
click at [50, 24] on img at bounding box center [33, 25] width 34 height 12
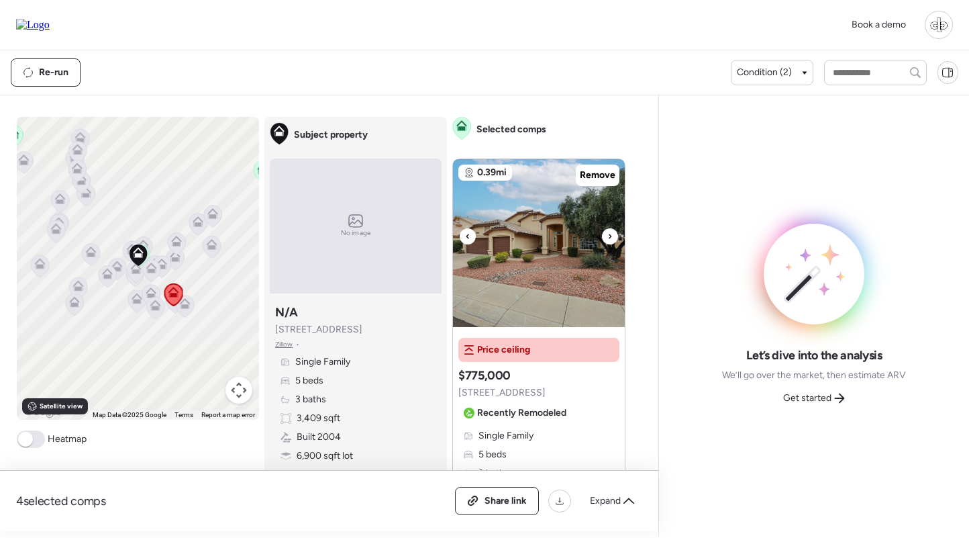
scroll to position [201, 0]
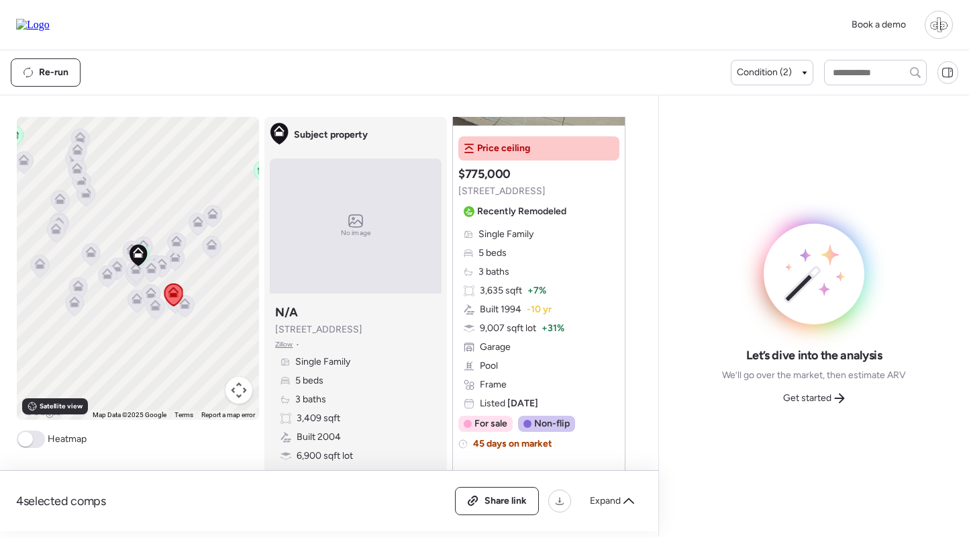
click at [544, 279] on div "Single Family 5 beds 3 baths 3,635 sqft + 7% Built 1994 -10 yr 9,007 sqft lot +…" at bounding box center [538, 319] width 161 height 183
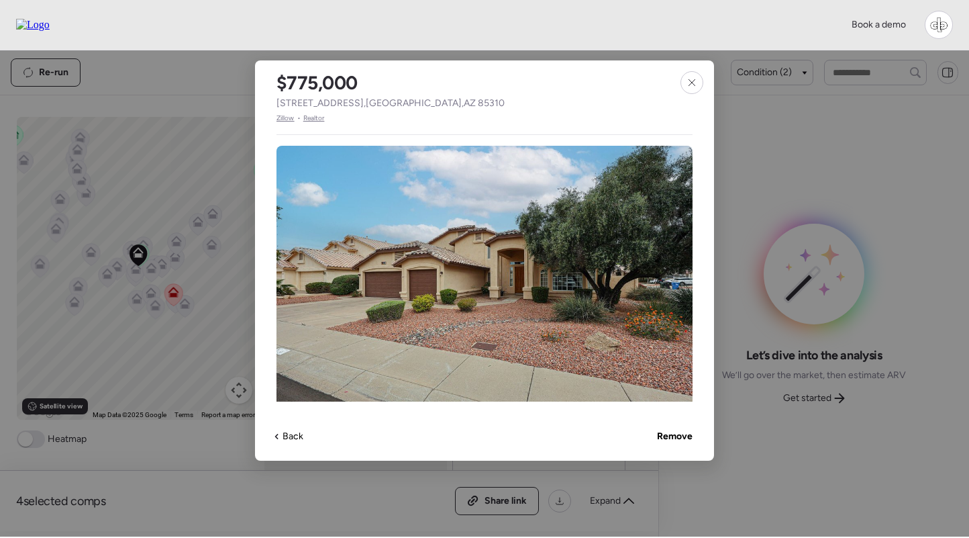
click at [285, 119] on span "Zillow" at bounding box center [286, 118] width 18 height 11
click at [695, 82] on icon at bounding box center [692, 82] width 11 height 11
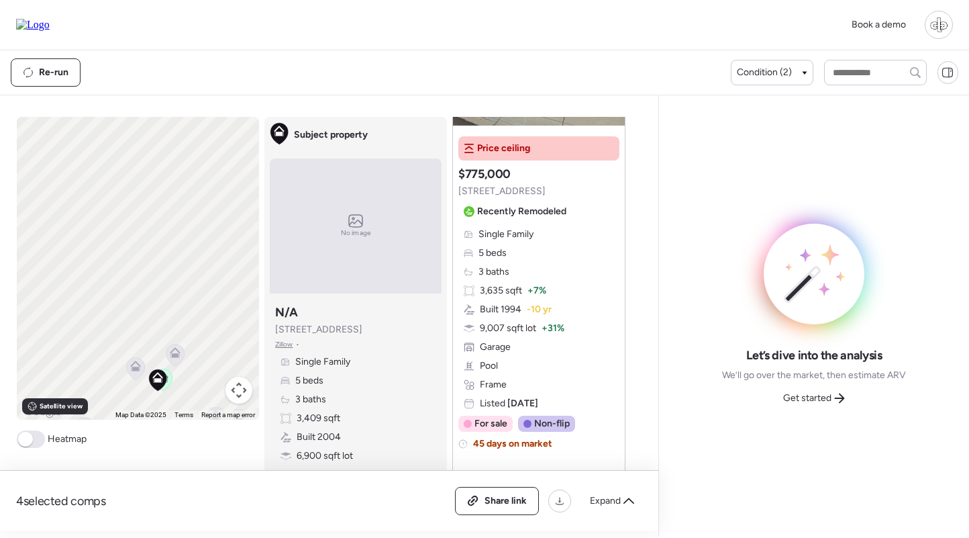
click at [176, 347] on icon at bounding box center [175, 352] width 11 height 11
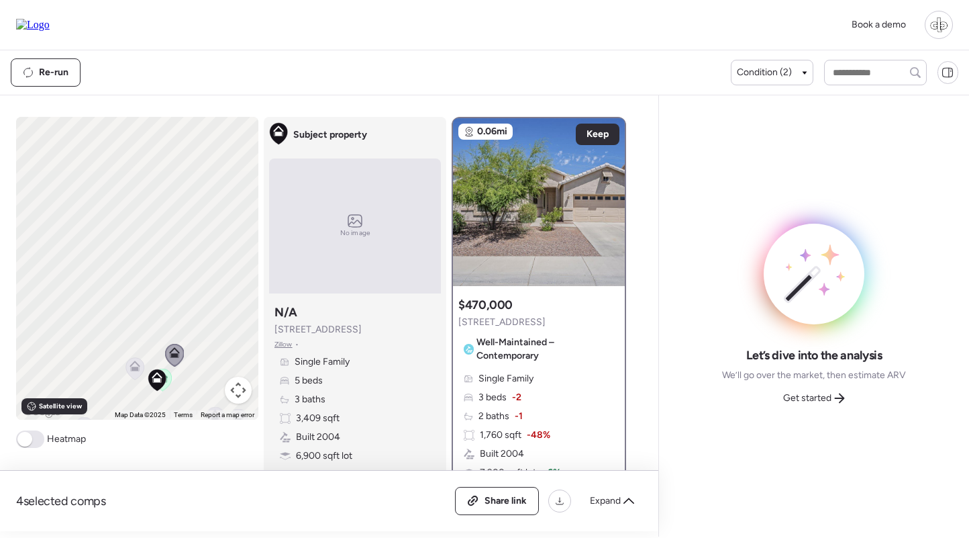
scroll to position [66, 0]
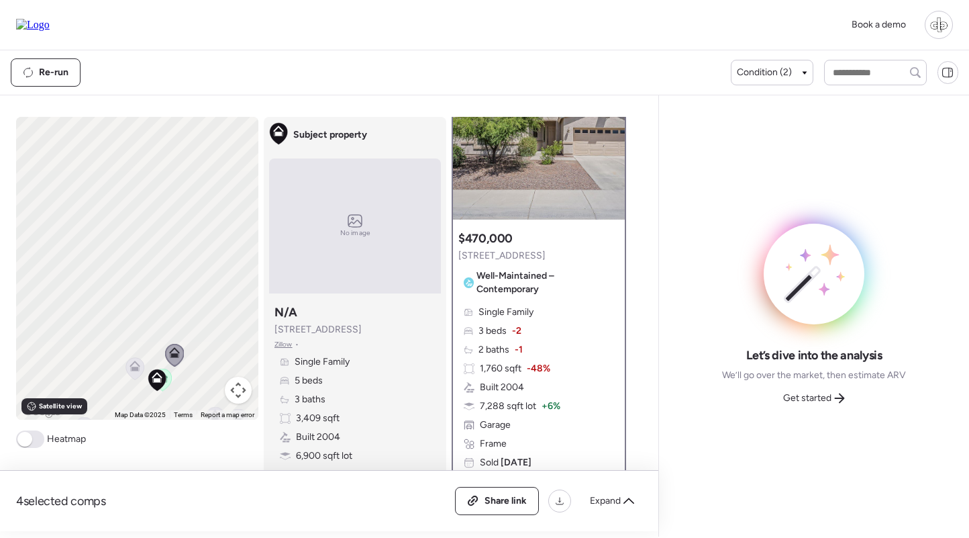
click at [133, 364] on icon at bounding box center [135, 365] width 11 height 11
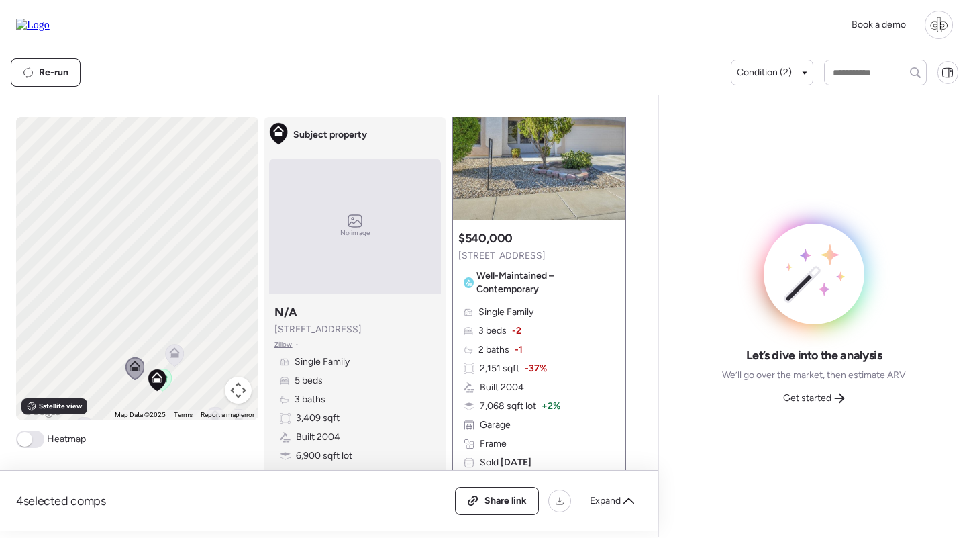
scroll to position [0, 0]
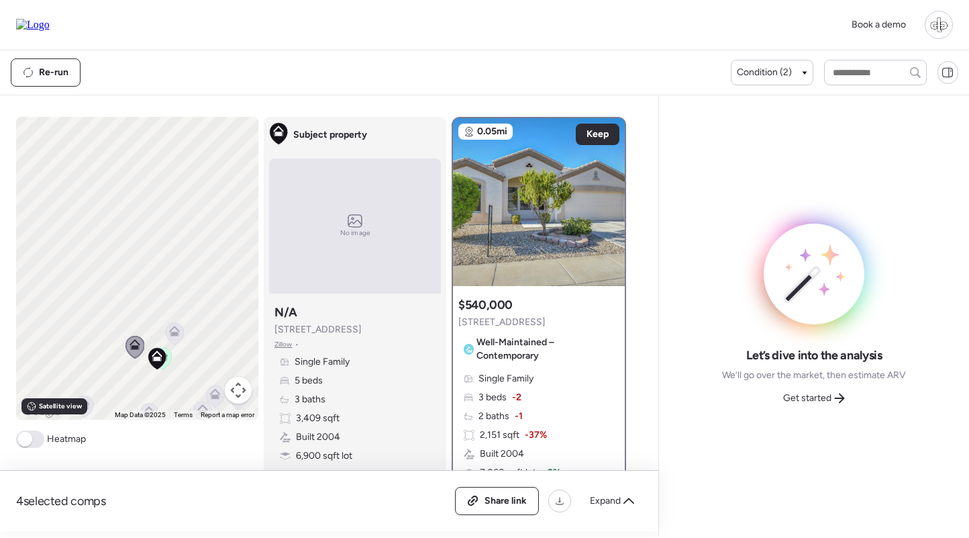
drag, startPoint x: 158, startPoint y: 345, endPoint x: 158, endPoint y: 265, distance: 79.9
click at [158, 262] on div "To navigate, press the arrow keys. To activate drag with keyboard, press Alt + …" at bounding box center [137, 268] width 242 height 303
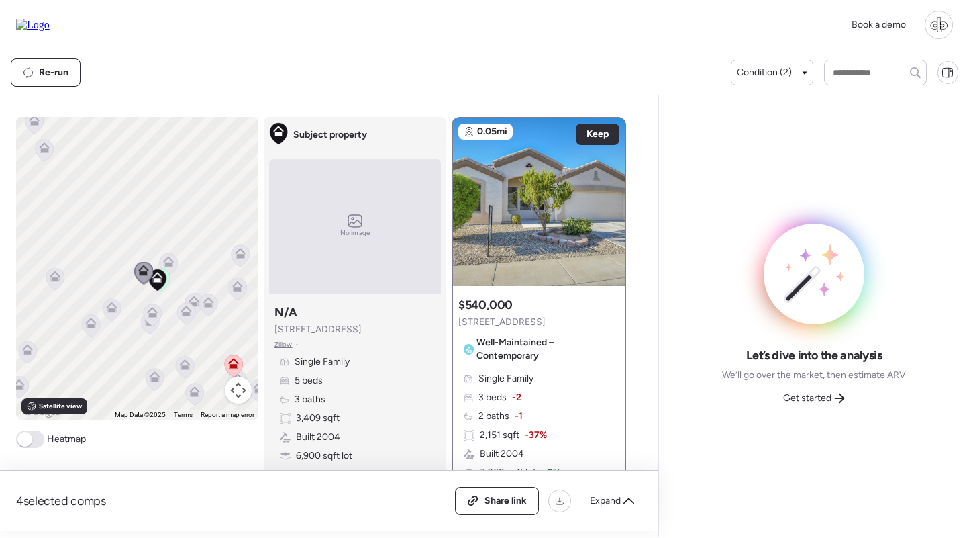
click at [108, 315] on icon at bounding box center [112, 310] width 18 height 22
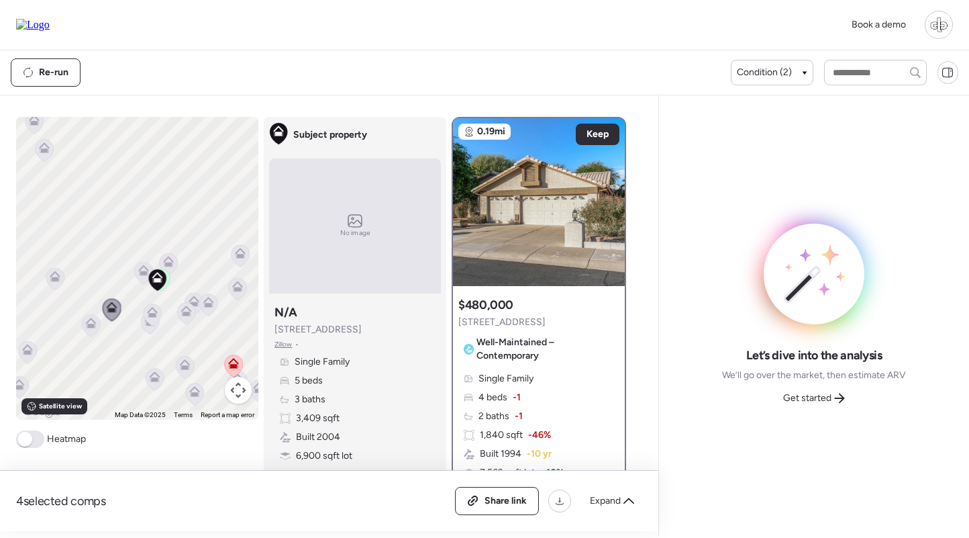
click at [163, 317] on div "To navigate, press the arrow keys. To activate drag with keyboard, press Alt + …" at bounding box center [137, 268] width 242 height 303
click at [154, 311] on icon at bounding box center [152, 312] width 11 height 11
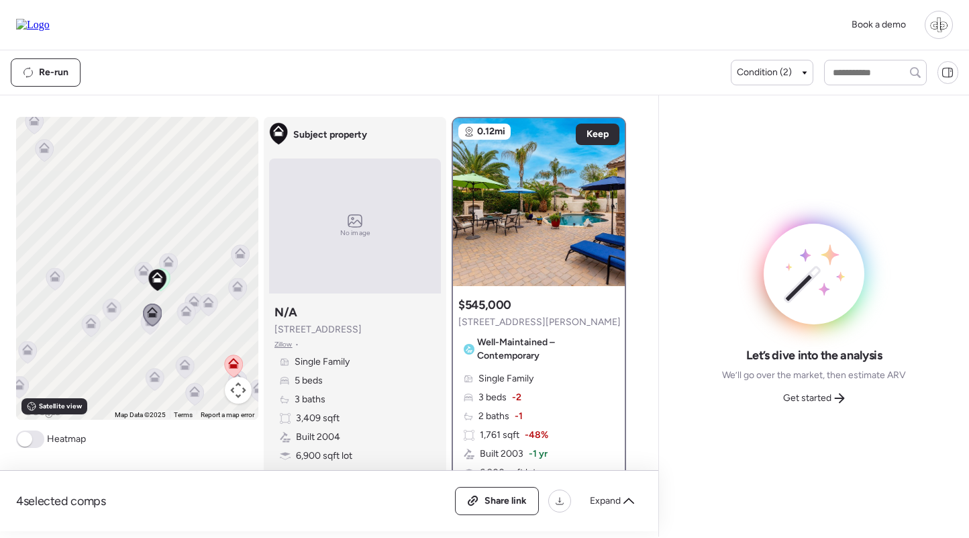
click at [186, 311] on icon at bounding box center [186, 310] width 11 height 11
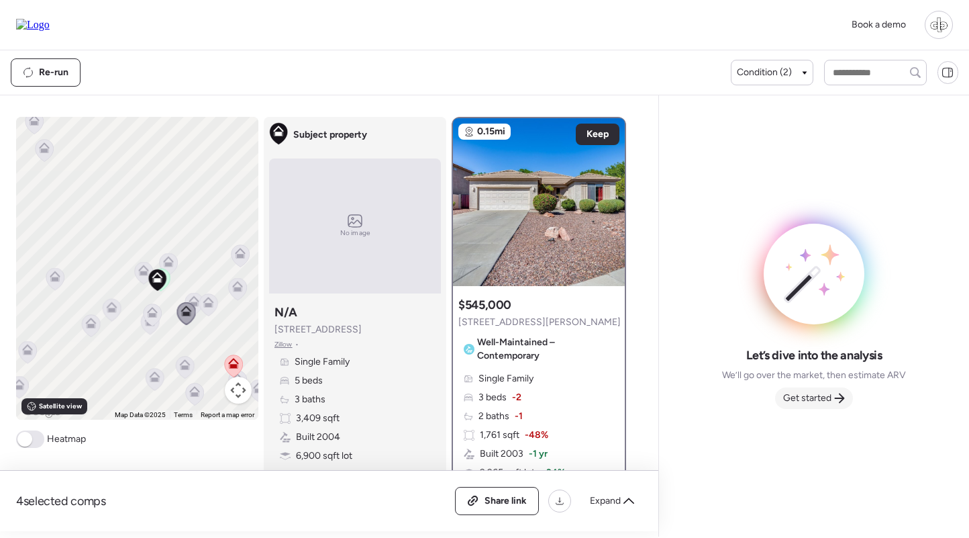
click at [816, 393] on span "Get started" at bounding box center [807, 397] width 48 height 13
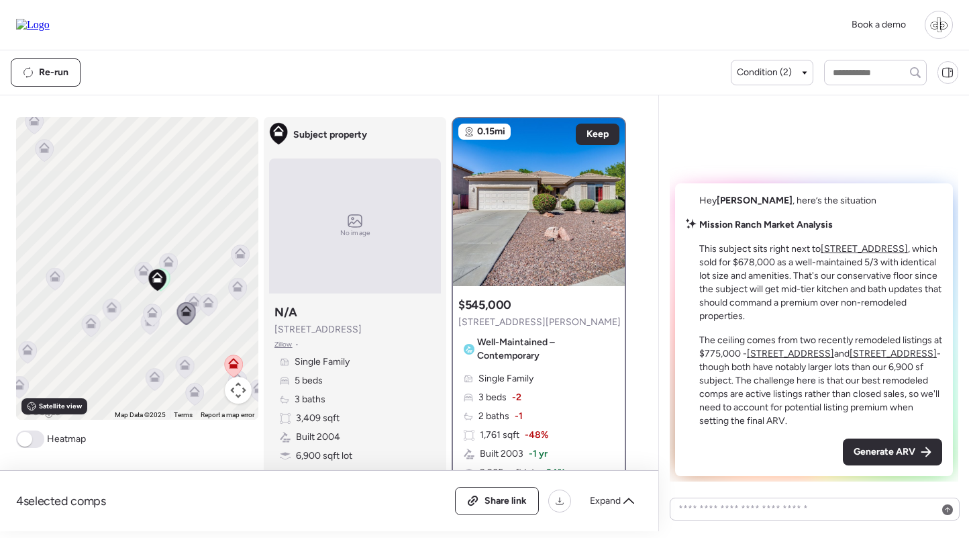
click at [868, 247] on u "5936 W Park View Ln" at bounding box center [864, 248] width 87 height 11
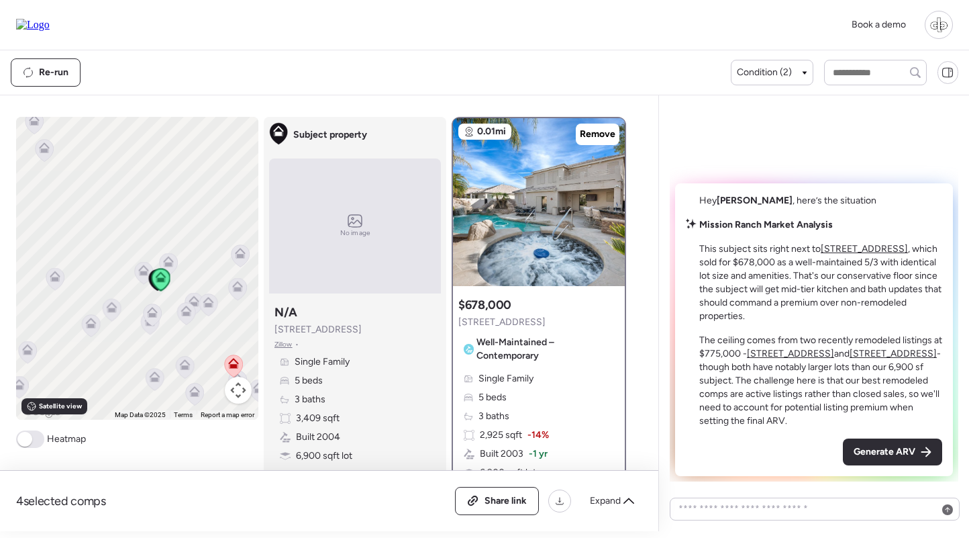
click at [803, 356] on u "5745 W Mariposa Grande Ln" at bounding box center [790, 353] width 87 height 11
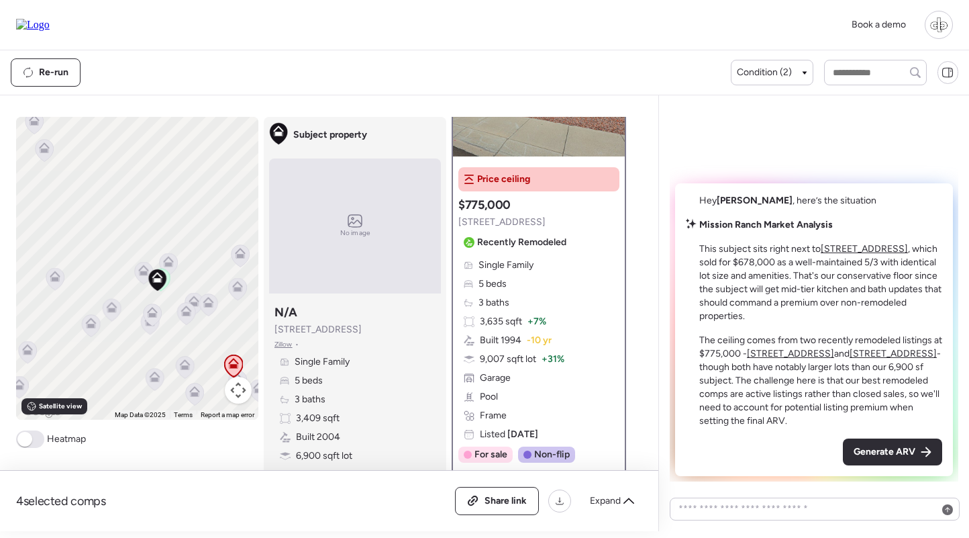
scroll to position [127, 0]
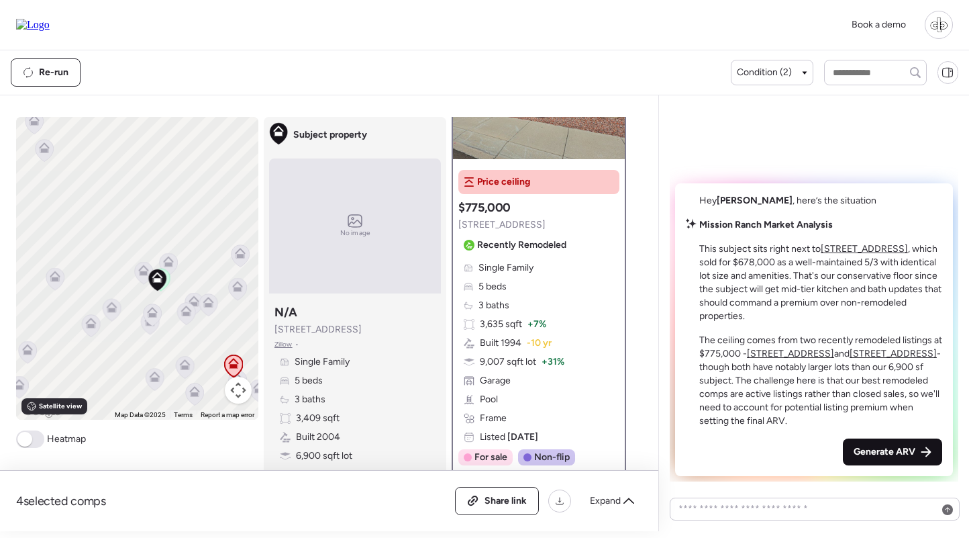
click at [903, 448] on span "Generate ARV" at bounding box center [885, 451] width 62 height 13
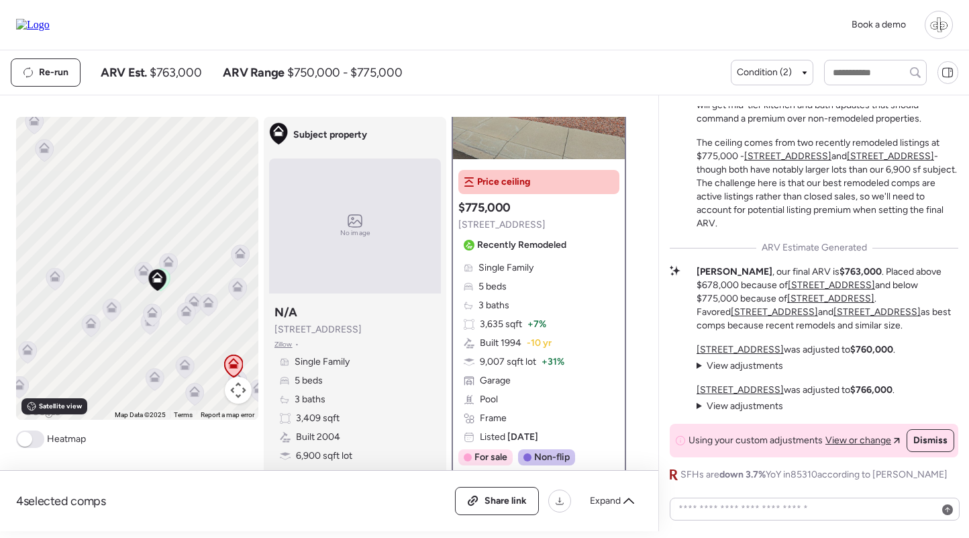
click at [779, 349] on u "5745 W Mariposa Grande Ln" at bounding box center [740, 349] width 87 height 11
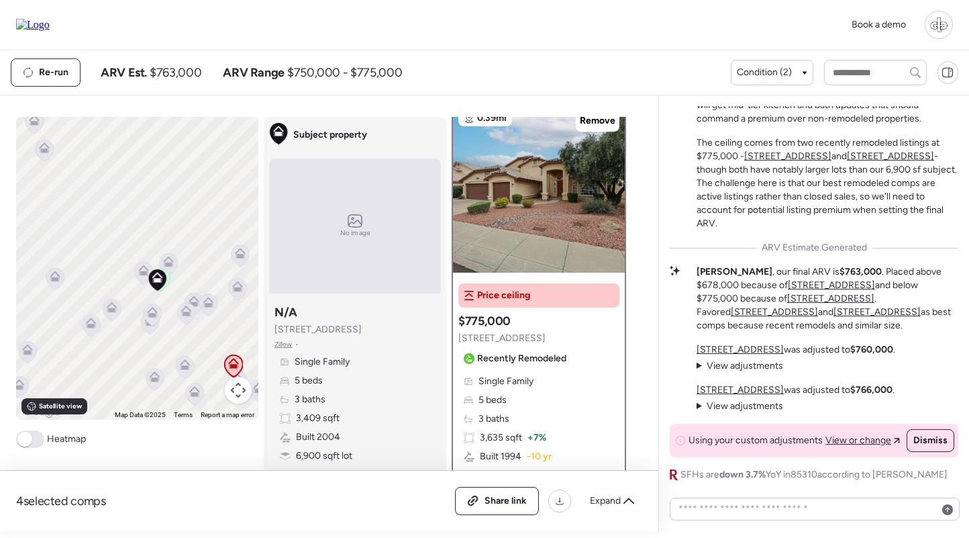
scroll to position [0, 0]
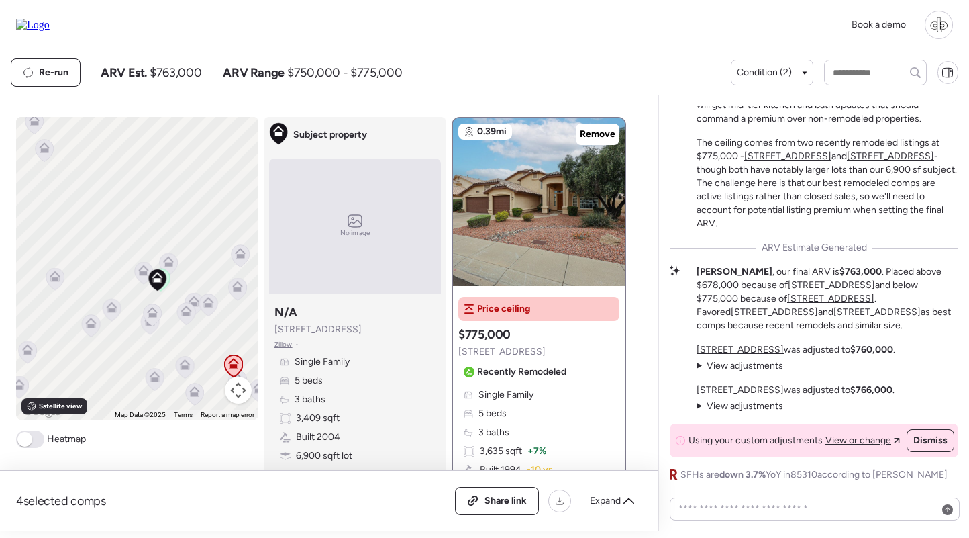
click at [741, 370] on span "View adjustments" at bounding box center [745, 365] width 77 height 11
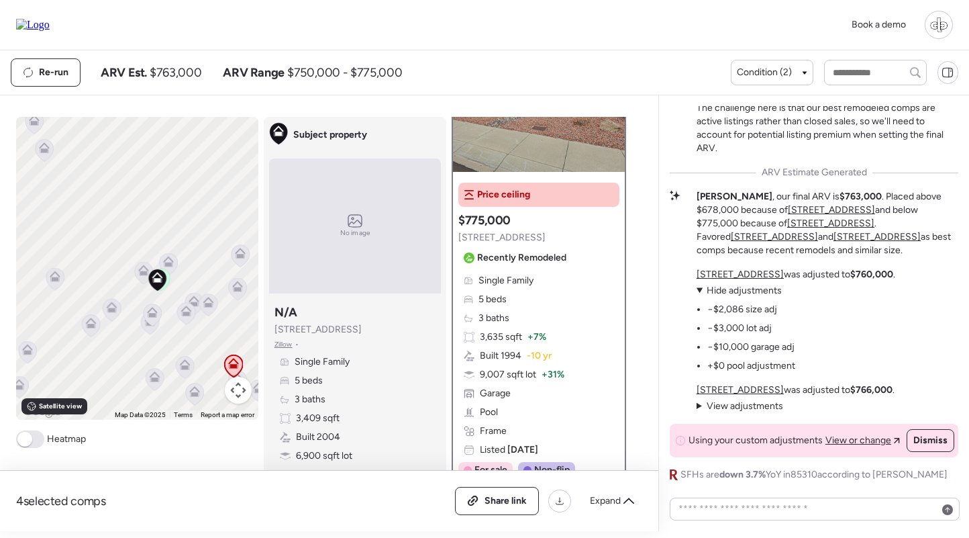
scroll to position [115, 0]
click at [748, 390] on u "25823 N 67th Ln" at bounding box center [740, 389] width 87 height 11
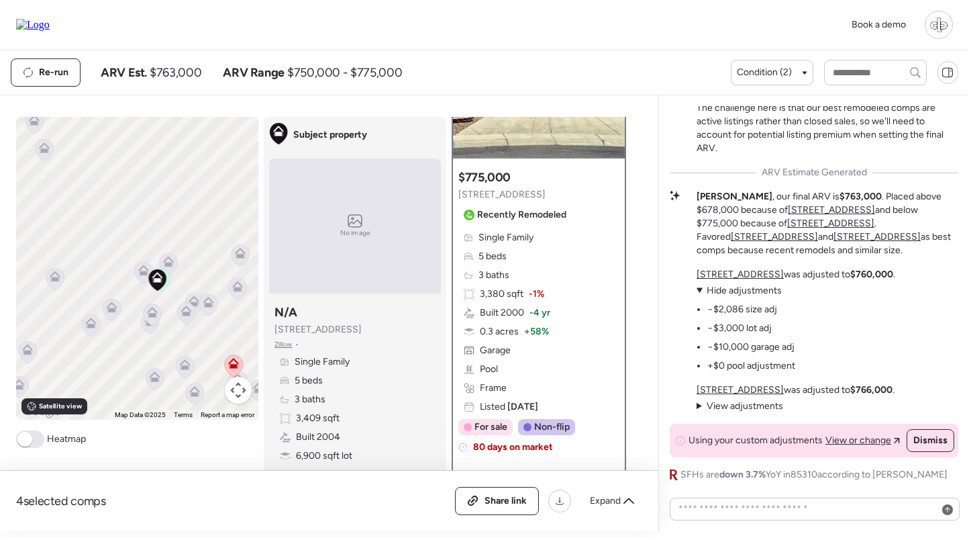
scroll to position [129, 0]
click at [599, 319] on div "Single Family 5 beds 3 baths 3,380 sqft -1% Built 2000 -4 yr 0.3 acres + 58% Ga…" at bounding box center [538, 321] width 161 height 183
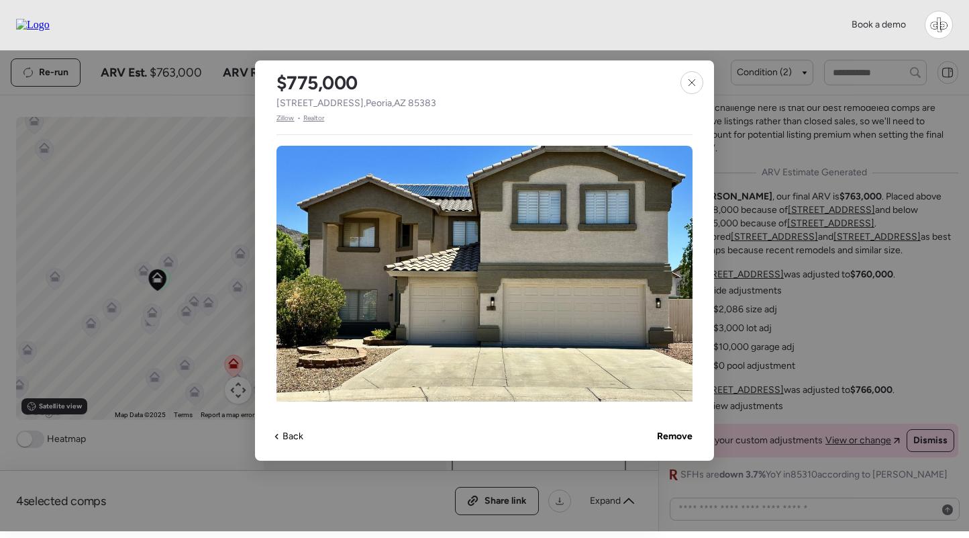
click at [288, 120] on span "Zillow" at bounding box center [286, 118] width 18 height 11
click at [693, 87] on icon at bounding box center [692, 82] width 11 height 11
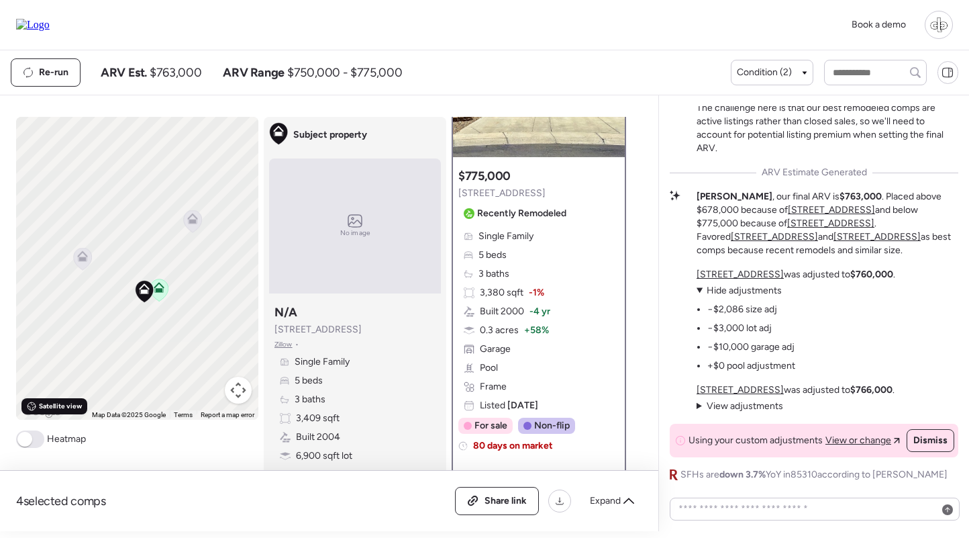
click at [72, 410] on span "Satellite view" at bounding box center [60, 406] width 43 height 11
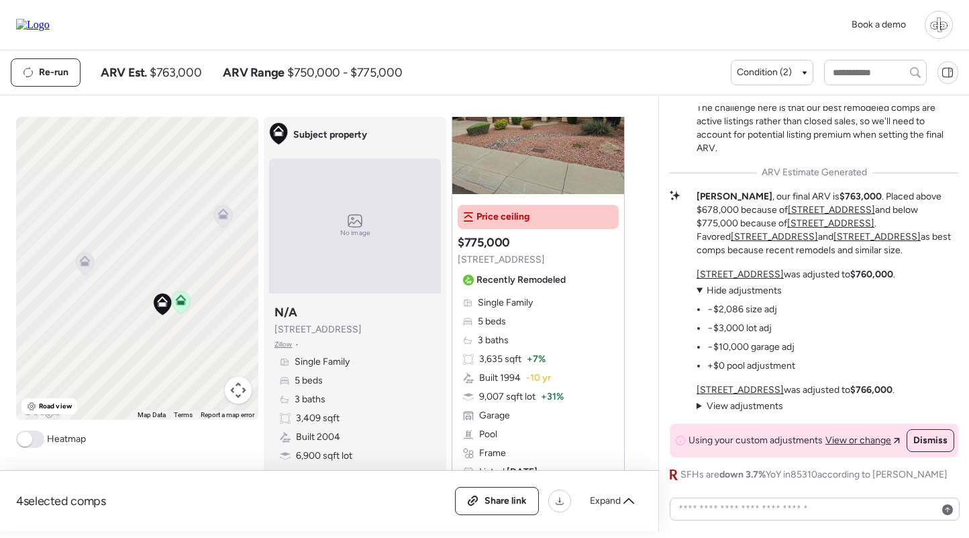
scroll to position [768, 0]
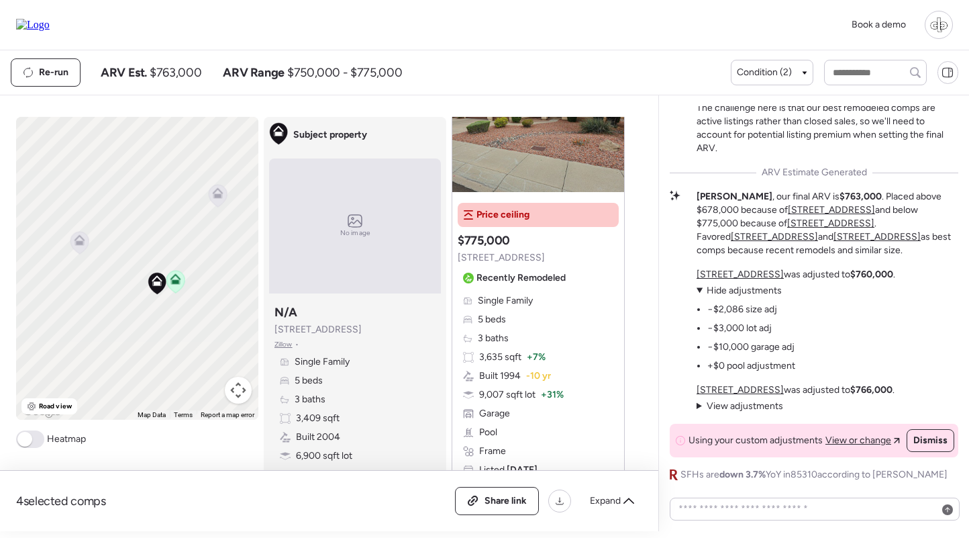
drag, startPoint x: 235, startPoint y: 306, endPoint x: 229, endPoint y: 284, distance: 23.0
click at [229, 284] on div "To navigate, press the arrow keys. To activate drag with keyboard, press Alt + …" at bounding box center [137, 268] width 242 height 303
drag, startPoint x: 229, startPoint y: 284, endPoint x: 156, endPoint y: 254, distance: 78.5
click at [157, 254] on div "To navigate, press the arrow keys. To activate drag with keyboard, press Alt + …" at bounding box center [137, 268] width 242 height 303
drag, startPoint x: 158, startPoint y: 299, endPoint x: 107, endPoint y: 244, distance: 75.5
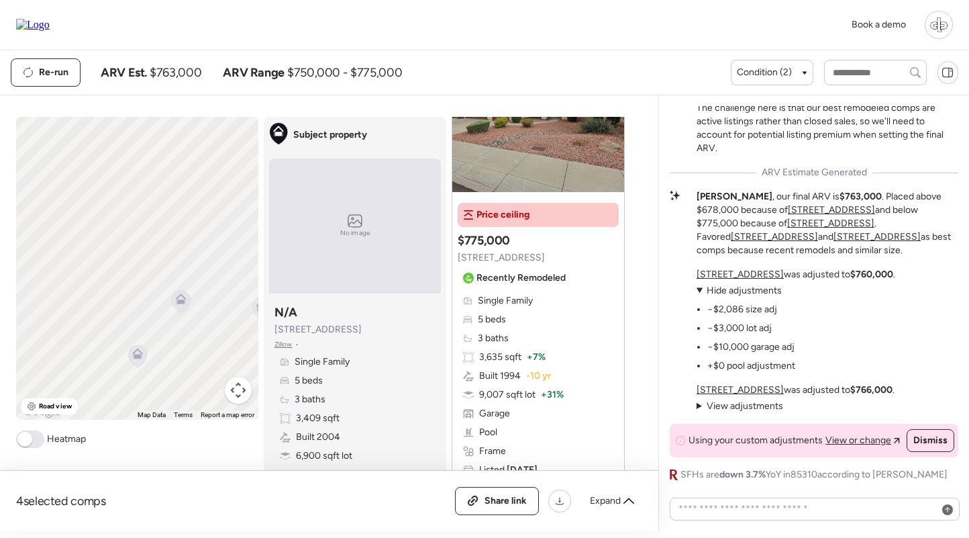
click at [107, 244] on div "To navigate, press the arrow keys. To activate drag with keyboard, press Alt + …" at bounding box center [137, 268] width 242 height 303
drag, startPoint x: 149, startPoint y: 303, endPoint x: 81, endPoint y: 201, distance: 122.9
click at [81, 201] on div "To navigate, press the arrow keys. To activate drag with keyboard, press Alt + …" at bounding box center [137, 268] width 242 height 303
drag, startPoint x: 107, startPoint y: 188, endPoint x: 158, endPoint y: 229, distance: 65.4
click at [158, 229] on div "To navigate, press the arrow keys. To activate drag with keyboard, press Alt + …" at bounding box center [137, 268] width 242 height 303
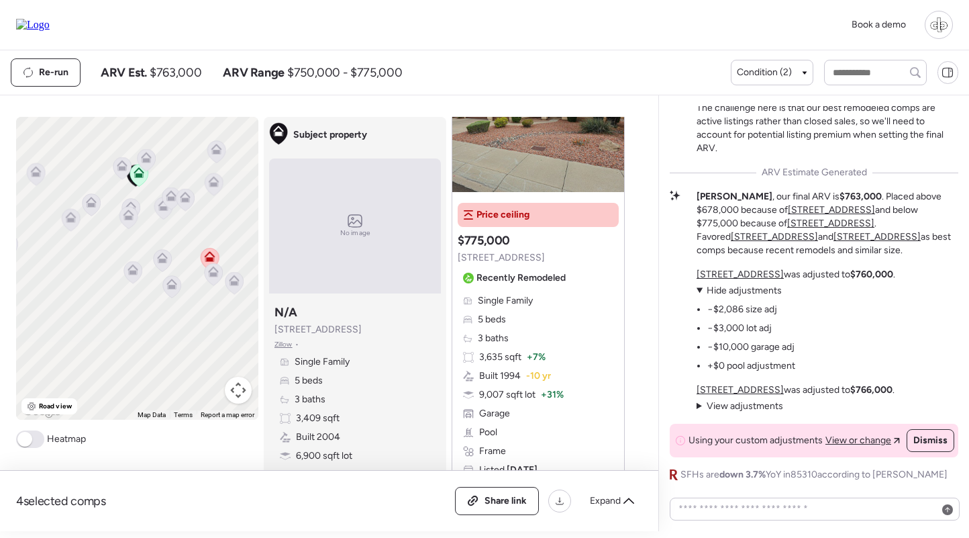
drag, startPoint x: 139, startPoint y: 177, endPoint x: 204, endPoint y: 234, distance: 86.6
click at [204, 234] on div "To navigate, press the arrow keys. To activate drag with keyboard, press Alt + …" at bounding box center [137, 268] width 242 height 303
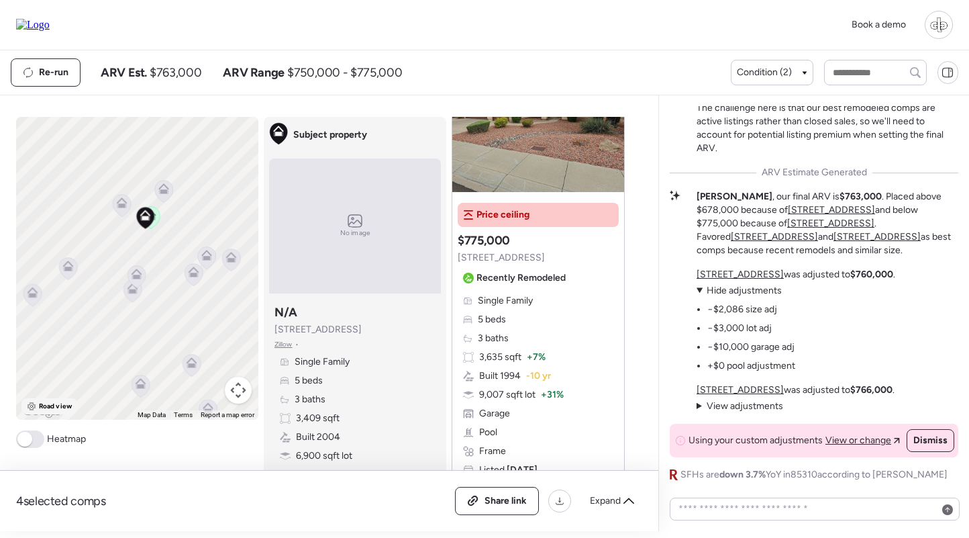
click at [56, 409] on span "Road view" at bounding box center [55, 406] width 33 height 11
click at [285, 348] on span "Zillow" at bounding box center [284, 344] width 18 height 11
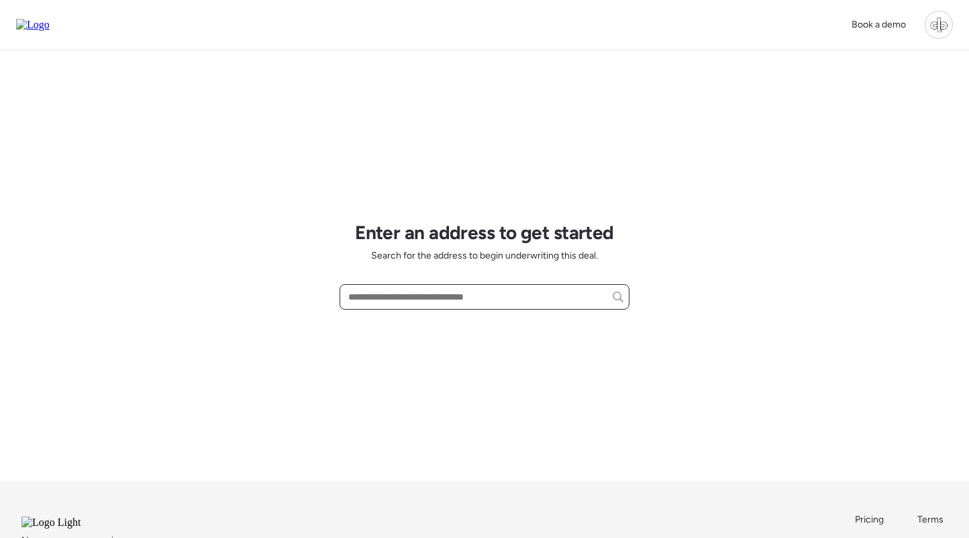
click at [513, 299] on input "text" at bounding box center [485, 296] width 278 height 19
paste input "**********"
click at [506, 306] on input "**********" at bounding box center [485, 296] width 278 height 19
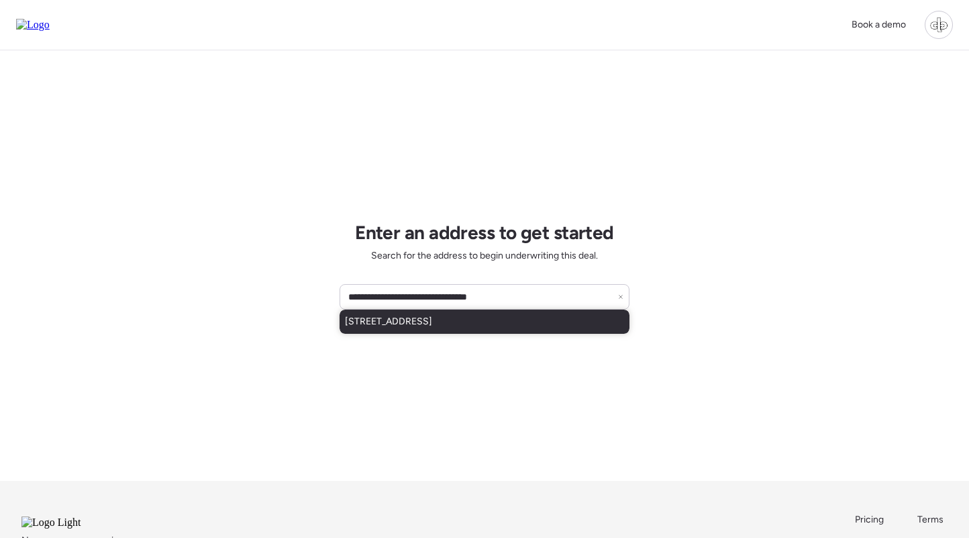
click at [432, 316] on span "[STREET_ADDRESS]" at bounding box center [388, 321] width 87 height 13
type input "**********"
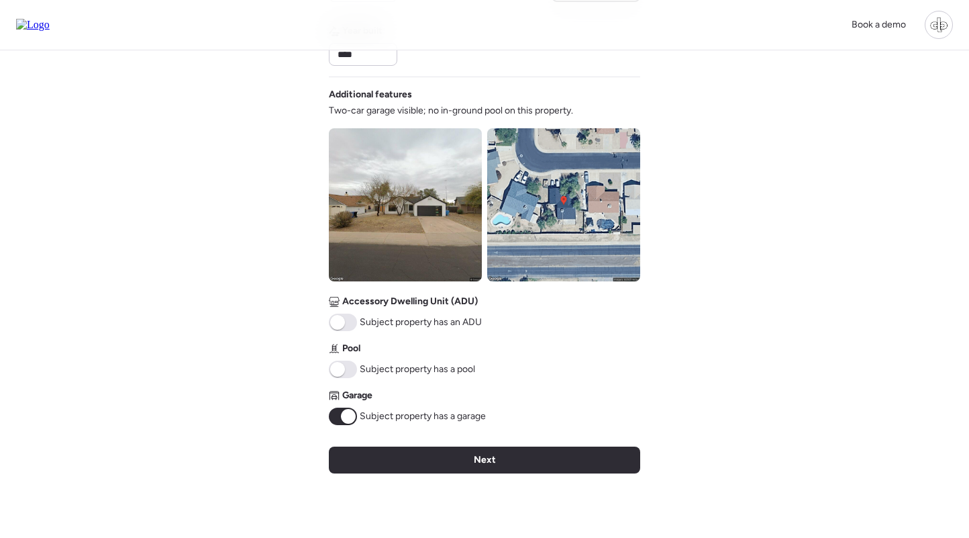
scroll to position [455, 0]
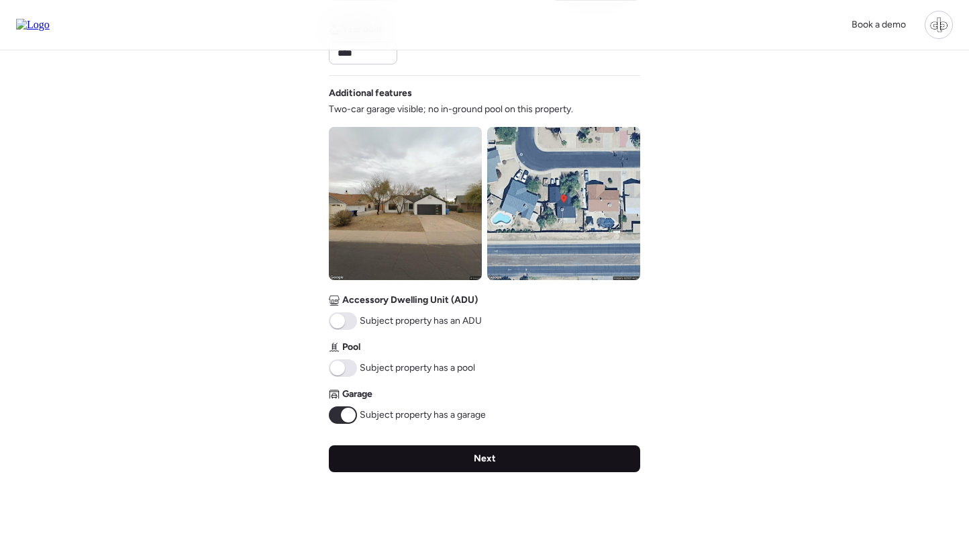
click at [525, 464] on div "Next" at bounding box center [484, 458] width 311 height 27
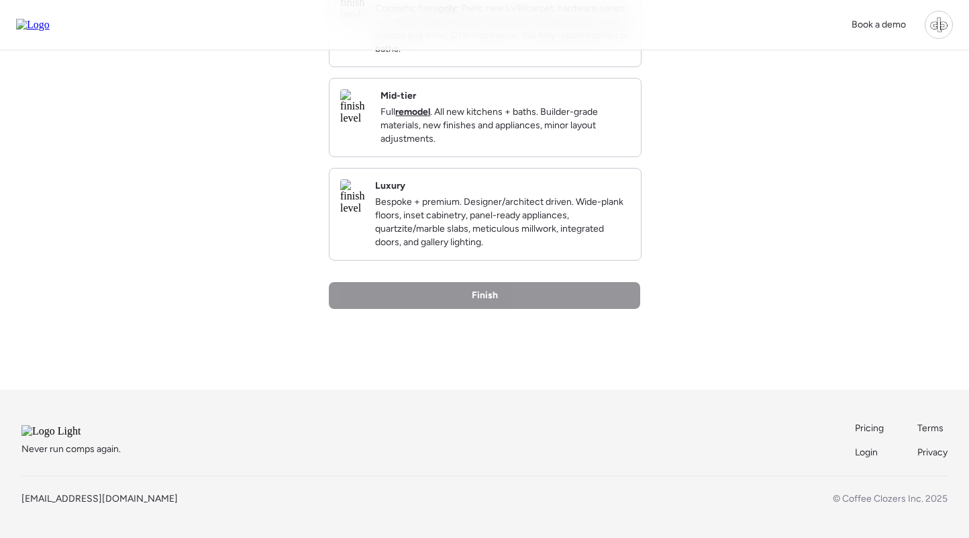
scroll to position [0, 0]
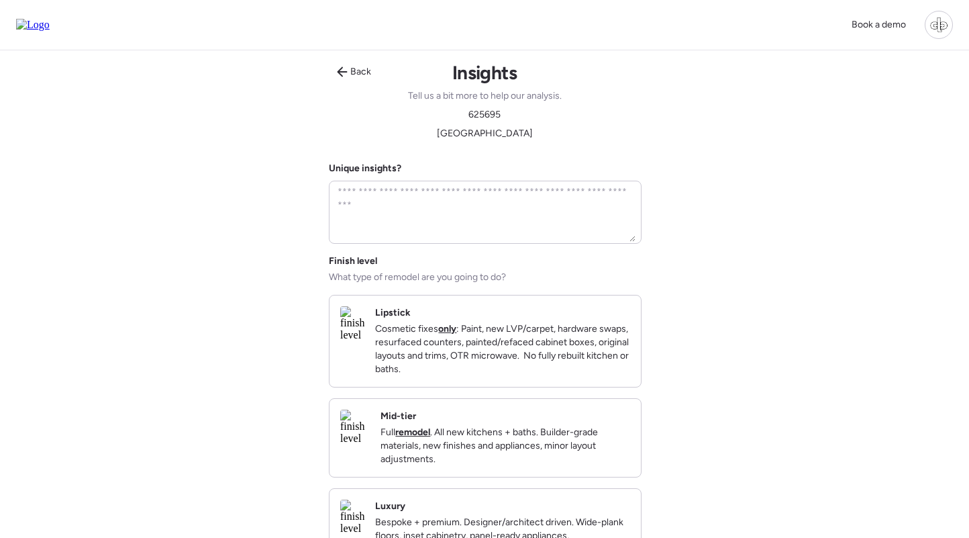
click at [488, 454] on p "Full remodel . All new kitchens + baths. Builder-grade materials, new finishes …" at bounding box center [506, 446] width 250 height 40
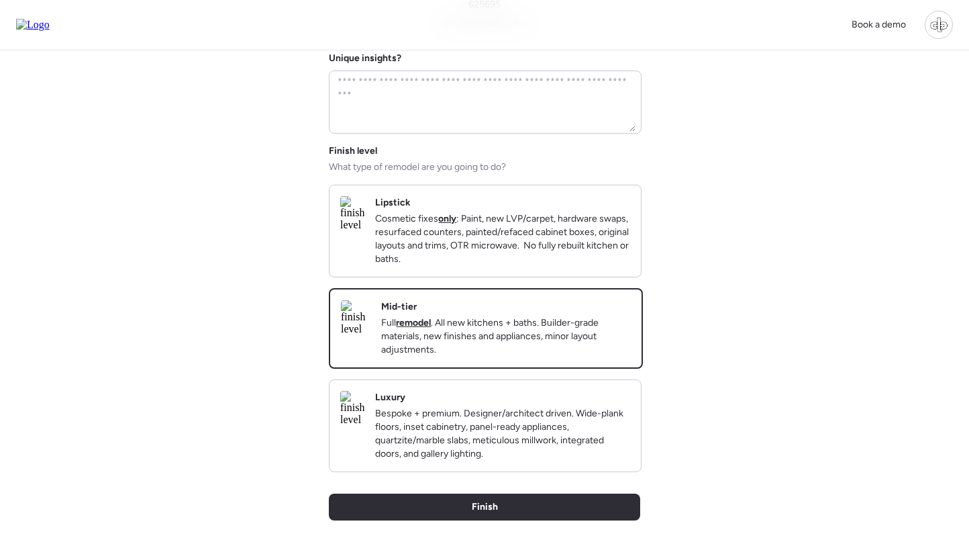
scroll to position [141, 0]
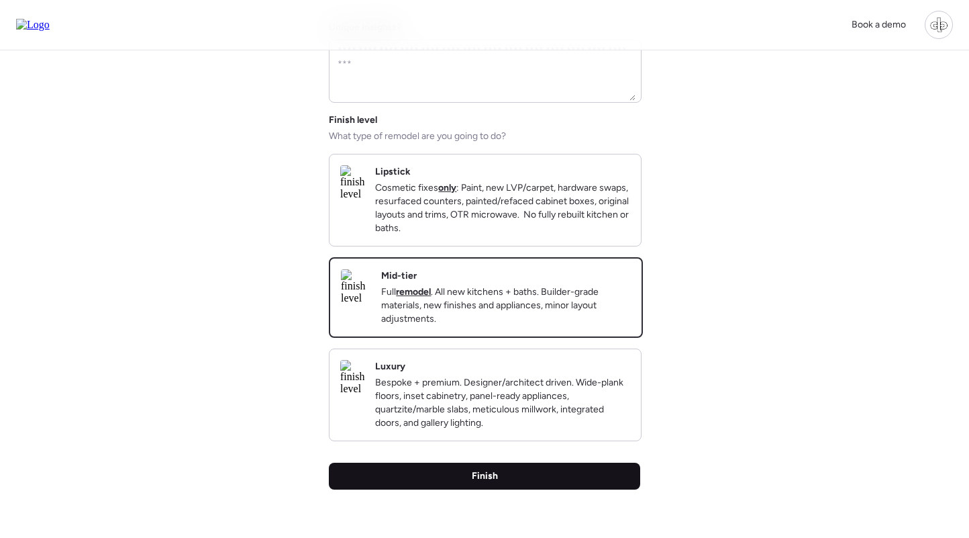
click at [464, 489] on div "Finish" at bounding box center [484, 475] width 311 height 27
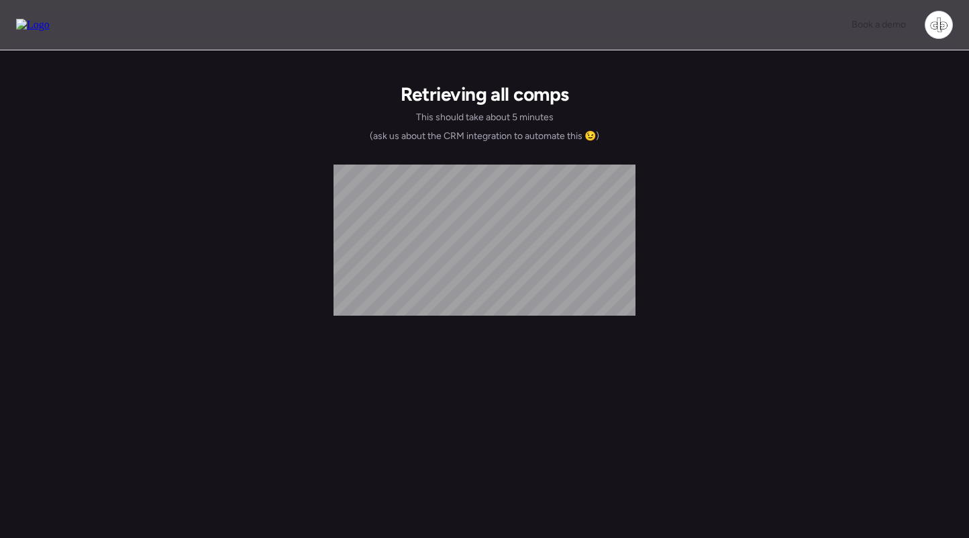
scroll to position [0, 0]
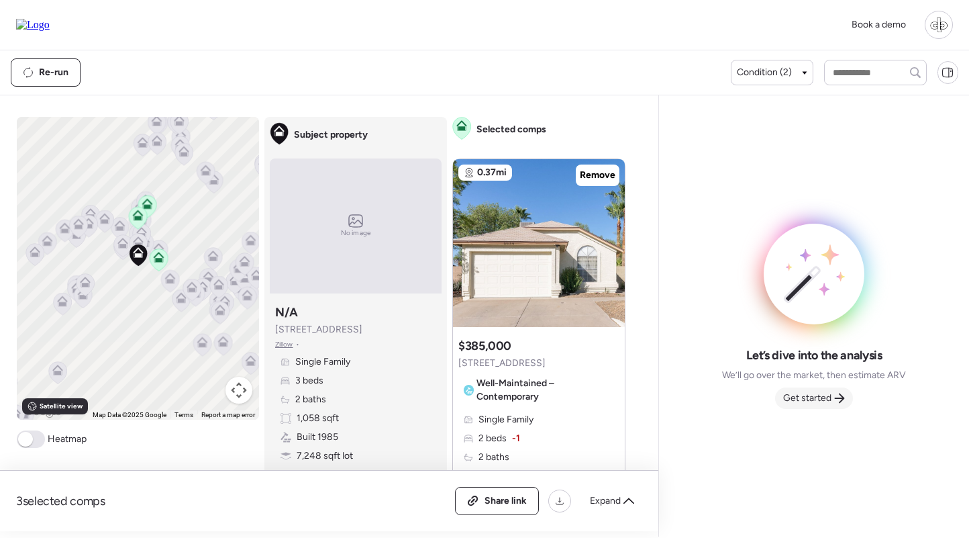
click at [817, 402] on span "Get started" at bounding box center [807, 397] width 48 height 13
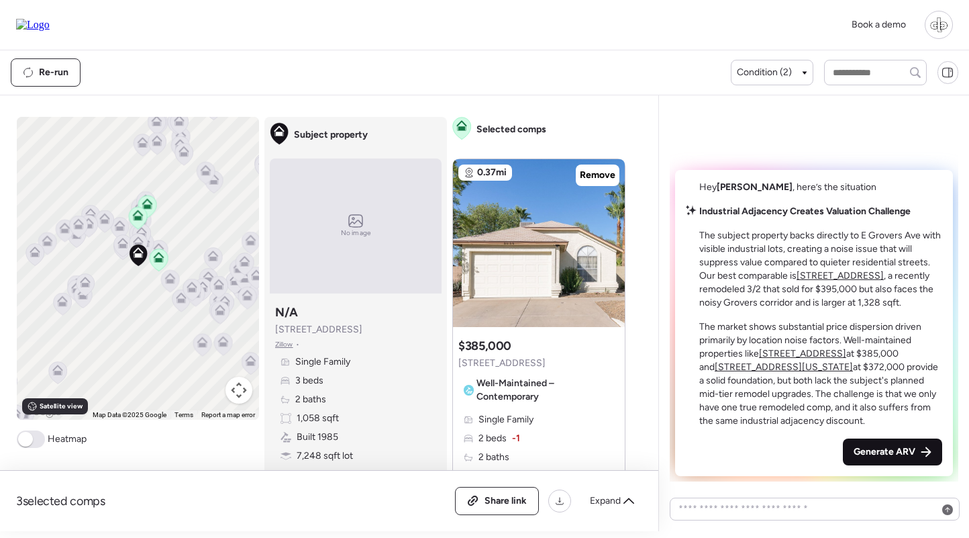
click at [887, 447] on span "Generate ARV" at bounding box center [885, 451] width 62 height 13
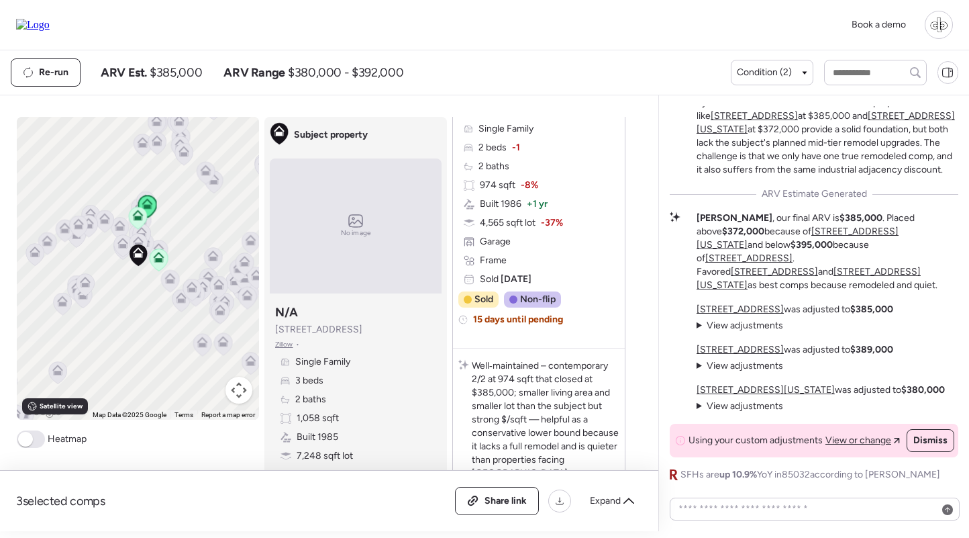
scroll to position [577, 0]
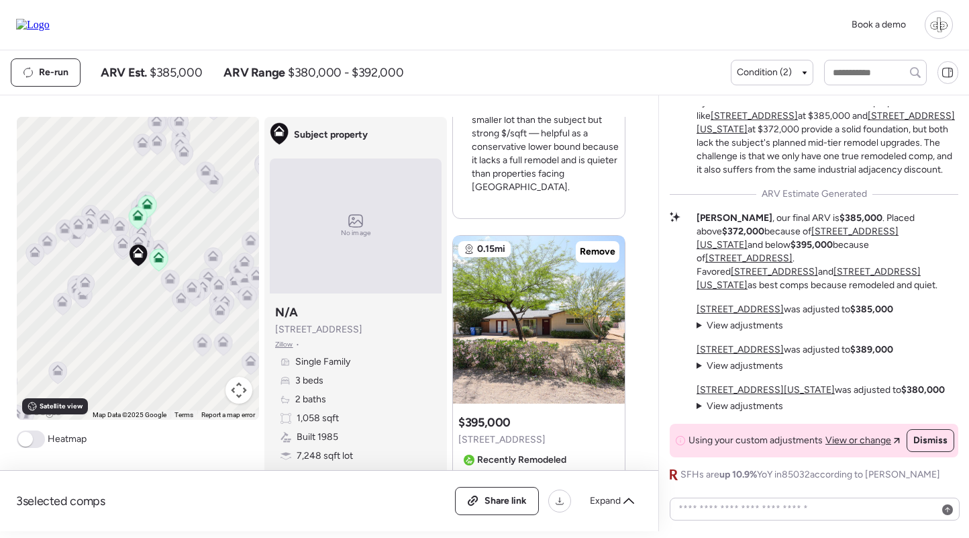
click at [754, 315] on u "[STREET_ADDRESS]" at bounding box center [740, 308] width 87 height 11
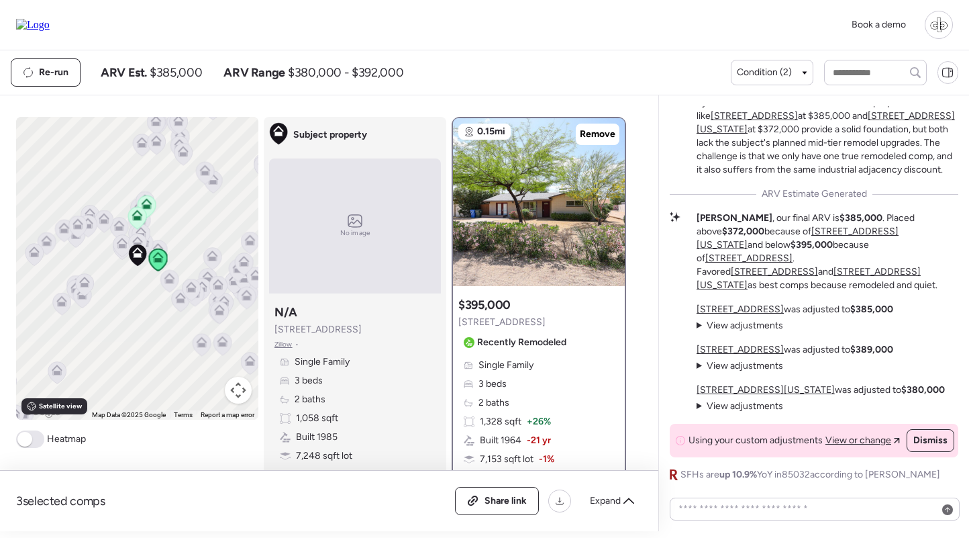
scroll to position [57, 0]
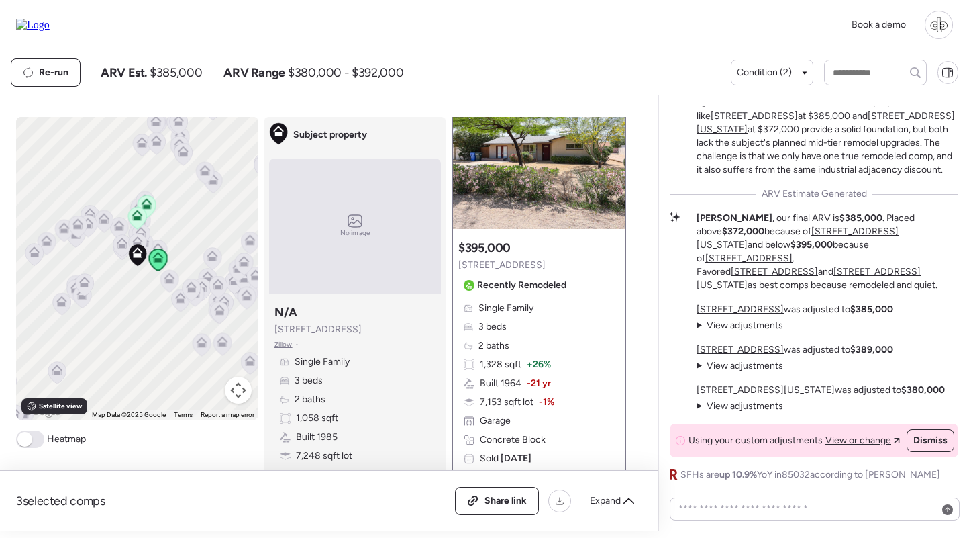
click at [733, 347] on u "[STREET_ADDRESS]" at bounding box center [740, 349] width 87 height 11
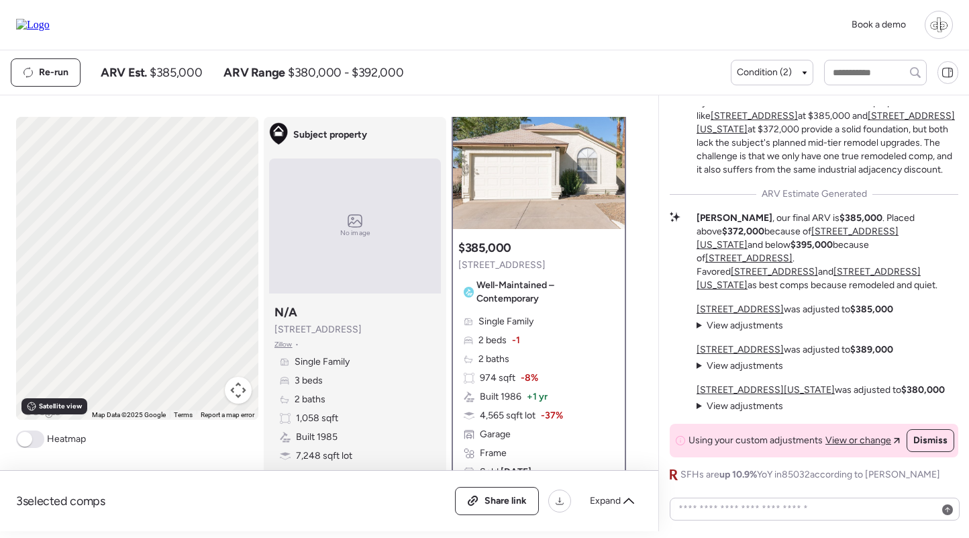
scroll to position [0, 0]
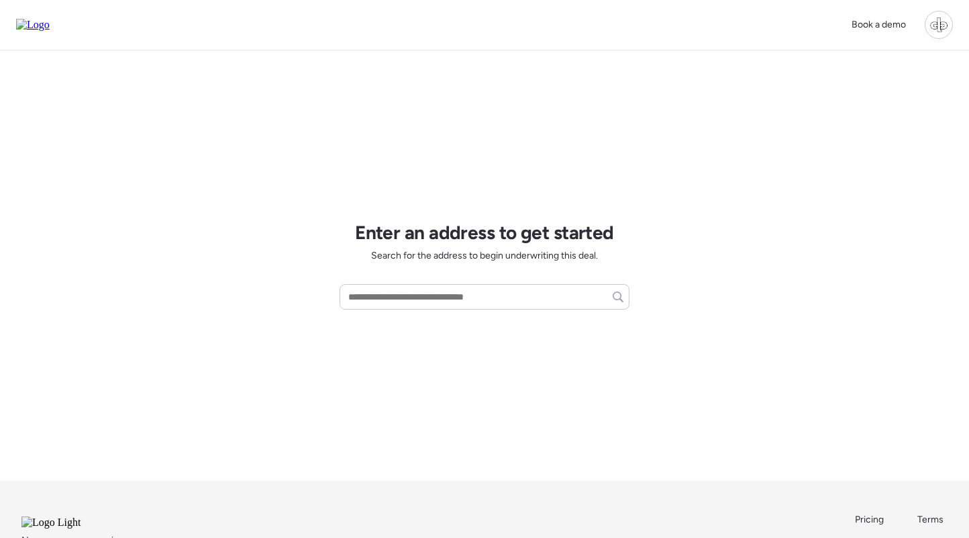
click at [932, 15] on div at bounding box center [939, 25] width 28 height 28
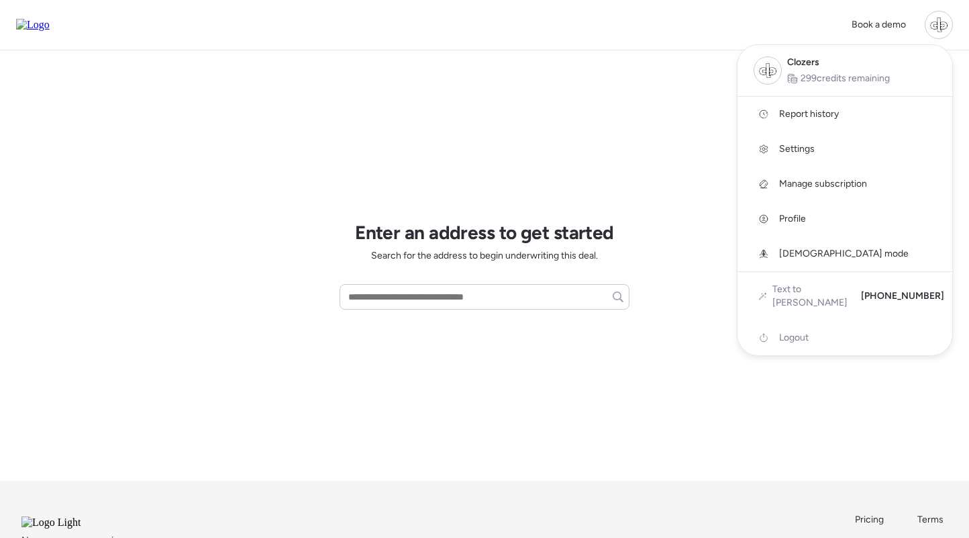
click at [813, 113] on span "Report history" at bounding box center [809, 113] width 60 height 13
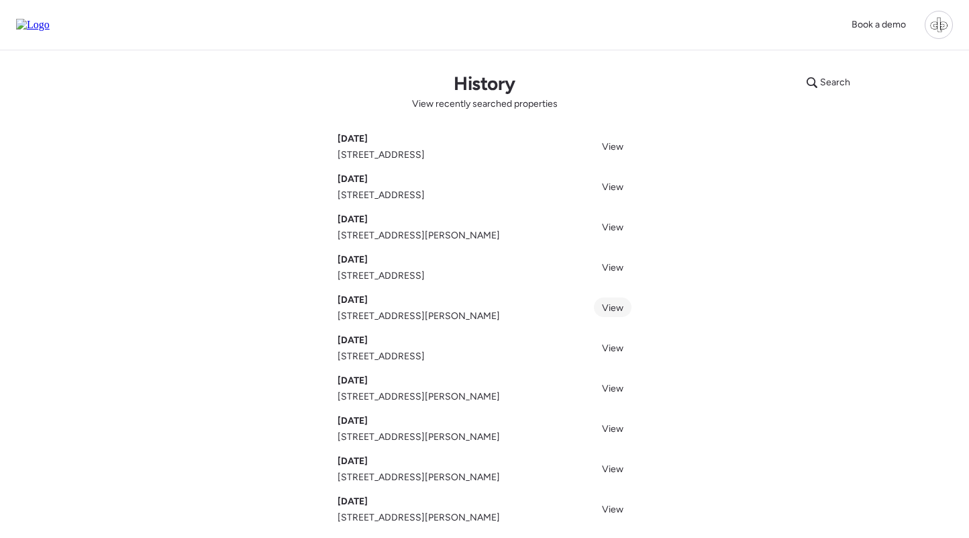
click at [621, 313] on span "View" at bounding box center [612, 307] width 21 height 11
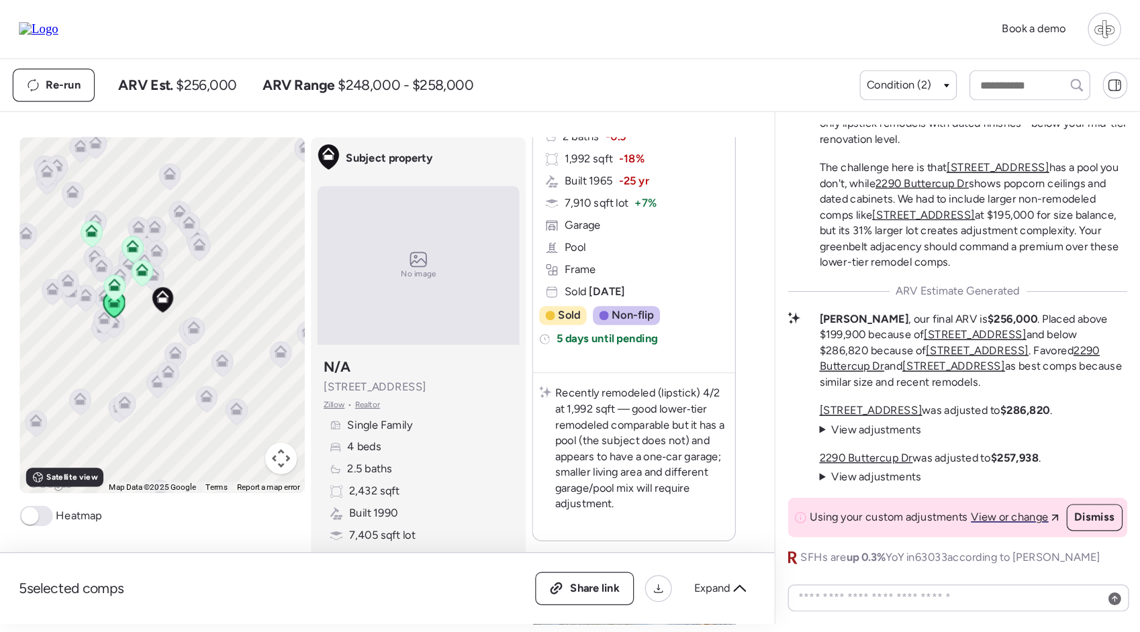
scroll to position [460, 0]
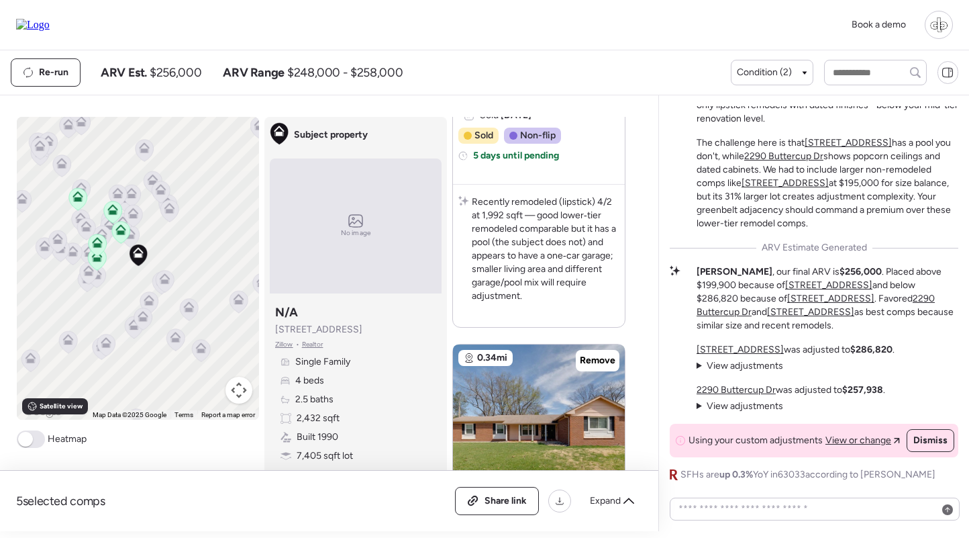
click at [423, 338] on div "Subject property N/A [STREET_ADDRESS][PERSON_NAME] • Realtor Single Family 4 be…" at bounding box center [356, 401] width 172 height 204
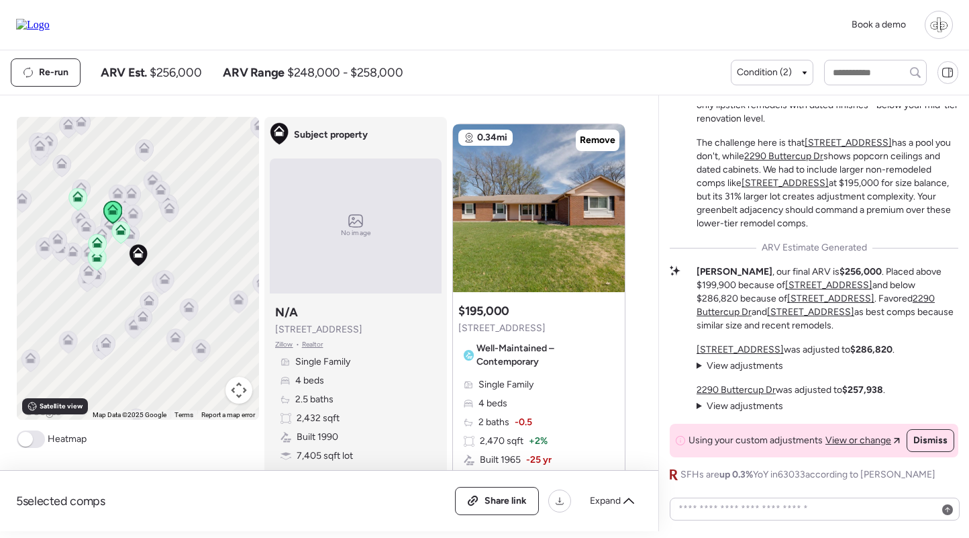
scroll to position [656, 0]
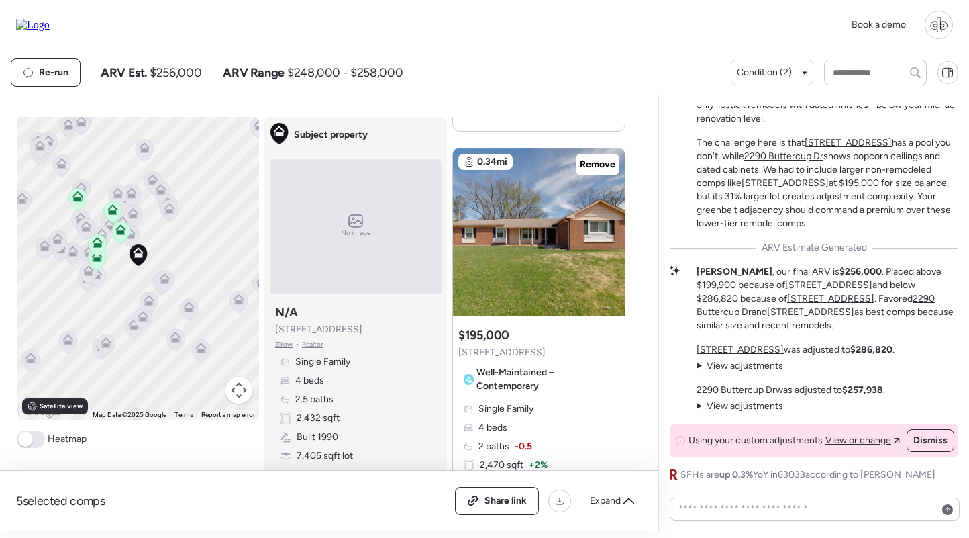
click at [284, 346] on span "Zillow" at bounding box center [284, 344] width 18 height 11
click at [933, 22] on div at bounding box center [939, 25] width 28 height 28
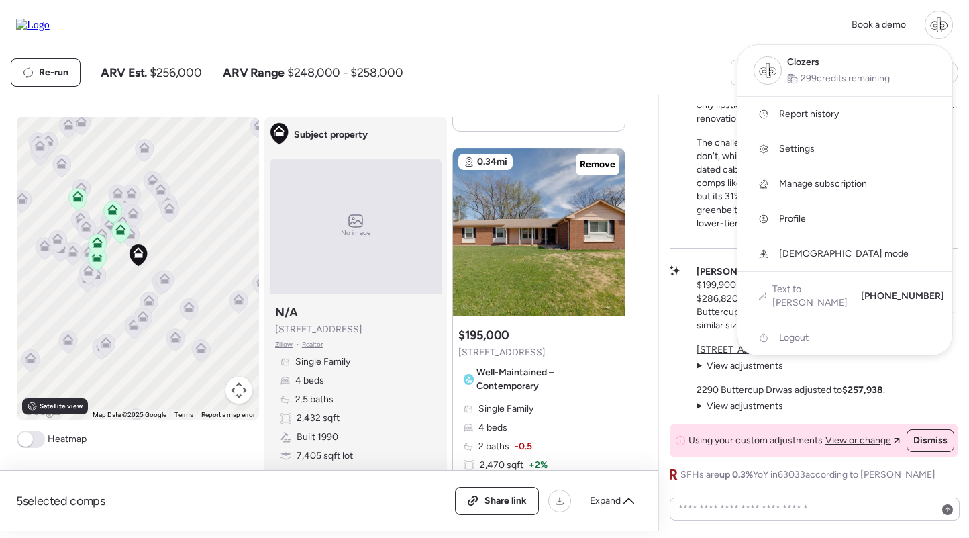
click at [804, 115] on span "Report history" at bounding box center [809, 113] width 60 height 13
click at [666, 43] on div "Book a demo Clozers 299 credits remaining Report history Settings Manage subscr…" at bounding box center [484, 25] width 969 height 50
click at [681, 64] on div at bounding box center [484, 231] width 969 height 538
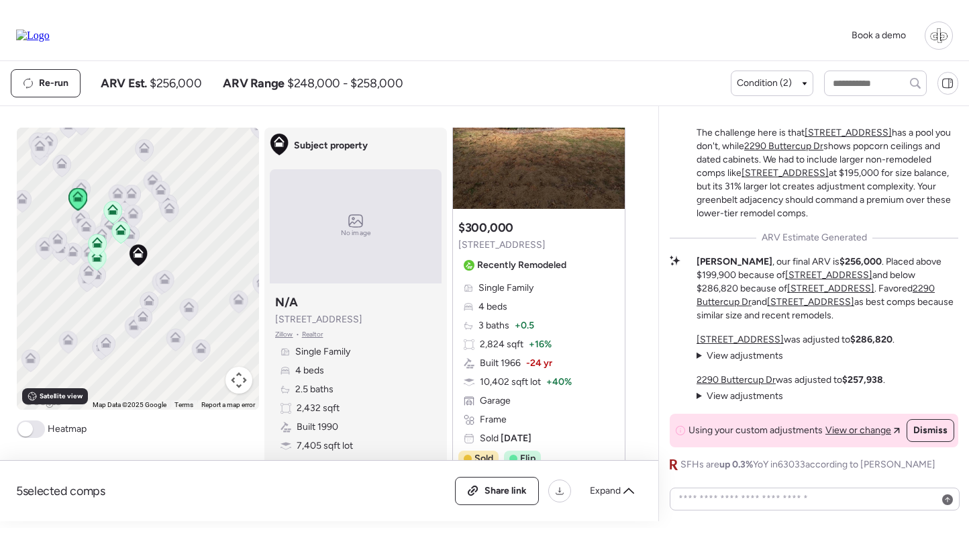
scroll to position [224, 0]
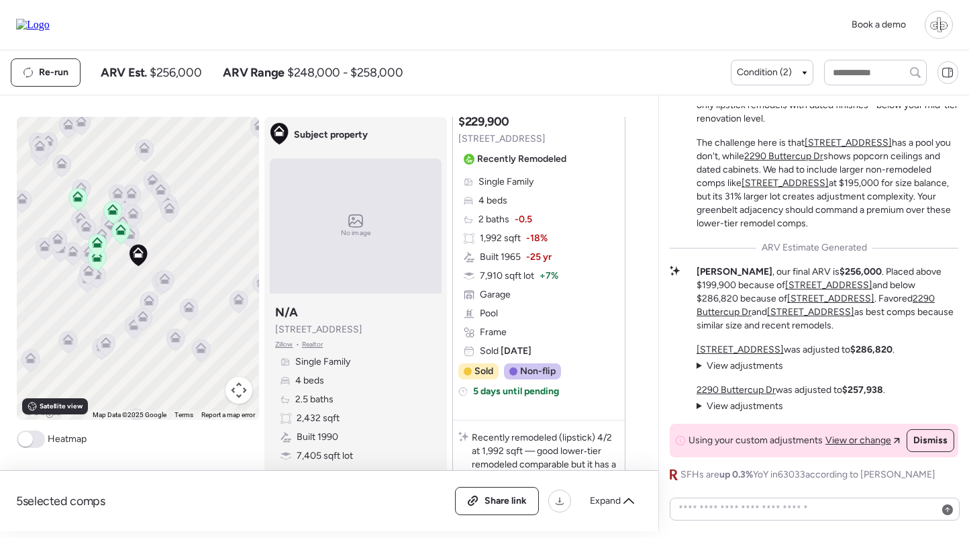
click at [840, 140] on u "2145 Glenoro Dr" at bounding box center [848, 142] width 87 height 11
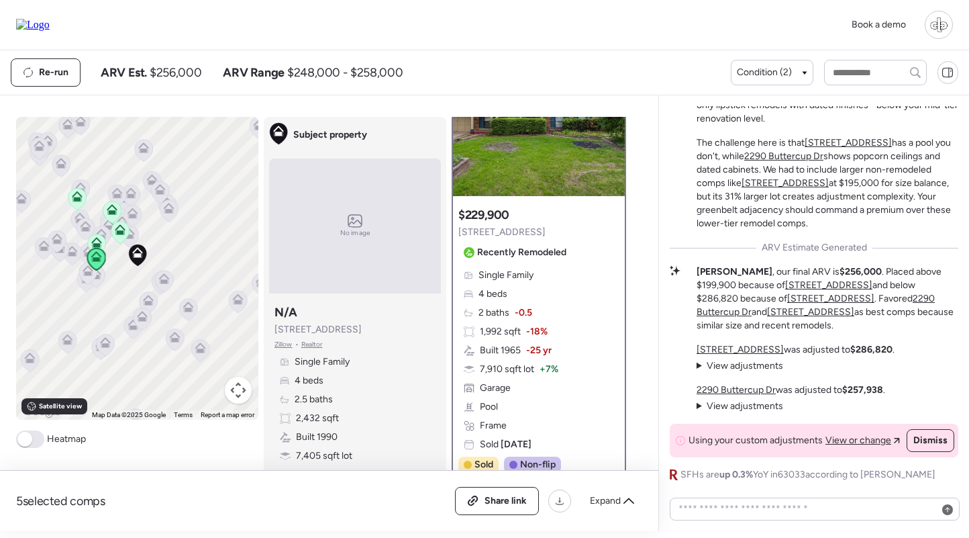
scroll to position [91, 0]
click at [522, 289] on div "Single Family 4 beds 2 baths -0.5 1,992 sqft -18% Built 1965 -25 yr 7,910 sqft …" at bounding box center [538, 359] width 161 height 183
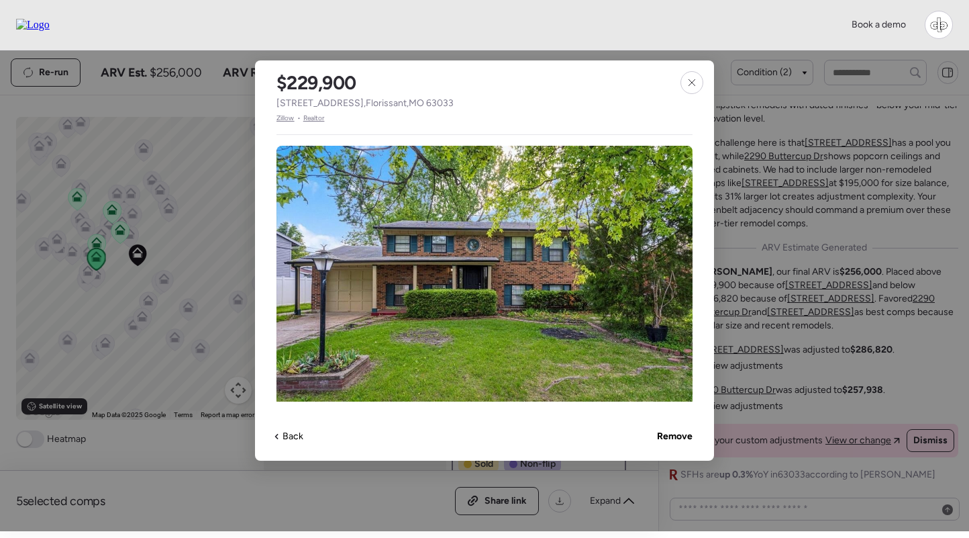
click at [291, 119] on span "Zillow" at bounding box center [286, 118] width 18 height 11
click at [691, 85] on icon at bounding box center [692, 82] width 11 height 11
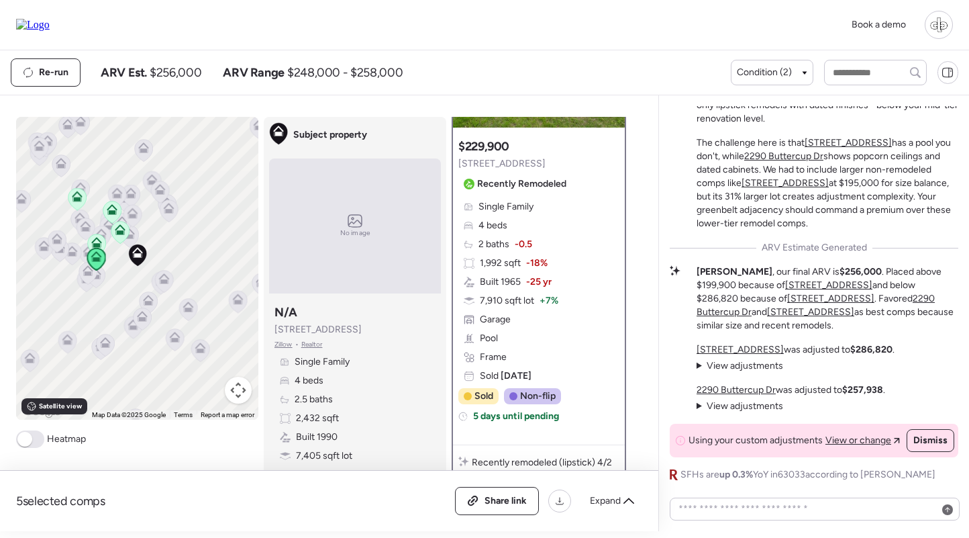
scroll to position [181, 0]
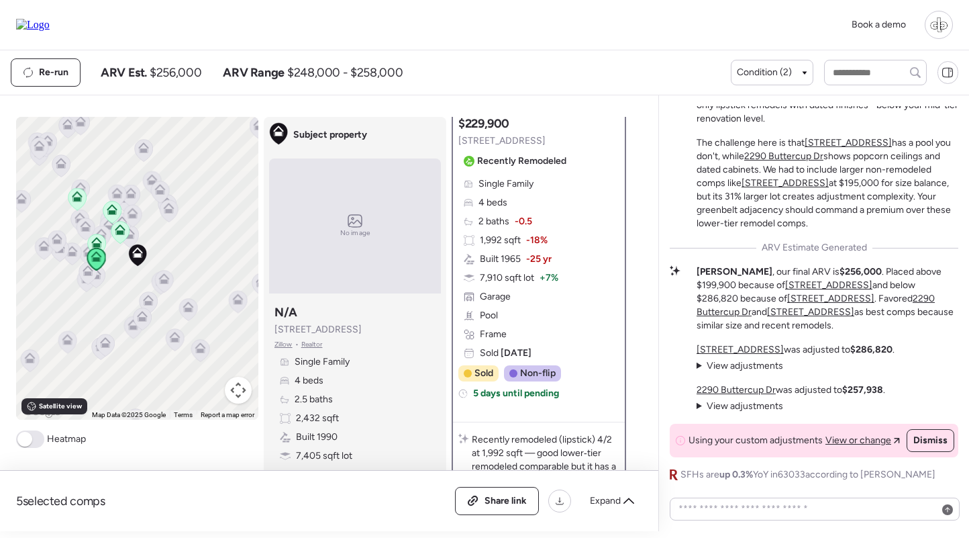
click at [529, 223] on span "-0.5" at bounding box center [523, 221] width 17 height 13
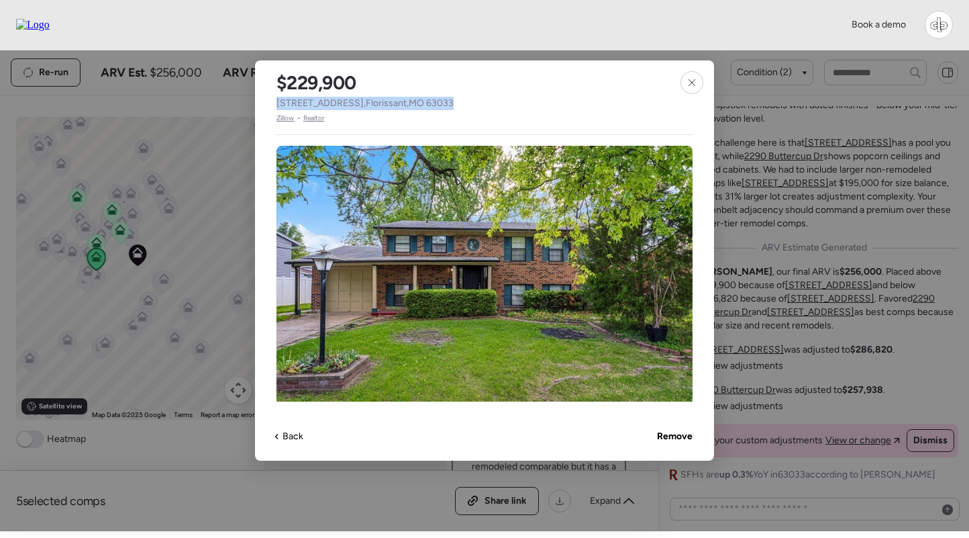
drag, startPoint x: 277, startPoint y: 105, endPoint x: 438, endPoint y: 102, distance: 161.1
click at [438, 102] on div "$229,900 2145 Glenoro Dr , Florissant , MO 63033 Zillow • Realtor" at bounding box center [365, 91] width 220 height 63
copy span "2145 Glenoro Dr , Florissant , MO 63033"
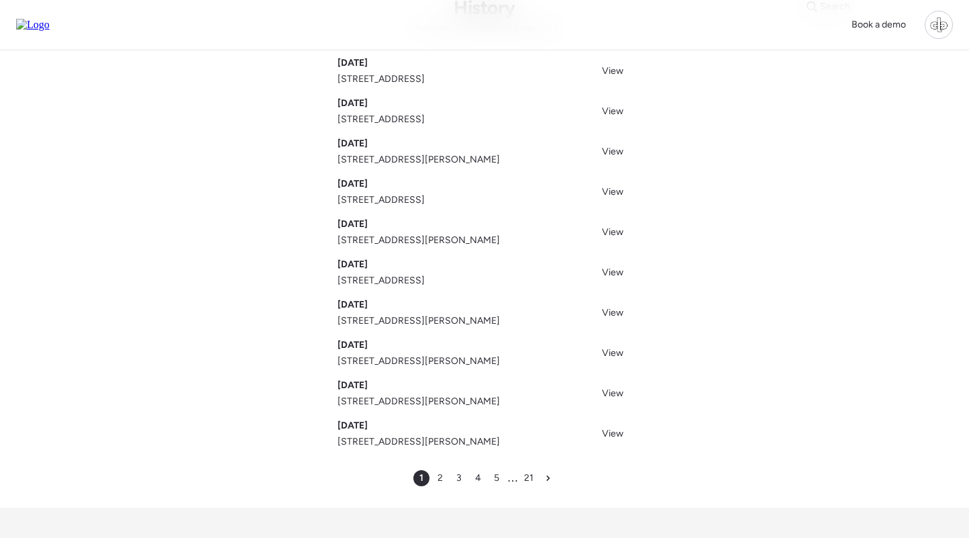
scroll to position [82, 0]
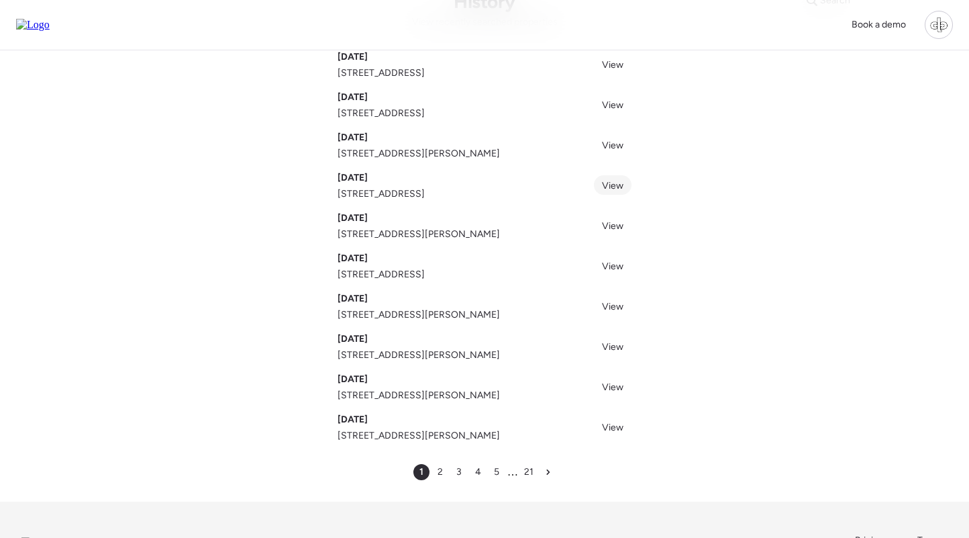
click at [613, 191] on span "View" at bounding box center [612, 185] width 21 height 11
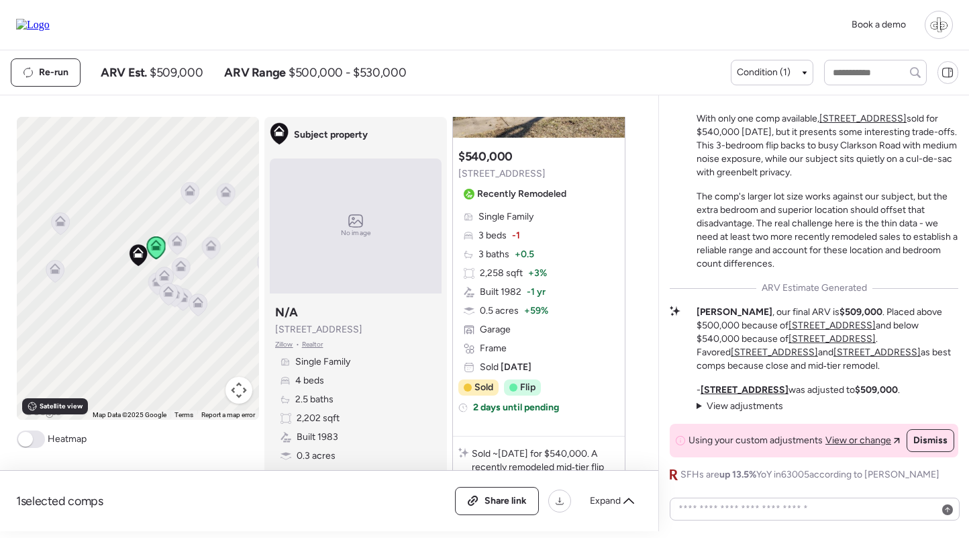
scroll to position [268, 0]
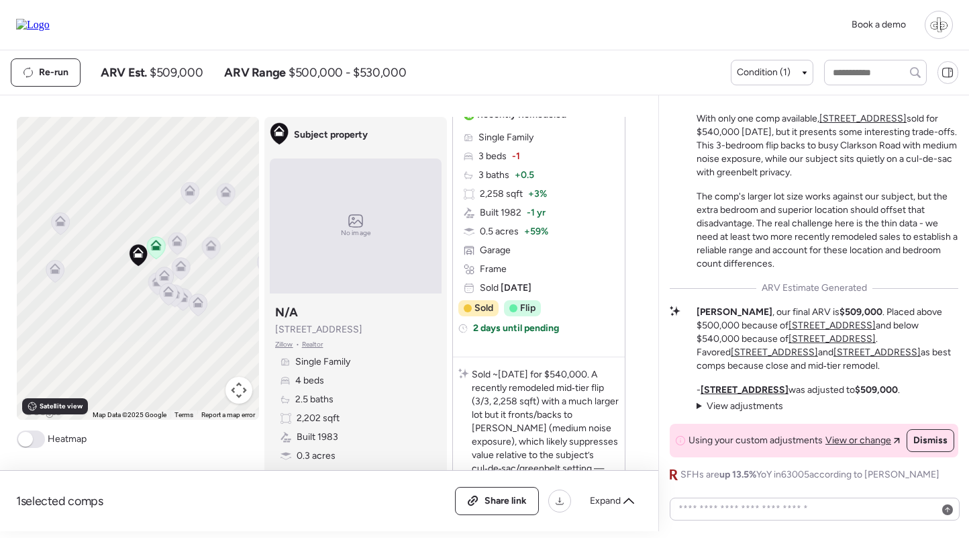
click at [936, 16] on div at bounding box center [939, 25] width 28 height 28
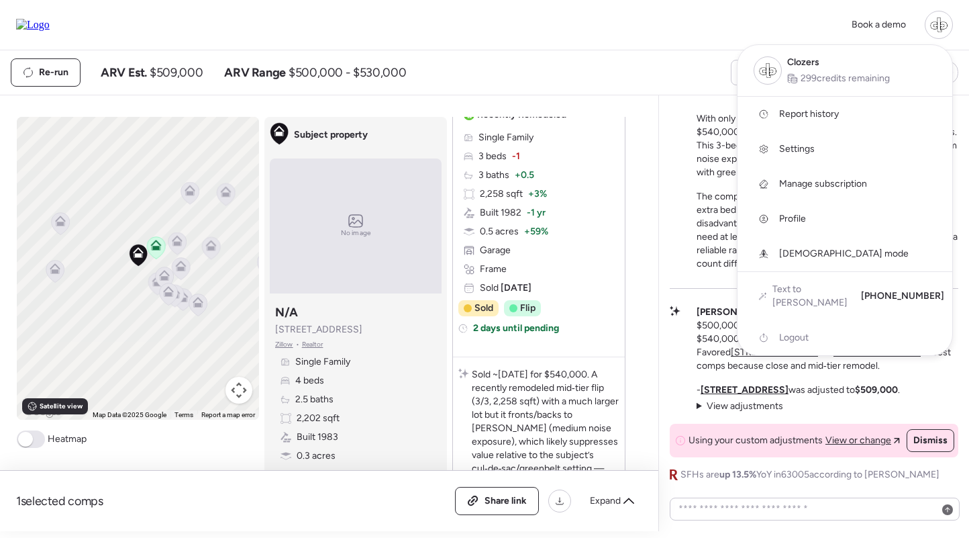
click at [801, 118] on span "Report history" at bounding box center [809, 113] width 60 height 13
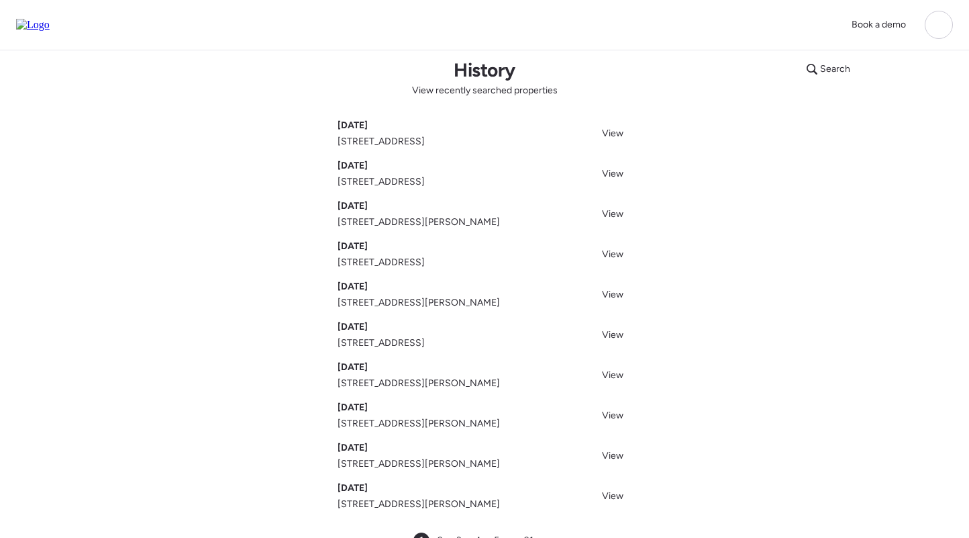
scroll to position [14, 0]
click at [616, 214] on span "View" at bounding box center [612, 212] width 21 height 11
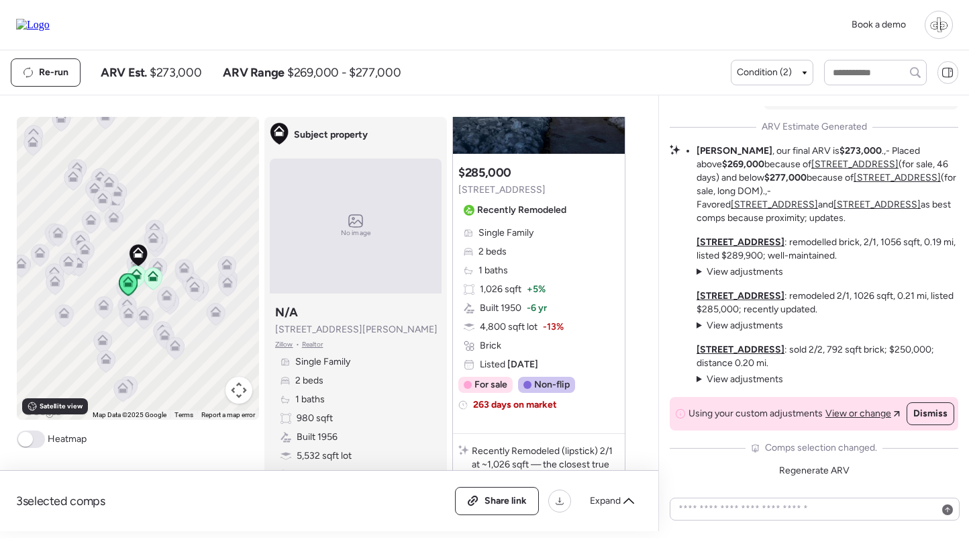
scroll to position [746, 0]
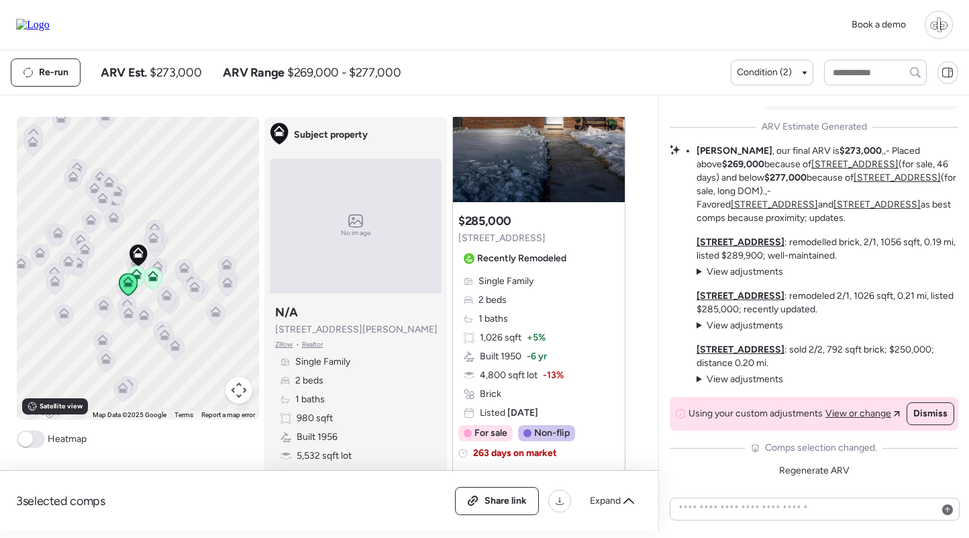
click at [499, 295] on span "2 beds" at bounding box center [493, 299] width 28 height 13
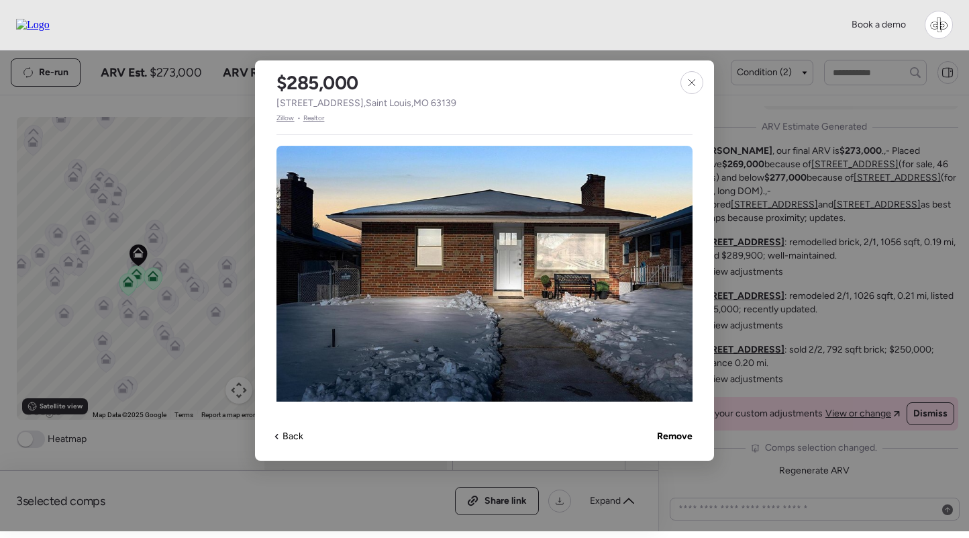
click at [288, 119] on span "Zillow" at bounding box center [286, 118] width 18 height 11
click at [691, 85] on icon at bounding box center [692, 82] width 11 height 11
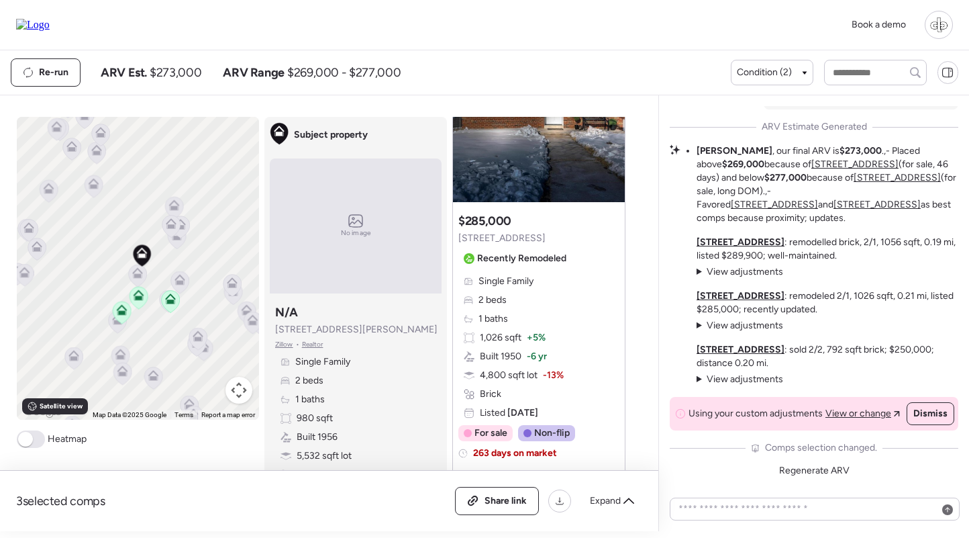
click at [134, 272] on icon at bounding box center [137, 270] width 10 height 6
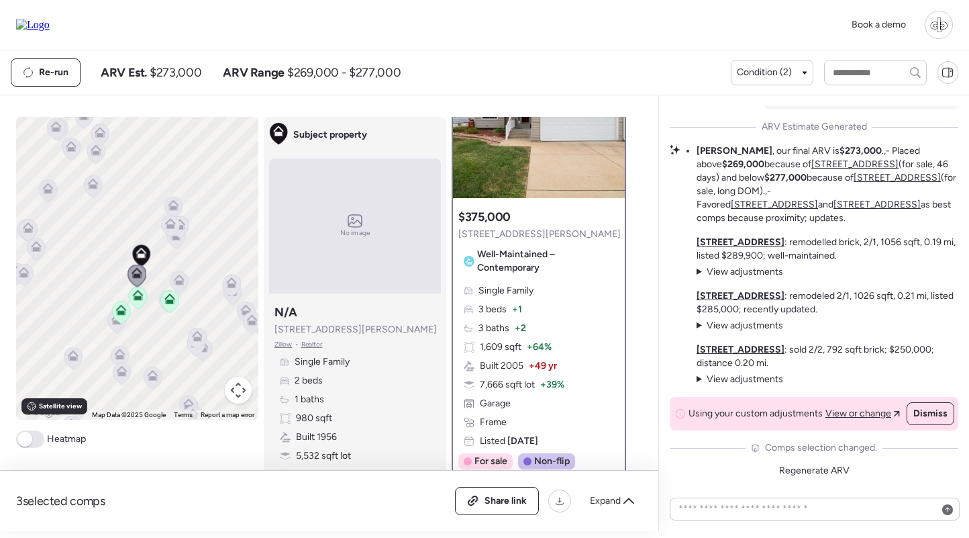
scroll to position [63, 0]
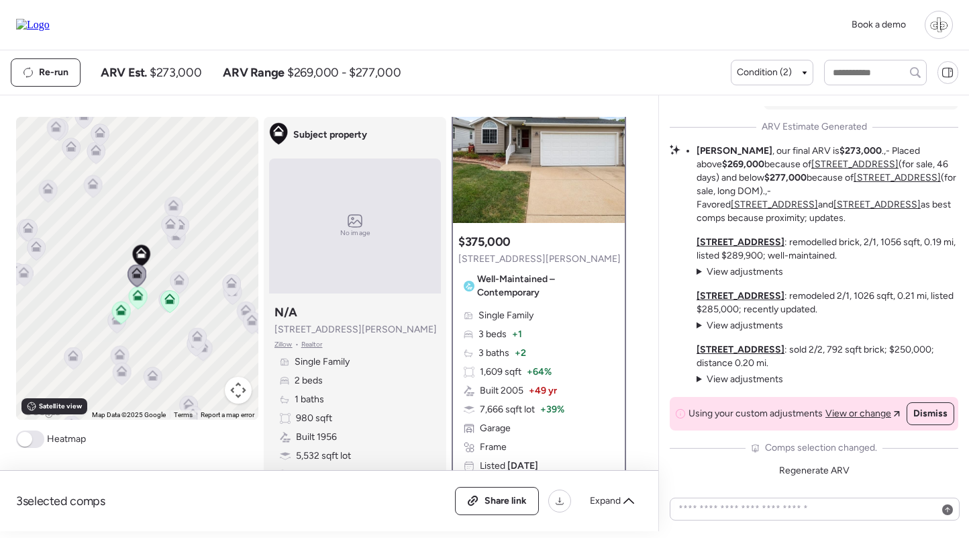
click at [540, 313] on div "Single Family 3 beds + 1 3 baths + 2 1,609 sqft + 64% Built 2005 + 49 yr 7,666 …" at bounding box center [538, 391] width 161 height 164
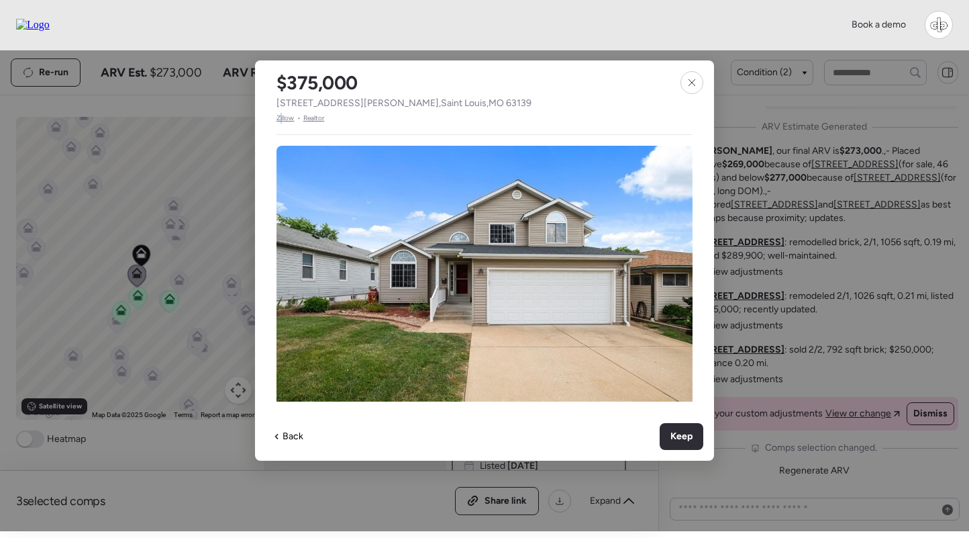
click at [282, 121] on span "Zillow" at bounding box center [286, 118] width 18 height 11
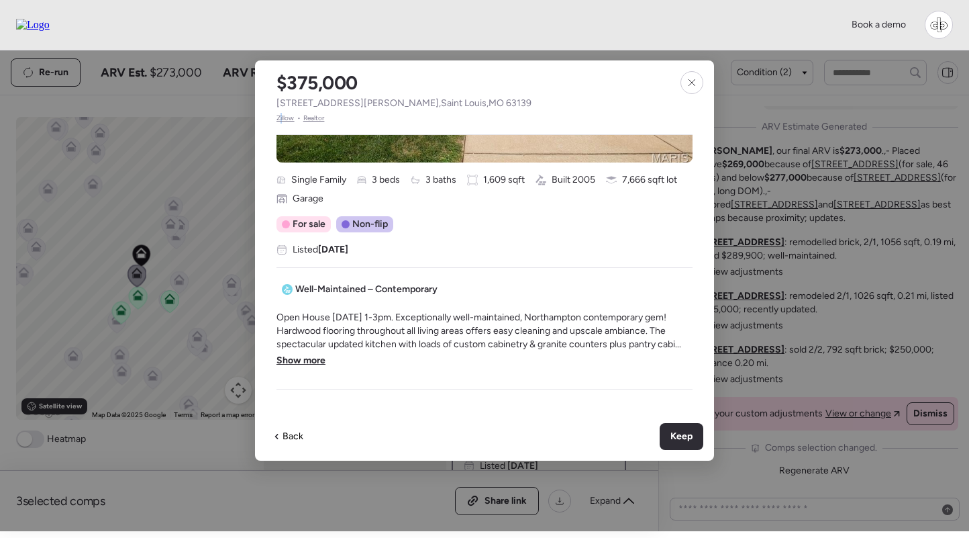
scroll to position [344, 0]
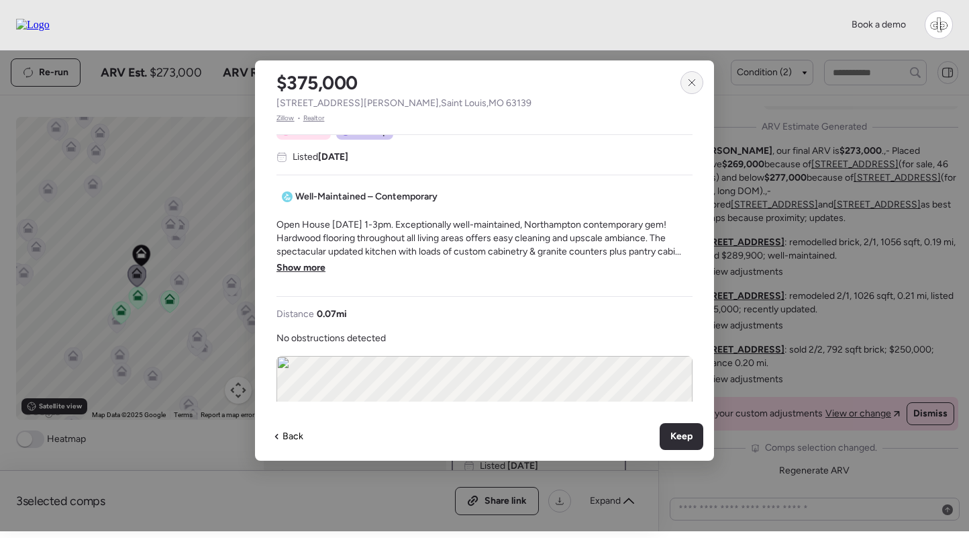
click at [691, 79] on icon at bounding box center [692, 82] width 11 height 11
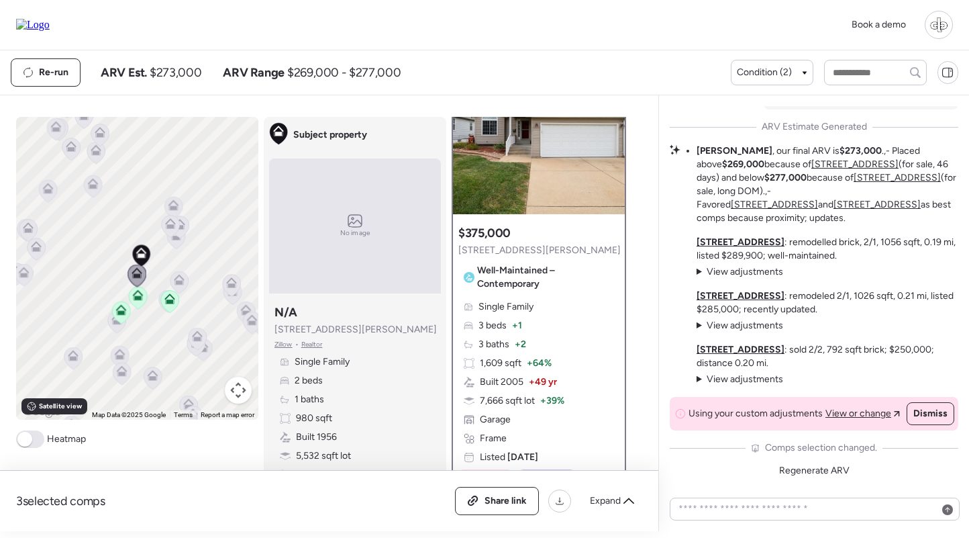
scroll to position [146, 0]
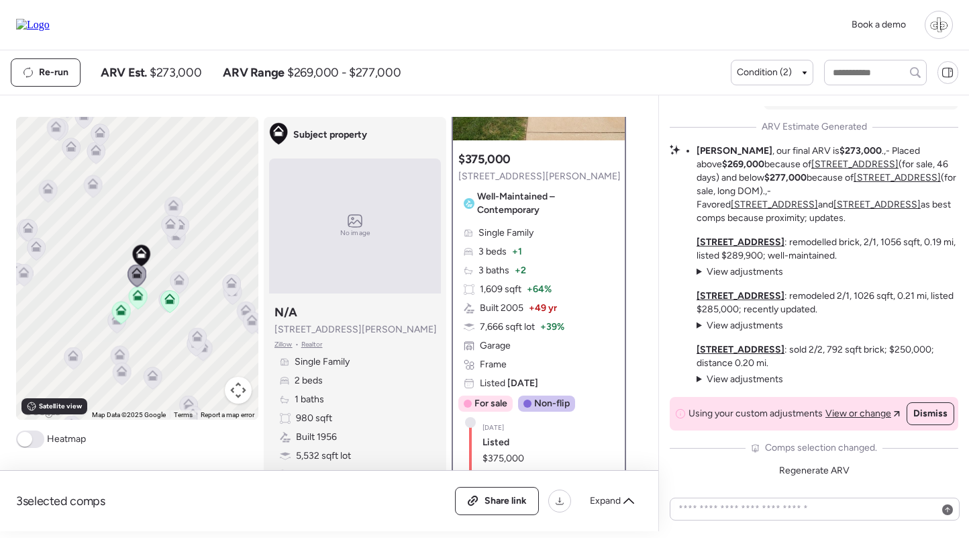
click at [522, 248] on span "+ 1" at bounding box center [517, 251] width 10 height 13
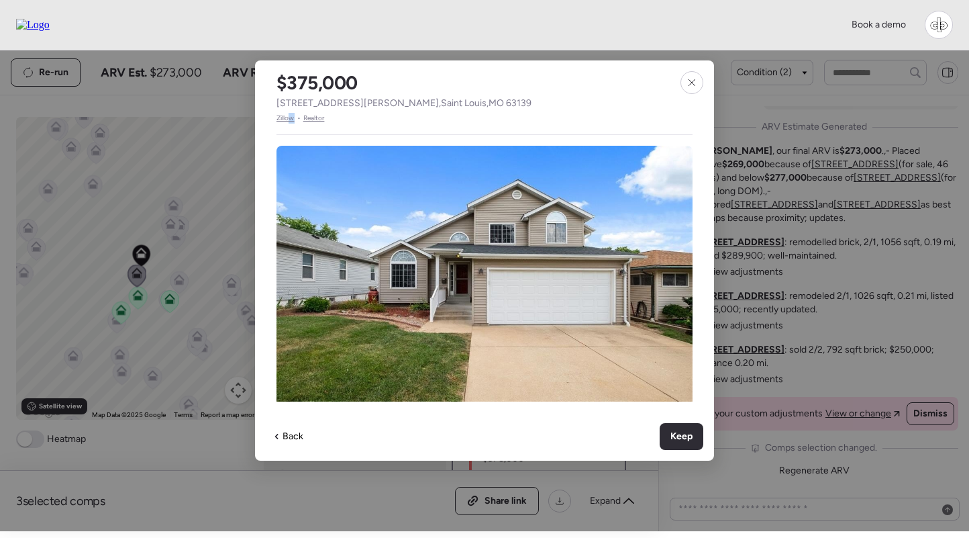
click at [292, 119] on span "Zillow" at bounding box center [286, 118] width 18 height 11
click at [690, 83] on icon at bounding box center [692, 82] width 11 height 11
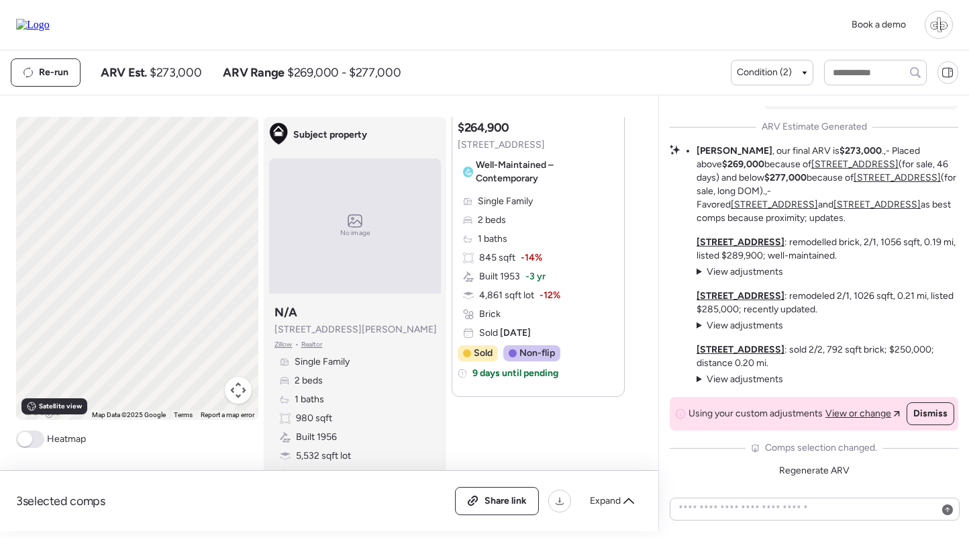
scroll to position [1966, 0]
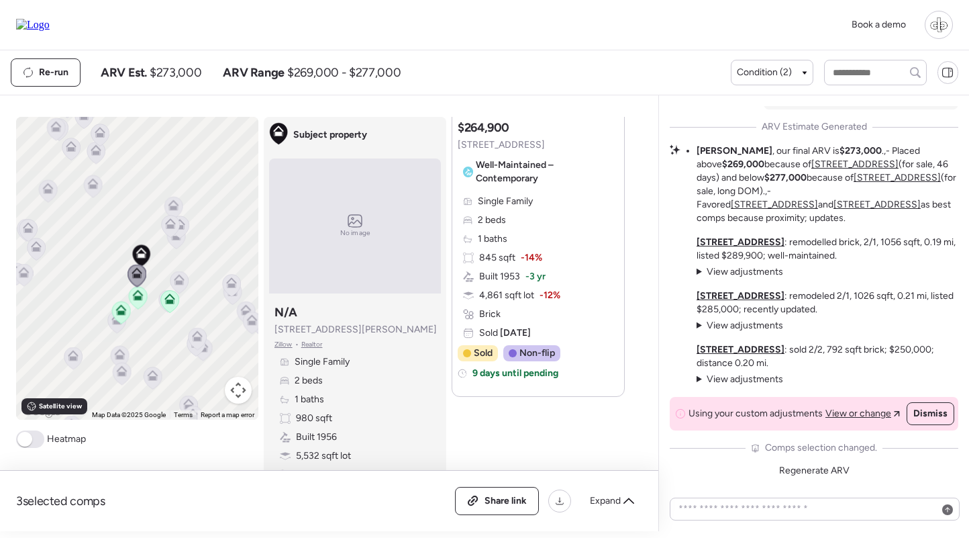
click at [940, 21] on div at bounding box center [939, 25] width 28 height 28
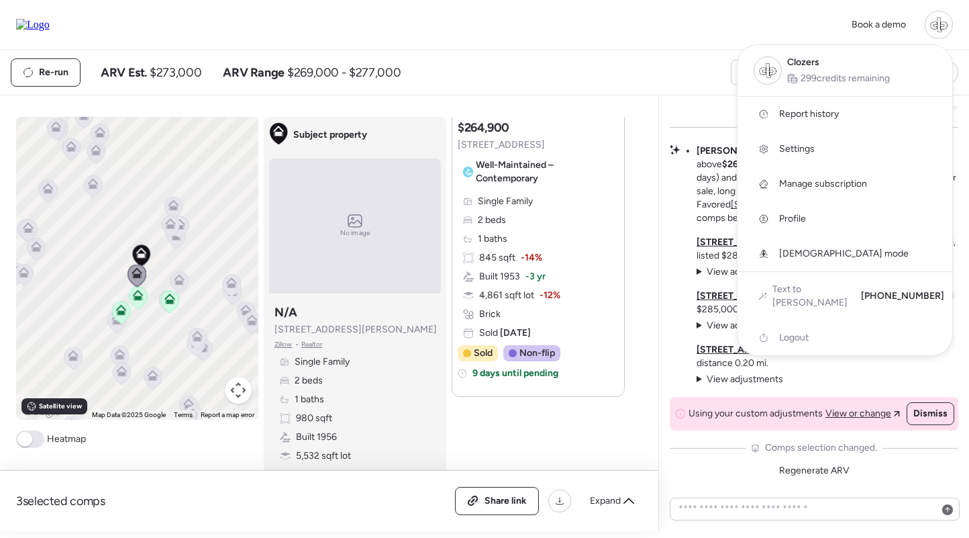
click at [794, 116] on span "Report history" at bounding box center [809, 113] width 60 height 13
click at [577, 254] on div at bounding box center [484, 231] width 969 height 538
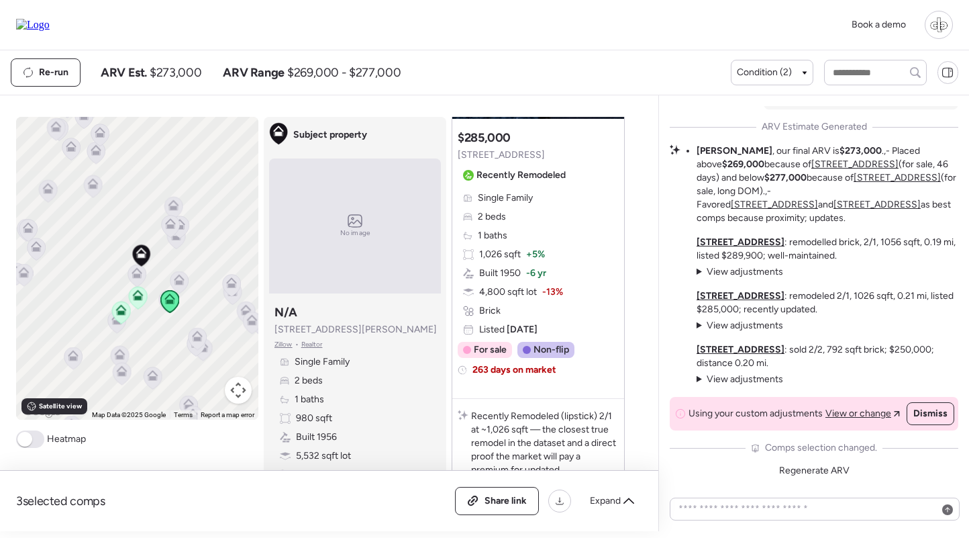
scroll to position [1246, 0]
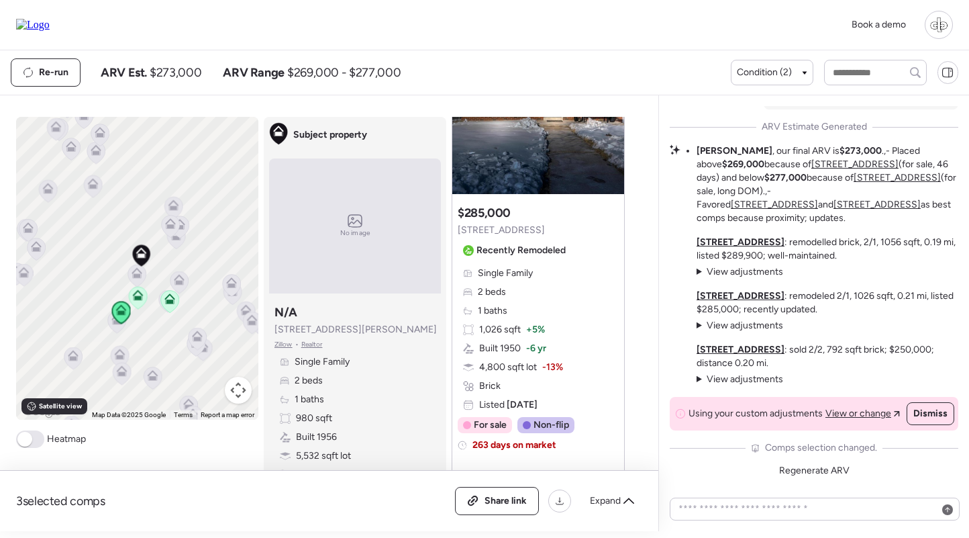
click at [546, 262] on div "Suggested comp $285,000 5655 Potomac St Recently Remodeled Single Family 2 beds…" at bounding box center [538, 333] width 172 height 268
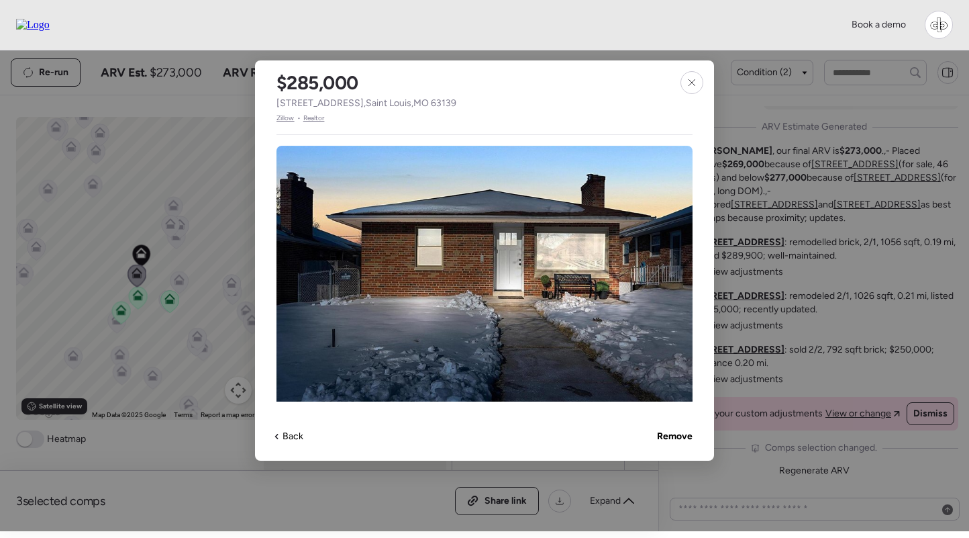
click at [284, 119] on span "Zillow" at bounding box center [286, 118] width 18 height 11
click at [689, 91] on div at bounding box center [692, 82] width 23 height 23
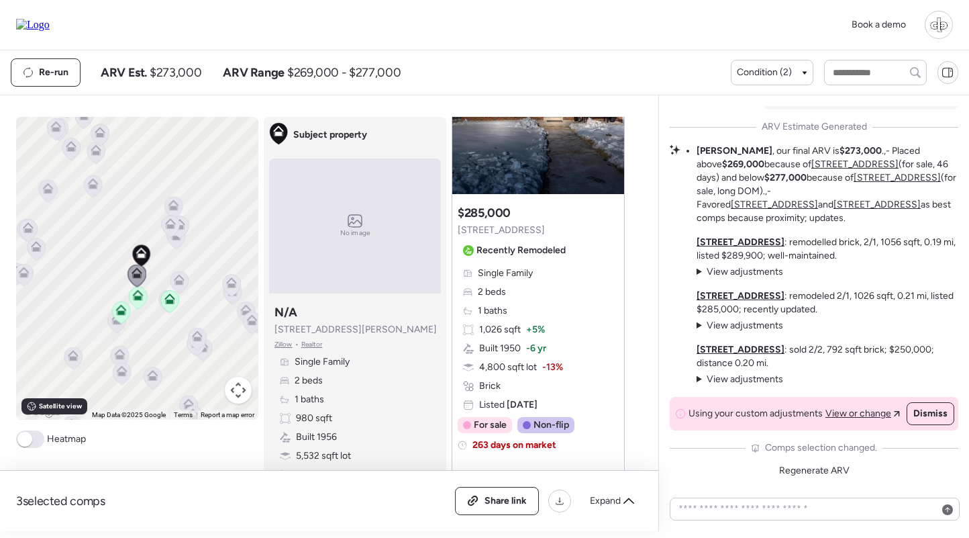
click at [642, 230] on div "3 selected comps All (3) ARV (3) As-is (0) Share link Expand Comps list To navi…" at bounding box center [326, 313] width 653 height 436
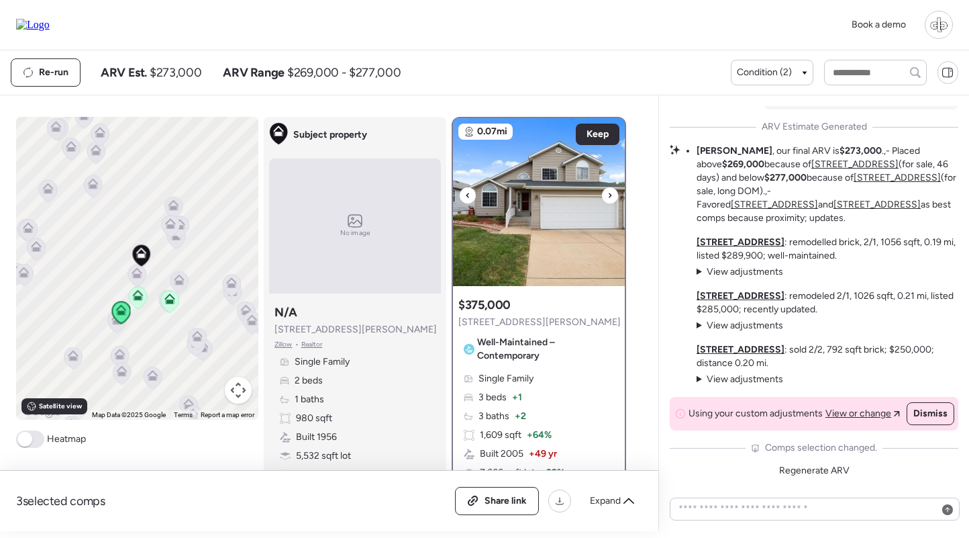
scroll to position [0, 0]
click at [35, 29] on img at bounding box center [33, 25] width 34 height 12
drag, startPoint x: 345, startPoint y: 330, endPoint x: 268, endPoint y: 330, distance: 77.2
click at [268, 330] on div "Subject property No image Subject property N/A 5634 Fyler Ave Zillow • Realtor …" at bounding box center [355, 304] width 183 height 375
copy span "5634 Fyler Ave"
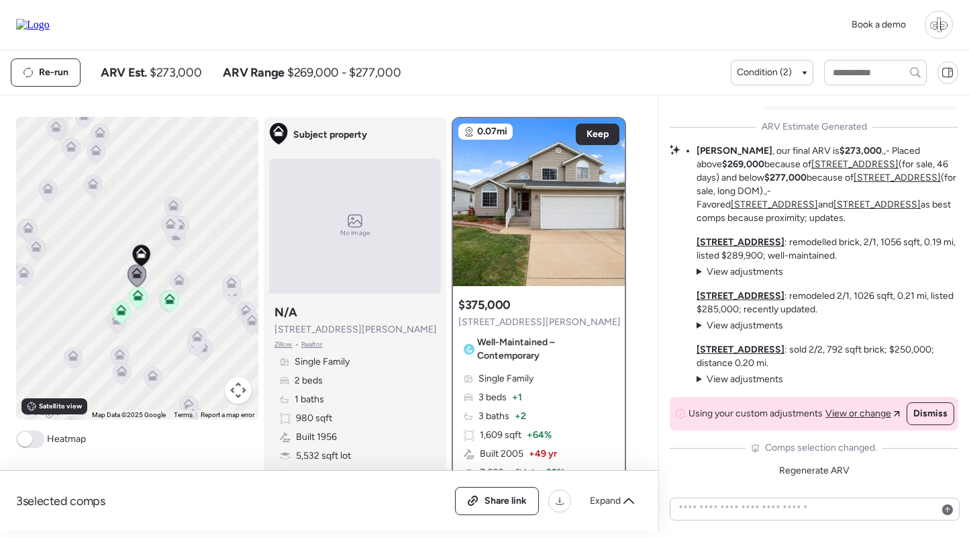
click at [430, 83] on div "Re-run ARV Est. $273,000 ARV Range $269,000 - $277,000" at bounding box center [371, 72] width 720 height 28
click at [559, 384] on div "Single Family 3 beds + 1 3 baths + 2 1,609 sqft + 64% Built 2005 + 49 yr 7,666 …" at bounding box center [538, 454] width 161 height 164
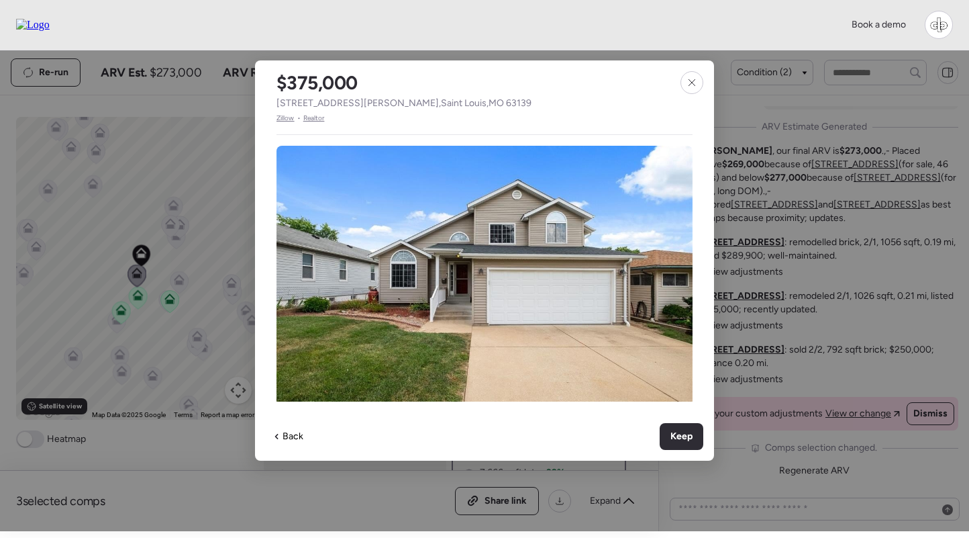
click at [289, 111] on div "$375,000 5700 Arthur Ave , Saint Louis , MO 63139 Zillow • Realtor" at bounding box center [404, 91] width 298 height 63
click at [289, 114] on span "Zillow" at bounding box center [286, 118] width 18 height 11
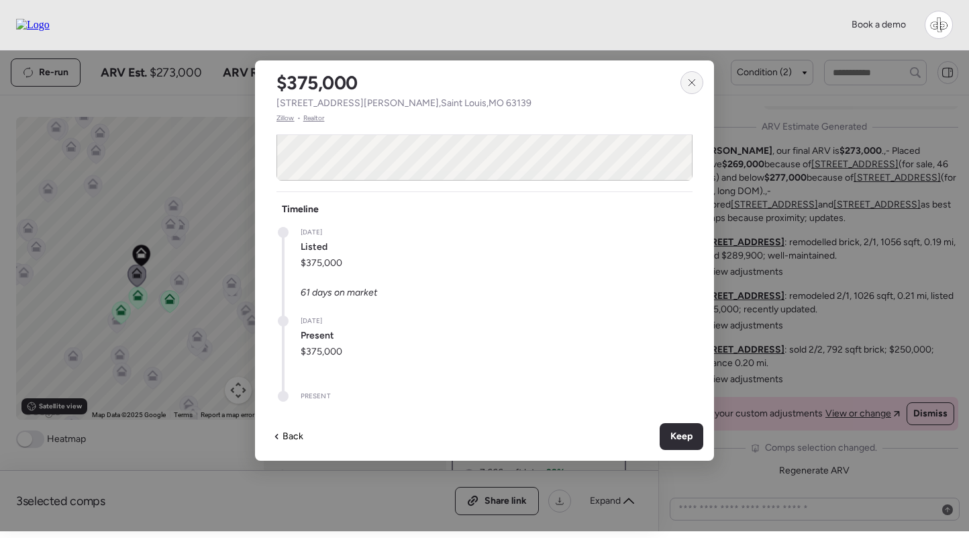
click at [701, 83] on div at bounding box center [692, 82] width 23 height 23
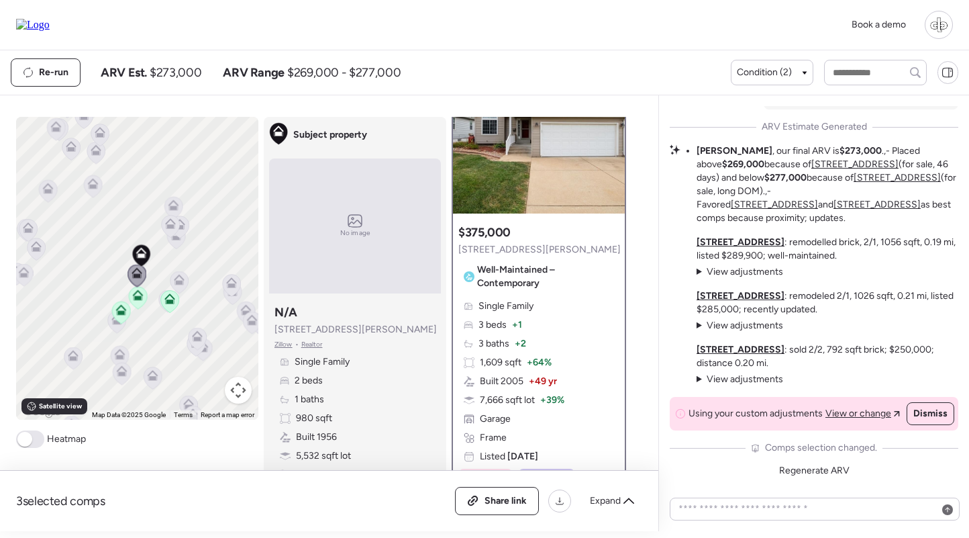
scroll to position [110, 0]
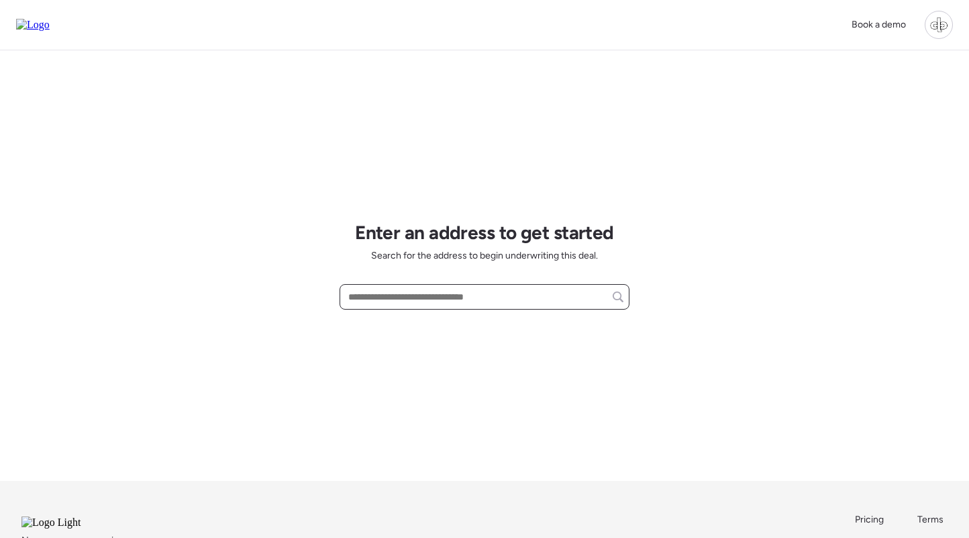
click at [457, 297] on input "text" at bounding box center [485, 296] width 278 height 19
paste input "**********"
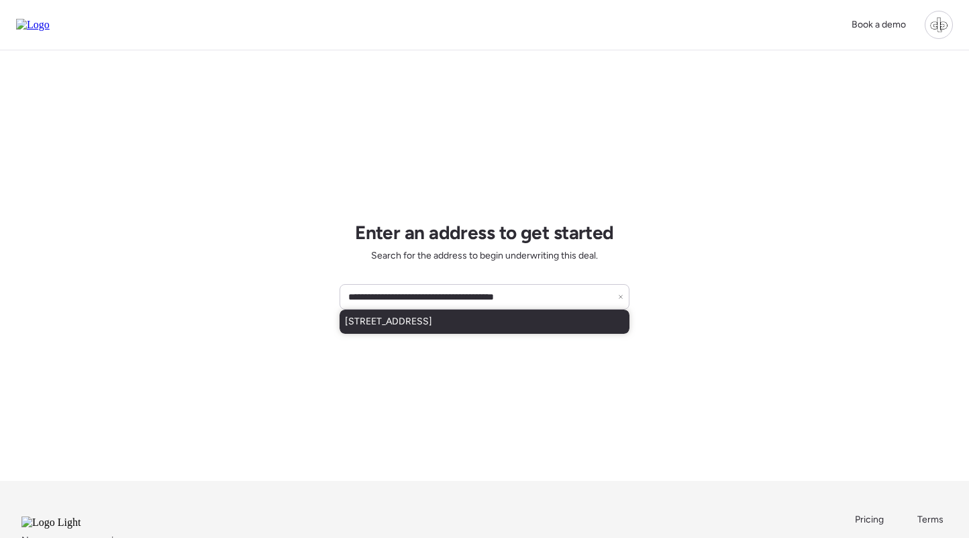
click at [477, 313] on div "[STREET_ADDRESS]" at bounding box center [485, 321] width 290 height 24
type input "**********"
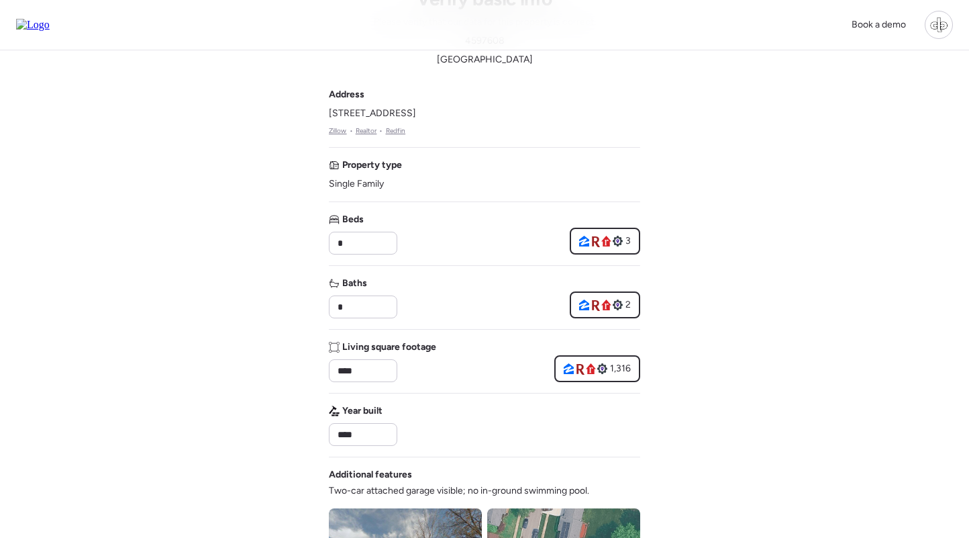
scroll to position [9, 0]
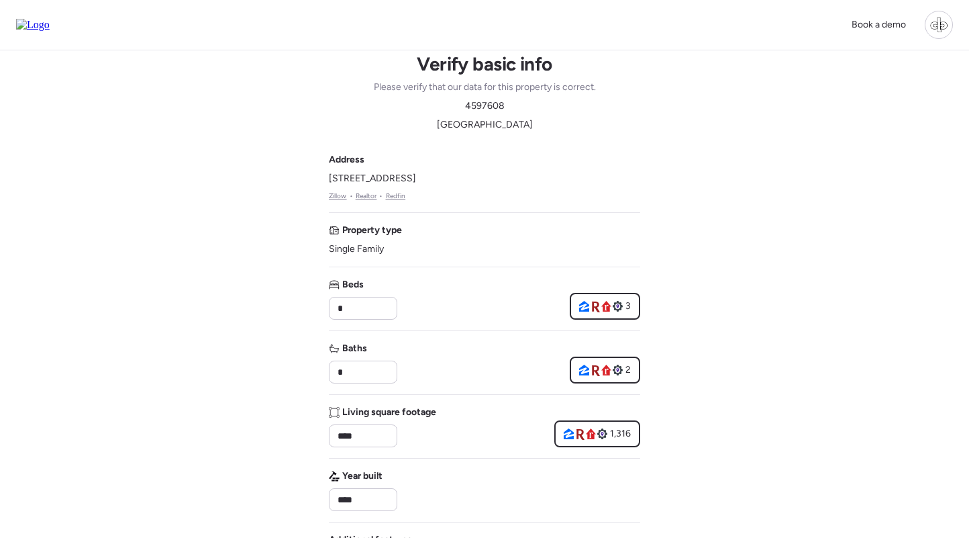
click at [335, 193] on link "Zillow" at bounding box center [338, 196] width 18 height 11
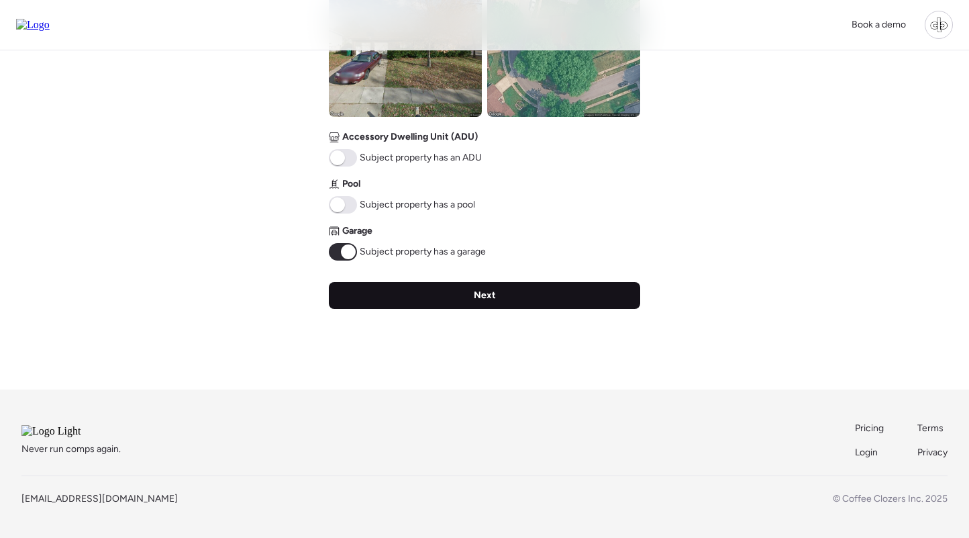
click at [484, 289] on span "Next" at bounding box center [485, 295] width 22 height 13
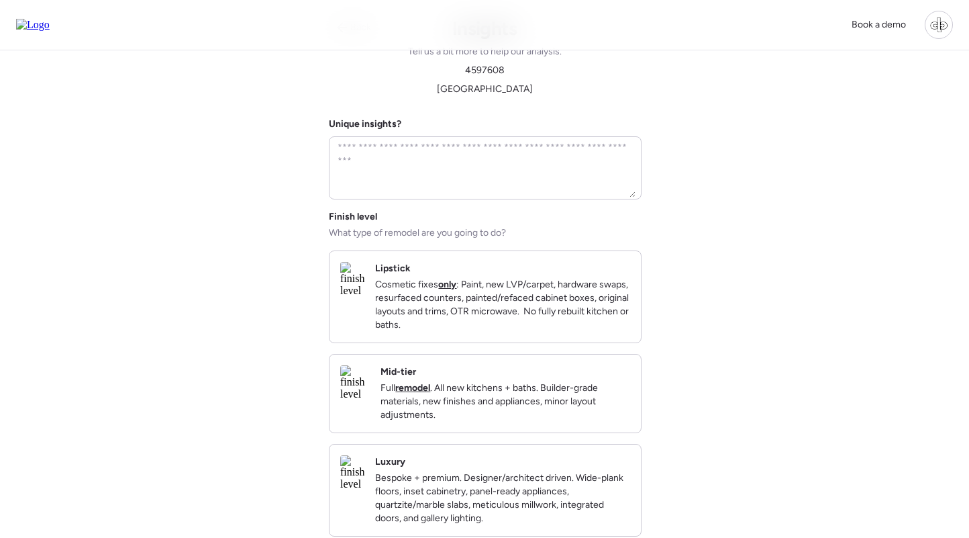
scroll to position [0, 0]
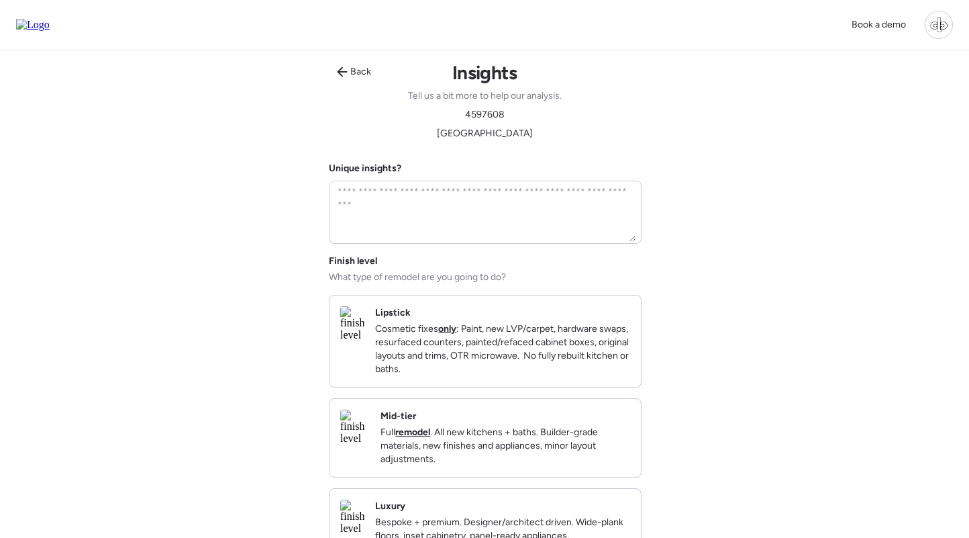
click at [470, 452] on p "Full remodel . All new kitchens + baths. Builder-grade materials, new finishes …" at bounding box center [506, 446] width 250 height 40
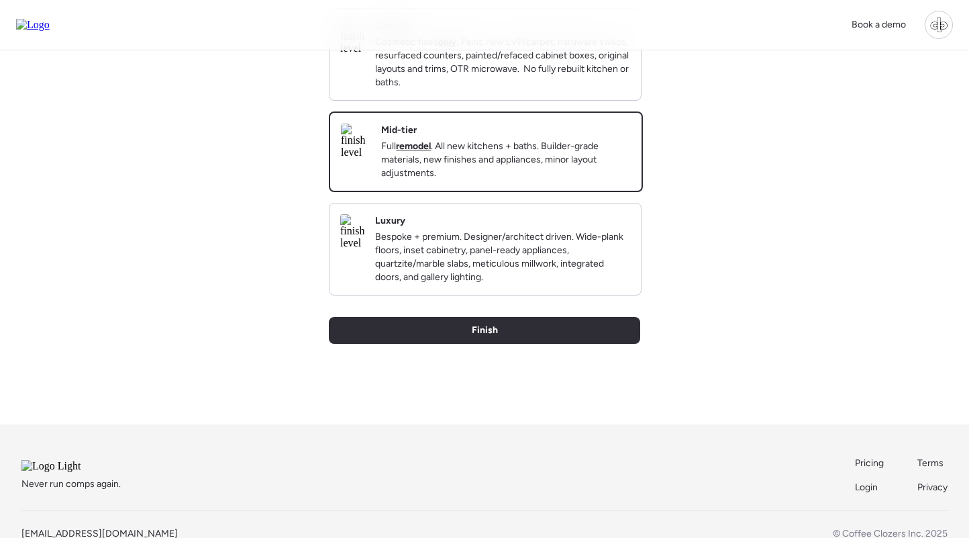
scroll to position [352, 0]
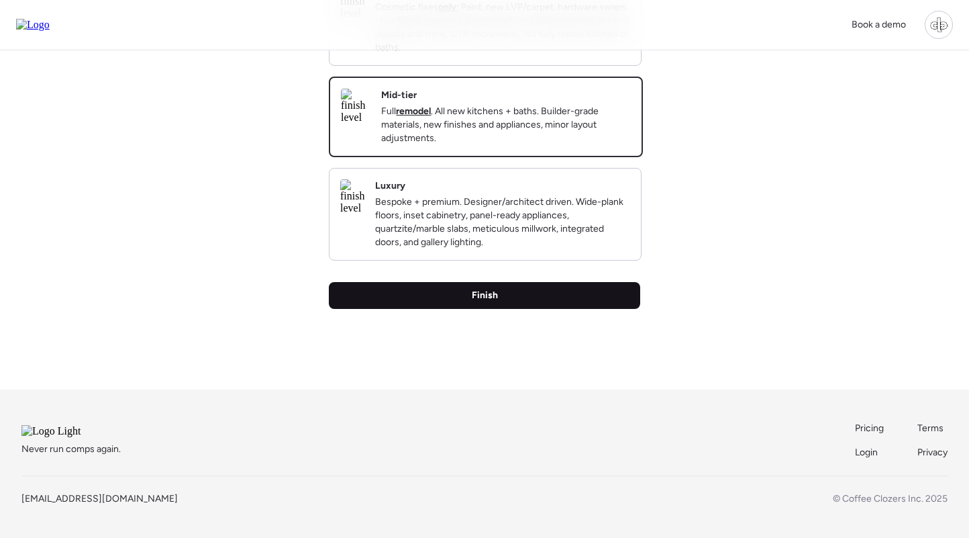
click at [470, 295] on div "Finish" at bounding box center [484, 295] width 311 height 27
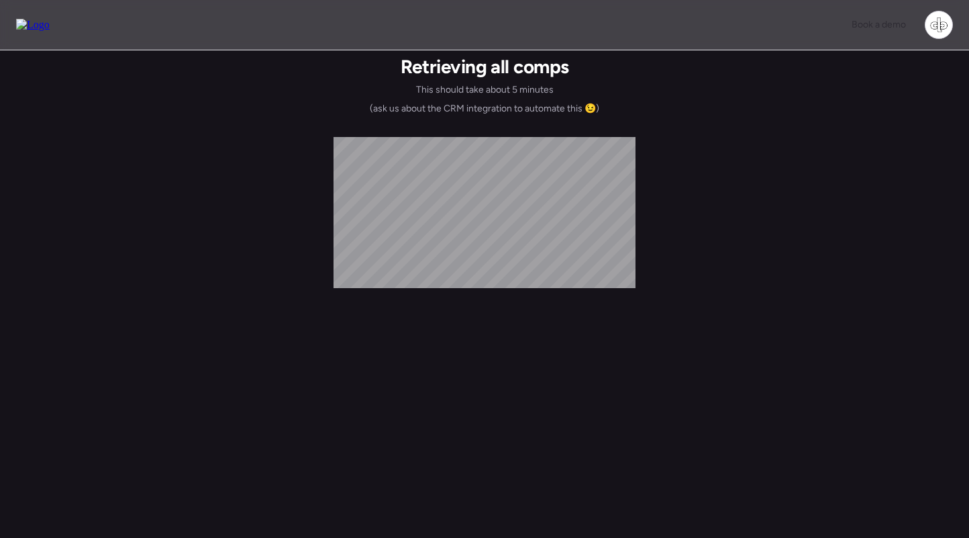
scroll to position [0, 0]
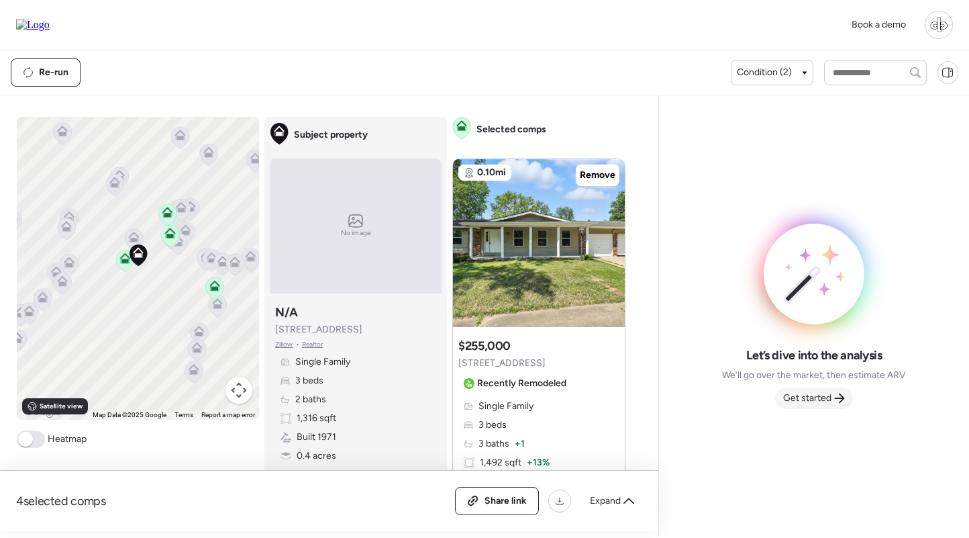
click at [818, 395] on span "Get started" at bounding box center [807, 397] width 48 height 13
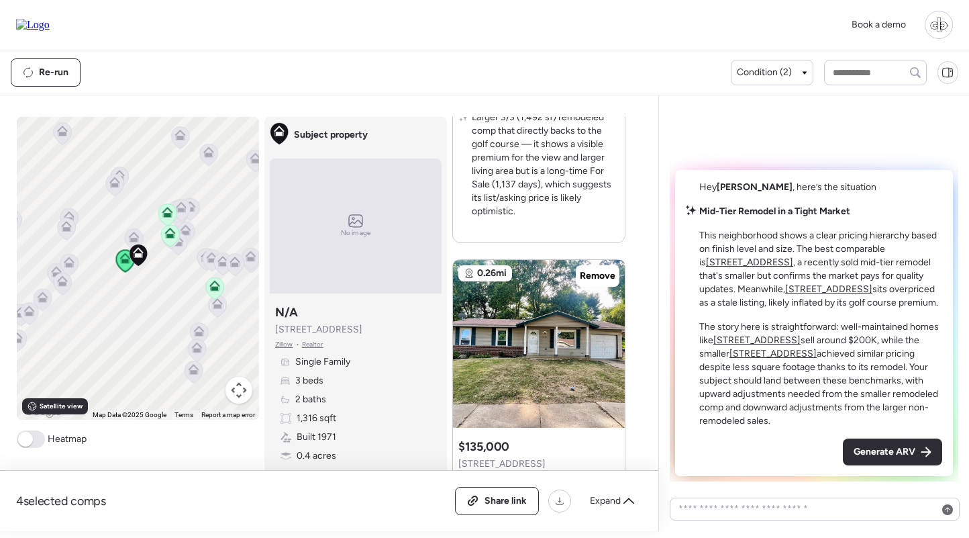
scroll to position [692, 0]
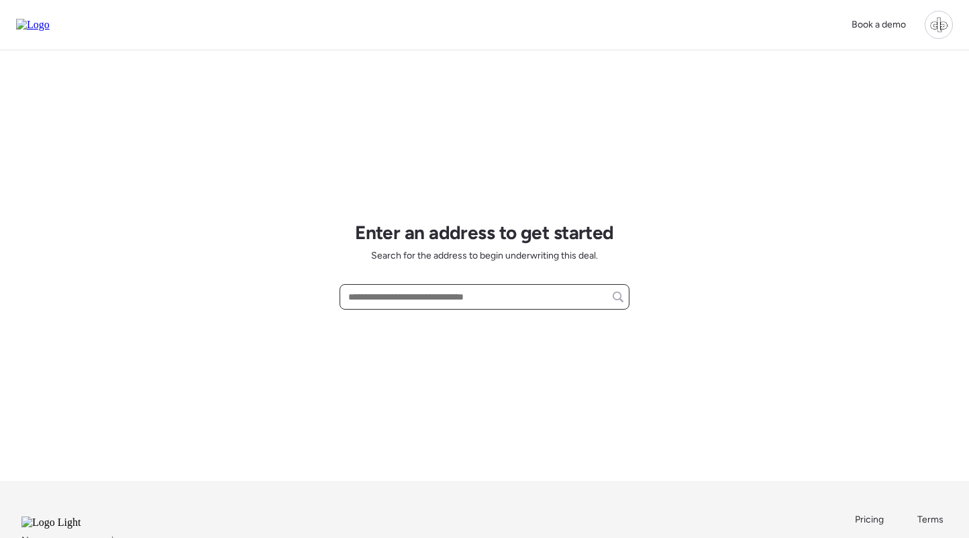
click at [434, 303] on input "text" at bounding box center [485, 296] width 278 height 19
paste input "**********"
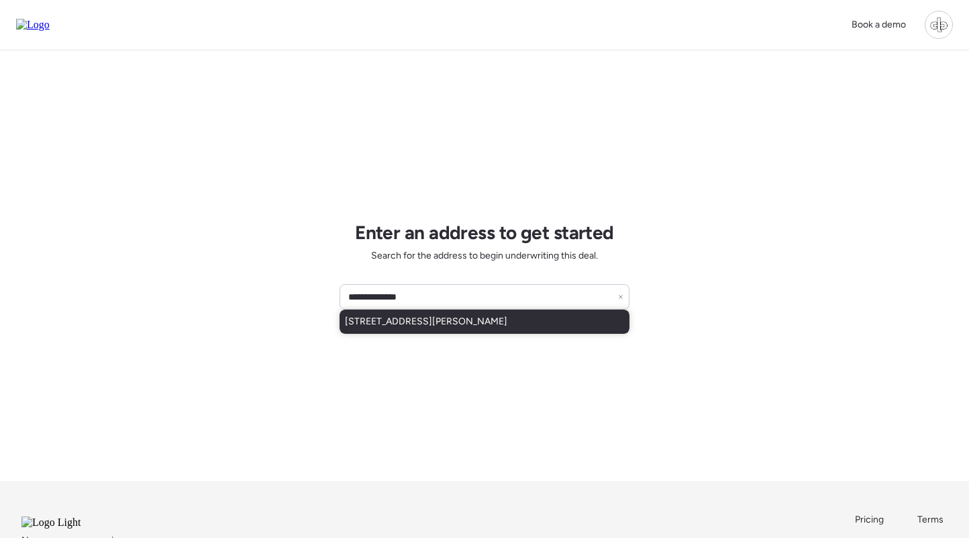
click at [439, 319] on span "[STREET_ADDRESS][PERSON_NAME]" at bounding box center [426, 321] width 162 height 13
type input "**********"
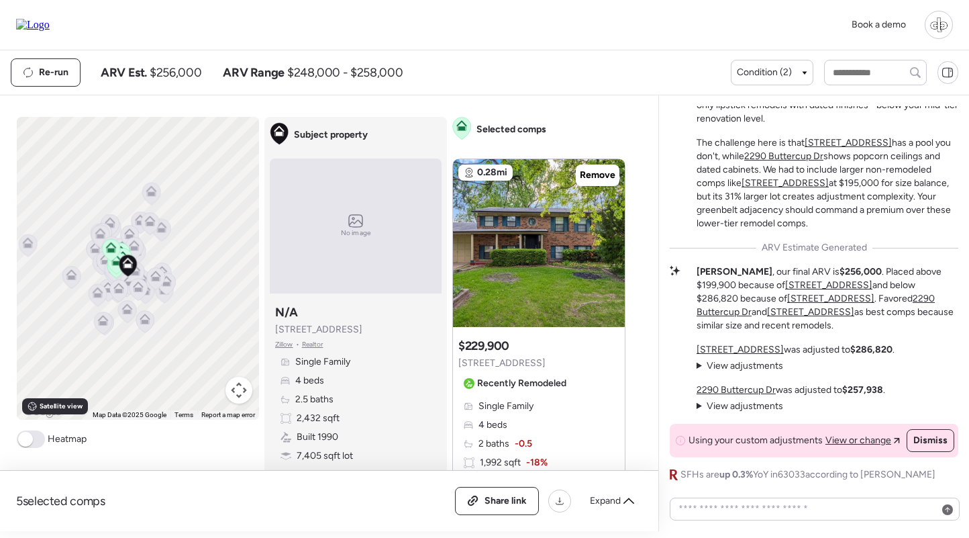
click at [278, 345] on span "Zillow" at bounding box center [284, 344] width 18 height 11
